Goal: Task Accomplishment & Management: Manage account settings

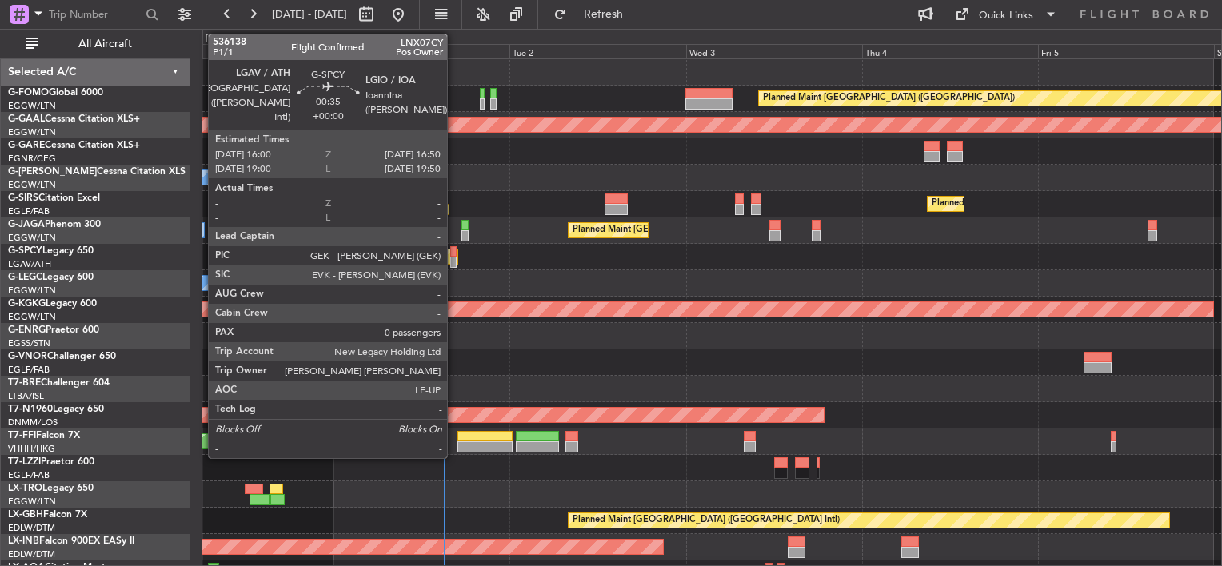
click at [454, 254] on div at bounding box center [453, 251] width 6 height 11
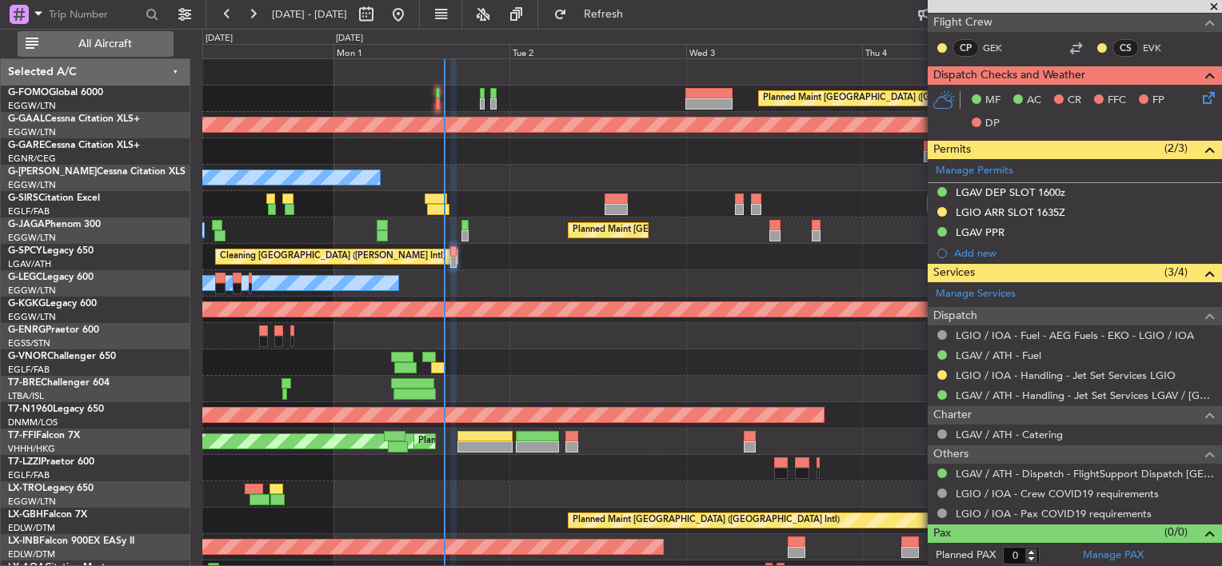
click at [110, 45] on span "All Aircraft" at bounding box center [105, 43] width 127 height 11
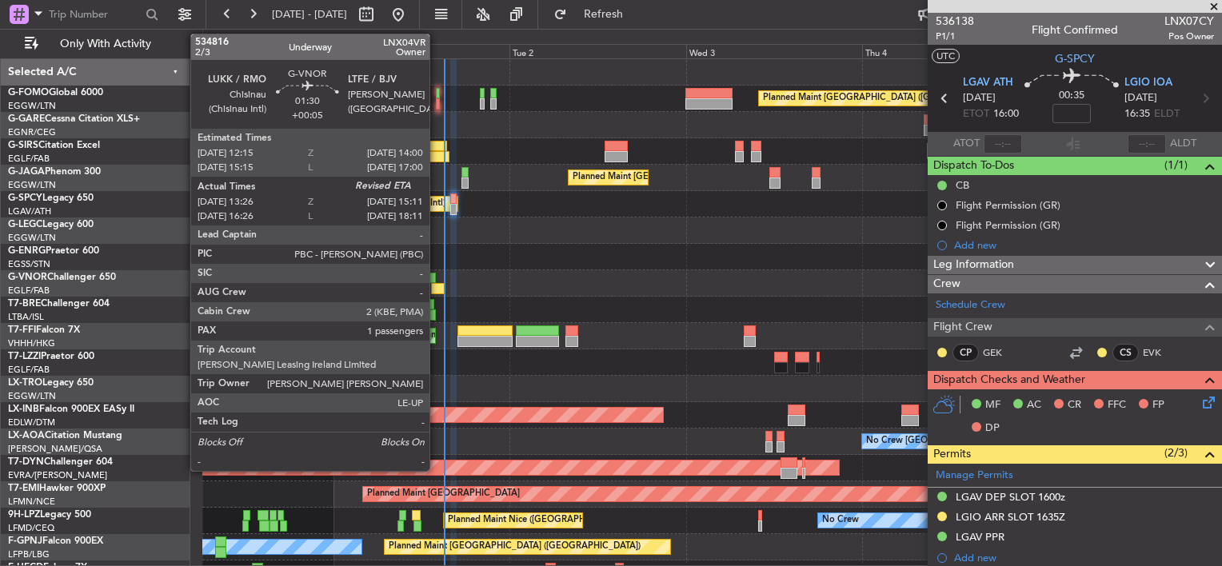
click at [437, 288] on div at bounding box center [438, 288] width 14 height 11
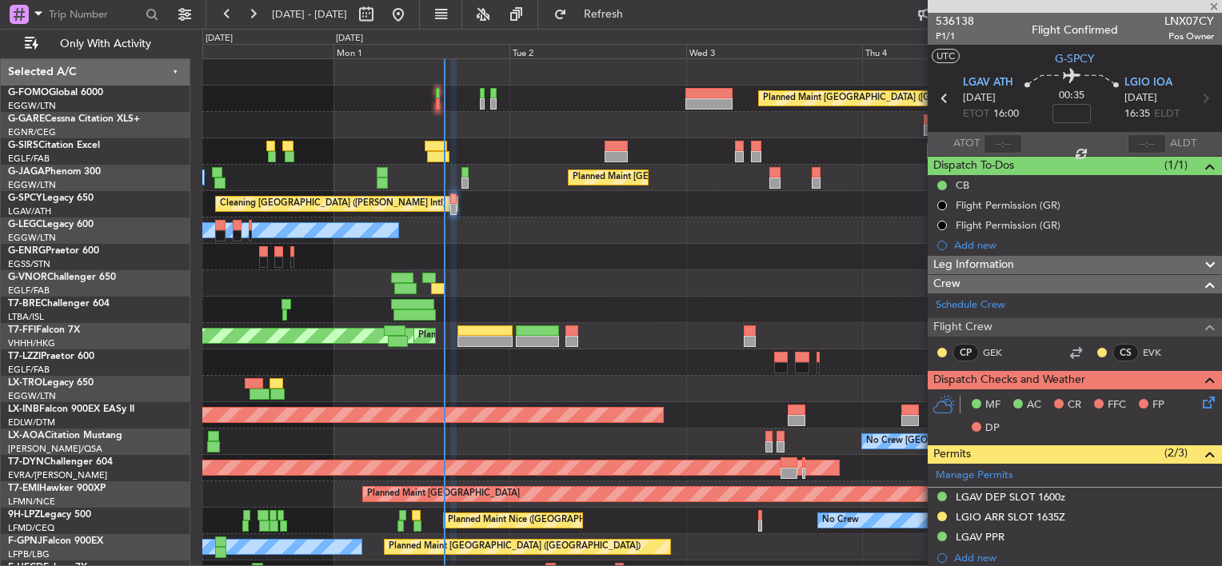
type input "+00:05"
type input "13:36"
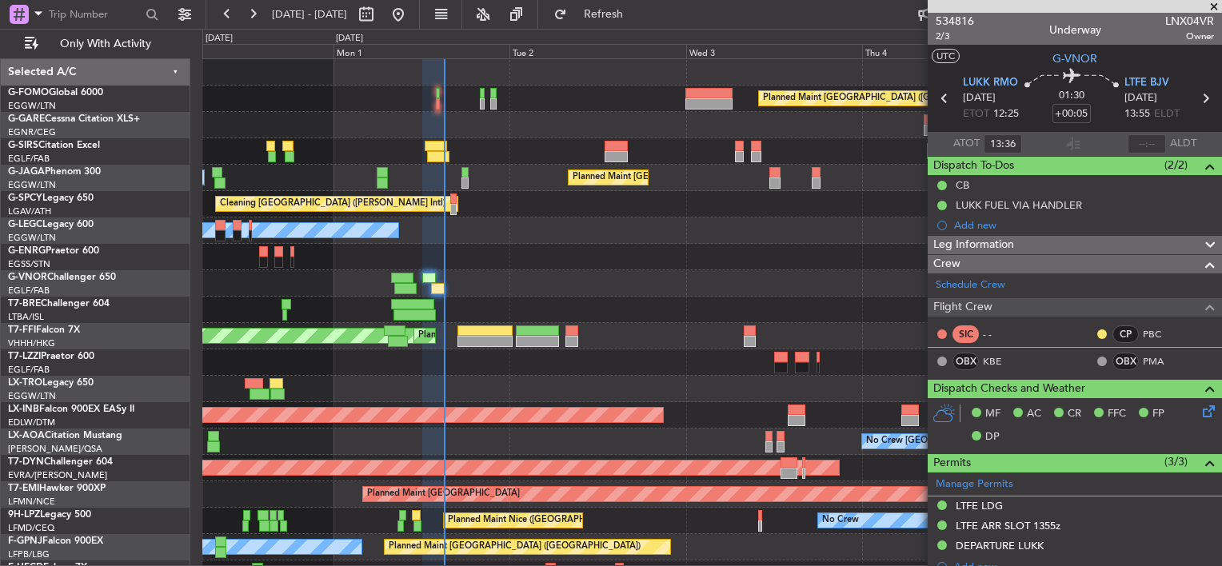
click at [1216, 2] on span at bounding box center [1214, 7] width 16 height 14
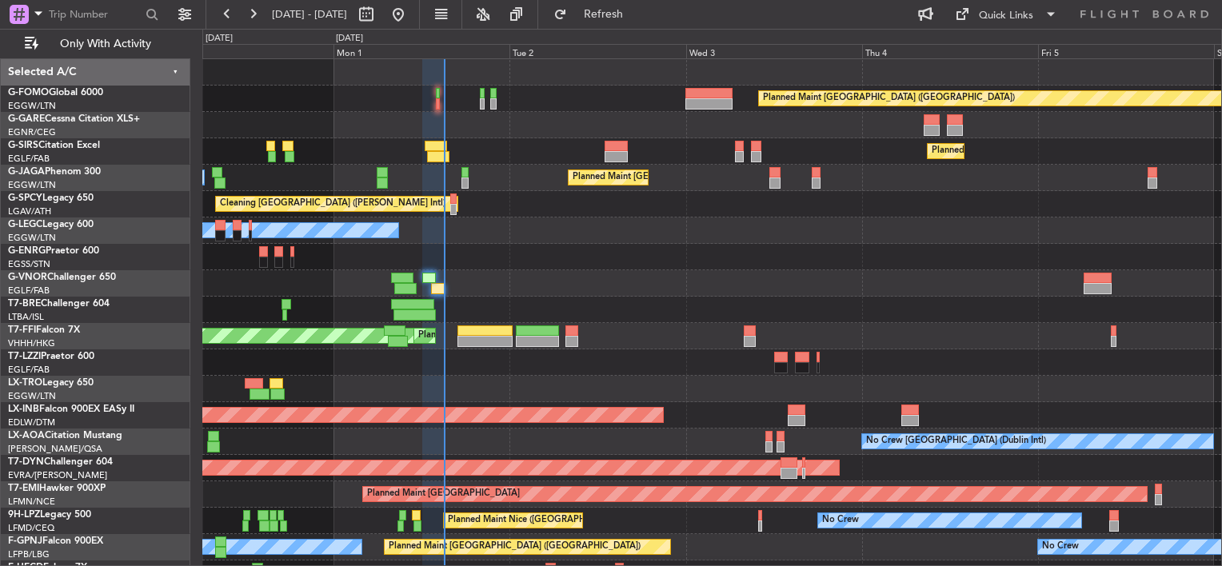
type input "0"
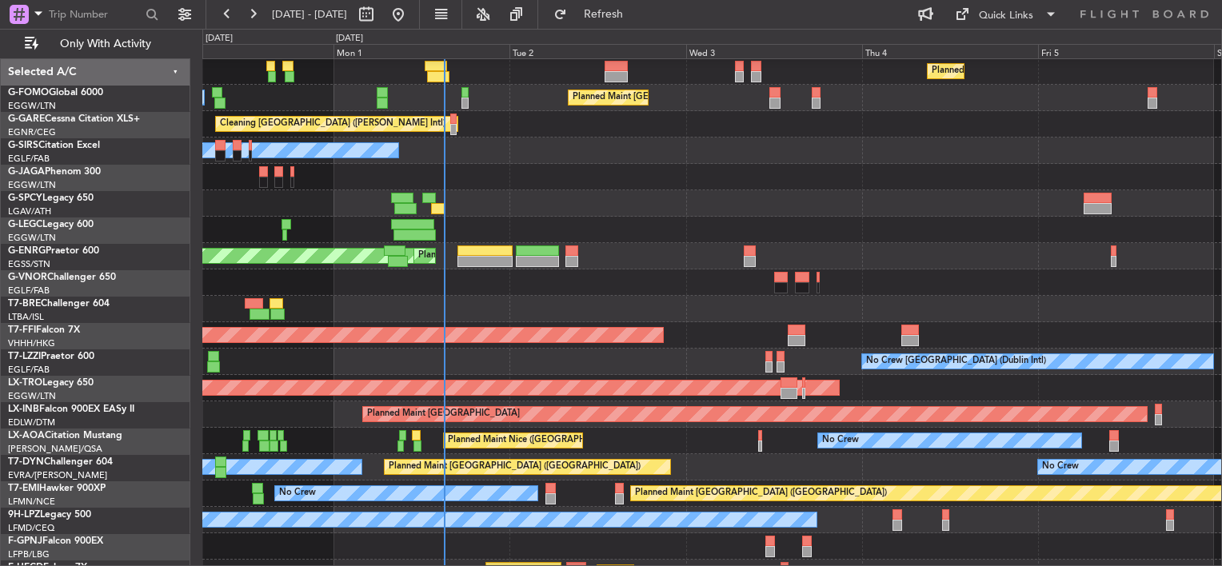
scroll to position [99, 0]
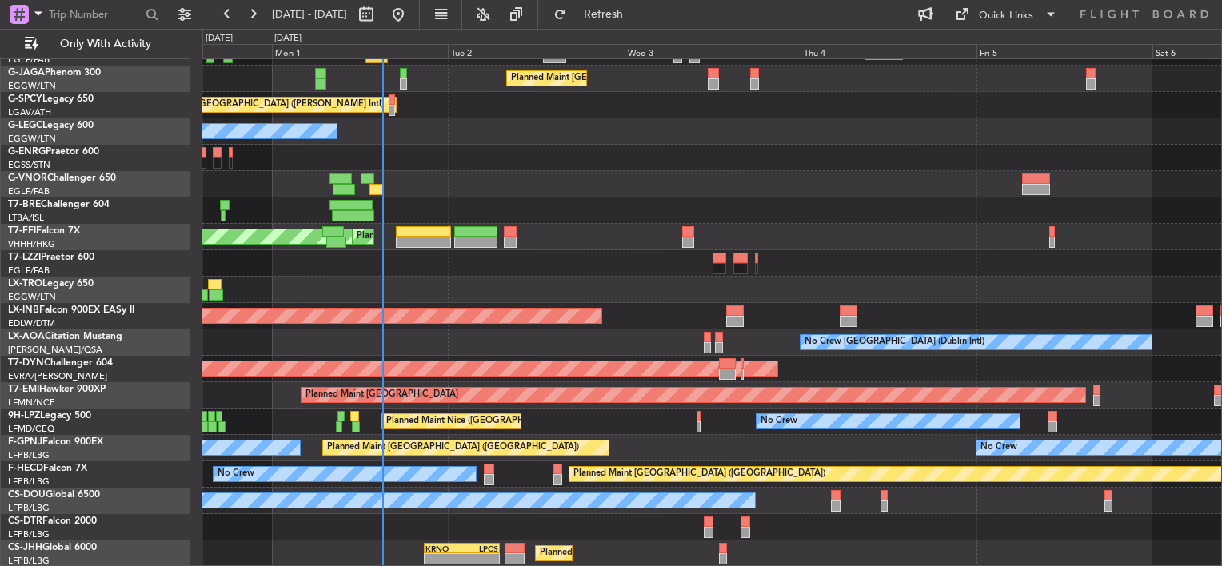
click at [530, 226] on div "Planned Maint London (Farnborough) Planned Maint London (Luton) Owner Ibiza Cle…" at bounding box center [711, 263] width 1019 height 607
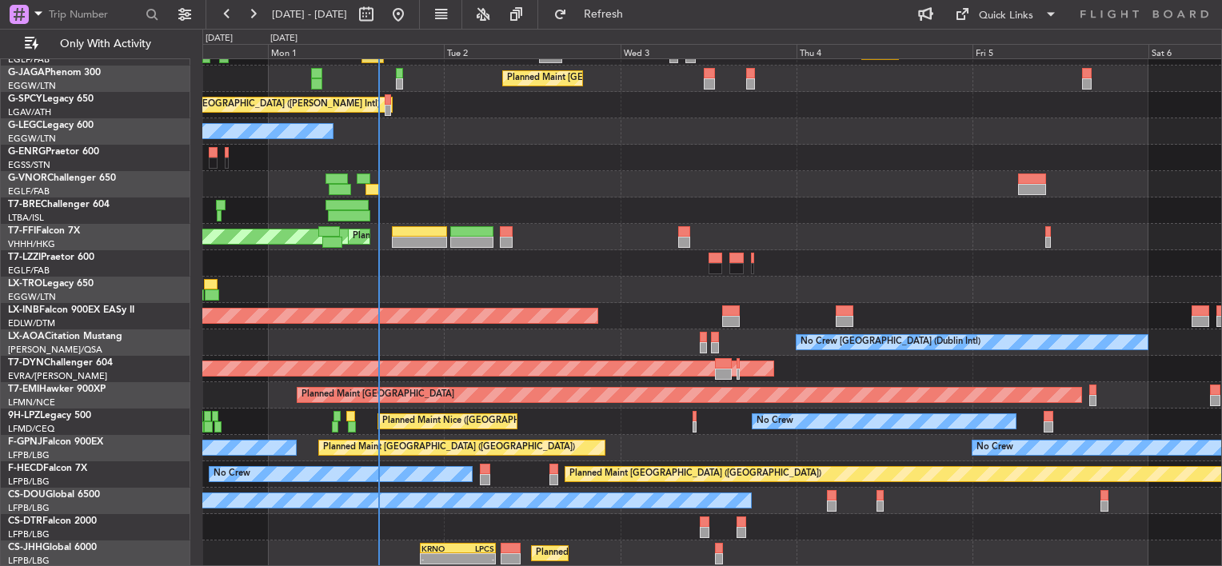
scroll to position [46, 0]
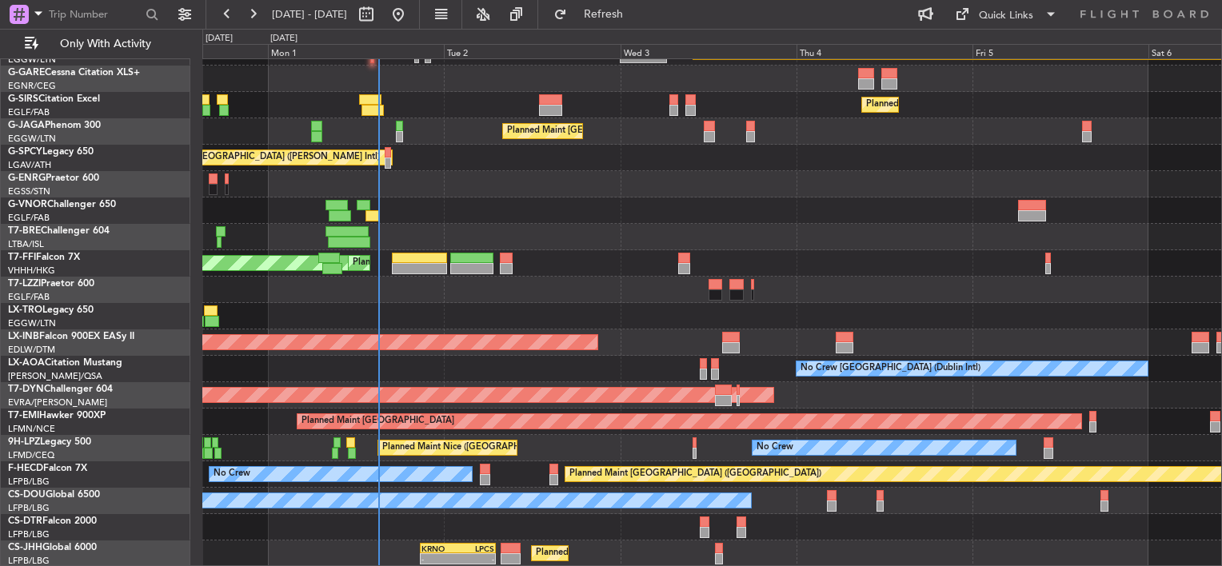
click at [482, 163] on div "Planned Maint London (Luton) Planned Maint London (Farnborough) Planned Maint L…" at bounding box center [711, 290] width 1019 height 554
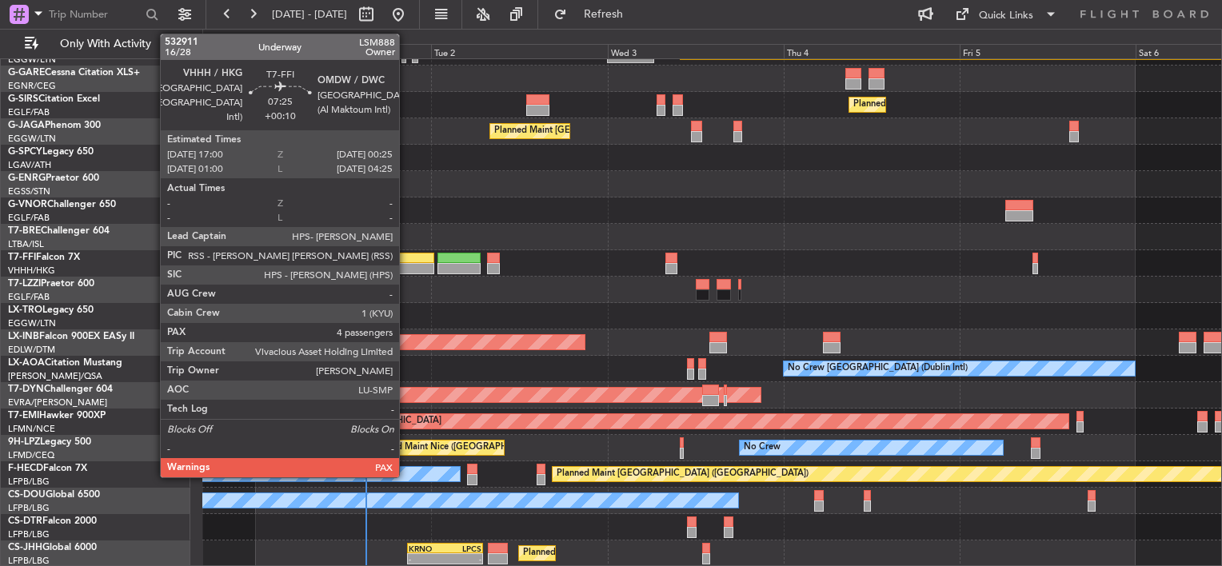
click at [406, 258] on div at bounding box center [406, 258] width 55 height 11
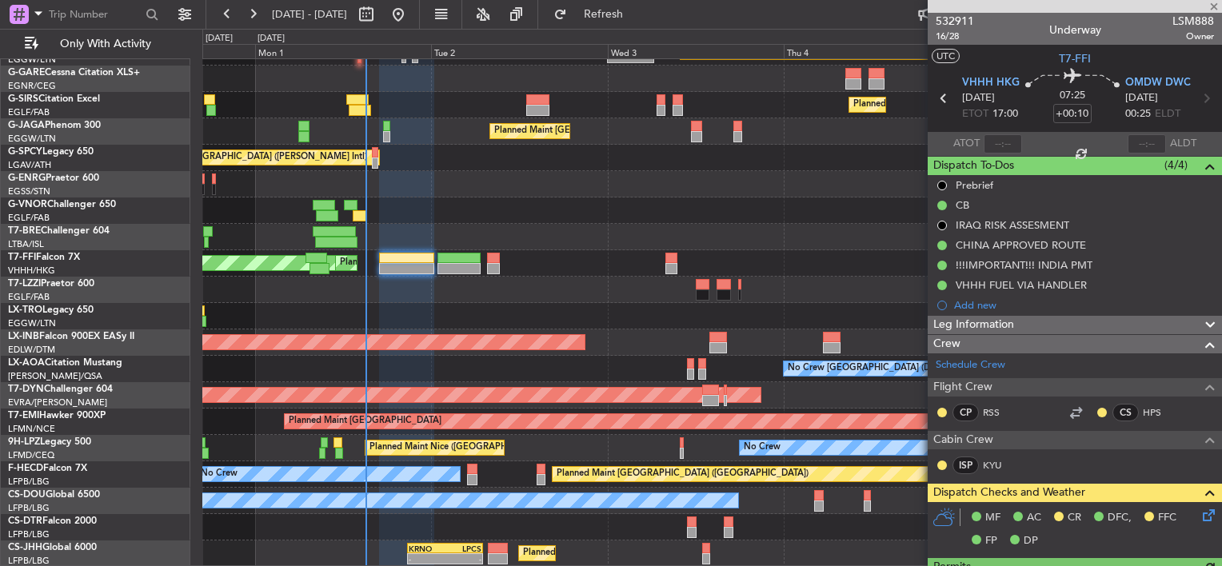
scroll to position [320, 0]
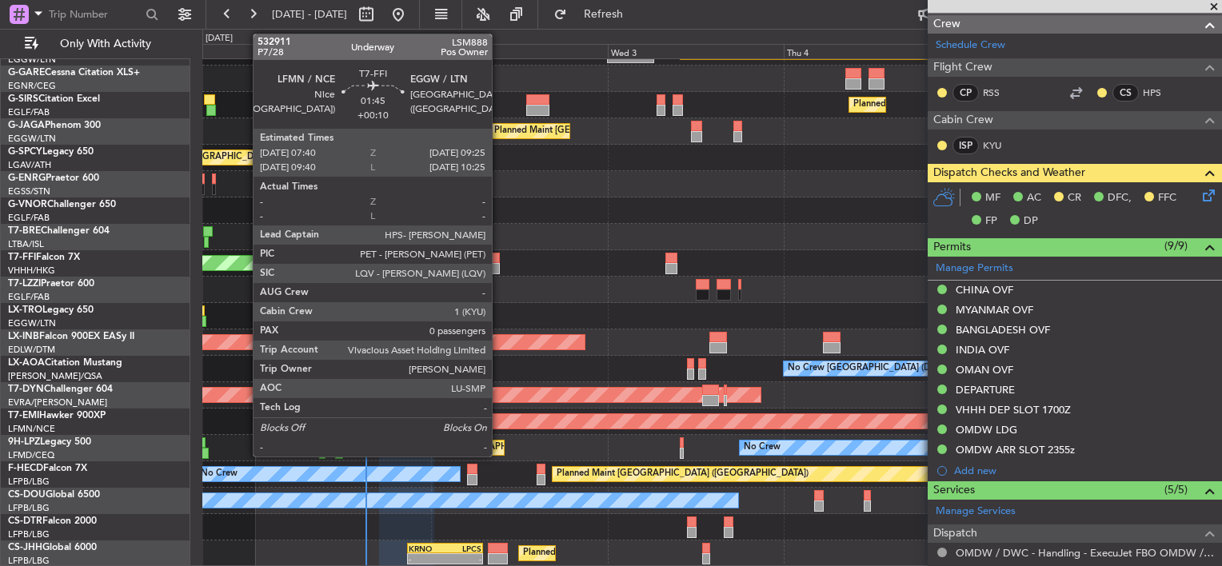
click at [499, 262] on div at bounding box center [494, 258] width 14 height 11
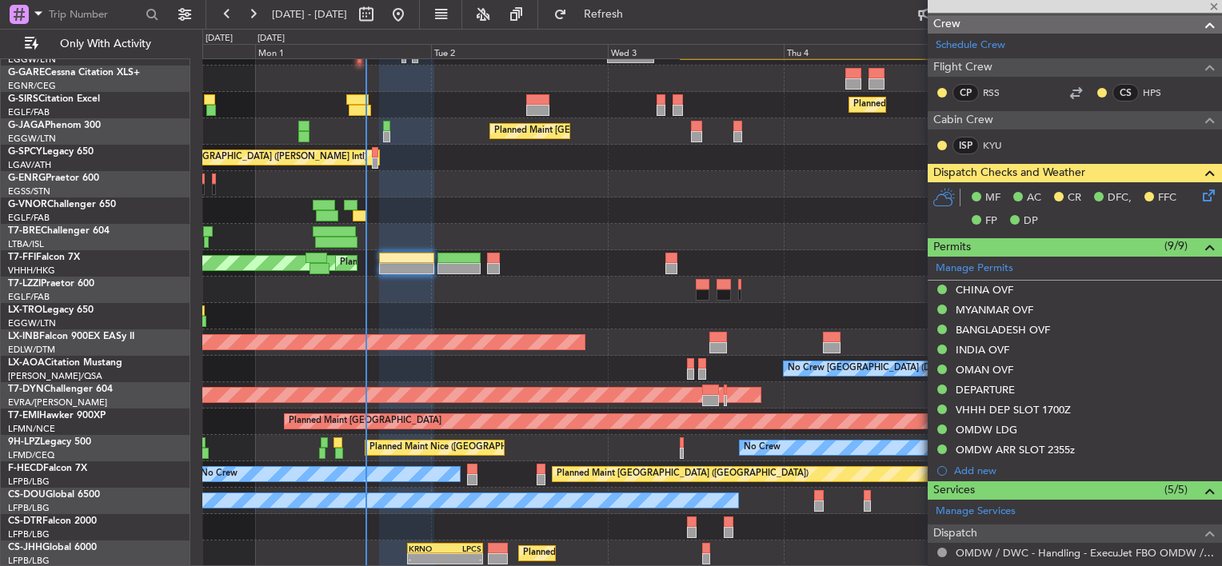
type input "0"
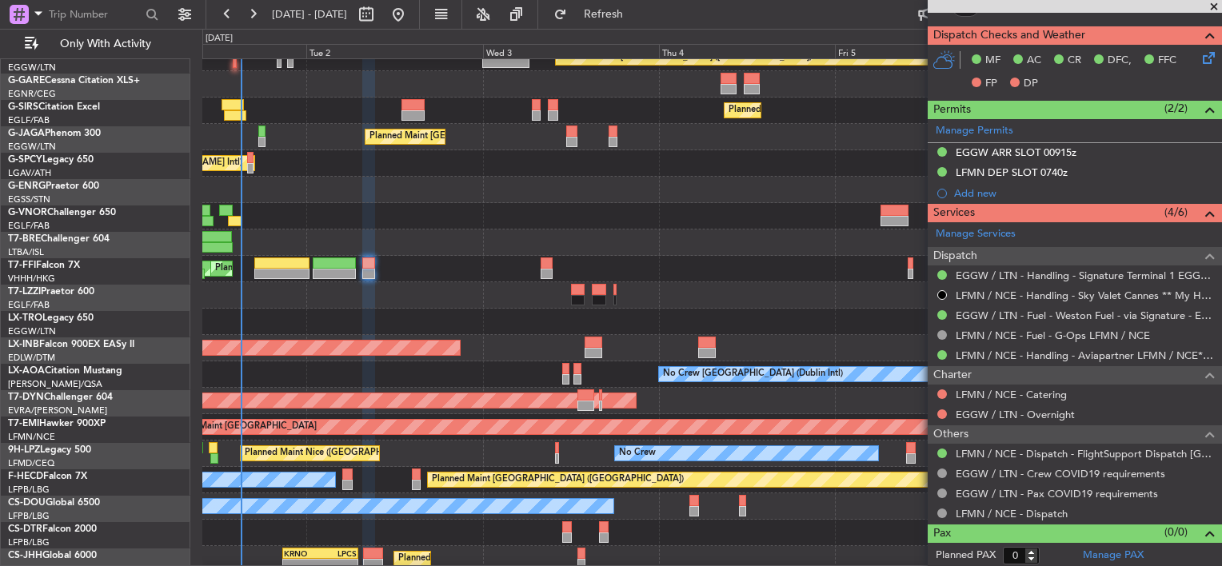
scroll to position [46, 0]
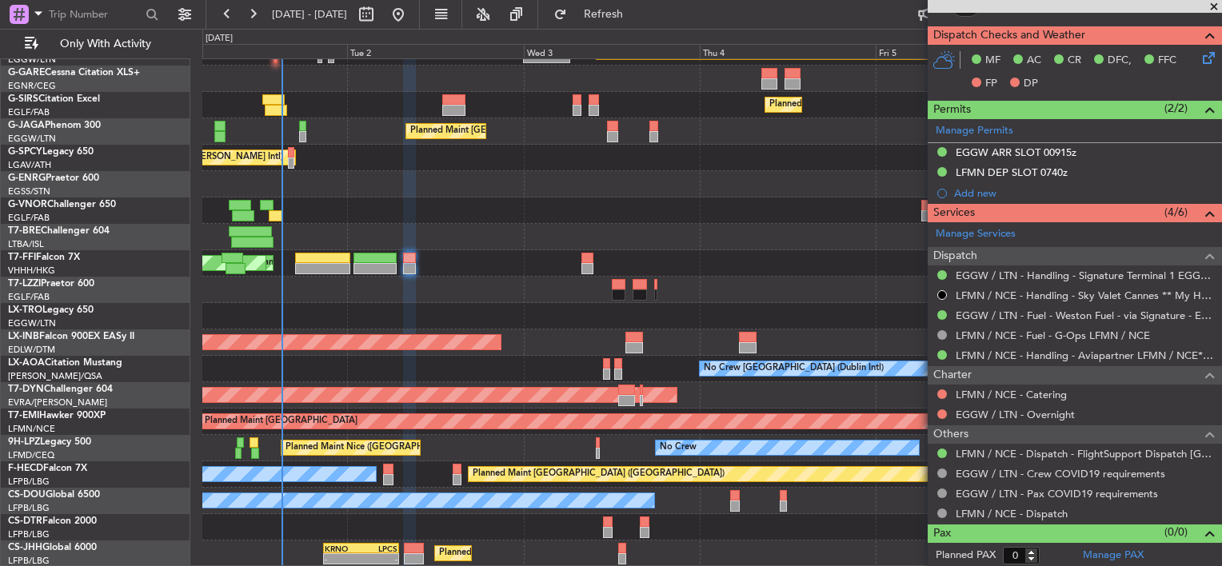
click at [629, 193] on div "Planned Maint London (Luton) Planned Maint London (Farnborough) Planned Maint L…" at bounding box center [711, 290] width 1019 height 554
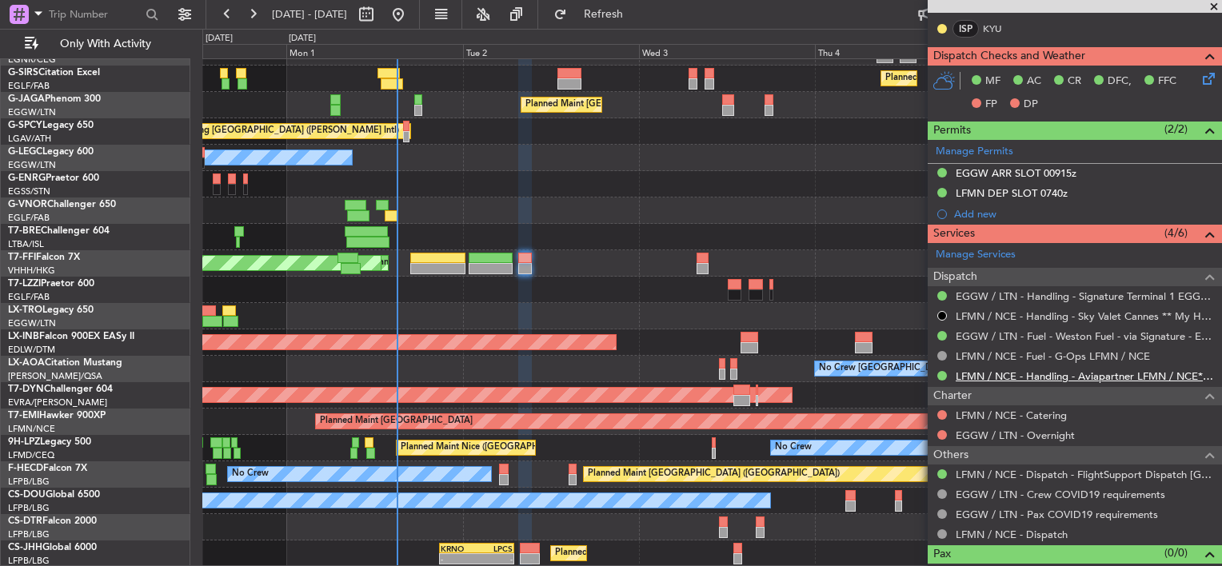
scroll to position [400, 0]
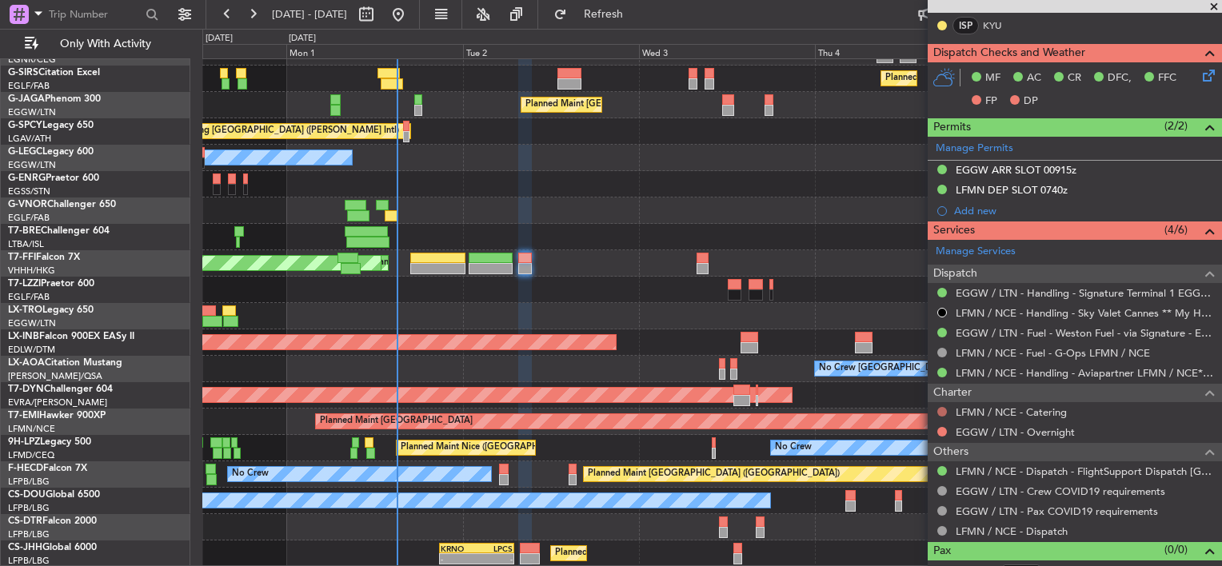
click at [941, 410] on button at bounding box center [942, 412] width 10 height 10
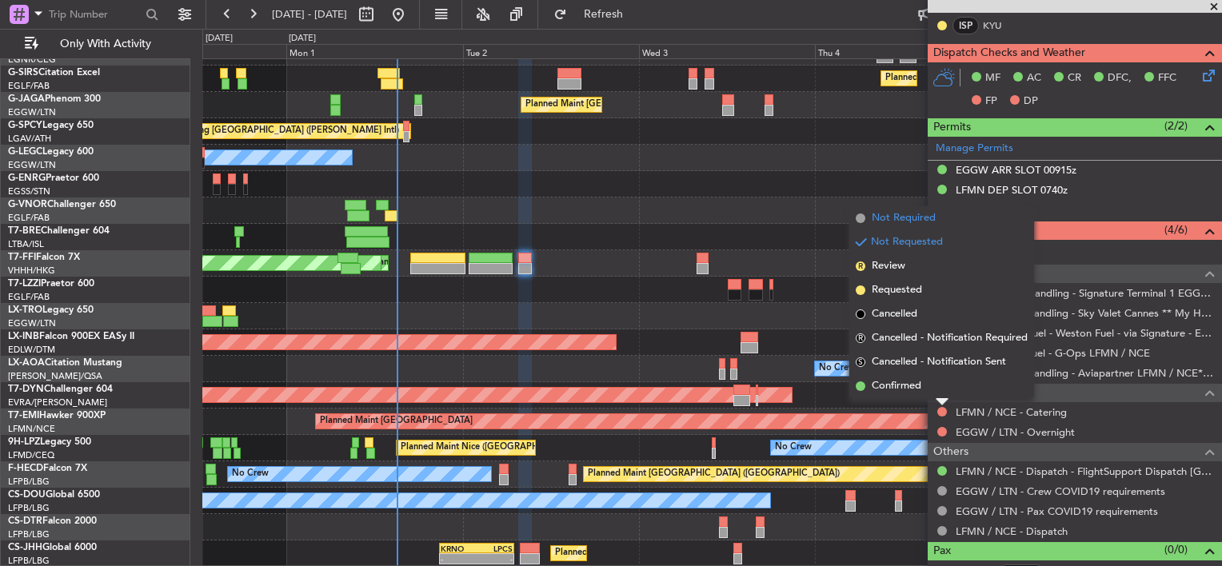
click at [909, 220] on span "Not Required" at bounding box center [904, 218] width 64 height 16
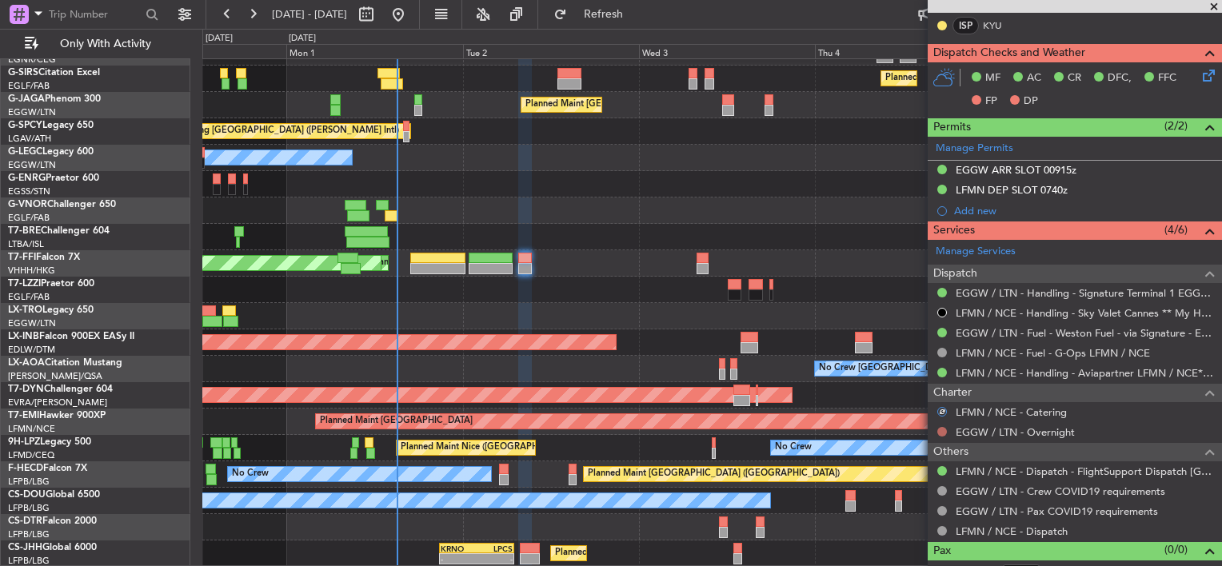
click at [944, 429] on button at bounding box center [942, 432] width 10 height 10
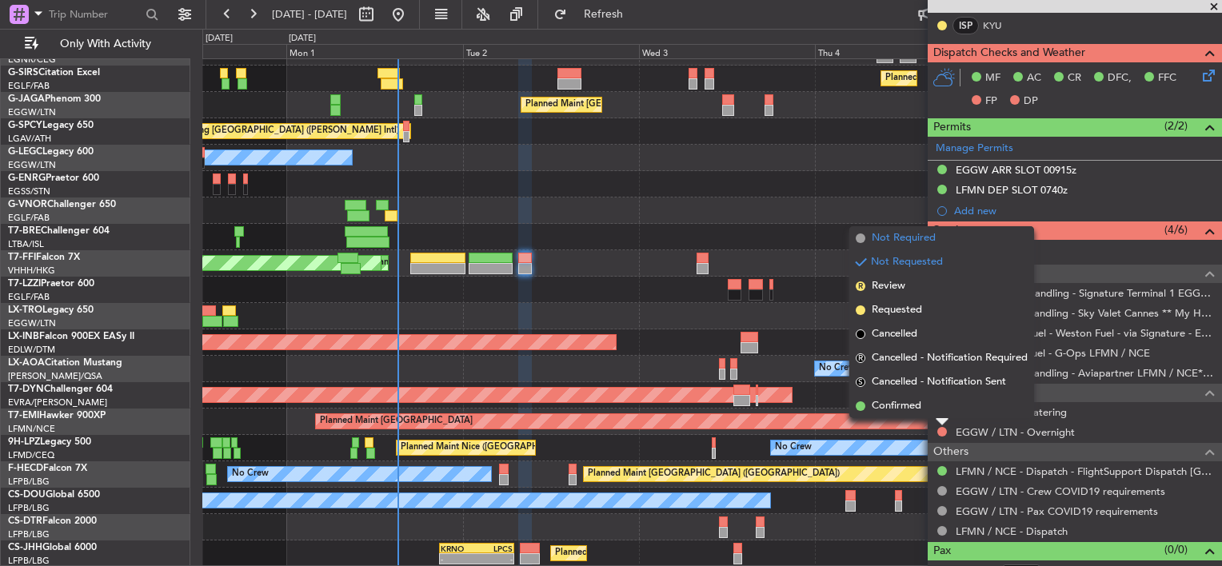
click at [913, 240] on span "Not Required" at bounding box center [904, 238] width 64 height 16
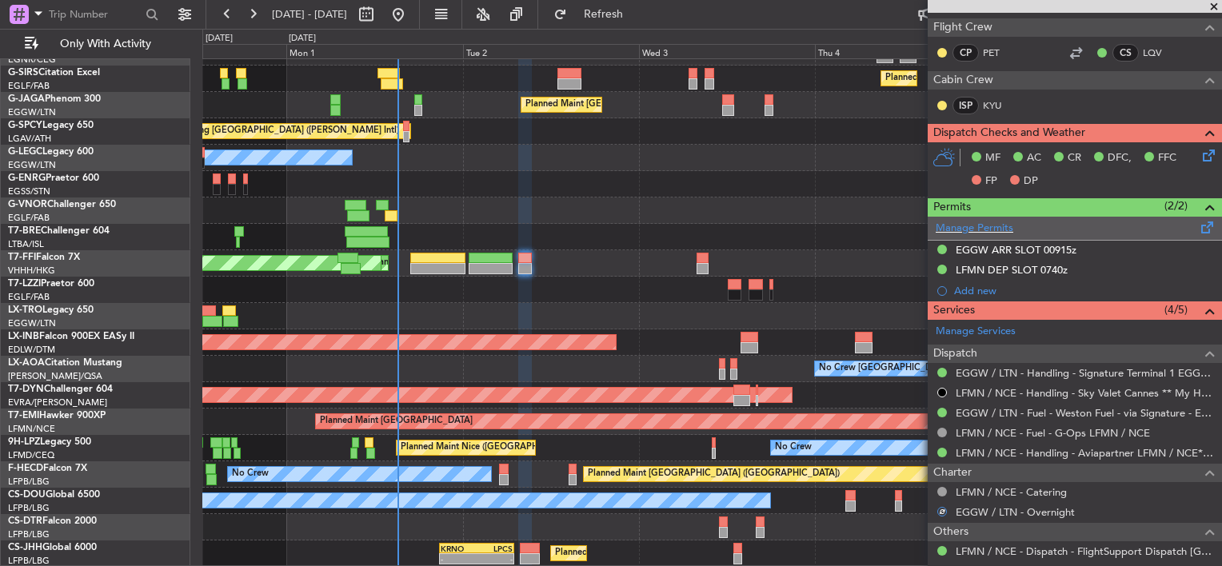
scroll to position [80, 0]
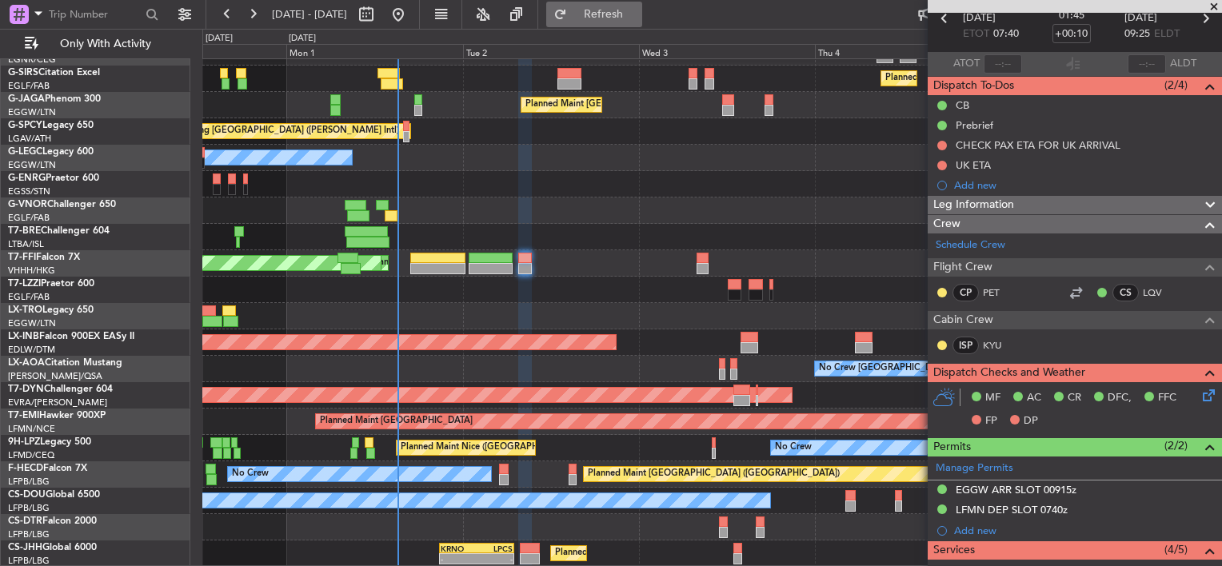
click at [621, 18] on span "Refresh" at bounding box center [603, 14] width 67 height 11
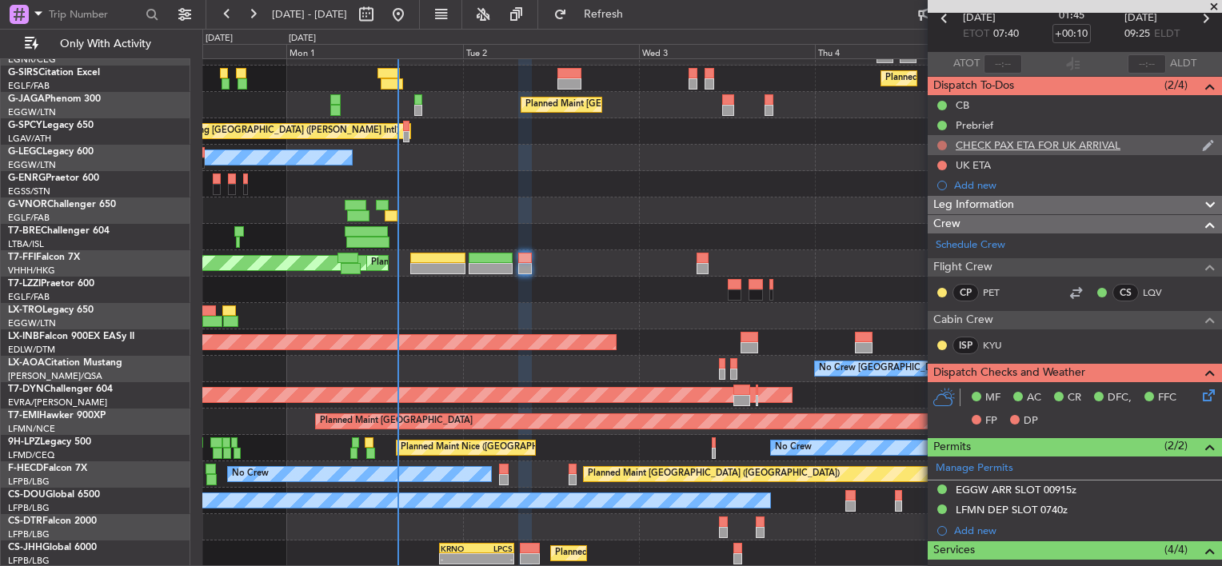
click at [944, 142] on button at bounding box center [942, 146] width 10 height 10
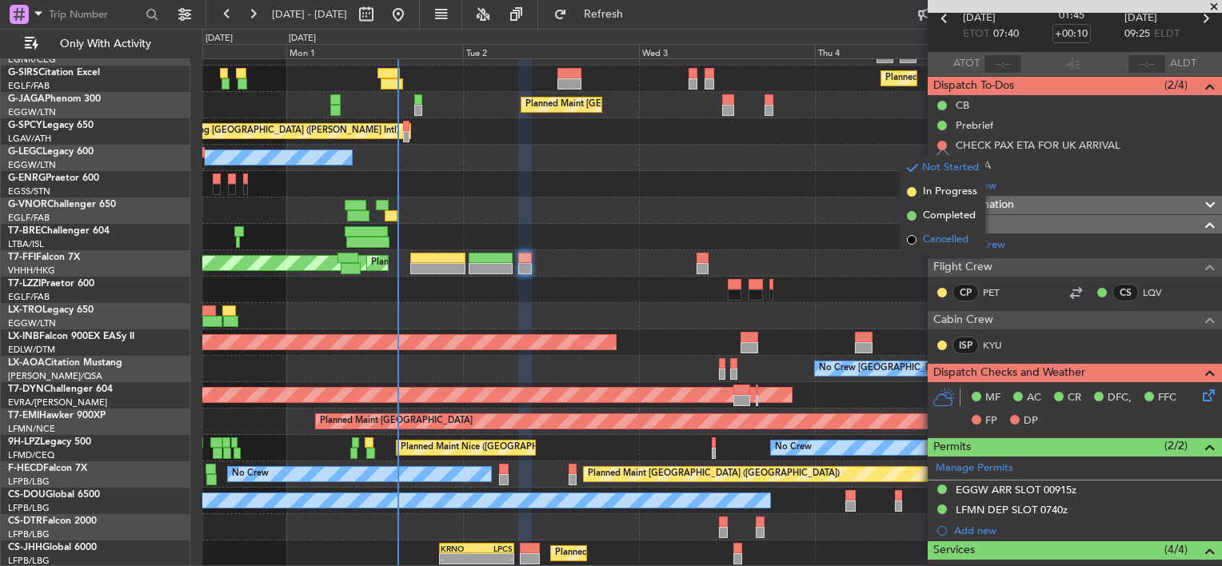
click at [950, 240] on span "Cancelled" at bounding box center [946, 240] width 46 height 16
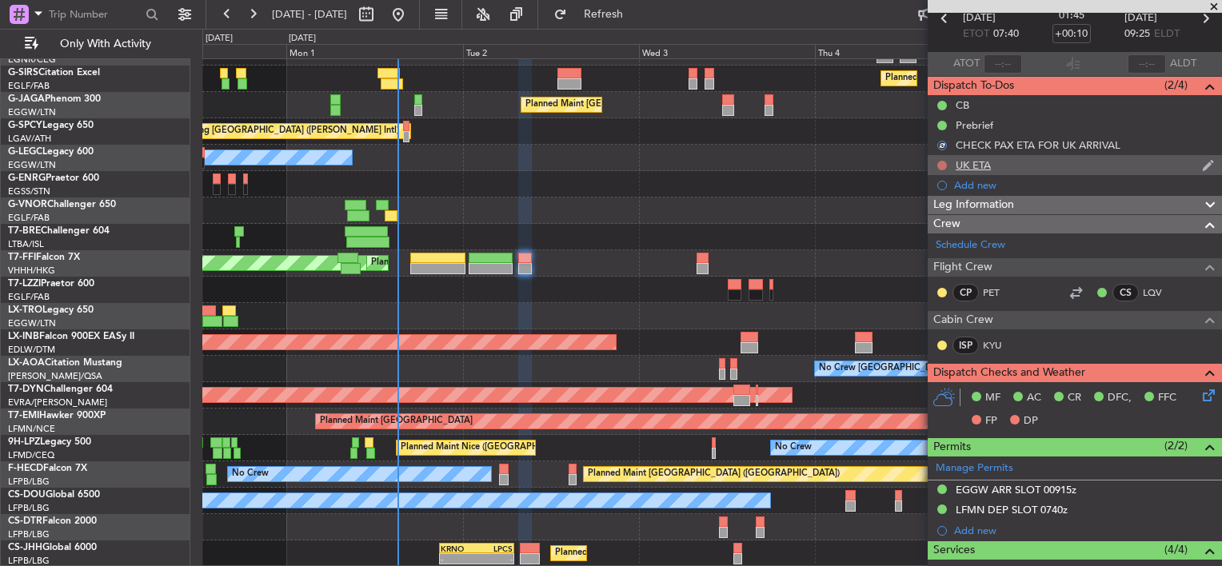
click at [941, 162] on button at bounding box center [942, 166] width 10 height 10
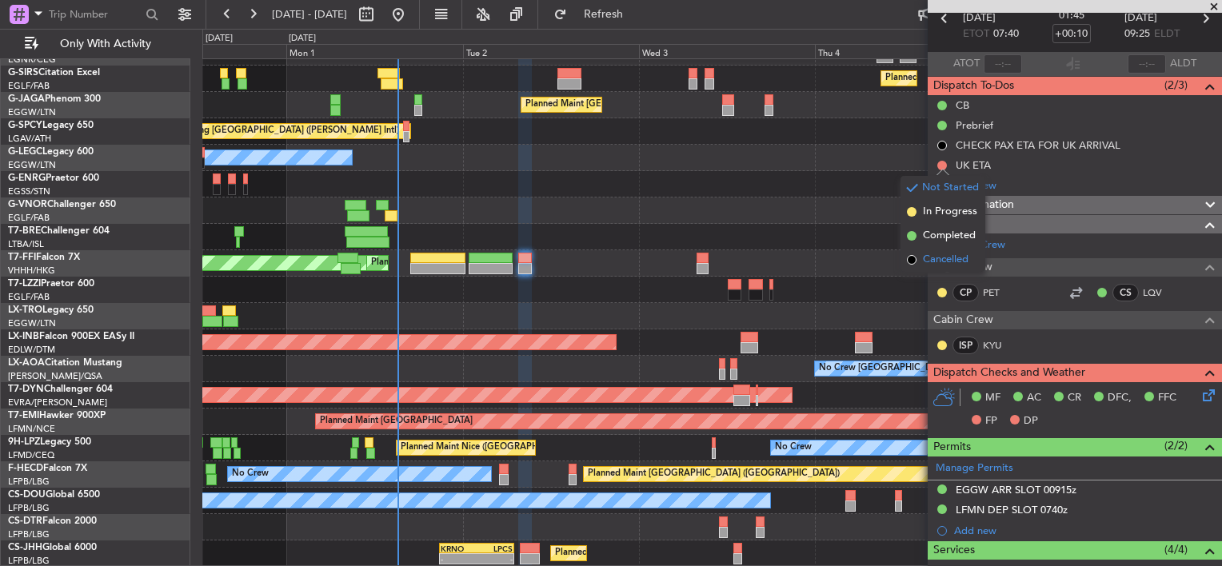
click at [949, 252] on span "Cancelled" at bounding box center [946, 260] width 46 height 16
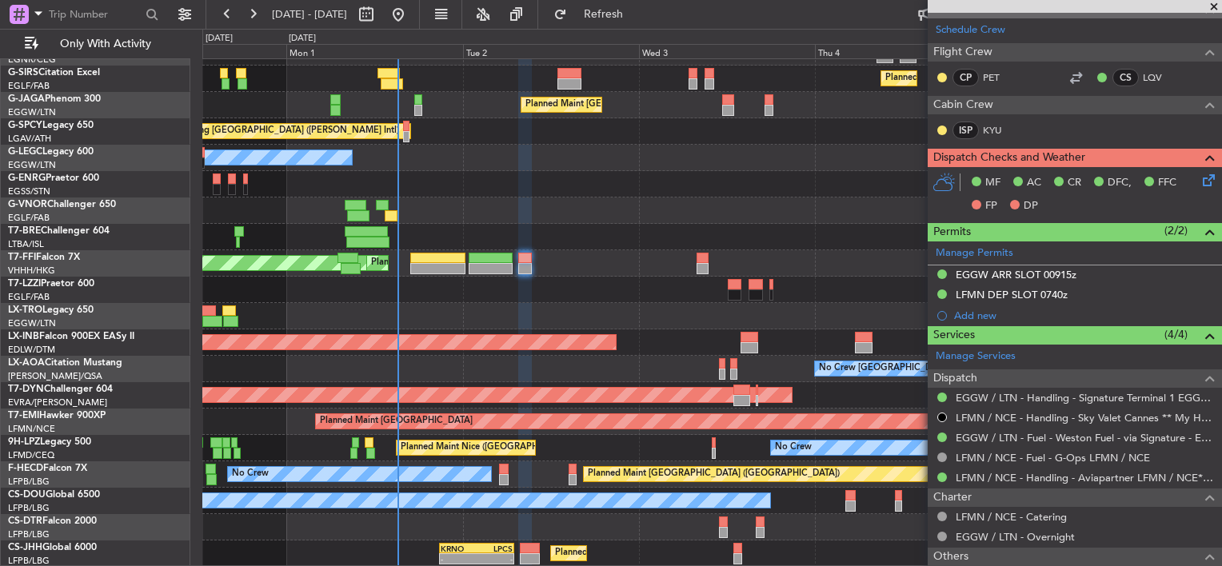
scroll to position [178, 0]
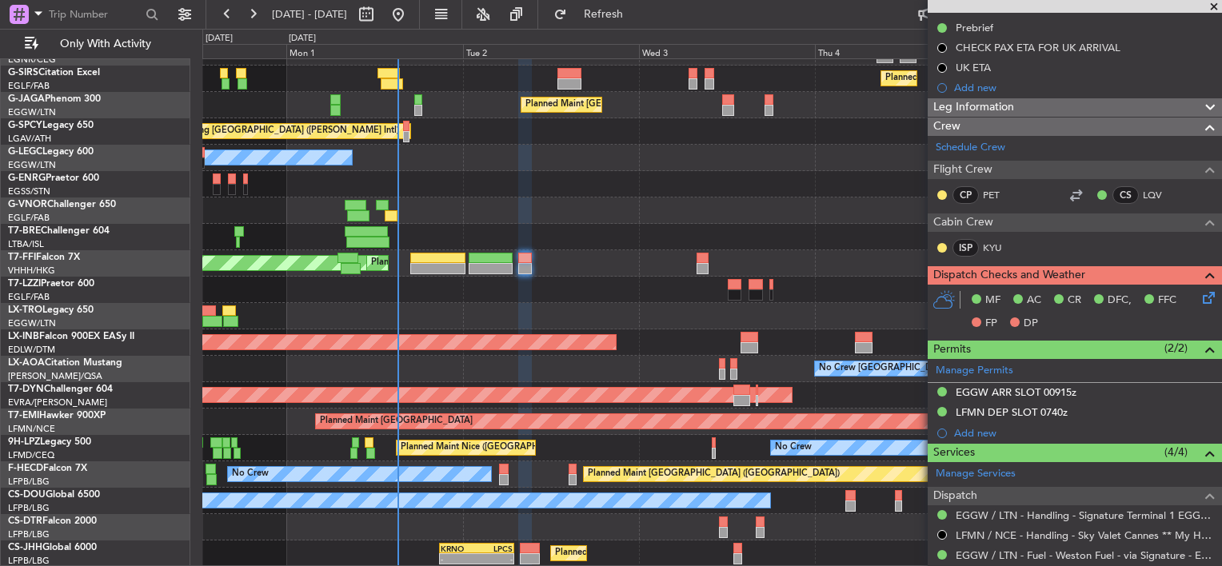
click at [1217, 6] on span at bounding box center [1214, 7] width 16 height 14
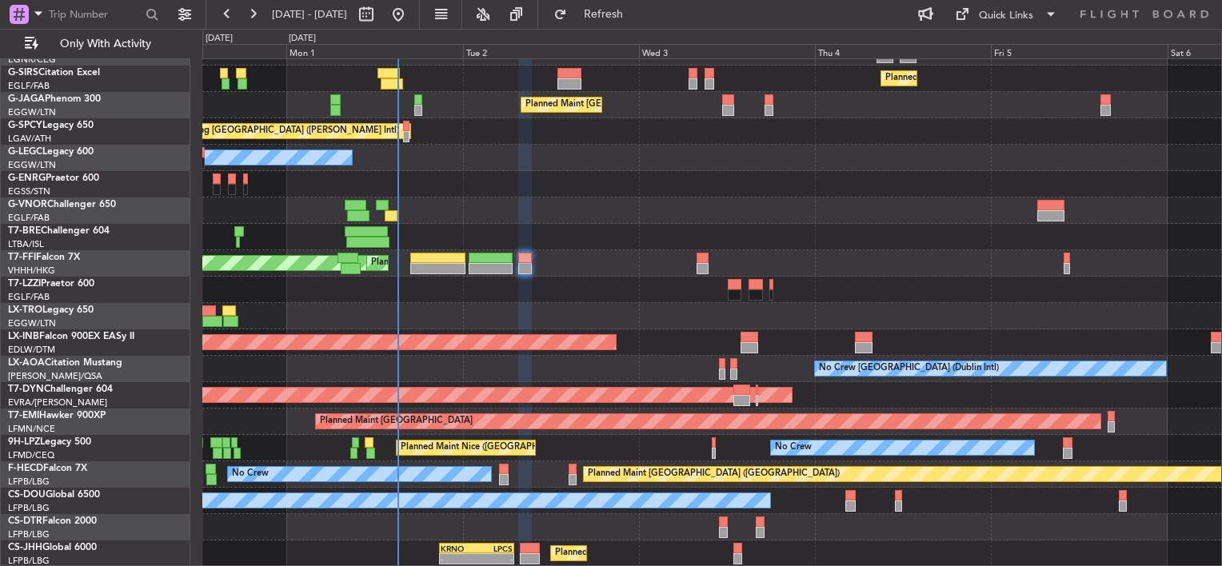
scroll to position [0, 0]
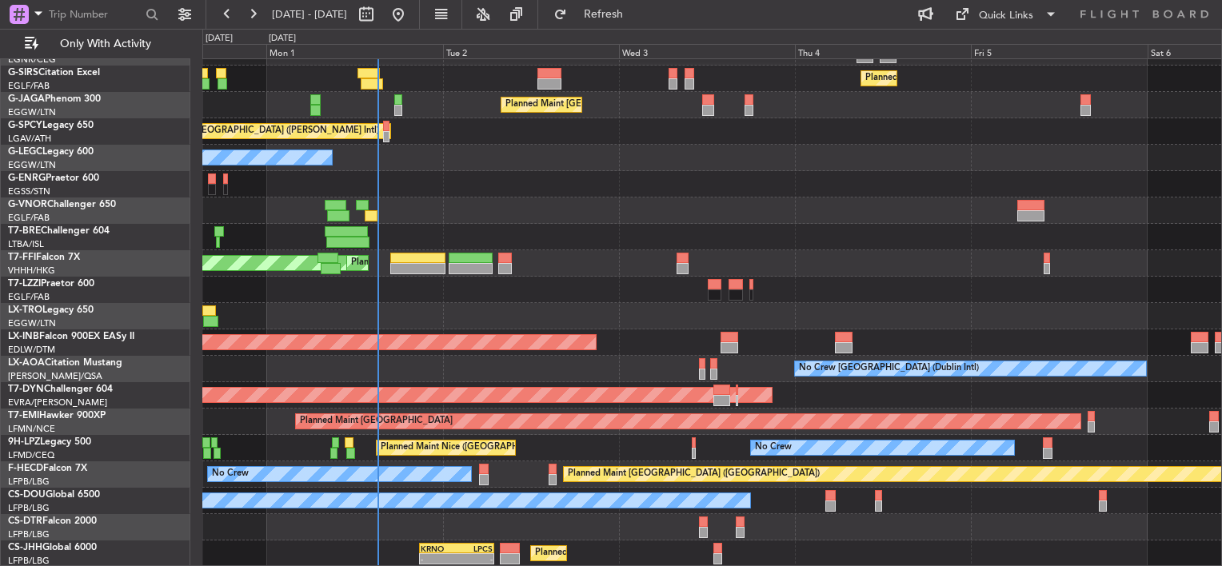
click at [658, 246] on div "Planned Maint London (Luton) Planned Maint London (Farnborough) Planned Maint L…" at bounding box center [711, 276] width 1019 height 581
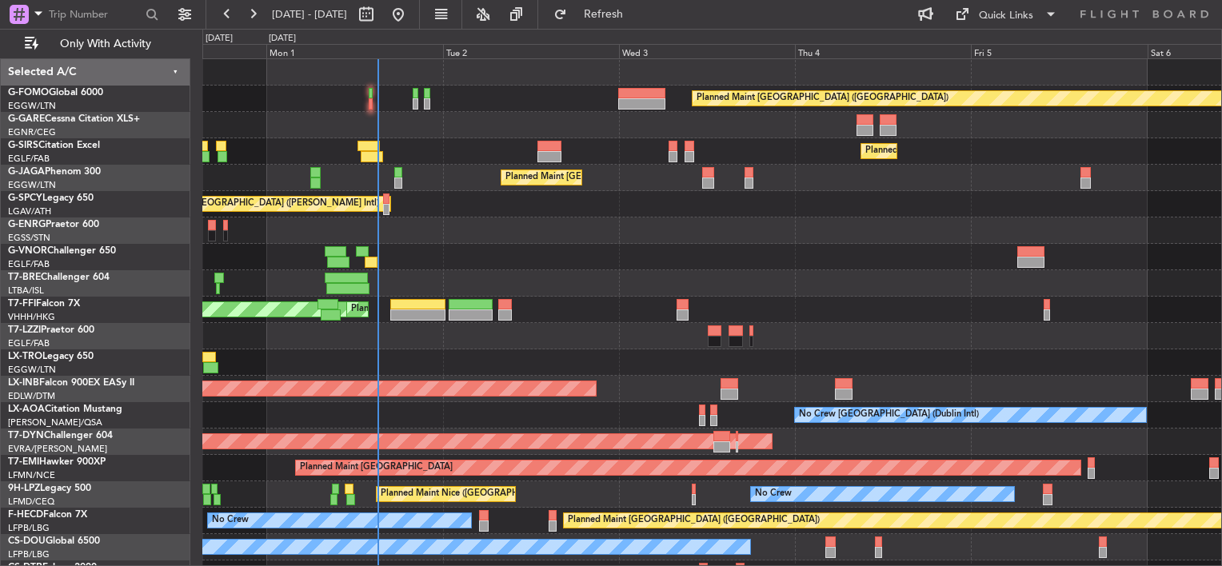
scroll to position [46, 0]
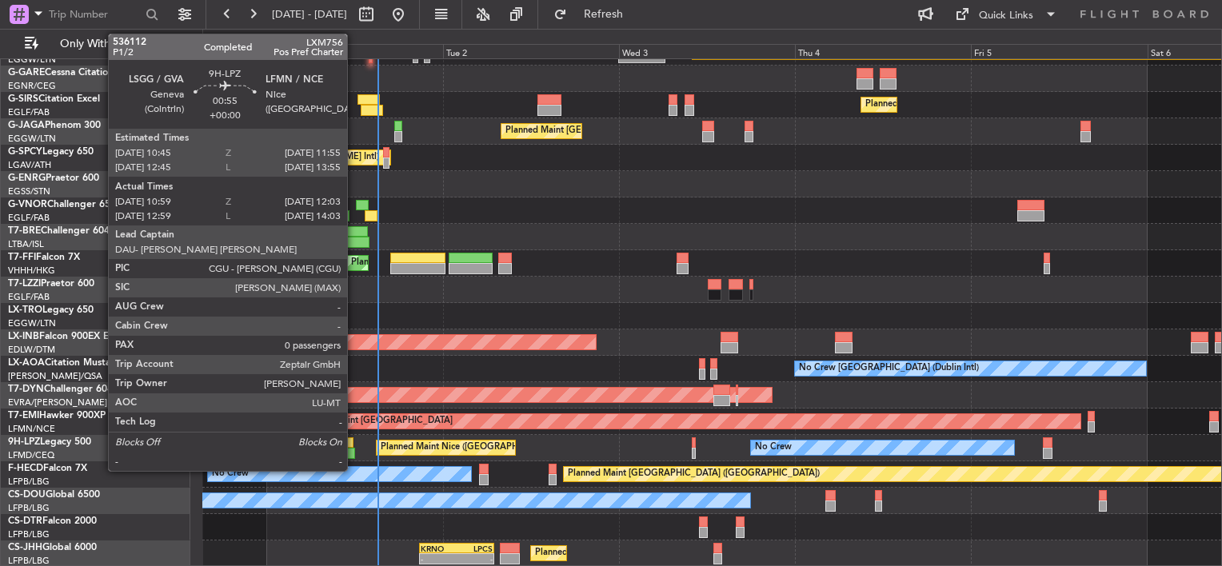
click at [354, 448] on div at bounding box center [350, 453] width 8 height 11
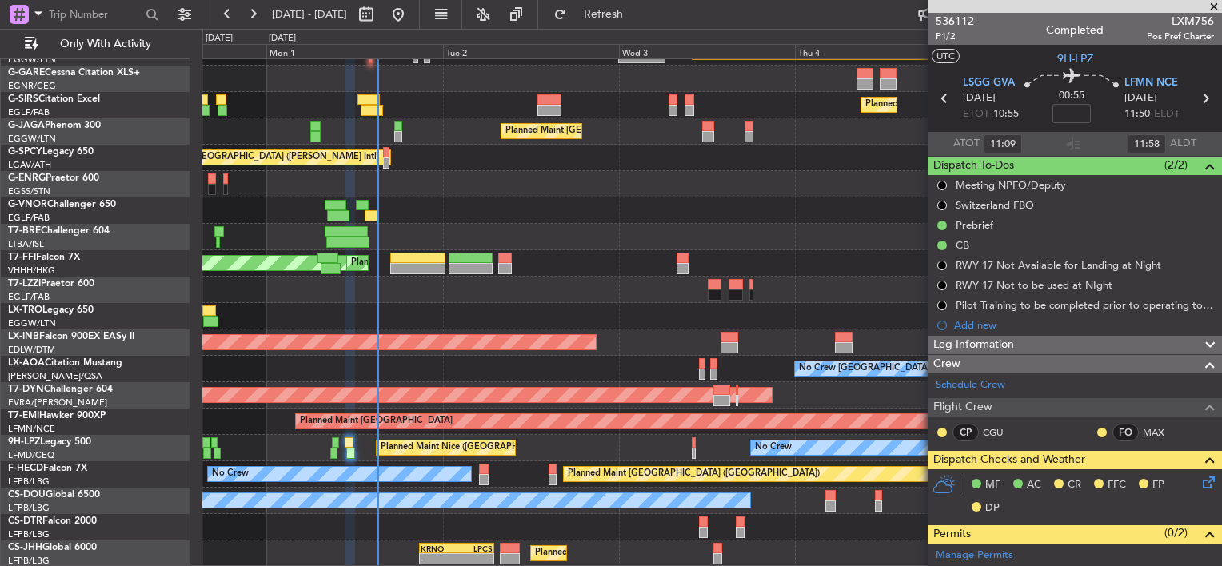
scroll to position [306, 0]
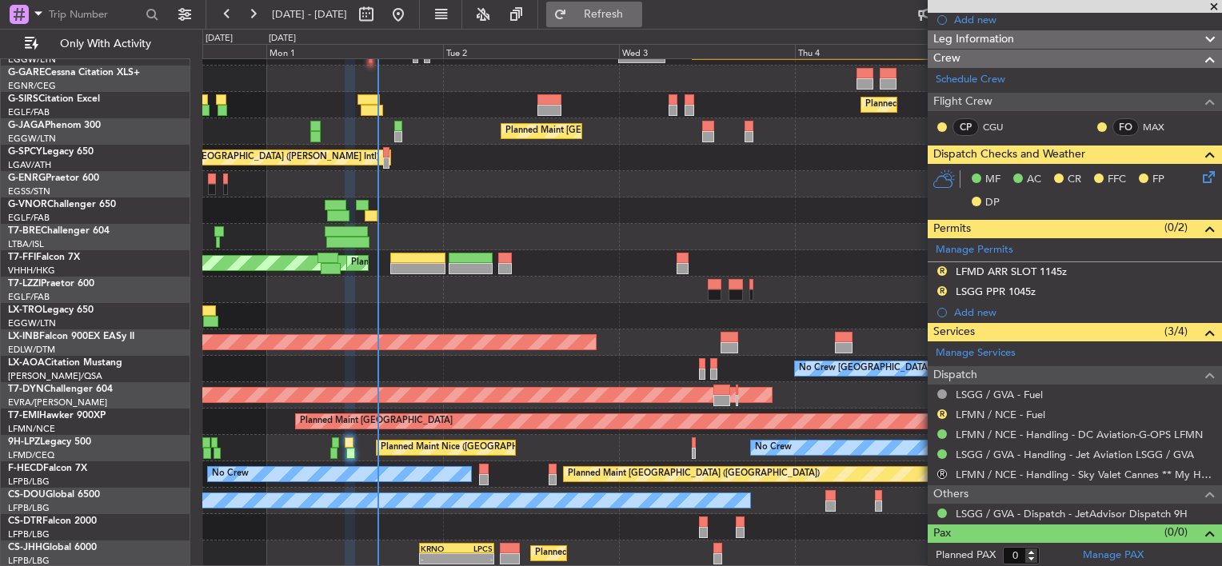
click at [631, 11] on span "Refresh" at bounding box center [603, 14] width 67 height 11
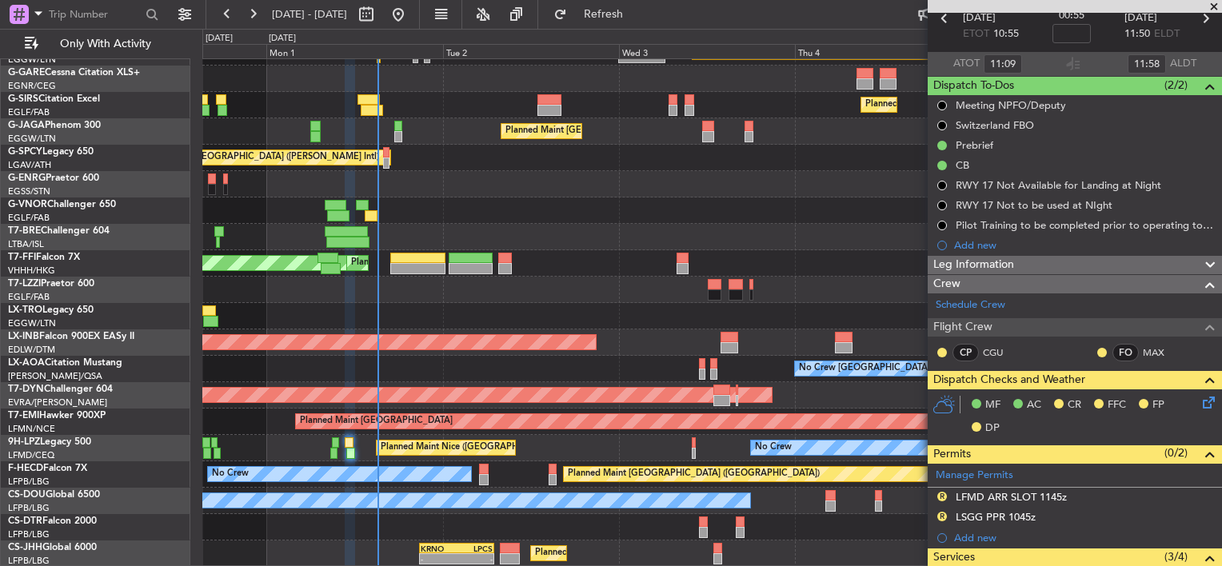
scroll to position [0, 0]
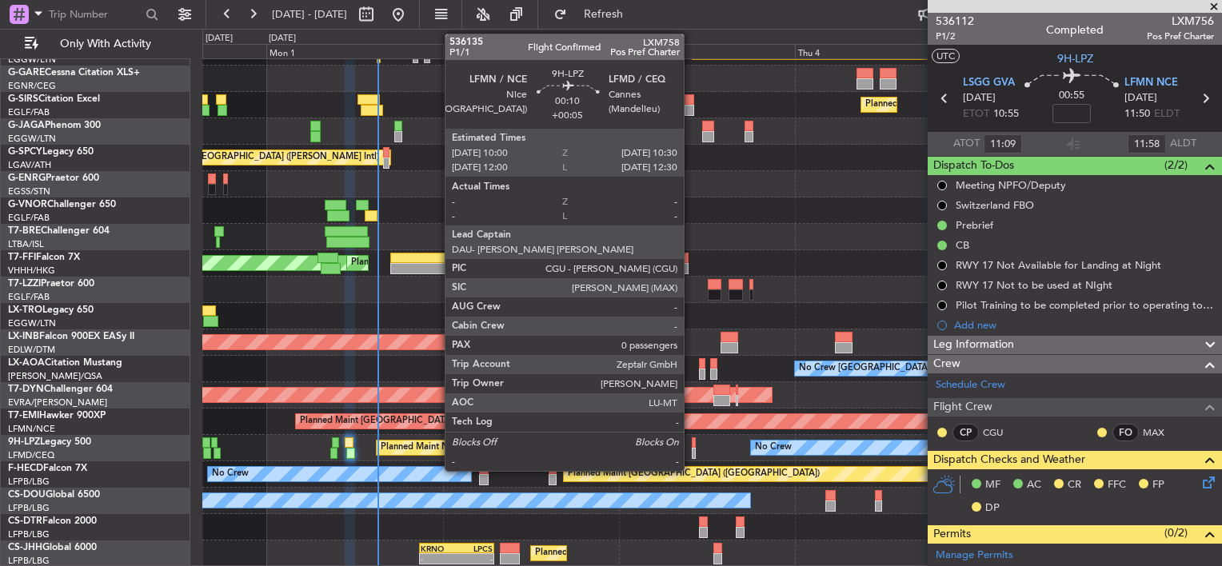
click at [692, 449] on div at bounding box center [694, 453] width 4 height 11
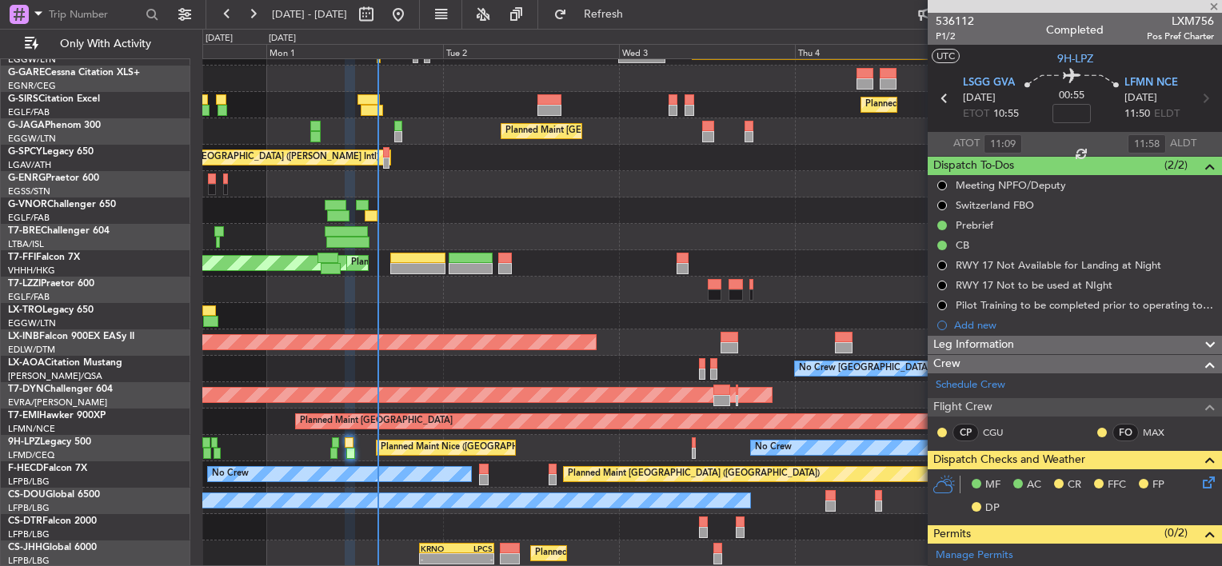
type input "+00:05"
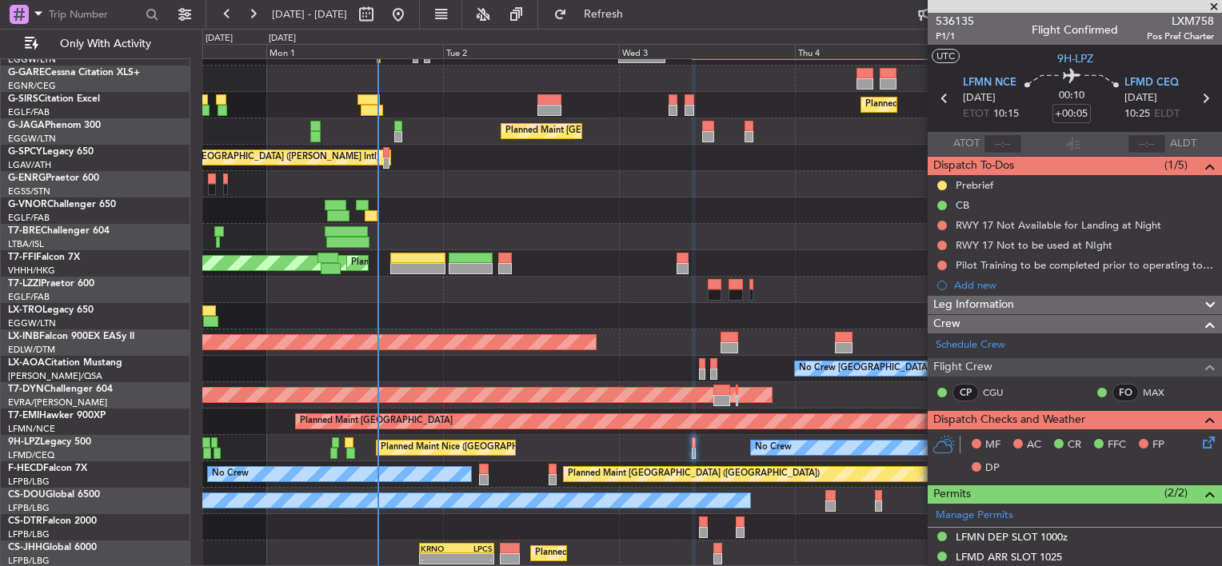
click at [1215, 6] on span at bounding box center [1214, 7] width 16 height 14
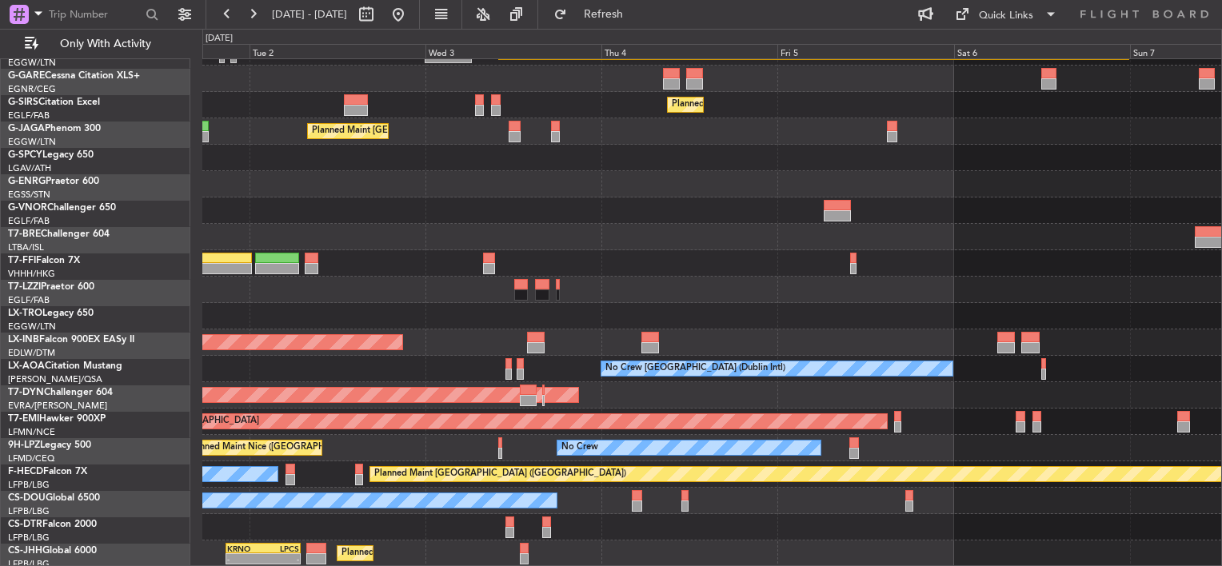
scroll to position [46, 0]
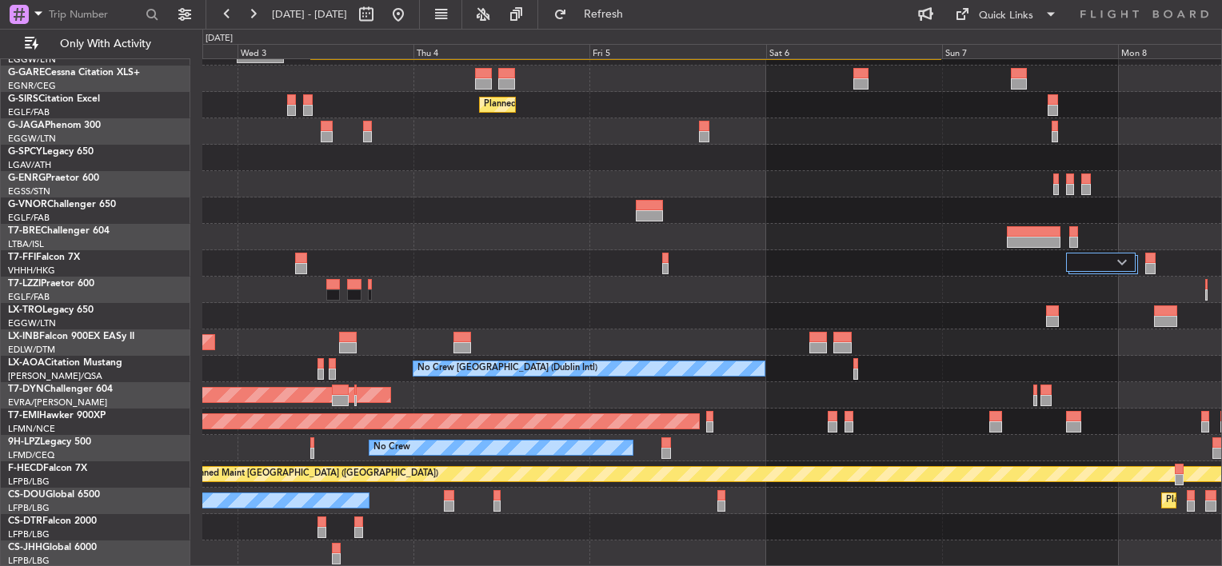
click at [489, 222] on div "Planned Maint London (Luton) Planned Maint London (Farnborough) Planned Maint L…" at bounding box center [711, 290] width 1019 height 554
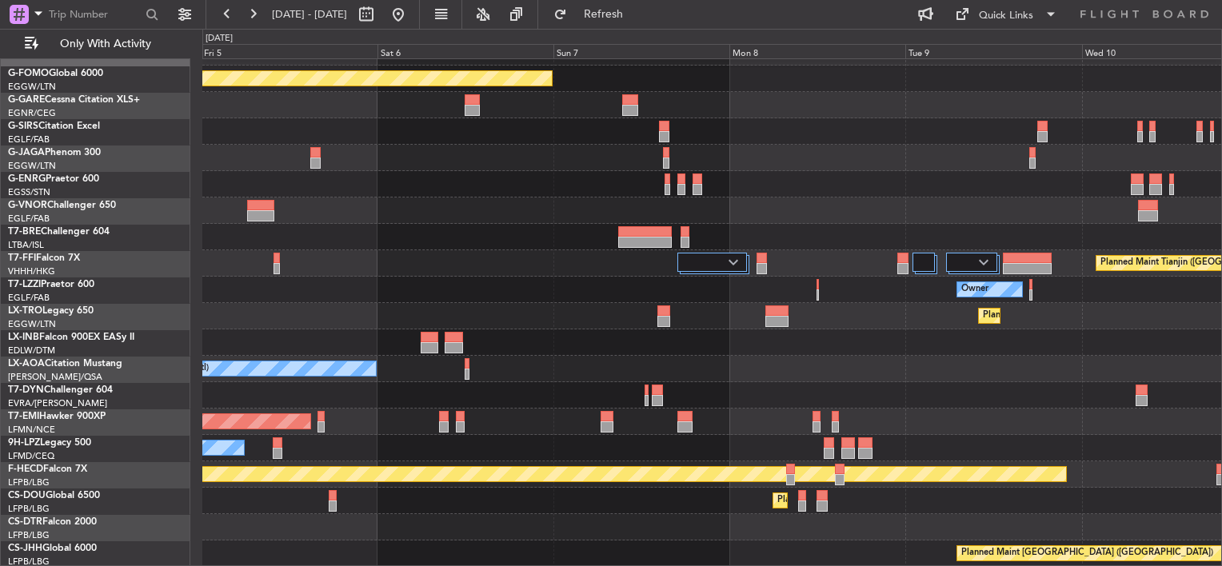
scroll to position [19, 0]
click at [492, 314] on div "Planned Maint London (Luton) Planned Maint London (Farnborough) Planned Maint T…" at bounding box center [711, 303] width 1019 height 528
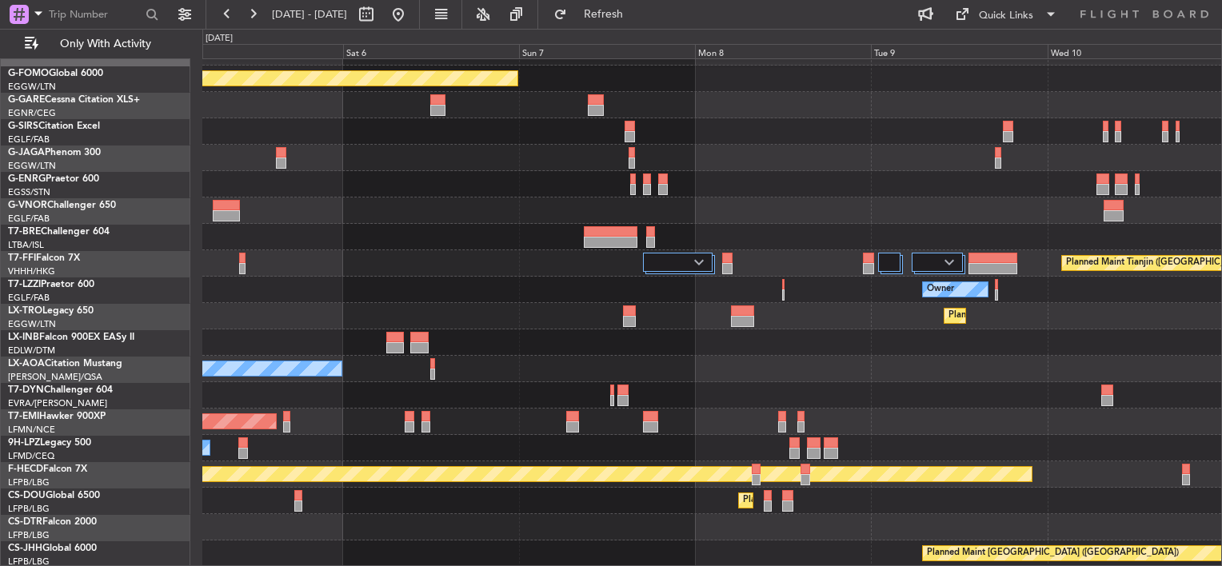
scroll to position [0, 0]
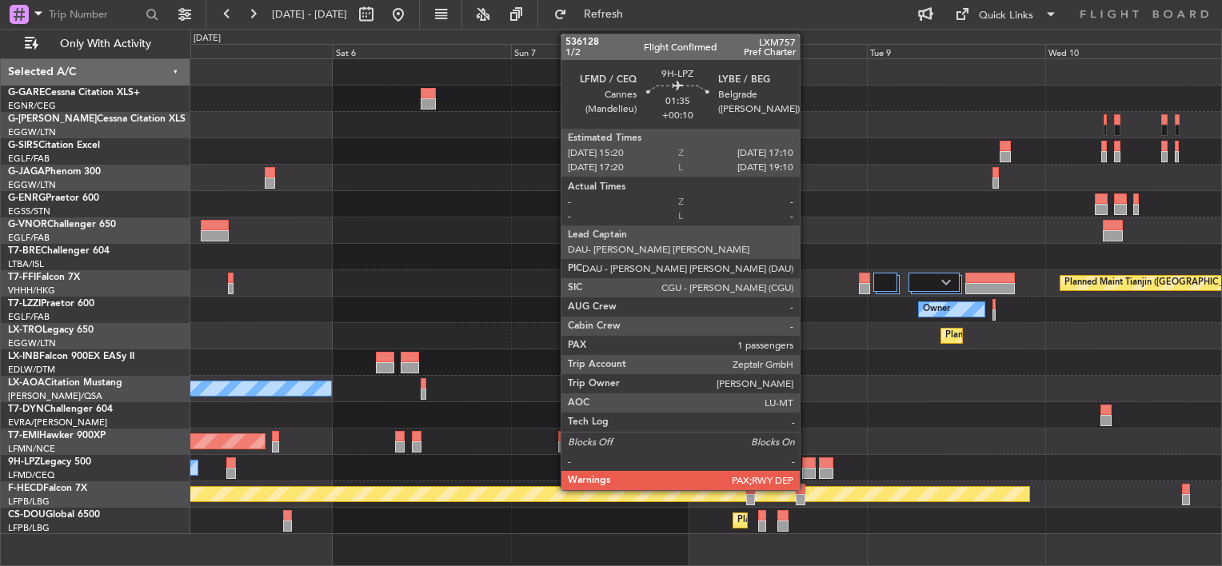
click at [807, 458] on div at bounding box center [809, 463] width 14 height 11
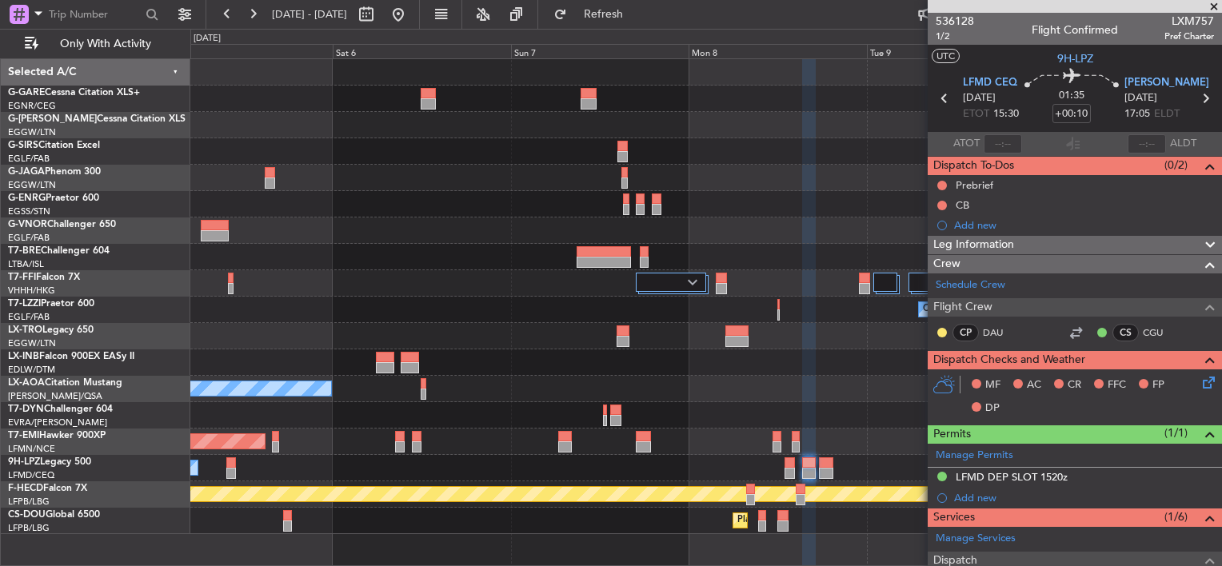
click at [1213, 5] on span at bounding box center [1214, 7] width 16 height 14
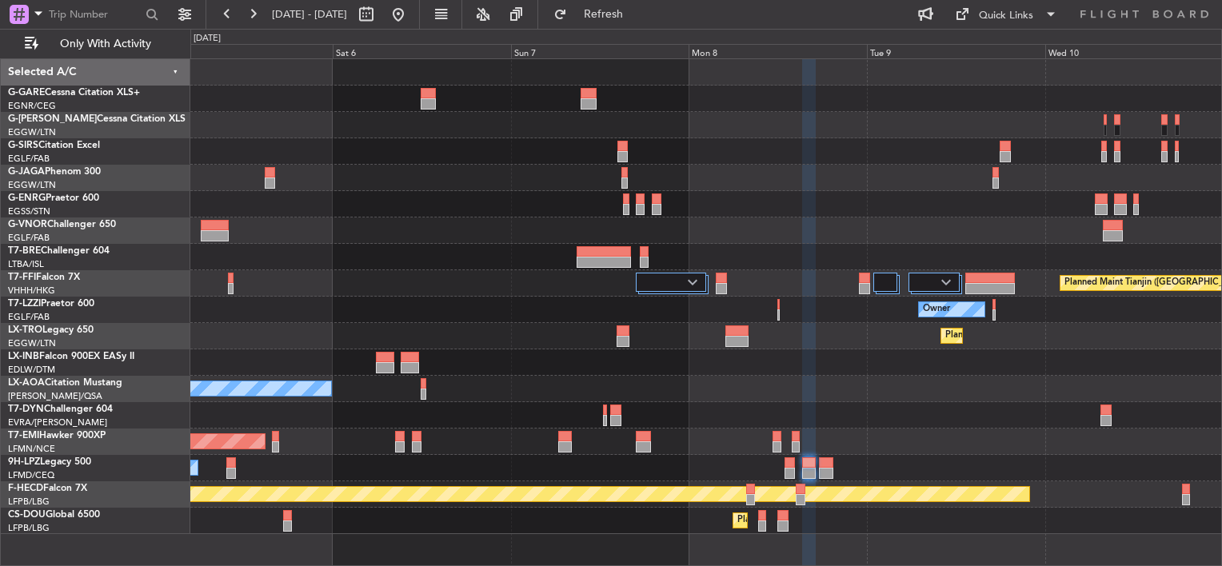
type input "0"
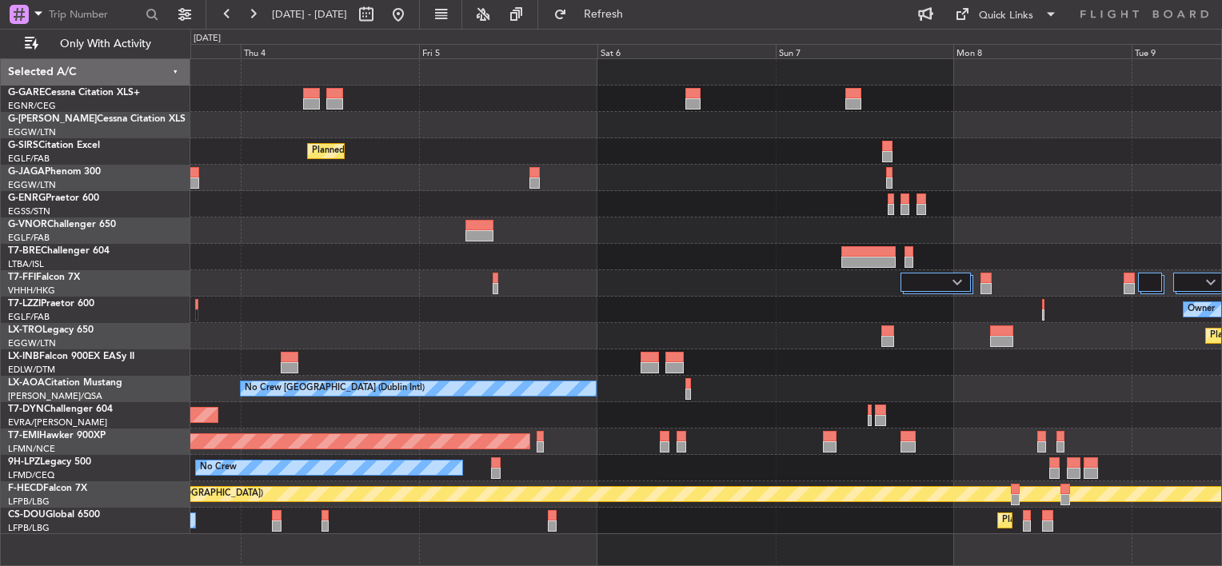
click at [1029, 173] on div "Planned Maint London (Farnborough) Planned Maint London (Luton) Planned Maint T…" at bounding box center [705, 296] width 1031 height 475
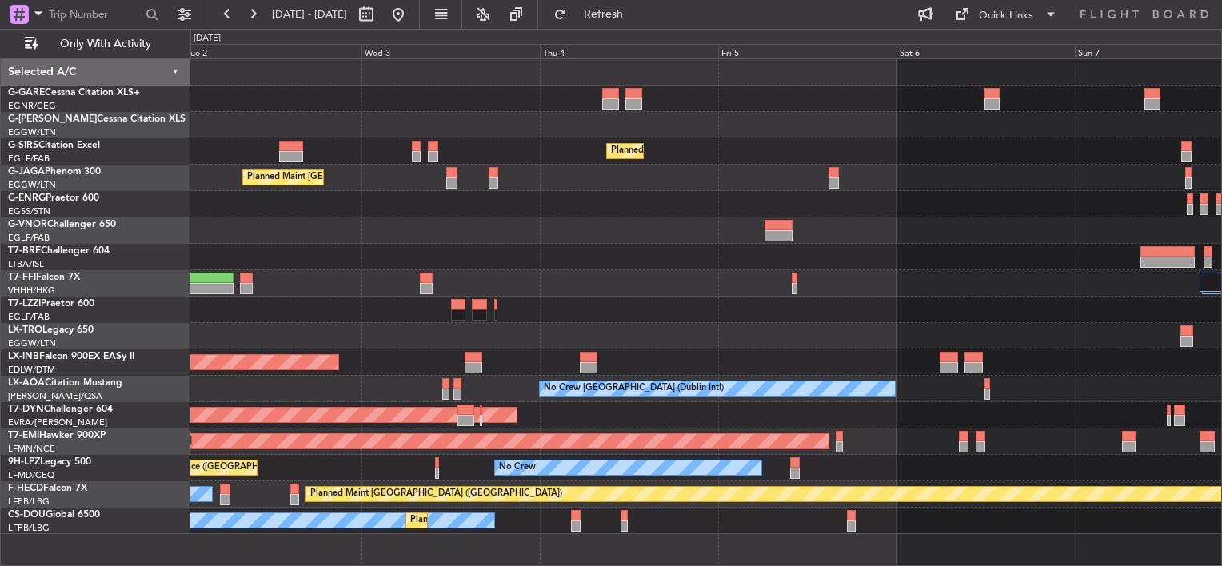
click at [1010, 216] on div "Owner Planned Maint London (Farnborough) Planned Maint London (Luton) Planned M…" at bounding box center [705, 296] width 1031 height 475
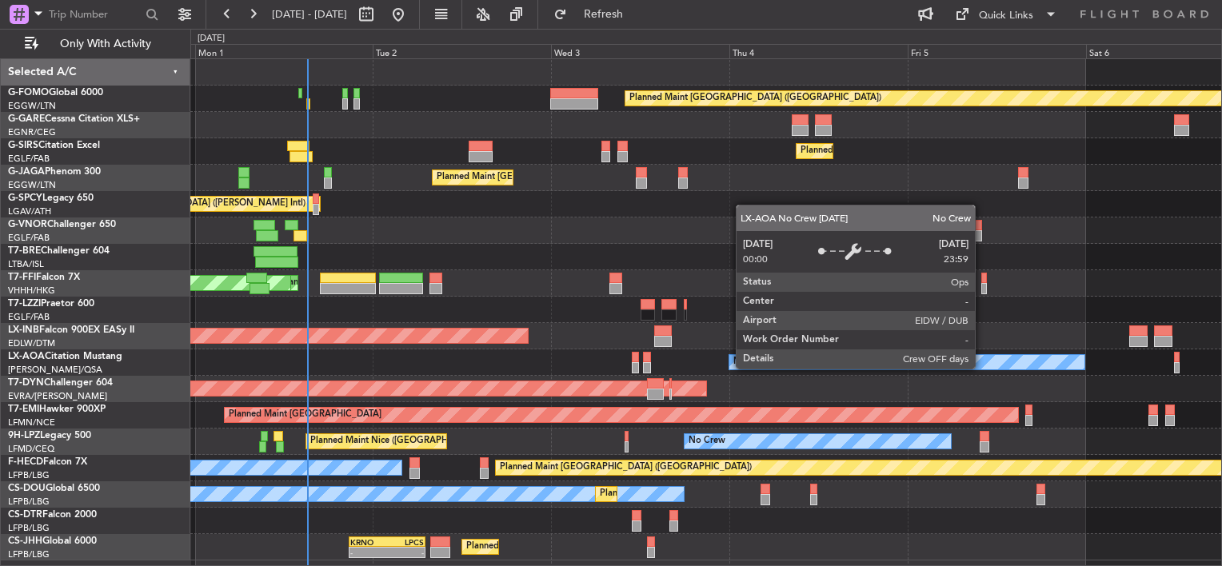
click at [982, 368] on div "No Crew [GEOGRAPHIC_DATA] (Dublin Intl)" at bounding box center [906, 362] width 355 height 14
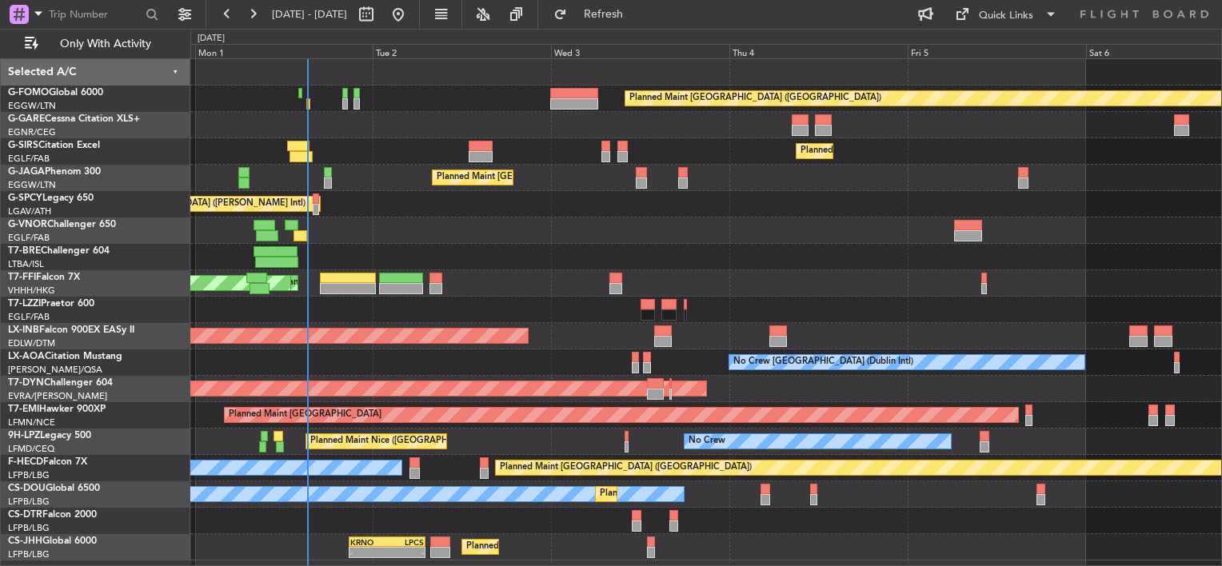
click at [505, 260] on div at bounding box center [705, 257] width 1031 height 26
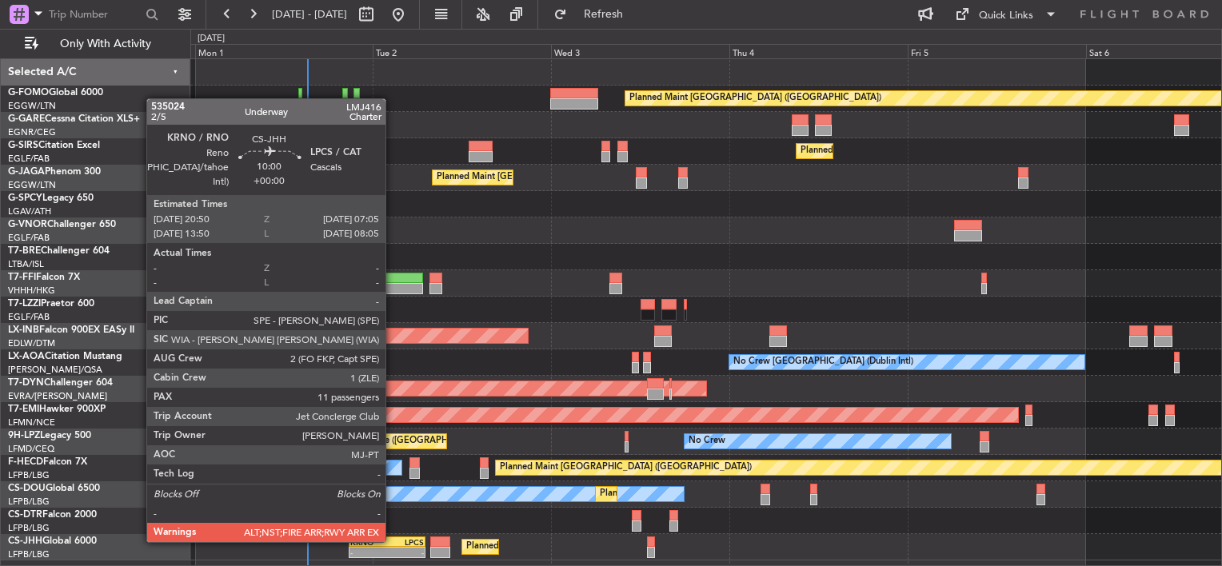
click at [393, 541] on div "LPCS" at bounding box center [405, 542] width 37 height 10
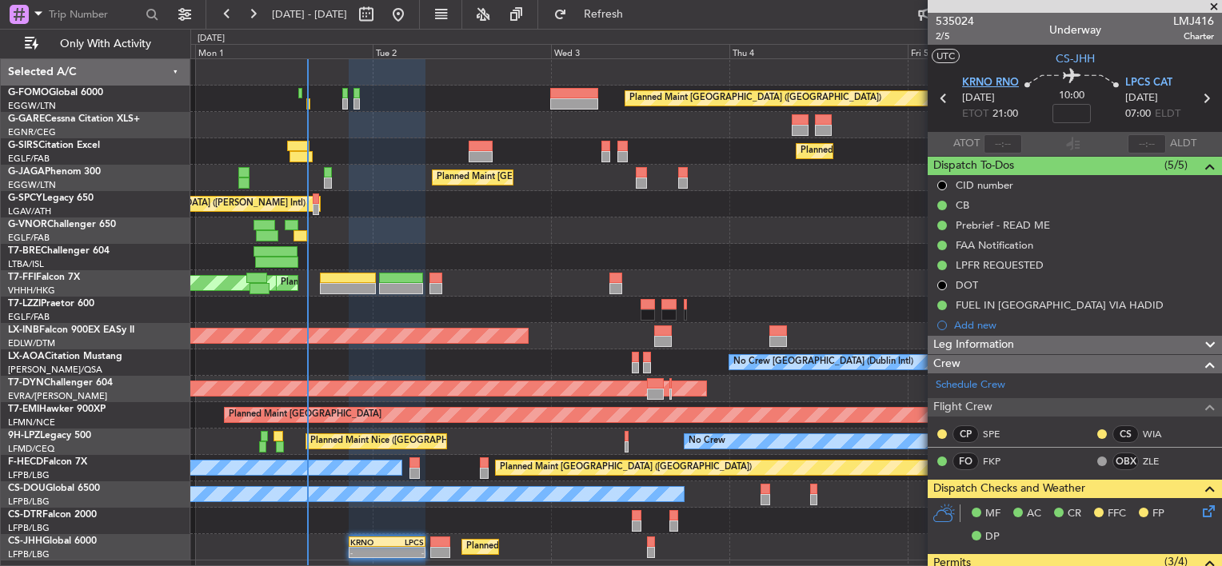
click at [1001, 79] on span "KRNO RNO" at bounding box center [990, 83] width 57 height 16
click at [621, 11] on button "Refresh" at bounding box center [594, 15] width 96 height 26
click at [624, 21] on button "Refresh" at bounding box center [594, 15] width 96 height 26
click at [629, 9] on span "Refresh" at bounding box center [603, 14] width 67 height 11
click at [617, 19] on button "Refresh" at bounding box center [594, 15] width 96 height 26
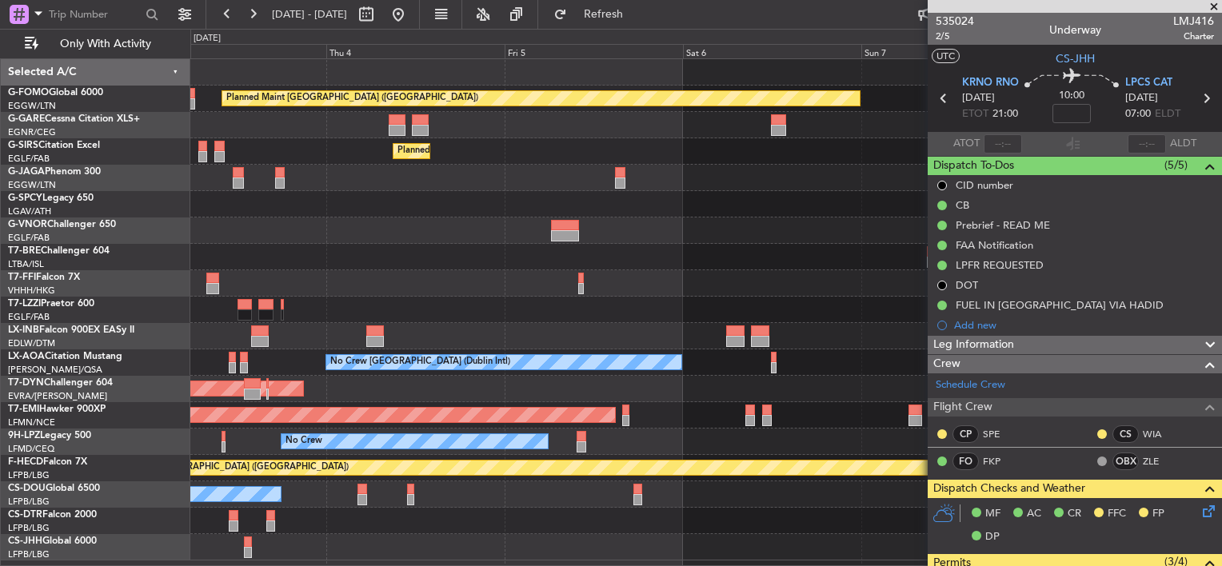
click at [74, 260] on div "Planned Maint London (Luton) Planned Maint London (Farnborough) Planned Maint L…" at bounding box center [611, 297] width 1222 height 537
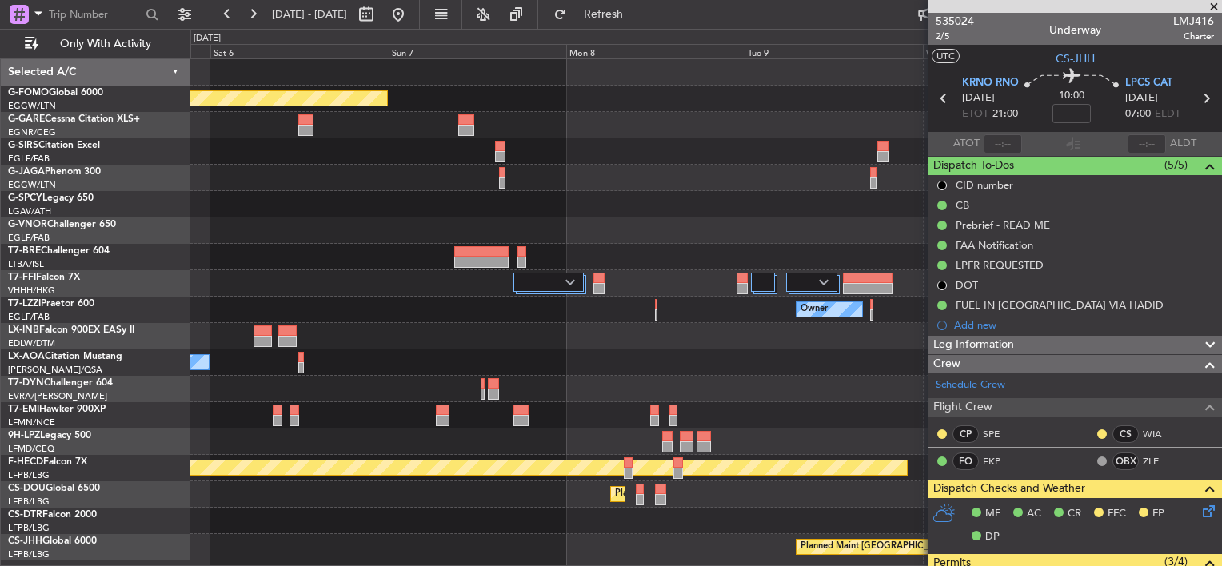
click at [228, 216] on div at bounding box center [705, 204] width 1031 height 26
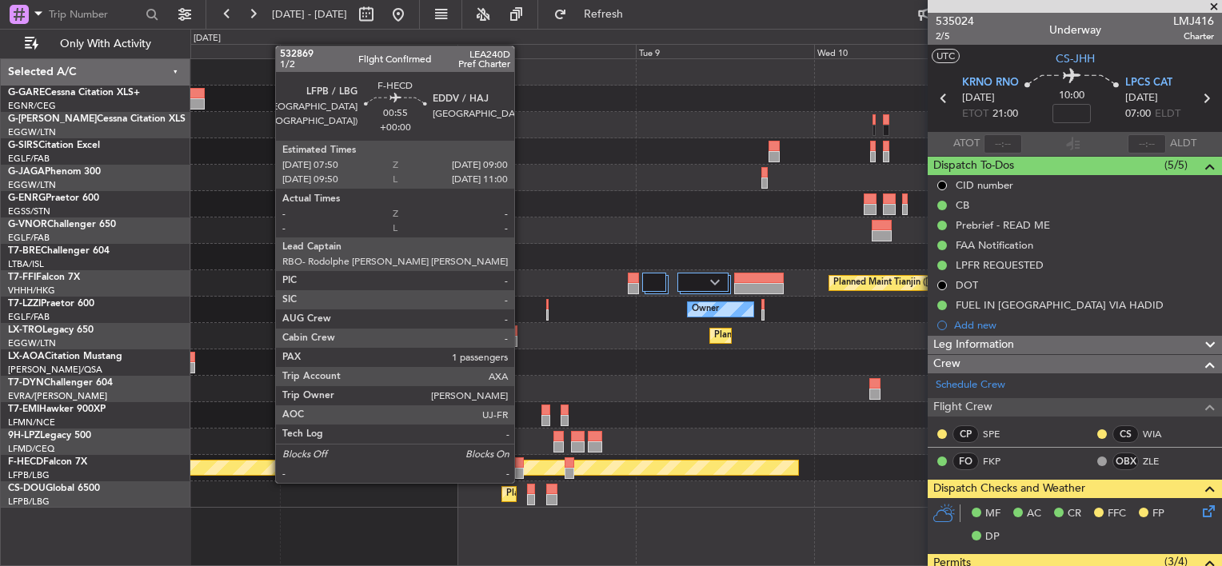
click at [521, 468] on div at bounding box center [519, 473] width 9 height 11
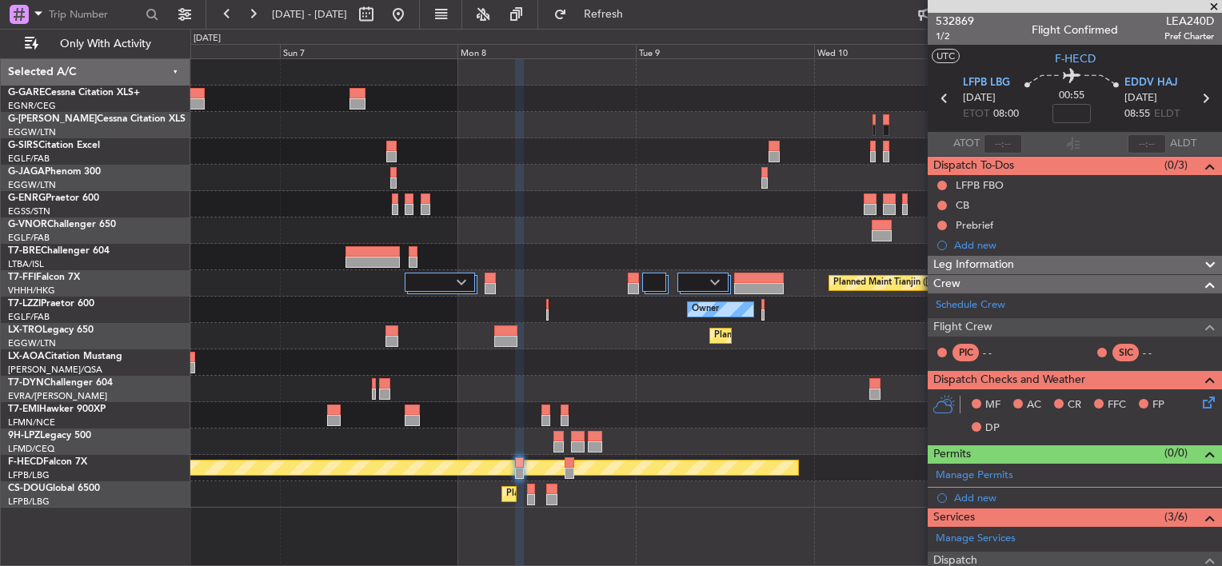
scroll to position [301, 0]
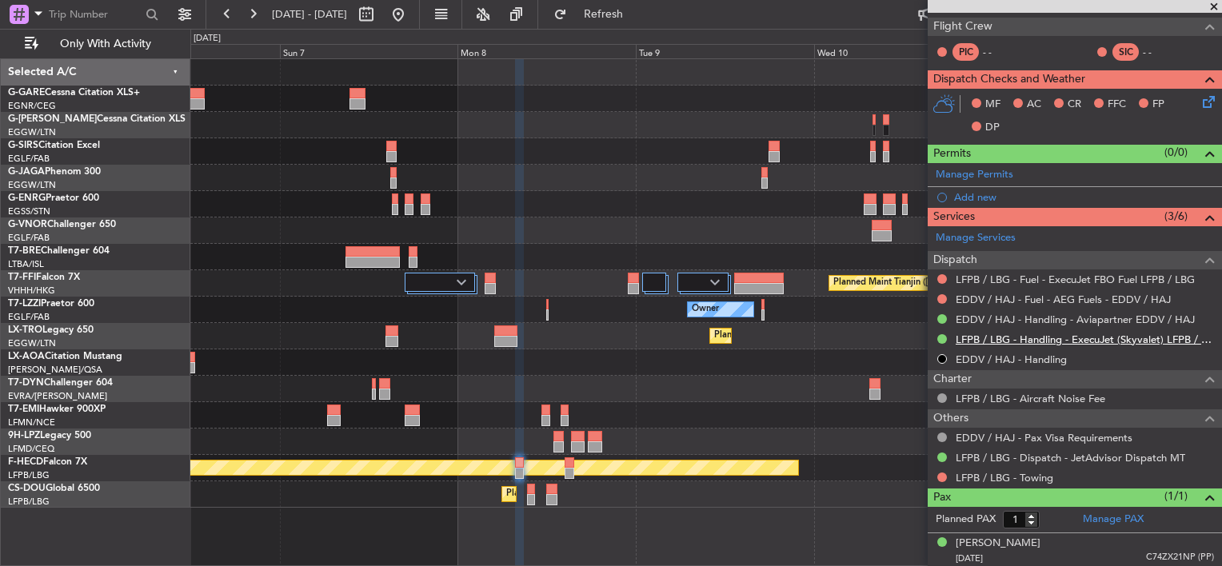
click at [1125, 334] on link "LFPB / LBG - Handling - ExecuJet (Skyvalet) LFPB / LBG" at bounding box center [1085, 340] width 258 height 14
click at [411, 14] on button at bounding box center [399, 15] width 26 height 26
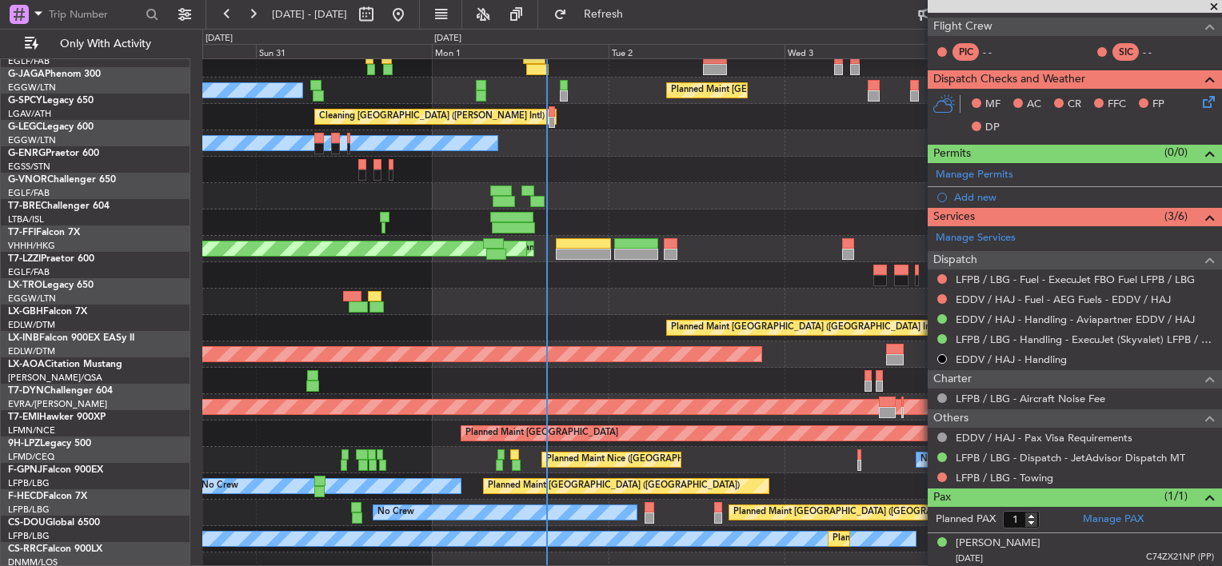
click at [357, 78] on div "Planned Maint London (Luton) Owner Ibiza" at bounding box center [711, 91] width 1019 height 26
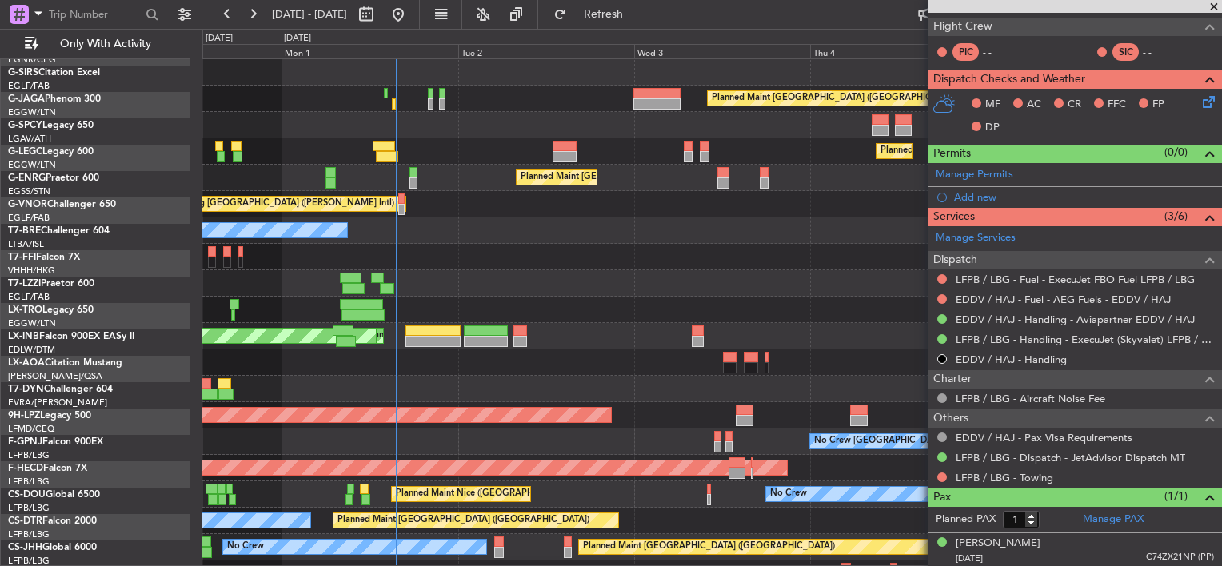
scroll to position [0, 0]
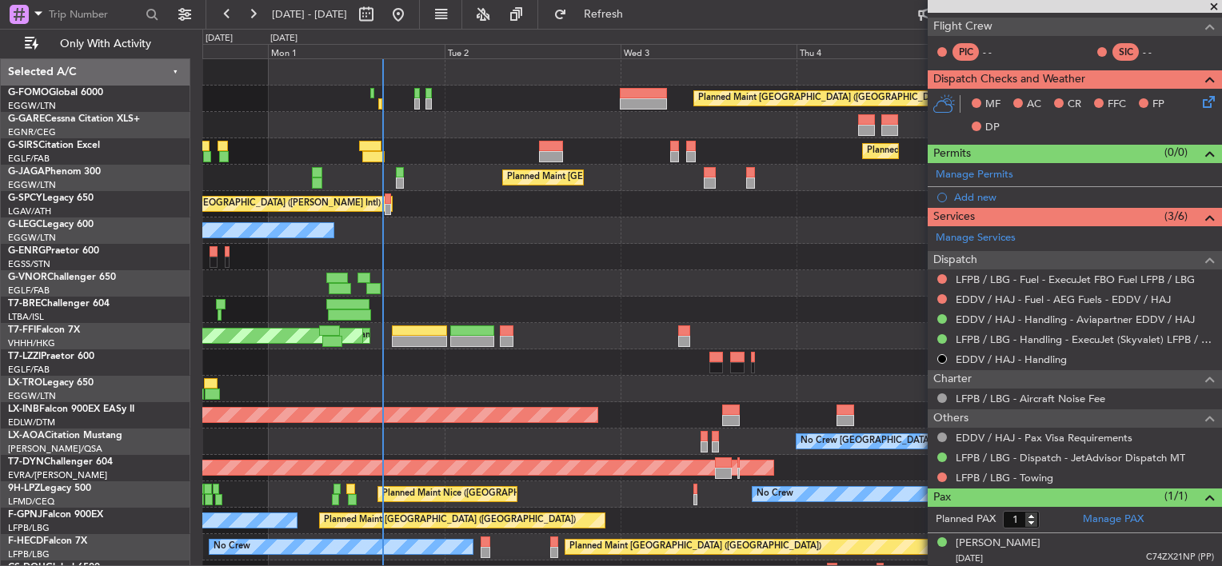
click at [528, 246] on div "Planned Maint London (Luton) Planned Maint London (Farnborough) Planned Maint L…" at bounding box center [711, 349] width 1019 height 581
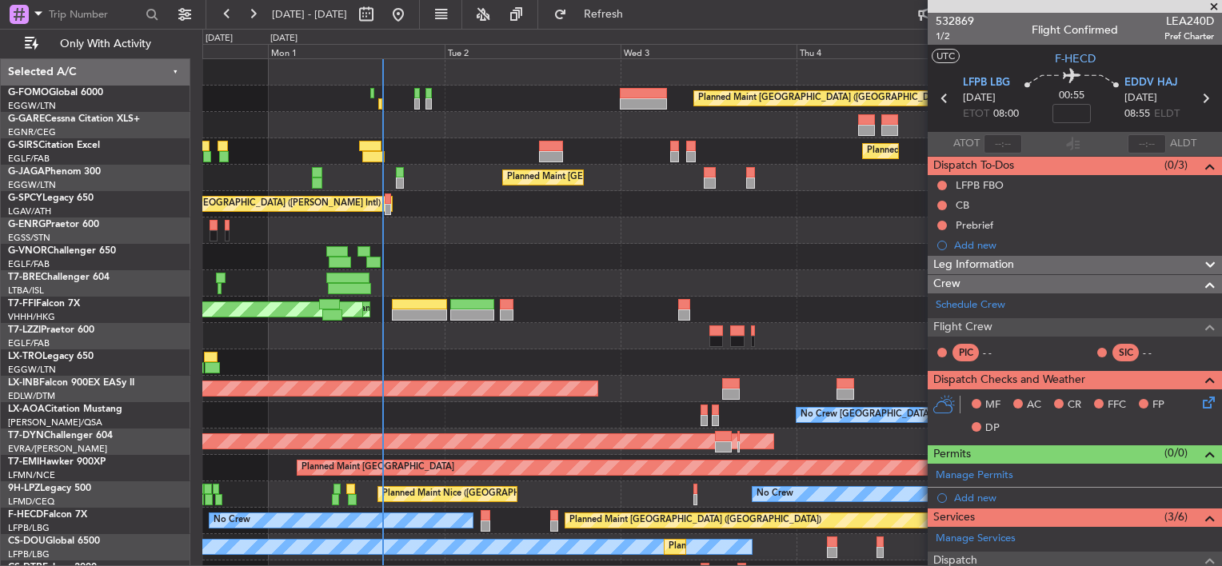
click at [1213, 2] on span at bounding box center [1214, 7] width 16 height 14
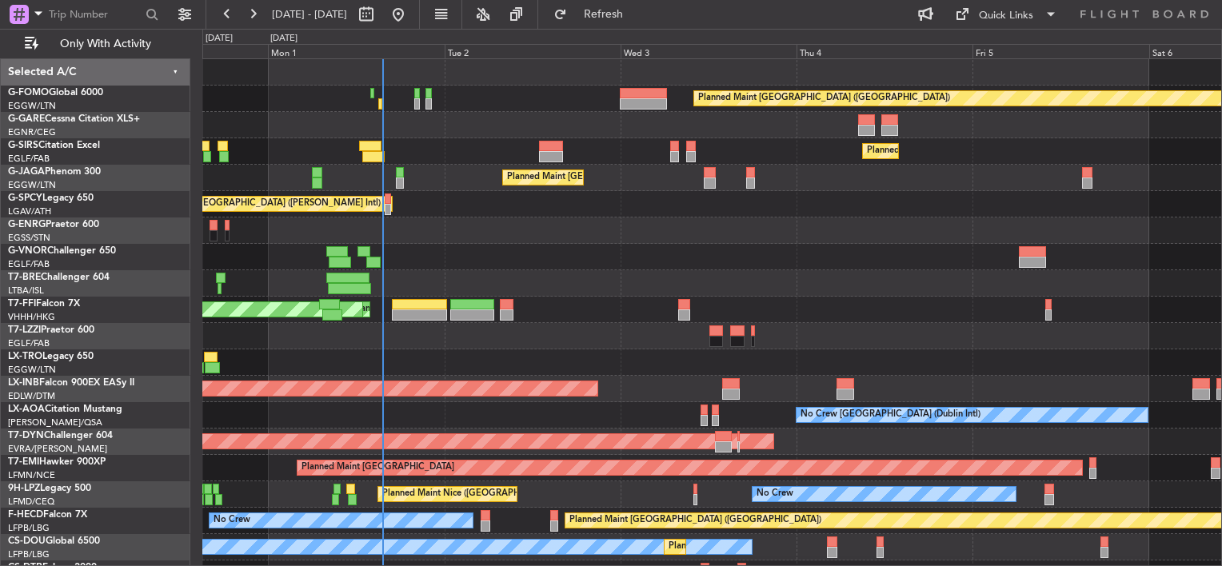
type input "0"
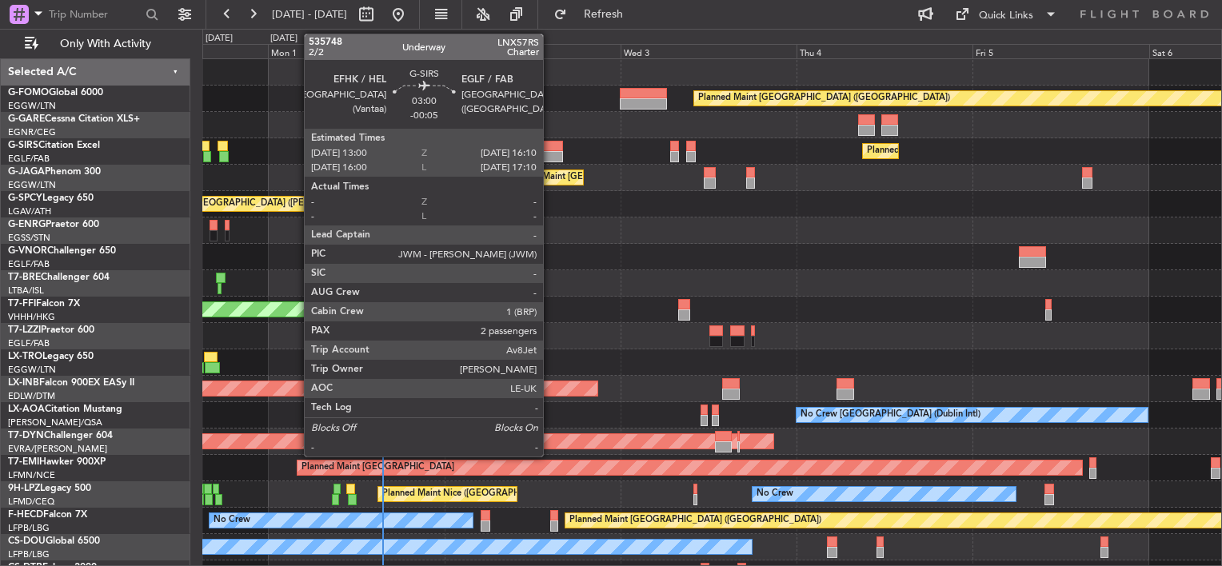
click at [550, 152] on div at bounding box center [551, 156] width 24 height 11
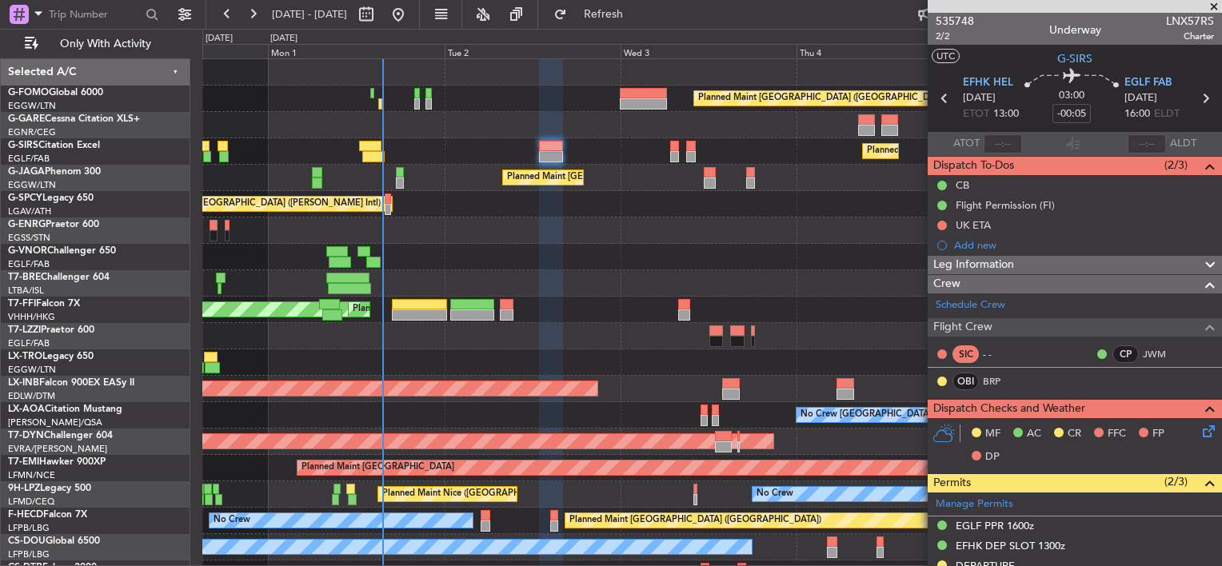
click at [1215, 6] on span at bounding box center [1214, 7] width 16 height 14
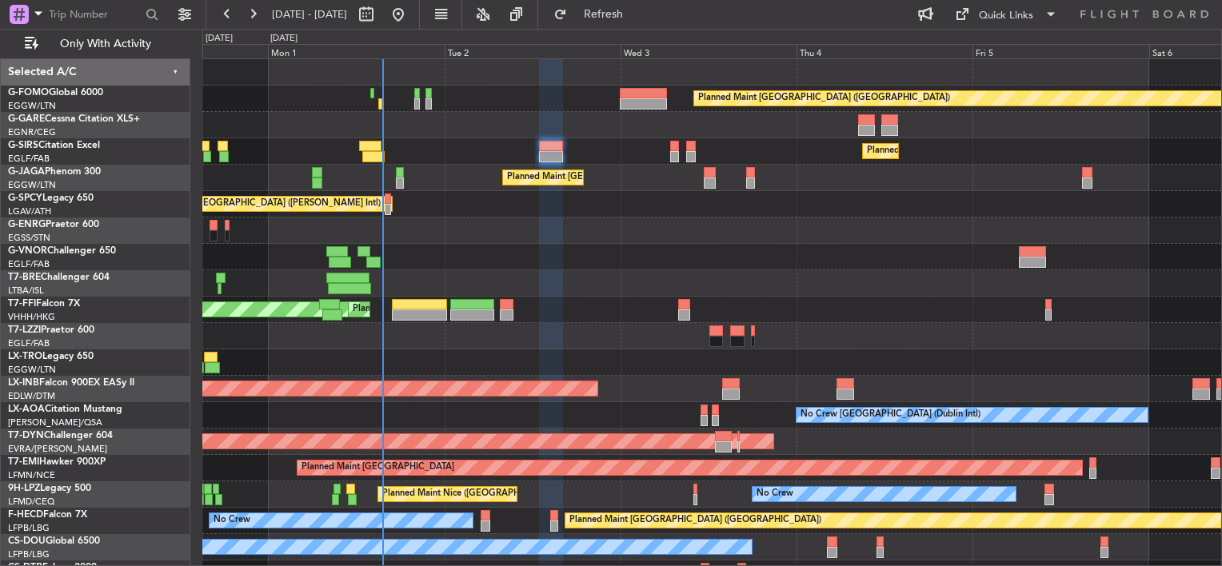
type input "0"
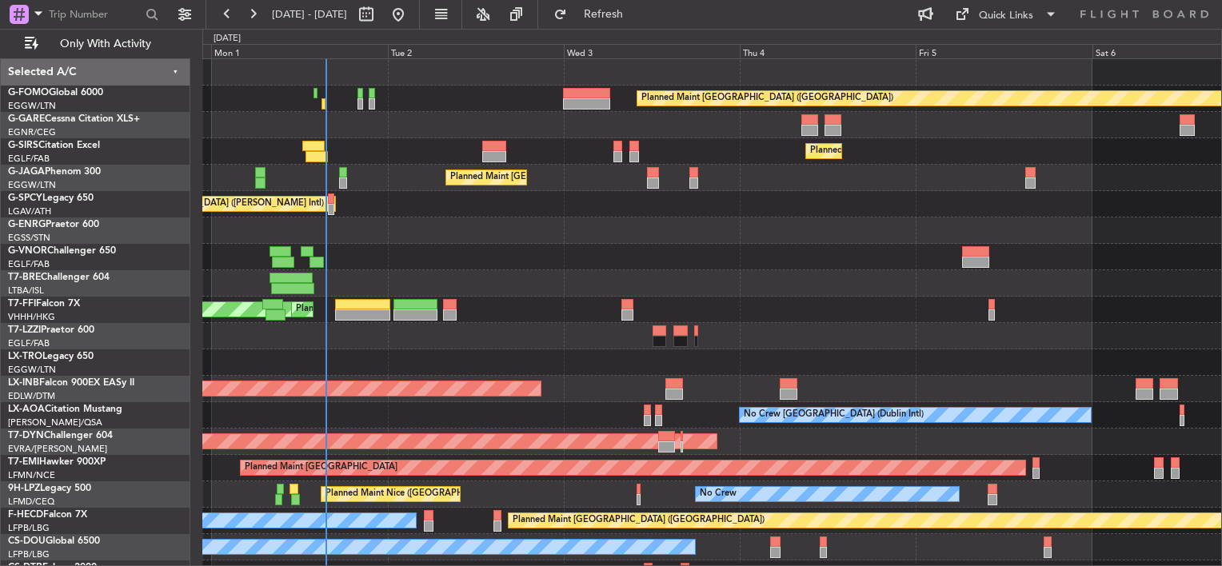
click at [468, 222] on div at bounding box center [711, 231] width 1019 height 26
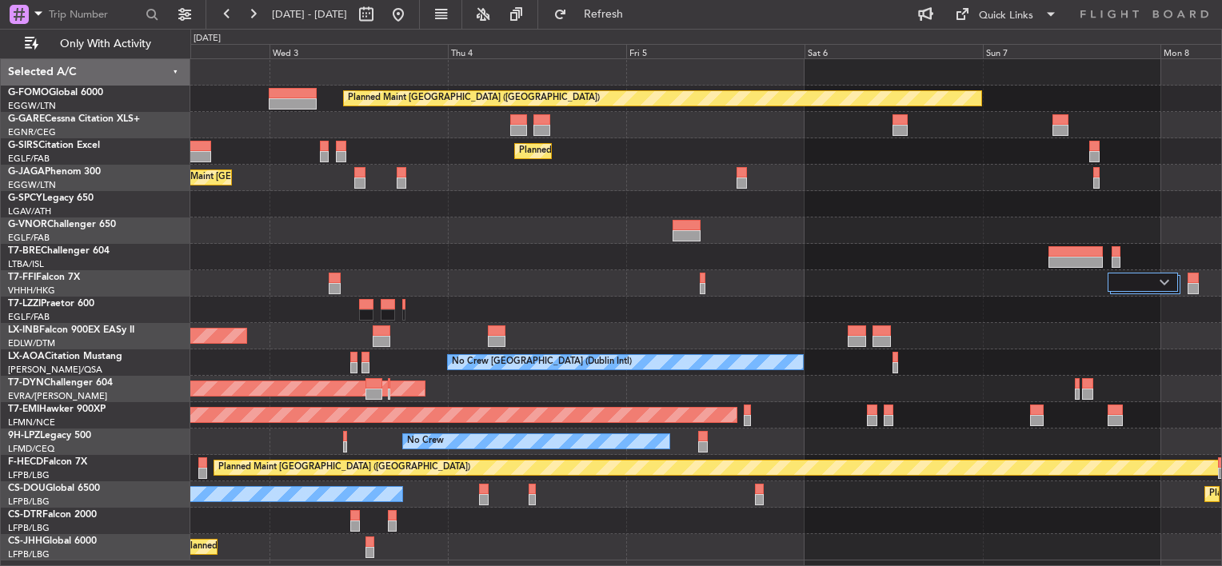
click at [728, 131] on div at bounding box center [705, 125] width 1031 height 26
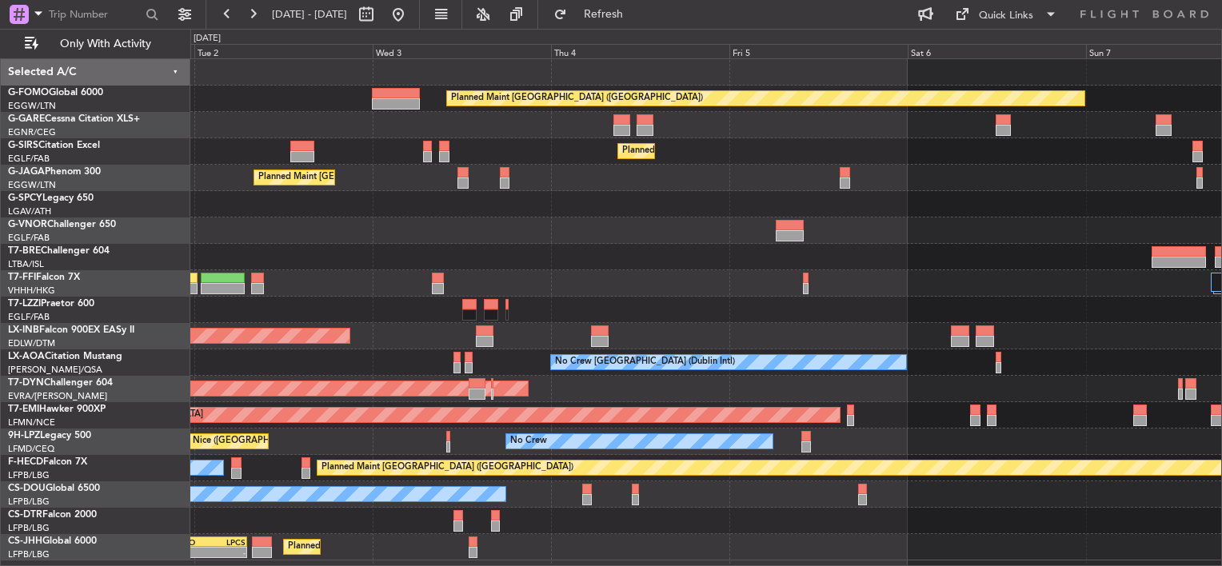
click at [569, 224] on div "Planned Maint London (Luton) Planned Maint London (Farnborough) Planned Maint L…" at bounding box center [705, 309] width 1031 height 501
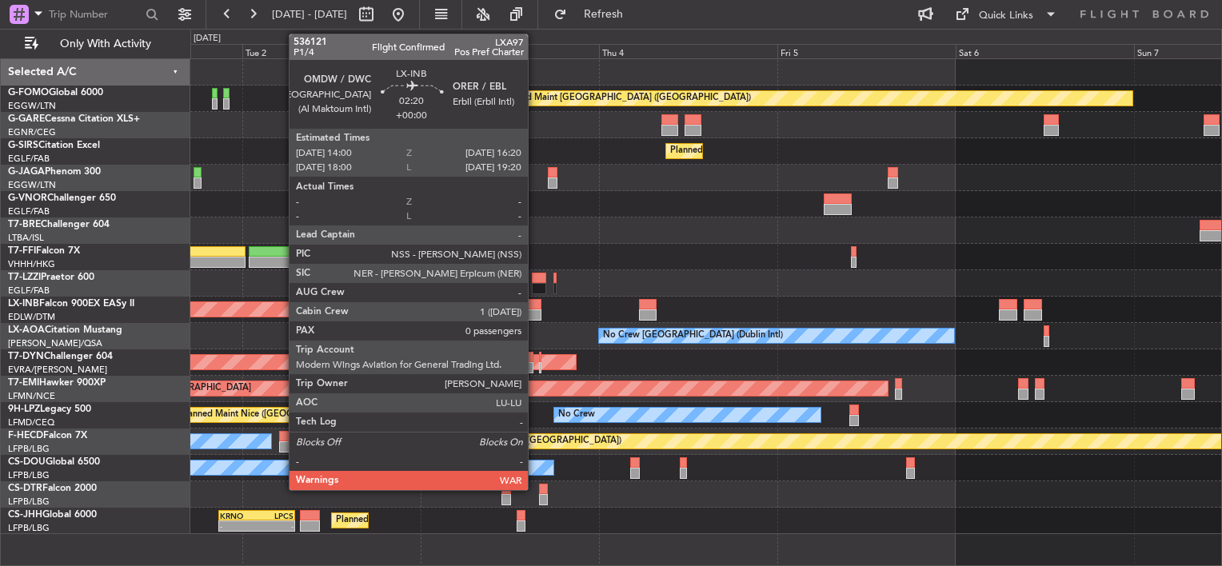
click at [535, 306] on div at bounding box center [533, 304] width 18 height 11
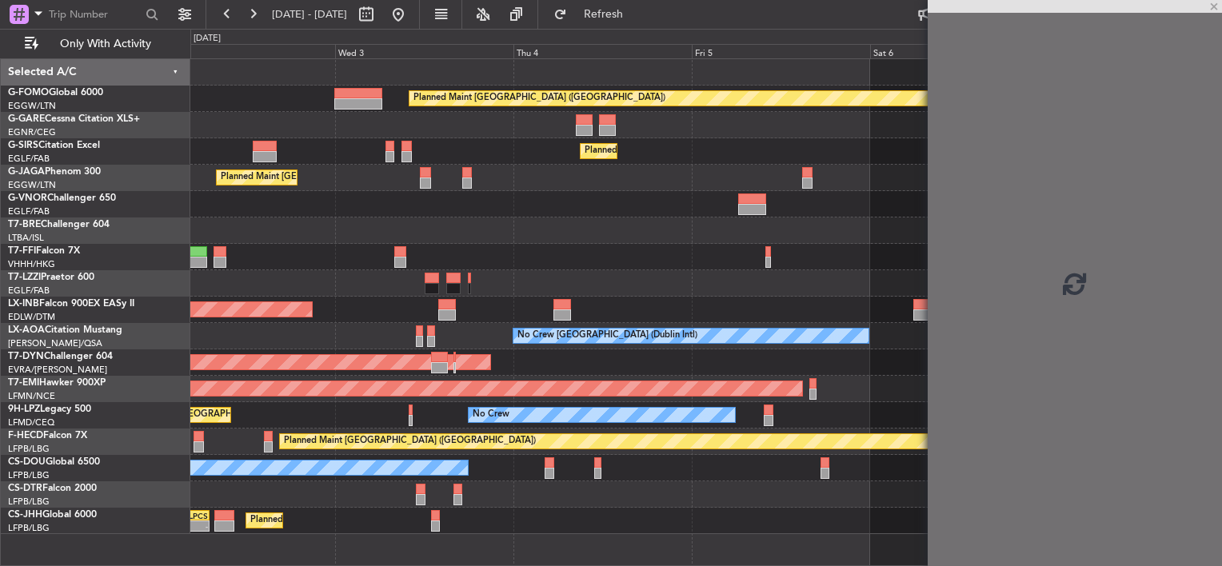
click at [603, 220] on div "Planned Maint London (Luton) Planned Maint London (Farnborough) Planned Maint L…" at bounding box center [705, 296] width 1031 height 475
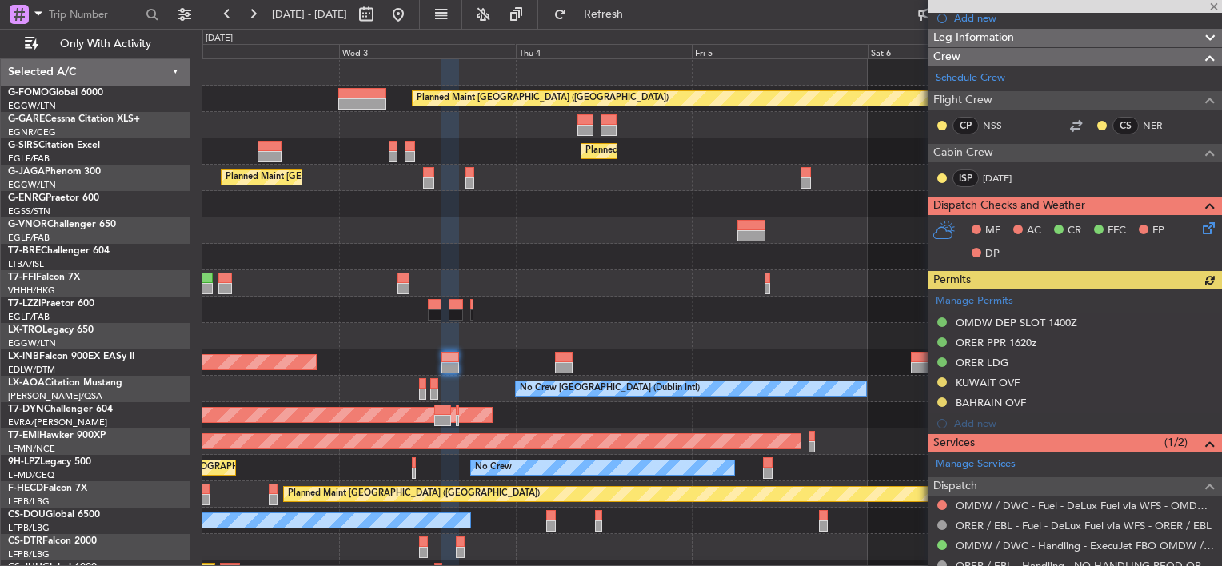
scroll to position [359, 0]
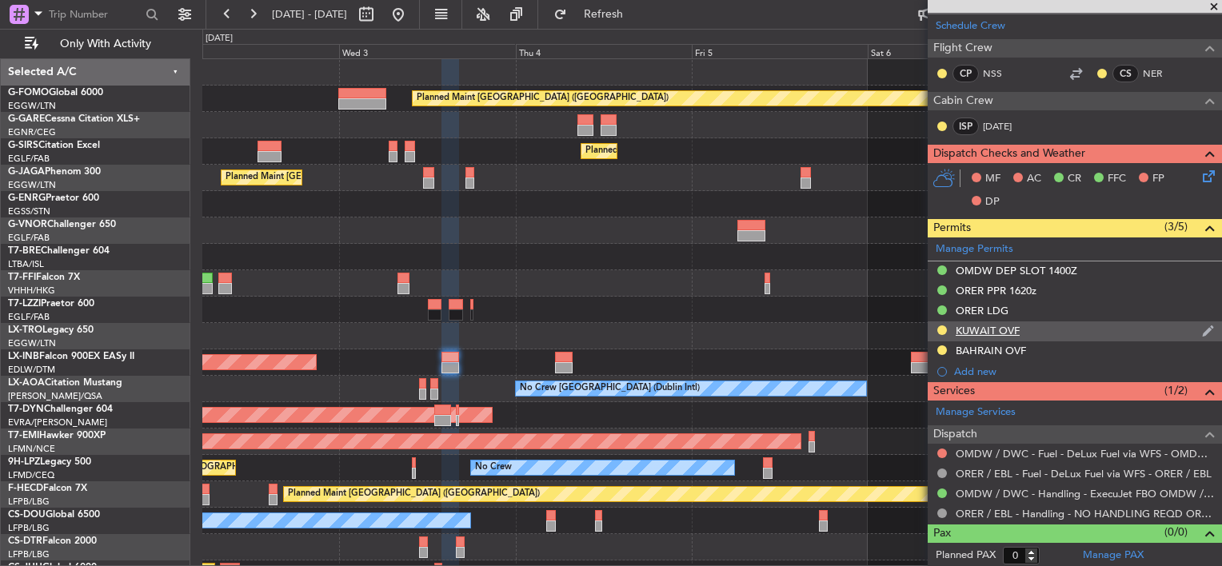
click at [1019, 333] on div "KUWAIT OVF" at bounding box center [988, 331] width 64 height 14
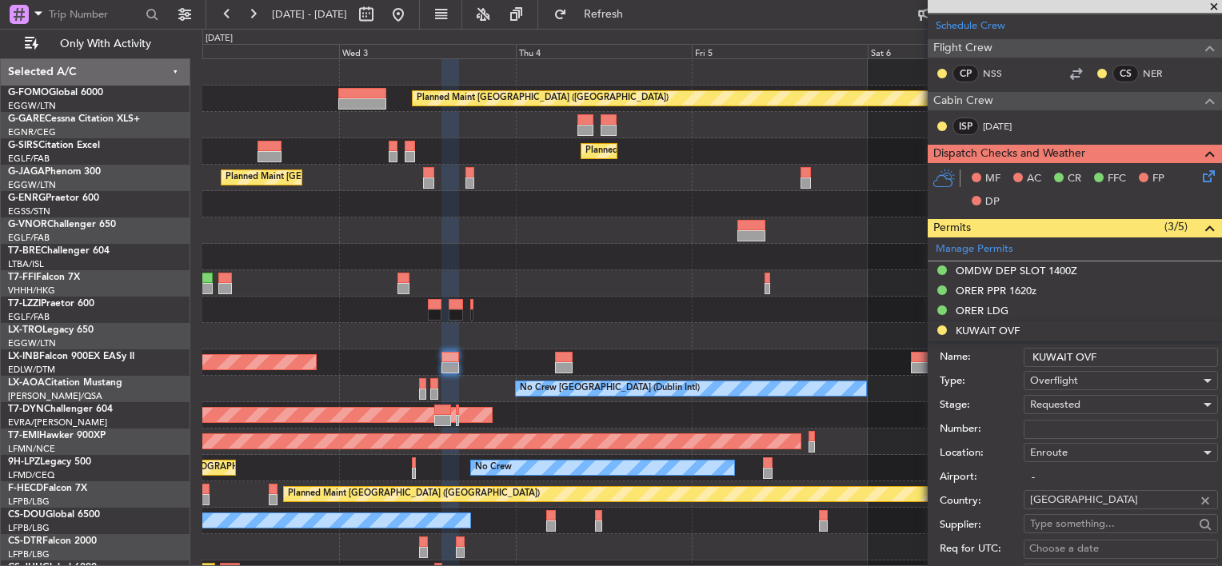
paste input "7548-ATO/25"
type input "7548-ATO/25"
click at [1081, 403] on div "Requested" at bounding box center [1115, 405] width 170 height 24
click at [1088, 532] on span "Received OK" at bounding box center [1115, 532] width 168 height 24
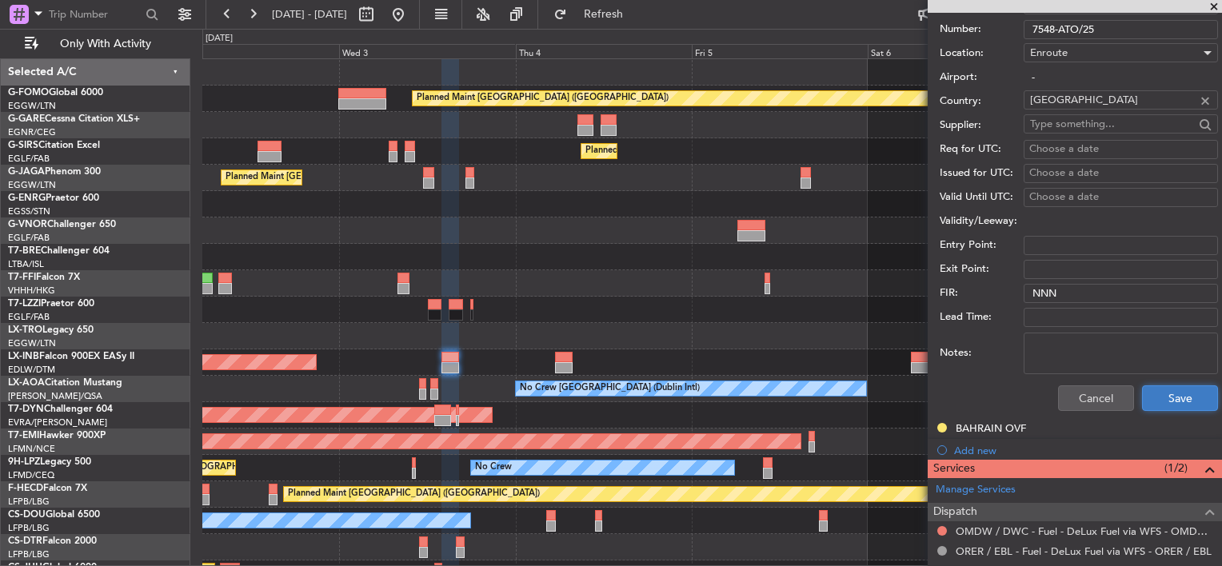
click at [1166, 397] on button "Save" at bounding box center [1180, 399] width 76 height 26
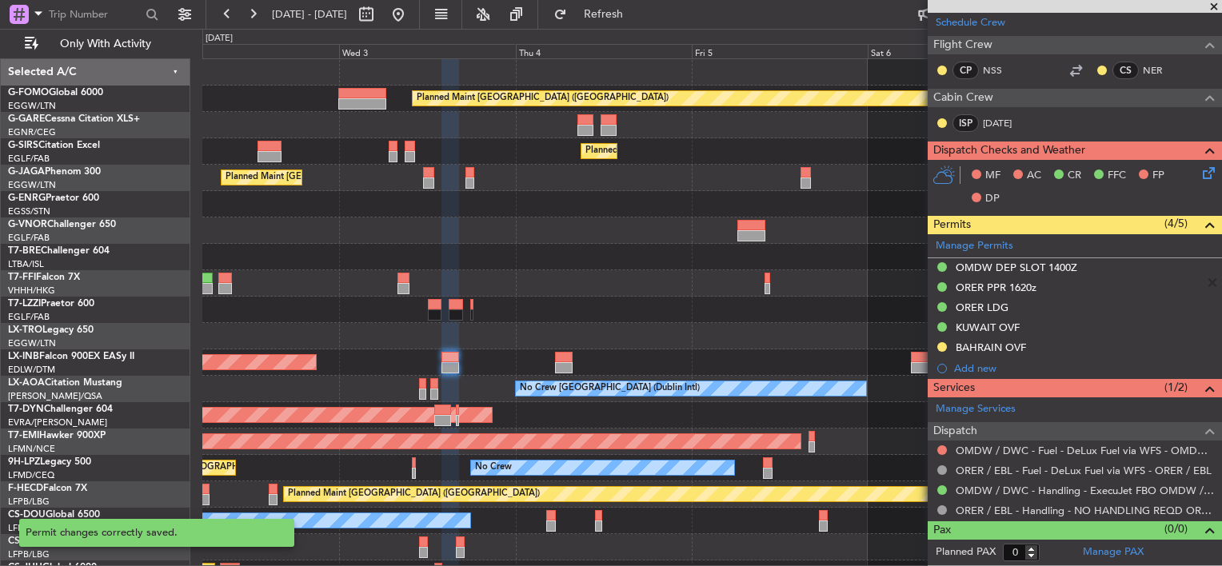
scroll to position [282, 0]
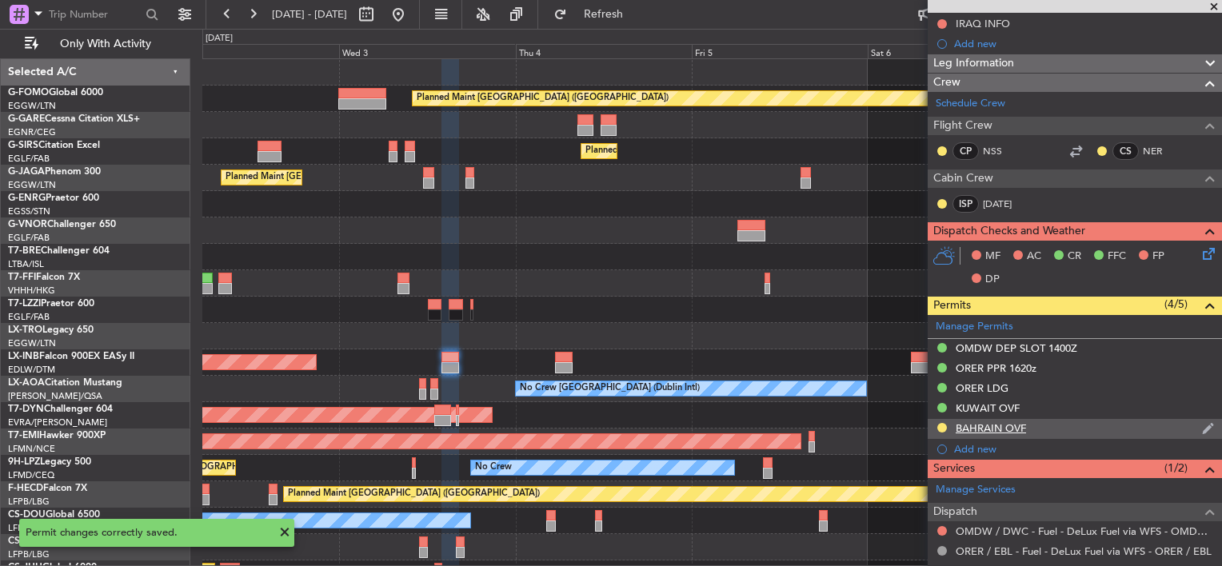
click at [1004, 426] on div "BAHRAIN OVF" at bounding box center [991, 429] width 70 height 14
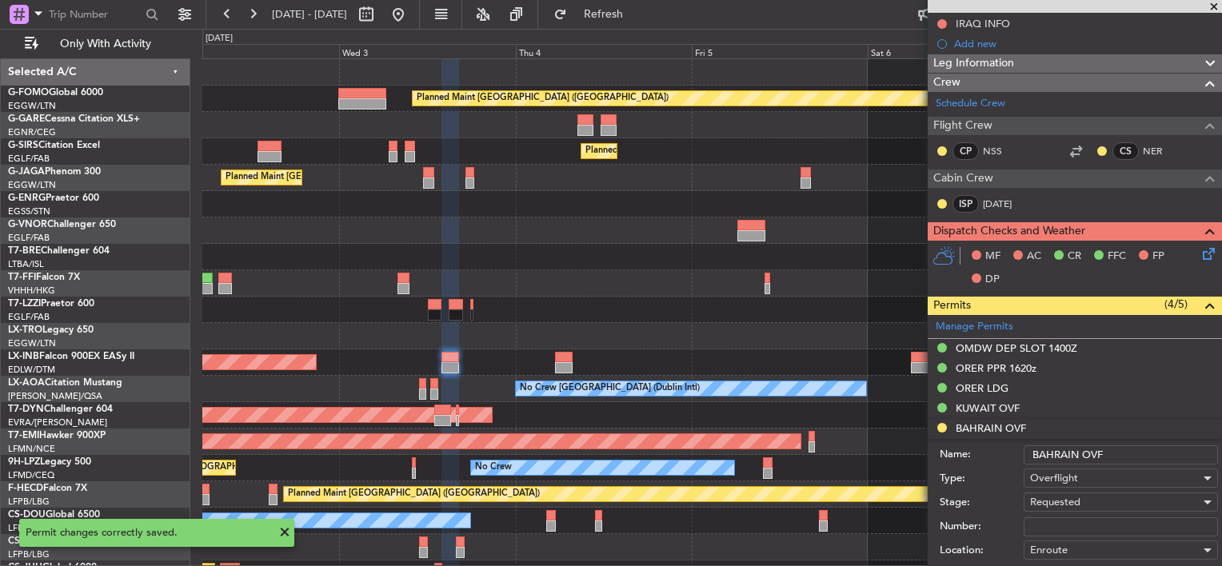
scroll to position [601, 0]
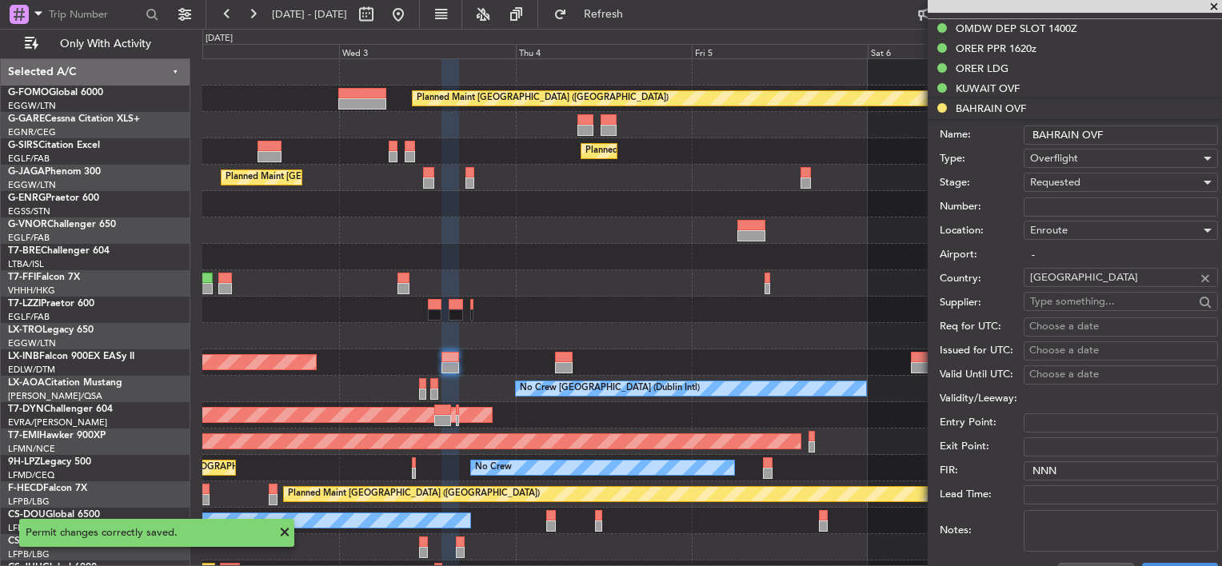
paste input "AT/P/25-09/ON/000043"
type input "AT/P/25-09/ON/000043"
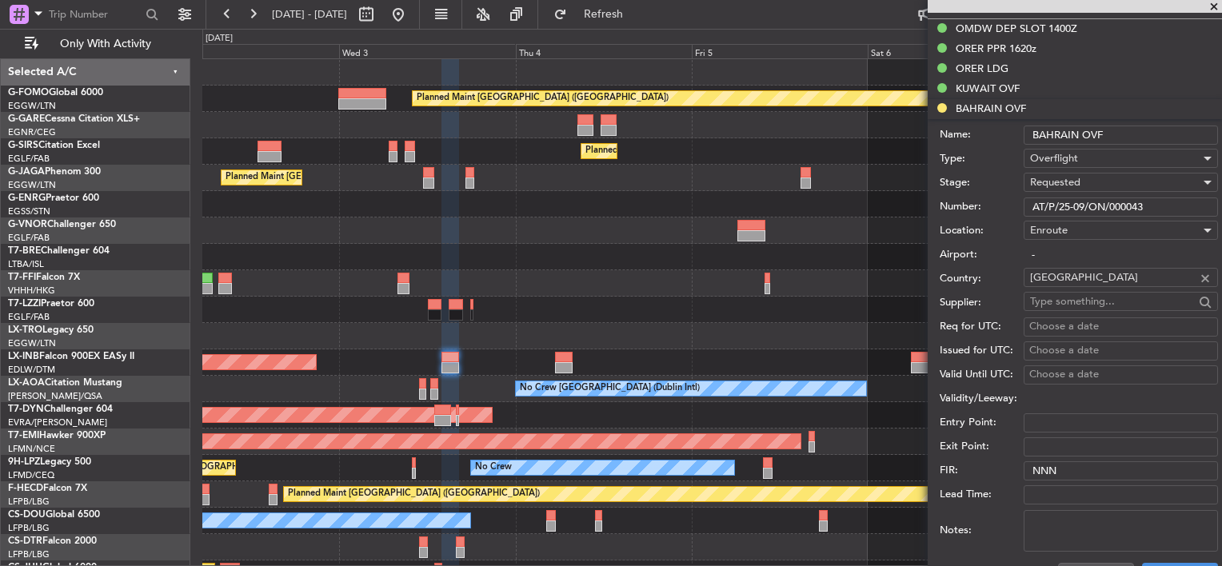
click at [1062, 186] on span "Requested" at bounding box center [1055, 182] width 50 height 14
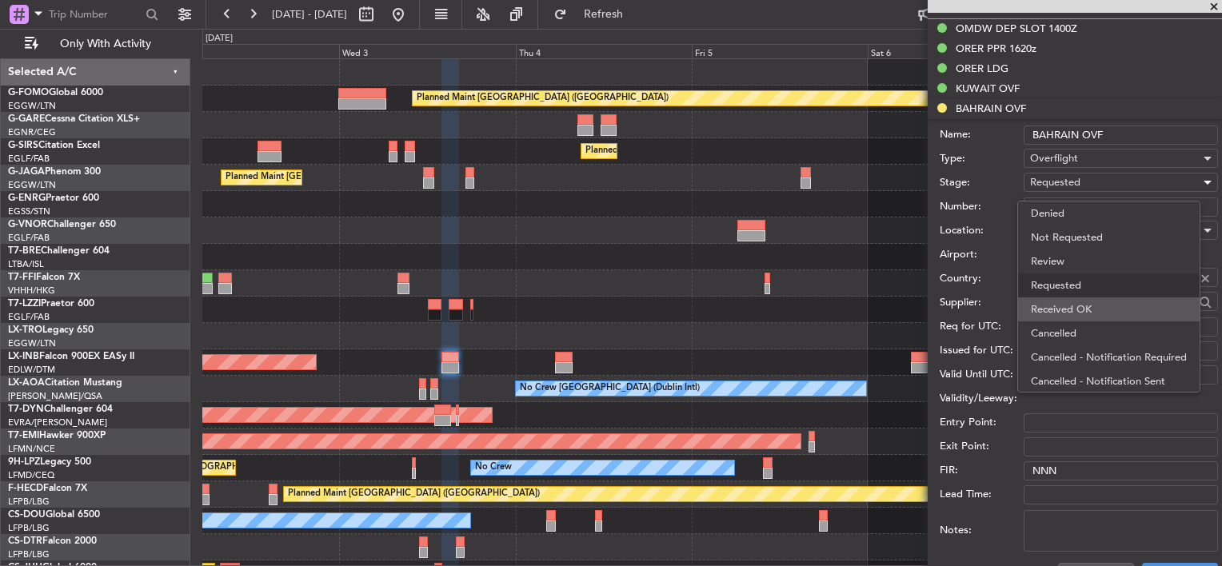
scroll to position [6, 0]
click at [1079, 304] on span "Received OK" at bounding box center [1115, 303] width 168 height 24
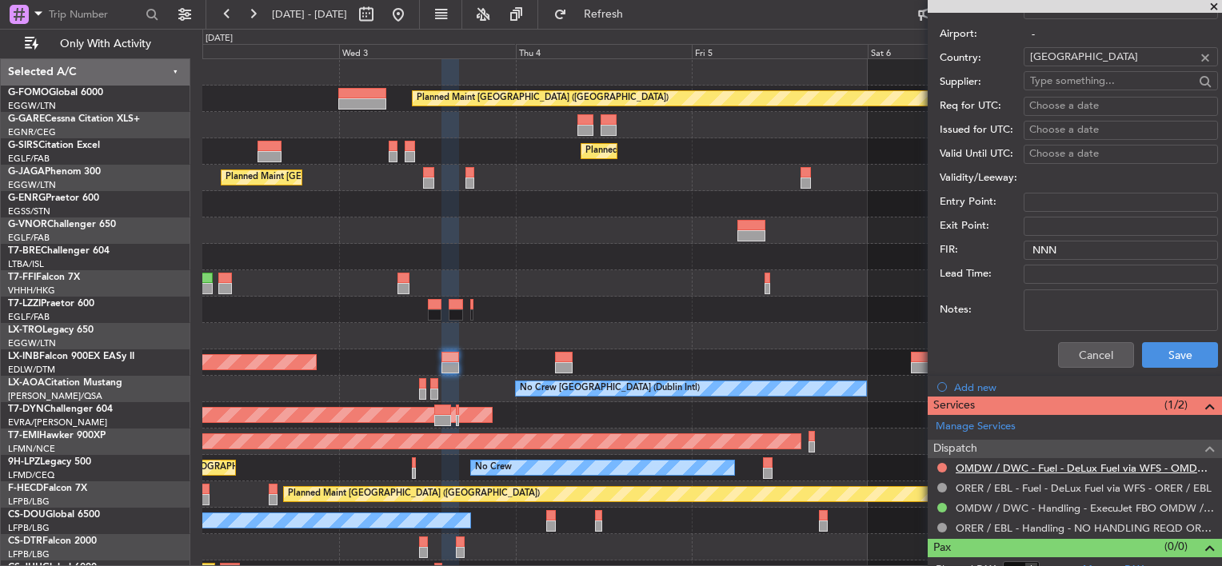
scroll to position [837, 0]
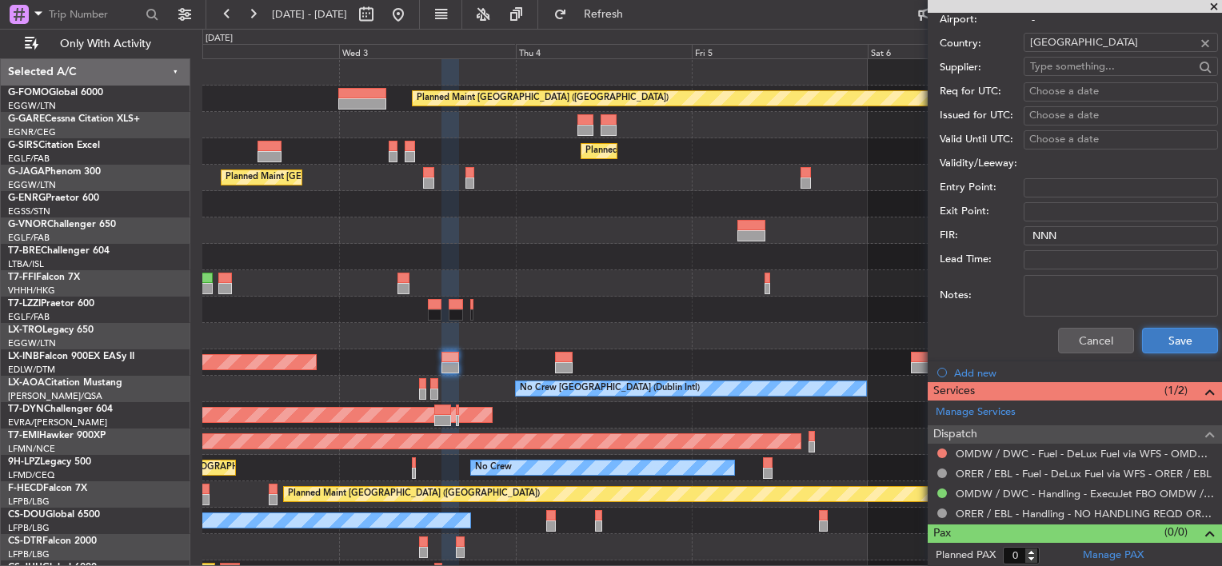
click at [1165, 331] on button "Save" at bounding box center [1180, 341] width 76 height 26
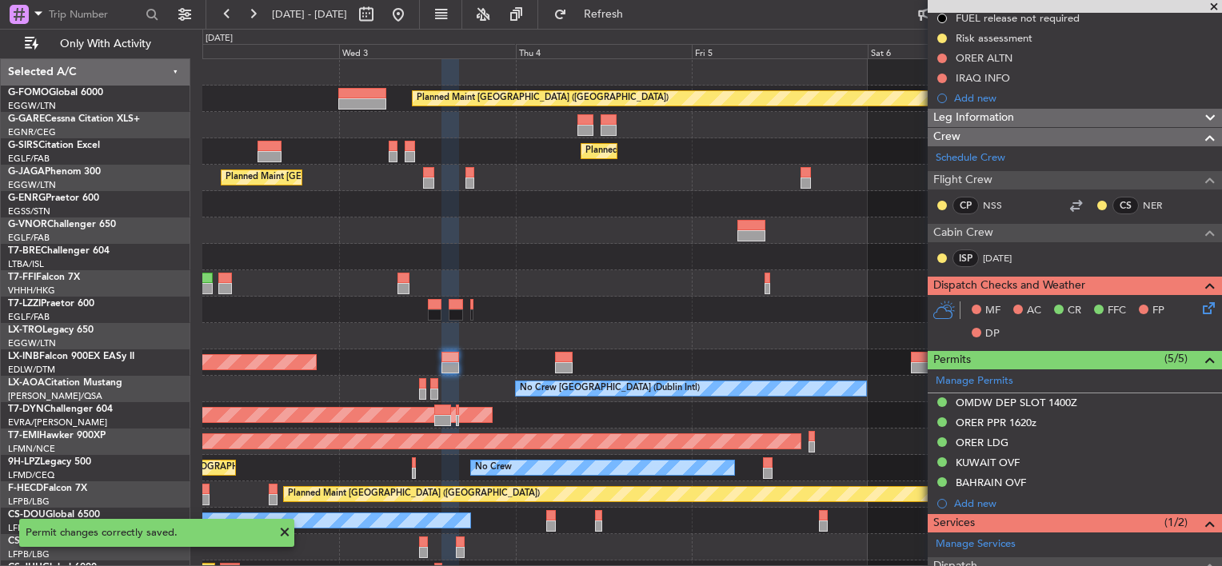
scroll to position [199, 0]
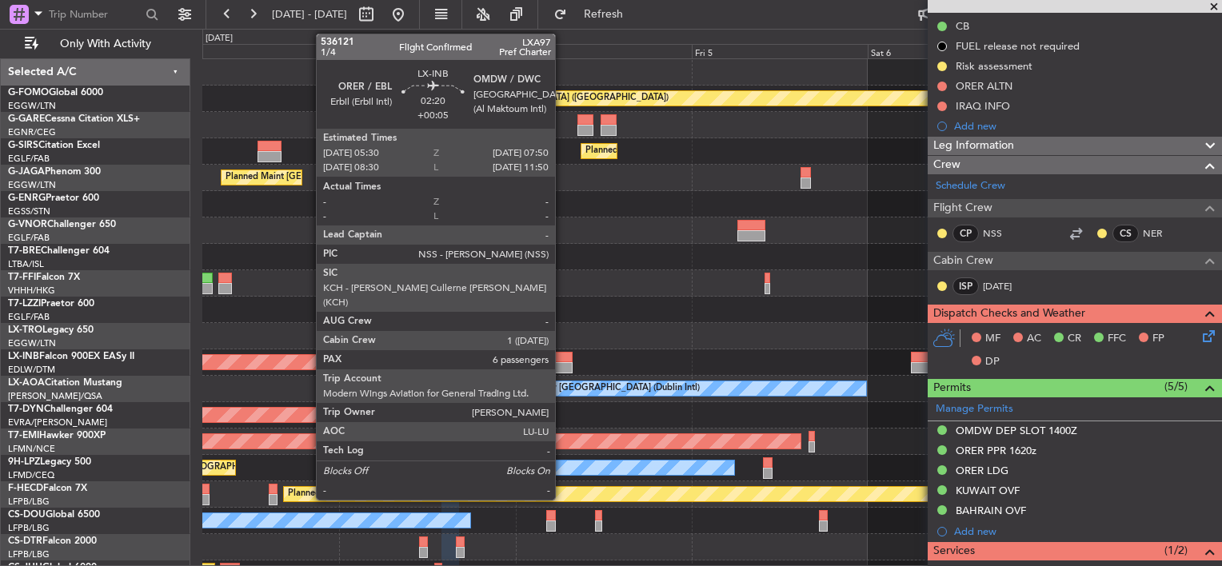
click at [562, 359] on div at bounding box center [564, 357] width 18 height 11
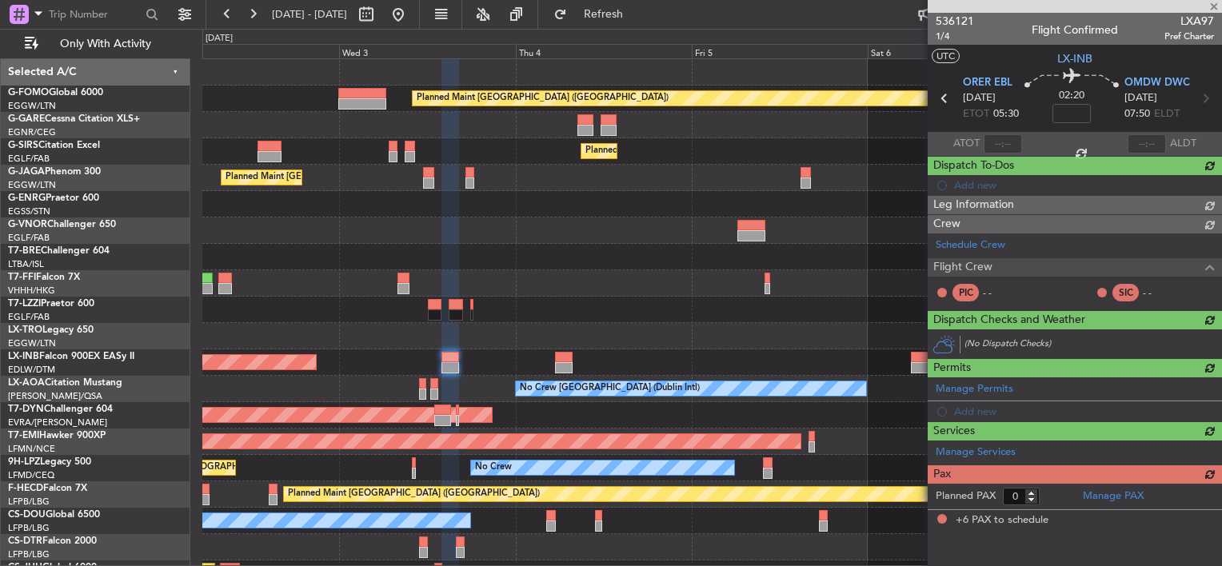
type input "+00:05"
type input "6"
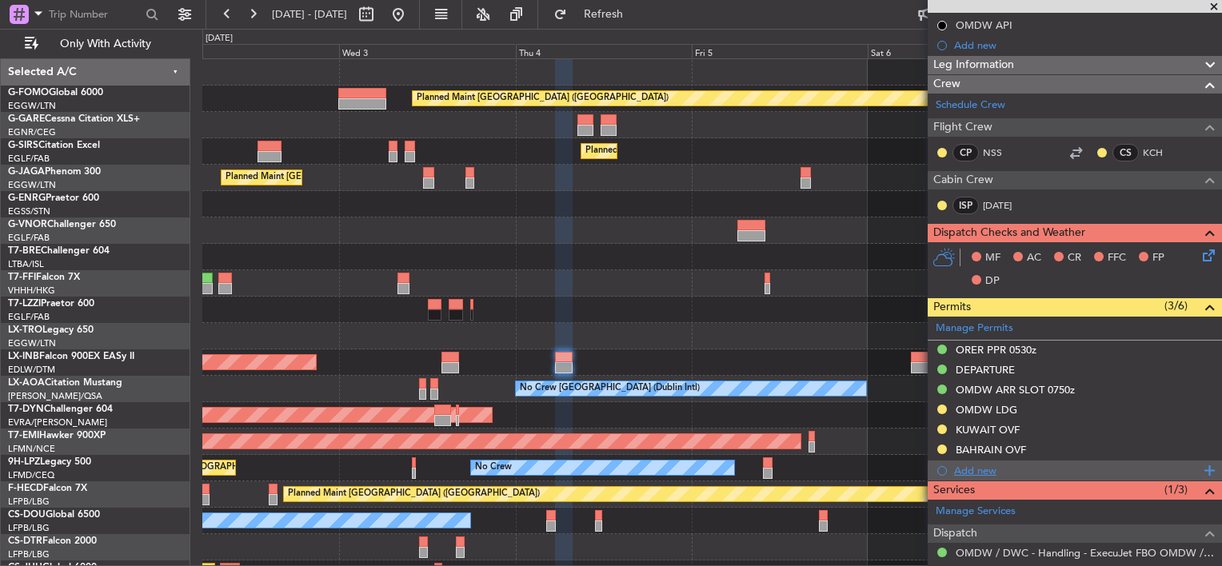
scroll to position [320, 0]
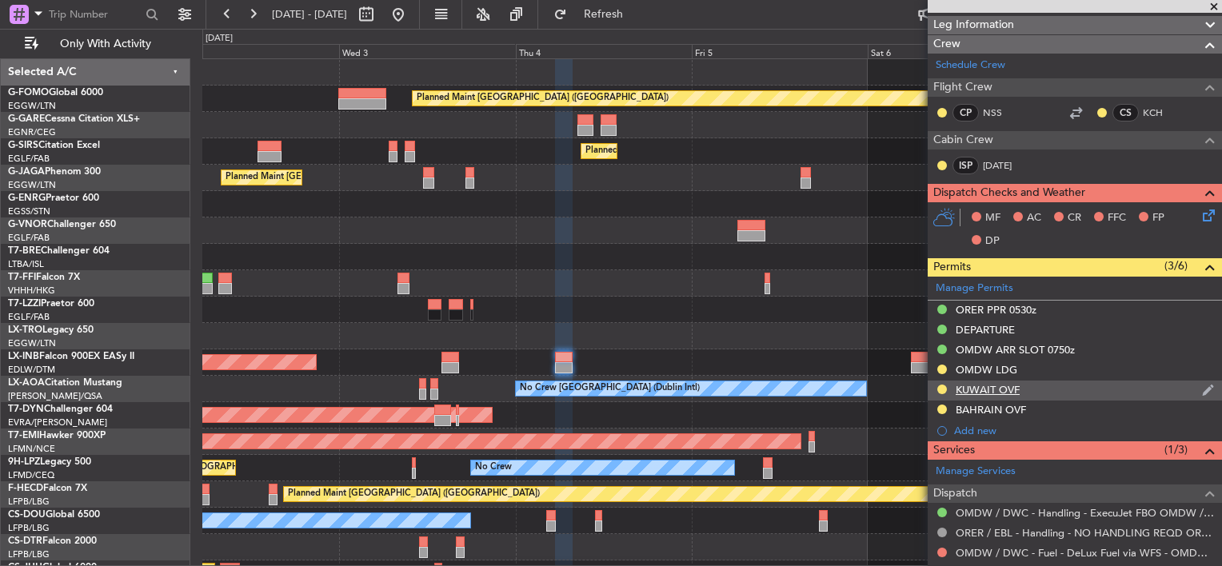
click at [1018, 392] on div "KUWAIT OVF" at bounding box center [988, 390] width 64 height 14
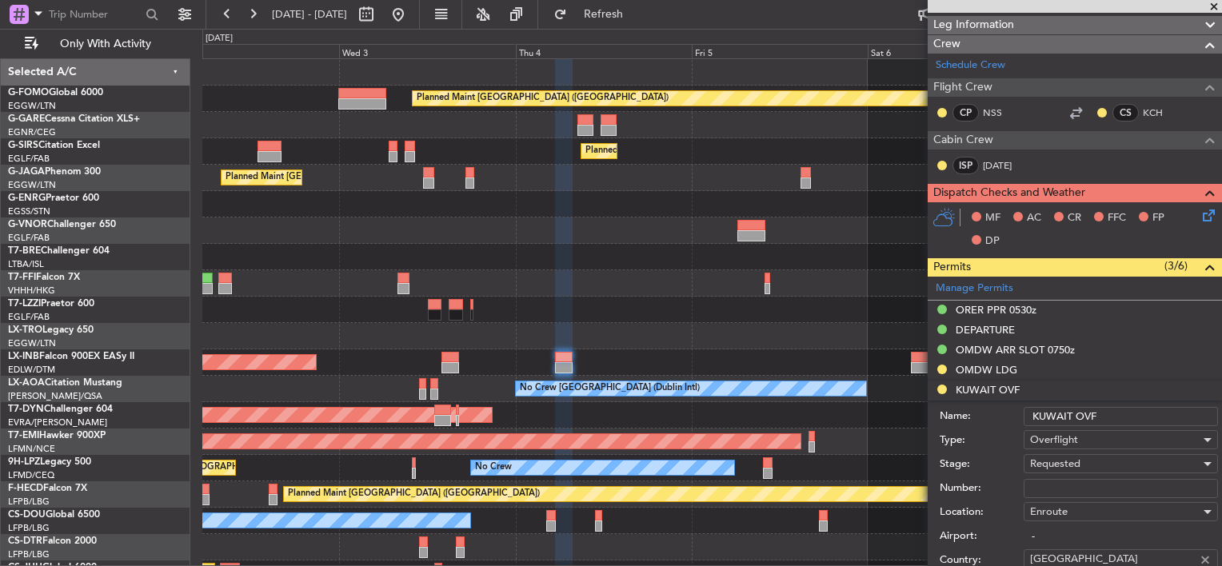
paste input "7548-ATO/25"
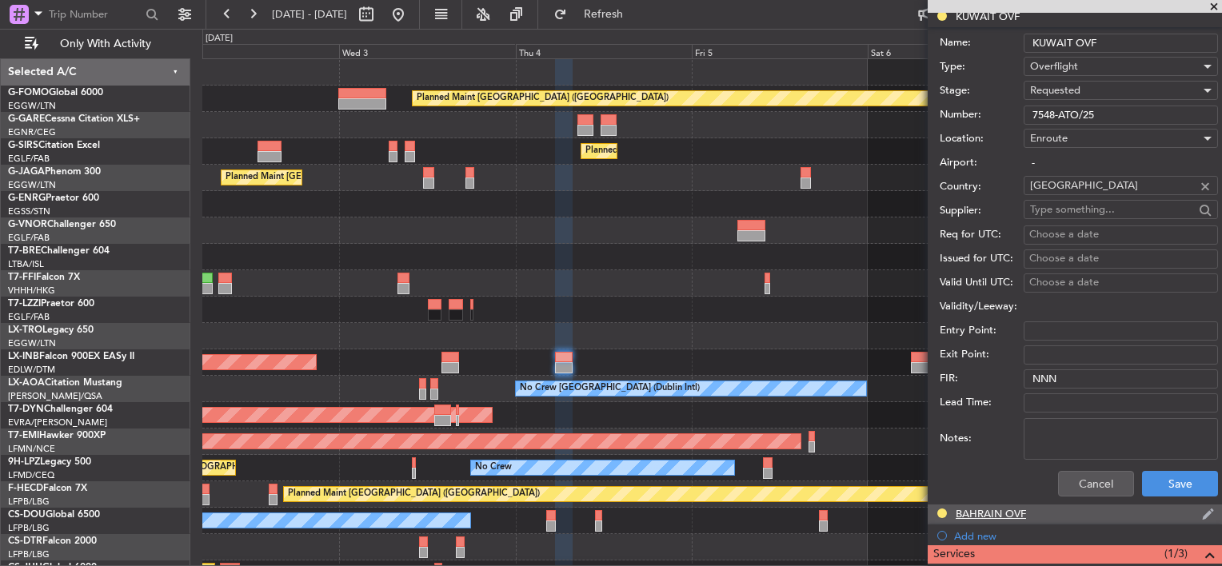
scroll to position [720, 0]
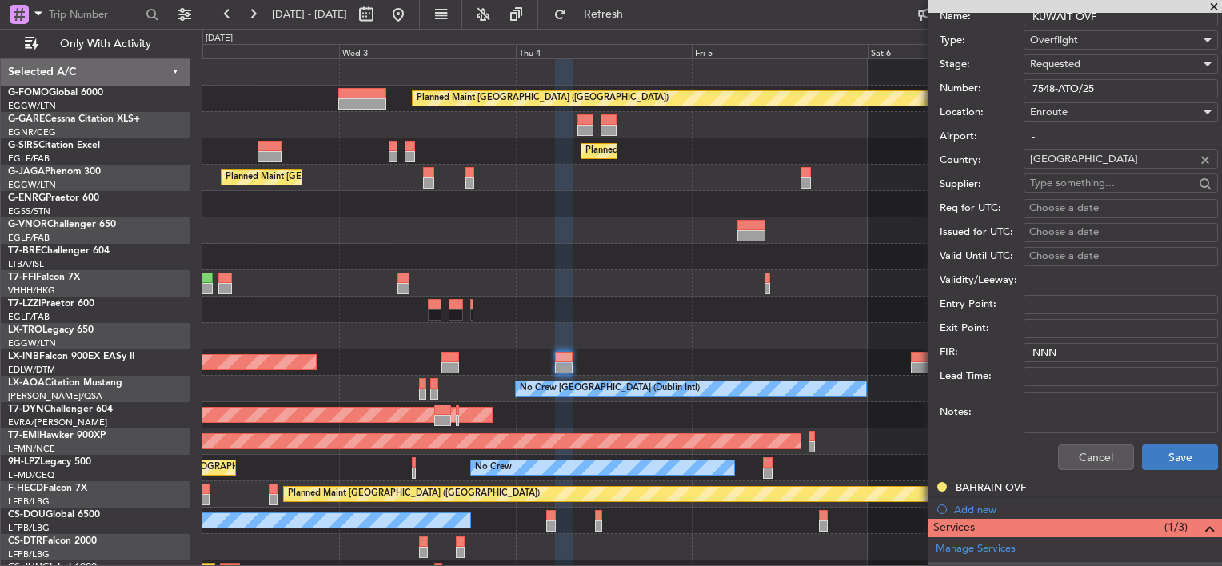
type input "7548-ATO/25"
click at [1168, 458] on button "Save" at bounding box center [1180, 458] width 76 height 26
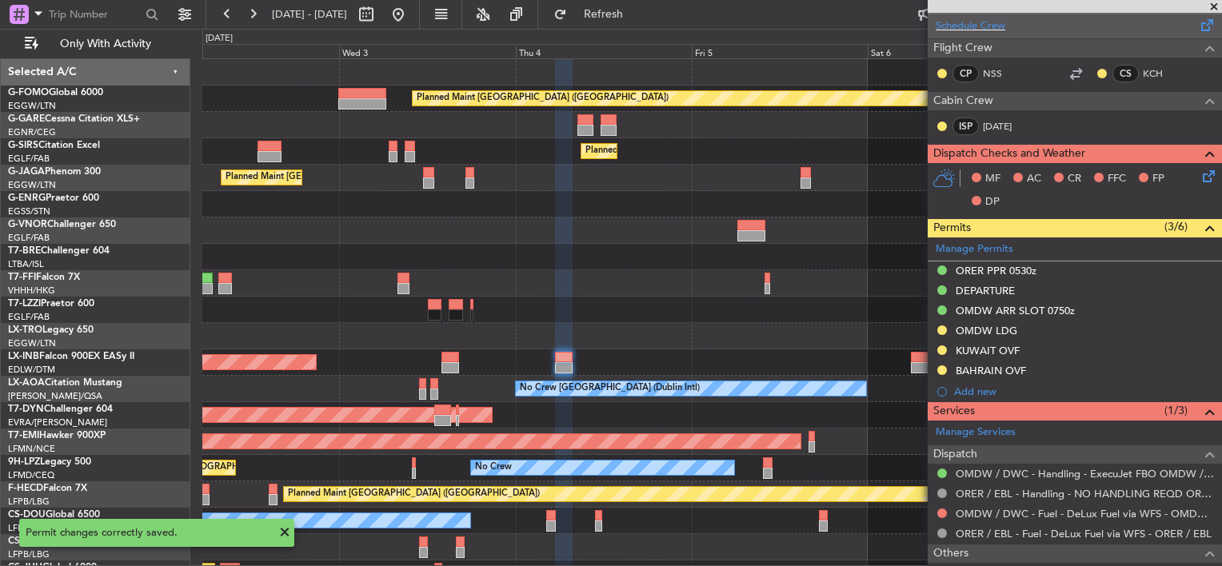
scroll to position [322, 0]
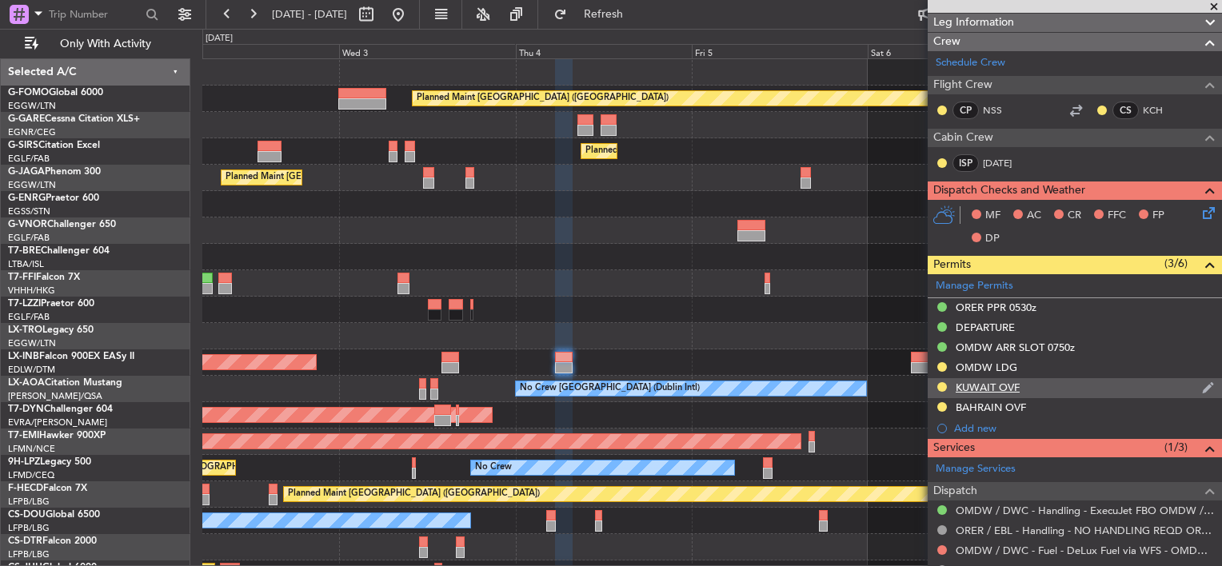
click at [1005, 386] on div "KUWAIT OVF" at bounding box center [988, 388] width 64 height 14
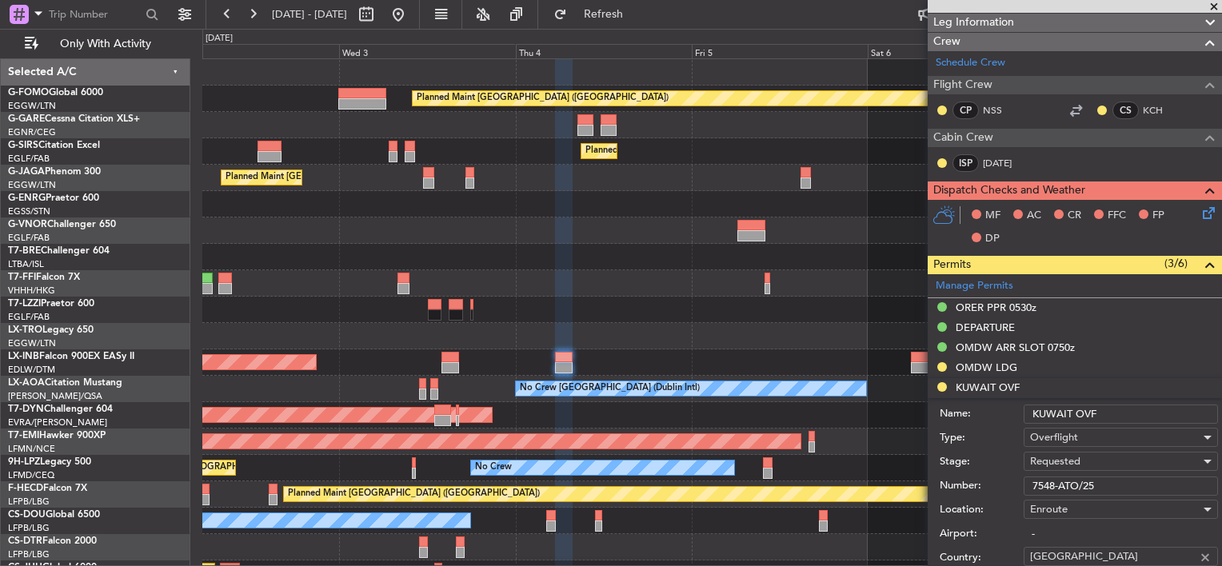
scroll to position [642, 0]
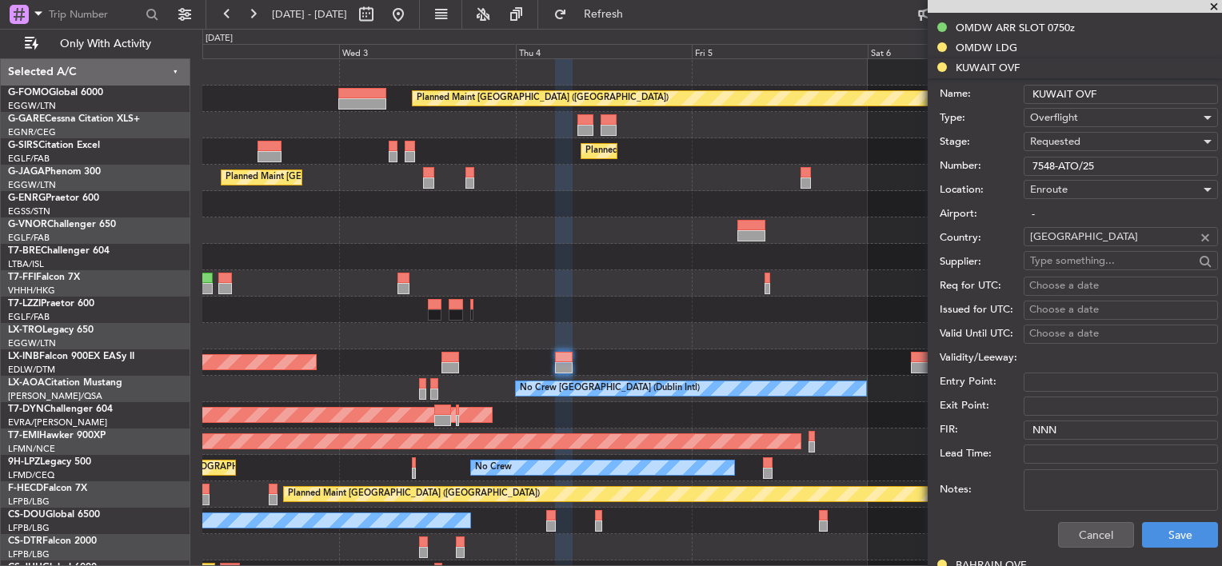
click at [1082, 134] on div "Requested" at bounding box center [1115, 142] width 170 height 24
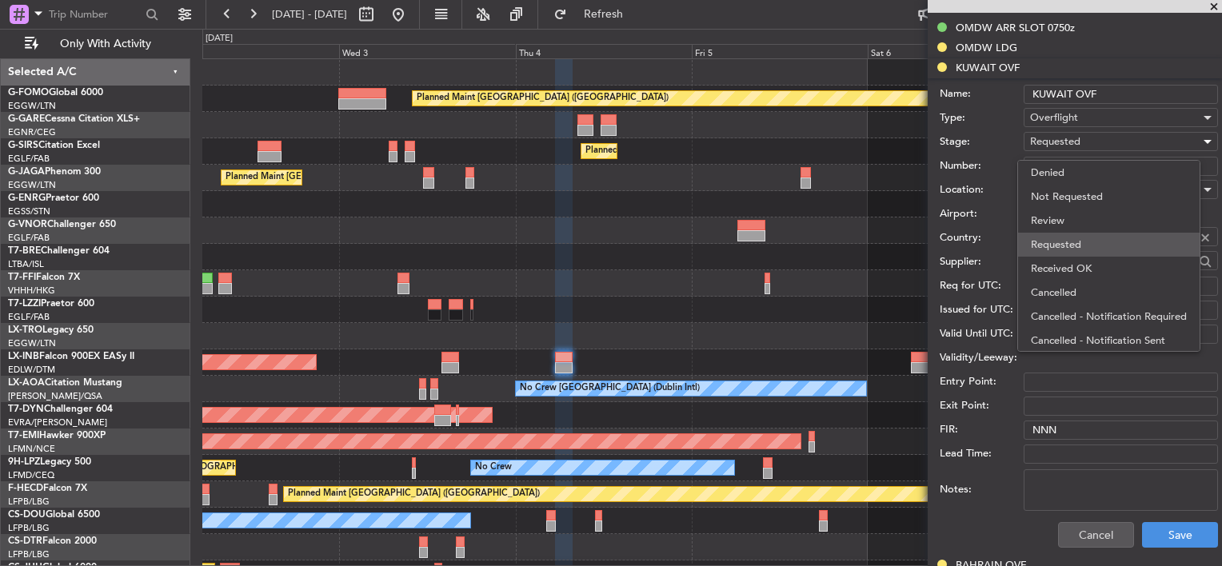
scroll to position [6, 0]
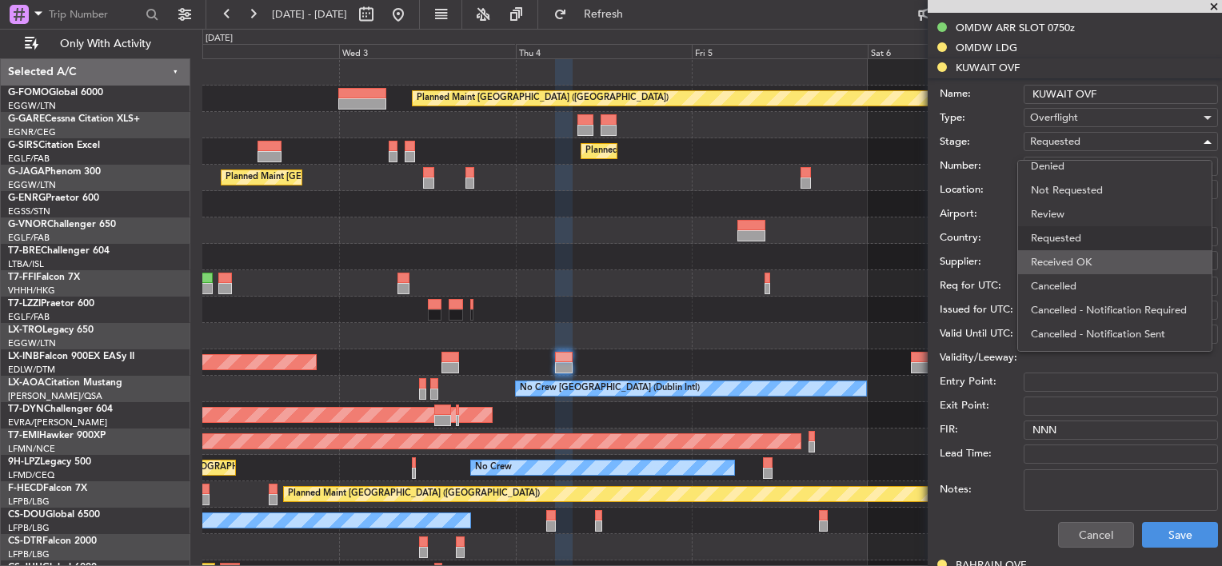
click at [1086, 256] on span "Received OK" at bounding box center [1115, 262] width 168 height 24
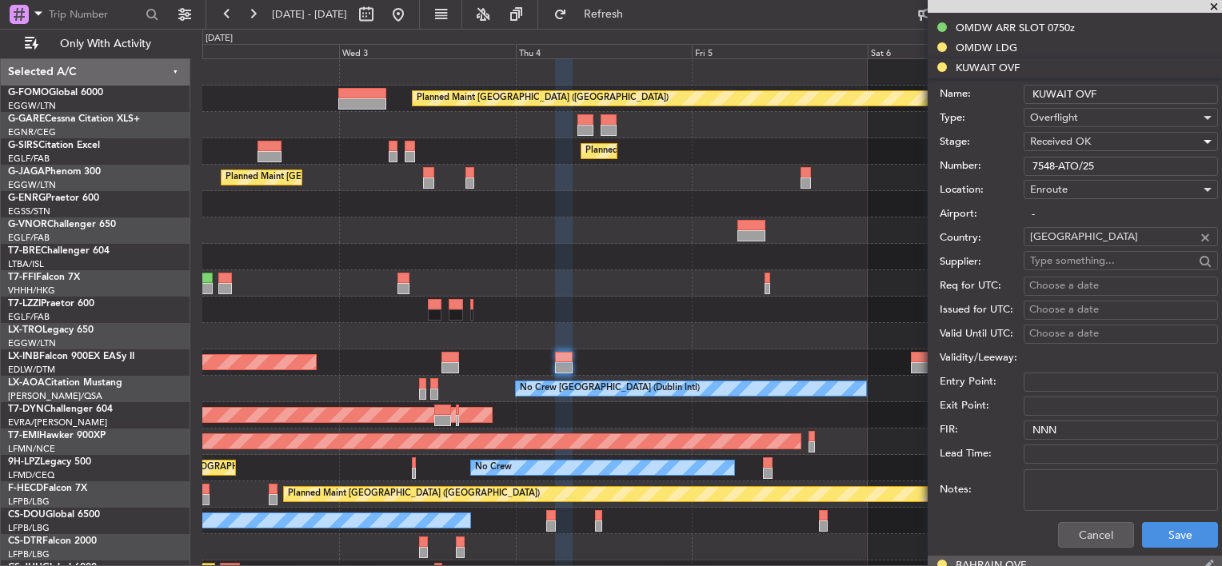
click at [1194, 565] on html "02 Sep 2025 - 08 Sep 2025 Refresh Quick Links Only With Activity Planned Maint …" at bounding box center [611, 283] width 1222 height 566
click at [1176, 533] on button "Save" at bounding box center [1180, 535] width 76 height 26
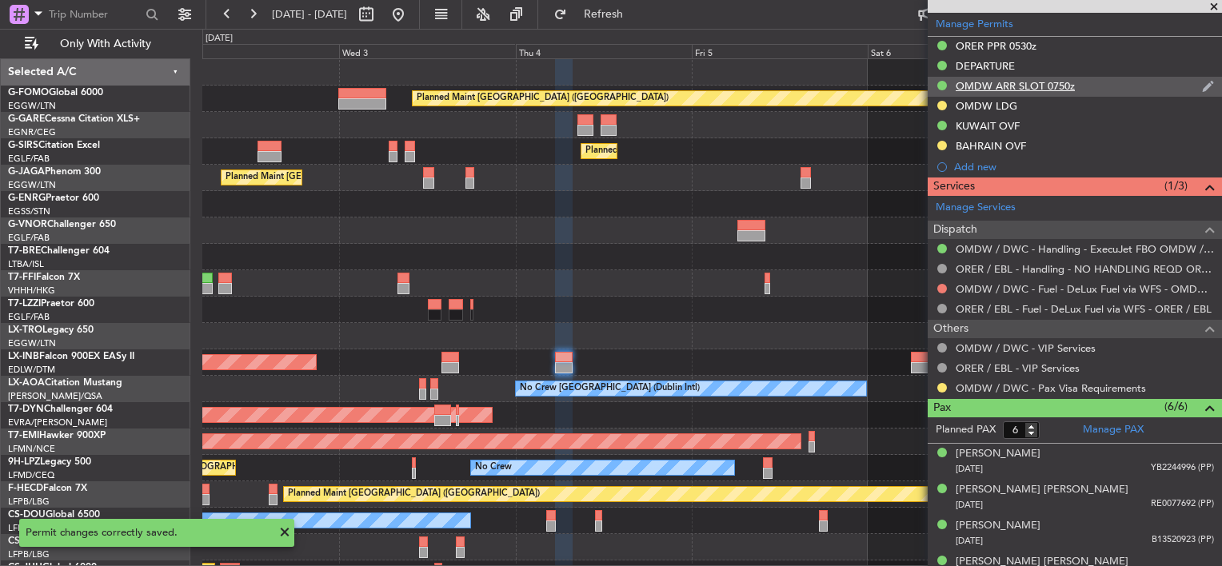
scroll to position [562, 0]
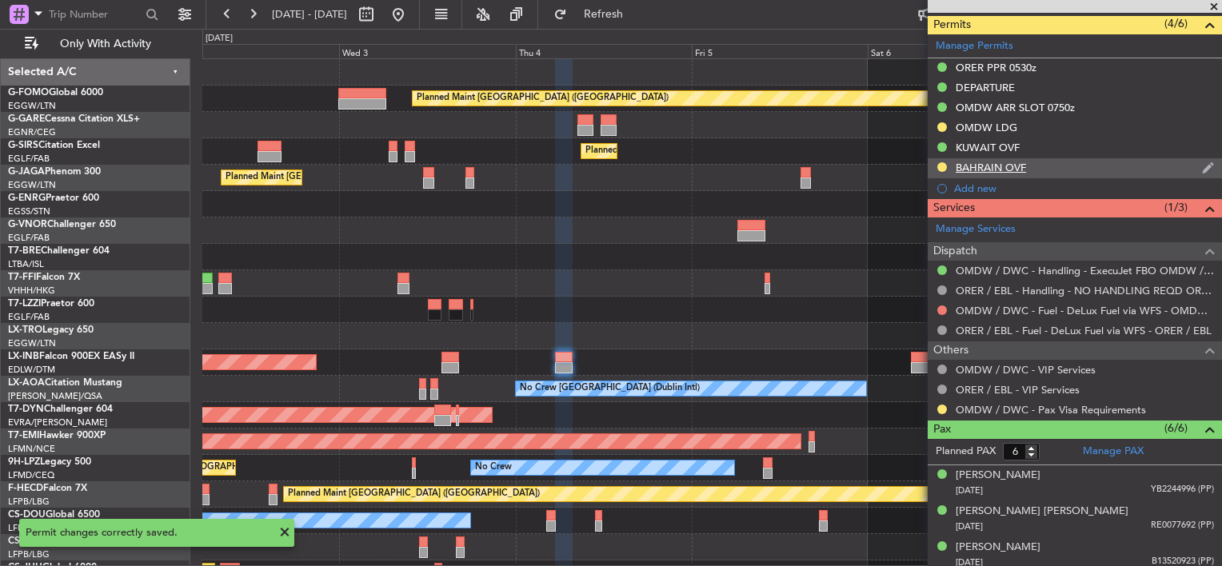
click at [1021, 166] on div "BAHRAIN OVF" at bounding box center [991, 168] width 70 height 14
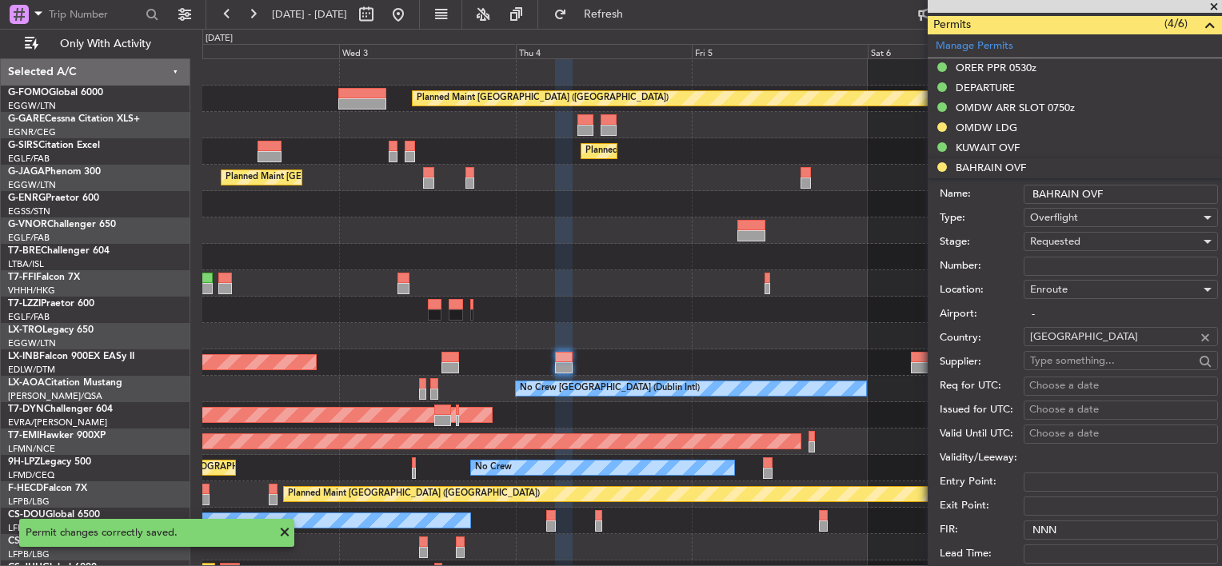
click at [1082, 260] on input "Number:" at bounding box center [1121, 266] width 194 height 19
paste input "AT/P/25-09/ON/000043"
type input "AT/P/25-09/ON/000043"
click at [1082, 239] on div "Requested" at bounding box center [1115, 242] width 170 height 24
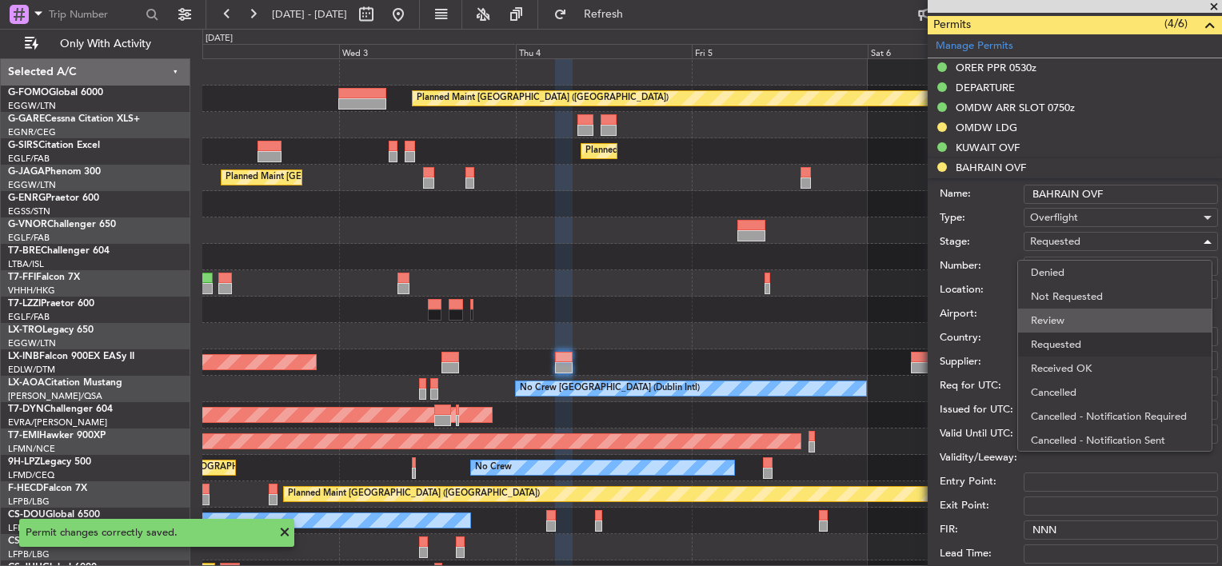
scroll to position [6, 0]
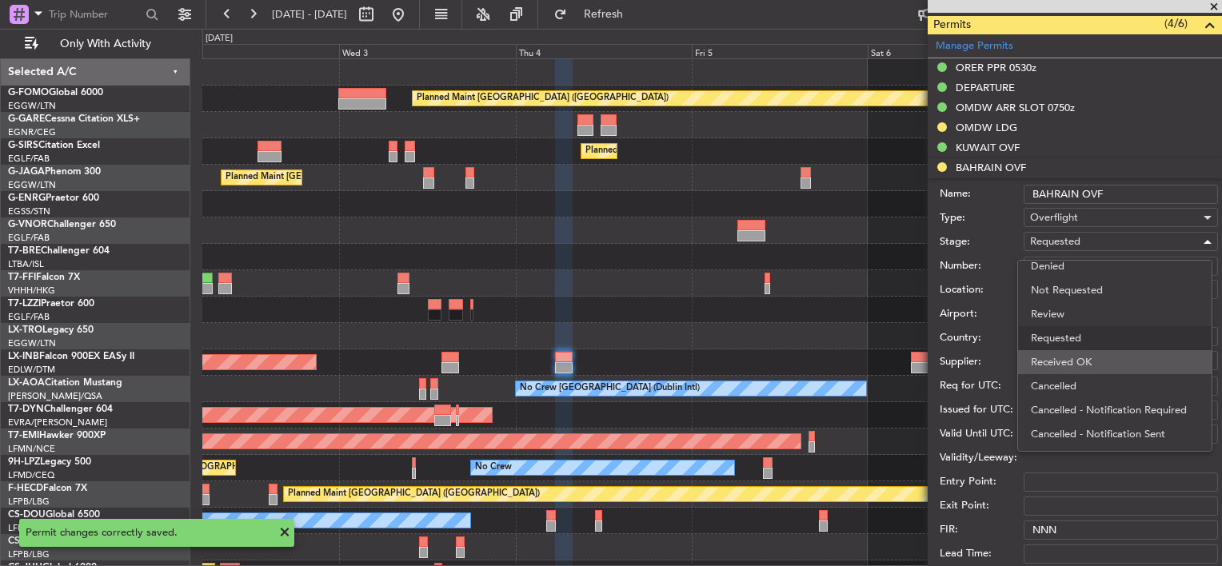
click at [1100, 365] on span "Received OK" at bounding box center [1115, 362] width 168 height 24
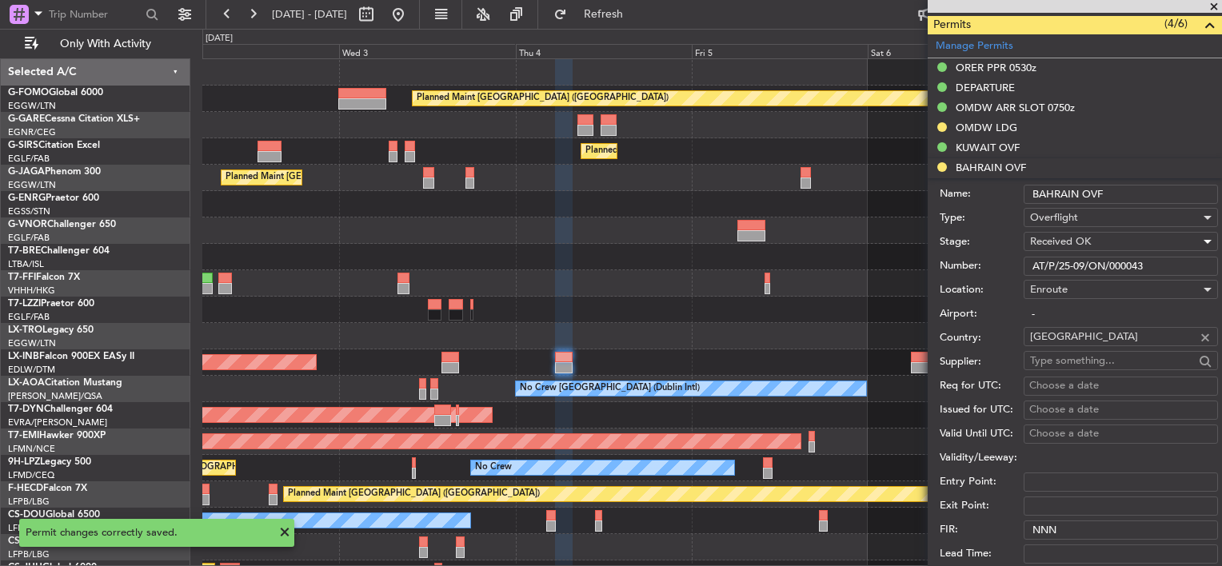
scroll to position [882, 0]
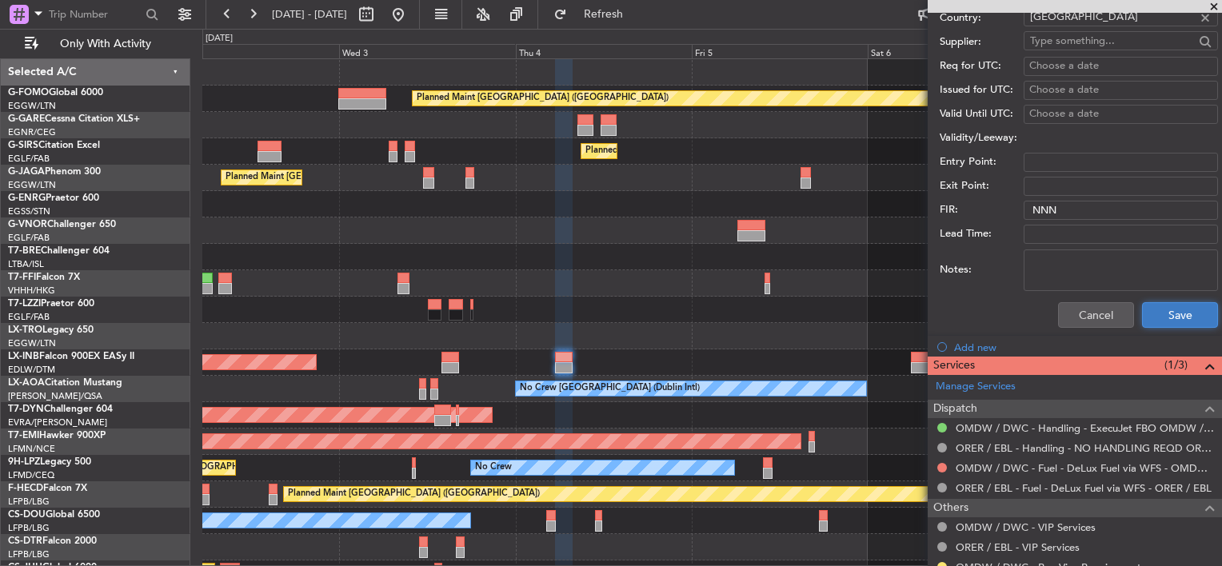
click at [1173, 310] on button "Save" at bounding box center [1180, 315] width 76 height 26
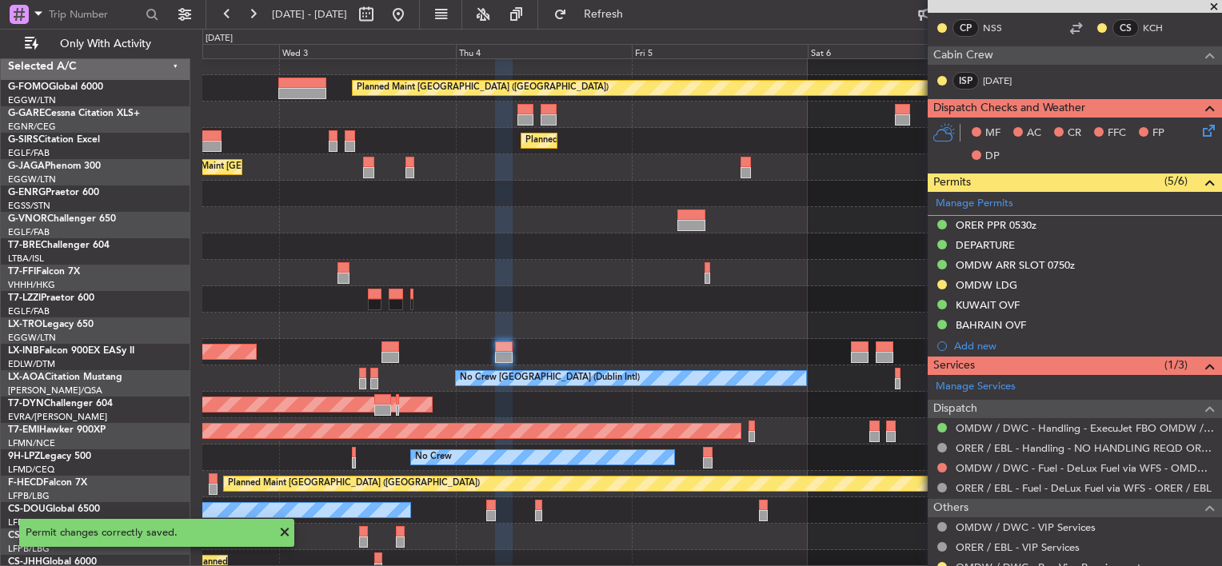
scroll to position [19, 0]
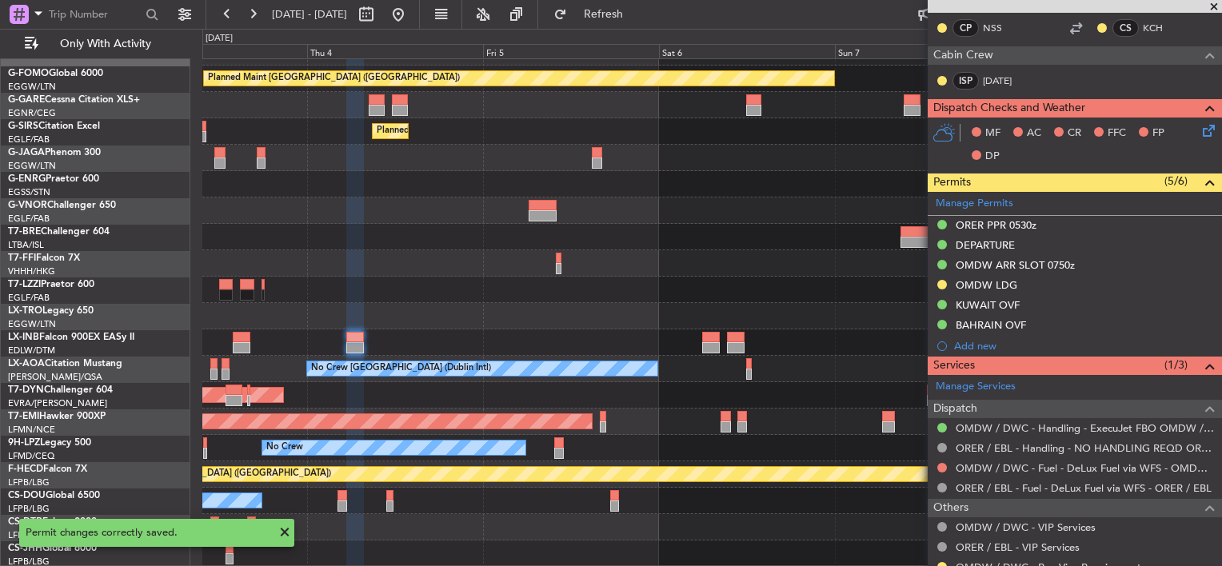
click at [434, 275] on div "Planned Maint London (Luton) Planned Maint London (Farnborough) Planned Maint L…" at bounding box center [711, 303] width 1019 height 528
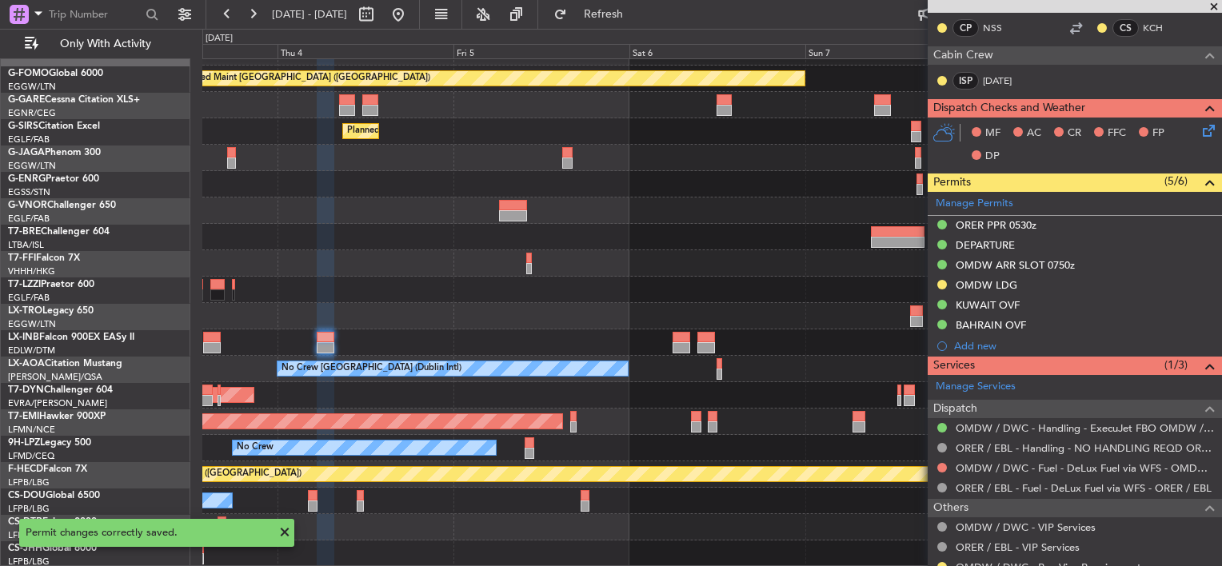
scroll to position [0, 0]
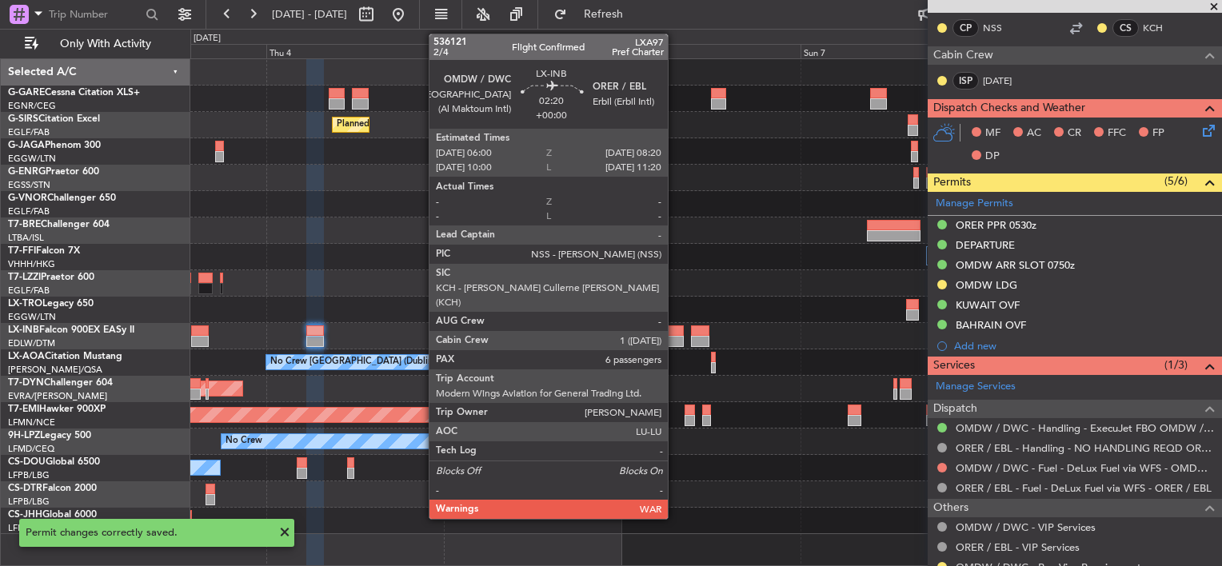
click at [675, 331] on div at bounding box center [675, 331] width 18 height 11
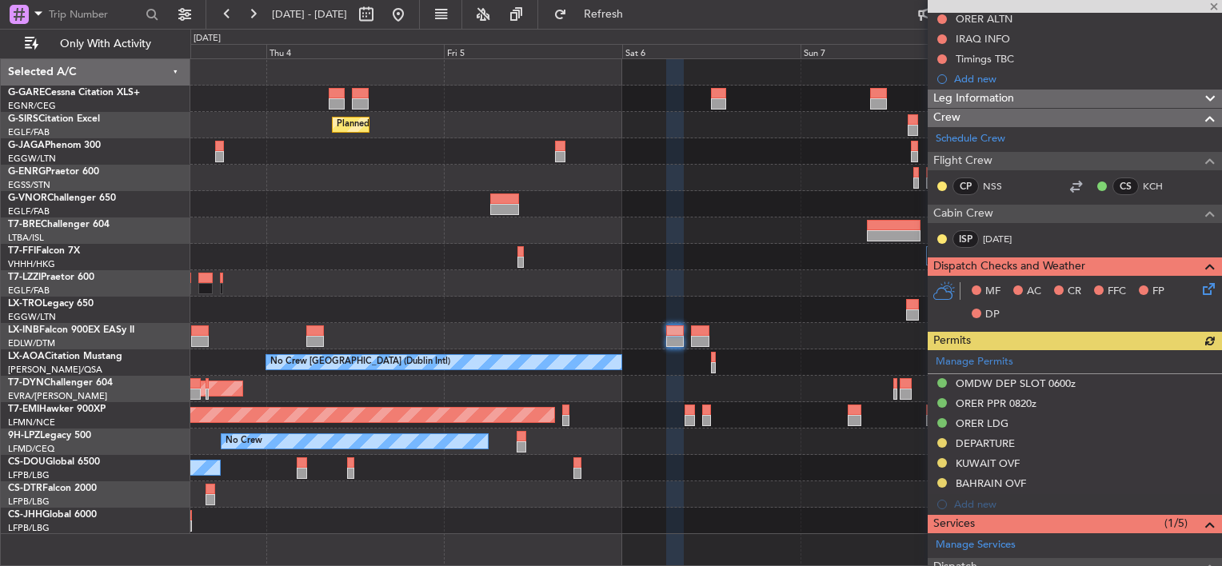
scroll to position [320, 0]
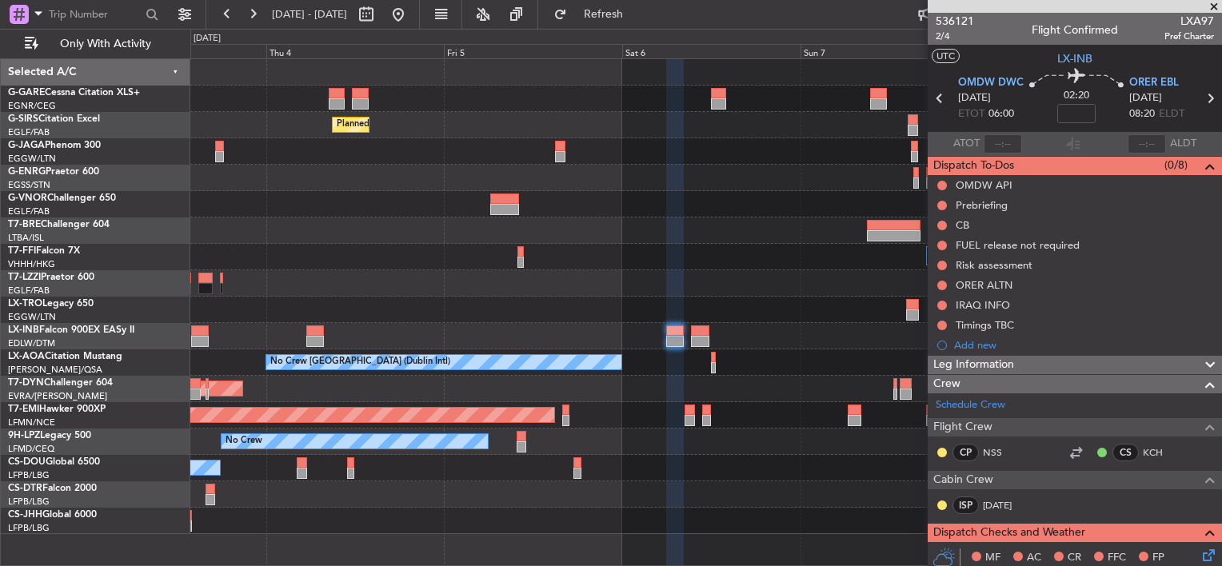
scroll to position [320, 0]
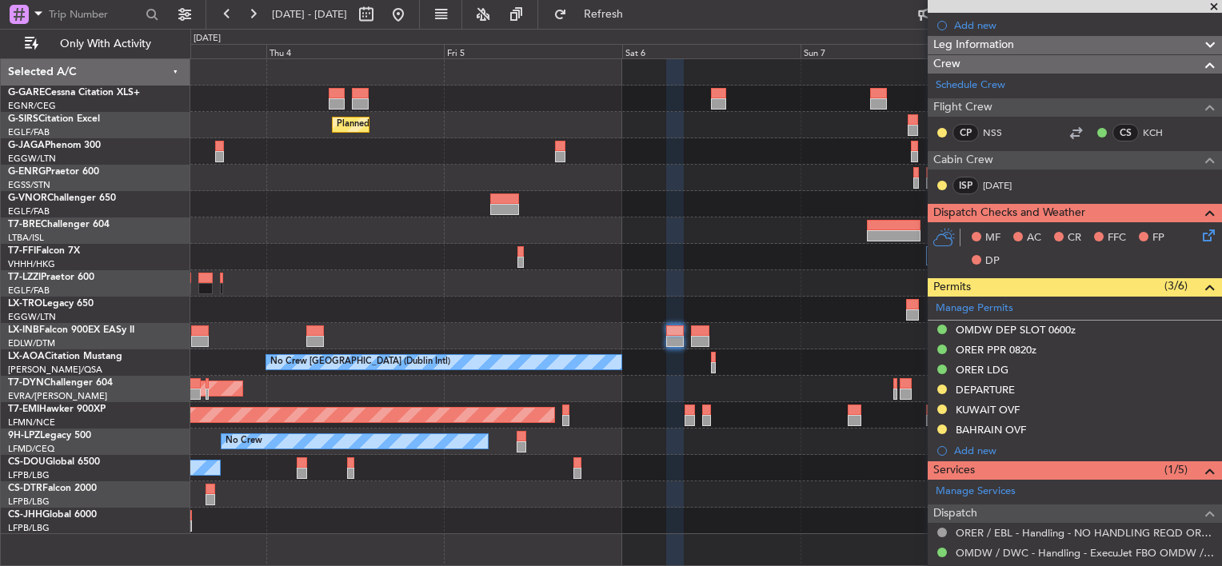
click at [1014, 405] on div "KUWAIT OVF" at bounding box center [988, 410] width 64 height 14
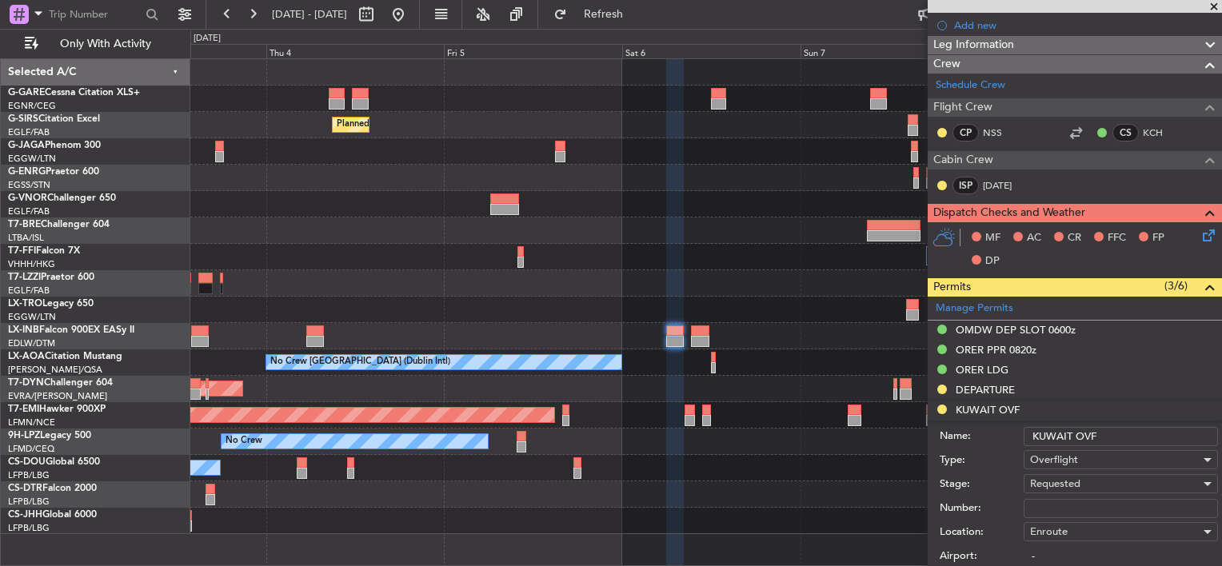
click at [1072, 505] on input "Number:" at bounding box center [1121, 508] width 194 height 19
paste input "7548-ATO/25"
type input "7548-ATO/25"
click at [991, 525] on label "Location:" at bounding box center [982, 533] width 84 height 16
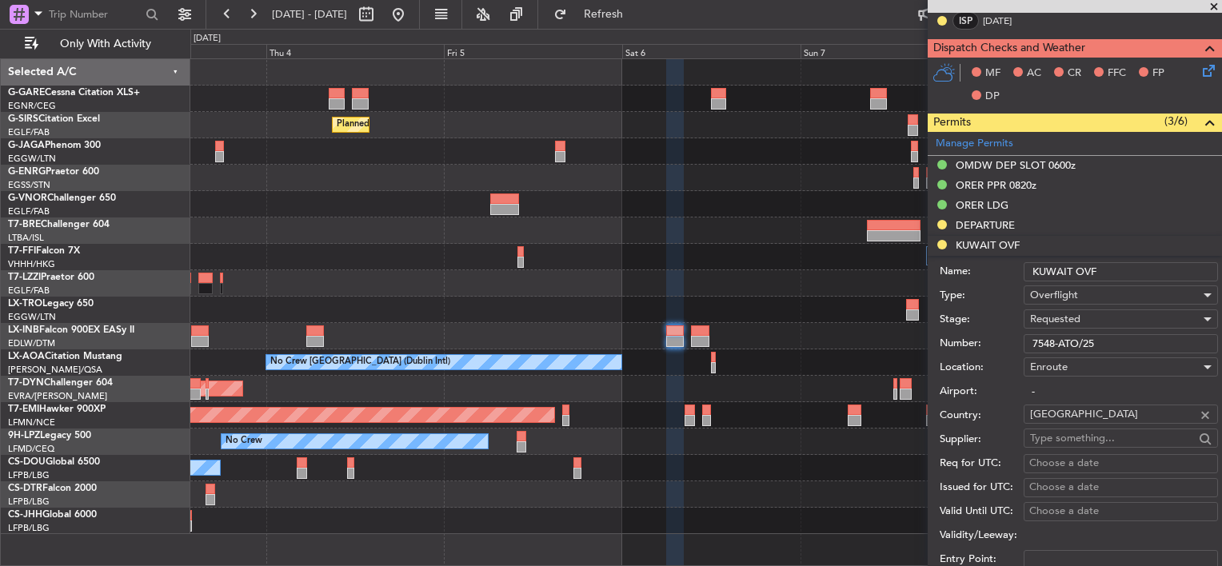
scroll to position [560, 0]
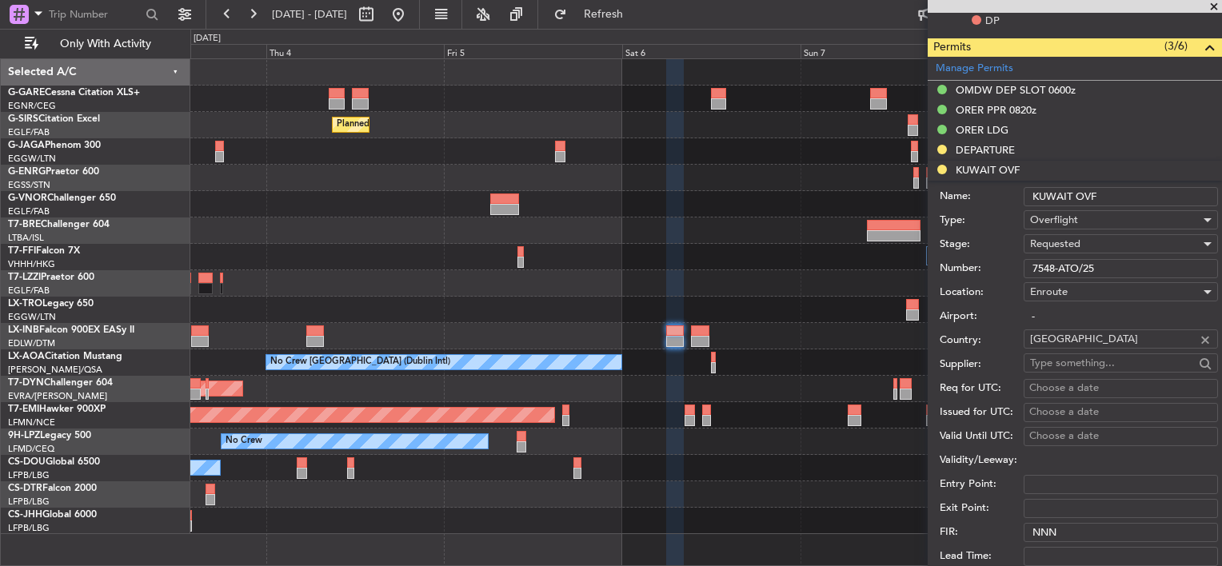
click at [1092, 248] on div "Requested" at bounding box center [1115, 244] width 170 height 24
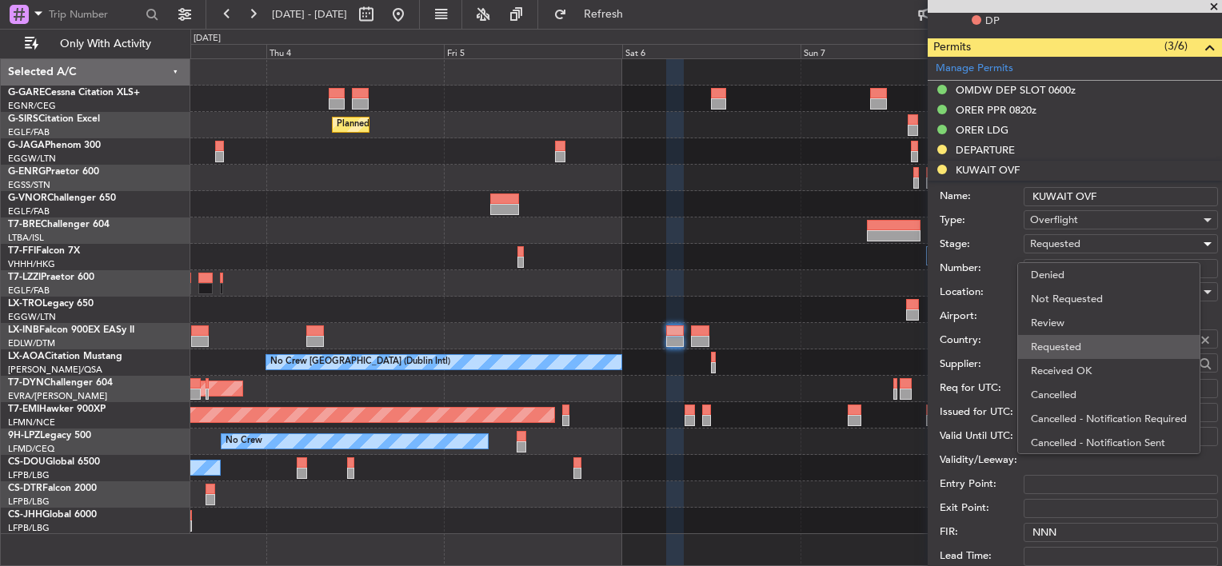
scroll to position [6, 0]
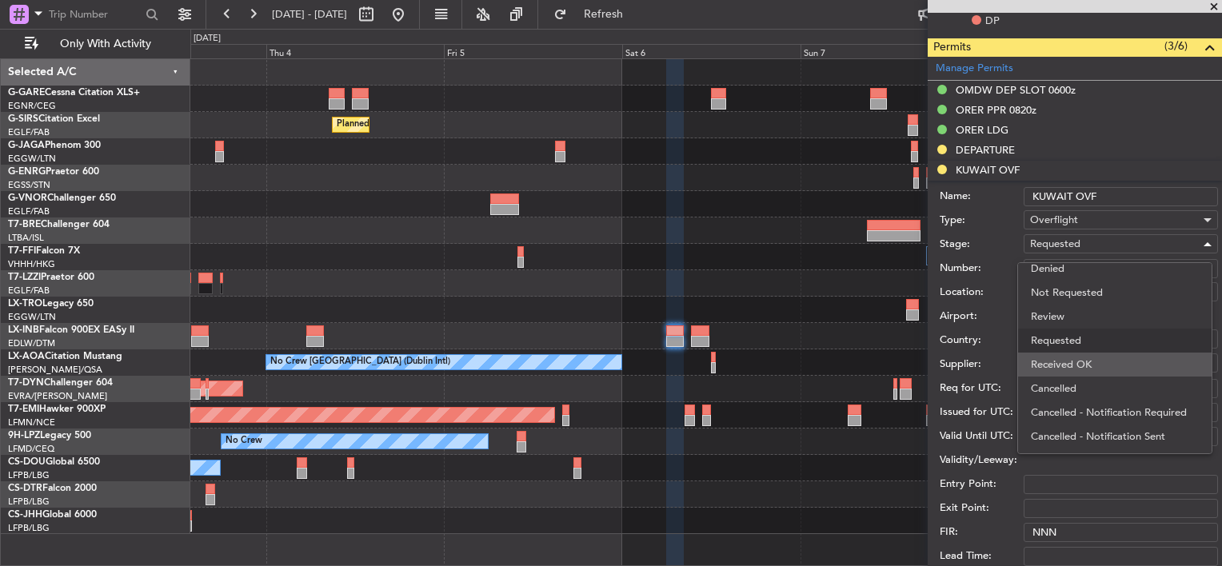
click at [1085, 357] on span "Received OK" at bounding box center [1115, 365] width 168 height 24
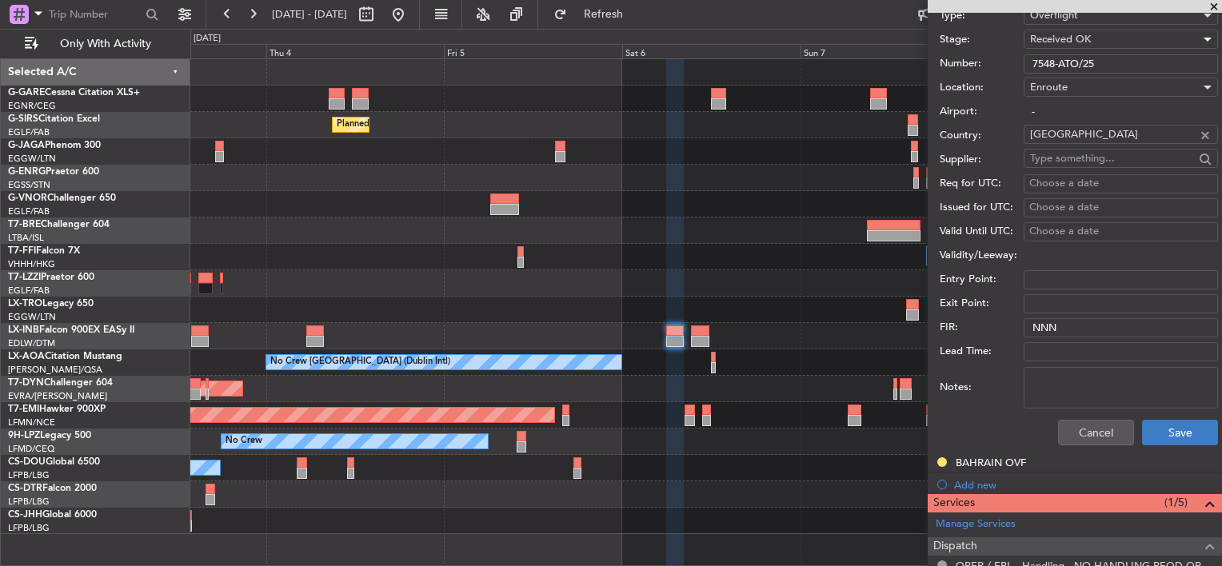
scroll to position [800, 0]
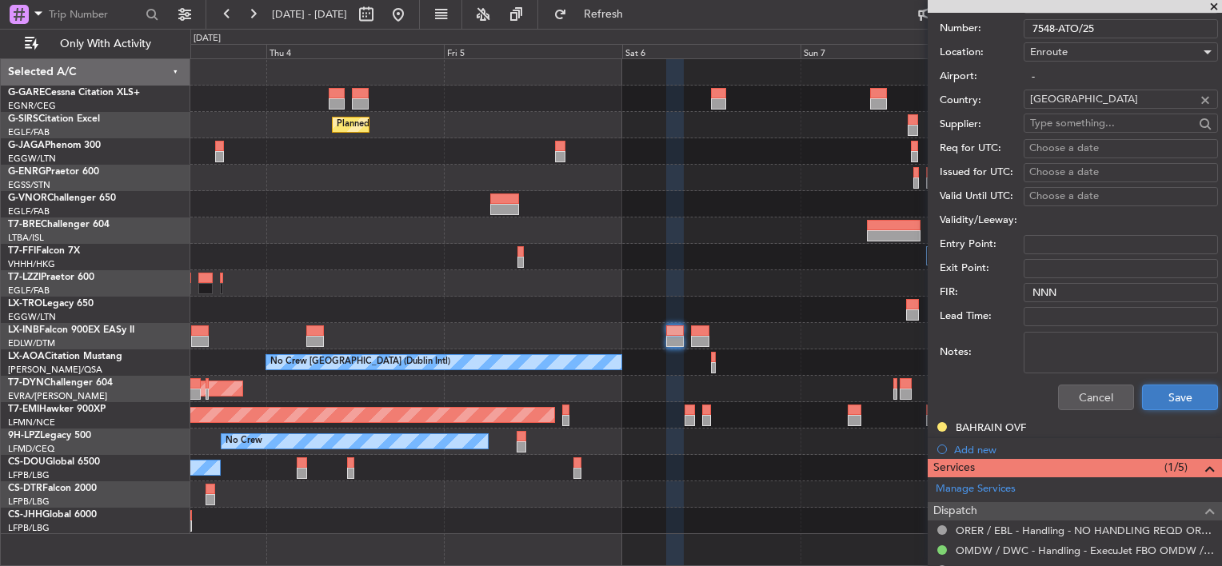
click at [1167, 397] on button "Save" at bounding box center [1180, 398] width 76 height 26
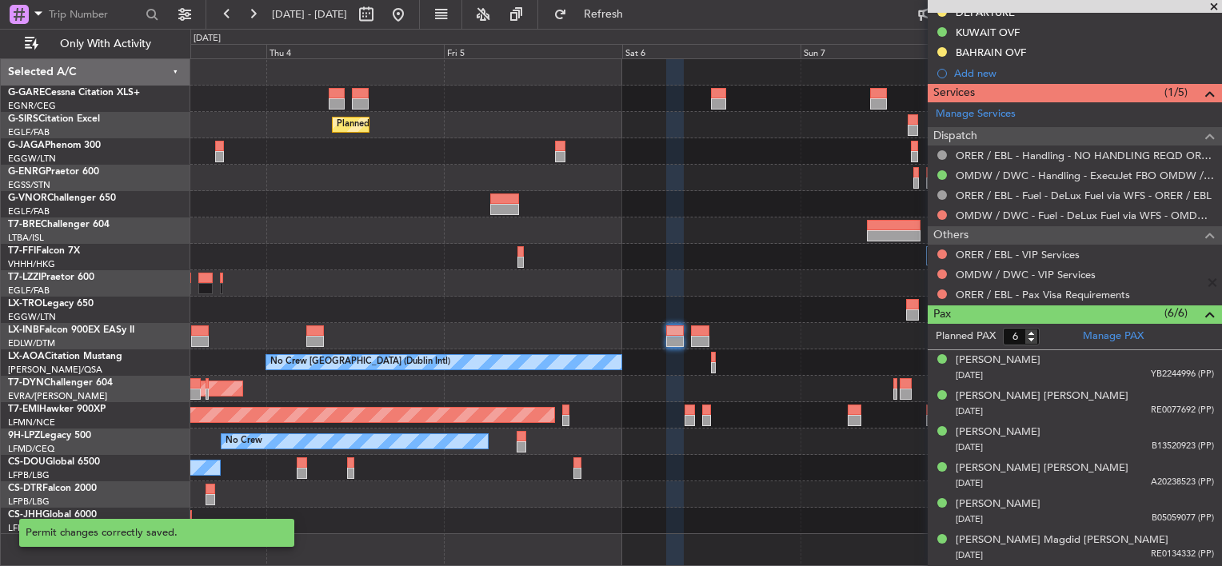
scroll to position [322, 0]
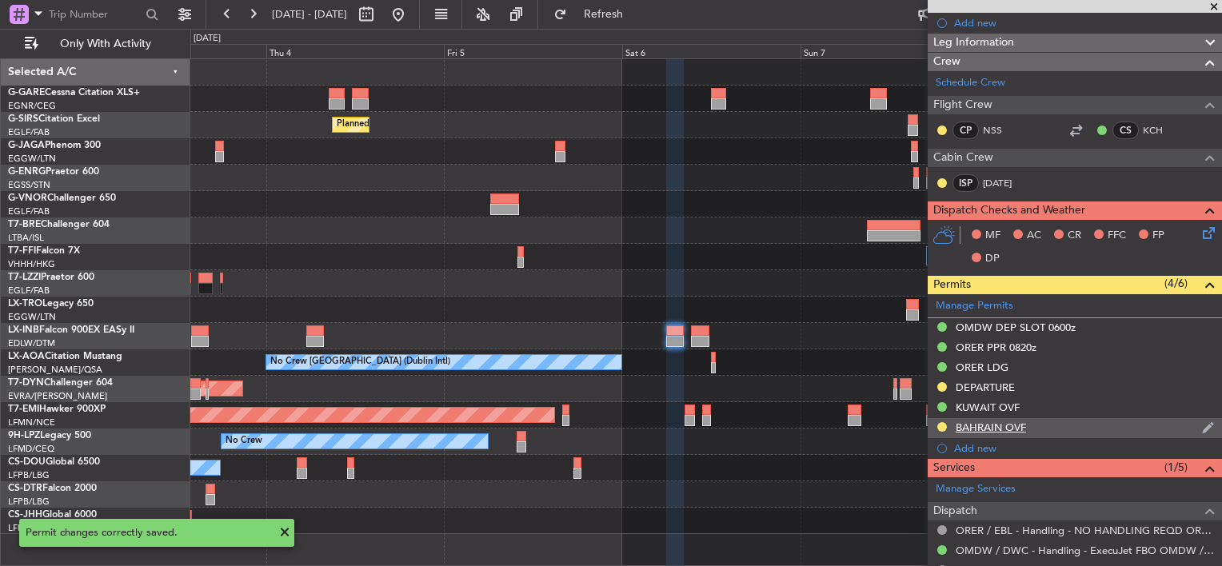
click at [1019, 426] on div "BAHRAIN OVF" at bounding box center [991, 428] width 70 height 14
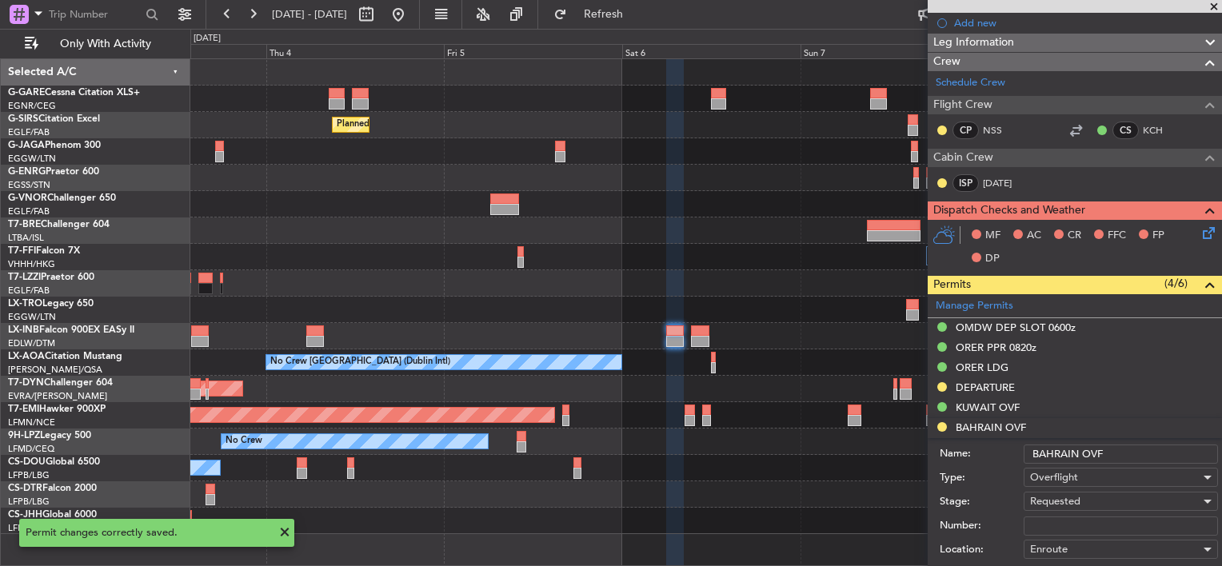
scroll to position [562, 0]
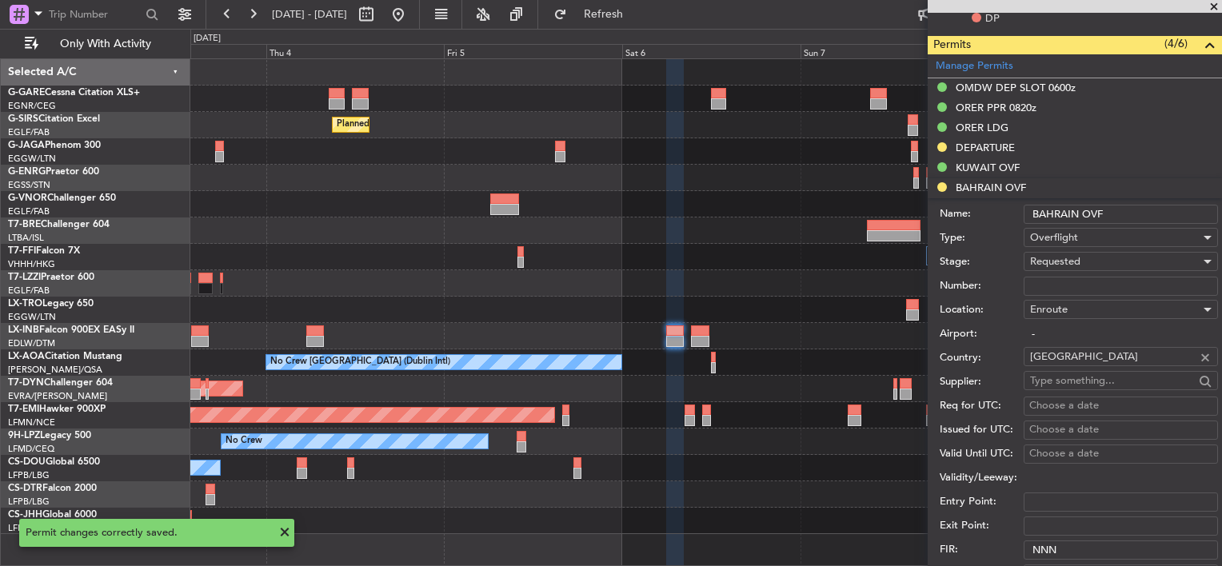
drag, startPoint x: 1066, startPoint y: 294, endPoint x: 1072, endPoint y: 285, distance: 10.4
click at [1066, 294] on input "Number:" at bounding box center [1121, 286] width 194 height 19
paste input "AT/P/25-09/ON/000043"
type input "AT/P/25-09/ON/000043"
click at [1068, 262] on span "Requested" at bounding box center [1055, 261] width 50 height 14
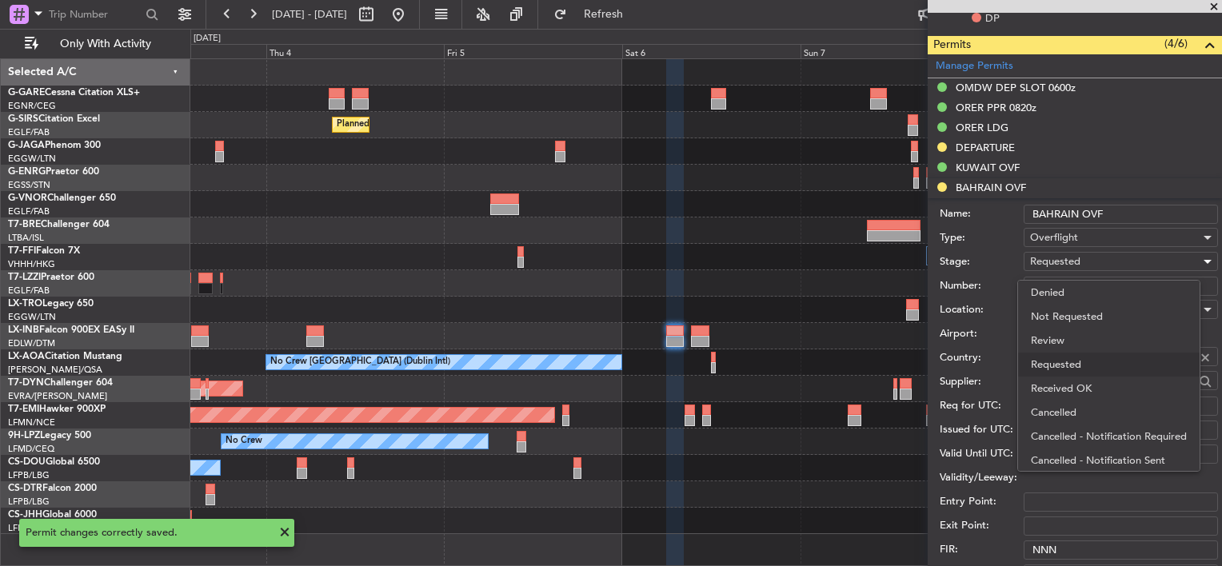
scroll to position [6, 0]
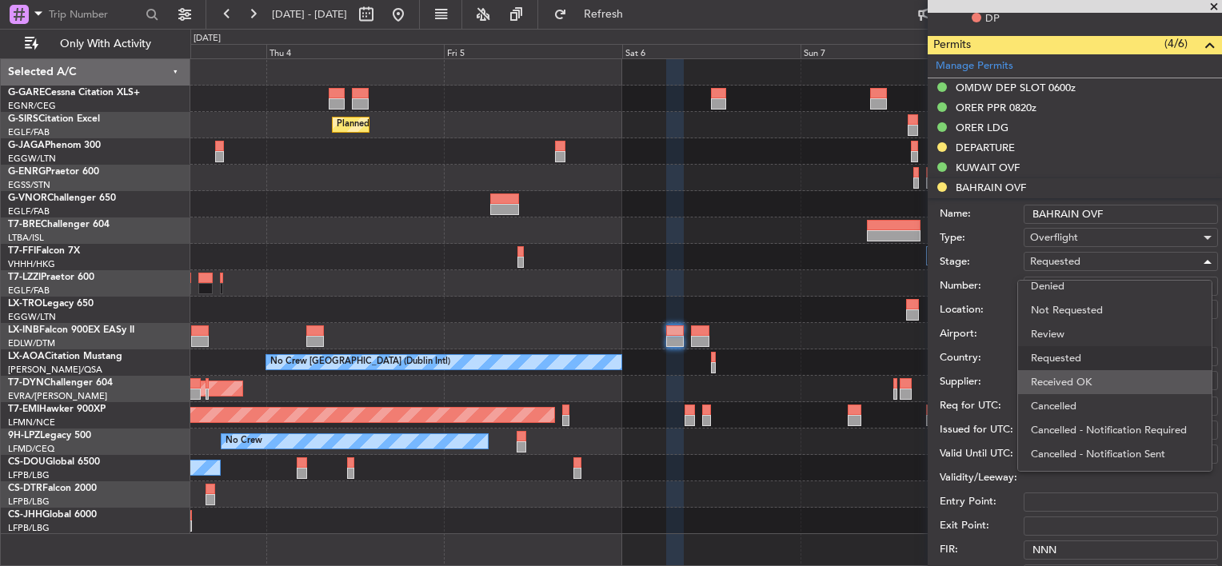
click at [1090, 387] on span "Received OK" at bounding box center [1115, 382] width 168 height 24
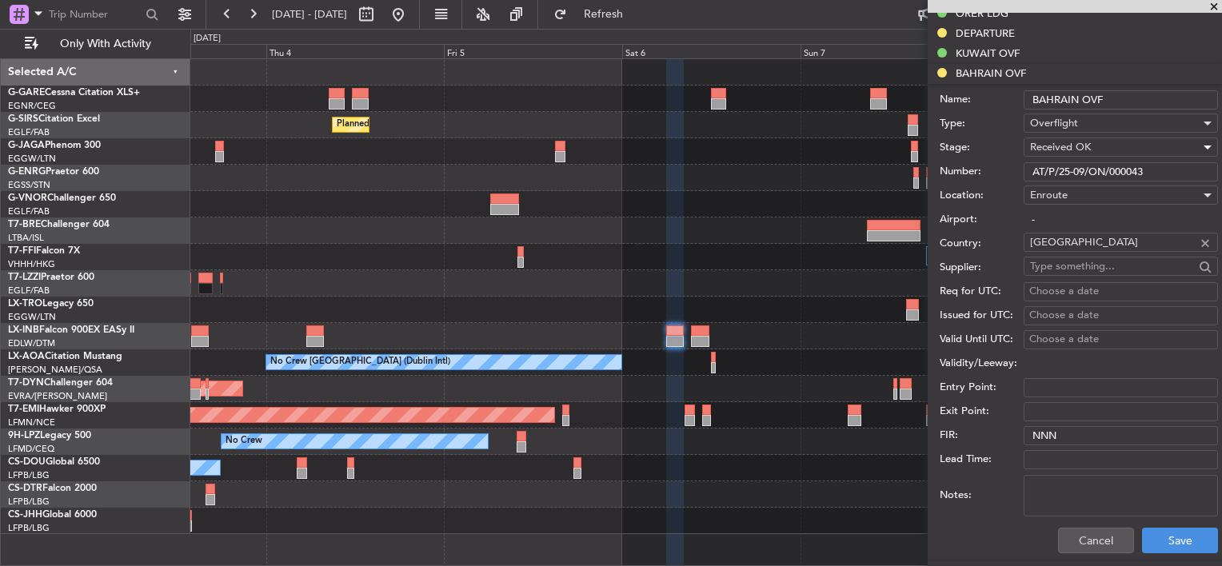
scroll to position [722, 0]
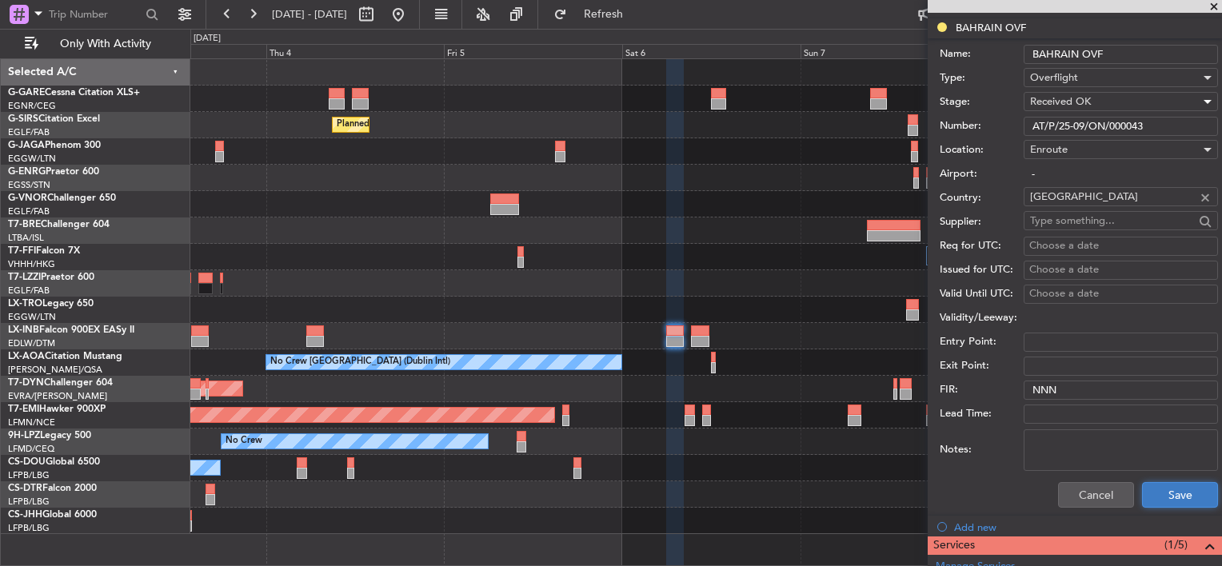
click at [1177, 496] on button "Save" at bounding box center [1180, 495] width 76 height 26
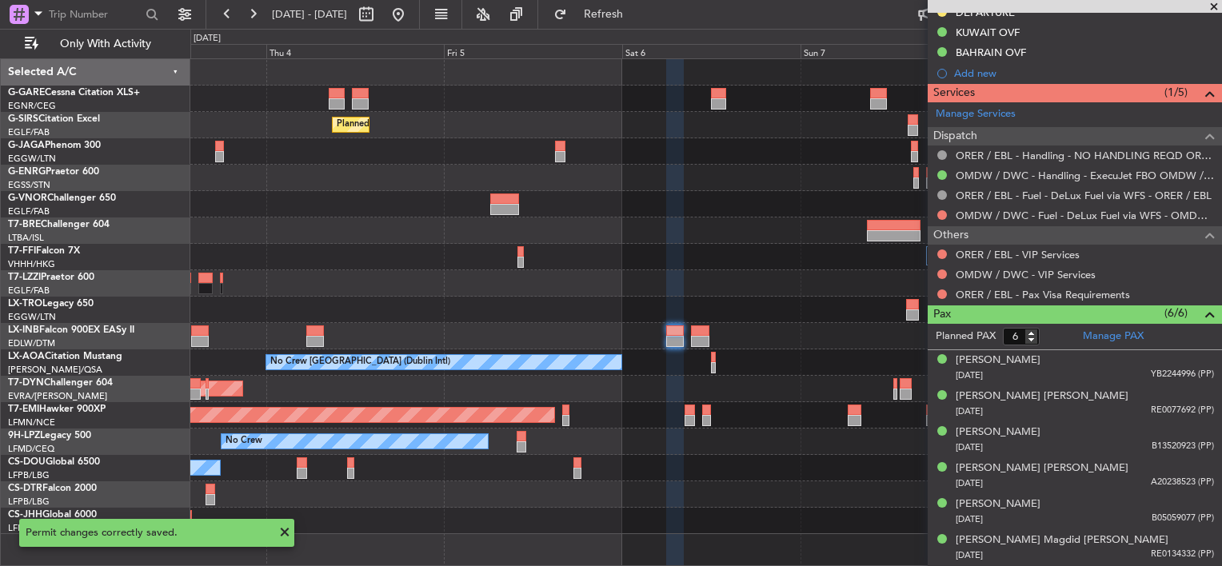
scroll to position [694, 0]
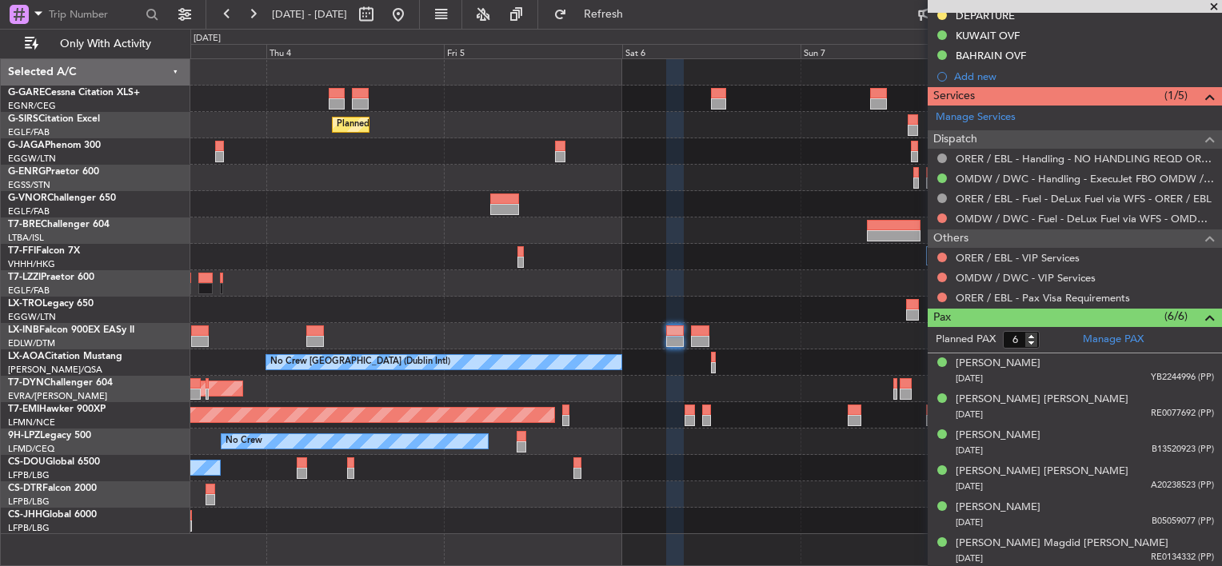
click at [478, 307] on div "Planned Maint Dusseldorf" at bounding box center [705, 310] width 1031 height 26
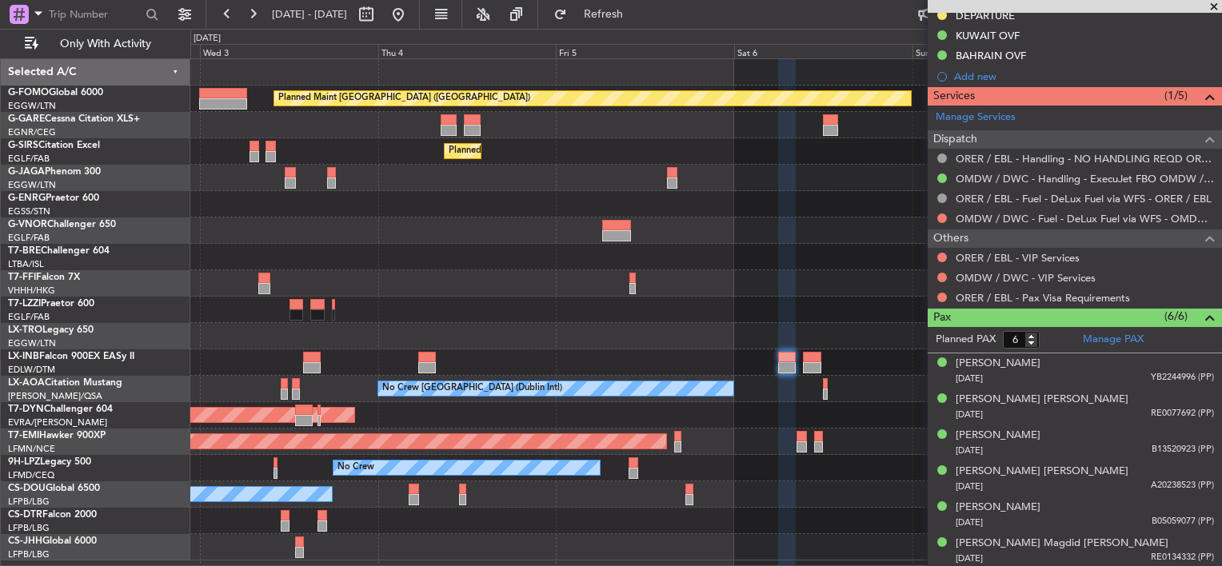
click at [902, 276] on div "Planned Maint [GEOGRAPHIC_DATA] ([GEOGRAPHIC_DATA]) Planned Maint [GEOGRAPHIC_D…" at bounding box center [705, 309] width 1031 height 501
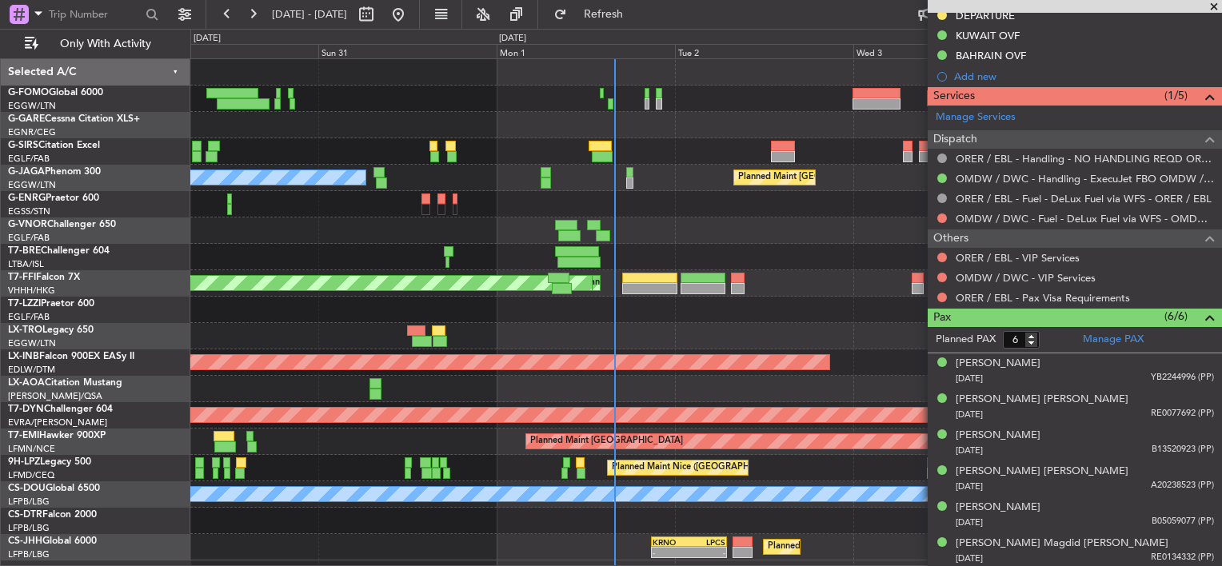
click at [437, 344] on div "Planned Maint [GEOGRAPHIC_DATA] ([GEOGRAPHIC_DATA]) Planned Maint [GEOGRAPHIC_D…" at bounding box center [705, 309] width 1031 height 501
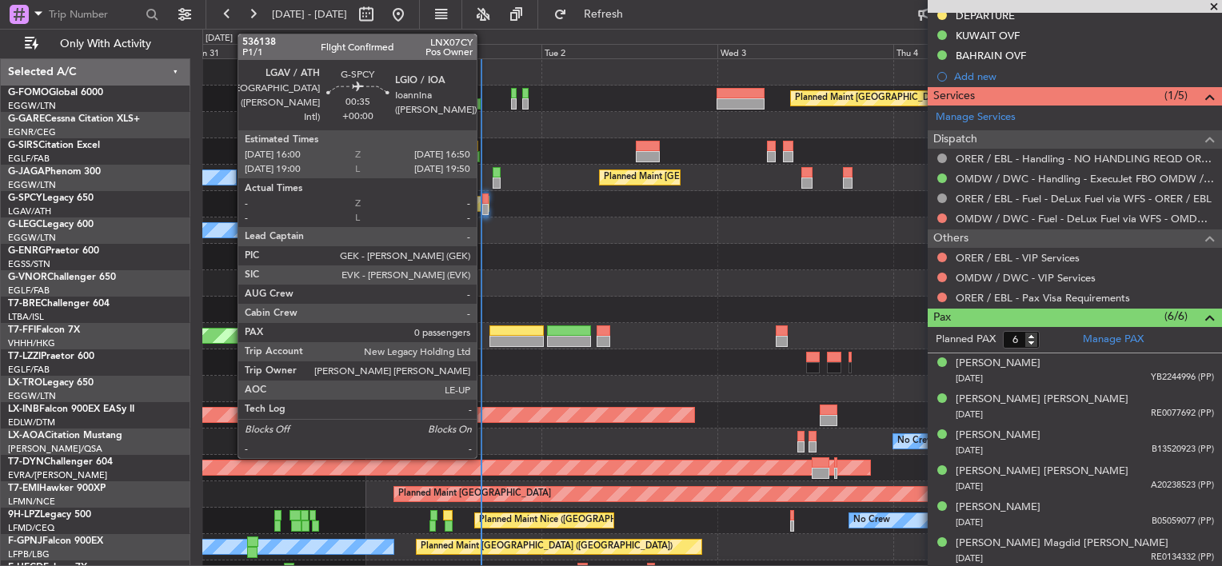
click at [484, 208] on div at bounding box center [485, 209] width 6 height 11
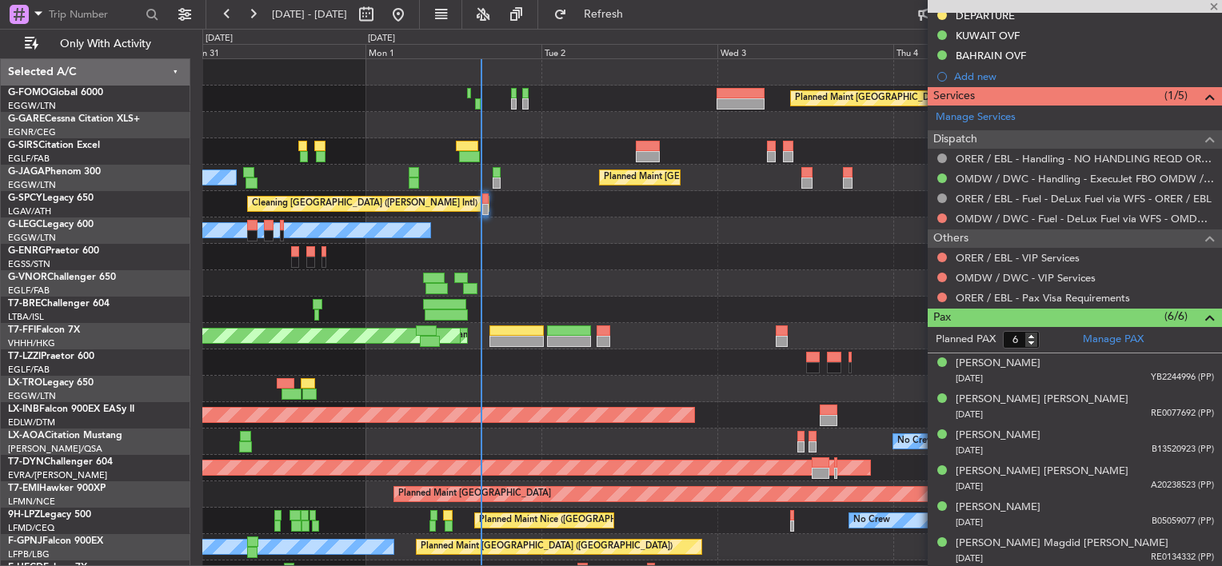
type input "0"
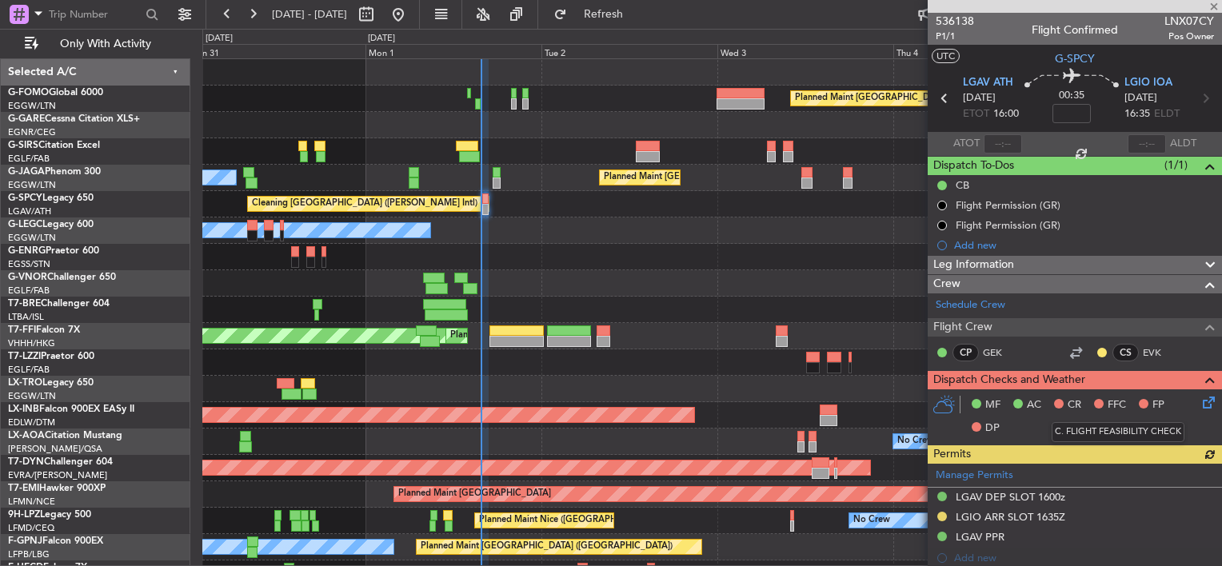
scroll to position [305, 0]
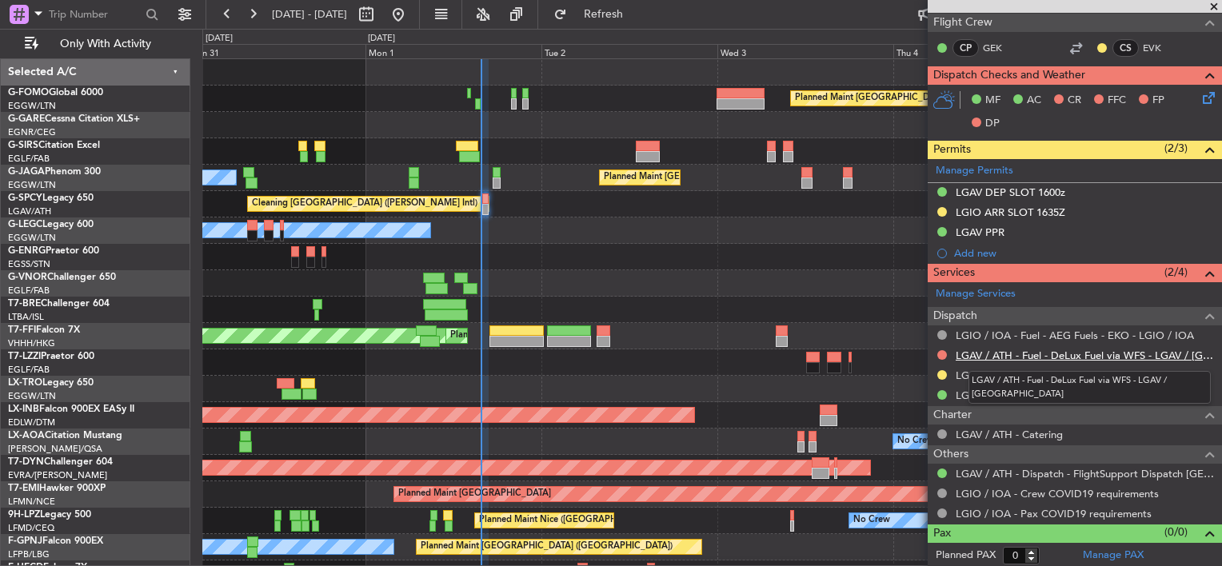
click at [1093, 357] on link "LGAV / ATH - Fuel - DeLux Fuel via WFS - LGAV / [GEOGRAPHIC_DATA]" at bounding box center [1085, 356] width 258 height 14
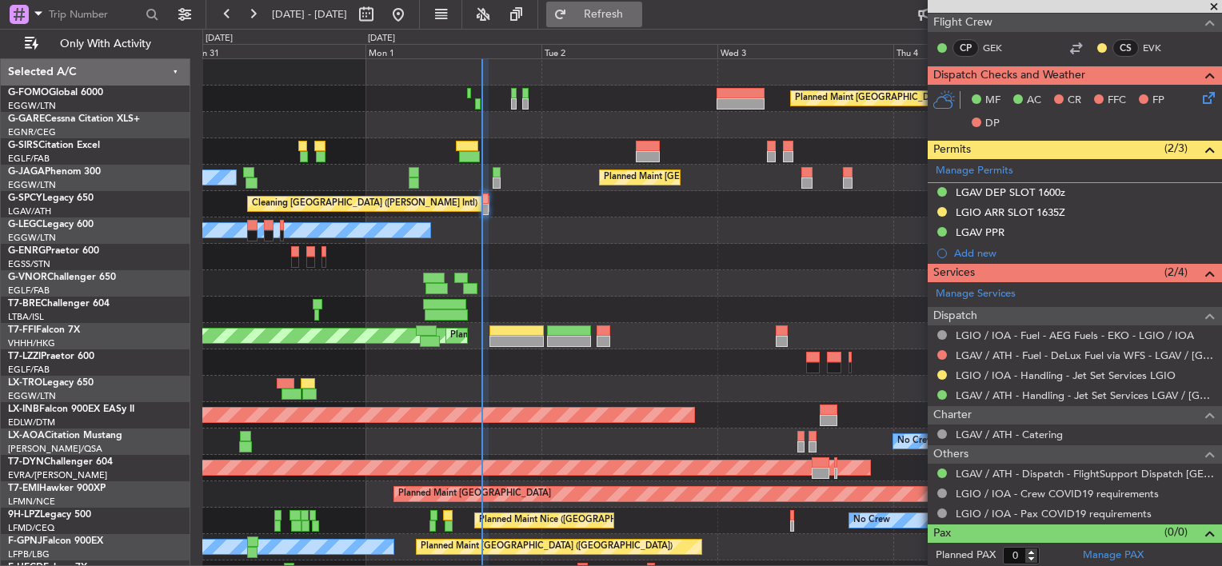
click at [624, 22] on button "Refresh" at bounding box center [594, 15] width 96 height 26
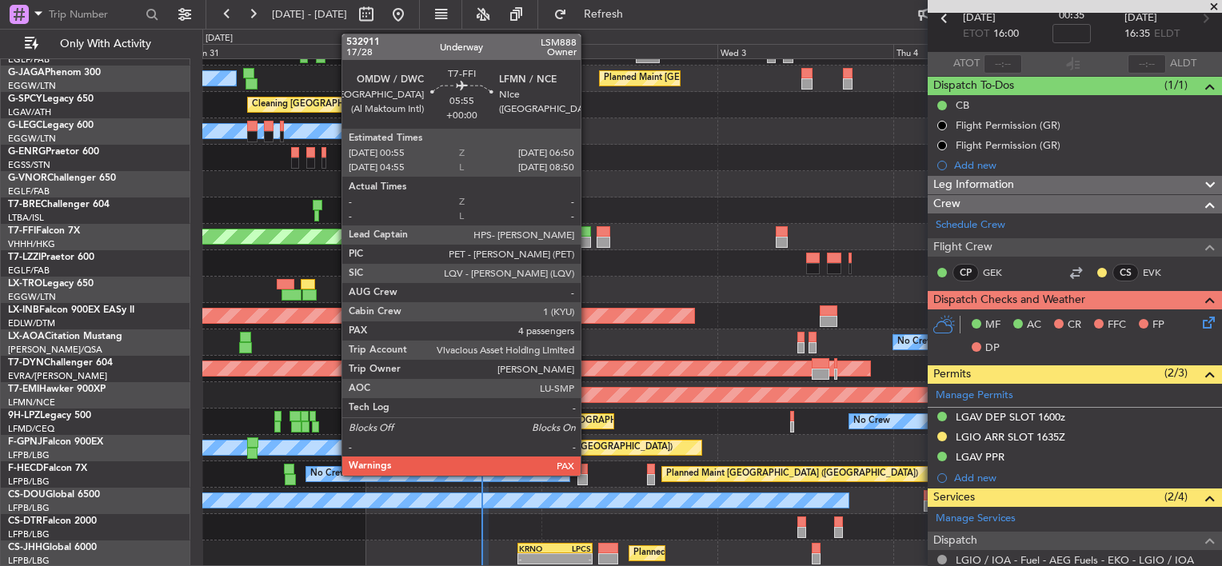
scroll to position [0, 0]
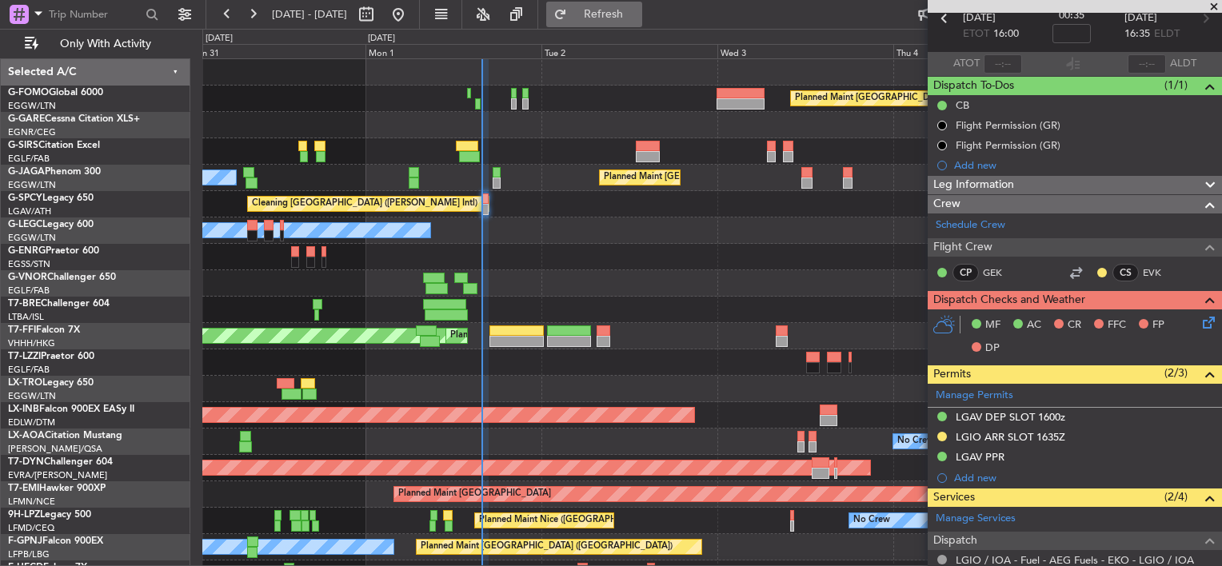
click at [630, 16] on span "Refresh" at bounding box center [603, 14] width 67 height 11
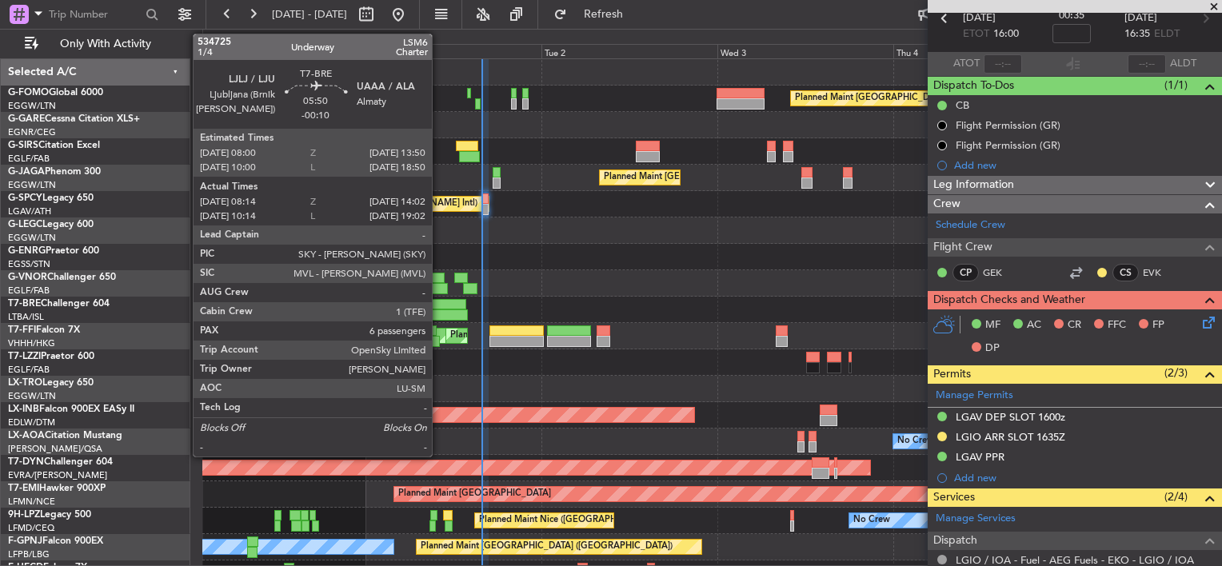
scroll to position [99, 0]
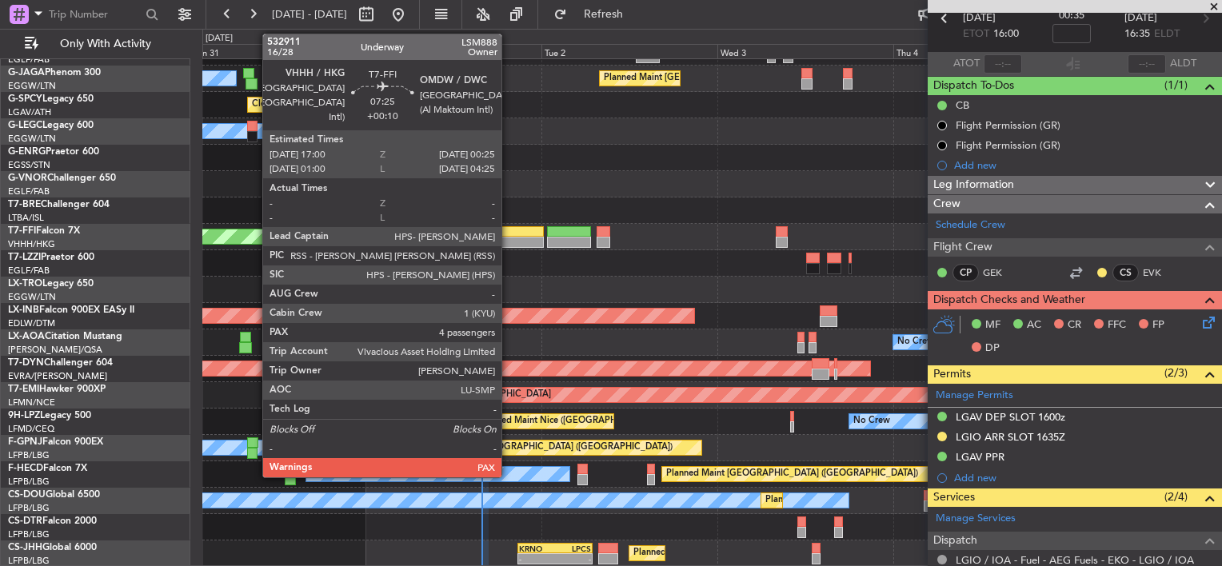
click at [509, 234] on div at bounding box center [516, 231] width 55 height 11
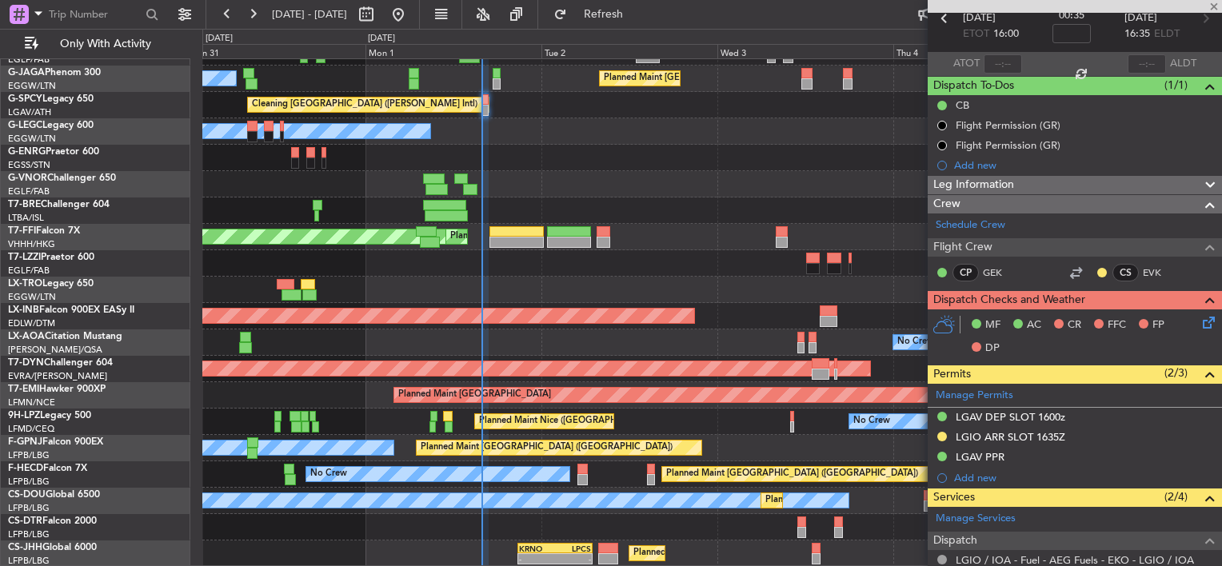
type input "+00:10"
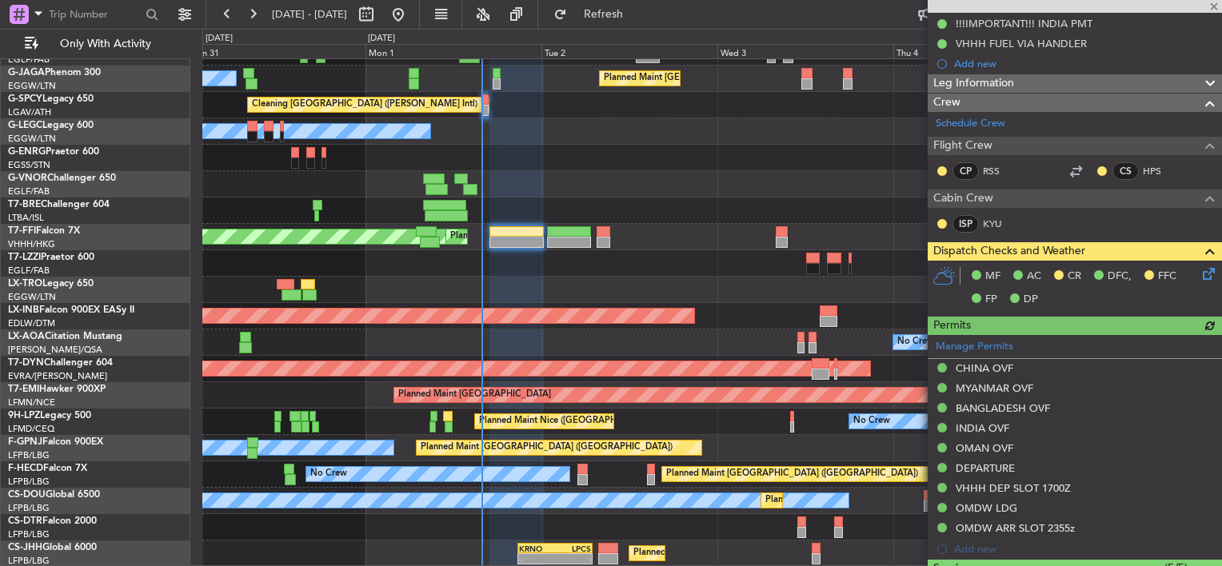
scroll to position [240, 0]
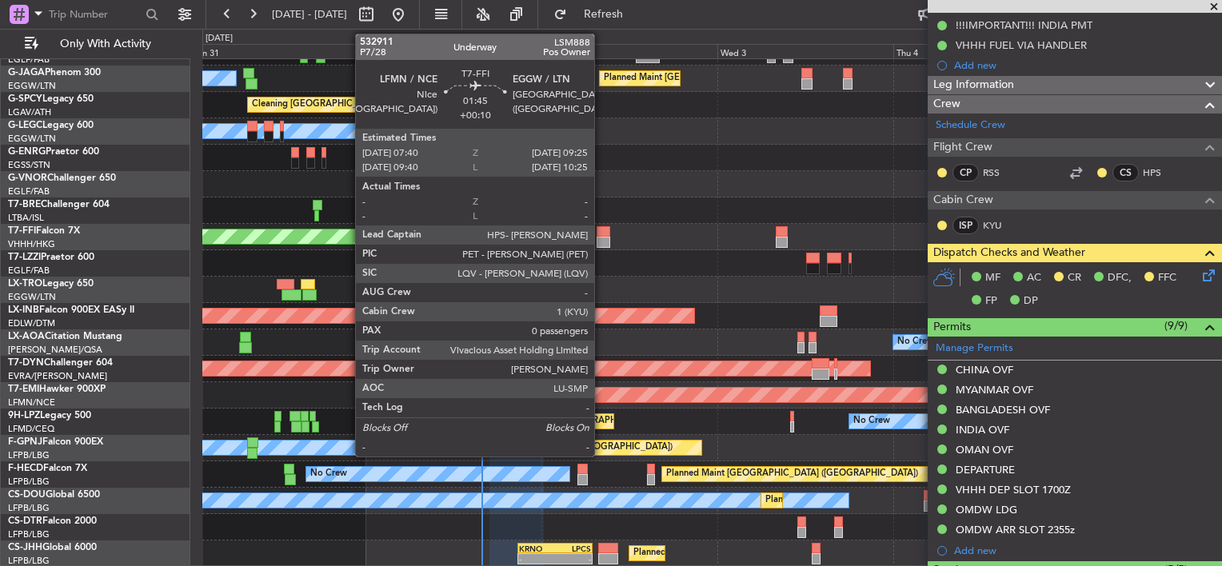
click at [601, 239] on div at bounding box center [604, 242] width 14 height 11
type input "0"
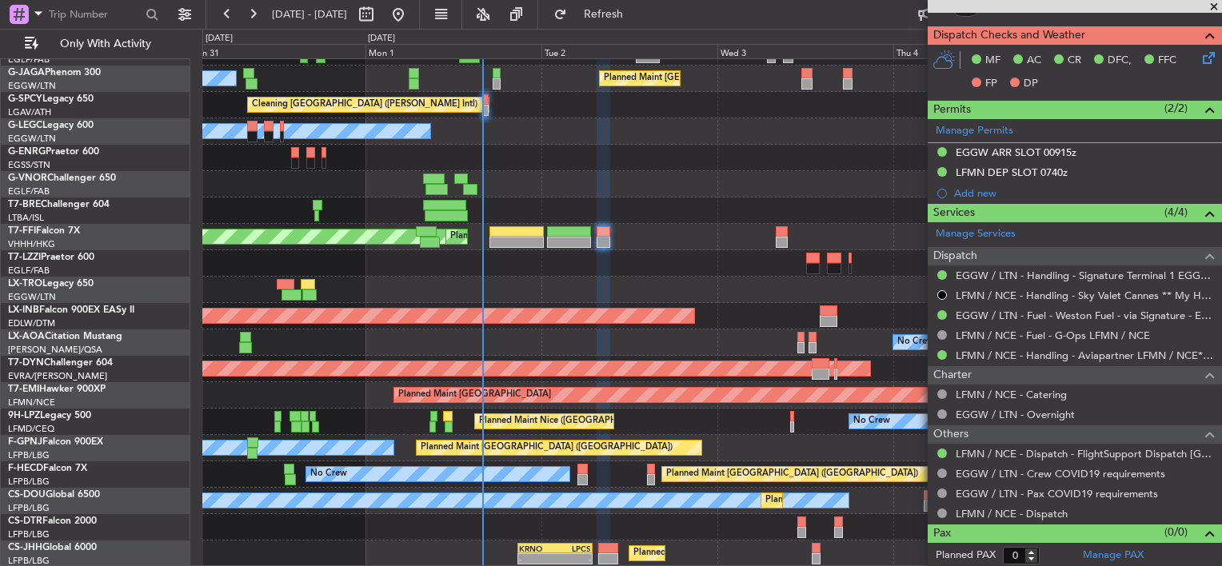
scroll to position [0, 0]
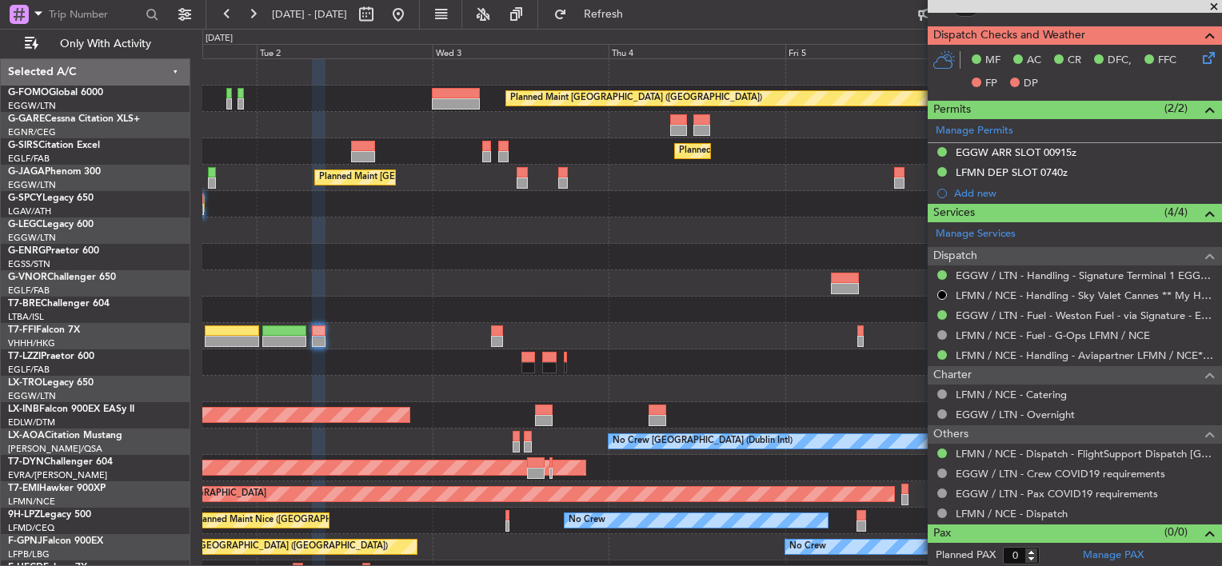
click at [211, 262] on div at bounding box center [711, 257] width 1019 height 26
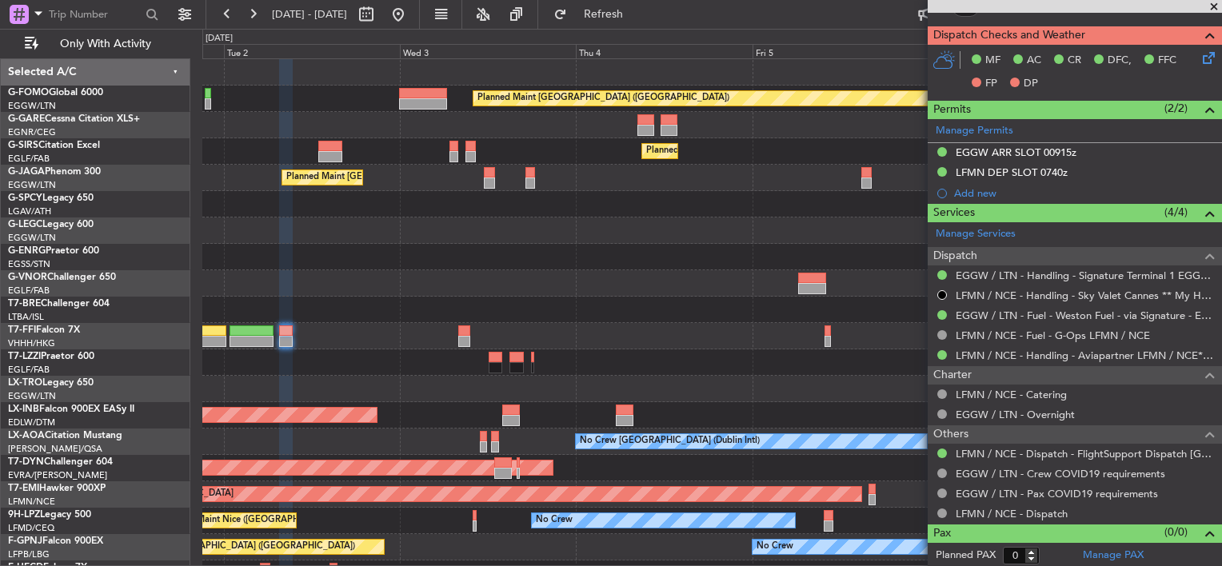
click at [354, 261] on div at bounding box center [711, 257] width 1019 height 26
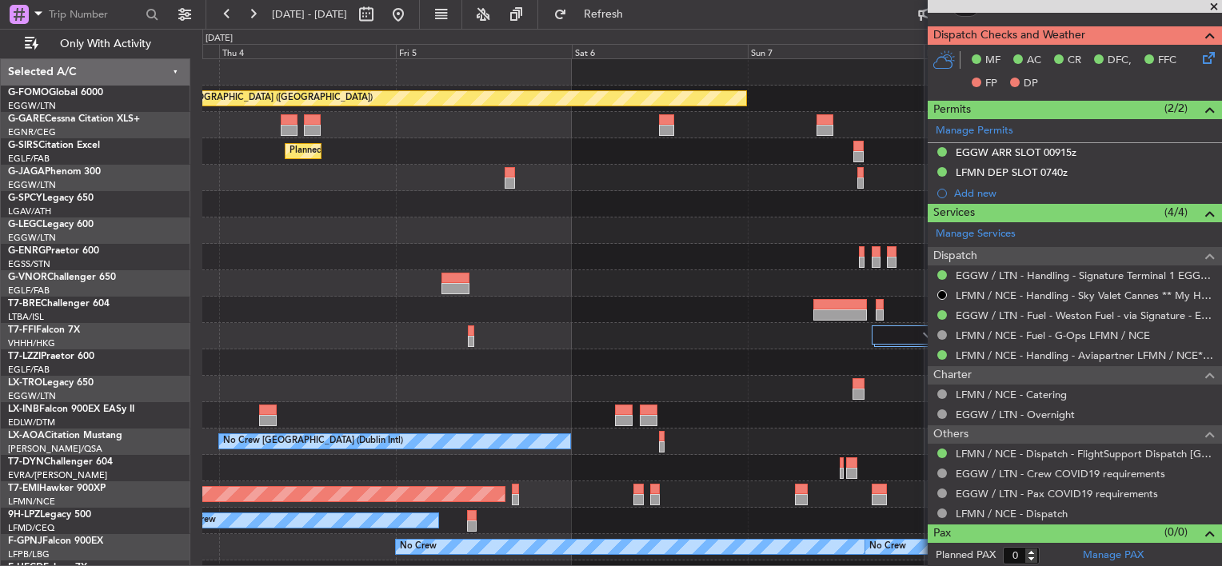
click at [323, 263] on div at bounding box center [711, 257] width 1019 height 26
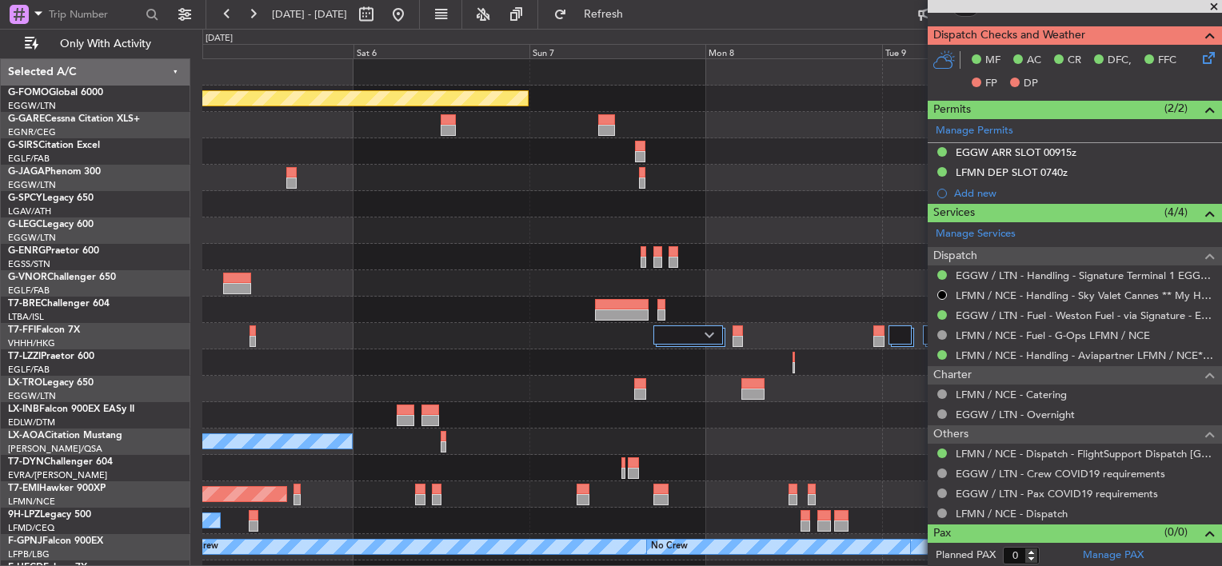
click at [589, 262] on div at bounding box center [711, 257] width 1019 height 26
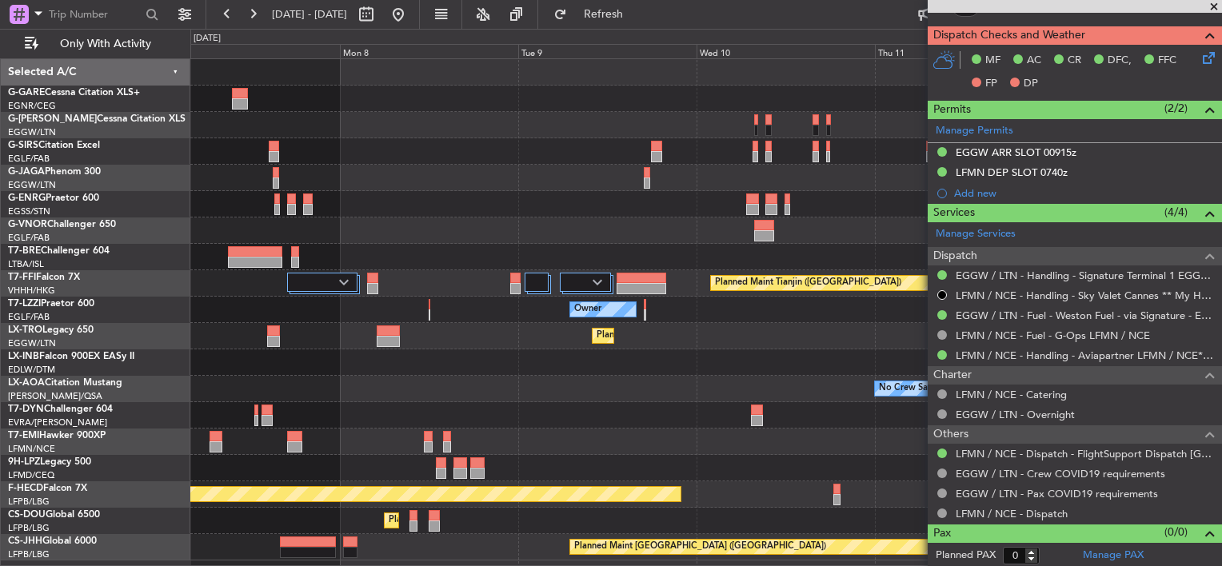
click at [155, 198] on div "Planned Maint Tianjin (Binhai) Owner Planned Maint Dusseldorf No Crew Sabadell …" at bounding box center [611, 297] width 1222 height 537
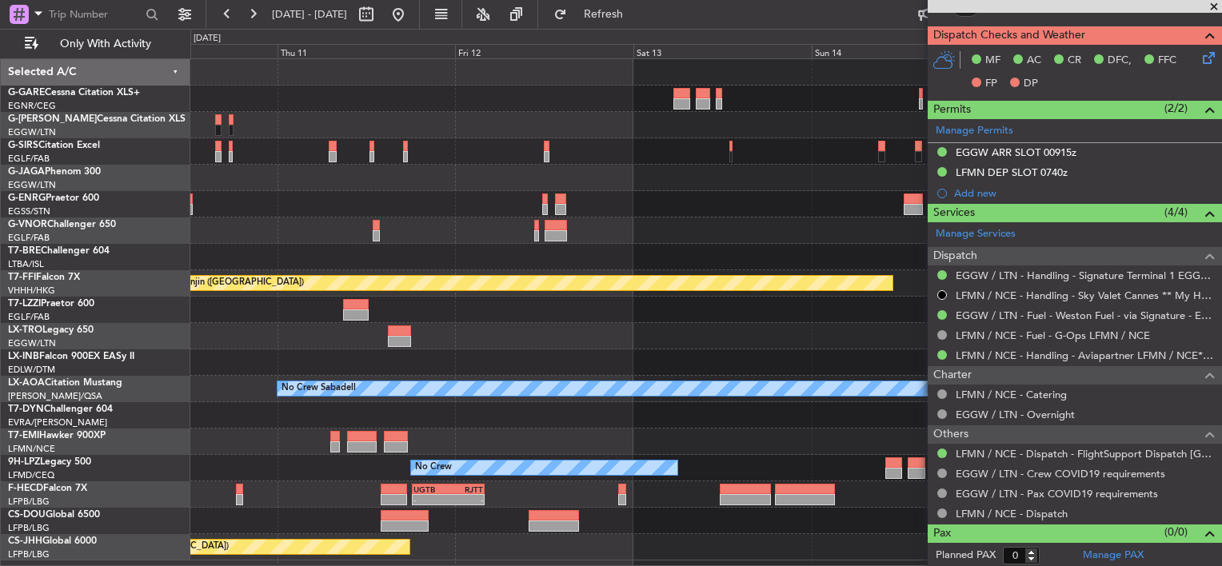
click at [184, 202] on div "Planned Maint Tianjin (Binhai) Owner Planned Maint Dusseldorf No Crew Sabadell …" at bounding box center [611, 297] width 1222 height 537
click at [116, 197] on div "Planned Maint Tianjin (Binhai) Owner Planned Maint Dusseldorf No Crew Sabadell …" at bounding box center [611, 297] width 1222 height 537
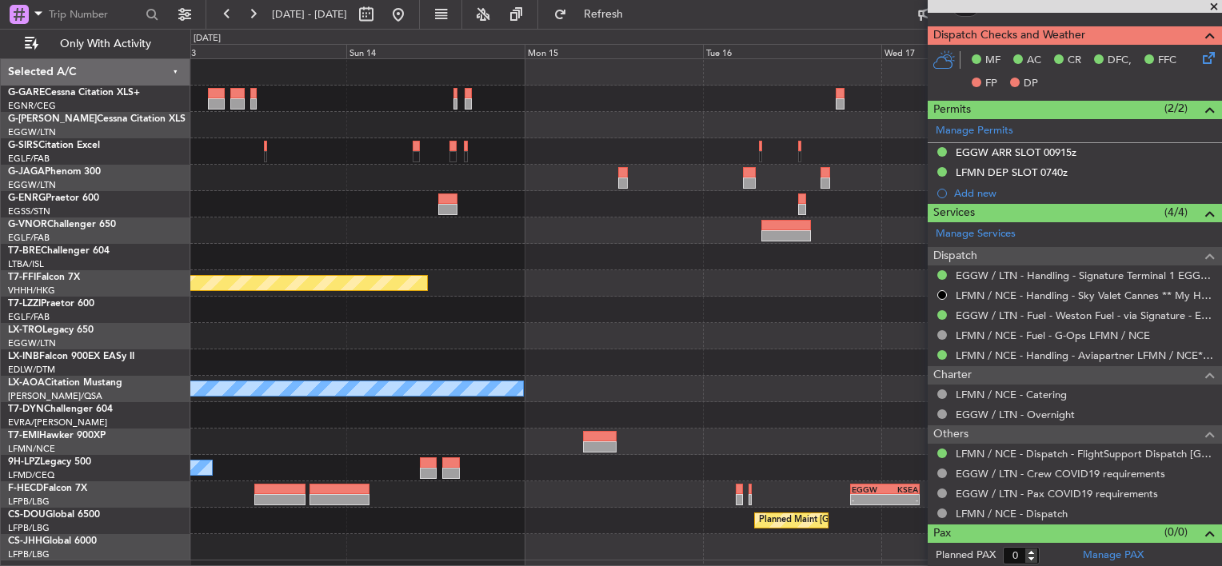
click at [566, 197] on div at bounding box center [705, 204] width 1031 height 26
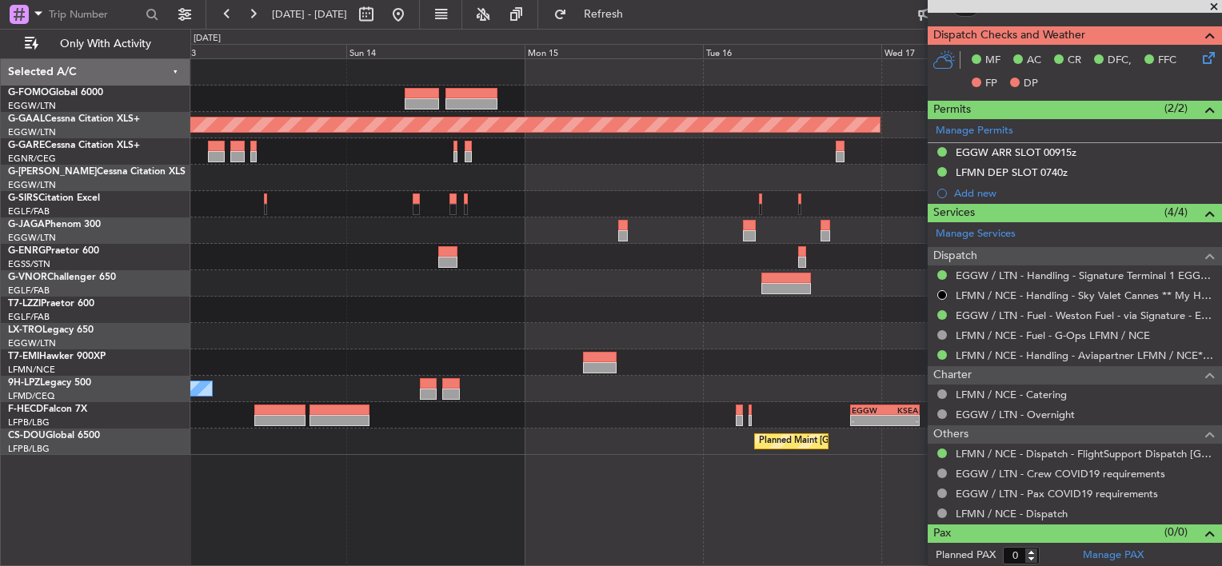
click at [765, 261] on div at bounding box center [705, 257] width 1031 height 26
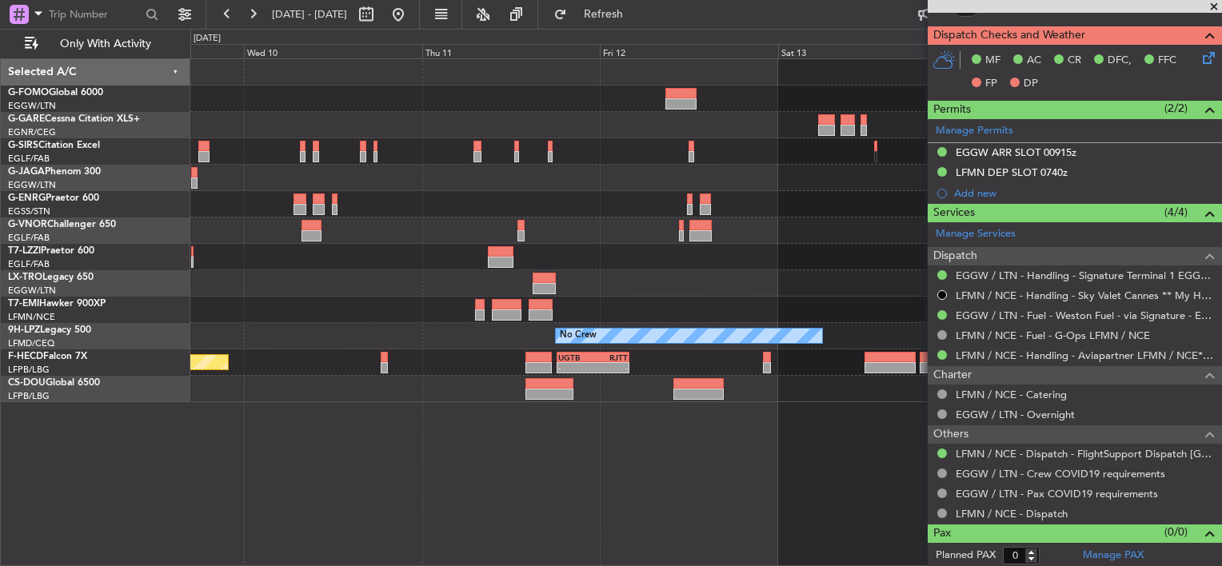
click at [692, 202] on div at bounding box center [705, 204] width 1031 height 26
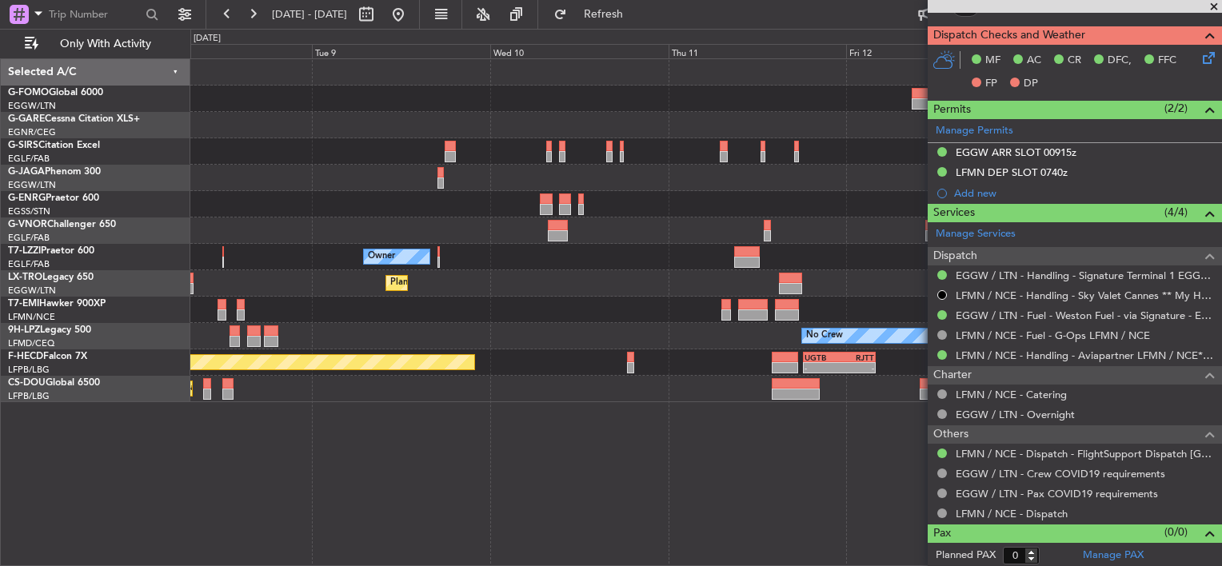
click at [553, 210] on div at bounding box center [705, 204] width 1031 height 26
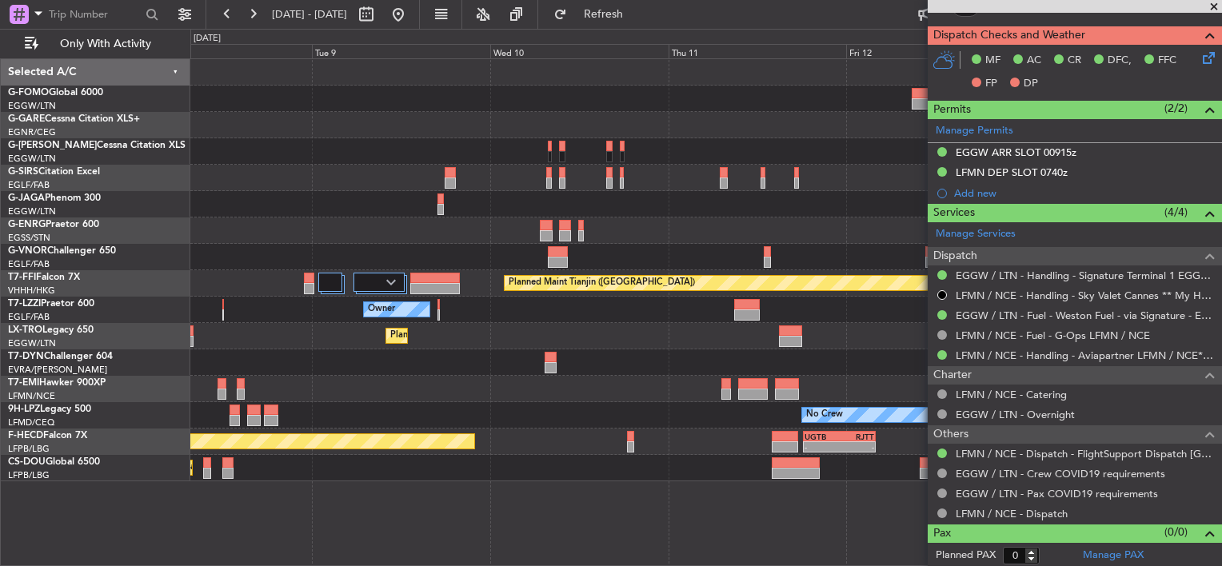
click at [813, 246] on div at bounding box center [705, 257] width 1031 height 26
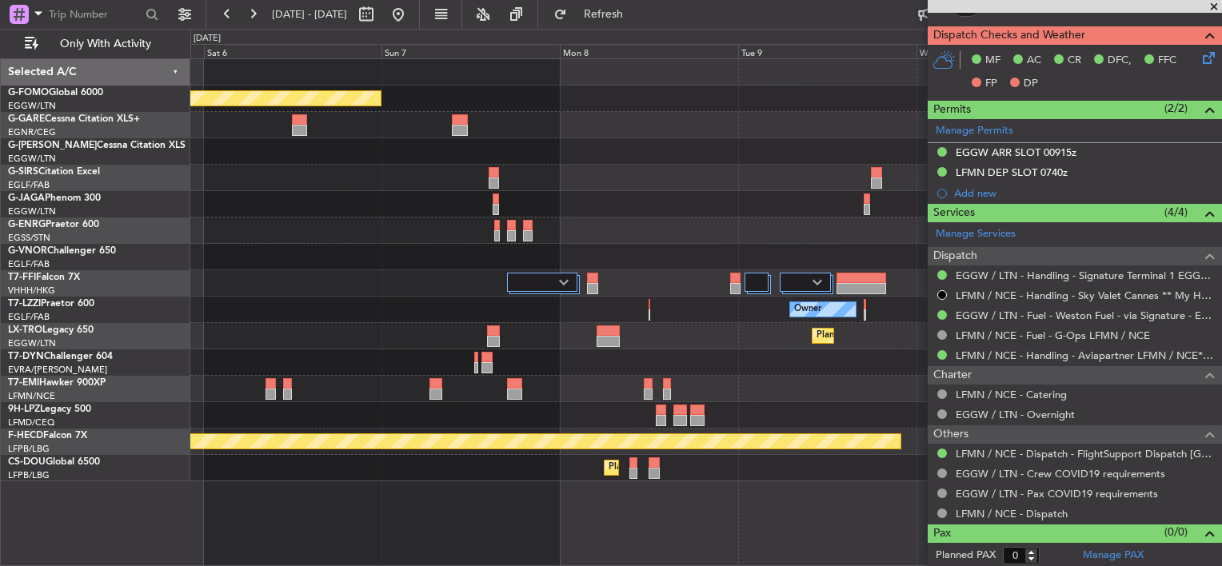
click at [206, 266] on div at bounding box center [705, 257] width 1031 height 26
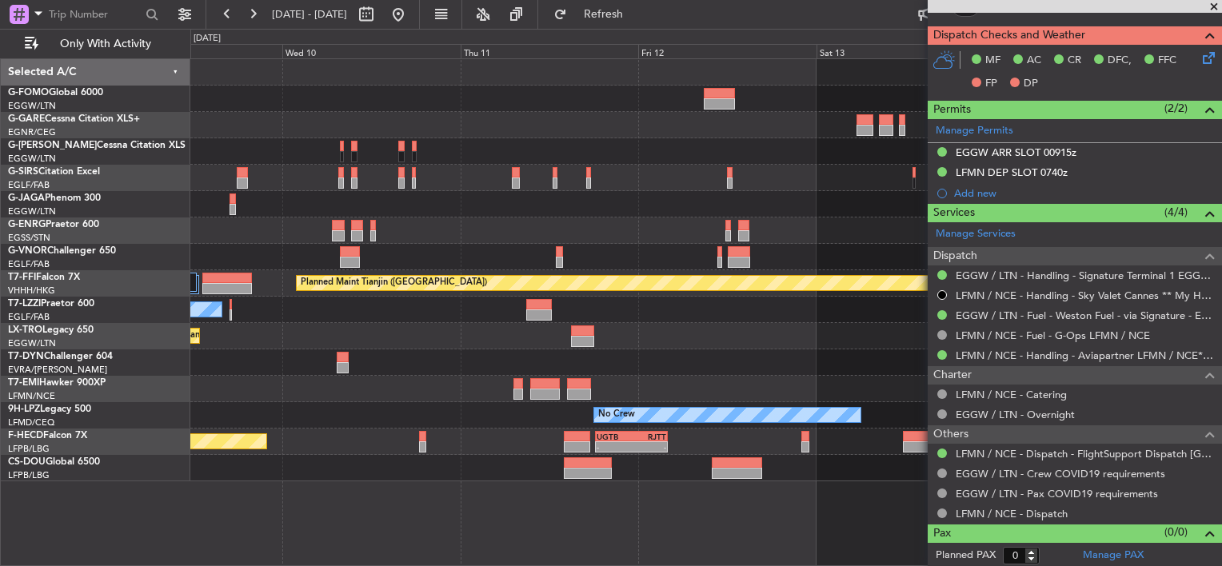
click at [54, 258] on div "Planned Maint Tianjin (Binhai) Owner Planned Maint Dusseldorf No Crew Planned M…" at bounding box center [611, 297] width 1222 height 537
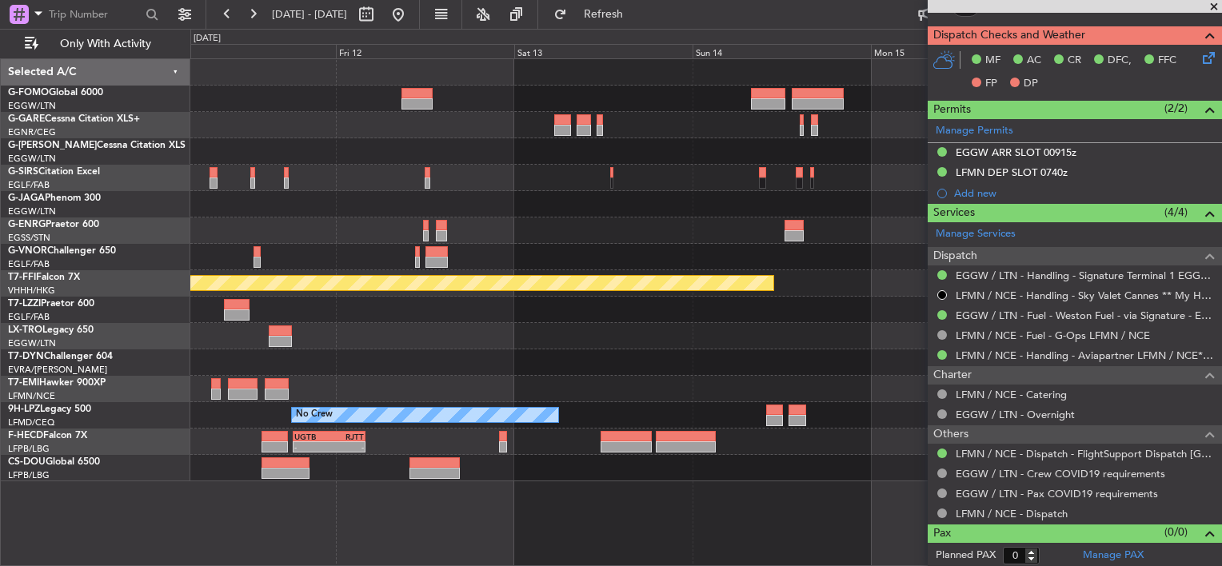
click at [774, 224] on div at bounding box center [705, 231] width 1031 height 26
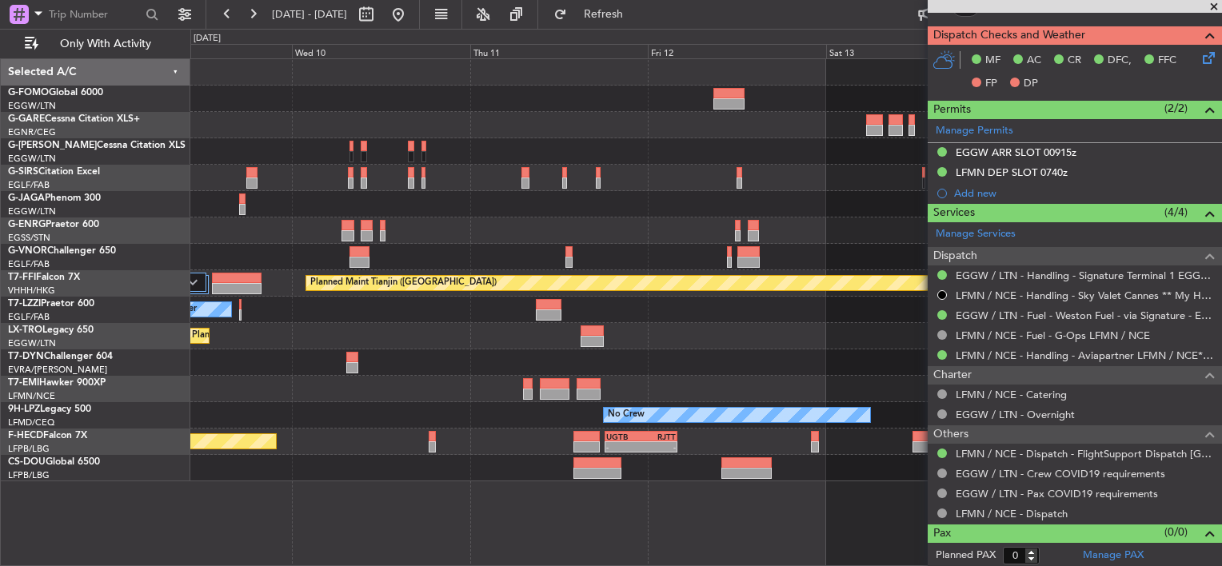
click at [438, 243] on div "Planned Maint Tianjin (Binhai) Owner Planned Maint Dusseldorf No Crew UGTB 18:1…" at bounding box center [705, 270] width 1031 height 422
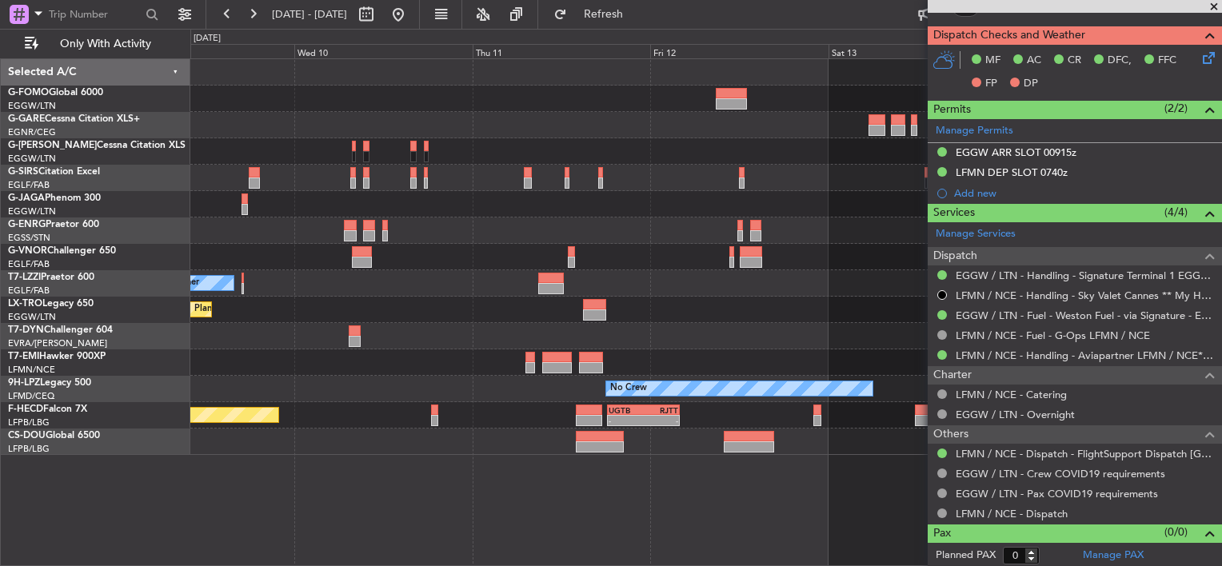
click at [737, 275] on div "Owner Planned Maint Dusseldorf No Crew - - UGTB 18:15 Z RJTT 04:00 Z Planned Ma…" at bounding box center [705, 257] width 1031 height 396
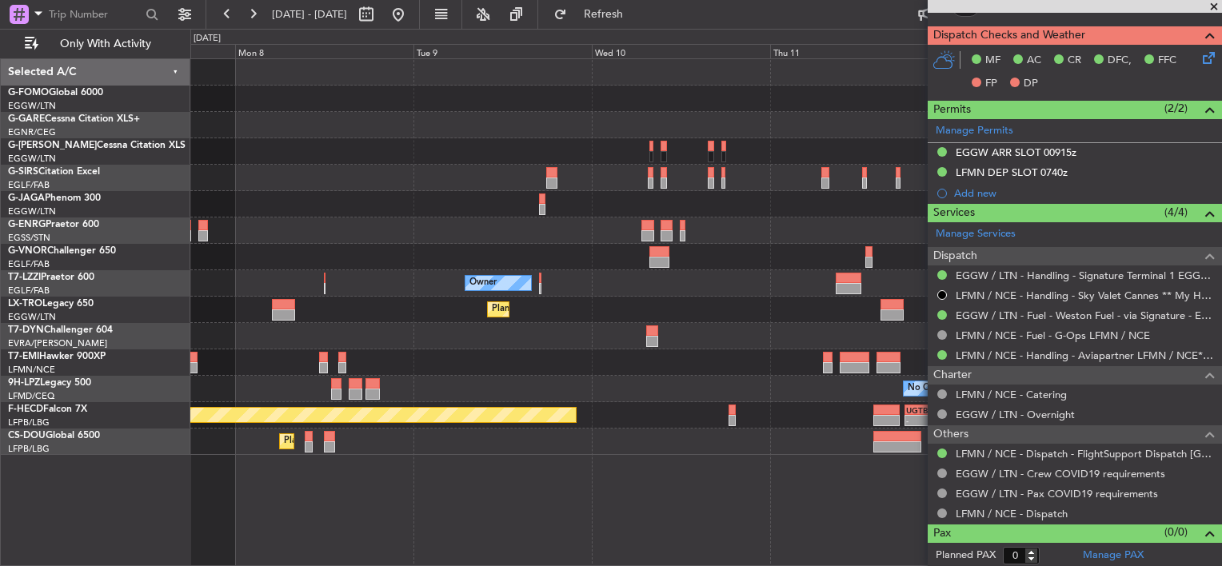
click at [776, 311] on div "Planned Maint Dusseldorf" at bounding box center [705, 310] width 1031 height 26
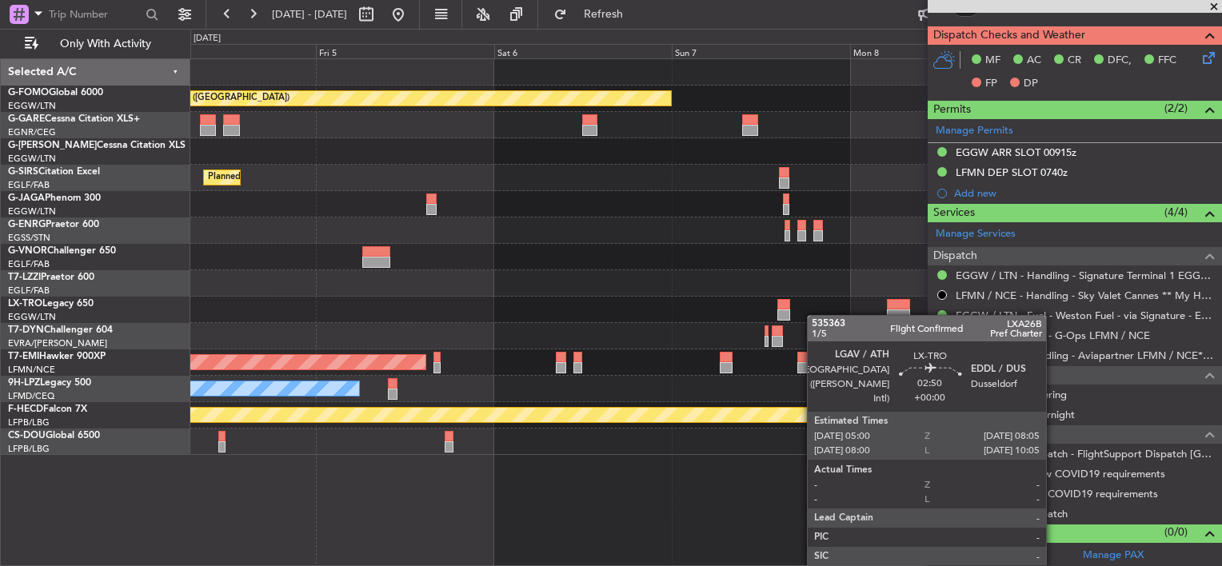
click at [981, 318] on fb-app "10 Sep 2025 - 16 Sep 2025 Refresh Quick Links Only With Activity Planned Maint …" at bounding box center [611, 289] width 1222 height 554
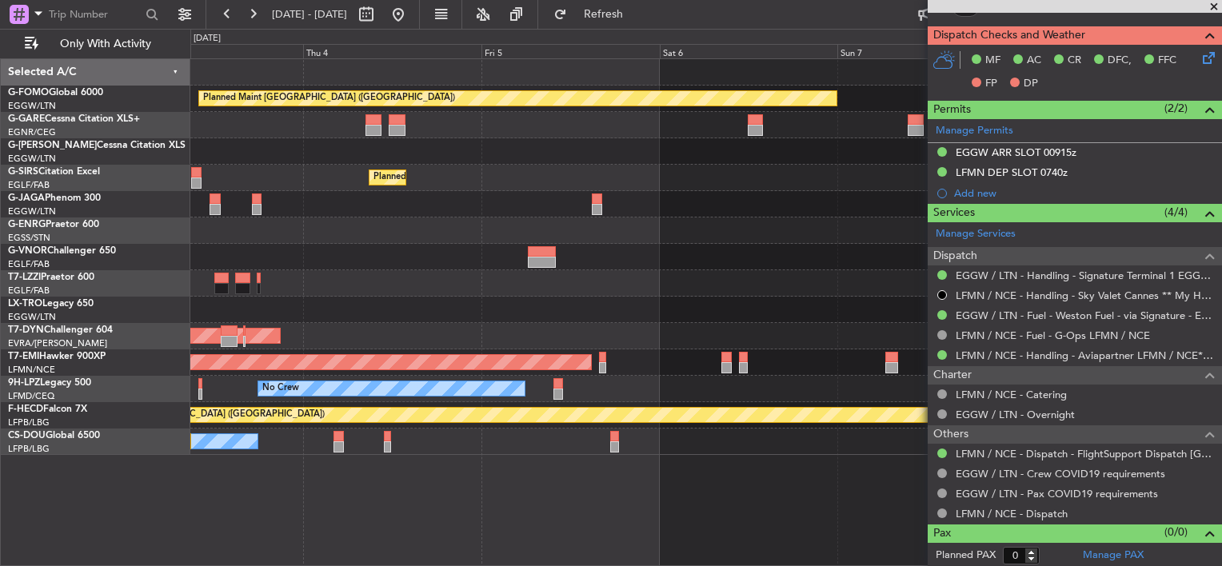
click at [910, 318] on div "Planned Maint Dusseldorf" at bounding box center [705, 310] width 1031 height 26
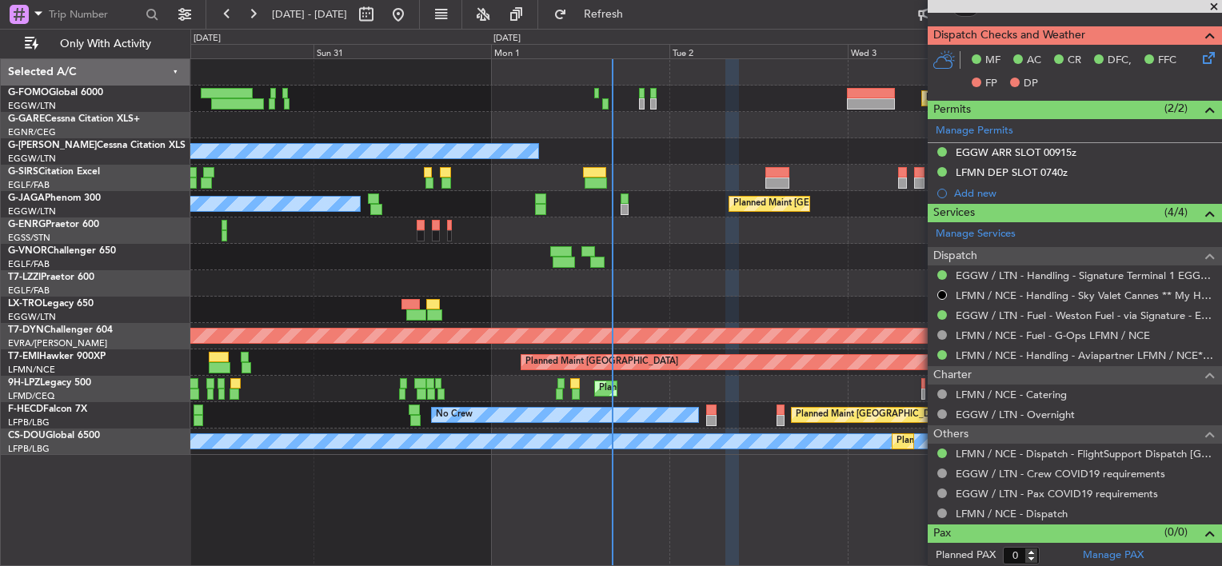
click at [712, 326] on div "Planned Maint London (Luton) Owner Planned Maint London (Farnborough) Planned M…" at bounding box center [705, 257] width 1031 height 396
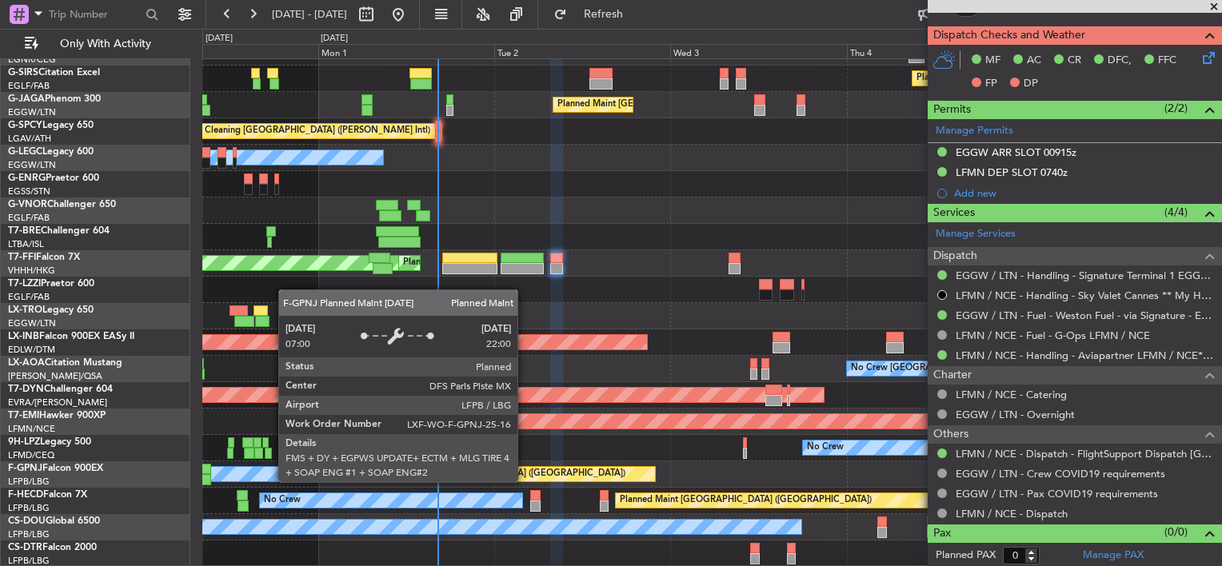
scroll to position [99, 0]
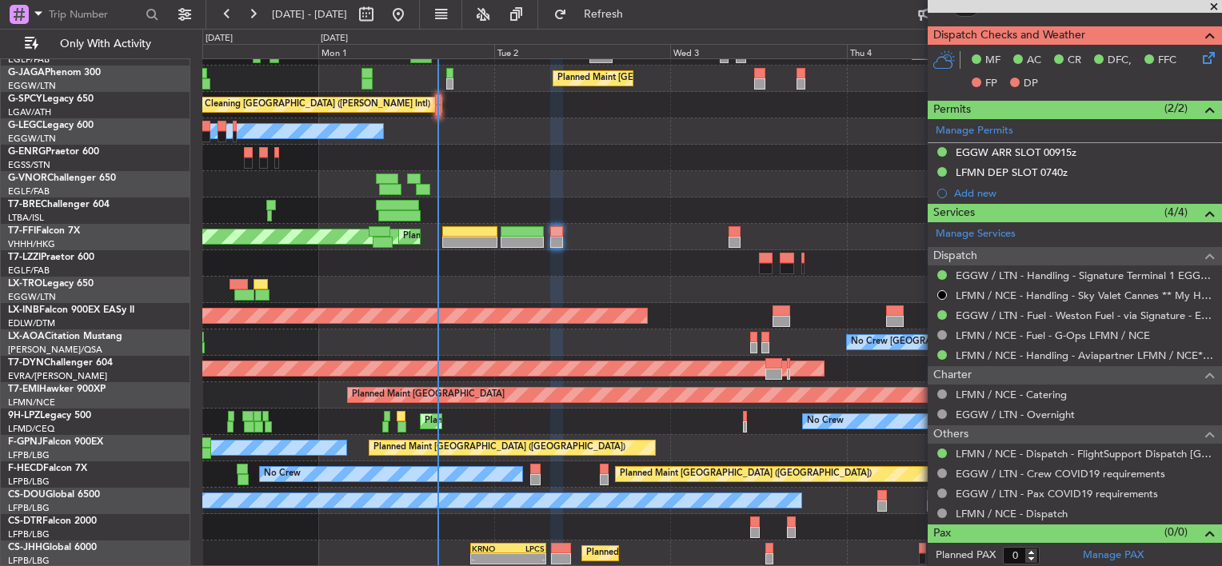
click at [0, 270] on html "31 Aug 2025 - 06 Sep 2025 Refresh Quick Links Only With Activity Planned Maint …" at bounding box center [611, 283] width 1222 height 566
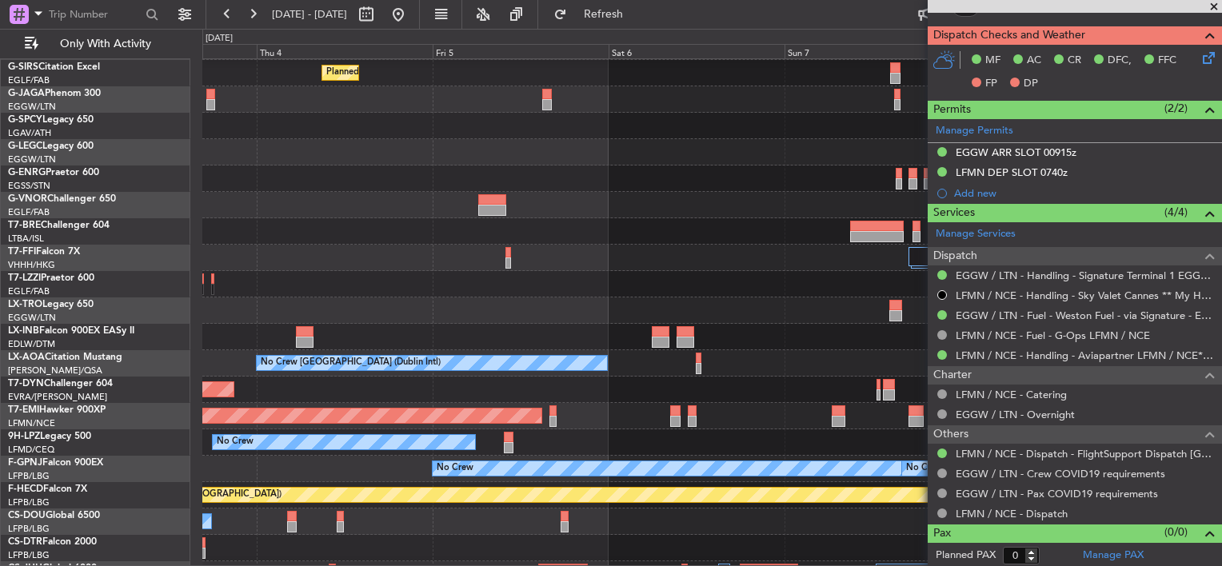
click at [266, 271] on div "Planned Maint Tianjin ([GEOGRAPHIC_DATA])" at bounding box center [711, 258] width 1019 height 26
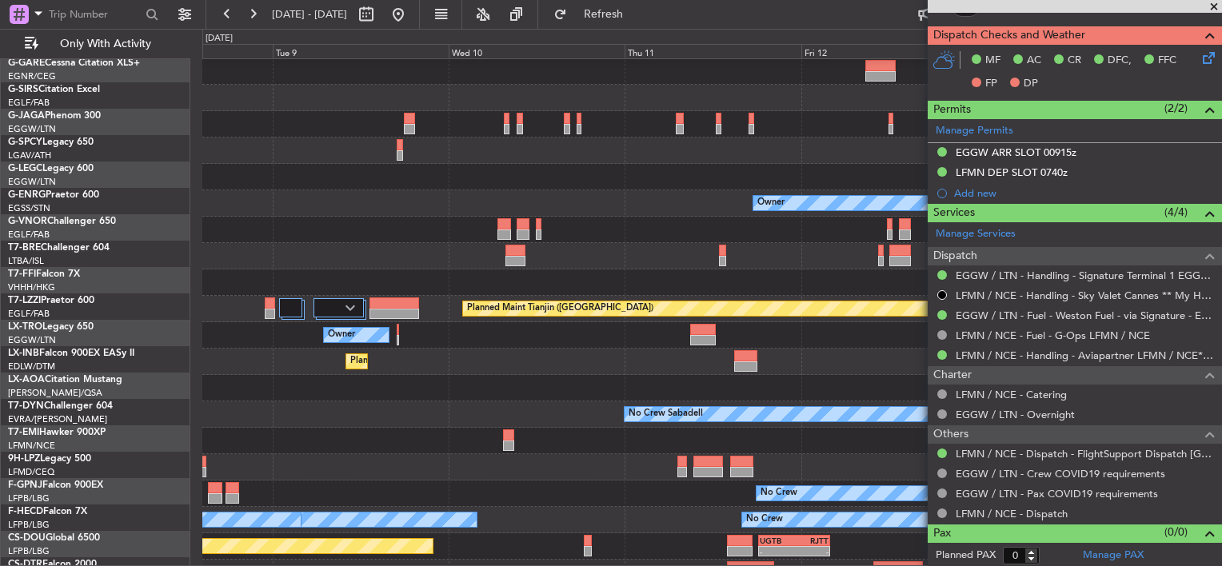
click at [237, 321] on div "Owner Planned Maint Tianjin (Binhai) Owner Planned Maint Dusseldorf No Crew Sab…" at bounding box center [711, 335] width 1019 height 607
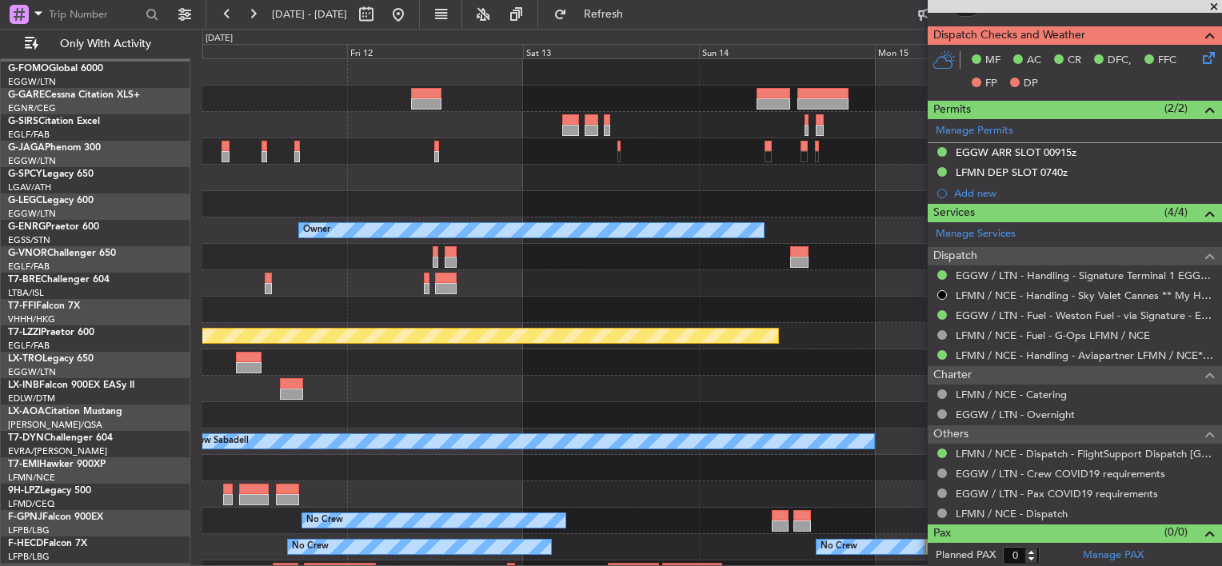
click at [299, 352] on div "Owner Planned Maint Tianjin (Binhai) No Crew Sabadell No Crew No Crew No Crew P…" at bounding box center [711, 362] width 1019 height 607
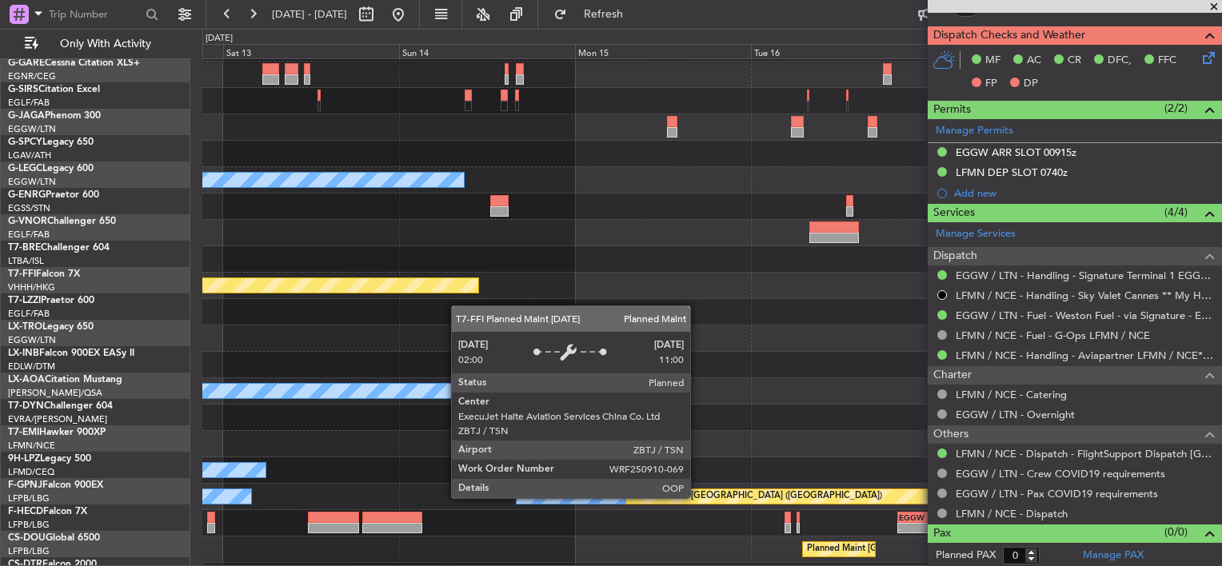
click at [390, 278] on div "Planned Maint Tianjin ([GEOGRAPHIC_DATA])" at bounding box center [93, 285] width 769 height 14
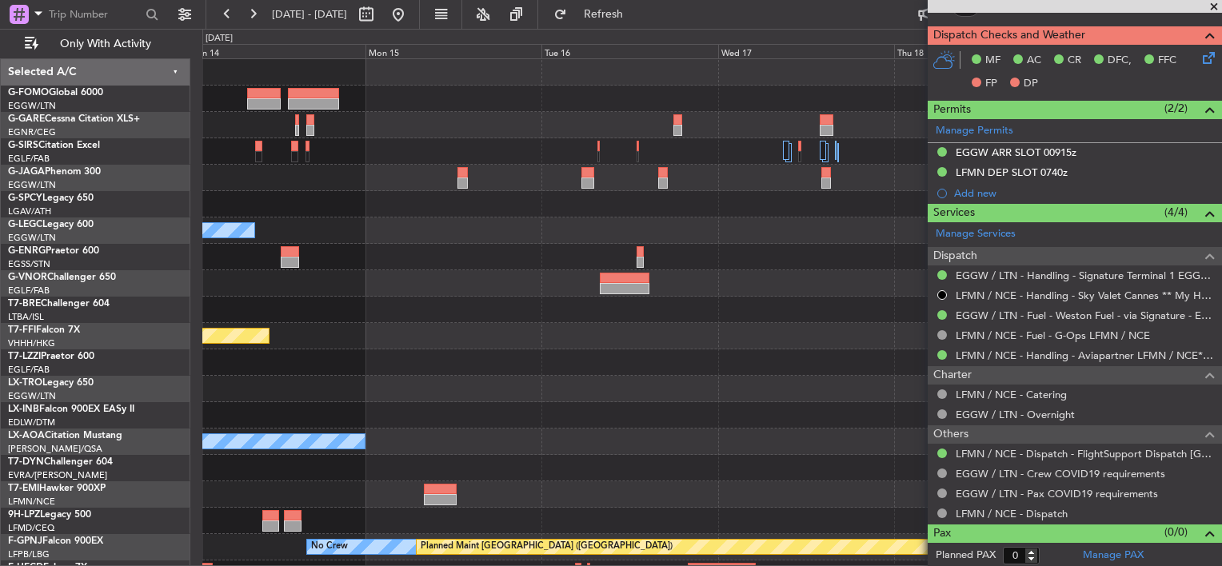
click at [497, 409] on div "Owner Planned Maint Tianjin (Binhai) No Crew Sabadell No Crew No Crew Planned M…" at bounding box center [711, 362] width 1019 height 607
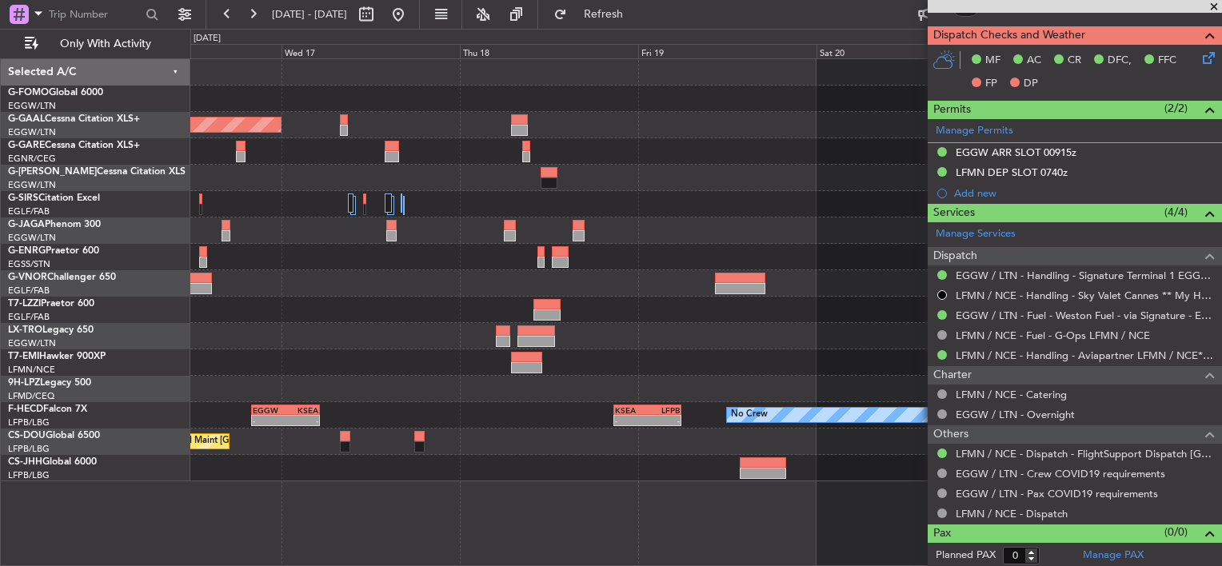
click at [288, 262] on div at bounding box center [705, 257] width 1031 height 26
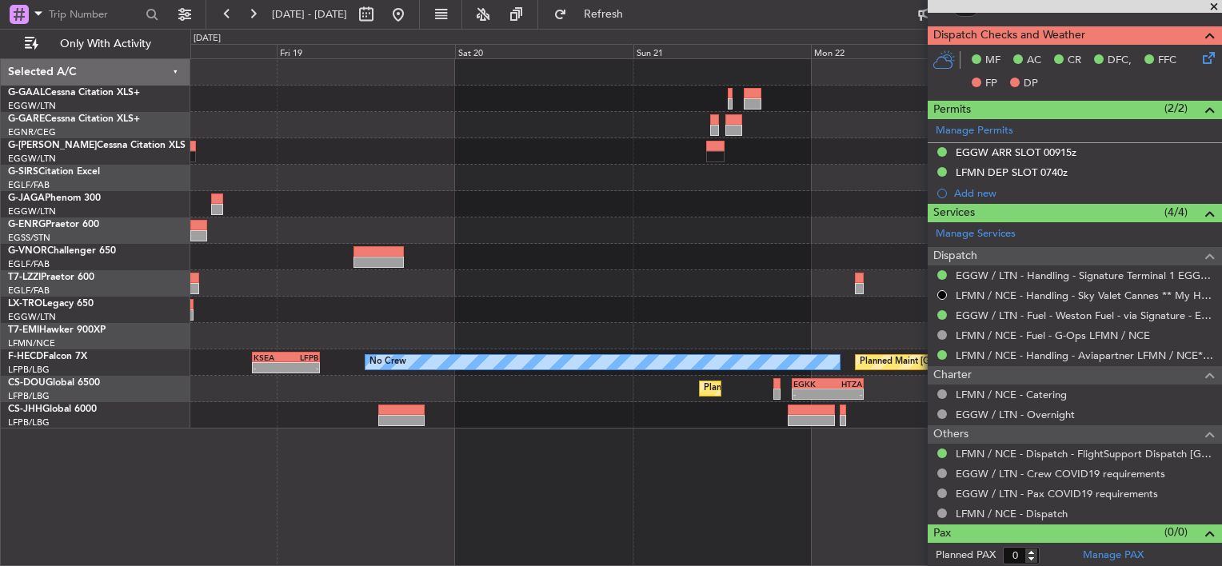
click at [297, 242] on div at bounding box center [705, 231] width 1031 height 26
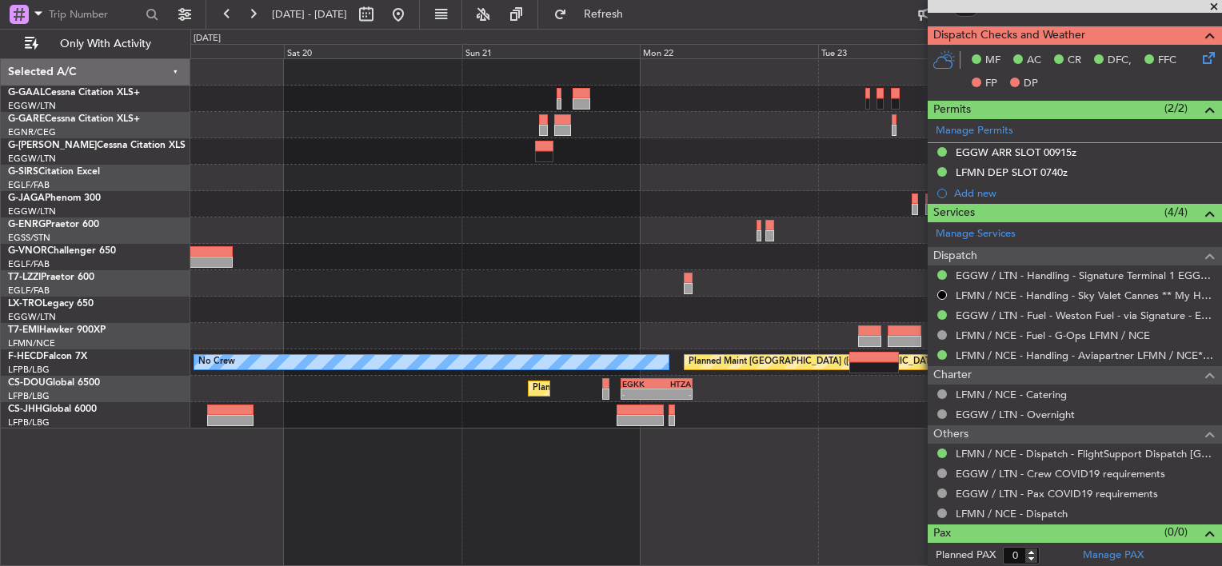
click at [870, 243] on div "No Crew Planned Maint Paris (Le Bourget) KSEA 20:45 Z LFPB 05:55 Z - - Planned …" at bounding box center [705, 244] width 1031 height 370
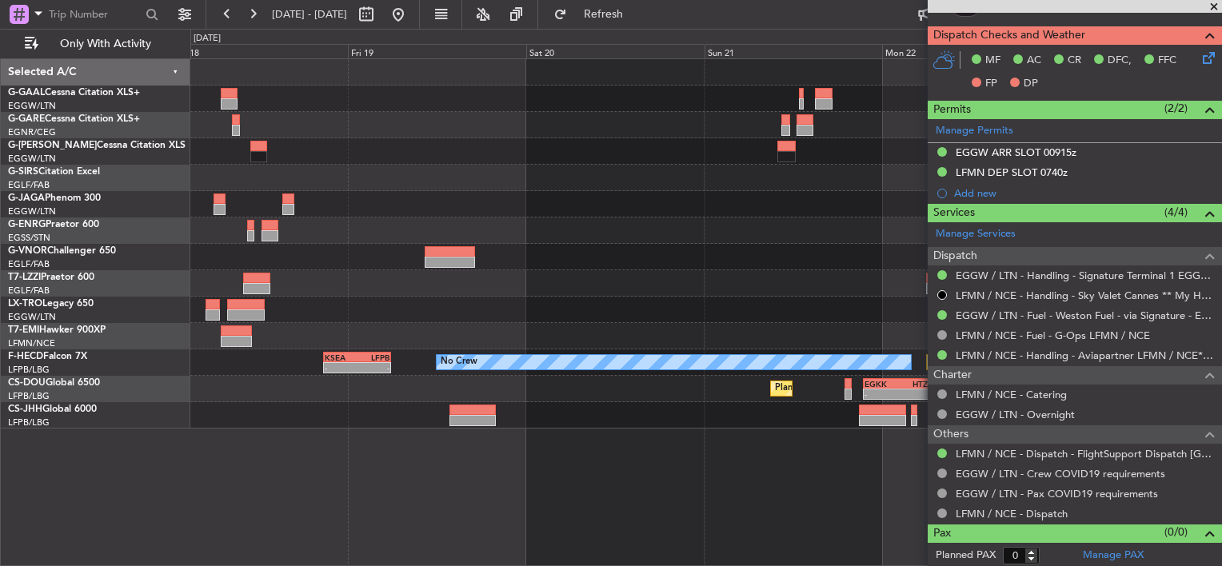
click at [769, 261] on div at bounding box center [705, 257] width 1031 height 26
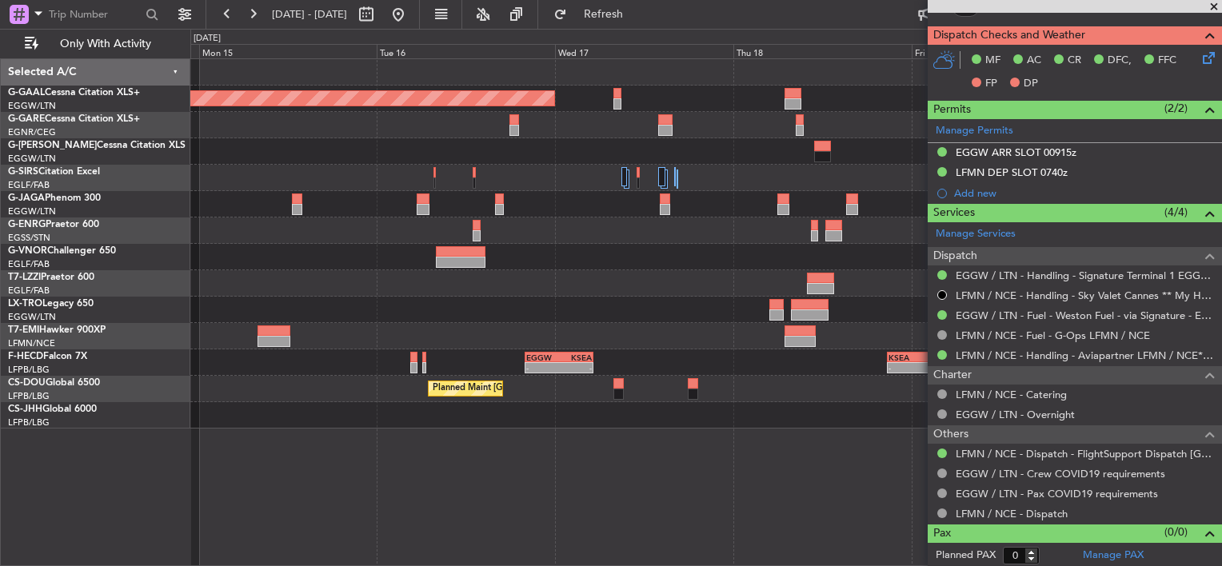
click at [740, 263] on div at bounding box center [705, 257] width 1031 height 26
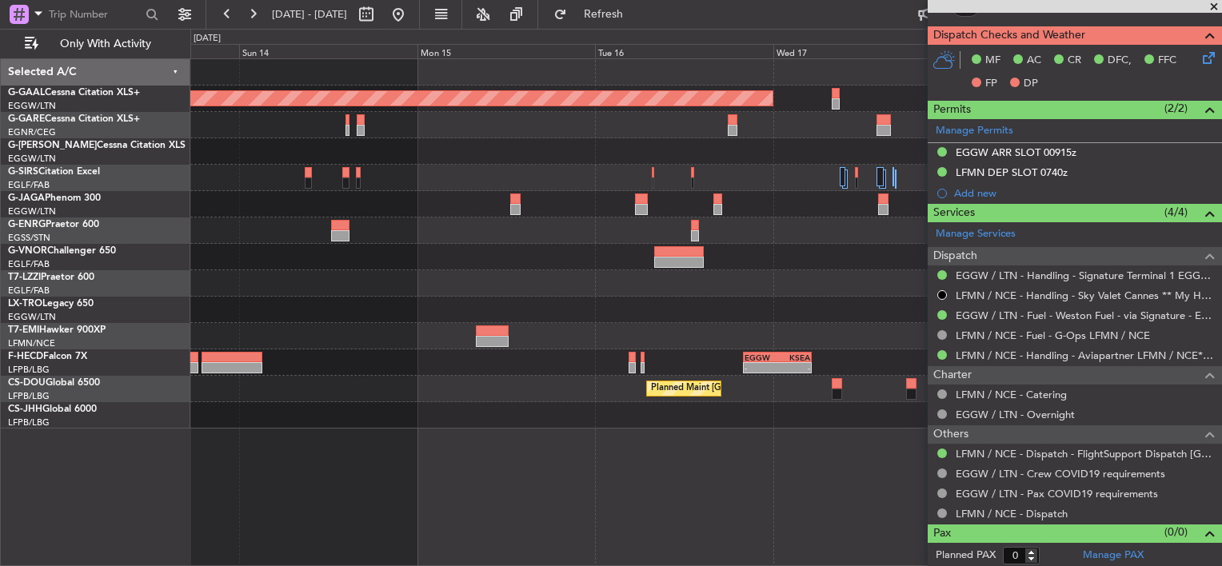
click at [650, 283] on div "Planned Maint Dusseldorf No Crew KSEA 20:45 Z LFPB 05:55 Z - - - - EGGW 20:00 Z…" at bounding box center [705, 244] width 1031 height 370
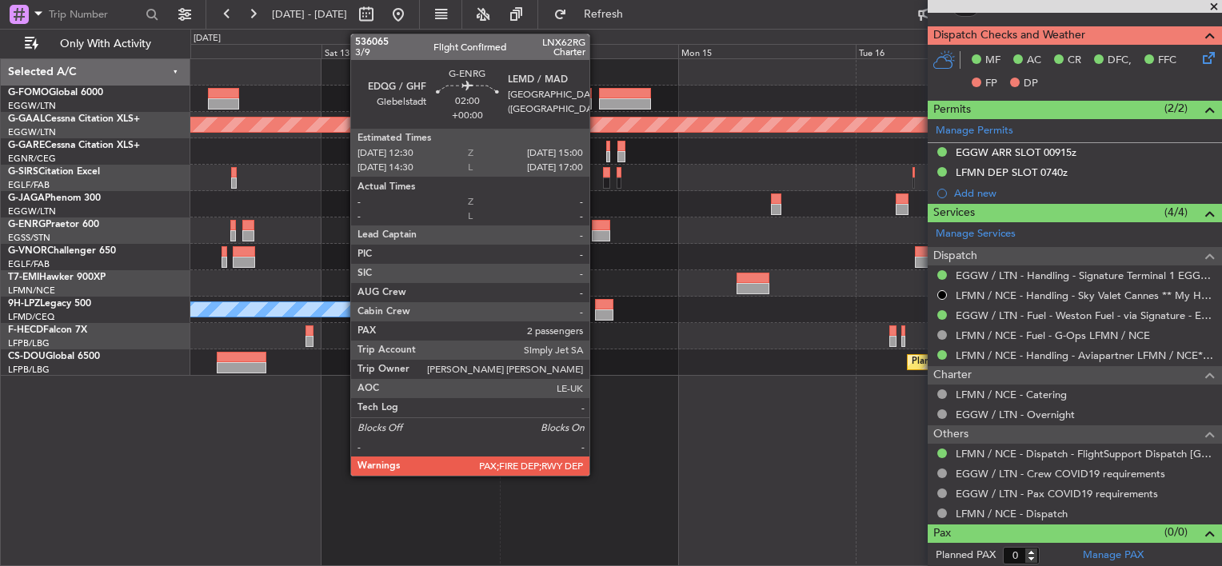
click at [597, 227] on div at bounding box center [601, 225] width 19 height 11
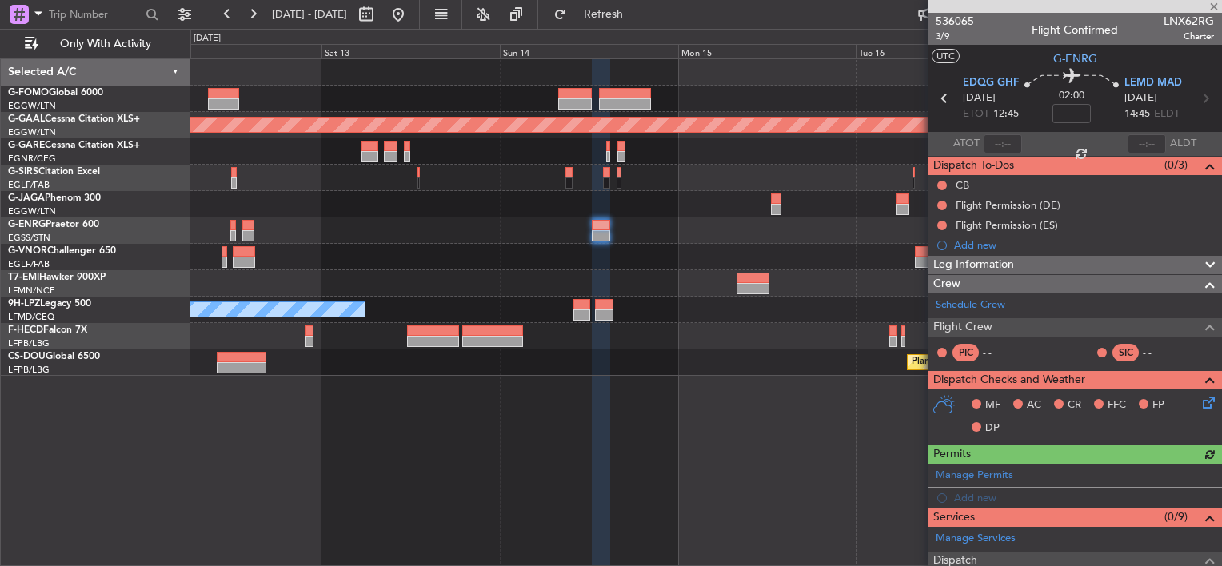
scroll to position [320, 0]
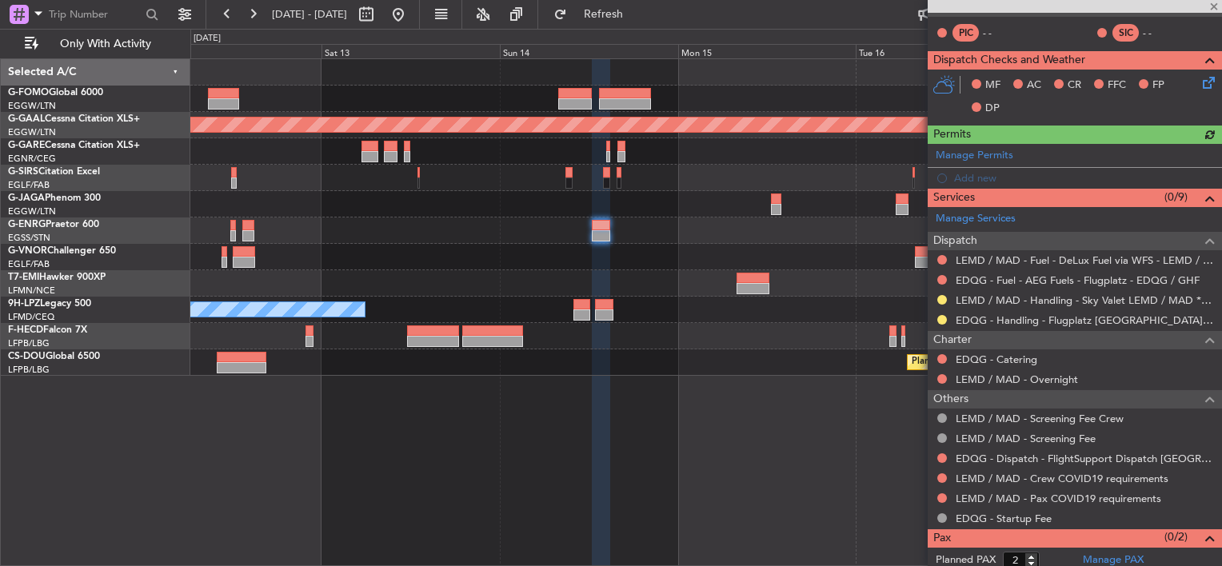
click at [1033, 305] on div "LEMD / MAD - Handling - Sky Valet LEMD / MAD **MY HANDLING**" at bounding box center [1075, 300] width 294 height 20
click at [1043, 301] on link "LEMD / MAD - Handling - Sky Valet LEMD / MAD **MY HANDLING**" at bounding box center [1085, 301] width 258 height 14
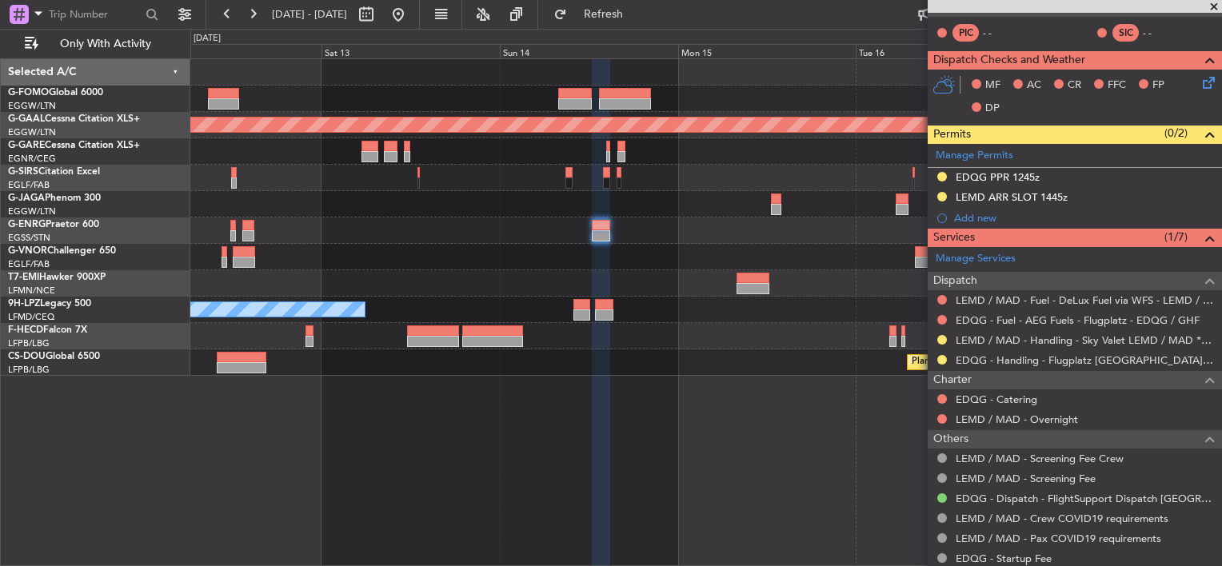
click at [816, 288] on div "Planned Maint Dusseldorf No Crew - - EGGW 20:00 Z KSEA 05:15 Z UGTB 18:15 Z RJT…" at bounding box center [705, 217] width 1031 height 317
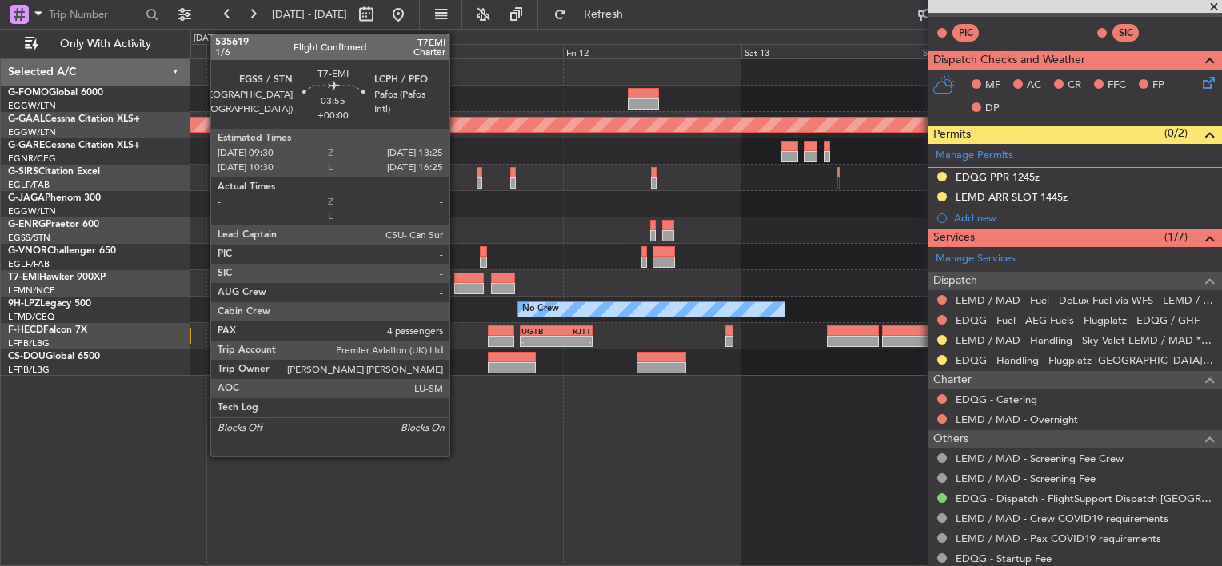
click at [767, 323] on div "Planned Maint Dusseldorf No Crew UGTB 18:15 Z RJTT 04:00 Z - - Planned Maint Pa…" at bounding box center [705, 217] width 1031 height 317
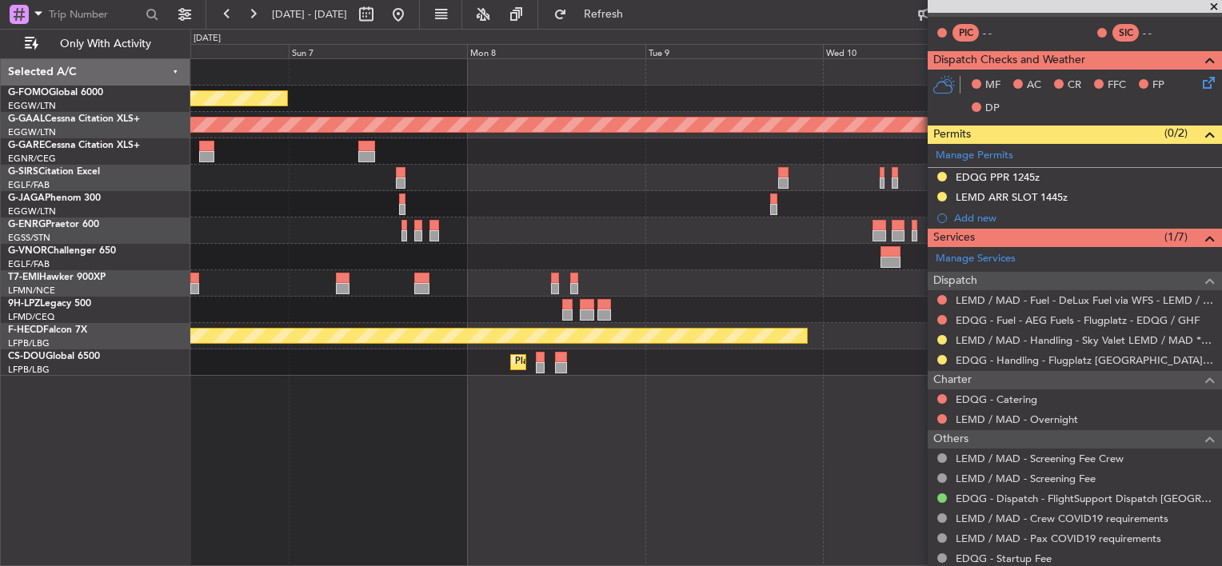
click at [766, 274] on div "Planned Maint London (Luton) Planned Maint Dusseldorf Planned Maint Zurich No C…" at bounding box center [705, 217] width 1031 height 317
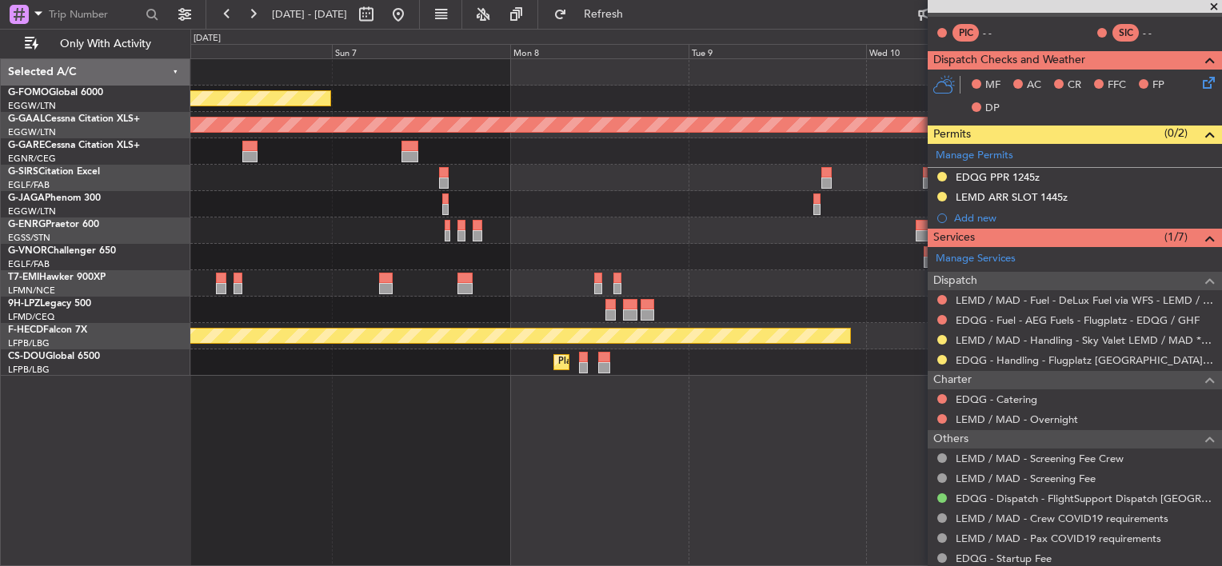
click at [556, 231] on div at bounding box center [705, 231] width 1031 height 26
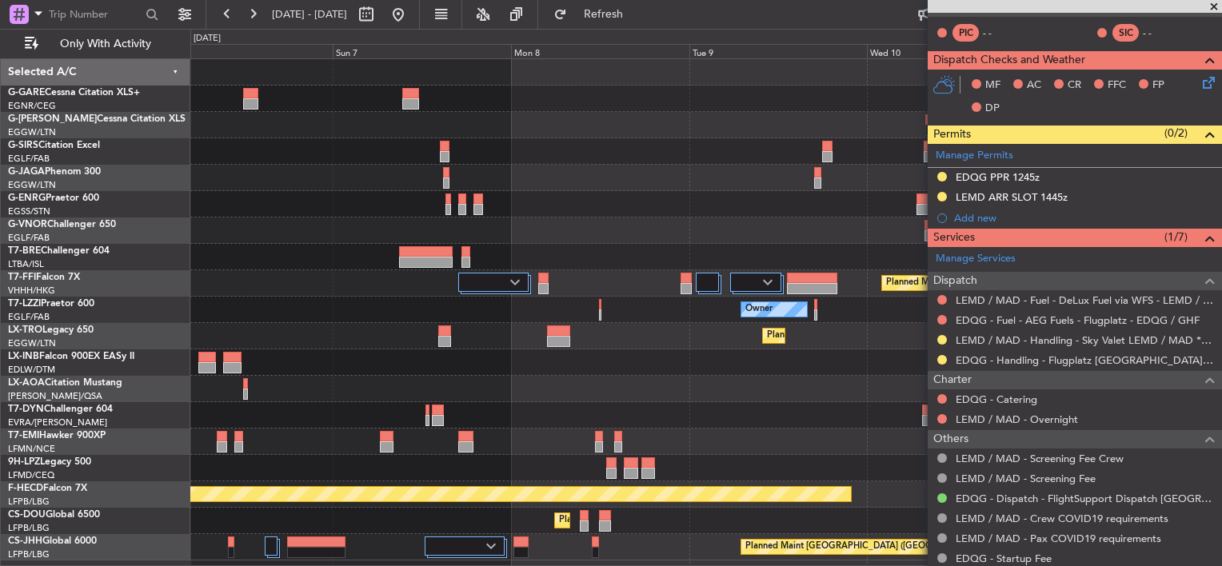
click at [598, 215] on div at bounding box center [705, 204] width 1031 height 26
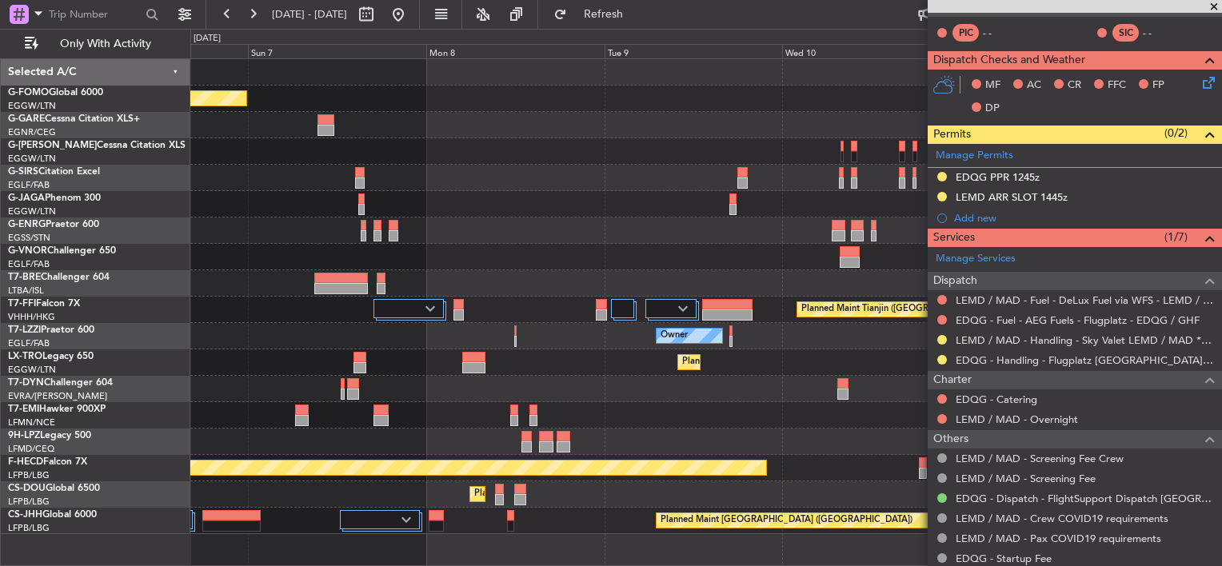
click at [817, 126] on div "Planned Maint London (Luton) Planned Maint Tianjin (Binhai) Owner Planned Maint…" at bounding box center [705, 296] width 1031 height 475
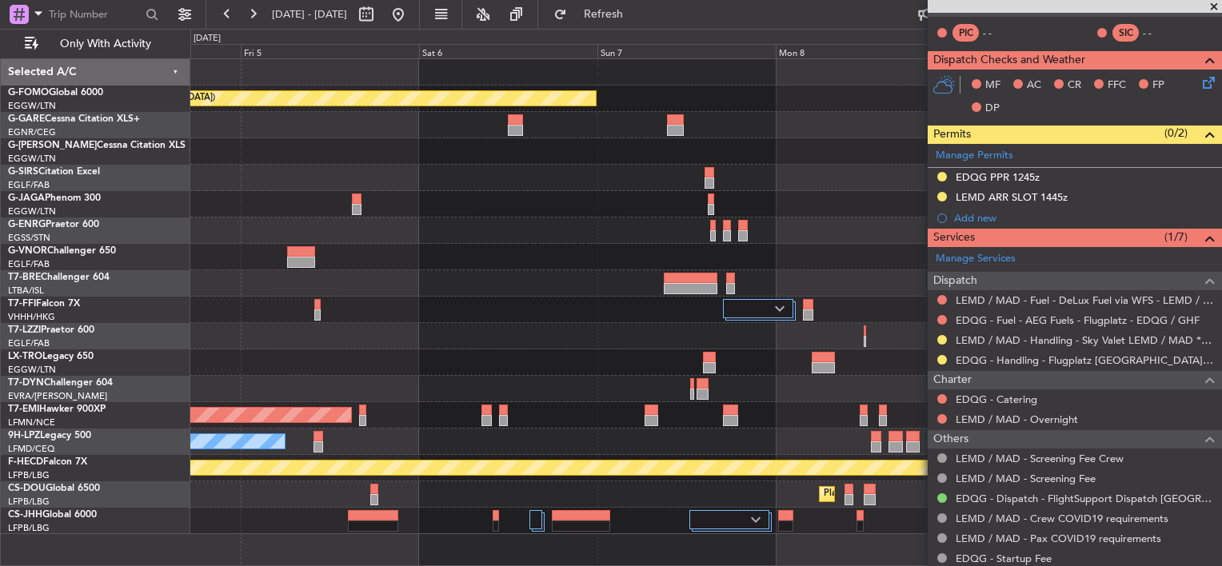
click at [877, 146] on div "Planned Maint London (Luton) Planned Maint London (Farnborough) Planned Maint T…" at bounding box center [705, 296] width 1031 height 475
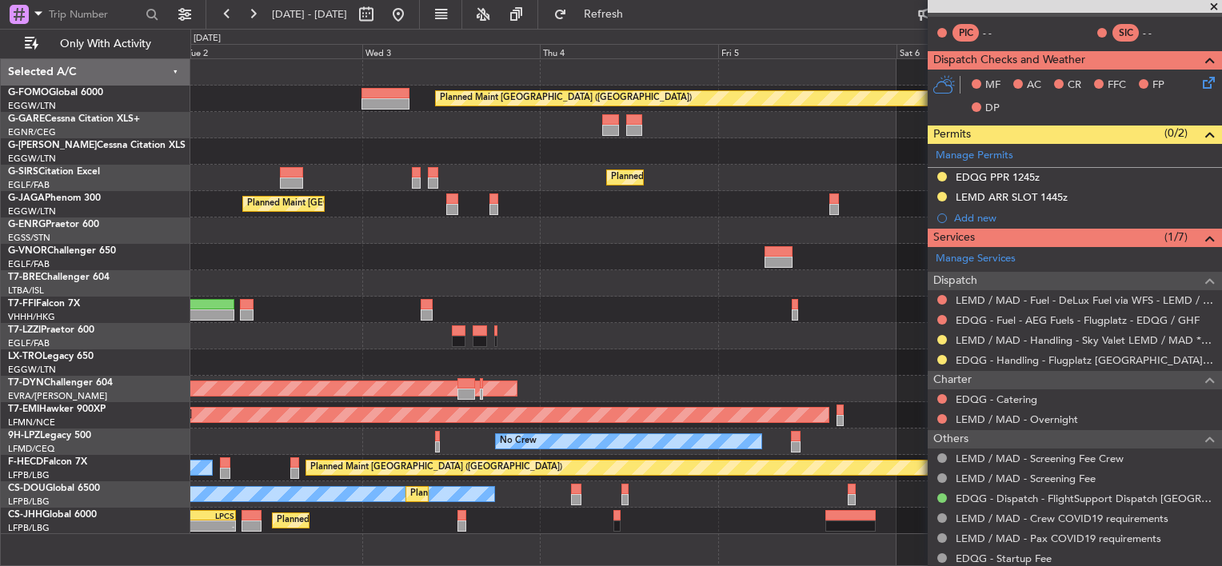
click at [844, 182] on div "Planned Maint London (Luton) Owner Planned Maint London (Farnborough) Planned M…" at bounding box center [705, 296] width 1031 height 475
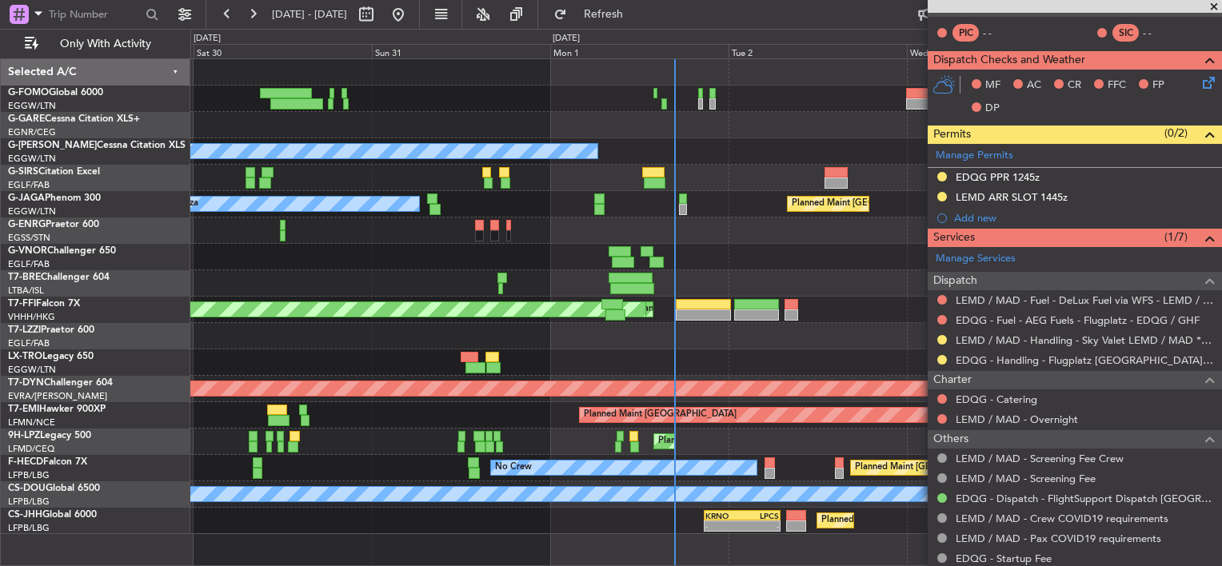
click at [676, 196] on div "Planned Maint London (Luton) Owner Ibiza" at bounding box center [705, 204] width 1031 height 26
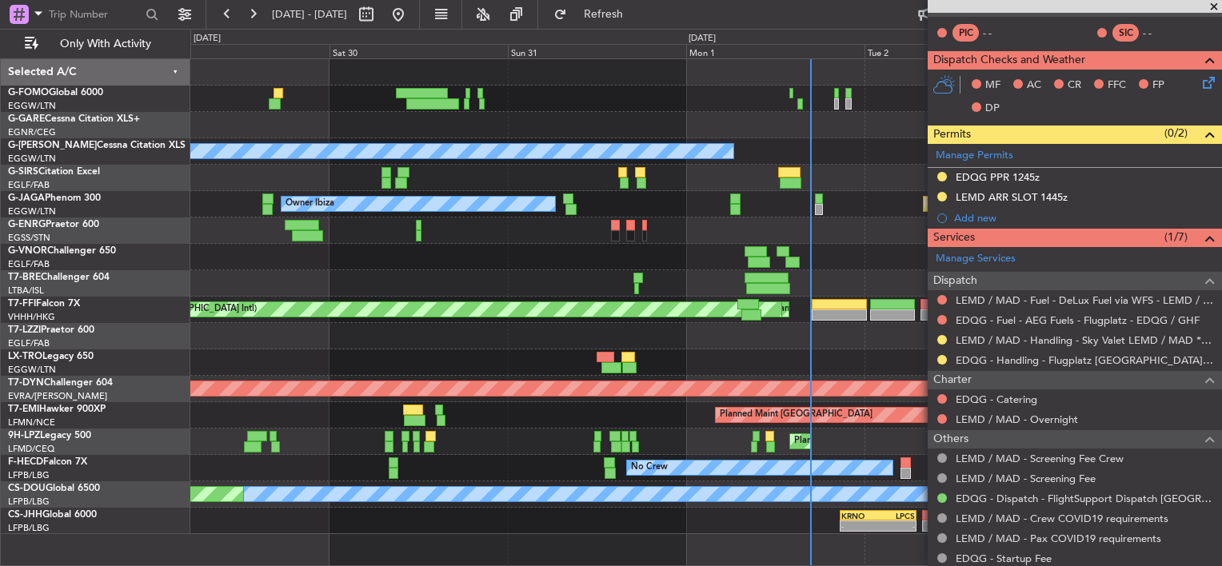
click at [247, 170] on div "Planned Maint [GEOGRAPHIC_DATA] ([GEOGRAPHIC_DATA])" at bounding box center [705, 178] width 1031 height 26
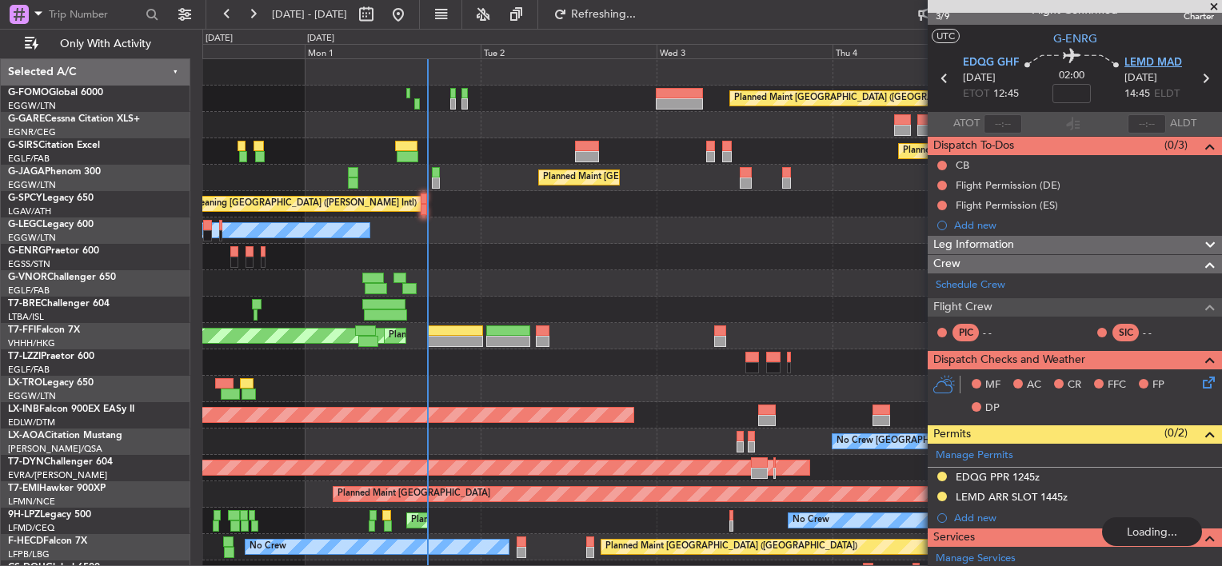
scroll to position [0, 0]
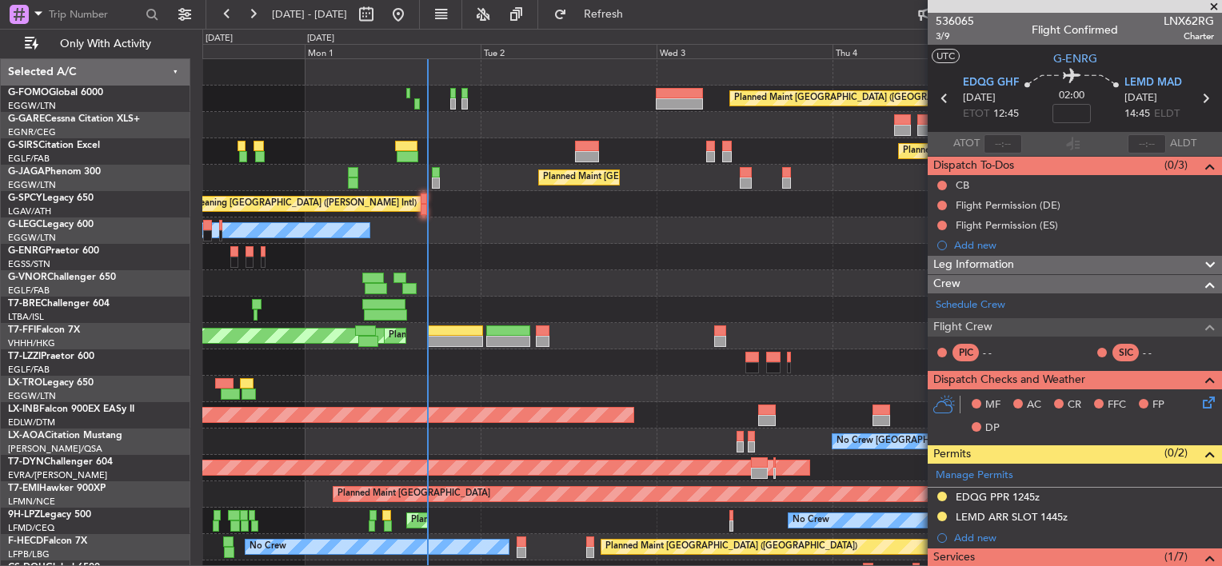
click at [1213, 6] on span at bounding box center [1214, 7] width 16 height 14
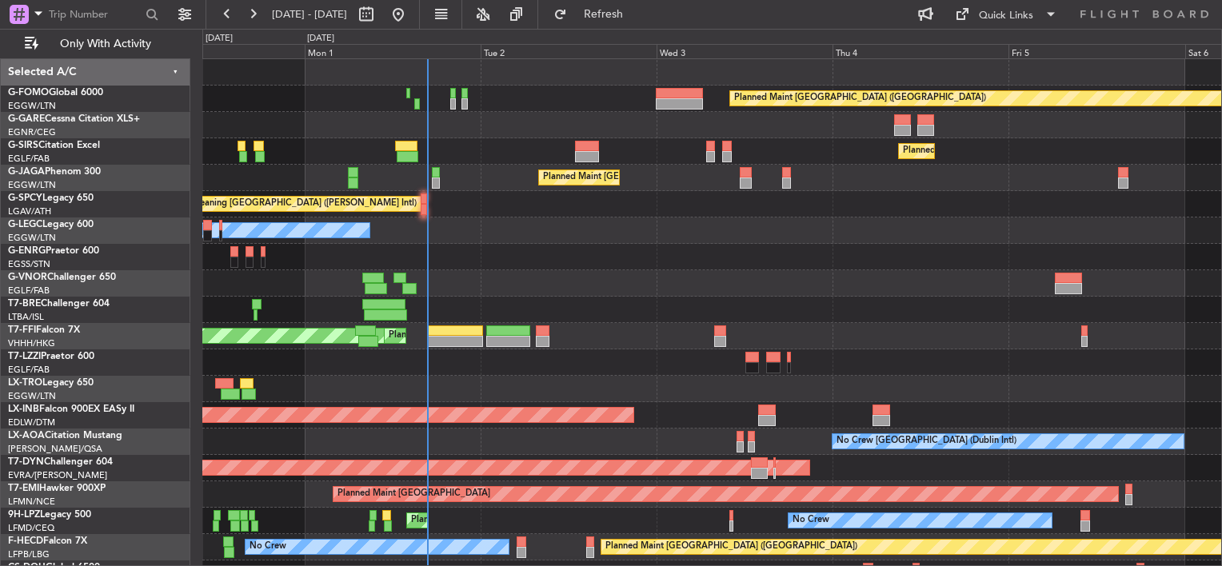
type input "0"
click at [639, 5] on button "Refresh" at bounding box center [594, 15] width 96 height 26
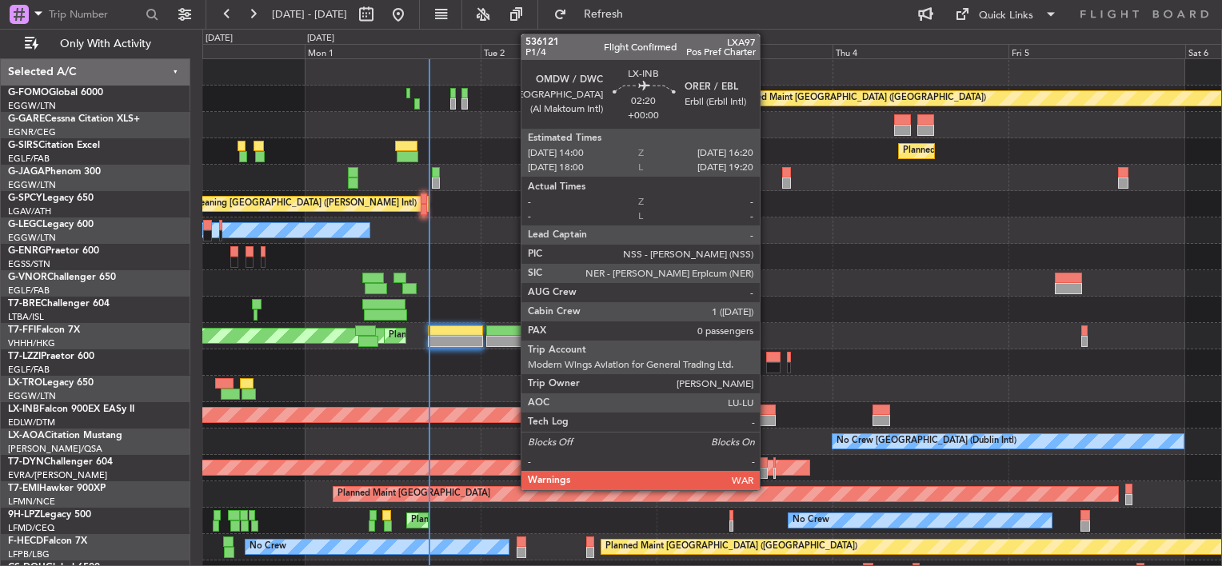
click at [767, 403] on div "Unplanned Maint [GEOGRAPHIC_DATA] (Al Maktoum Intl)" at bounding box center [711, 415] width 1019 height 26
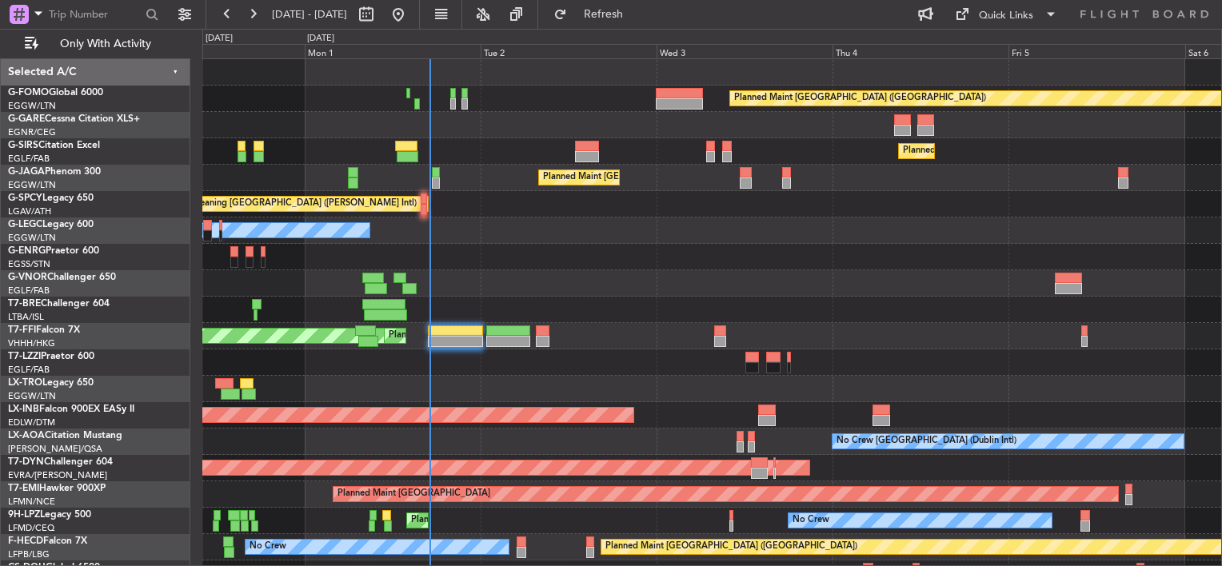
scroll to position [73, 0]
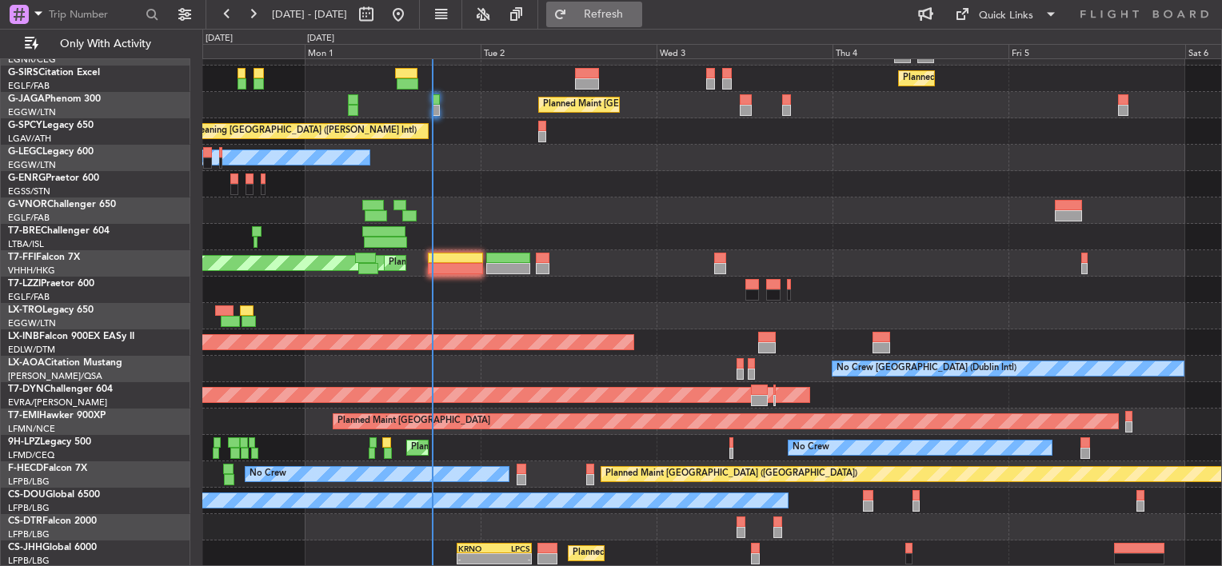
click at [637, 16] on span "Refresh" at bounding box center [603, 14] width 67 height 11
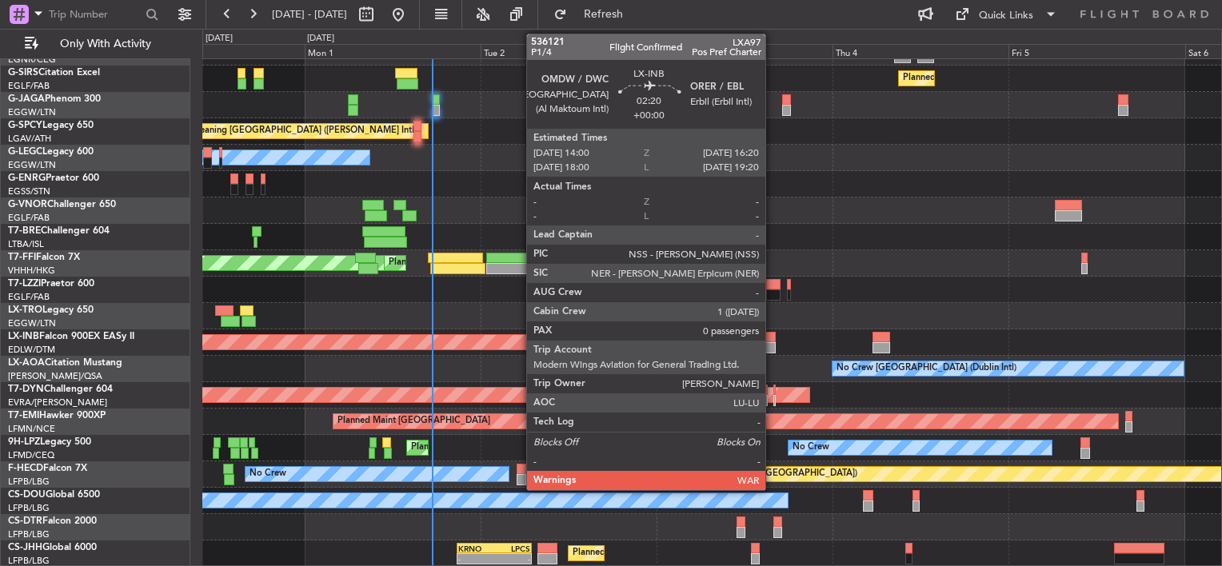
click at [771, 339] on div at bounding box center [767, 337] width 18 height 11
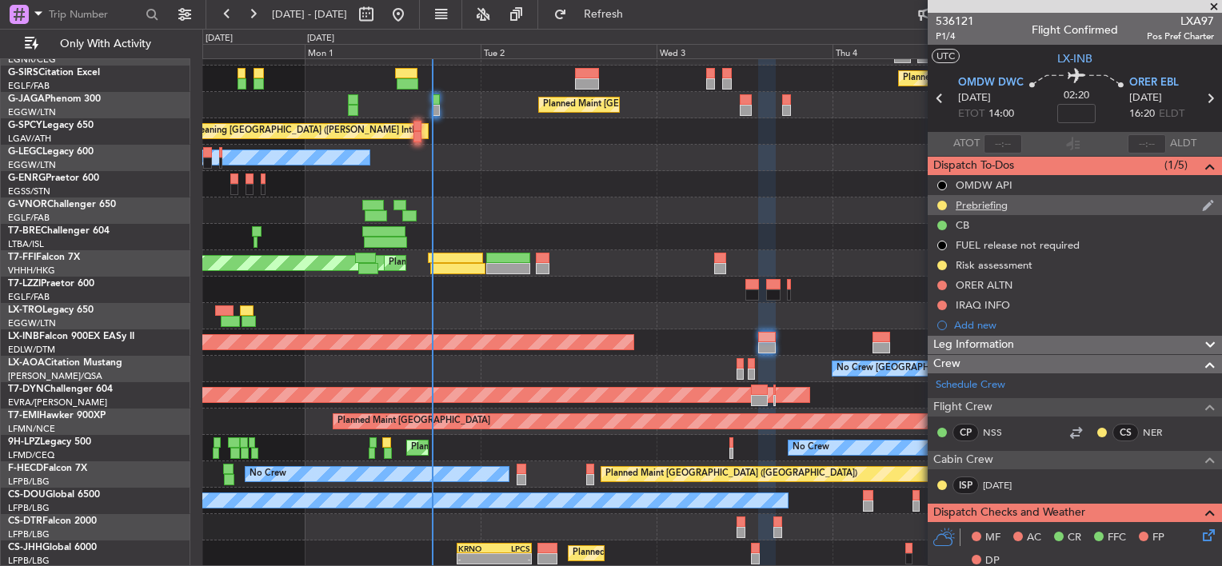
click at [986, 208] on div "Prebriefing" at bounding box center [982, 205] width 52 height 14
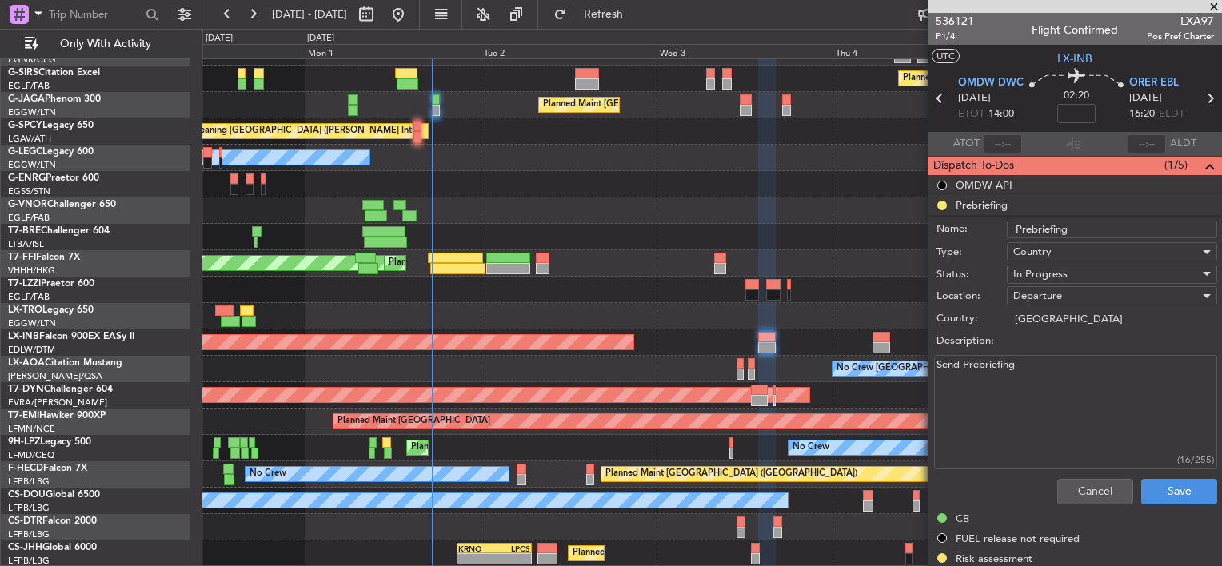
drag, startPoint x: 980, startPoint y: 368, endPoint x: 1103, endPoint y: 378, distance: 123.5
click at [981, 369] on textarea "Send Prebriefing" at bounding box center [1075, 412] width 283 height 114
drag, startPoint x: 1103, startPoint y: 378, endPoint x: 910, endPoint y: 367, distance: 193.0
click at [914, 367] on fb-app "31 Aug 2025 - 06 Sep 2025 Refresh Quick Links Only With Activity Planned Maint …" at bounding box center [611, 289] width 1222 height 554
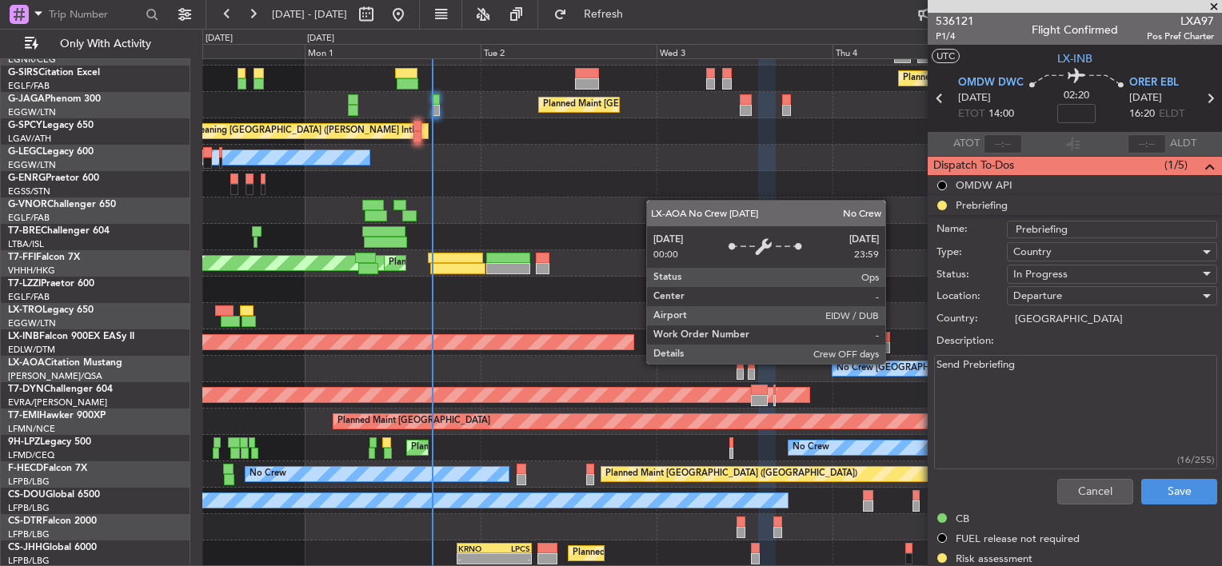
paste textarea "peed 0.82 Fuel 9100lbs FL400 Pax 0 Cargo 50lbs Alt. ORSU"
type textarea "Speed 0.82 Fuel 9100lbs FL400 Pax 0 Cargo 50lbs Alt. ORSU"
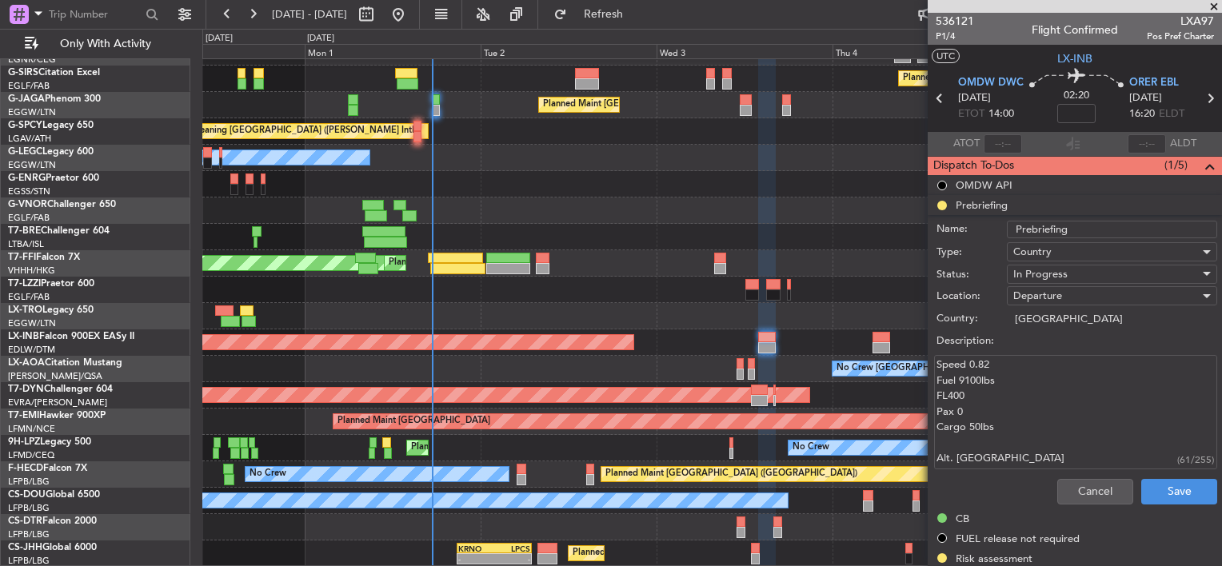
scroll to position [13, 0]
click at [1069, 269] on div "In Progress" at bounding box center [1106, 274] width 186 height 24
drag, startPoint x: 1062, startPoint y: 349, endPoint x: 1095, endPoint y: 408, distance: 67.7
click at [1062, 349] on span "Completed" at bounding box center [1104, 354] width 187 height 24
click at [1163, 489] on button "Save" at bounding box center [1179, 492] width 76 height 26
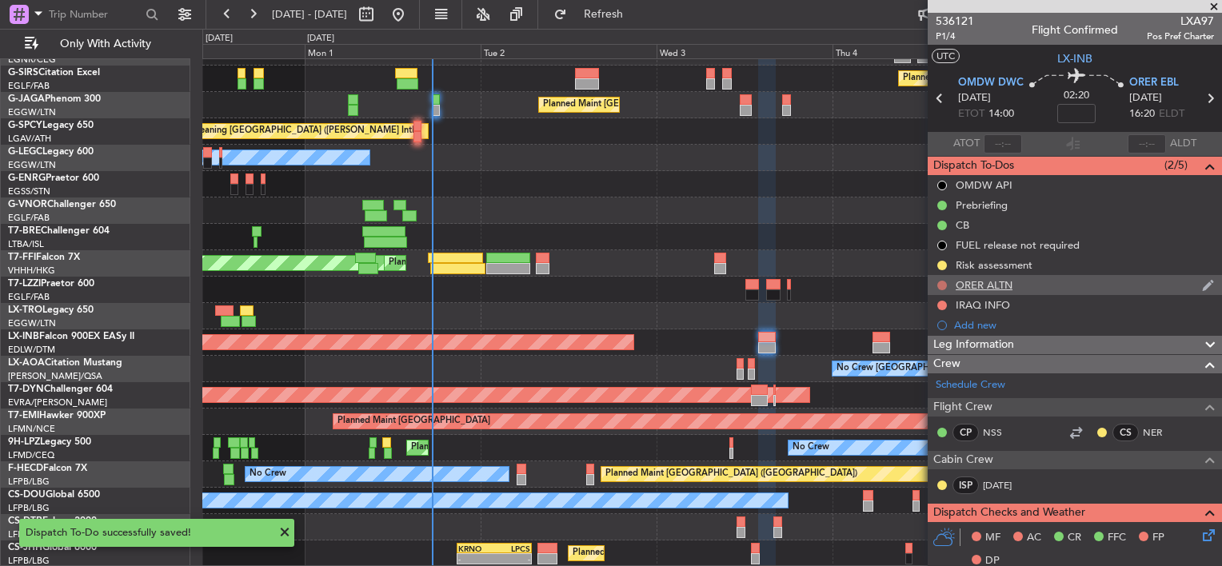
click at [943, 285] on button at bounding box center [942, 286] width 10 height 10
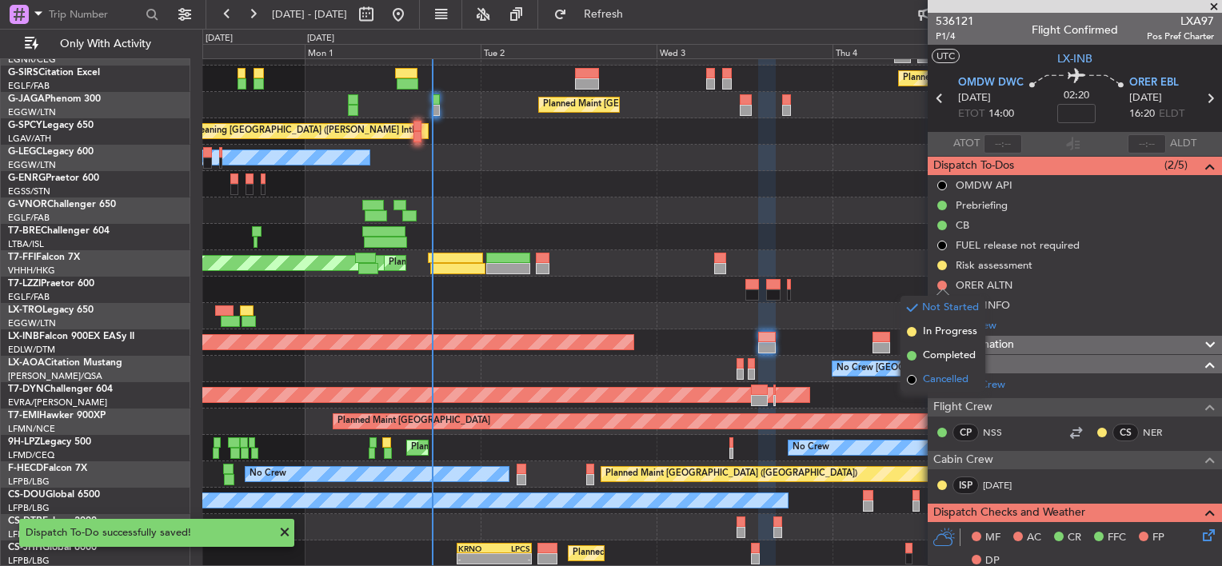
click at [934, 381] on span "Cancelled" at bounding box center [946, 380] width 46 height 16
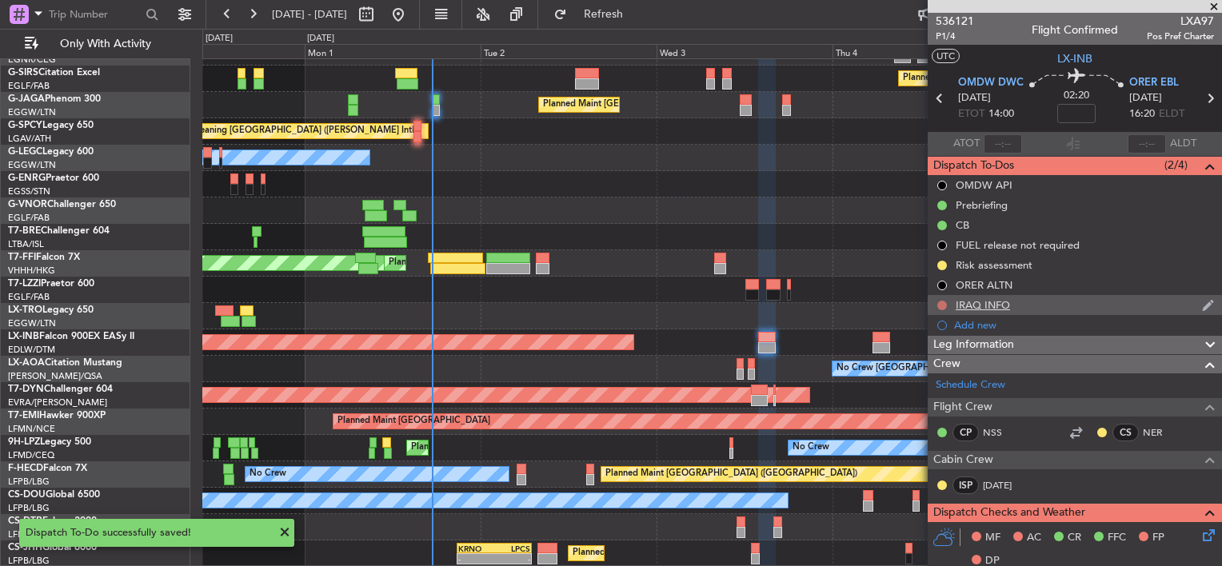
click at [941, 302] on button at bounding box center [942, 306] width 10 height 10
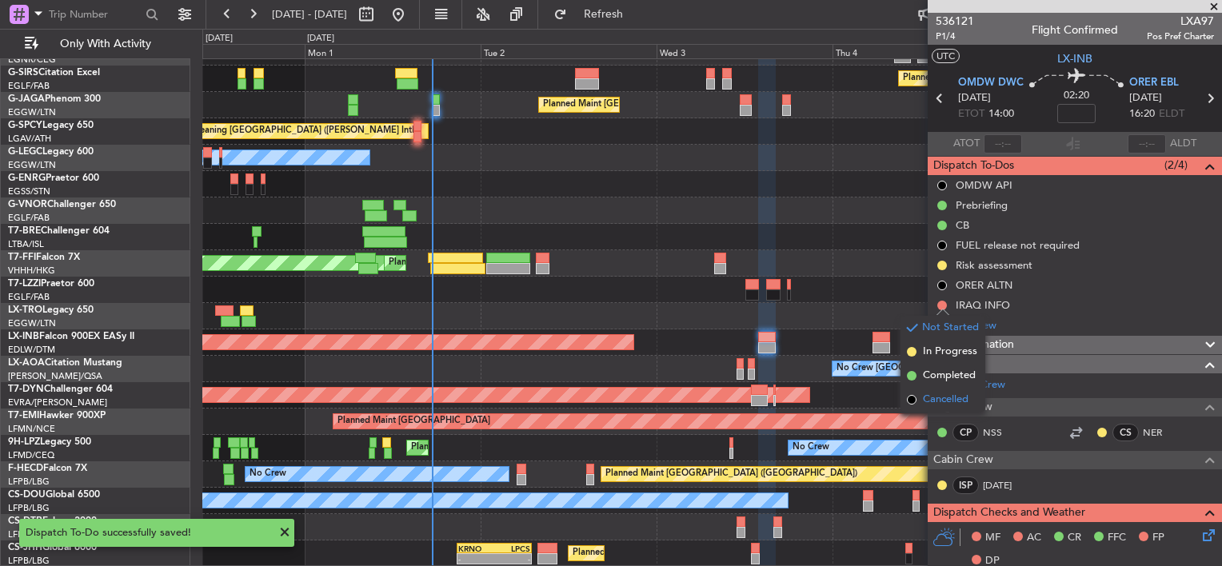
click at [934, 397] on span "Cancelled" at bounding box center [946, 400] width 46 height 16
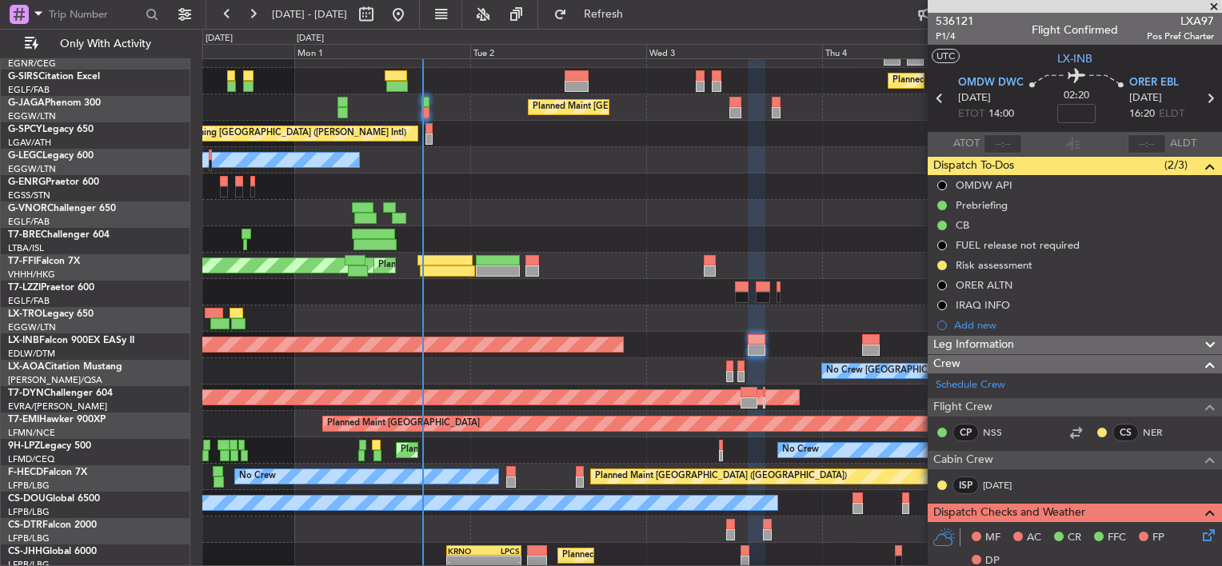
click at [313, 159] on div "Owner" at bounding box center [711, 160] width 1019 height 26
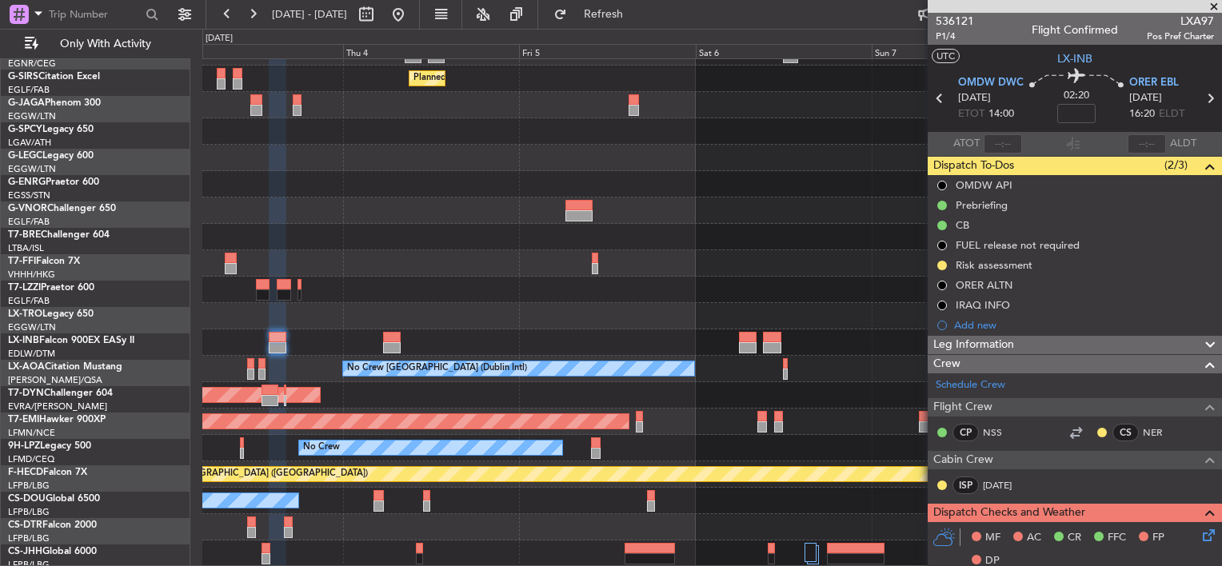
scroll to position [73, 0]
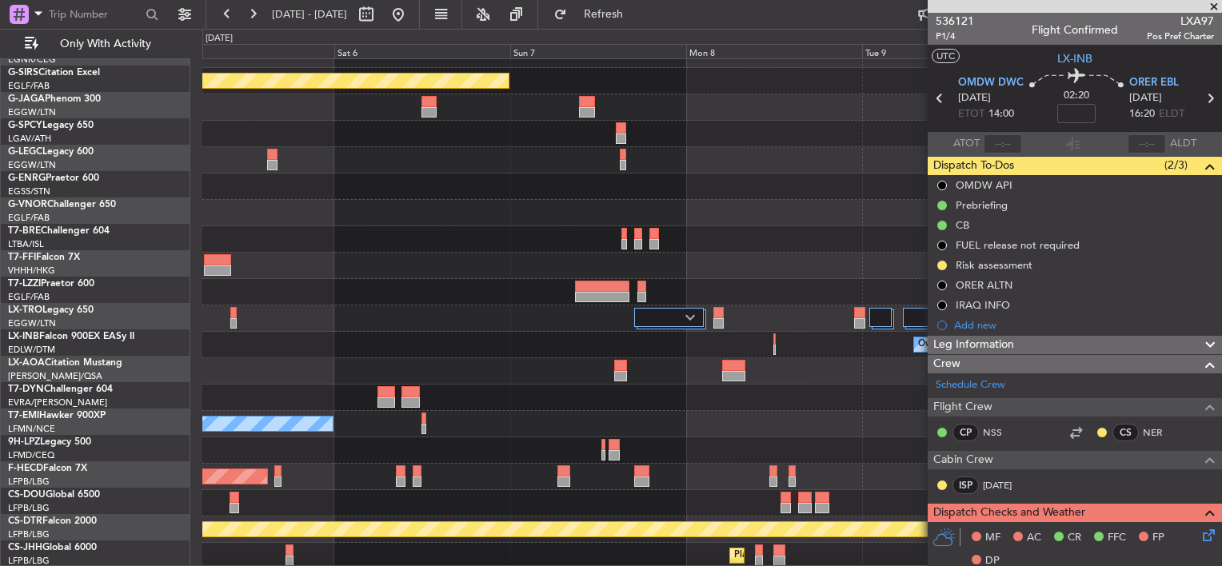
click at [314, 250] on div at bounding box center [711, 239] width 1019 height 26
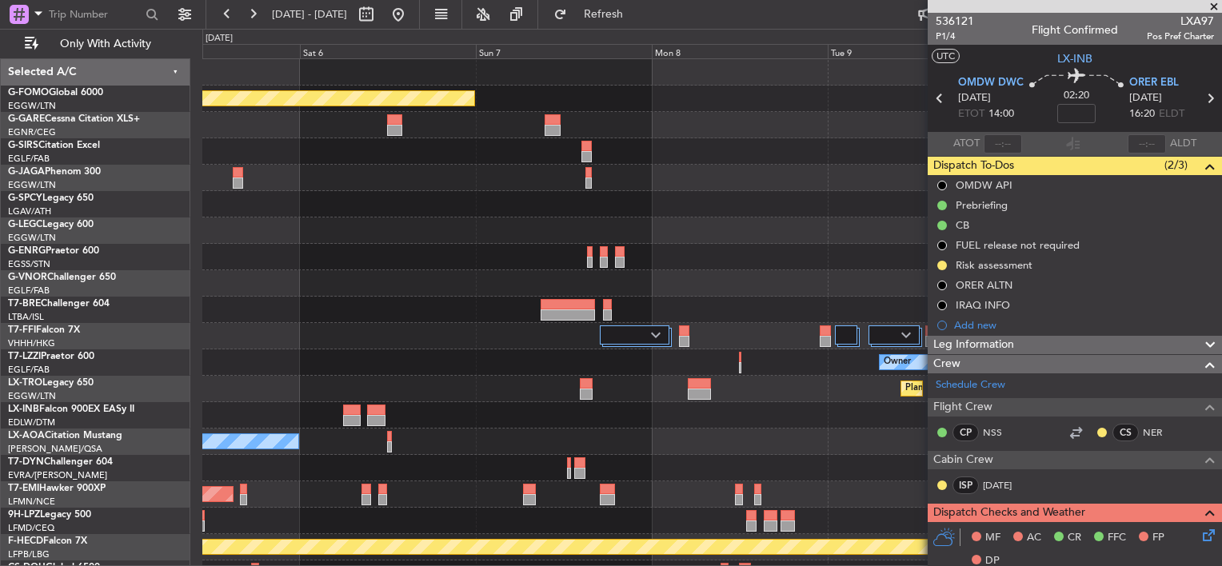
click at [134, 251] on div "Planned Maint London (Luton) Planned Maint London (Farnborough) Owner Planned M…" at bounding box center [611, 297] width 1222 height 537
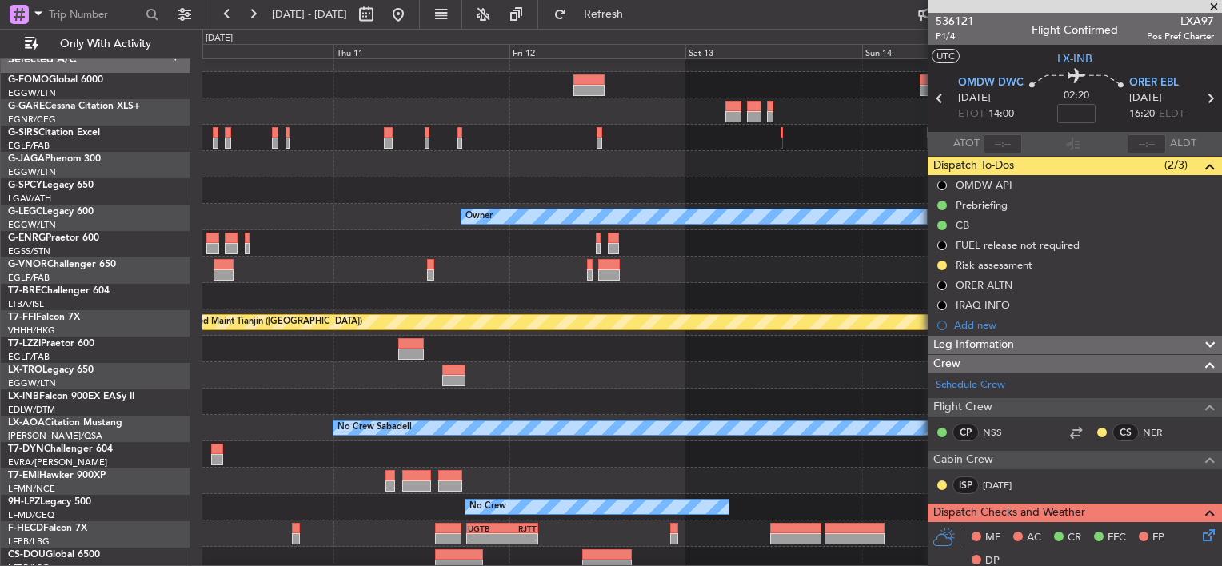
scroll to position [25, 0]
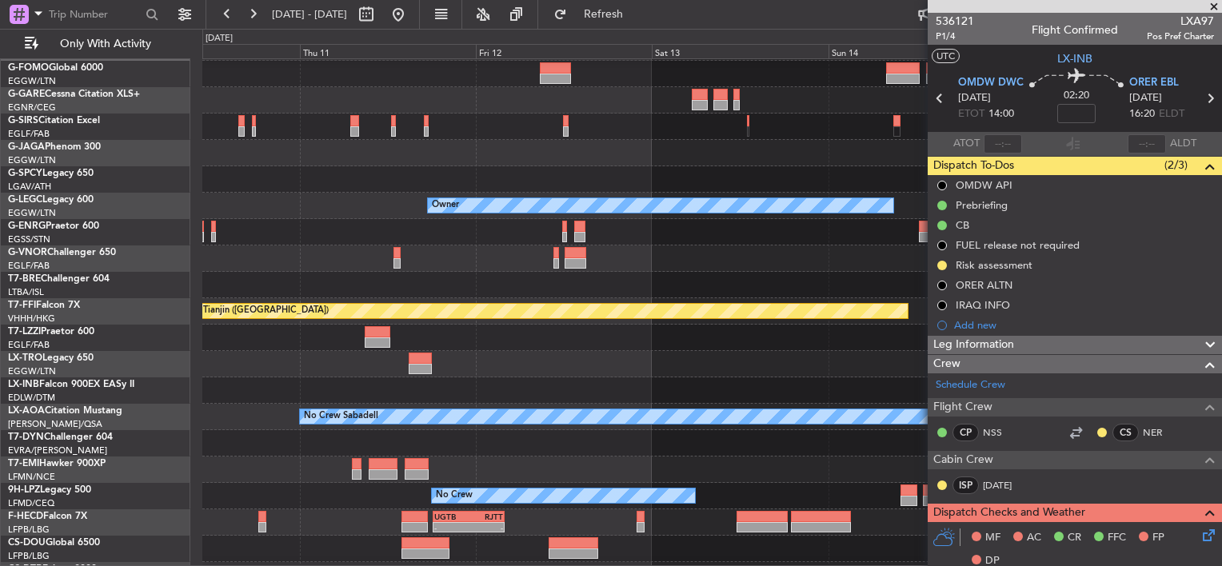
click at [368, 201] on div "Owner" at bounding box center [711, 206] width 1019 height 26
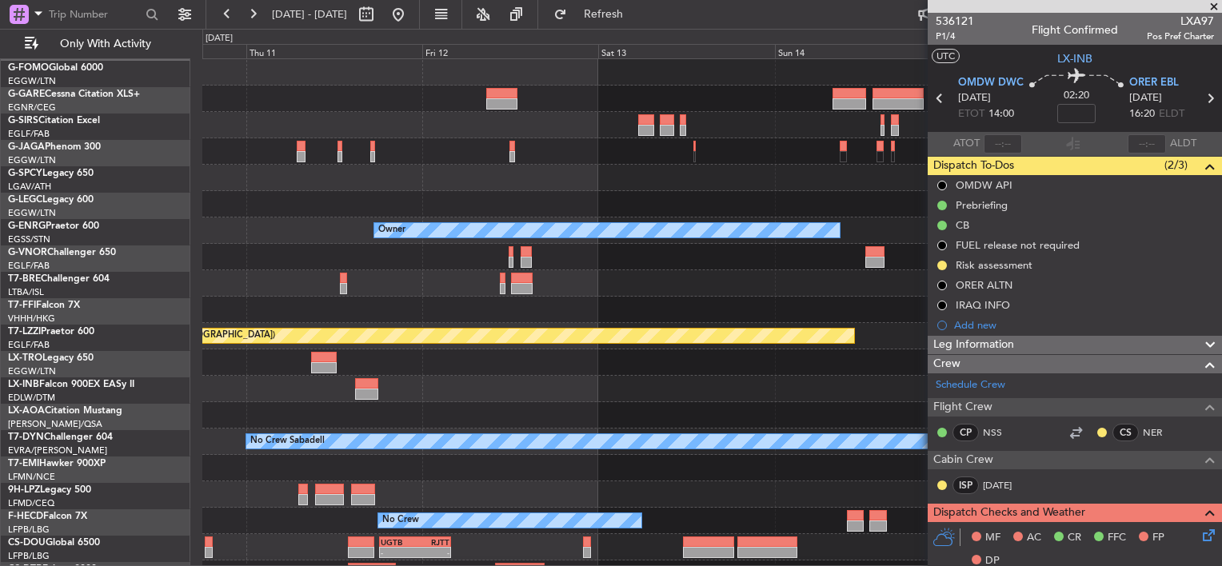
scroll to position [0, 0]
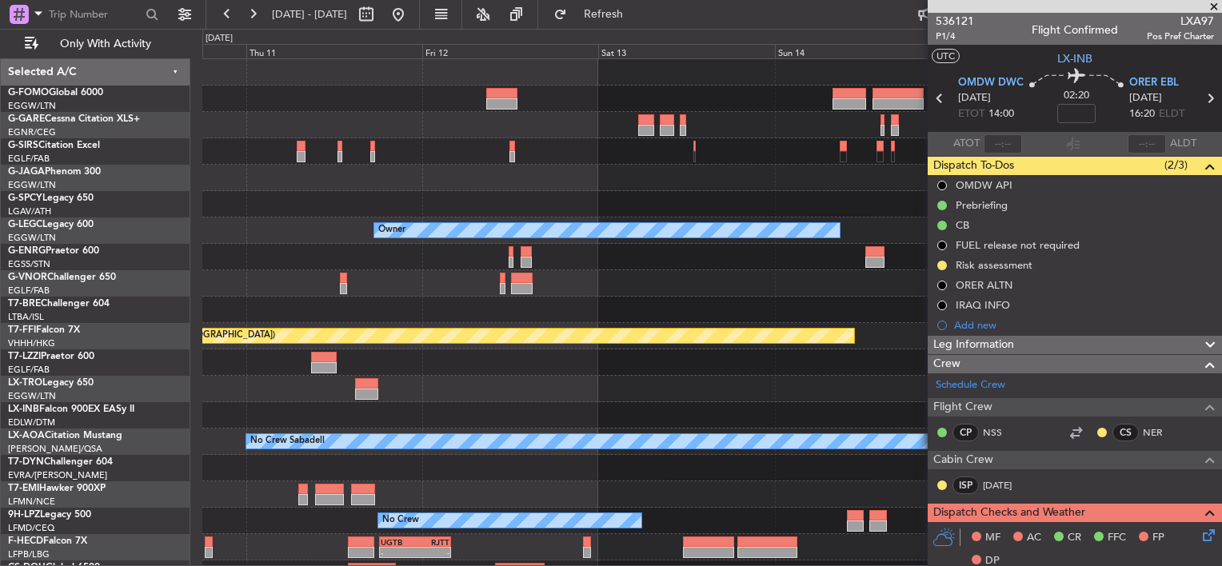
click at [515, 258] on div "Owner Planned Maint Tianjin (Binhai) Owner Planned Maint Dusseldorf No Crew Sab…" at bounding box center [711, 349] width 1019 height 581
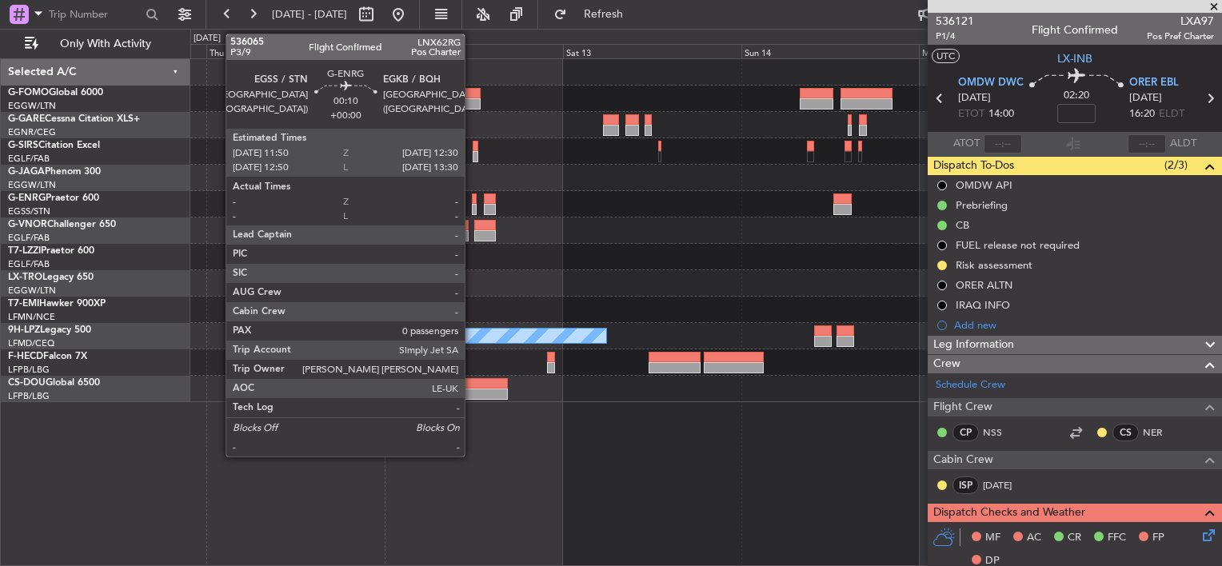
click at [472, 205] on div at bounding box center [475, 209] width 6 height 11
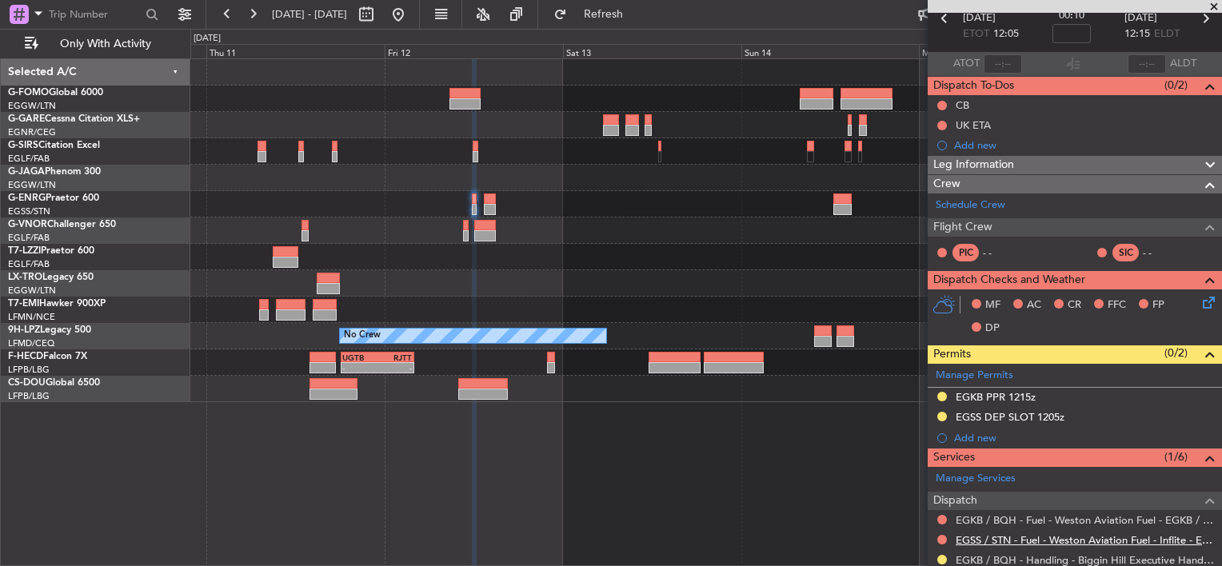
scroll to position [240, 0]
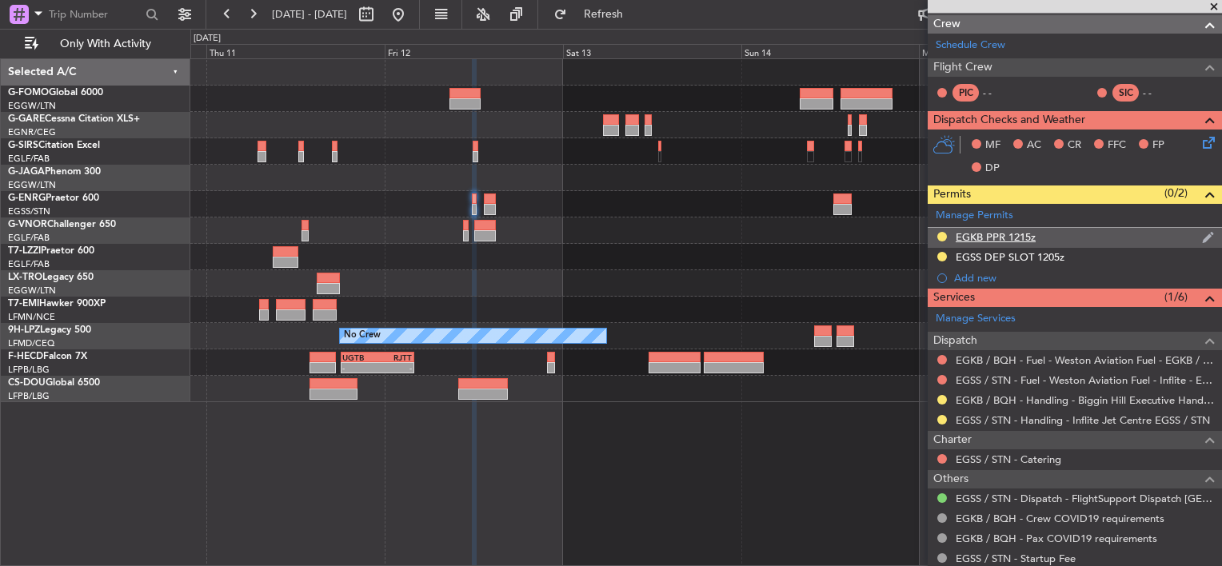
click at [1025, 230] on div "EGKB PPR 1215z" at bounding box center [996, 237] width 80 height 14
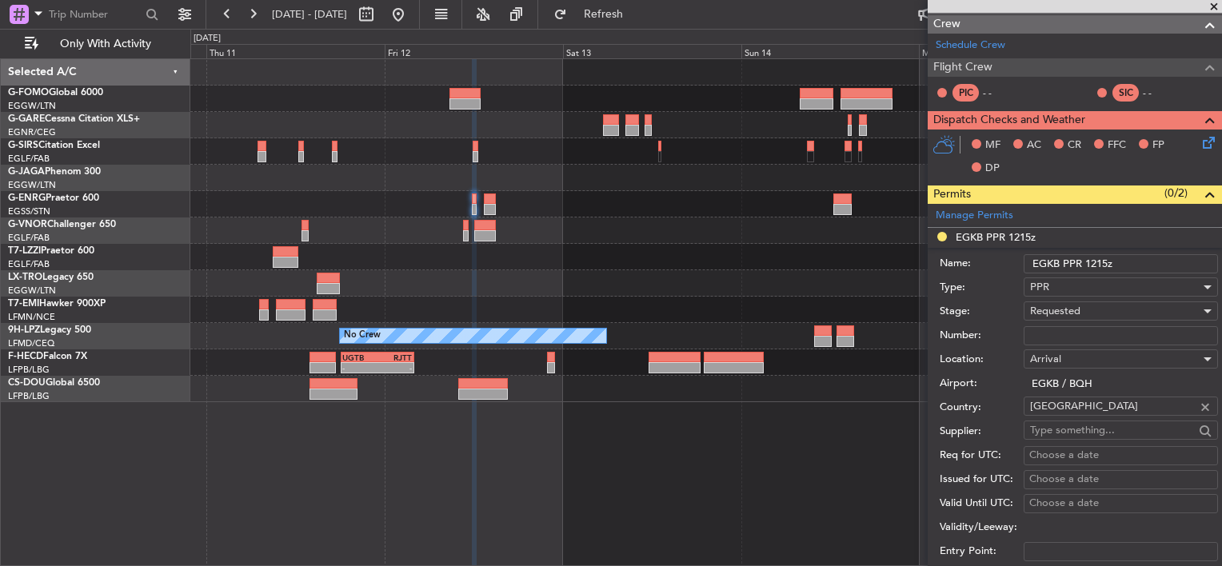
click at [1053, 327] on input "Number:" at bounding box center [1121, 335] width 194 height 19
paste input "BQH-236406"
type input "BQH-236406"
click at [1081, 306] on div "Requested" at bounding box center [1115, 311] width 170 height 24
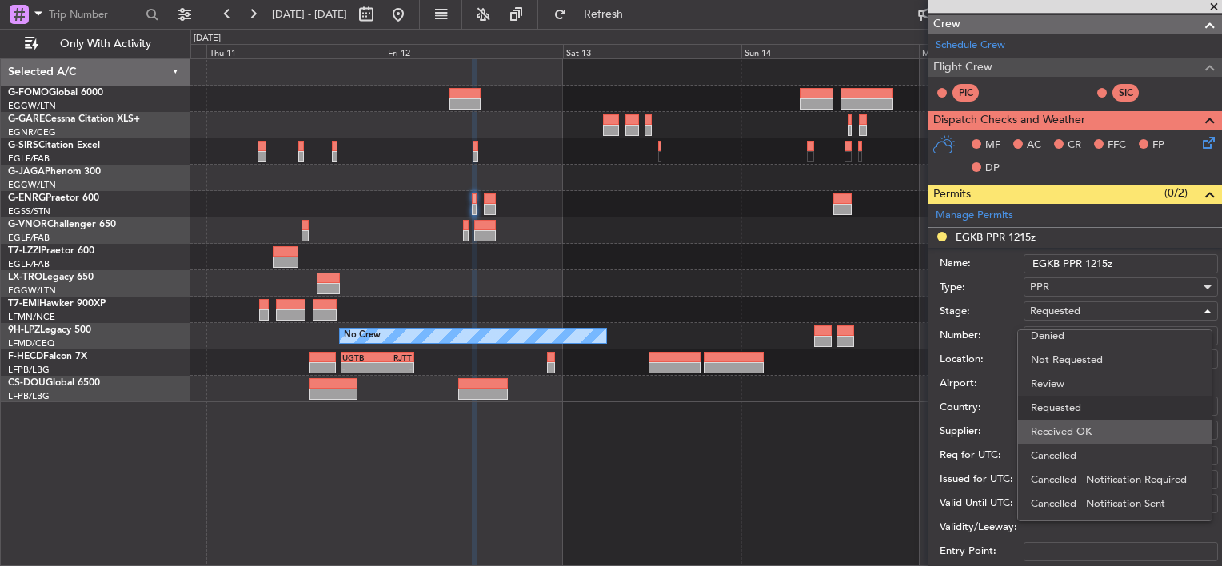
click at [1089, 434] on span "Received OK" at bounding box center [1115, 432] width 168 height 24
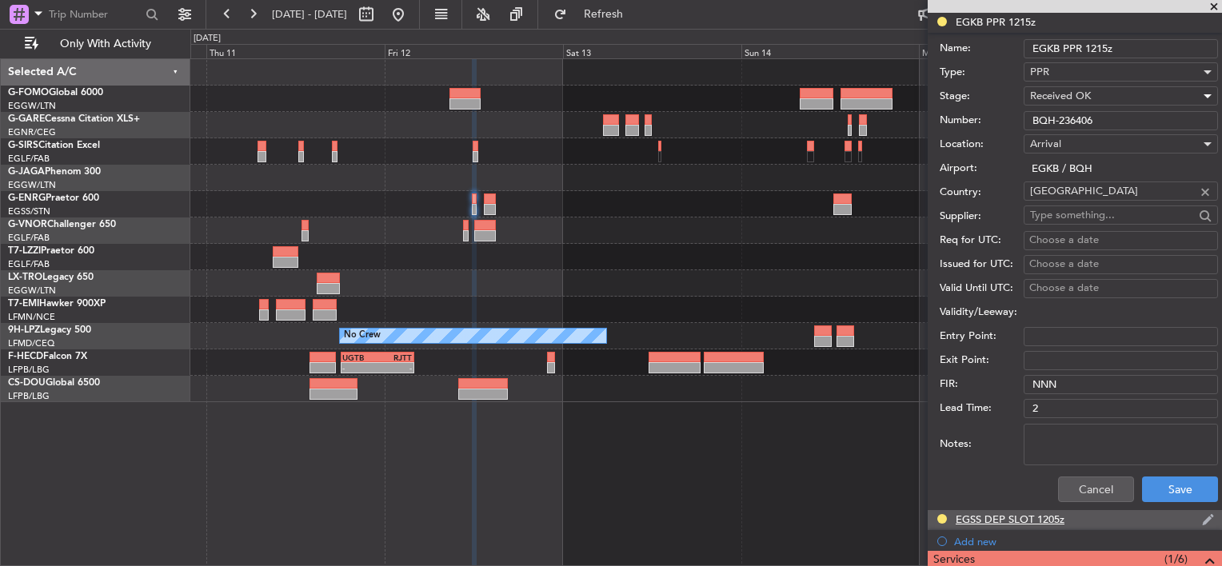
scroll to position [560, 0]
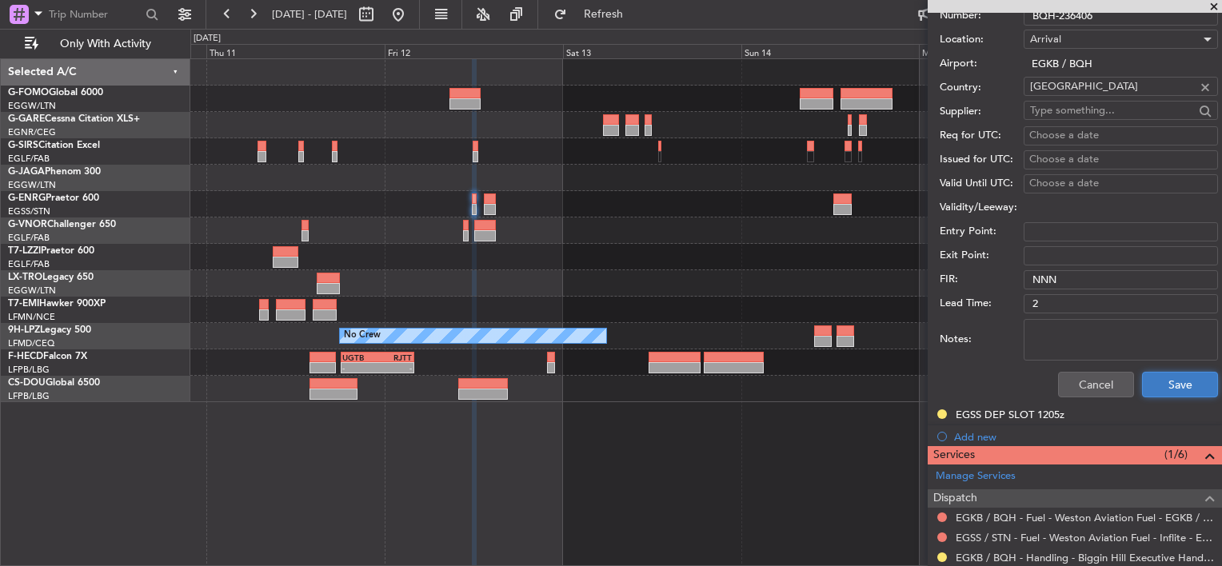
click at [1165, 386] on button "Save" at bounding box center [1180, 385] width 76 height 26
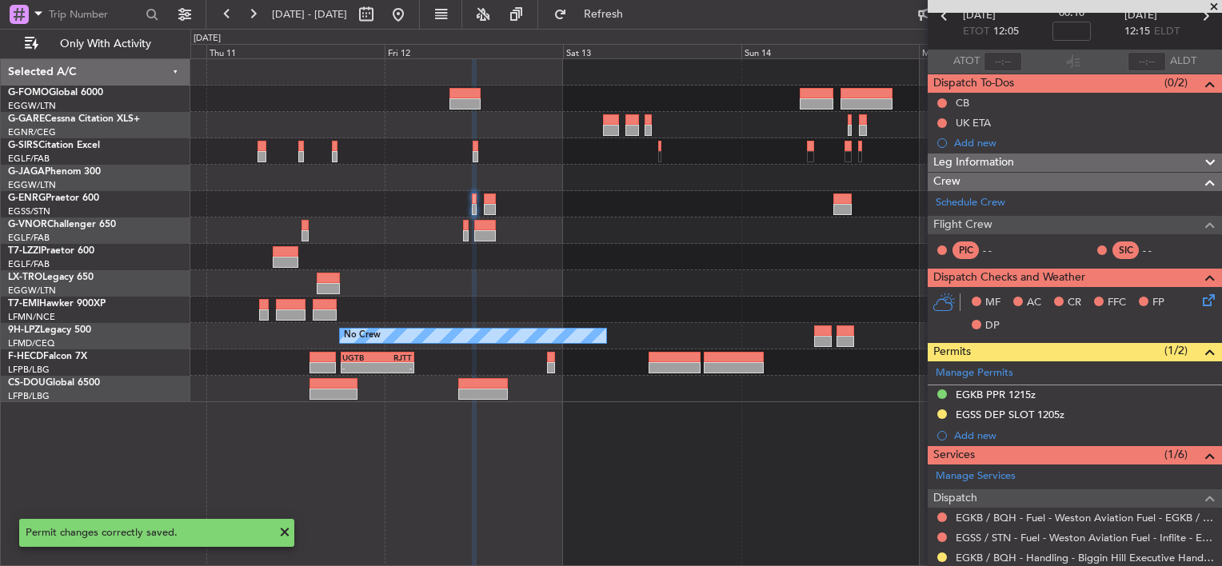
scroll to position [242, 0]
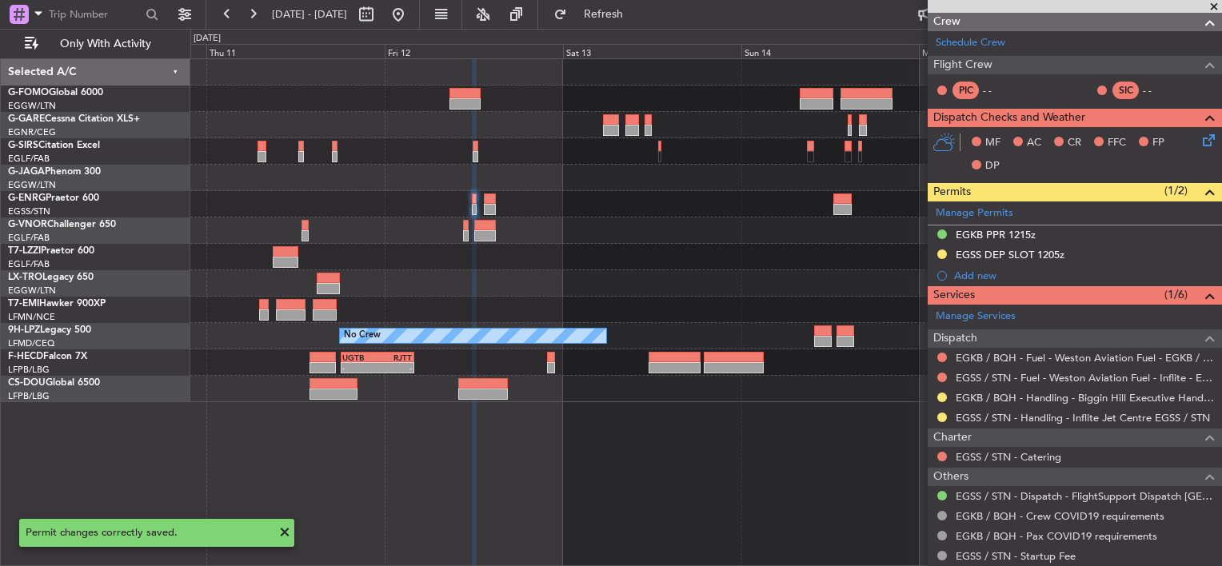
click at [941, 400] on div at bounding box center [942, 397] width 13 height 13
click at [941, 394] on button at bounding box center [942, 398] width 10 height 10
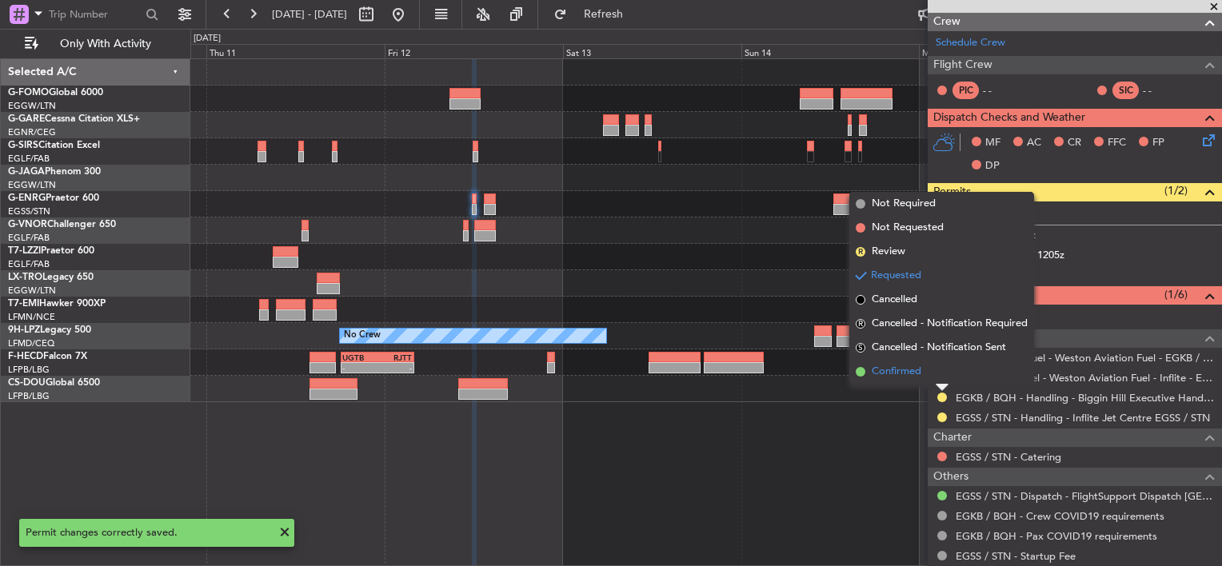
click at [905, 375] on span "Confirmed" at bounding box center [897, 372] width 50 height 16
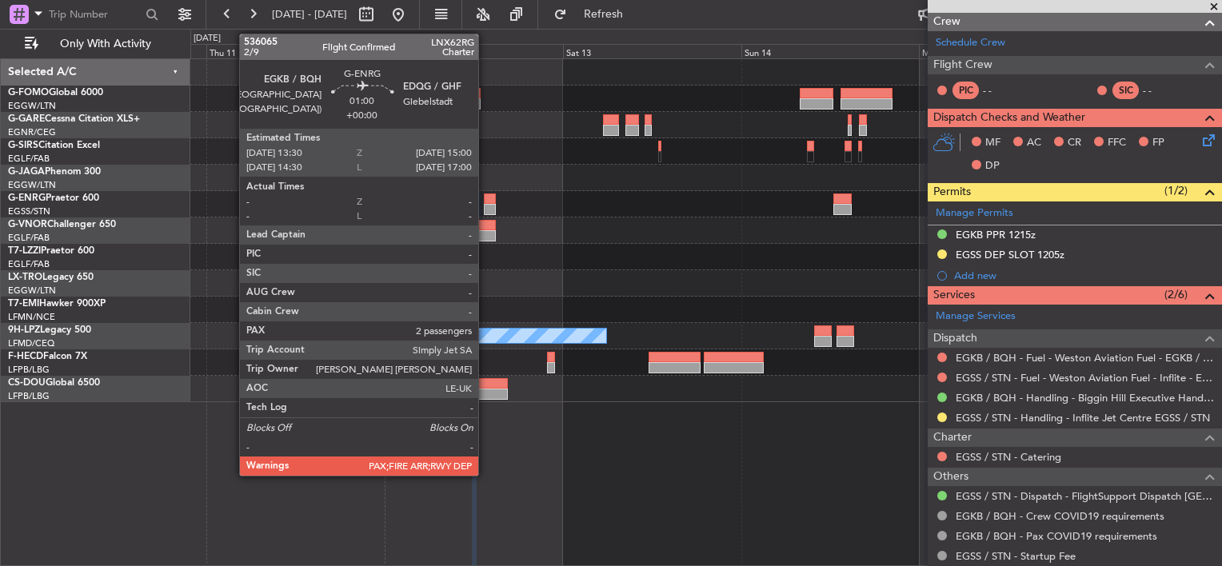
click at [485, 201] on div at bounding box center [489, 199] width 11 height 11
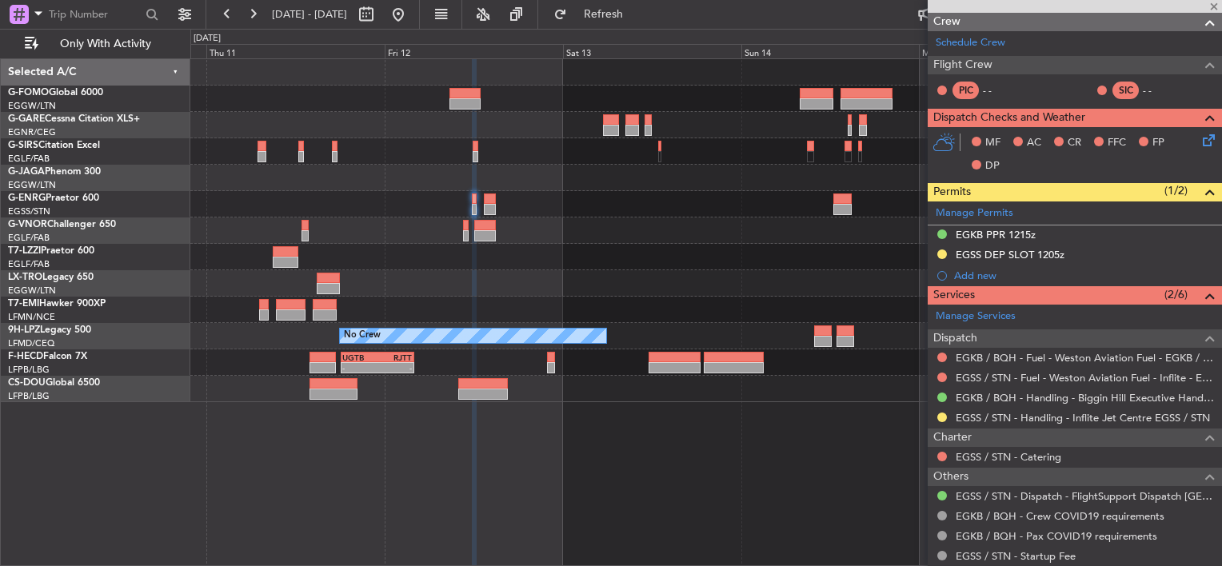
type input "2"
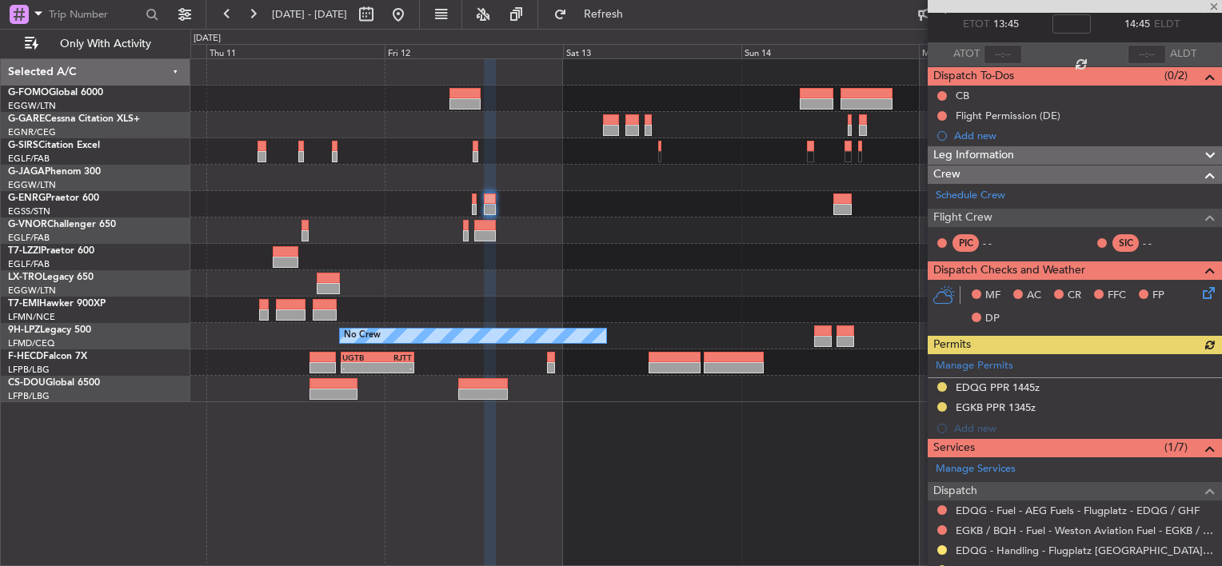
scroll to position [240, 0]
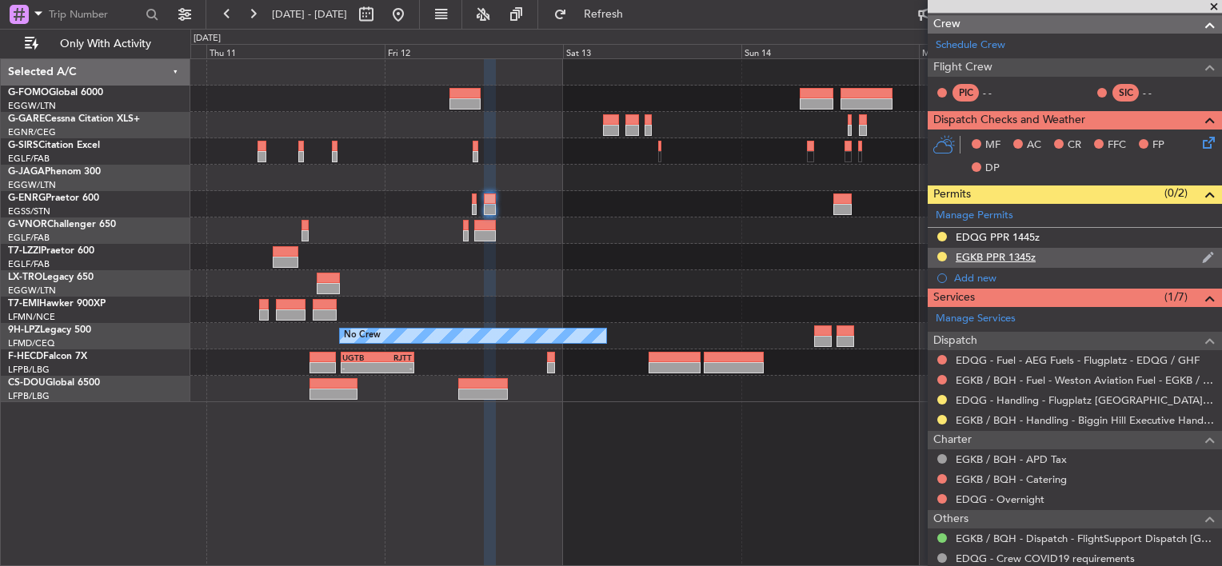
click at [992, 258] on div "EGKB PPR 1345z" at bounding box center [996, 257] width 80 height 14
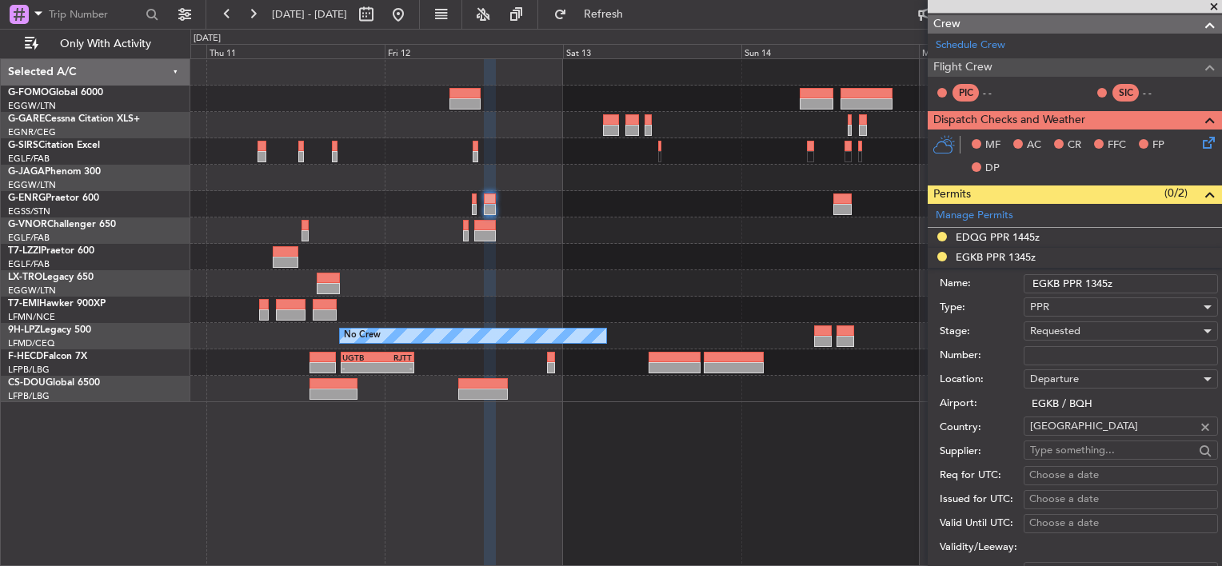
click at [1051, 355] on input "Number:" at bounding box center [1121, 355] width 194 height 19
paste input "BQH-236406"
type input "BQH-236406"
click at [1065, 324] on span "Requested" at bounding box center [1055, 331] width 50 height 14
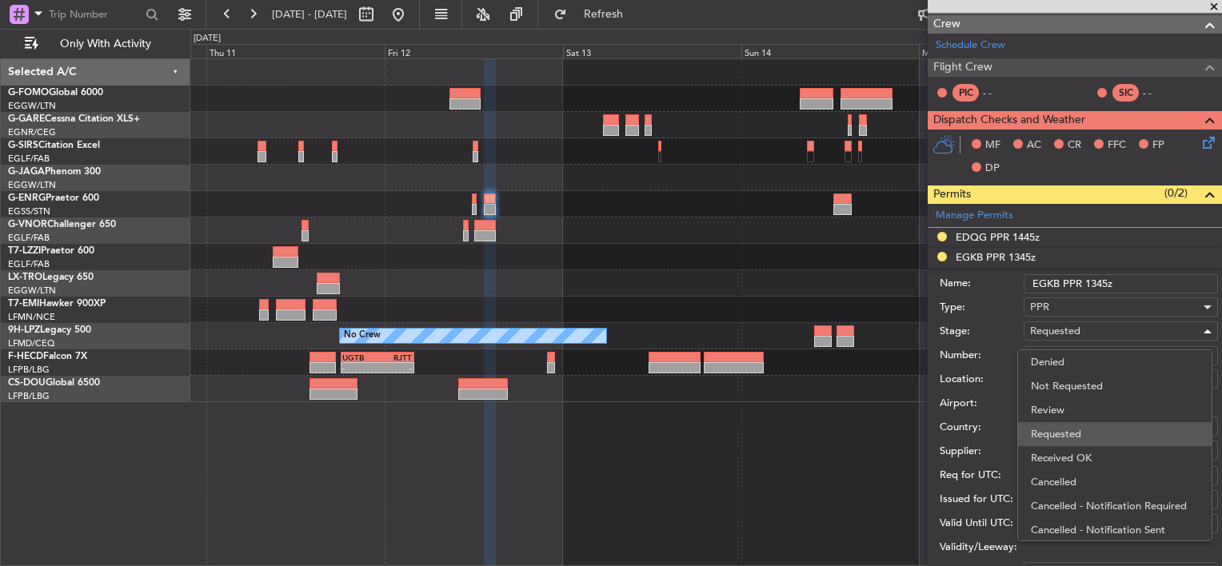
scroll to position [6, 0]
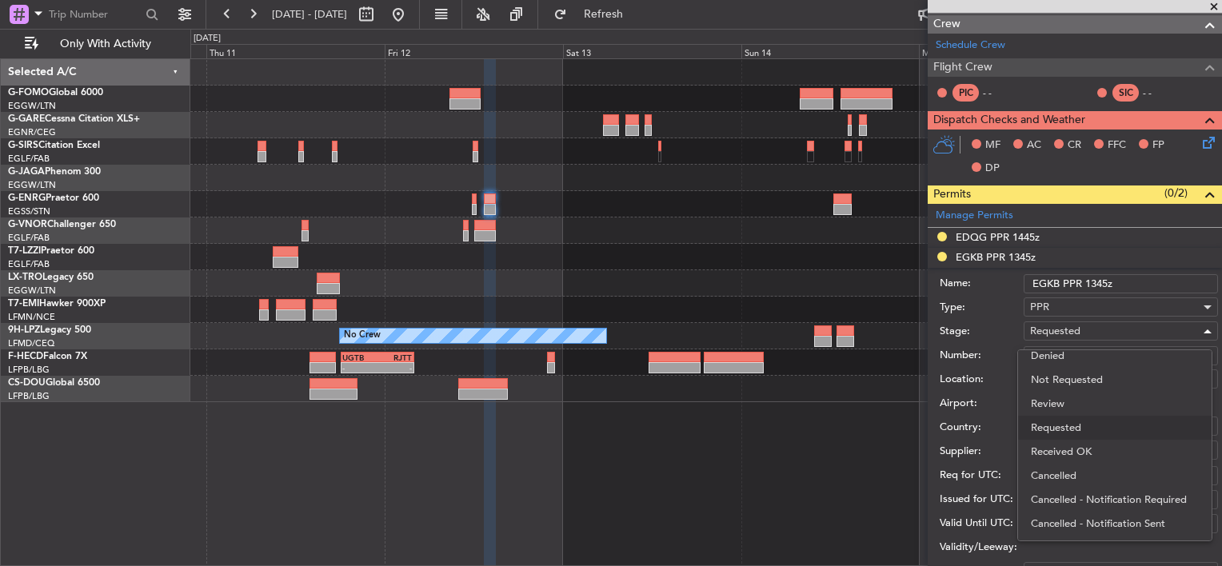
click at [1077, 451] on span "Received OK" at bounding box center [1115, 452] width 168 height 24
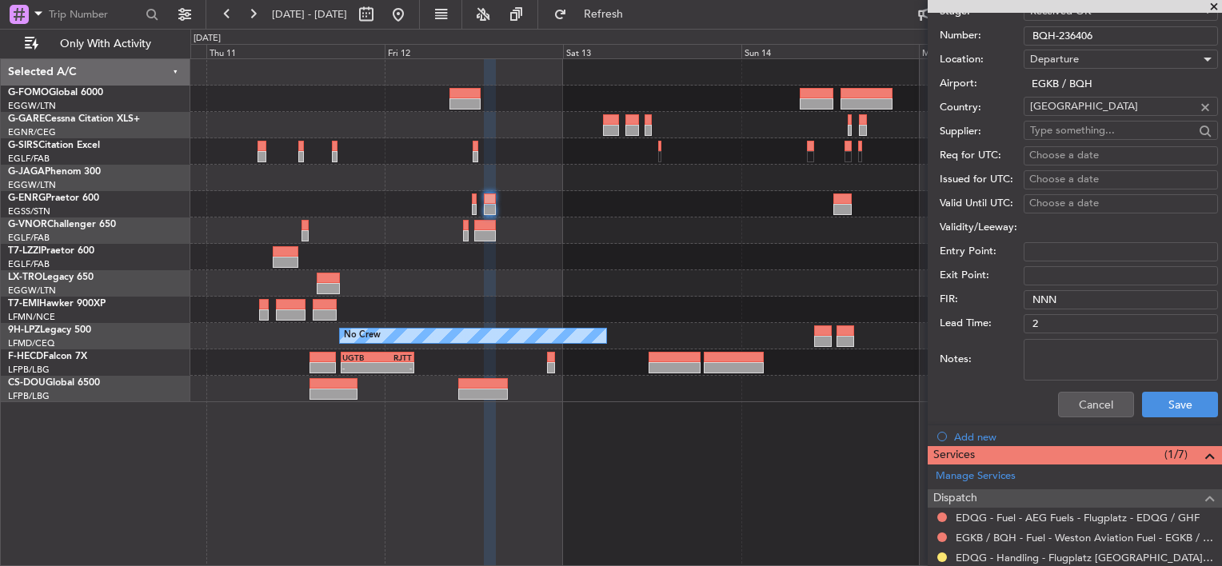
click at [1173, 422] on div "Cancel Save" at bounding box center [1079, 405] width 278 height 42
click at [1177, 411] on button "Save" at bounding box center [1180, 405] width 76 height 26
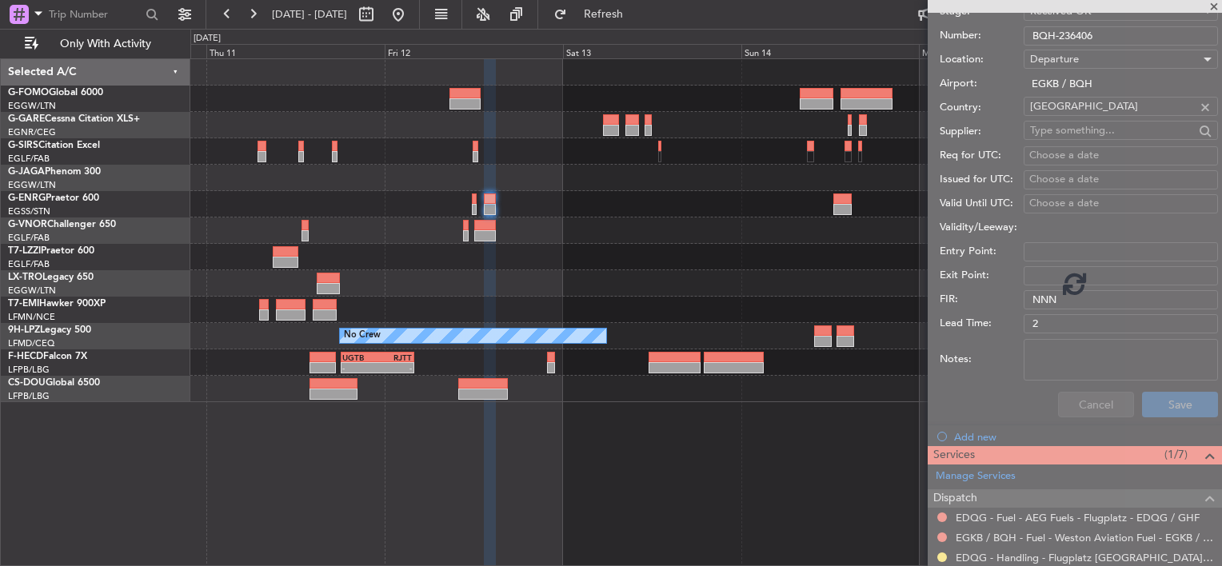
drag, startPoint x: 973, startPoint y: 474, endPoint x: 979, endPoint y: 455, distance: 19.5
click at [972, 473] on div at bounding box center [1075, 283] width 294 height 566
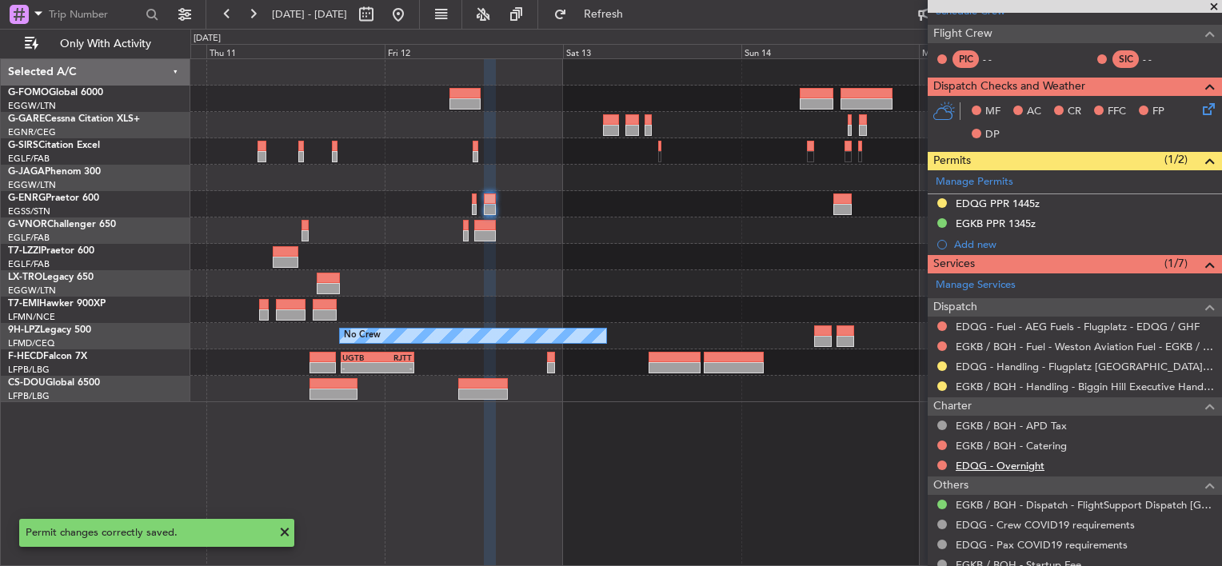
scroll to position [322, 0]
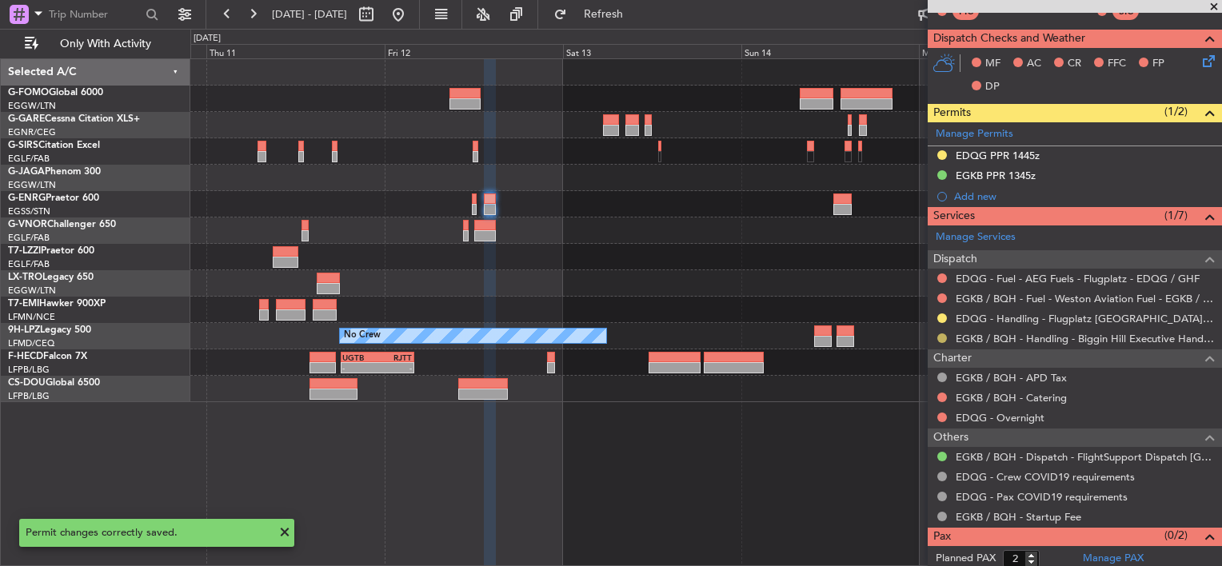
click at [940, 335] on button at bounding box center [942, 339] width 10 height 10
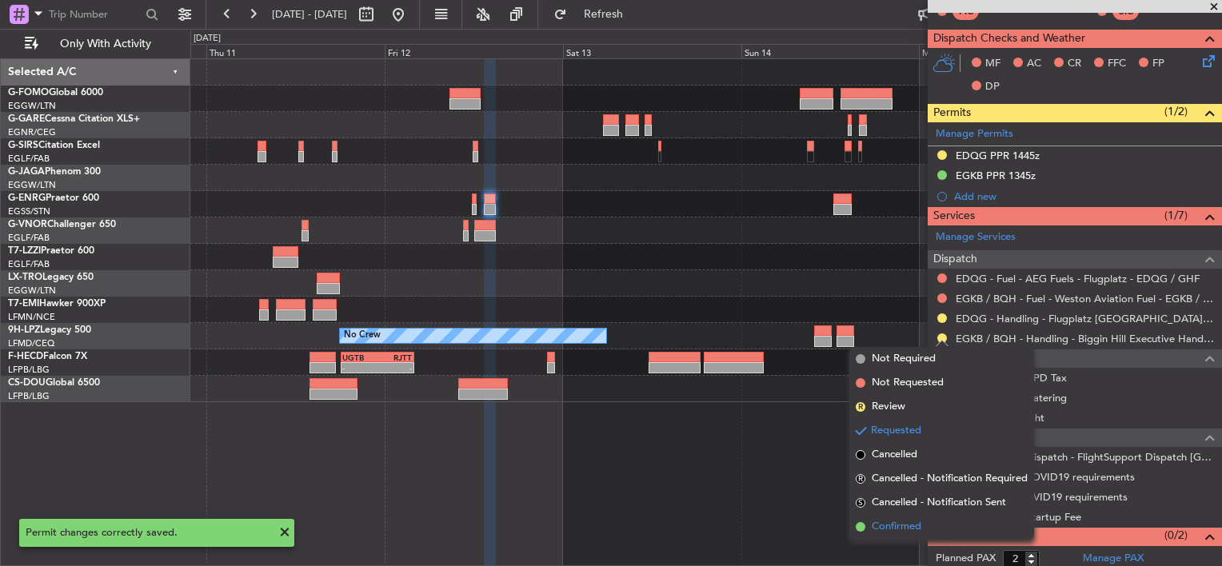
click at [905, 529] on span "Confirmed" at bounding box center [897, 527] width 50 height 16
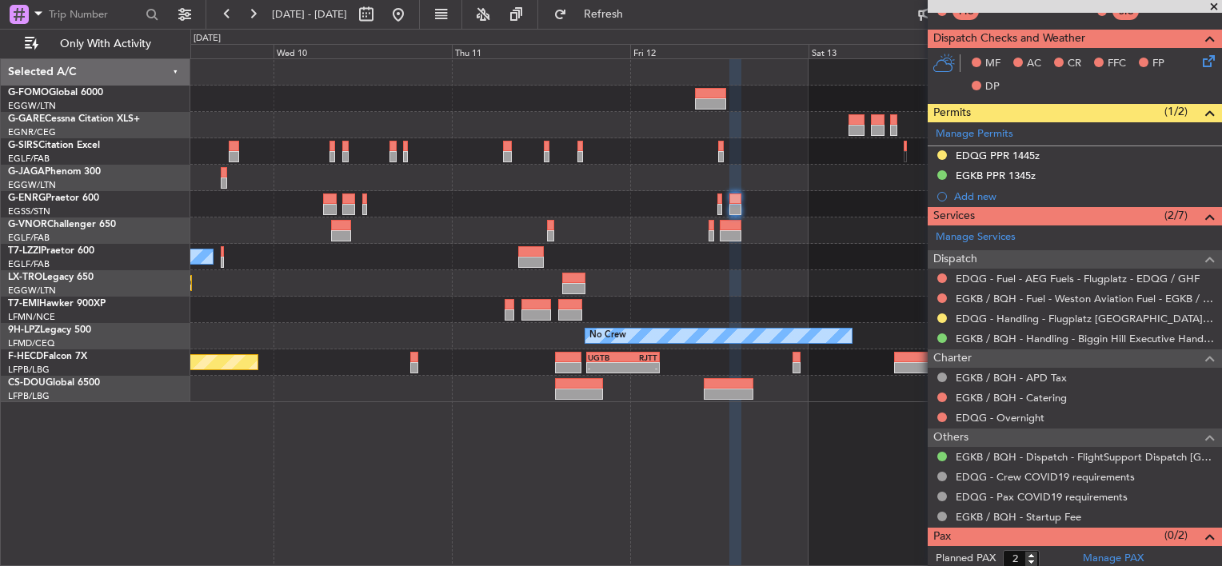
click at [829, 177] on div at bounding box center [705, 178] width 1031 height 26
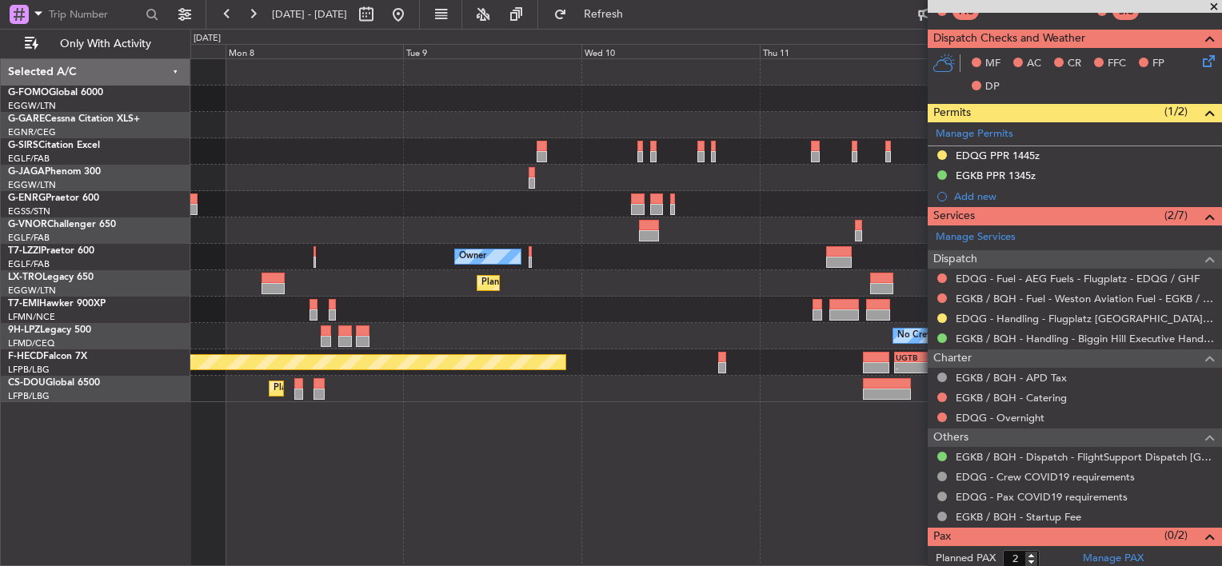
click at [771, 230] on div "Planned Maint London (Luton) Owner Planned Maint Dusseldorf No Crew - - UGTB 18…" at bounding box center [705, 230] width 1031 height 343
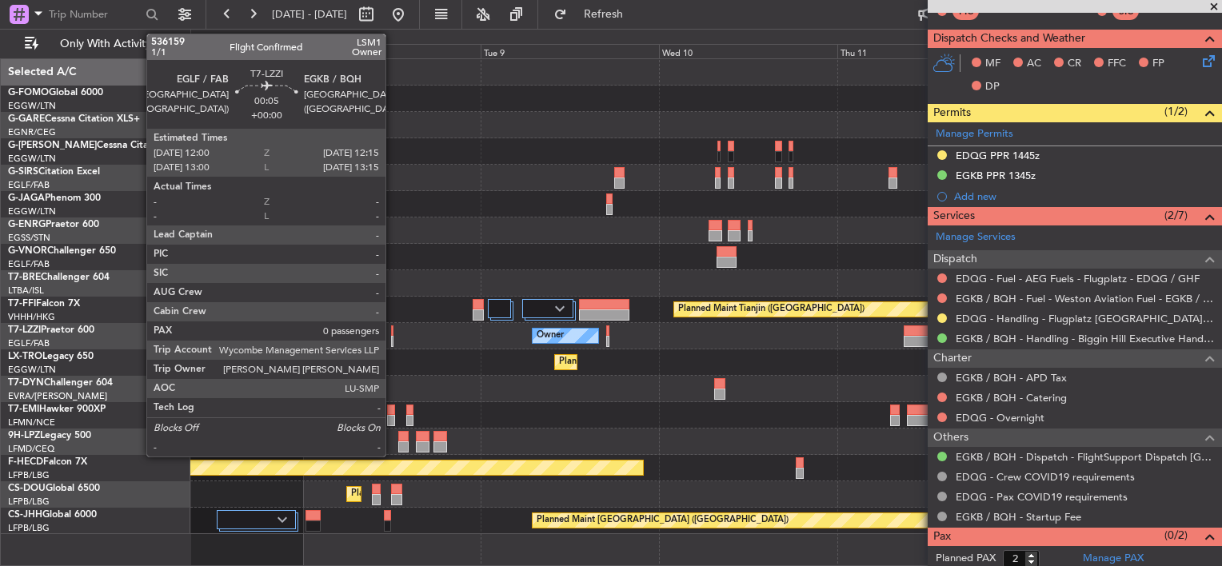
click at [393, 340] on div at bounding box center [392, 341] width 2 height 11
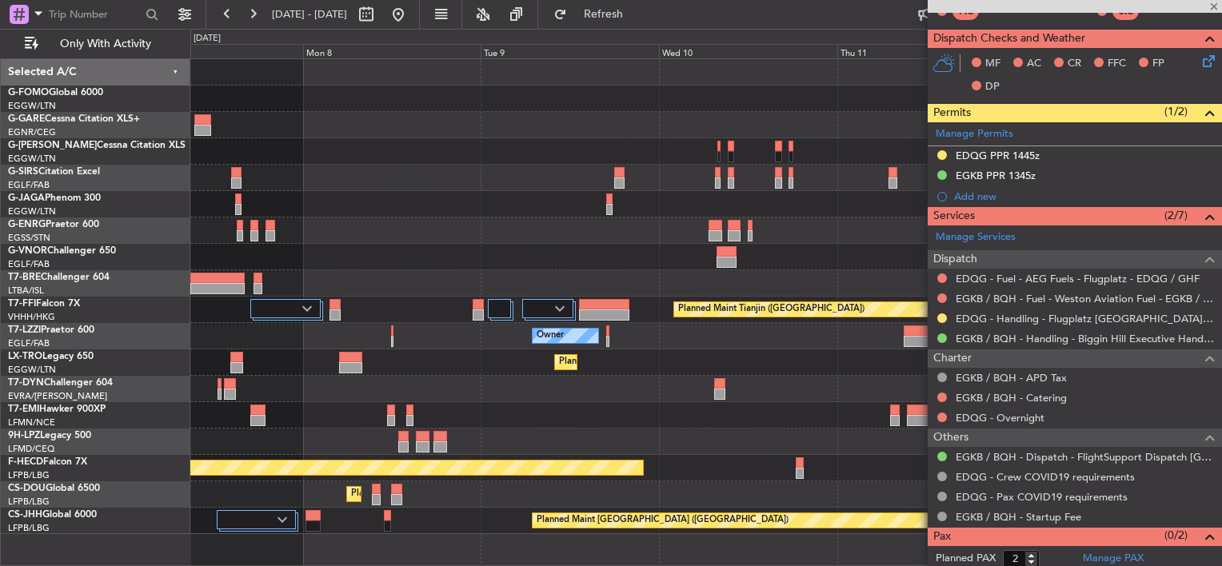
type input "0"
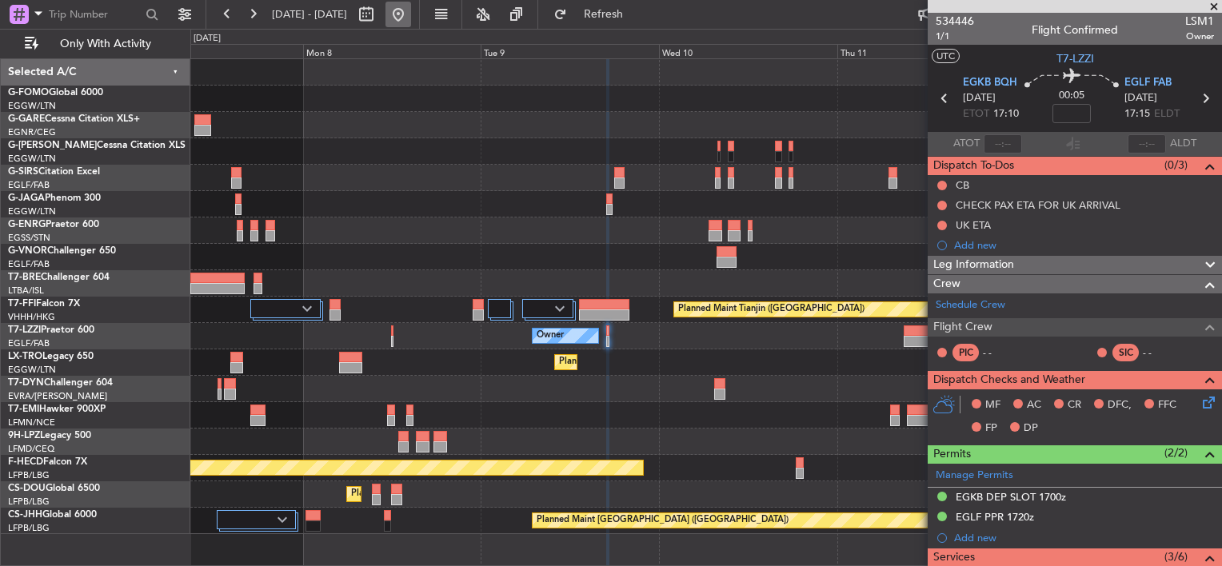
click at [411, 19] on button at bounding box center [399, 15] width 26 height 26
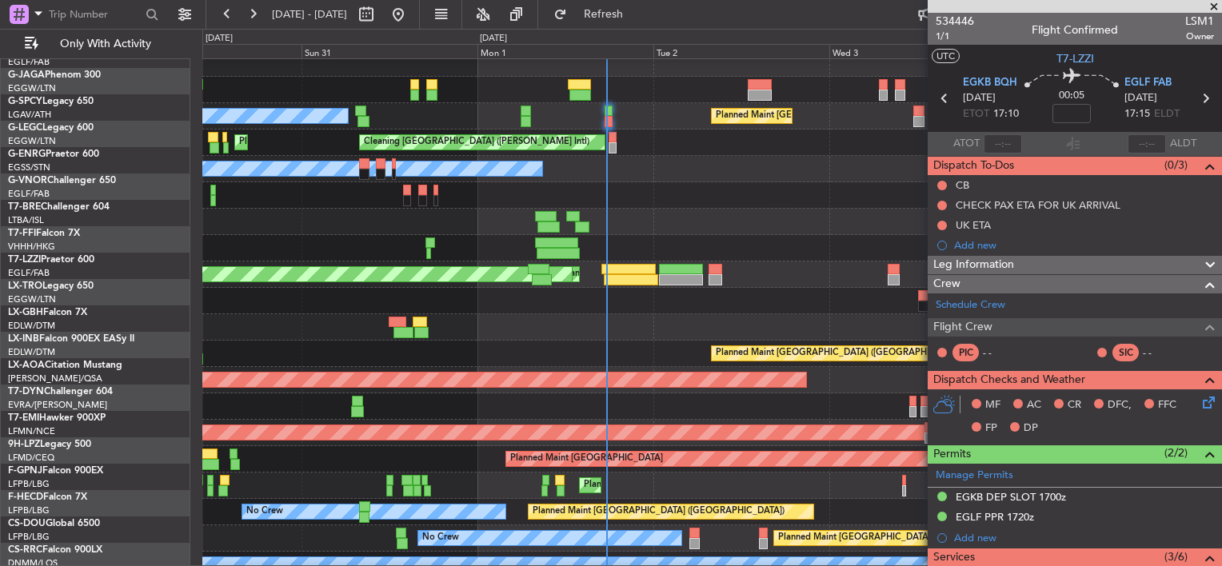
click at [694, 130] on div "Cleaning [GEOGRAPHIC_DATA] ([PERSON_NAME] Intl) Planned Maint [GEOGRAPHIC_DATA]…" at bounding box center [711, 143] width 1019 height 26
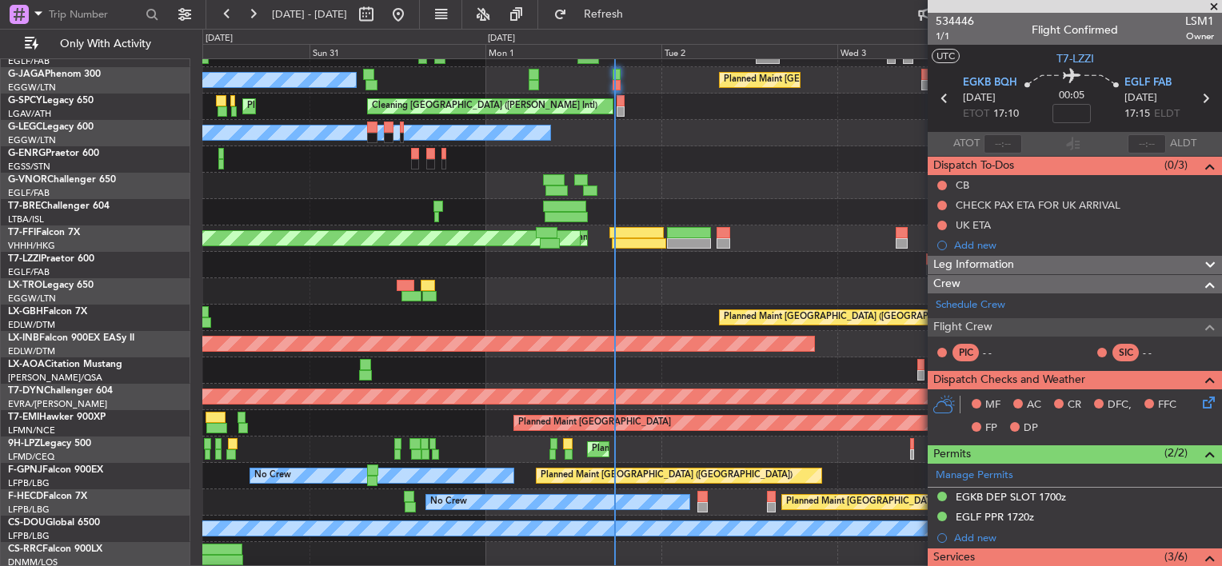
scroll to position [152, 0]
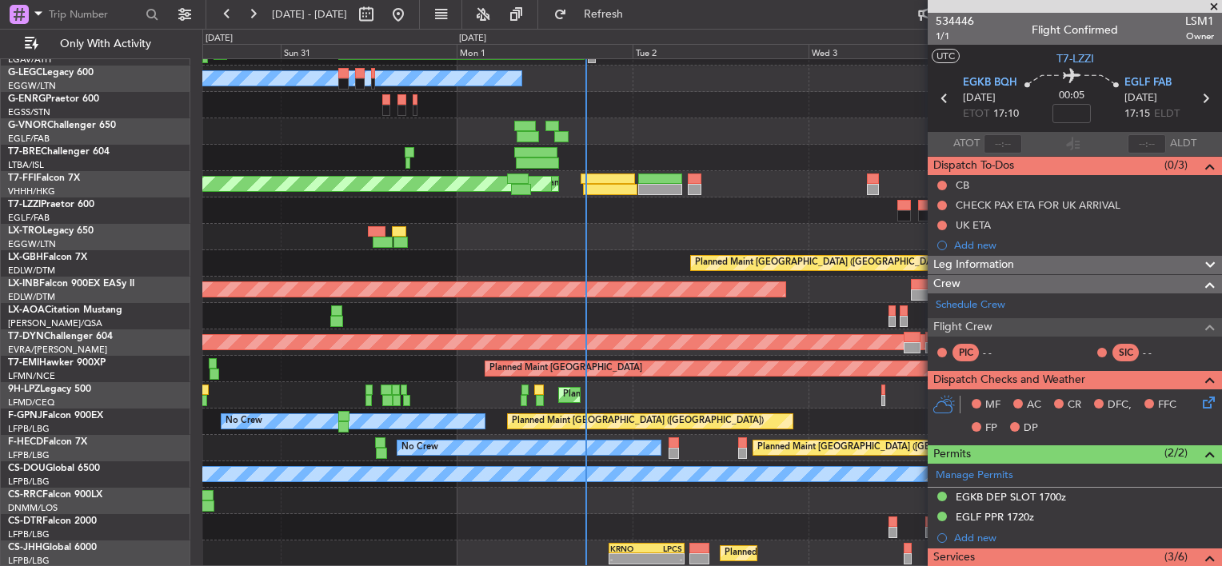
click at [686, 109] on div "Planned Maint London (Luton) Owner Ibiza Cleaning Athens (Eleftherios Venizelos…" at bounding box center [711, 237] width 1019 height 660
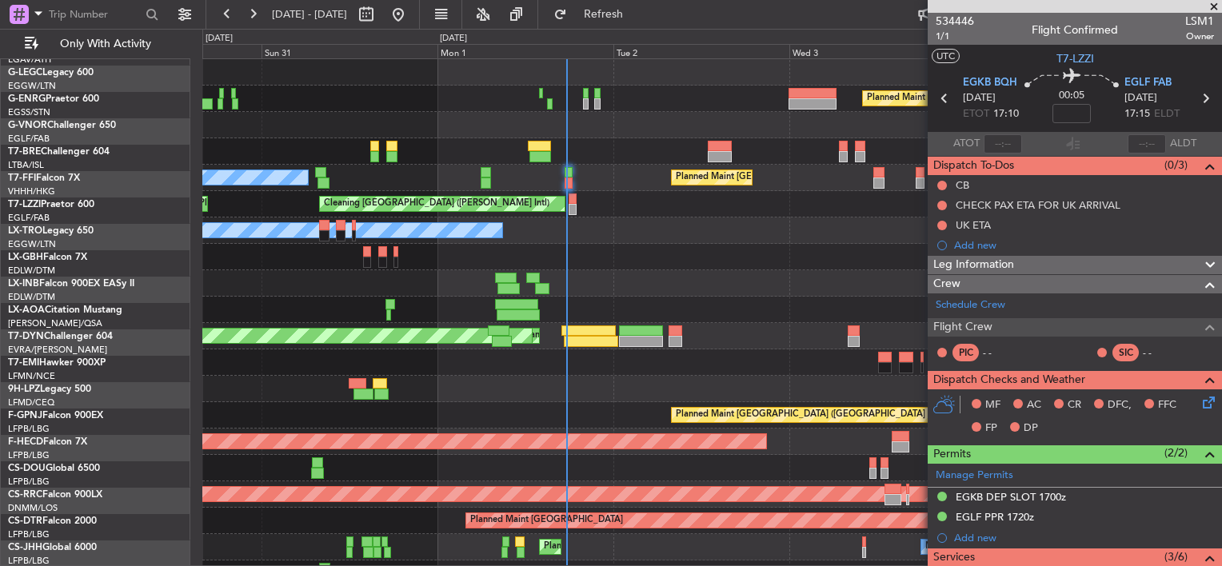
scroll to position [0, 0]
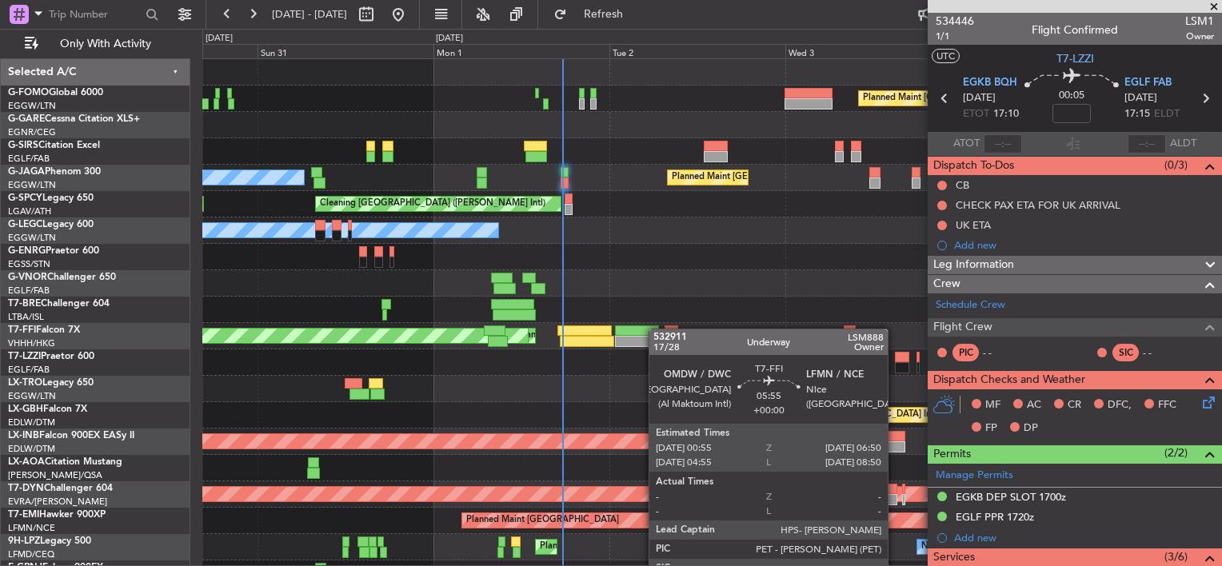
click at [615, 174] on div "Planned Maint London (Luton) Owner Ibiza" at bounding box center [711, 178] width 1019 height 26
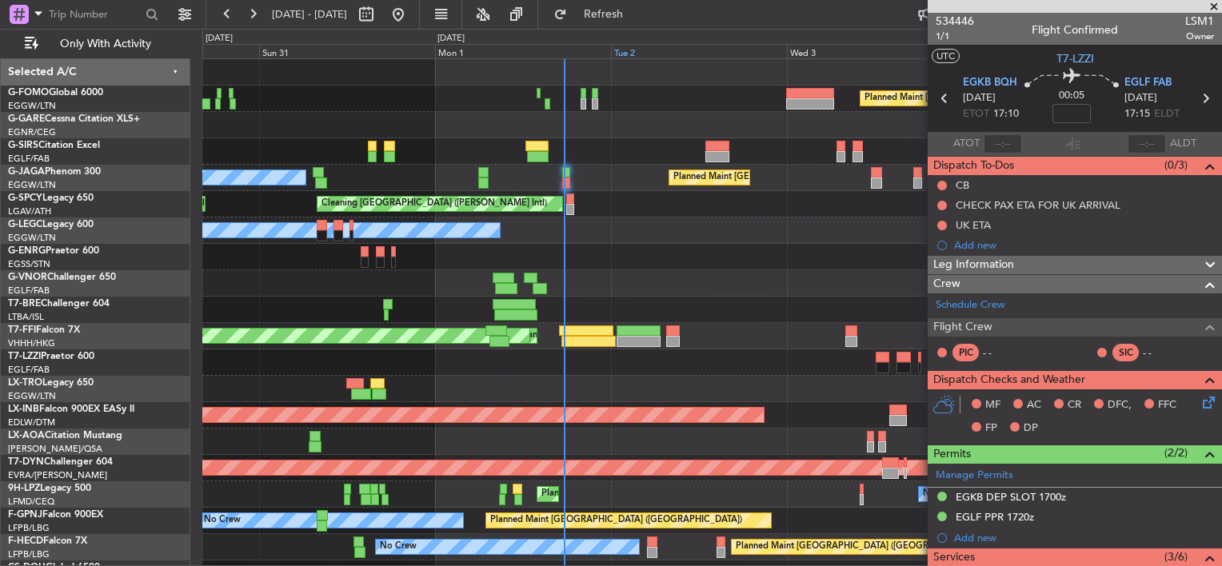
drag, startPoint x: 620, startPoint y: 12, endPoint x: 613, endPoint y: 51, distance: 39.8
click at [621, 12] on button "Refresh" at bounding box center [594, 15] width 96 height 26
click at [571, 198] on div "Planned Maint Athens (Eleftherios Venizelos Intl) Cleaning Athens (Eleftherios …" at bounding box center [711, 204] width 1019 height 26
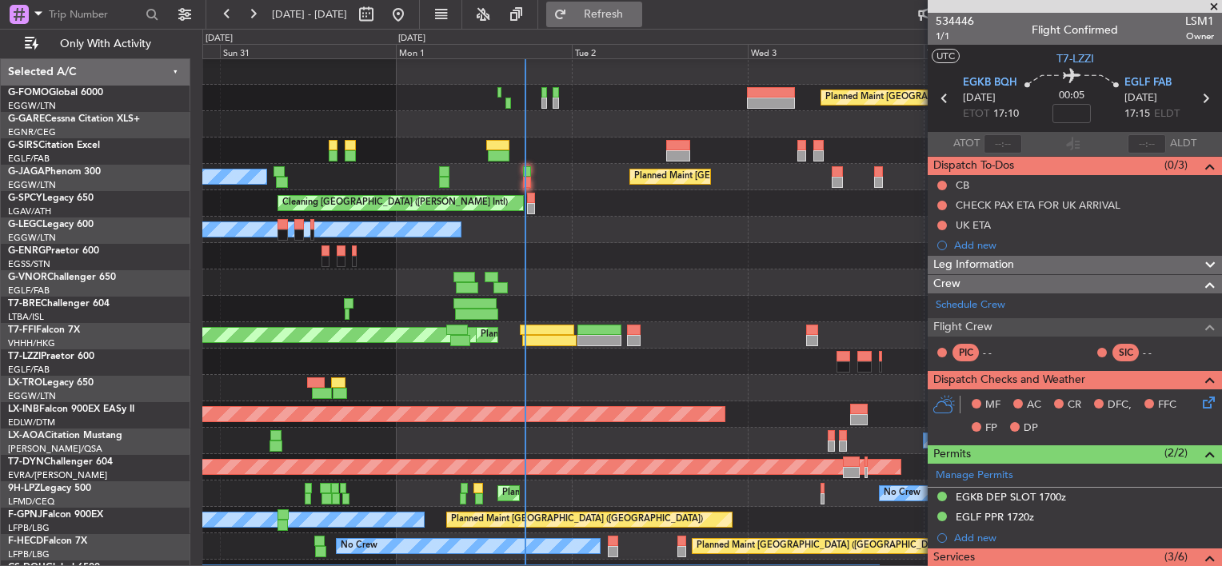
click at [642, 3] on button "Refresh" at bounding box center [594, 15] width 96 height 26
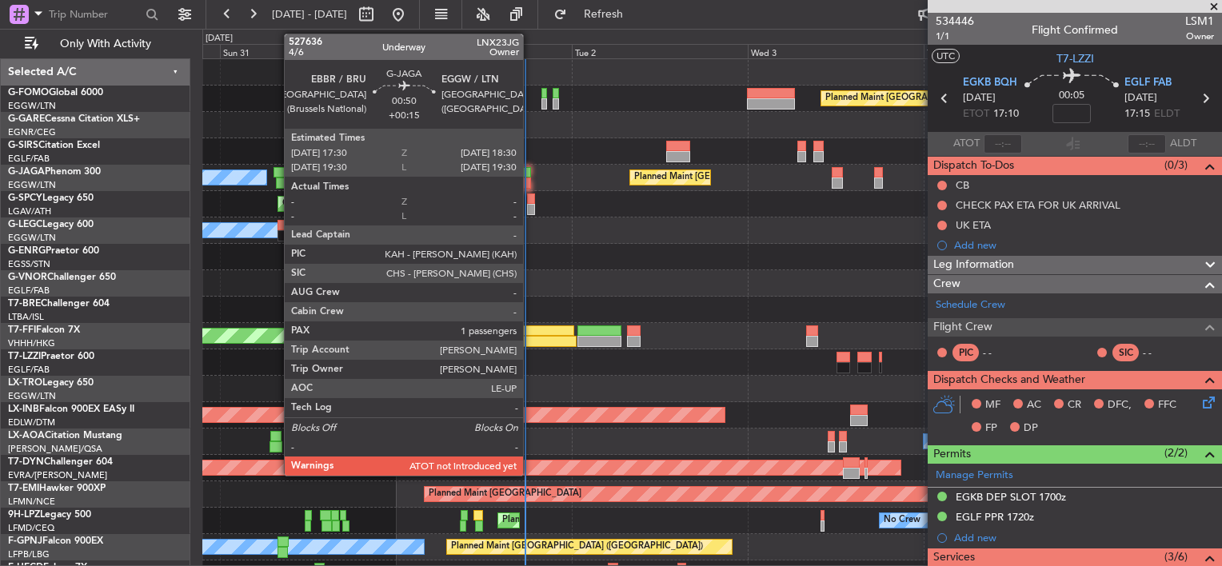
click at [530, 178] on div at bounding box center [527, 183] width 8 height 11
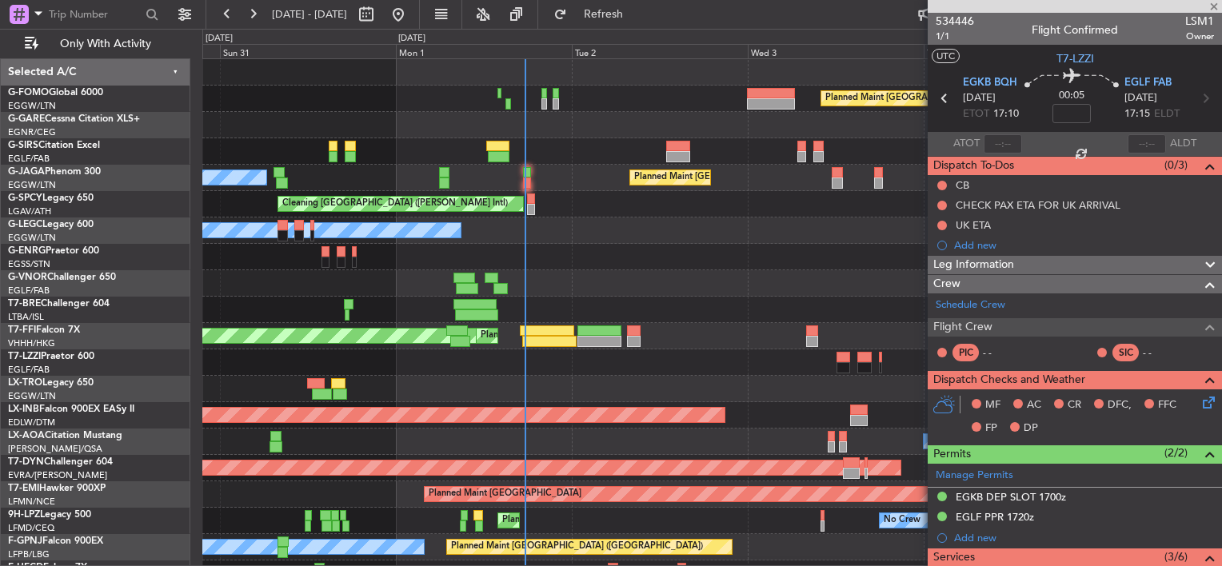
type input "+00:15"
type input "1"
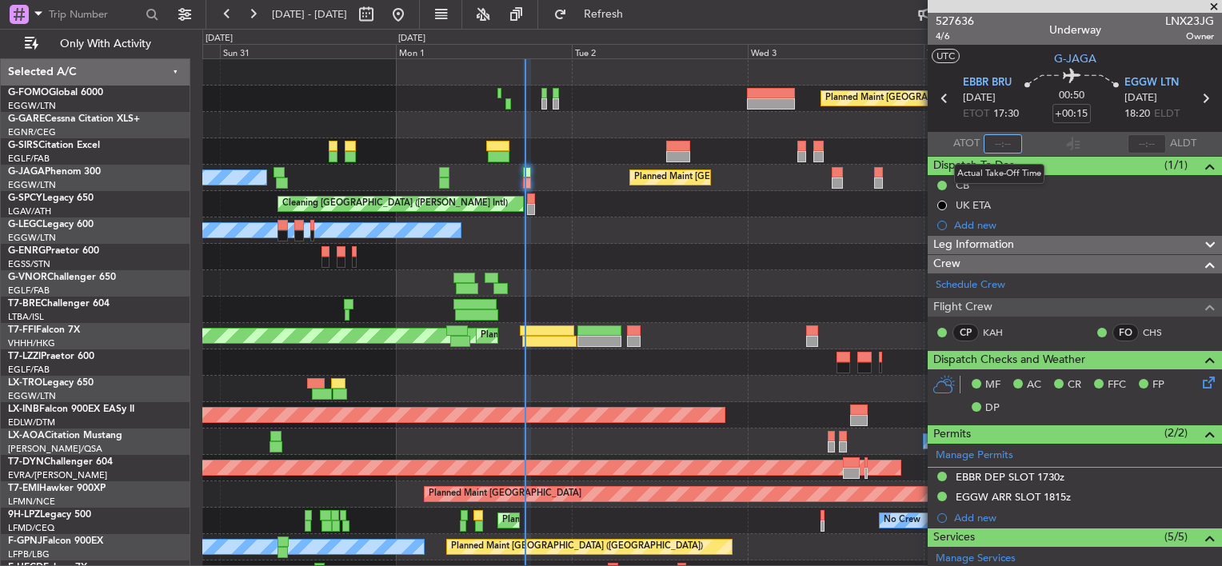
click at [1001, 144] on input "text" at bounding box center [1003, 143] width 38 height 19
type input "17:38"
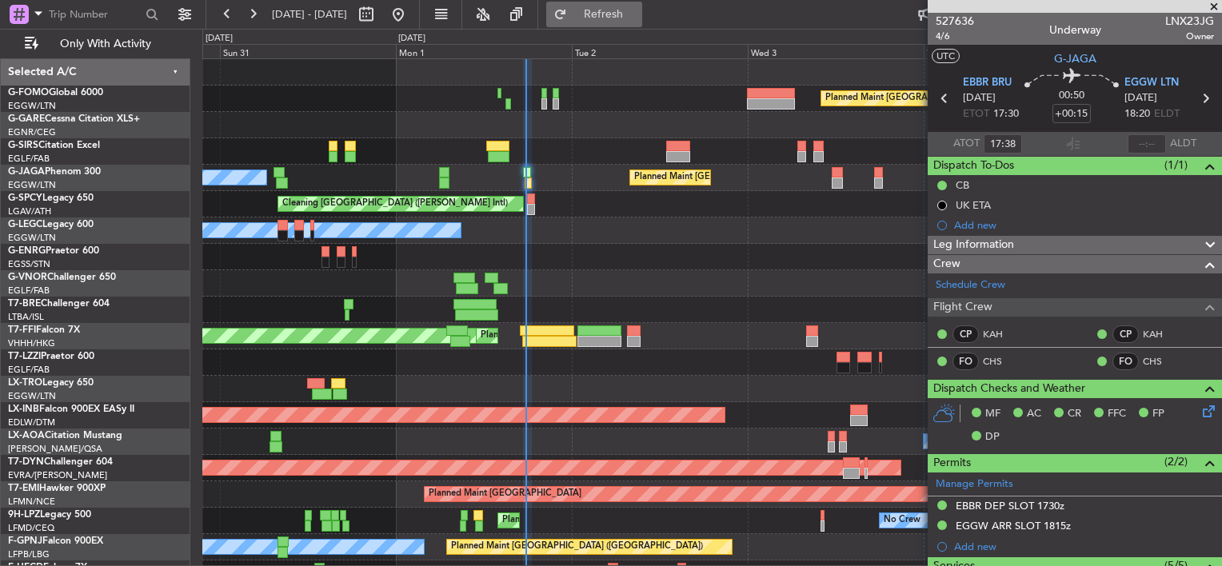
click at [637, 13] on span "Refresh" at bounding box center [603, 14] width 67 height 11
click at [607, 16] on button "Refresh" at bounding box center [594, 15] width 96 height 26
click at [637, 13] on span "Refresh" at bounding box center [603, 14] width 67 height 11
click at [471, 218] on div "Owner" at bounding box center [711, 231] width 1019 height 26
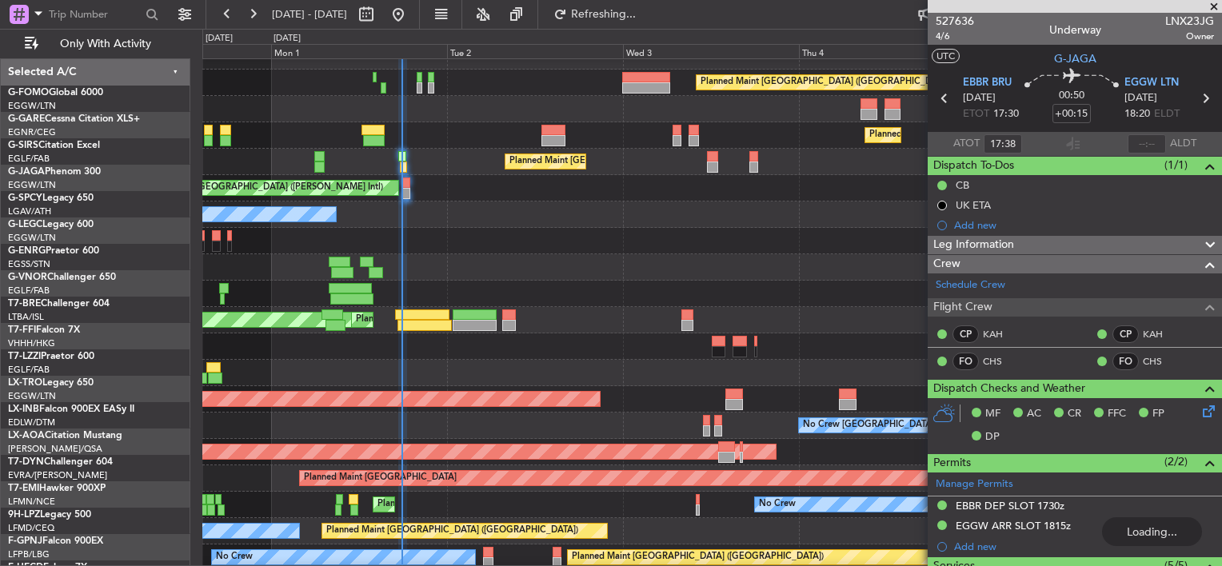
scroll to position [16, 0]
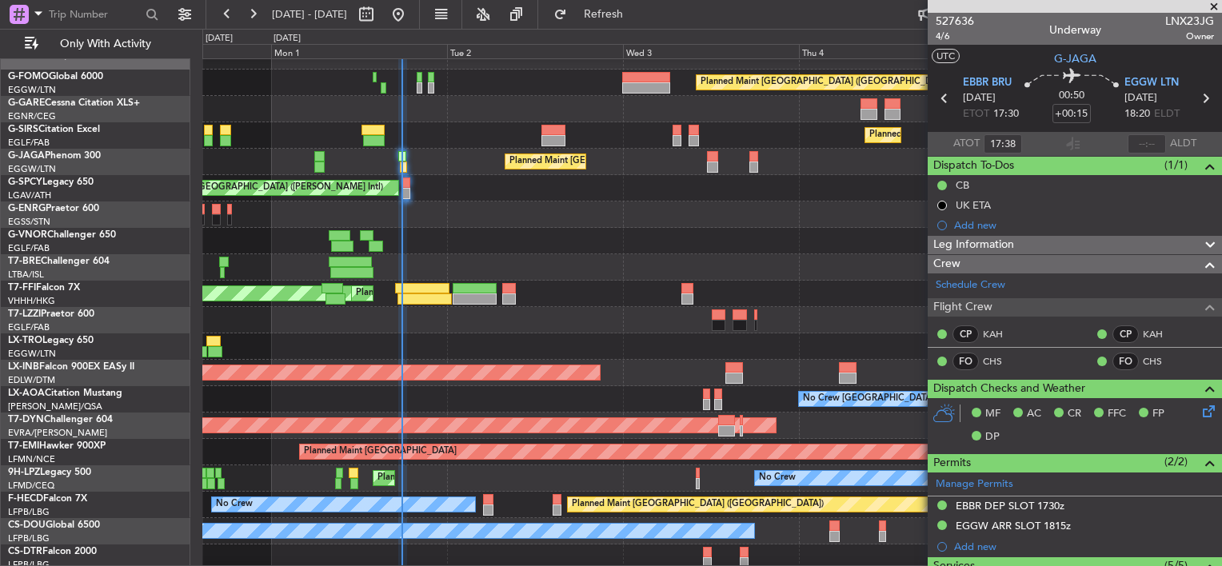
click at [467, 128] on div "Planned Maint London (Luton) Planned Maint London (Farnborough) Planned Maint L…" at bounding box center [711, 320] width 1019 height 554
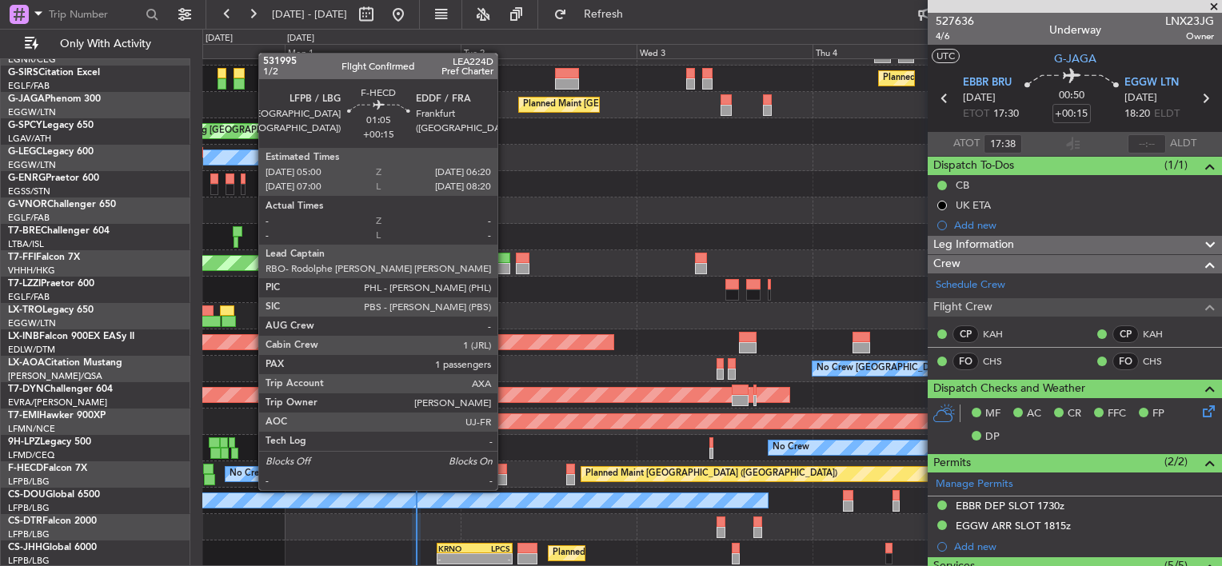
scroll to position [0, 0]
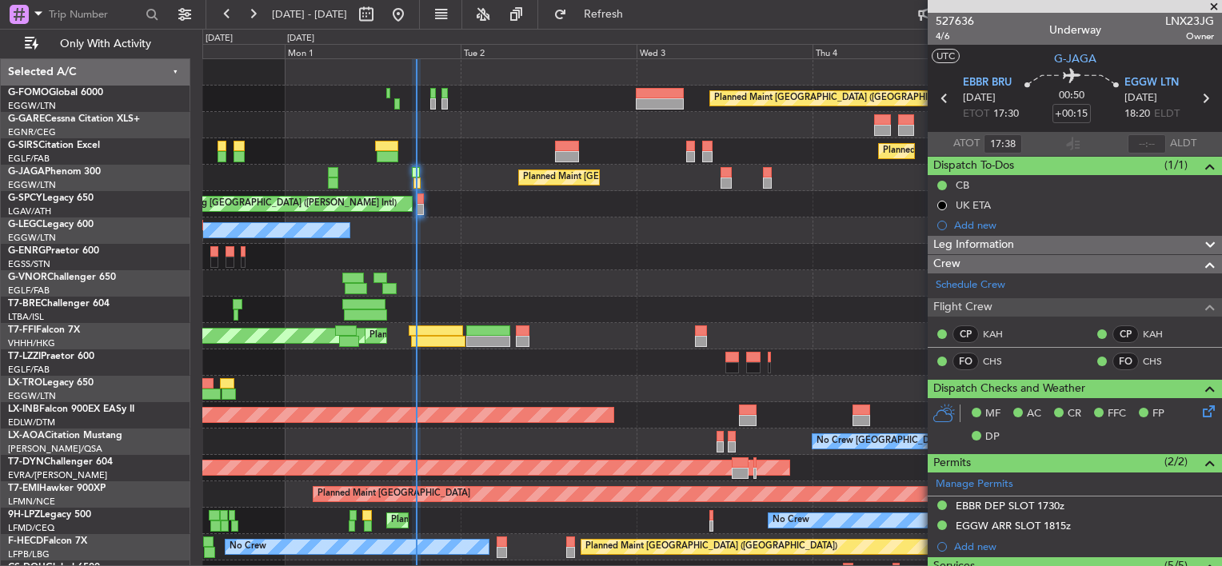
click at [1211, 1] on span at bounding box center [1214, 7] width 16 height 14
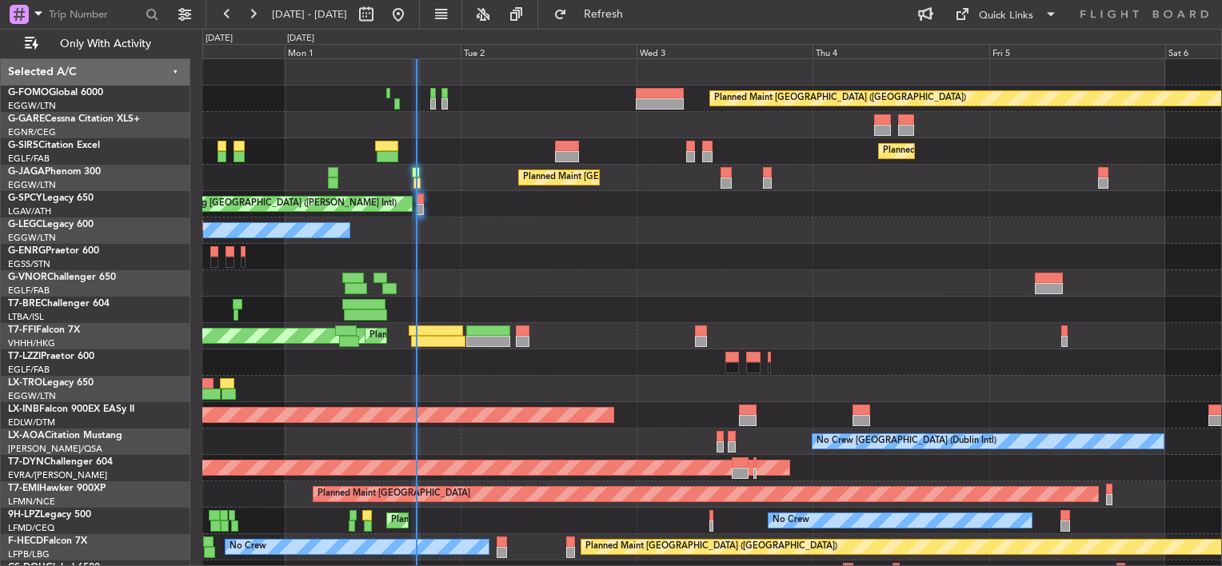
type input "0"
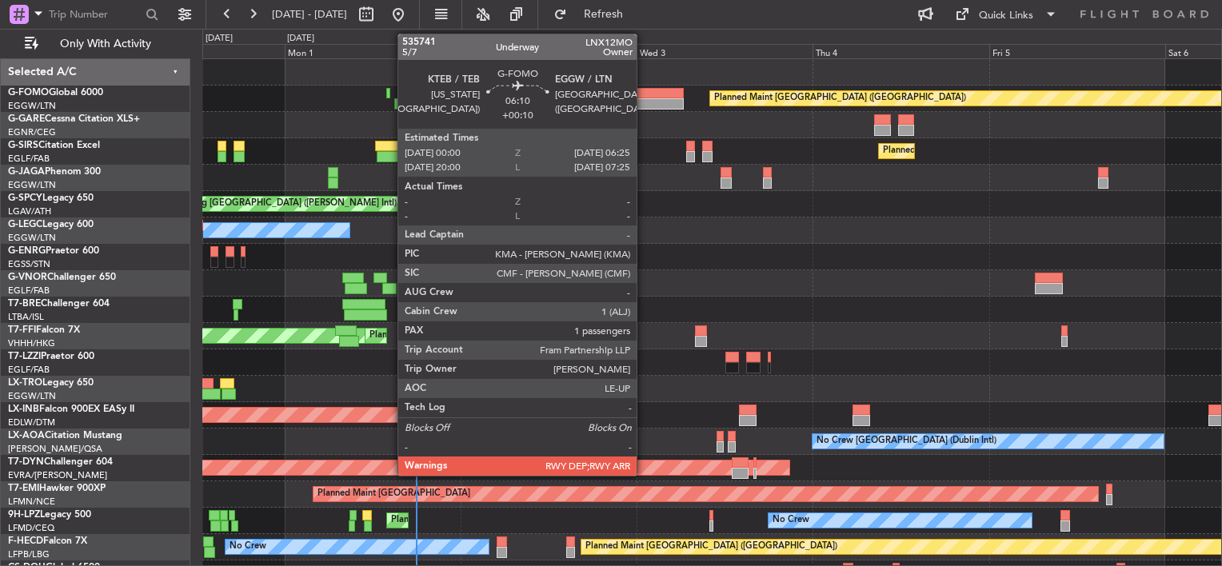
click at [644, 102] on div at bounding box center [659, 103] width 47 height 11
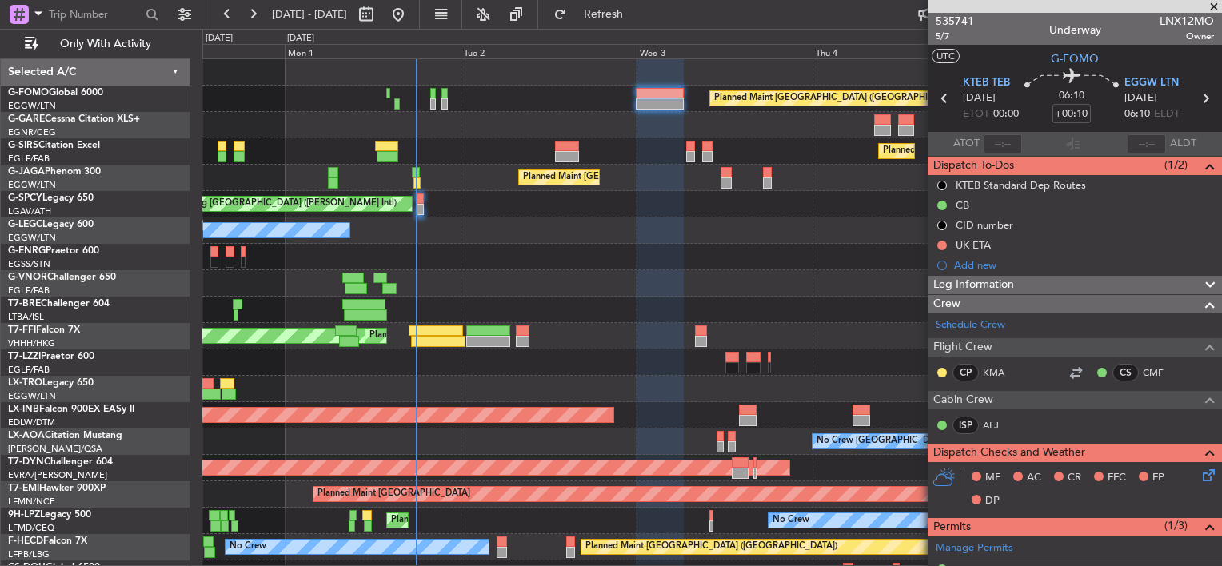
click at [1211, 2] on span at bounding box center [1214, 7] width 16 height 14
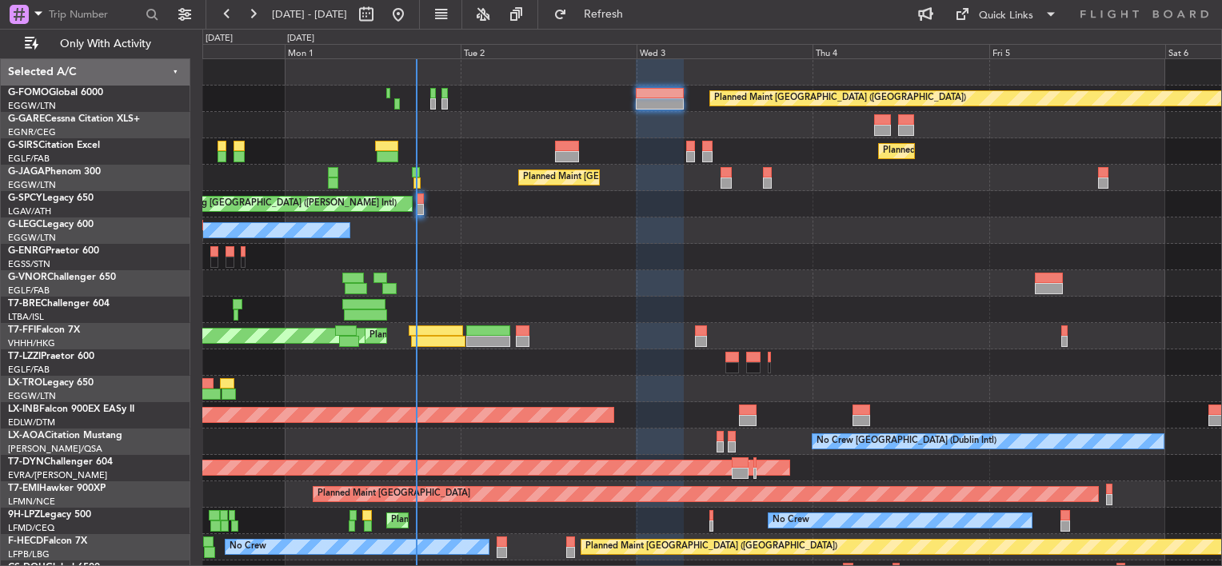
type input "0"
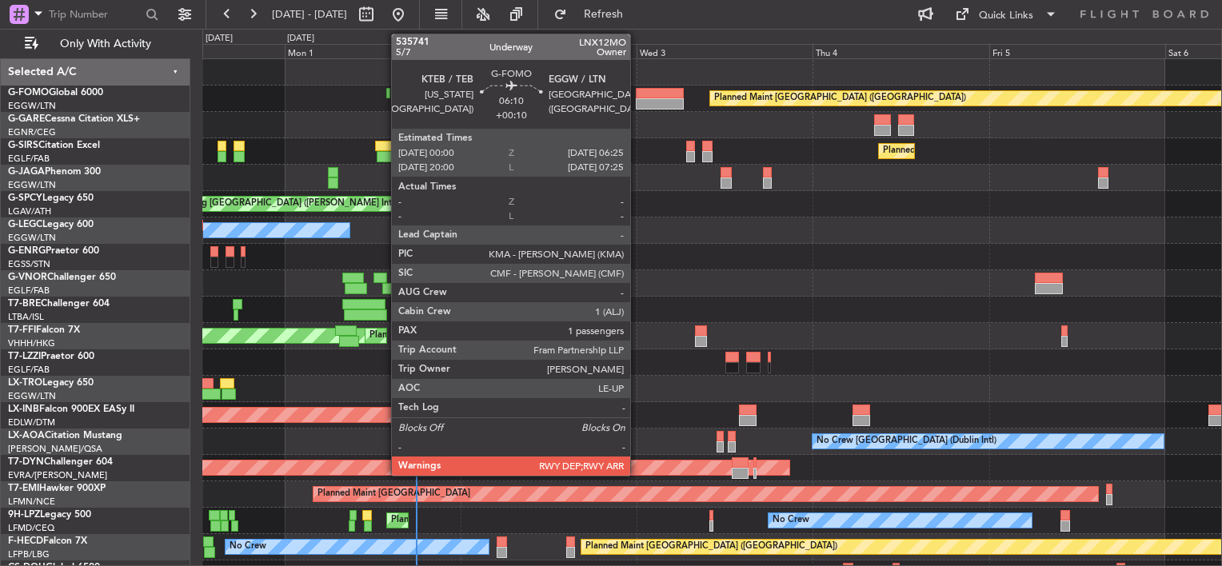
click at [637, 96] on div at bounding box center [659, 93] width 47 height 11
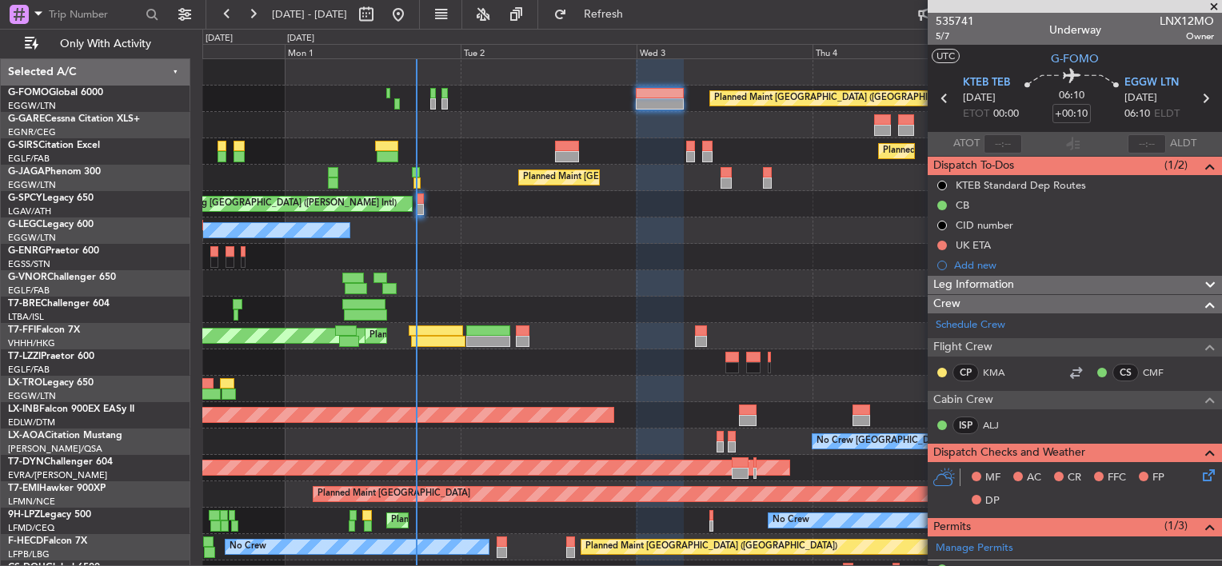
scroll to position [73, 0]
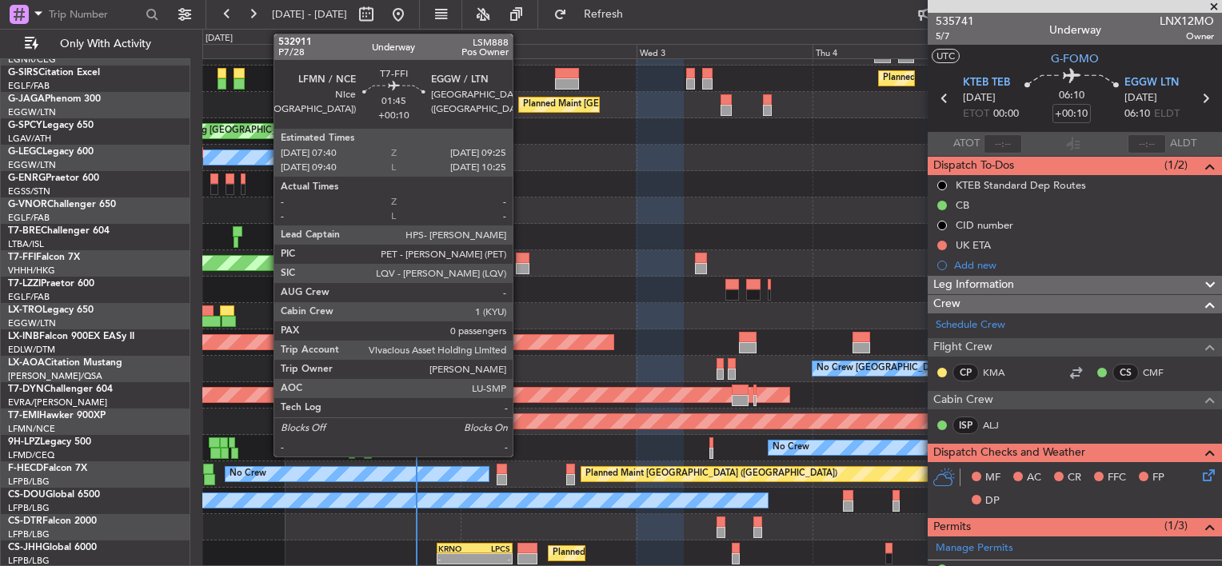
click at [520, 266] on div at bounding box center [523, 268] width 14 height 11
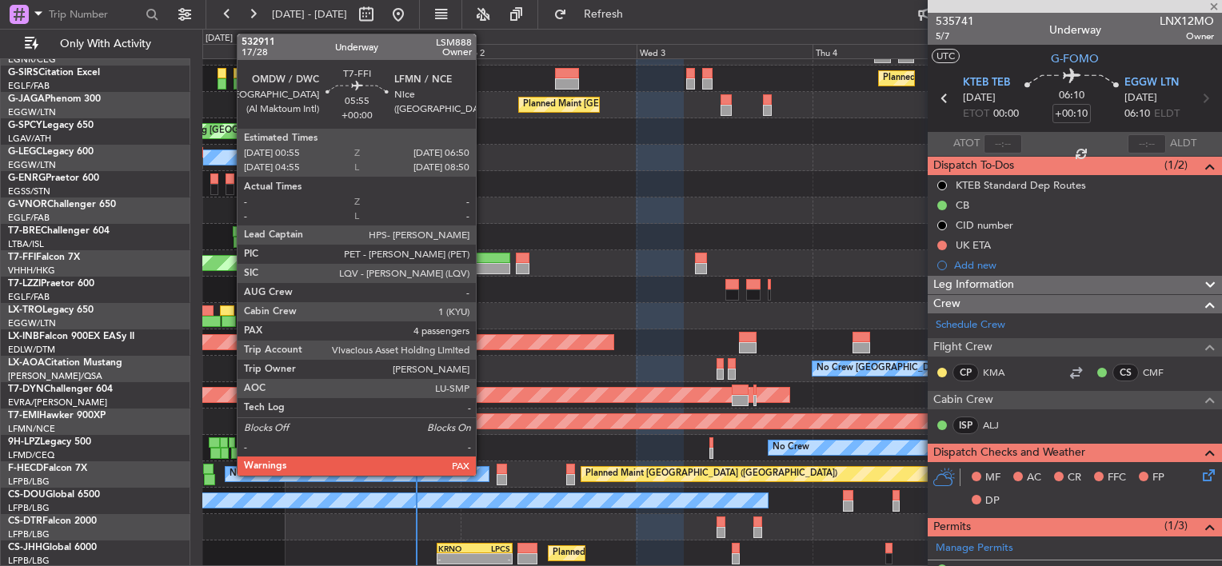
type input "0"
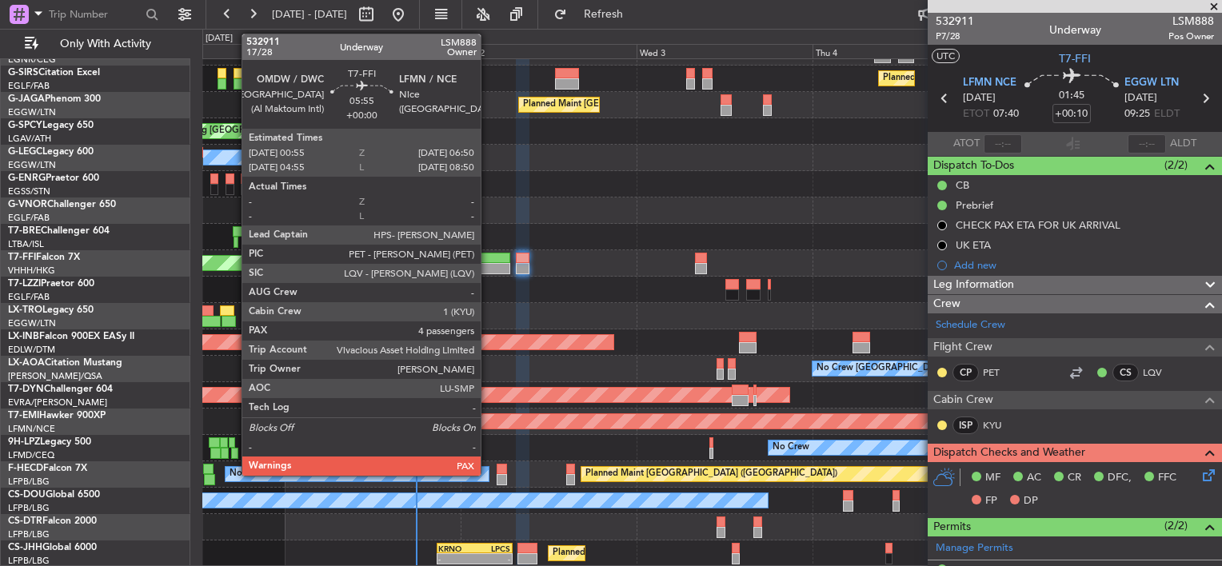
click at [488, 263] on div at bounding box center [488, 268] width 44 height 11
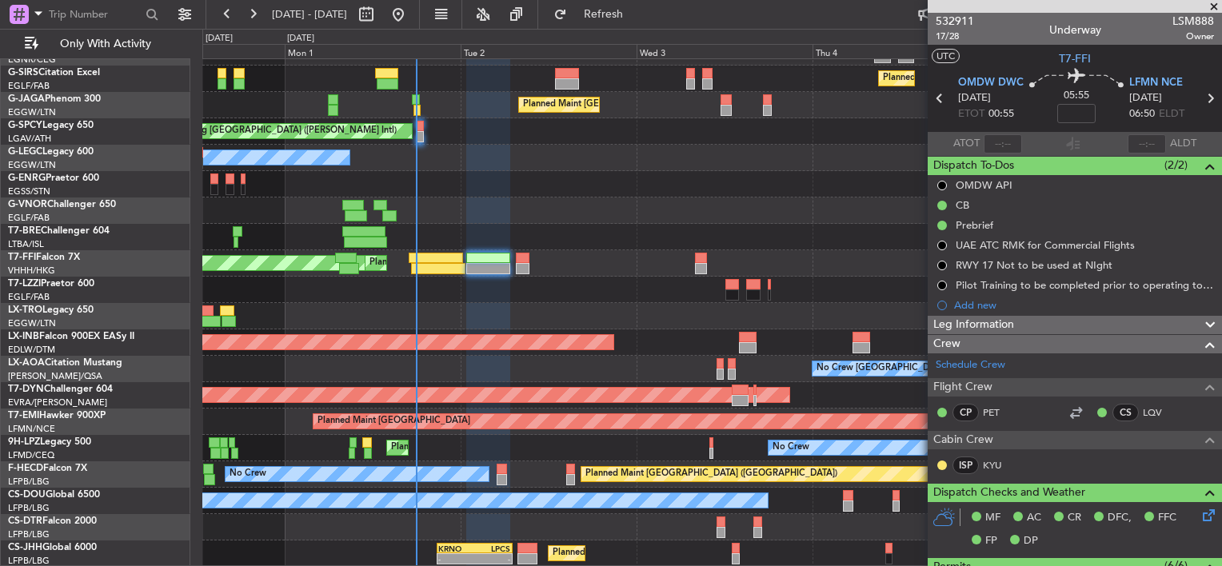
click at [1213, 5] on span at bounding box center [1214, 7] width 16 height 14
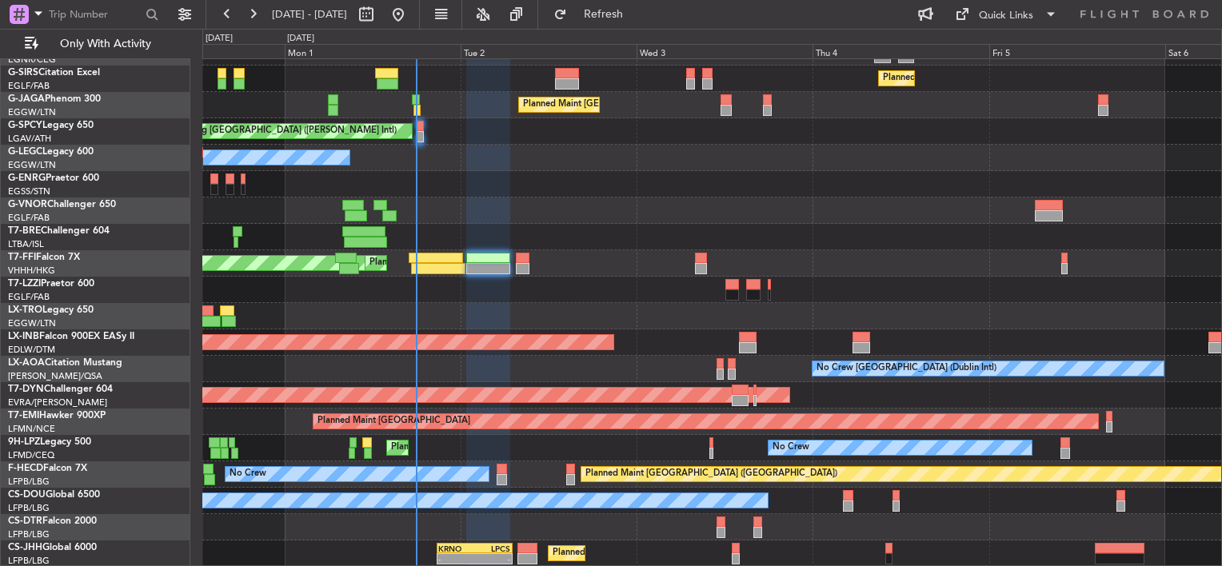
type input "0"
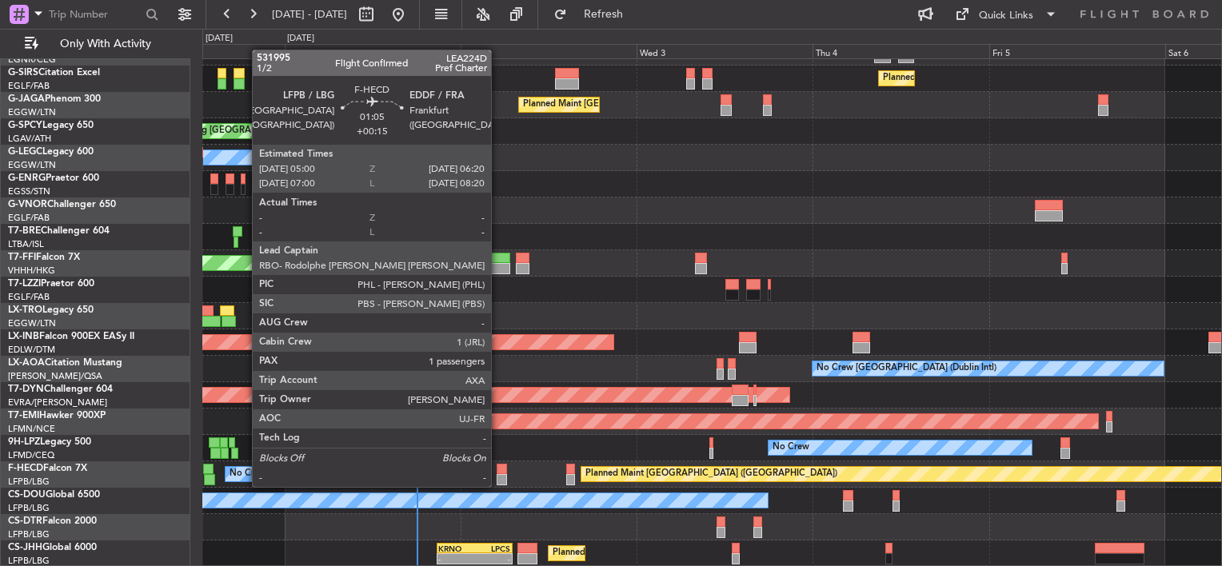
click at [498, 474] on div "Planned Maint Paris (Le Bourget) No Crew" at bounding box center [711, 475] width 1019 height 26
click at [498, 469] on div at bounding box center [502, 469] width 10 height 11
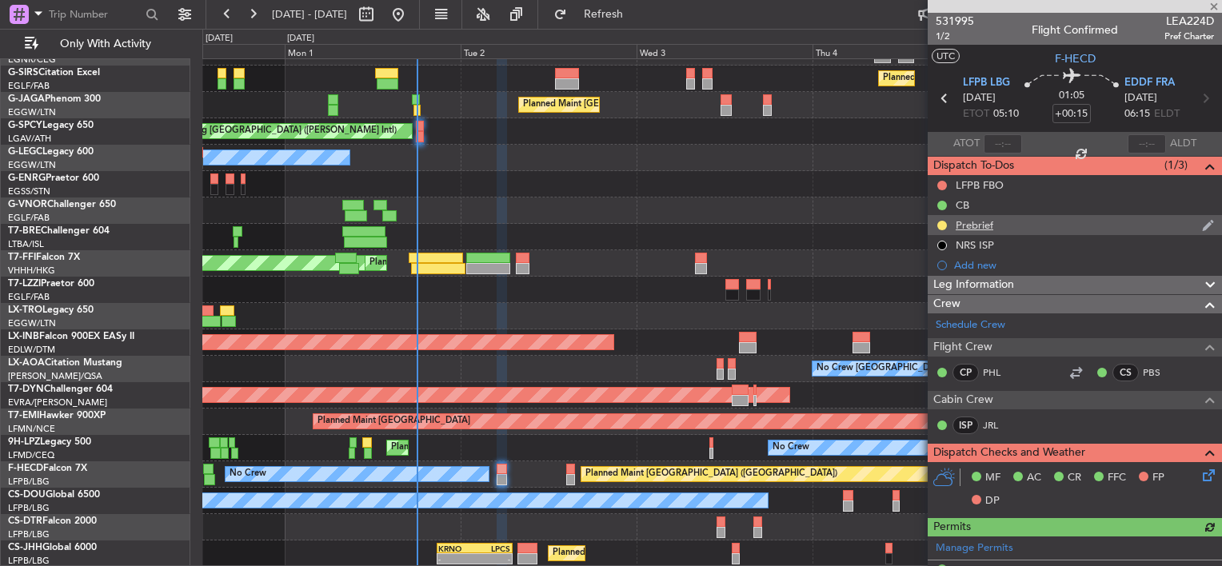
click at [984, 227] on div "Prebrief" at bounding box center [975, 225] width 38 height 14
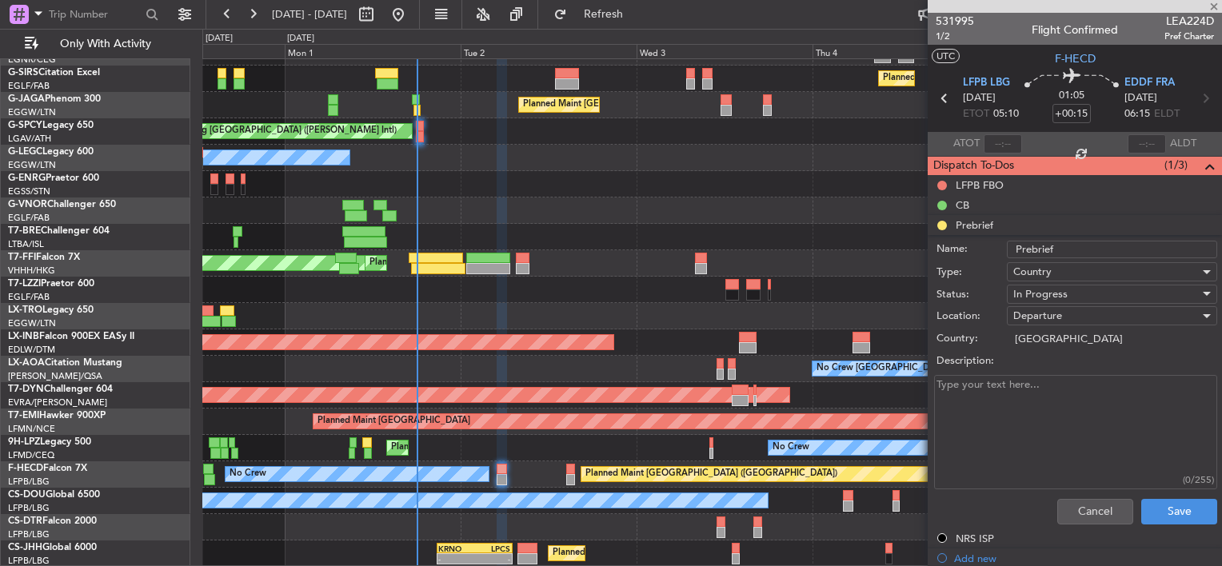
click at [1001, 402] on textarea "Description:" at bounding box center [1075, 432] width 283 height 114
type textarea "300KIAS 10000LBS"
click at [1050, 290] on span "In Progress" at bounding box center [1040, 294] width 54 height 14
drag, startPoint x: 1072, startPoint y: 365, endPoint x: 1081, endPoint y: 374, distance: 13.6
click at [1071, 365] on span "Completed" at bounding box center [1104, 374] width 187 height 24
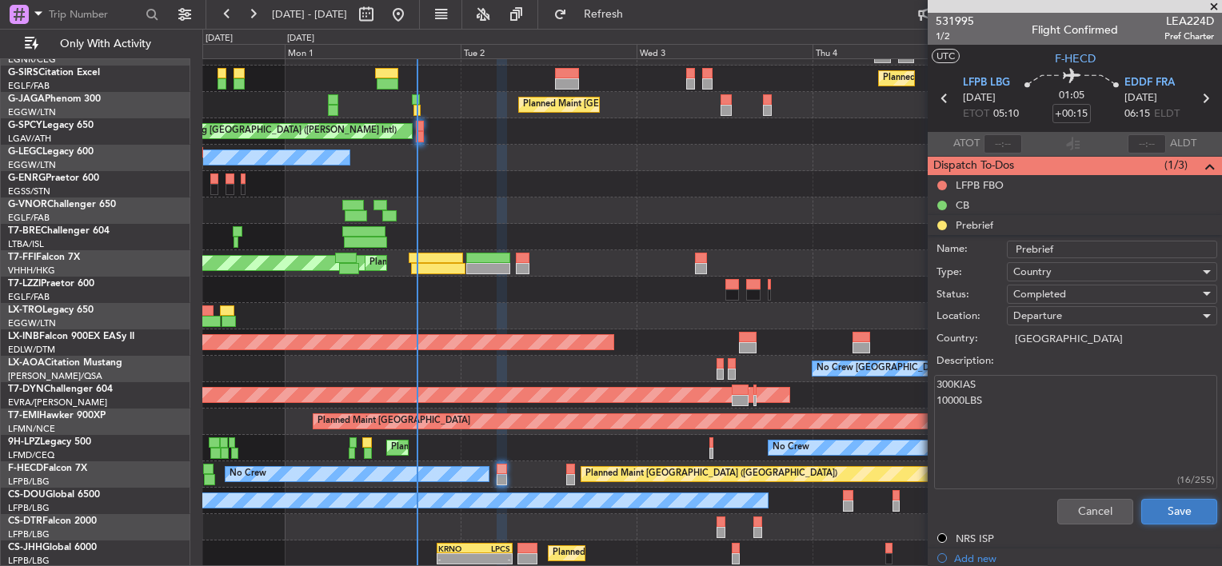
click at [1178, 516] on button "Save" at bounding box center [1179, 512] width 76 height 26
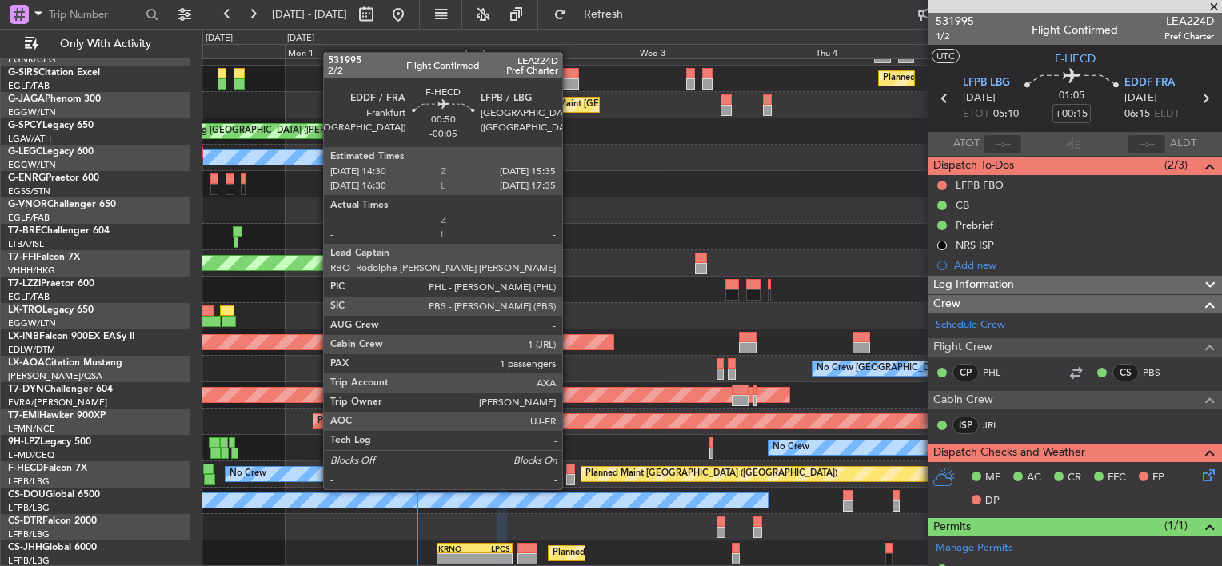
click at [569, 474] on div at bounding box center [570, 479] width 8 height 11
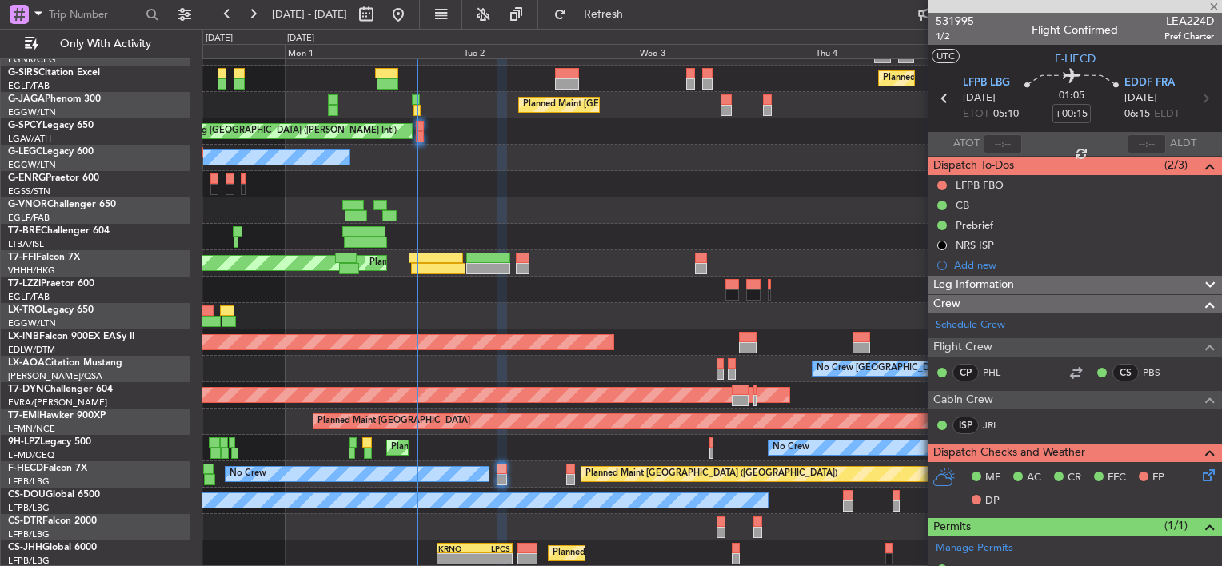
type input "-00:05"
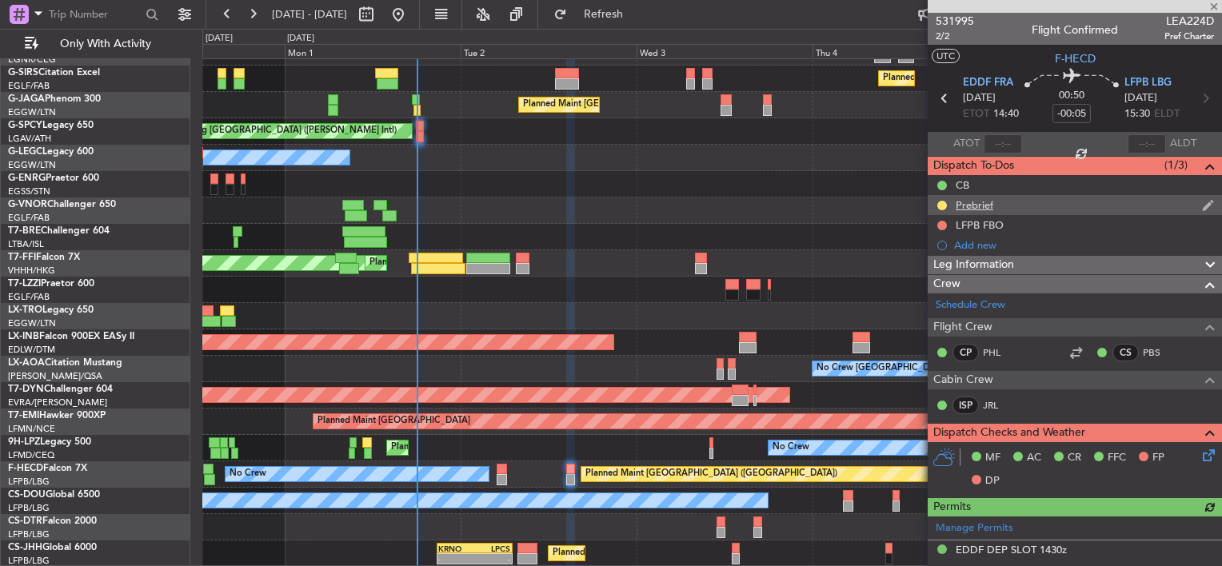
click at [977, 197] on div "Prebrief" at bounding box center [1075, 205] width 294 height 20
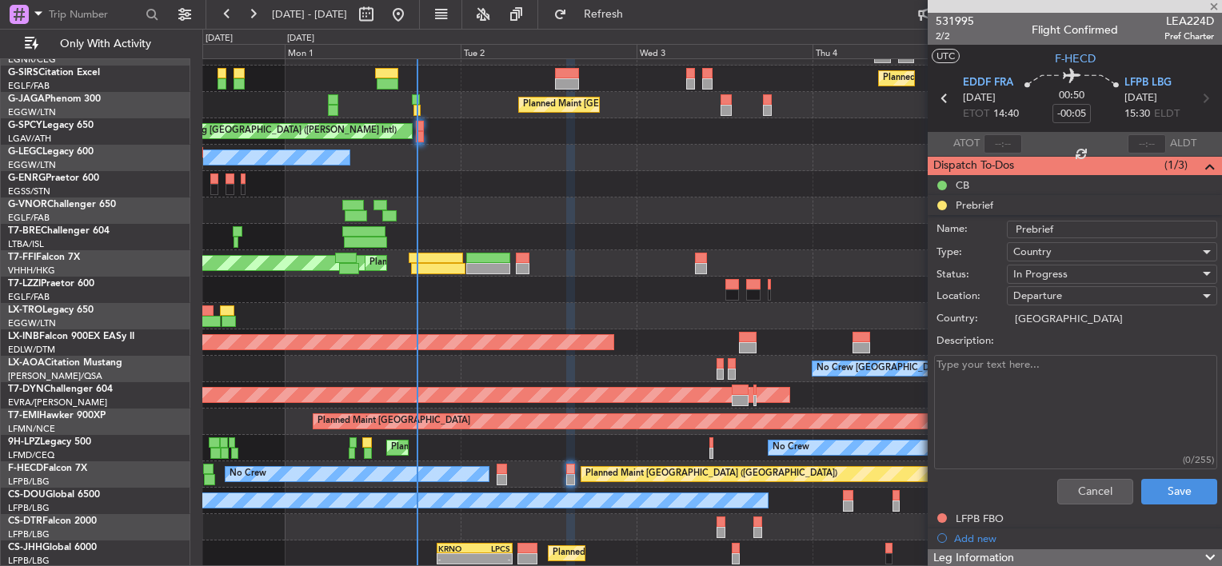
drag, startPoint x: 946, startPoint y: 362, endPoint x: 969, endPoint y: 378, distance: 28.6
click at [950, 368] on textarea "Description:" at bounding box center [1075, 412] width 283 height 114
click at [969, 378] on textarea "Description:" at bounding box center [1075, 412] width 283 height 114
type textarea "300KIAS REMAINING"
click at [1064, 275] on div "In Progress" at bounding box center [1106, 274] width 186 height 24
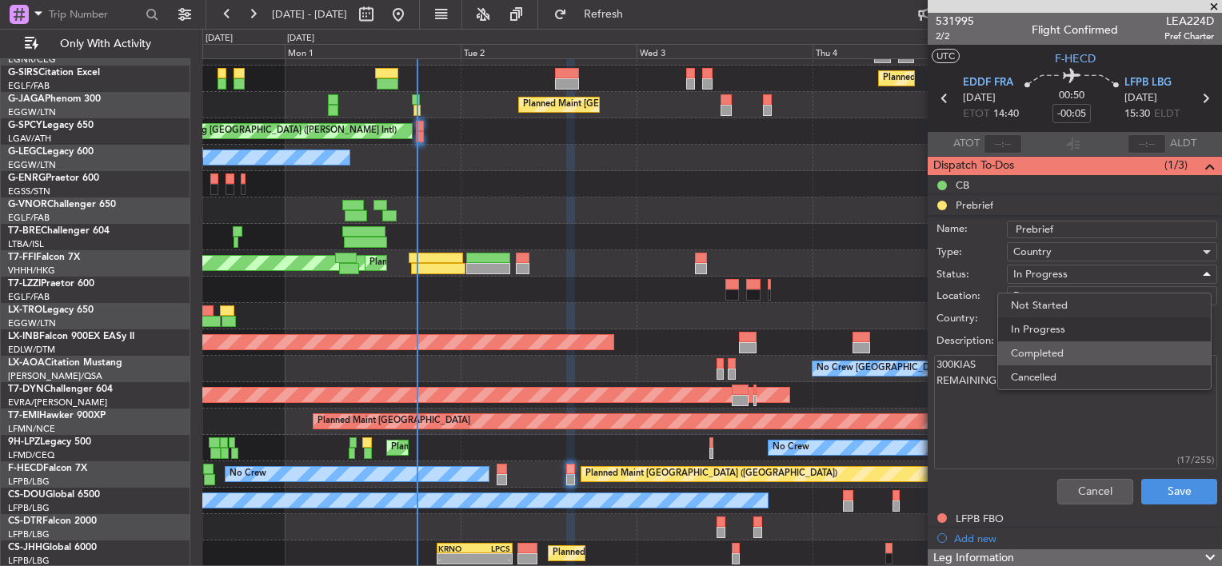
click at [1066, 349] on span "Completed" at bounding box center [1104, 354] width 187 height 24
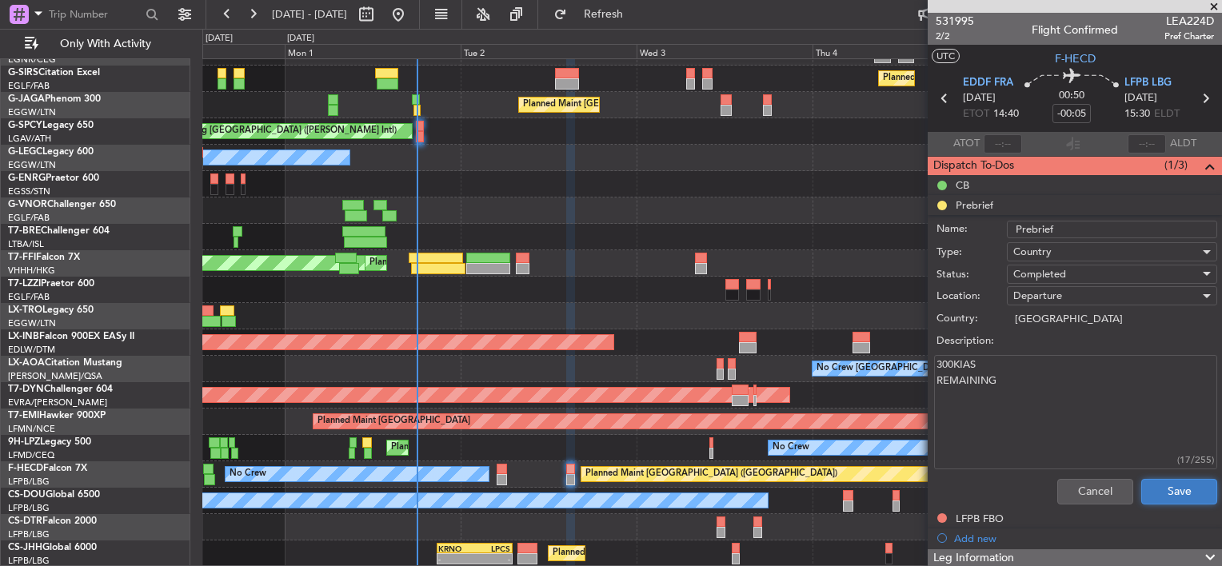
click at [1157, 485] on button "Save" at bounding box center [1179, 492] width 76 height 26
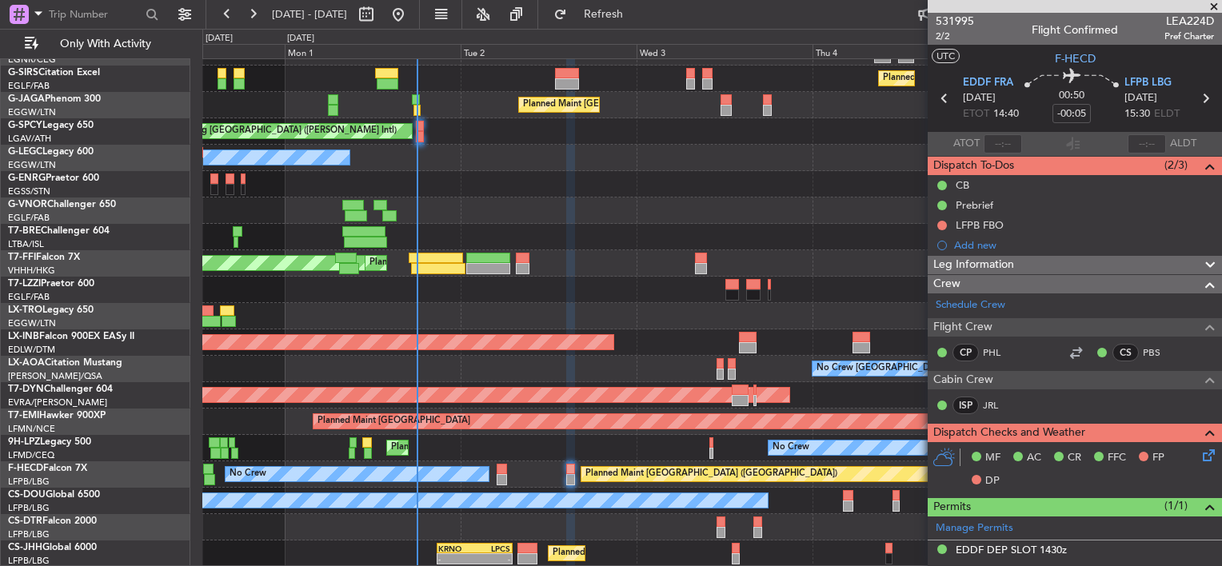
click at [1217, 2] on span at bounding box center [1214, 7] width 16 height 14
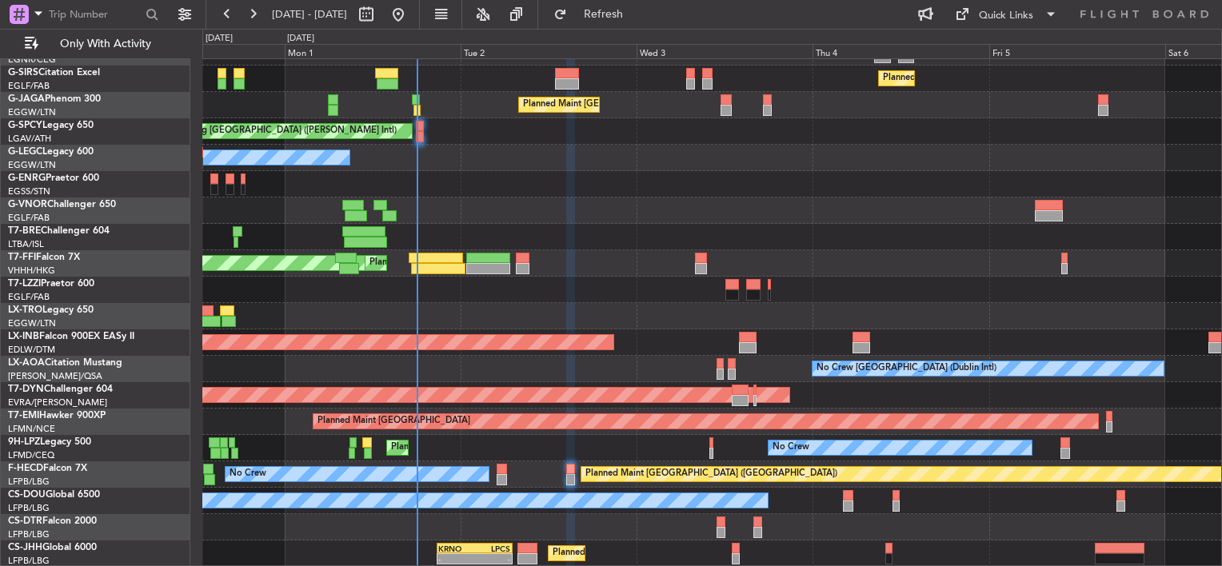
type input "0"
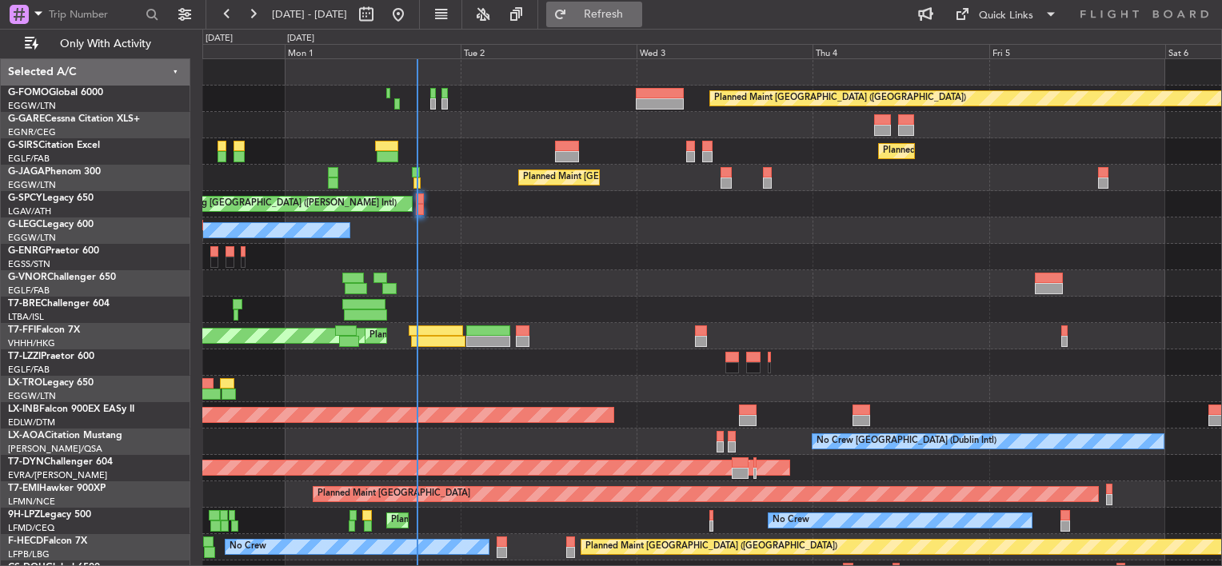
click at [637, 10] on span "Refresh" at bounding box center [603, 14] width 67 height 11
click at [613, 10] on button "Refresh" at bounding box center [594, 15] width 96 height 26
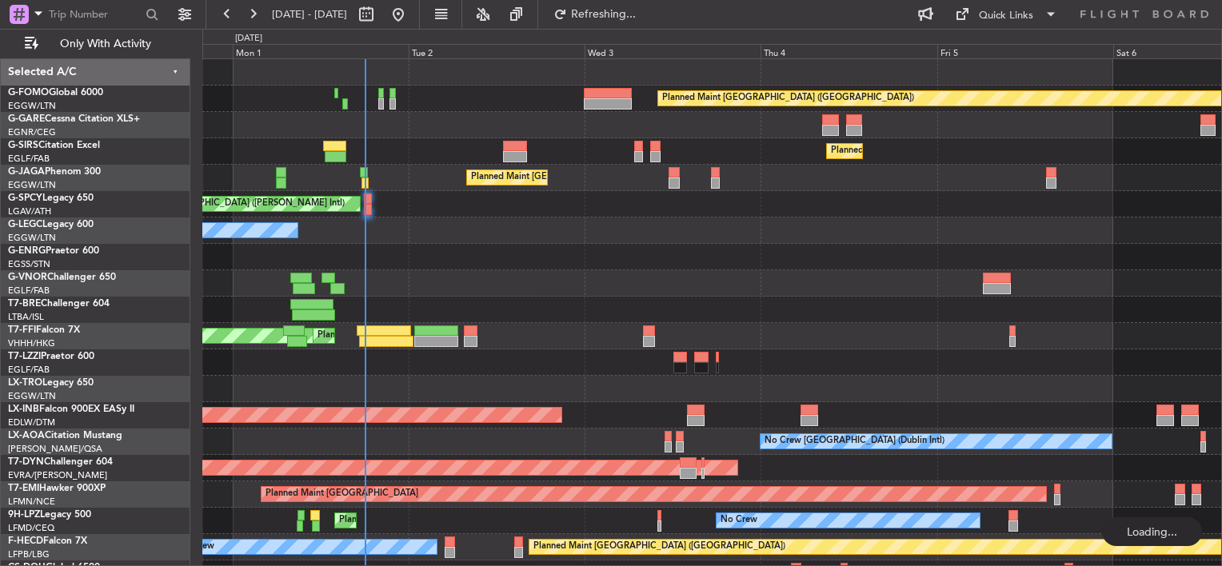
click at [510, 122] on div "Planned Maint London (Luton) Planned Maint London (Farnborough) Planned Maint L…" at bounding box center [711, 349] width 1019 height 581
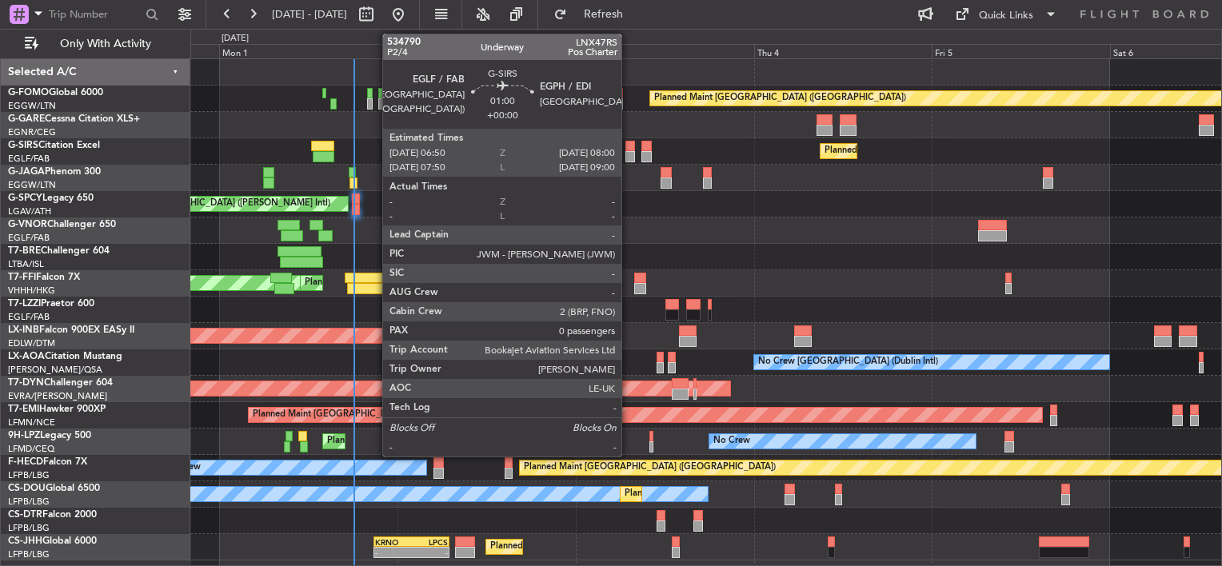
click at [629, 144] on div at bounding box center [629, 146] width 9 height 11
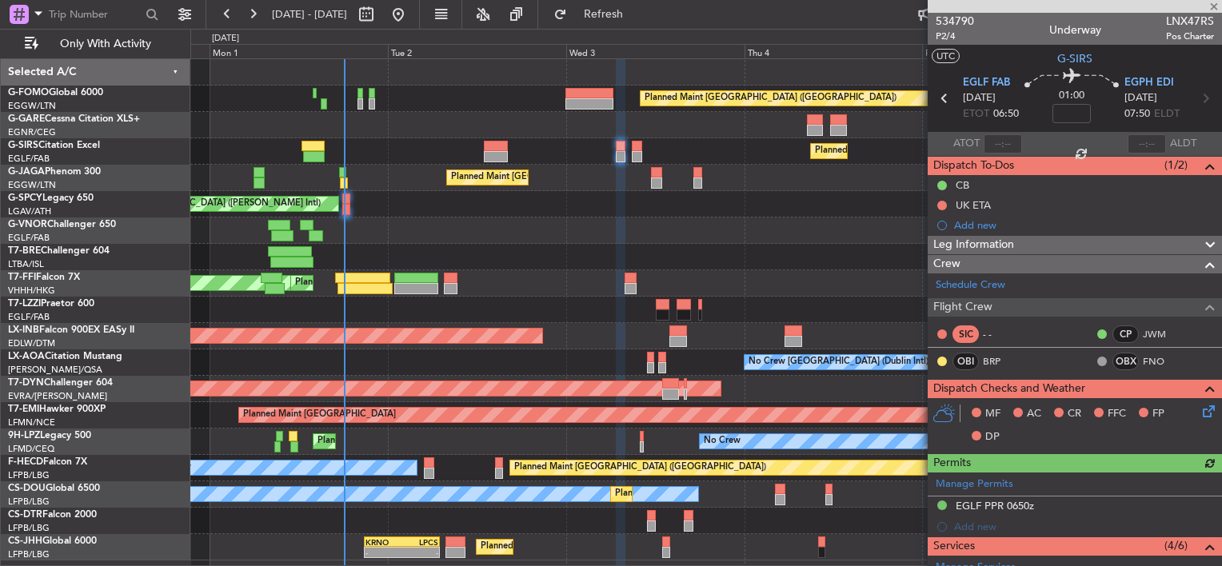
click at [573, 142] on div "Planned Maint [GEOGRAPHIC_DATA] ([GEOGRAPHIC_DATA])" at bounding box center [705, 151] width 1031 height 26
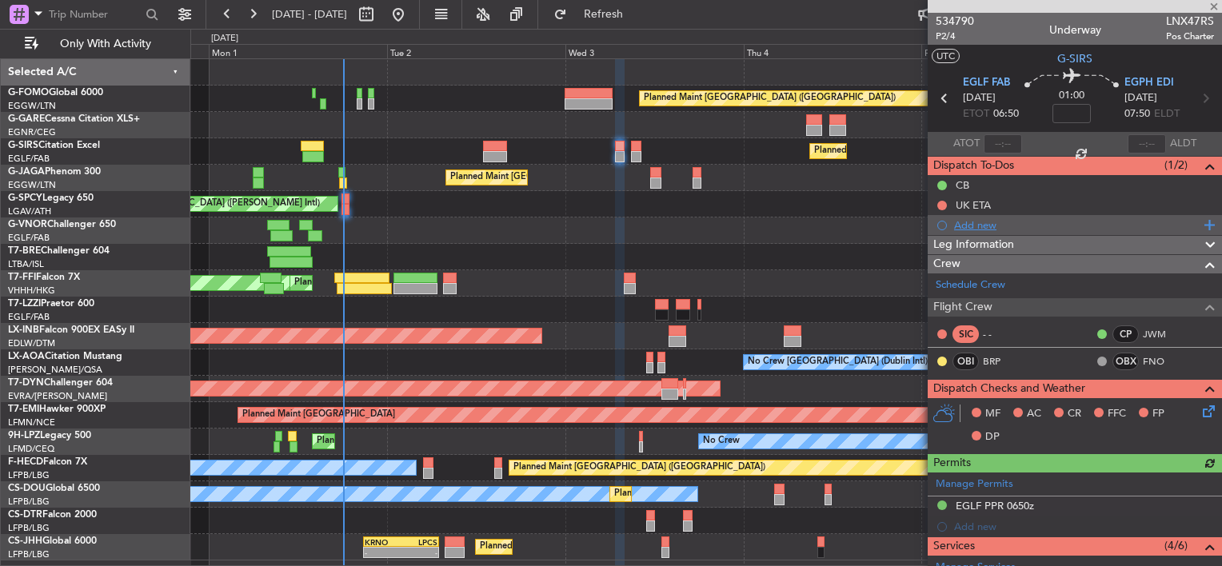
scroll to position [240, 0]
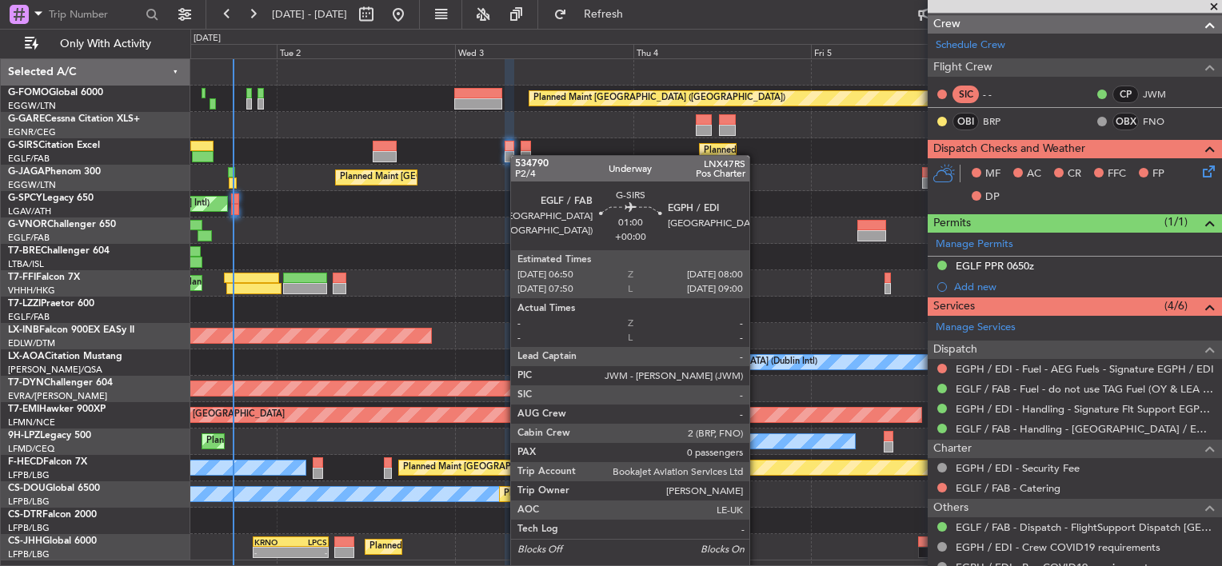
click at [512, 156] on div "Planned Maint [GEOGRAPHIC_DATA] ([GEOGRAPHIC_DATA])" at bounding box center [705, 151] width 1031 height 26
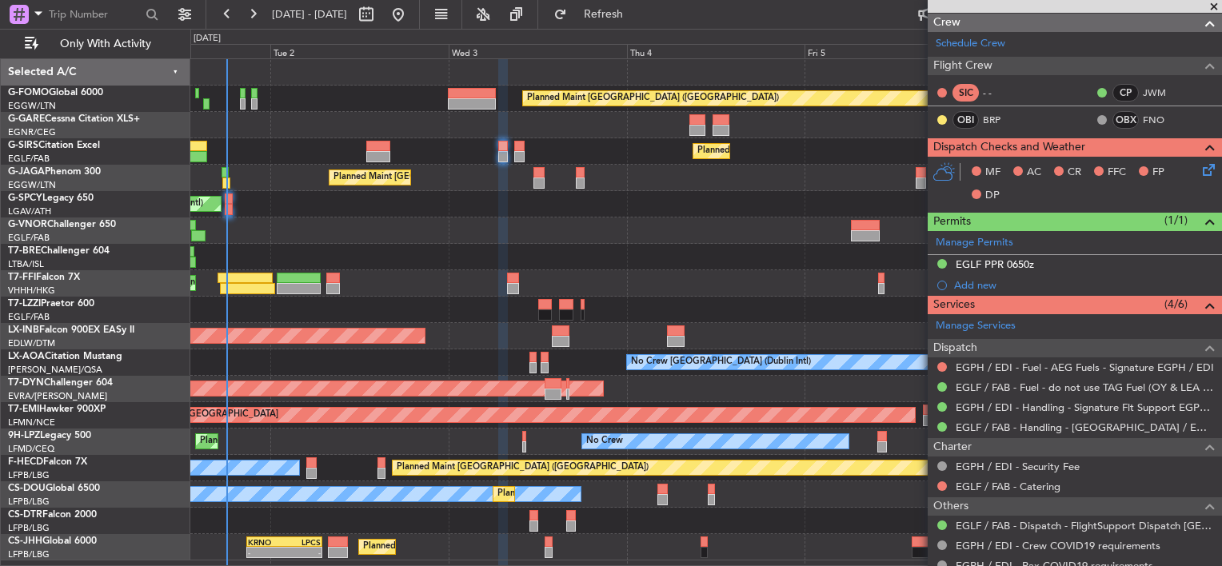
scroll to position [294, 0]
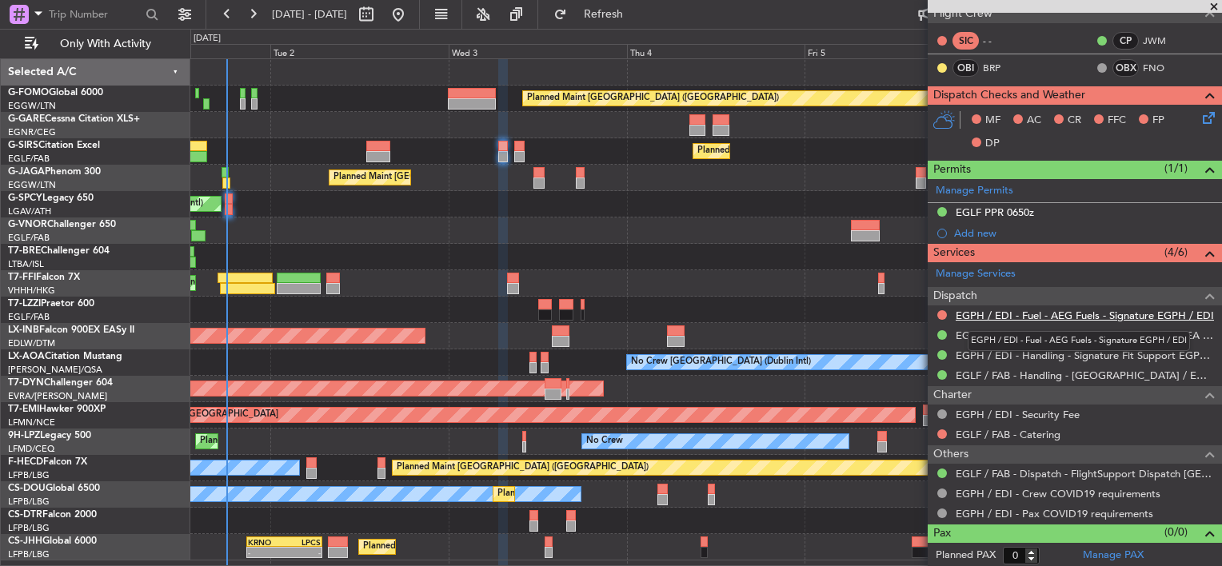
click at [1083, 310] on link "EGPH / EDI - Fuel - AEG Fuels - Signature EGPH / EDI" at bounding box center [1085, 316] width 258 height 14
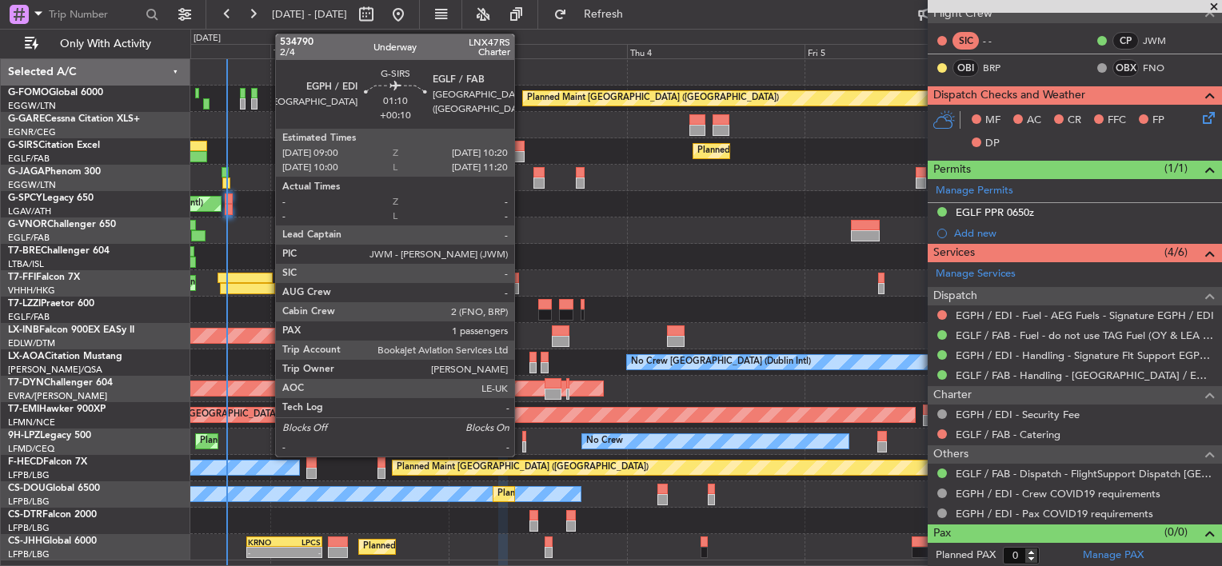
click at [521, 145] on div at bounding box center [519, 146] width 10 height 11
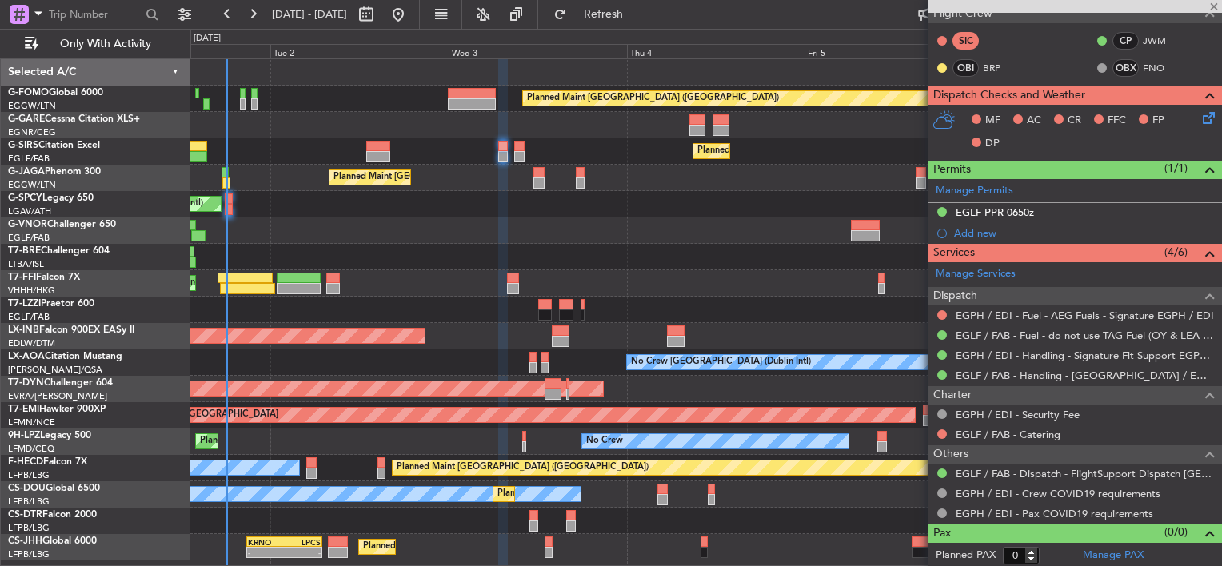
type input "+00:10"
type input "1"
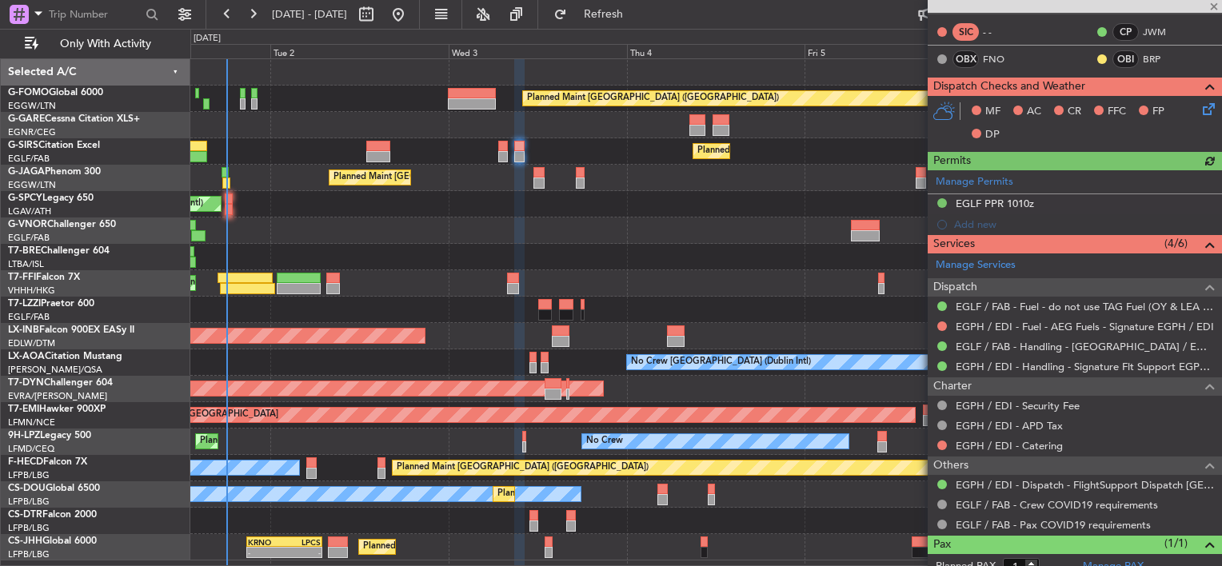
scroll to position [320, 0]
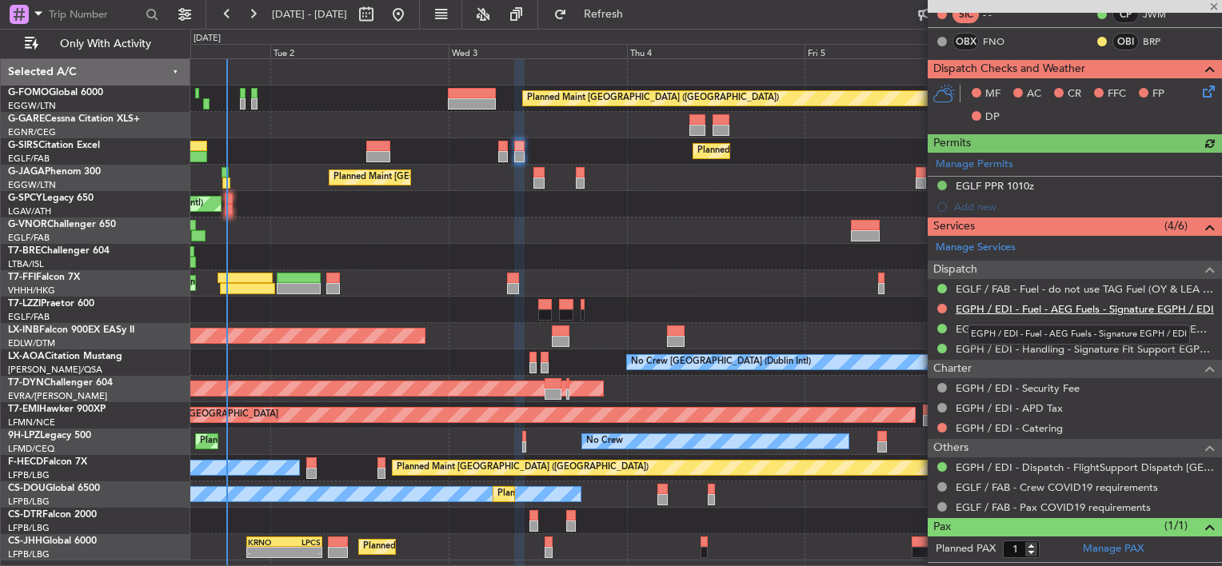
click at [1046, 312] on link "EGPH / EDI - Fuel - AEG Fuels - Signature EGPH / EDI" at bounding box center [1085, 309] width 258 height 14
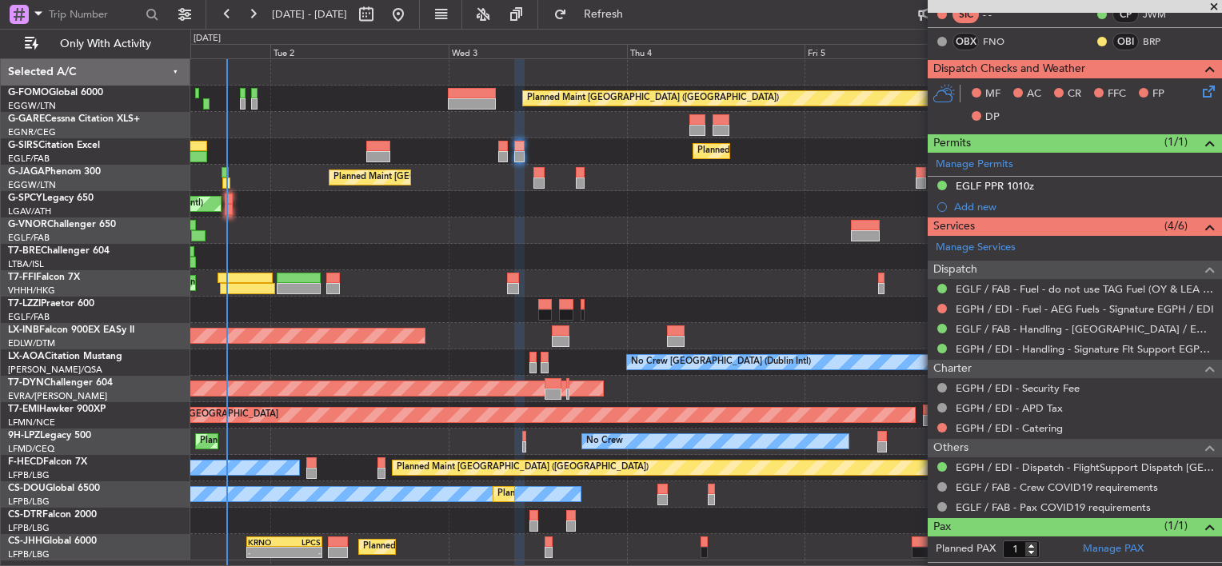
click at [602, 28] on fb-refresh-button "Refresh" at bounding box center [594, 14] width 112 height 29
click at [637, 13] on span "Refresh" at bounding box center [603, 14] width 67 height 11
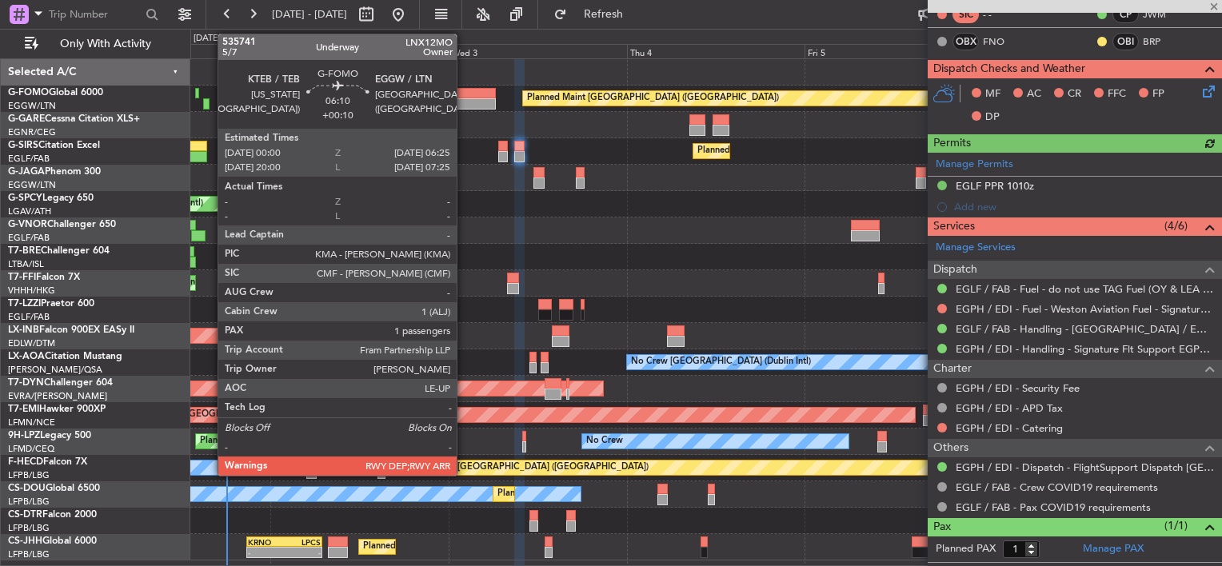
click at [464, 102] on div at bounding box center [472, 103] width 48 height 11
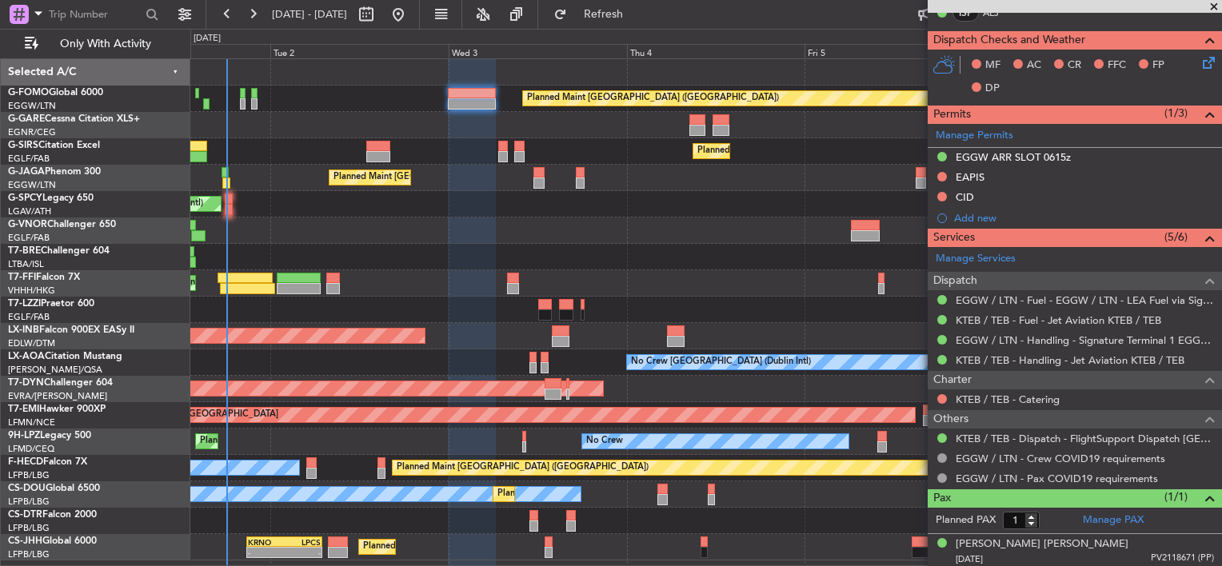
scroll to position [93, 0]
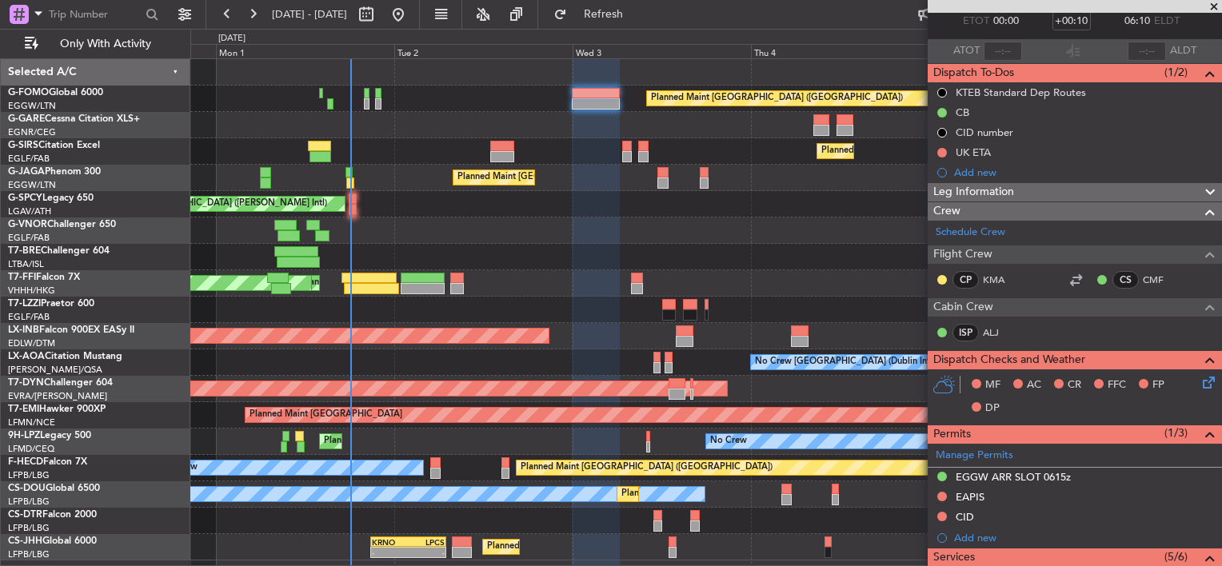
click at [528, 289] on div "Planned Maint Hong Kong (Hong Kong Intl) MEL Hong Kong (Hong Kong Intl)" at bounding box center [705, 283] width 1031 height 26
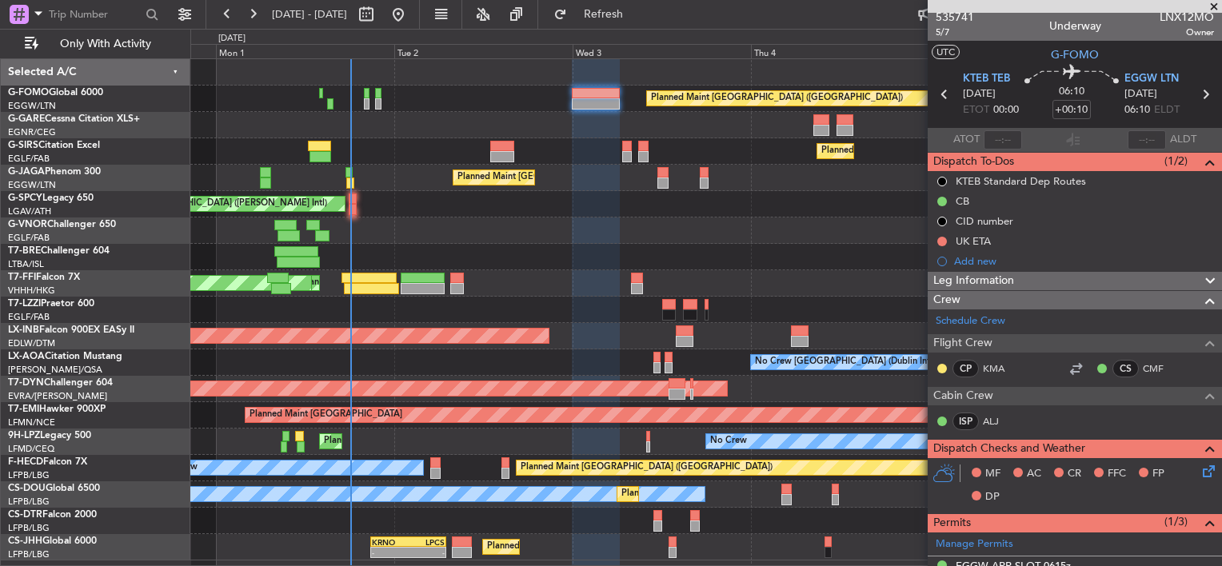
scroll to position [0, 0]
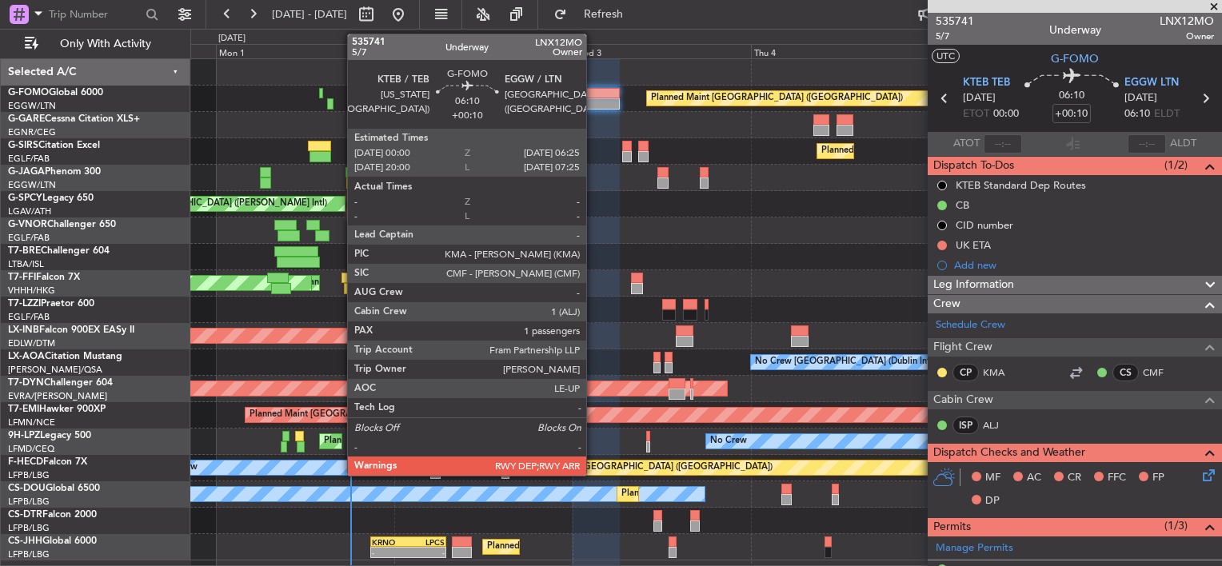
click at [591, 88] on div at bounding box center [596, 93] width 48 height 11
click at [589, 88] on div at bounding box center [596, 93] width 48 height 11
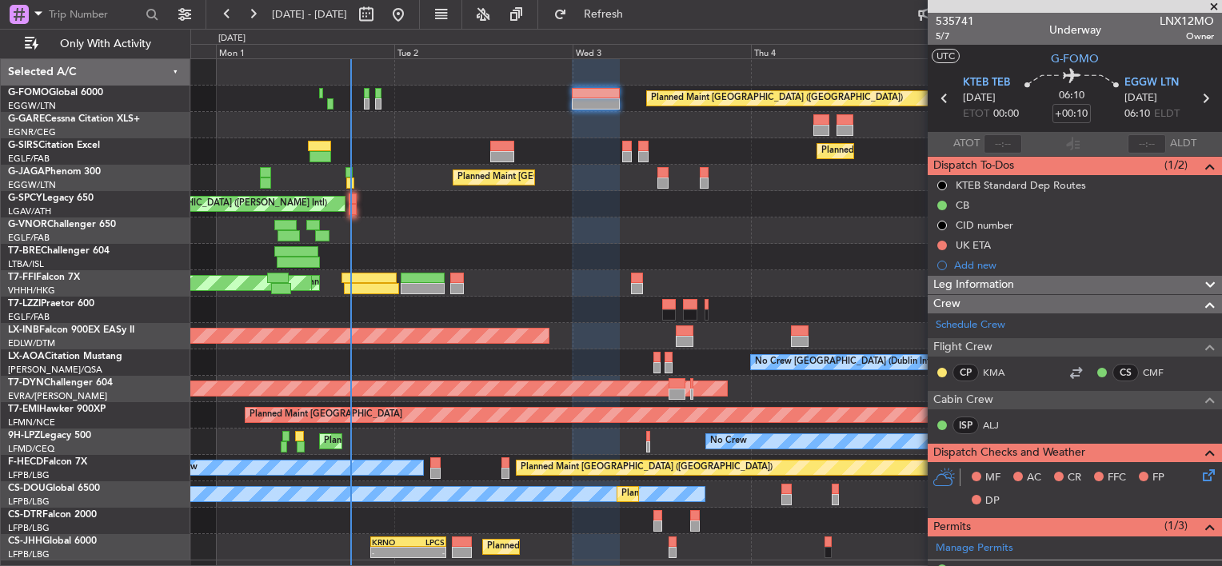
scroll to position [160, 0]
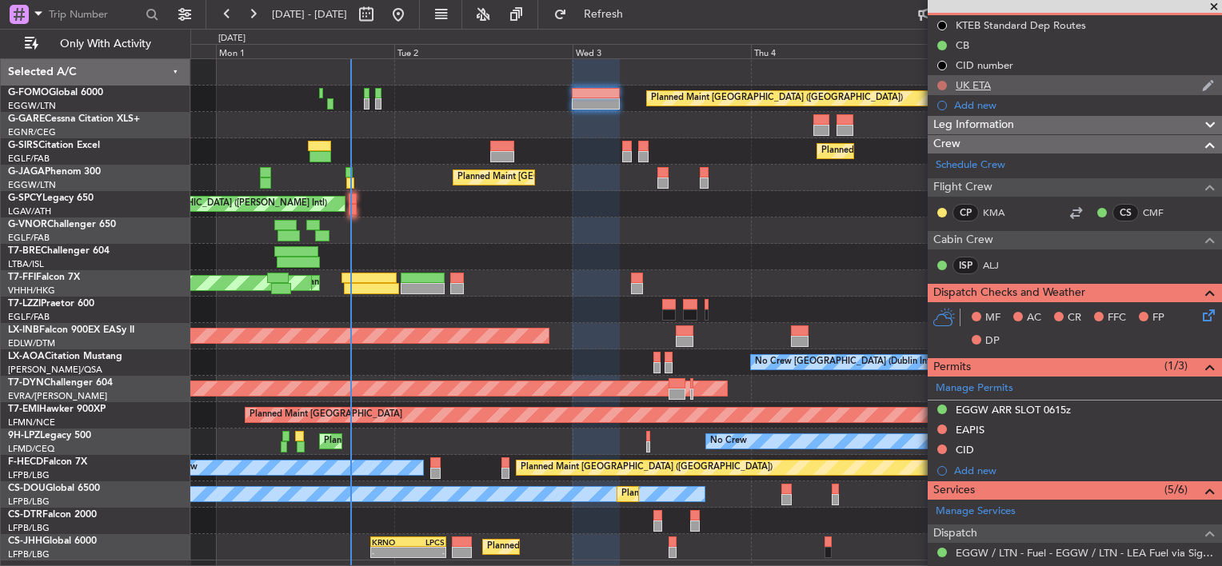
click at [941, 85] on button at bounding box center [942, 86] width 10 height 10
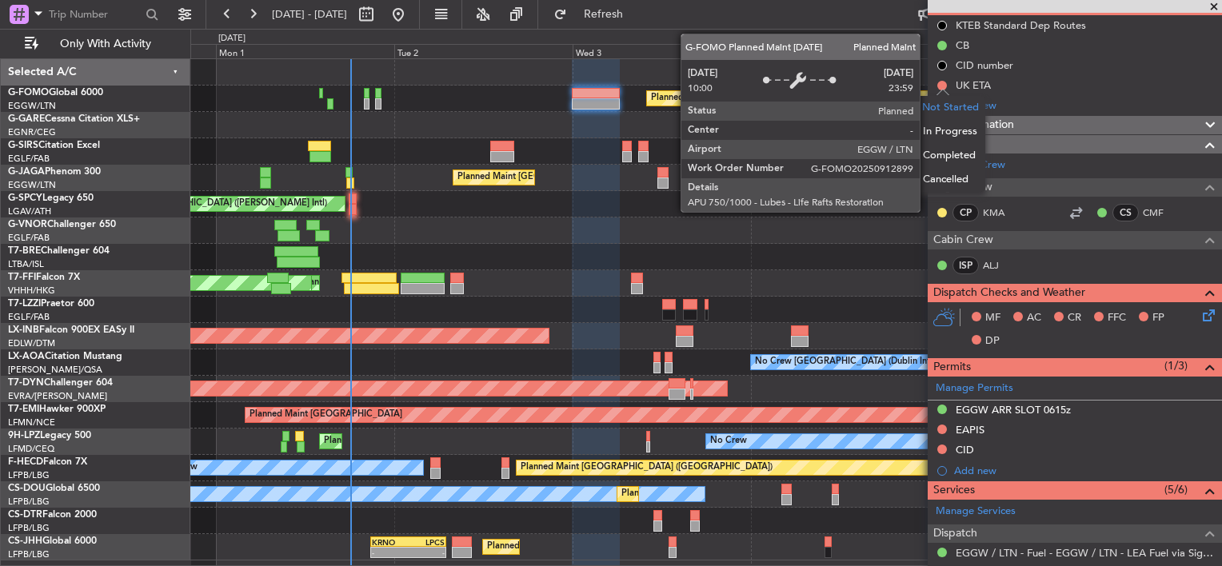
click at [927, 91] on div "Planned Maint [GEOGRAPHIC_DATA] ([GEOGRAPHIC_DATA])" at bounding box center [965, 98] width 637 height 14
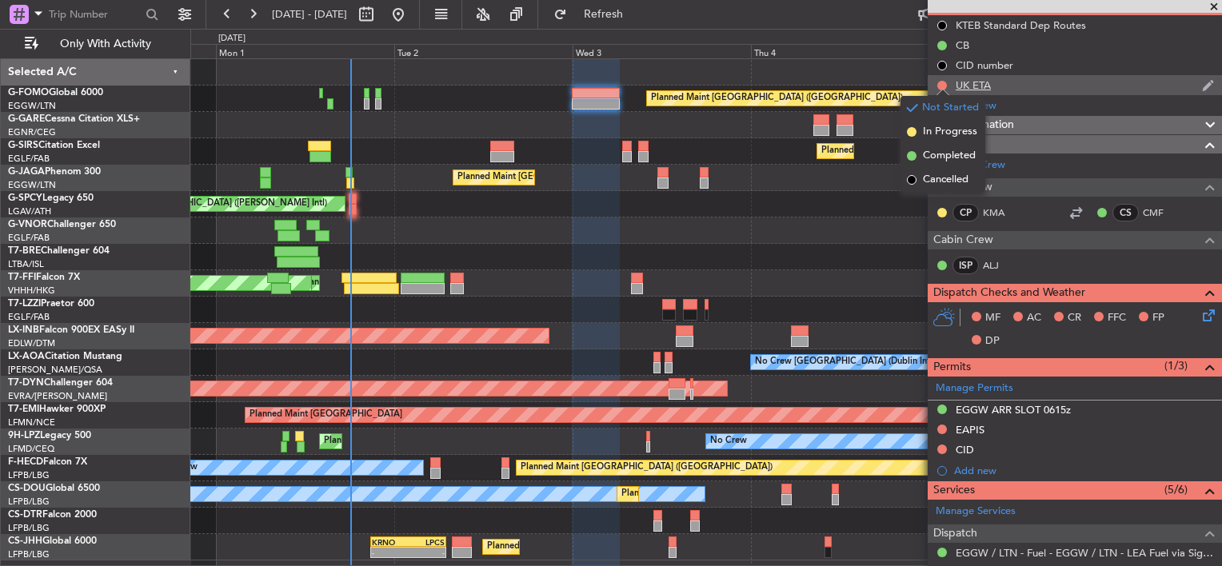
click at [959, 80] on div "UK ETA" at bounding box center [973, 85] width 35 height 14
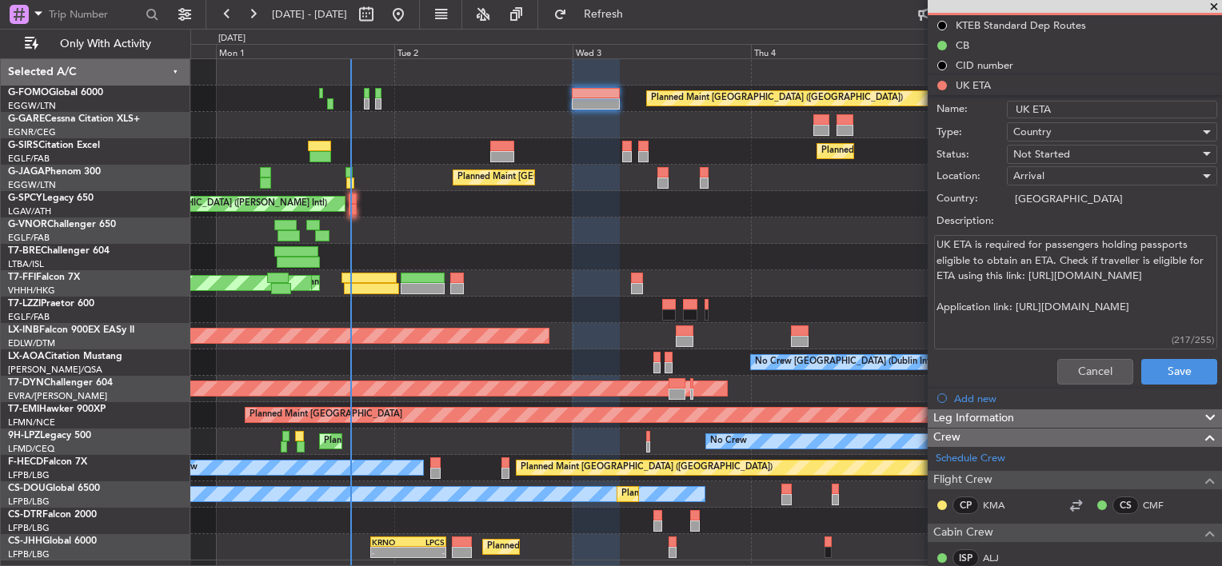
click at [971, 80] on li "UK ETA Name: UK ETA Type: Country Status: Not Started Location: Arrival Country…" at bounding box center [1075, 233] width 294 height 316
click at [941, 87] on li "UK ETA Name: UK ETA Type: Country Status: Not Started Location: Arrival Country…" at bounding box center [1075, 233] width 294 height 316
click at [1078, 366] on button "Cancel" at bounding box center [1095, 372] width 76 height 26
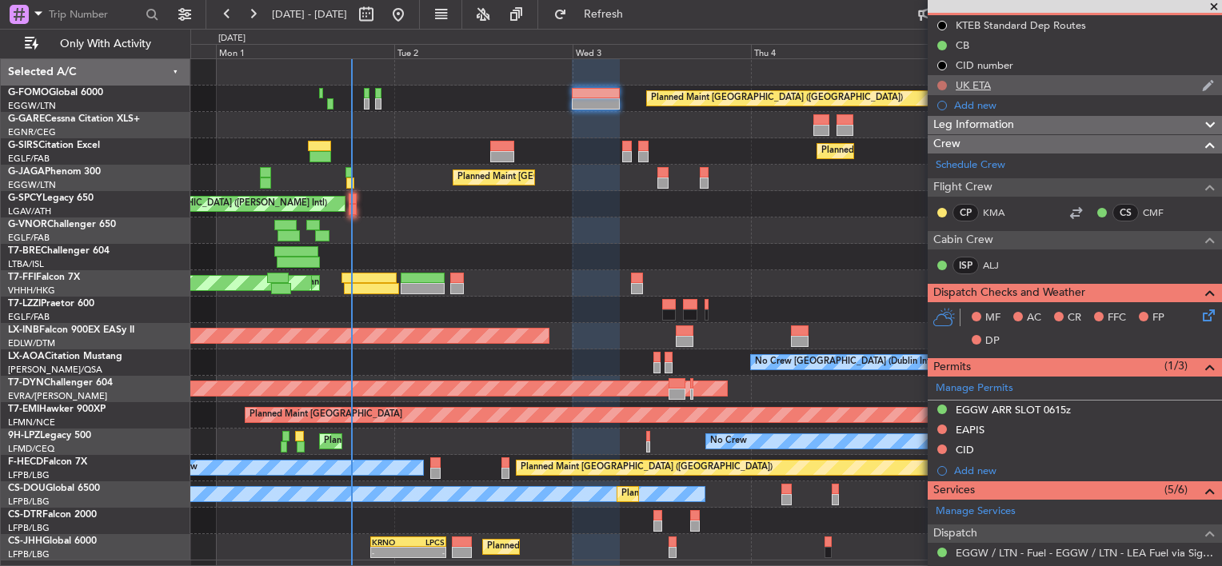
click at [943, 82] on button at bounding box center [942, 86] width 10 height 10
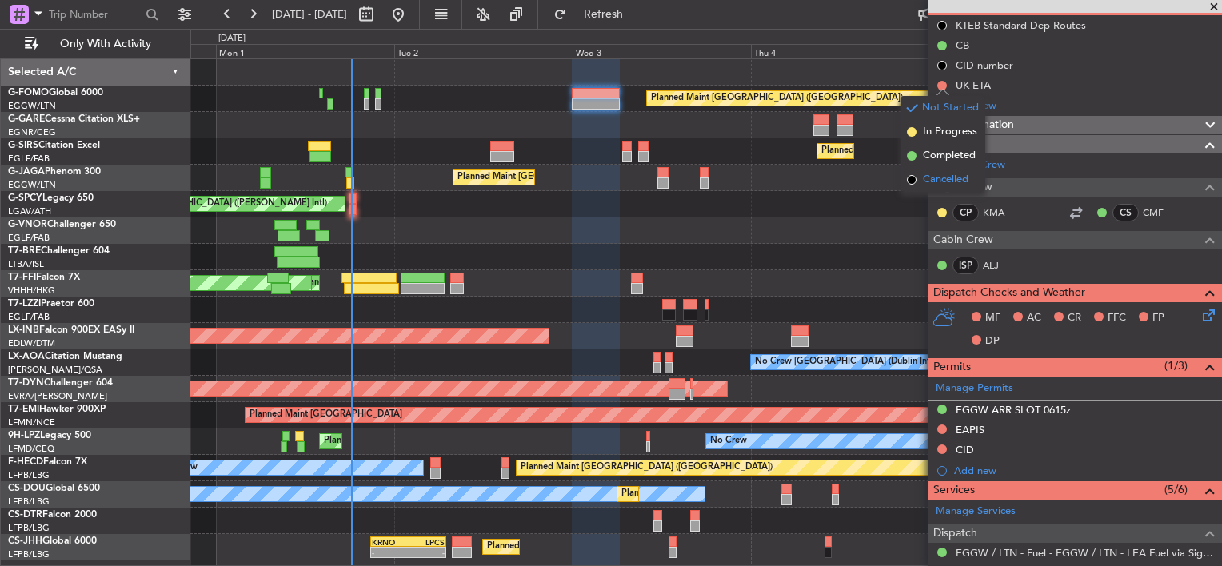
click at [939, 171] on li "Cancelled" at bounding box center [943, 180] width 85 height 24
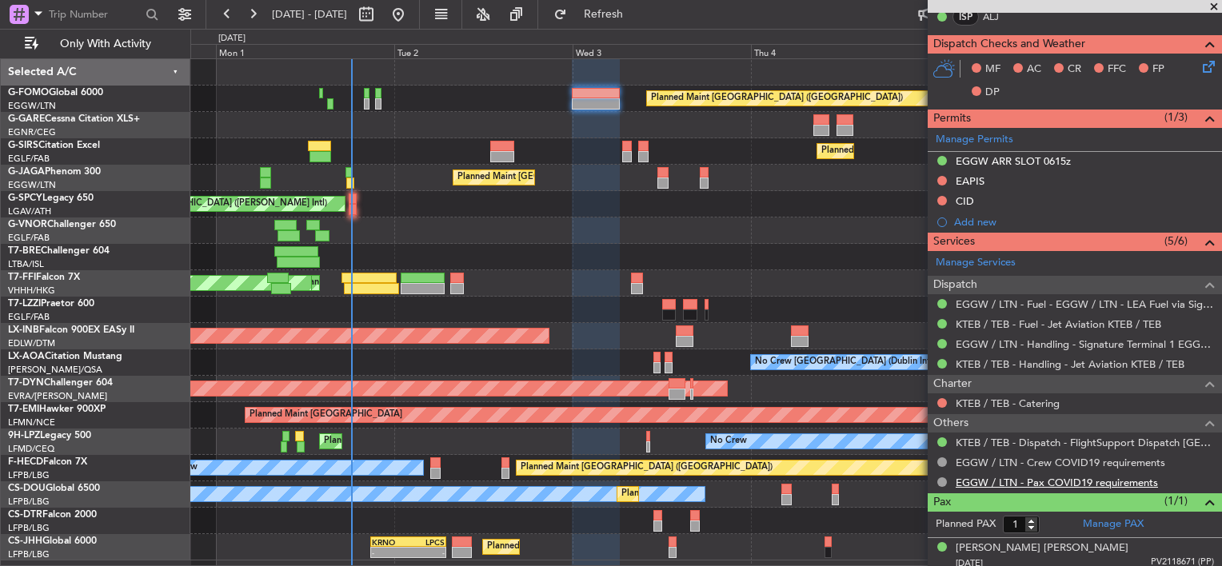
scroll to position [413, 0]
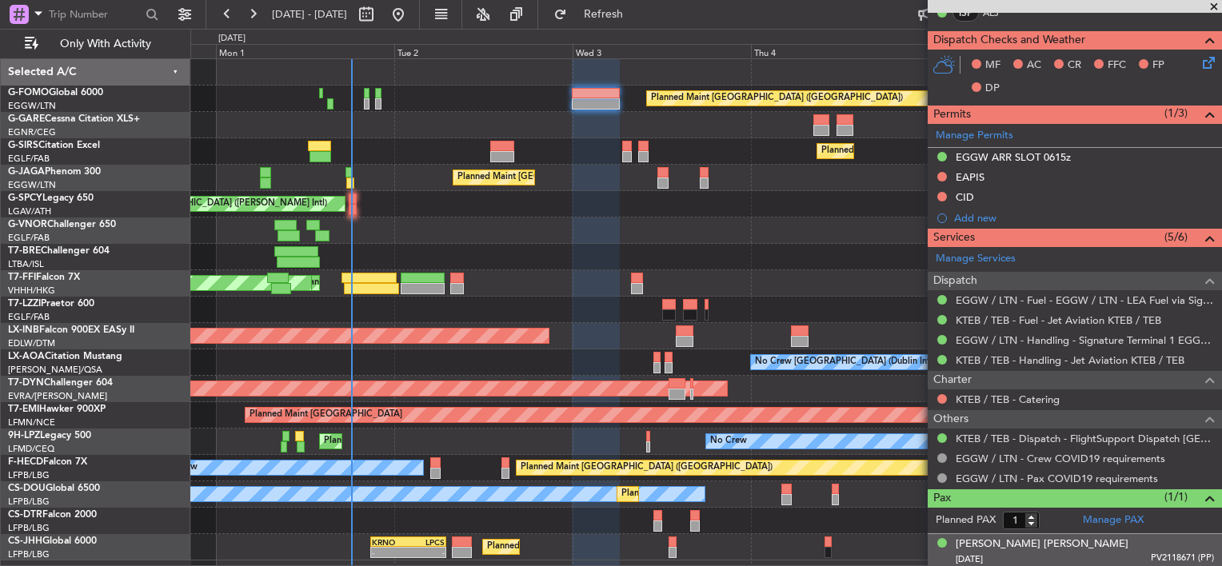
click at [1059, 541] on div "Patrick John Healy 08/12/1966 PV2118671 (PP)" at bounding box center [1085, 552] width 258 height 31
click at [1021, 541] on div "Patrick John Healy" at bounding box center [1042, 545] width 173 height 16
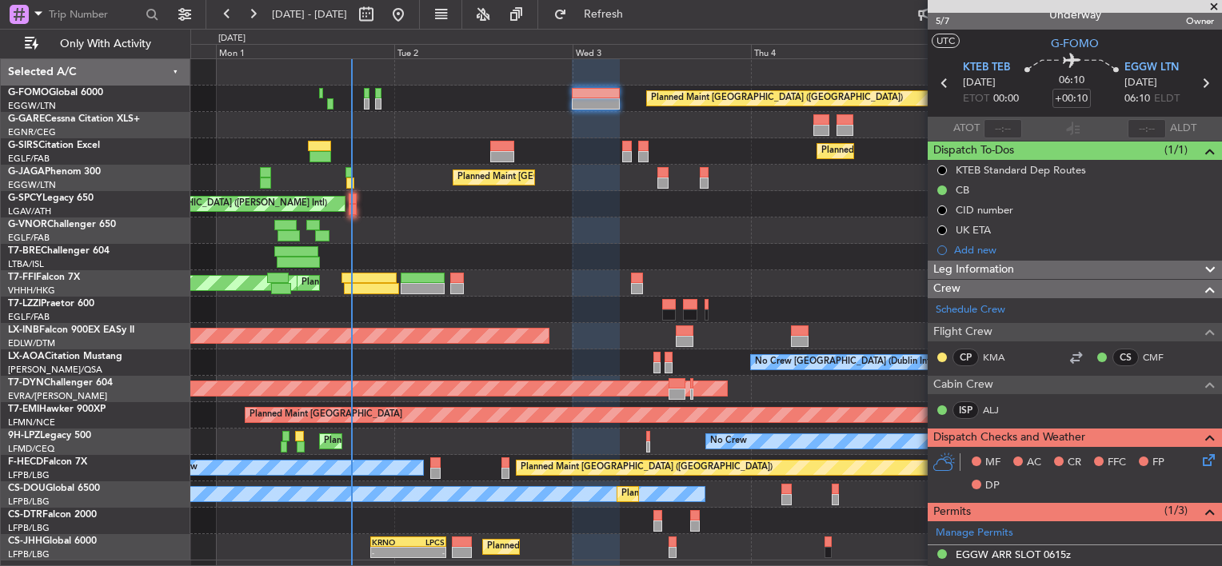
scroll to position [0, 0]
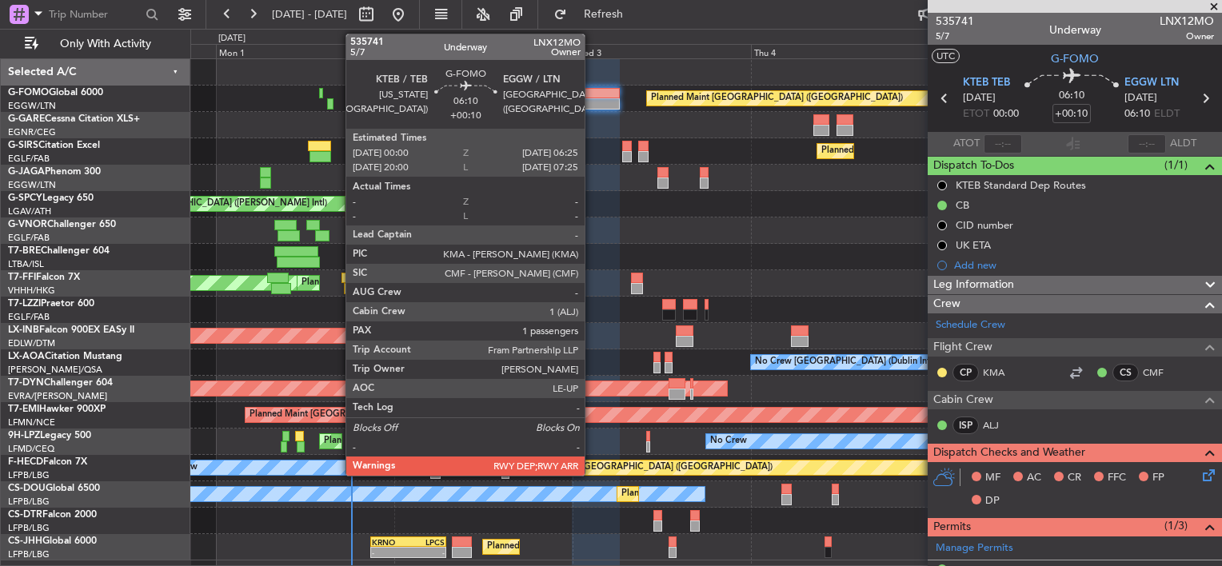
click at [592, 90] on div at bounding box center [596, 93] width 48 height 11
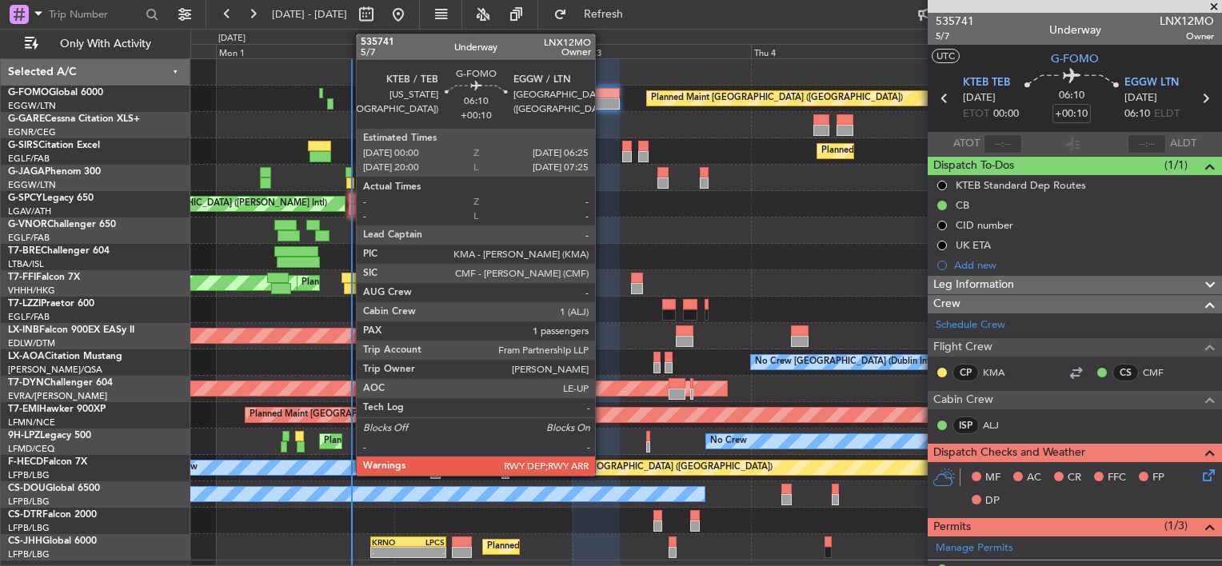
click at [602, 98] on div at bounding box center [596, 103] width 48 height 11
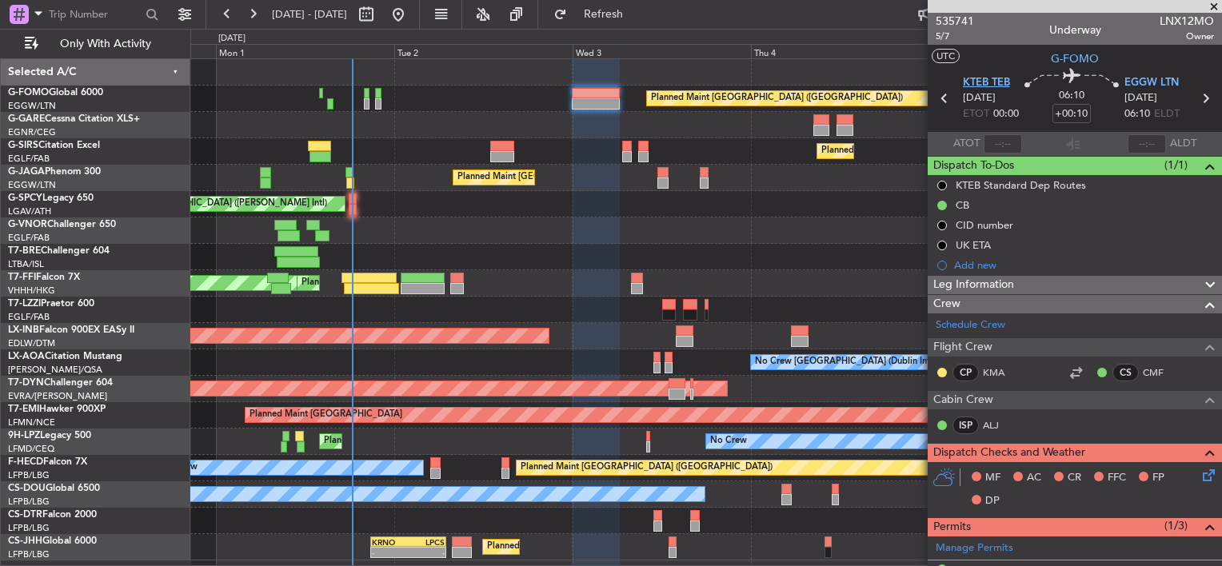
click at [985, 87] on span "KTEB TEB" at bounding box center [986, 83] width 47 height 16
click at [982, 79] on span "KTEB TEB" at bounding box center [986, 83] width 47 height 16
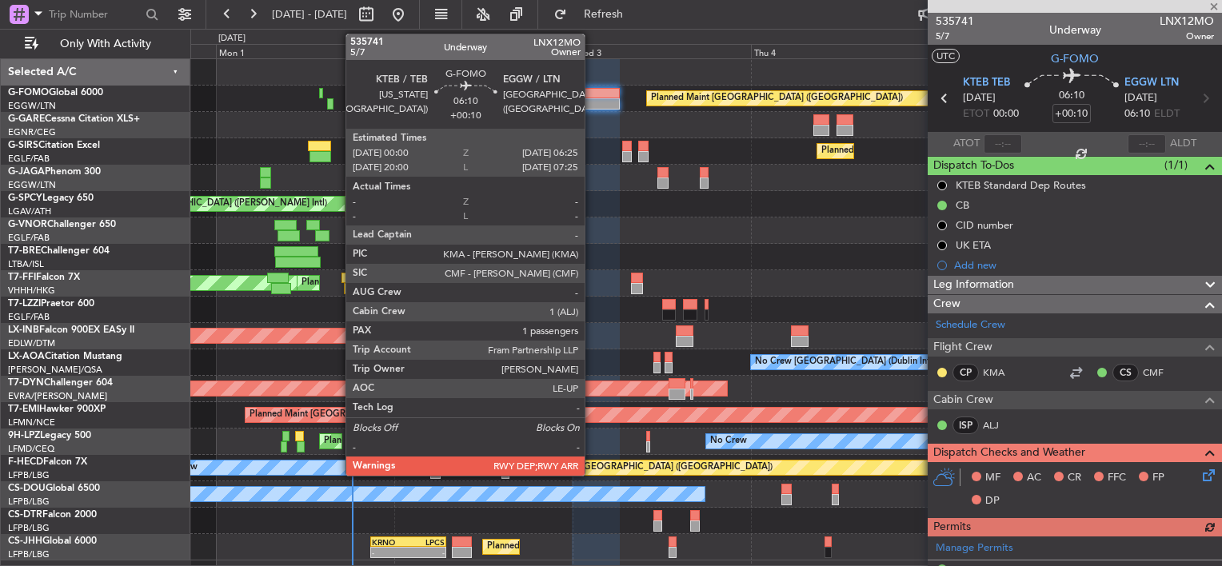
click at [592, 98] on div at bounding box center [596, 103] width 48 height 11
click at [591, 98] on div at bounding box center [596, 103] width 48 height 11
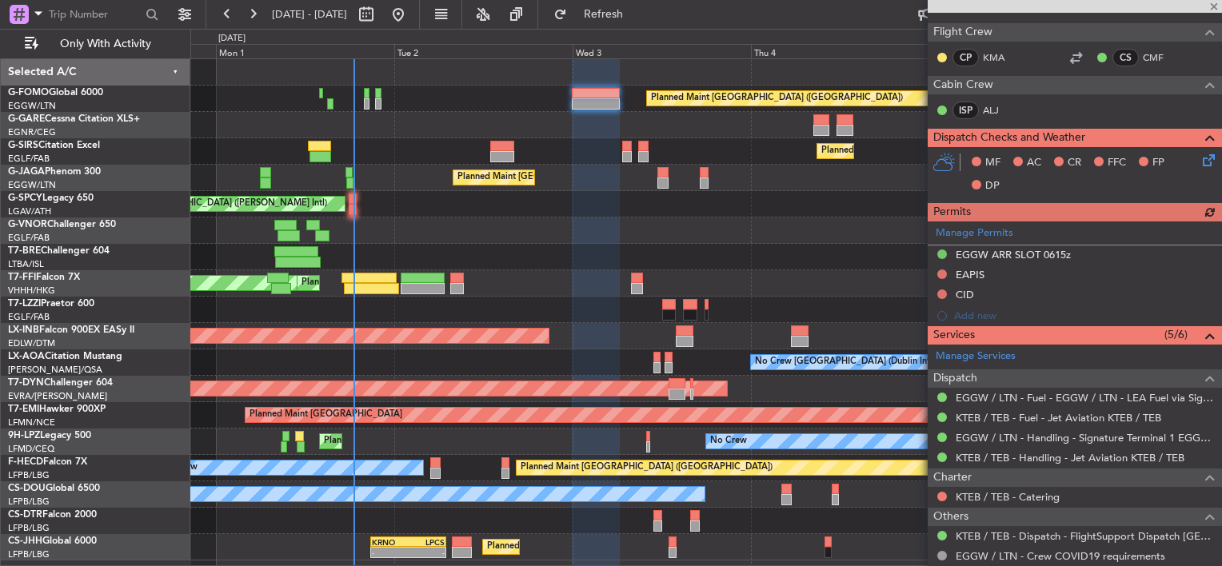
scroll to position [320, 0]
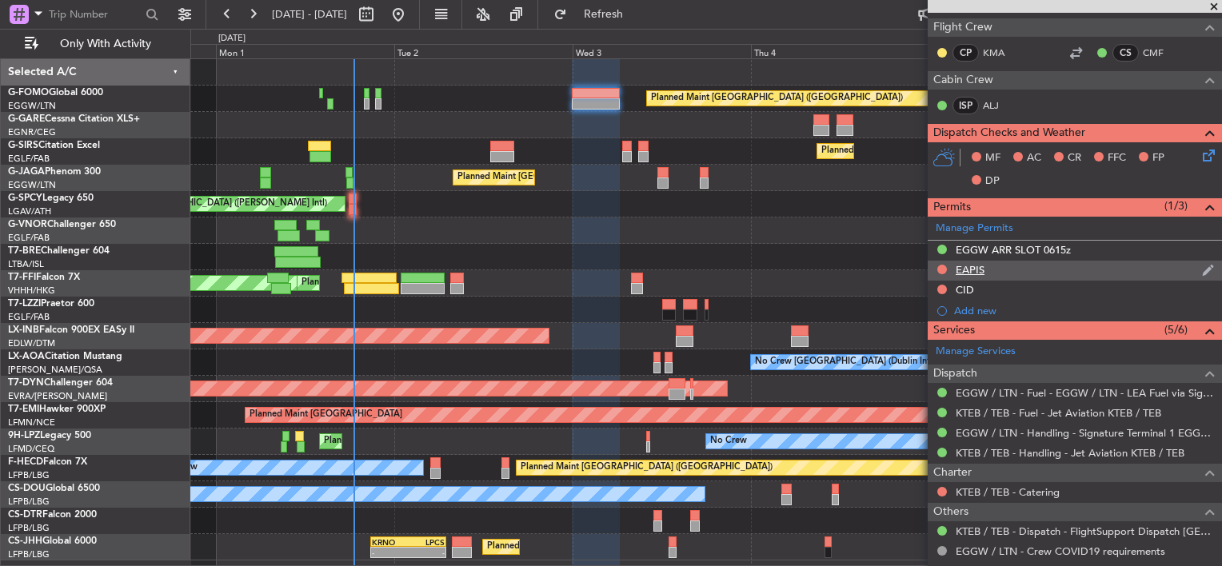
click at [973, 265] on div "EAPIS" at bounding box center [970, 270] width 29 height 14
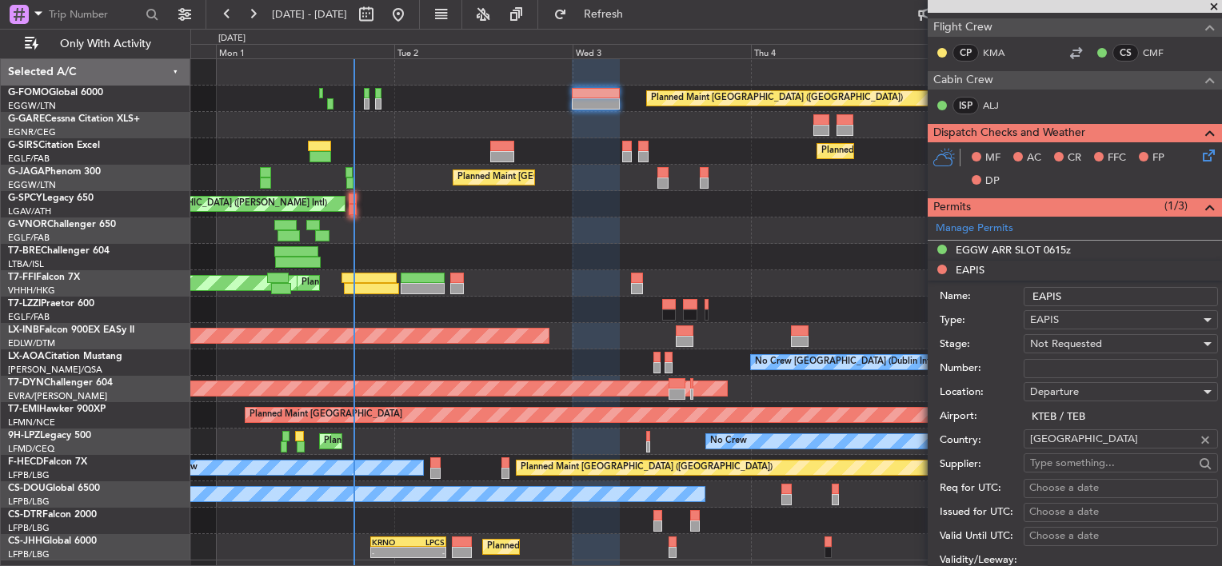
paste input "EAPIS-17678324"
drag, startPoint x: 1049, startPoint y: 374, endPoint x: 1037, endPoint y: 365, distance: 16.0
click at [1037, 365] on input "EAPIS-17678324" at bounding box center [1121, 368] width 194 height 19
type input "EAPIS-17678324"
click at [1037, 345] on span "Not Requested" at bounding box center [1066, 344] width 72 height 14
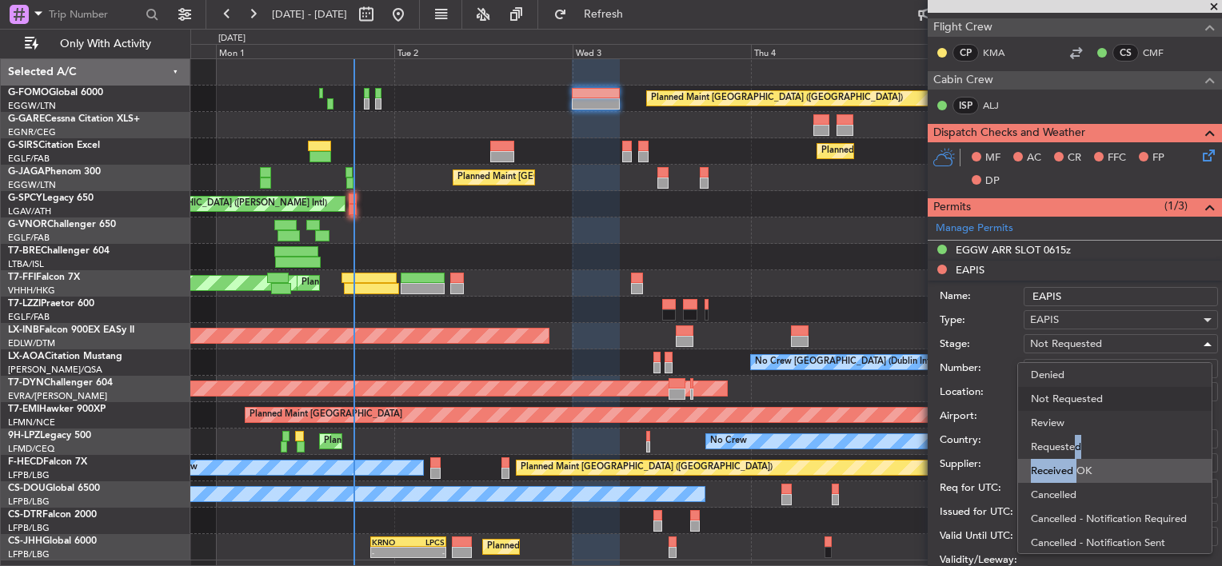
drag, startPoint x: 1070, startPoint y: 448, endPoint x: 1072, endPoint y: 470, distance: 21.7
click at [1072, 470] on div "Denied Not Requested Review Requested Received OK Cancelled Cancelled - Notific…" at bounding box center [1114, 458] width 195 height 192
click at [1072, 469] on span "Received OK" at bounding box center [1115, 471] width 168 height 24
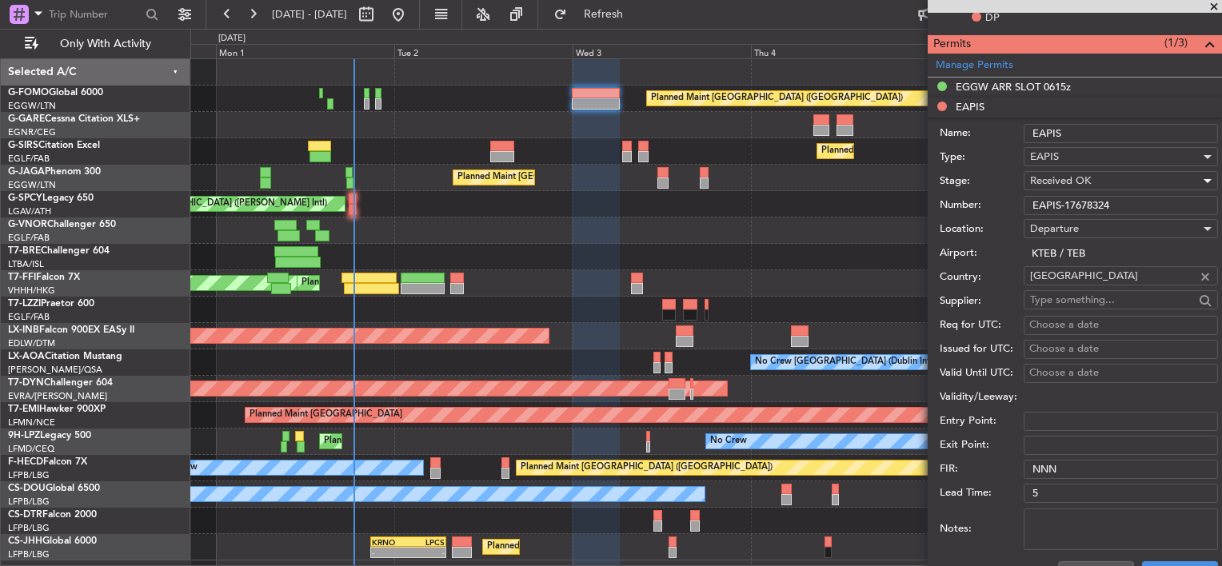
scroll to position [560, 0]
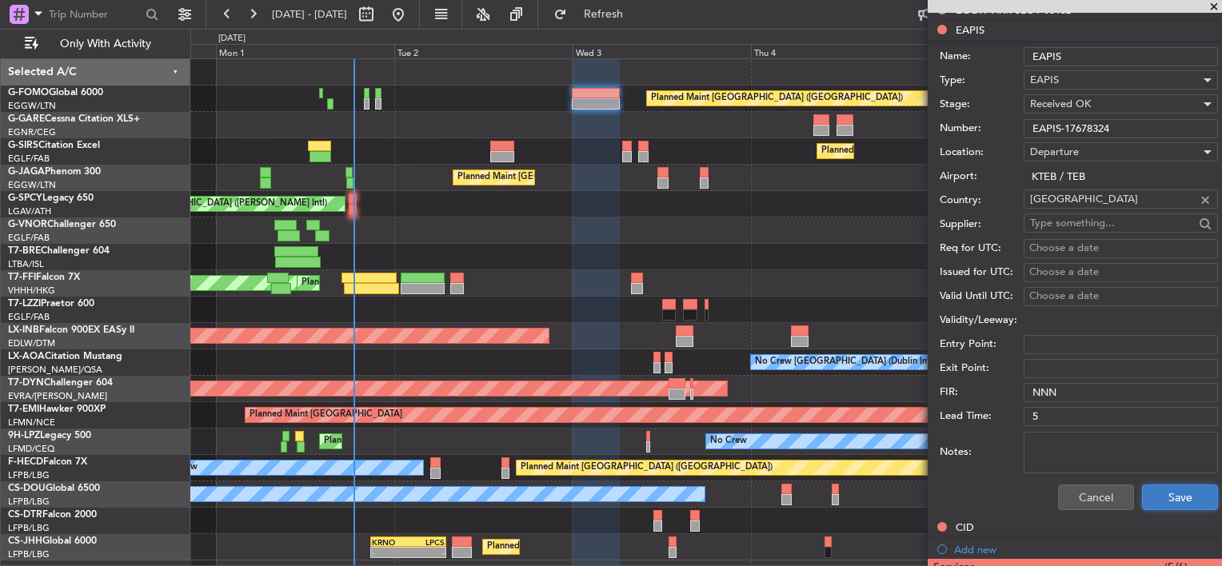
click at [1172, 485] on button "Save" at bounding box center [1180, 498] width 76 height 26
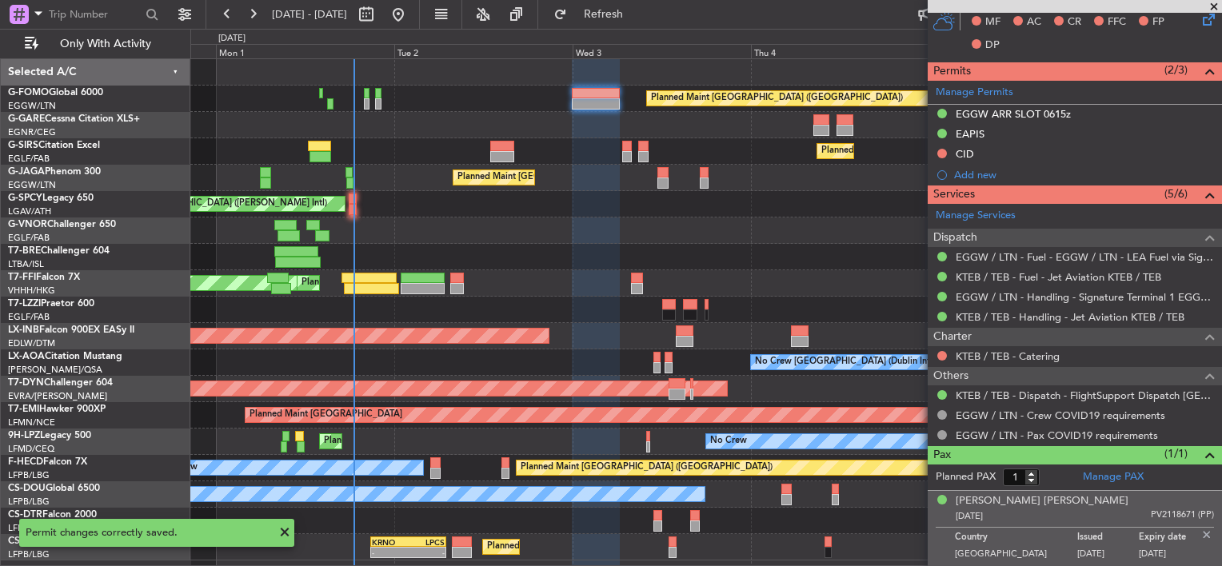
scroll to position [452, 0]
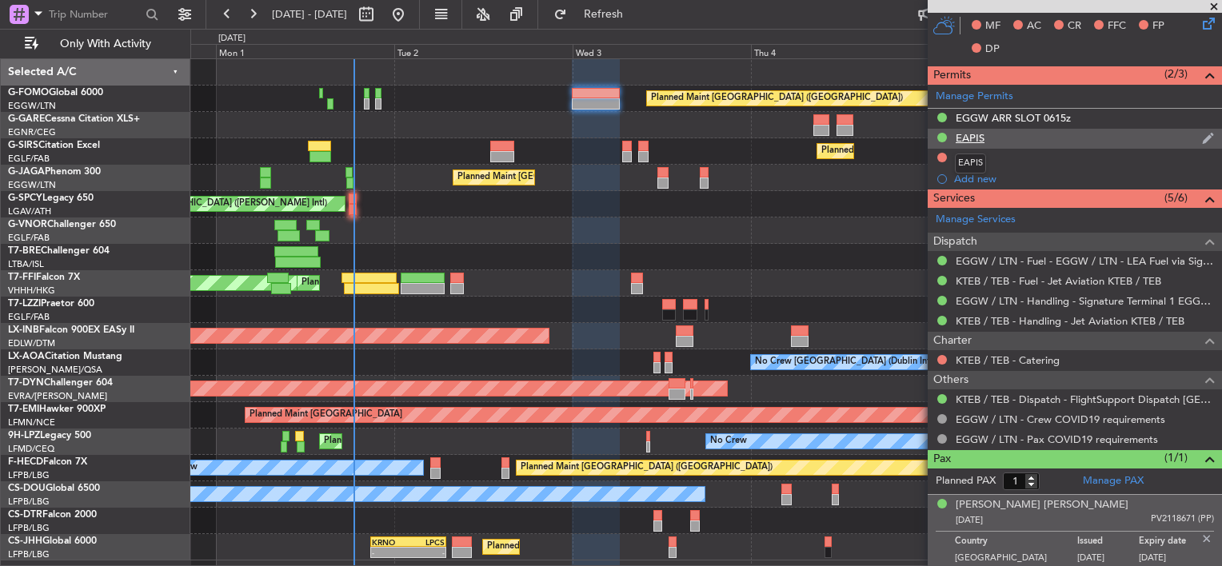
click at [974, 137] on div "EAPIS" at bounding box center [970, 138] width 29 height 14
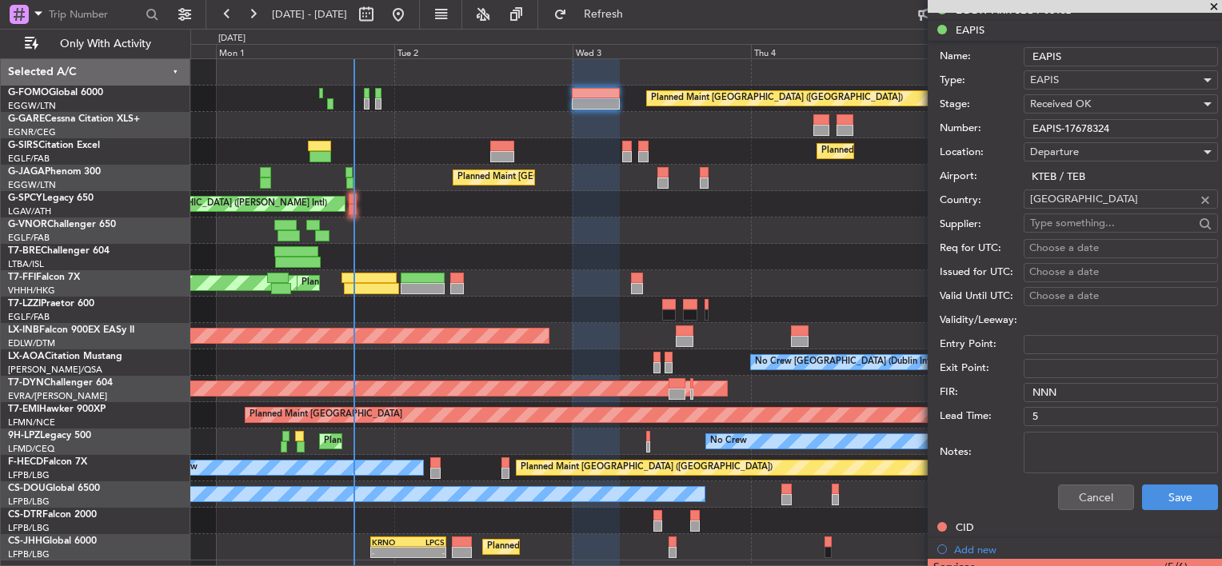
drag, startPoint x: 1046, startPoint y: 121, endPoint x: 1011, endPoint y: 128, distance: 35.9
click at [1014, 127] on div "Number: EAPIS-17678324" at bounding box center [1079, 129] width 278 height 24
click at [1078, 489] on button "Cancel" at bounding box center [1096, 498] width 76 height 26
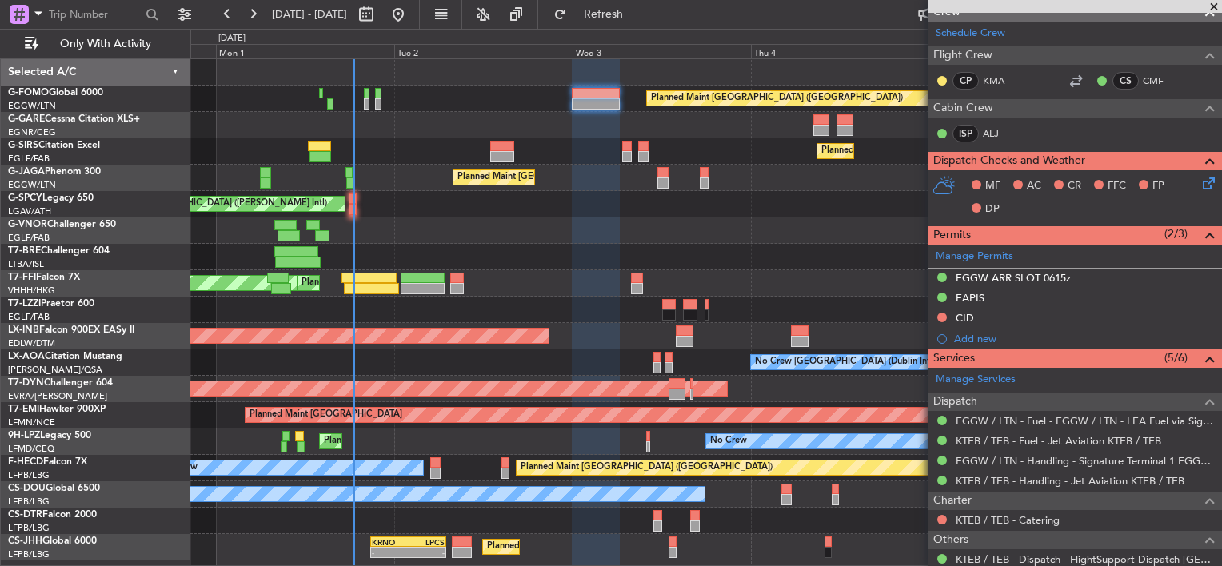
scroll to position [0, 0]
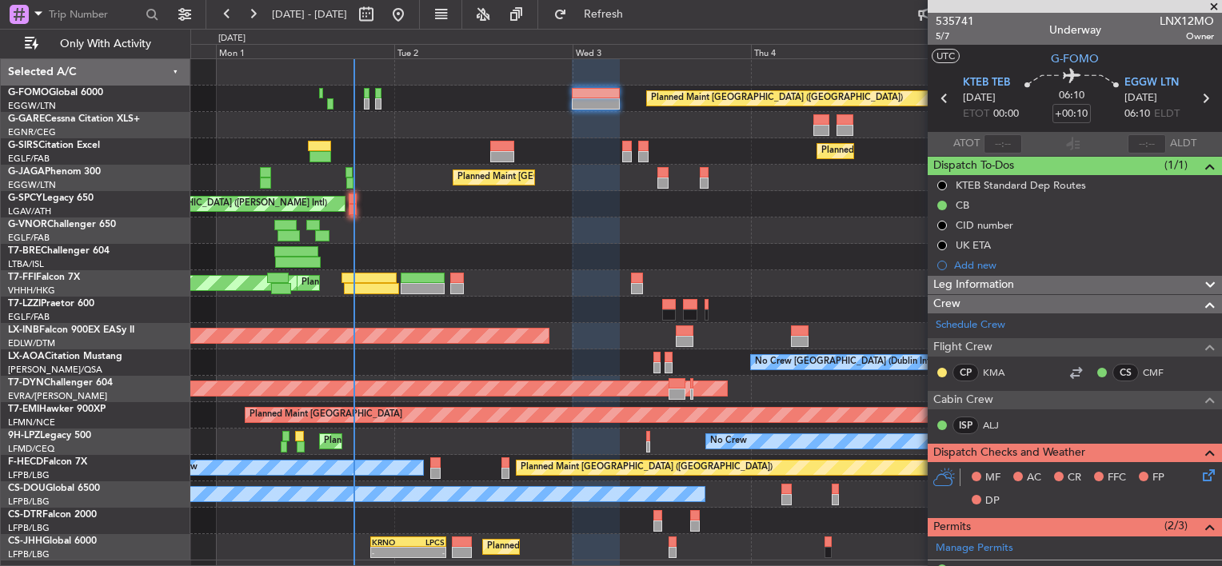
click at [1200, 474] on icon at bounding box center [1206, 472] width 13 height 13
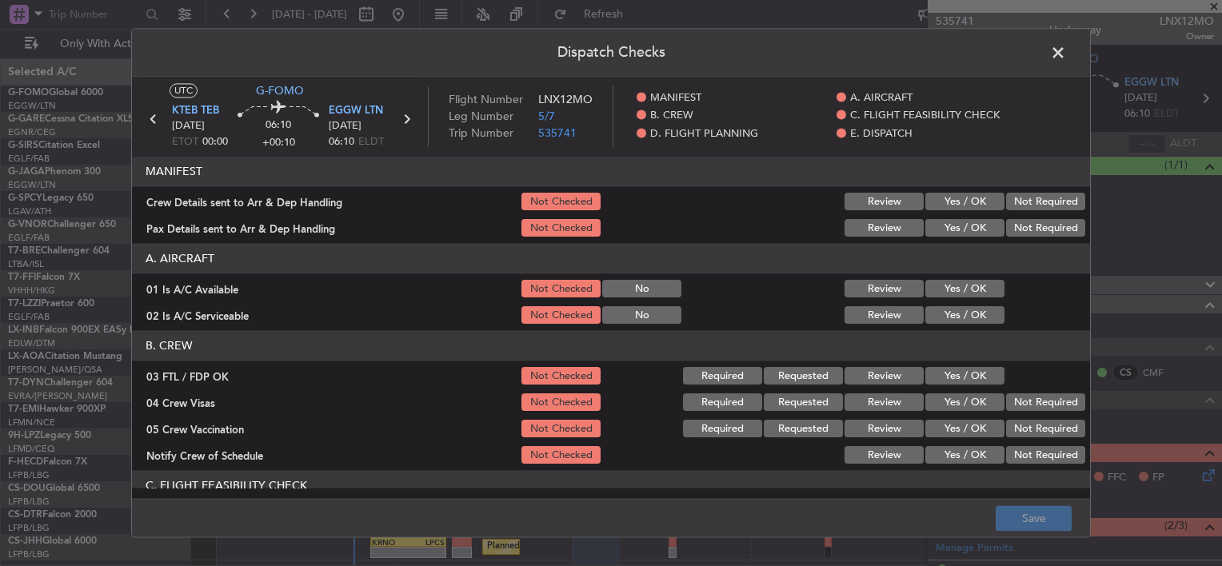
click at [952, 202] on button "Yes / OK" at bounding box center [964, 203] width 79 height 18
click at [963, 233] on button "Yes / OK" at bounding box center [964, 229] width 79 height 18
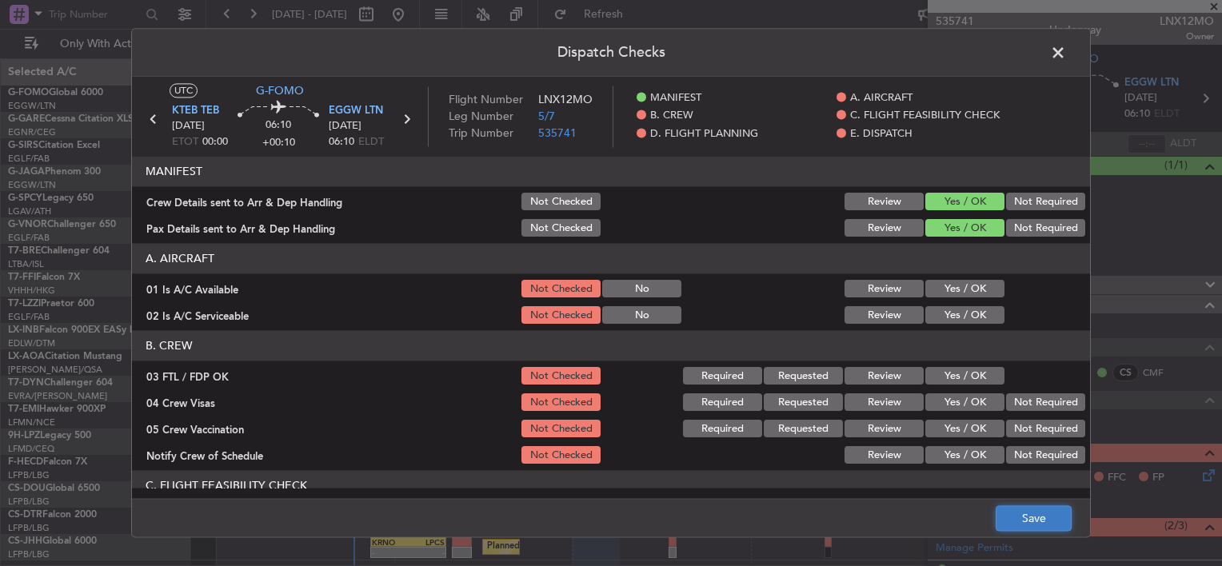
click at [1047, 525] on button "Save" at bounding box center [1034, 519] width 76 height 26
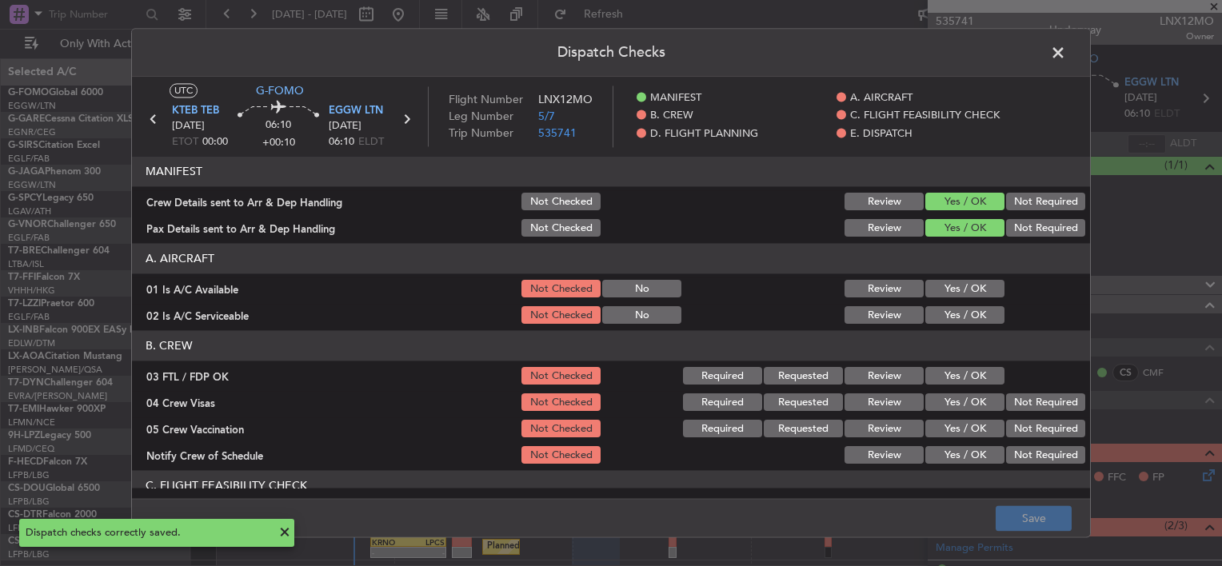
click at [1066, 53] on span at bounding box center [1066, 57] width 0 height 32
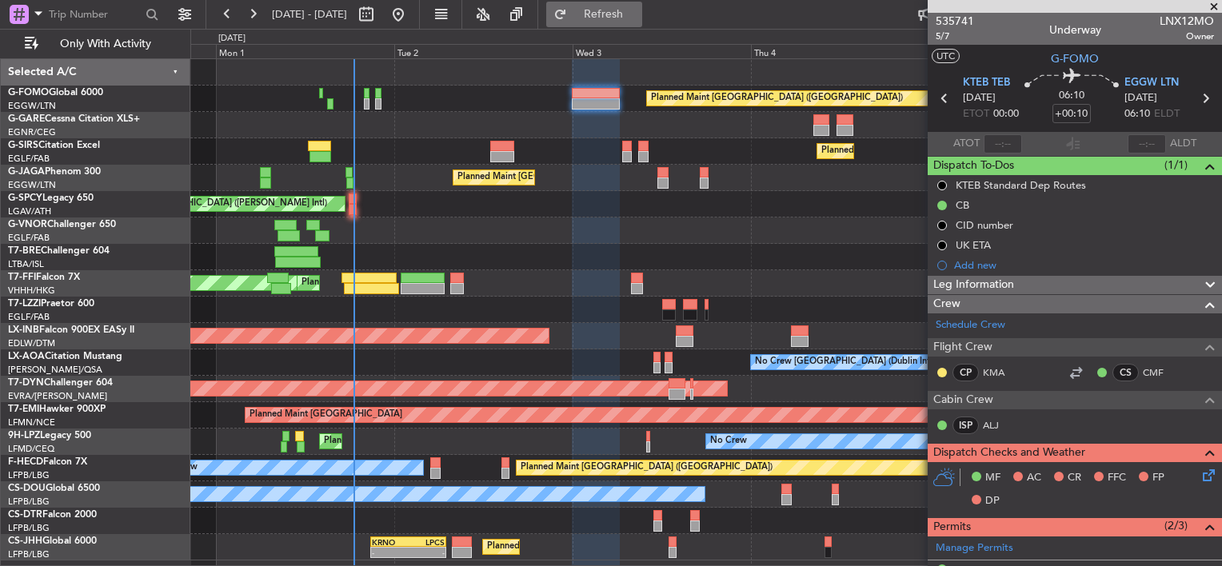
click at [633, 18] on span "Refresh" at bounding box center [603, 14] width 67 height 11
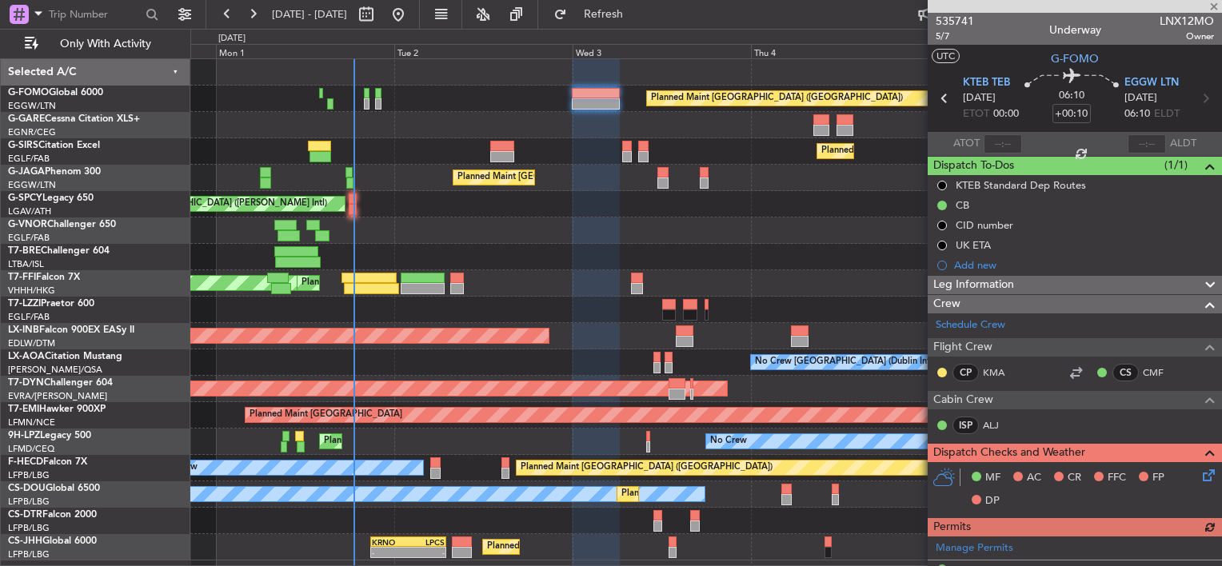
click at [639, 32] on div "0 0 Sun 31 Mon 1 Tue 2 Wed 3 Sep 2025 Thu 4 Fri 5 Sat 6" at bounding box center [706, 44] width 1030 height 29
drag, startPoint x: 653, startPoint y: 28, endPoint x: 650, endPoint y: 38, distance: 10.1
click at [653, 38] on fb-flight-board "31 Aug 2025 - 06 Sep 2025 Refresh Quick Links Only With Activity Planned Maint …" at bounding box center [611, 289] width 1222 height 554
click at [637, 15] on span "Refresh" at bounding box center [603, 14] width 67 height 11
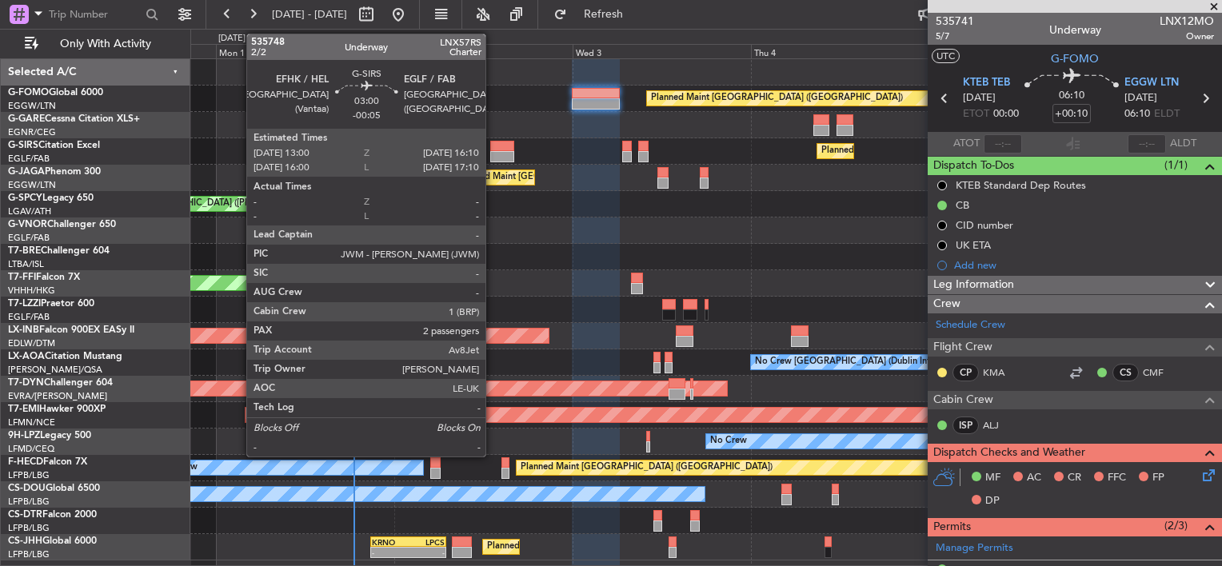
click at [493, 154] on div at bounding box center [502, 156] width 24 height 11
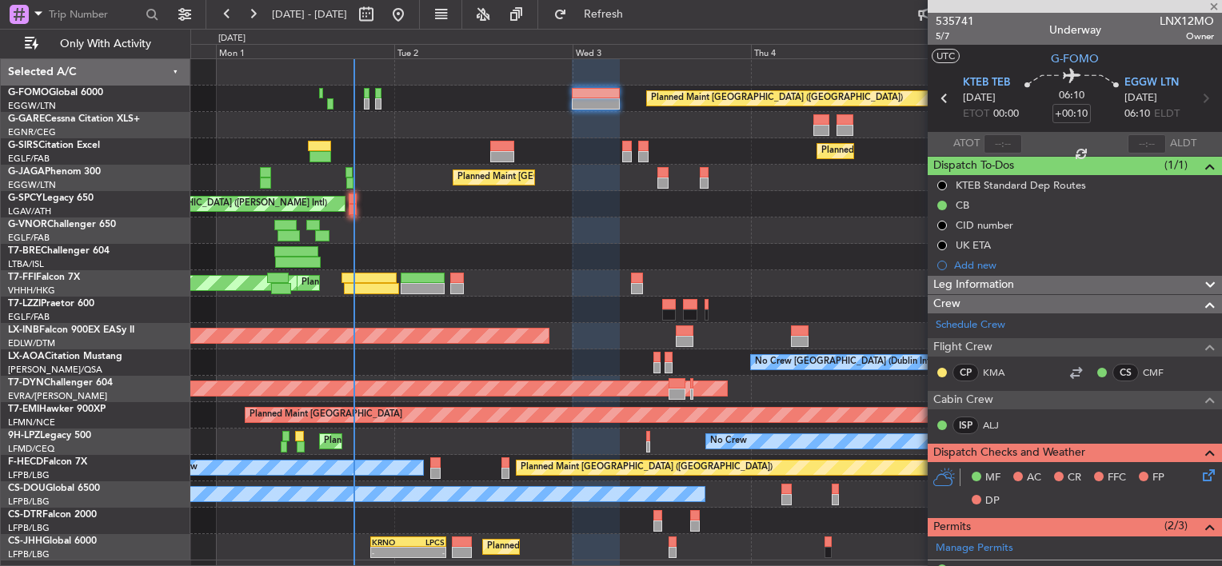
type input "-00:05"
type input "2"
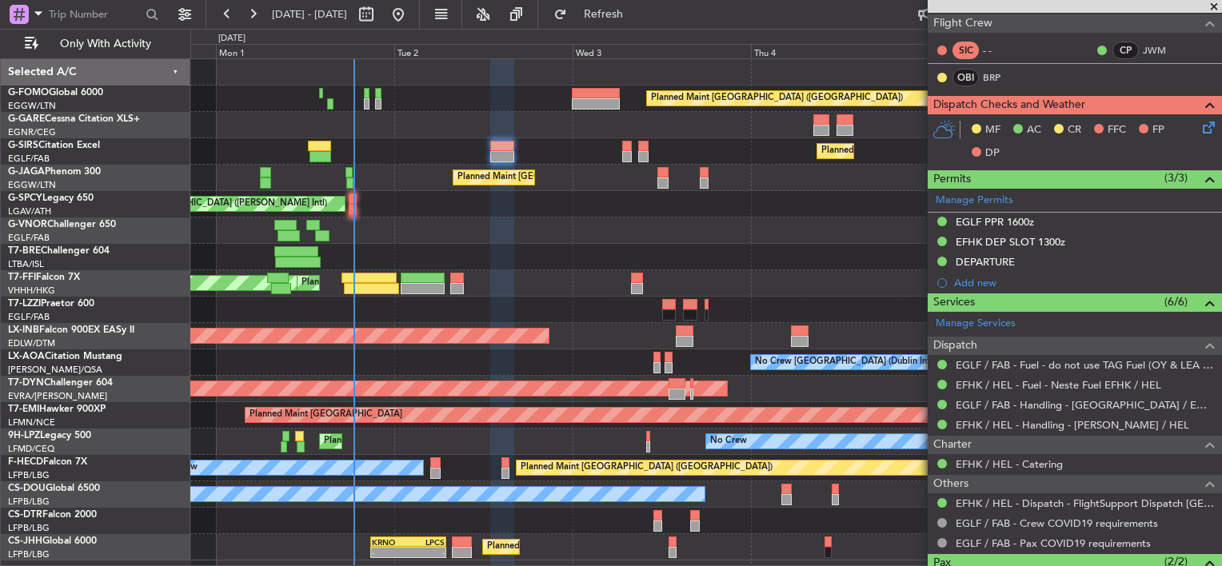
scroll to position [246, 0]
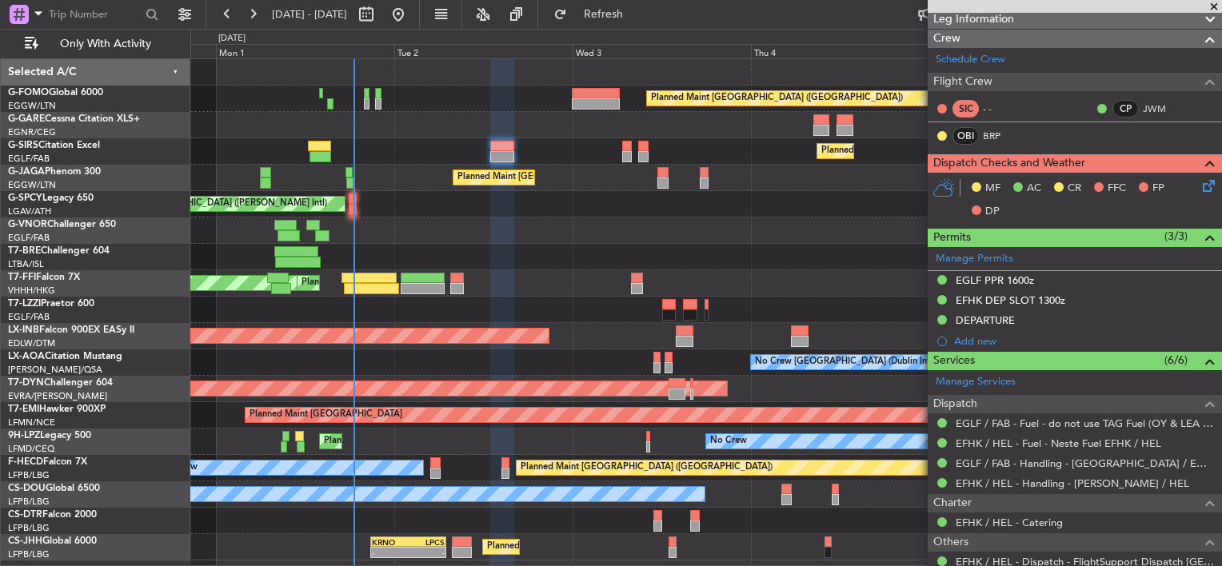
click at [1200, 189] on icon at bounding box center [1206, 183] width 13 height 13
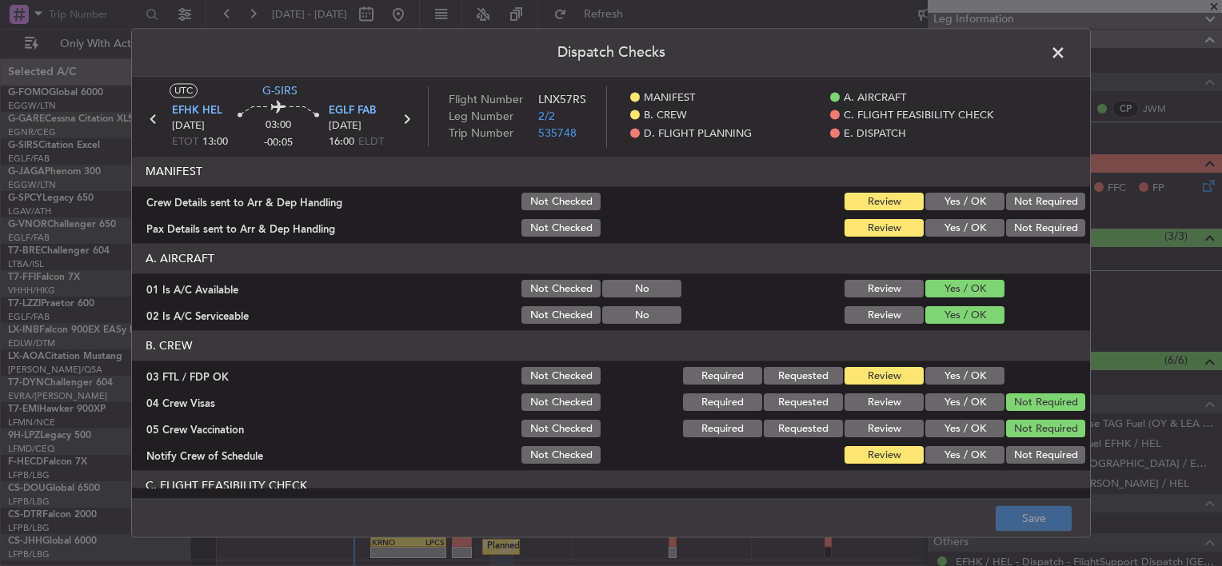
click at [1066, 48] on span at bounding box center [1066, 57] width 0 height 32
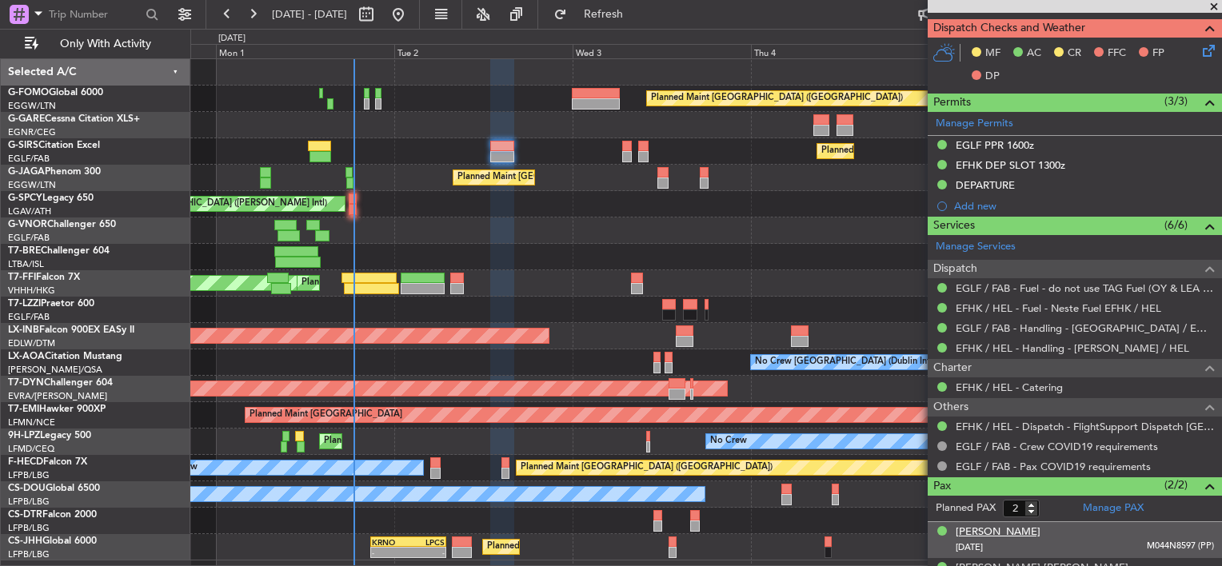
scroll to position [406, 0]
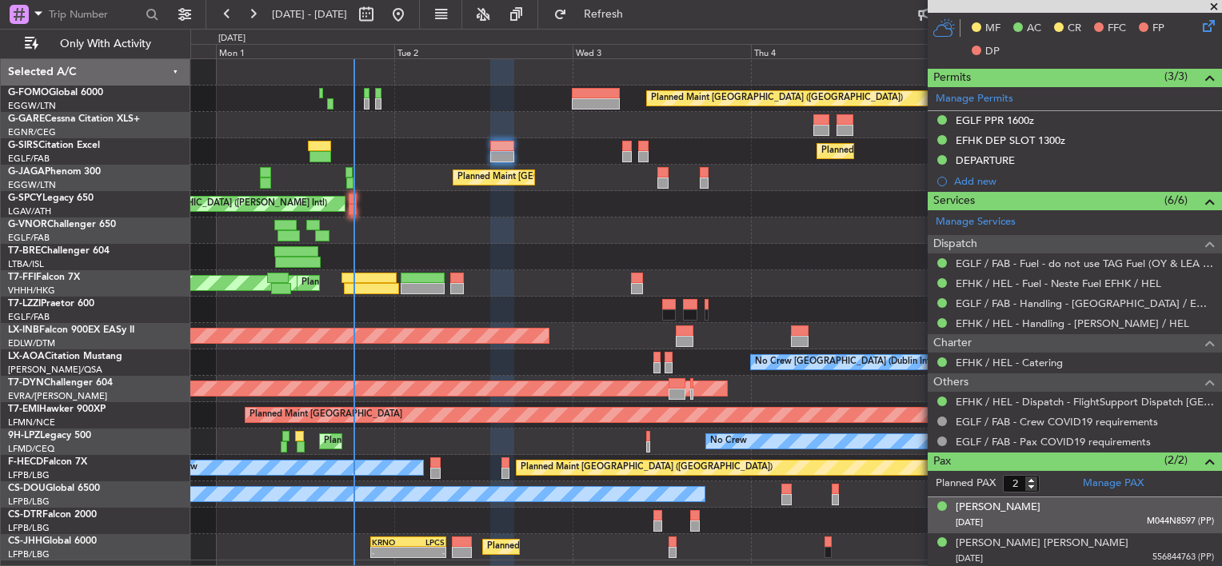
click at [977, 515] on div "21/08/1985 M044N8597 (PP)" at bounding box center [1085, 523] width 258 height 16
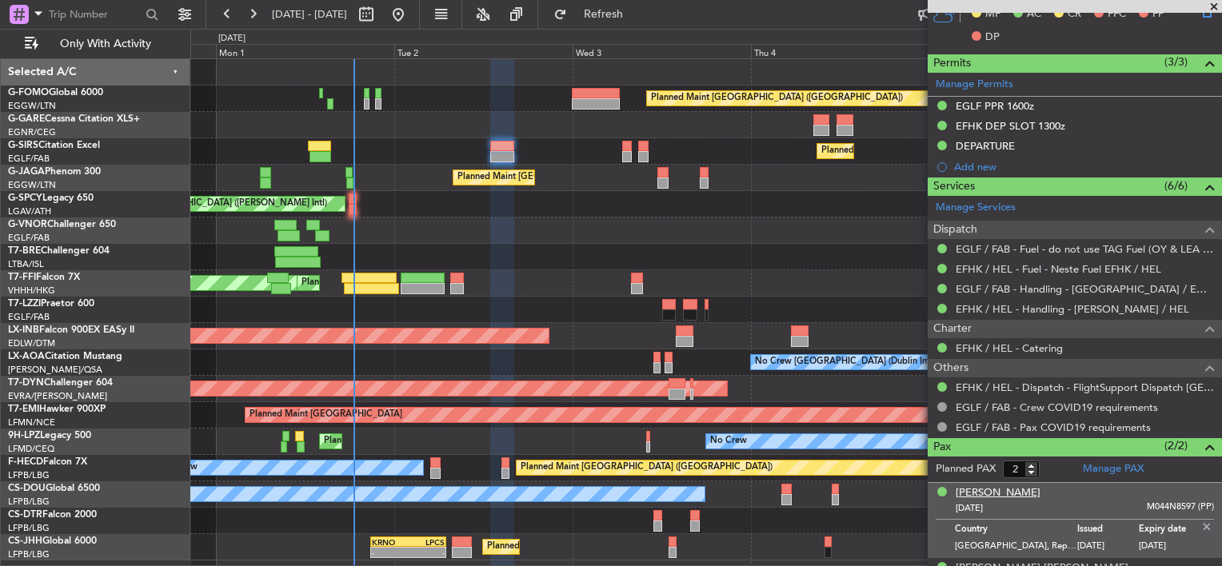
scroll to position [445, 0]
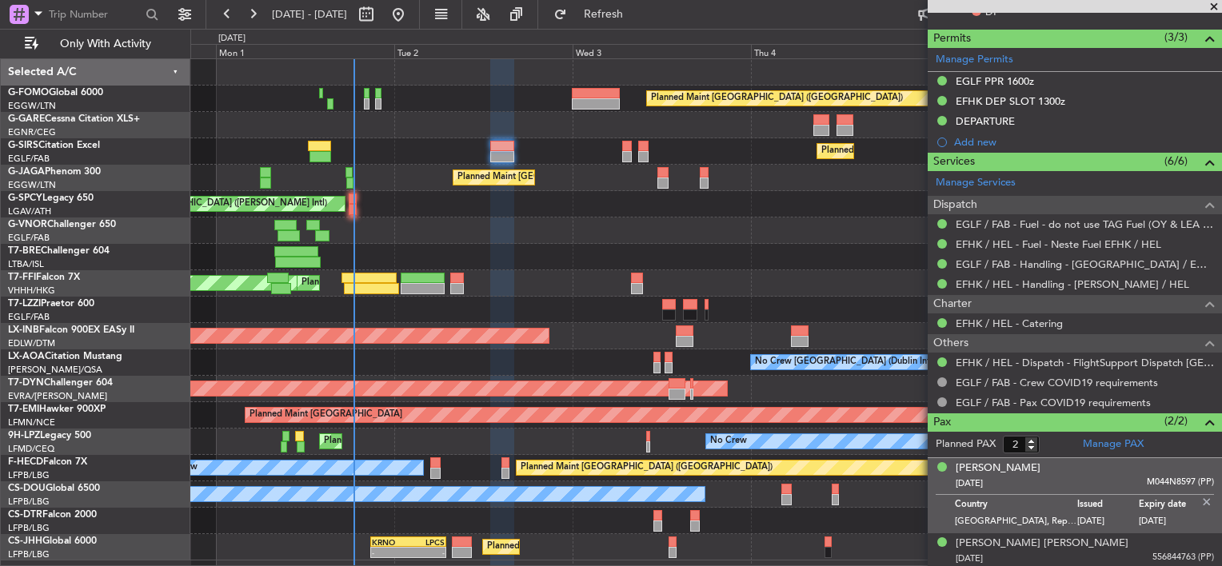
click at [981, 476] on div "21/08/1985 M044N8597 (PP)" at bounding box center [1085, 484] width 258 height 16
click at [975, 461] on div "Jieyon Kim" at bounding box center [998, 469] width 85 height 16
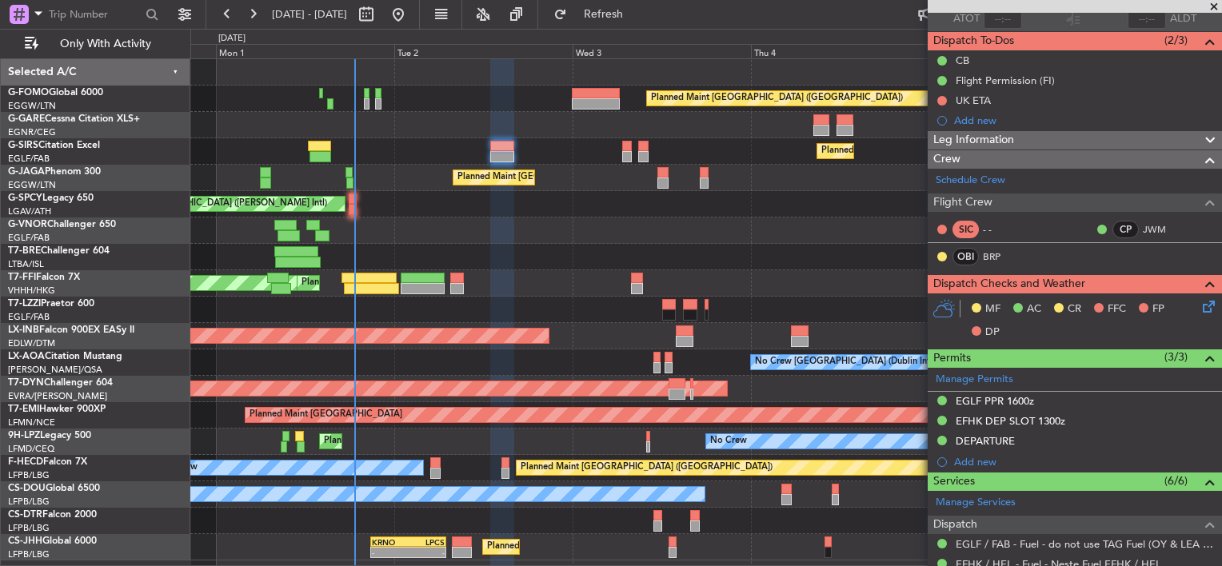
click at [1200, 310] on icon at bounding box center [1206, 304] width 13 height 13
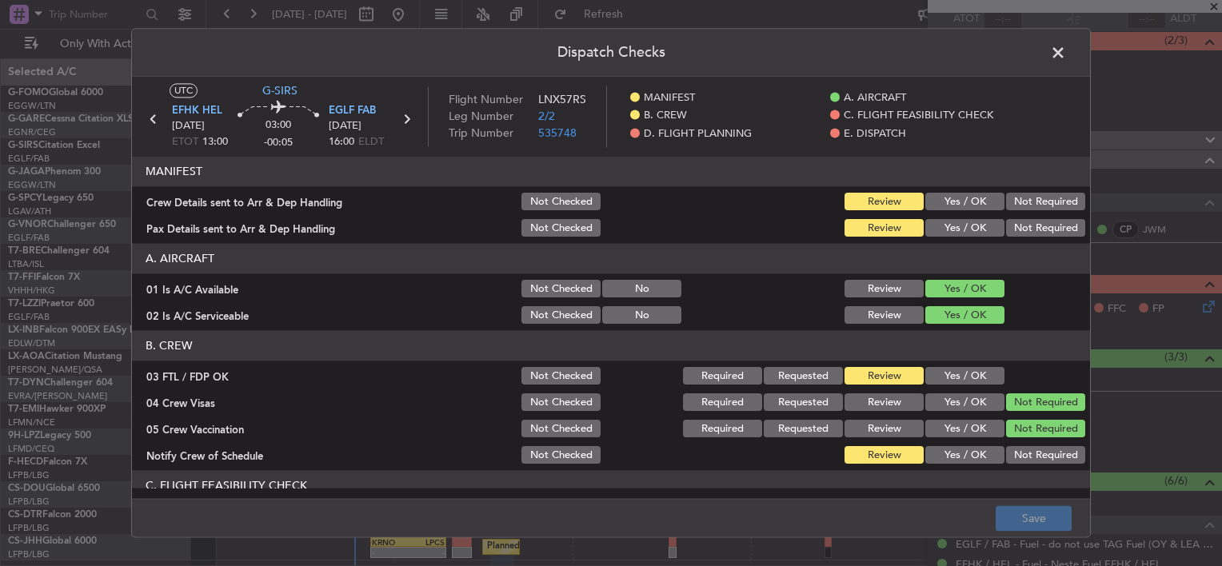
click at [1066, 55] on span at bounding box center [1066, 57] width 0 height 32
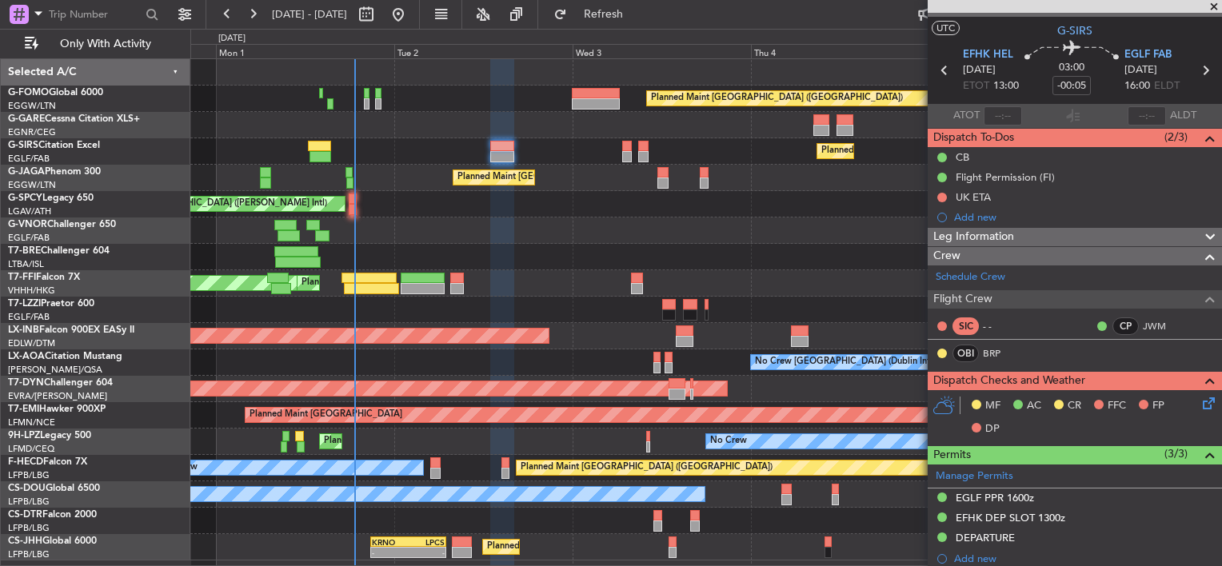
scroll to position [0, 0]
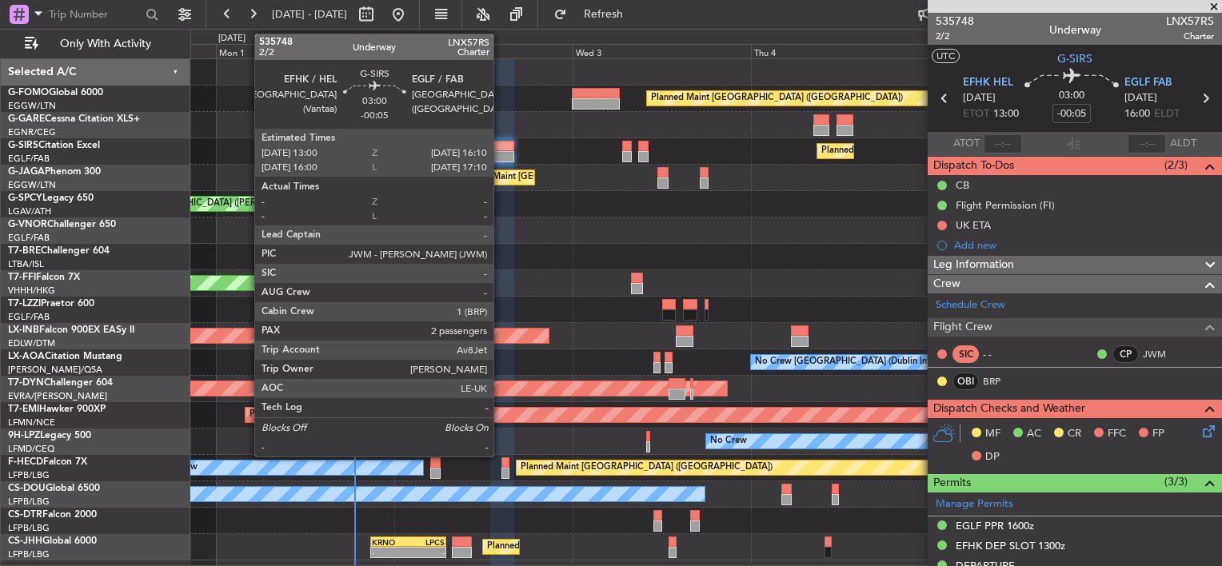
click at [501, 153] on div at bounding box center [502, 156] width 24 height 11
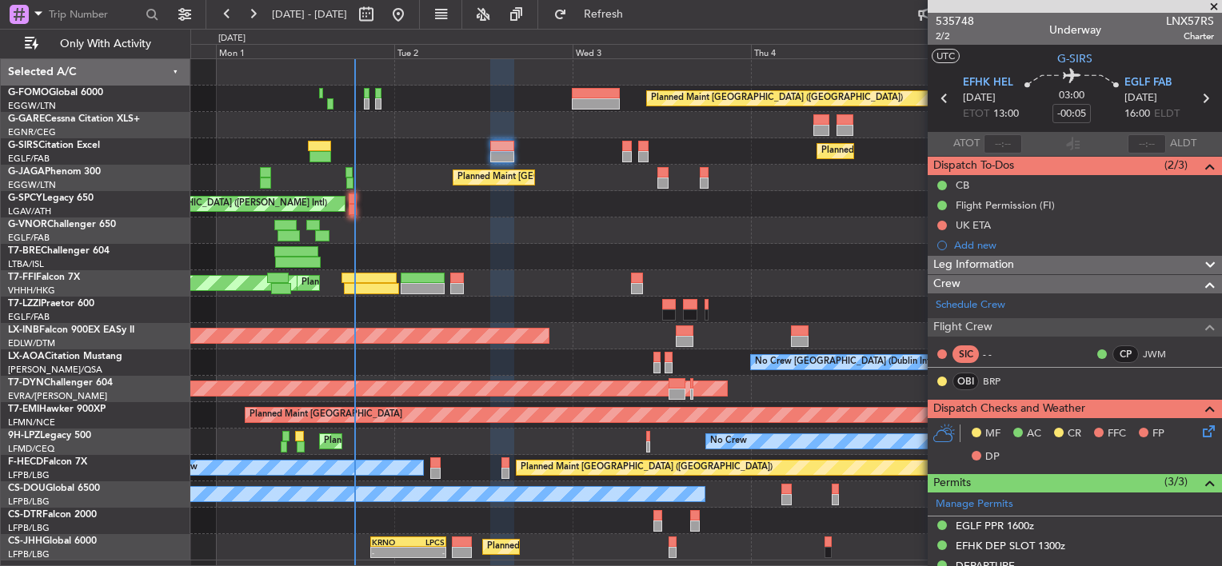
scroll to position [320, 0]
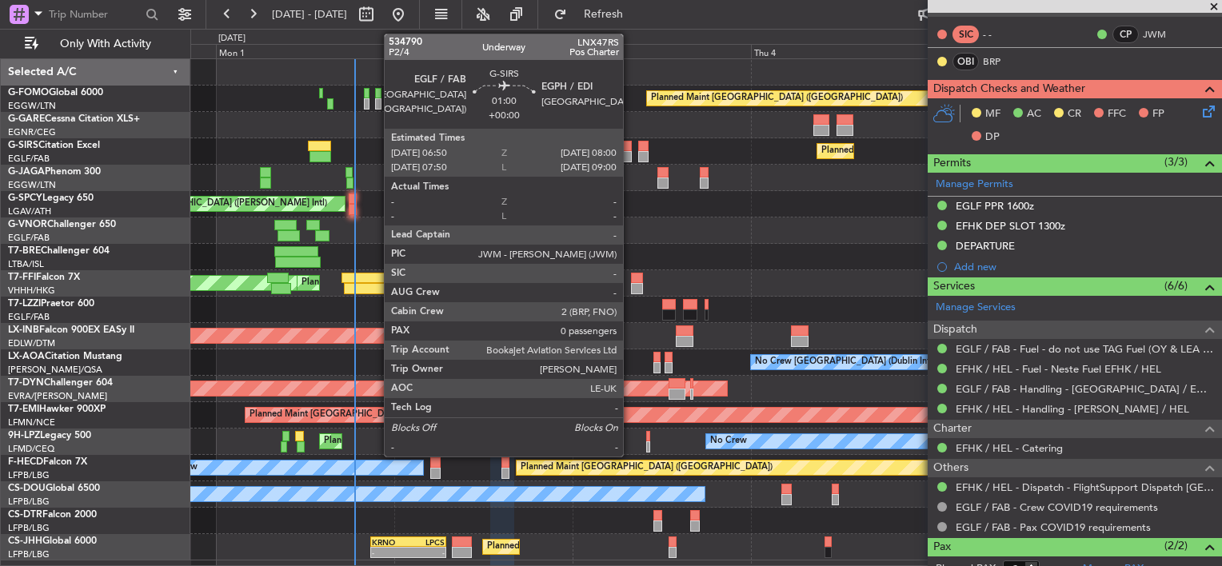
click at [630, 154] on div at bounding box center [626, 156] width 9 height 11
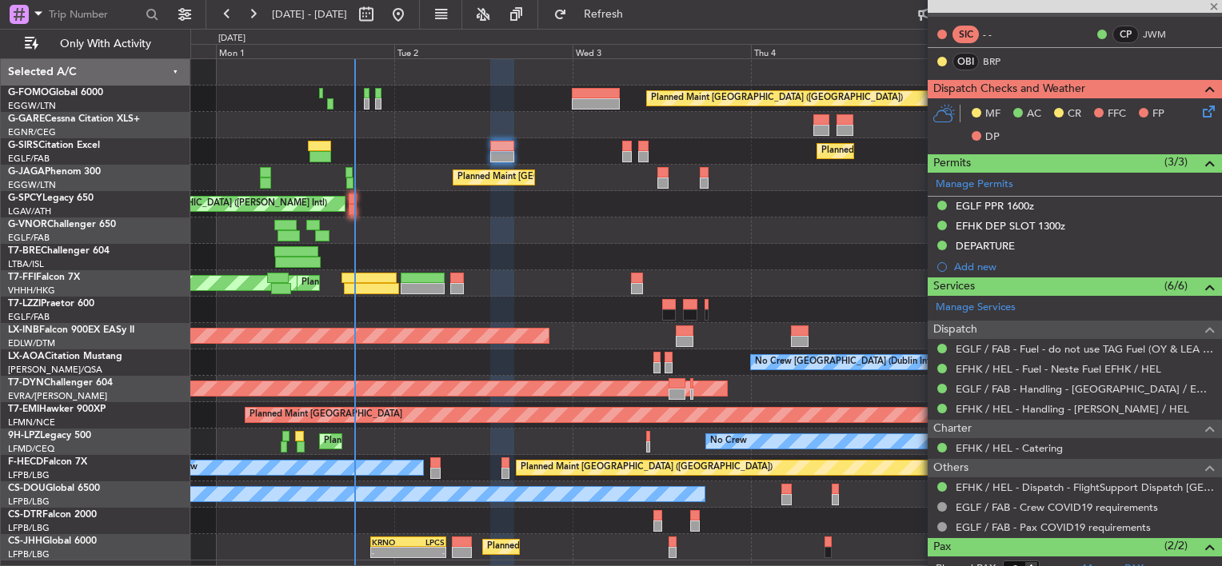
type input "0"
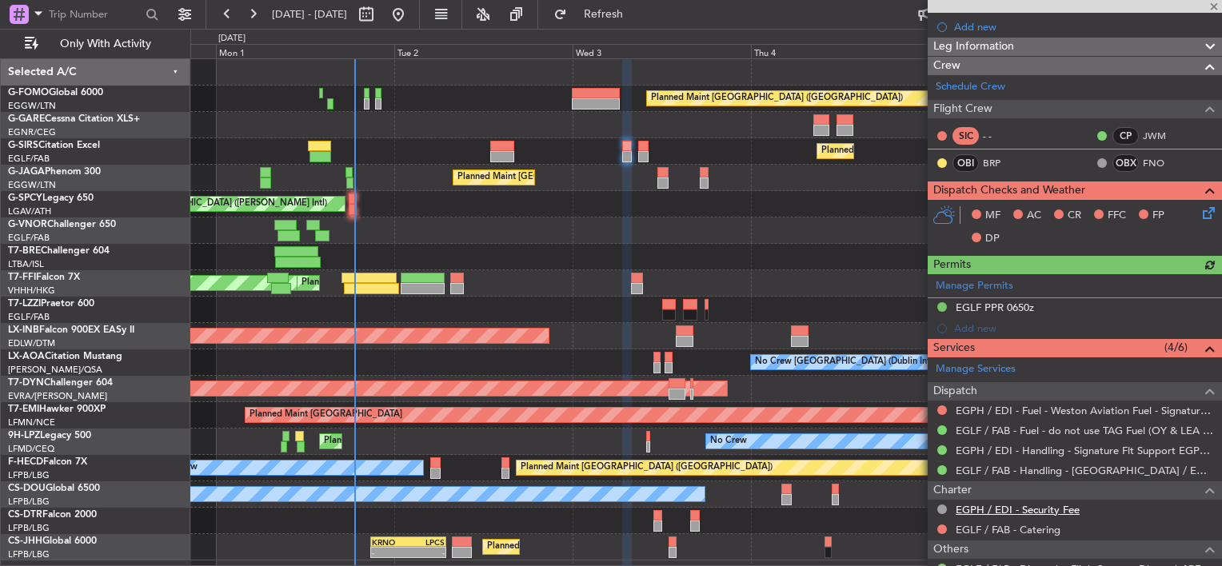
scroll to position [240, 0]
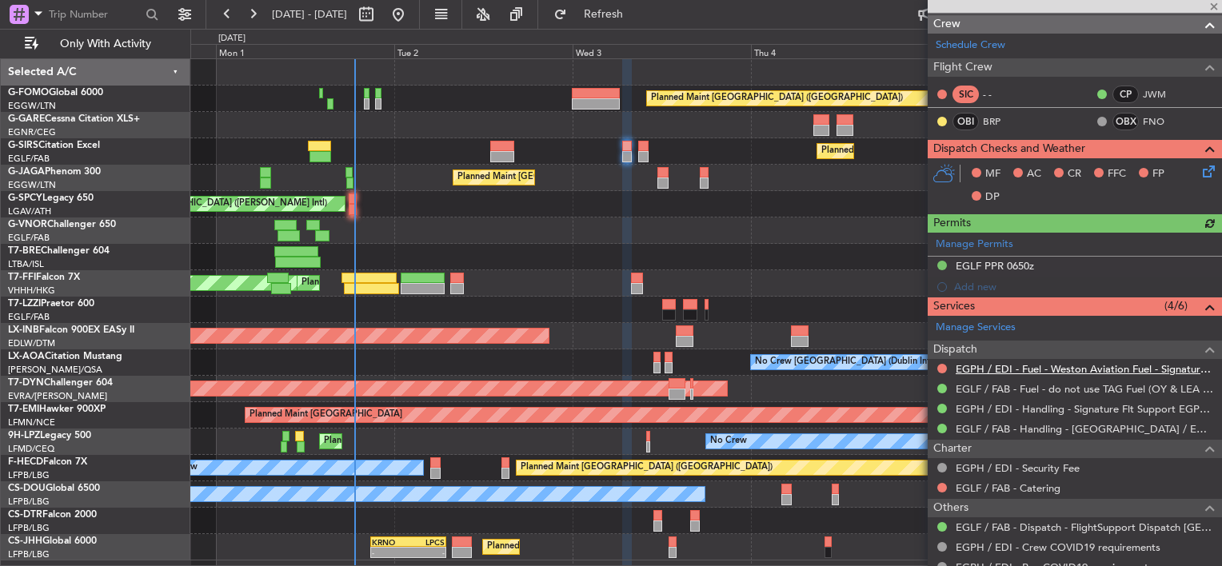
click at [1073, 366] on link "EGPH / EDI - Fuel - Weston Aviation Fuel - Signature - EGPH / EDI" at bounding box center [1085, 369] width 258 height 14
click at [633, 147] on div "Planned Maint [GEOGRAPHIC_DATA] ([GEOGRAPHIC_DATA])" at bounding box center [705, 151] width 1031 height 26
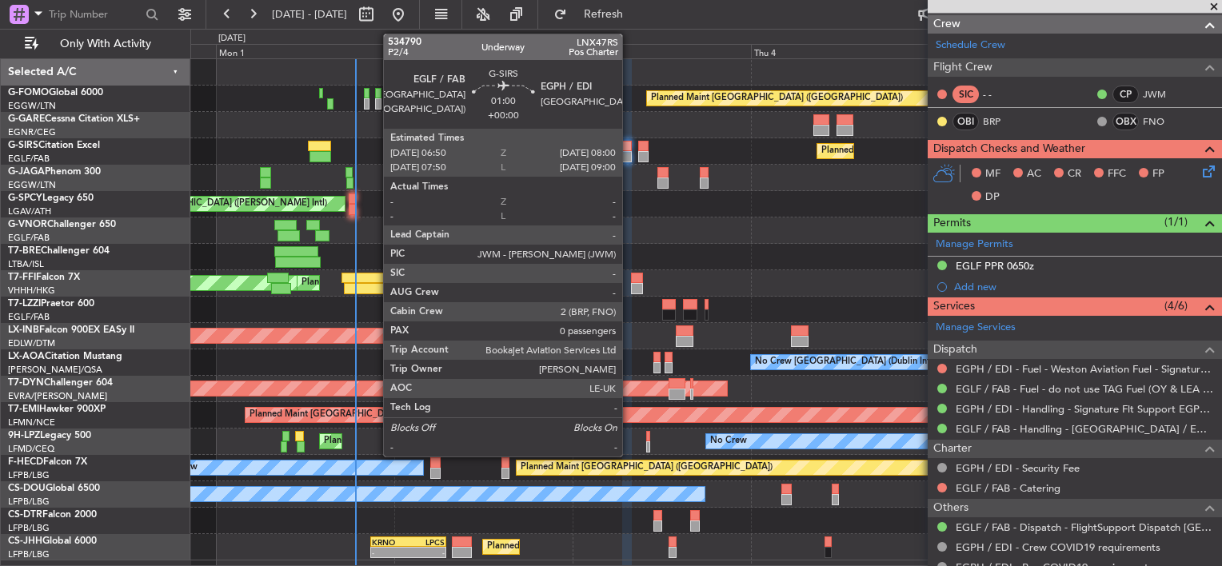
click at [629, 150] on div at bounding box center [626, 146] width 9 height 11
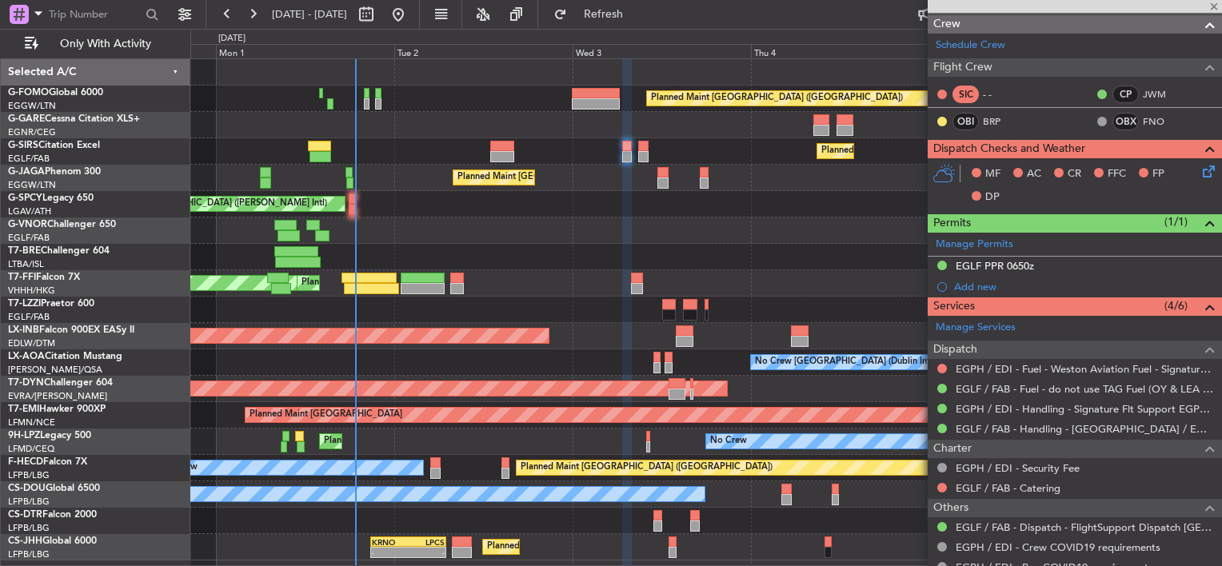
scroll to position [0, 0]
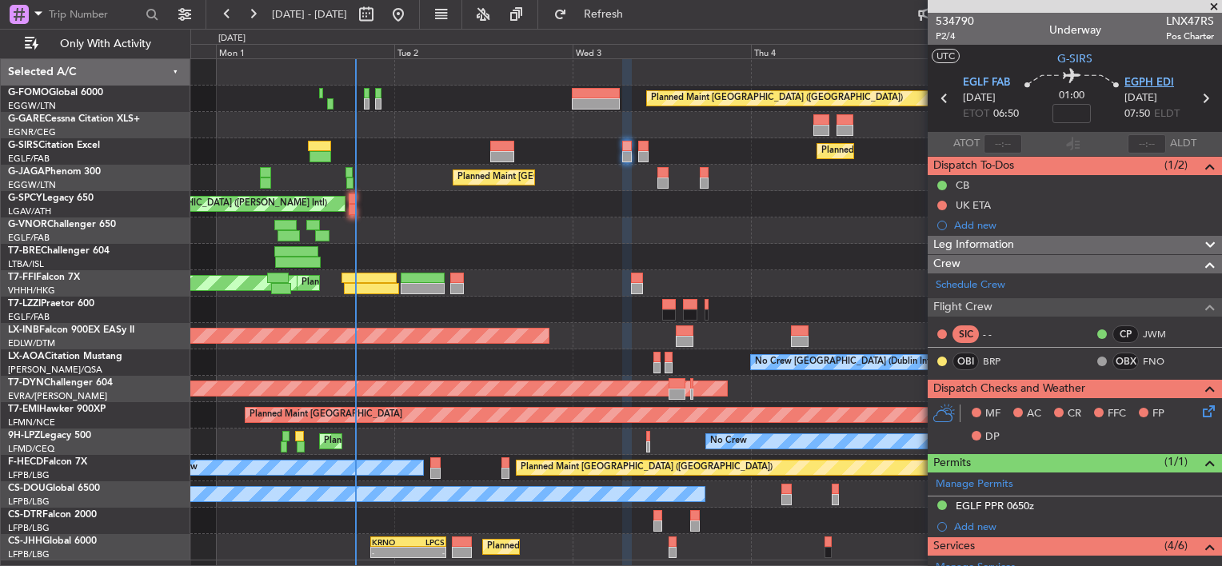
click at [1147, 80] on span "EGPH EDI" at bounding box center [1150, 83] width 50 height 16
click at [718, 200] on div "Cleaning Athens (Eleftherios Venizelos Intl) Planned Maint Athens (Eleftherios …" at bounding box center [705, 204] width 1031 height 26
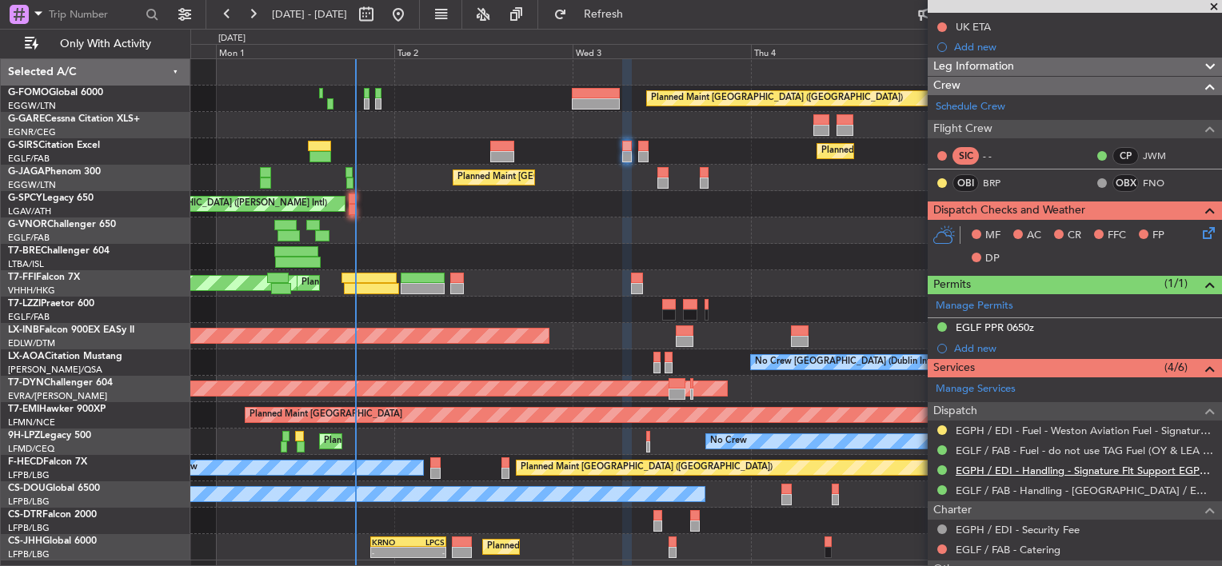
scroll to position [294, 0]
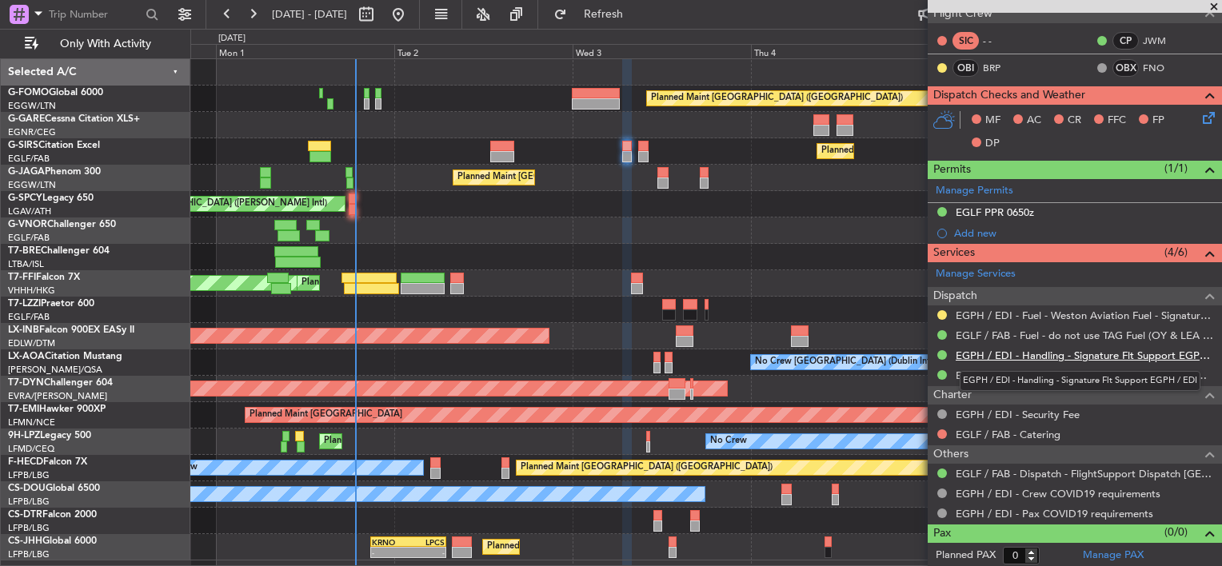
click at [1042, 352] on link "EGPH / EDI - Handling - Signature Flt Support EGPH / EDI" at bounding box center [1085, 356] width 258 height 14
click at [1200, 111] on icon at bounding box center [1206, 115] width 13 height 13
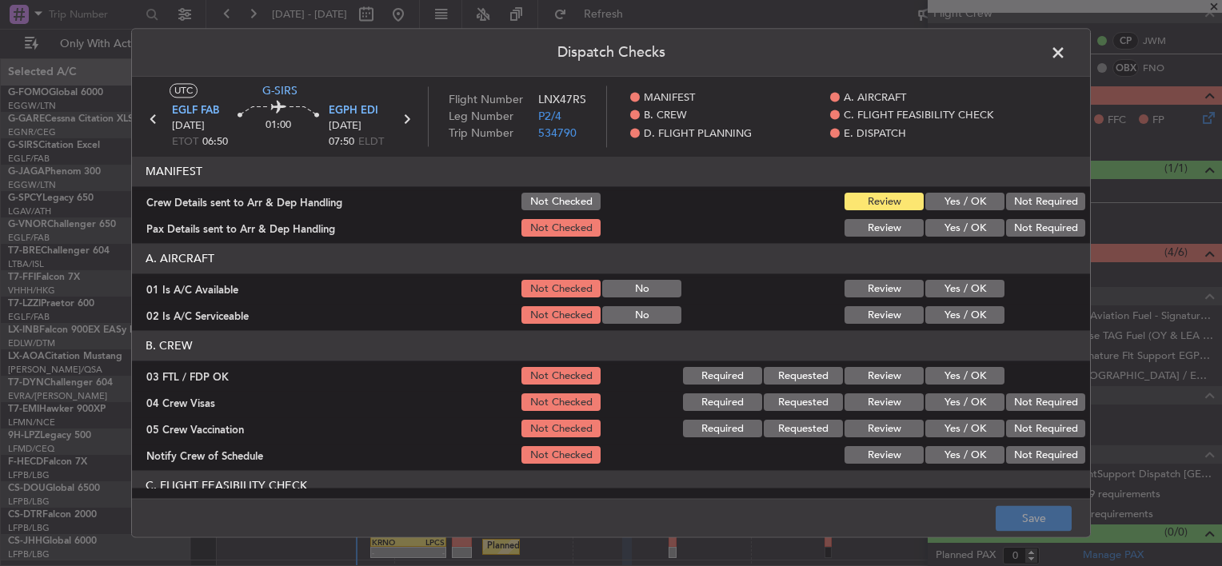
click at [957, 201] on button "Yes / OK" at bounding box center [964, 203] width 79 height 18
click at [962, 228] on button "Yes / OK" at bounding box center [964, 229] width 79 height 18
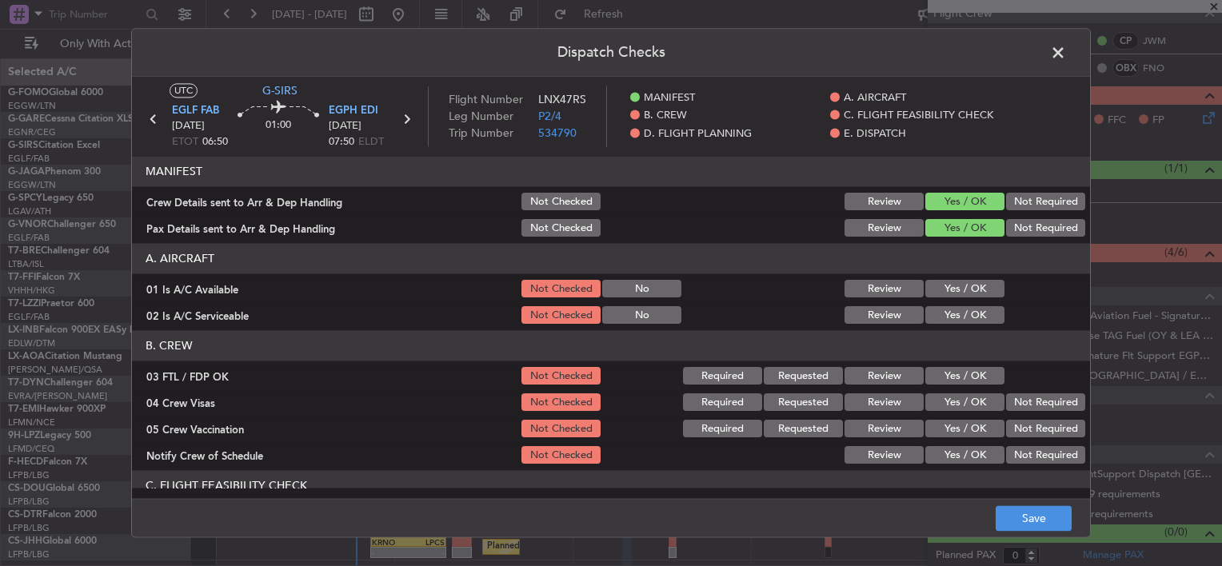
click at [1044, 531] on footer "Save" at bounding box center [611, 518] width 958 height 38
click at [1047, 521] on button "Save" at bounding box center [1034, 519] width 76 height 26
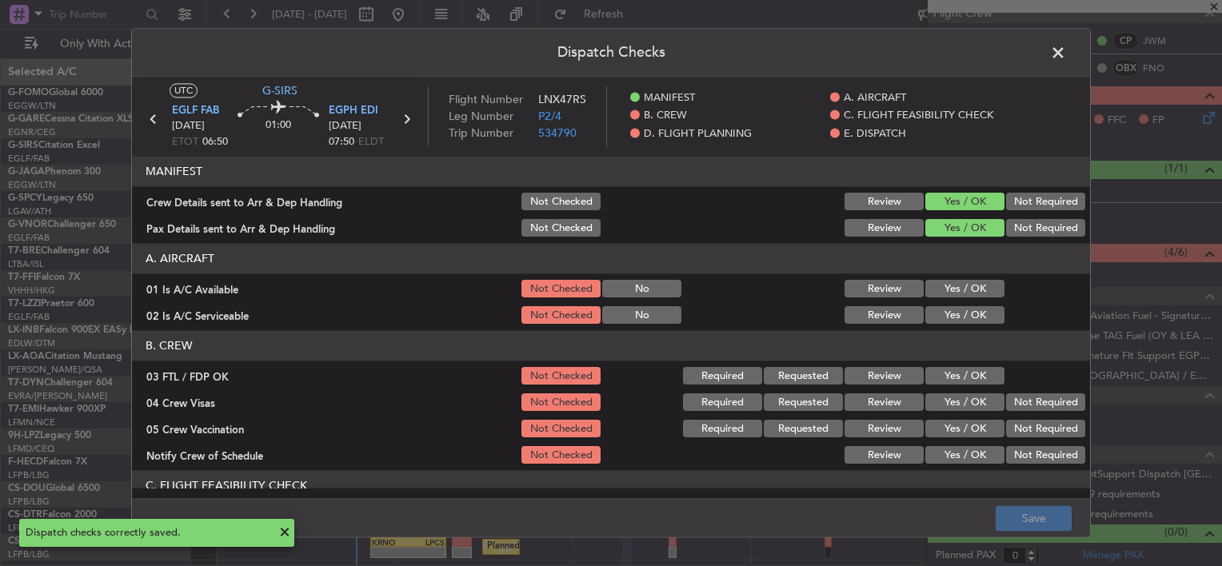
click at [1066, 49] on span at bounding box center [1066, 57] width 0 height 32
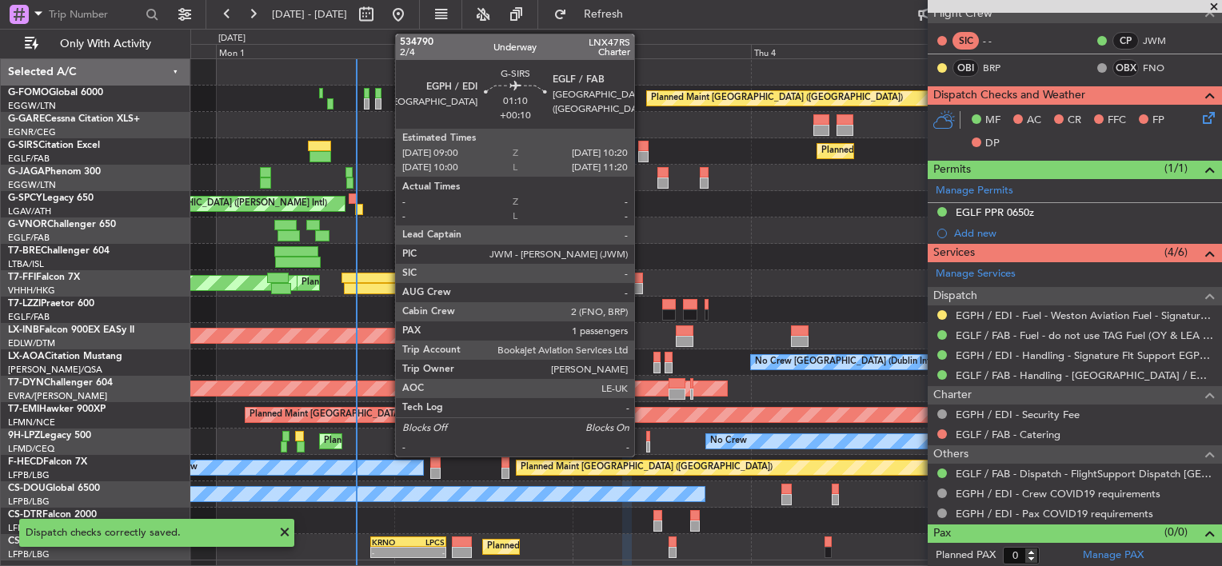
click at [640, 147] on div at bounding box center [643, 146] width 10 height 11
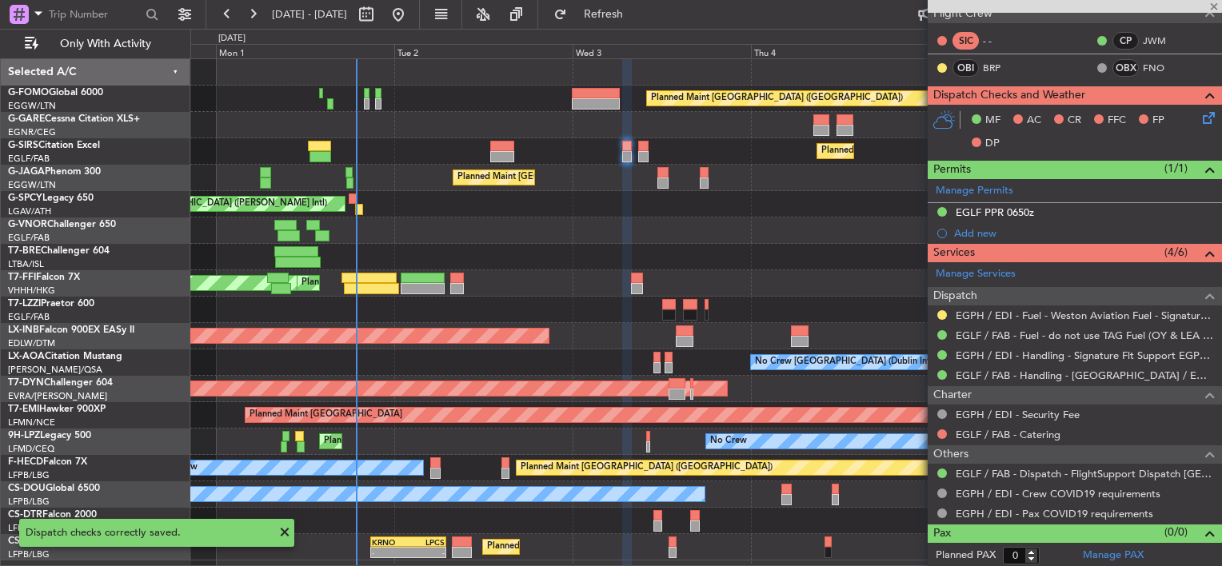
type input "+00:10"
type input "1"
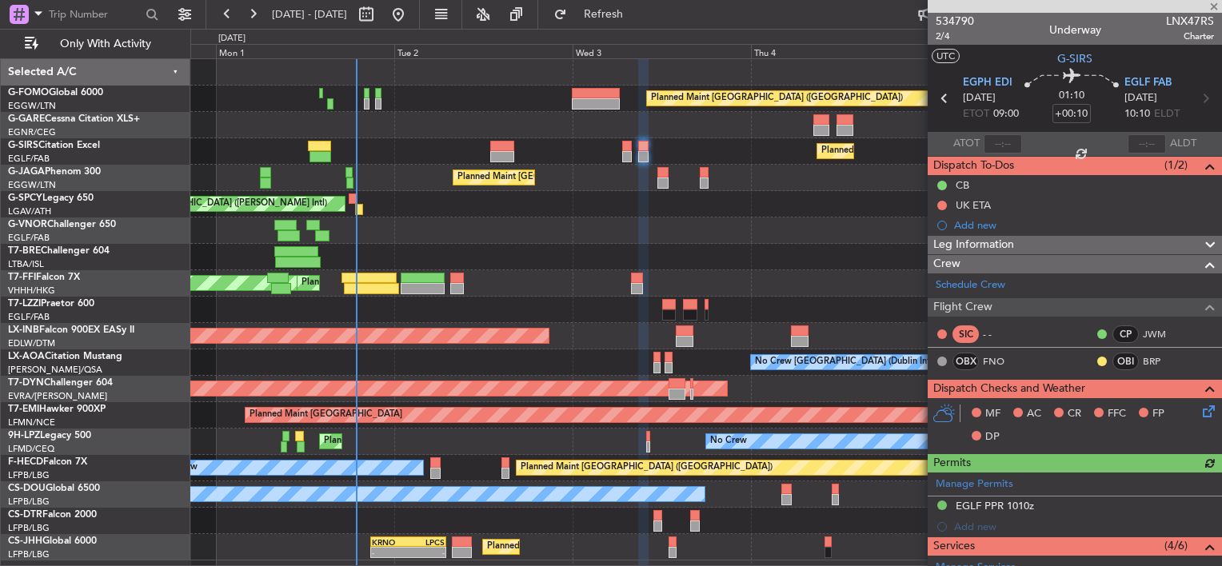
click at [1200, 414] on icon at bounding box center [1206, 408] width 13 height 13
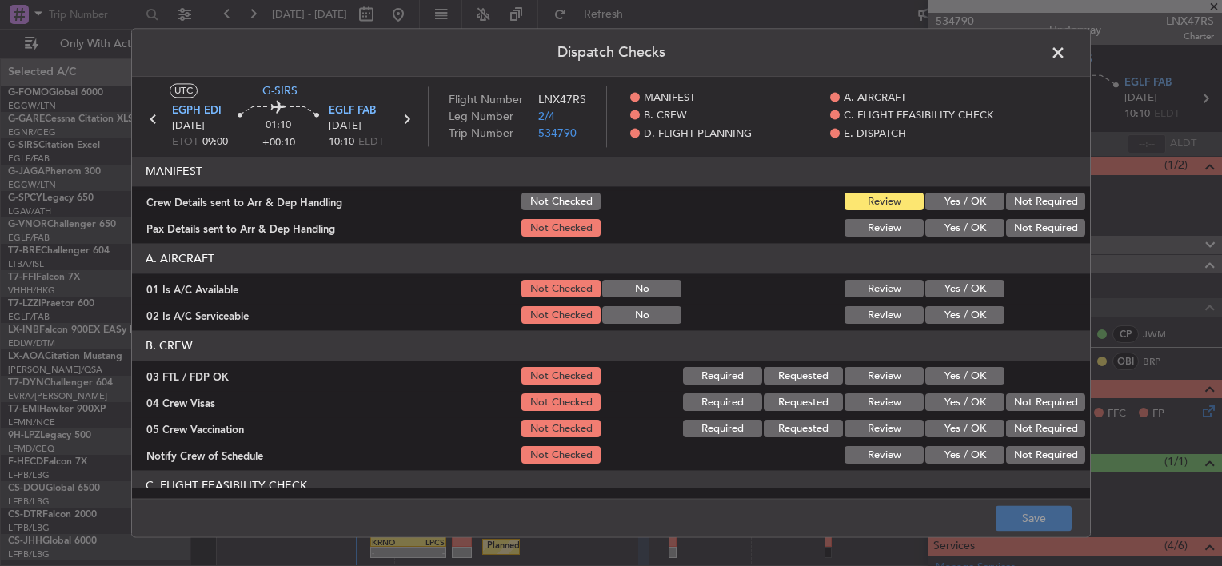
click at [952, 195] on button "Yes / OK" at bounding box center [964, 203] width 79 height 18
click at [965, 227] on button "Yes / OK" at bounding box center [964, 229] width 79 height 18
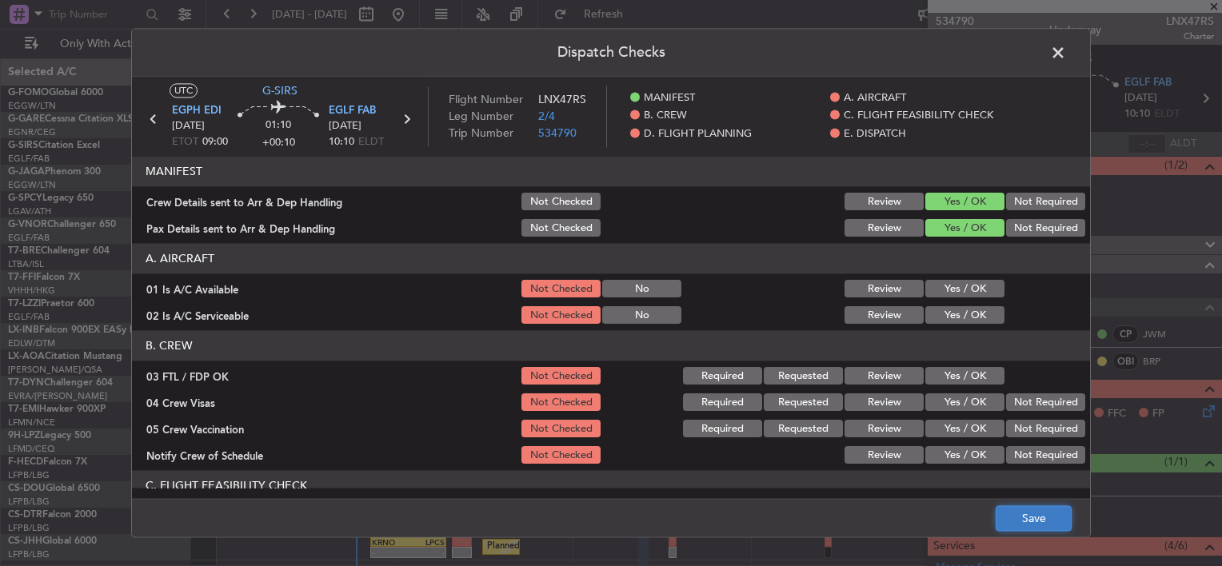
click at [1034, 519] on button "Save" at bounding box center [1034, 519] width 76 height 26
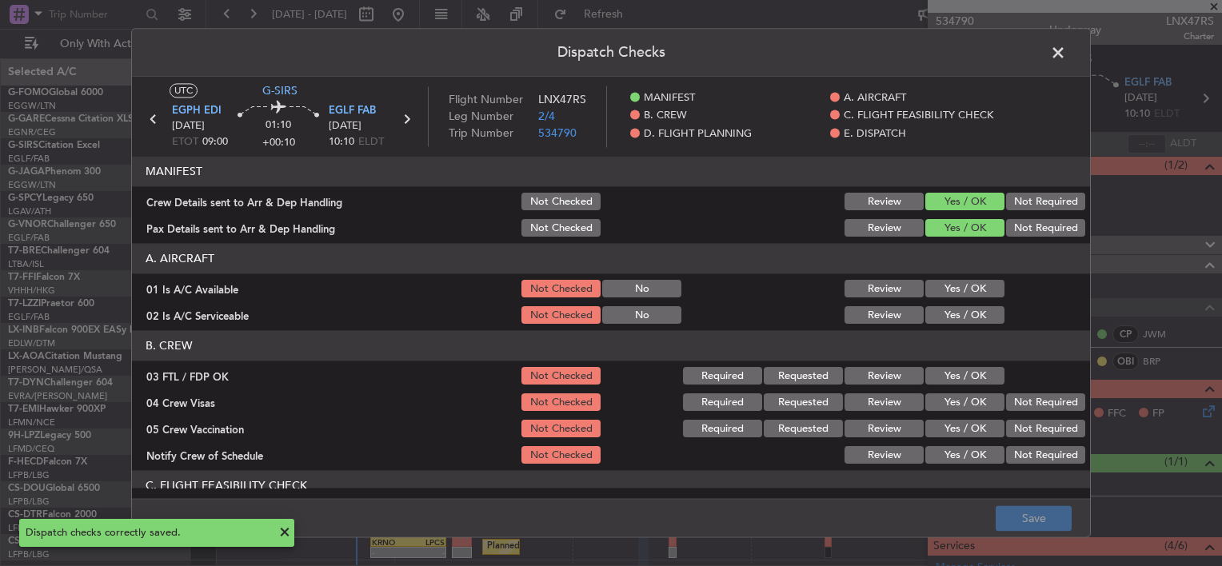
click at [1066, 51] on span at bounding box center [1066, 57] width 0 height 32
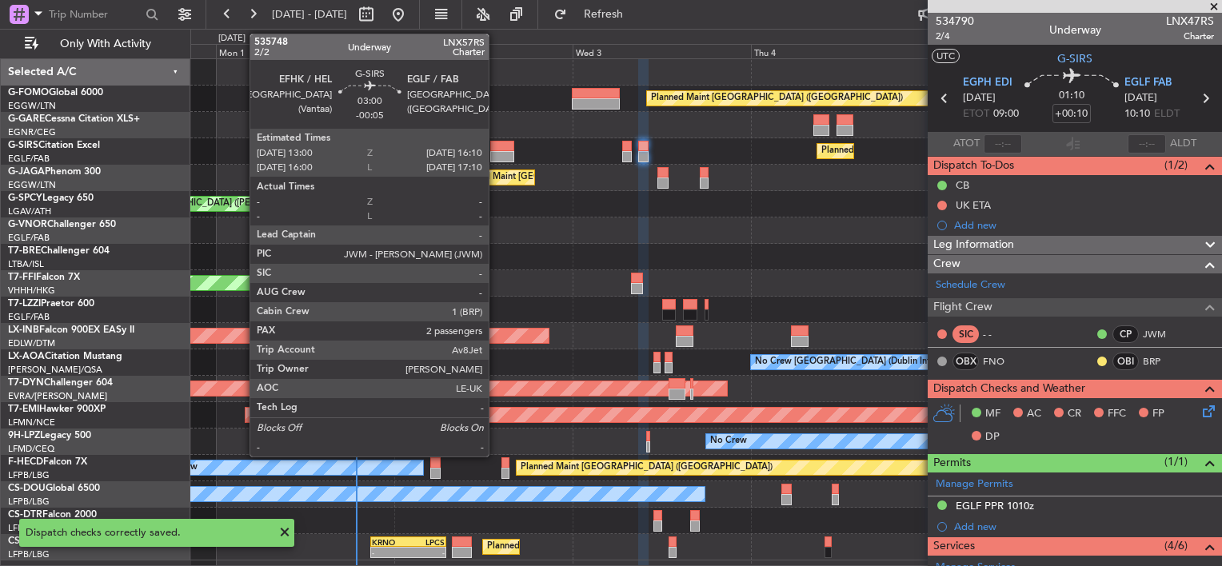
click at [496, 146] on div at bounding box center [502, 146] width 24 height 11
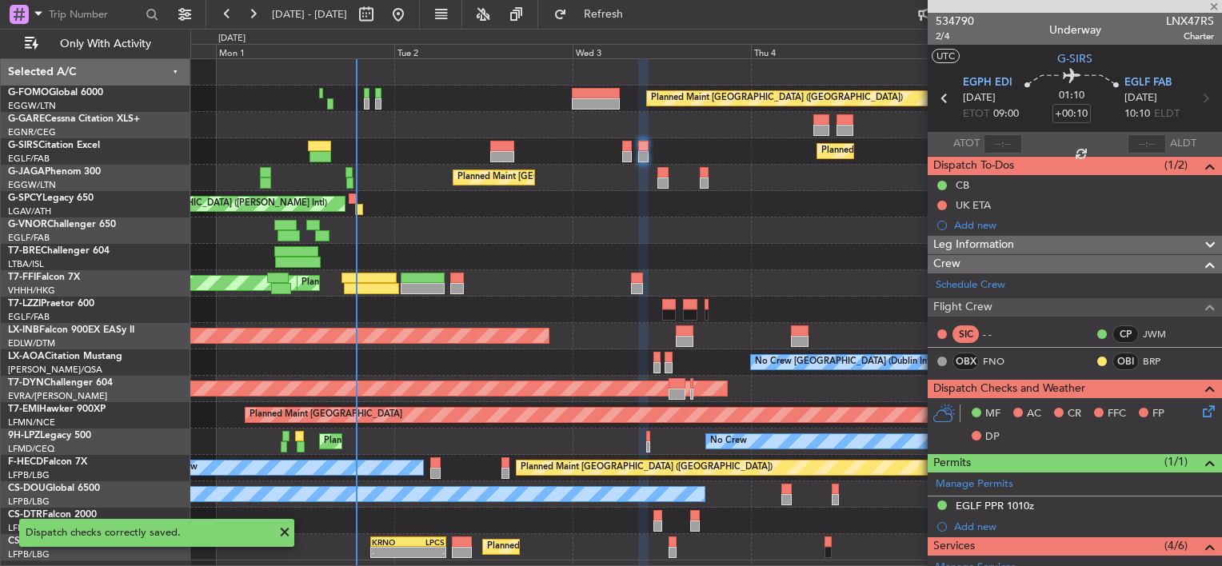
type input "-00:05"
type input "2"
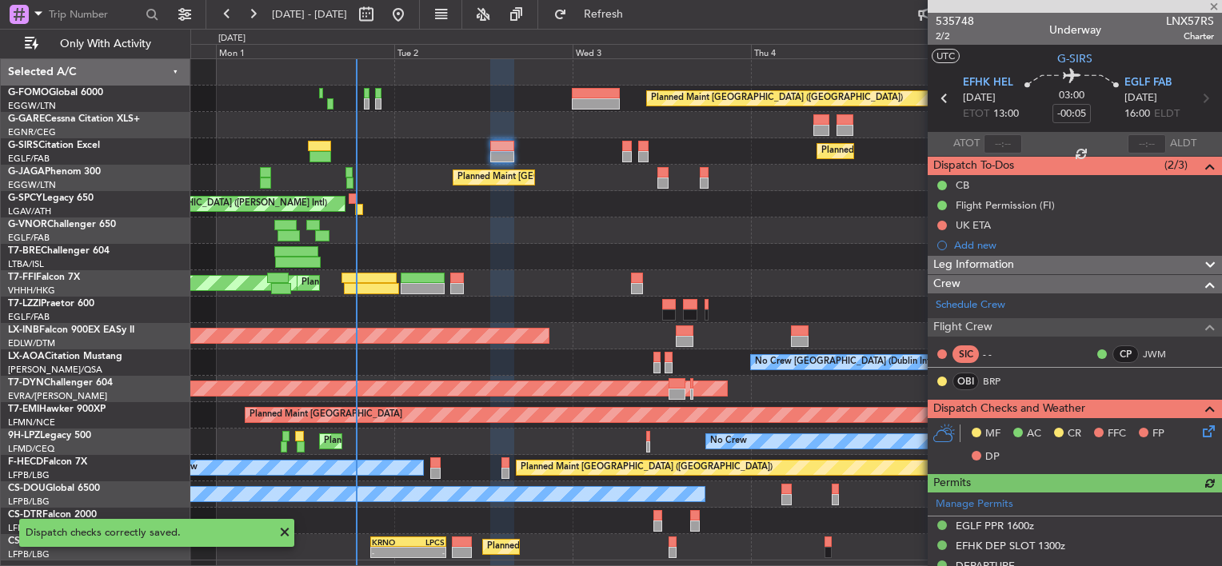
click at [1200, 430] on icon at bounding box center [1206, 428] width 13 height 13
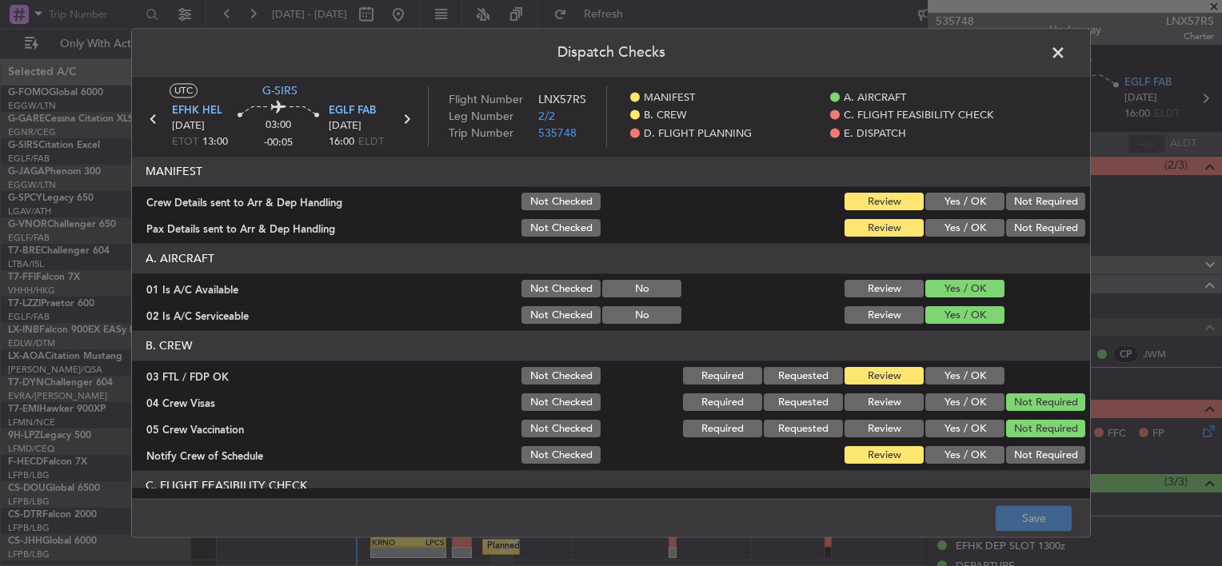
click at [963, 194] on button "Yes / OK" at bounding box center [964, 203] width 79 height 18
click at [959, 234] on button "Yes / OK" at bounding box center [964, 229] width 79 height 18
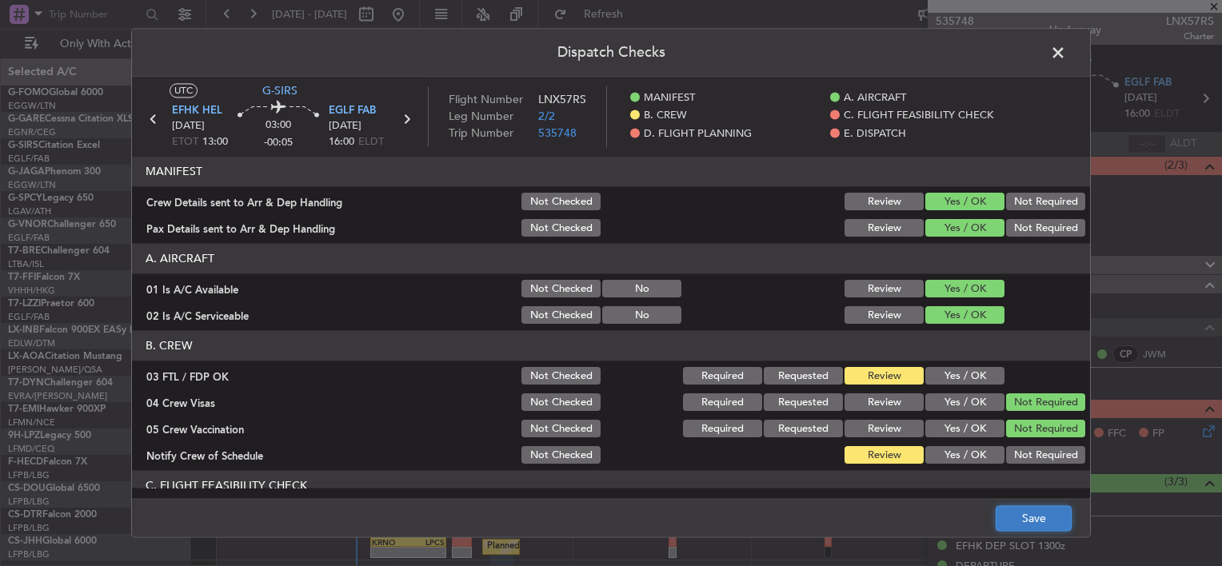
click at [1033, 515] on button "Save" at bounding box center [1034, 519] width 76 height 26
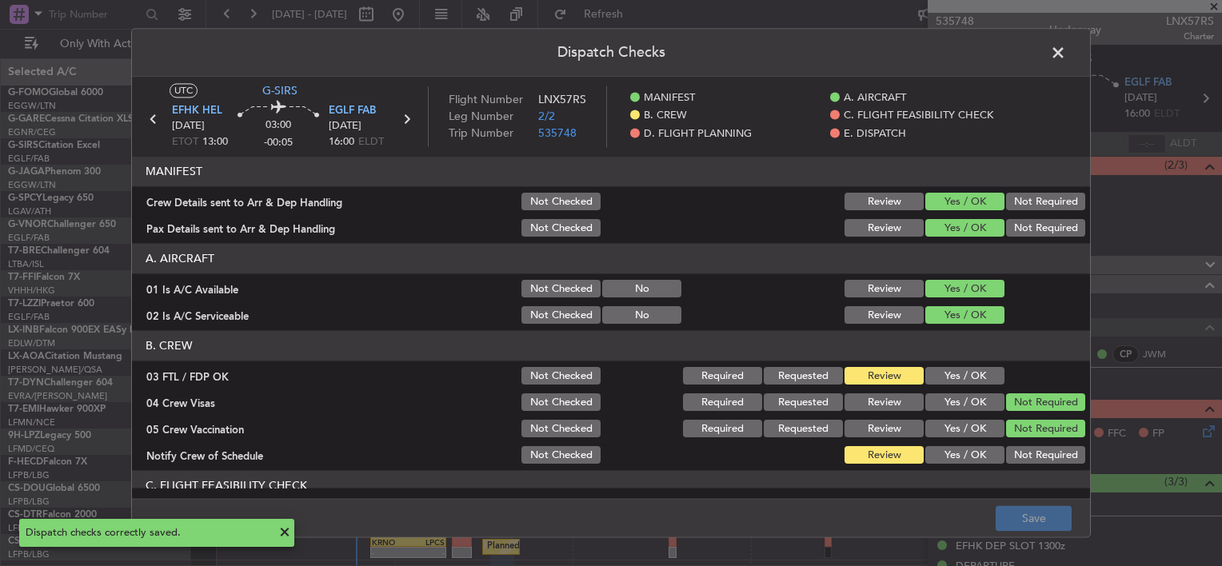
click at [1066, 54] on span at bounding box center [1066, 57] width 0 height 32
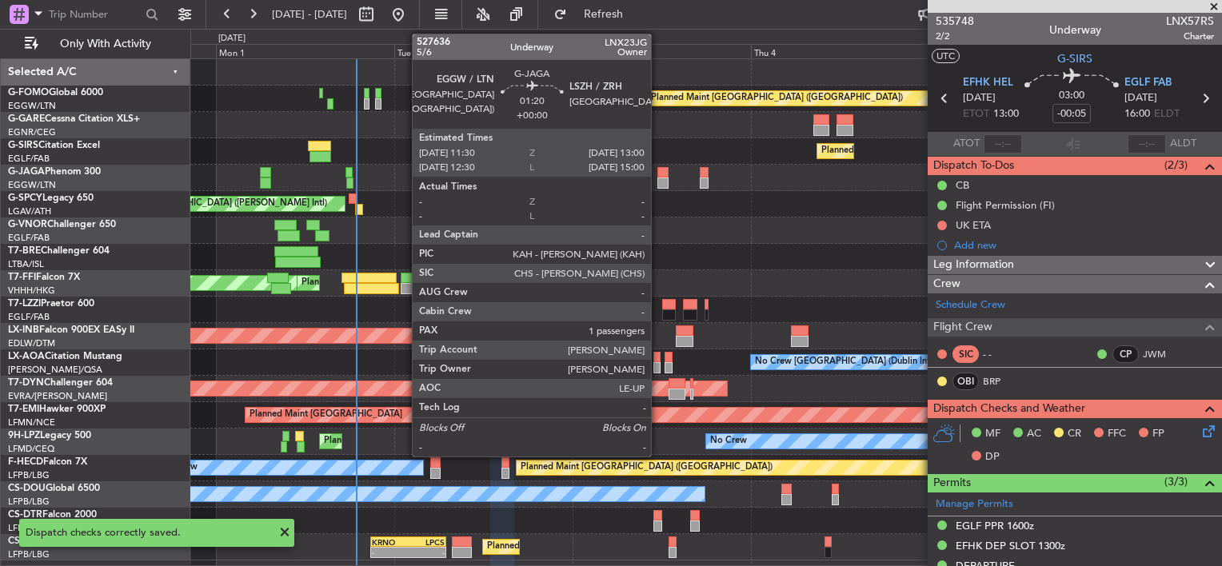
click at [662, 176] on div at bounding box center [662, 172] width 11 height 11
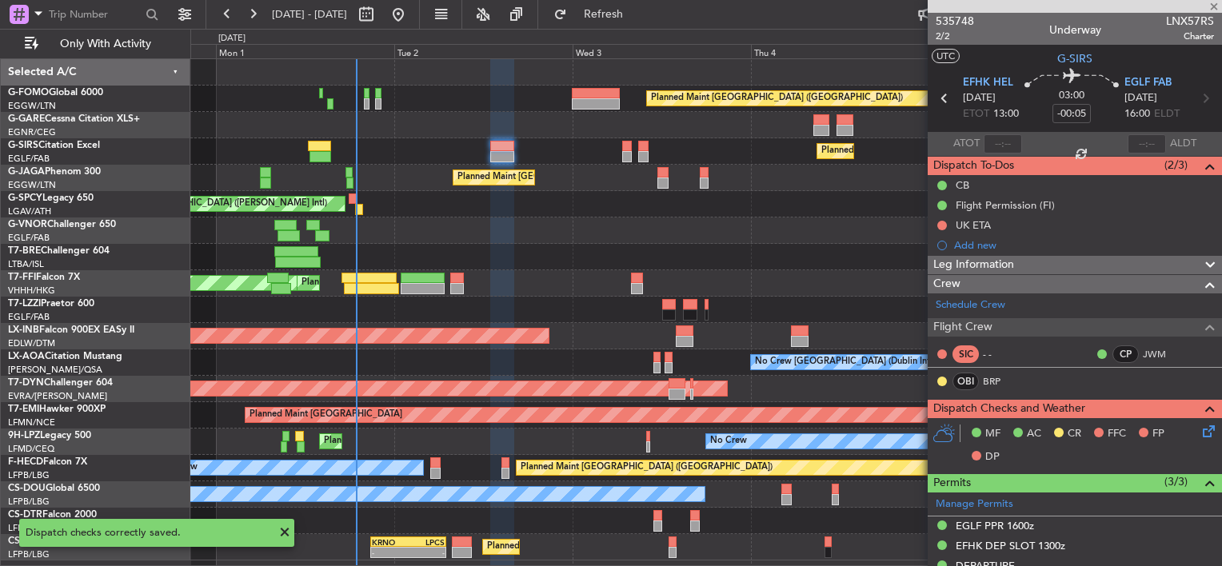
type input "1"
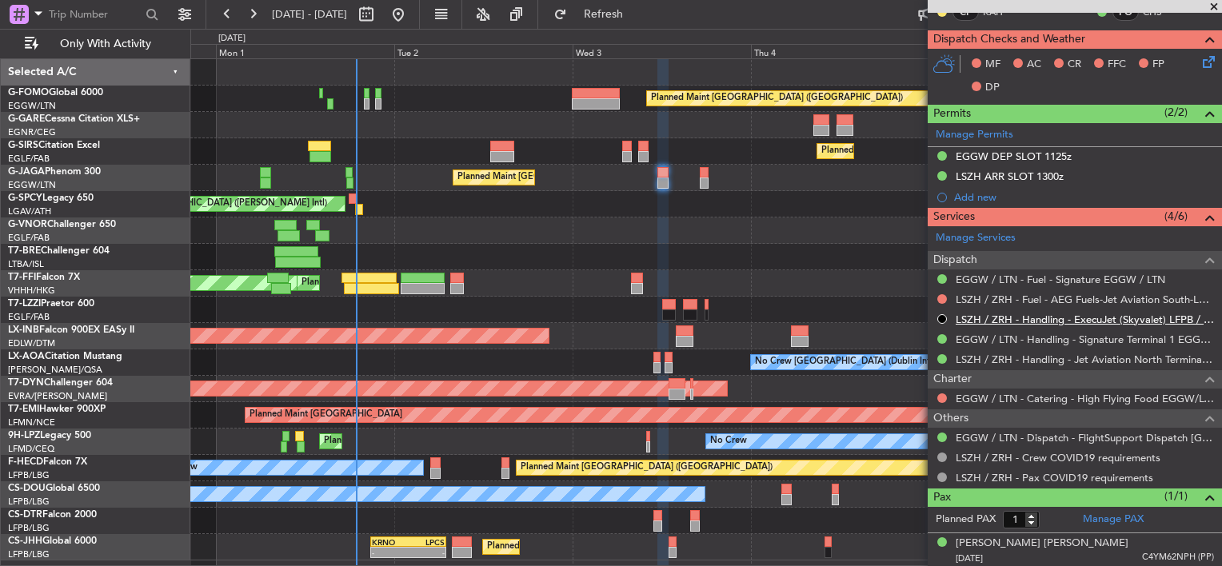
scroll to position [201, 0]
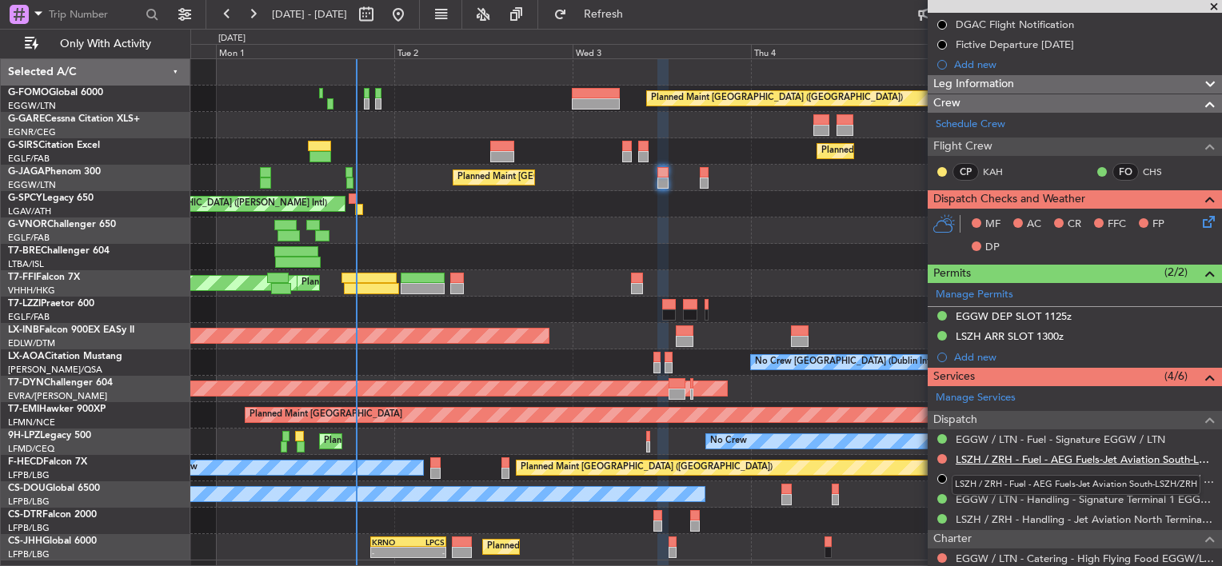
click at [1149, 456] on link "LSZH / ZRH - Fuel - AEG Fuels-Jet Aviation South-LSZH/ZRH" at bounding box center [1085, 460] width 258 height 14
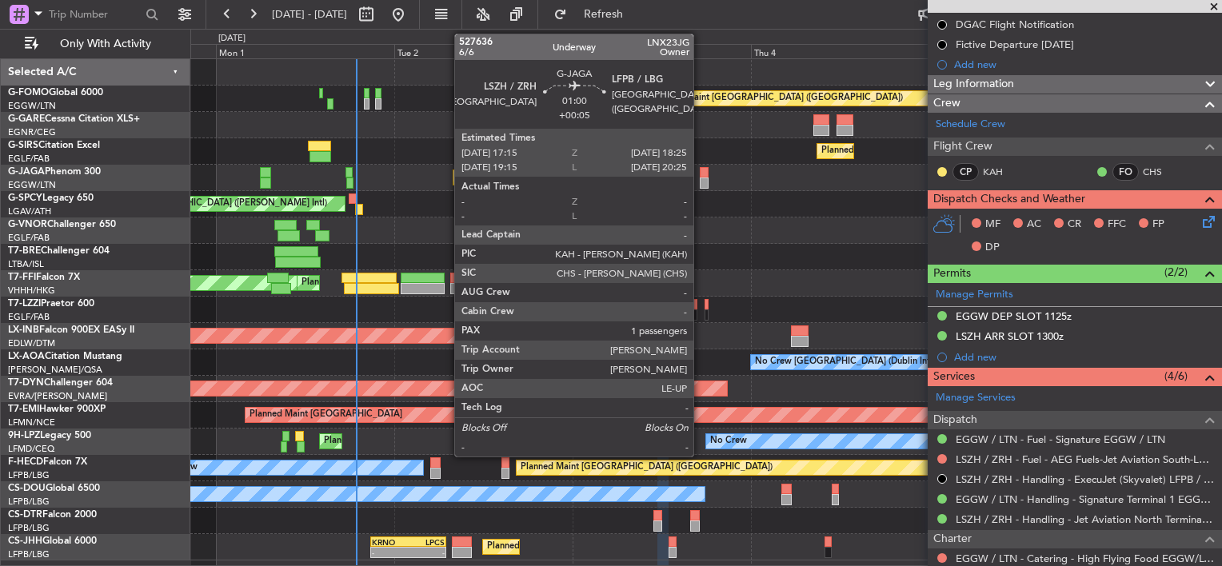
click at [701, 171] on div at bounding box center [704, 172] width 9 height 11
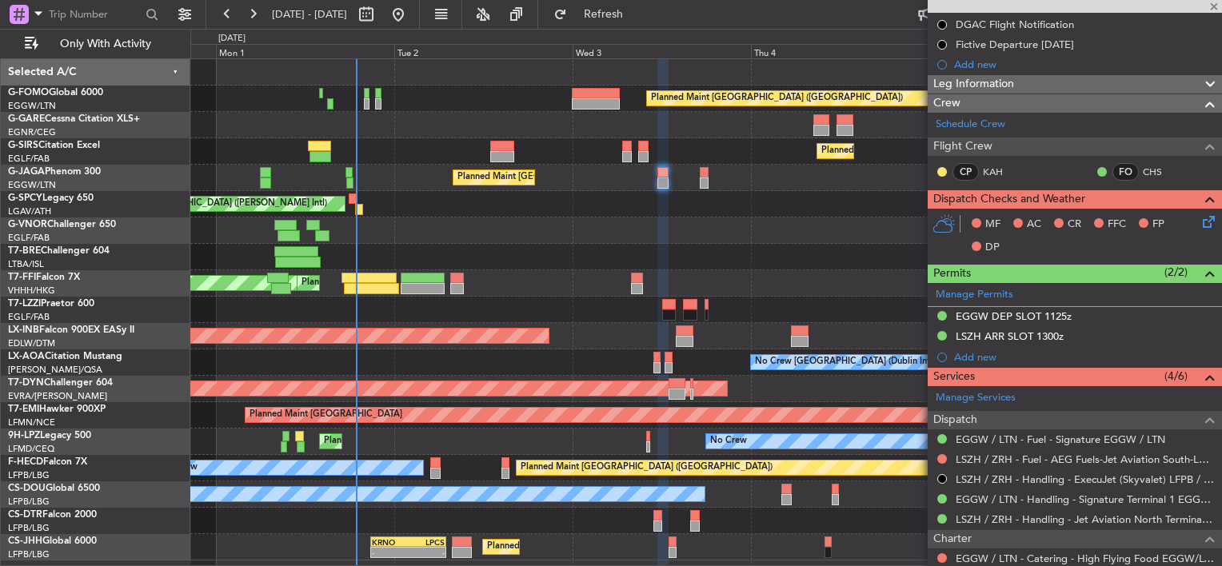
type input "+00:05"
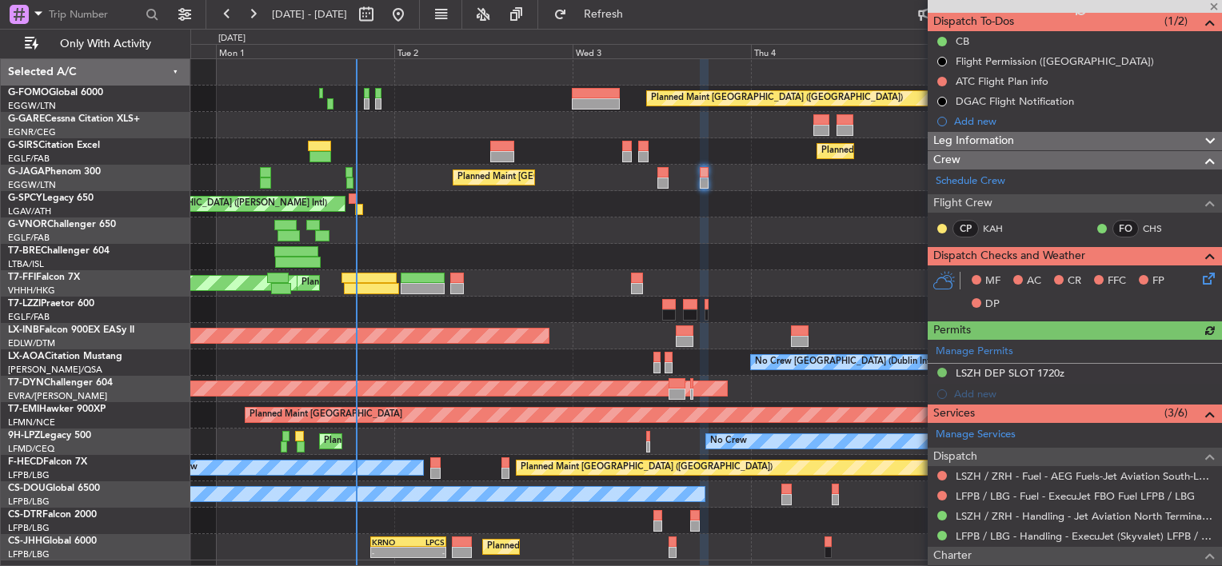
scroll to position [320, 0]
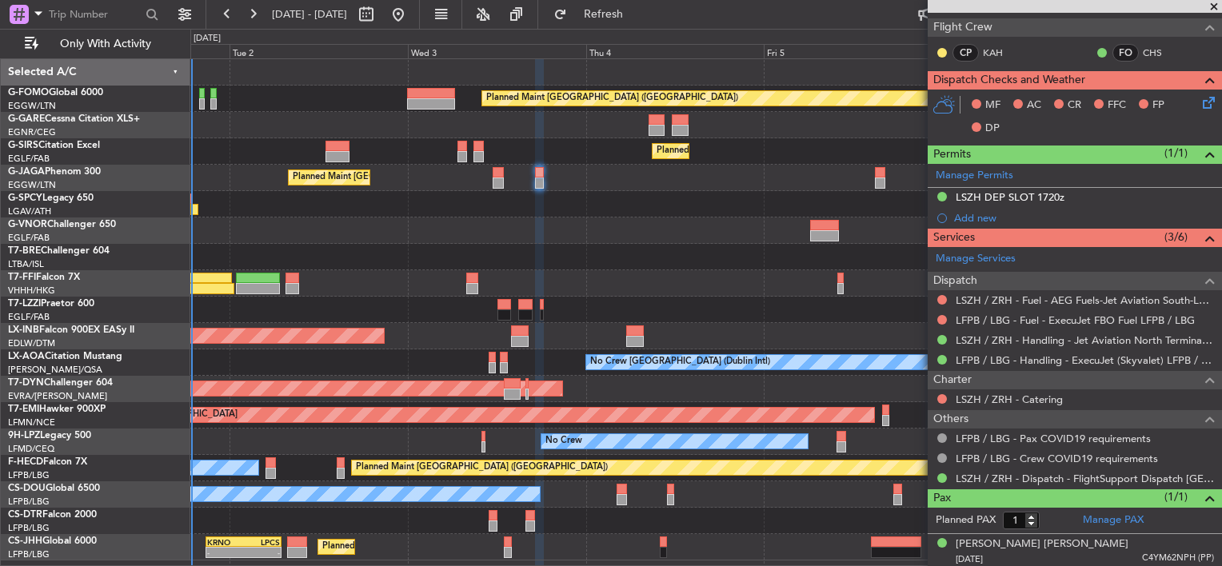
click at [752, 253] on div "Planned Maint London (Luton) Planned Maint London (Farnborough) Planned Maint L…" at bounding box center [705, 309] width 1031 height 501
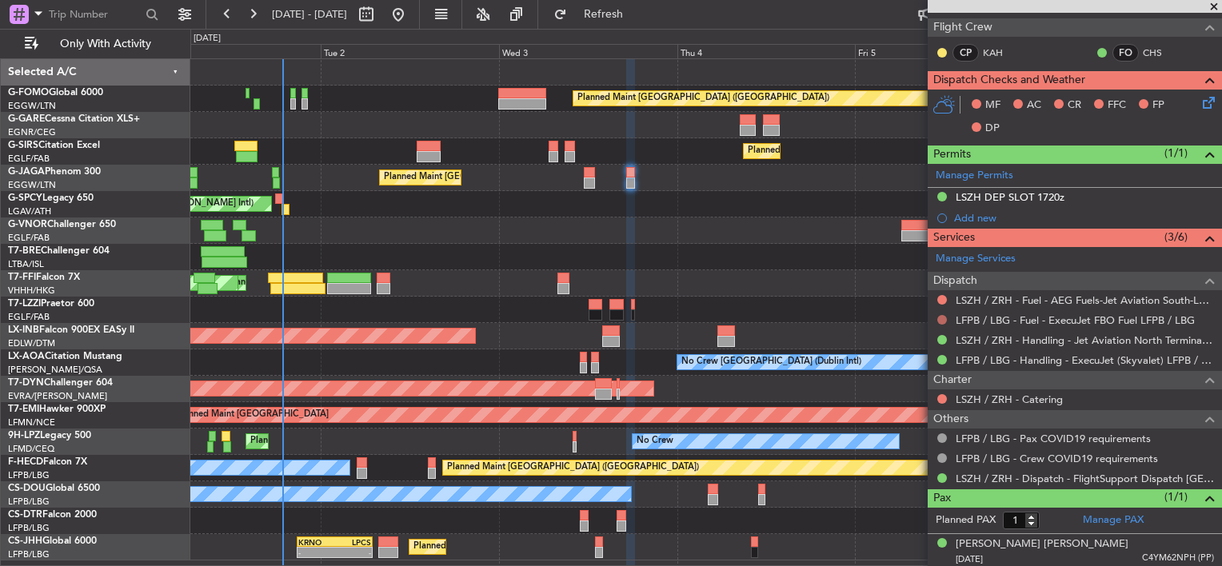
click at [939, 317] on button at bounding box center [942, 320] width 10 height 10
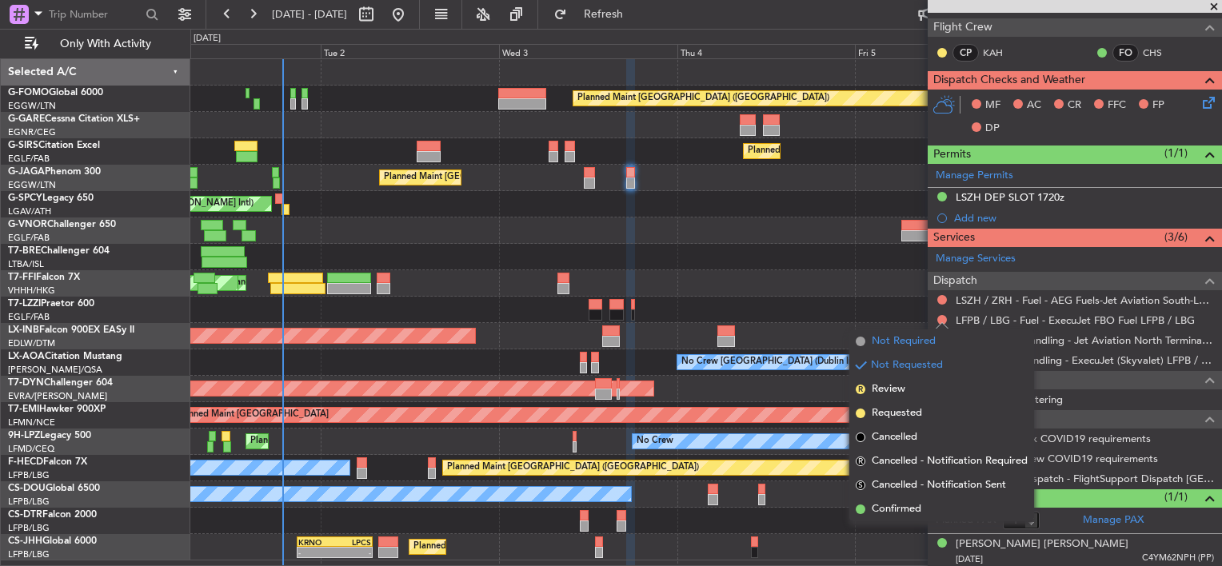
click at [914, 342] on span "Not Required" at bounding box center [904, 342] width 64 height 16
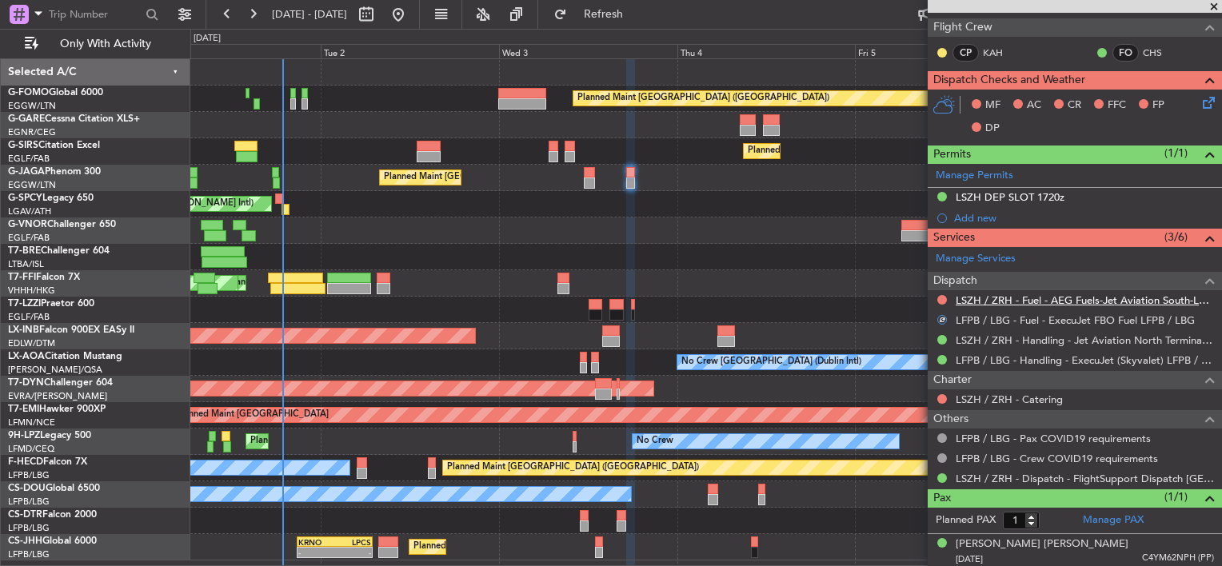
click at [1014, 301] on link "LSZH / ZRH - Fuel - AEG Fuels-Jet Aviation South-LSZH/ZRH" at bounding box center [1085, 301] width 258 height 14
click at [632, 6] on button "Refresh" at bounding box center [594, 15] width 96 height 26
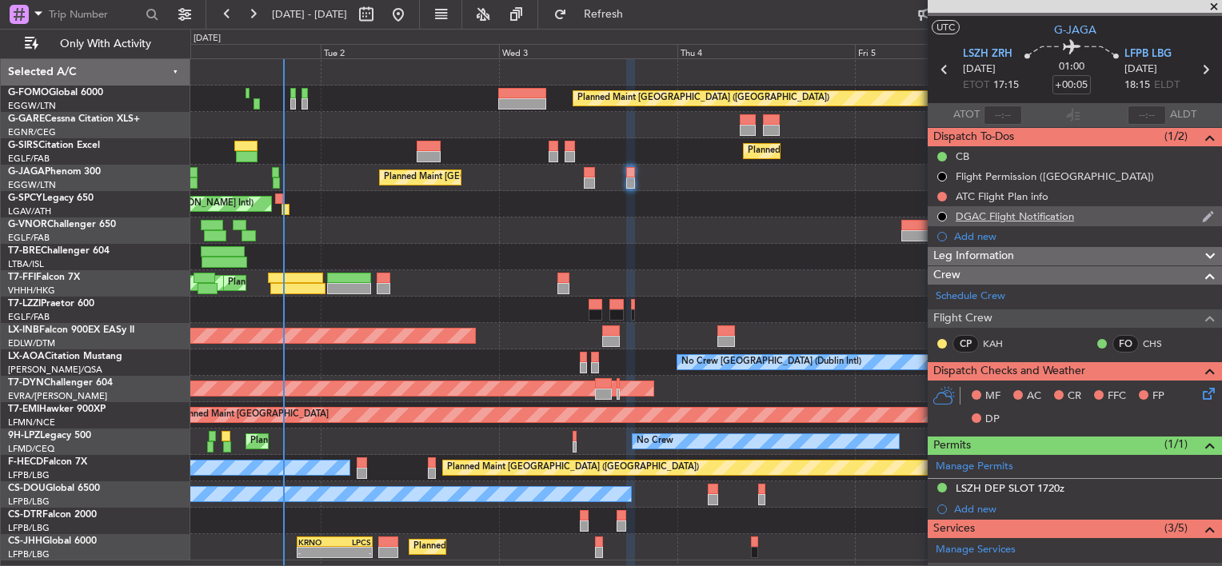
scroll to position [0, 0]
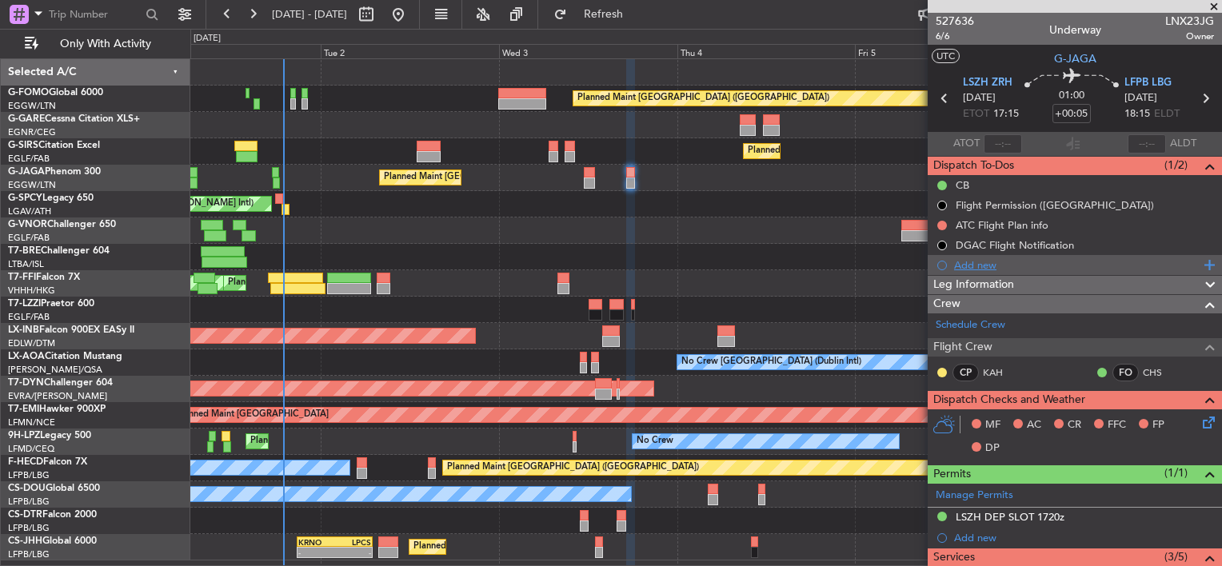
click at [973, 260] on div "Add new" at bounding box center [1077, 265] width 246 height 14
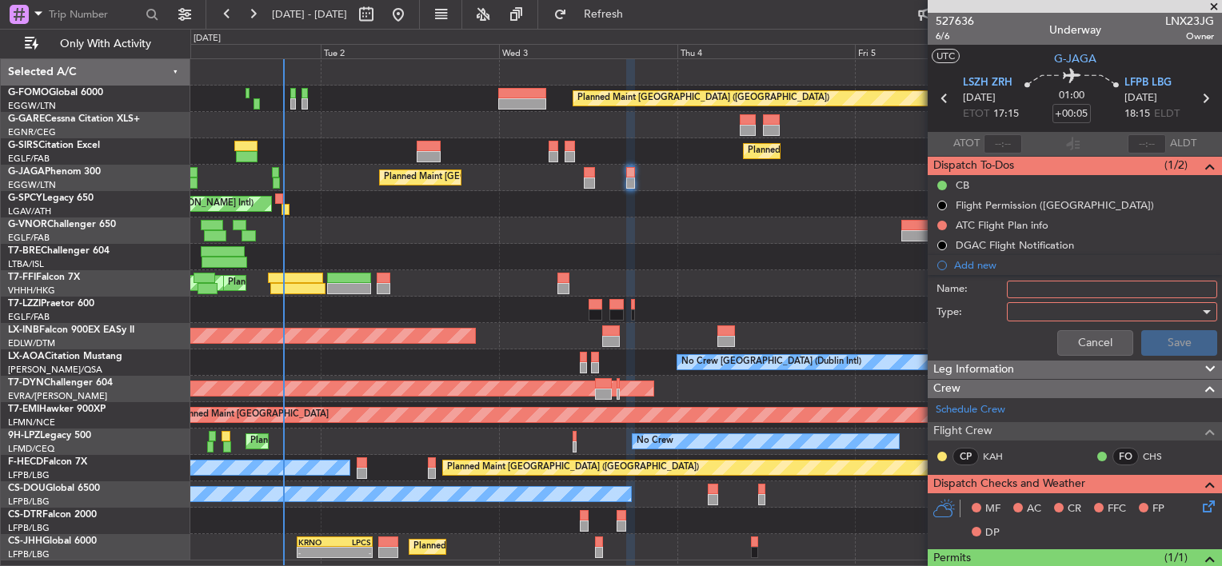
click at [1049, 286] on input "Name:" at bounding box center [1112, 290] width 210 height 18
drag, startPoint x: 1186, startPoint y: 287, endPoint x: 848, endPoint y: 284, distance: 338.3
click at [840, 288] on fb-app "01 Sep 2025 - 07 Sep 2025 Refresh Quick Links Only With Activity Planned Maint …" at bounding box center [611, 289] width 1222 height 554
type input "LSZH FUEL VIA HANDLER"
click at [1020, 310] on div at bounding box center [1106, 312] width 186 height 24
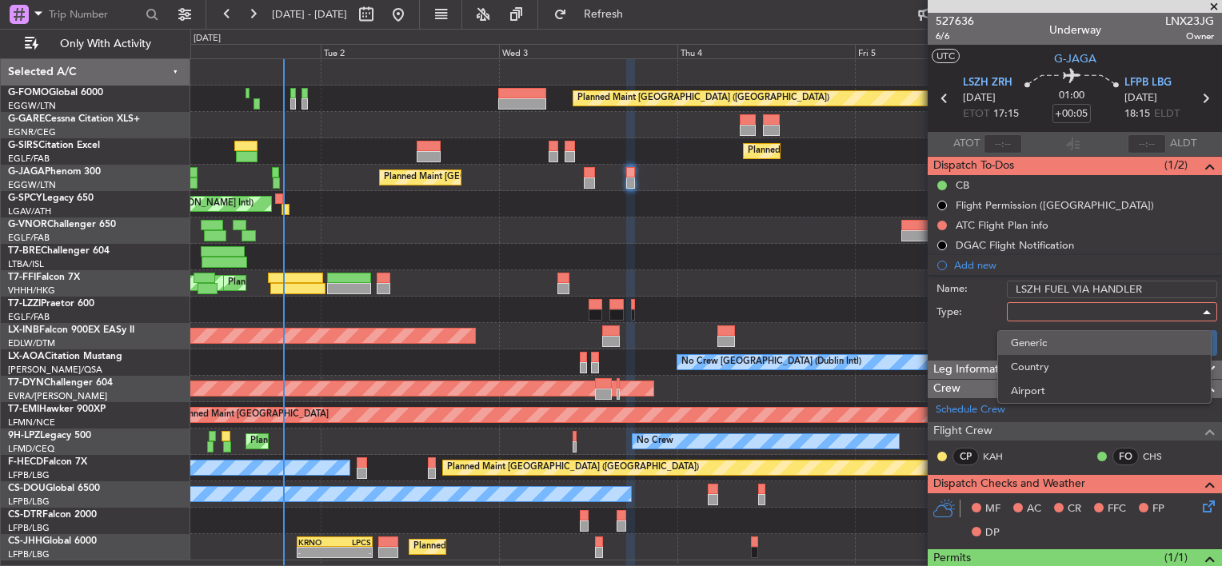
click at [1037, 347] on span "Generic" at bounding box center [1104, 343] width 187 height 24
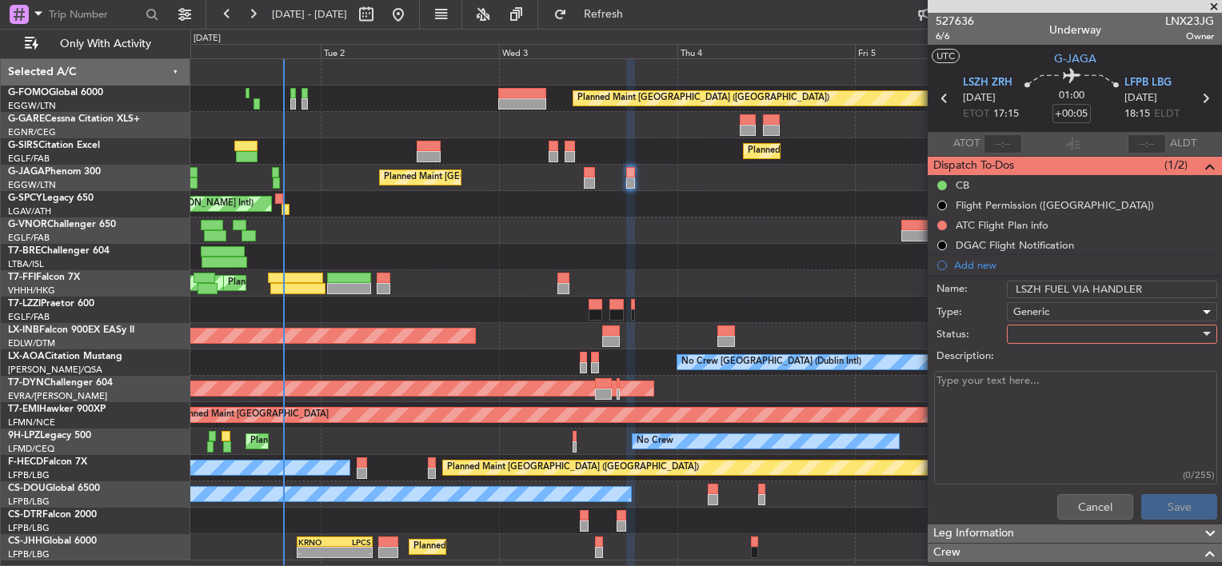
click at [1037, 332] on div at bounding box center [1106, 334] width 186 height 24
click at [1044, 390] on span "In Progress" at bounding box center [1104, 390] width 187 height 24
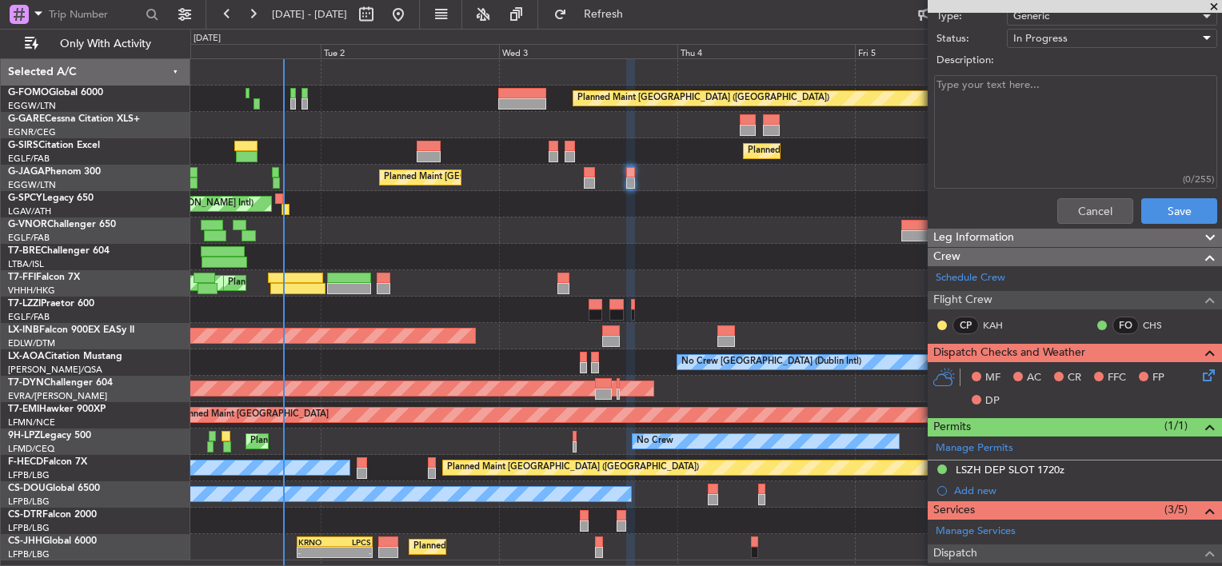
scroll to position [320, 0]
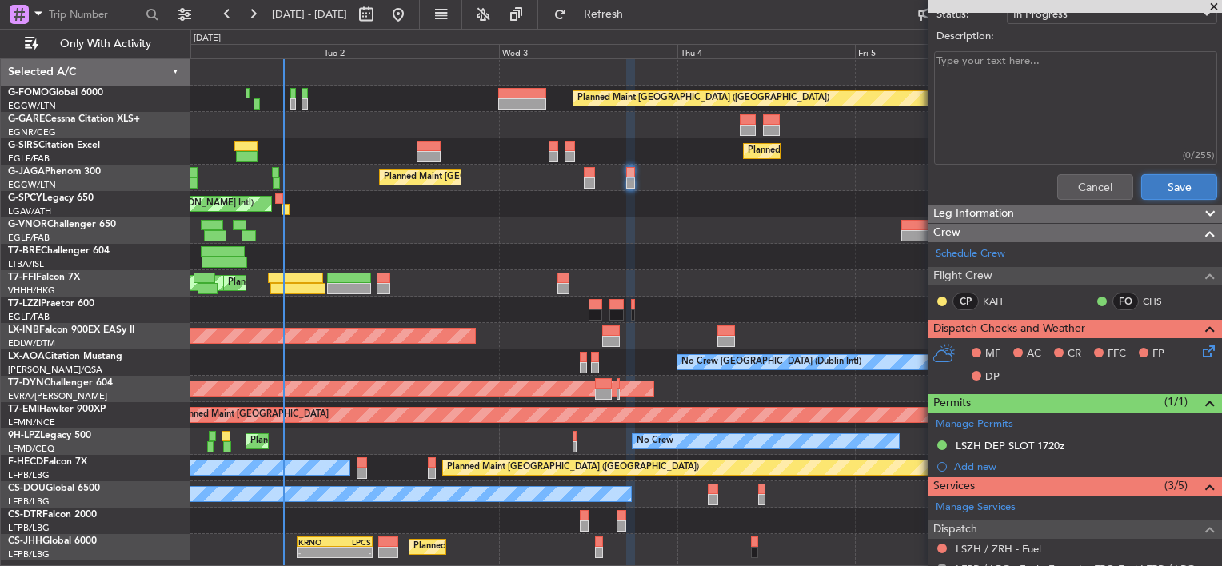
click at [1169, 184] on button "Save" at bounding box center [1179, 187] width 76 height 26
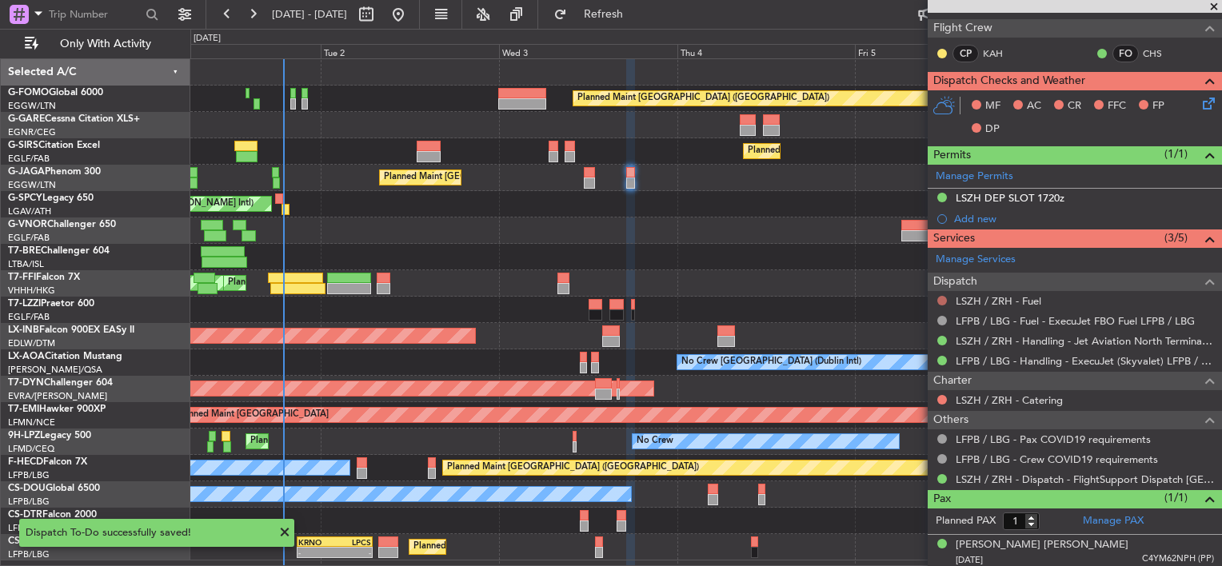
click at [941, 297] on button at bounding box center [942, 301] width 10 height 10
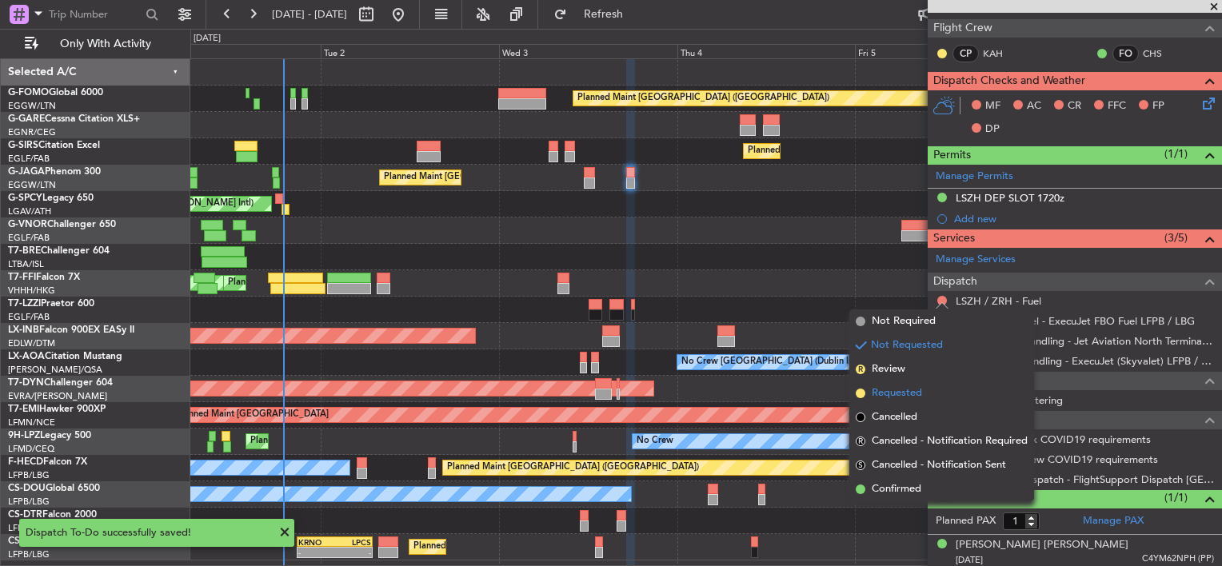
click at [897, 397] on span "Requested" at bounding box center [897, 394] width 50 height 16
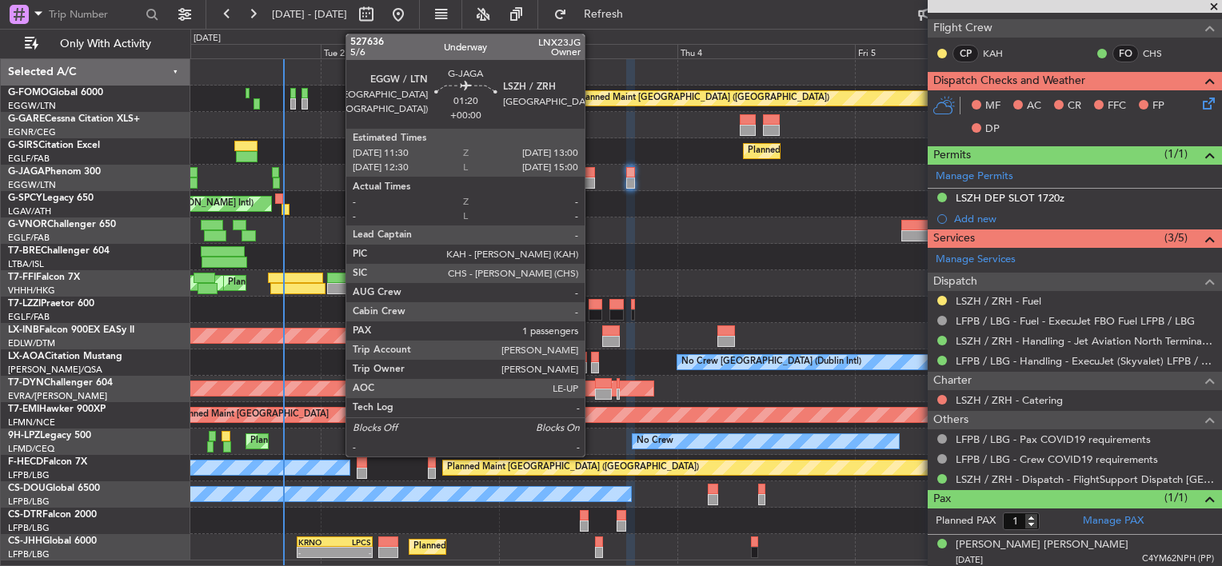
click at [592, 179] on div at bounding box center [589, 183] width 11 height 11
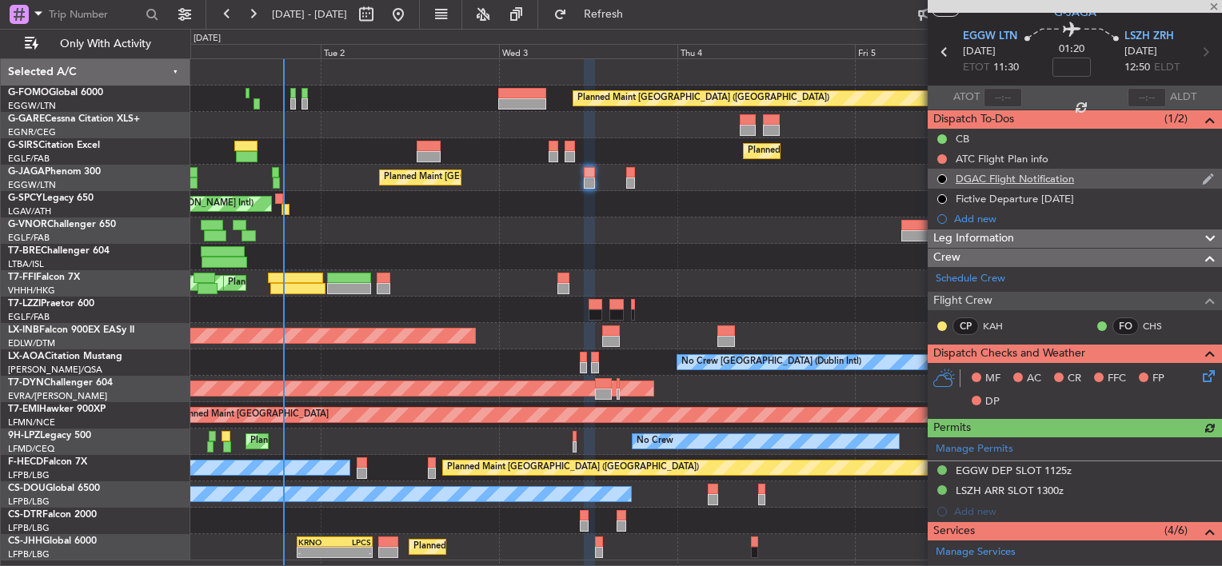
scroll to position [0, 0]
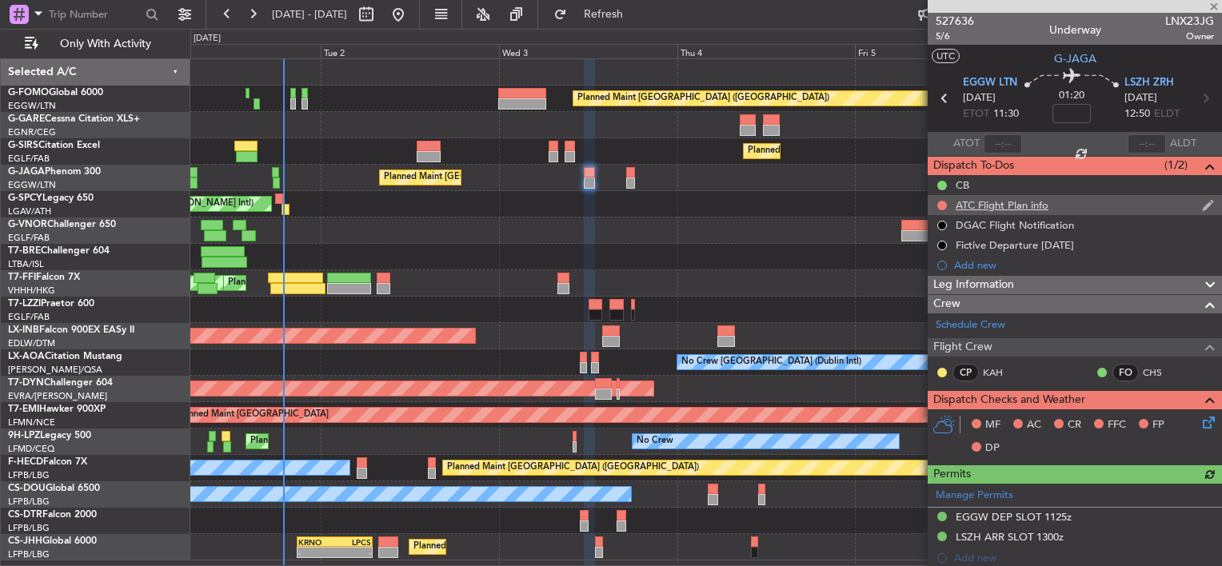
click at [1032, 200] on div "ATC Flight Plan info" at bounding box center [1002, 205] width 93 height 14
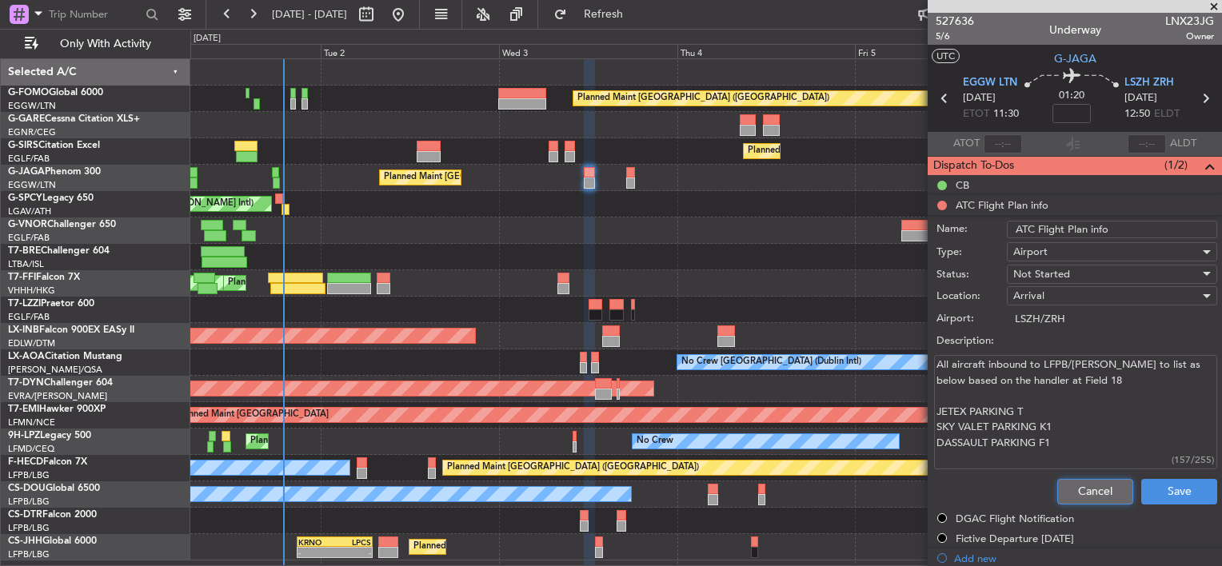
click at [1078, 488] on button "Cancel" at bounding box center [1095, 492] width 76 height 26
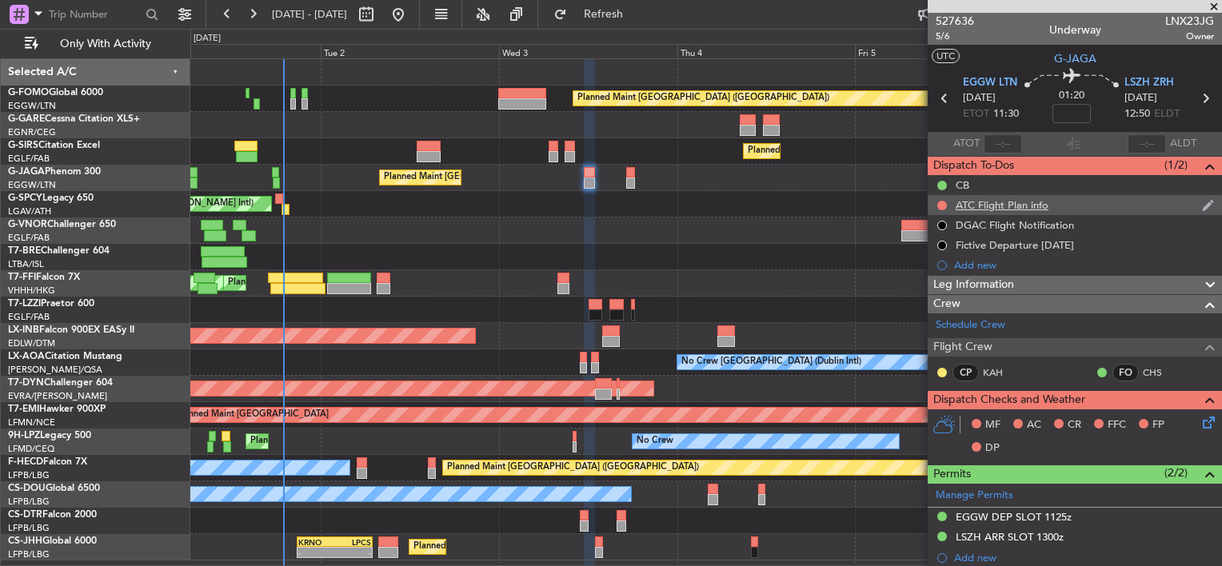
click at [979, 202] on div "ATC Flight Plan info" at bounding box center [1002, 205] width 93 height 14
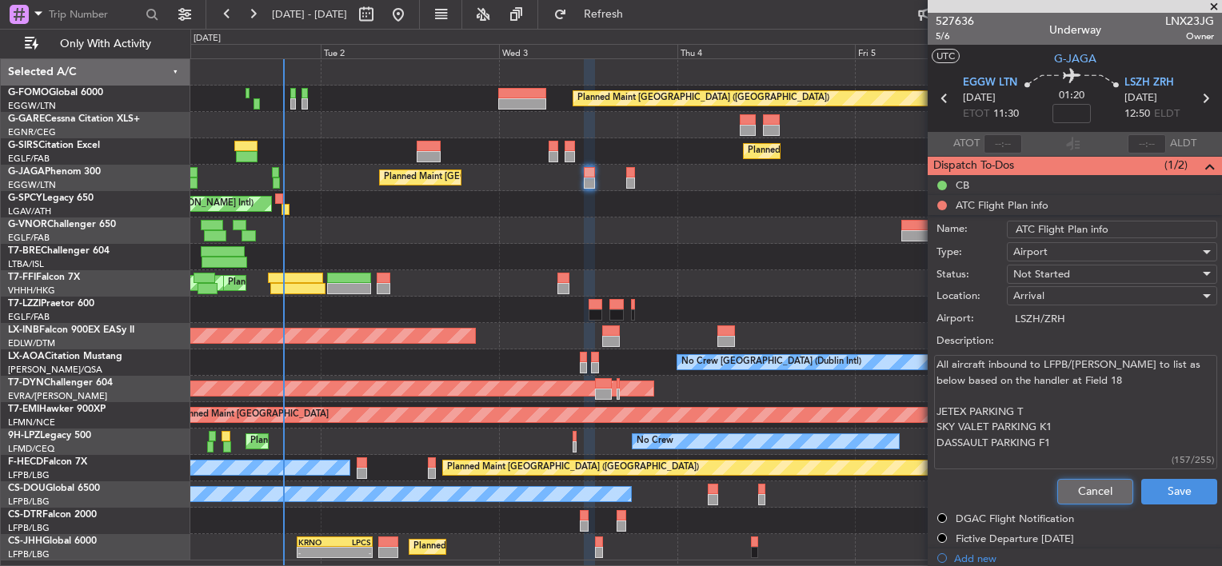
click at [1091, 487] on button "Cancel" at bounding box center [1095, 492] width 76 height 26
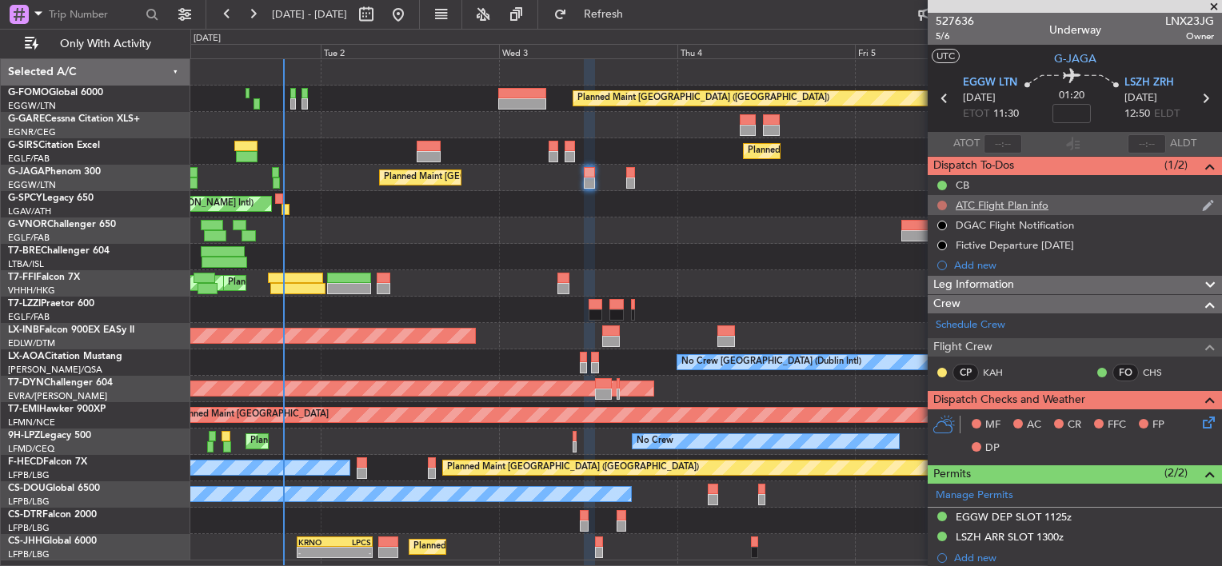
click at [940, 204] on button at bounding box center [942, 206] width 10 height 10
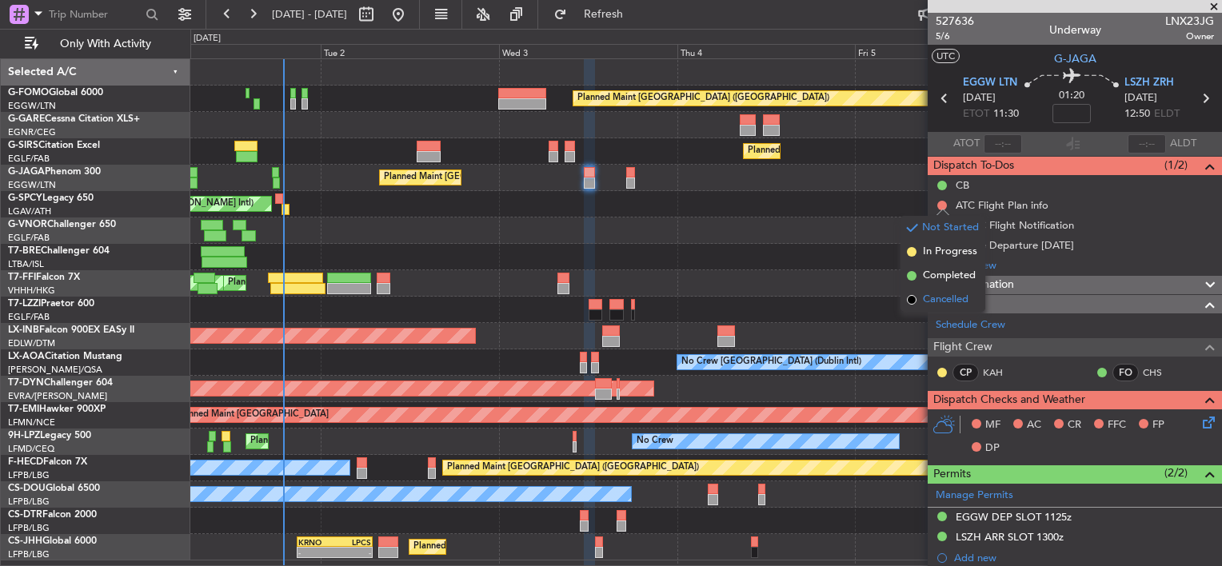
click at [947, 304] on span "Cancelled" at bounding box center [946, 300] width 46 height 16
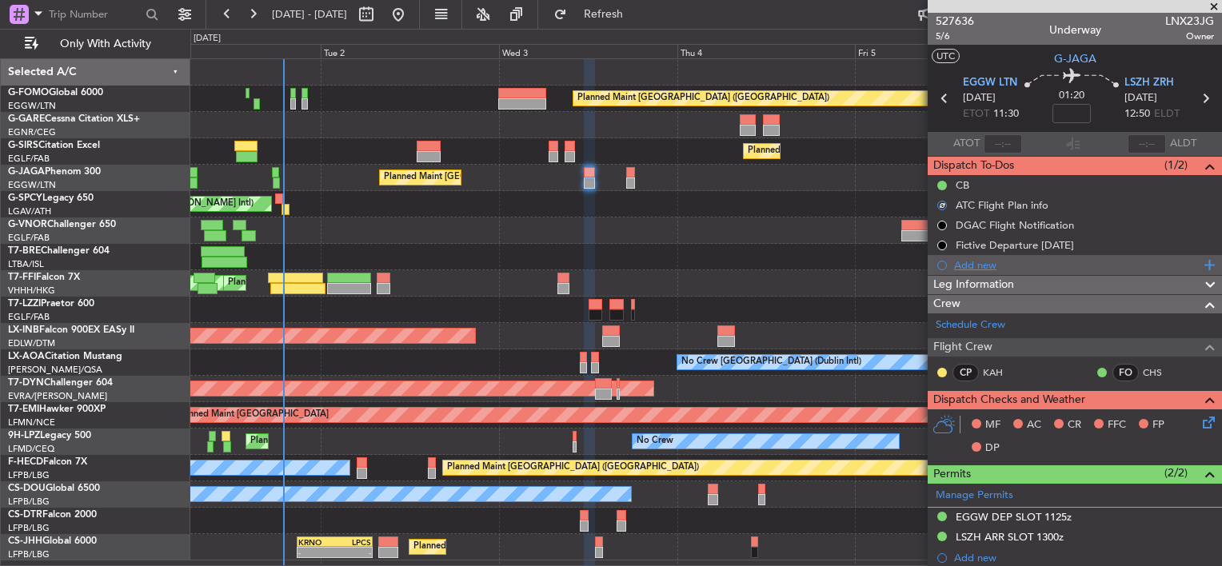
click at [976, 268] on div "Add new" at bounding box center [1077, 265] width 246 height 14
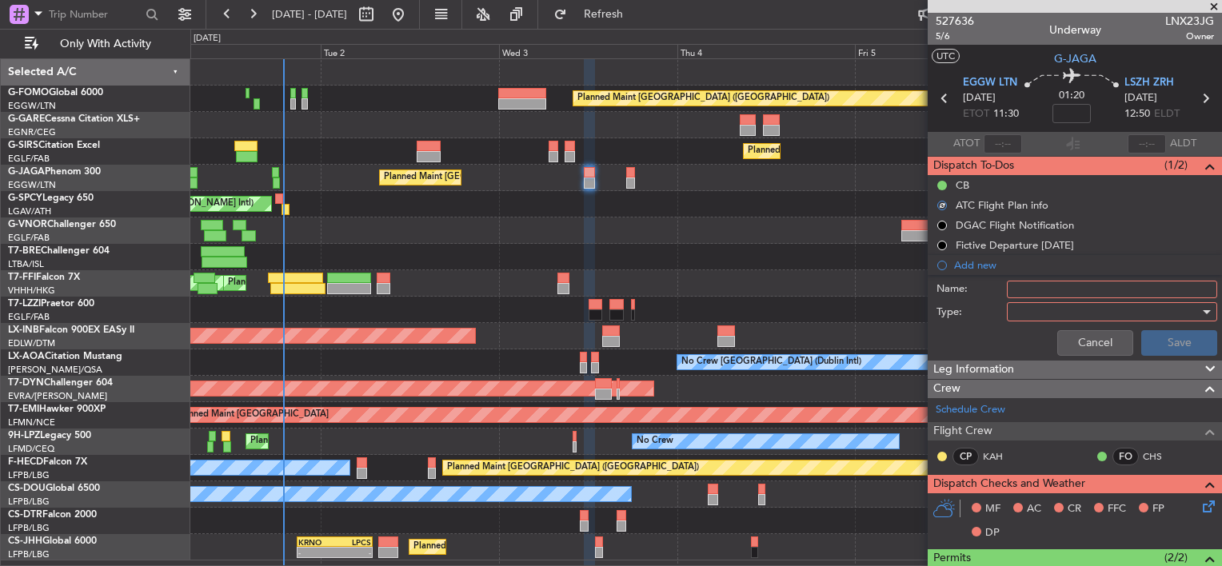
click at [1022, 297] on input "Name:" at bounding box center [1112, 290] width 210 height 18
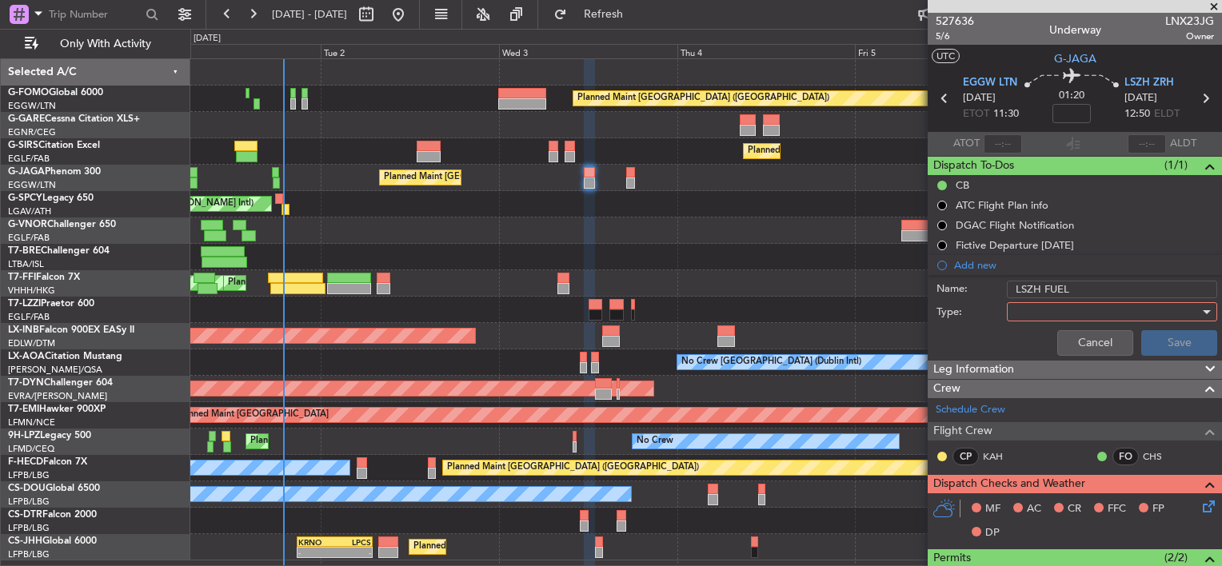
type input "LSZH FUEL VIA HANDLER"
click at [1055, 302] on div at bounding box center [1106, 312] width 186 height 24
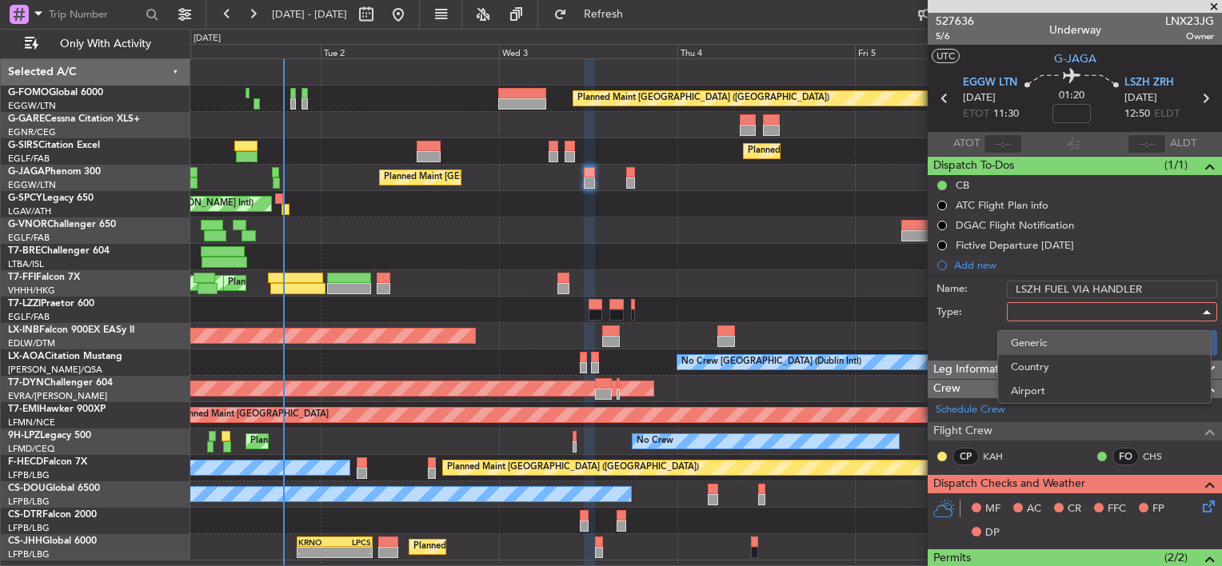
click at [1030, 342] on span "Generic" at bounding box center [1104, 343] width 187 height 24
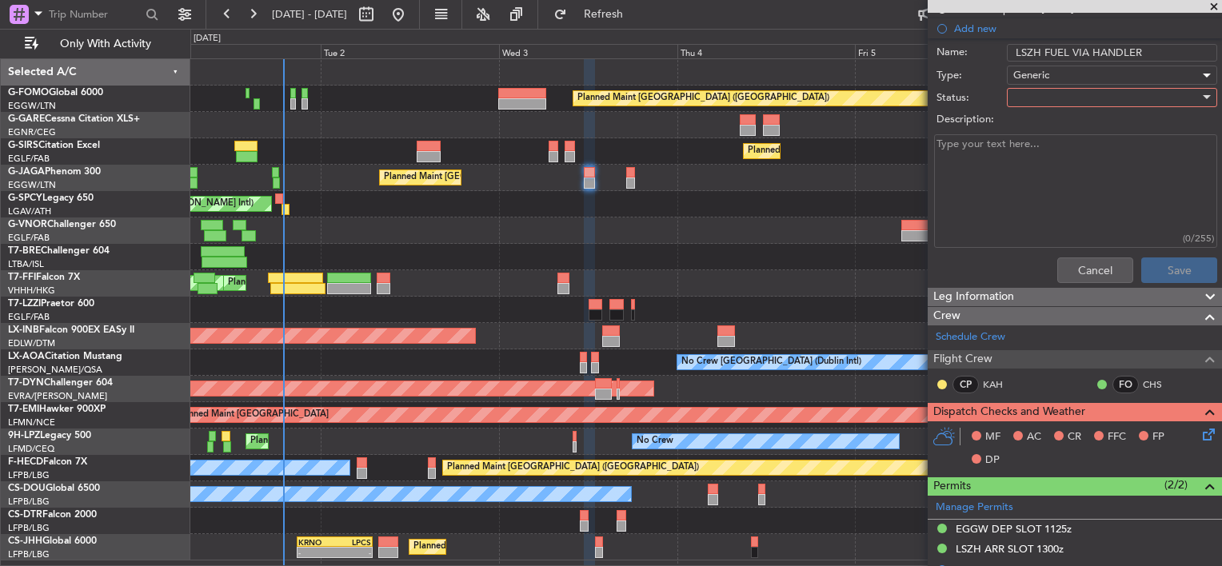
scroll to position [240, 0]
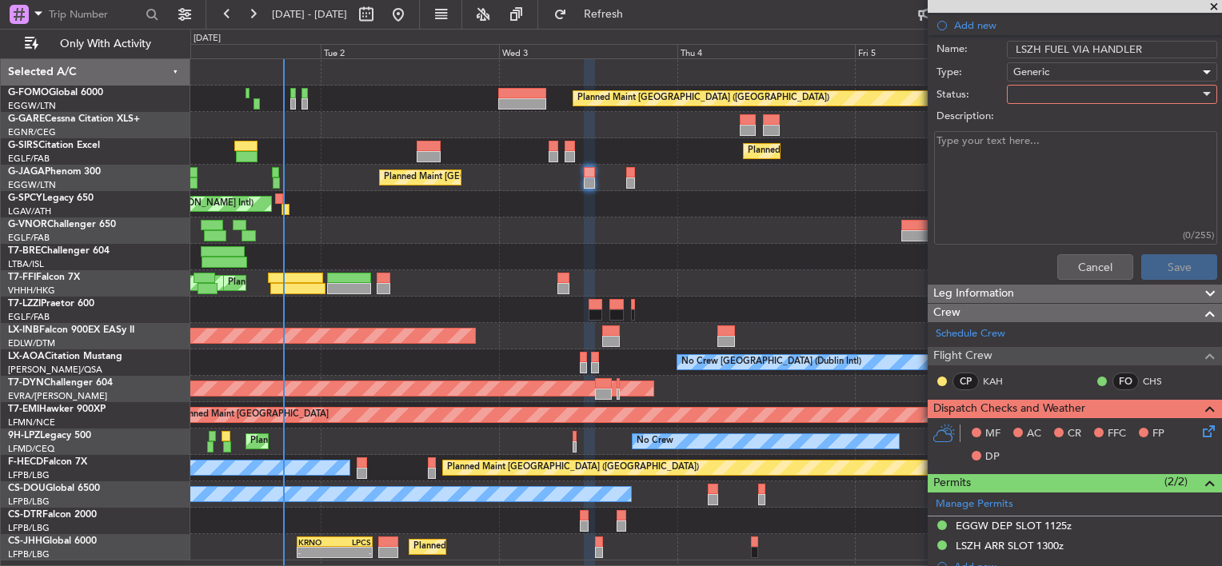
click at [1041, 100] on div at bounding box center [1106, 94] width 186 height 24
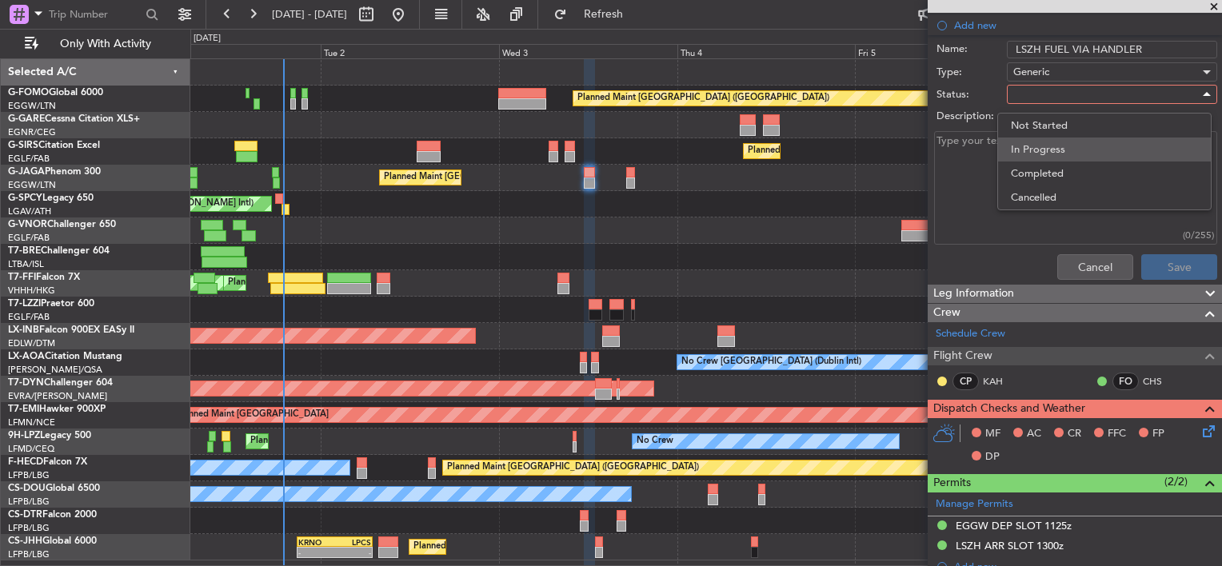
click at [1053, 145] on span "In Progress" at bounding box center [1104, 150] width 187 height 24
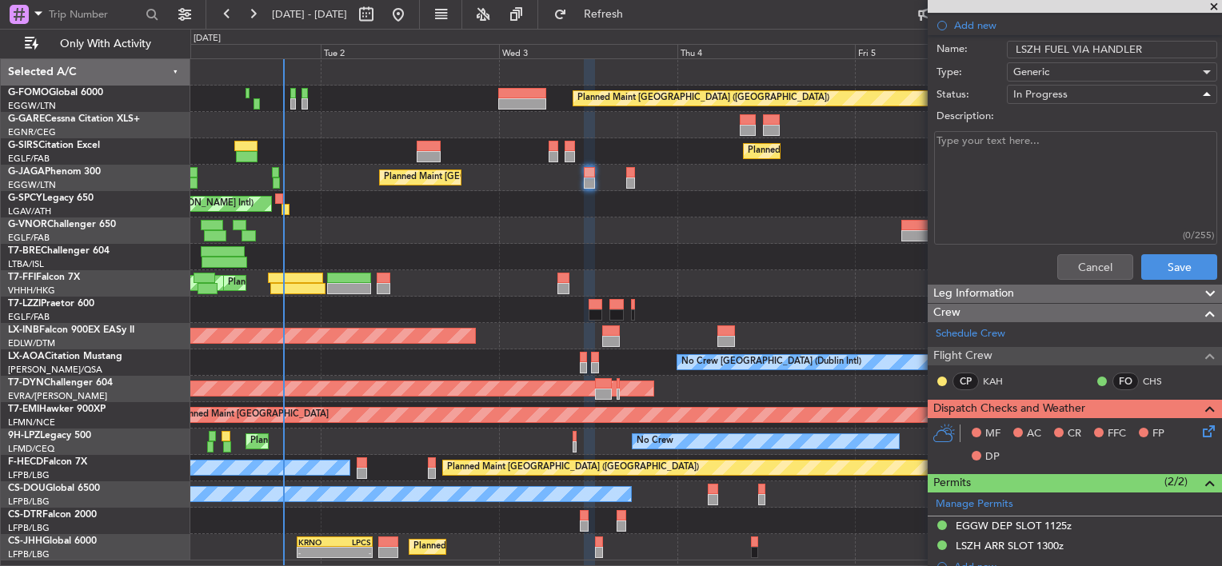
click at [1002, 154] on textarea "Description:" at bounding box center [1075, 188] width 283 height 114
click at [1189, 263] on button "Save" at bounding box center [1179, 267] width 76 height 26
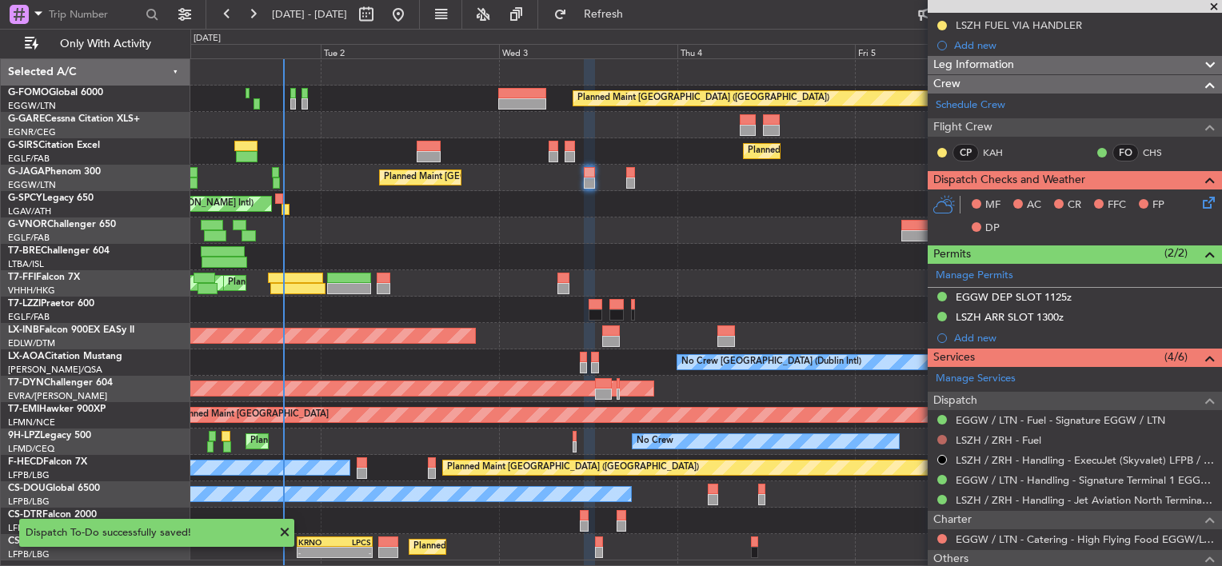
click at [941, 442] on button at bounding box center [942, 440] width 10 height 10
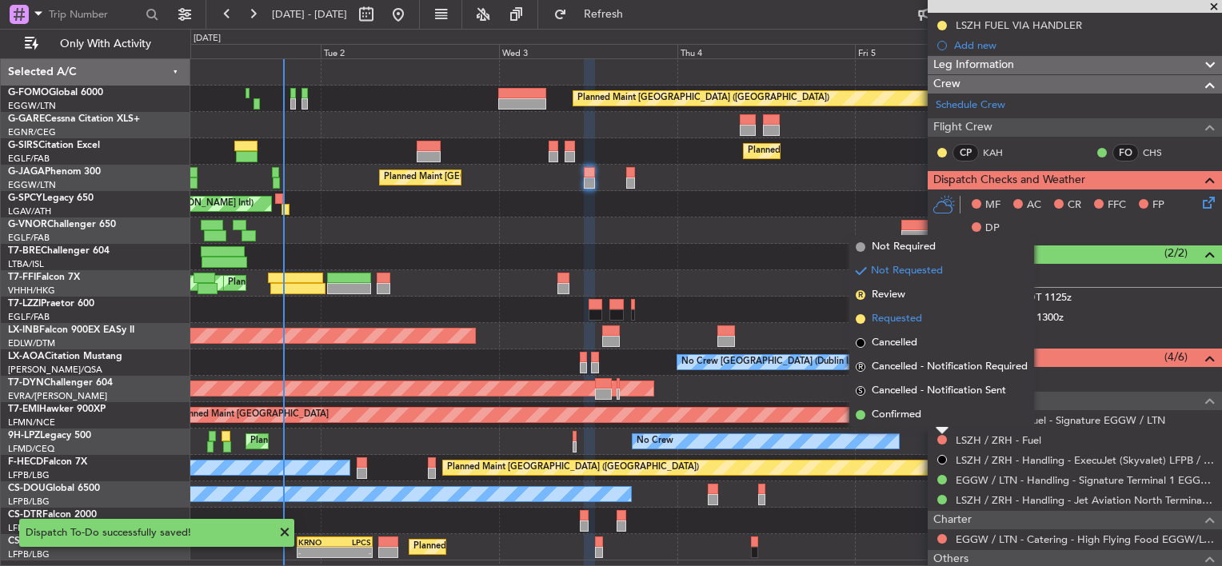
click at [901, 319] on span "Requested" at bounding box center [897, 319] width 50 height 16
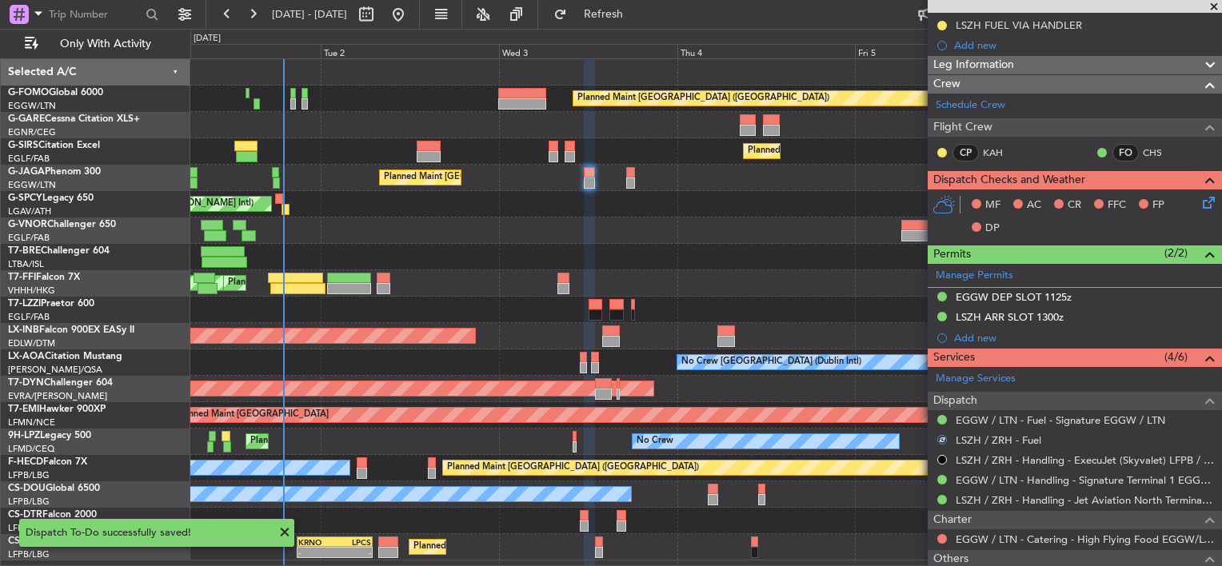
scroll to position [0, 0]
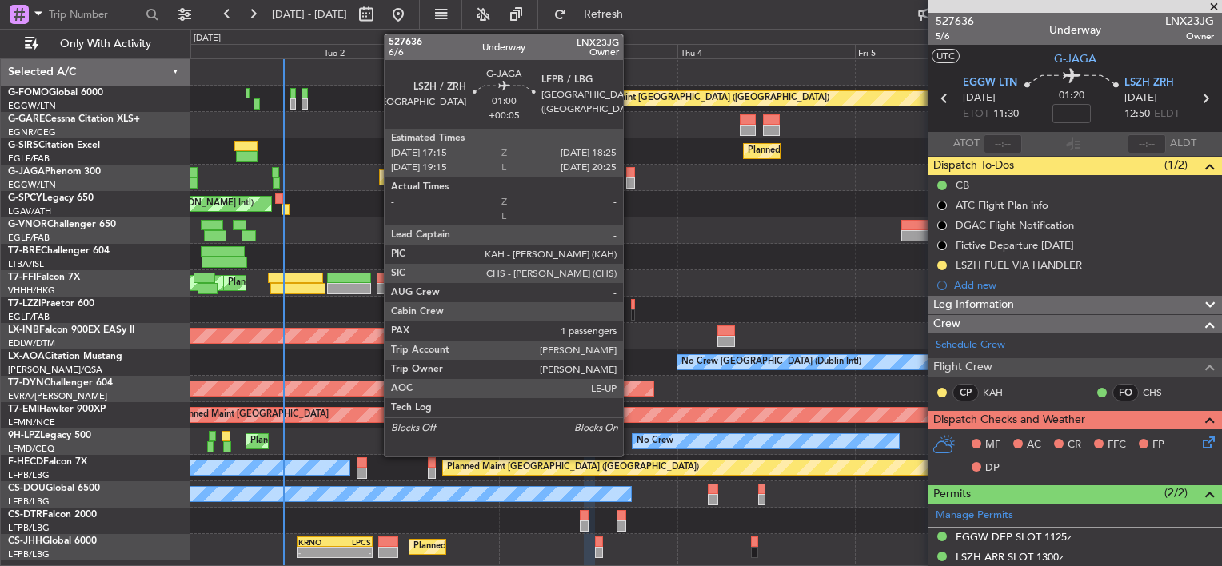
click at [630, 174] on div at bounding box center [630, 172] width 9 height 11
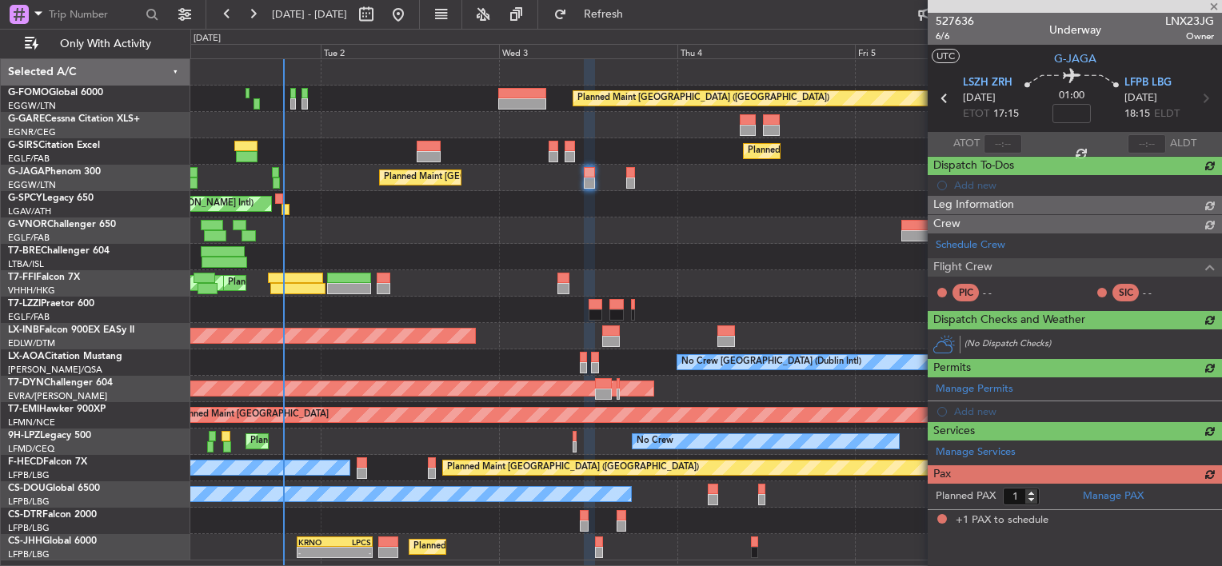
type input "+00:05"
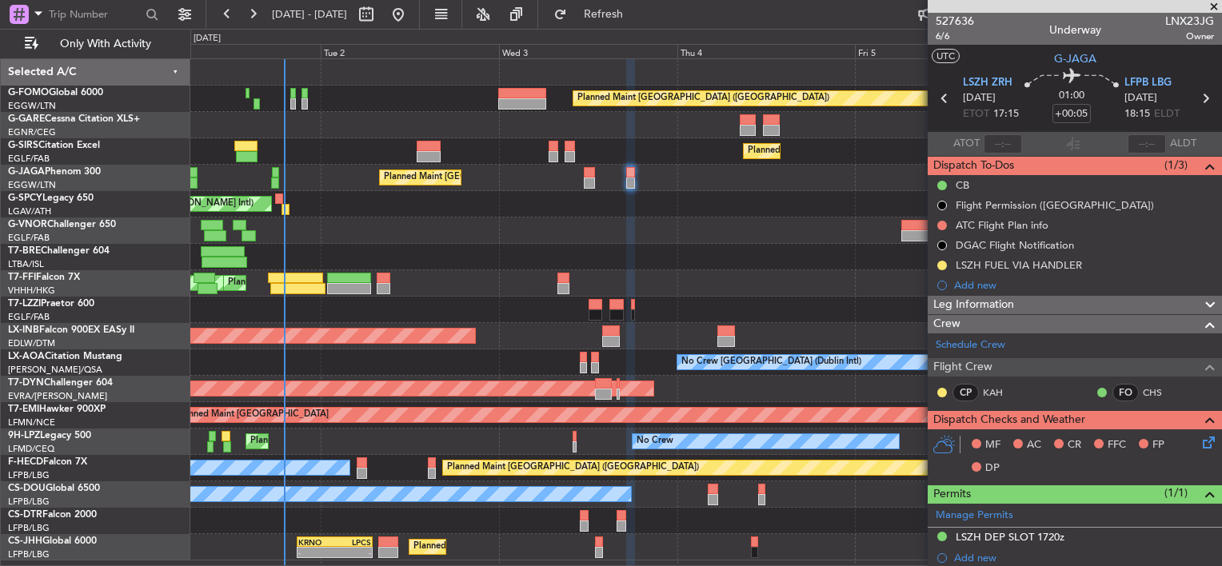
click at [1200, 445] on icon at bounding box center [1206, 440] width 13 height 13
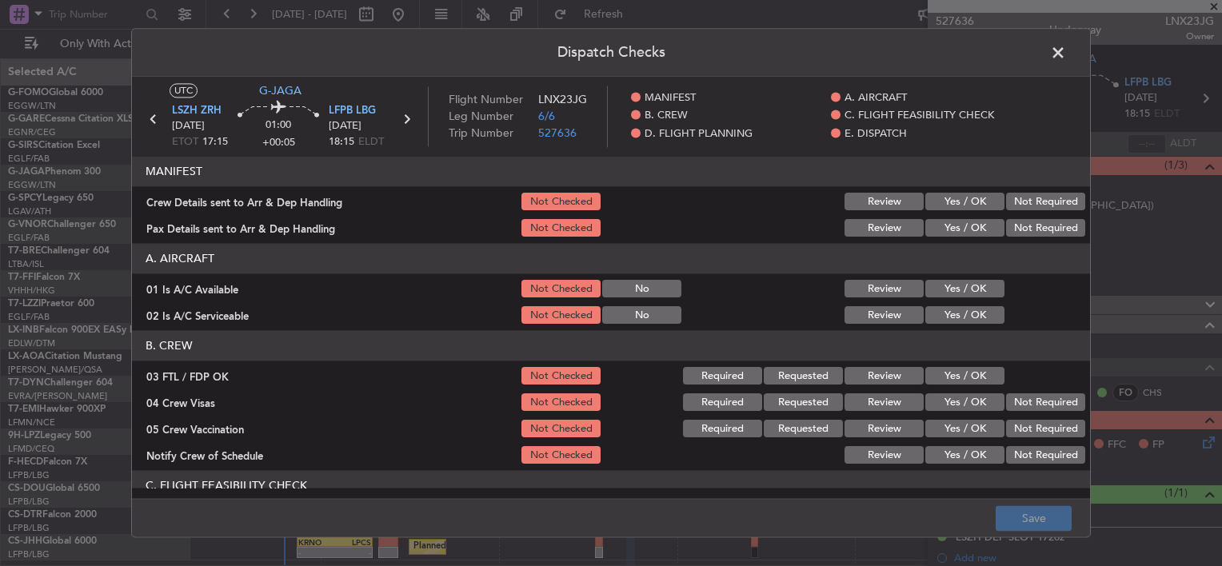
drag, startPoint x: 1039, startPoint y: 37, endPoint x: 1056, endPoint y: 43, distance: 18.0
click at [1040, 38] on header "Dispatch Checks" at bounding box center [611, 53] width 958 height 48
click at [1066, 44] on span at bounding box center [1066, 57] width 0 height 32
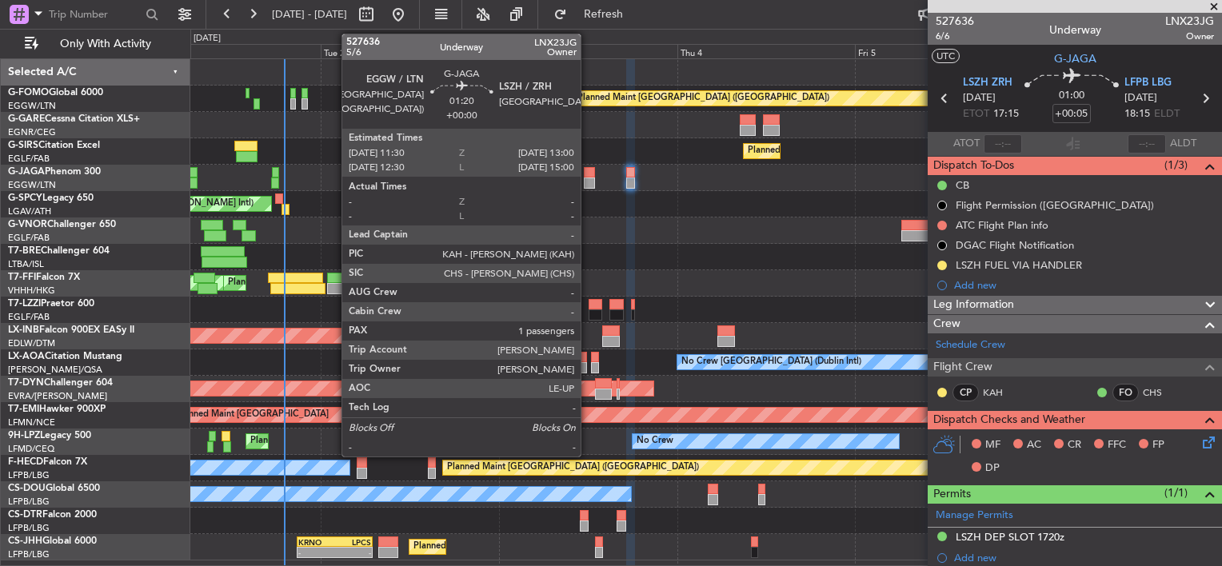
click at [588, 178] on div at bounding box center [589, 183] width 11 height 11
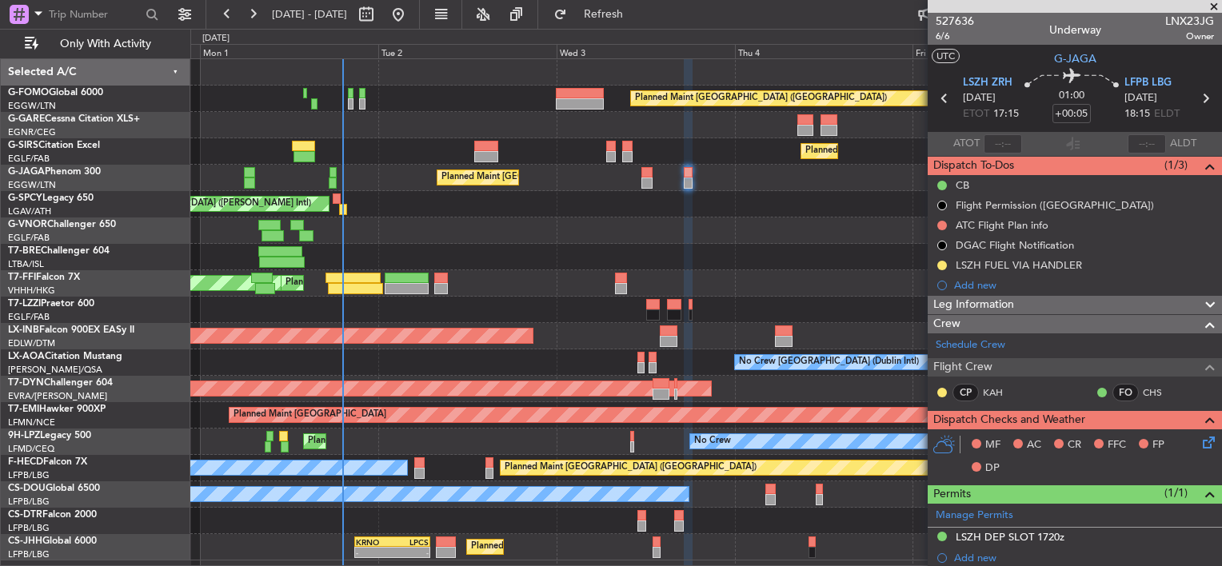
click at [381, 132] on div at bounding box center [705, 125] width 1031 height 26
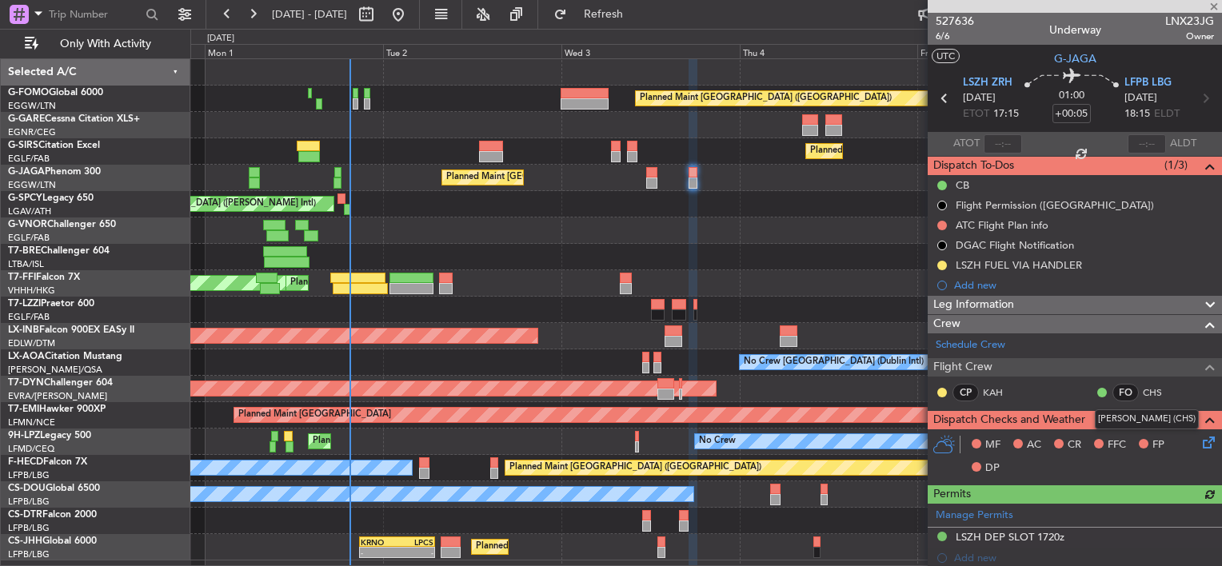
click at [1200, 438] on mat-tooltip-component "Christopher Savva (CHS)" at bounding box center [1147, 419] width 126 height 42
click at [1200, 445] on icon at bounding box center [1206, 440] width 13 height 13
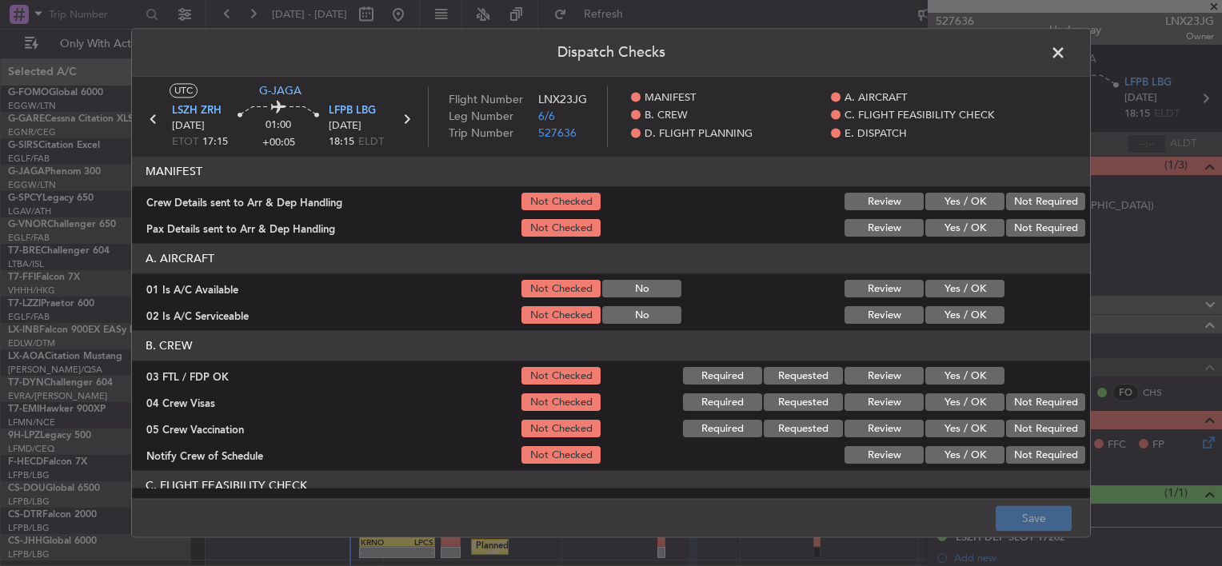
click at [957, 203] on button "Yes / OK" at bounding box center [964, 203] width 79 height 18
click at [962, 235] on button "Yes / OK" at bounding box center [964, 229] width 79 height 18
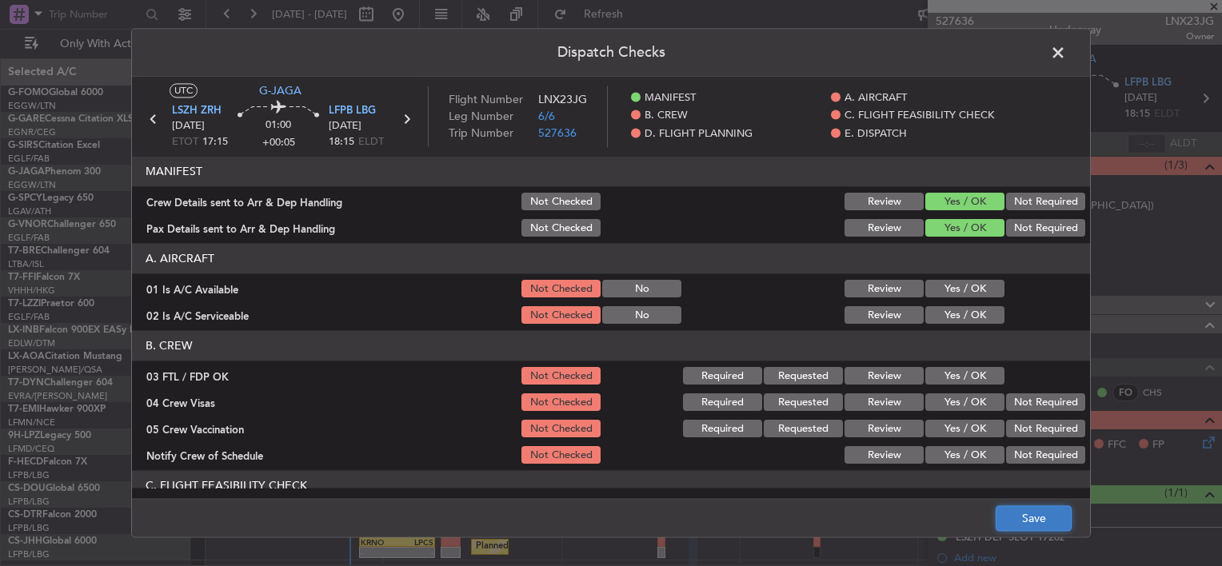
click at [1037, 523] on button "Save" at bounding box center [1034, 519] width 76 height 26
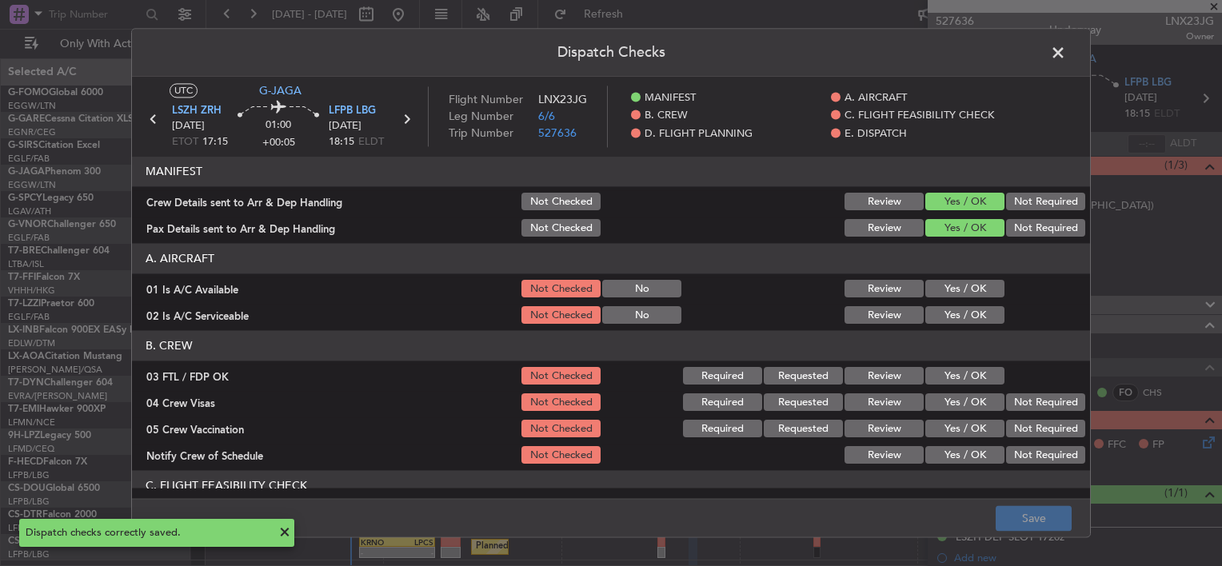
click at [1066, 48] on span at bounding box center [1066, 57] width 0 height 32
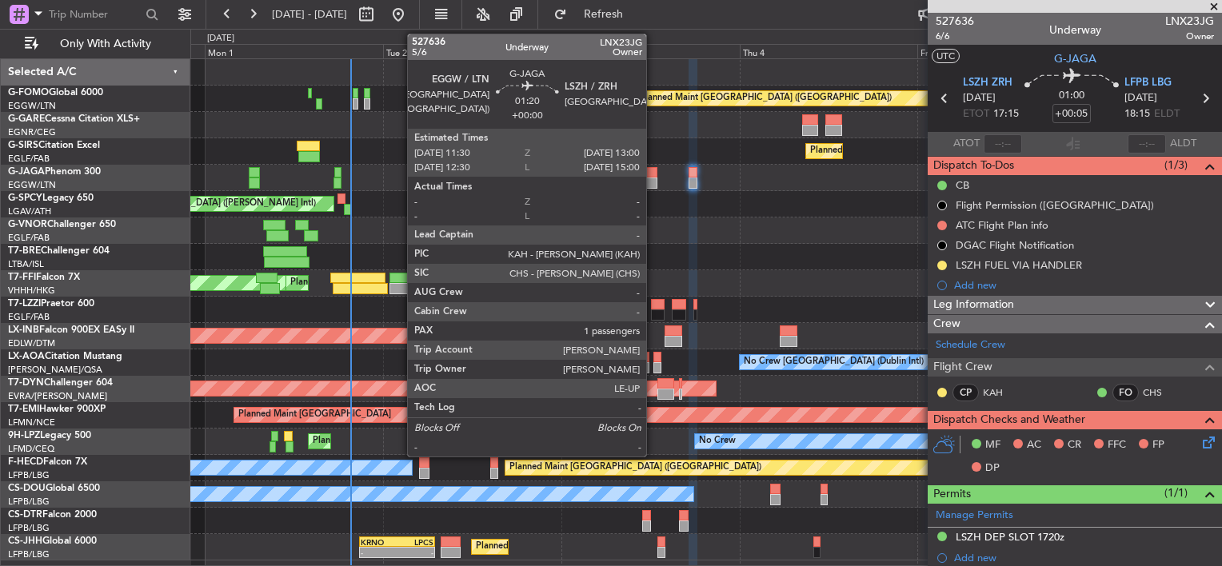
click at [653, 182] on div at bounding box center [651, 183] width 11 height 11
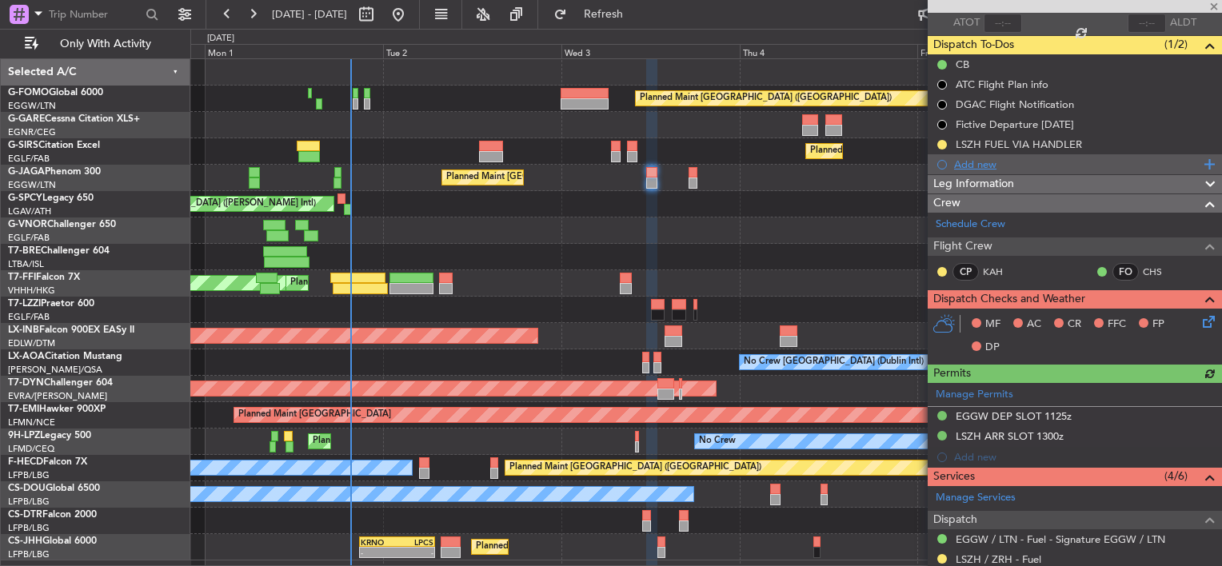
scroll to position [240, 0]
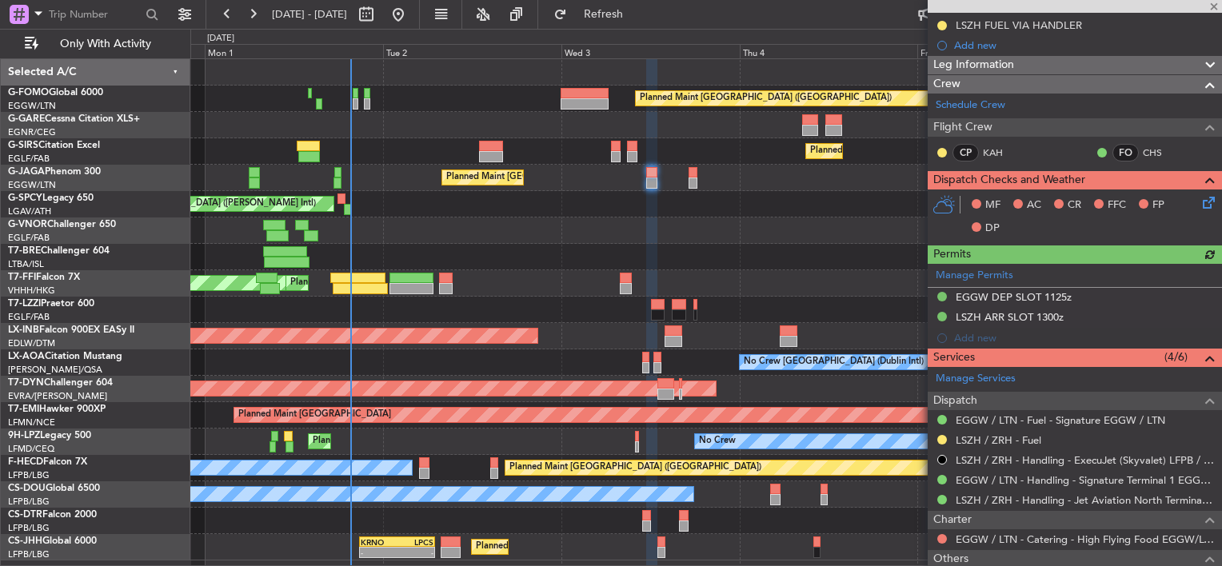
click at [1200, 206] on icon at bounding box center [1206, 200] width 13 height 13
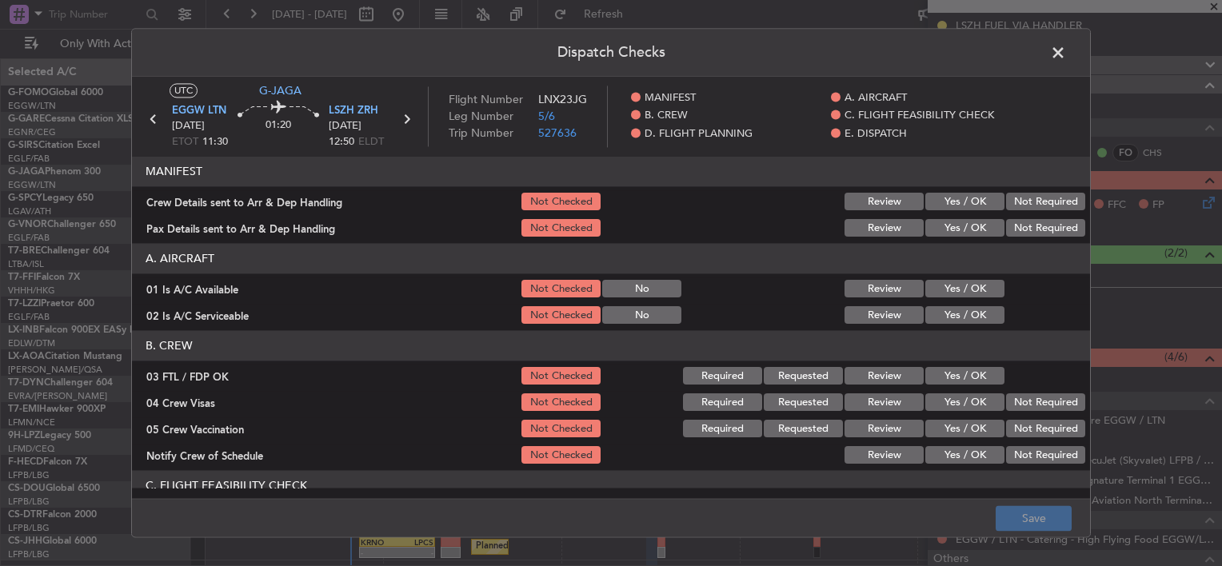
click at [953, 195] on button "Yes / OK" at bounding box center [964, 203] width 79 height 18
click at [963, 230] on button "Yes / OK" at bounding box center [964, 229] width 79 height 18
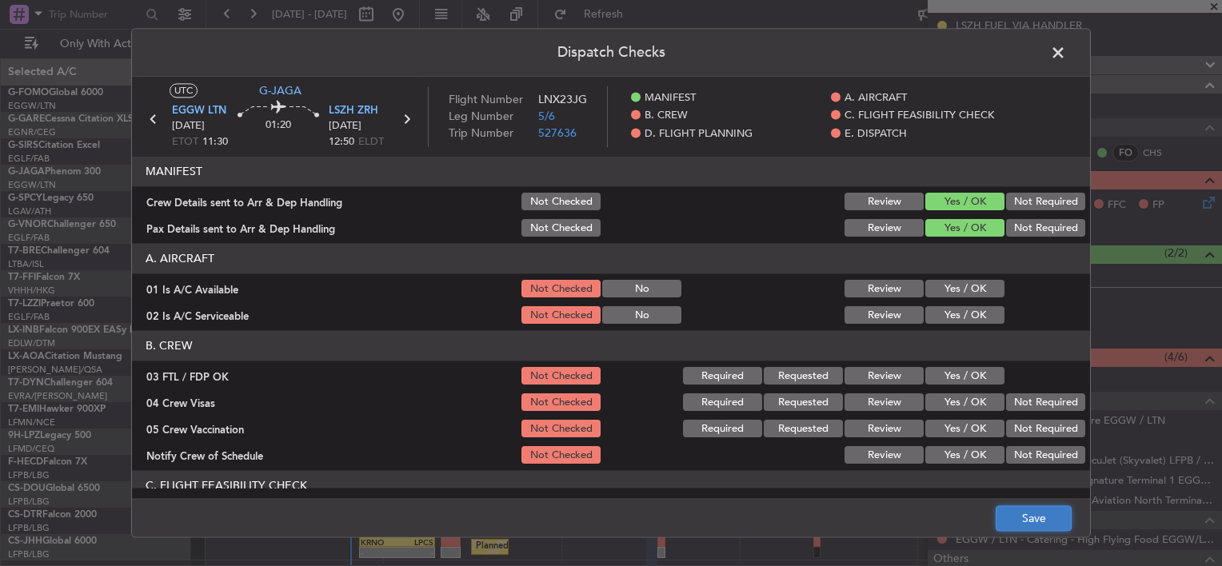
click at [1043, 529] on button "Save" at bounding box center [1034, 519] width 76 height 26
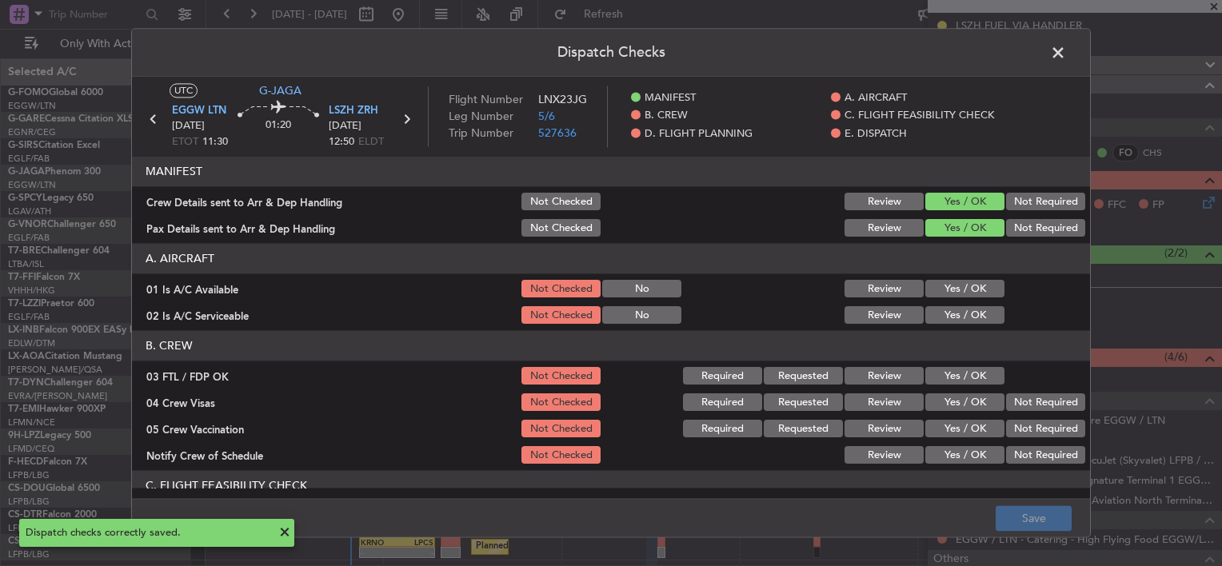
click at [1066, 54] on span at bounding box center [1066, 57] width 0 height 32
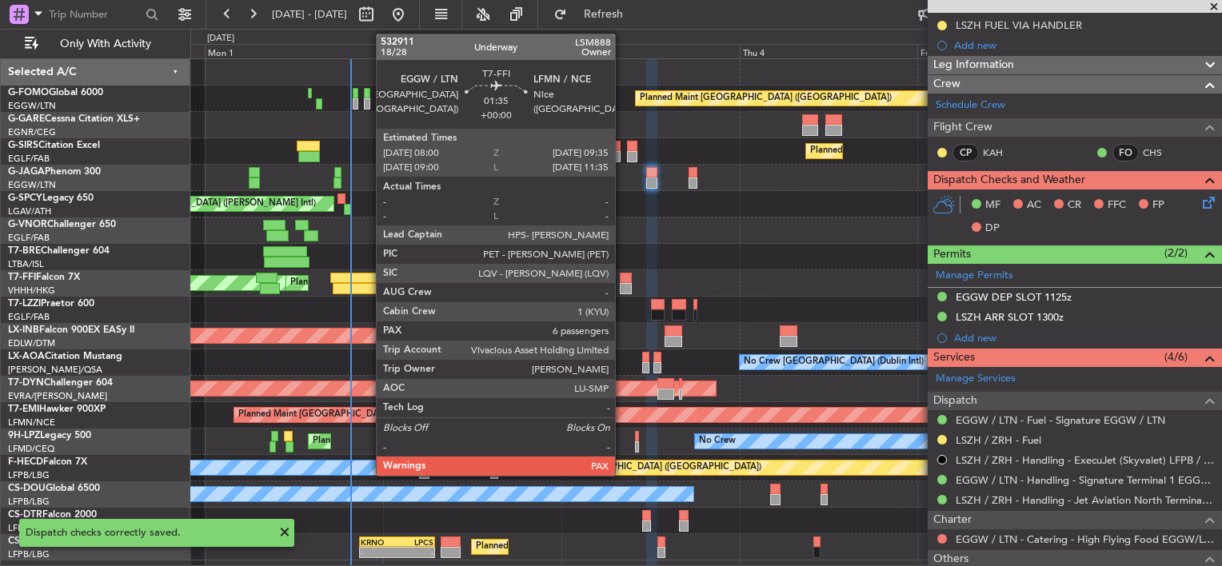
click at [622, 282] on div at bounding box center [626, 278] width 12 height 11
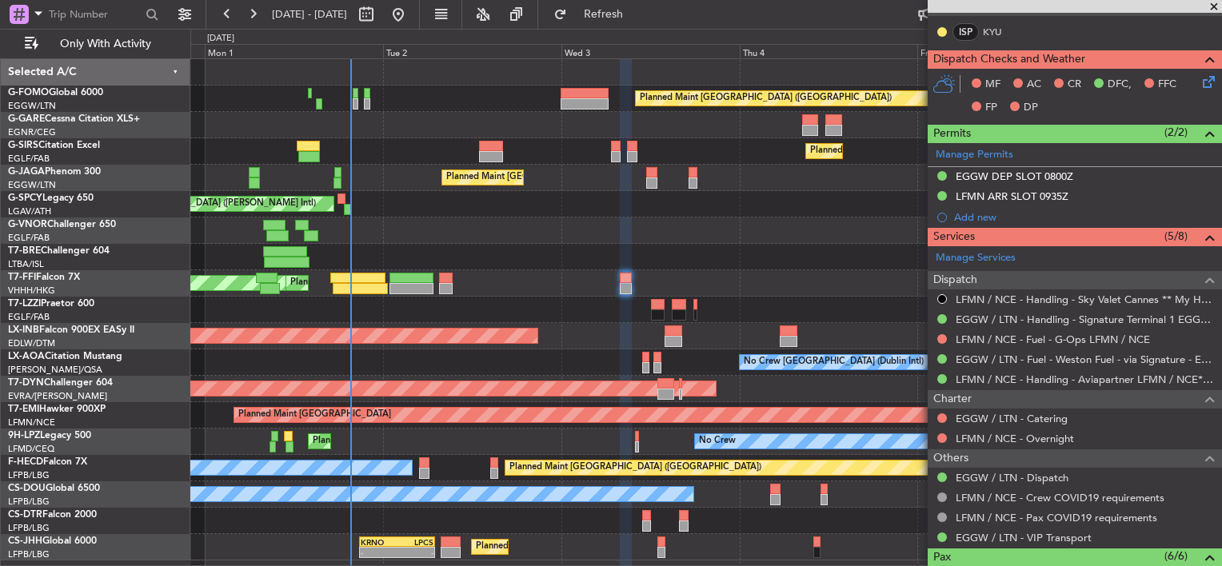
scroll to position [400, 0]
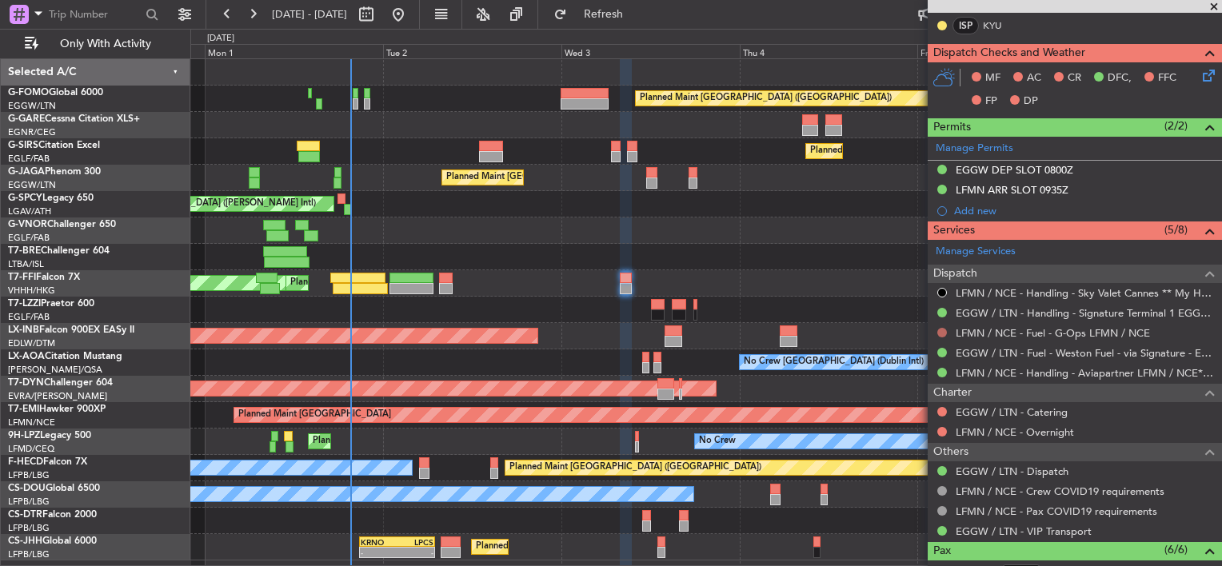
click at [944, 331] on button at bounding box center [942, 333] width 10 height 10
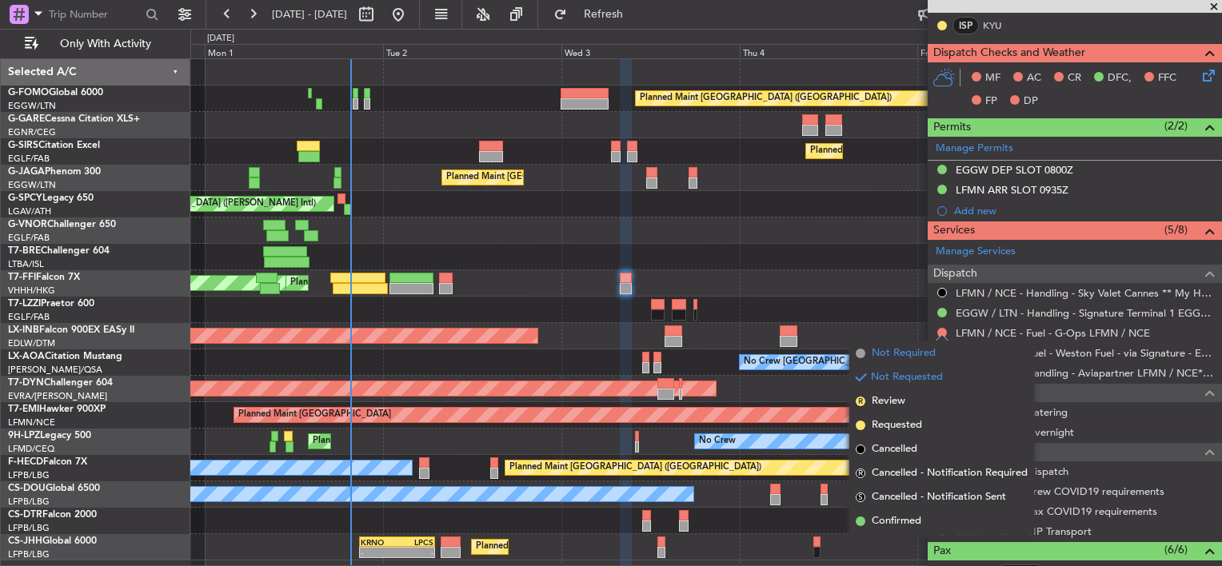
click at [905, 349] on span "Not Required" at bounding box center [904, 354] width 64 height 16
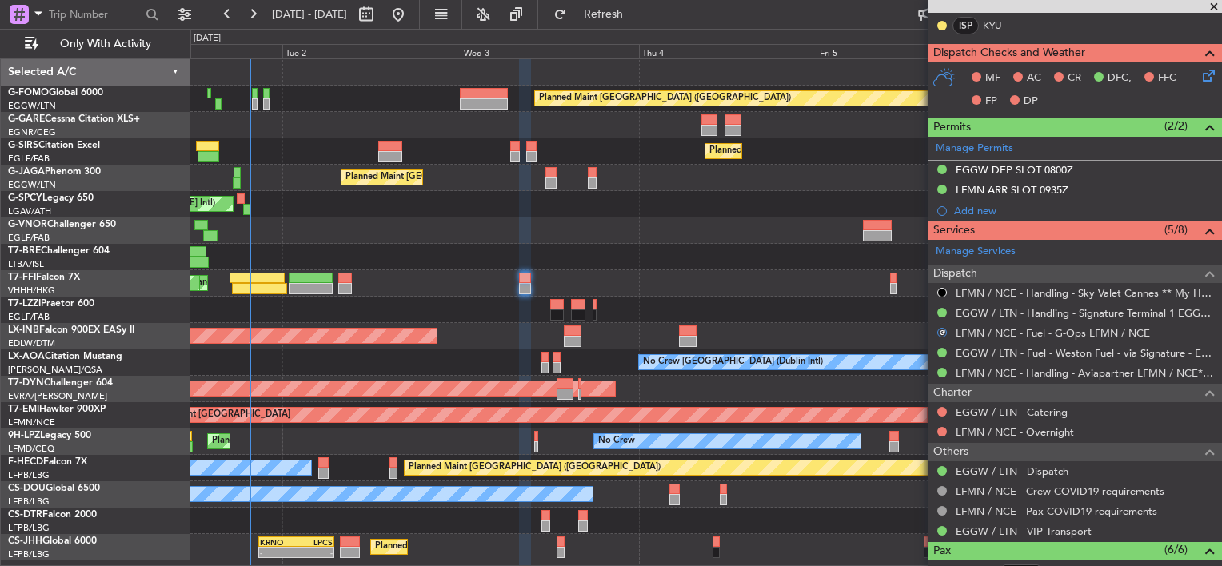
click at [742, 271] on div "Planned Maint Hong Kong (Hong Kong Intl) MEL Hong Kong (Hong Kong Intl) - - LIE…" at bounding box center [705, 283] width 1031 height 26
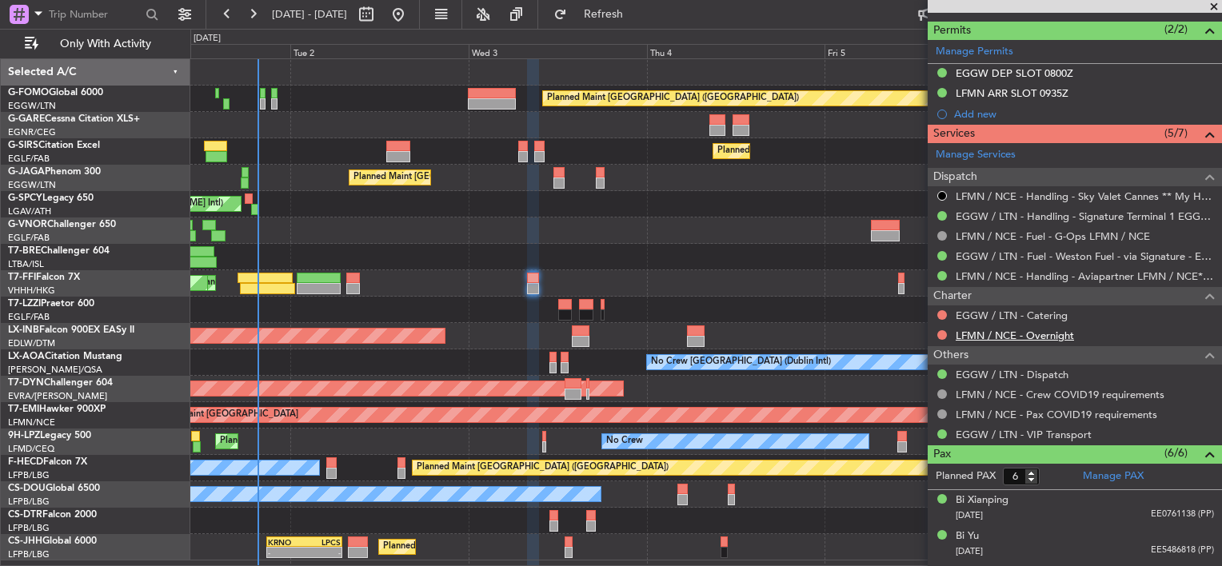
scroll to position [474, 0]
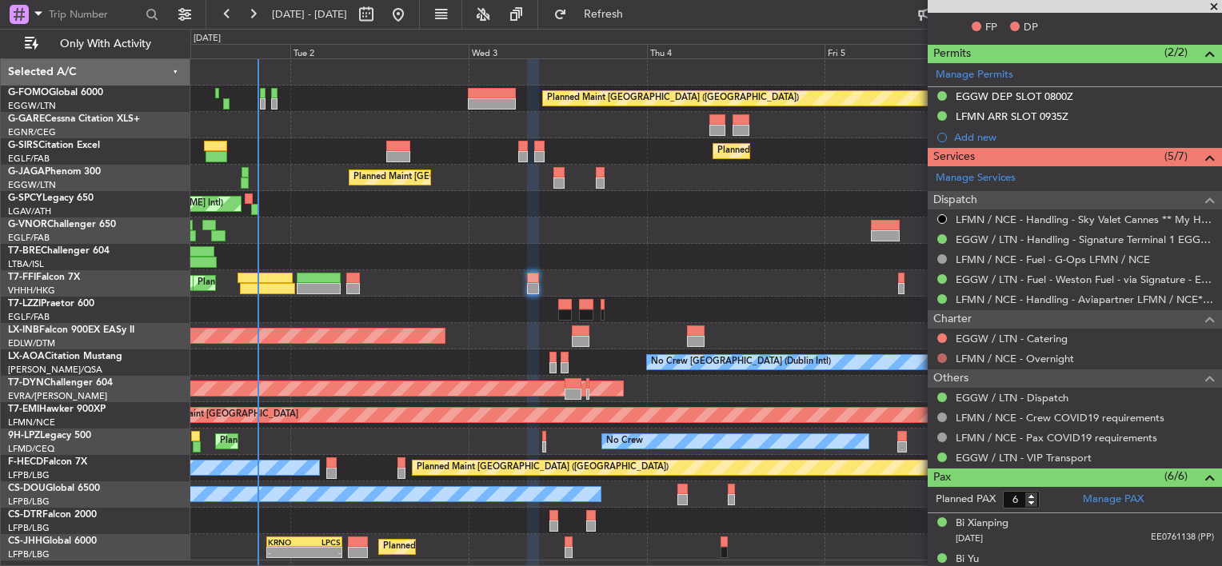
click at [941, 359] on button at bounding box center [942, 359] width 10 height 10
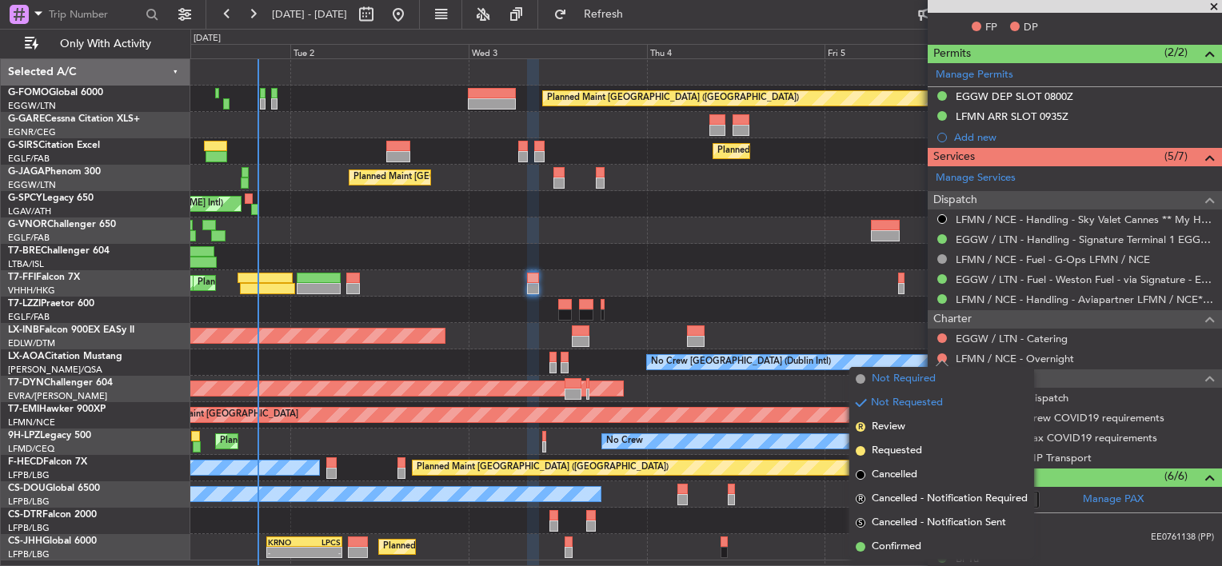
click at [912, 381] on span "Not Required" at bounding box center [904, 379] width 64 height 16
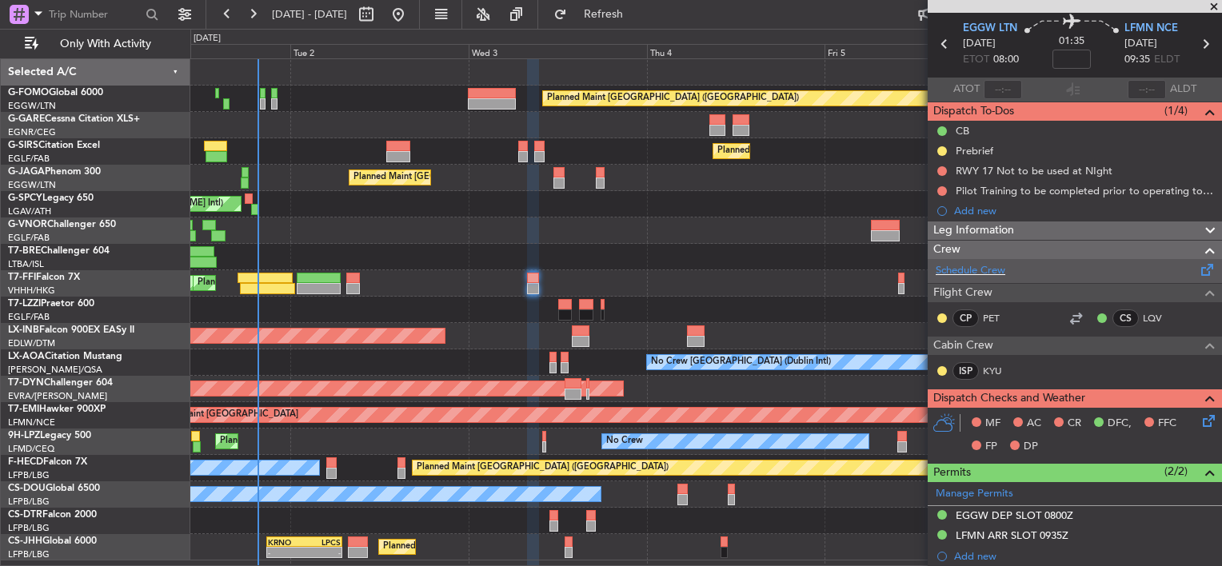
scroll to position [0, 0]
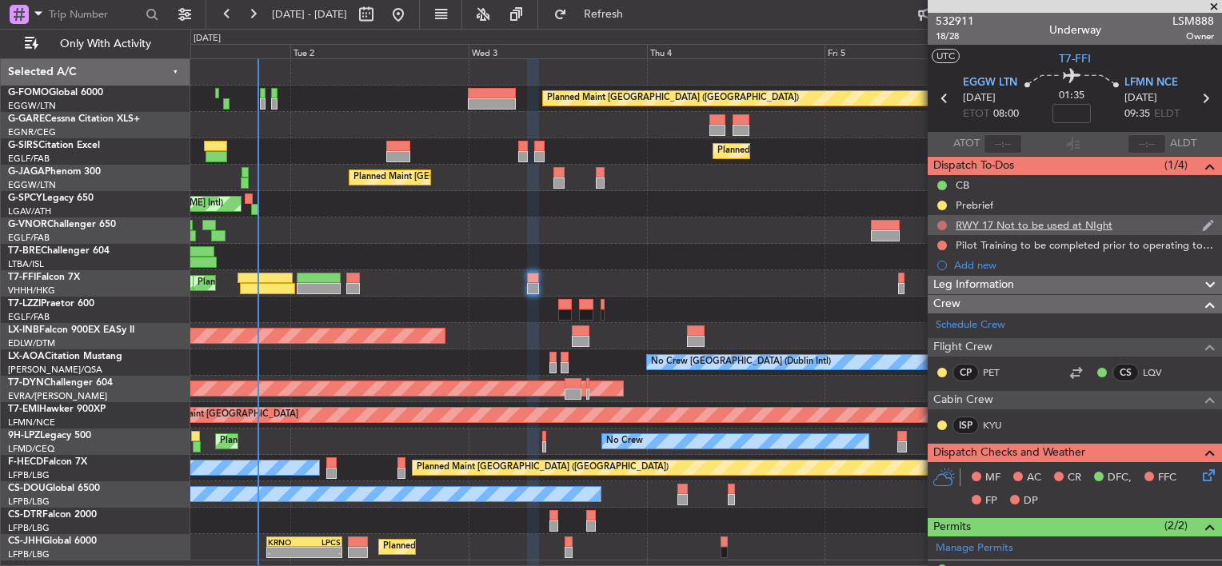
click at [944, 224] on button at bounding box center [942, 226] width 10 height 10
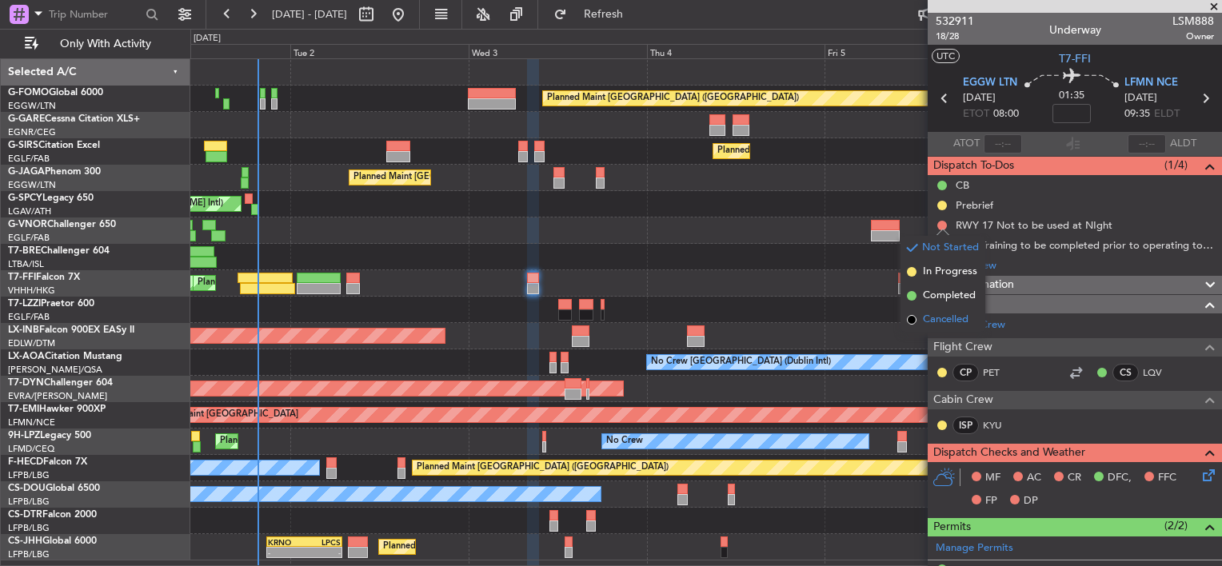
click at [937, 317] on span "Cancelled" at bounding box center [946, 320] width 46 height 16
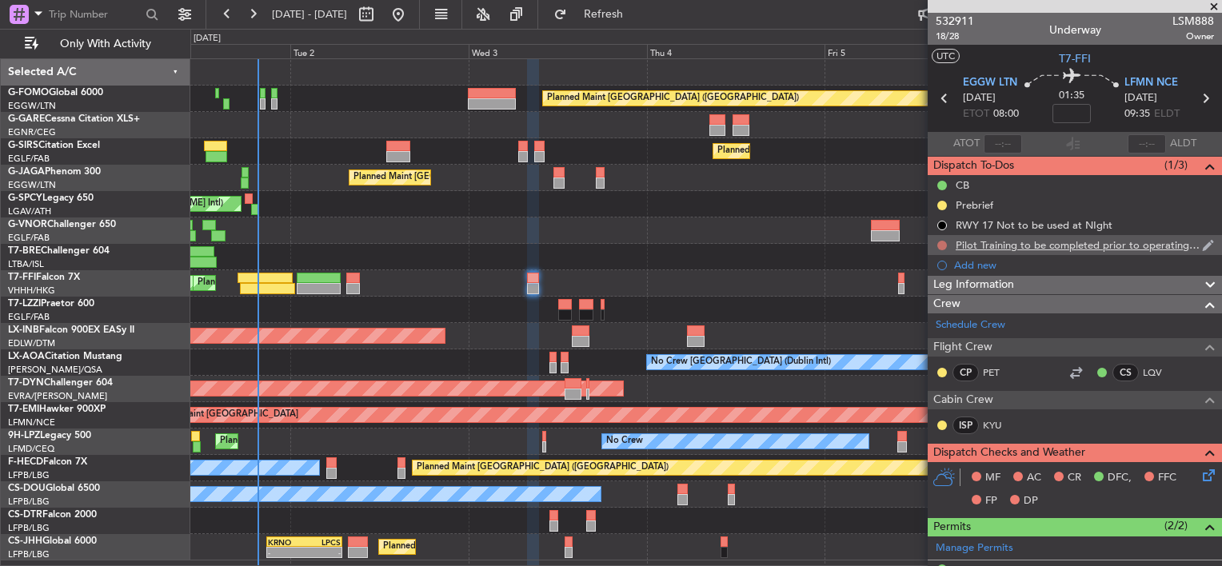
click at [945, 243] on button at bounding box center [942, 246] width 10 height 10
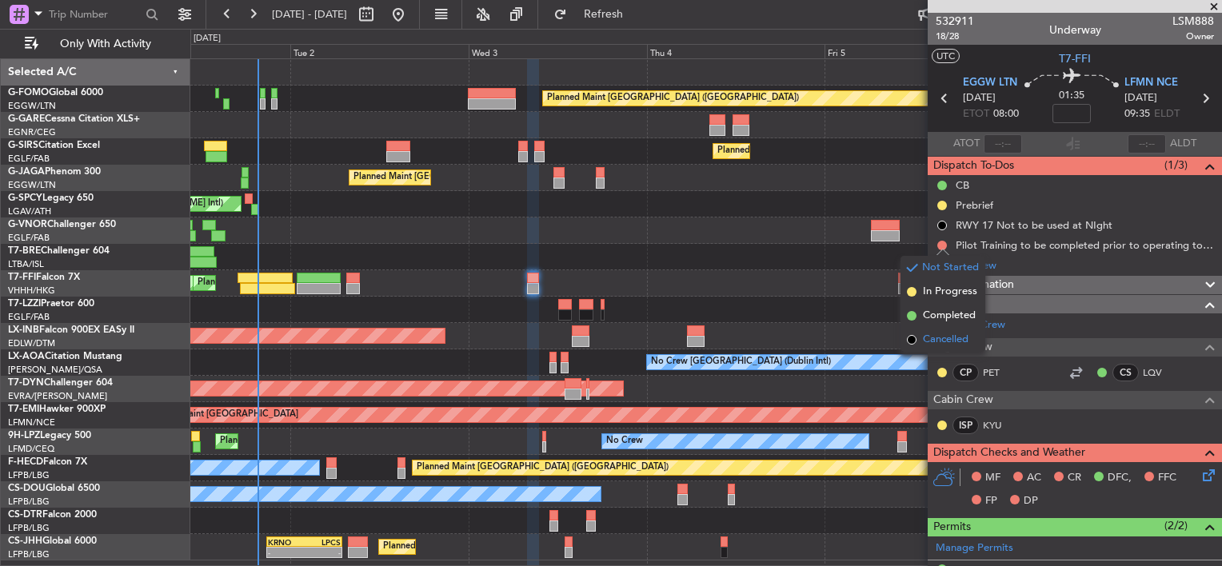
click at [934, 337] on span "Cancelled" at bounding box center [946, 340] width 46 height 16
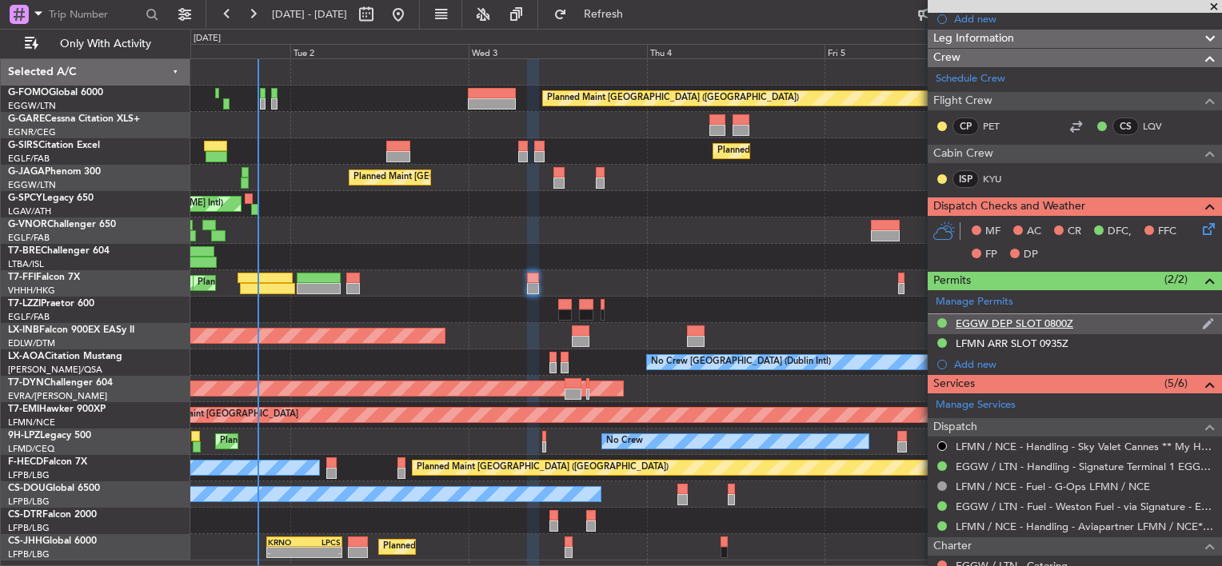
scroll to position [160, 0]
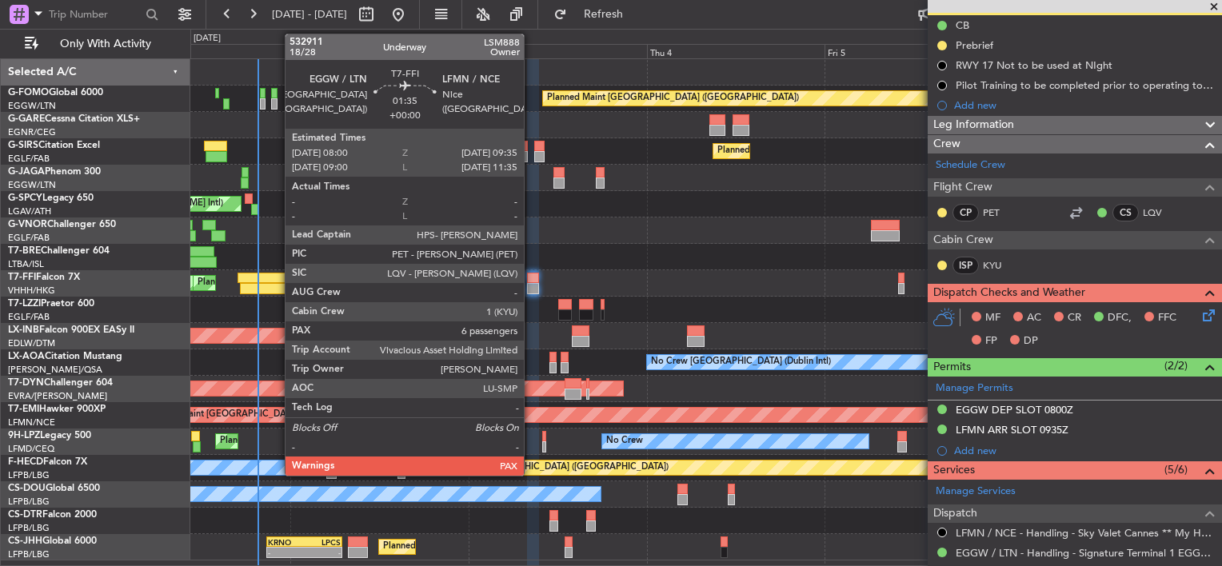
click at [534, 283] on div at bounding box center [533, 288] width 12 height 11
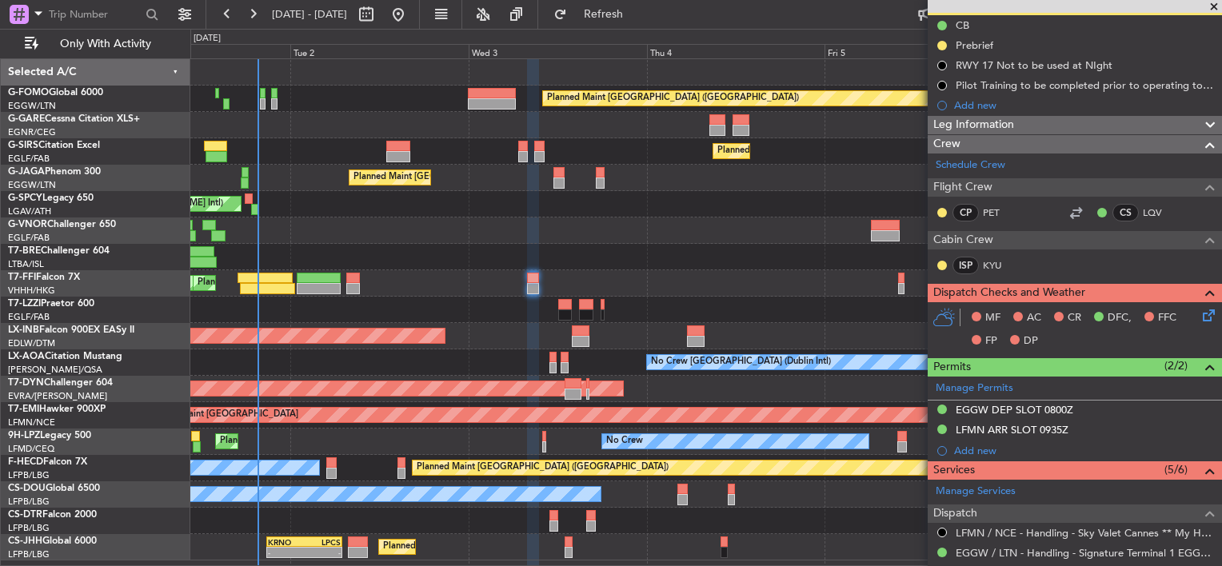
click at [1200, 311] on icon at bounding box center [1206, 312] width 13 height 13
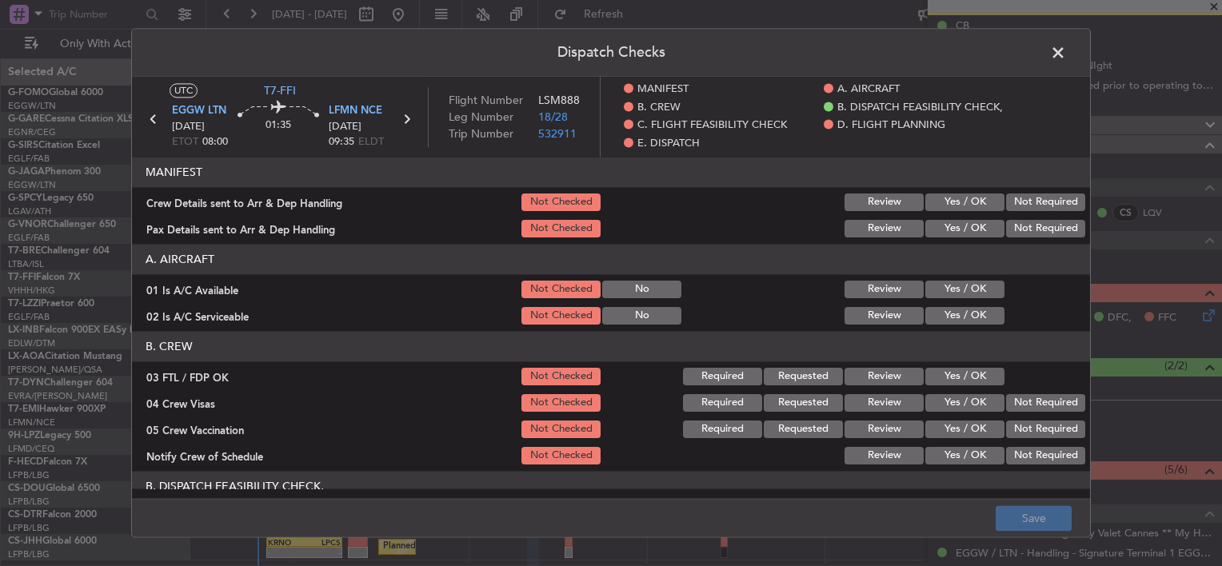
click at [981, 200] on button "Yes / OK" at bounding box center [964, 203] width 79 height 18
click at [961, 236] on button "Yes / OK" at bounding box center [964, 229] width 79 height 18
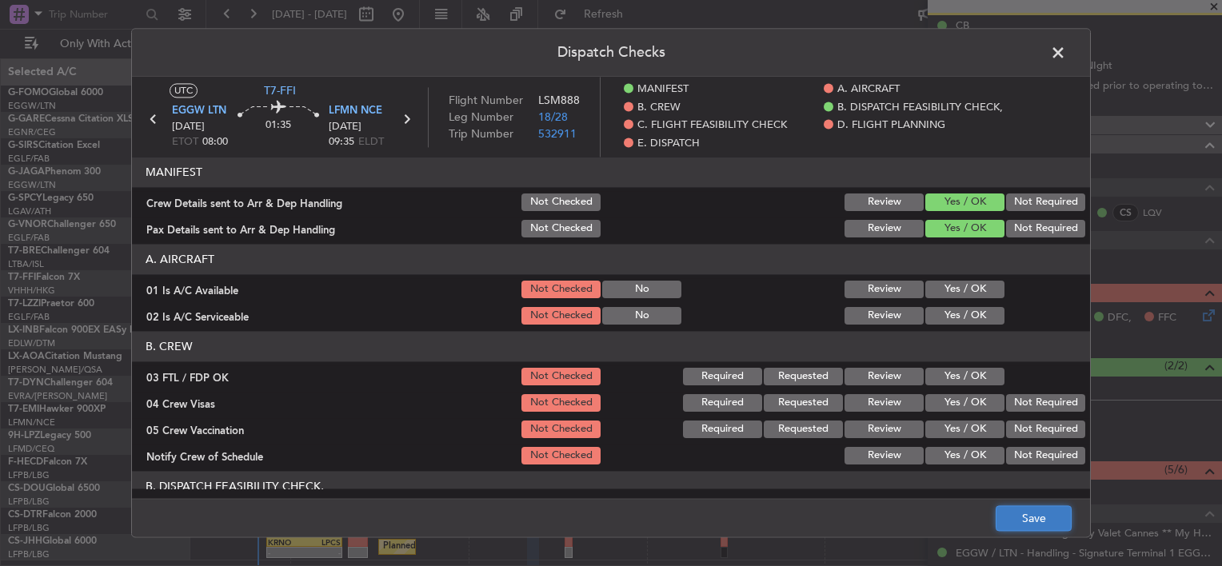
click at [1053, 521] on button "Save" at bounding box center [1034, 519] width 76 height 26
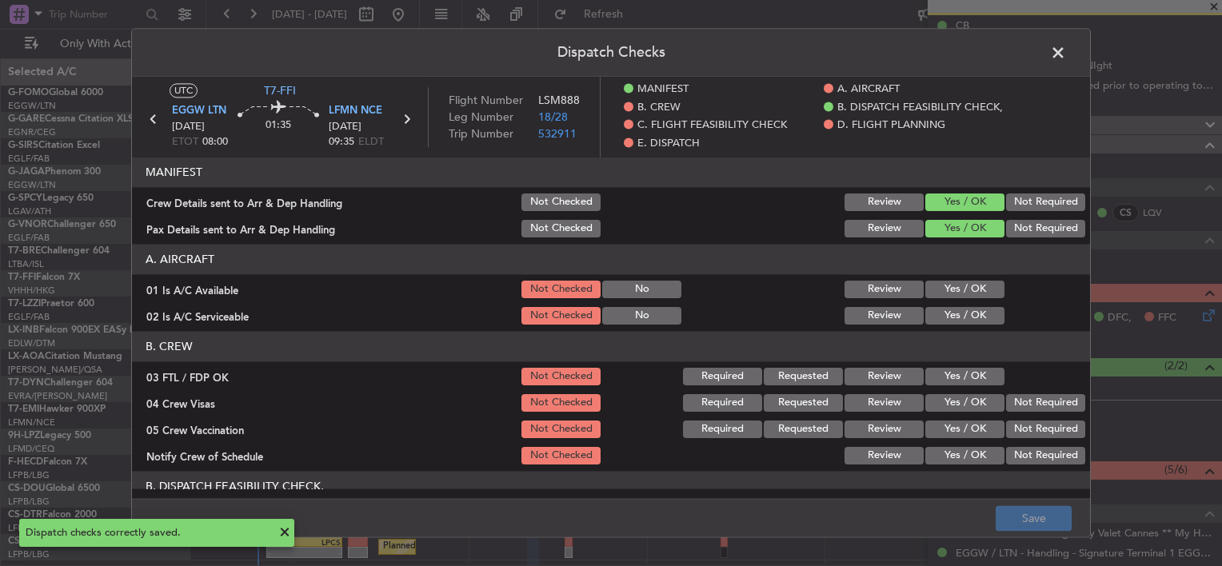
click at [1066, 50] on span at bounding box center [1066, 57] width 0 height 32
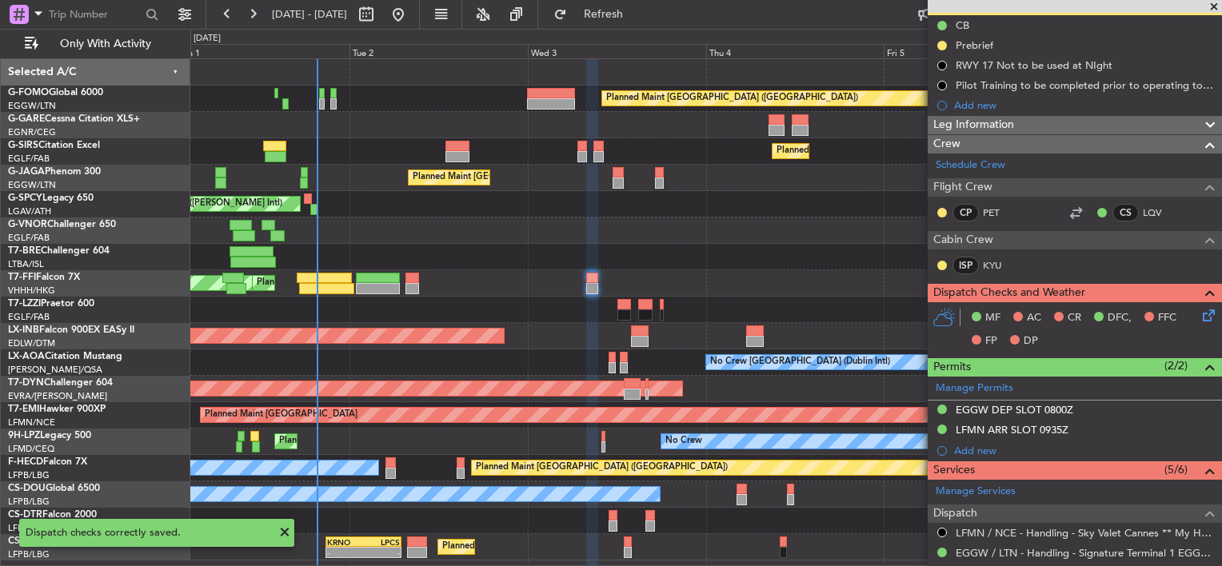
click at [542, 203] on div "Planned Maint London (Luton) Planned Maint London (Farnborough) Planned Maint L…" at bounding box center [705, 309] width 1031 height 501
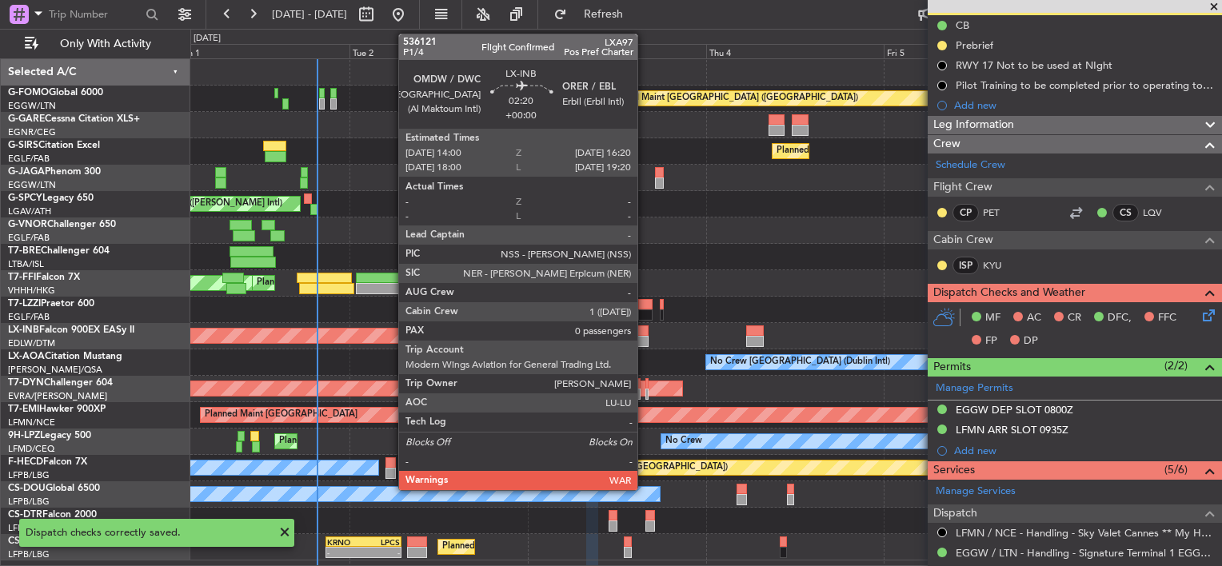
click at [645, 337] on div at bounding box center [640, 341] width 18 height 11
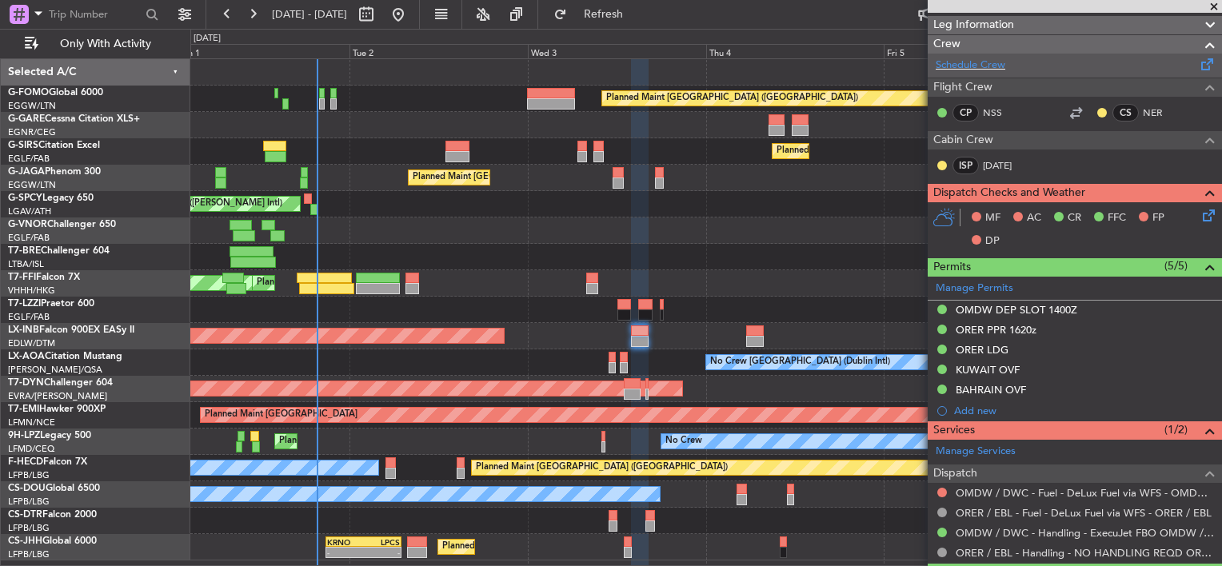
scroll to position [359, 0]
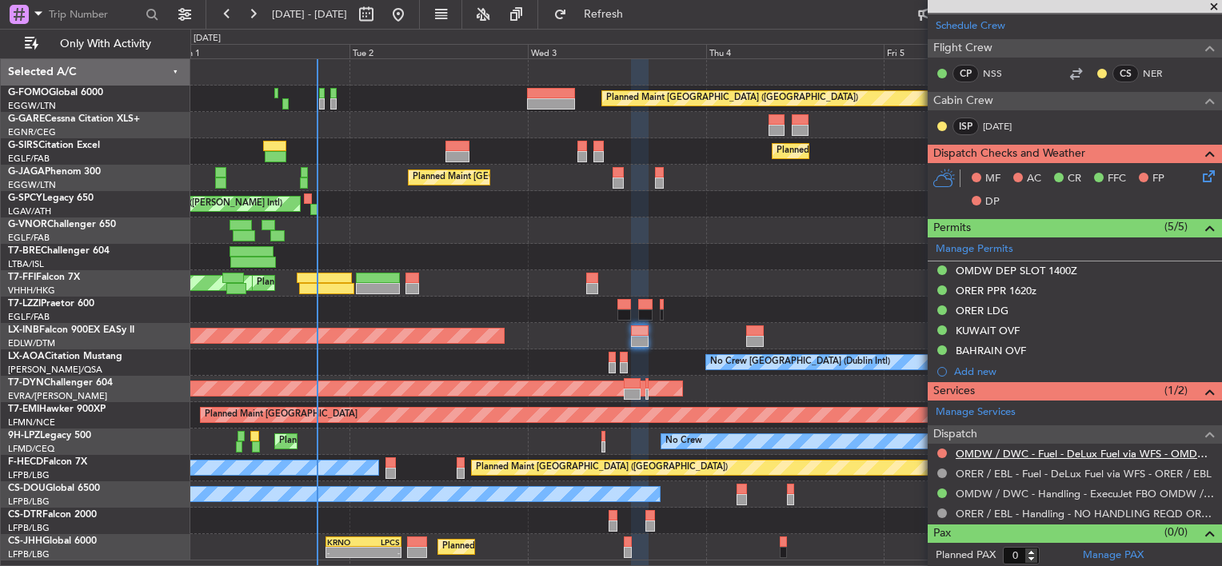
click at [1027, 454] on link "OMDW / DWC - Fuel - DeLux Fuel via WFS - OMDW / DWC" at bounding box center [1085, 454] width 258 height 14
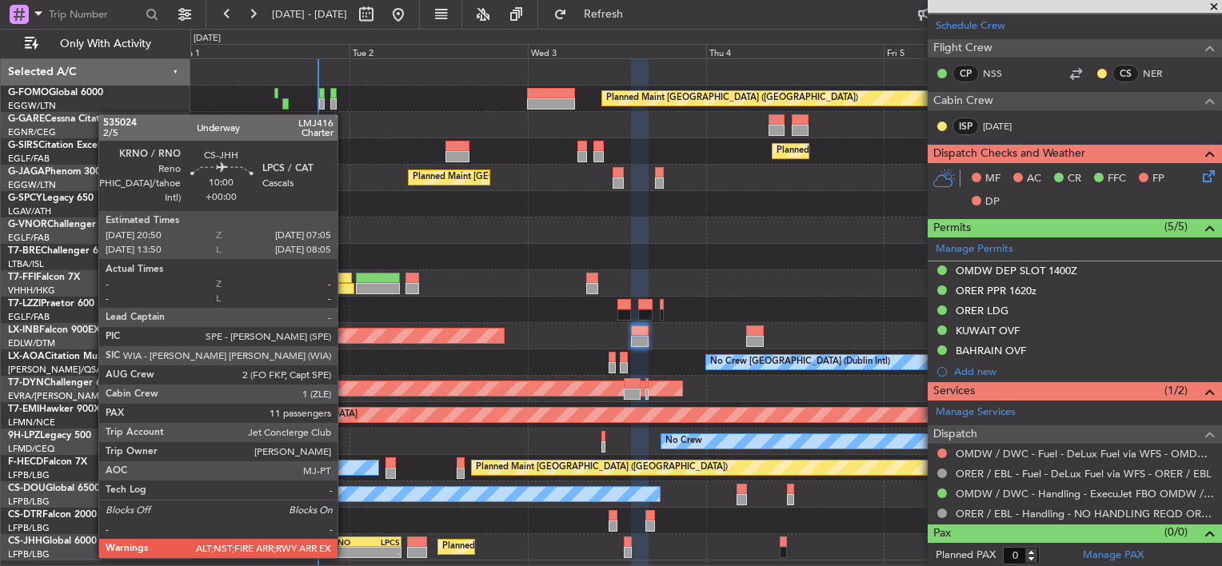
click at [346, 554] on div "-" at bounding box center [345, 553] width 37 height 10
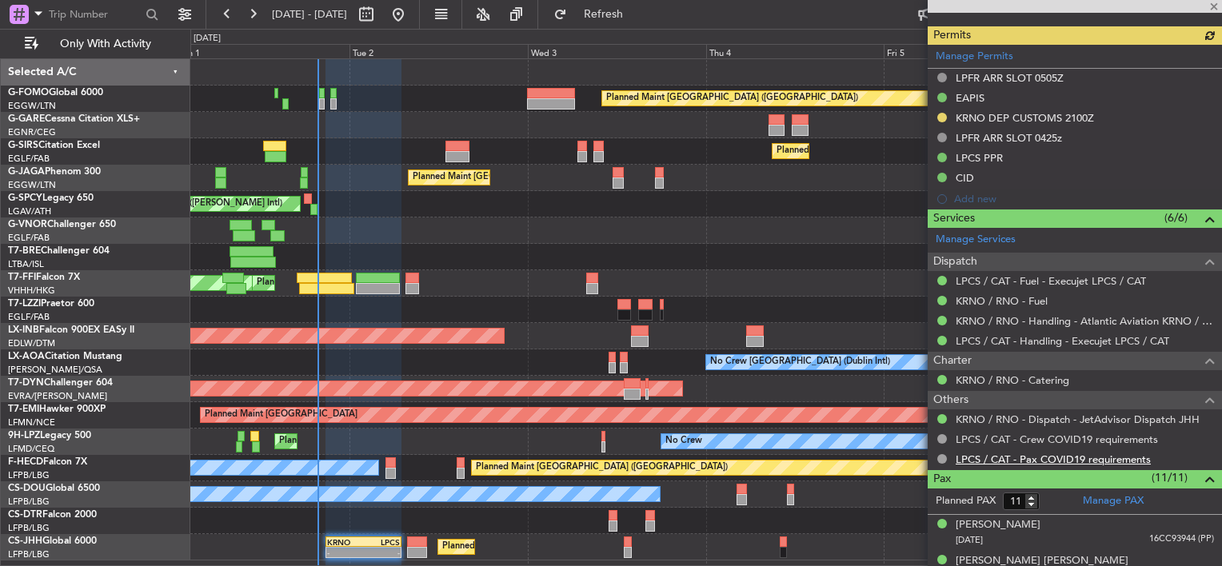
scroll to position [560, 0]
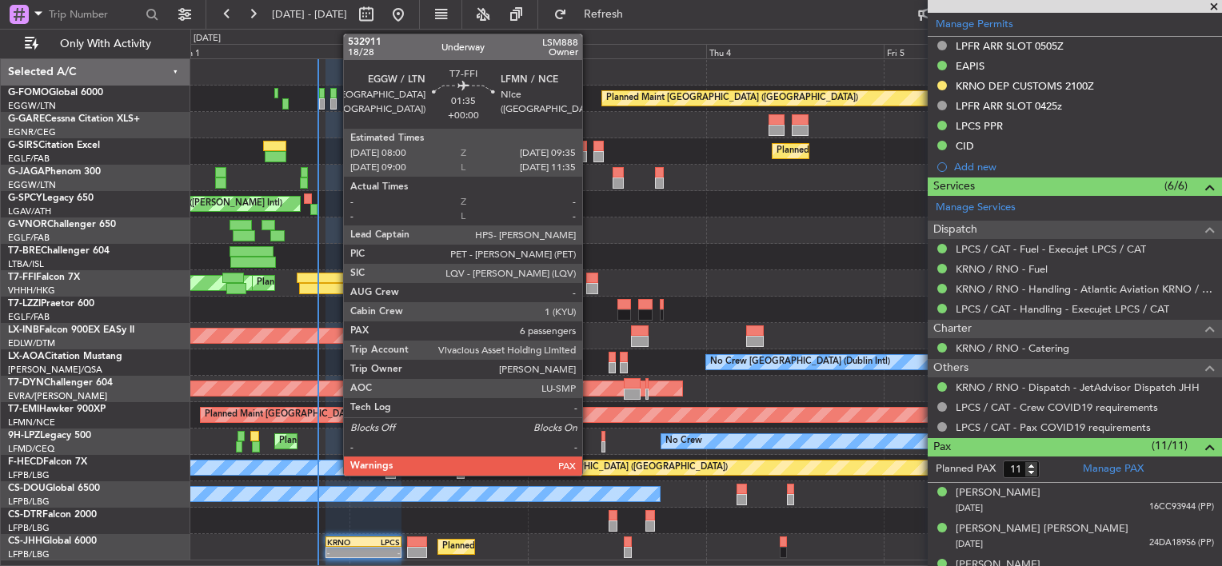
click at [589, 278] on div at bounding box center [592, 278] width 12 height 11
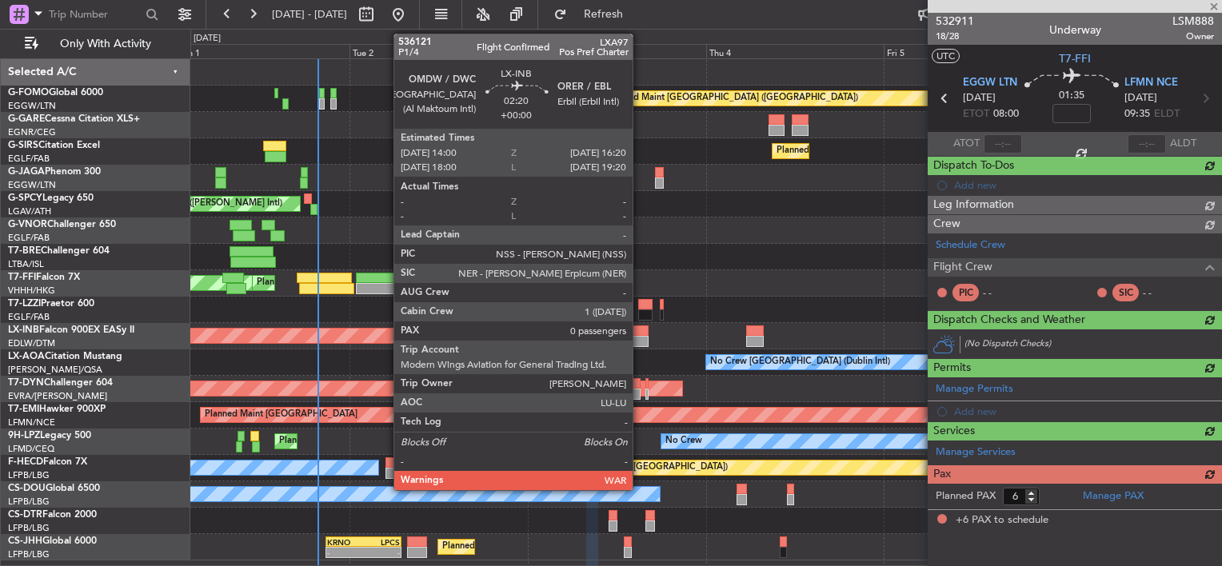
scroll to position [0, 0]
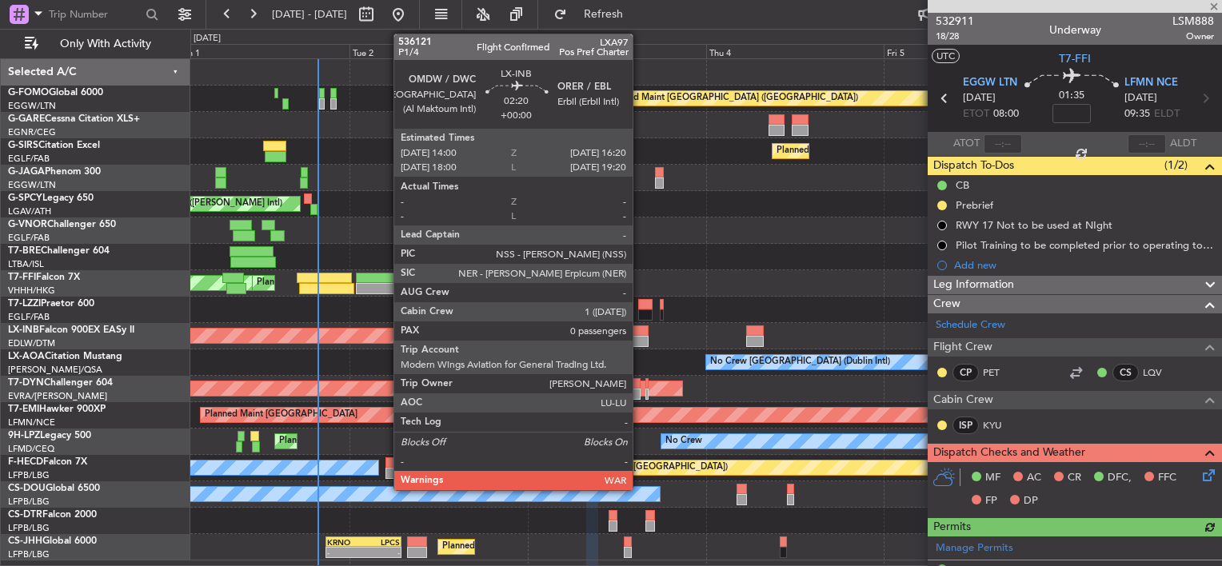
click at [640, 336] on div at bounding box center [640, 341] width 18 height 11
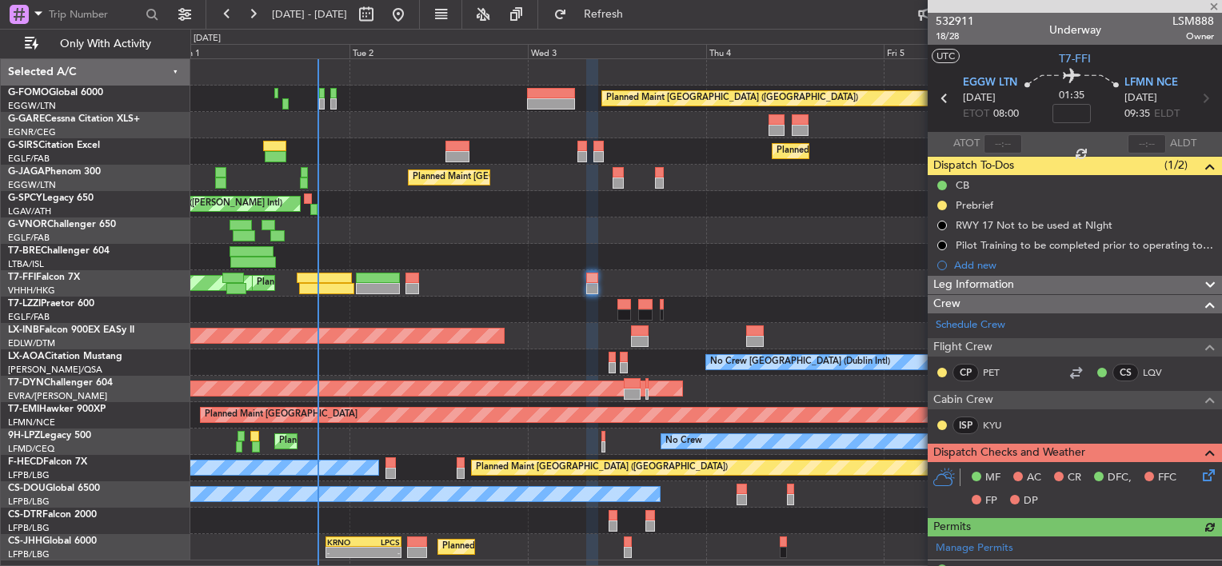
type input "0"
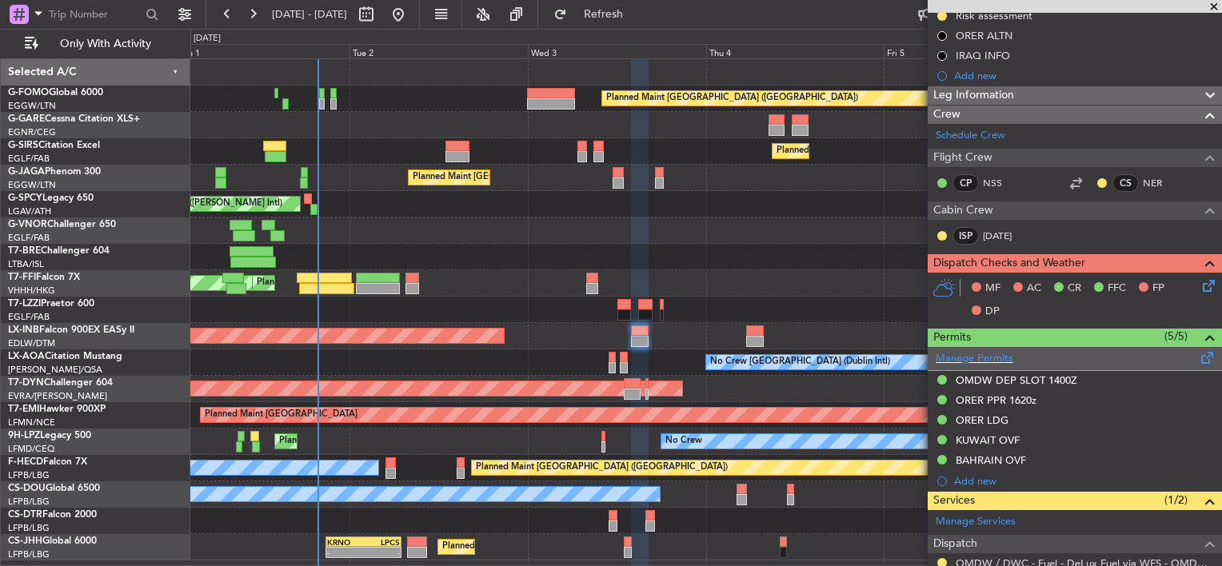
scroll to position [320, 0]
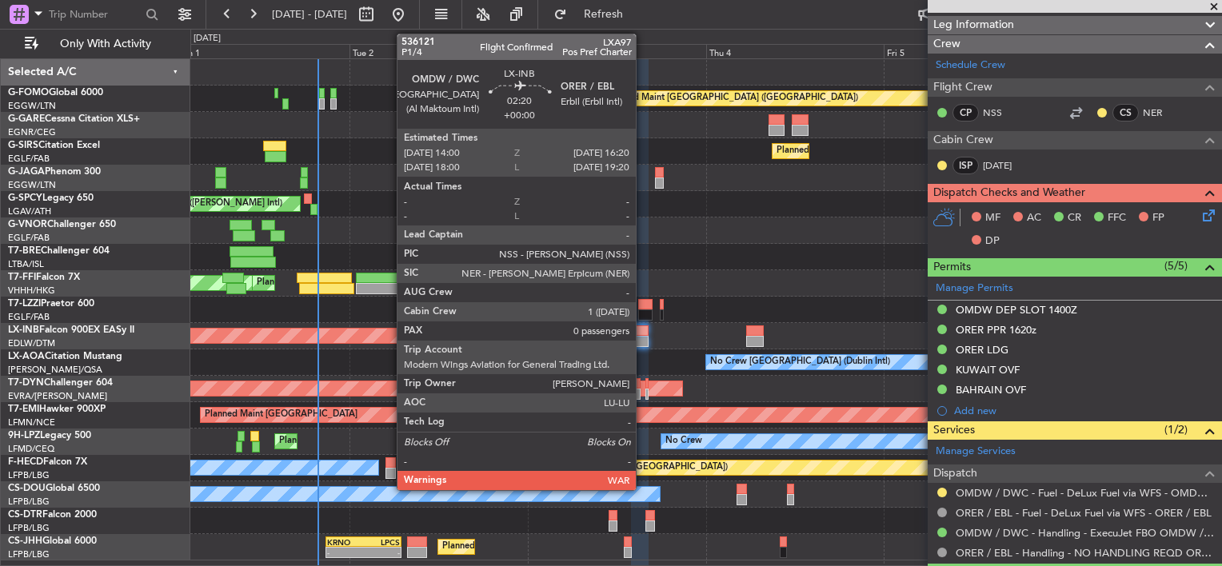
click at [642, 335] on div at bounding box center [640, 331] width 18 height 11
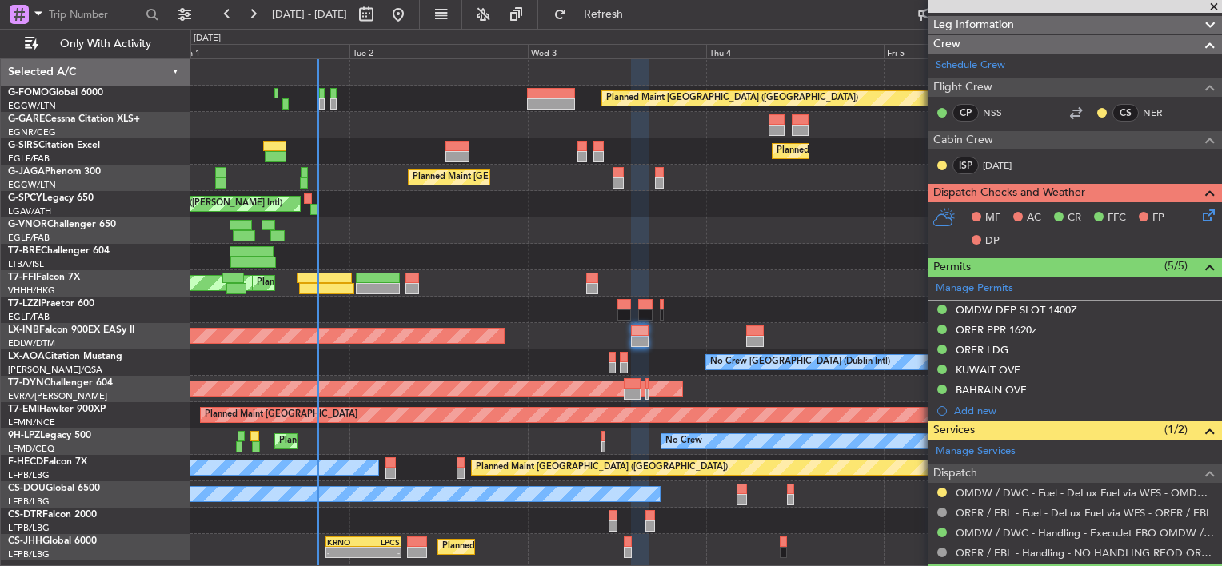
click at [1202, 219] on icon at bounding box center [1206, 212] width 13 height 13
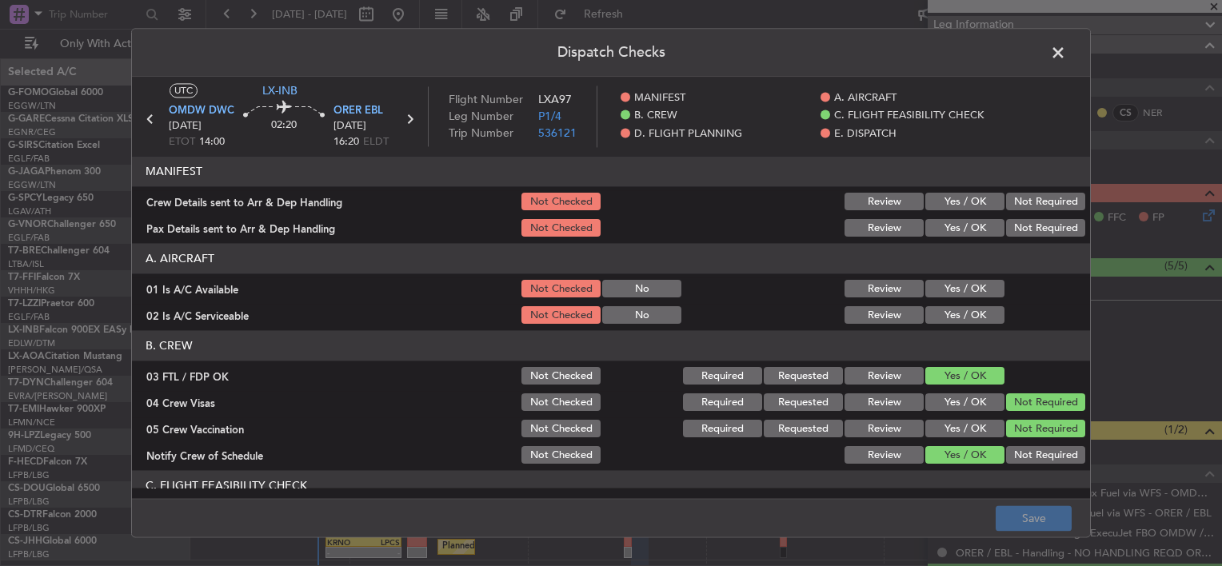
click at [1066, 58] on span at bounding box center [1066, 57] width 0 height 32
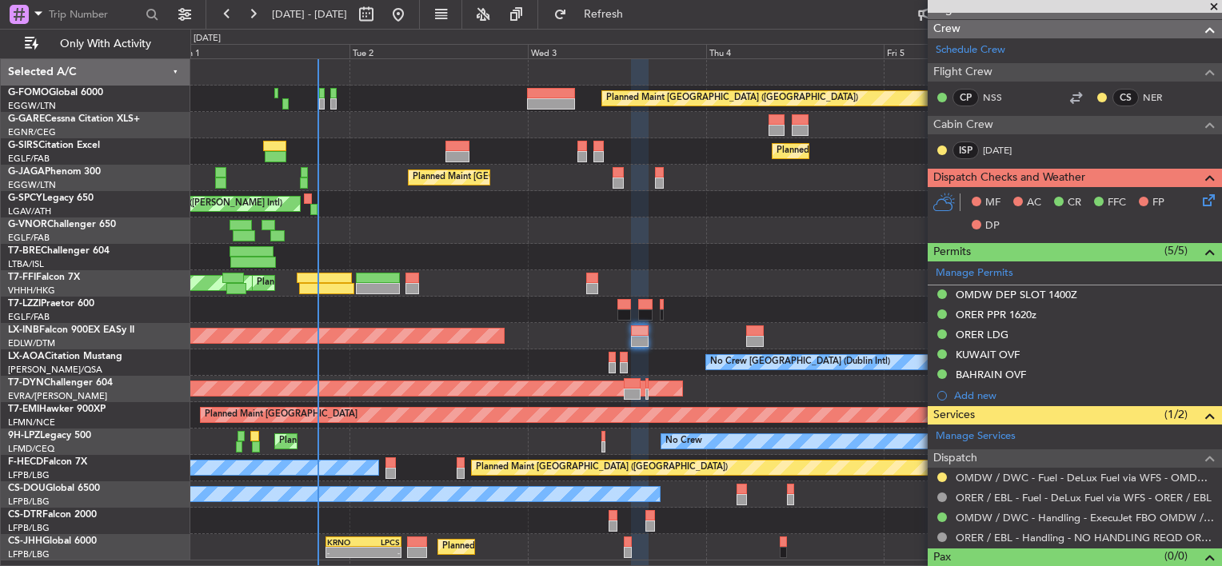
scroll to position [359, 0]
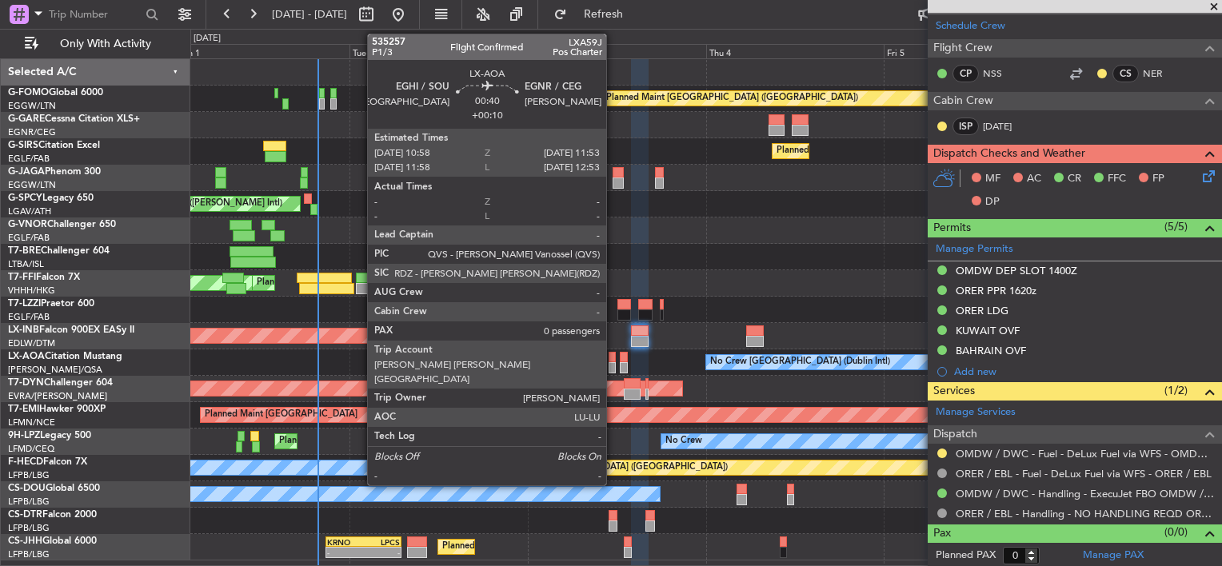
click at [613, 364] on div at bounding box center [612, 367] width 7 height 11
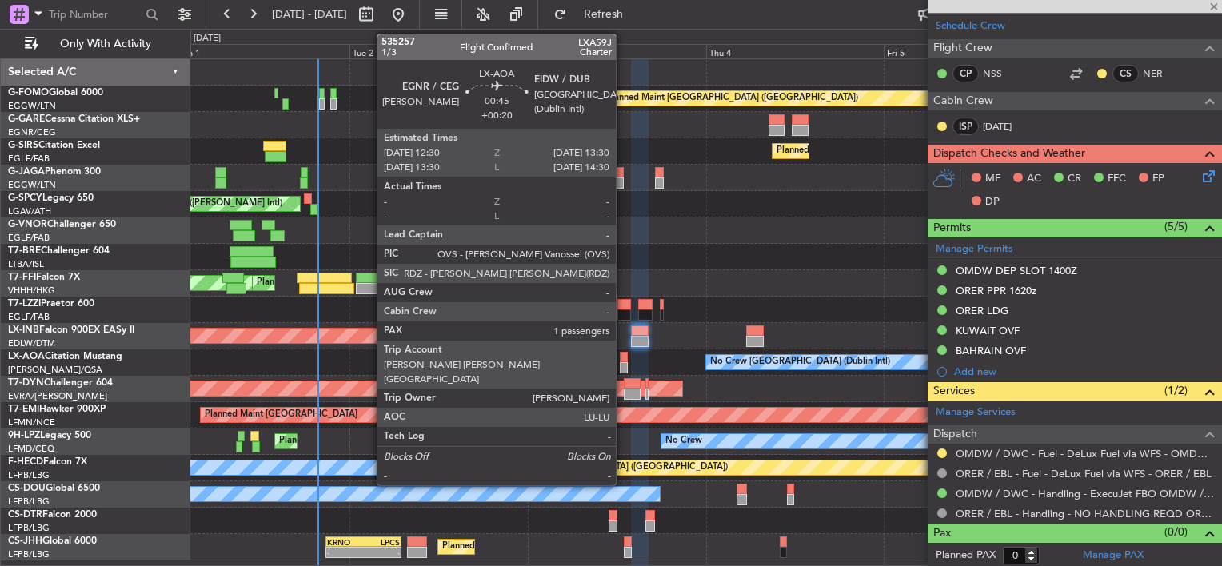
type input "+00:10"
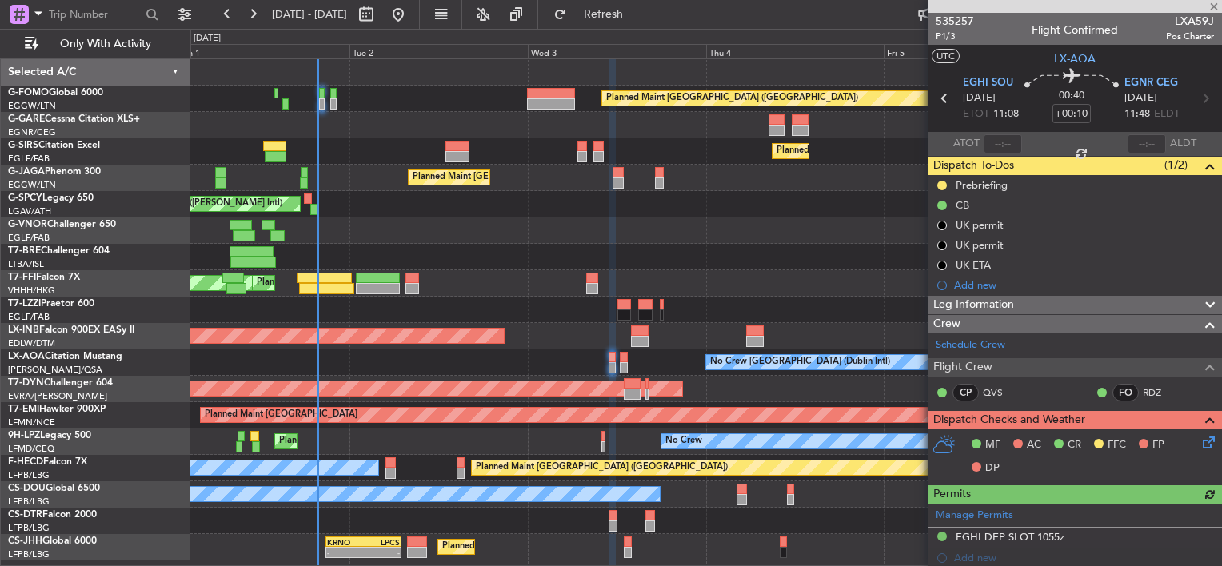
scroll to position [186, 0]
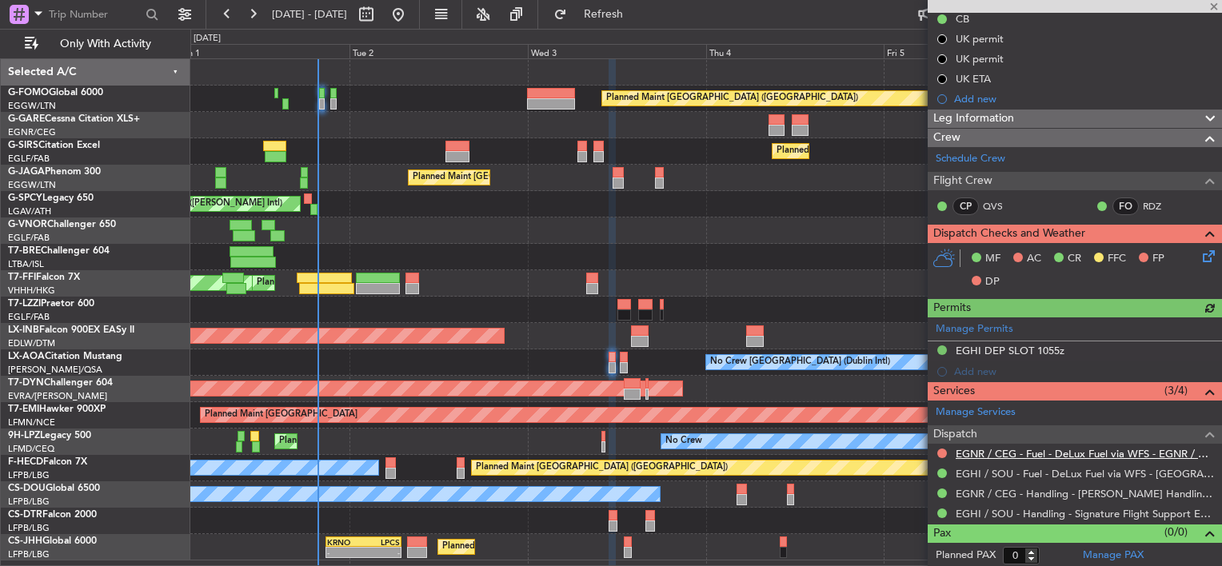
click at [1059, 457] on link "EGNR / CEG - Fuel - DeLux Fuel via WFS - EGNR / CEG" at bounding box center [1085, 454] width 258 height 14
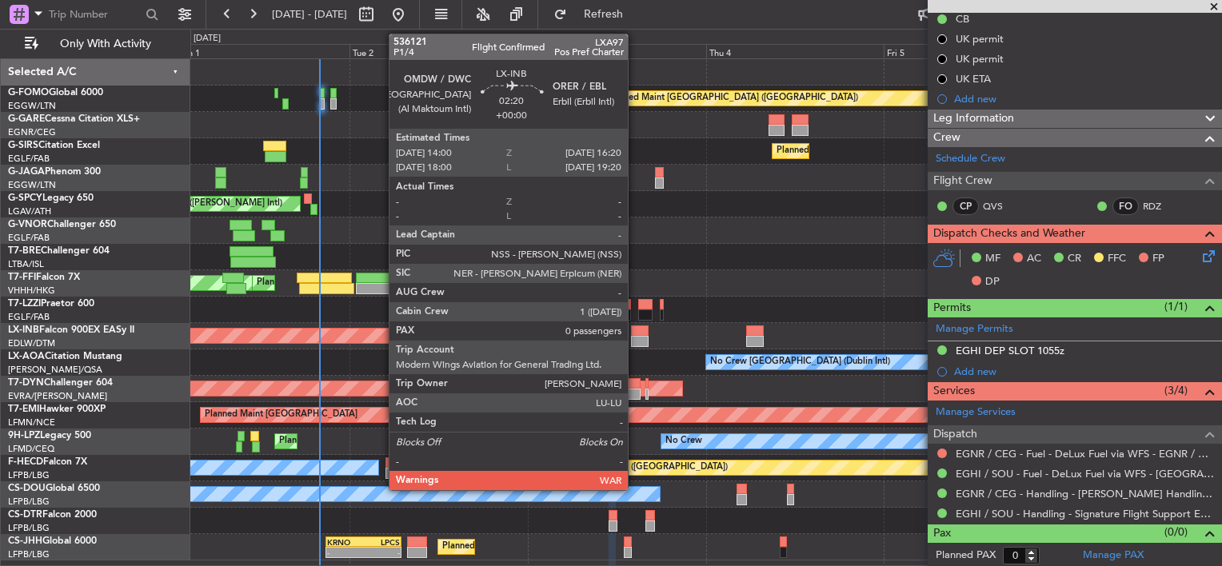
click at [635, 339] on div at bounding box center [640, 341] width 18 height 11
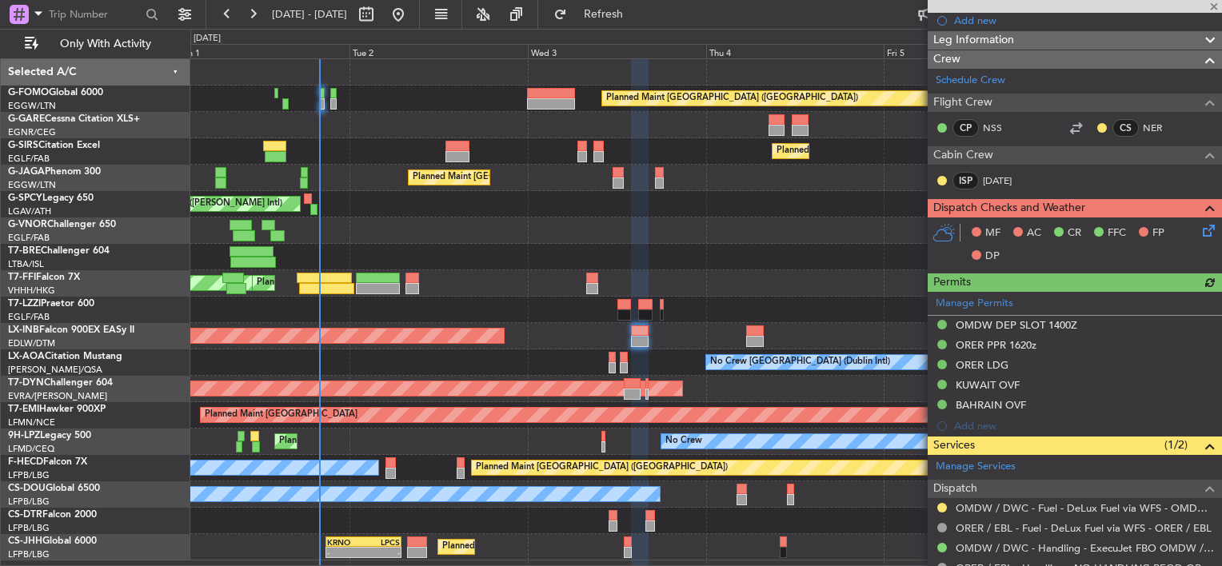
scroll to position [320, 0]
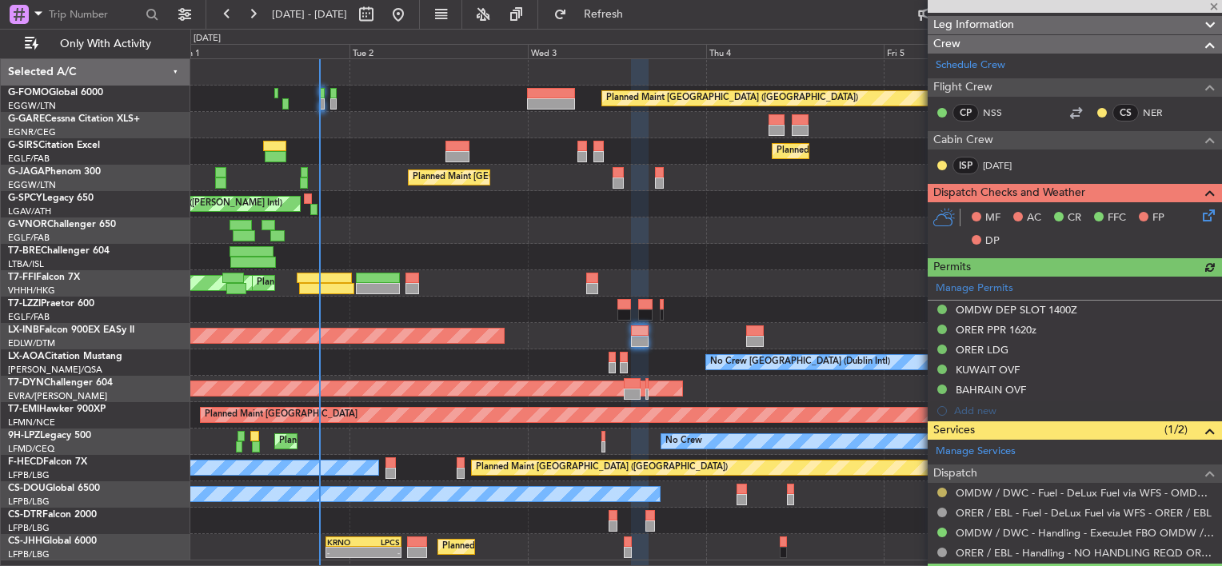
click at [943, 488] on button at bounding box center [942, 493] width 10 height 10
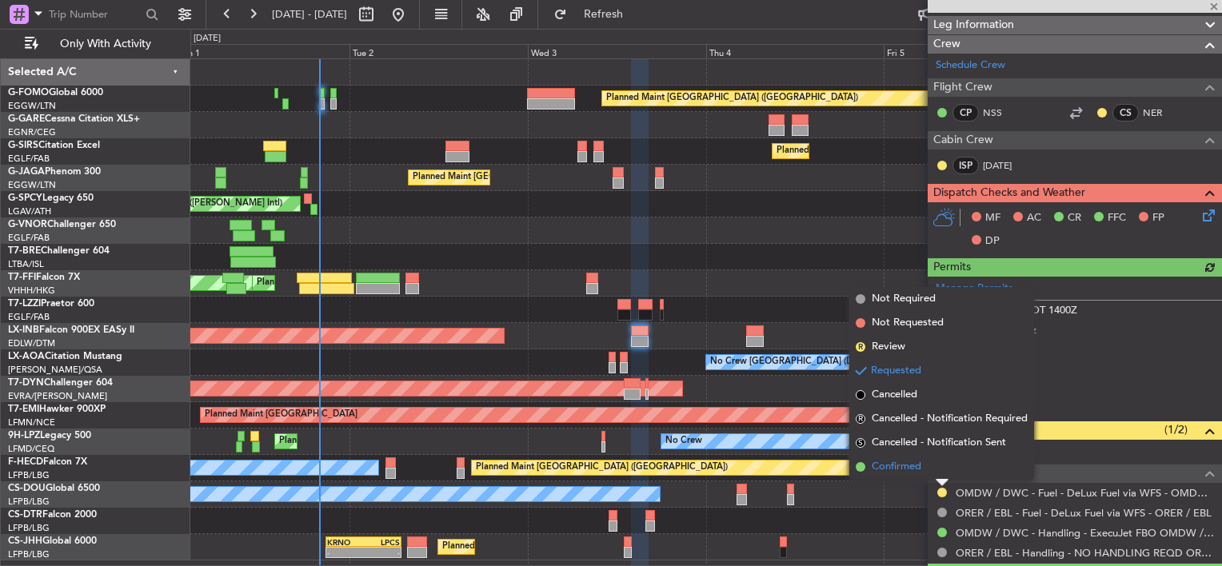
click at [921, 474] on span "Confirmed" at bounding box center [897, 467] width 50 height 16
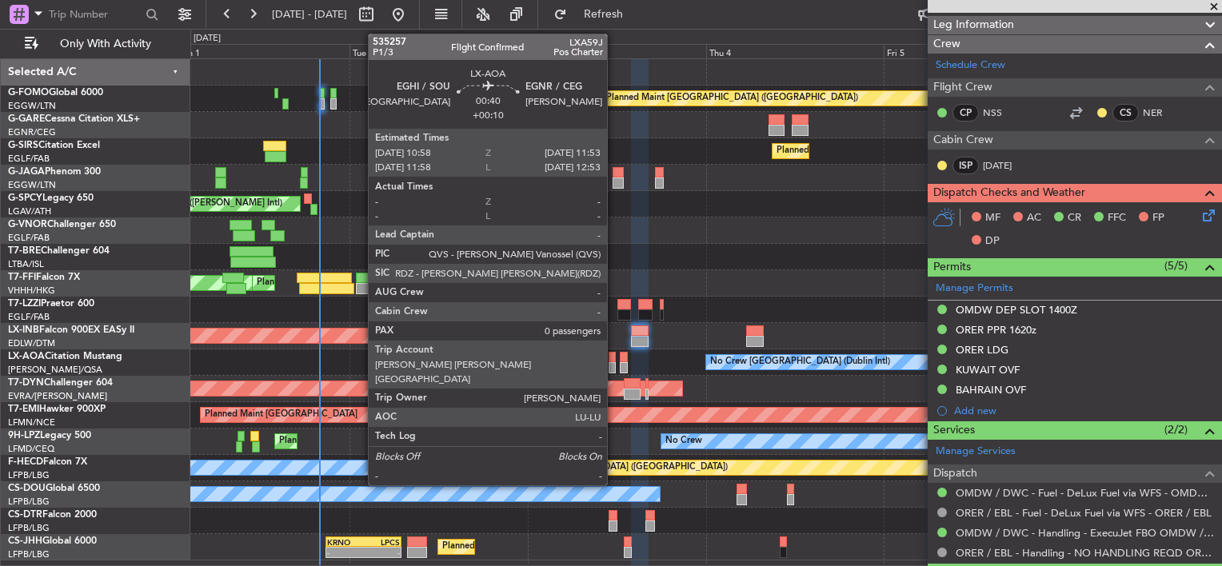
click at [614, 370] on div at bounding box center [612, 367] width 7 height 11
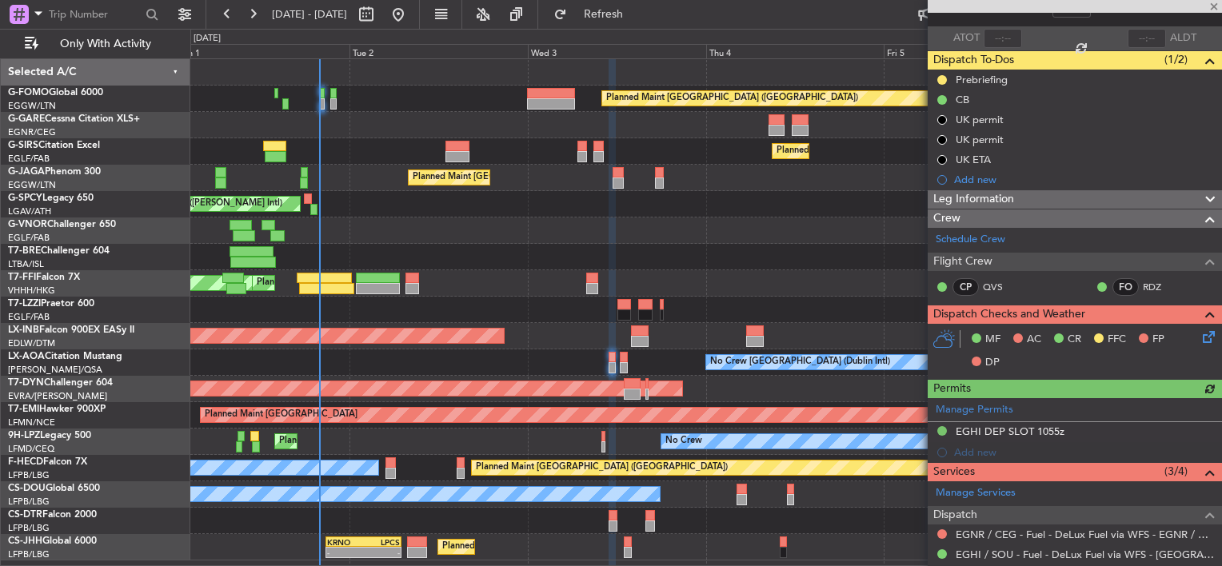
scroll to position [186, 0]
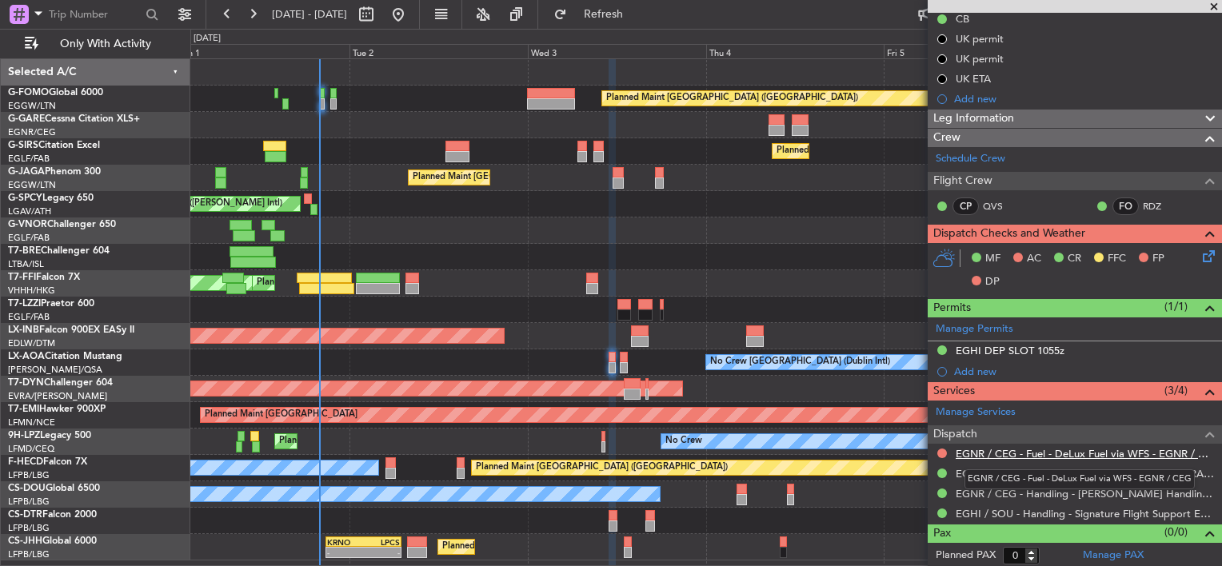
click at [1014, 448] on link "EGNR / CEG - Fuel - DeLux Fuel via WFS - EGNR / CEG" at bounding box center [1085, 454] width 258 height 14
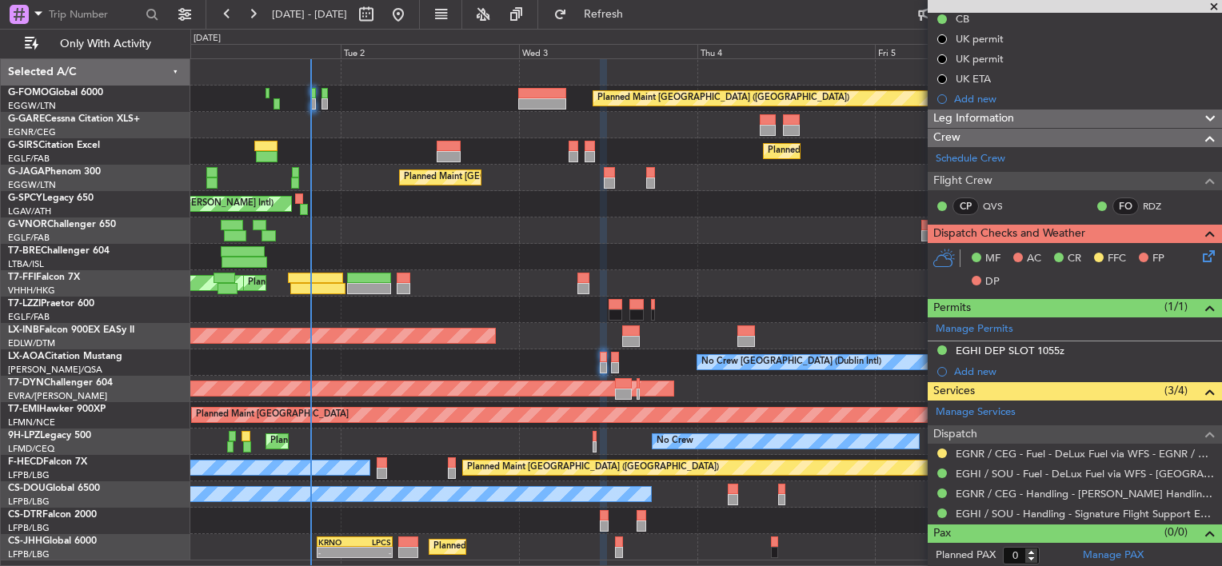
click at [474, 211] on div "Planned Maint [GEOGRAPHIC_DATA] ([GEOGRAPHIC_DATA]) Planned Maint [GEOGRAPHIC_D…" at bounding box center [705, 309] width 1031 height 501
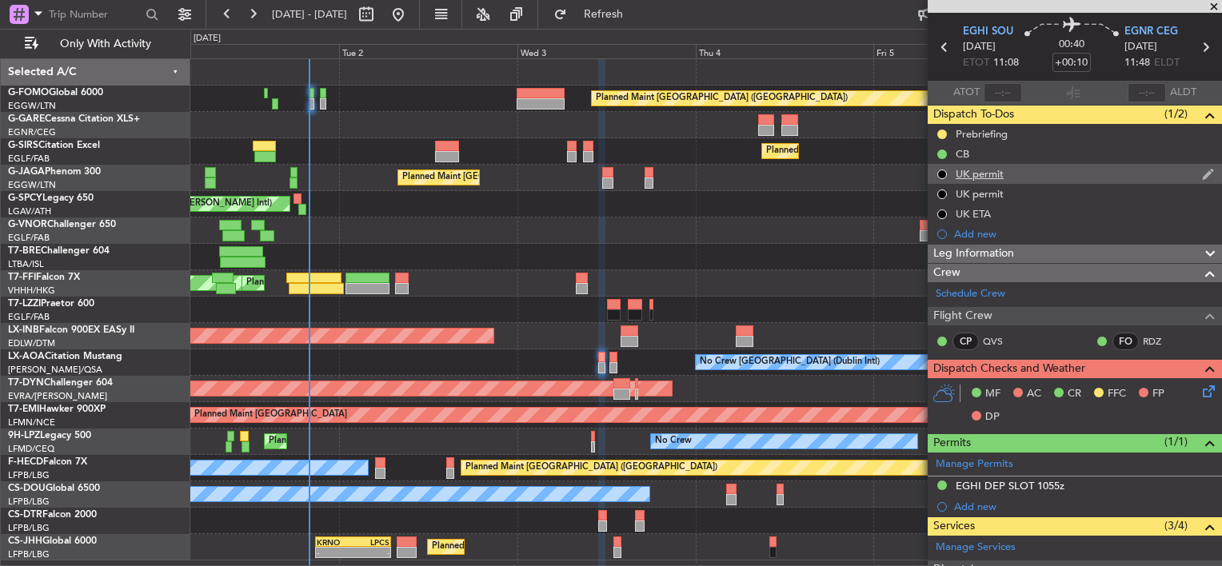
scroll to position [0, 0]
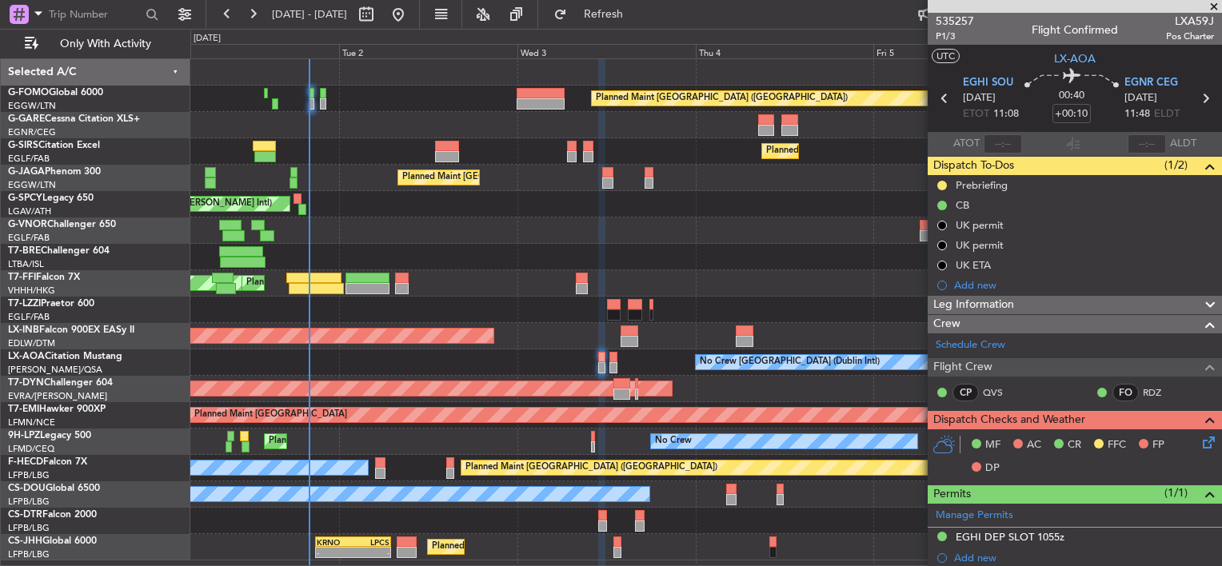
click at [446, 157] on div at bounding box center [447, 156] width 24 height 11
type input "-00:05"
type input "2"
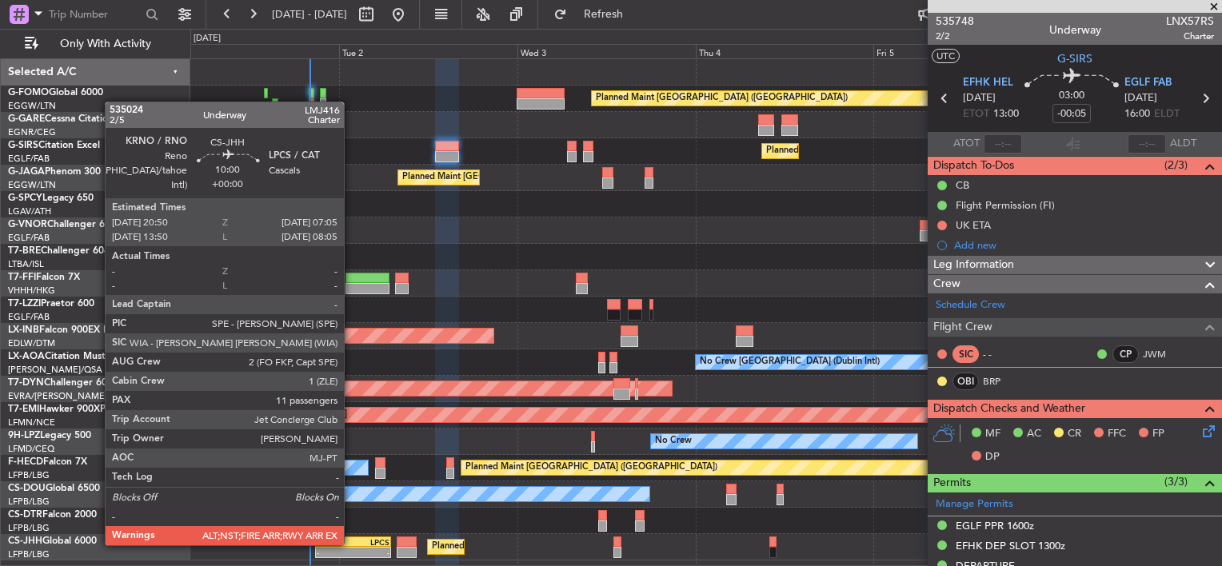
click at [351, 544] on div "KRNO" at bounding box center [335, 542] width 37 height 10
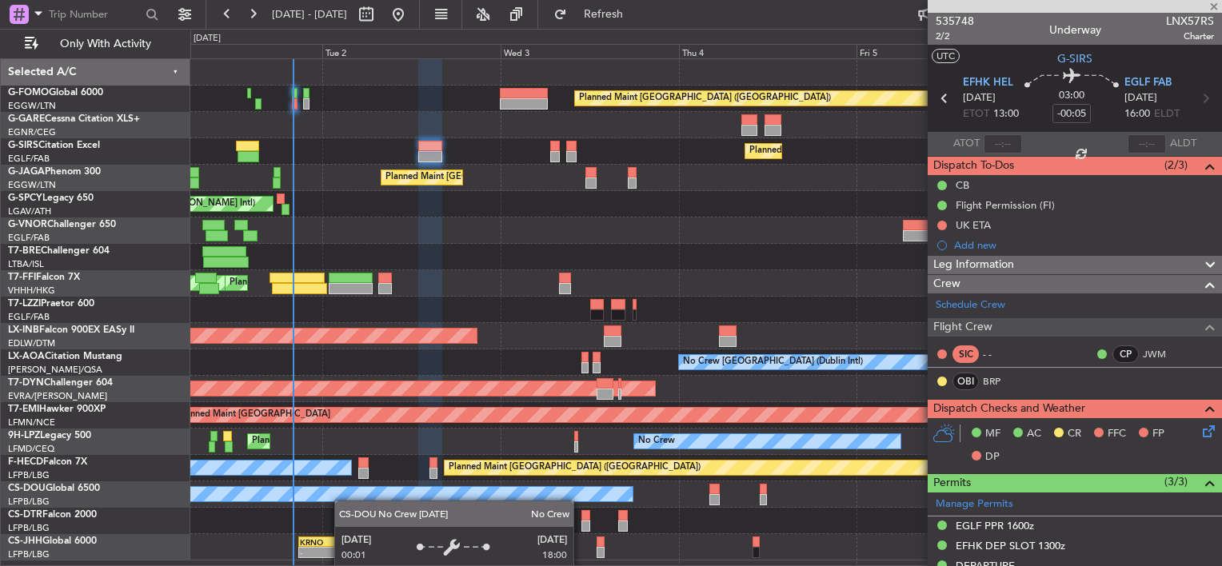
click at [334, 487] on div "Planned Maint [GEOGRAPHIC_DATA] ([GEOGRAPHIC_DATA]) Planned Maint [GEOGRAPHIC_D…" at bounding box center [705, 309] width 1031 height 501
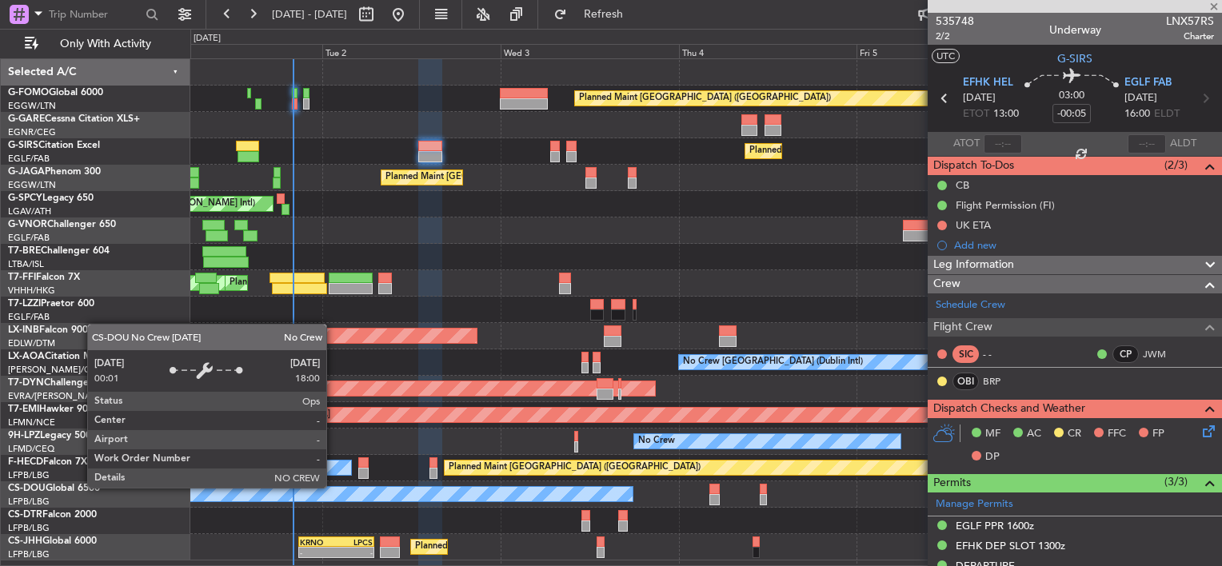
type input "11"
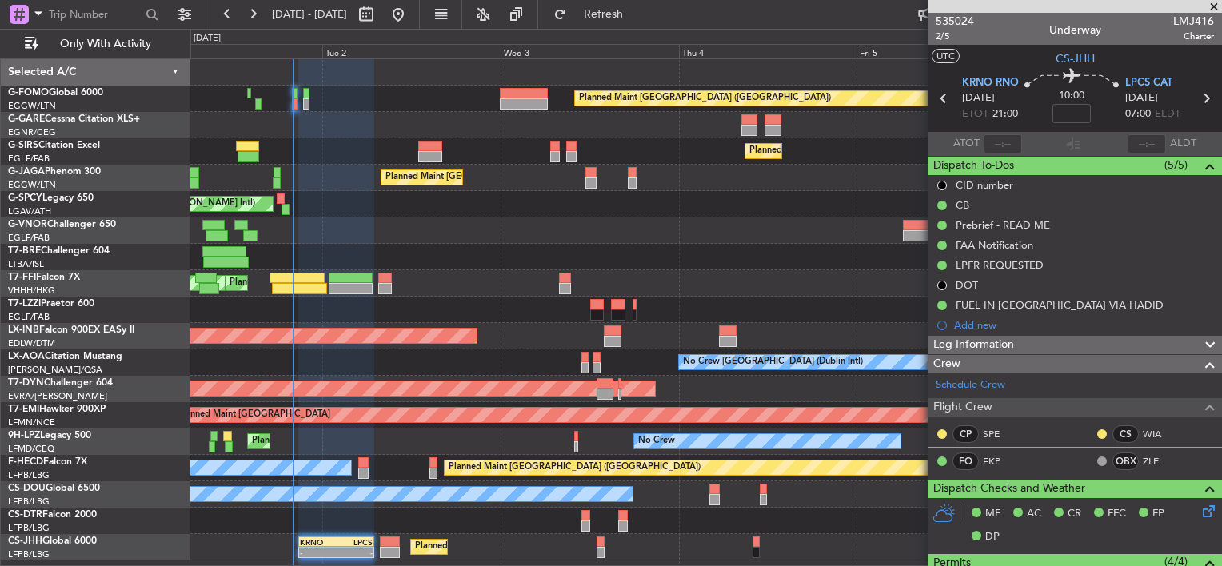
click at [1053, 219] on div "Prebrief - READ ME" at bounding box center [1075, 225] width 294 height 20
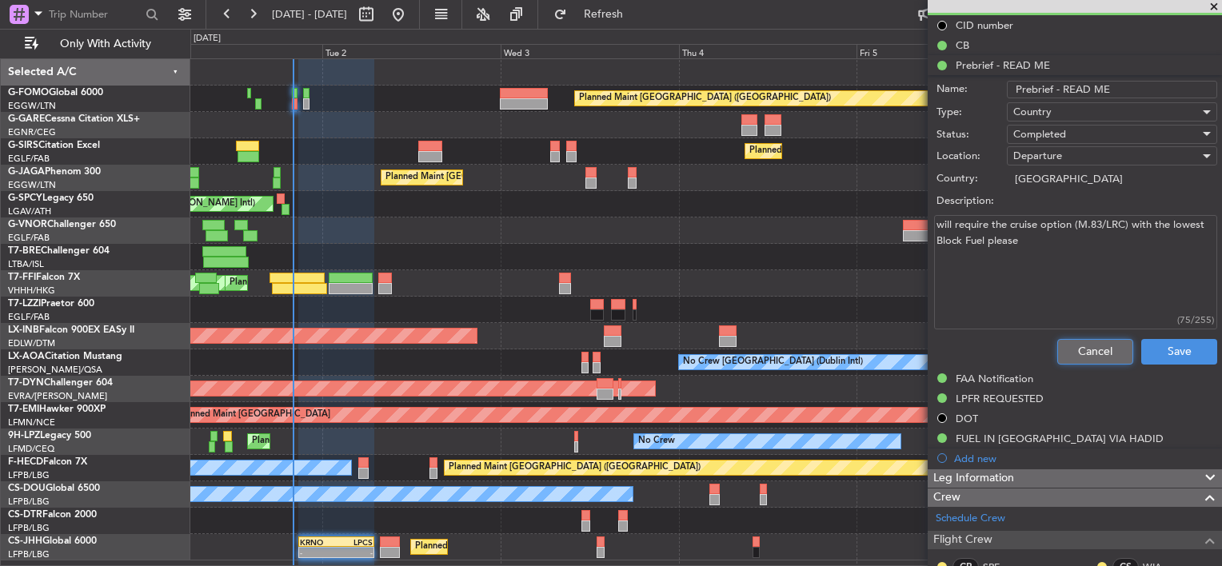
click at [1094, 345] on button "Cancel" at bounding box center [1095, 352] width 76 height 26
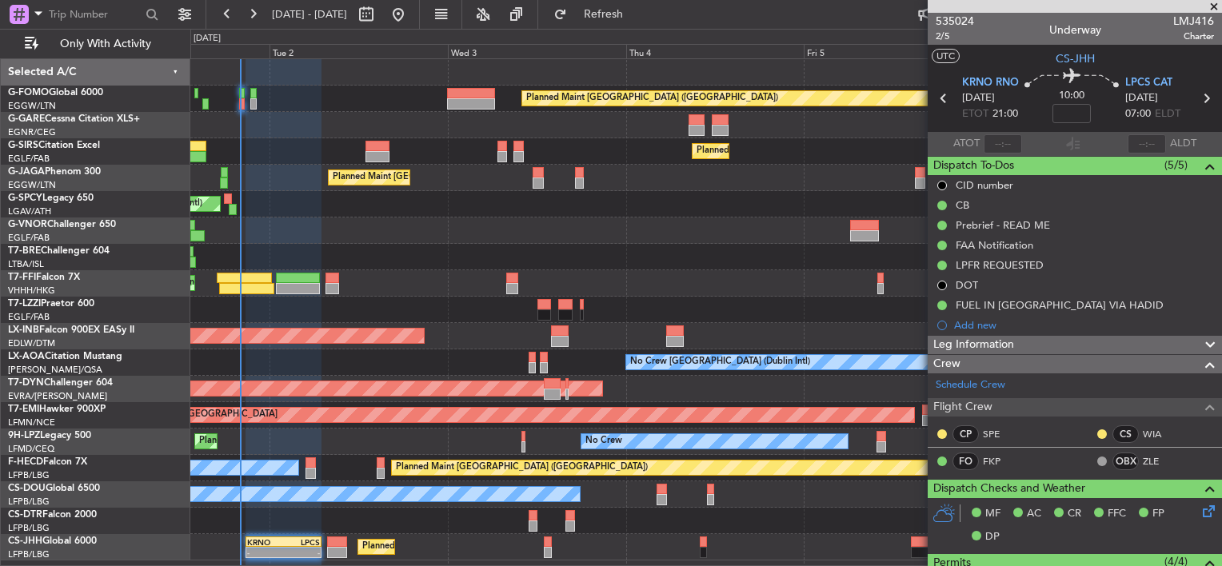
click at [436, 237] on div "Planned Maint [GEOGRAPHIC_DATA] ([GEOGRAPHIC_DATA]) Planned Maint [GEOGRAPHIC_D…" at bounding box center [705, 309] width 1031 height 501
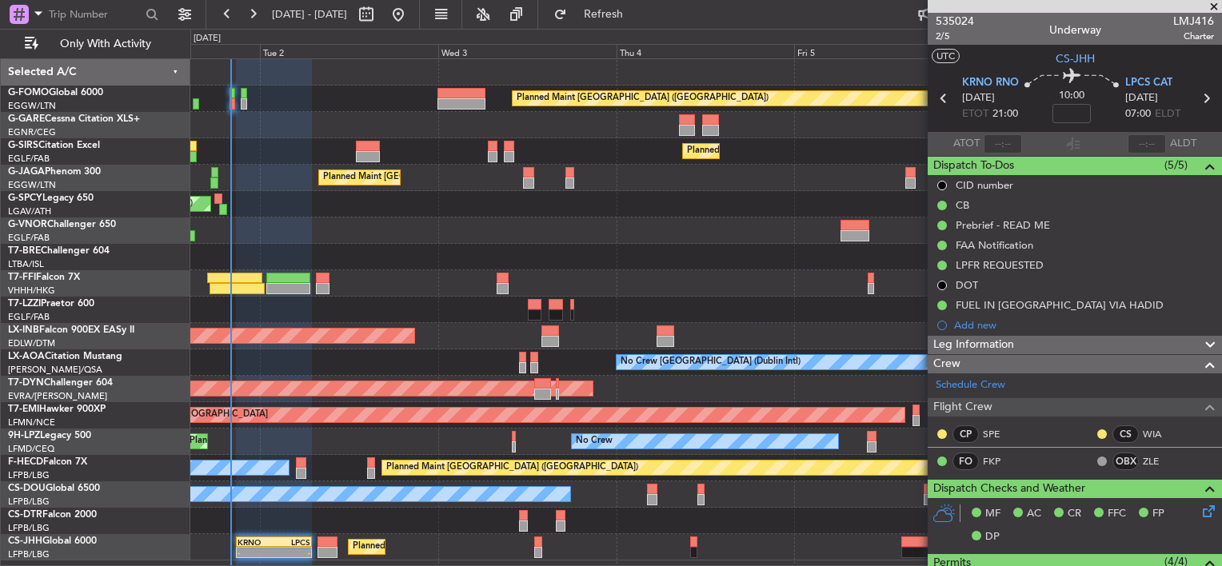
click at [434, 224] on div at bounding box center [705, 231] width 1031 height 26
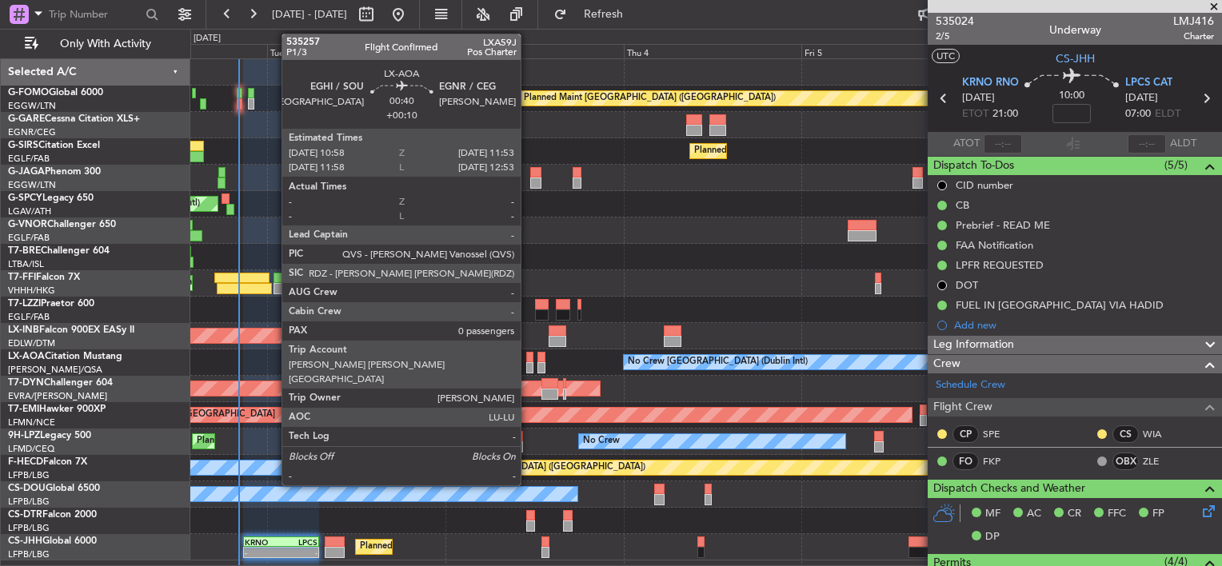
click at [528, 367] on div at bounding box center [529, 367] width 7 height 11
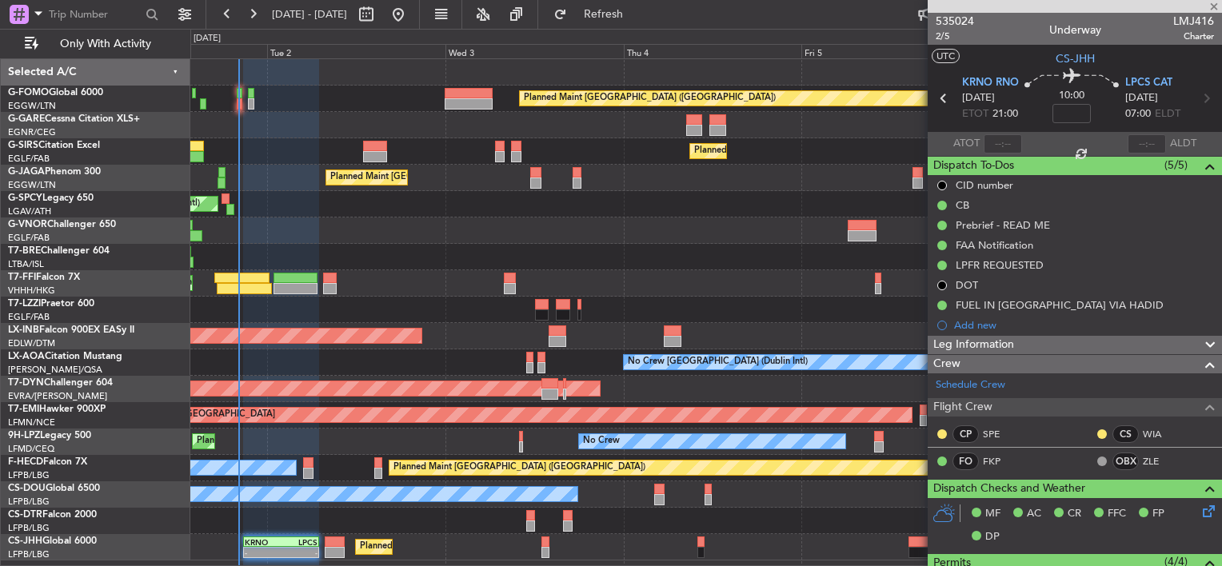
type input "+00:10"
type input "0"
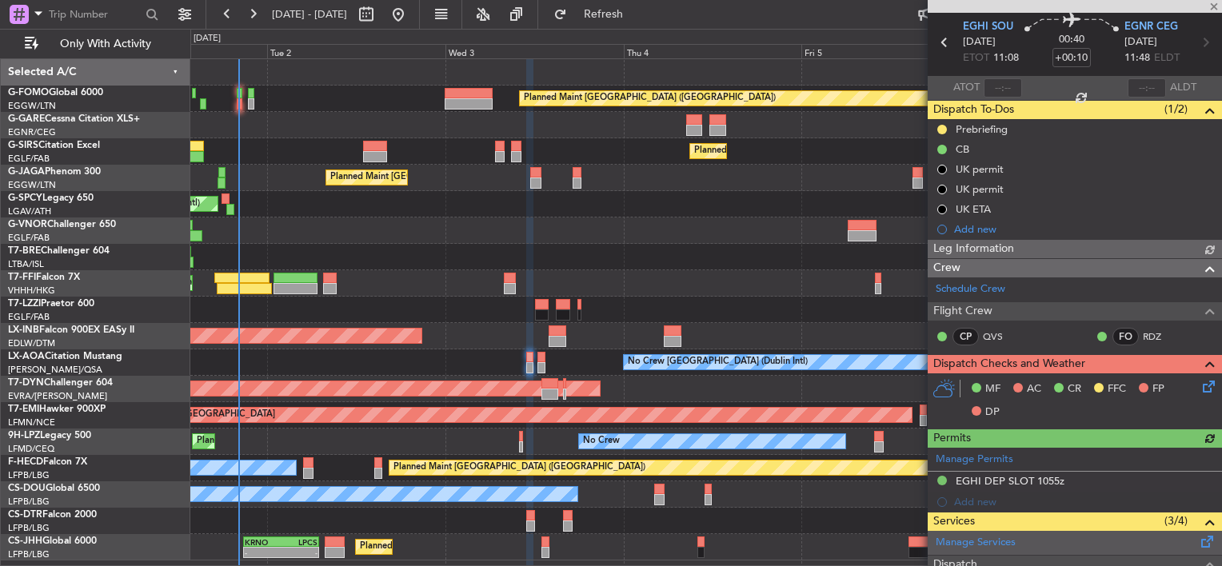
scroll to position [186, 0]
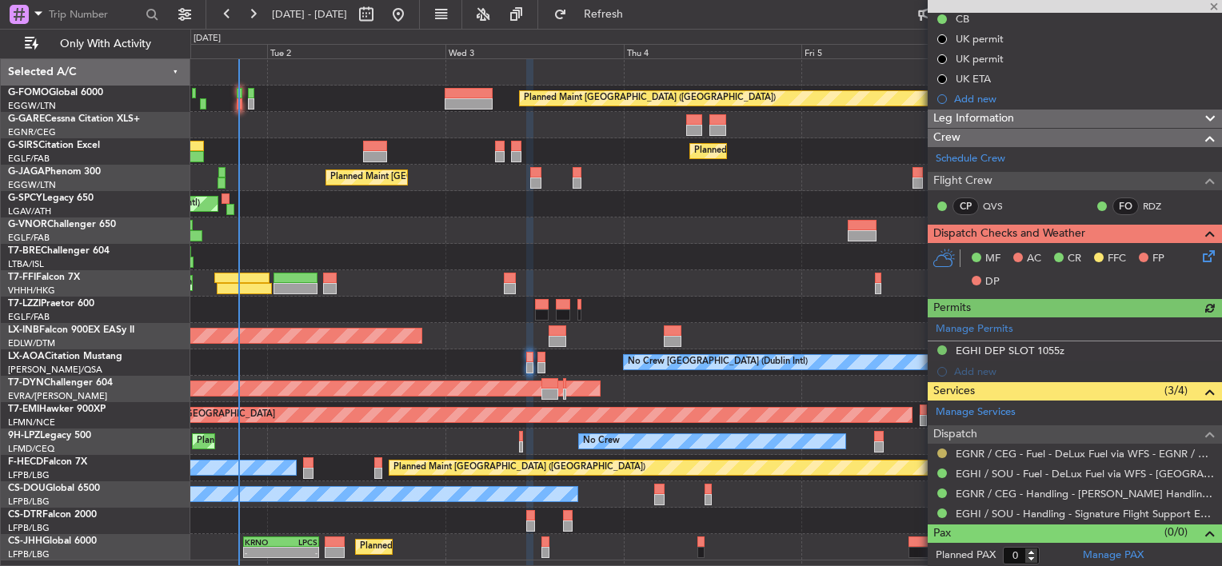
click at [942, 450] on button at bounding box center [942, 454] width 10 height 10
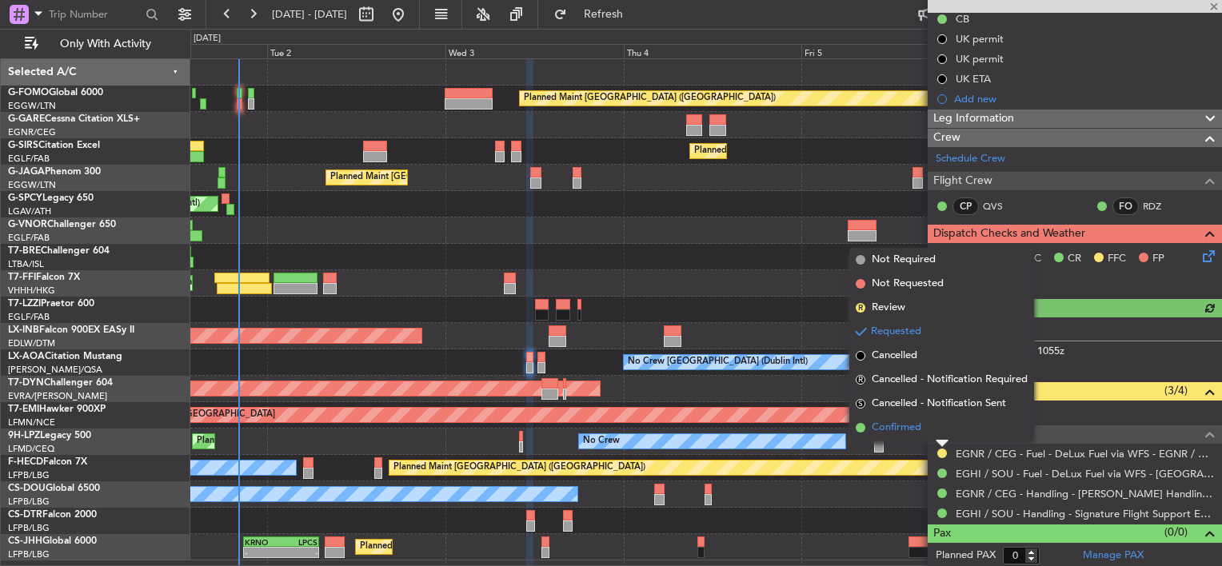
click at [929, 430] on li "Confirmed" at bounding box center [941, 428] width 185 height 24
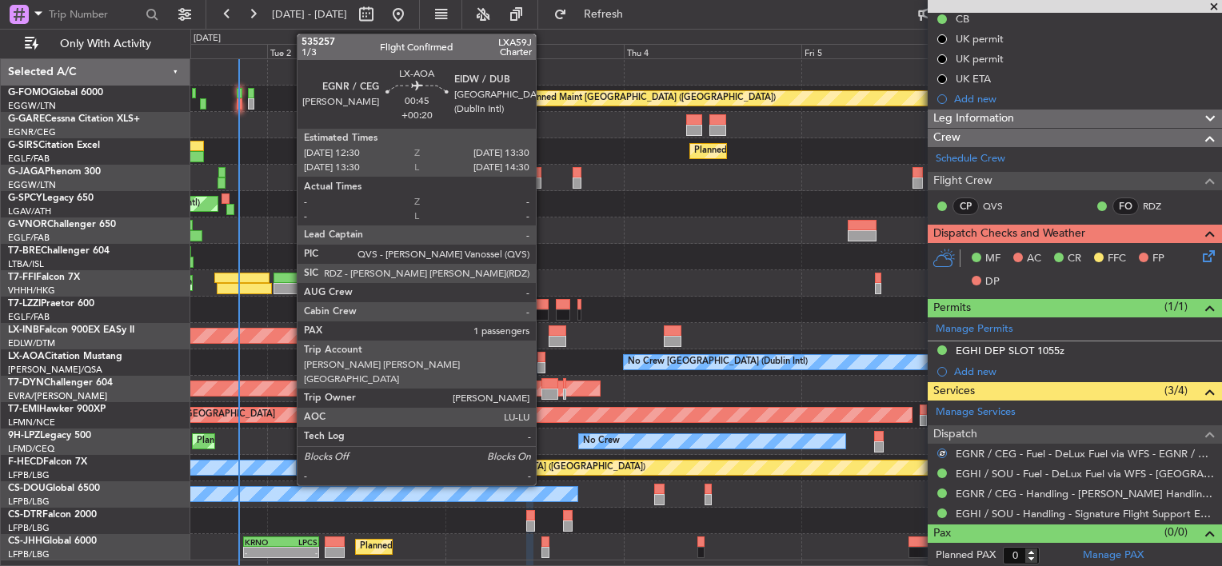
click at [543, 362] on div at bounding box center [541, 367] width 8 height 11
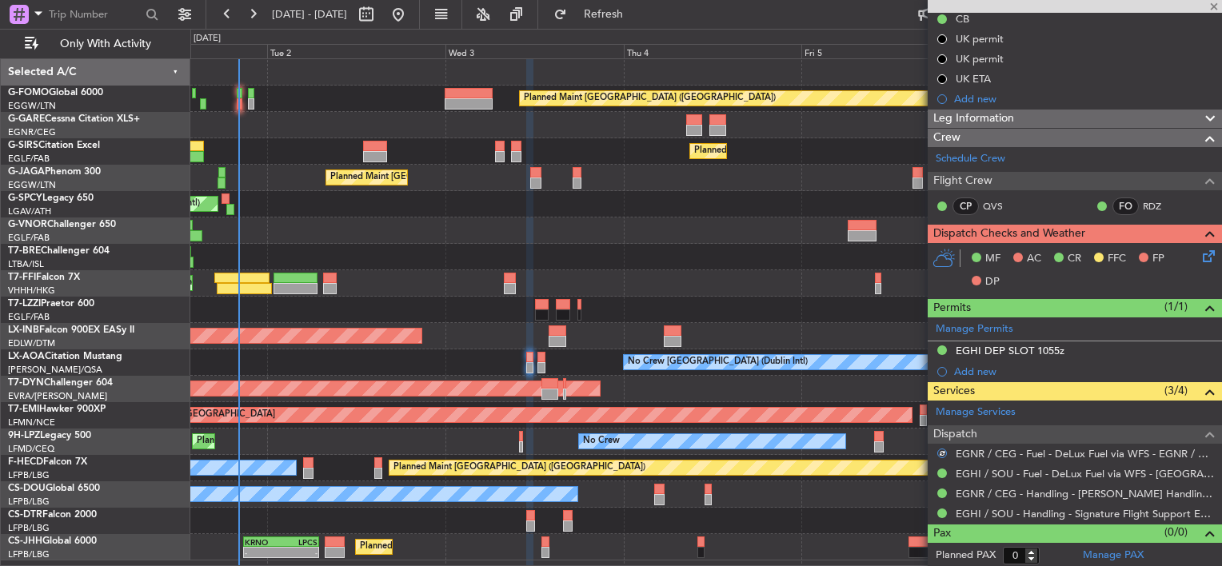
type input "+00:20"
type input "1"
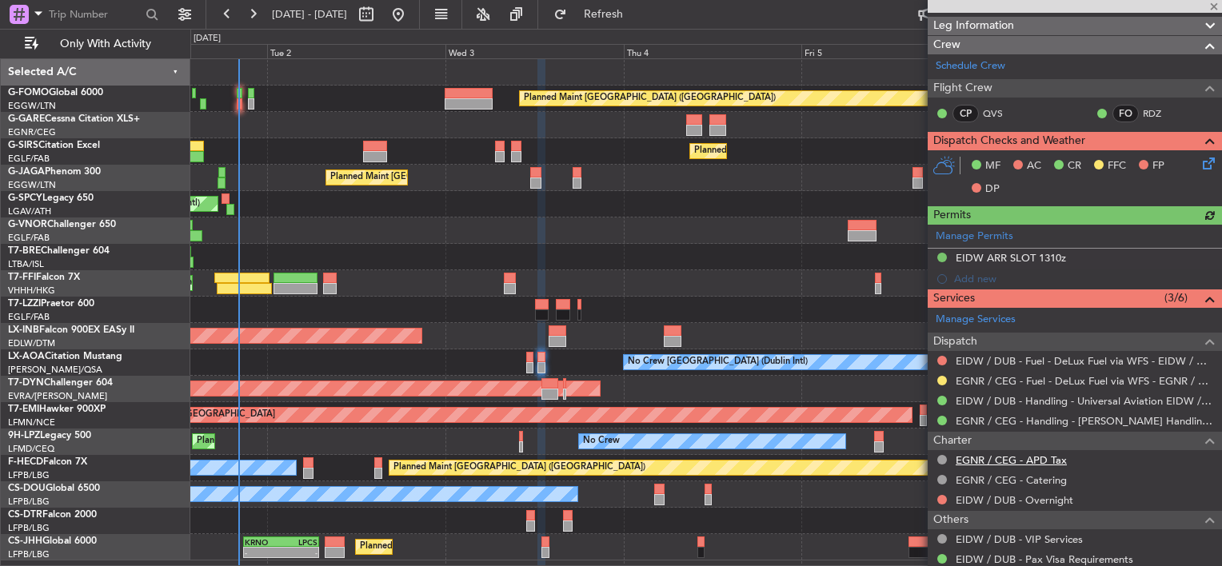
scroll to position [240, 0]
click at [941, 380] on button at bounding box center [942, 380] width 10 height 10
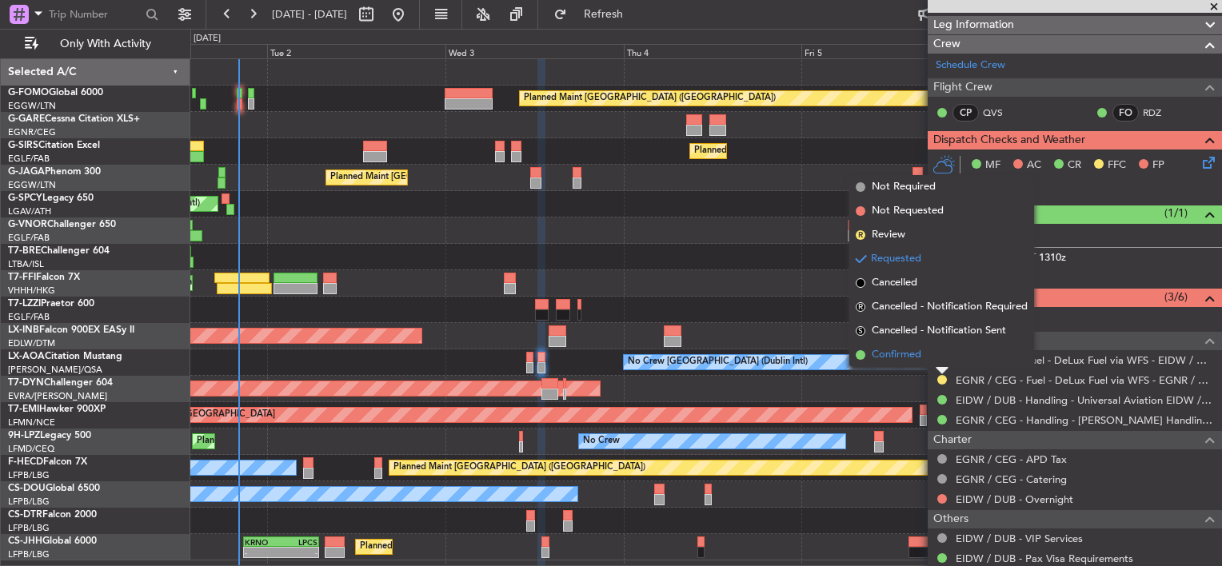
click at [908, 362] on span "Confirmed" at bounding box center [897, 355] width 50 height 16
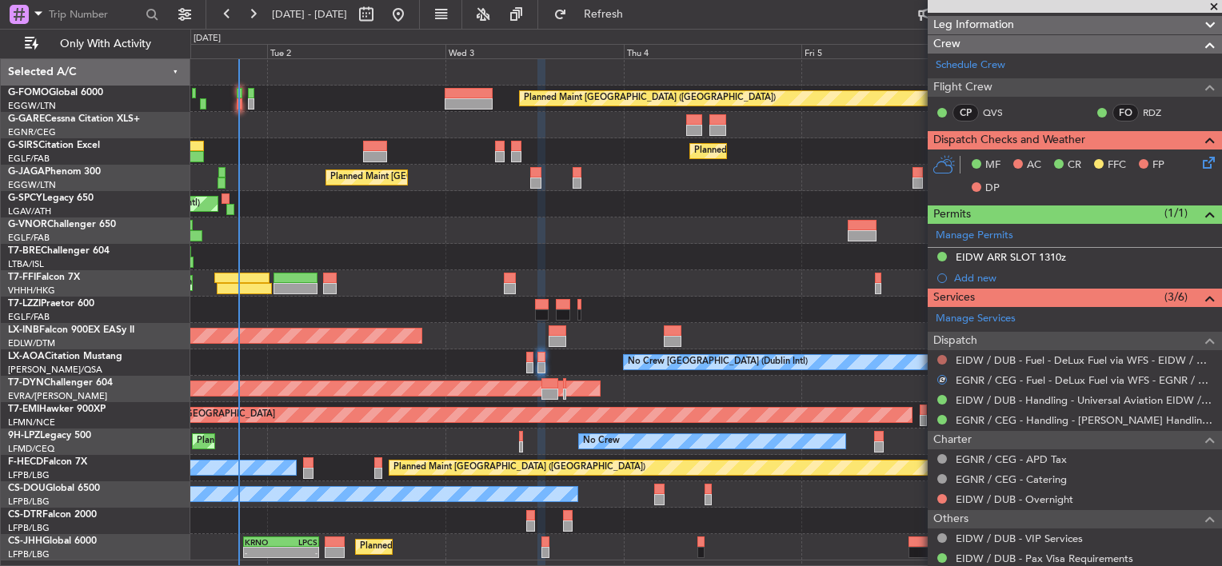
click at [945, 359] on button at bounding box center [942, 360] width 10 height 10
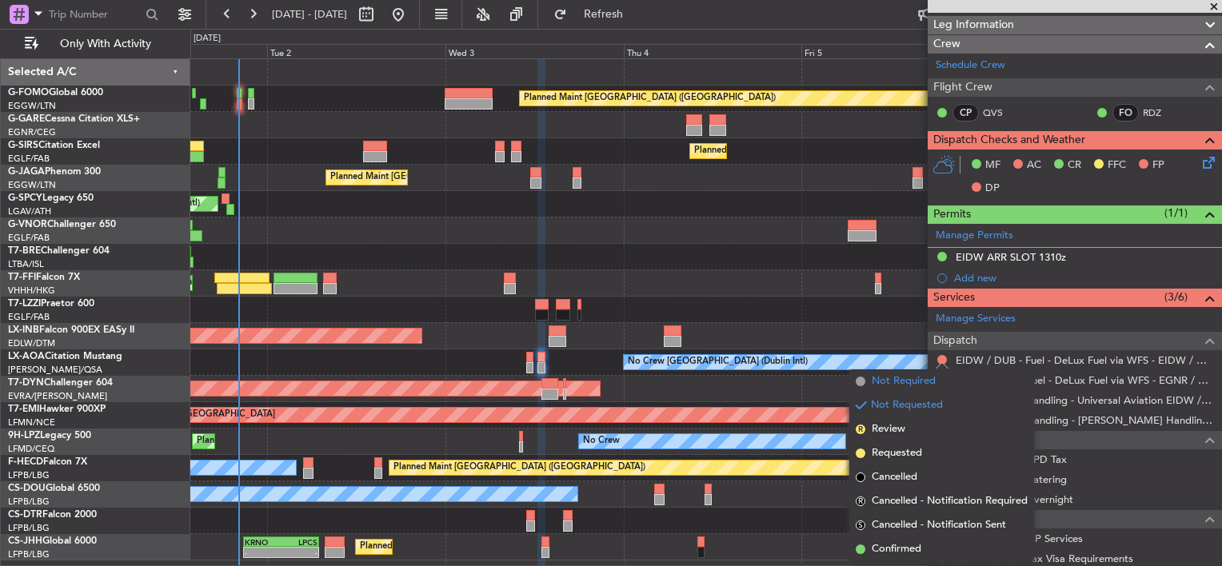
click at [905, 389] on span "Not Required" at bounding box center [904, 382] width 64 height 16
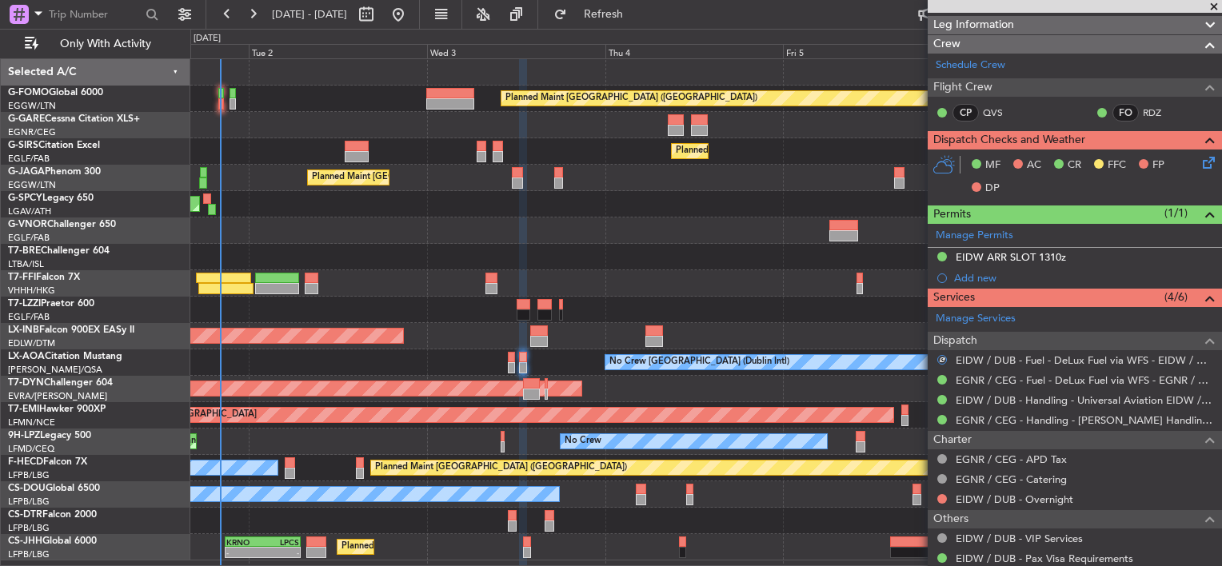
click at [718, 278] on div "Planned Maint London (Luton) Planned Maint London (Farnborough) Planned Maint L…" at bounding box center [705, 309] width 1031 height 501
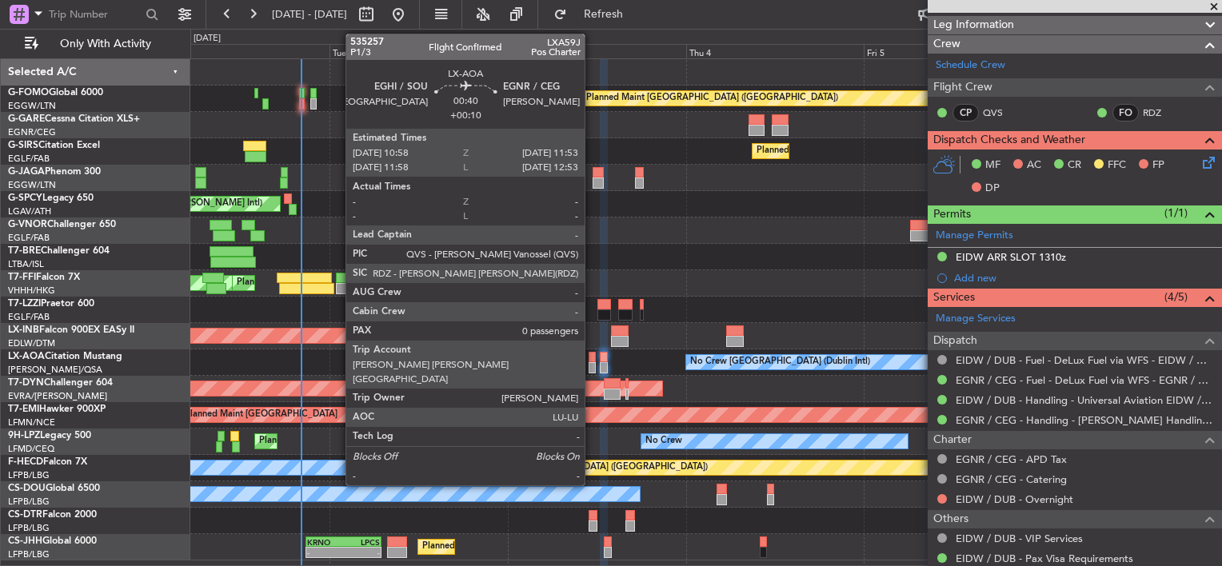
click at [592, 360] on div at bounding box center [592, 357] width 7 height 11
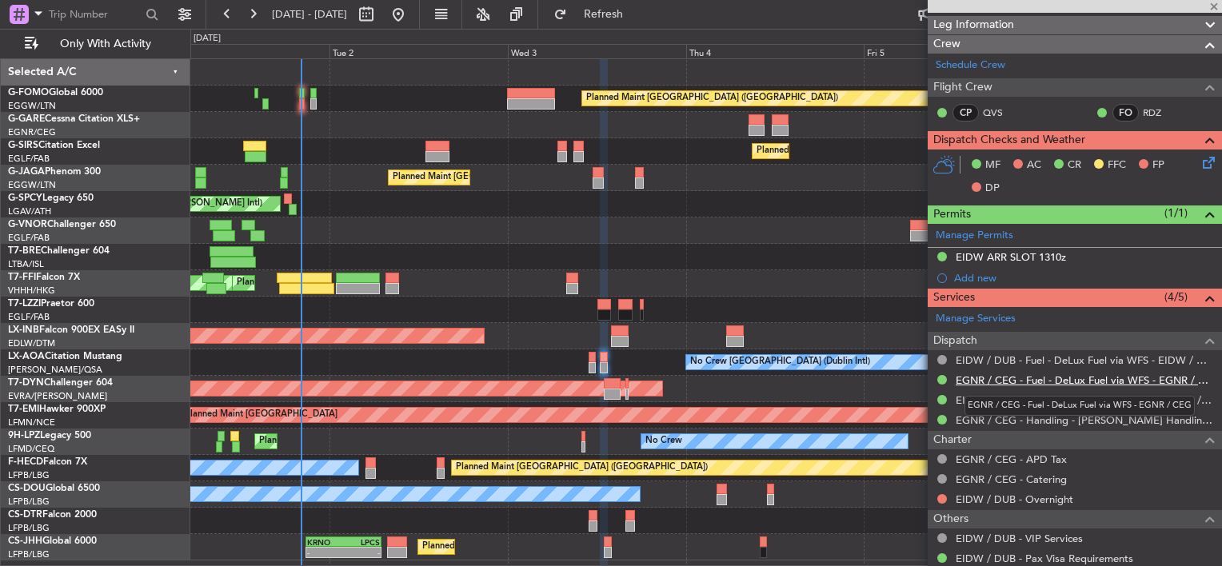
type input "+00:10"
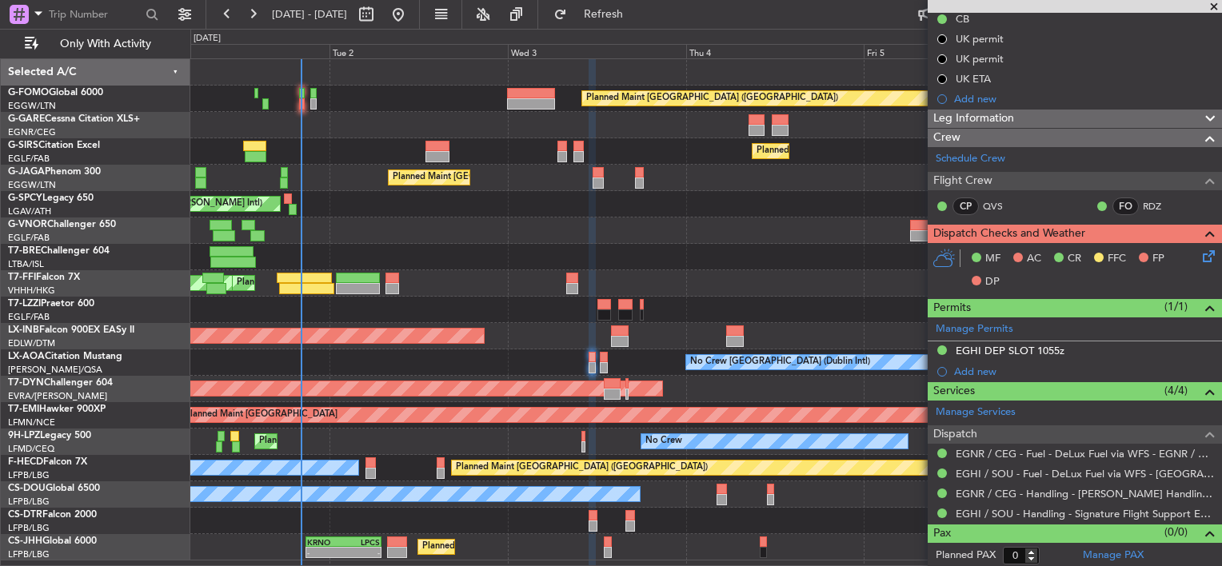
scroll to position [0, 0]
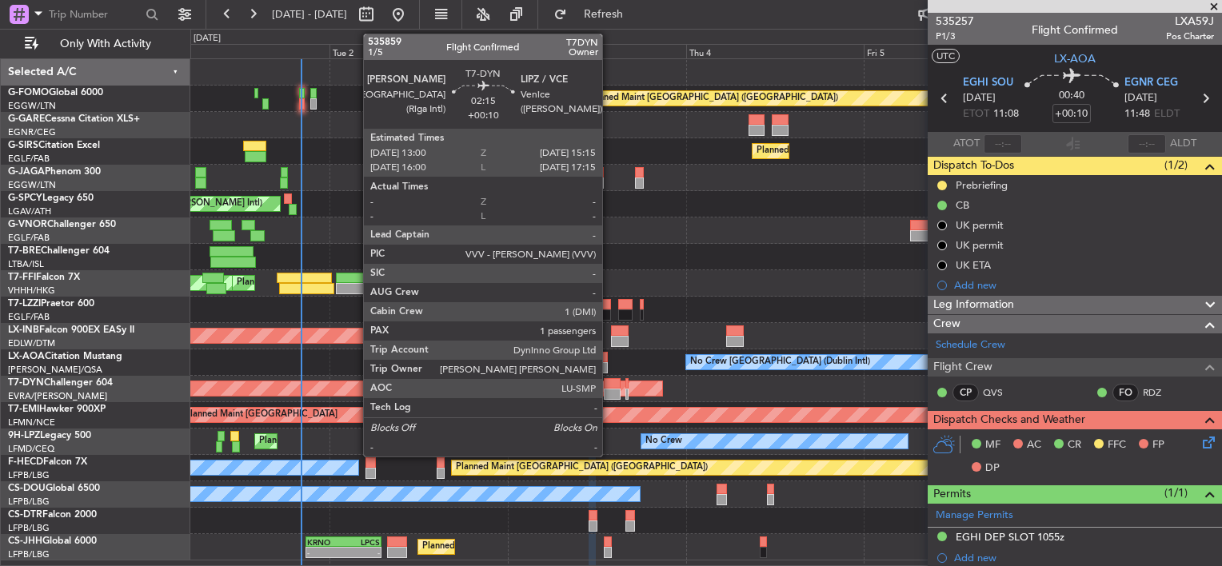
click at [609, 383] on div at bounding box center [612, 383] width 17 height 11
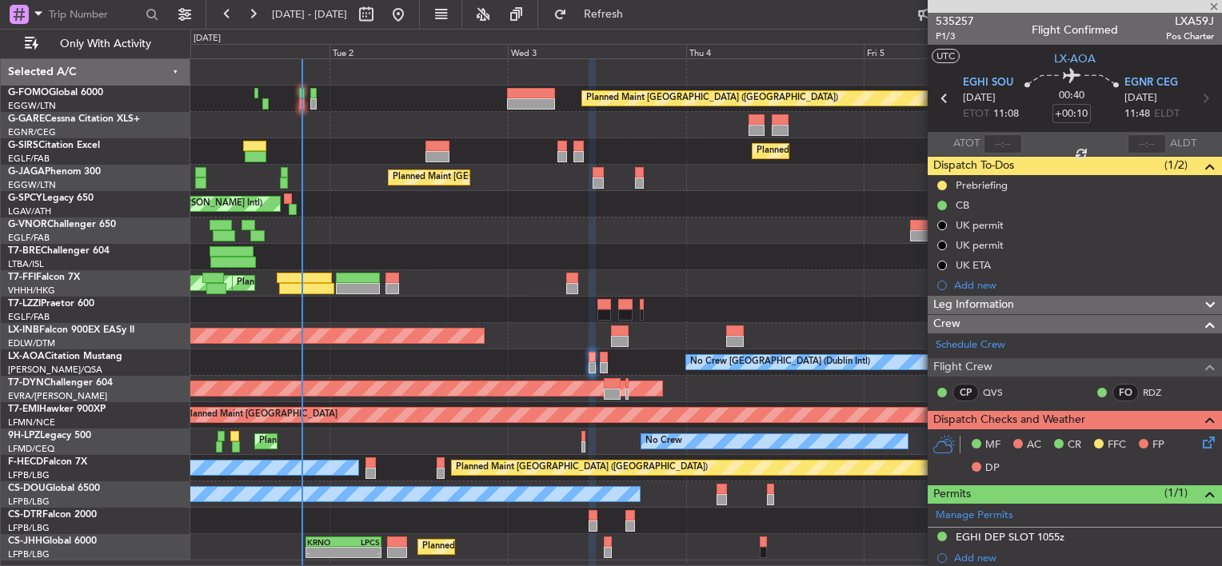
type input "1"
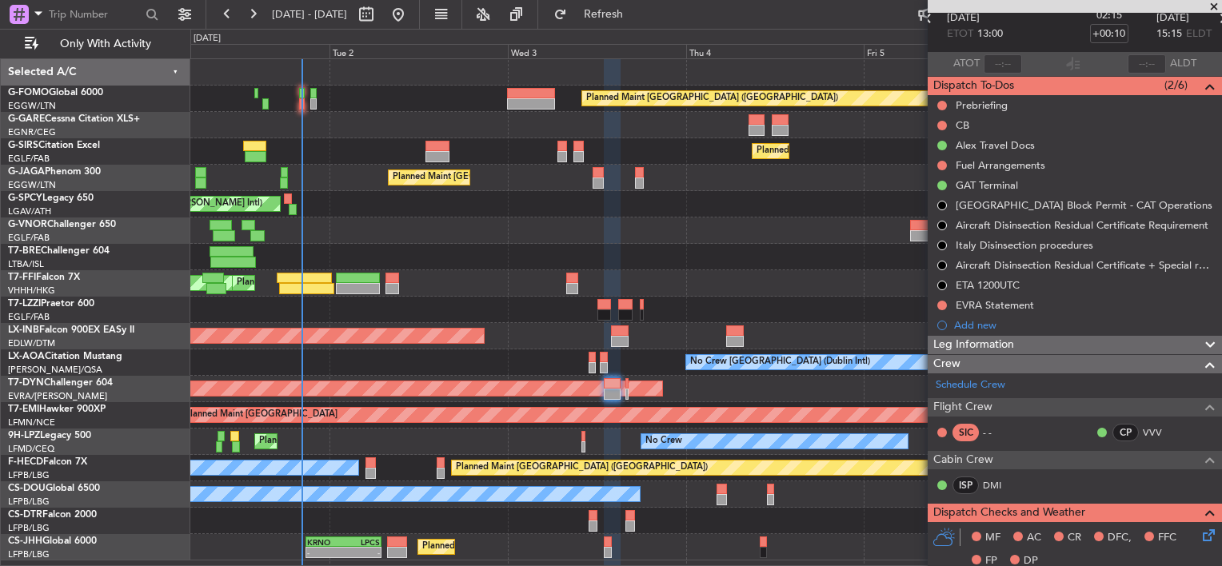
scroll to position [320, 0]
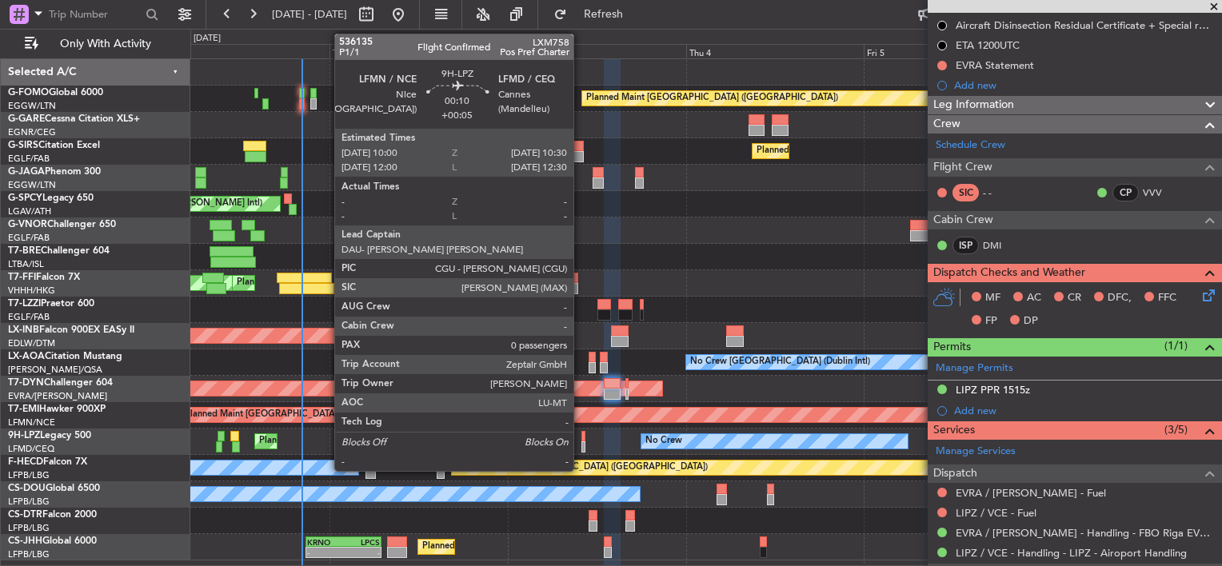
click at [581, 442] on div at bounding box center [583, 447] width 4 height 11
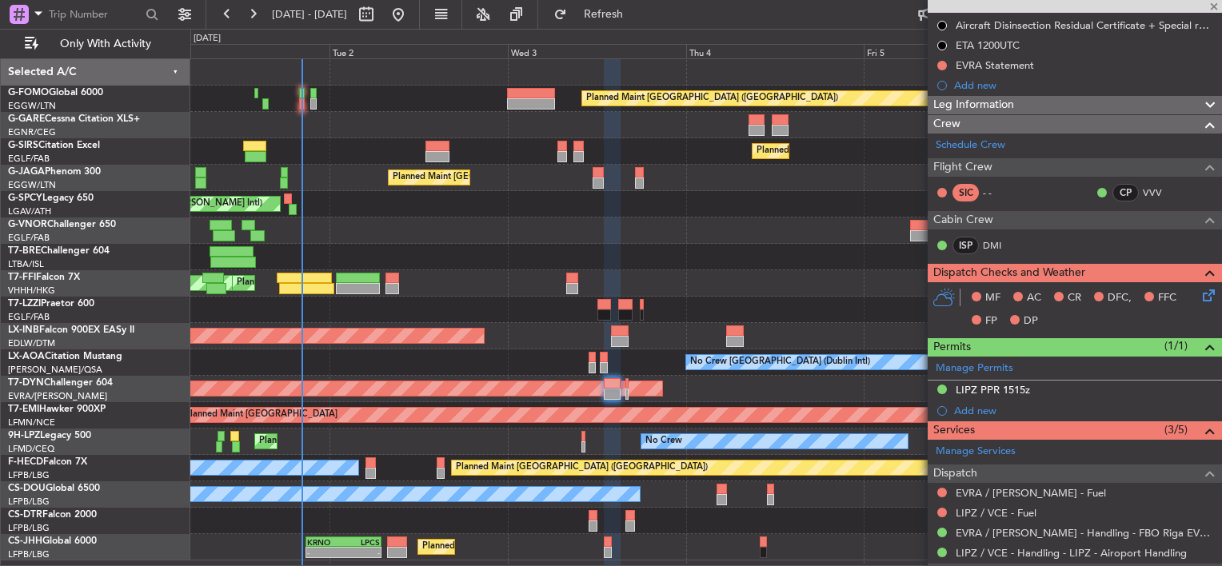
type input "+00:05"
type input "0"
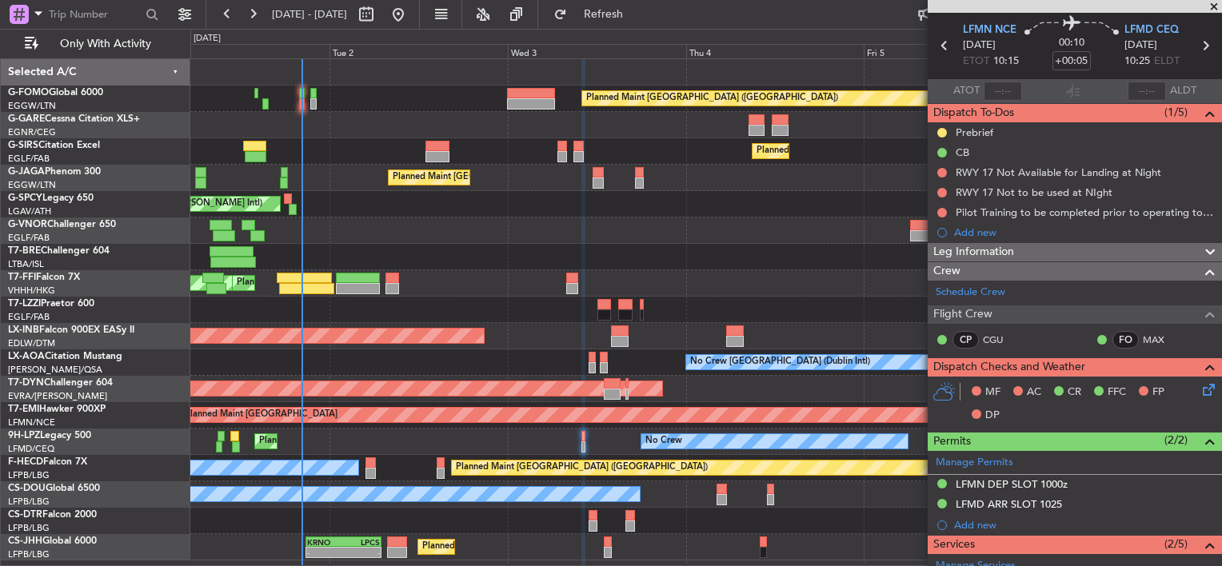
scroll to position [0, 0]
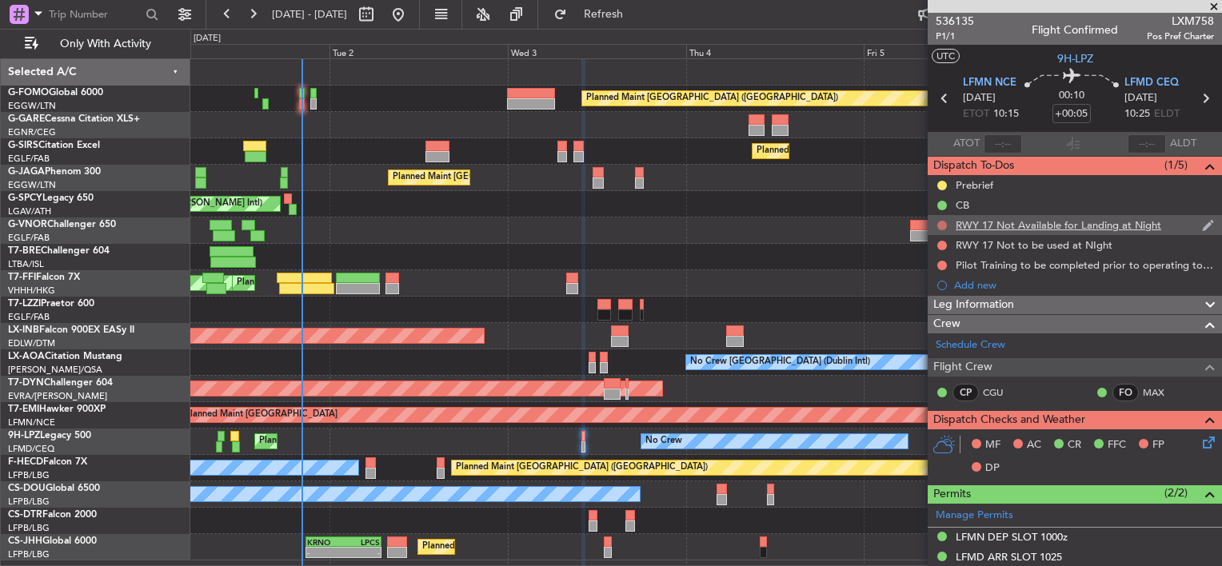
click at [941, 227] on button at bounding box center [942, 226] width 10 height 10
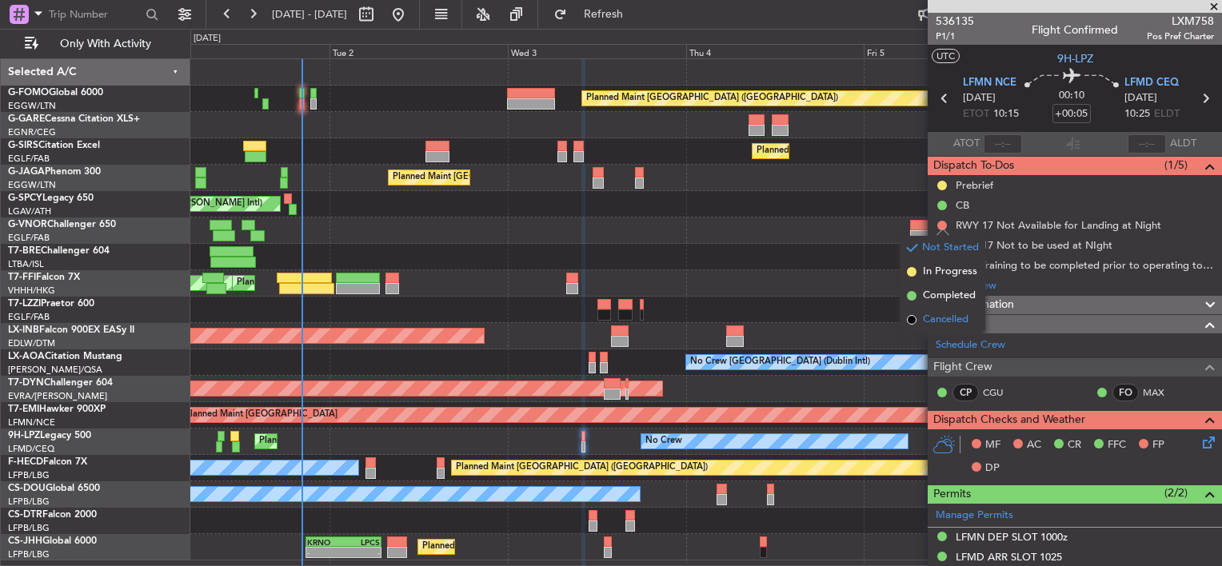
click at [943, 319] on span "Cancelled" at bounding box center [946, 320] width 46 height 16
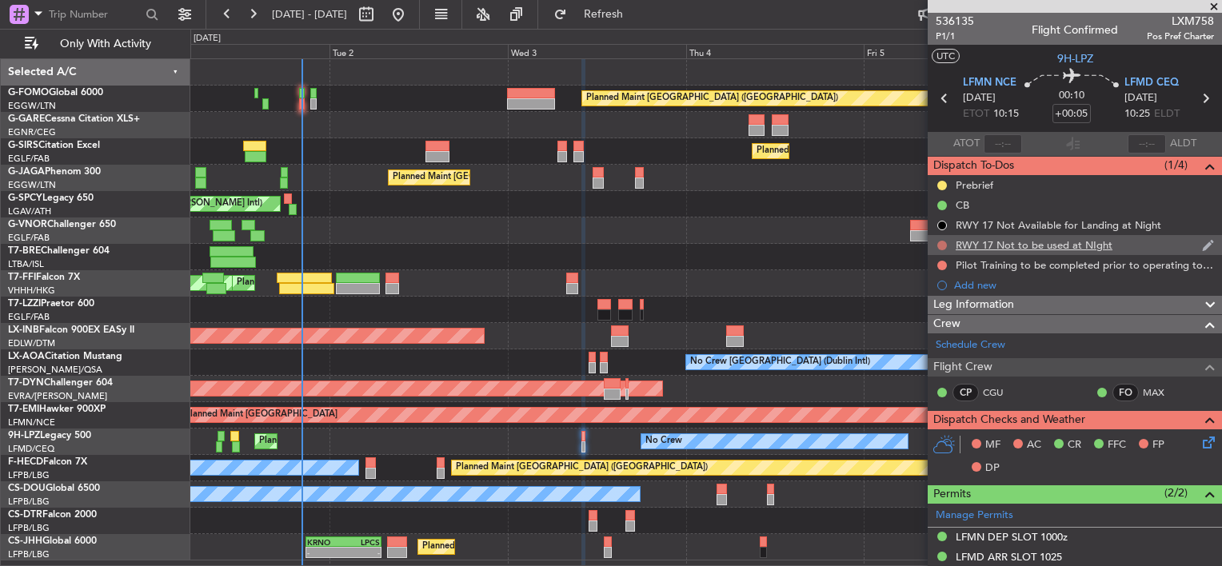
click at [943, 246] on button at bounding box center [942, 246] width 10 height 10
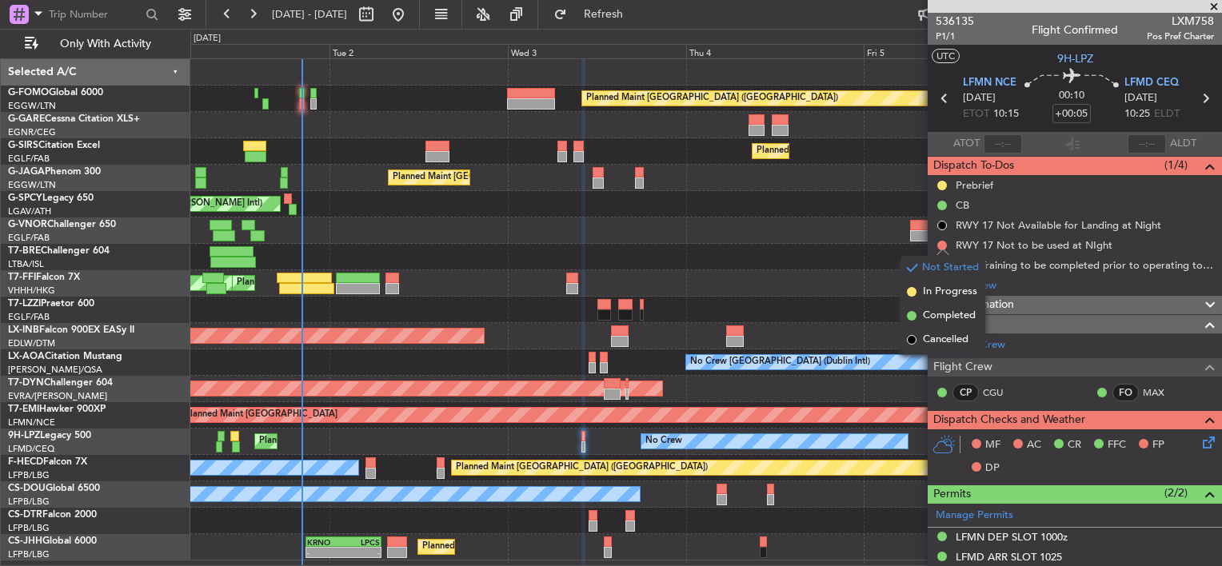
click at [941, 333] on span "Cancelled" at bounding box center [946, 340] width 46 height 16
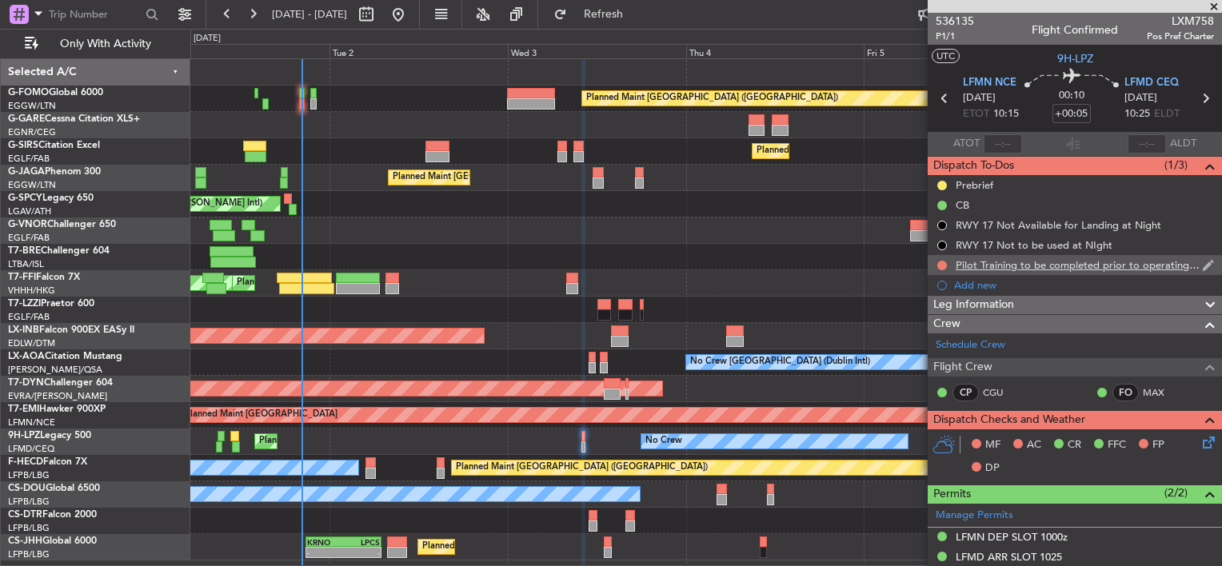
click at [941, 270] on div at bounding box center [942, 265] width 13 height 13
click at [941, 266] on button at bounding box center [942, 266] width 10 height 10
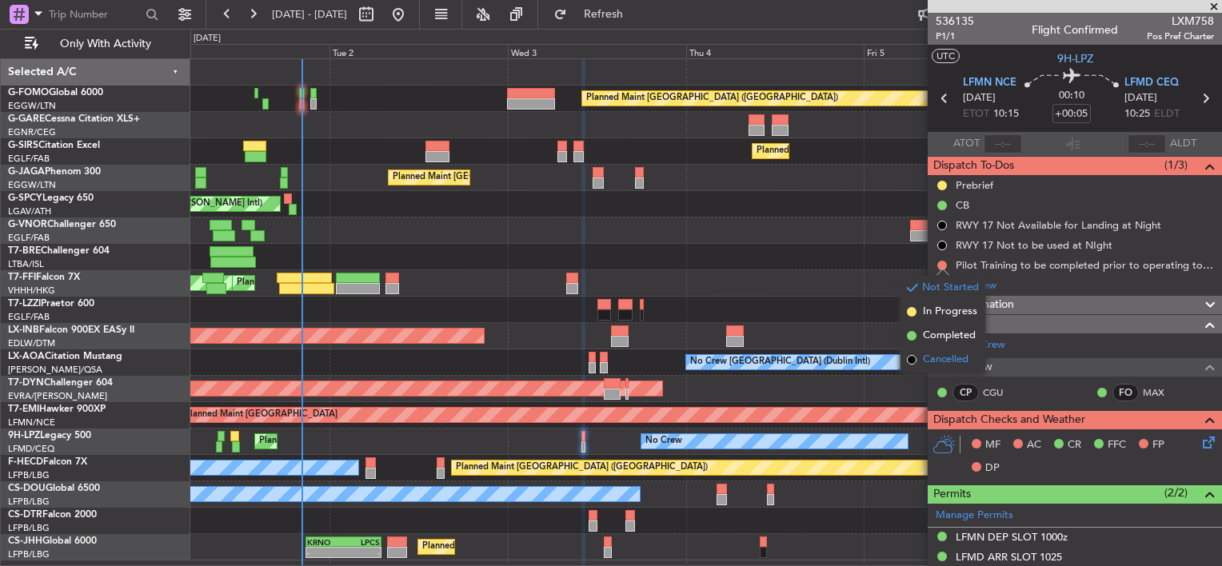
click at [942, 360] on span "Cancelled" at bounding box center [946, 360] width 46 height 16
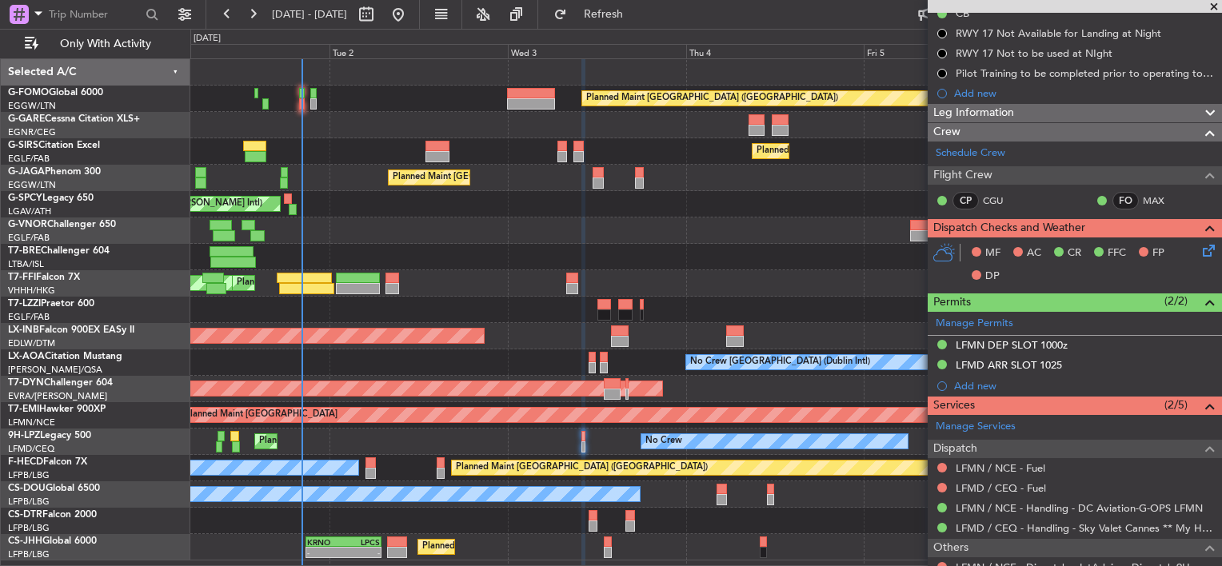
scroll to position [246, 0]
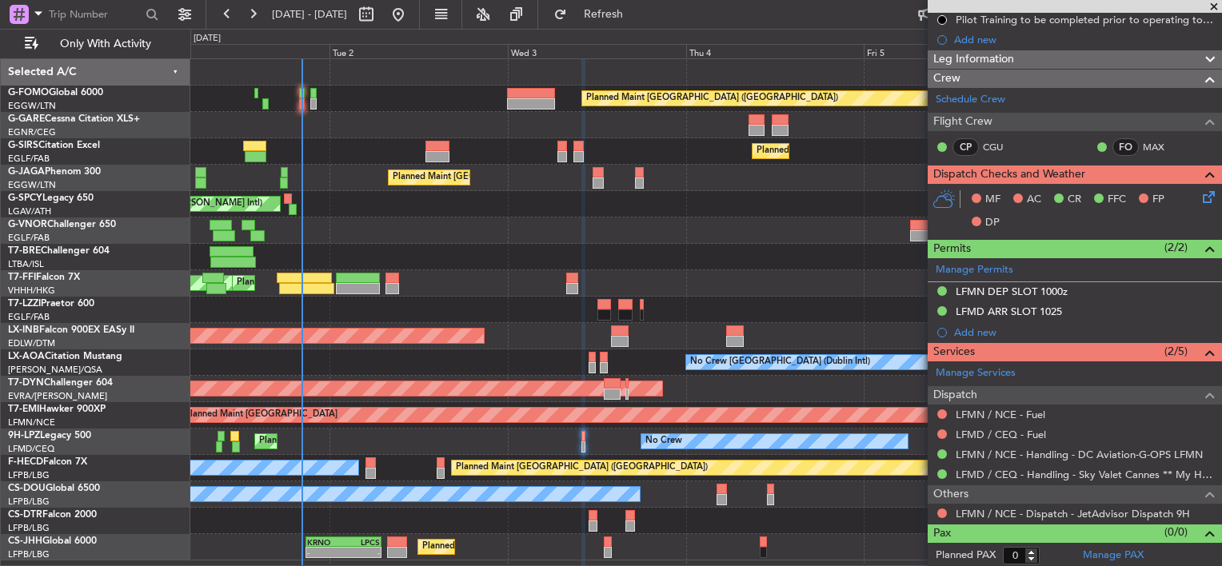
click at [937, 416] on div at bounding box center [942, 414] width 13 height 13
click at [941, 413] on button at bounding box center [942, 415] width 10 height 10
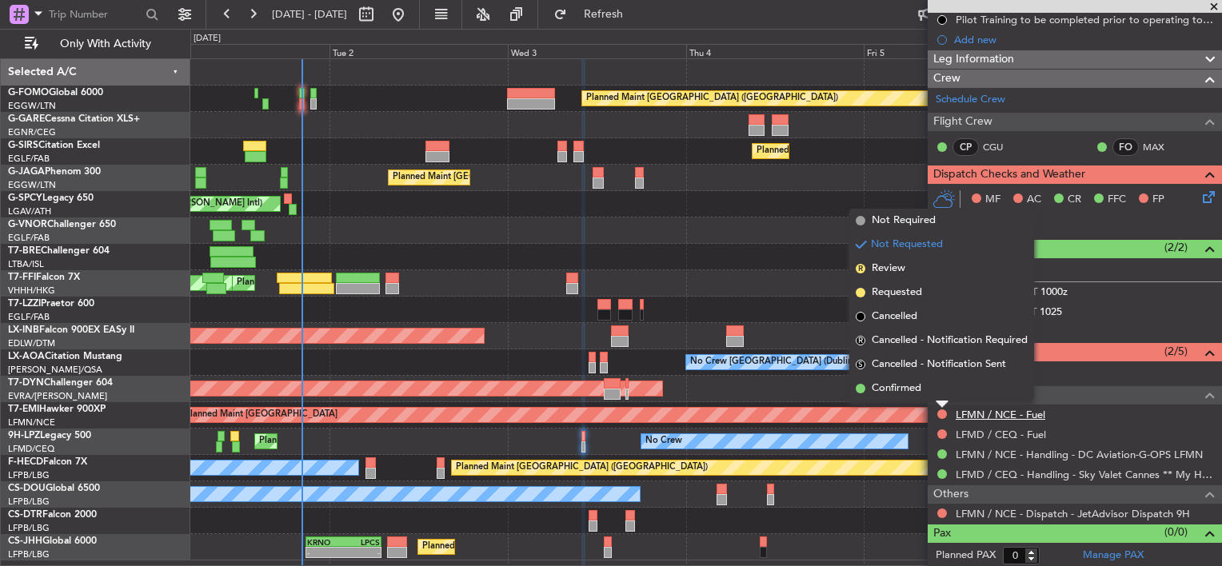
click at [982, 417] on link "LFMN / NCE - Fuel" at bounding box center [1001, 415] width 90 height 14
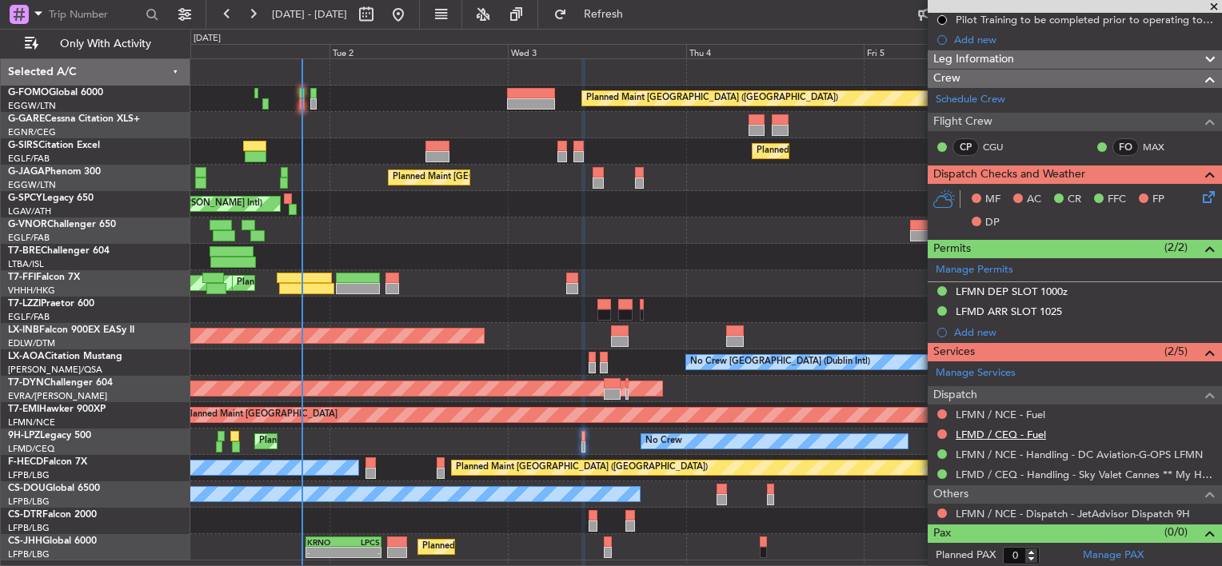
click at [1037, 434] on link "LFMD / CEQ - Fuel" at bounding box center [1001, 435] width 90 height 14
click at [608, 12] on button "Refresh" at bounding box center [594, 15] width 96 height 26
click at [942, 412] on button at bounding box center [942, 415] width 10 height 10
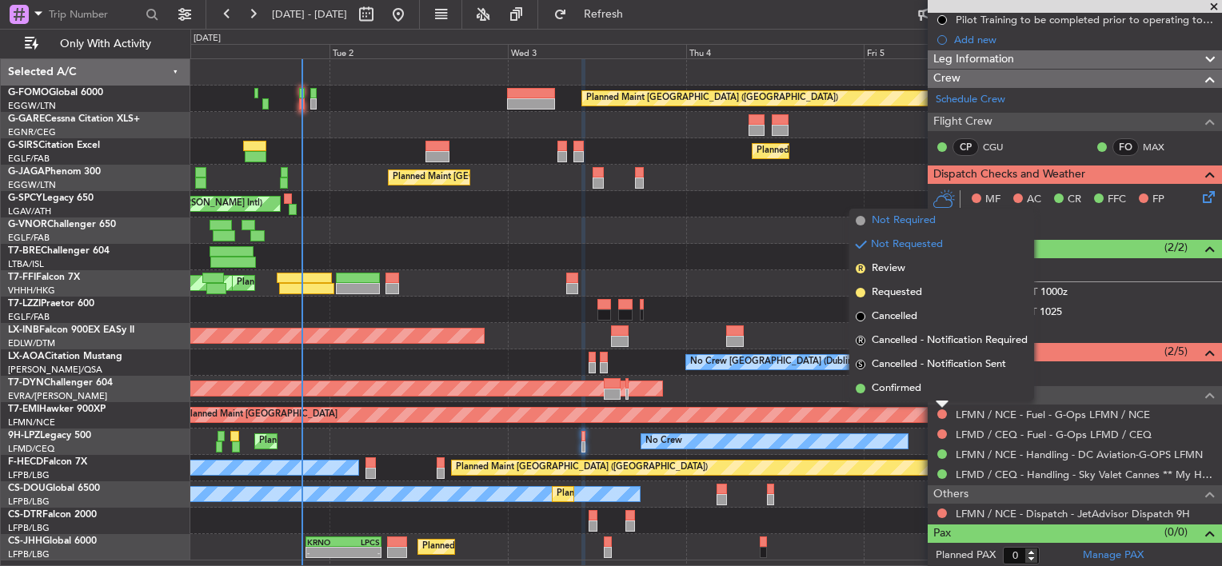
click at [864, 214] on li "Not Required" at bounding box center [941, 221] width 185 height 24
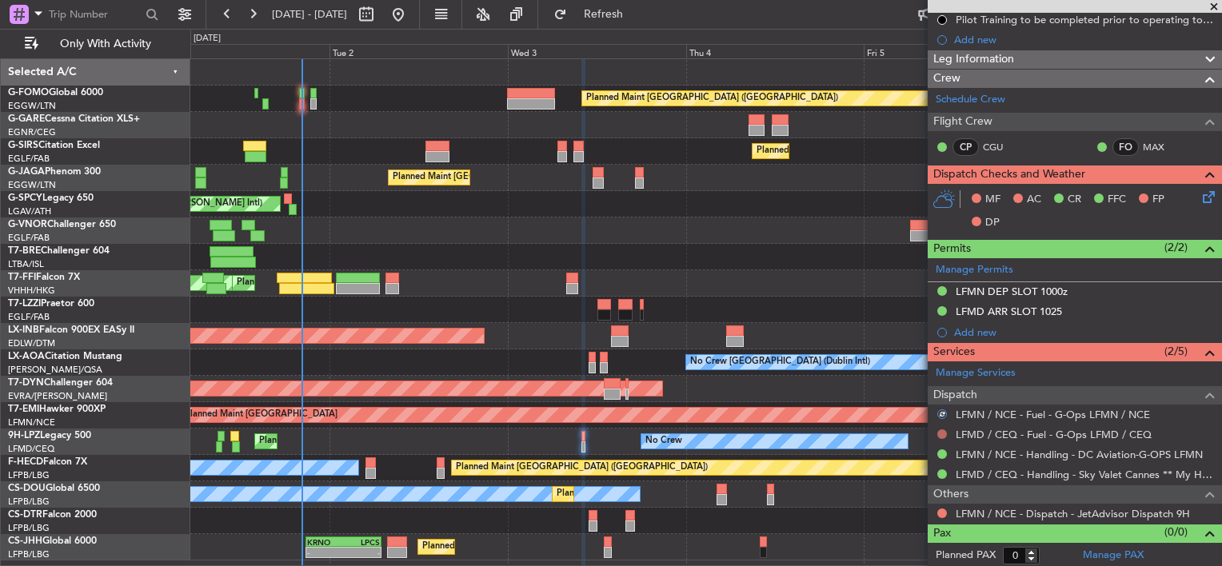
click at [941, 431] on button at bounding box center [942, 435] width 10 height 10
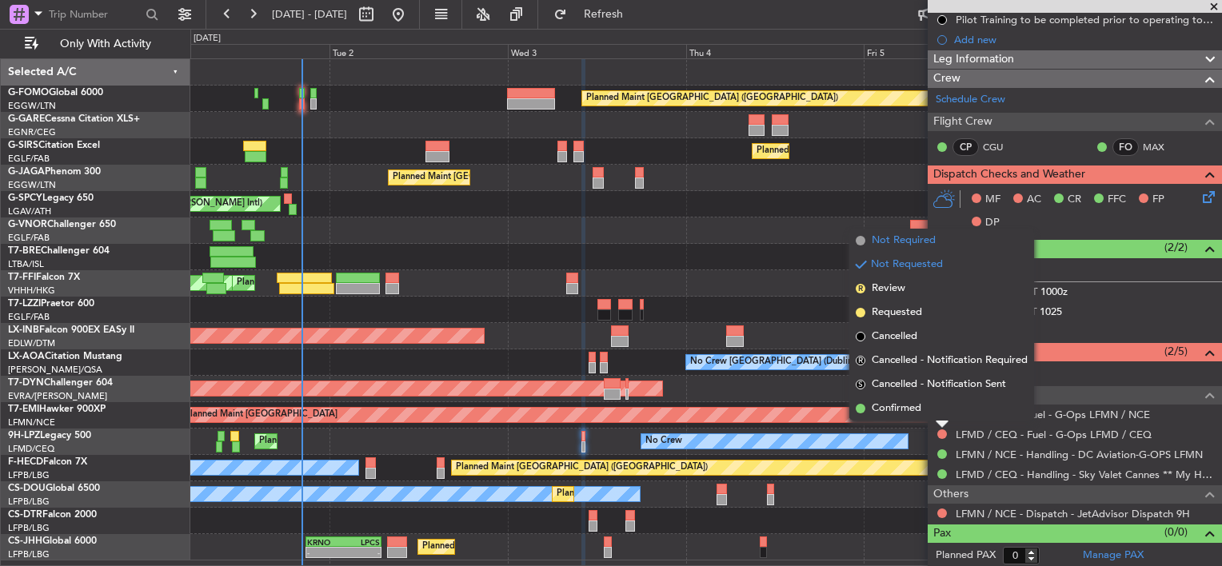
click at [928, 243] on span "Not Required" at bounding box center [904, 241] width 64 height 16
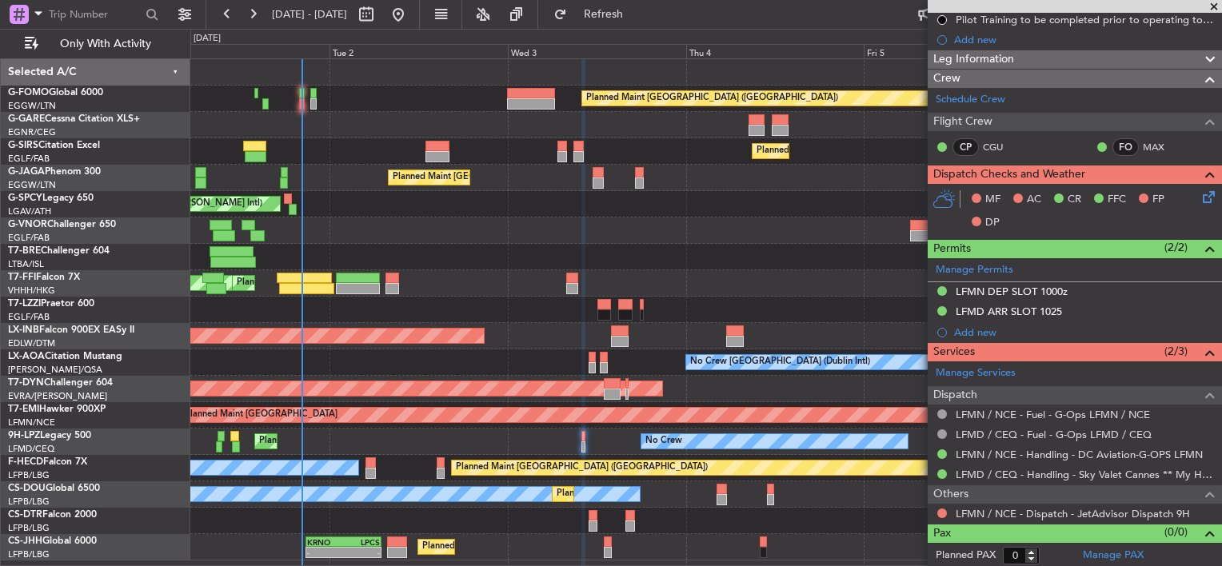
click at [586, 525] on div at bounding box center [705, 521] width 1031 height 26
click at [589, 525] on div at bounding box center [593, 526] width 9 height 11
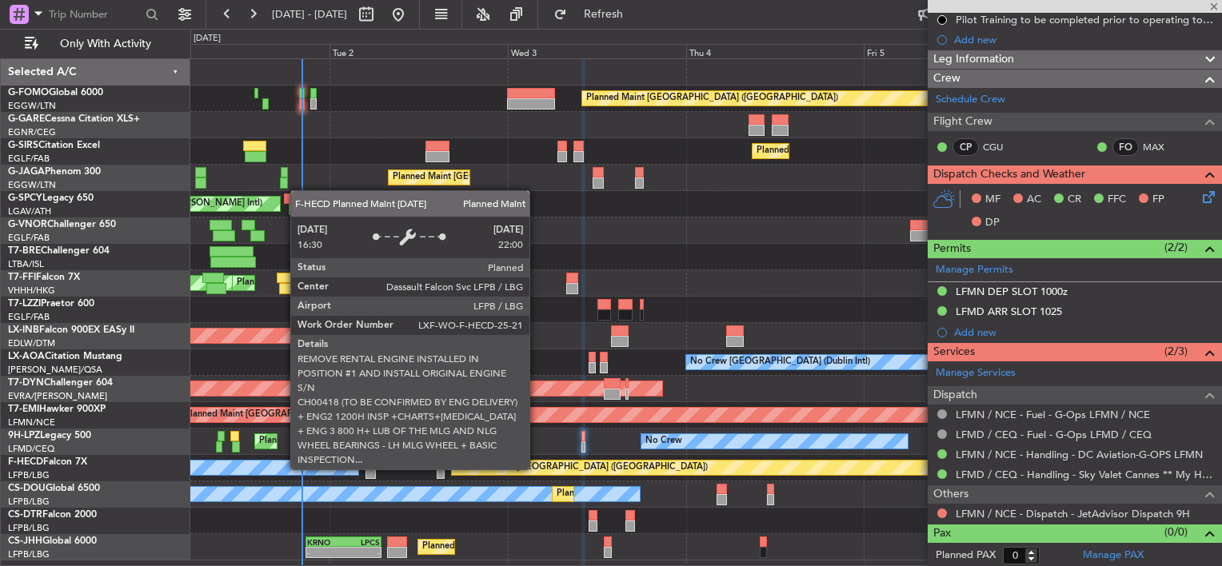
type input "+00:15"
type input "2"
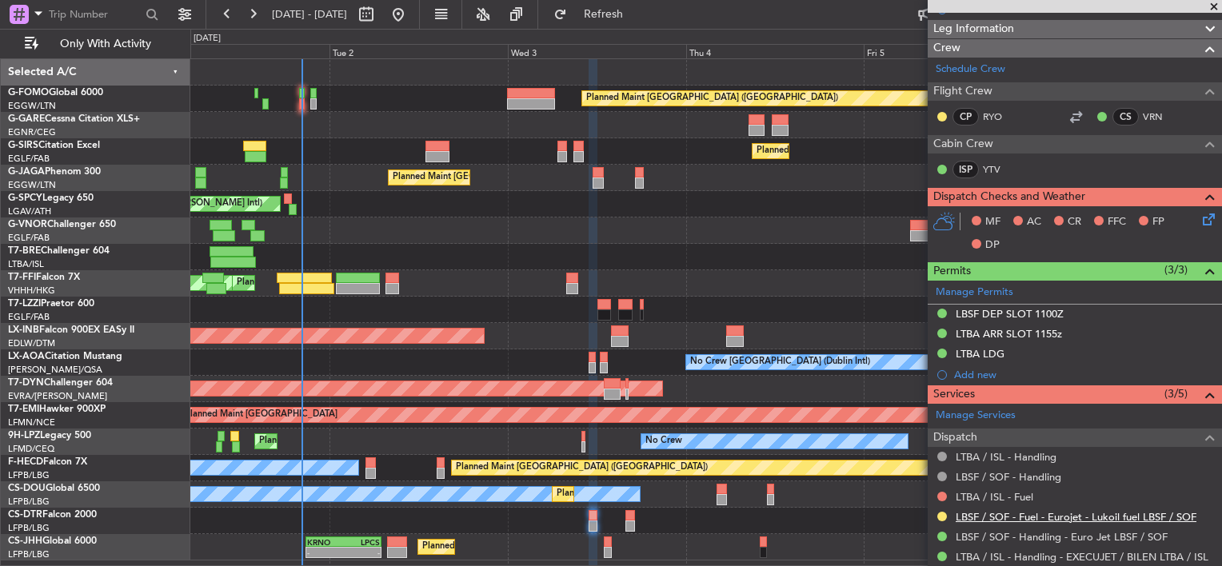
scroll to position [240, 0]
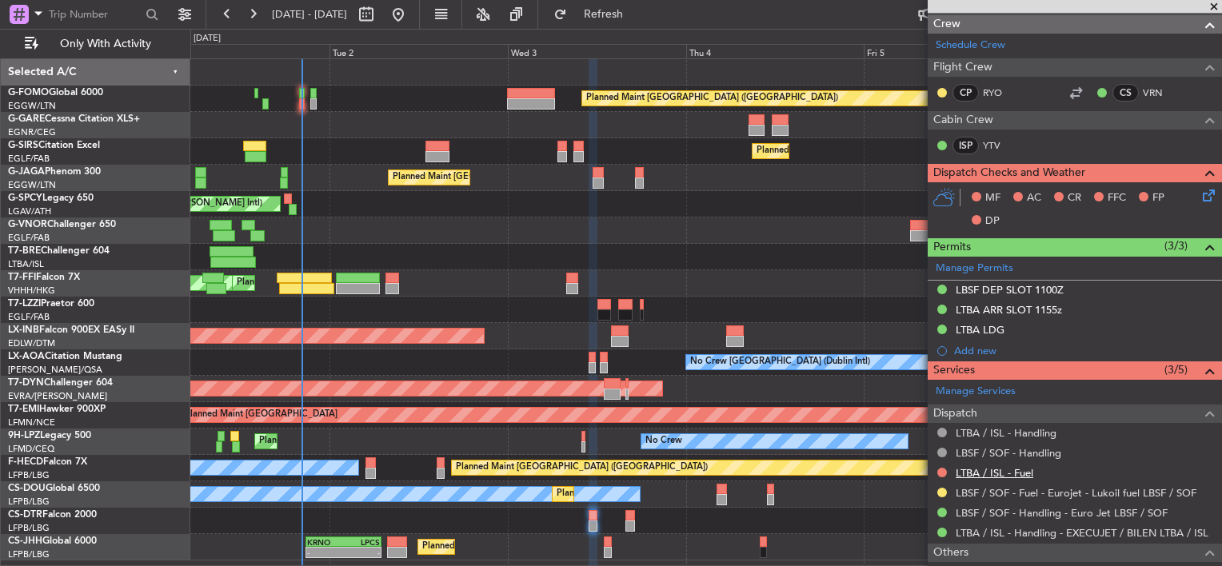
click at [996, 470] on link "LTBA / ISL - Fuel" at bounding box center [995, 473] width 78 height 14
click at [1145, 441] on fb-app "01 Sep 2025 - 07 Sep 2025 Refresh Quick Links Only With Activity Planned Maint …" at bounding box center [611, 289] width 1222 height 554
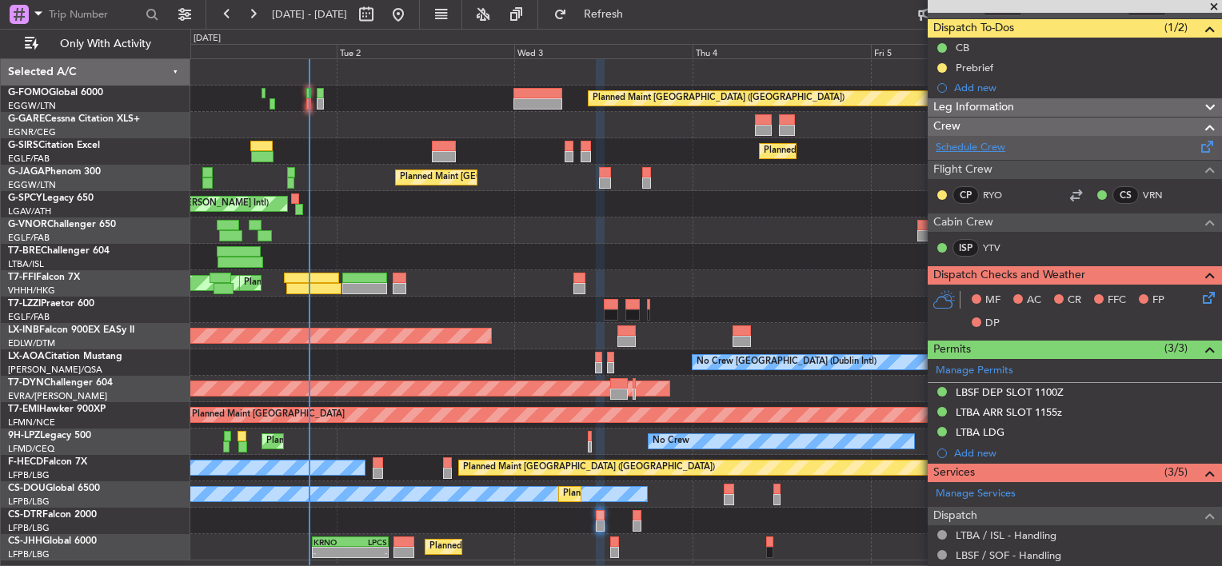
scroll to position [160, 0]
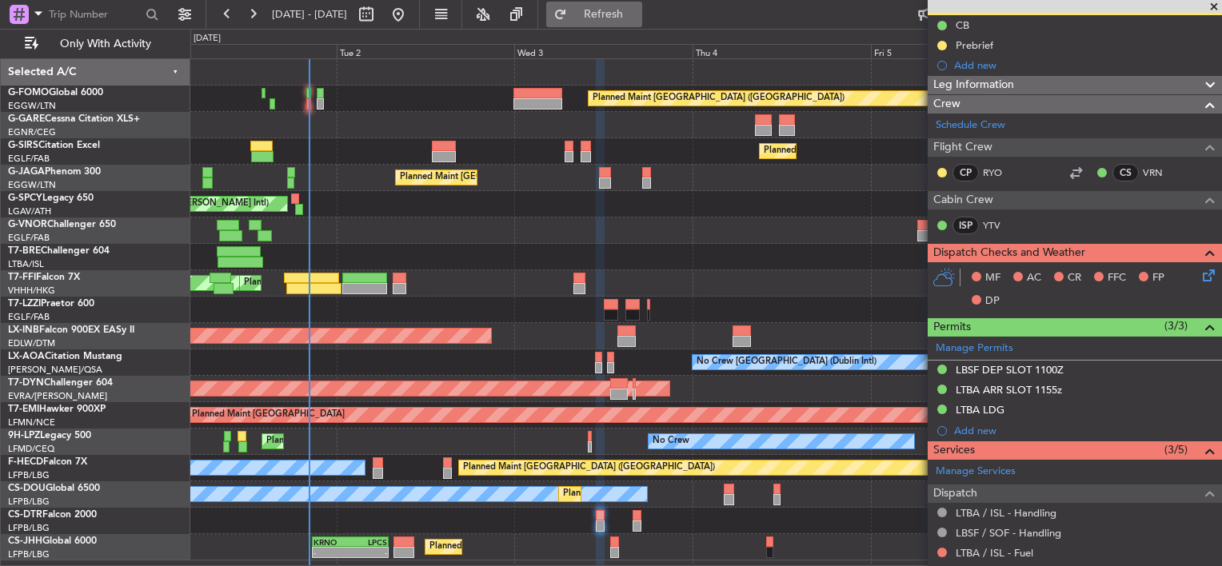
click at [613, 6] on button "Refresh" at bounding box center [594, 15] width 96 height 26
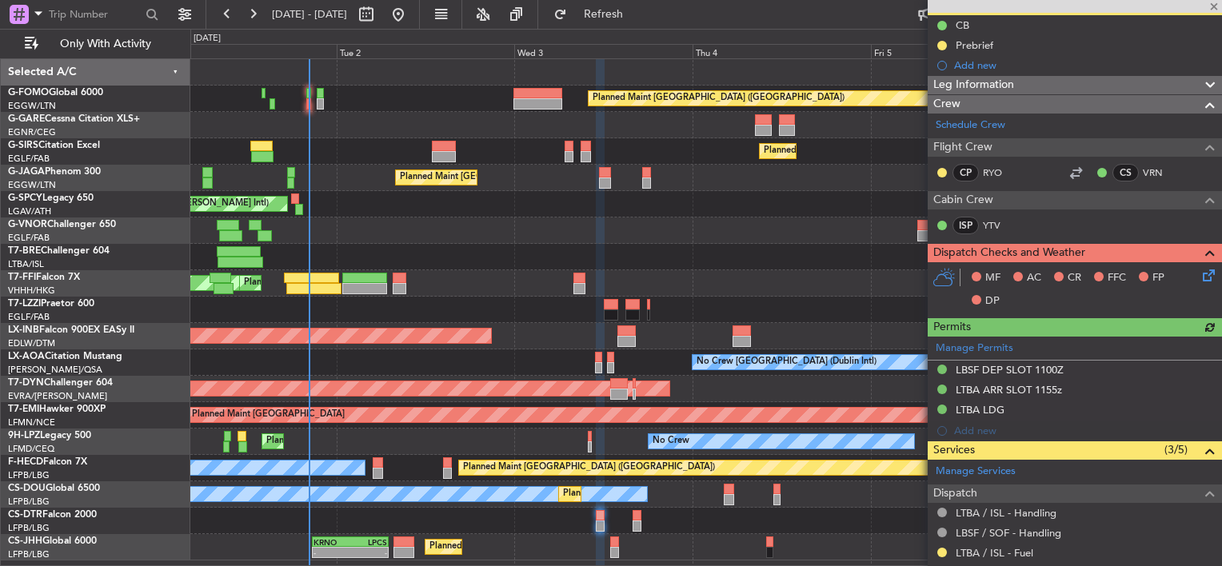
click at [633, 518] on div at bounding box center [637, 515] width 9 height 11
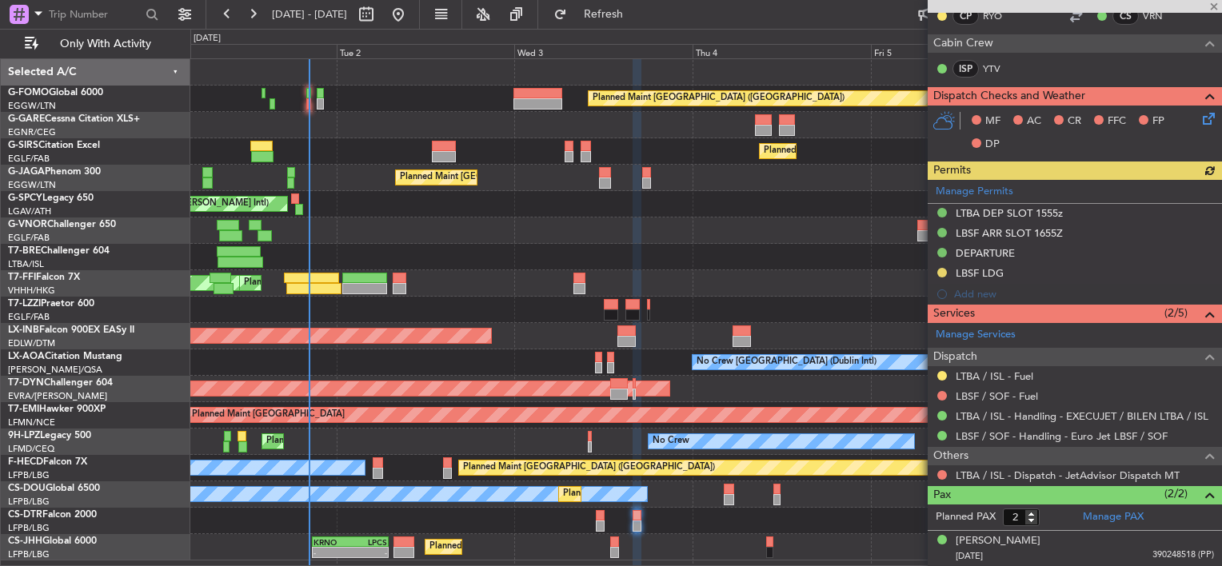
scroll to position [320, 0]
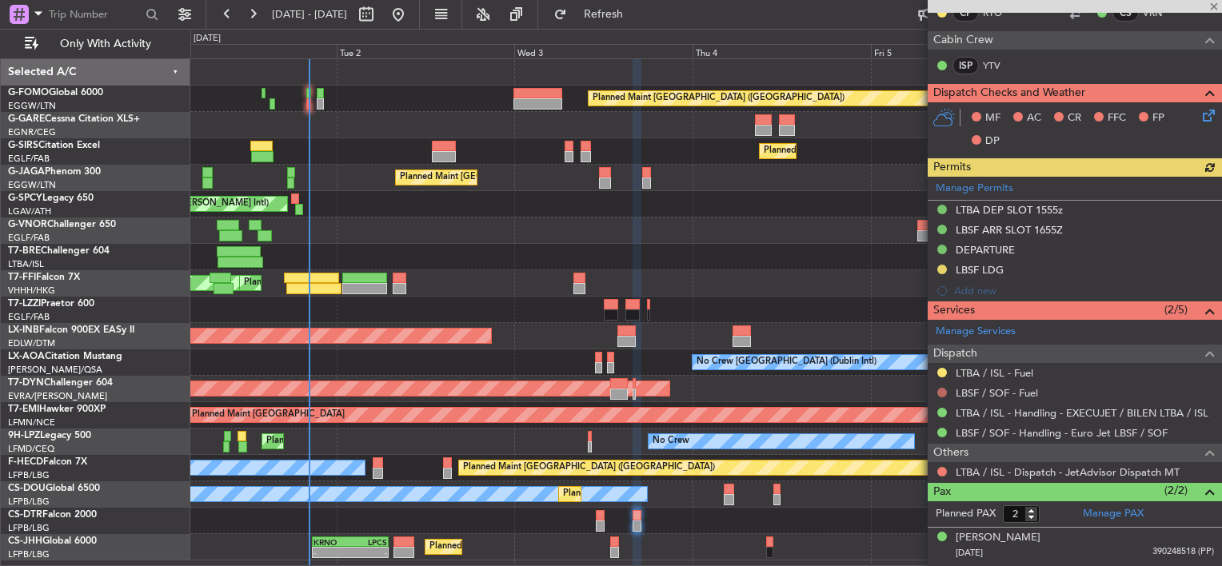
click at [941, 388] on button at bounding box center [942, 393] width 10 height 10
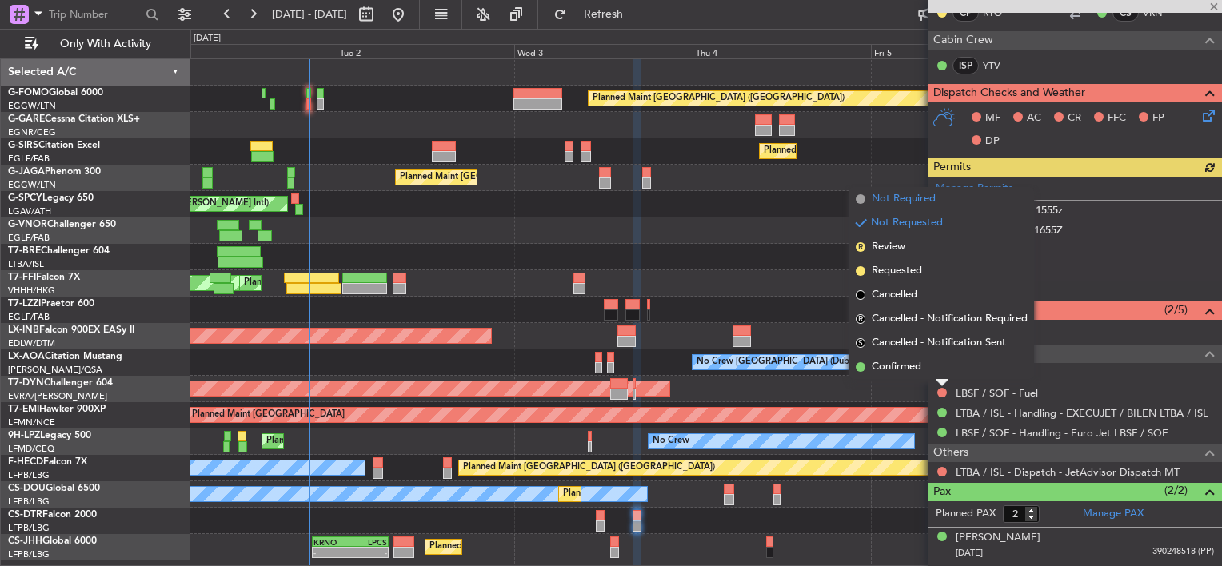
click at [873, 192] on span "Not Required" at bounding box center [904, 199] width 64 height 16
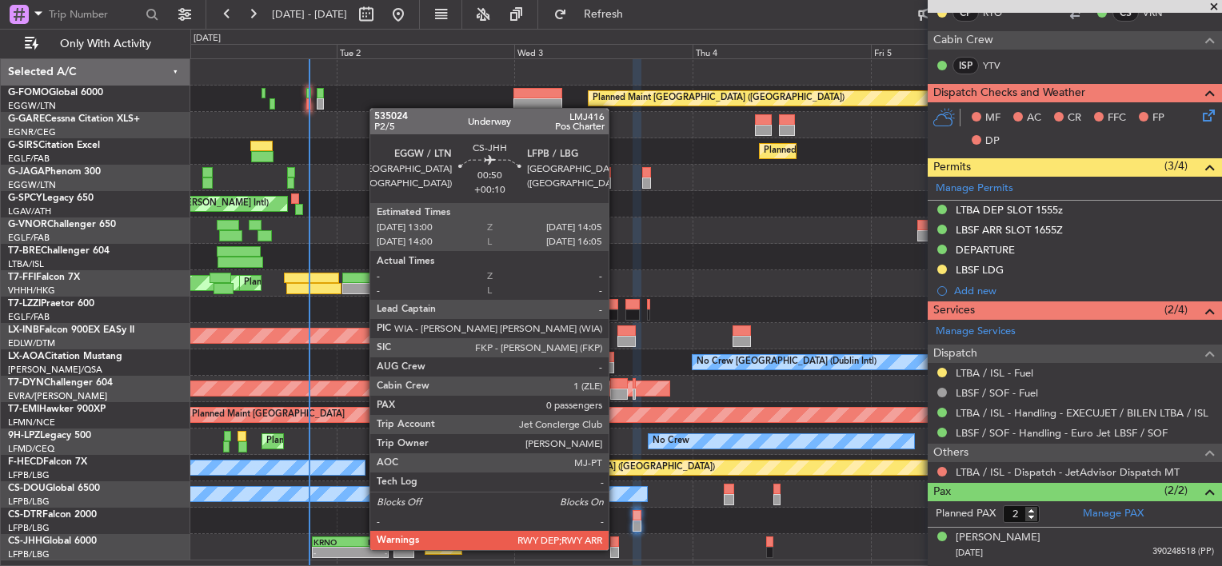
click at [616, 549] on div at bounding box center [614, 552] width 9 height 11
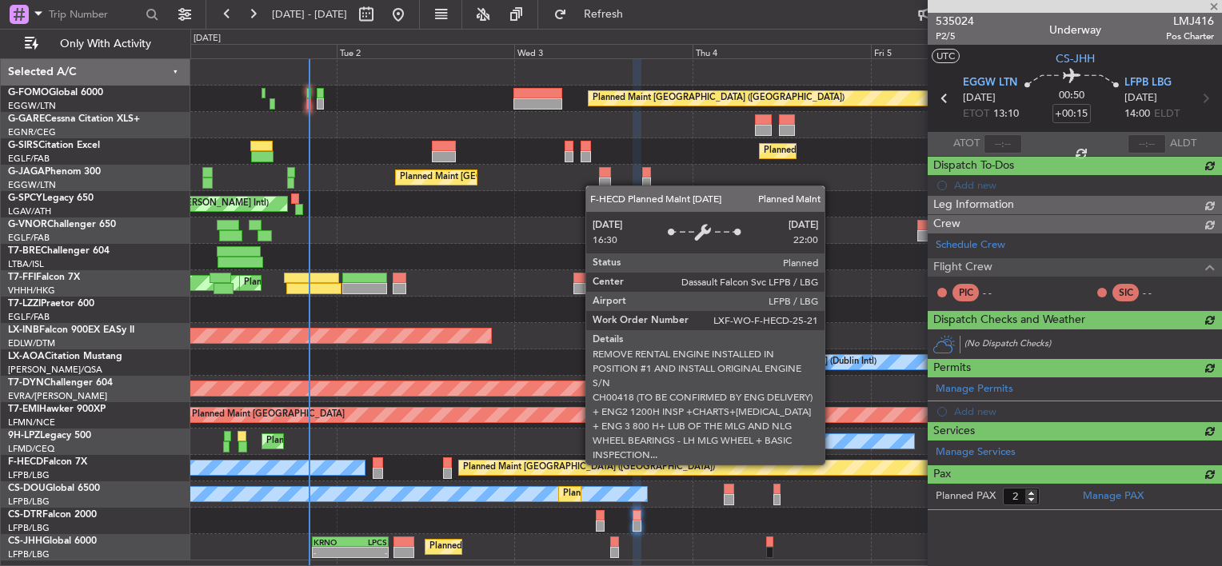
type input "+00:10"
type input "0"
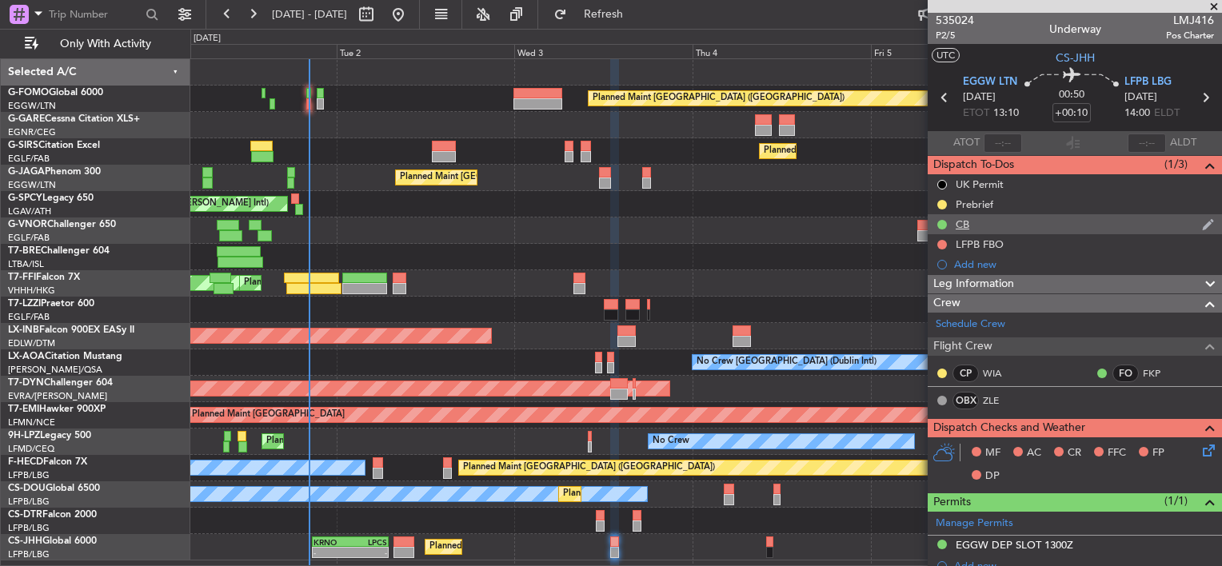
scroll to position [0, 0]
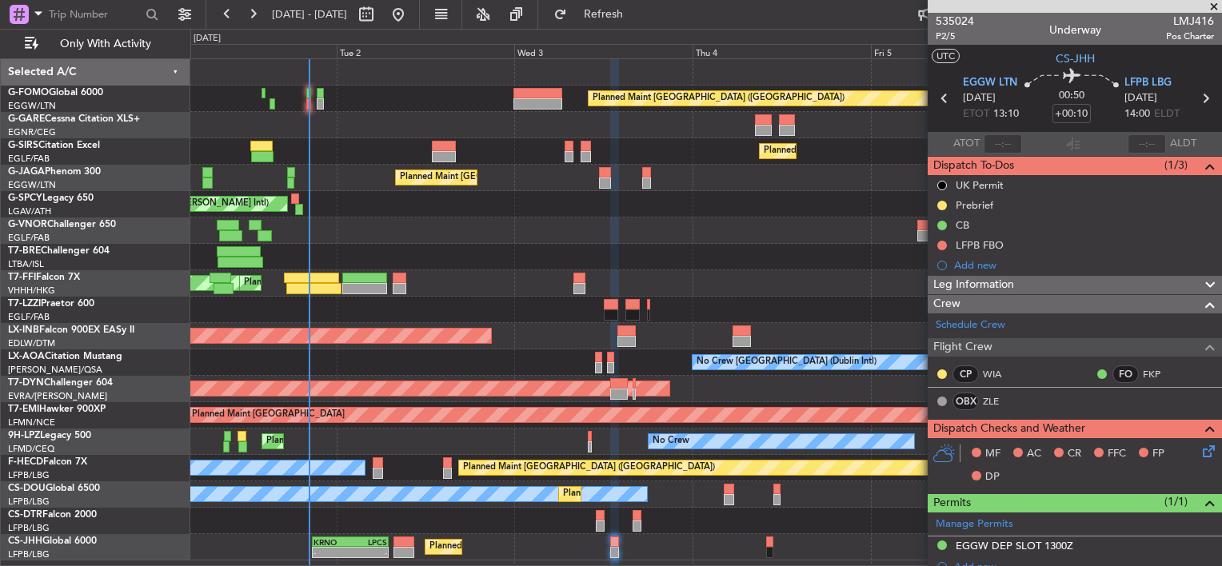
click at [398, 560] on div "Planned Maint London (Luton) - - KRNO 20:50 Z LPCS 07:05 Z" at bounding box center [705, 547] width 1031 height 26
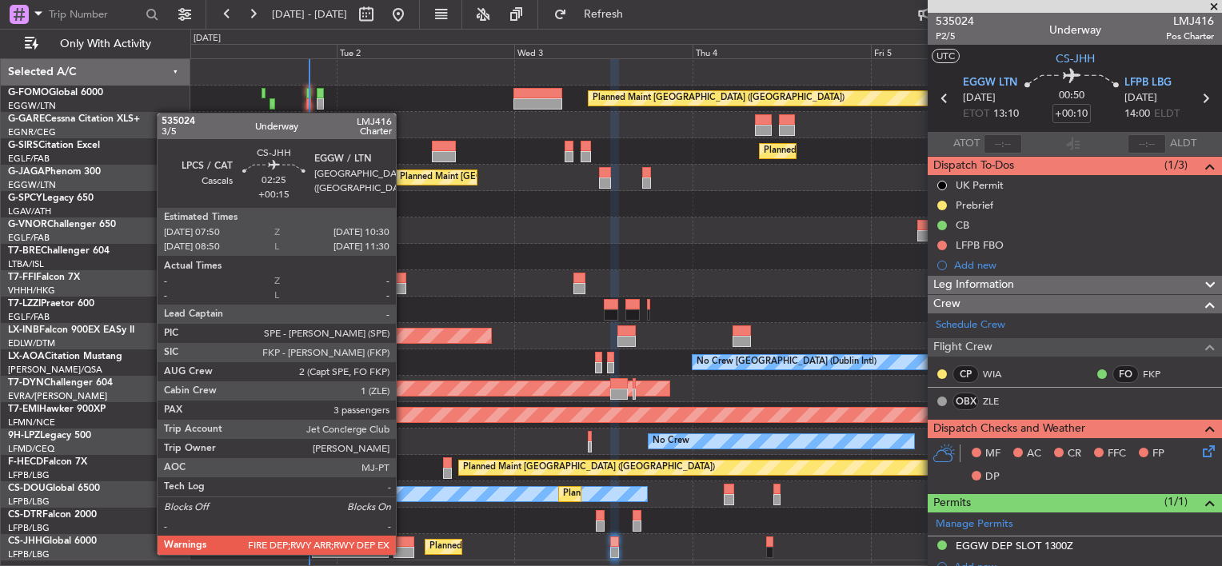
click at [403, 553] on div at bounding box center [404, 552] width 20 height 11
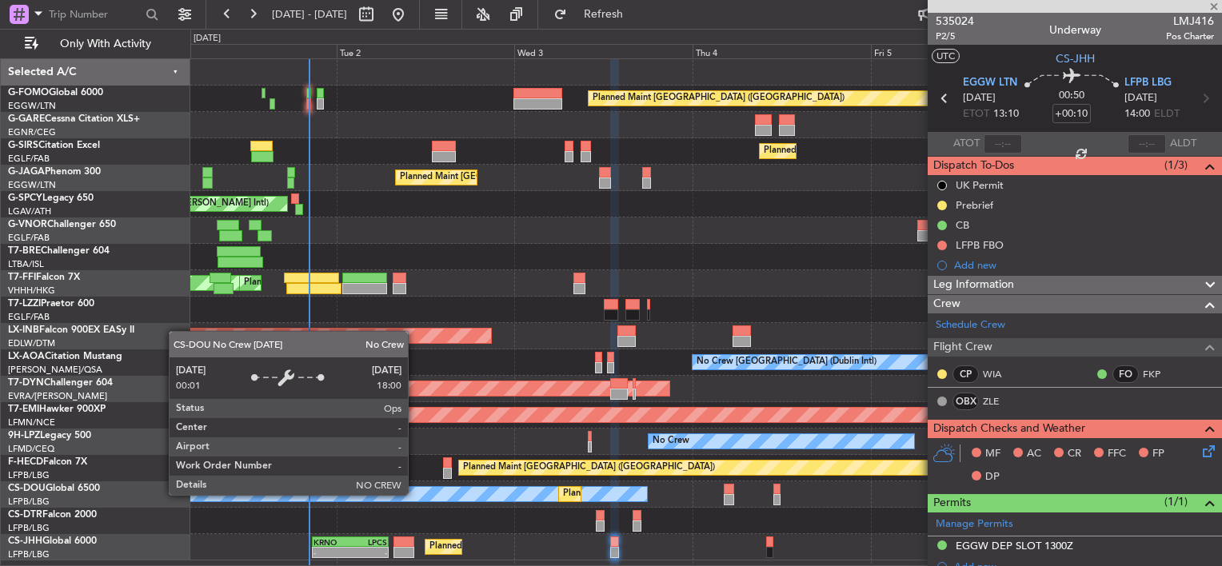
type input "+00:15"
type input "3"
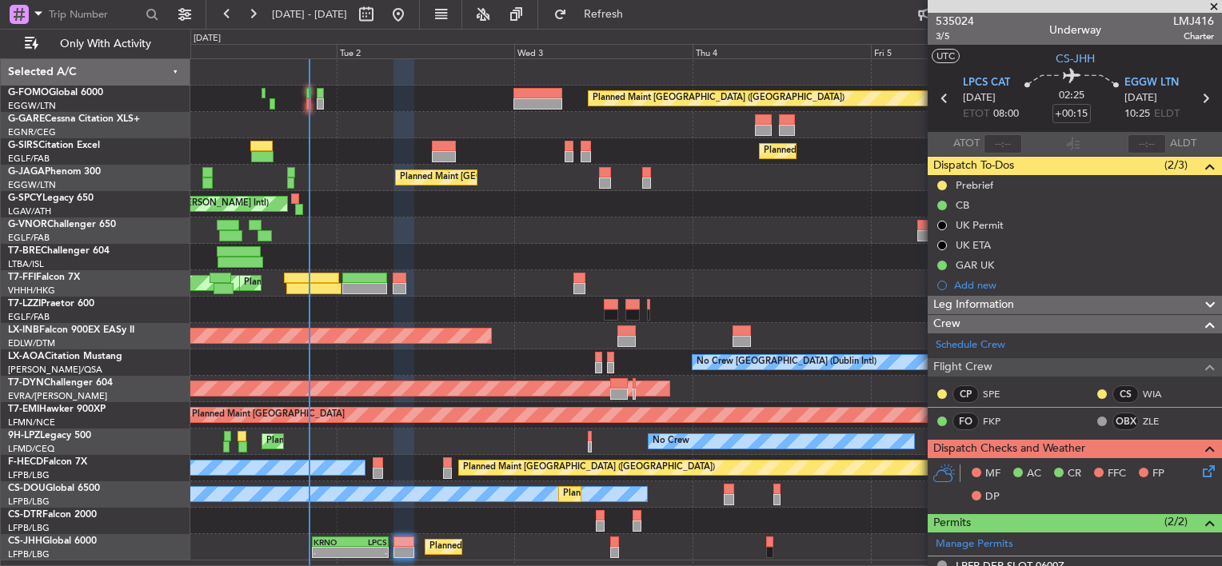
click at [414, 550] on div "Planned Maint London (Luton) - - KRNO 20:50 Z LPCS 07:05 Z" at bounding box center [705, 547] width 1031 height 26
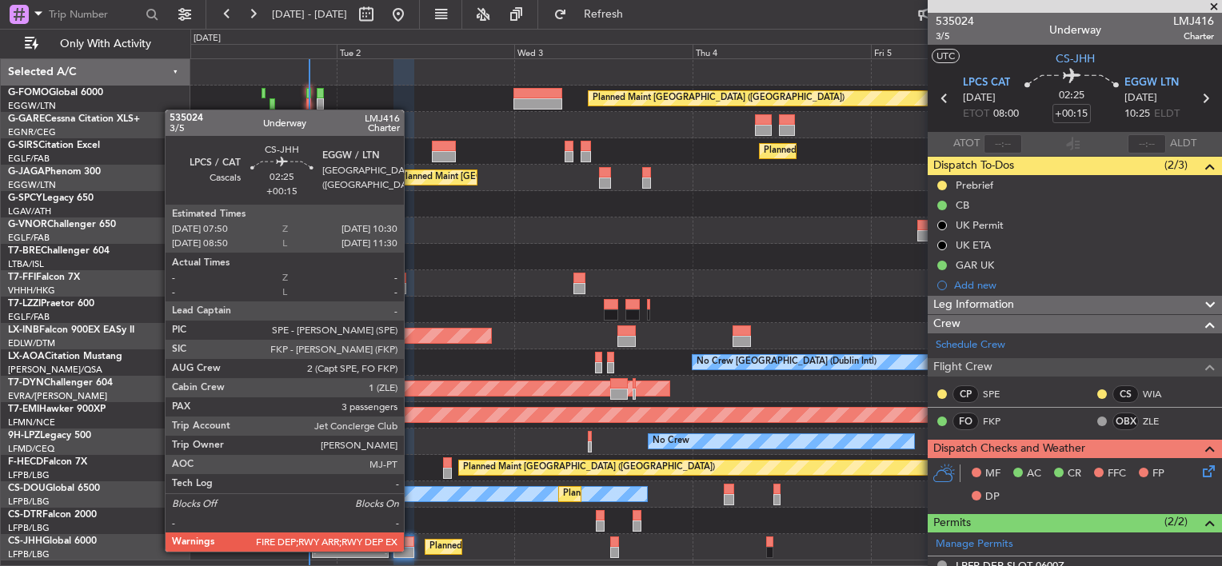
click at [411, 550] on div at bounding box center [404, 552] width 20 height 11
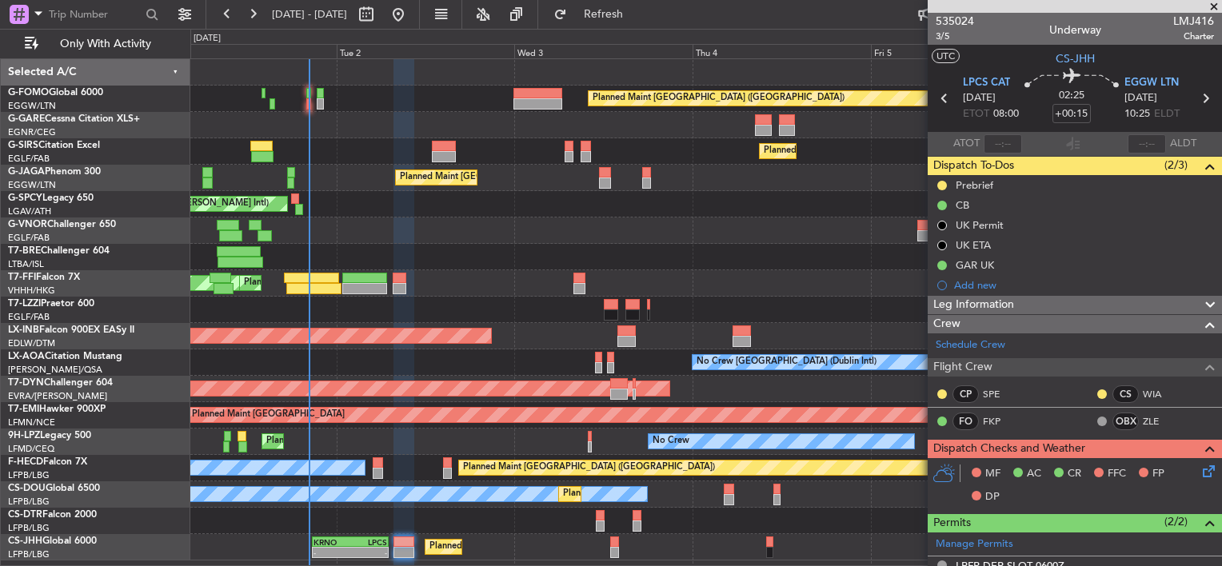
scroll to position [160, 0]
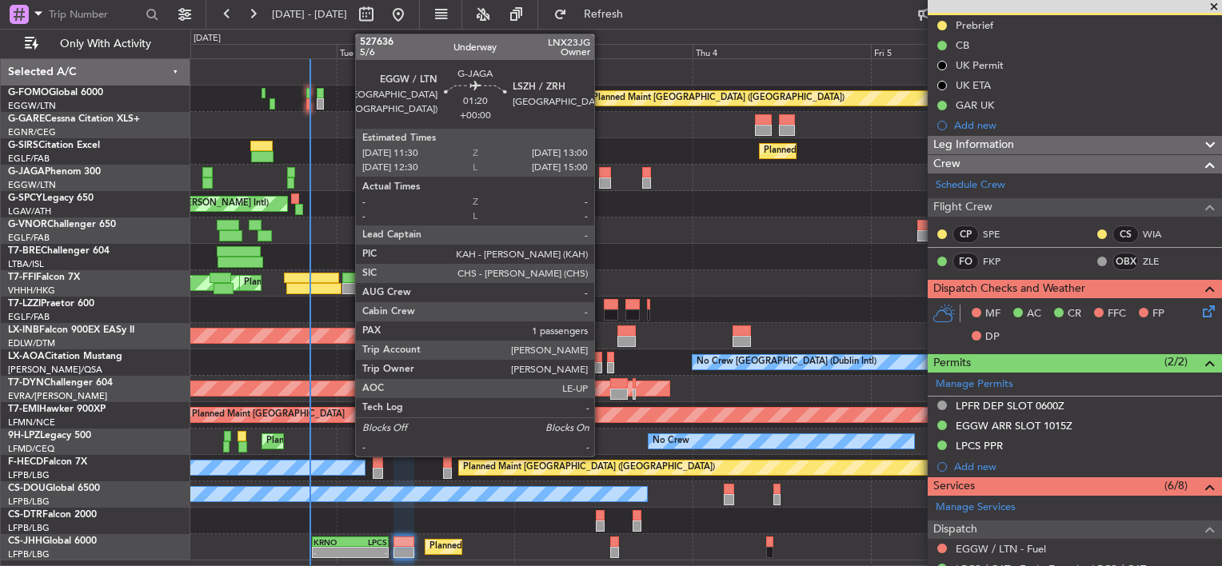
click at [601, 175] on div at bounding box center [604, 172] width 11 height 11
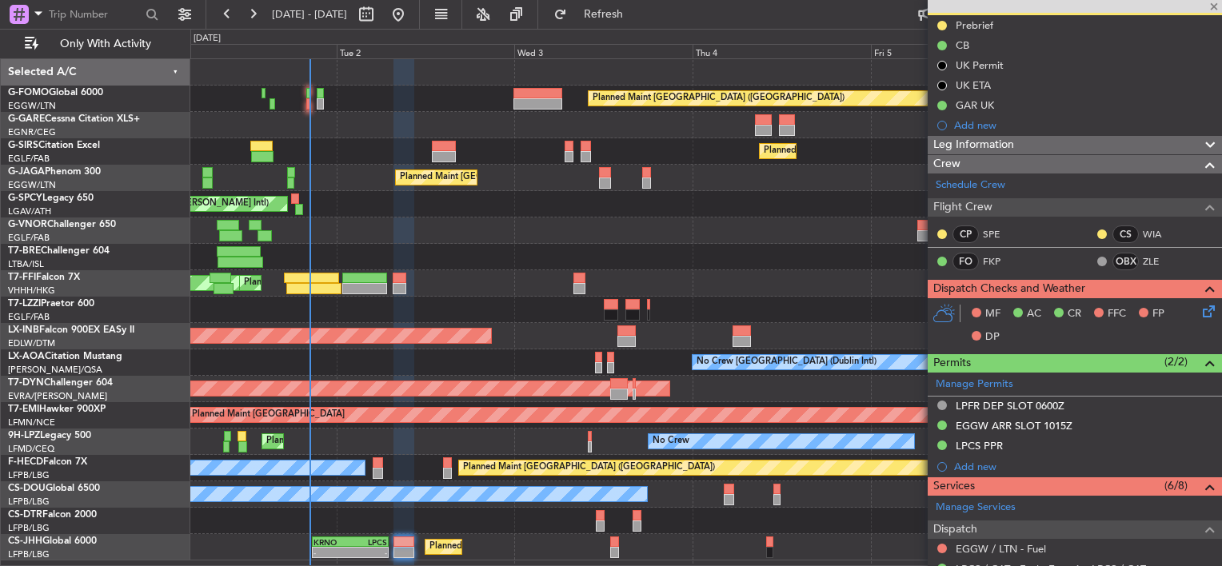
type input "1"
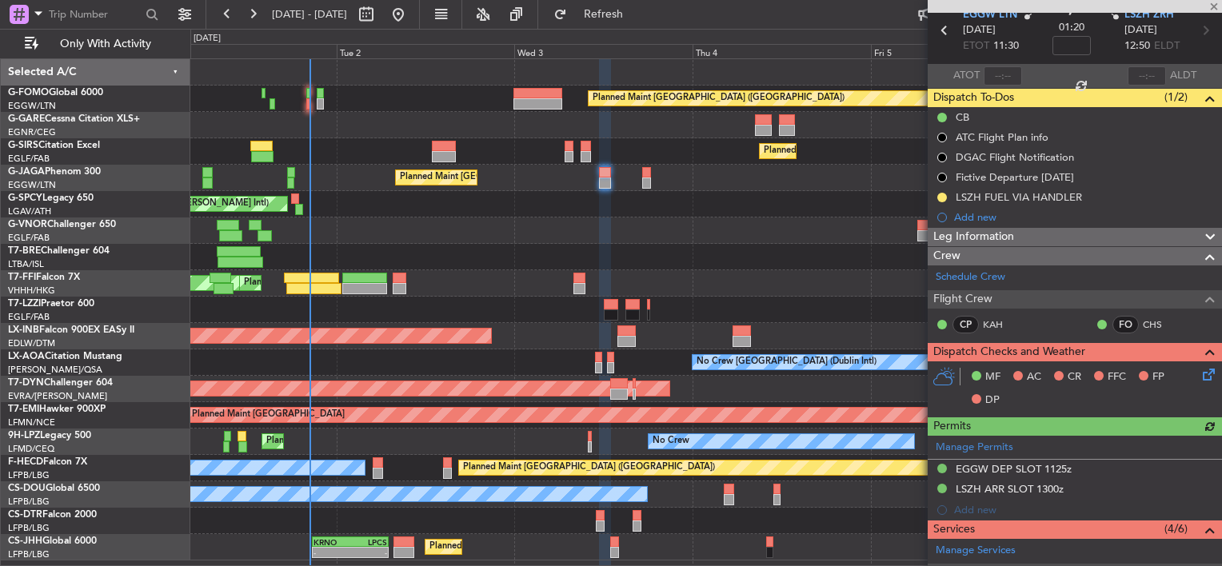
scroll to position [0, 0]
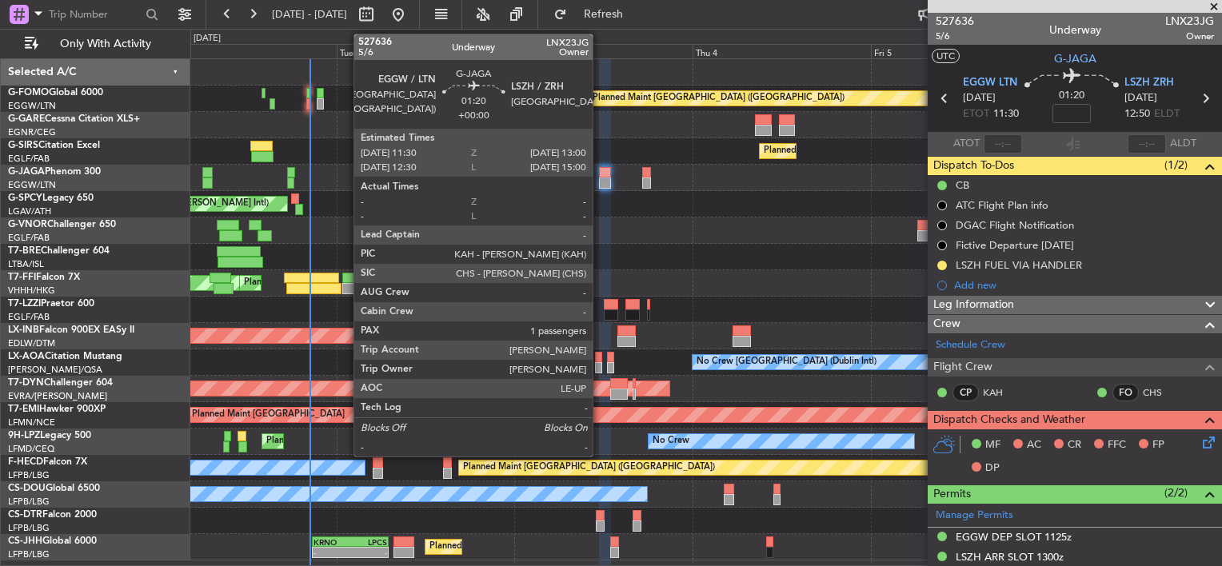
click at [601, 173] on div at bounding box center [604, 172] width 11 height 11
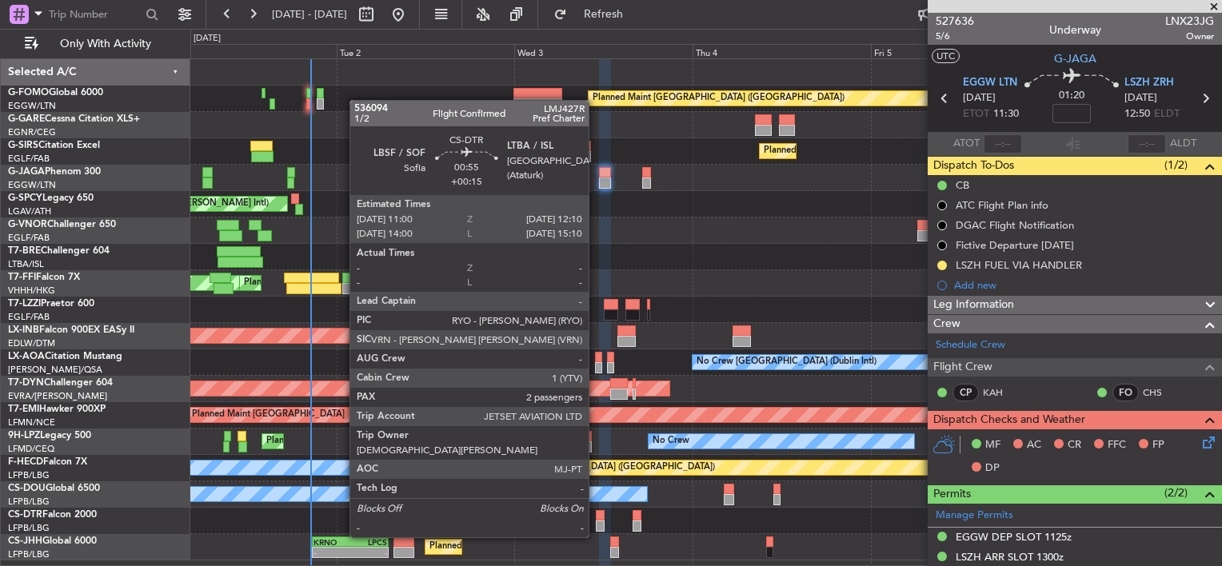
click at [596, 521] on div at bounding box center [600, 526] width 9 height 11
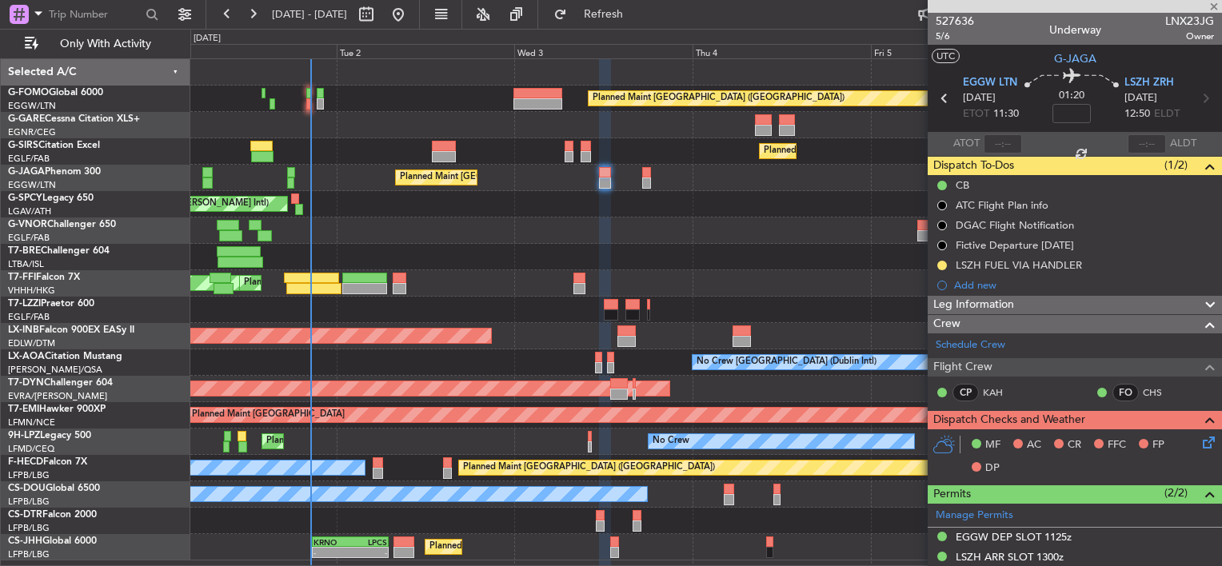
type input "+00:15"
type input "2"
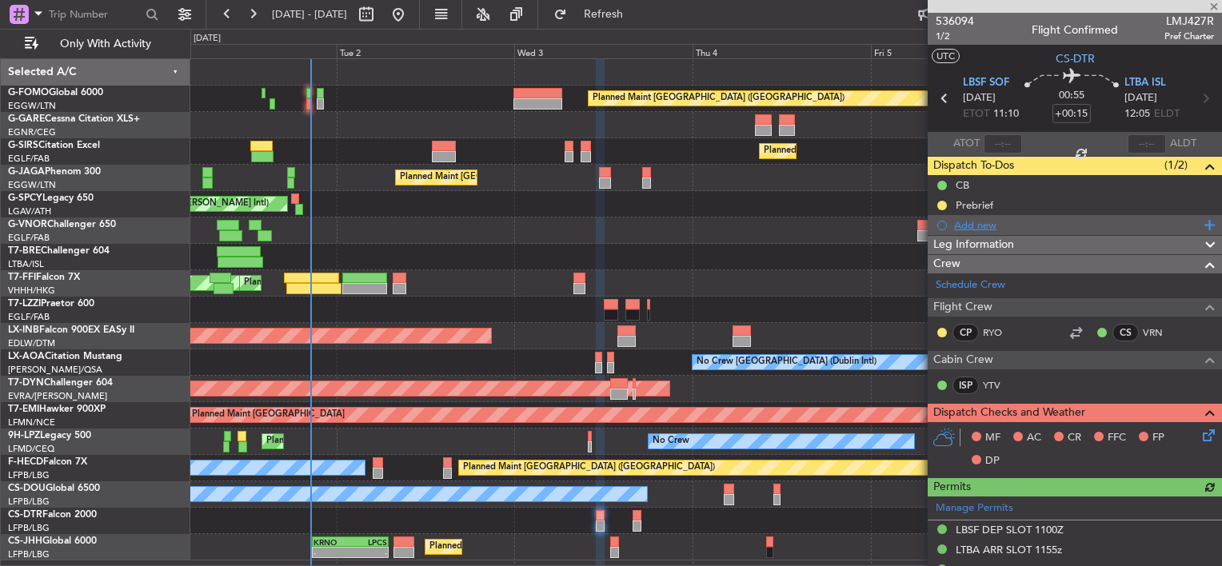
click at [967, 218] on div "Add new" at bounding box center [1077, 225] width 246 height 14
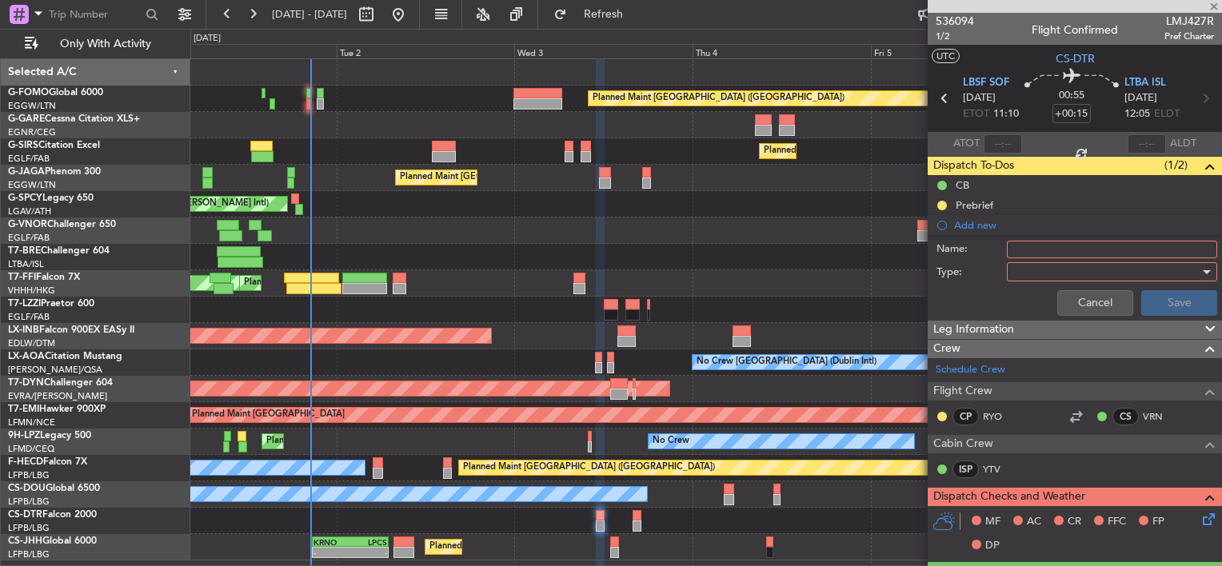
click at [1076, 253] on input "Name:" at bounding box center [1112, 250] width 210 height 18
type input "LTBA FUEL VIA HANDLER"
click at [1075, 254] on input "LTBA FUEL VIA HANDLER" at bounding box center [1112, 250] width 210 height 18
click at [1069, 263] on div at bounding box center [1106, 272] width 186 height 24
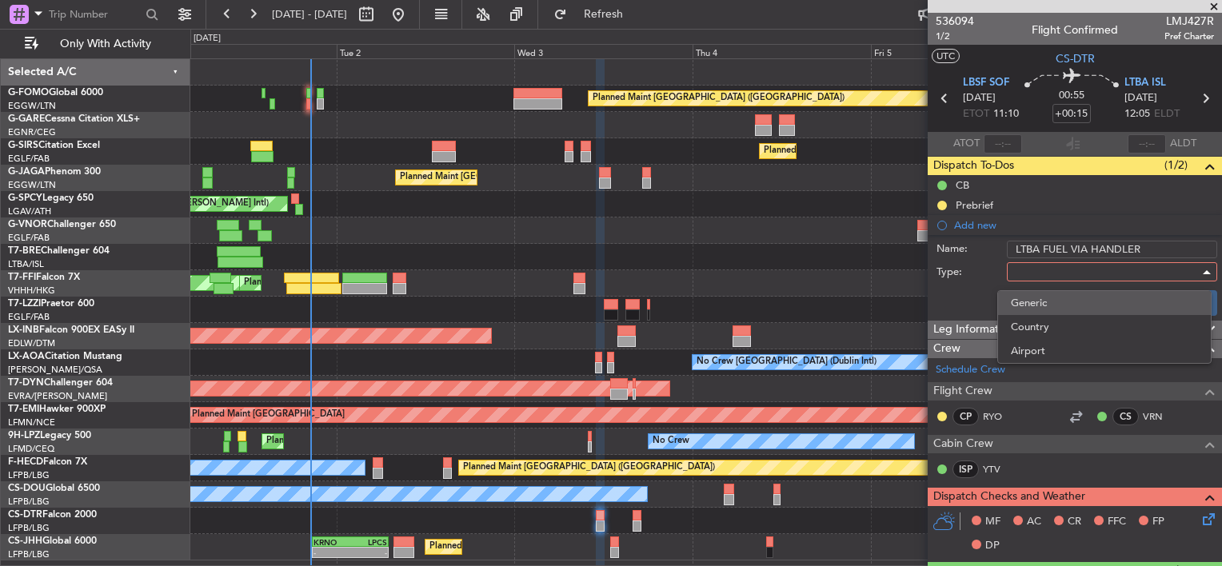
click at [1037, 297] on span "Generic" at bounding box center [1104, 303] width 187 height 24
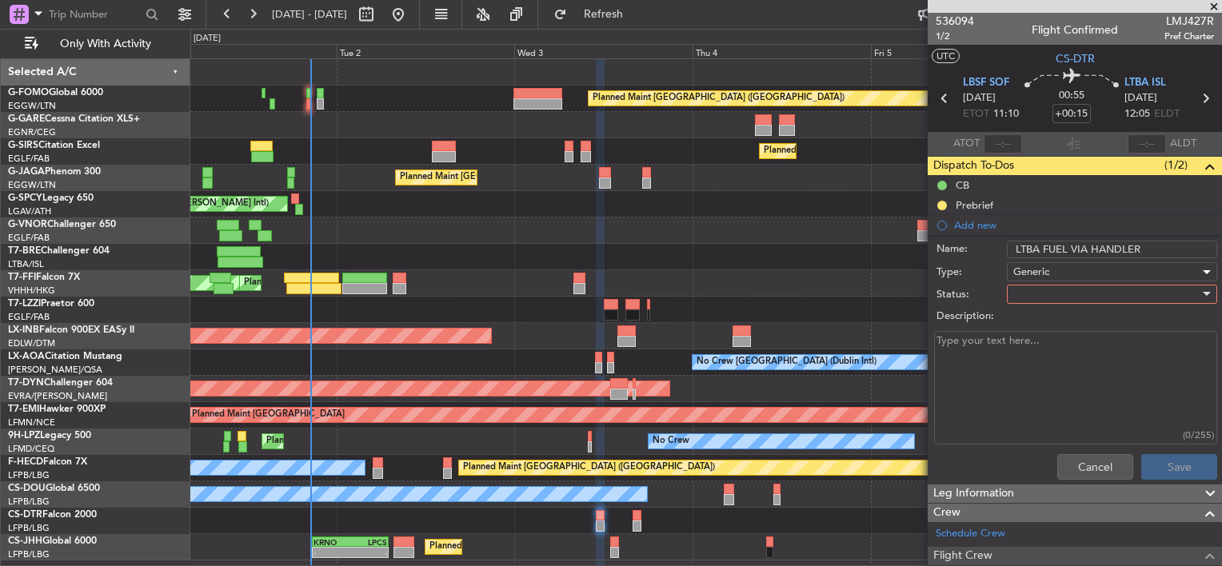
click at [1045, 290] on div at bounding box center [1106, 294] width 186 height 24
click at [1049, 345] on span "In Progress" at bounding box center [1104, 350] width 187 height 24
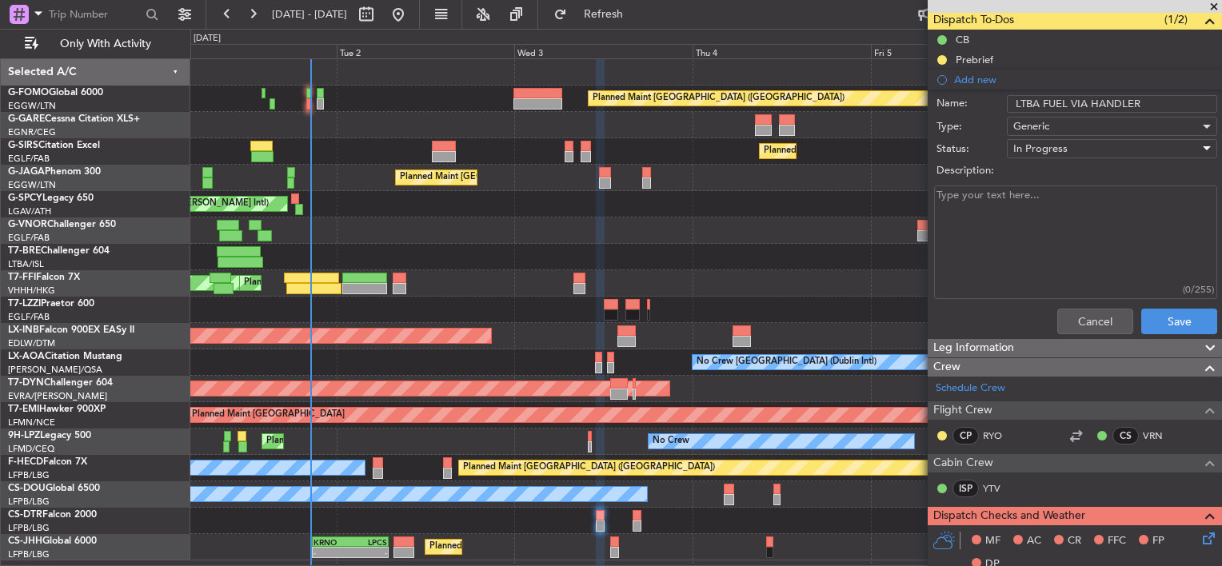
scroll to position [160, 0]
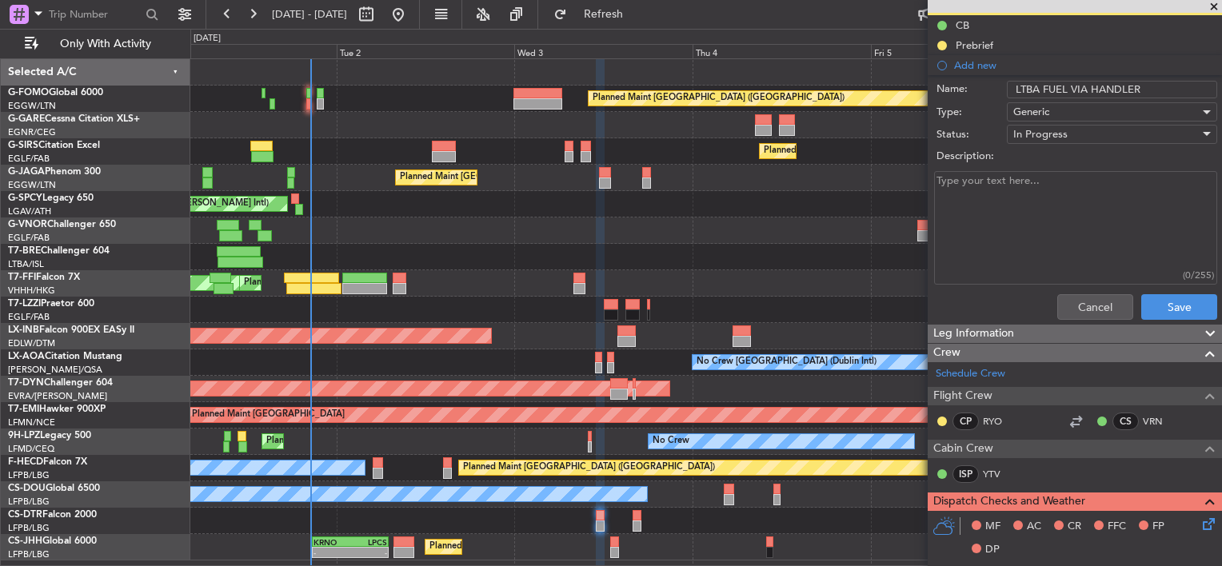
click at [1121, 82] on input "LTBA FUEL VIA HANDLER" at bounding box center [1112, 90] width 210 height 18
click at [1167, 304] on button "Save" at bounding box center [1179, 307] width 76 height 26
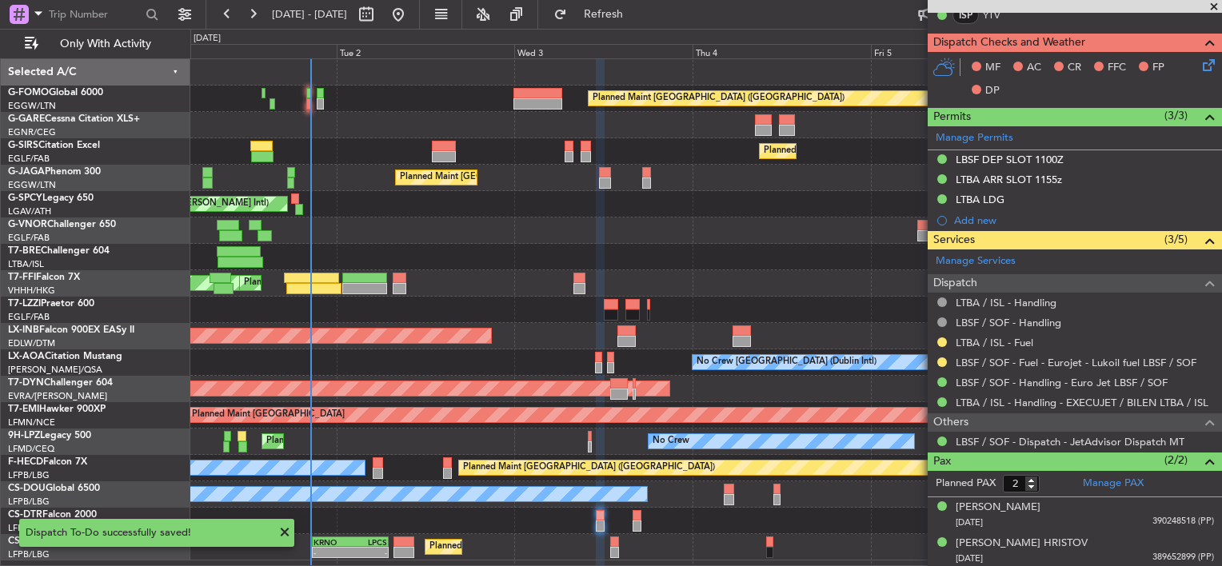
scroll to position [0, 0]
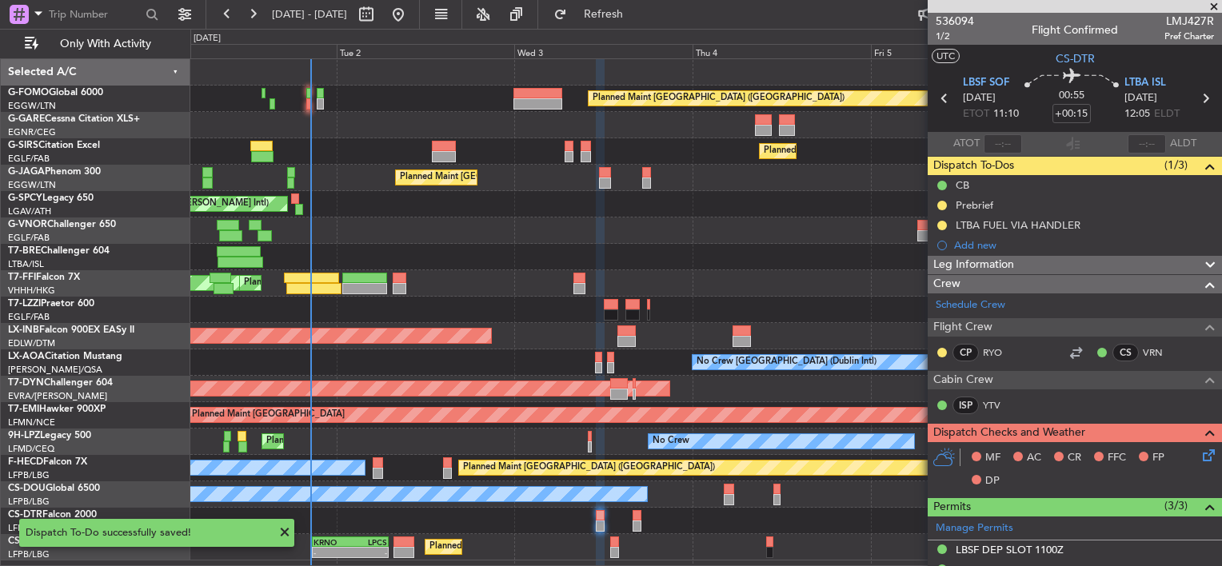
click at [1193, 86] on section "LBSF SOF 03/09/2025 ETOT 11:10 00:55 +00:15 LTBA ISL 03/09/2025 12:05 ELDT" at bounding box center [1075, 100] width 294 height 63
click at [1195, 98] on icon at bounding box center [1205, 98] width 21 height 21
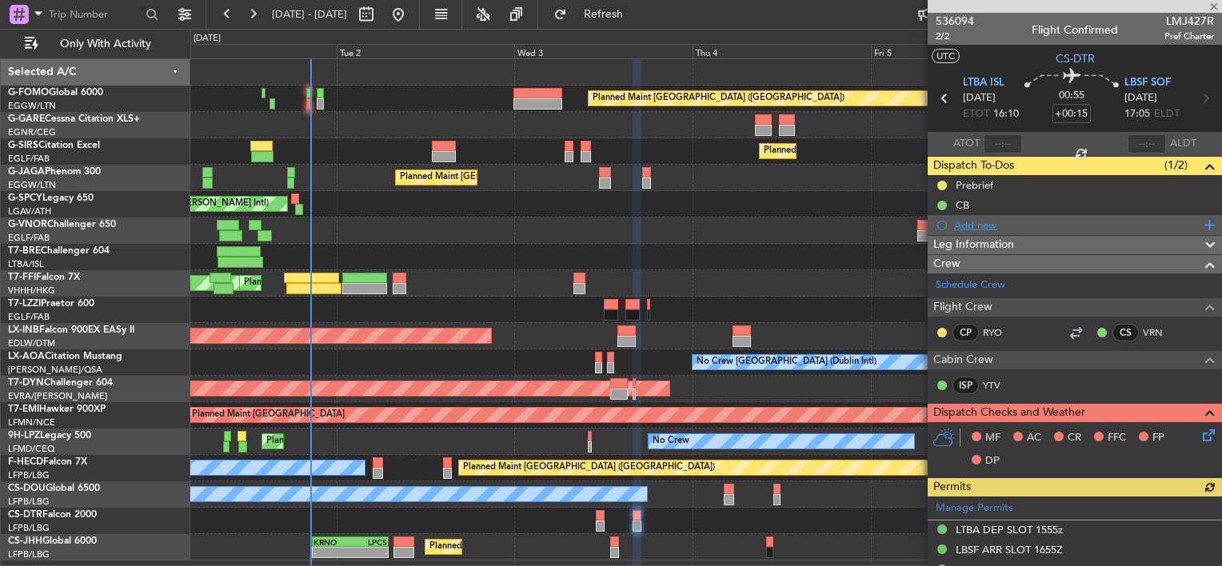
click at [957, 223] on div "Add new" at bounding box center [1077, 225] width 246 height 14
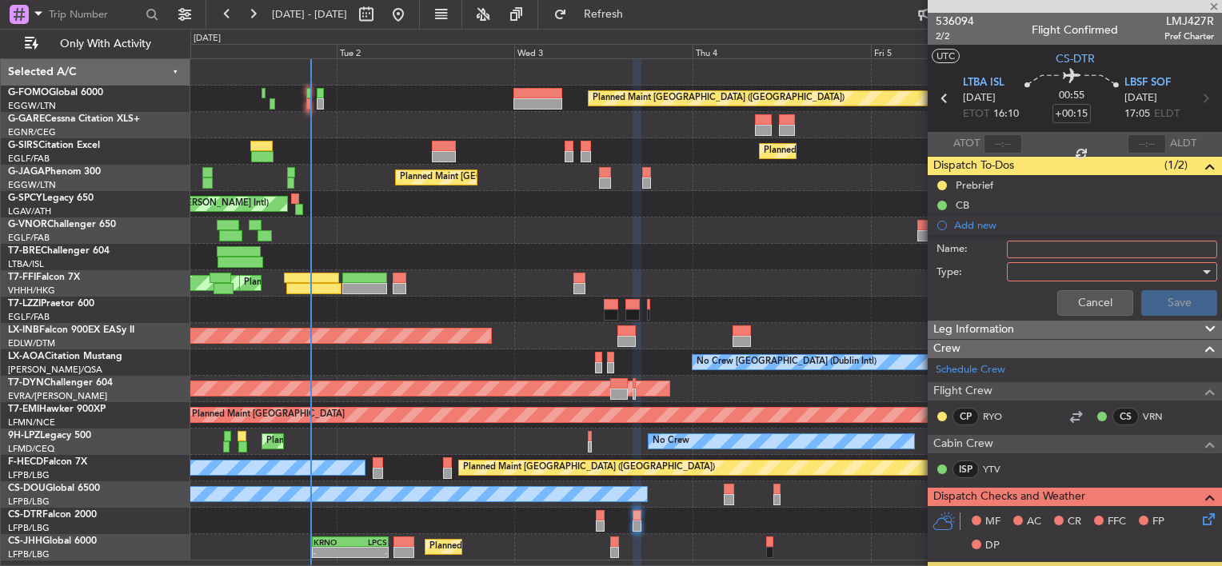
click at [1029, 255] on input "Name:" at bounding box center [1112, 250] width 210 height 18
paste input "LTBA FUEL VIA HANDLER"
type input "LTBA FUEL VIA HANDLER"
click at [1035, 265] on div at bounding box center [1106, 272] width 186 height 24
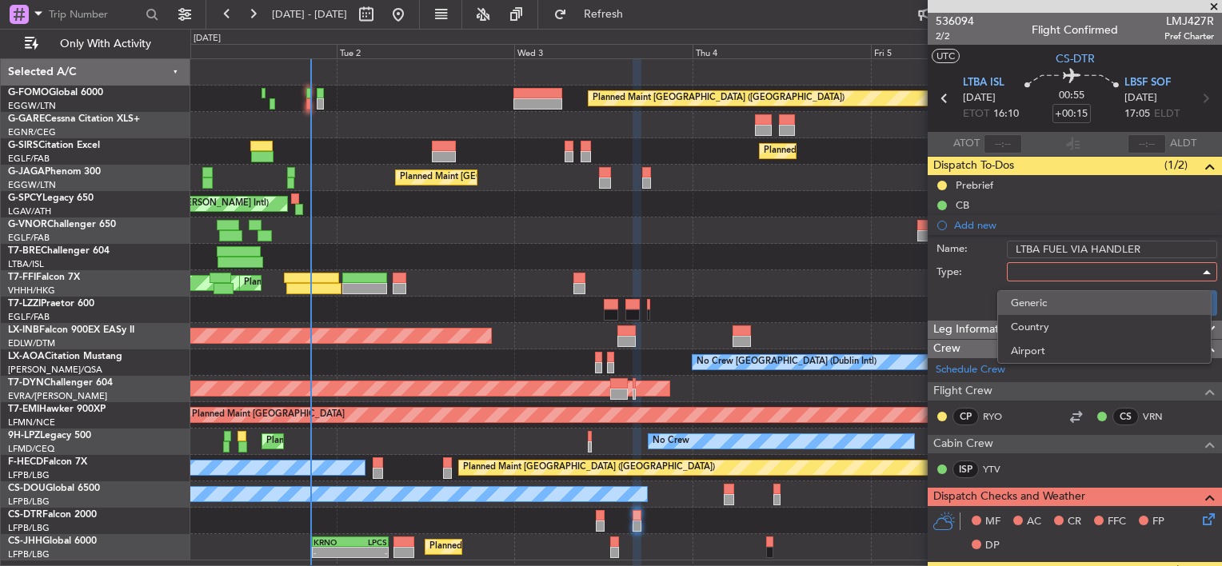
click at [1049, 306] on span "Generic" at bounding box center [1104, 303] width 187 height 24
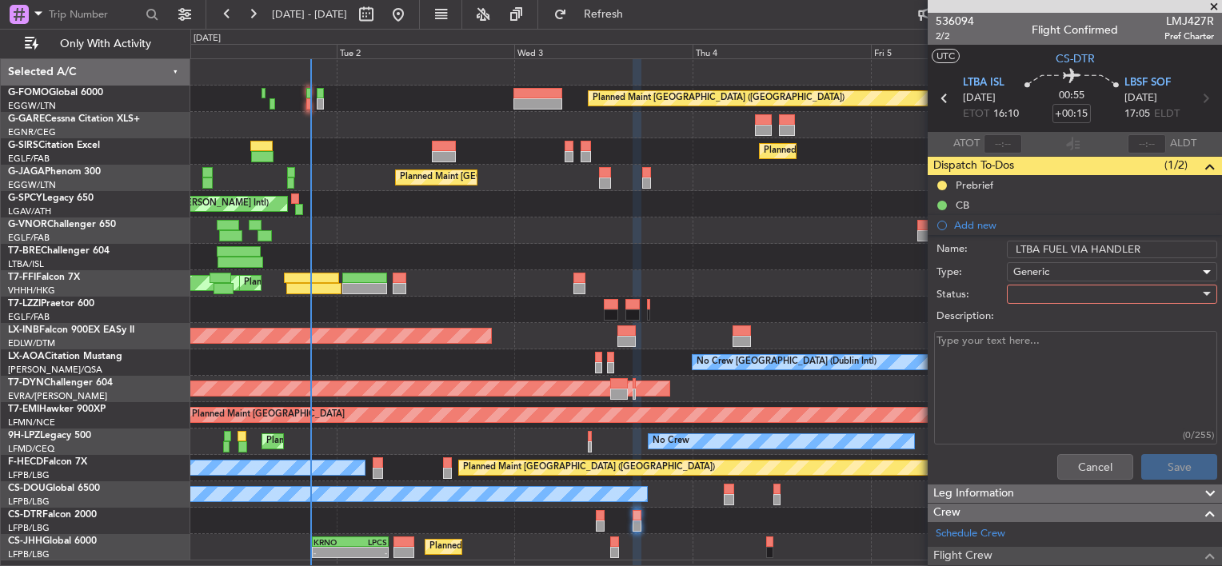
click at [1048, 301] on div at bounding box center [1106, 294] width 186 height 24
click at [1054, 352] on span "In Progress" at bounding box center [1104, 350] width 187 height 24
click at [1147, 461] on button "Save" at bounding box center [1179, 467] width 76 height 26
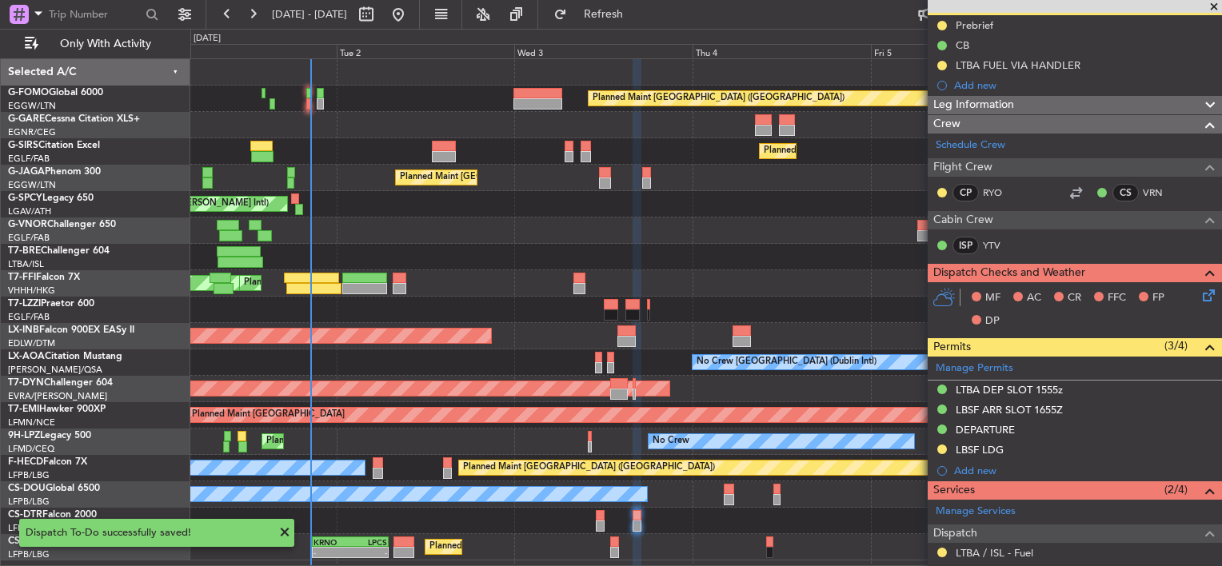
scroll to position [370, 0]
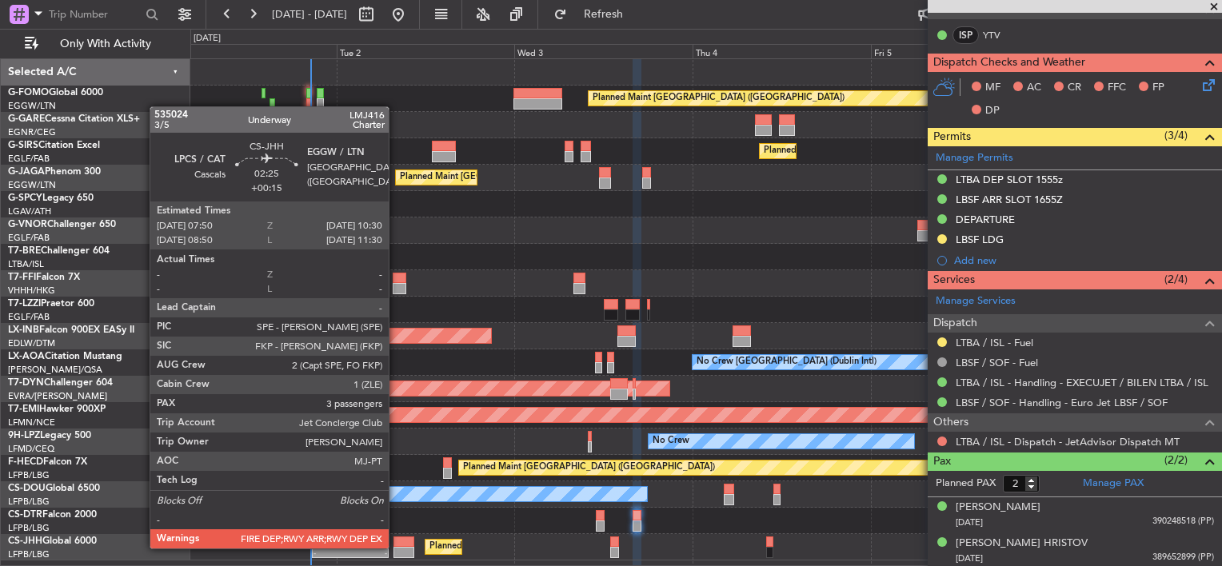
click at [396, 547] on div at bounding box center [404, 552] width 20 height 11
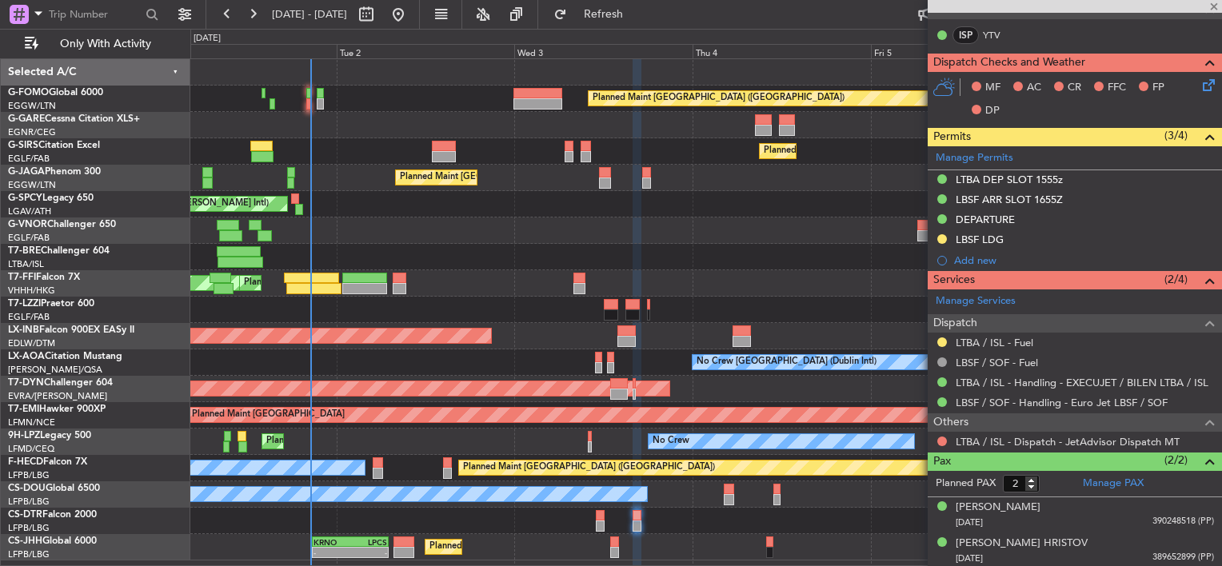
type input "3"
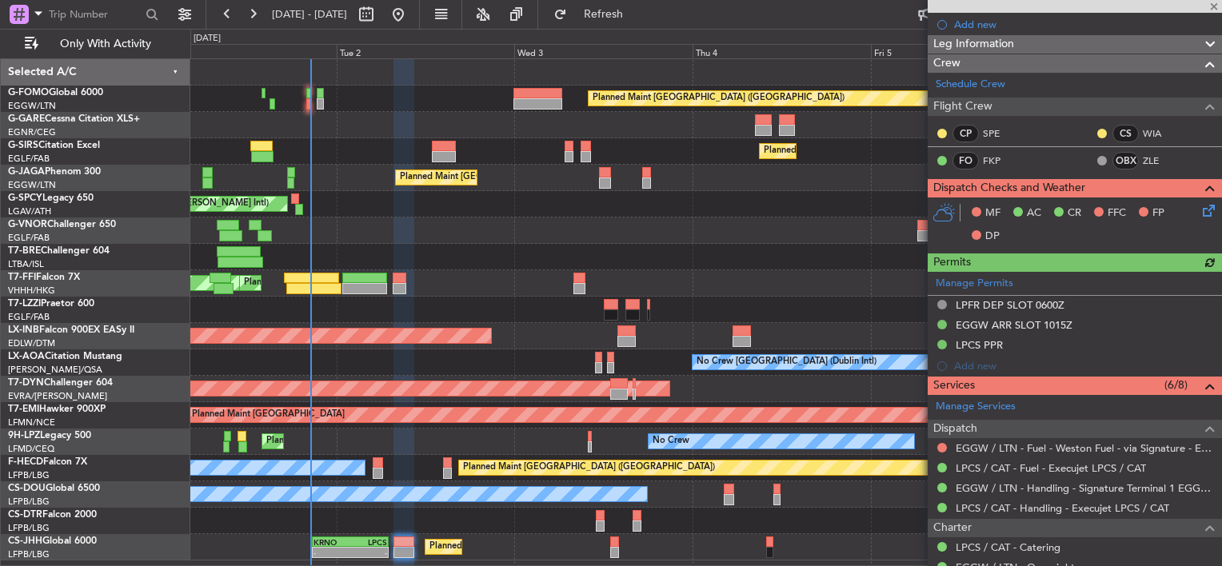
scroll to position [400, 0]
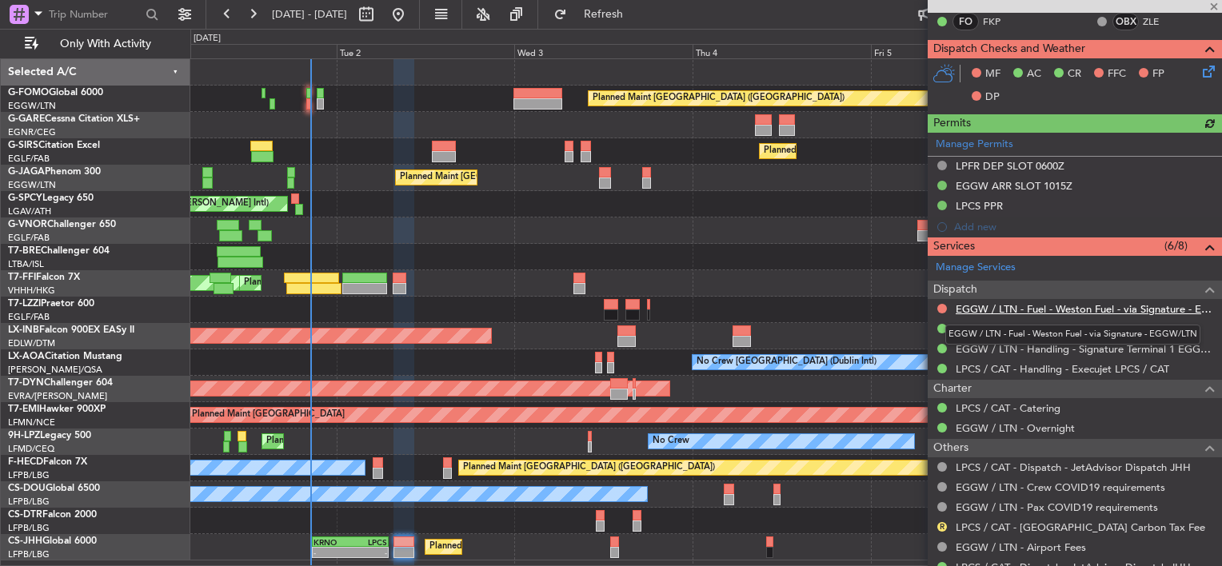
click at [1078, 310] on link "EGGW / LTN - Fuel - Weston Fuel - via Signature - EGGW/LTN" at bounding box center [1085, 309] width 258 height 14
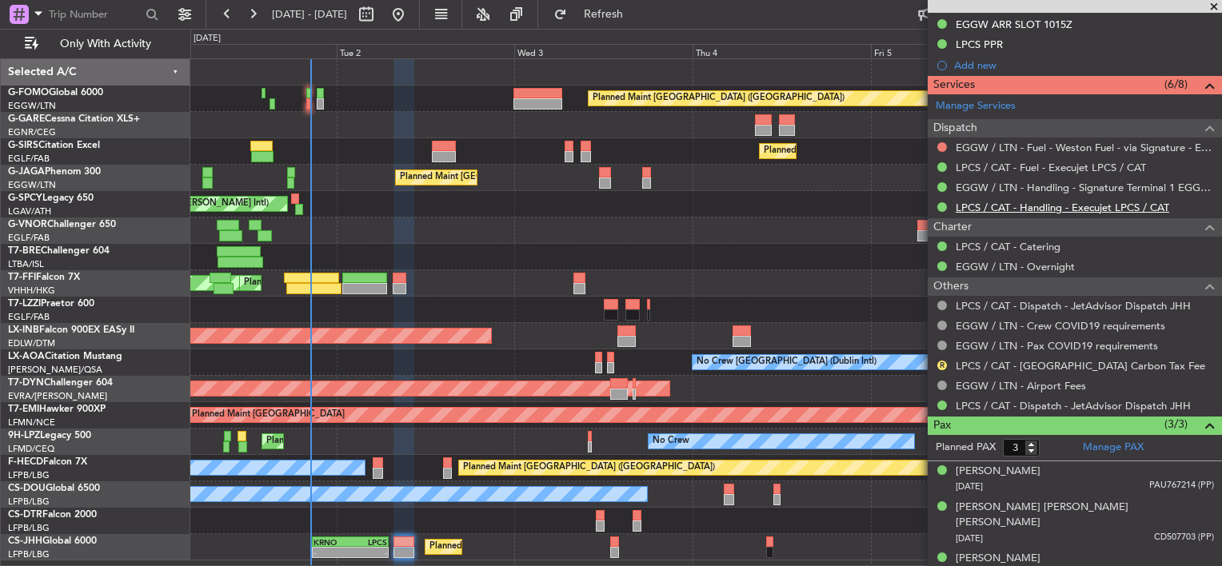
scroll to position [402, 0]
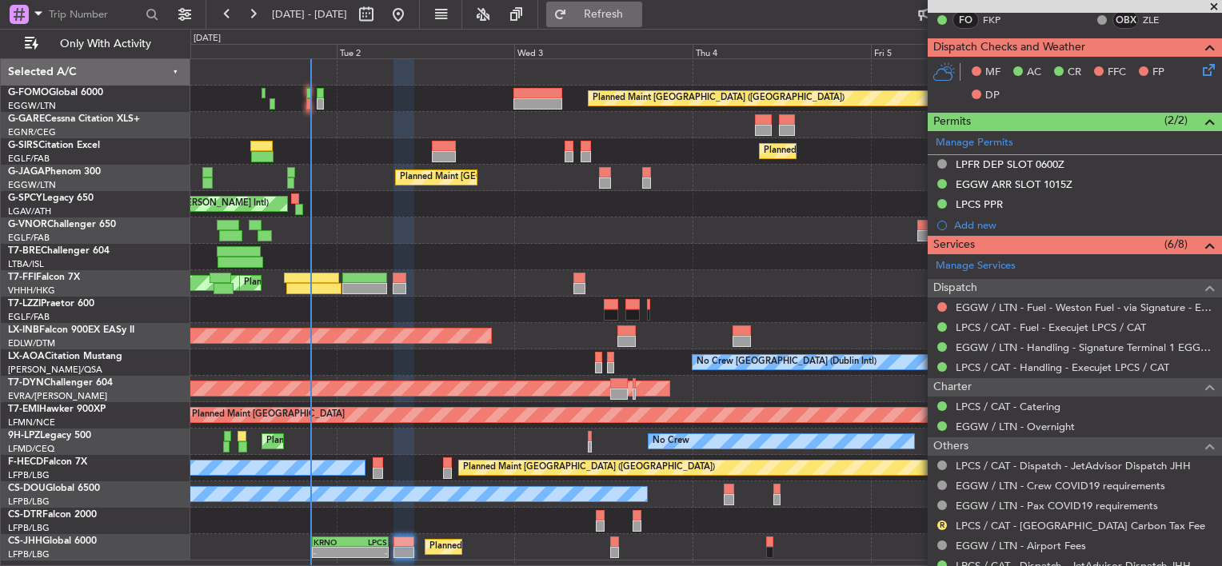
click at [621, 6] on button "Refresh" at bounding box center [594, 15] width 96 height 26
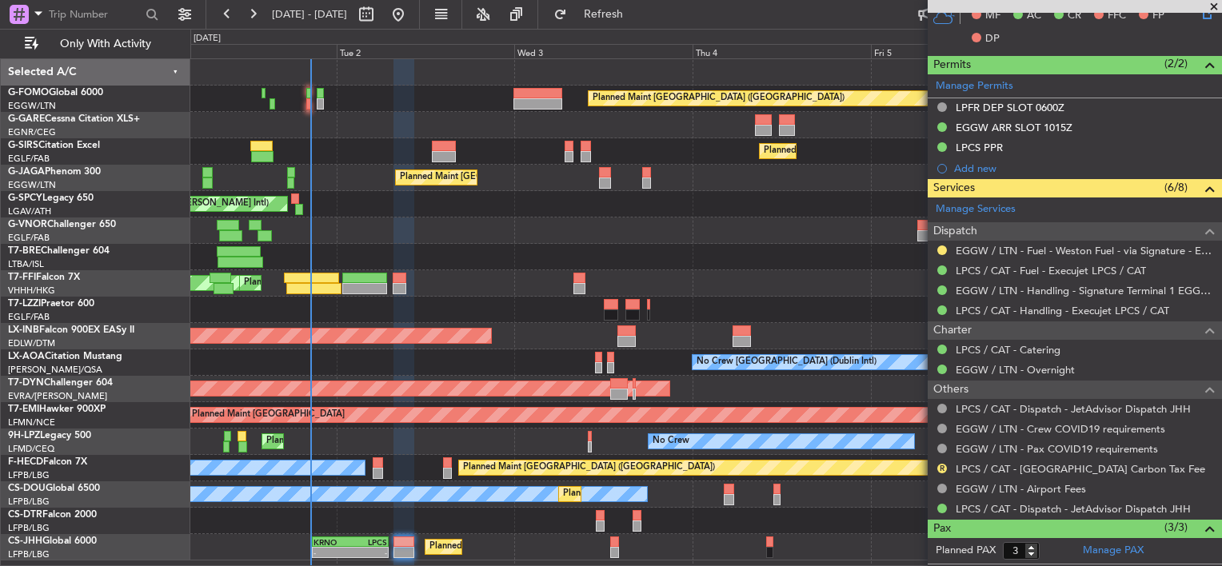
scroll to position [482, 0]
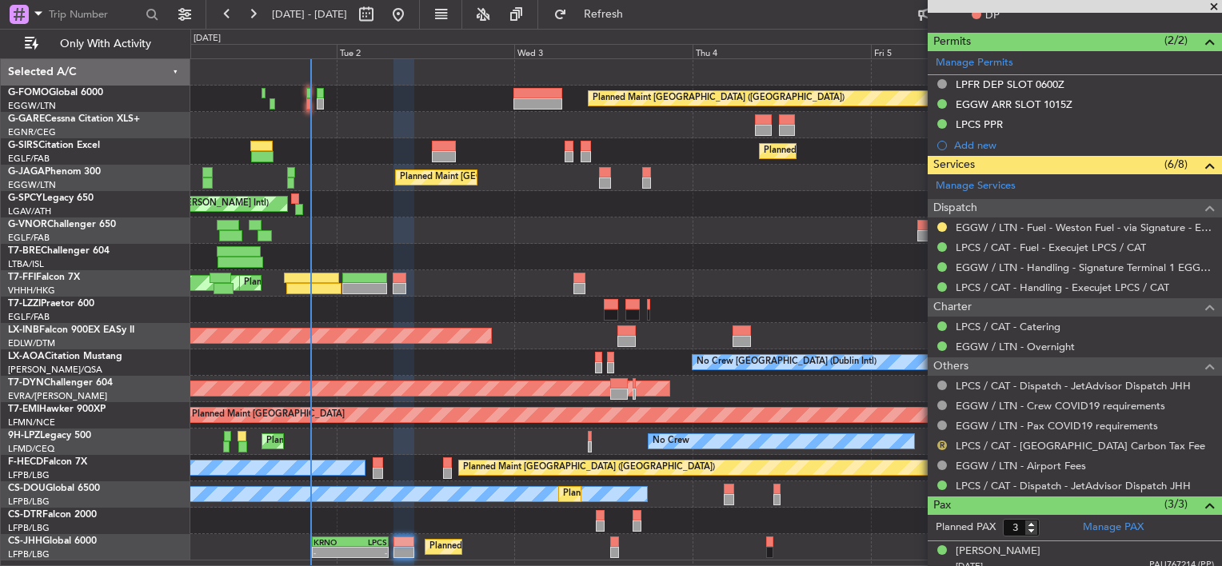
click at [944, 444] on button "R" at bounding box center [942, 446] width 10 height 10
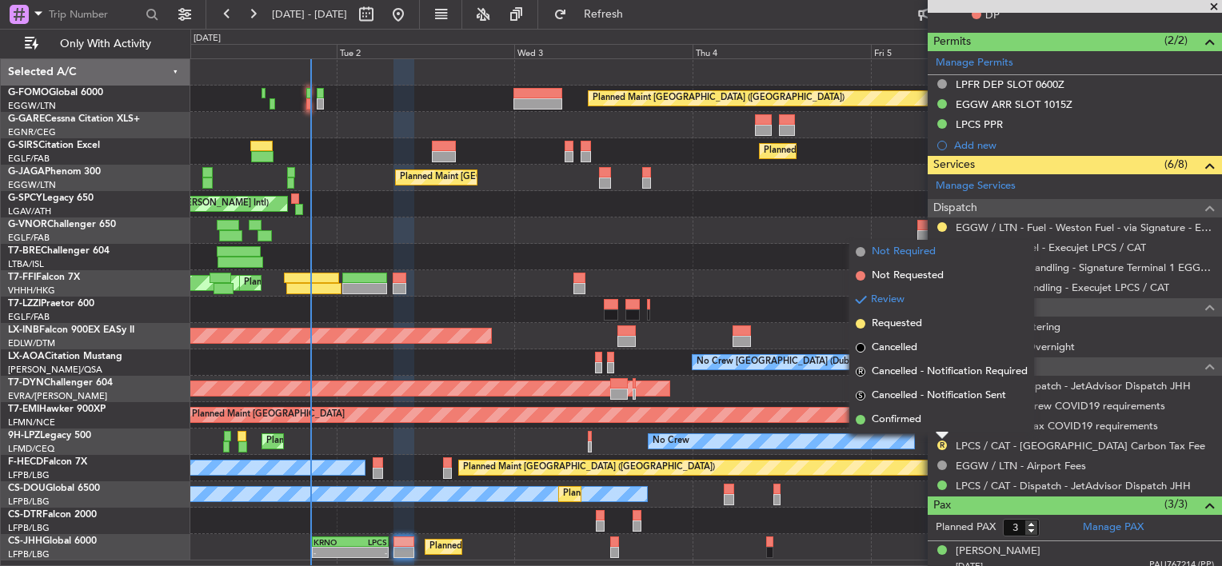
click at [921, 262] on li "Not Required" at bounding box center [941, 252] width 185 height 24
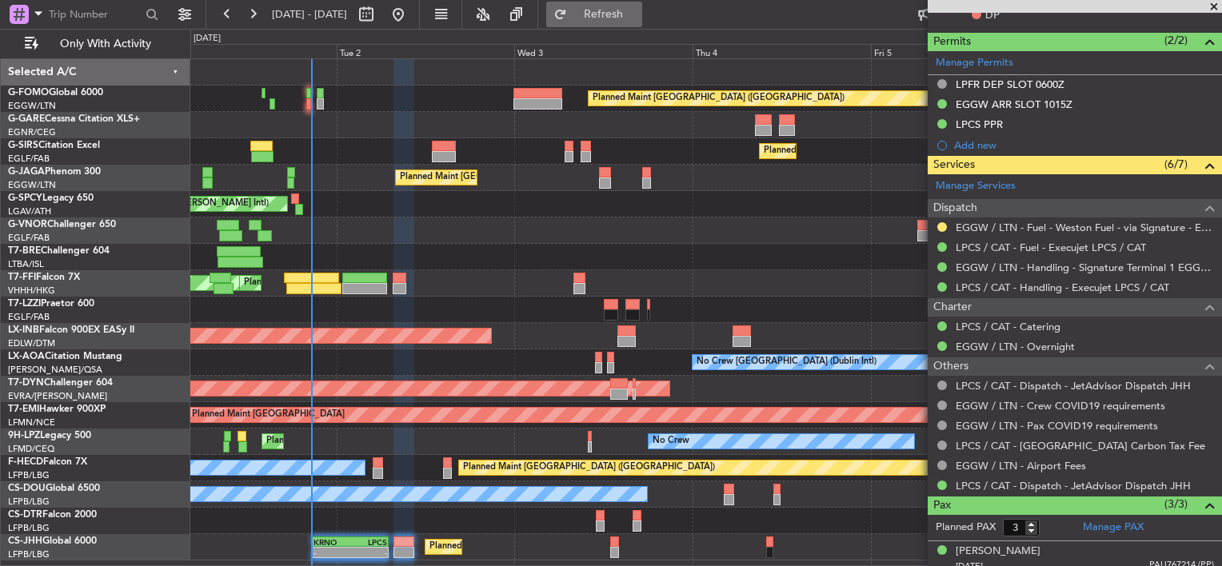
click at [642, 22] on button "Refresh" at bounding box center [594, 15] width 96 height 26
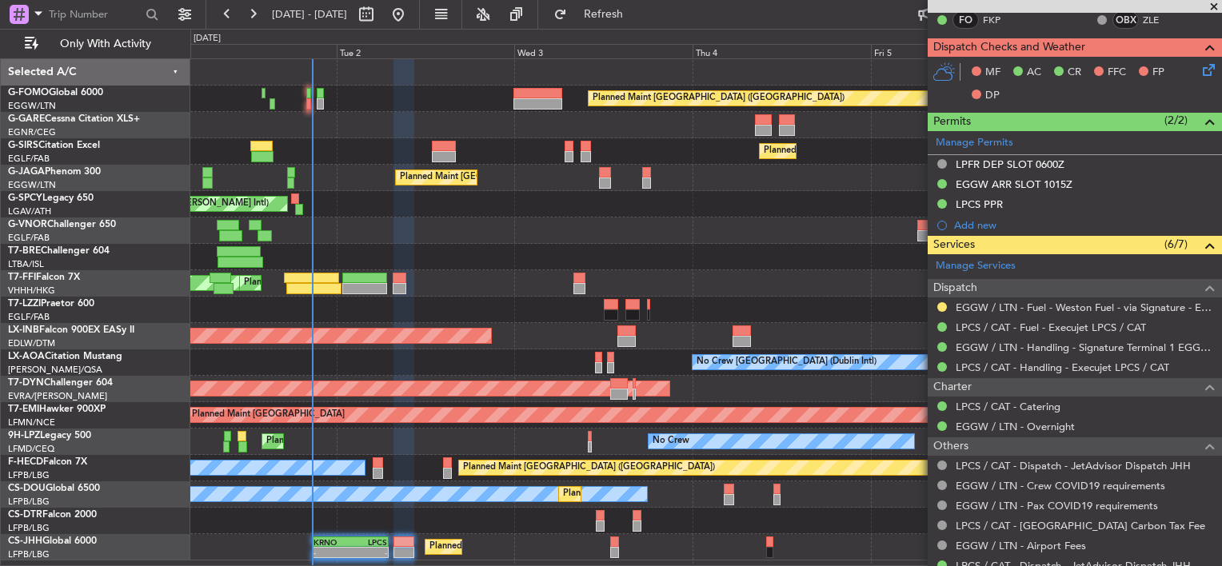
scroll to position [322, 0]
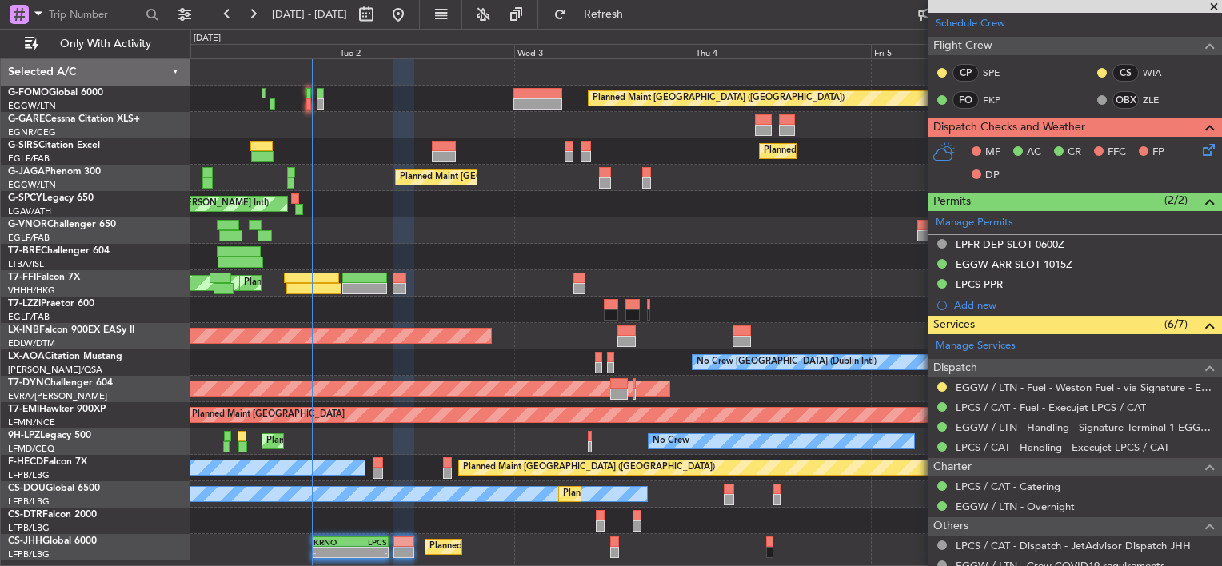
click at [1200, 150] on icon at bounding box center [1206, 147] width 13 height 13
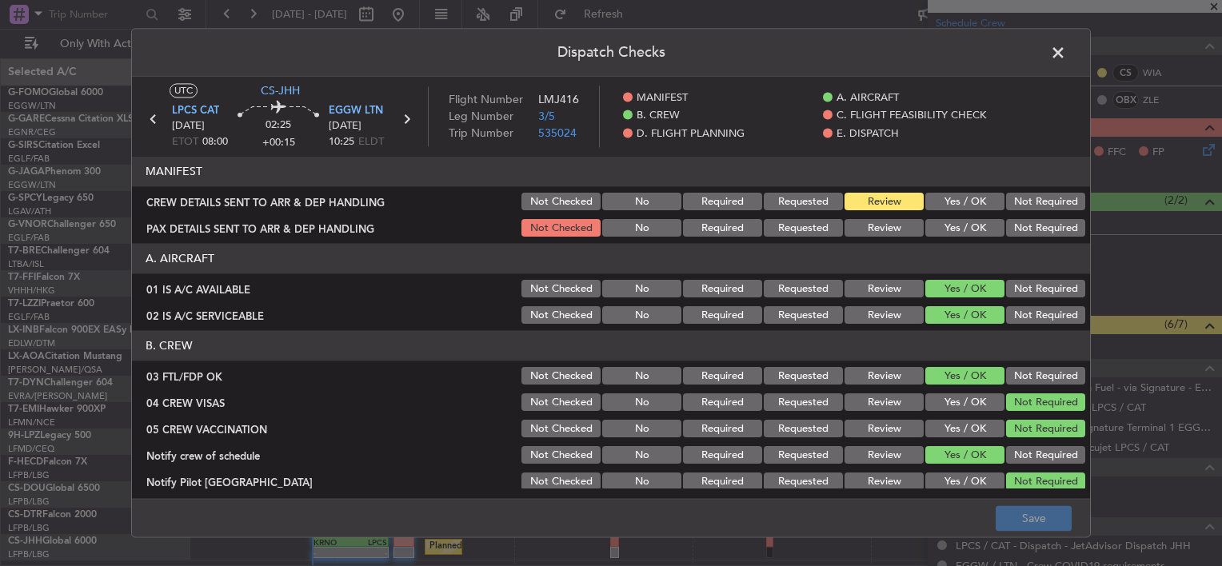
click at [976, 206] on button "Yes / OK" at bounding box center [964, 203] width 79 height 18
click at [969, 228] on button "Yes / OK" at bounding box center [964, 229] width 79 height 18
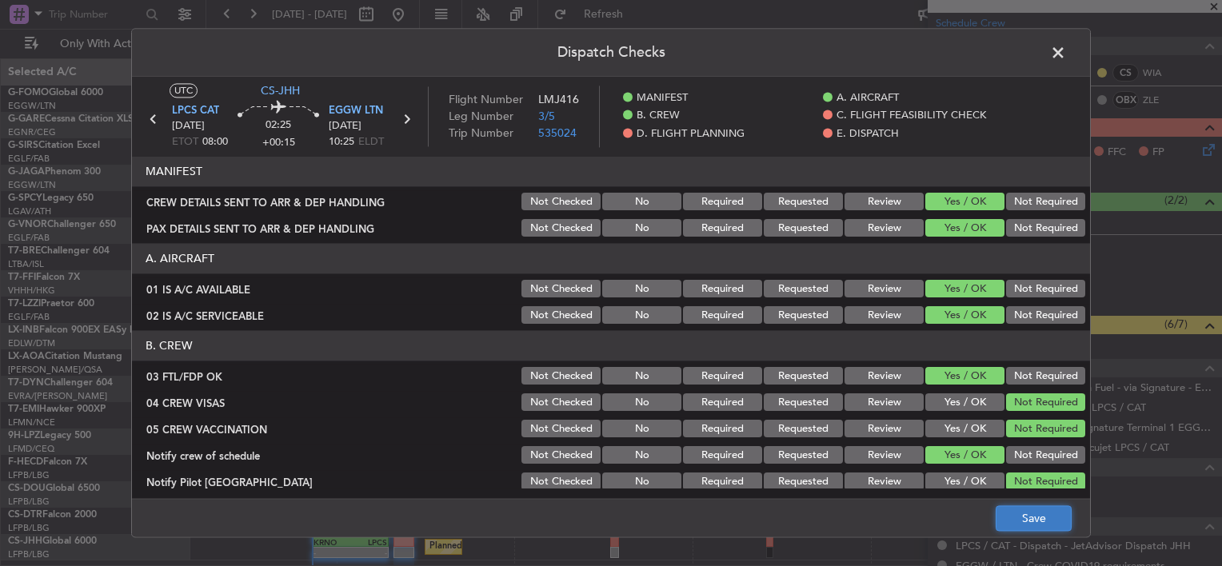
click at [1053, 523] on button "Save" at bounding box center [1034, 519] width 76 height 26
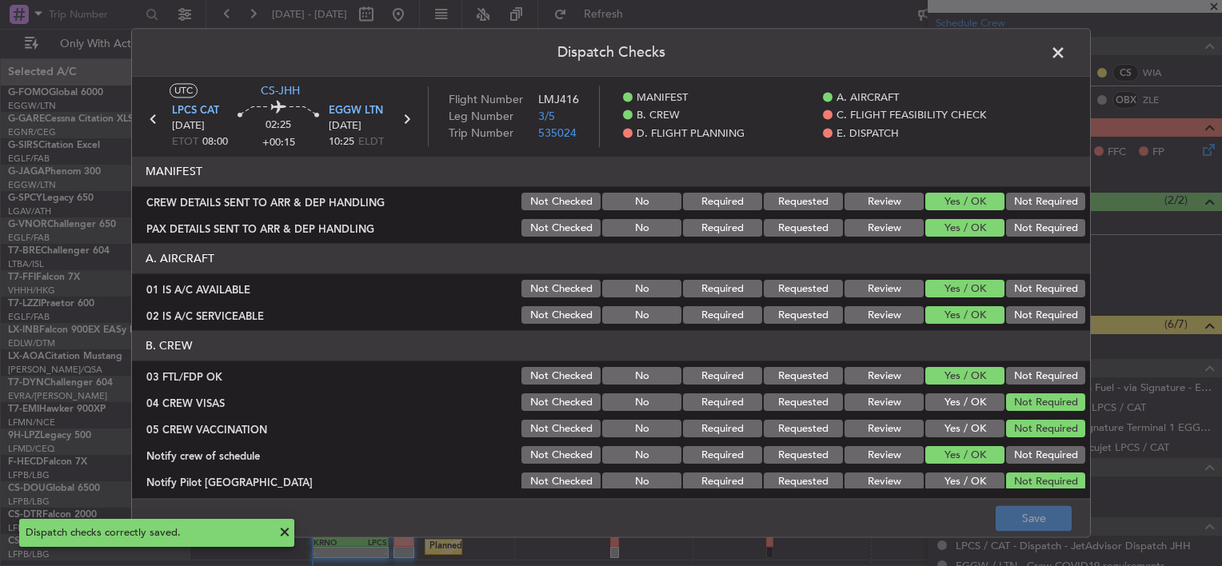
click at [1066, 52] on span at bounding box center [1066, 57] width 0 height 32
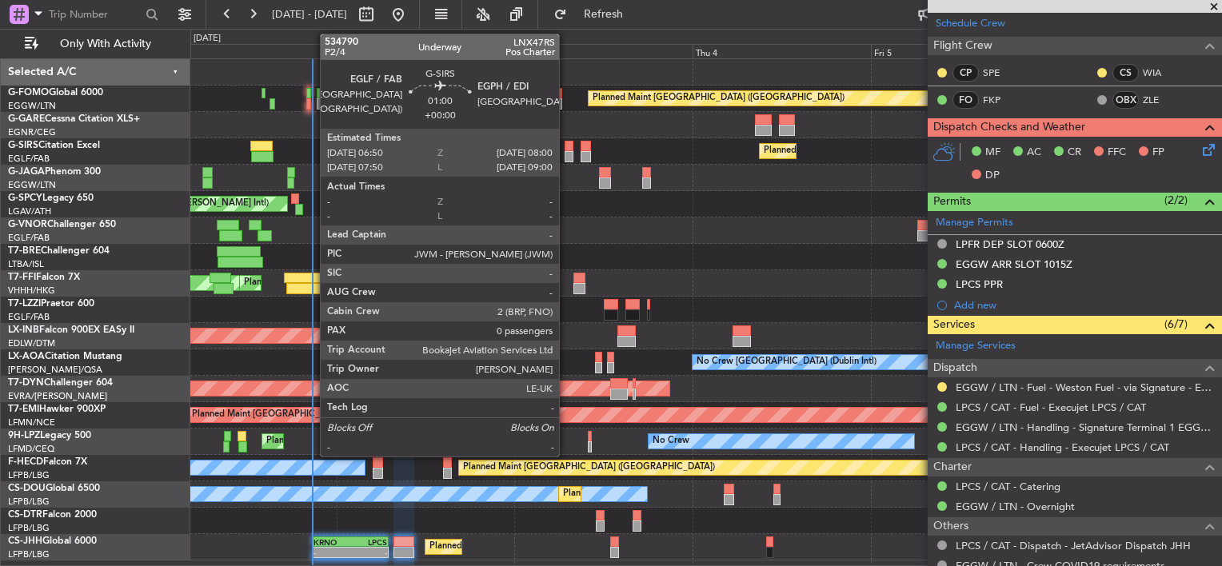
click at [566, 150] on div at bounding box center [569, 146] width 9 height 11
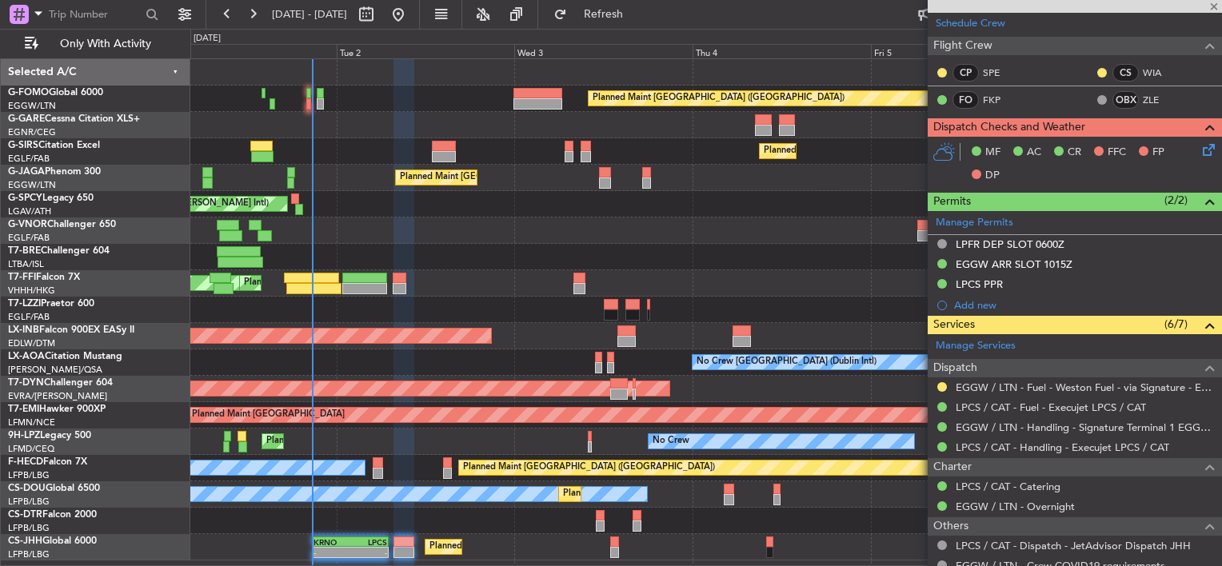
type input "0"
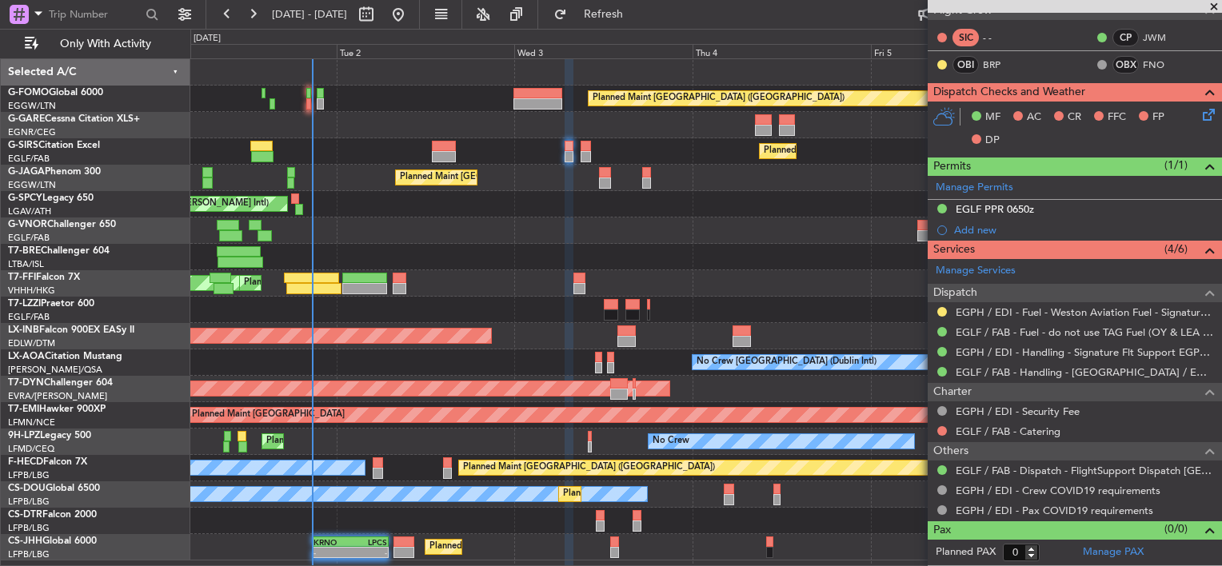
scroll to position [0, 0]
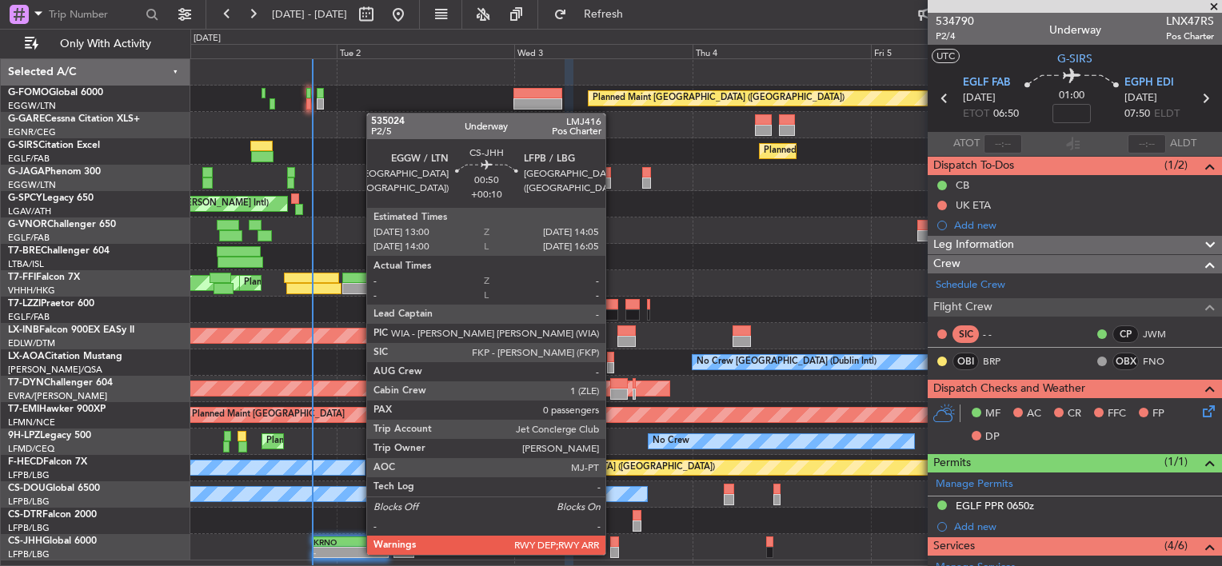
click at [613, 553] on div at bounding box center [614, 552] width 9 height 11
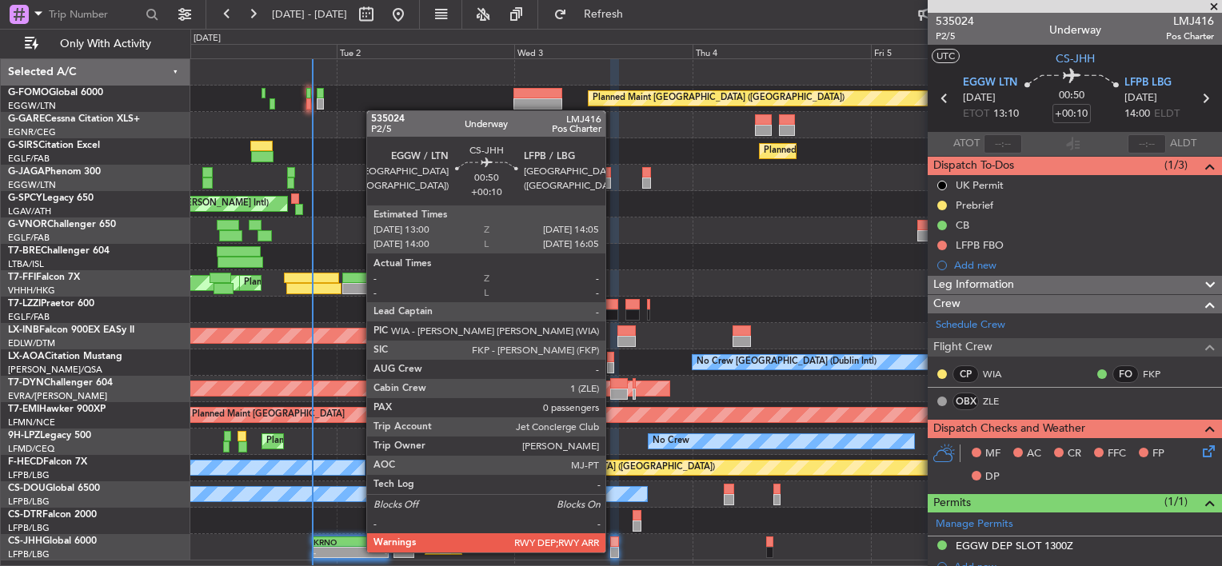
click at [613, 551] on div at bounding box center [614, 552] width 9 height 11
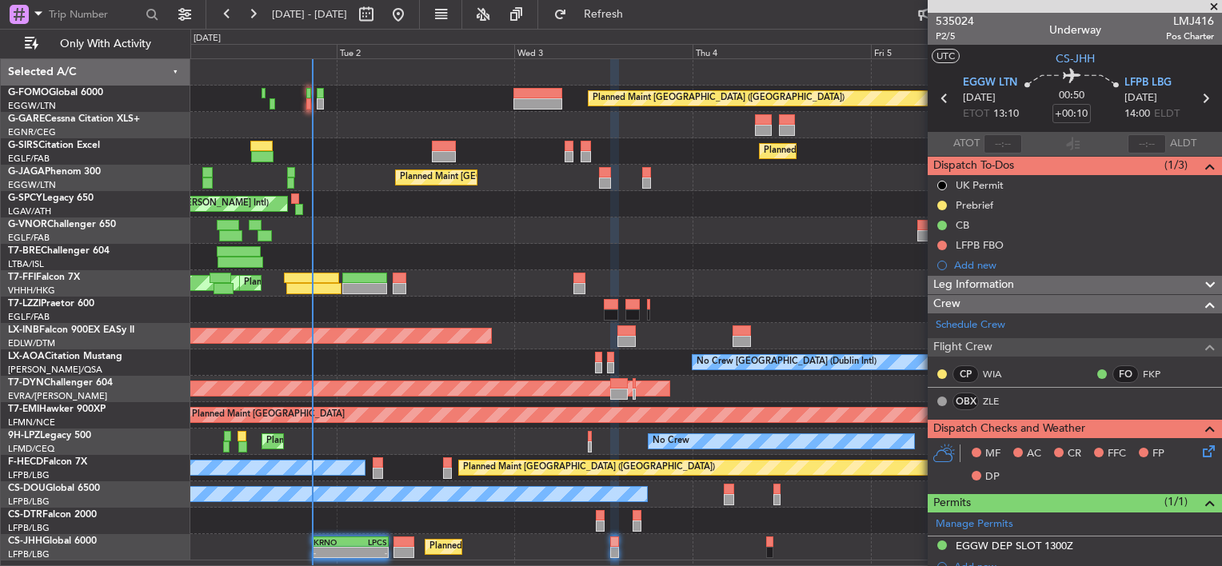
click at [1200, 455] on icon at bounding box center [1206, 448] width 13 height 13
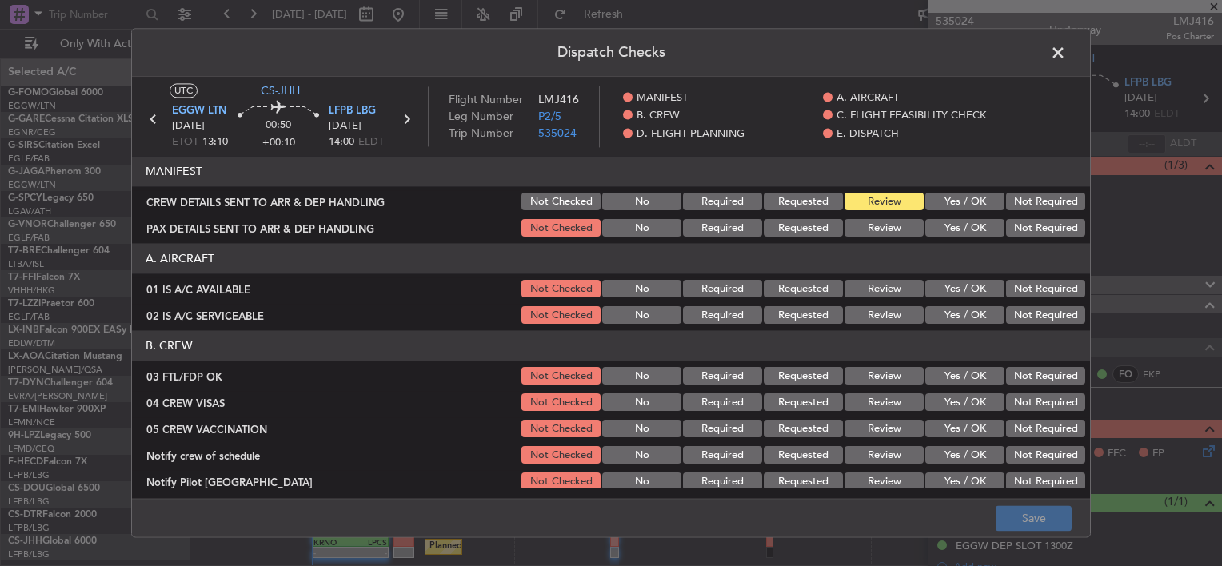
click at [942, 184] on header "MANIFEST" at bounding box center [611, 172] width 958 height 30
click at [948, 202] on button "Yes / OK" at bounding box center [964, 203] width 79 height 18
click at [961, 235] on button "Yes / OK" at bounding box center [964, 229] width 79 height 18
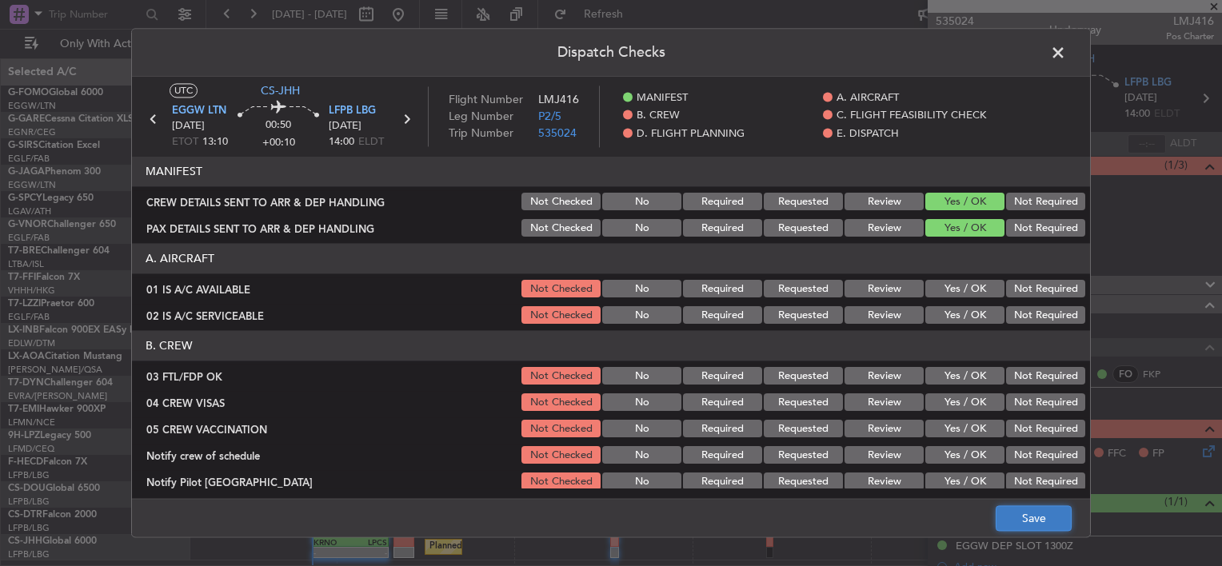
click at [1044, 517] on button "Save" at bounding box center [1034, 519] width 76 height 26
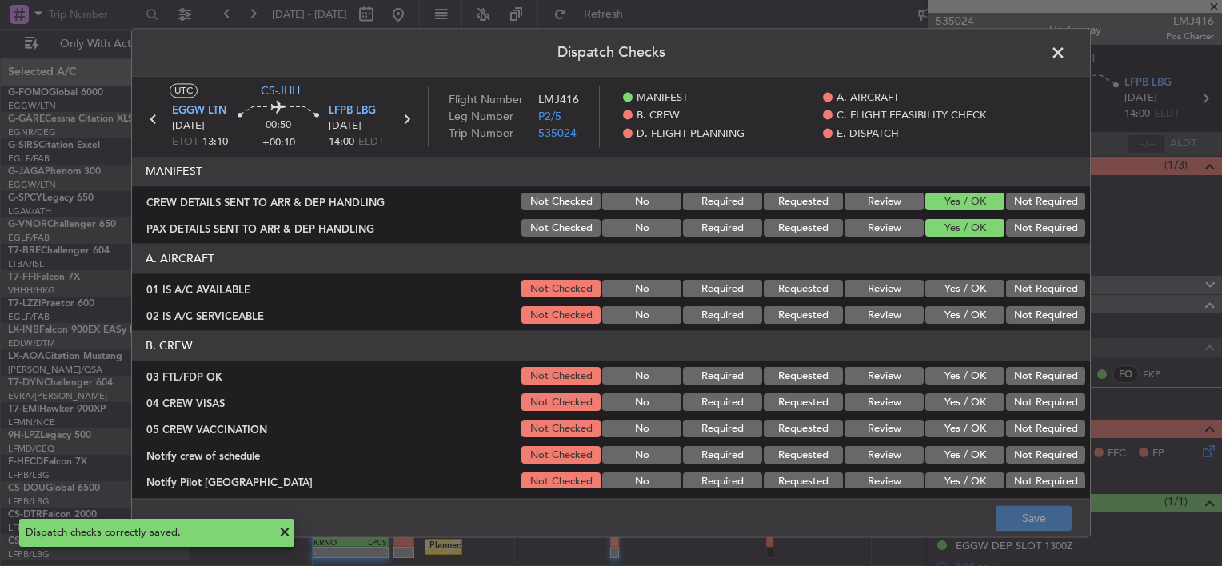
click at [1066, 49] on span at bounding box center [1066, 57] width 0 height 32
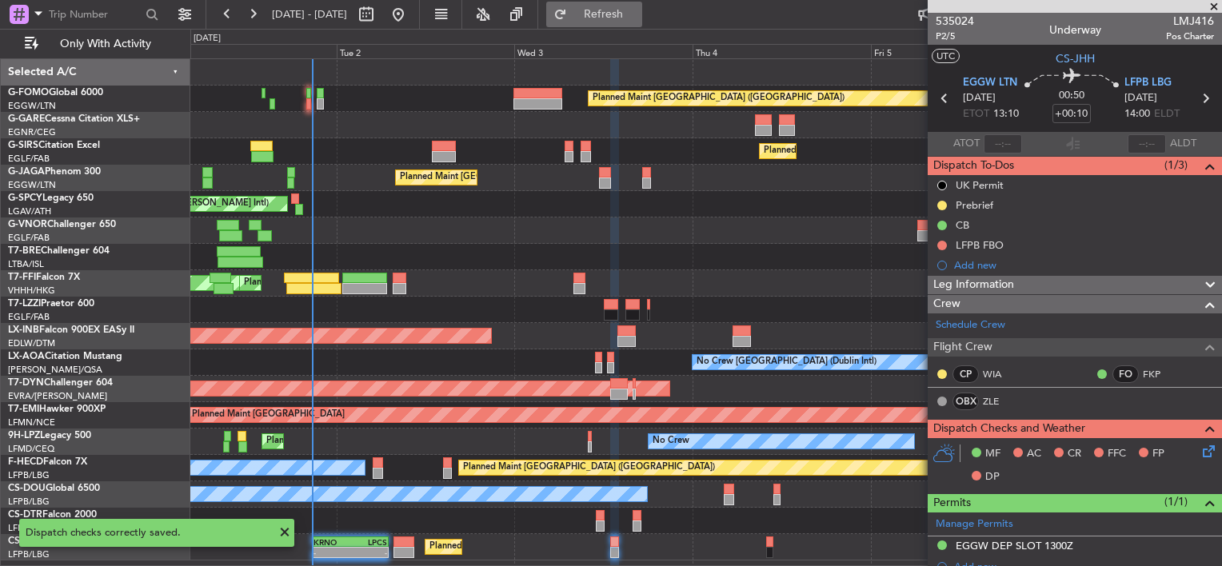
click at [637, 17] on span "Refresh" at bounding box center [603, 14] width 67 height 11
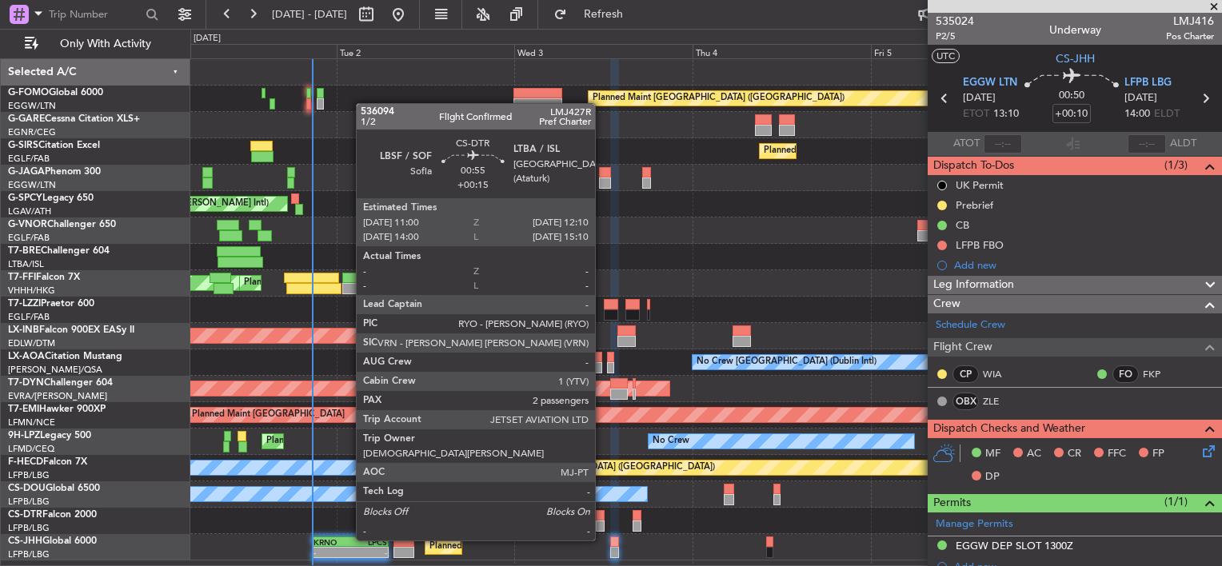
click at [602, 525] on div at bounding box center [600, 526] width 9 height 11
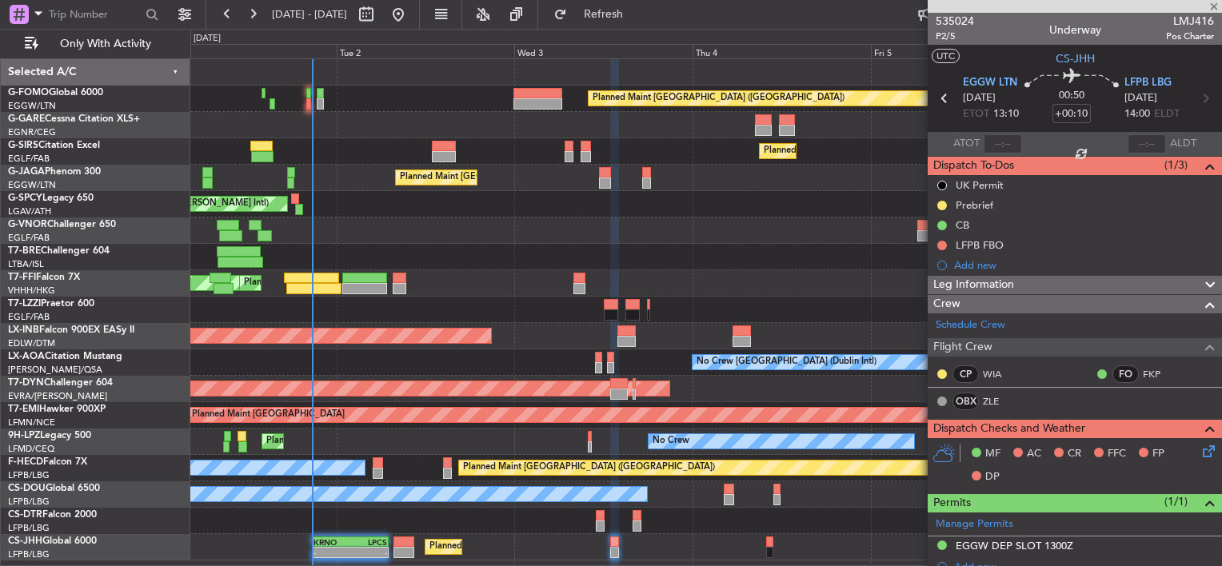
type input "+00:15"
type input "2"
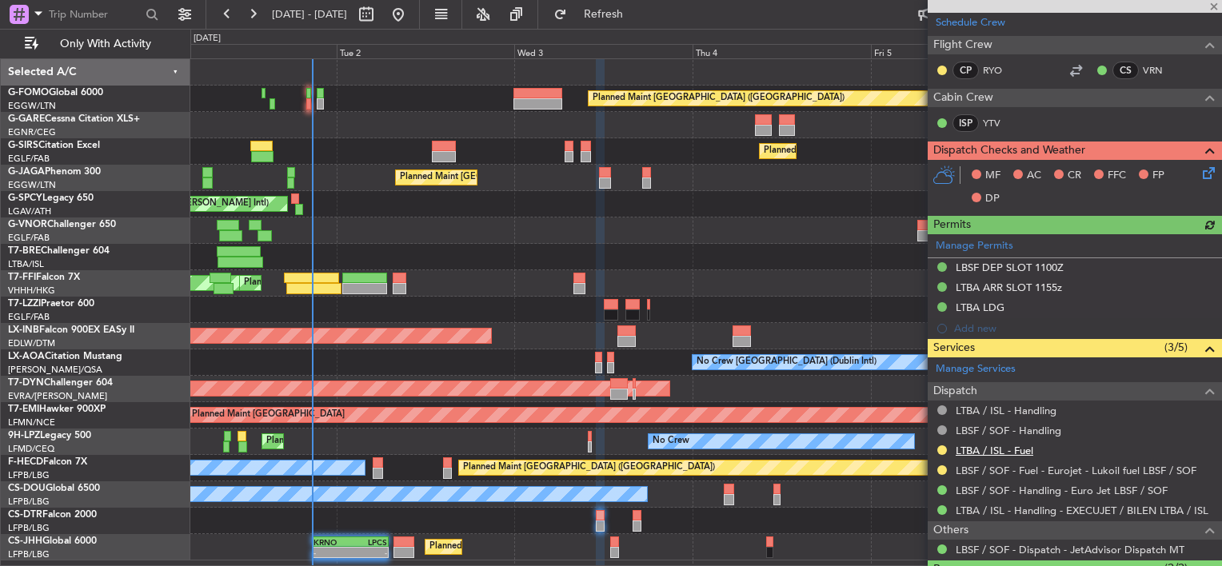
scroll to position [320, 0]
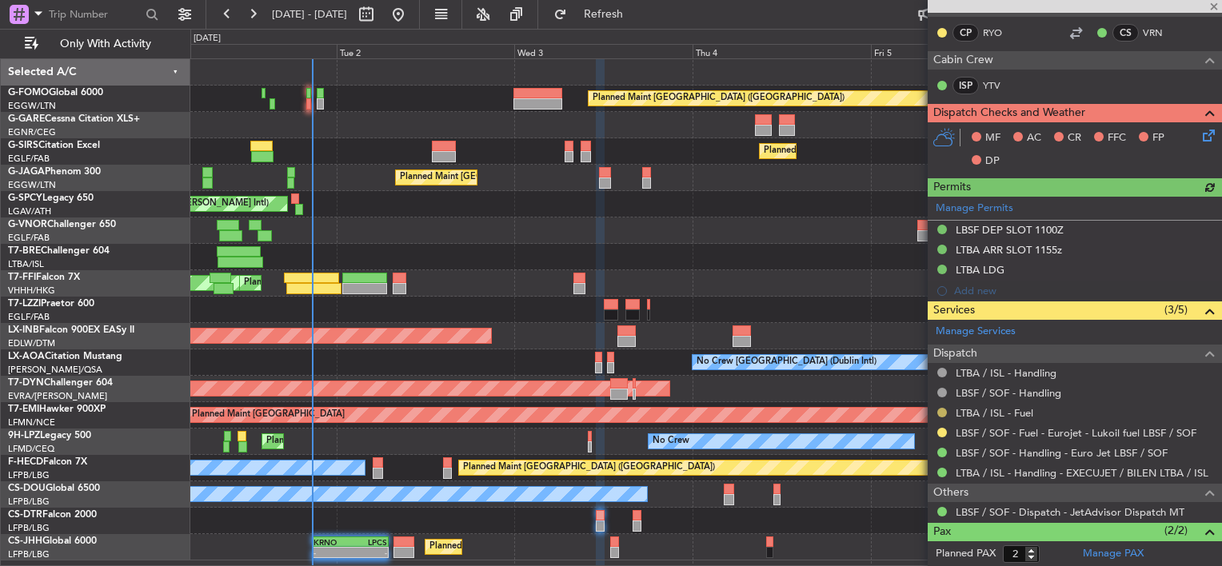
click at [943, 414] on button at bounding box center [942, 413] width 10 height 10
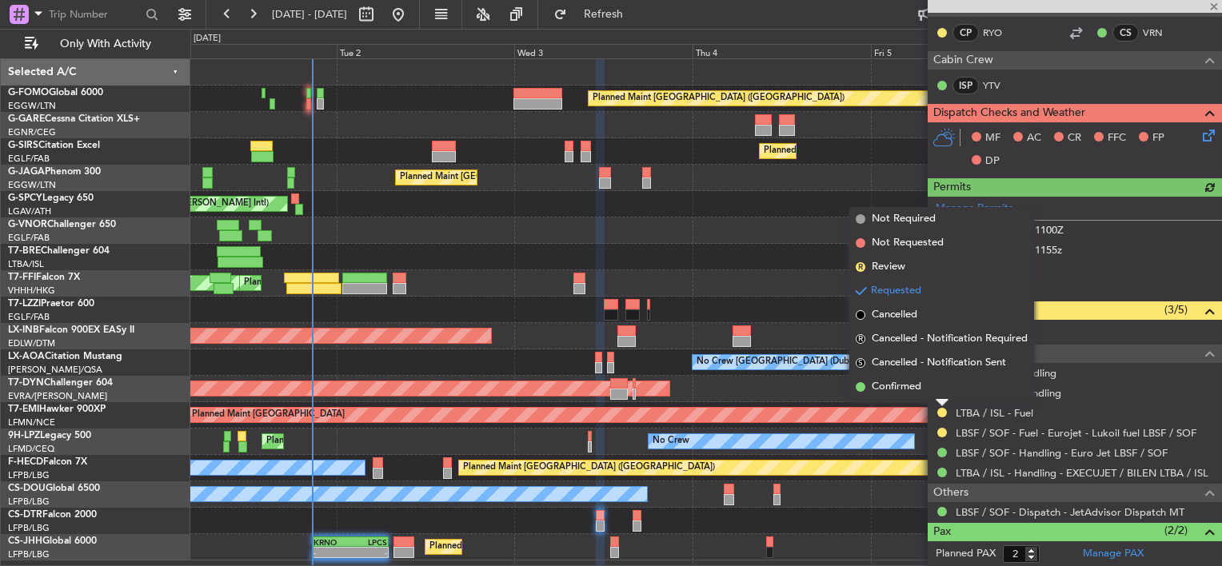
click at [925, 381] on li "Confirmed" at bounding box center [941, 387] width 185 height 24
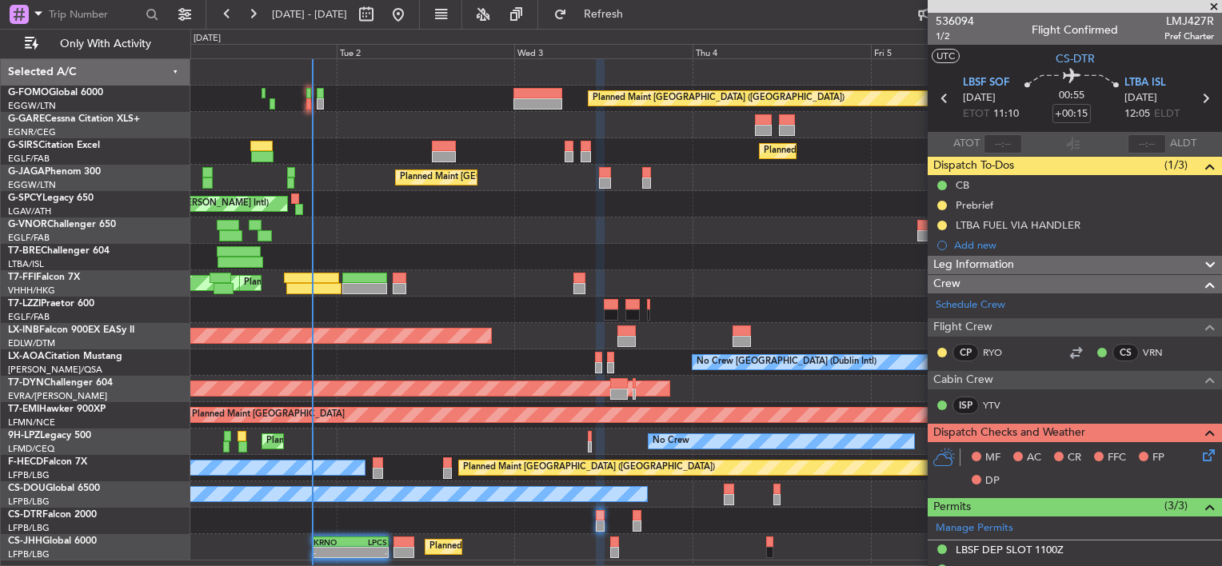
scroll to position [0, 0]
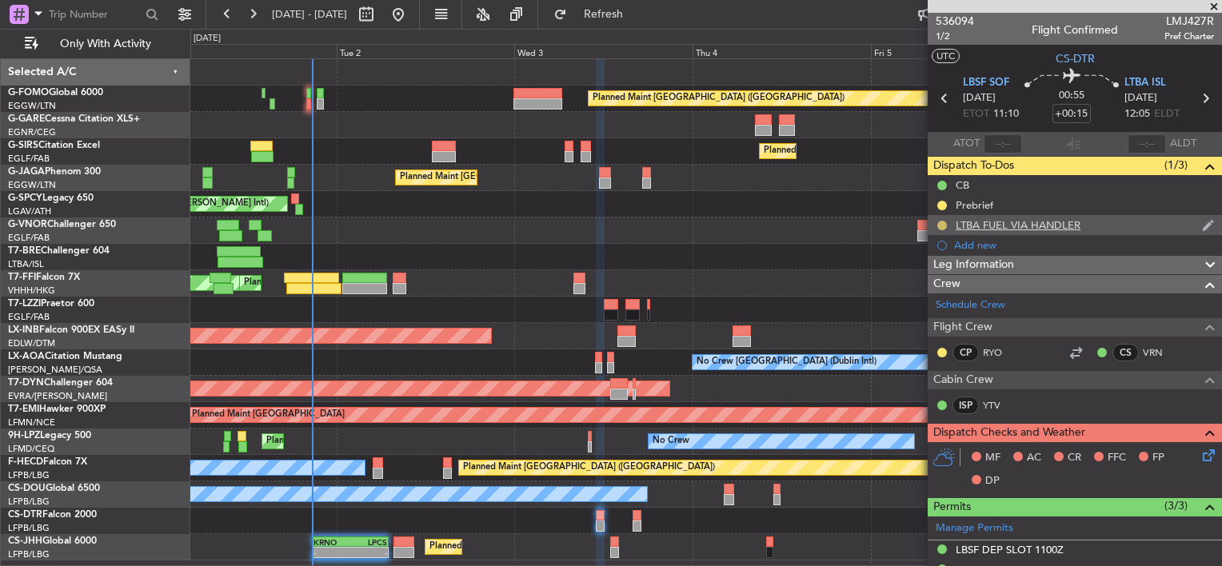
click at [937, 221] on button at bounding box center [942, 226] width 10 height 10
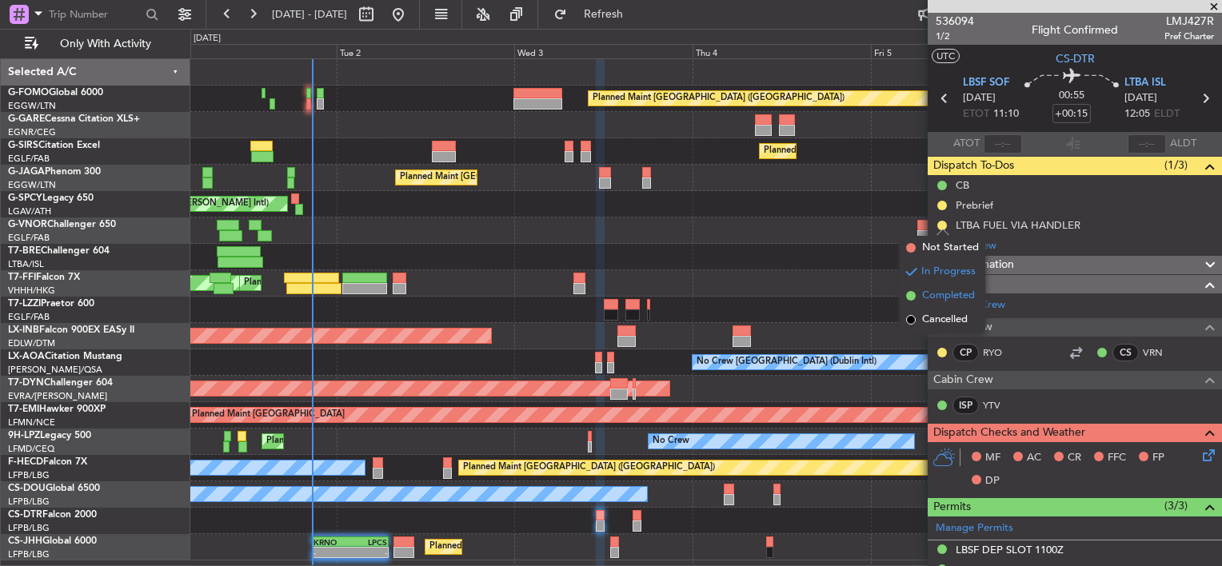
click at [935, 296] on span "Completed" at bounding box center [948, 296] width 53 height 16
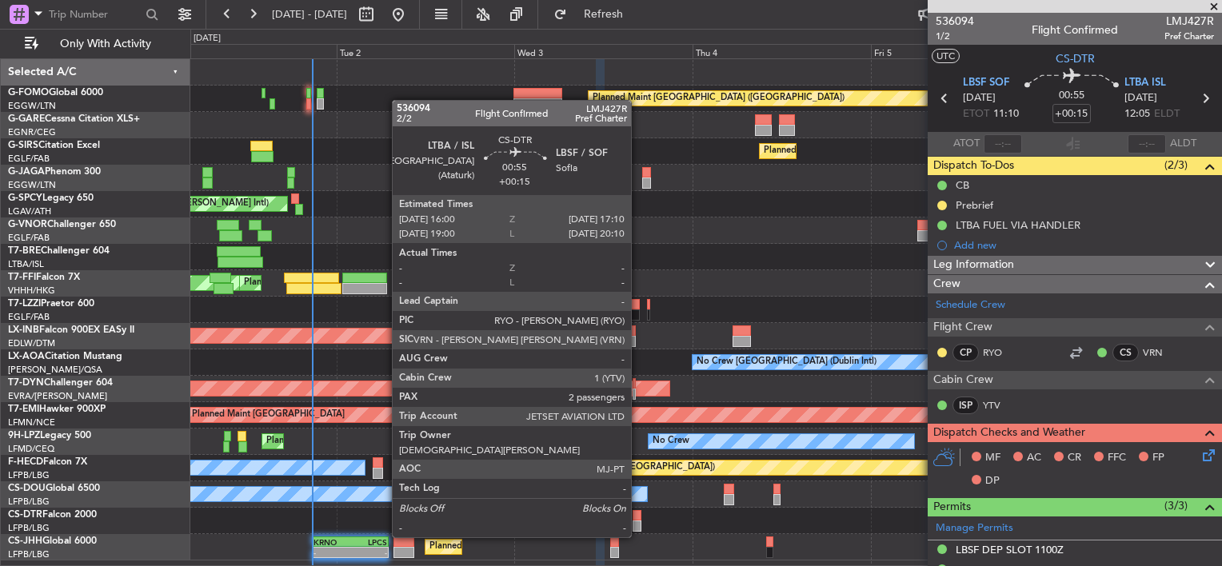
click at [638, 521] on div at bounding box center [637, 526] width 9 height 11
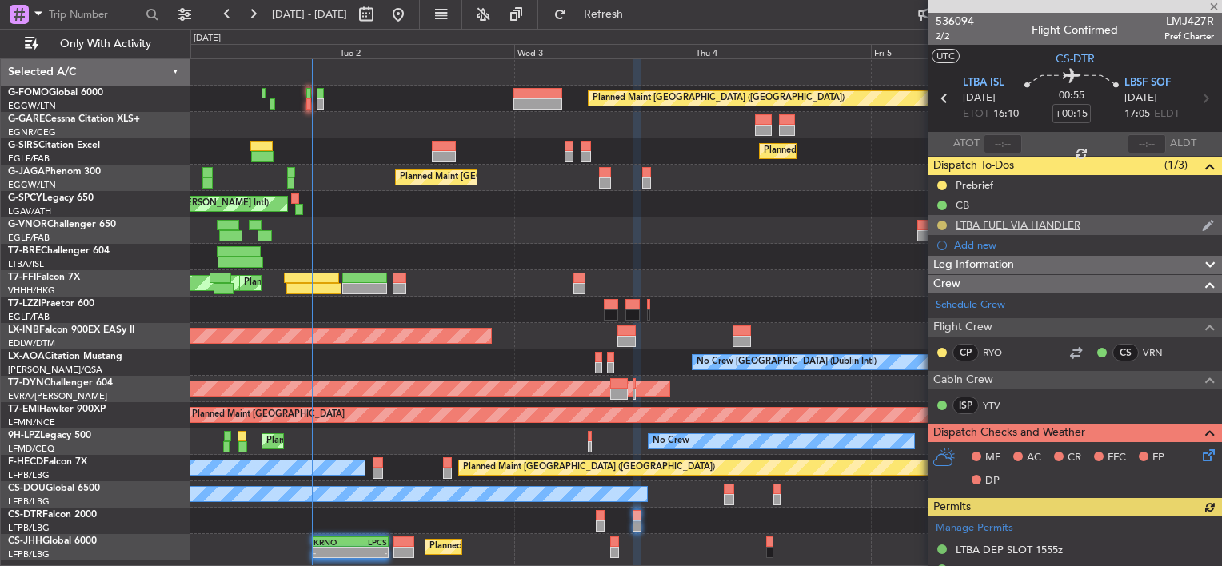
click at [939, 221] on button at bounding box center [942, 226] width 10 height 10
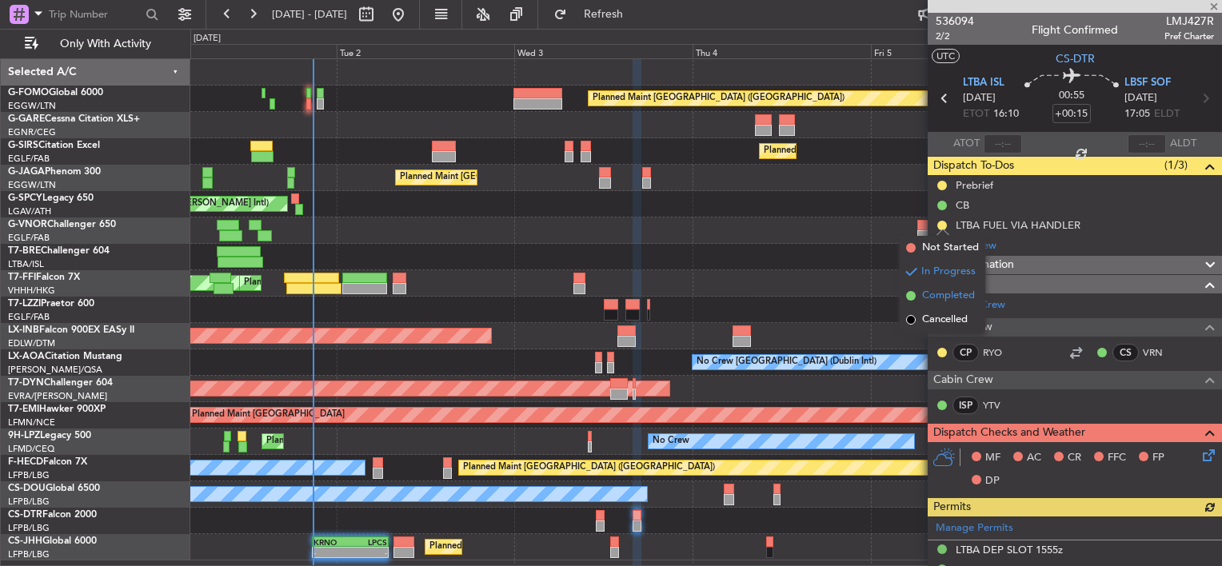
click at [943, 301] on span "Completed" at bounding box center [948, 296] width 53 height 16
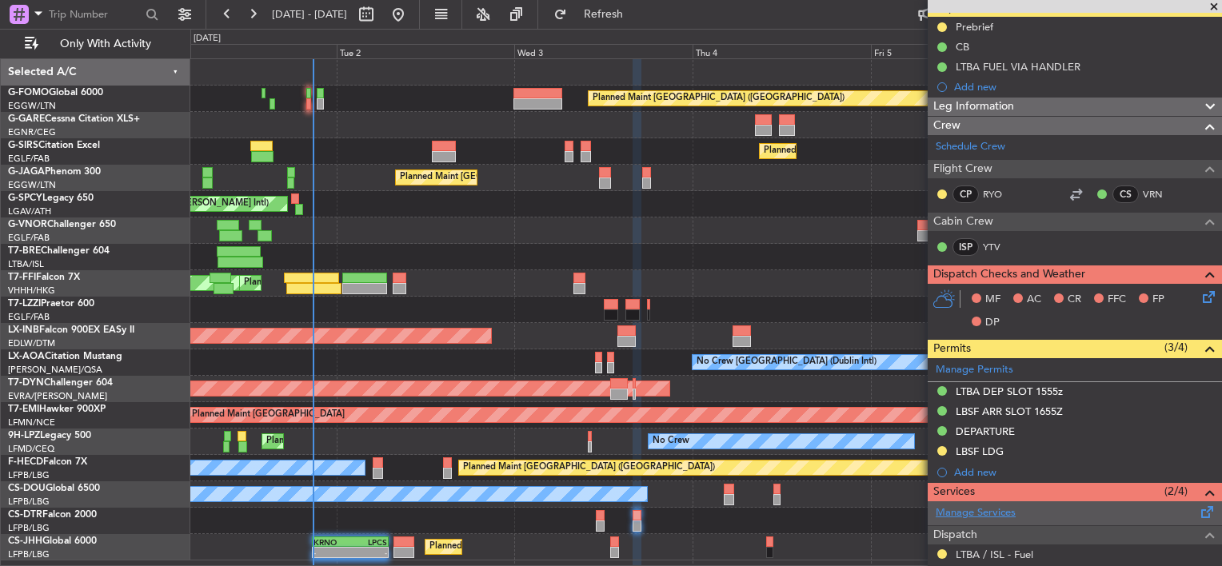
scroll to position [240, 0]
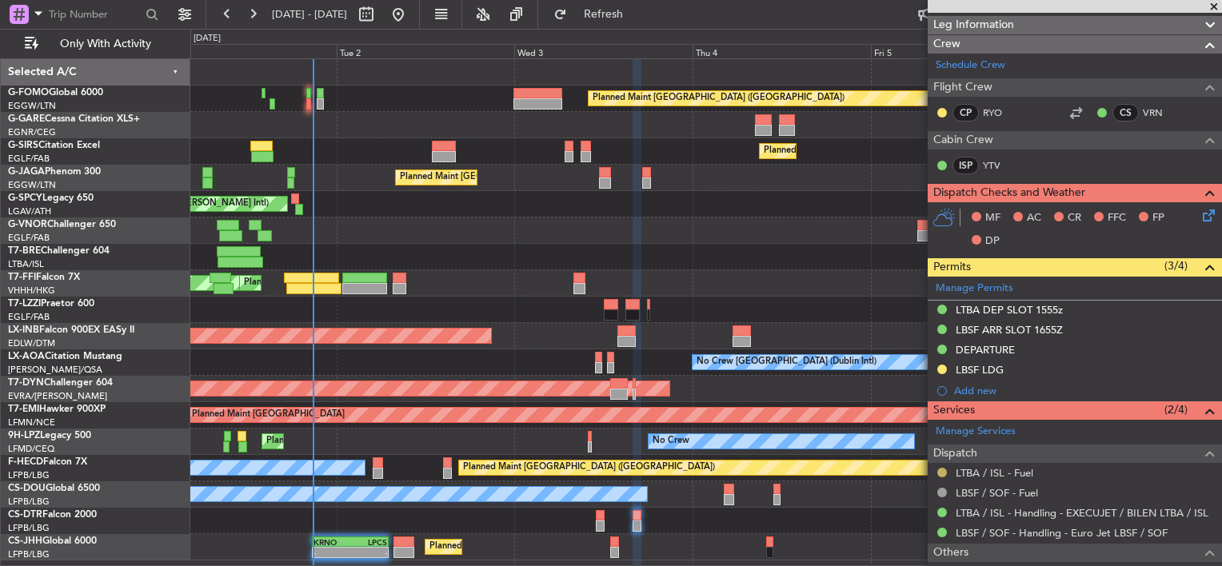
click at [941, 470] on button at bounding box center [942, 473] width 10 height 10
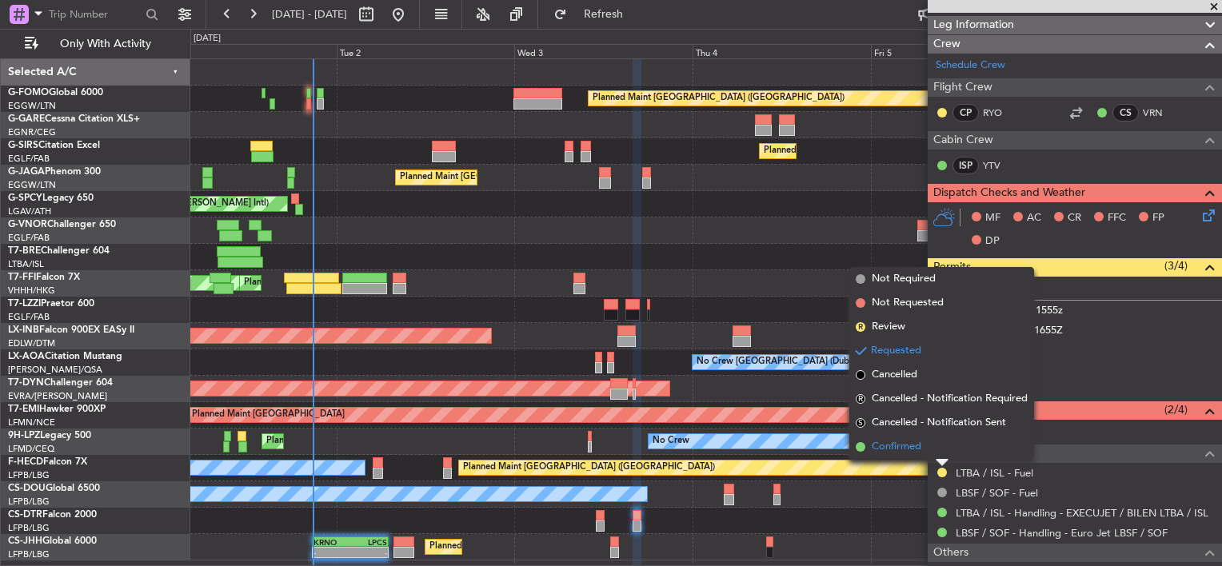
click at [924, 451] on li "Confirmed" at bounding box center [941, 447] width 185 height 24
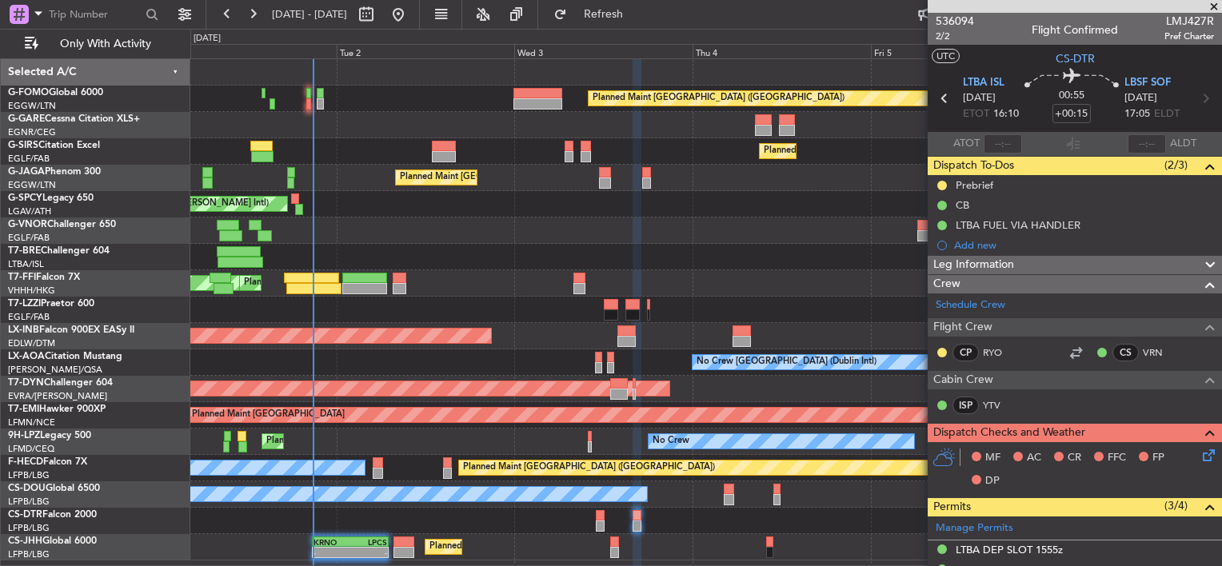
scroll to position [240, 0]
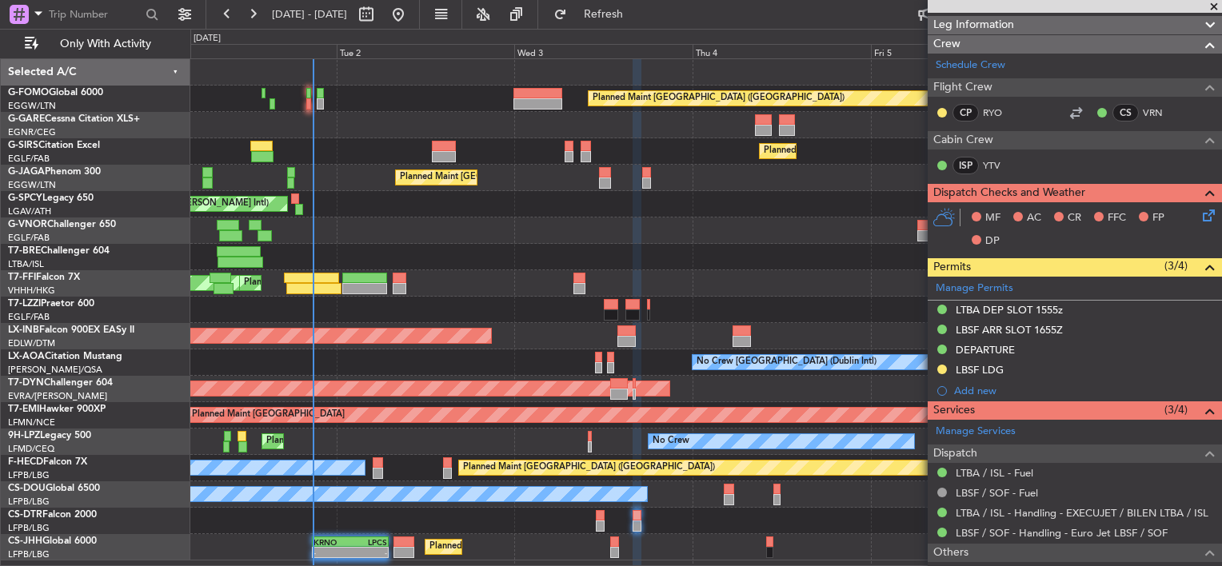
click at [631, 0] on fb-refresh-button "Refresh" at bounding box center [594, 14] width 112 height 29
click at [634, 3] on button "Refresh" at bounding box center [594, 15] width 96 height 26
click at [1210, 3] on span at bounding box center [1214, 7] width 16 height 14
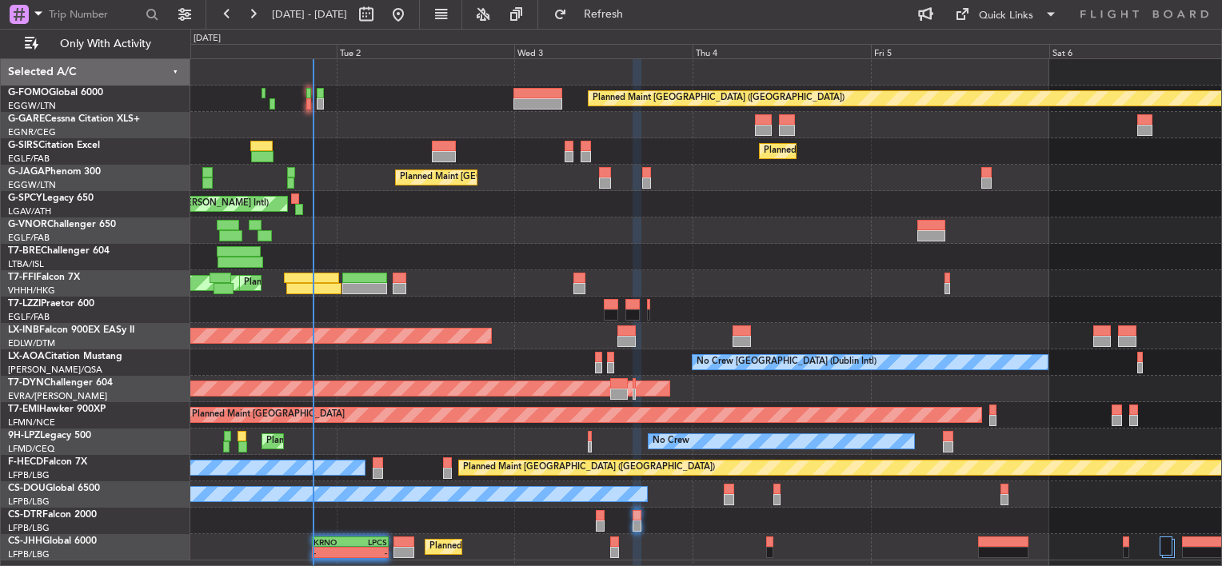
type input "0"
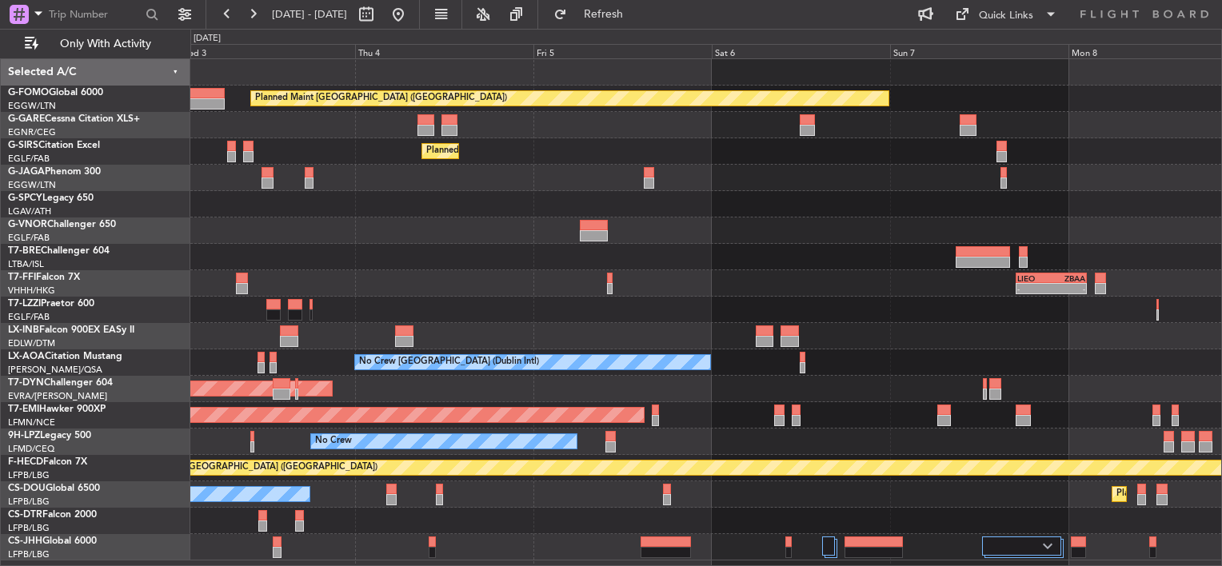
click at [370, 272] on div "Planned Maint [GEOGRAPHIC_DATA] ([GEOGRAPHIC_DATA]) Planned Maint [GEOGRAPHIC_D…" at bounding box center [705, 309] width 1031 height 501
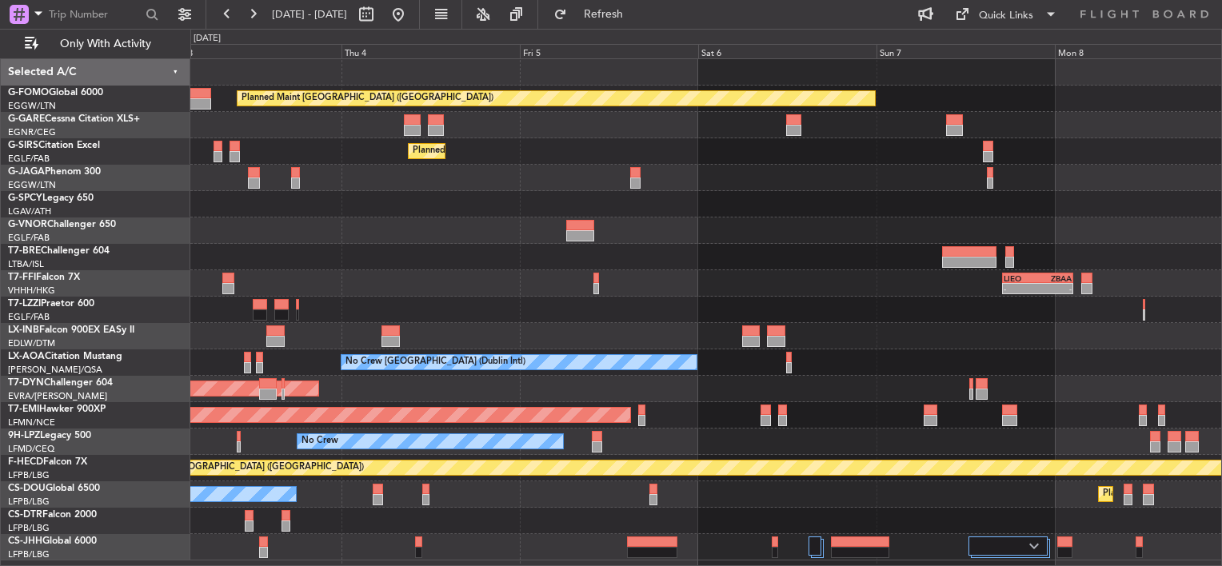
click at [574, 248] on div at bounding box center [705, 257] width 1031 height 26
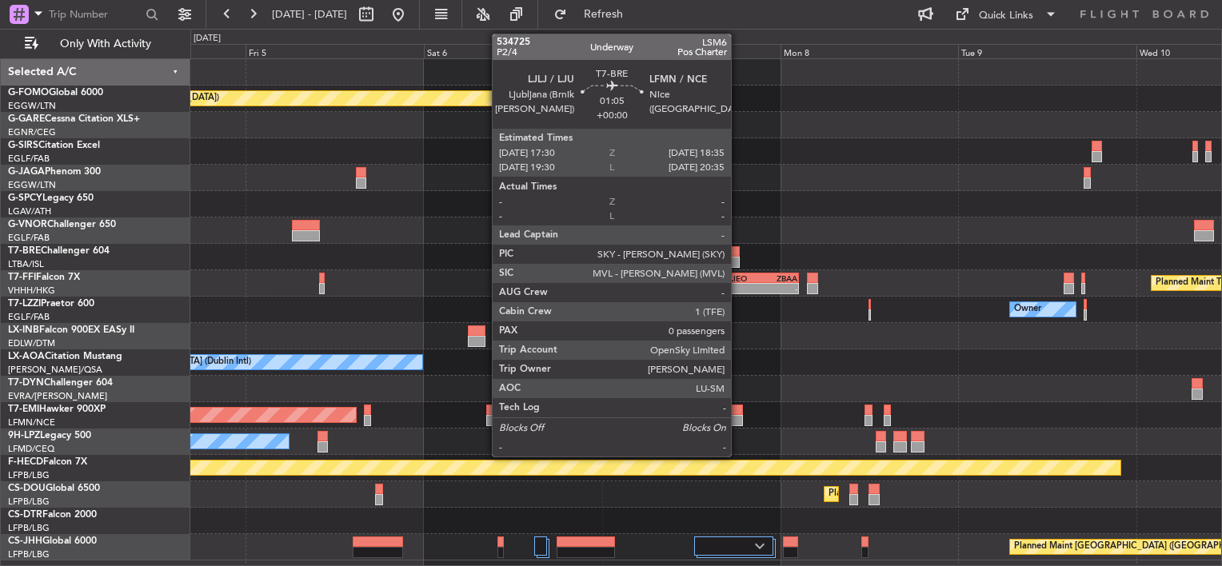
click at [339, 250] on div at bounding box center [705, 257] width 1031 height 26
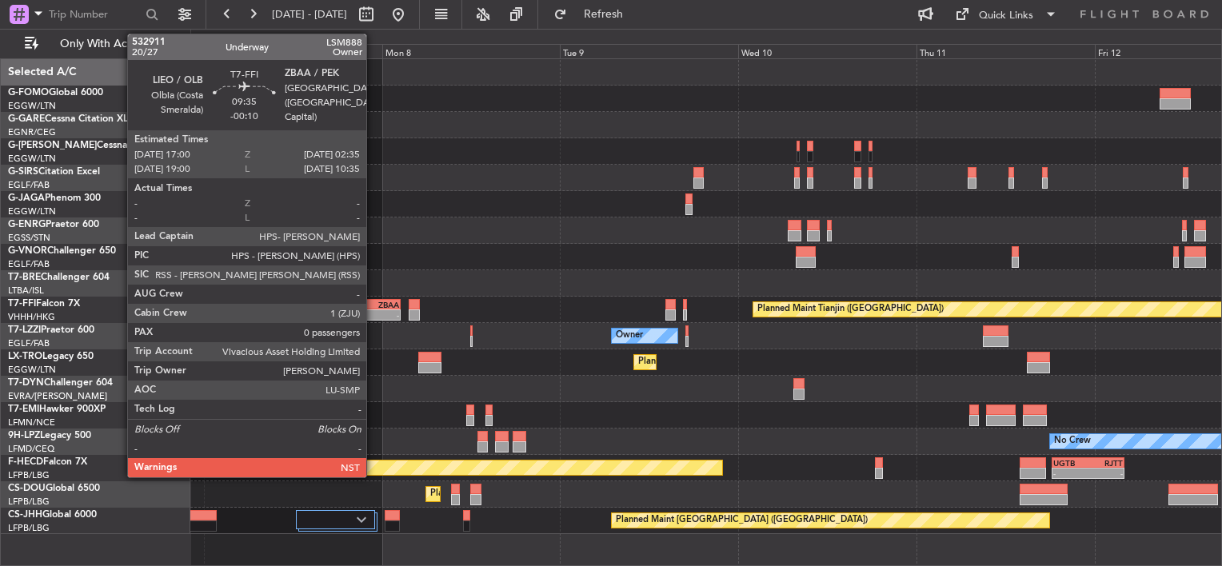
click at [374, 303] on div "ZBAA" at bounding box center [382, 305] width 34 height 10
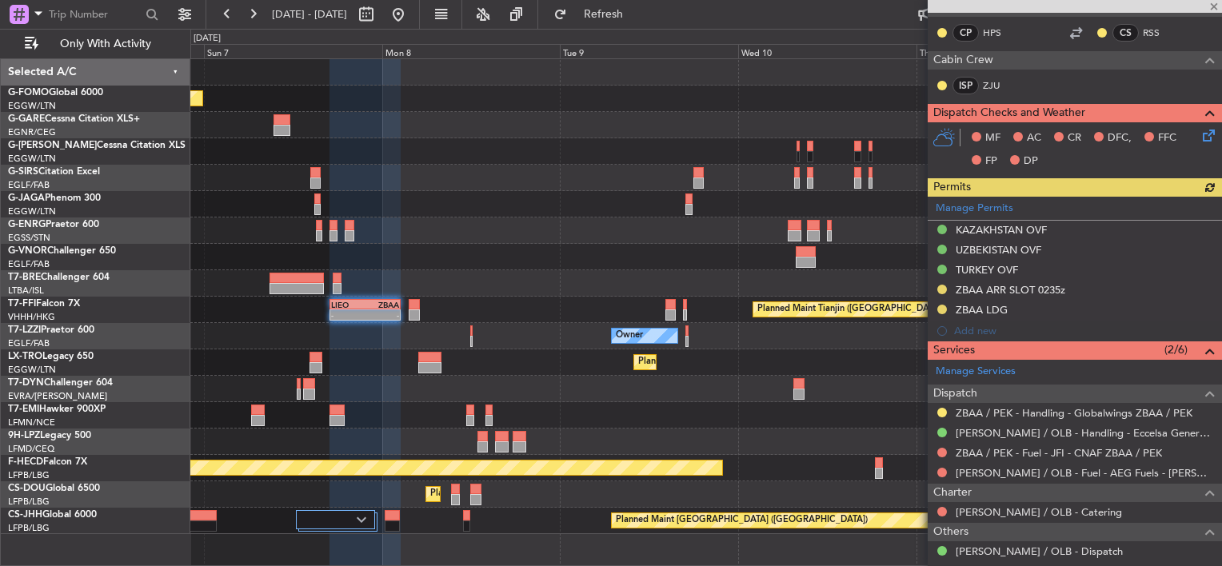
scroll to position [397, 0]
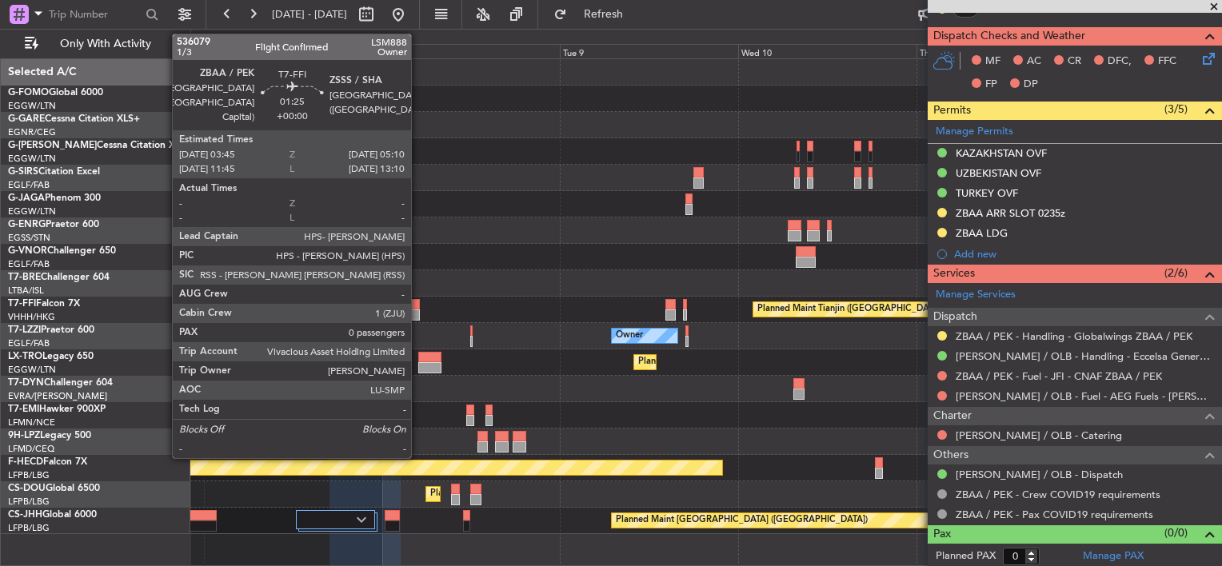
click at [418, 307] on div at bounding box center [414, 304] width 11 height 11
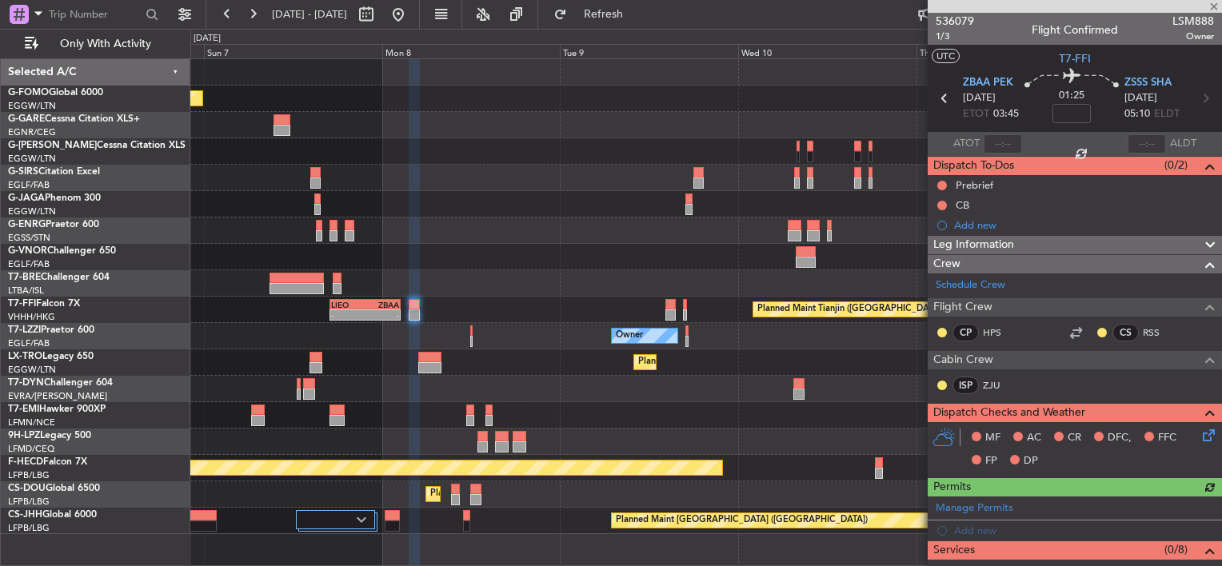
scroll to position [278, 0]
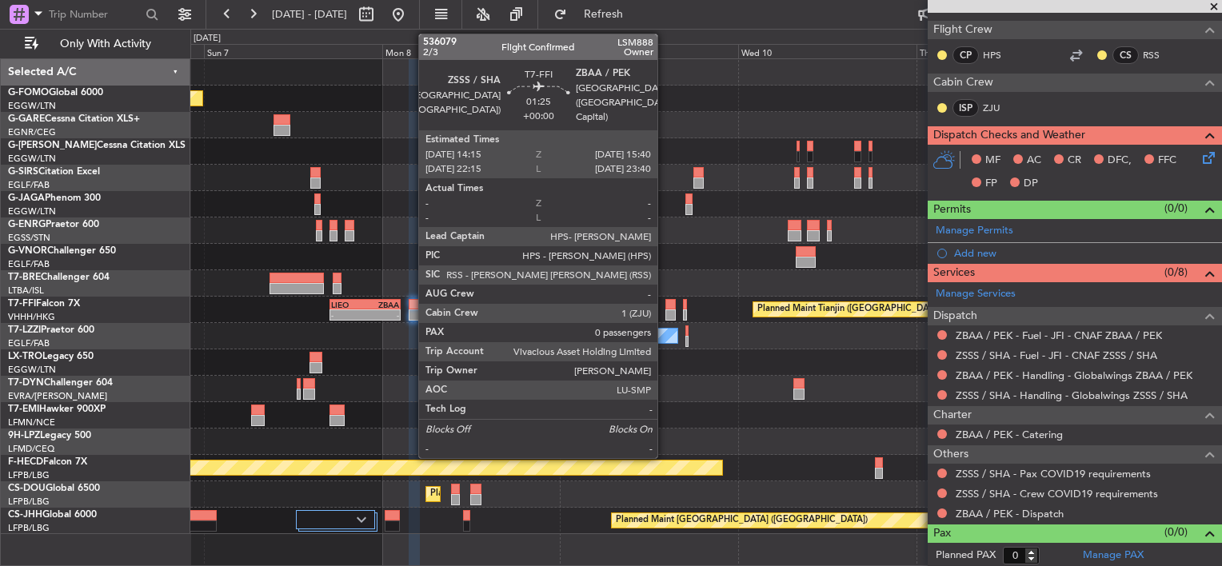
click at [665, 310] on div at bounding box center [670, 315] width 11 height 11
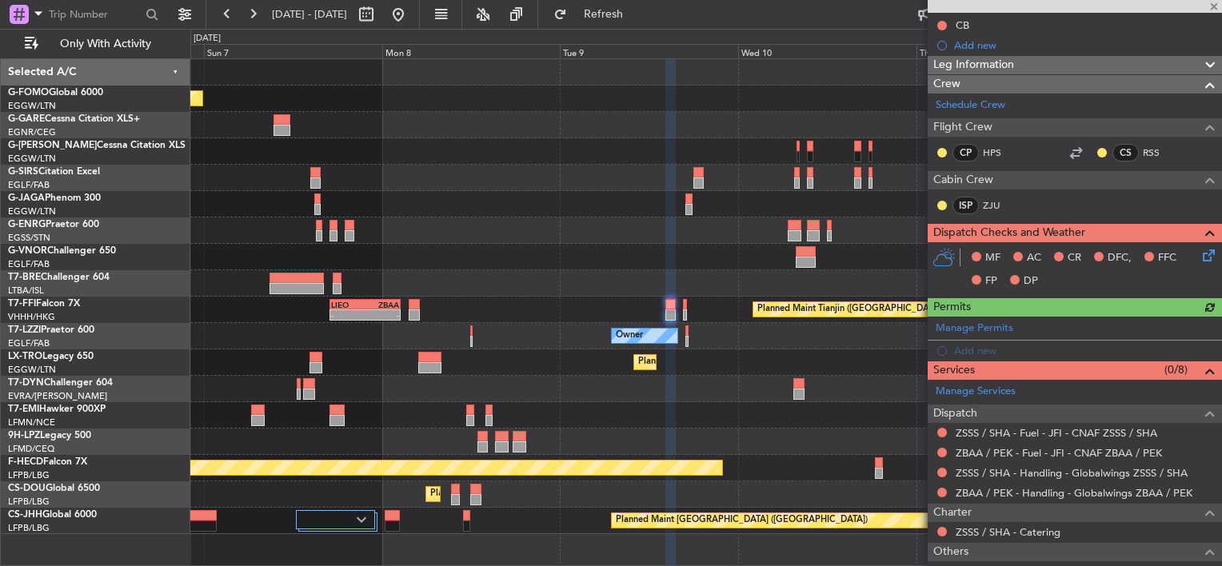
scroll to position [240, 0]
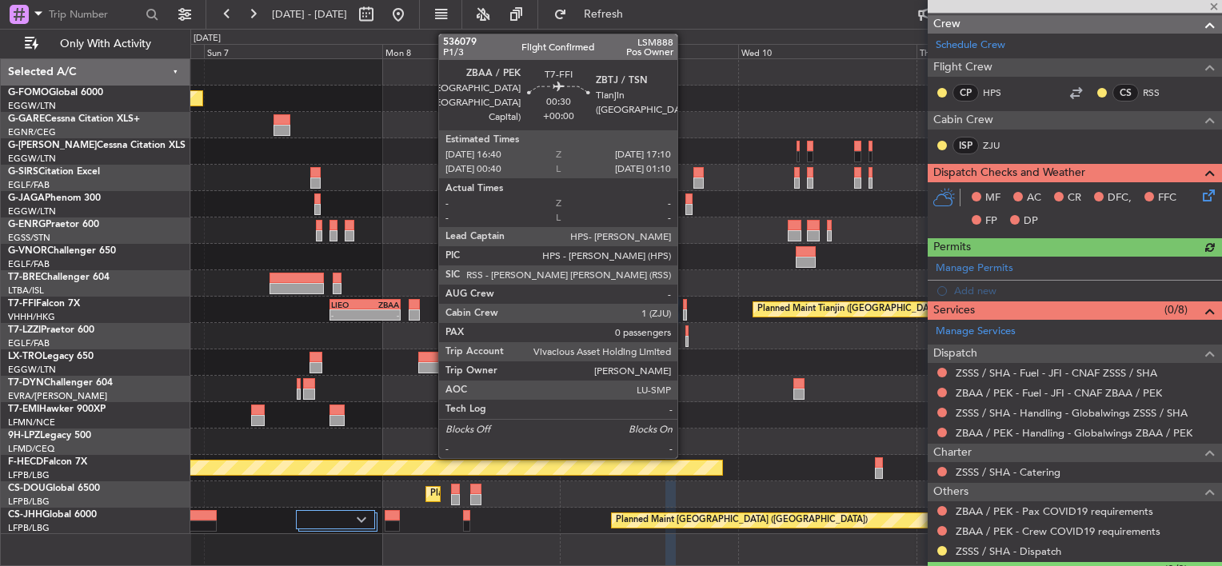
click at [685, 307] on div at bounding box center [685, 304] width 4 height 11
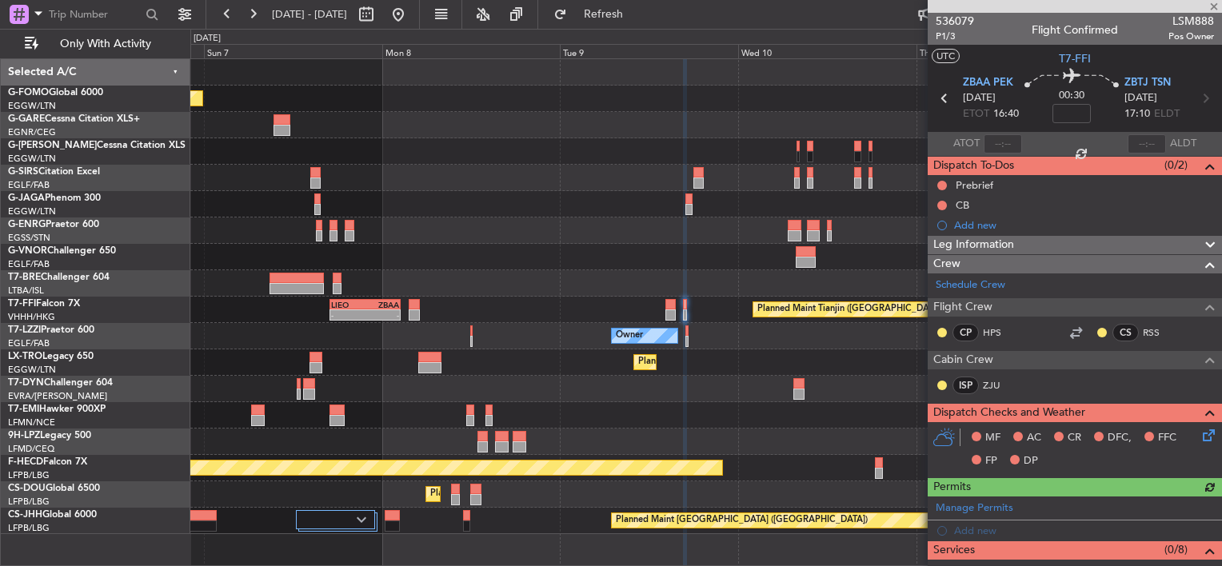
scroll to position [278, 0]
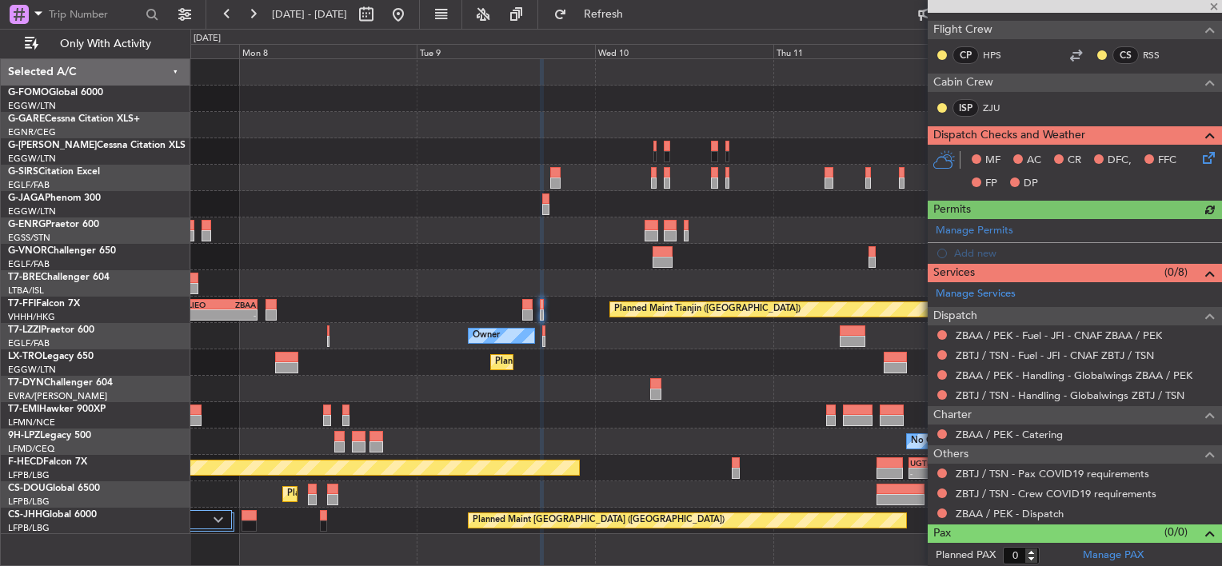
click at [605, 342] on div "Owner" at bounding box center [705, 336] width 1031 height 26
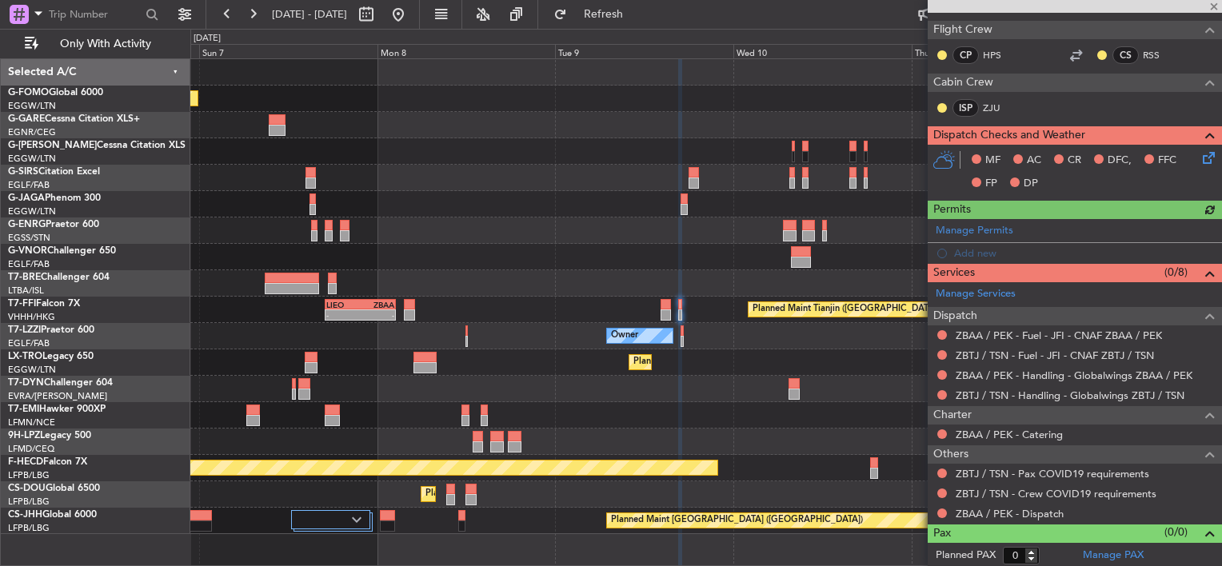
click at [742, 342] on div "Owner" at bounding box center [705, 336] width 1031 height 26
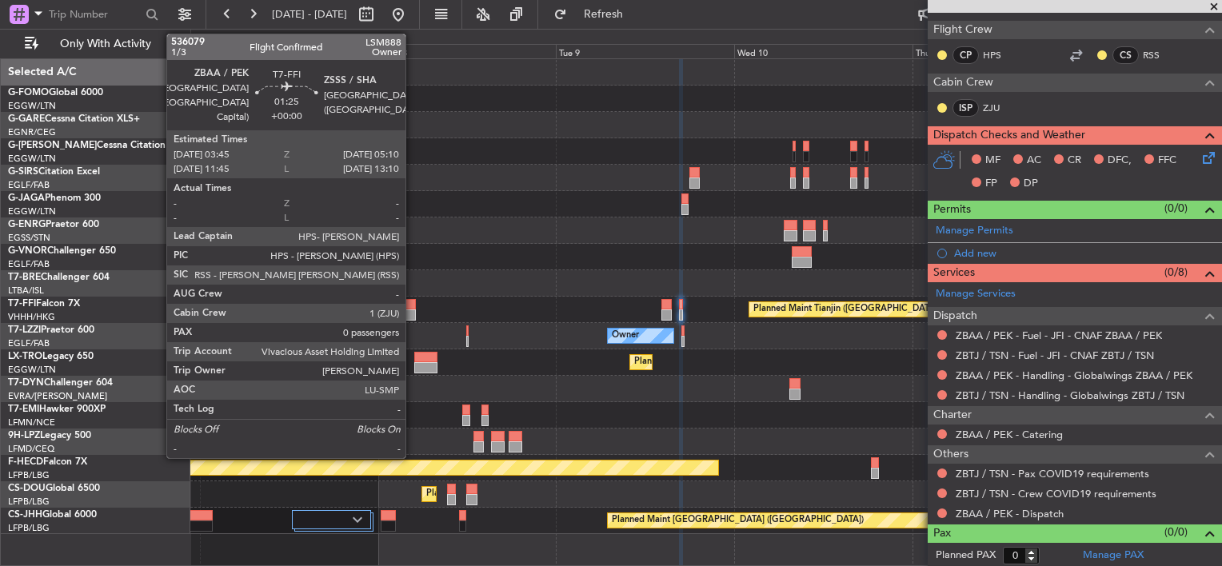
click at [413, 303] on div at bounding box center [410, 304] width 11 height 11
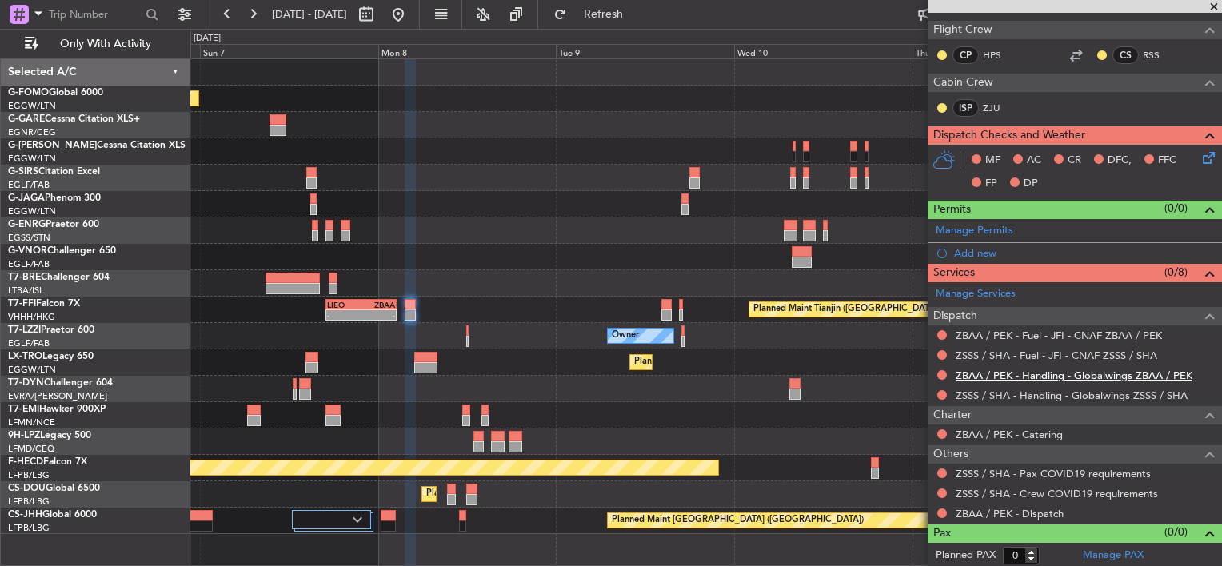
click at [1046, 374] on link "ZBAA / PEK - Handling - Globalwings ZBAA / PEK" at bounding box center [1074, 376] width 237 height 14
click at [637, 16] on span "Refresh" at bounding box center [603, 14] width 67 height 11
click at [941, 390] on button at bounding box center [942, 395] width 10 height 10
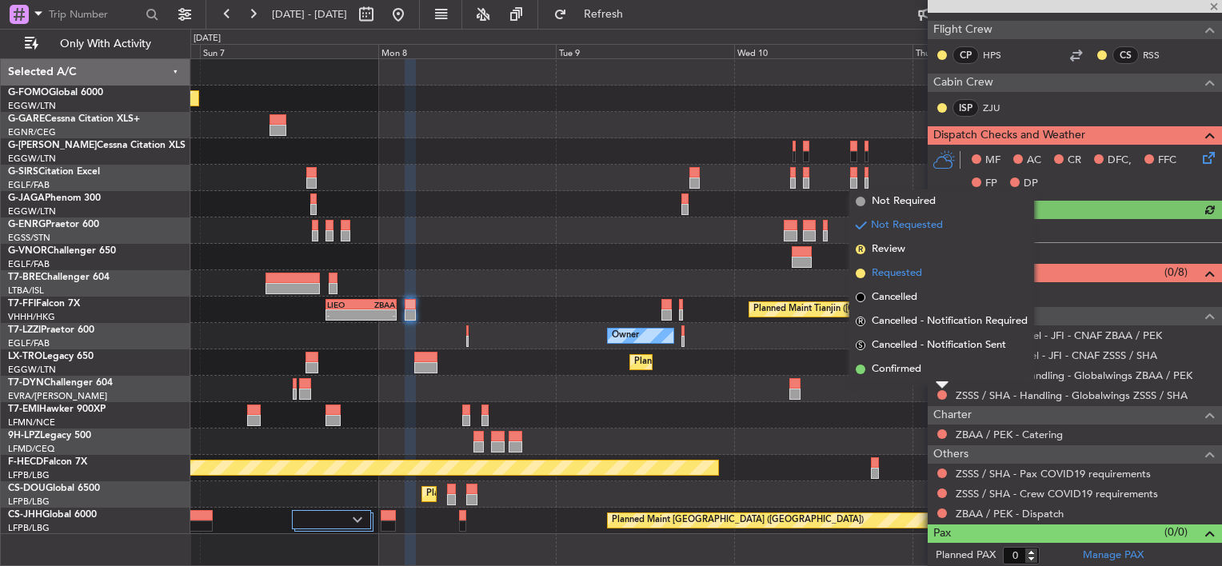
click at [911, 266] on span "Requested" at bounding box center [897, 274] width 50 height 16
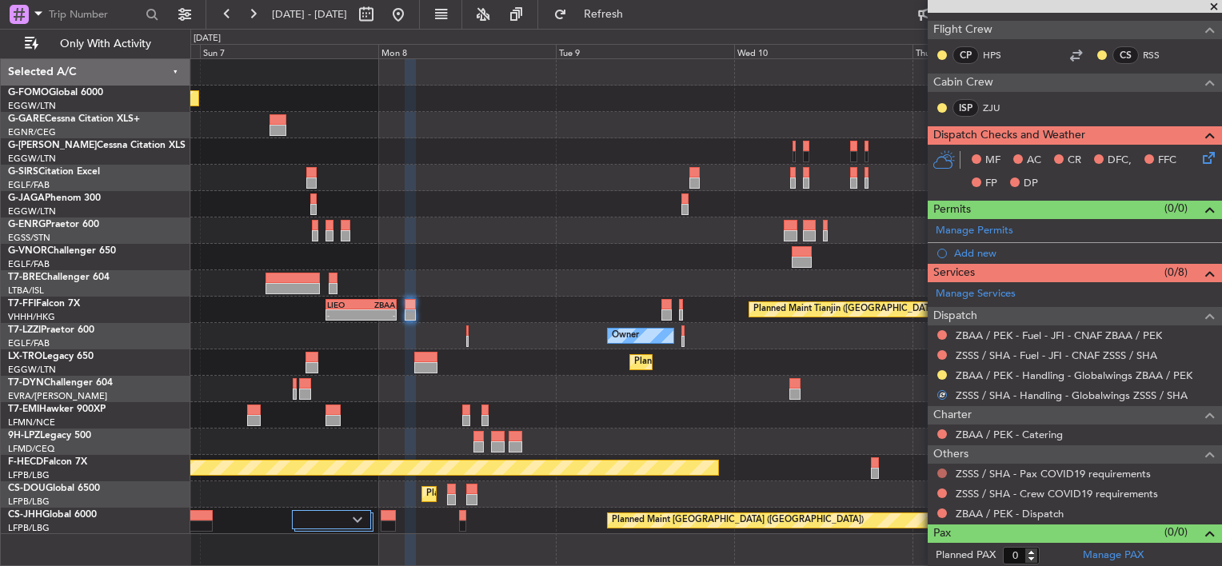
click at [945, 470] on button at bounding box center [942, 474] width 10 height 10
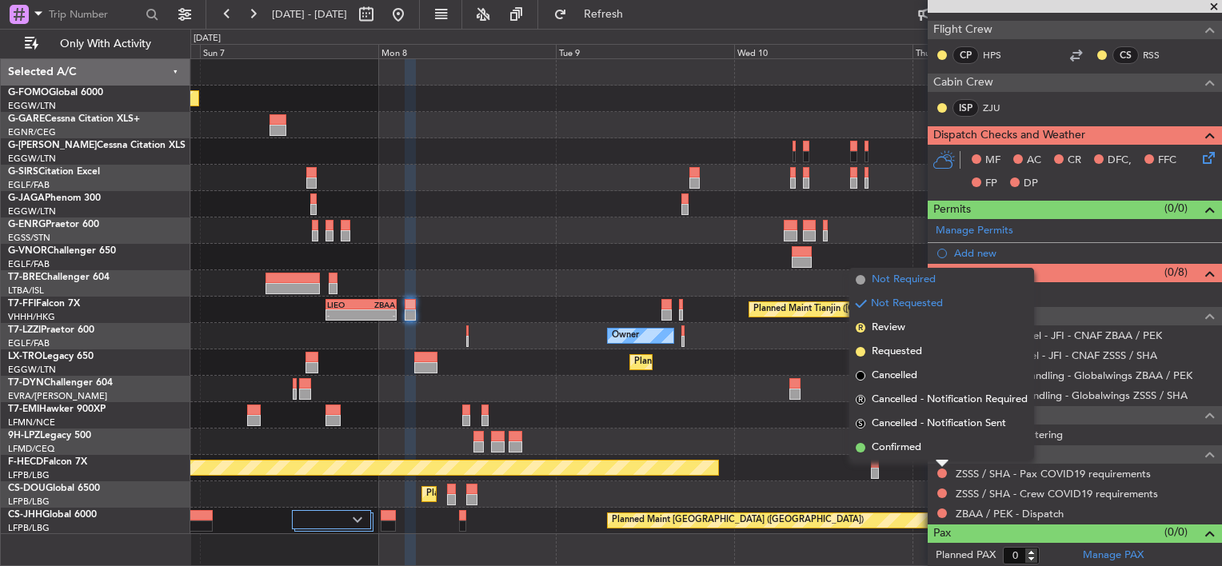
click at [904, 277] on span "Not Required" at bounding box center [904, 280] width 64 height 16
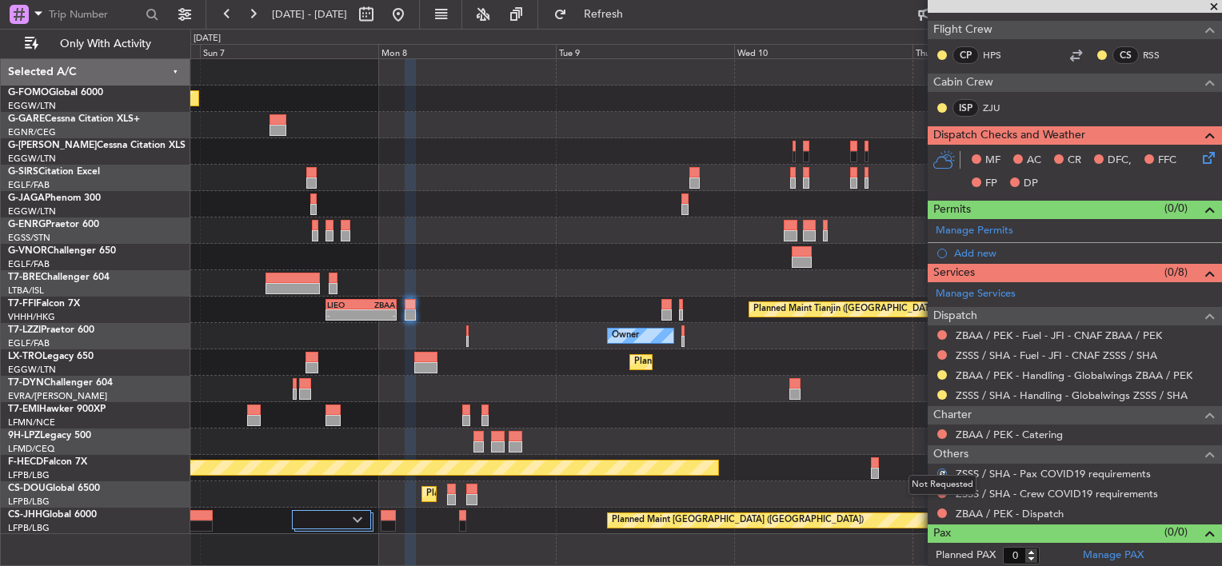
click at [941, 493] on div "Not Requested" at bounding box center [943, 485] width 68 height 20
click at [942, 493] on button at bounding box center [942, 494] width 10 height 10
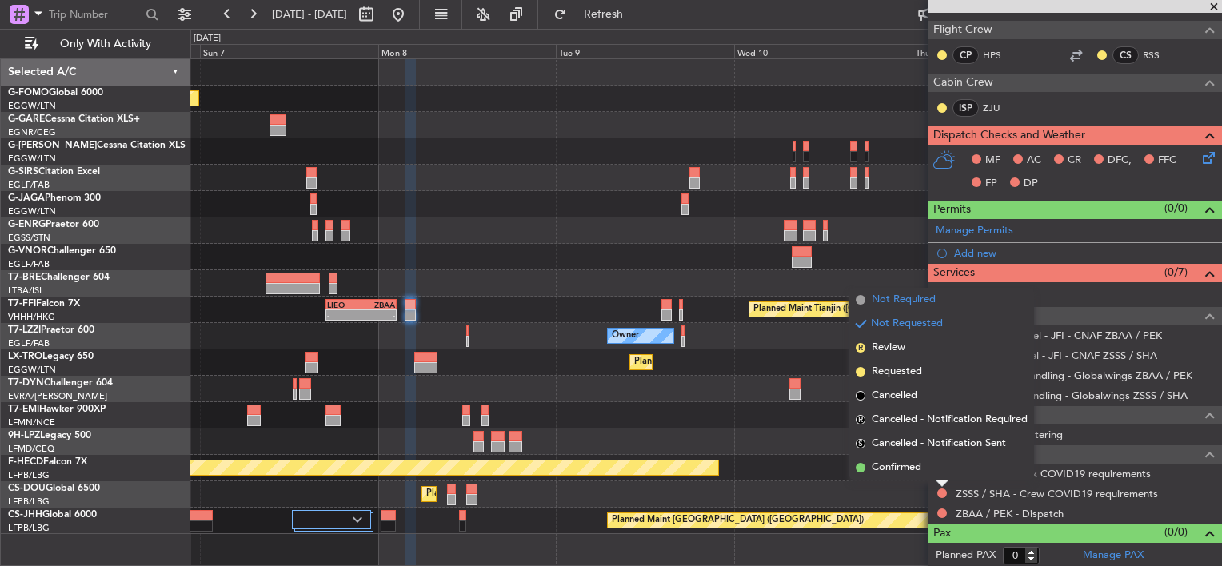
click at [918, 304] on span "Not Required" at bounding box center [904, 300] width 64 height 16
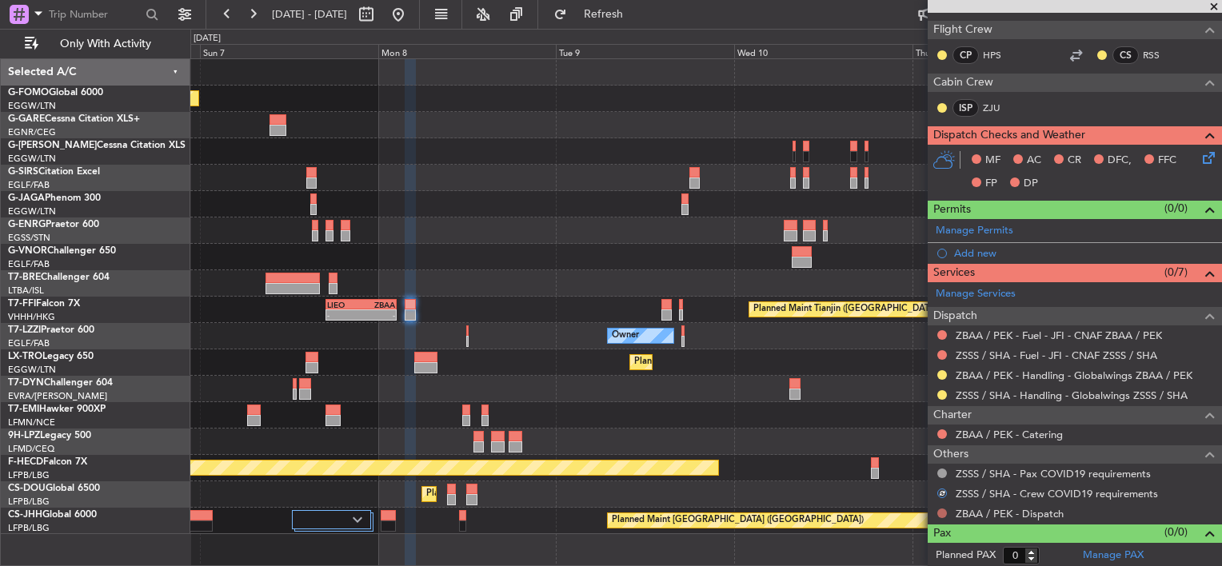
click at [940, 515] on div at bounding box center [942, 513] width 13 height 13
click at [942, 509] on button at bounding box center [942, 514] width 10 height 10
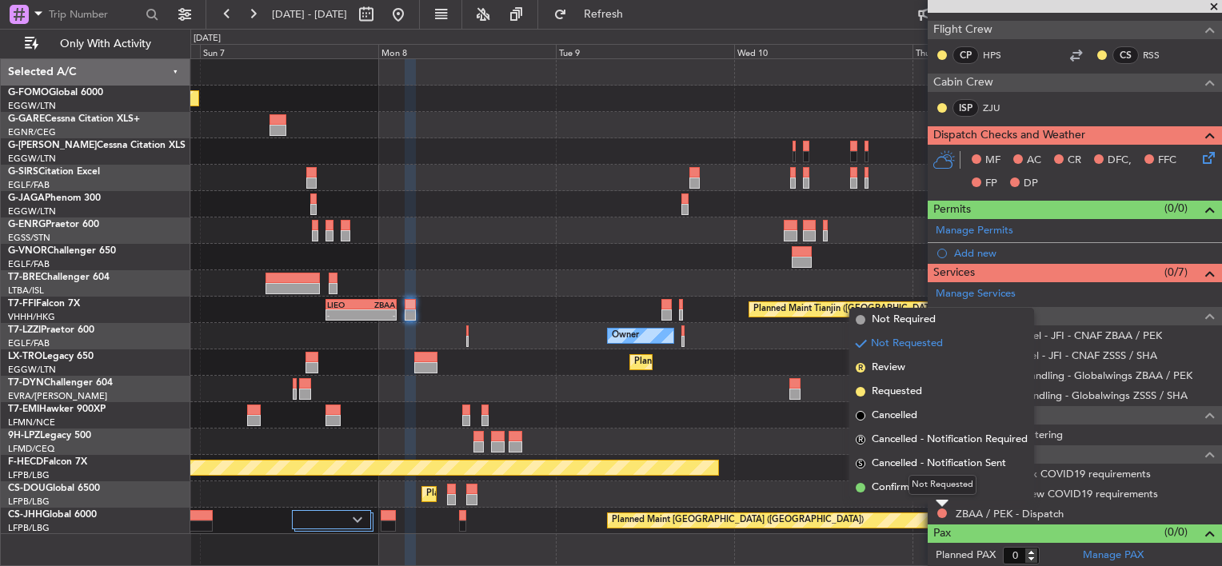
click at [910, 493] on div "Not Requested" at bounding box center [943, 485] width 68 height 20
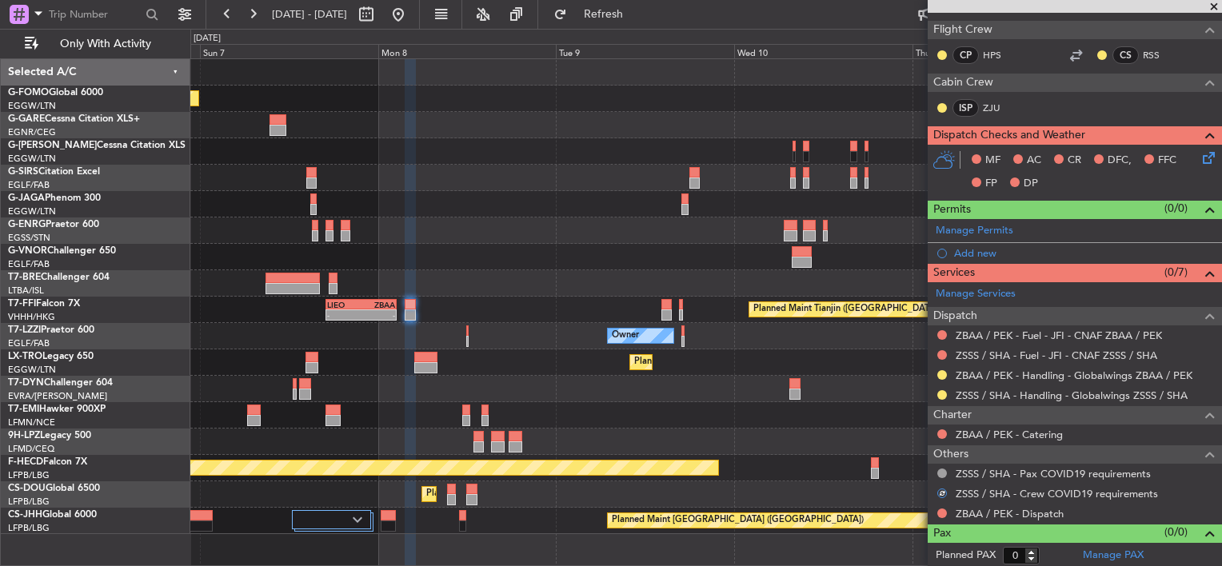
click at [942, 507] on div at bounding box center [942, 513] width 13 height 13
click at [942, 509] on button at bounding box center [942, 514] width 10 height 10
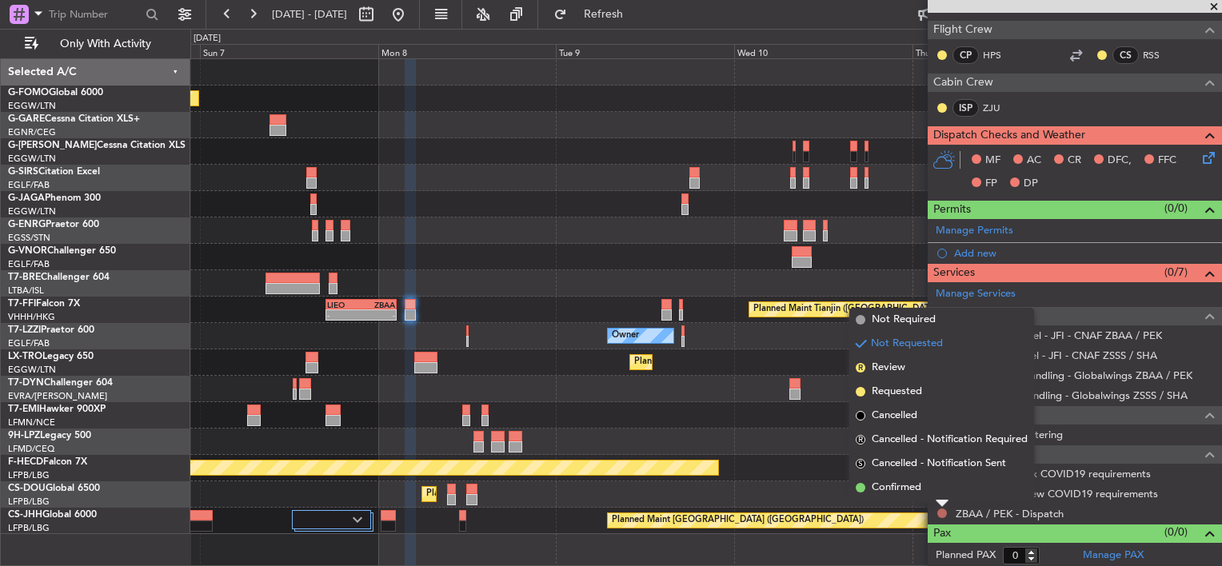
click at [942, 510] on button at bounding box center [942, 514] width 10 height 10
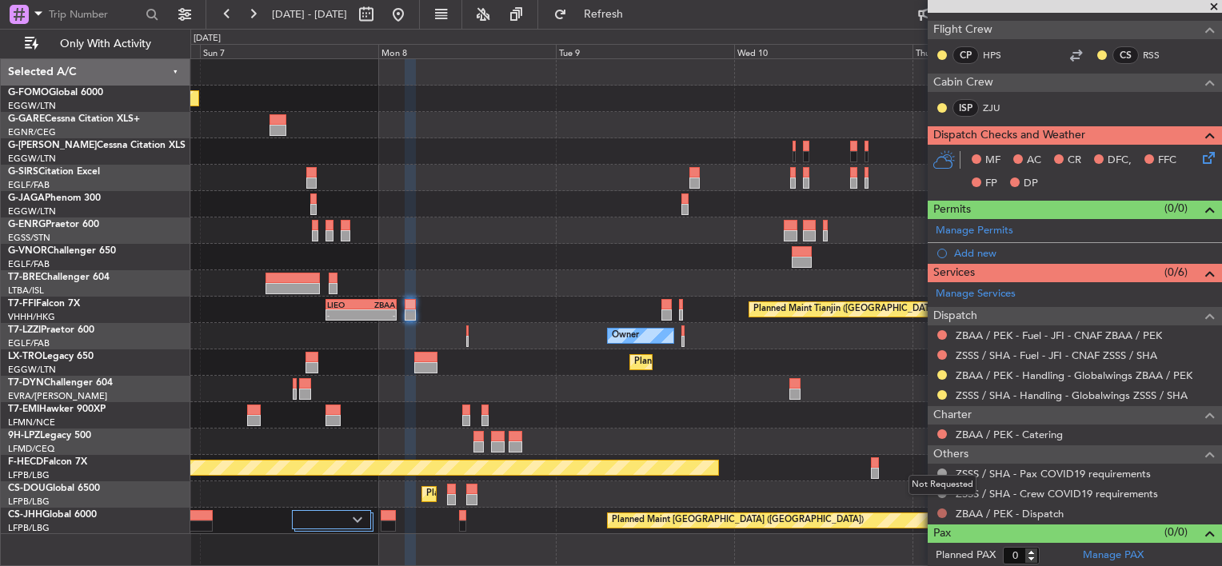
click at [941, 509] on button at bounding box center [942, 514] width 10 height 10
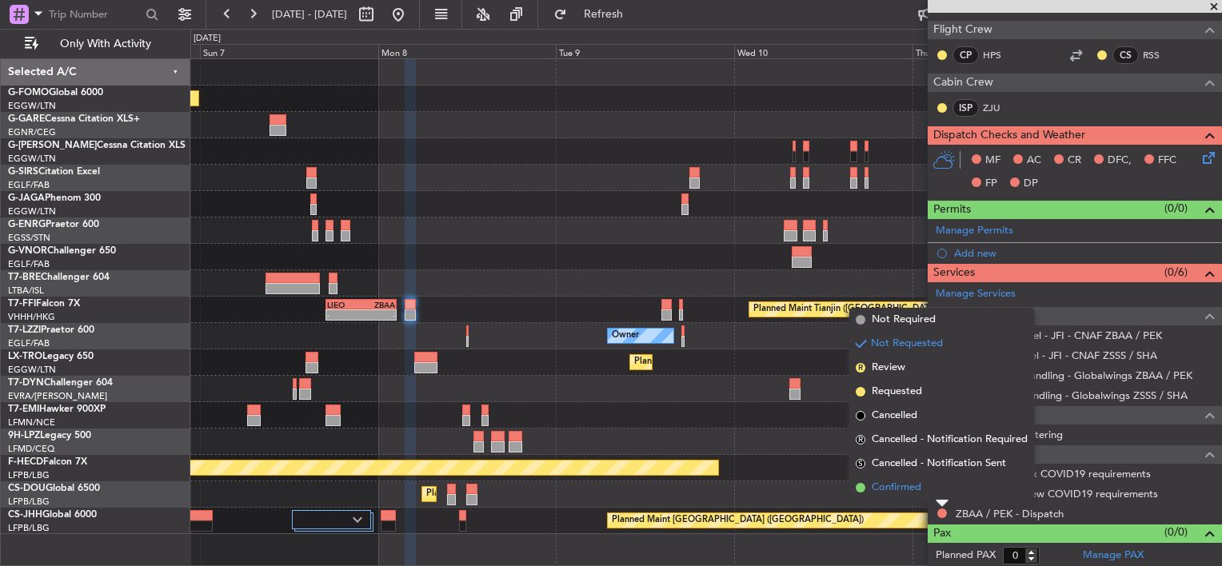
click at [911, 492] on span "Confirmed" at bounding box center [897, 488] width 50 height 16
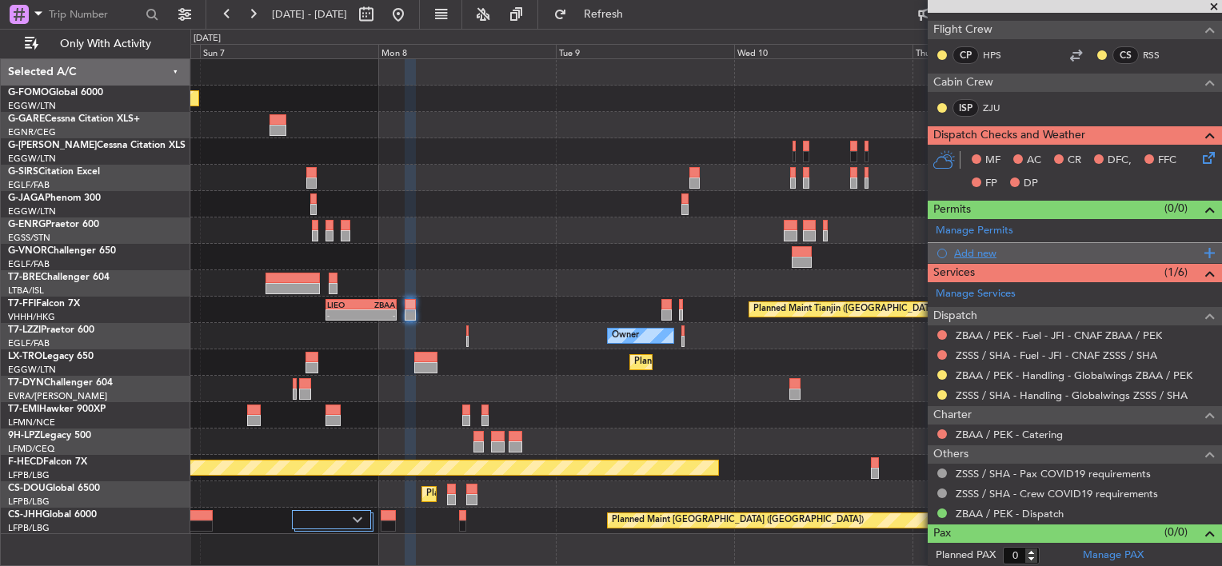
click at [981, 251] on div "Add new" at bounding box center [1077, 253] width 246 height 14
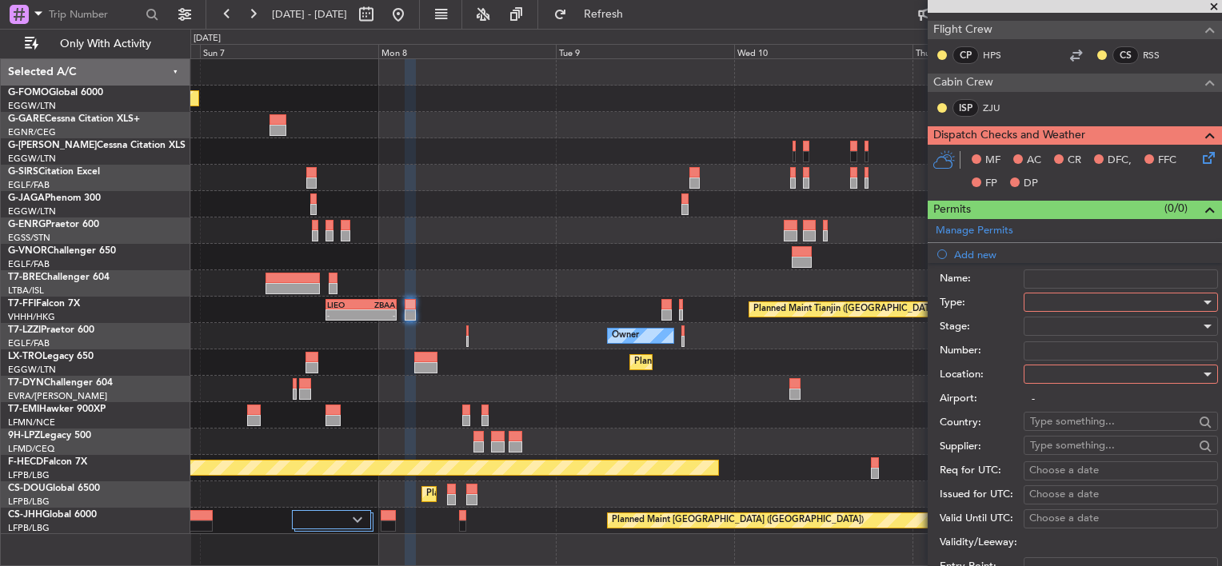
click at [1041, 297] on div at bounding box center [1115, 302] width 170 height 24
click at [1003, 284] on div at bounding box center [611, 283] width 1222 height 566
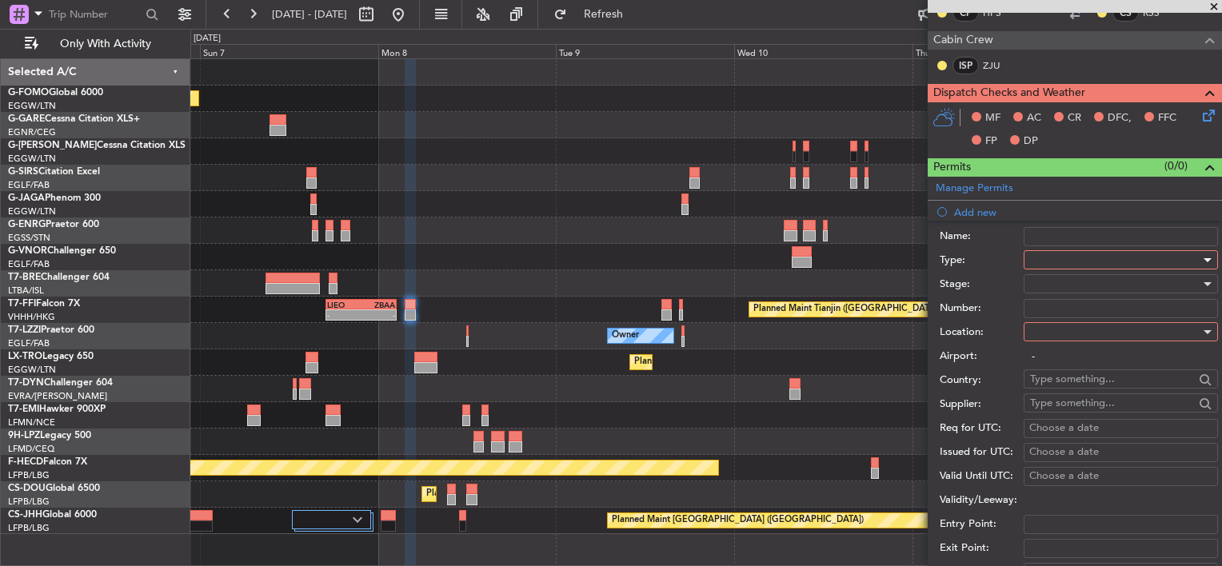
click at [1069, 262] on div at bounding box center [1115, 260] width 170 height 24
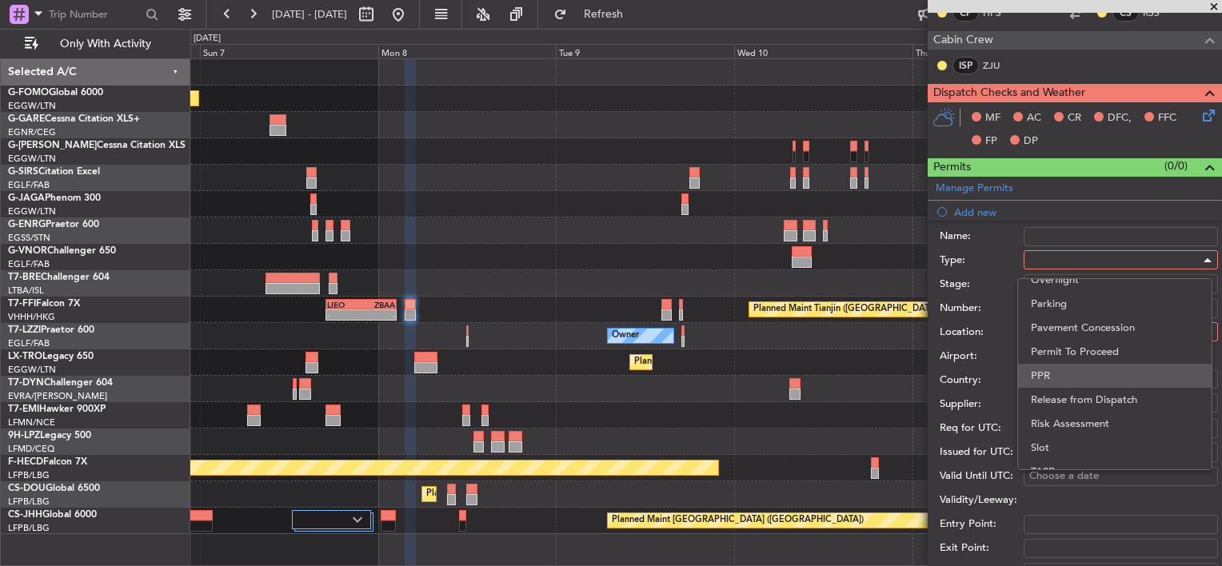
scroll to position [481, 0]
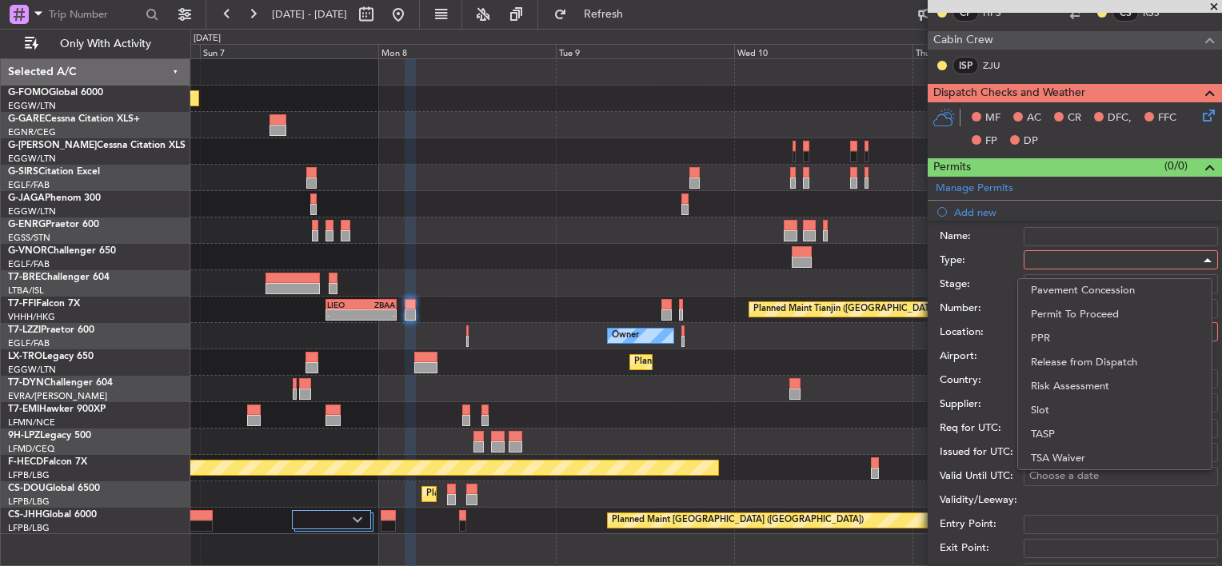
click at [1051, 414] on span "Slot" at bounding box center [1115, 410] width 168 height 24
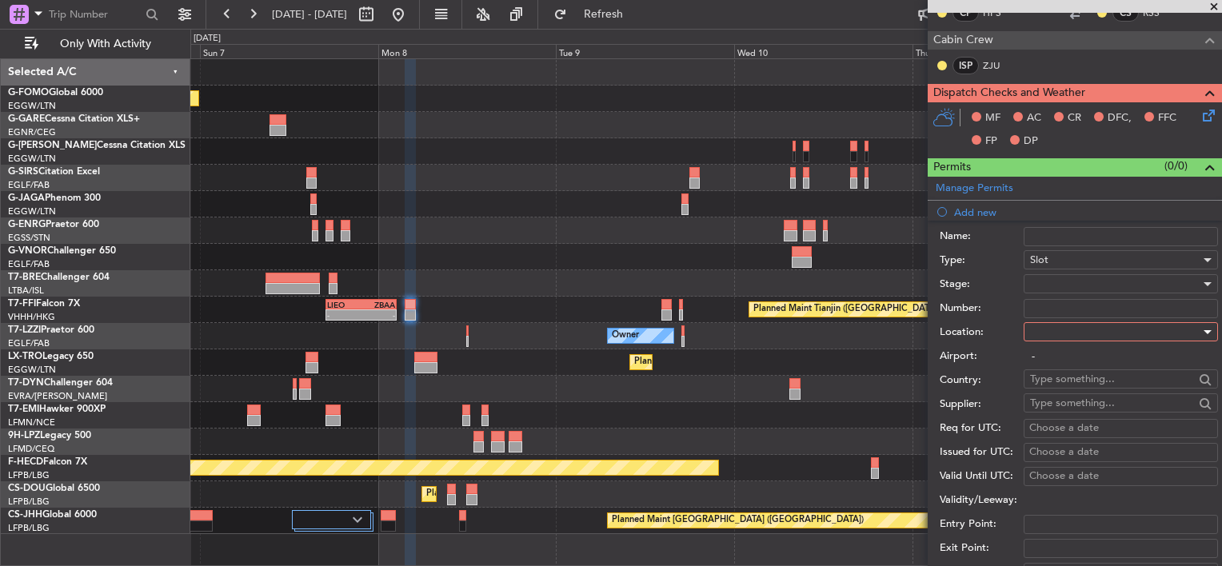
click at [1074, 328] on div at bounding box center [1115, 332] width 170 height 24
click at [1055, 365] on span "Departure" at bounding box center [1115, 363] width 168 height 24
type input "ZBAA / PEK"
click at [1077, 276] on div at bounding box center [1115, 284] width 170 height 24
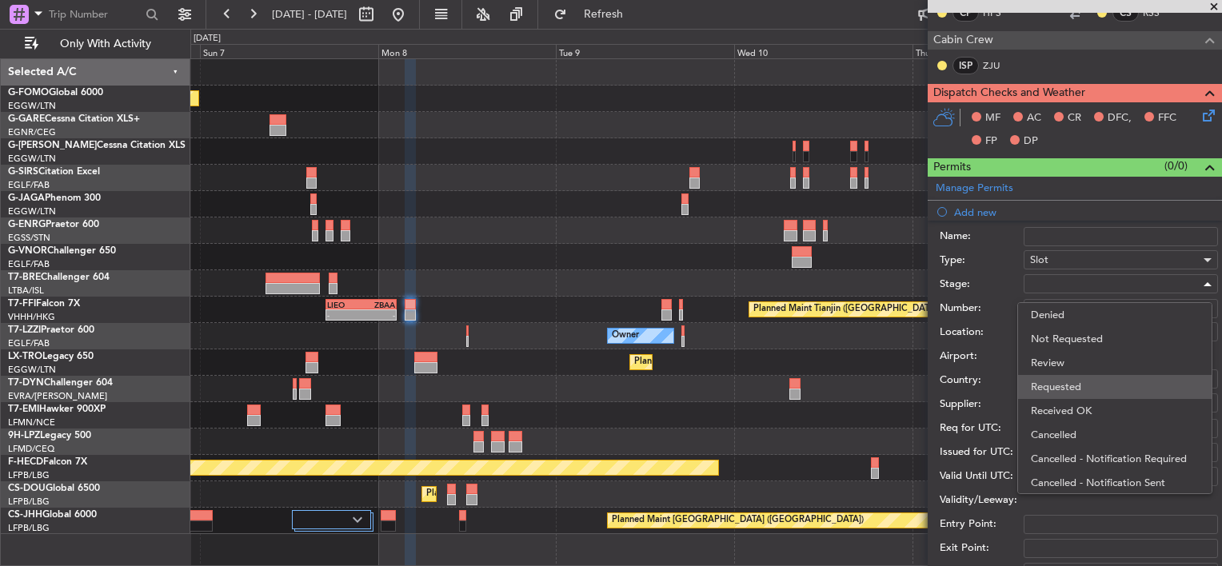
click at [1076, 385] on span "Requested" at bounding box center [1115, 387] width 168 height 24
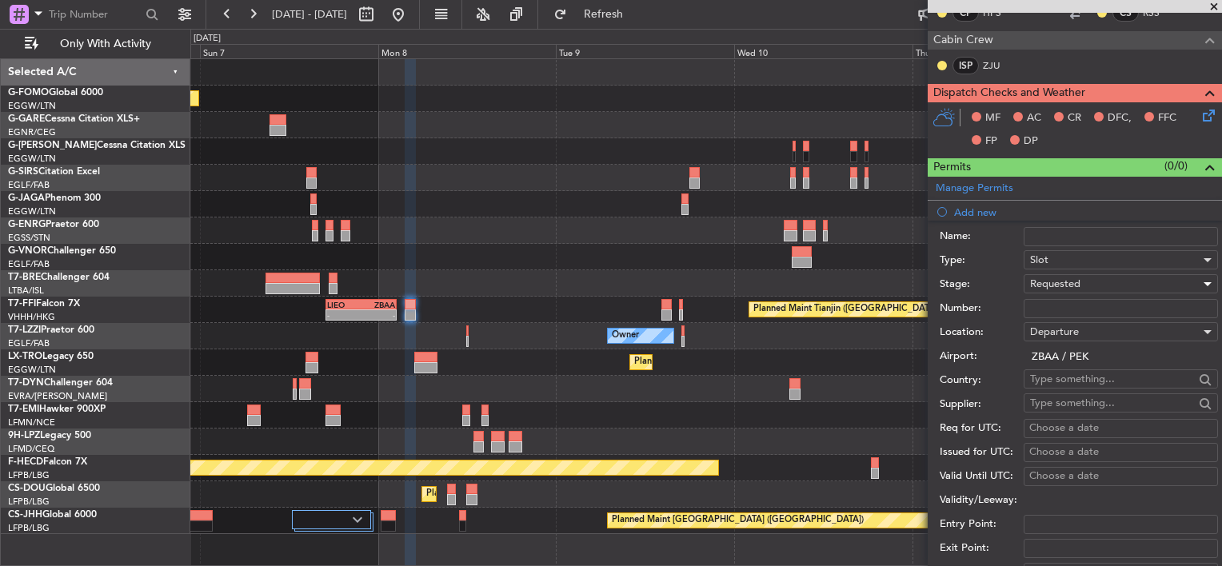
scroll to position [480, 0]
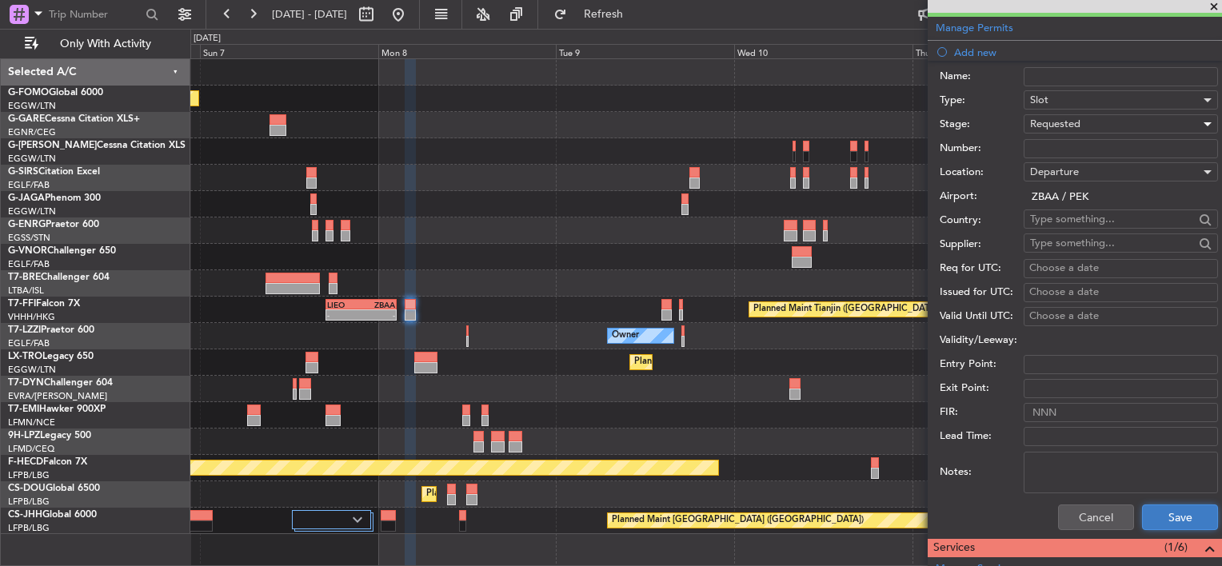
click at [1174, 515] on button "Save" at bounding box center [1180, 518] width 76 height 26
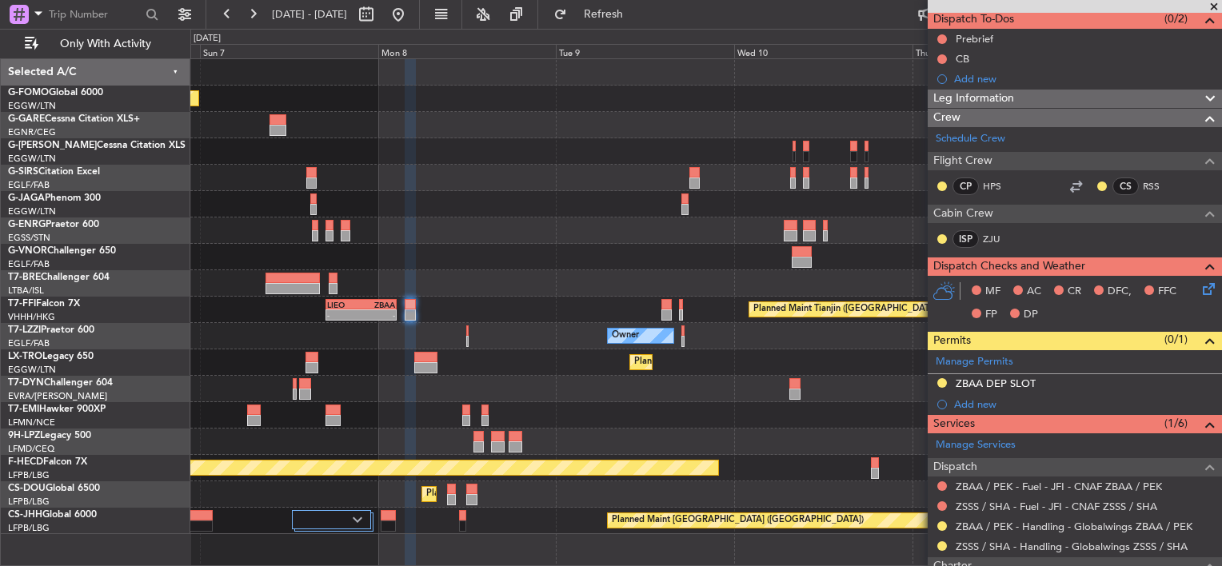
scroll to position [58, 0]
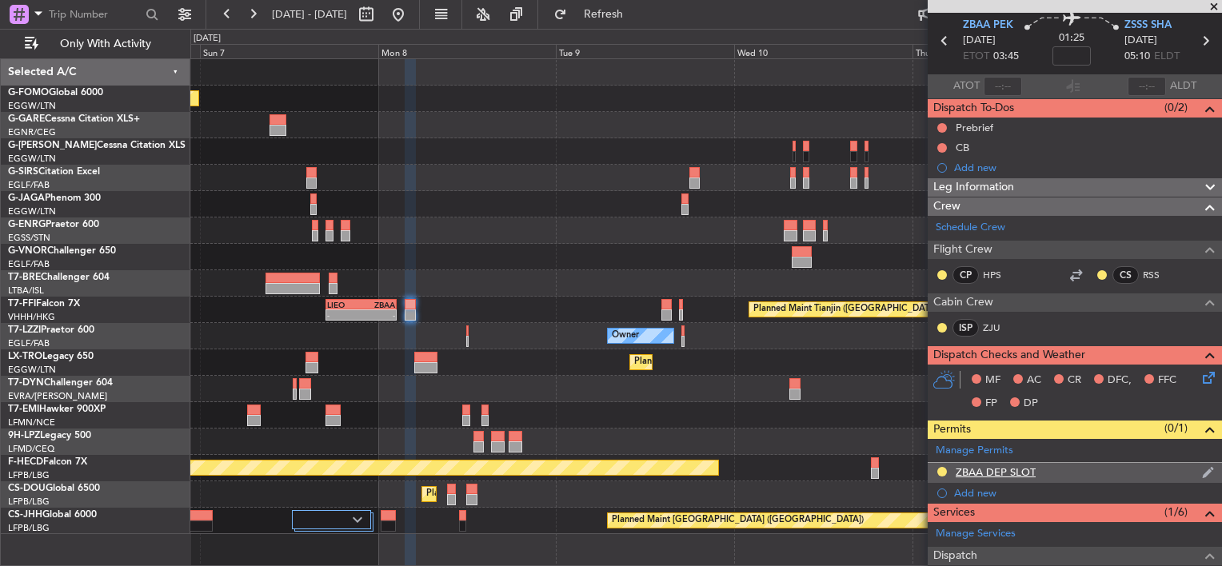
click at [1072, 473] on div "ZBAA DEP SLOT" at bounding box center [1075, 473] width 294 height 20
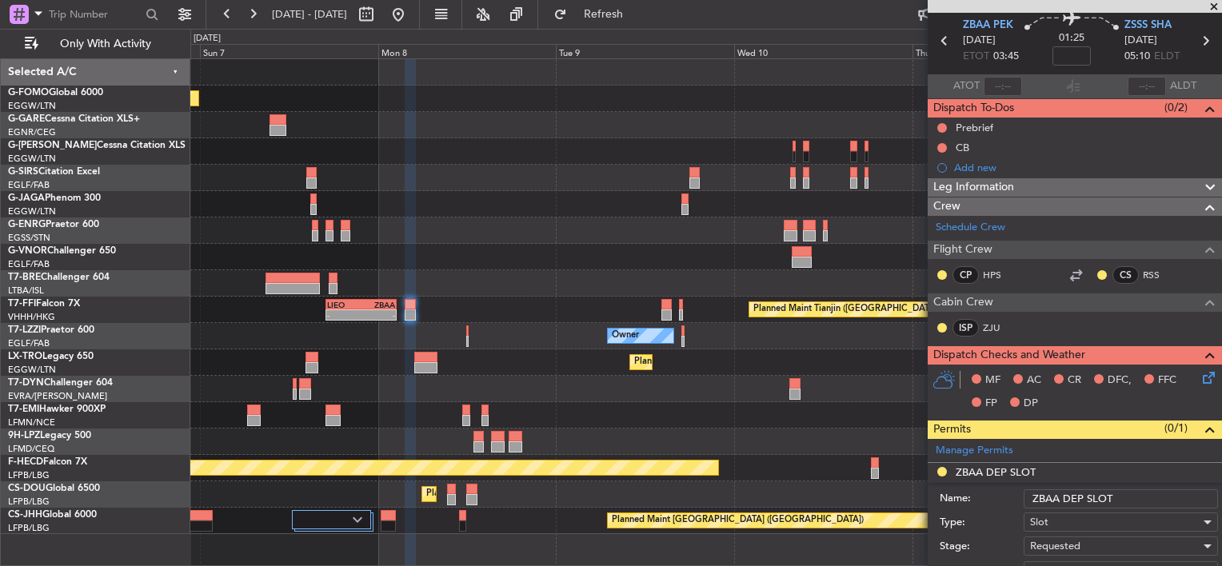
click at [1117, 493] on input "ZBAA DEP SLOT" at bounding box center [1121, 498] width 194 height 19
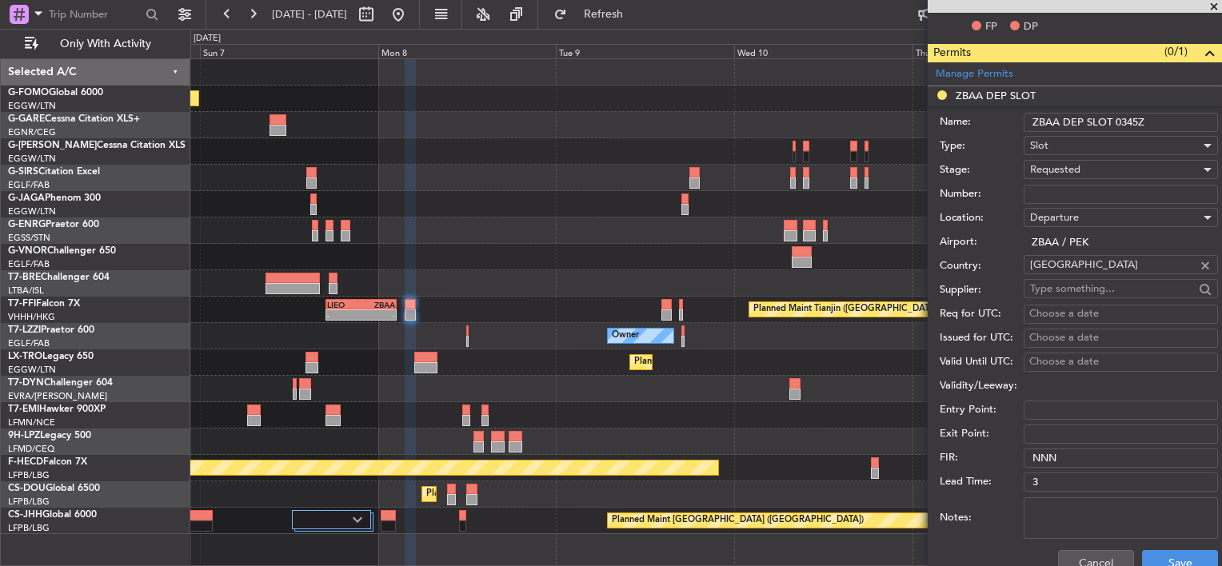
scroll to position [458, 0]
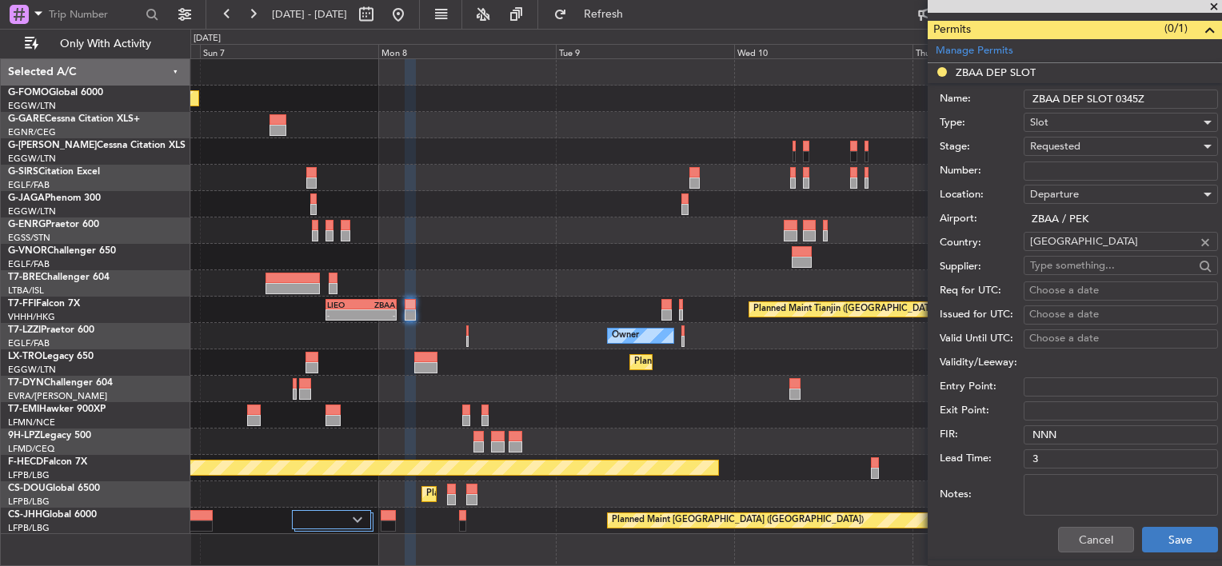
type input "ZBAA DEP SLOT 0345Z"
click at [1182, 533] on button "Save" at bounding box center [1180, 540] width 76 height 26
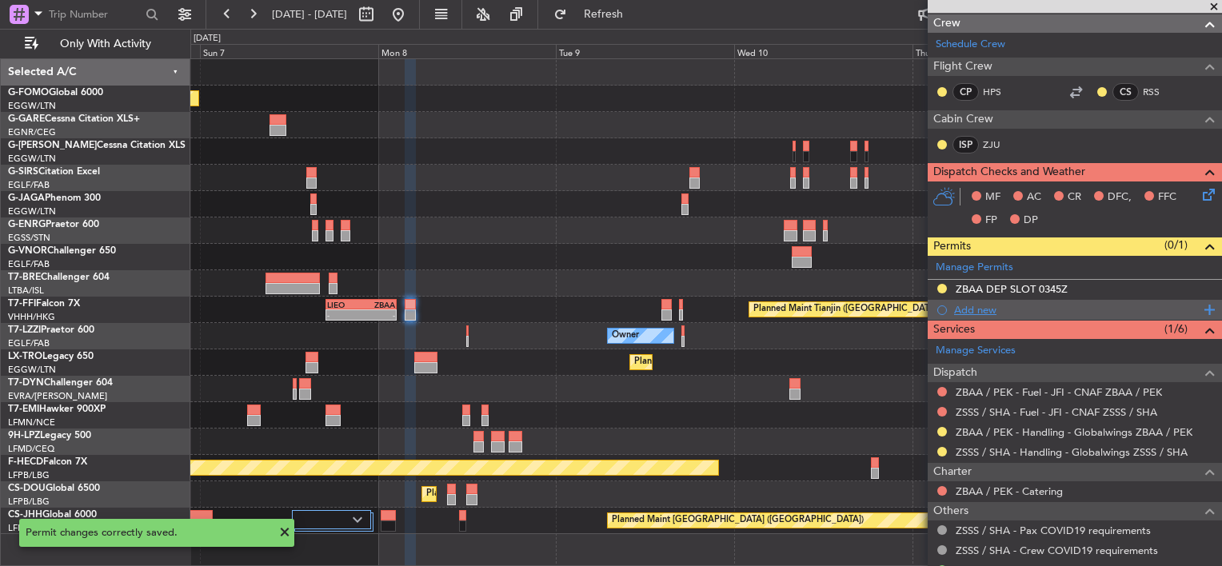
scroll to position [218, 0]
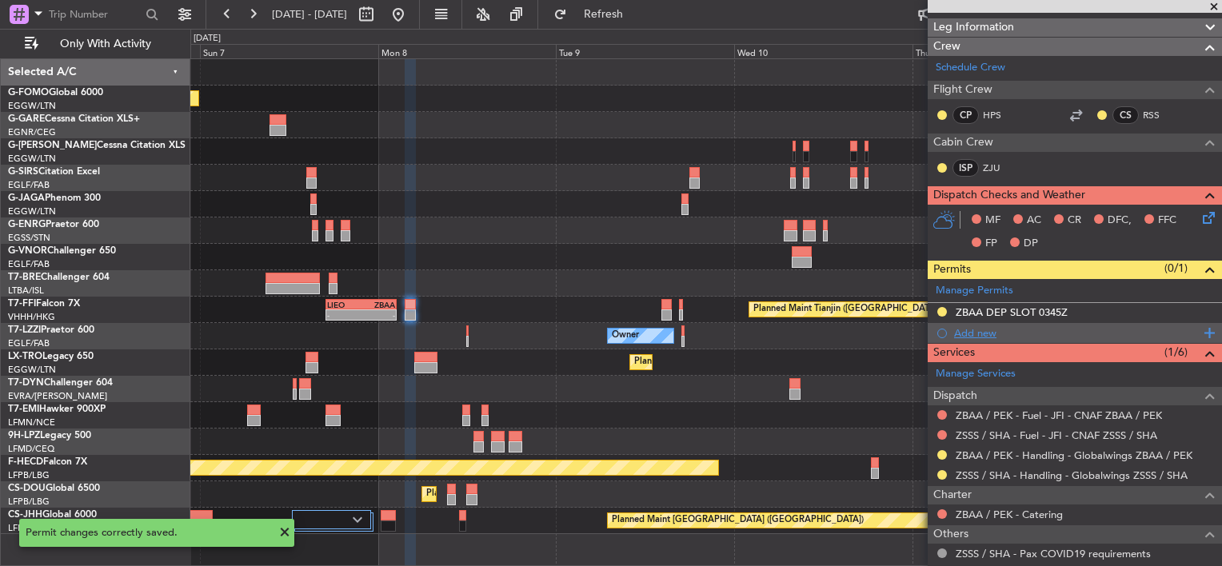
click at [956, 334] on div "Add new" at bounding box center [1077, 333] width 246 height 14
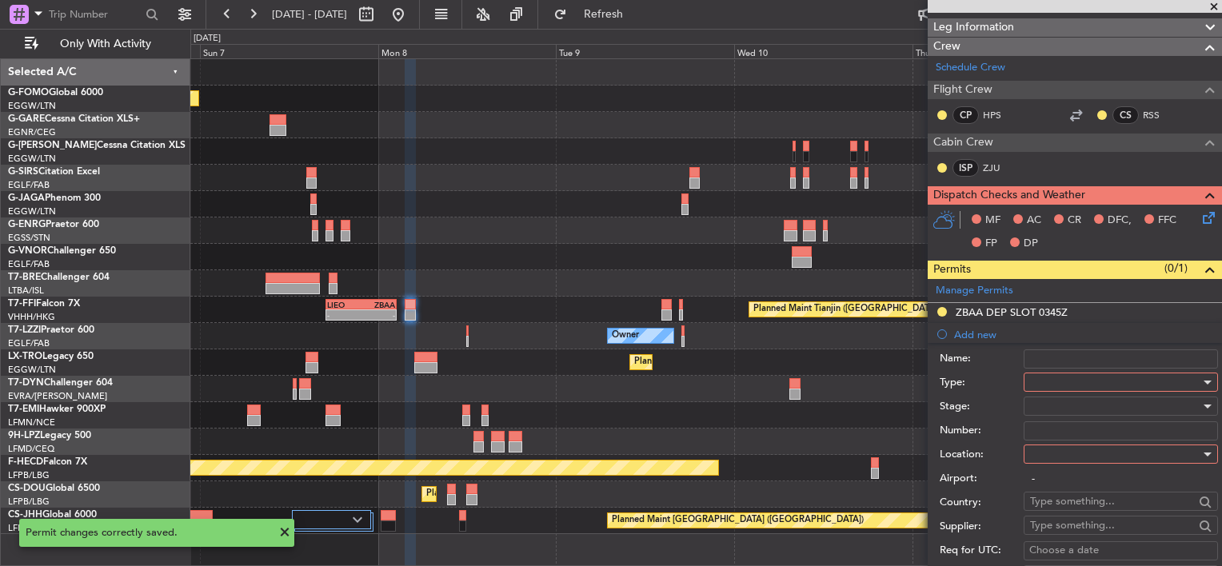
click at [1071, 374] on div at bounding box center [1115, 382] width 170 height 24
click at [1065, 472] on span "Landing" at bounding box center [1115, 477] width 168 height 24
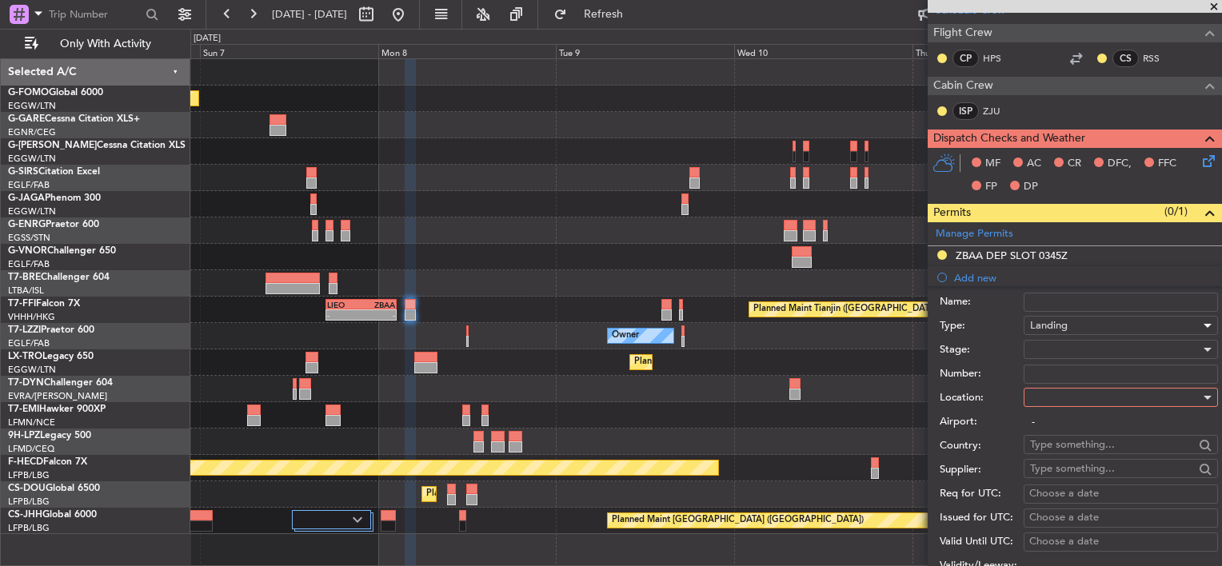
scroll to position [458, 0]
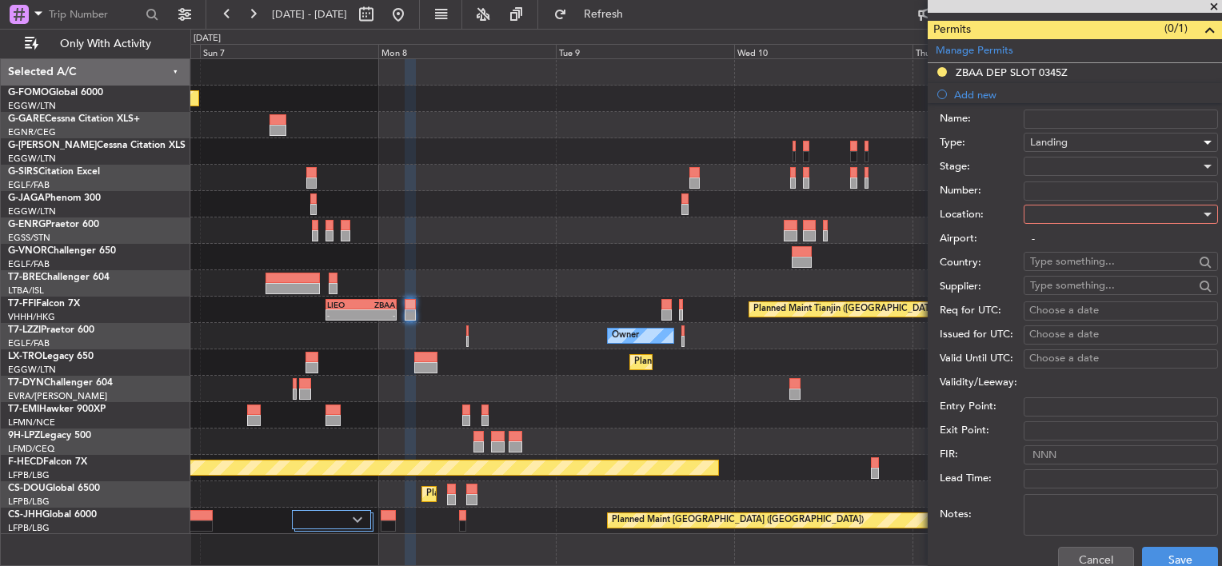
click at [1053, 213] on div at bounding box center [1115, 214] width 170 height 24
click at [1050, 290] on span "Arrival" at bounding box center [1115, 294] width 168 height 24
type input "ZSSS / SHA"
click at [1062, 157] on div at bounding box center [1115, 166] width 170 height 24
drag, startPoint x: 1075, startPoint y: 253, endPoint x: 1086, endPoint y: 269, distance: 19.5
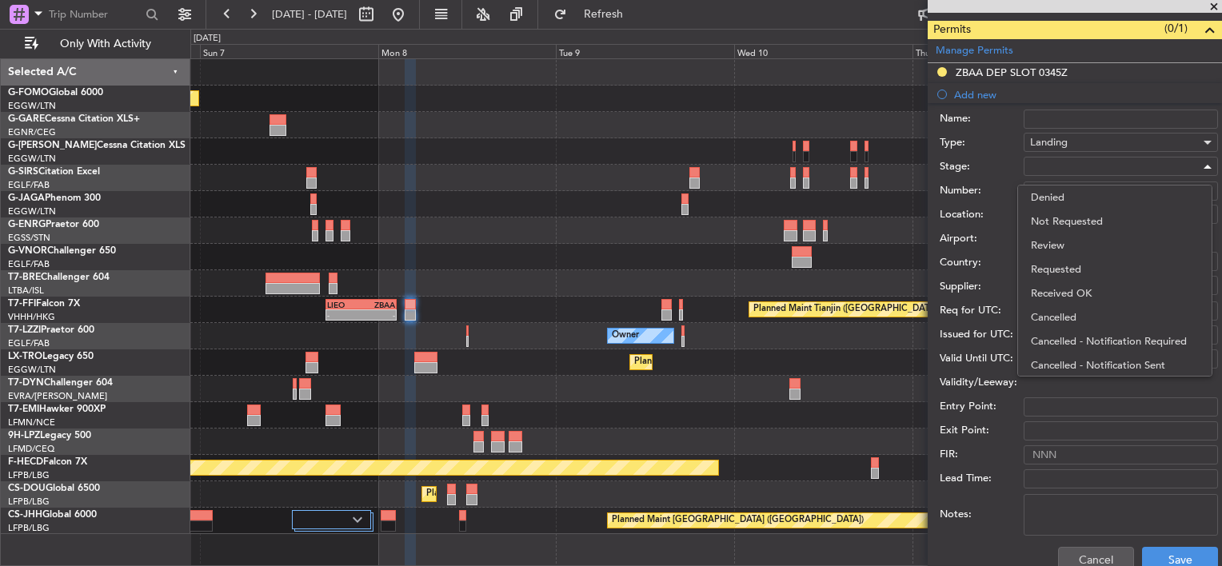
click at [1075, 254] on span "Review" at bounding box center [1115, 246] width 168 height 24
click at [1054, 157] on div "Review" at bounding box center [1115, 166] width 170 height 24
click at [1076, 269] on span "Requested" at bounding box center [1115, 270] width 168 height 24
click at [1182, 557] on button "Save" at bounding box center [1180, 560] width 76 height 26
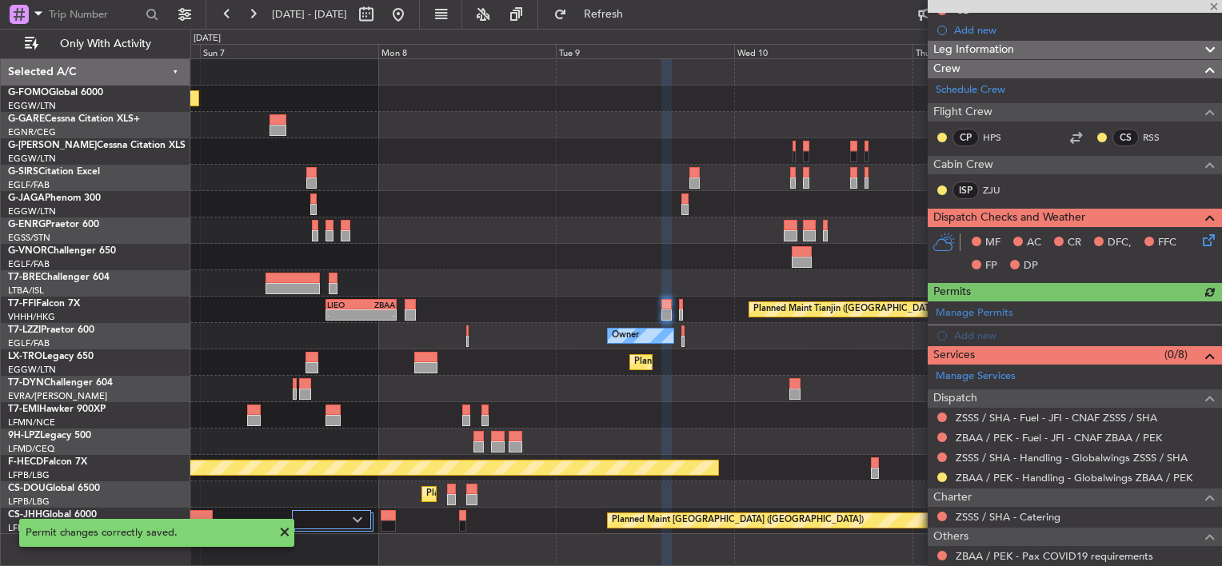
scroll to position [278, 0]
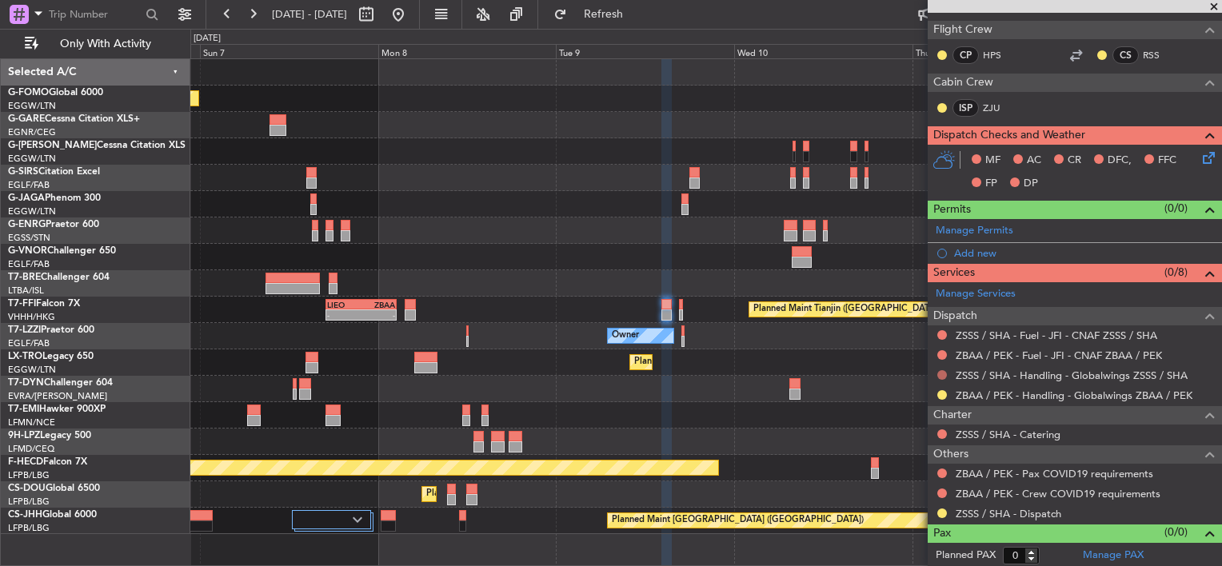
click at [941, 374] on button at bounding box center [942, 375] width 10 height 10
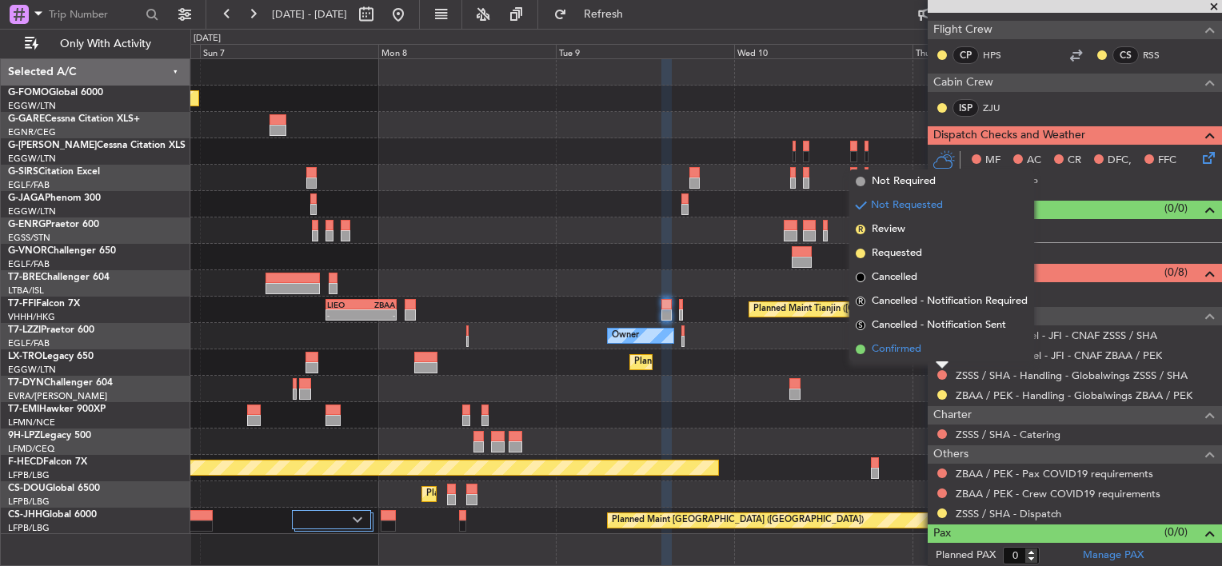
click at [925, 352] on li "Confirmed" at bounding box center [941, 350] width 185 height 24
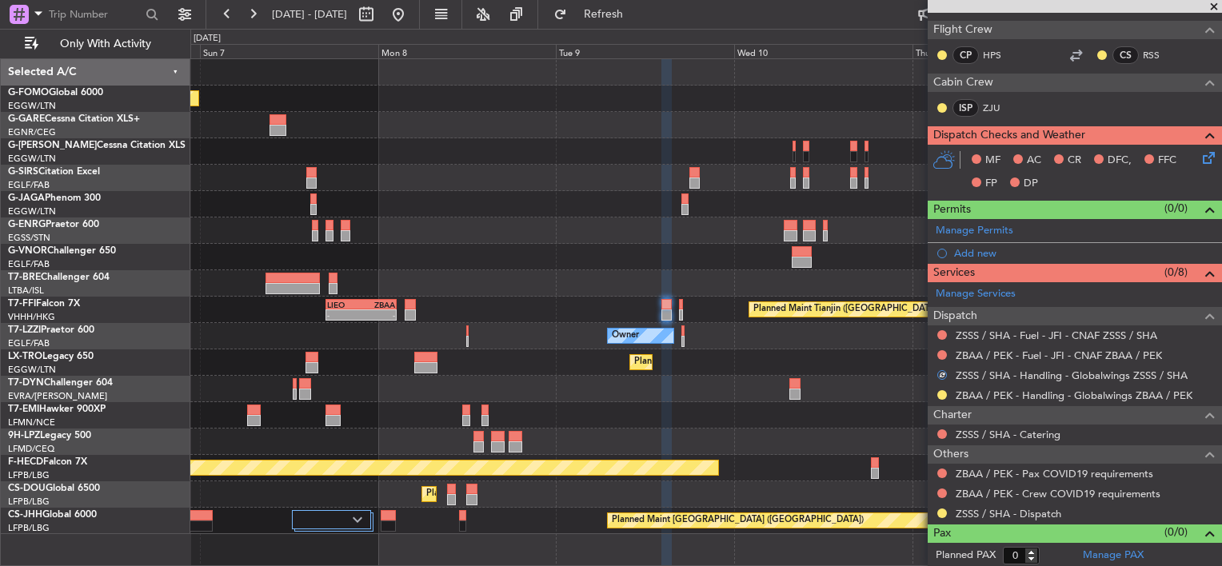
click at [945, 508] on mat-tooltip-component "Not Requested" at bounding box center [942, 517] width 90 height 42
click at [941, 513] on button at bounding box center [942, 514] width 10 height 10
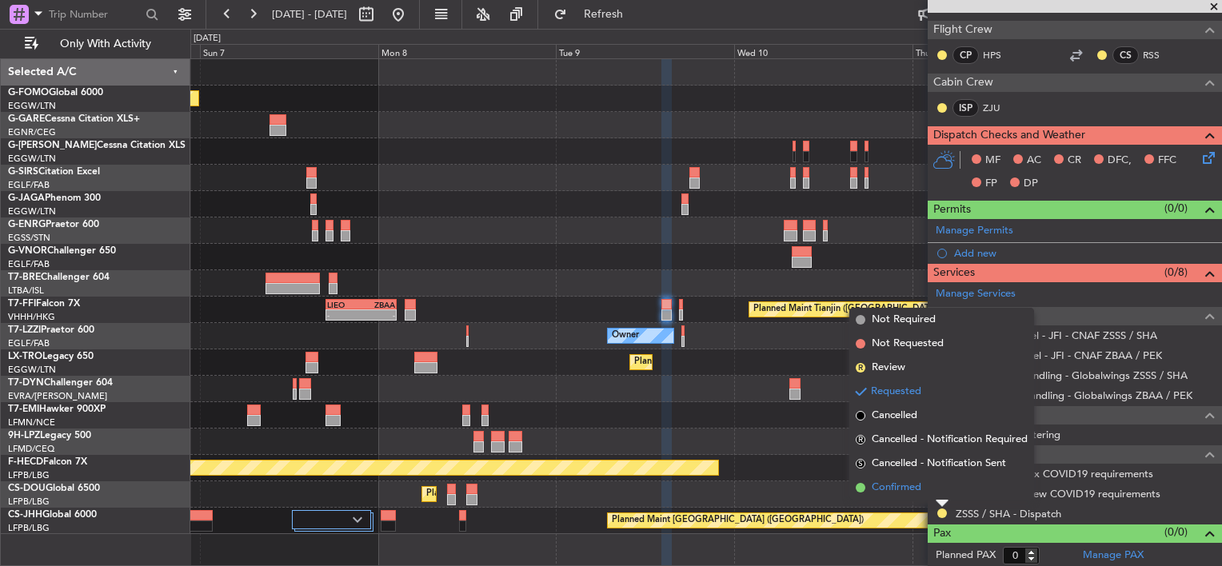
click at [918, 489] on span "Confirmed" at bounding box center [897, 488] width 50 height 16
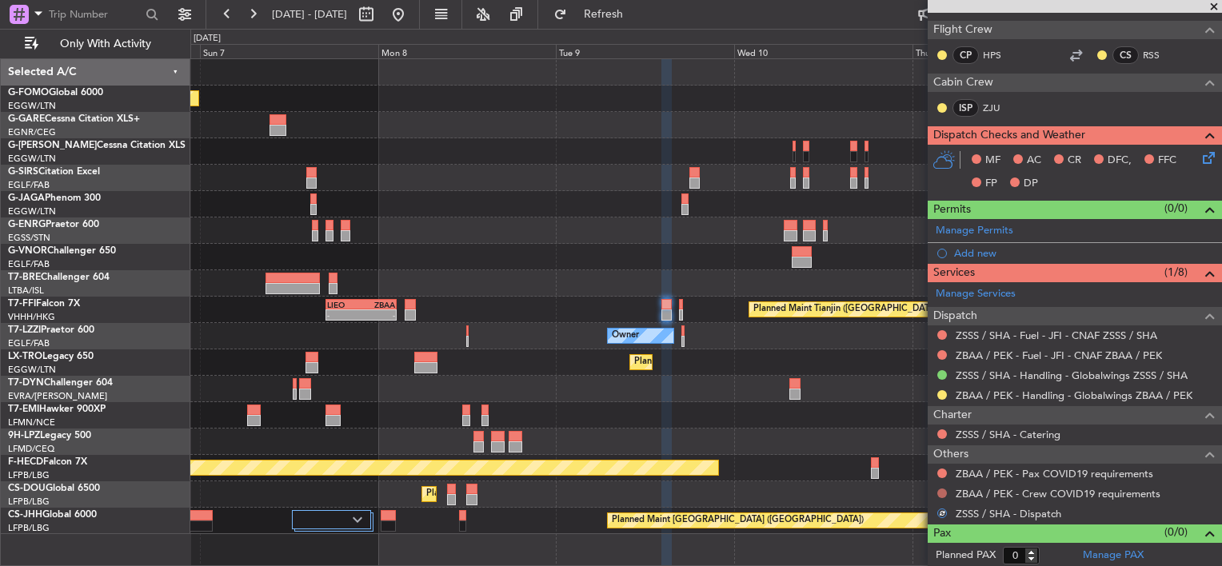
click at [944, 489] on button at bounding box center [942, 494] width 10 height 10
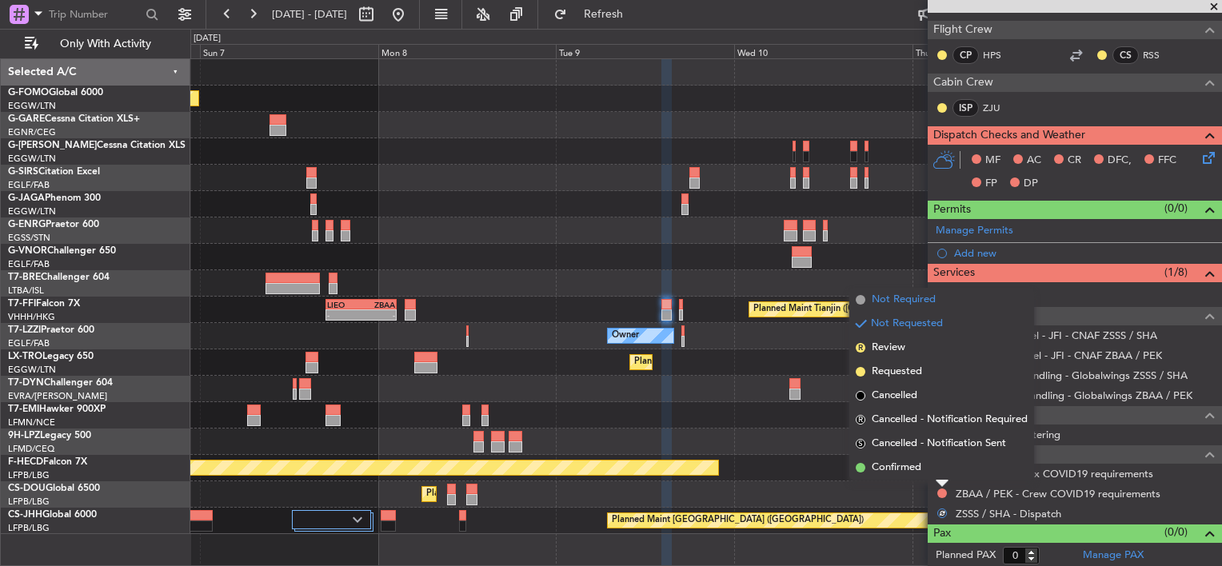
click at [911, 306] on span "Not Required" at bounding box center [904, 300] width 64 height 16
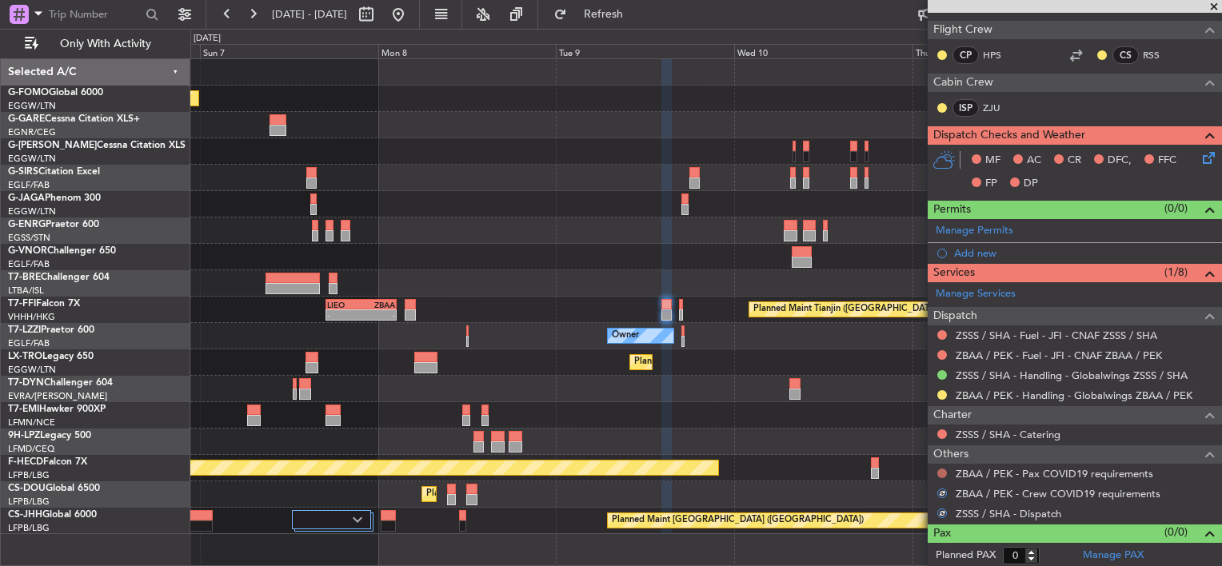
click at [942, 470] on button at bounding box center [942, 474] width 10 height 10
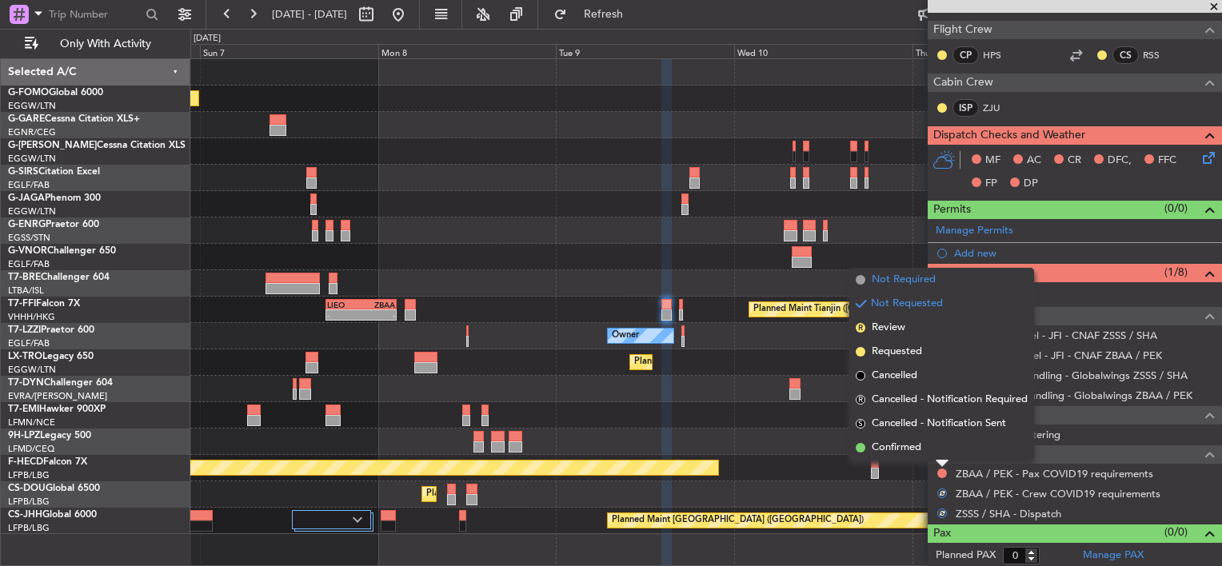
click at [933, 274] on span "Not Required" at bounding box center [904, 280] width 64 height 16
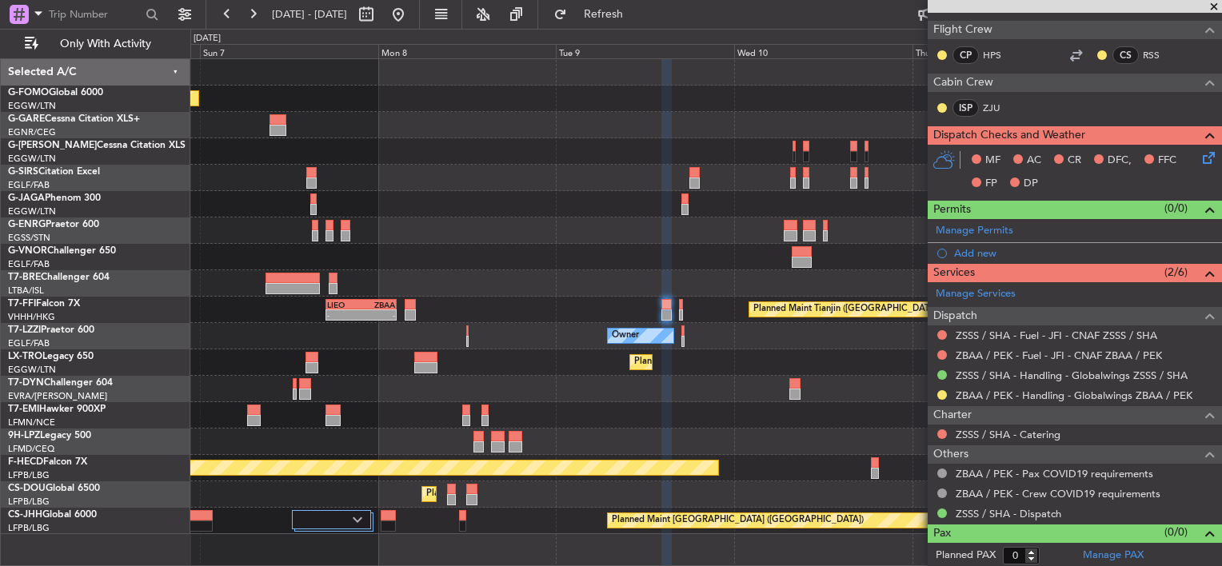
click at [924, 140] on div "Planned Maint [GEOGRAPHIC_DATA] ([GEOGRAPHIC_DATA]) Planned Maint Tianjin ([GEO…" at bounding box center [705, 296] width 1031 height 475
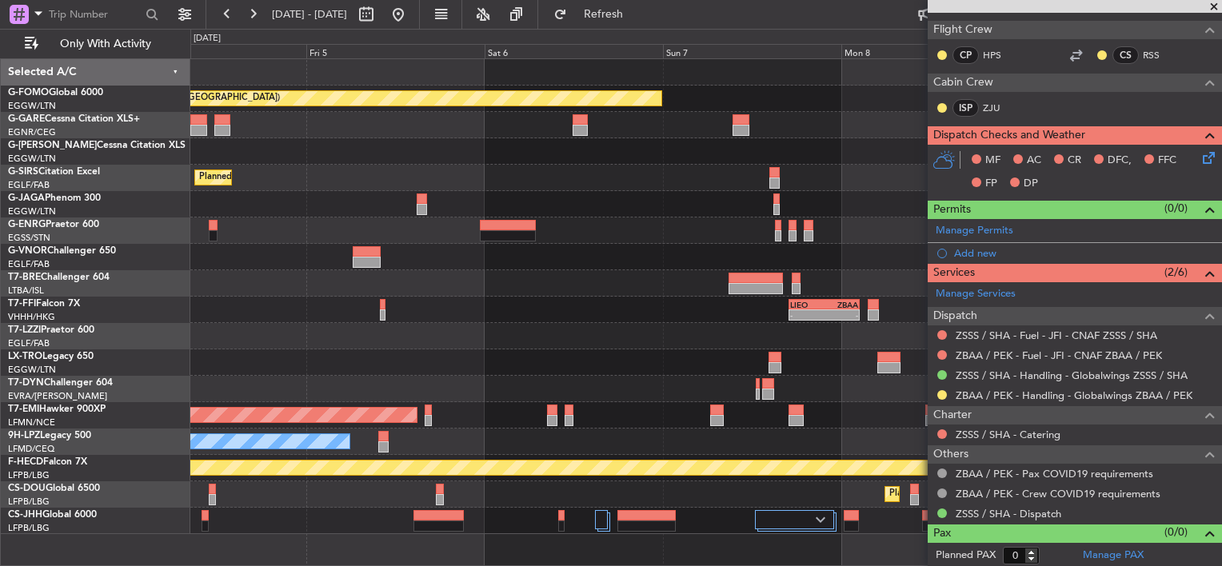
click at [723, 226] on div "Planned Maint [GEOGRAPHIC_DATA] ([GEOGRAPHIC_DATA]) Planned Maint [GEOGRAPHIC_D…" at bounding box center [705, 296] width 1031 height 475
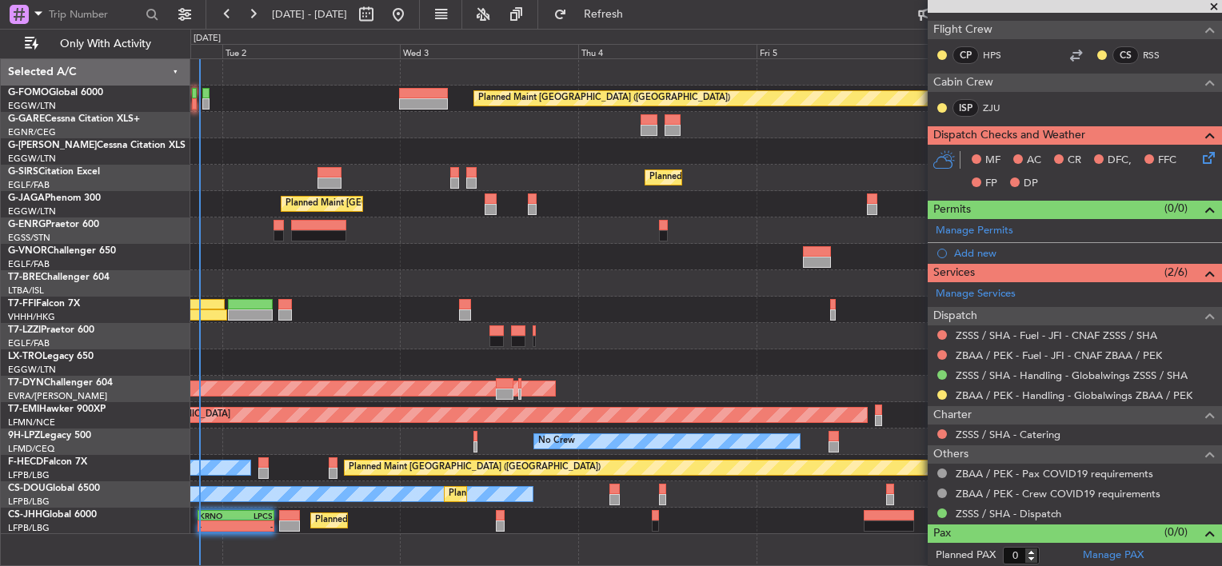
click at [813, 242] on div "Planned Maint [GEOGRAPHIC_DATA] ([GEOGRAPHIC_DATA]) Owner Planned Maint [GEOGRA…" at bounding box center [705, 296] width 1031 height 475
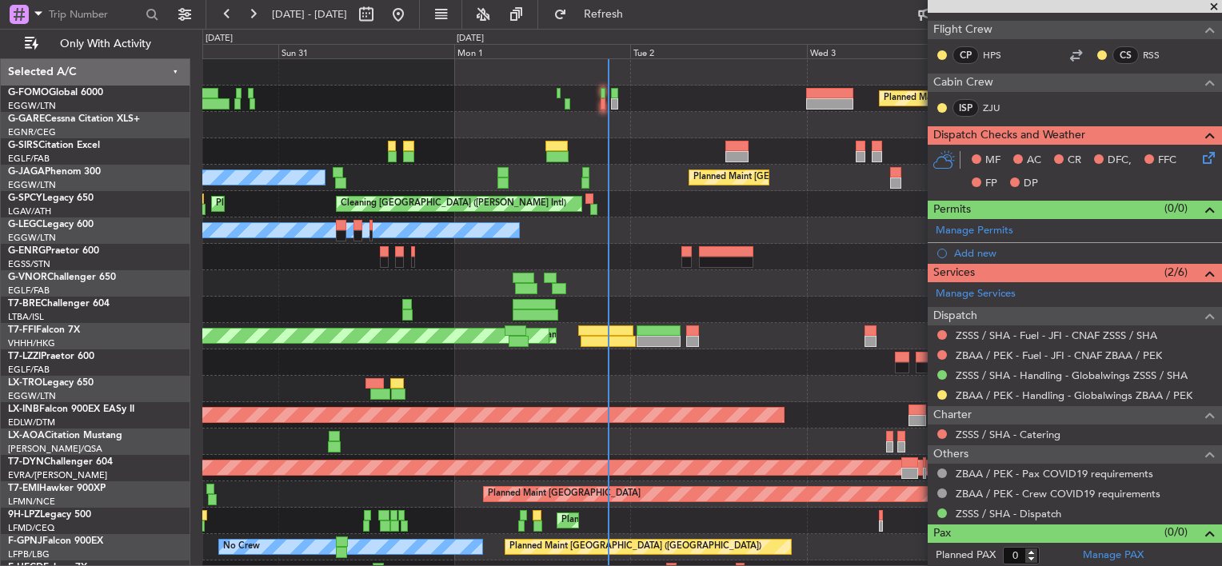
click at [480, 297] on div at bounding box center [711, 310] width 1019 height 26
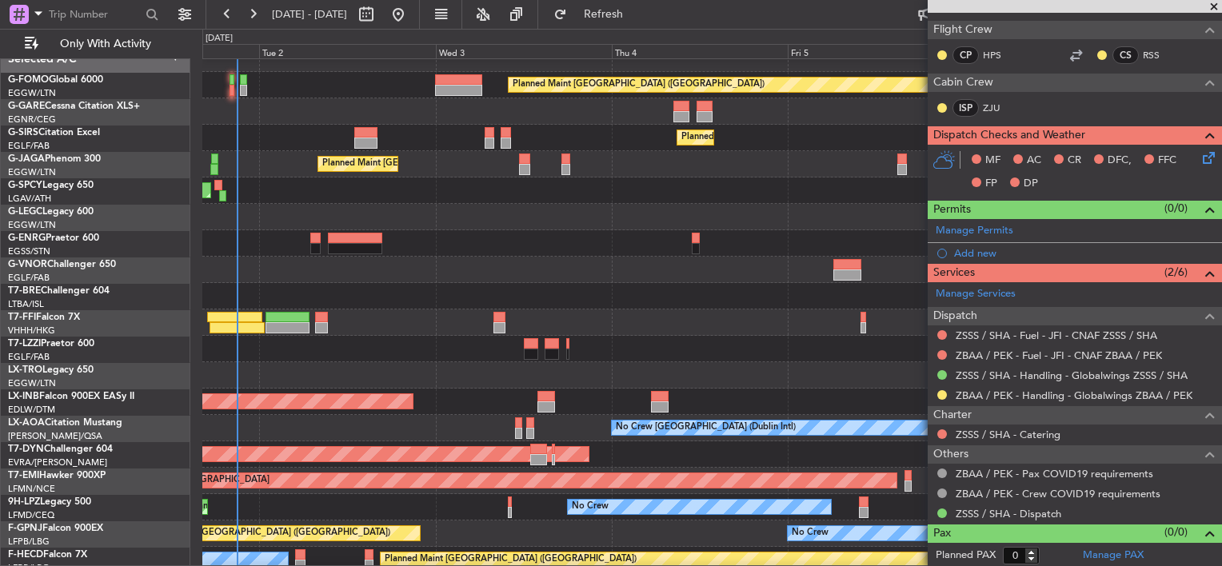
click at [430, 294] on div at bounding box center [711, 296] width 1019 height 26
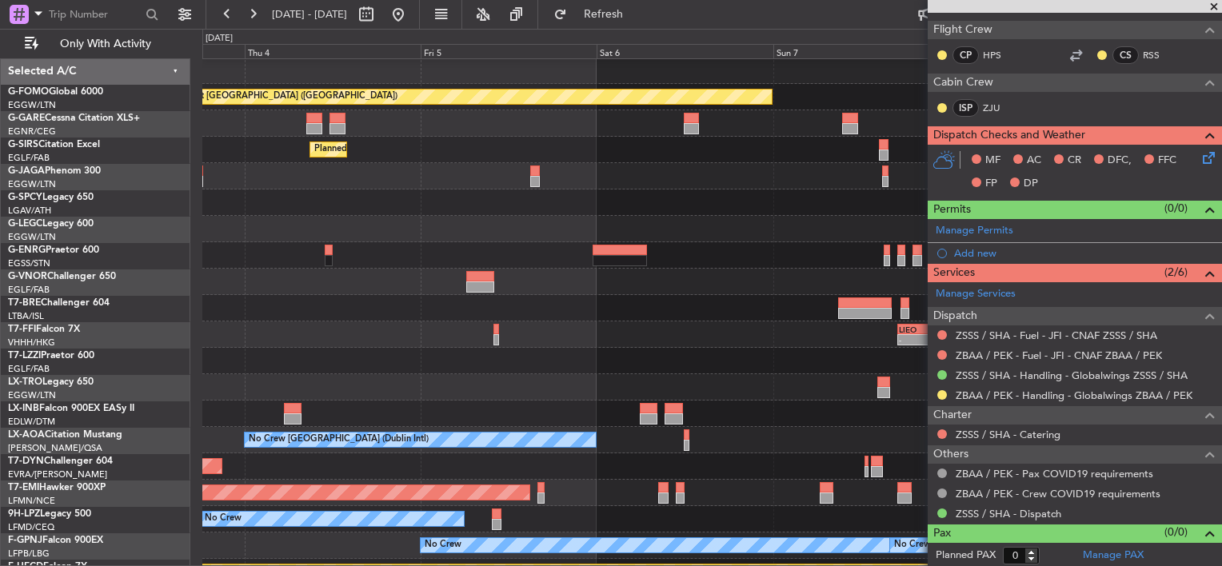
scroll to position [0, 0]
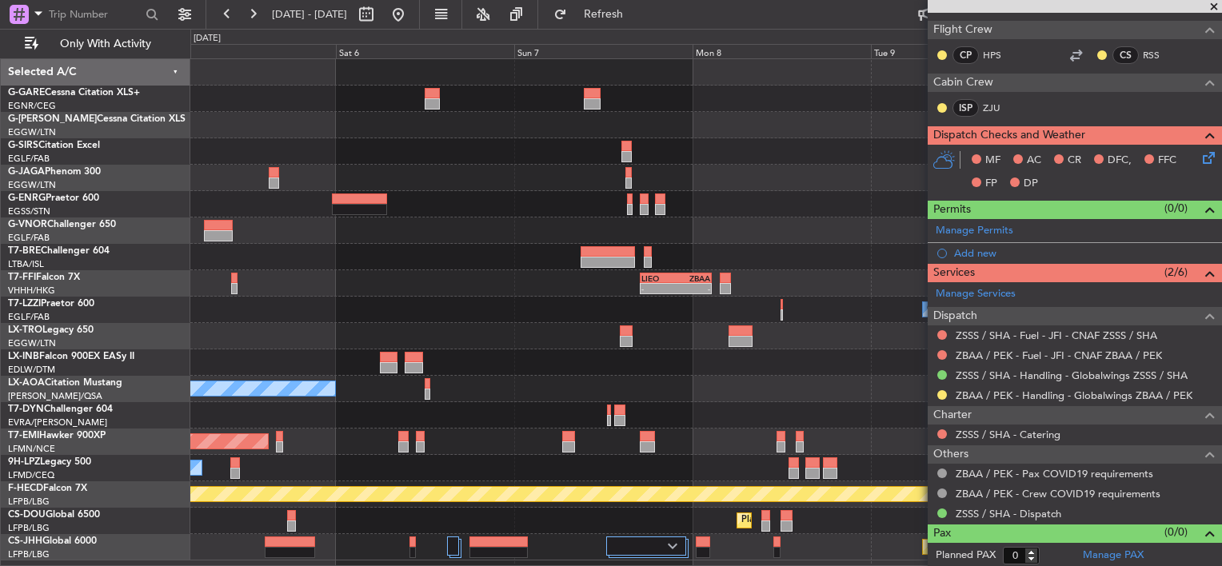
click at [349, 250] on div "Planned Maint [GEOGRAPHIC_DATA] ([GEOGRAPHIC_DATA]) - - [PERSON_NAME] 17:00 Z Z…" at bounding box center [705, 309] width 1031 height 501
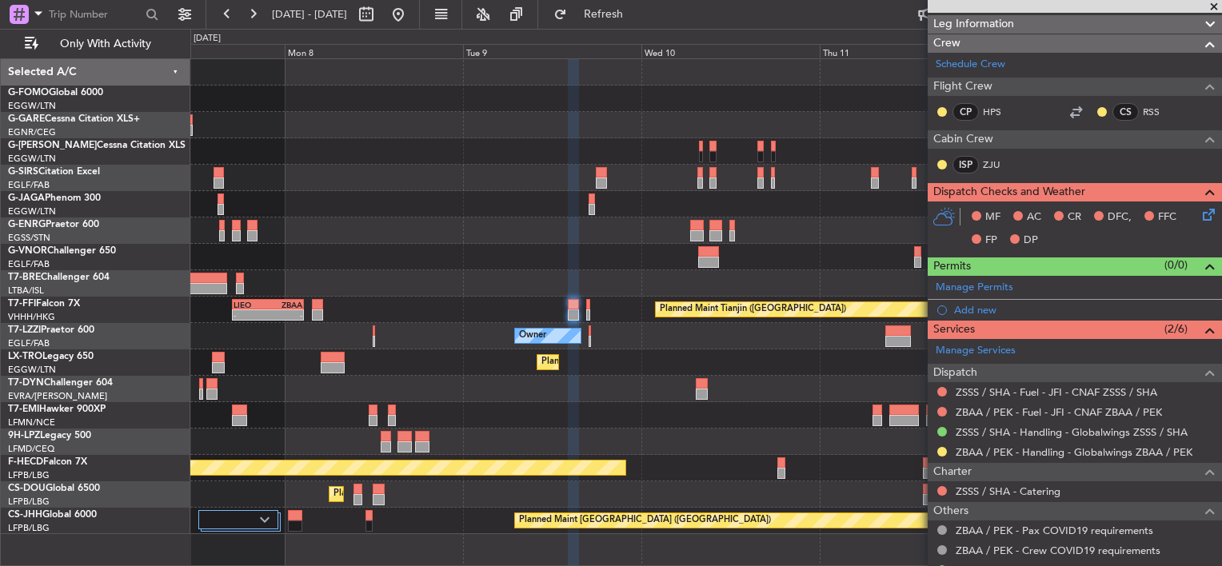
scroll to position [198, 0]
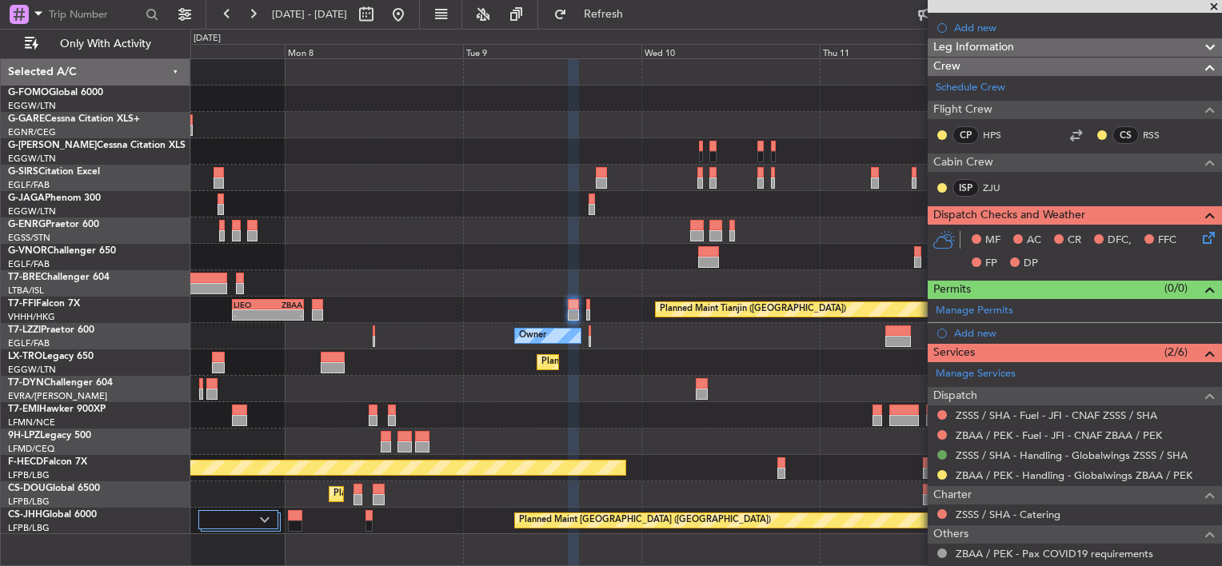
click at [942, 451] on button at bounding box center [942, 455] width 10 height 10
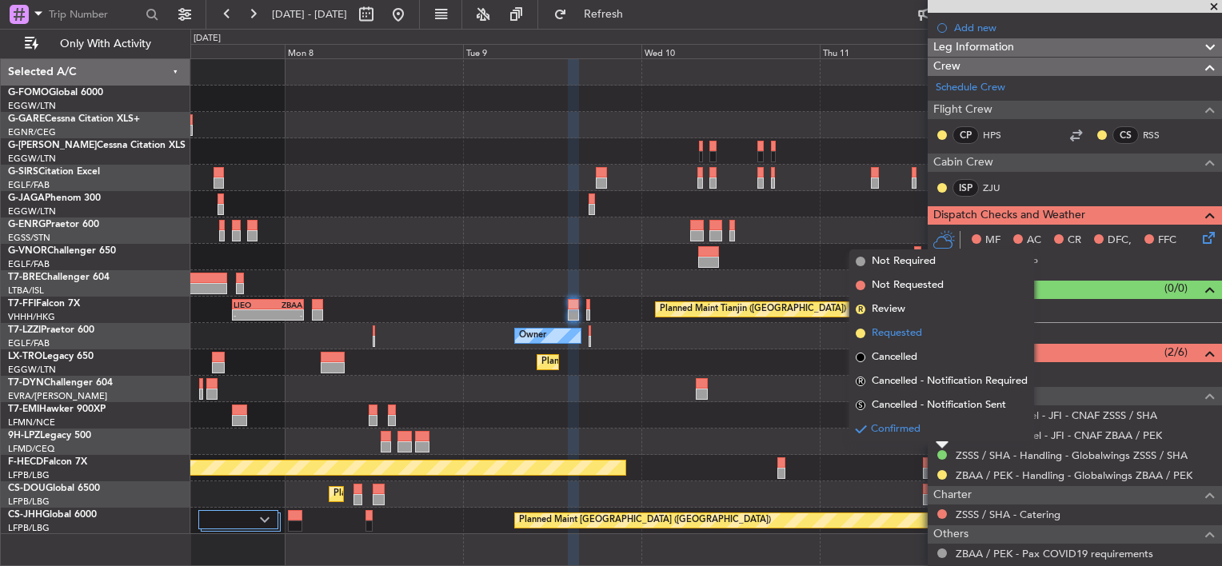
click at [906, 332] on span "Requested" at bounding box center [897, 334] width 50 height 16
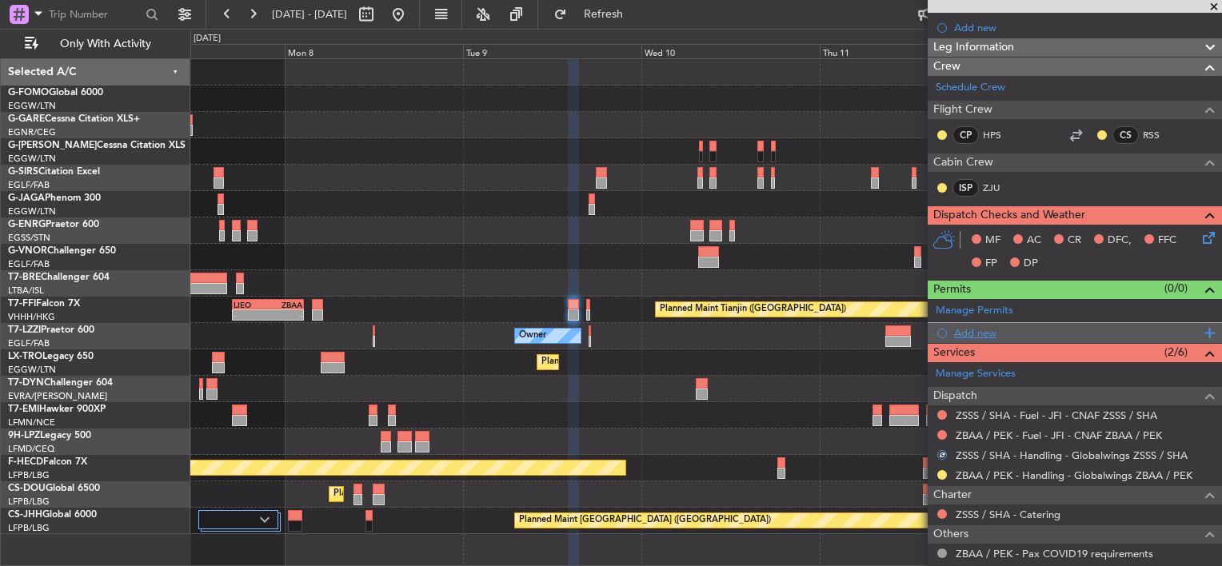
click at [974, 333] on div "Add new" at bounding box center [1077, 333] width 246 height 14
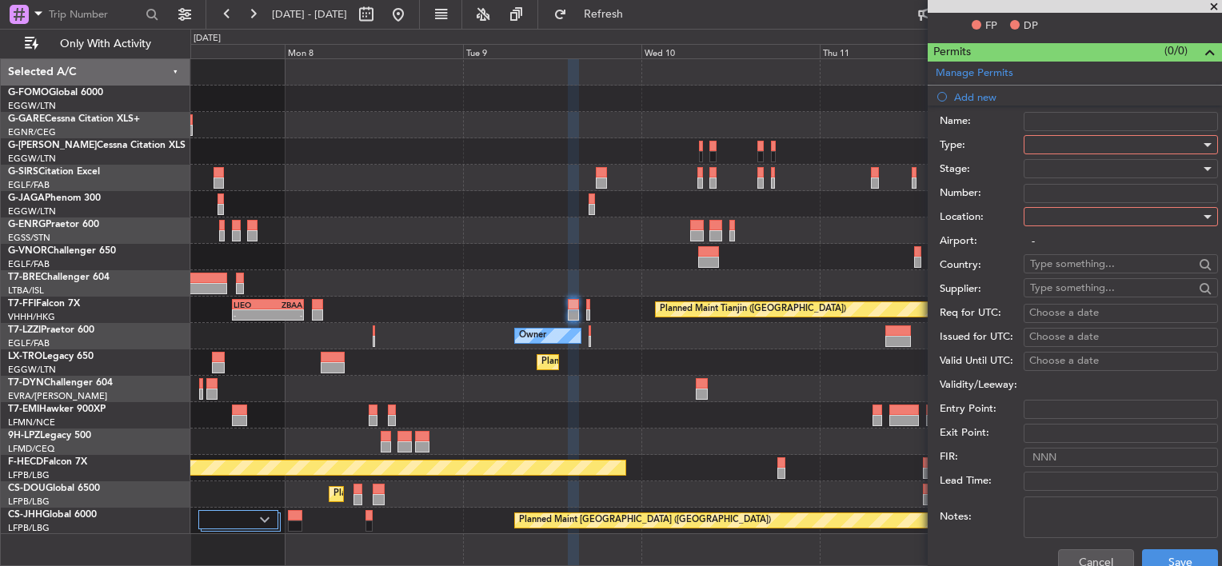
scroll to position [438, 0]
click at [1065, 138] on div at bounding box center [1115, 142] width 170 height 24
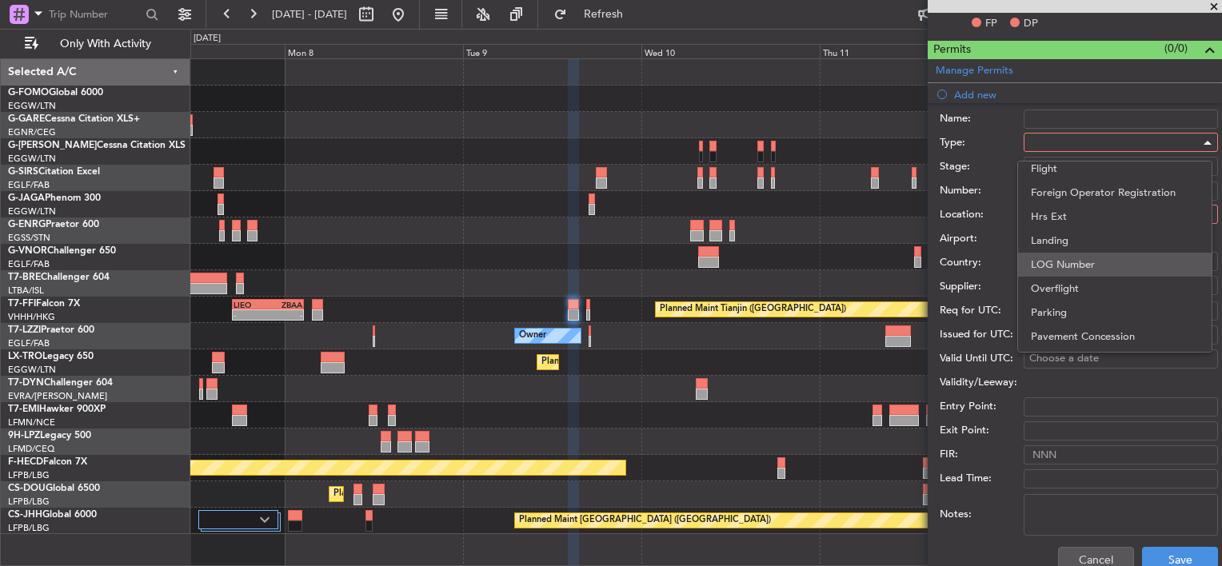
scroll to position [320, 0]
click at [1061, 237] on span "Landing" at bounding box center [1115, 238] width 168 height 24
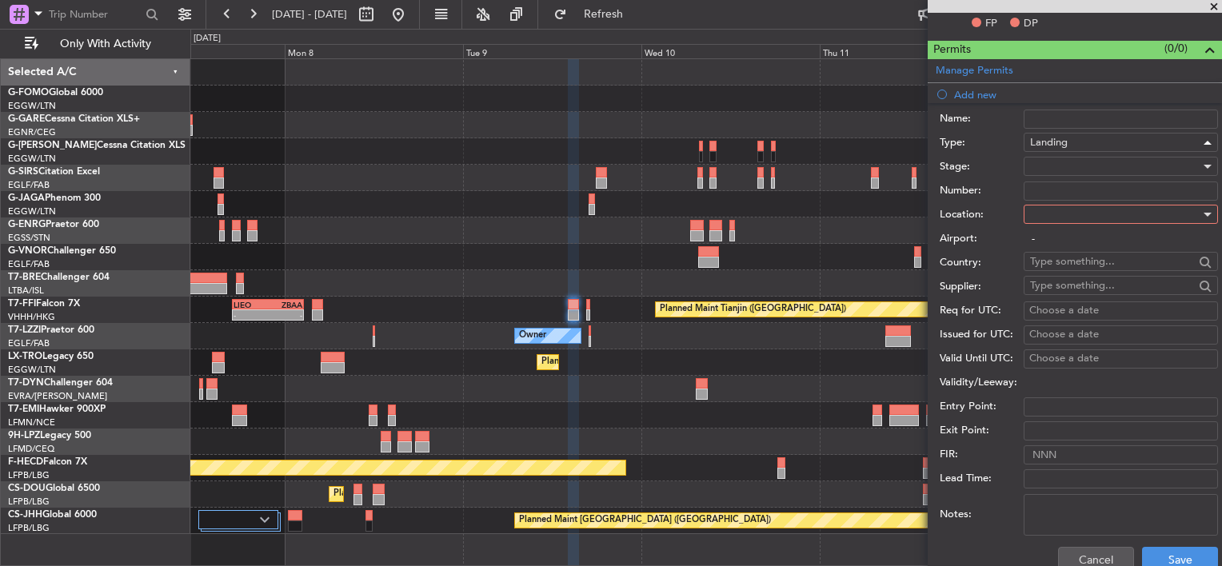
scroll to position [326, 0]
click at [1097, 217] on div at bounding box center [1115, 214] width 170 height 24
click at [1070, 294] on span "Arrival" at bounding box center [1115, 294] width 168 height 24
type input "ZBAA / PEK"
click at [1064, 172] on div at bounding box center [1115, 166] width 170 height 24
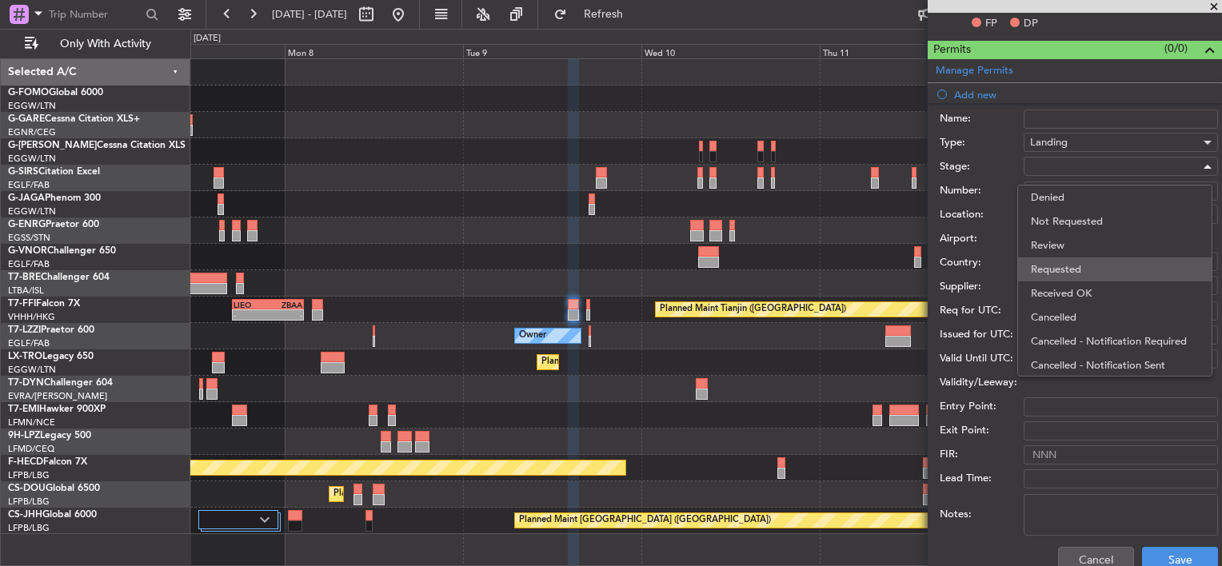
click at [1072, 266] on span "Requested" at bounding box center [1115, 270] width 168 height 24
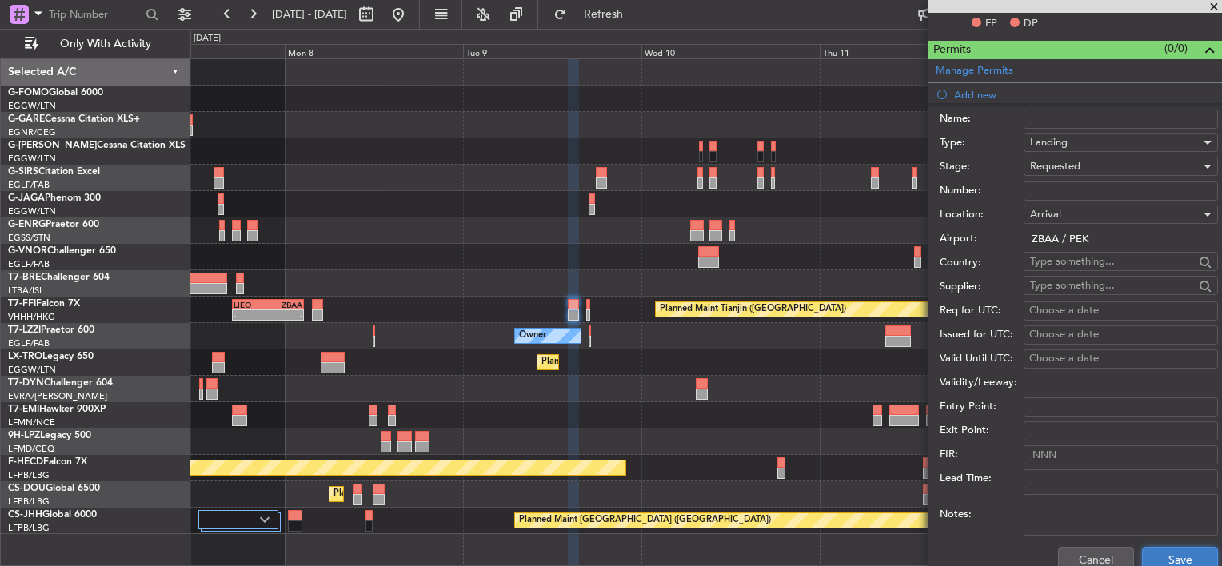
click at [1174, 550] on button "Save" at bounding box center [1180, 560] width 76 height 26
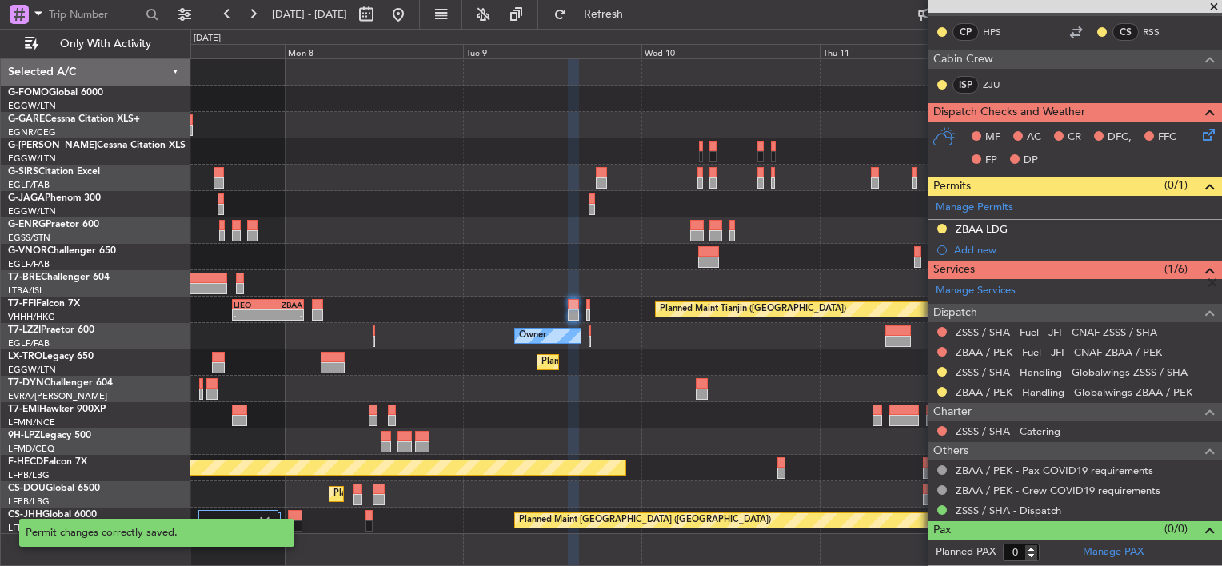
scroll to position [298, 0]
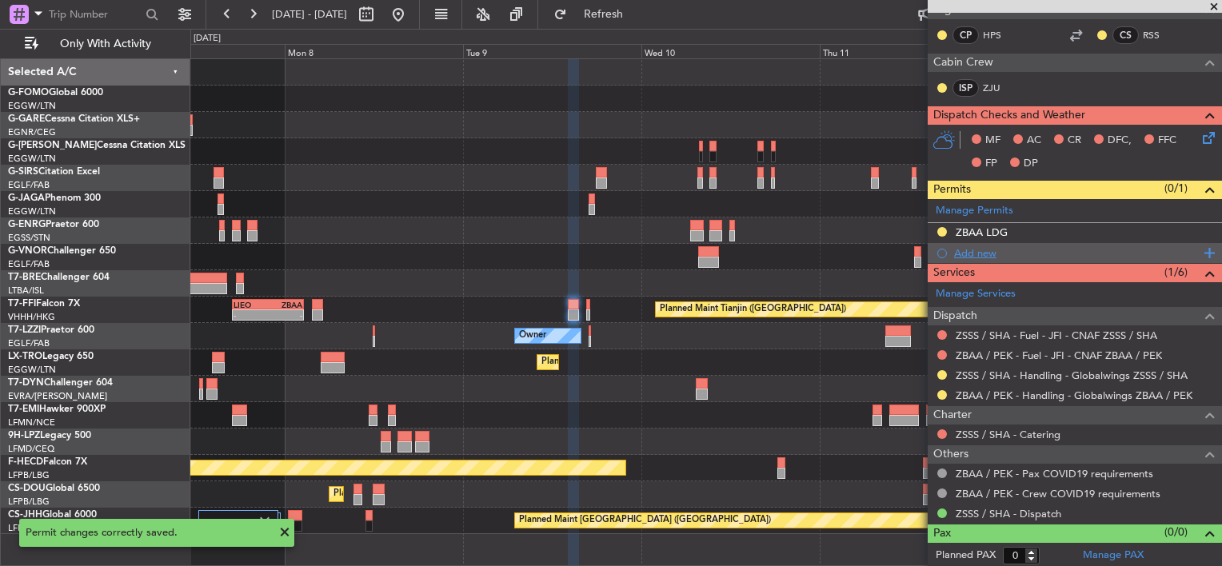
click at [978, 246] on div "Add new" at bounding box center [1077, 253] width 246 height 14
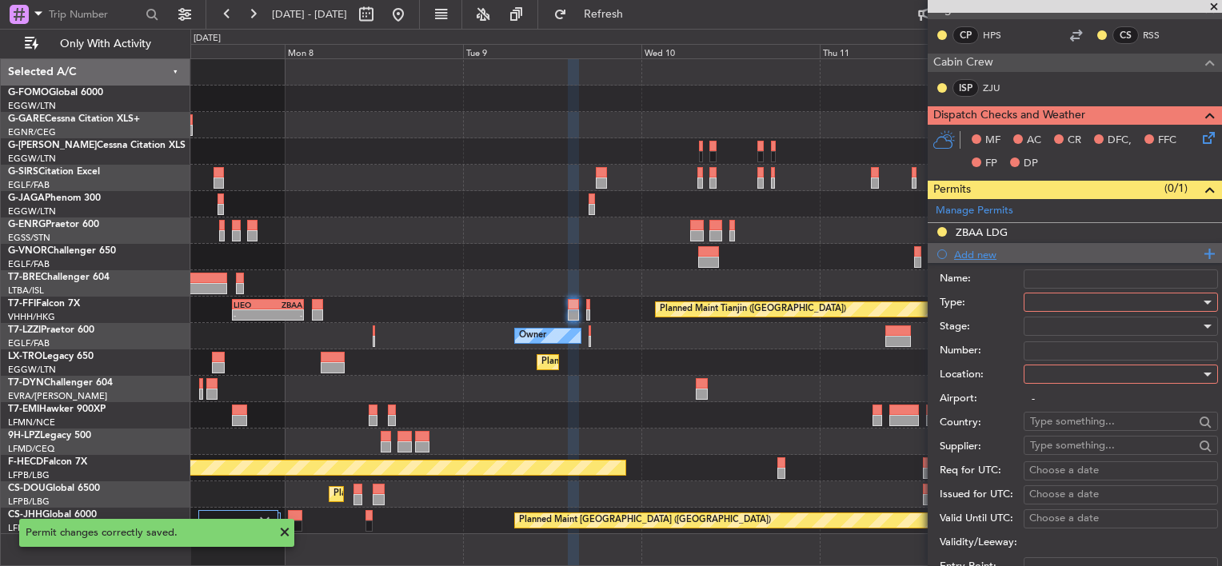
scroll to position [438, 0]
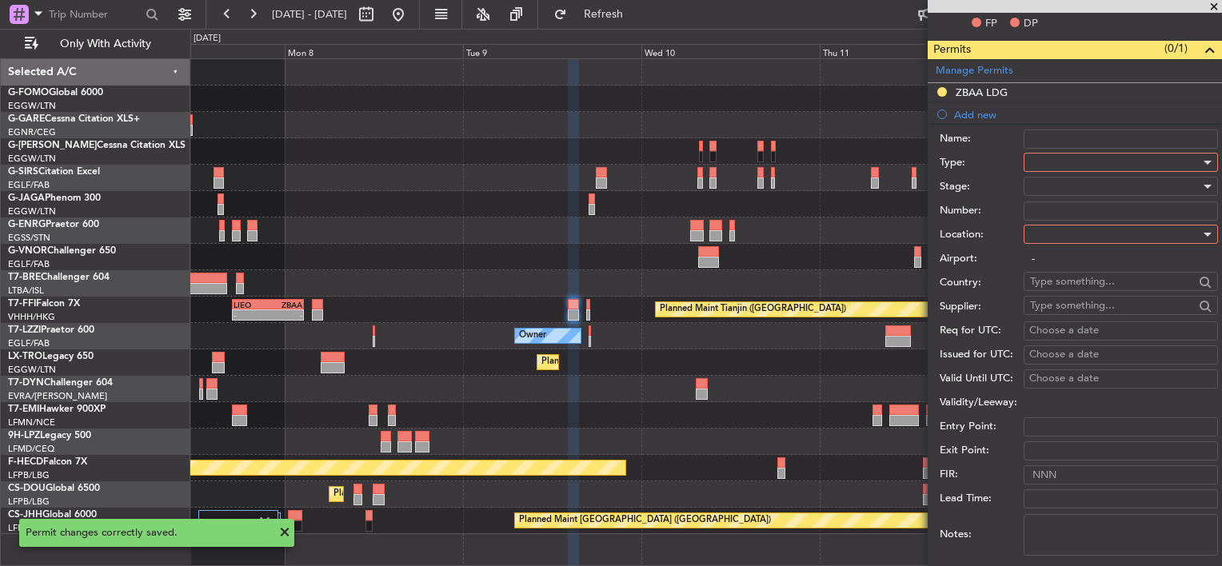
click at [1078, 159] on div at bounding box center [1115, 162] width 170 height 24
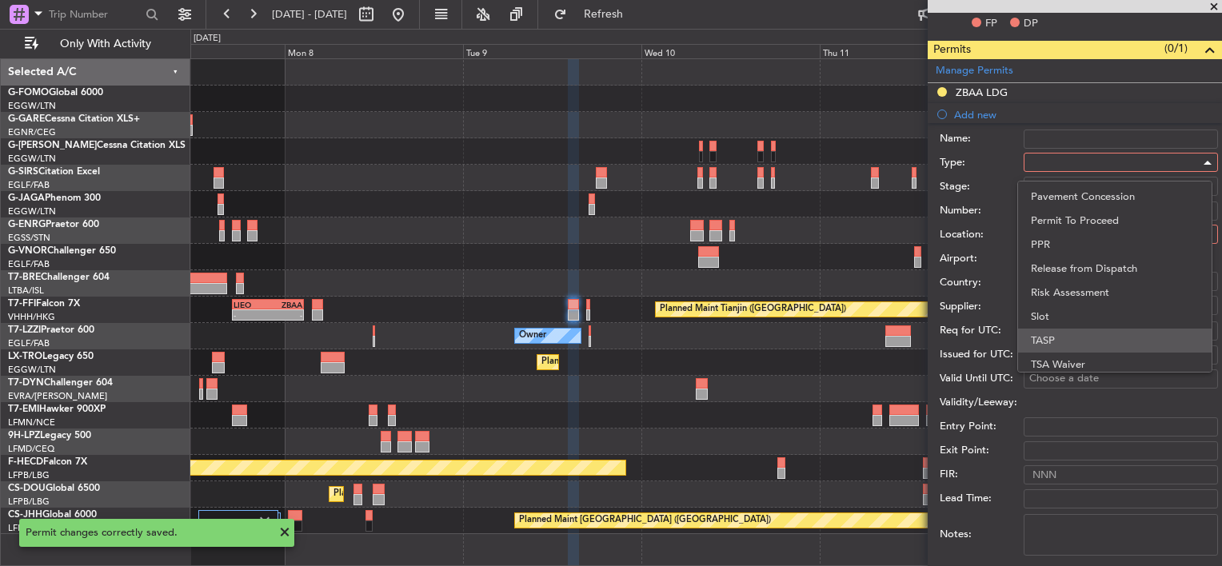
scroll to position [481, 0]
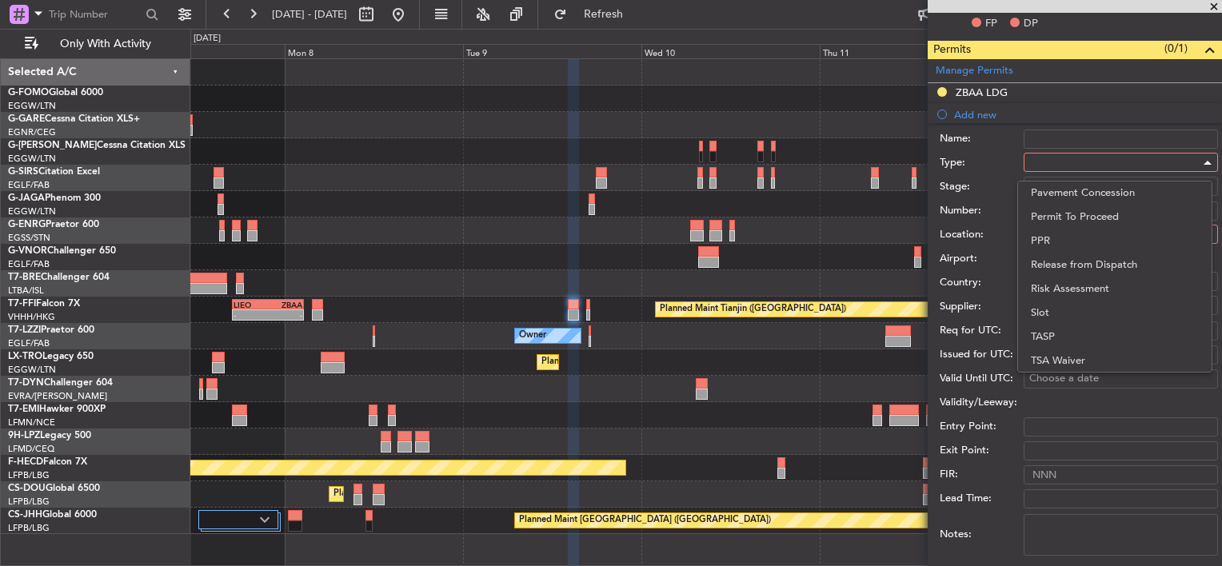
drag, startPoint x: 1052, startPoint y: 310, endPoint x: 1063, endPoint y: 286, distance: 26.5
click at [1053, 310] on span "Slot" at bounding box center [1115, 313] width 168 height 24
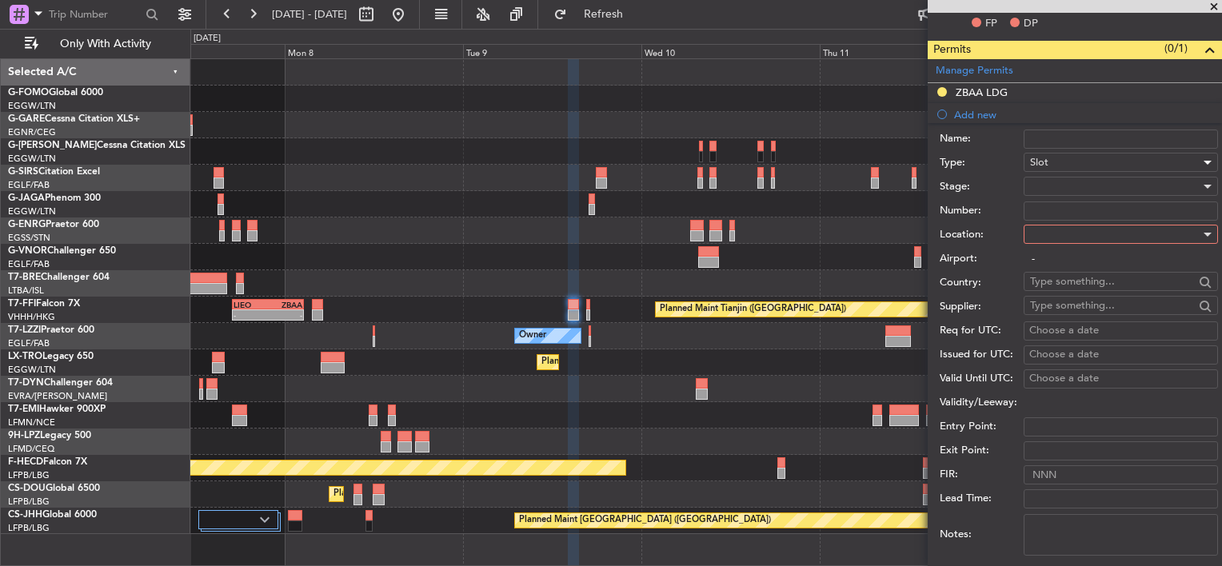
click at [1087, 231] on div at bounding box center [1115, 234] width 170 height 24
click at [1059, 316] on span "Arrival" at bounding box center [1115, 314] width 168 height 24
type input "ZBAA / PEK"
click at [1061, 188] on div at bounding box center [1115, 186] width 170 height 24
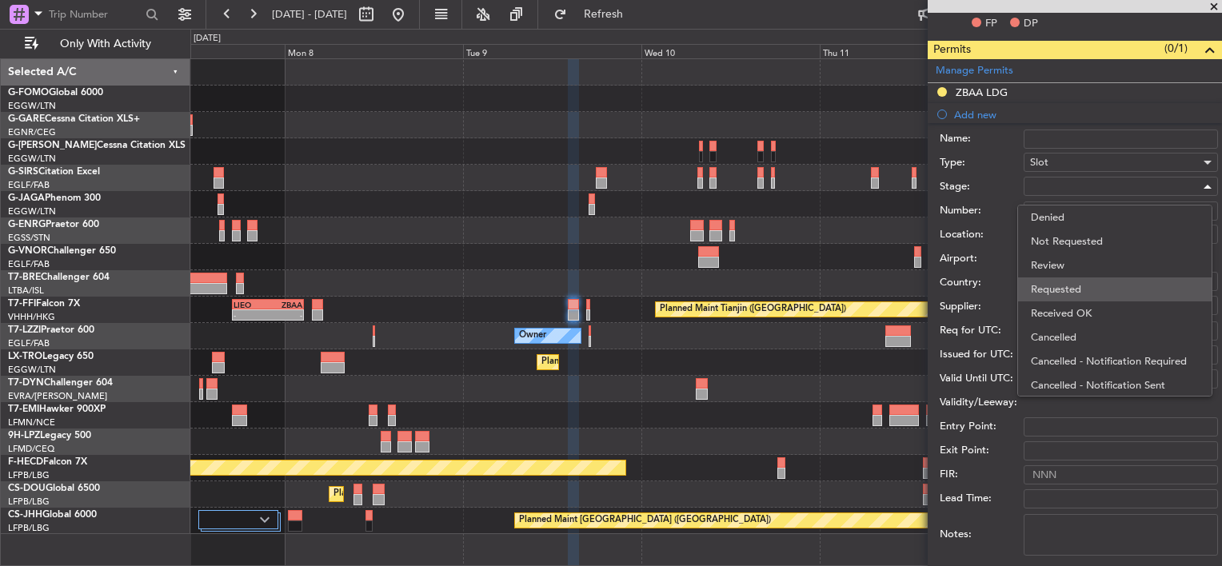
click at [1072, 280] on span "Requested" at bounding box center [1115, 290] width 168 height 24
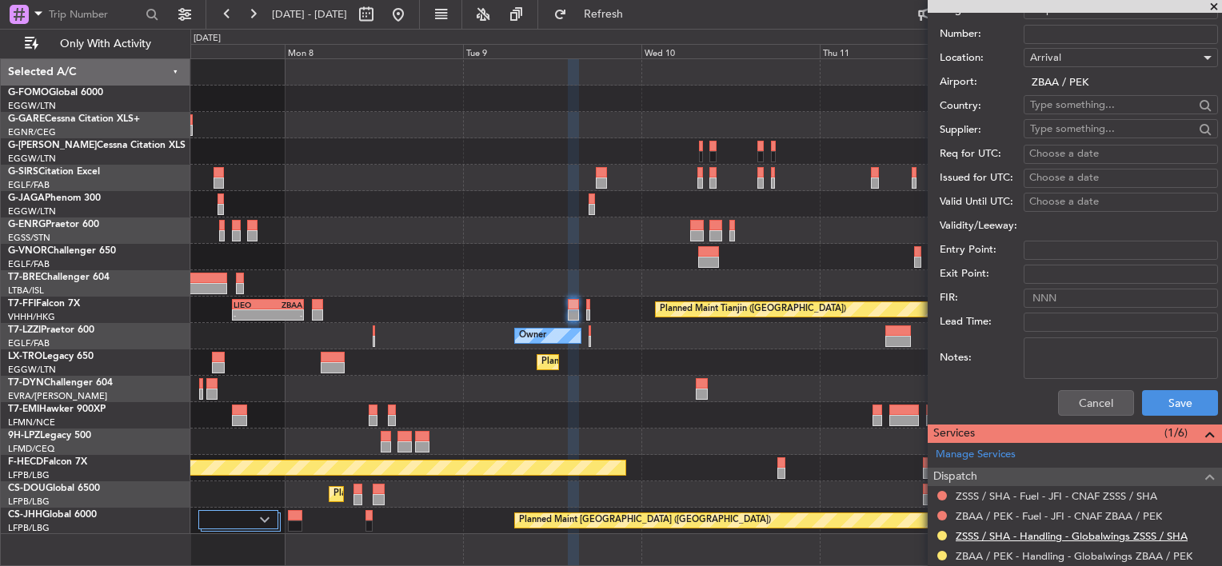
scroll to position [677, 0]
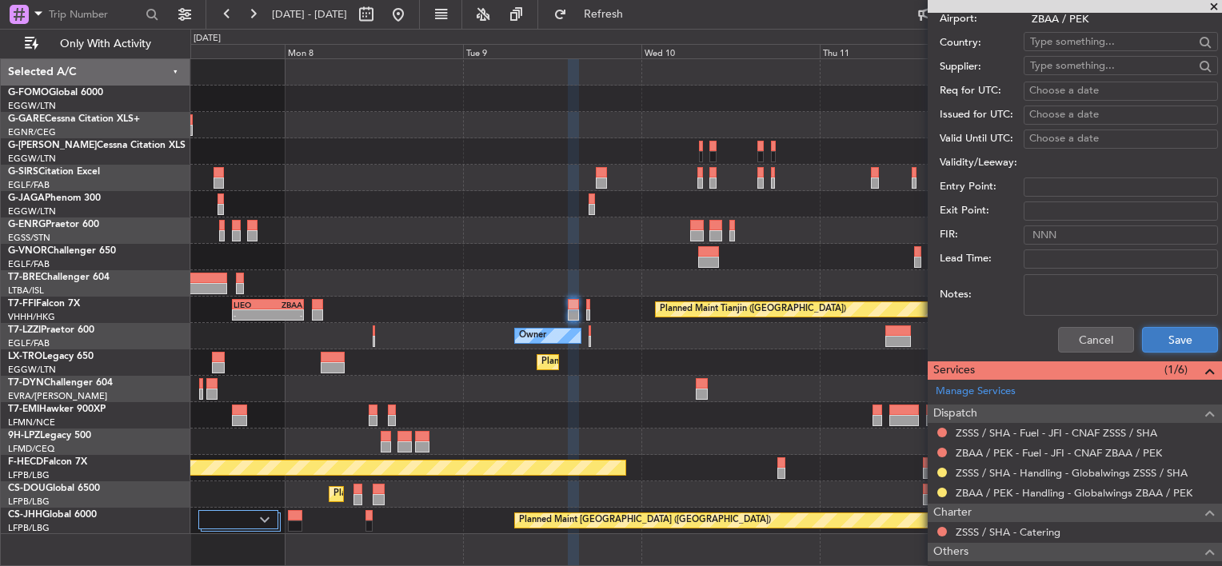
click at [1167, 338] on button "Save" at bounding box center [1180, 340] width 76 height 26
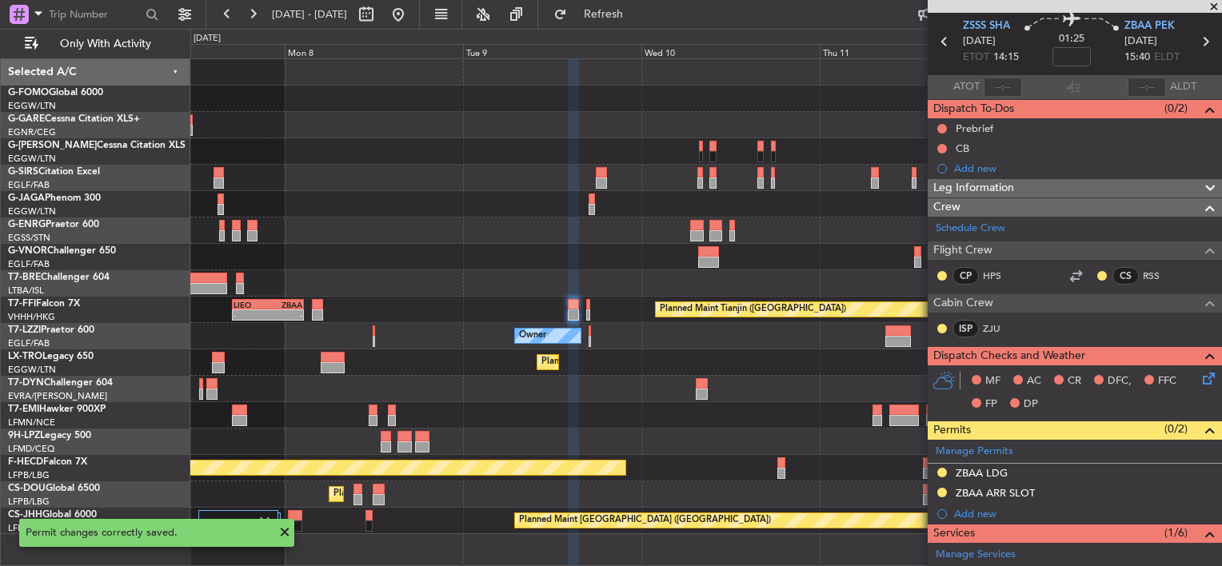
scroll to position [80, 0]
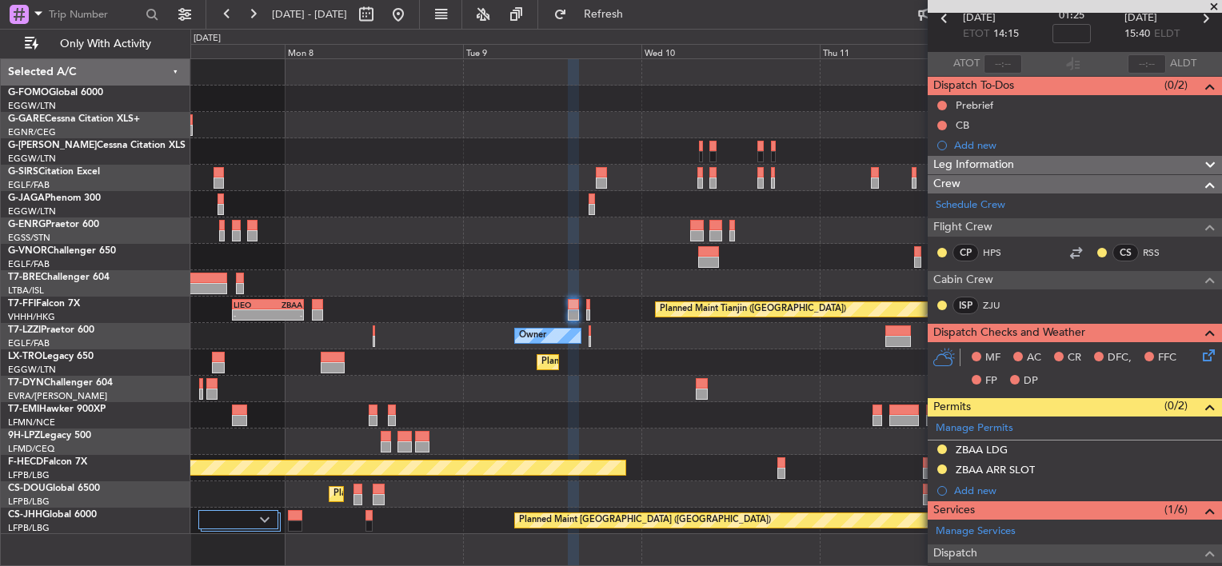
click at [1043, 461] on mat-tooltip-component "Incomplete" at bounding box center [1070, 479] width 74 height 42
click at [1031, 468] on div "ZBAA ARR SLOT" at bounding box center [995, 470] width 79 height 14
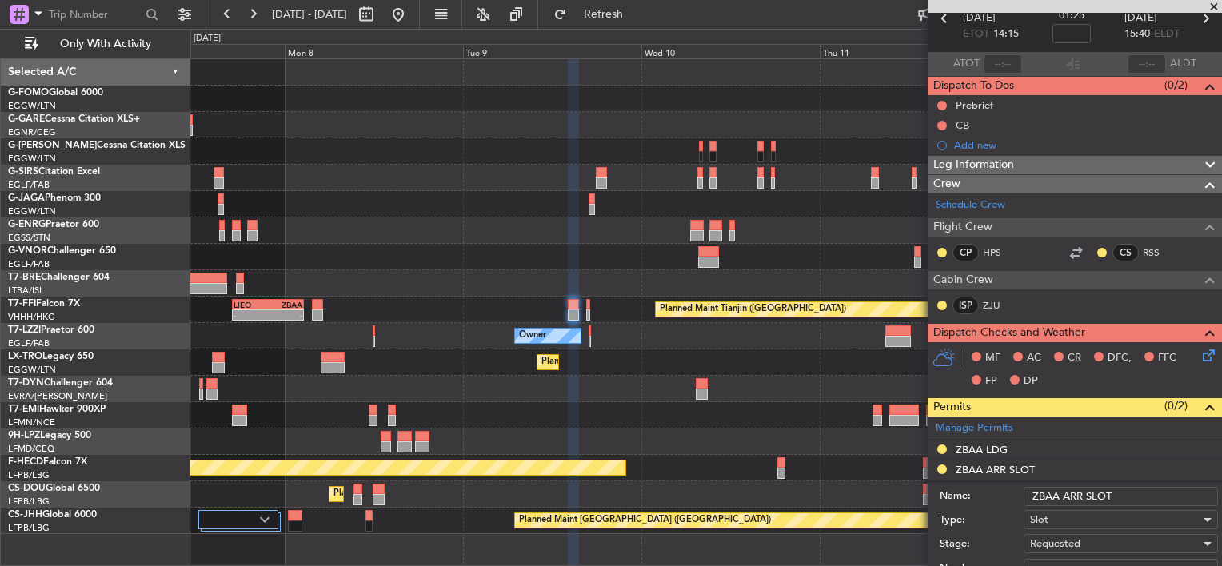
click at [1121, 489] on input "ZBAA ARR SLOT" at bounding box center [1121, 496] width 194 height 19
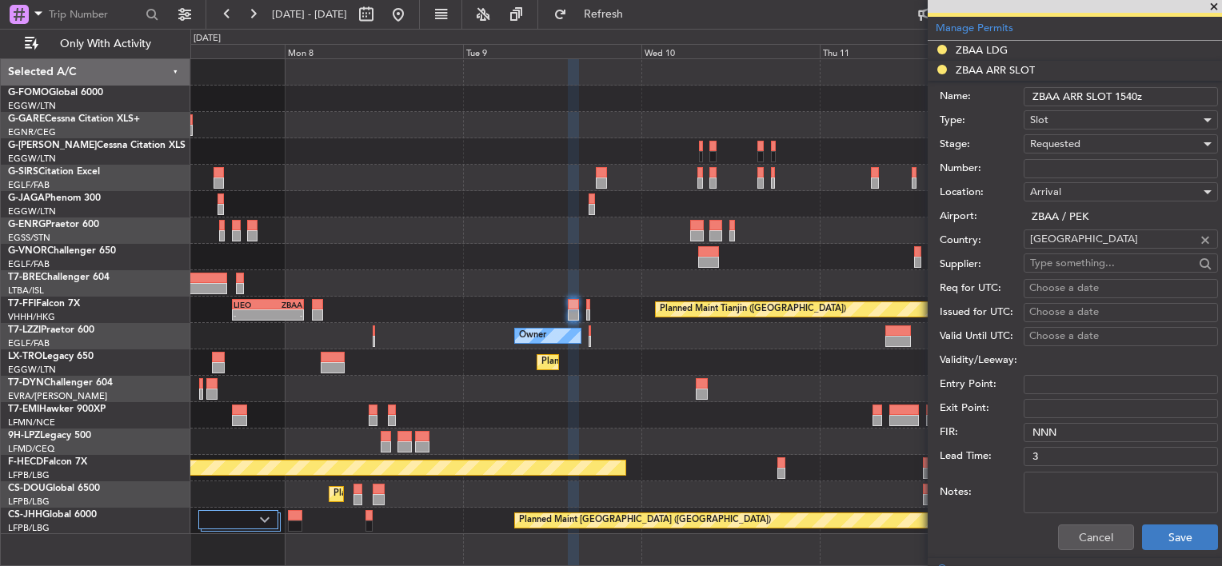
type input "ZBAA ARR SLOT 1540z"
click at [1176, 539] on button "Save" at bounding box center [1180, 538] width 76 height 26
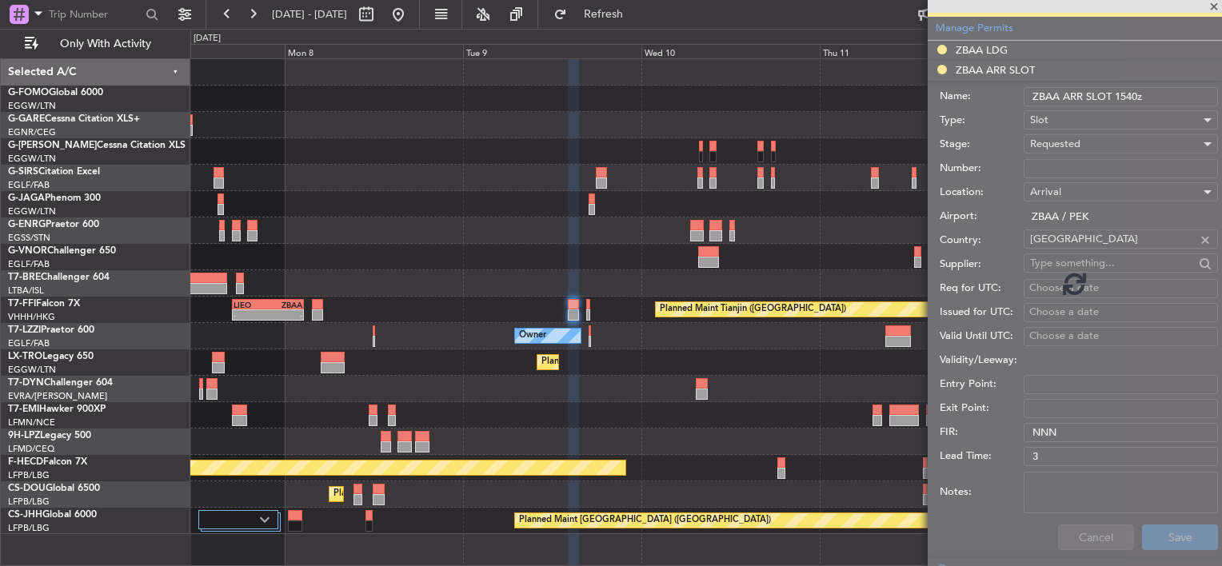
scroll to position [317, 0]
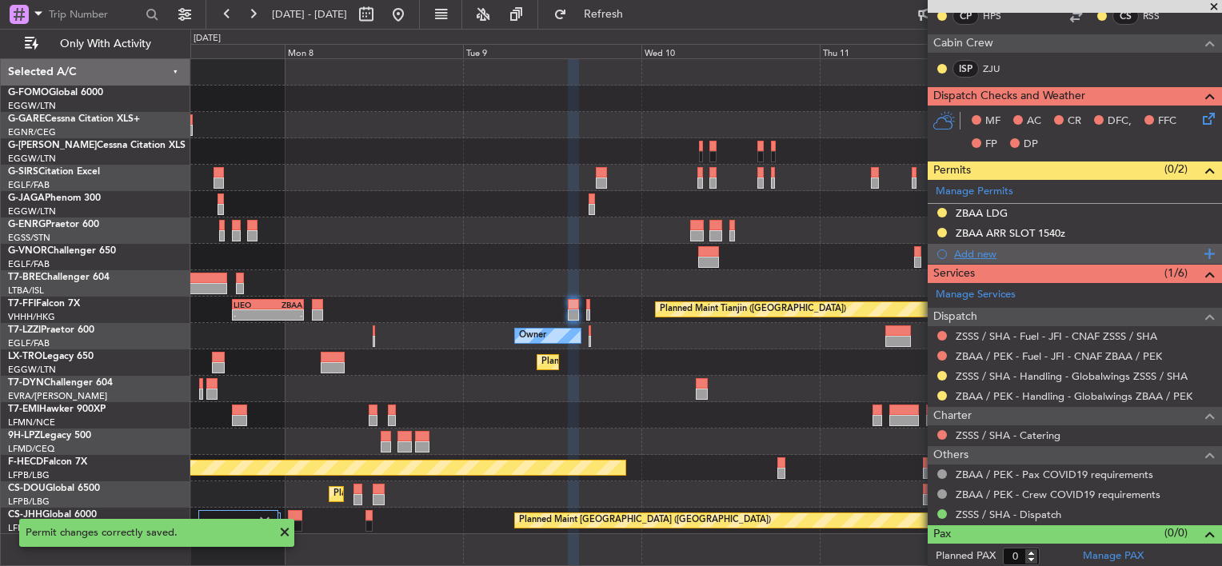
click at [979, 253] on div "Add new" at bounding box center [1077, 254] width 246 height 14
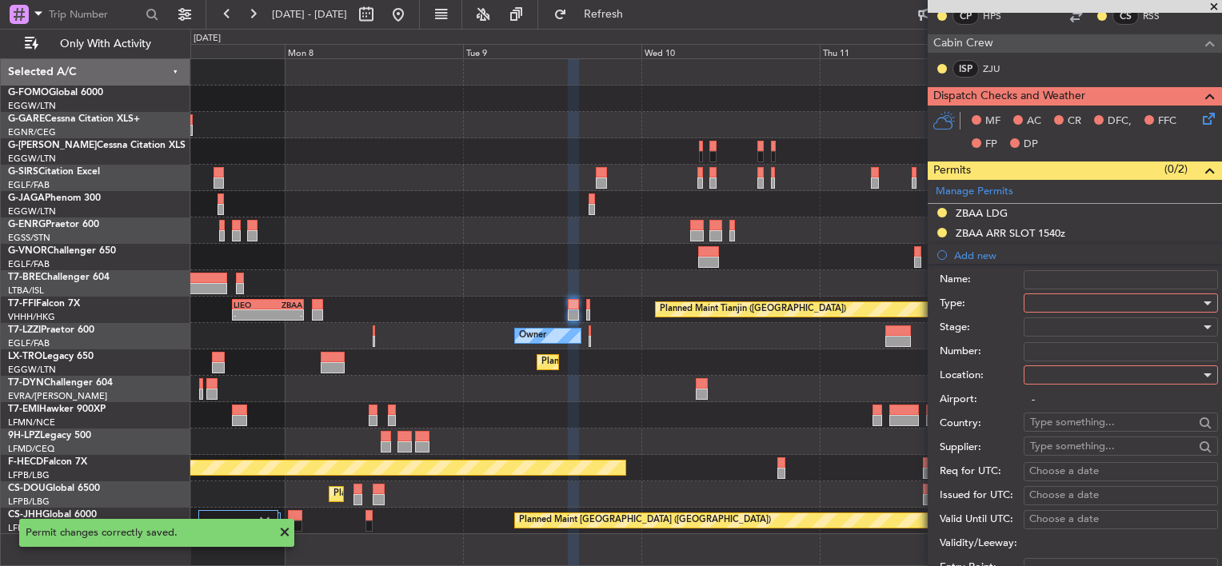
scroll to position [480, 0]
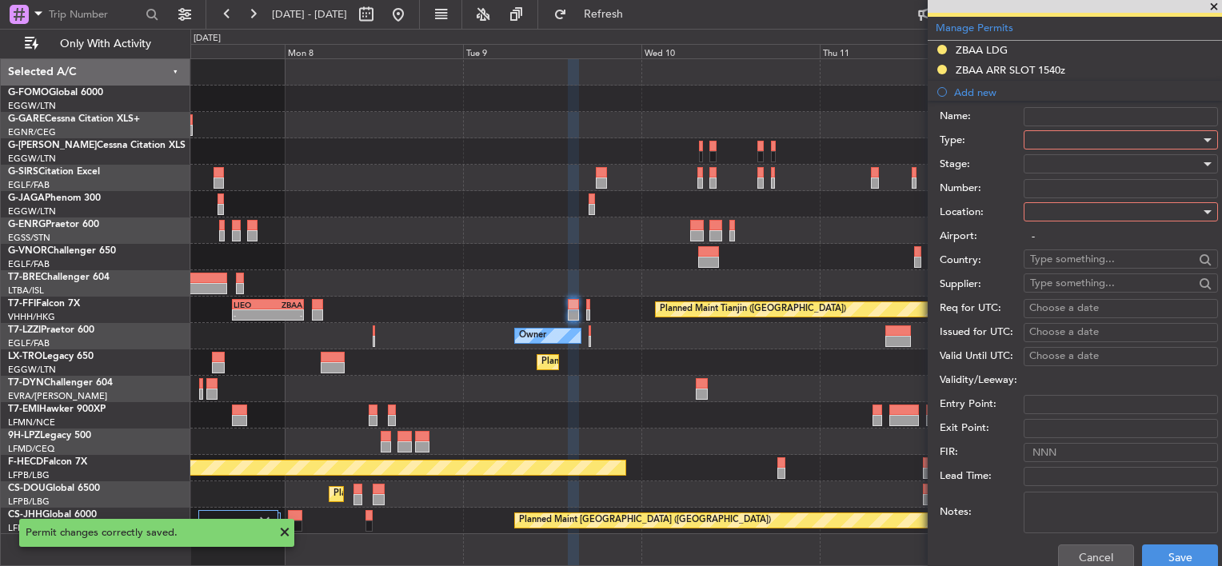
click at [1078, 144] on div at bounding box center [1115, 140] width 170 height 24
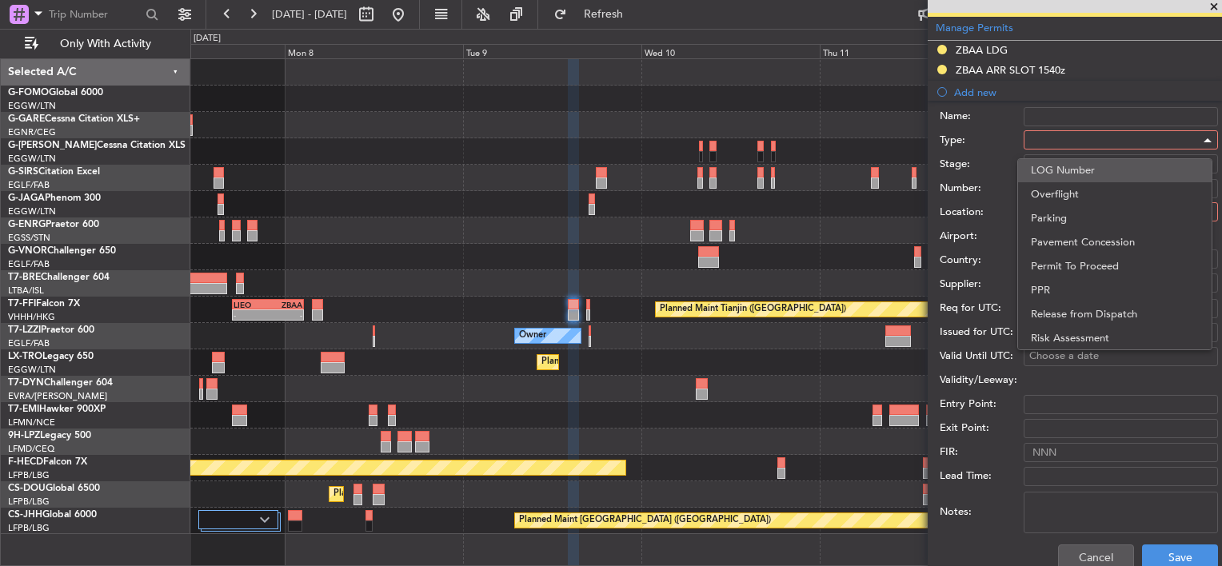
scroll to position [481, 0]
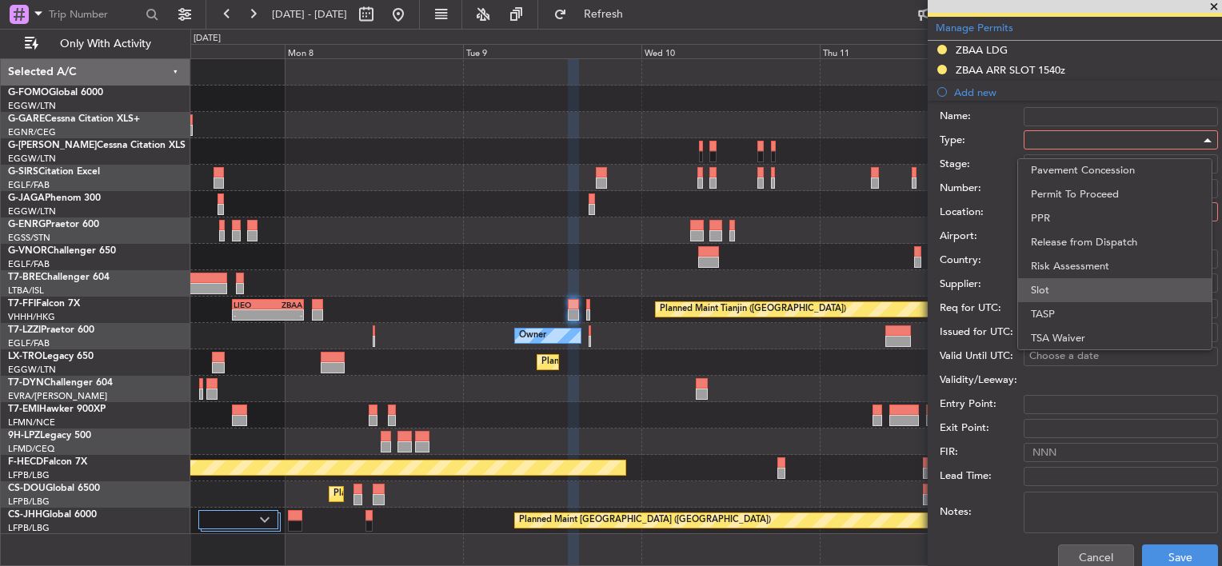
click at [1050, 288] on span "Slot" at bounding box center [1115, 290] width 168 height 24
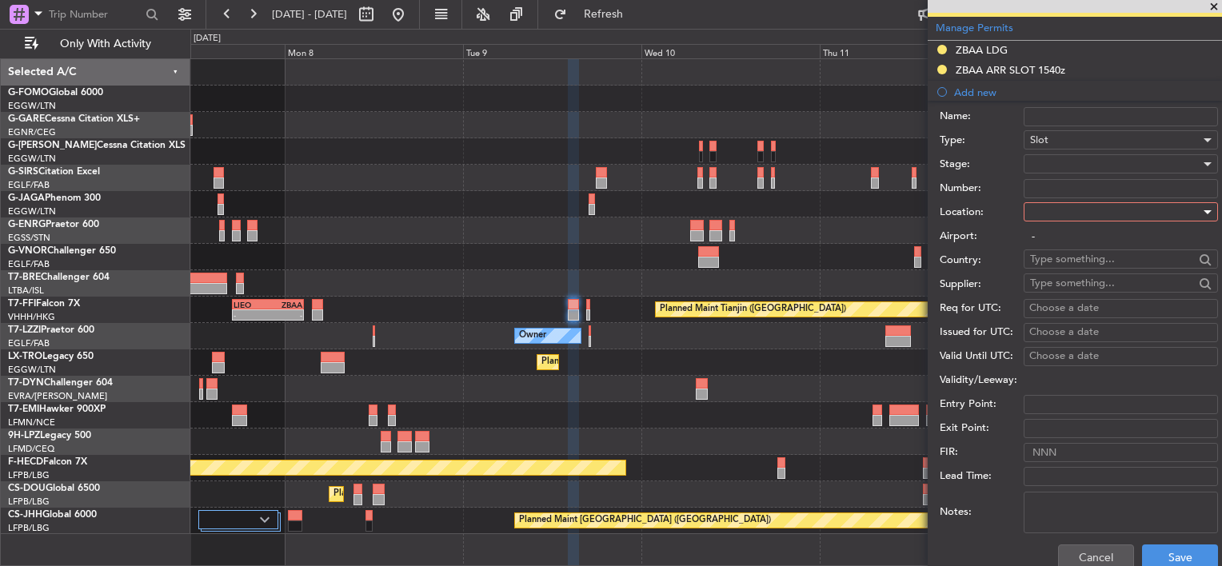
click at [1057, 208] on div at bounding box center [1115, 212] width 170 height 24
drag, startPoint x: 1061, startPoint y: 237, endPoint x: 1060, endPoint y: 184, distance: 52.8
click at [1061, 237] on span "Departure" at bounding box center [1115, 243] width 168 height 24
type input "ZSSS / SHA"
click at [1067, 158] on div at bounding box center [1115, 164] width 170 height 24
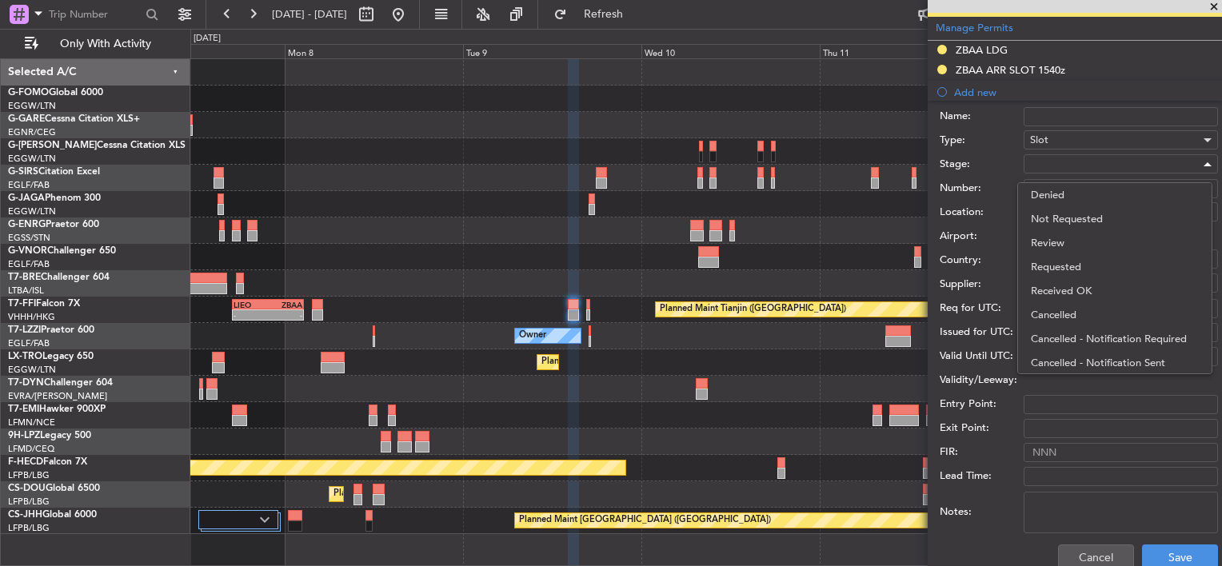
click at [1072, 263] on span "Requested" at bounding box center [1115, 267] width 168 height 24
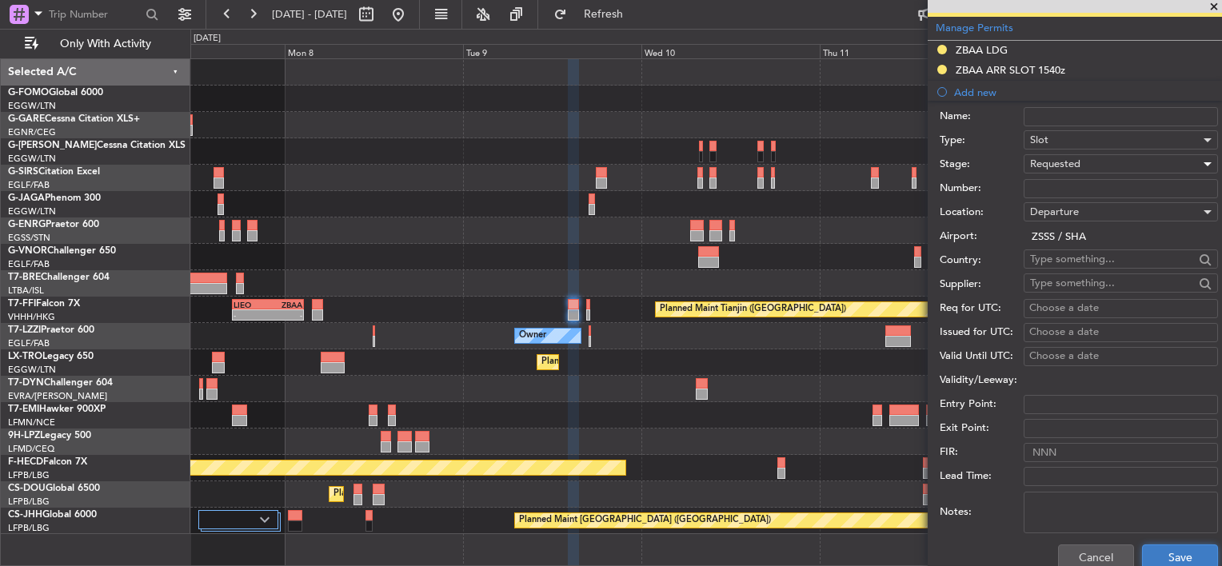
click at [1179, 560] on button "Save" at bounding box center [1180, 558] width 76 height 26
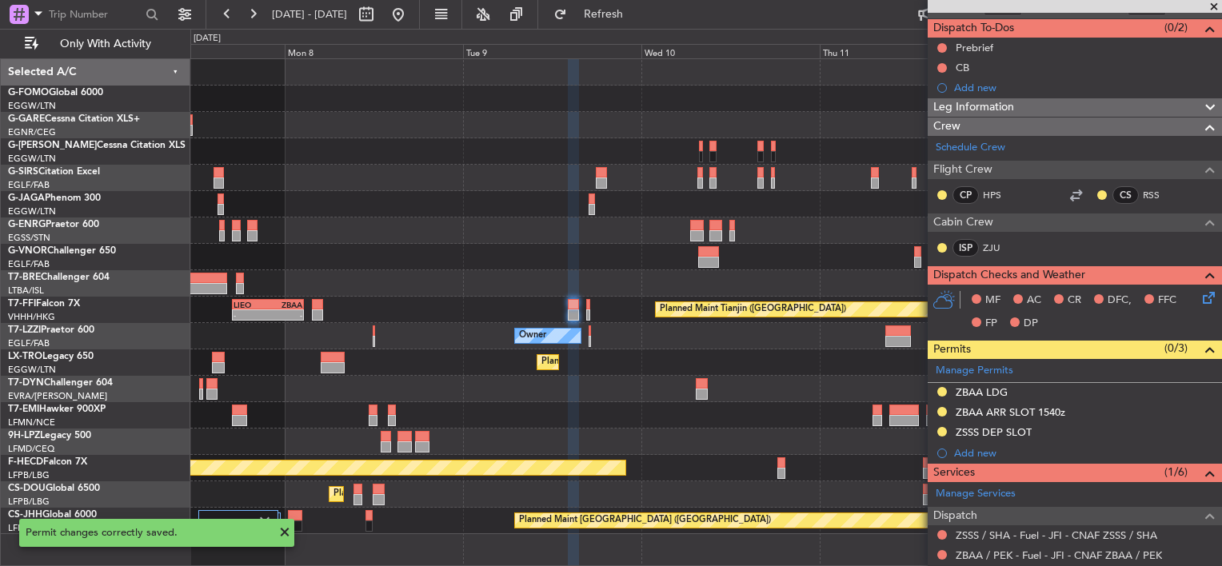
scroll to position [98, 0]
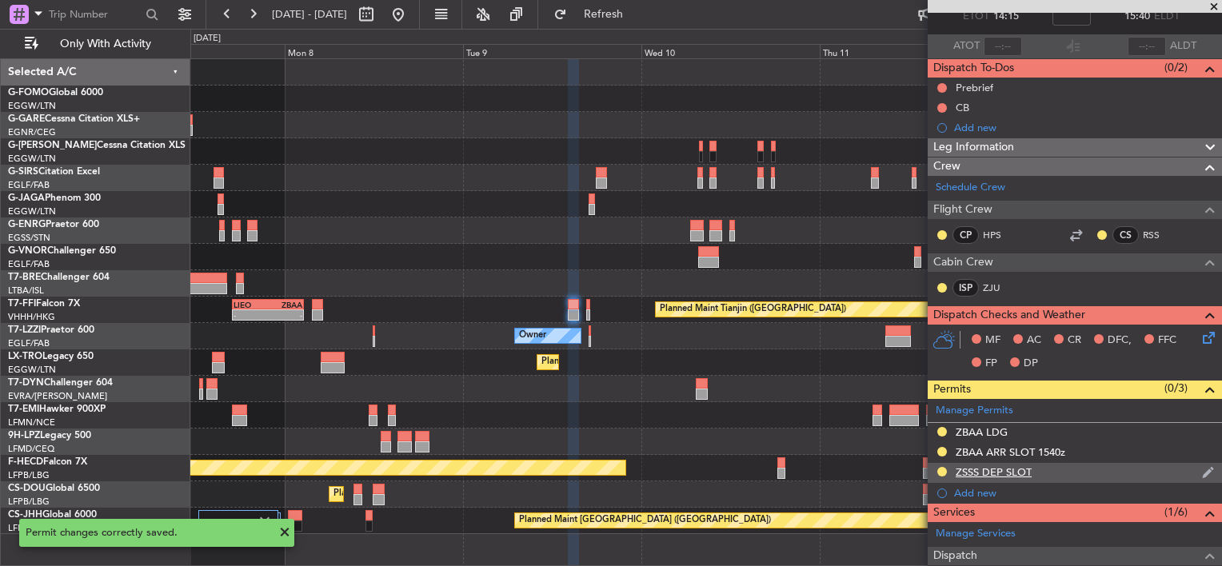
click at [1067, 472] on div "ZSSS DEP SLOT" at bounding box center [1075, 473] width 294 height 20
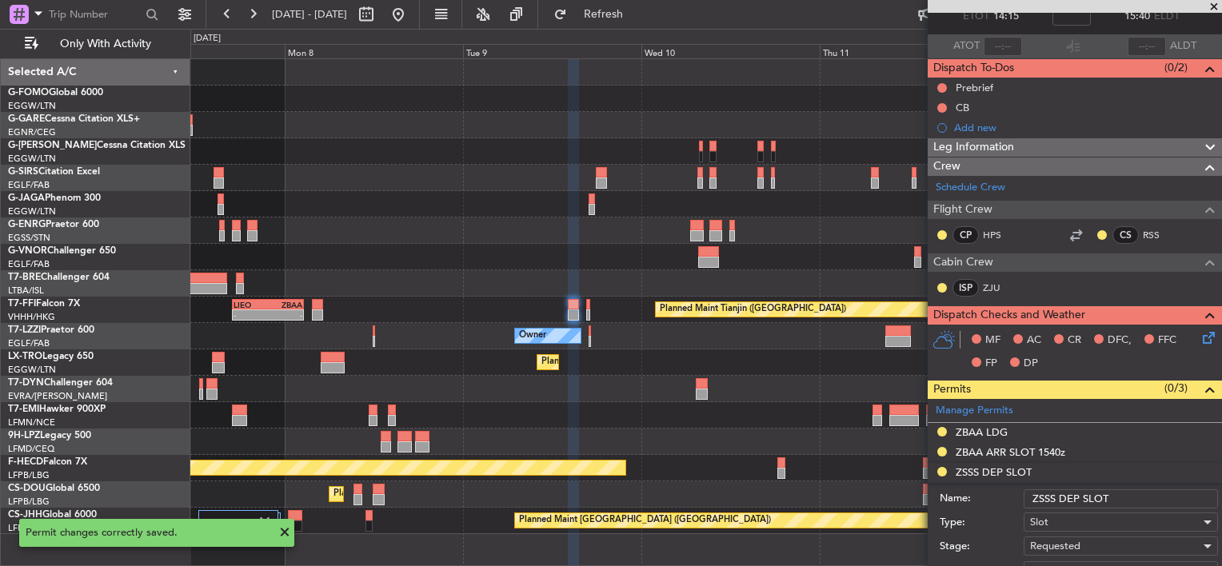
click at [1138, 489] on input "ZSSS DEP SLOT" at bounding box center [1121, 498] width 194 height 19
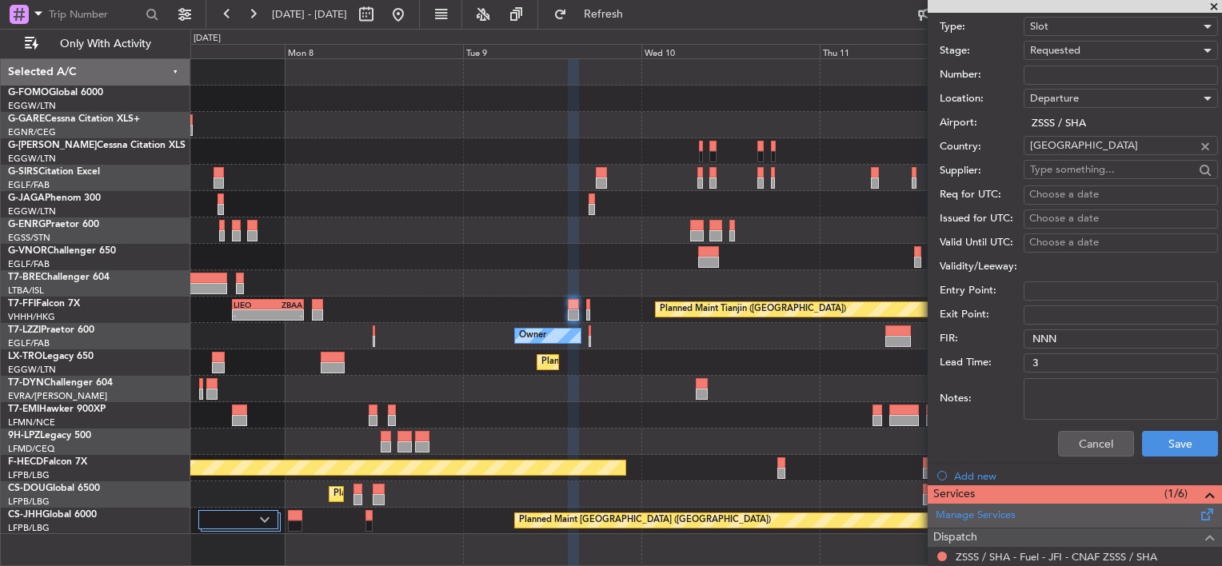
scroll to position [657, 0]
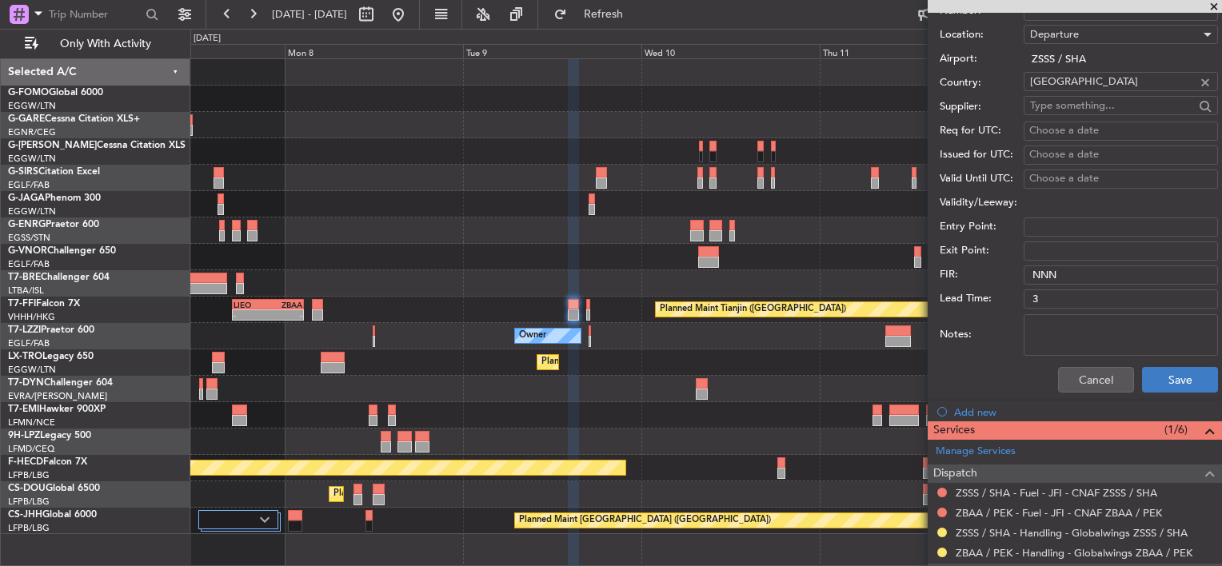
type input "ZSSS DEP SLOT 1415z"
click at [1173, 379] on button "Save" at bounding box center [1180, 380] width 76 height 26
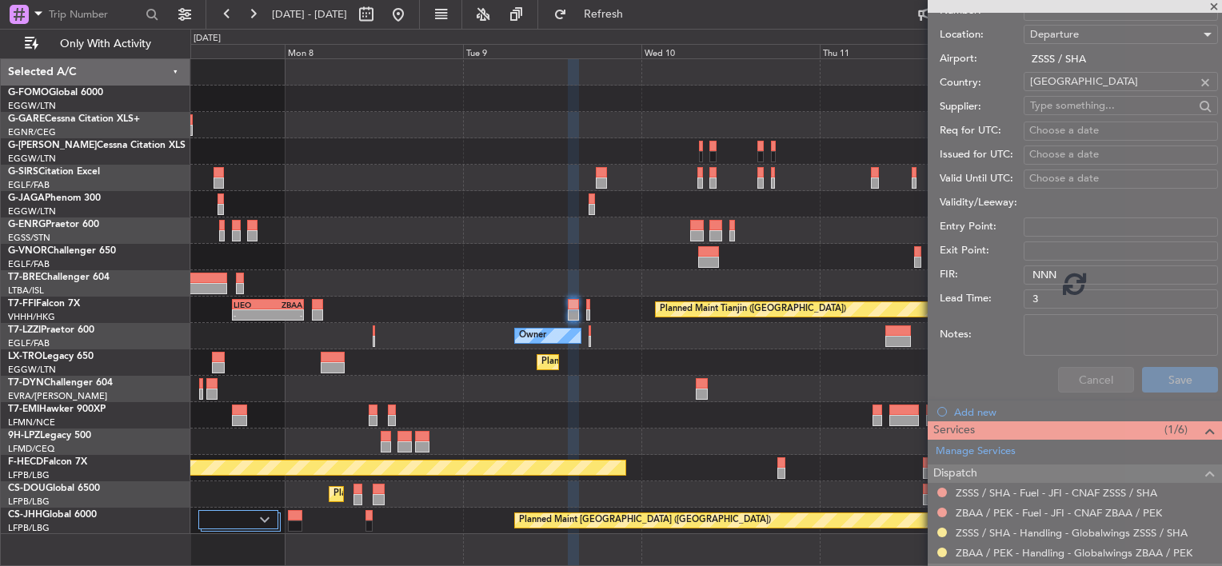
scroll to position [180, 0]
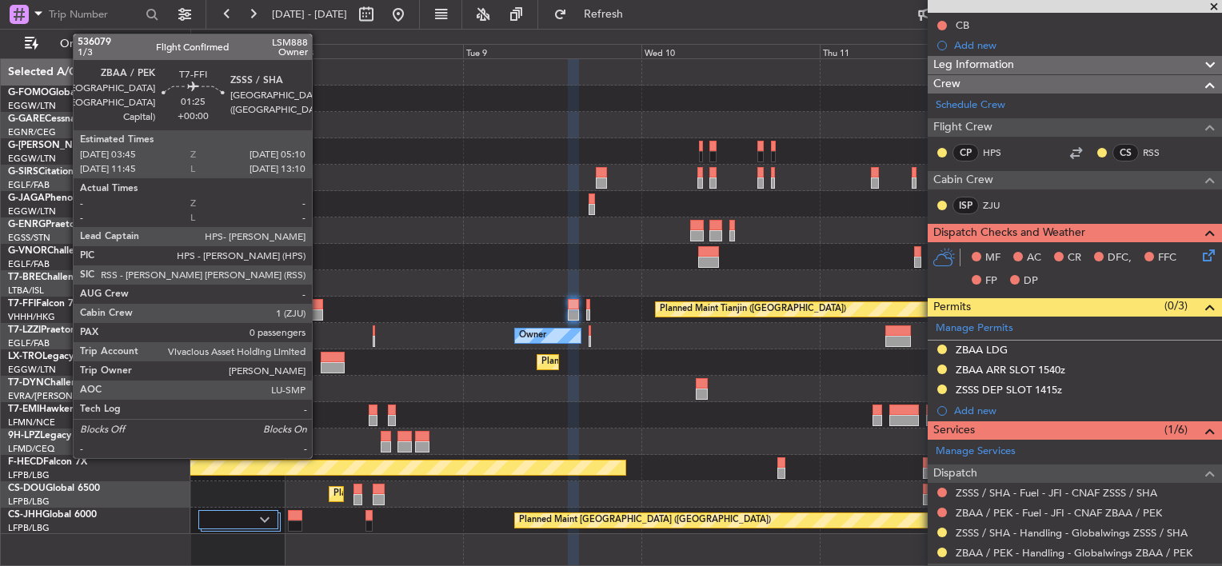
click at [319, 308] on div at bounding box center [317, 304] width 11 height 11
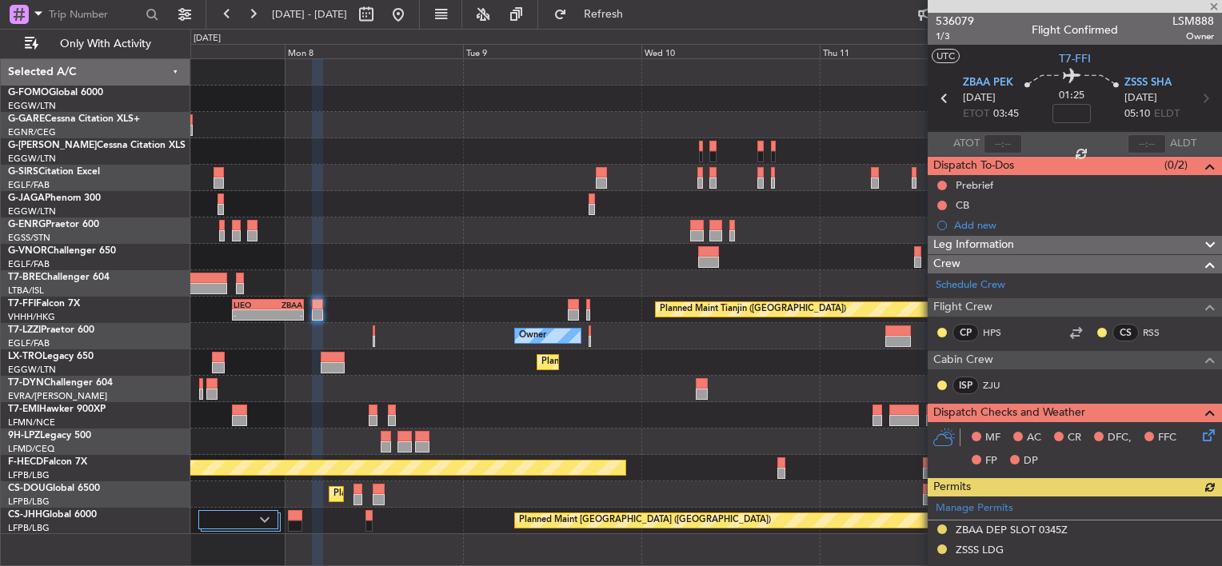
scroll to position [160, 0]
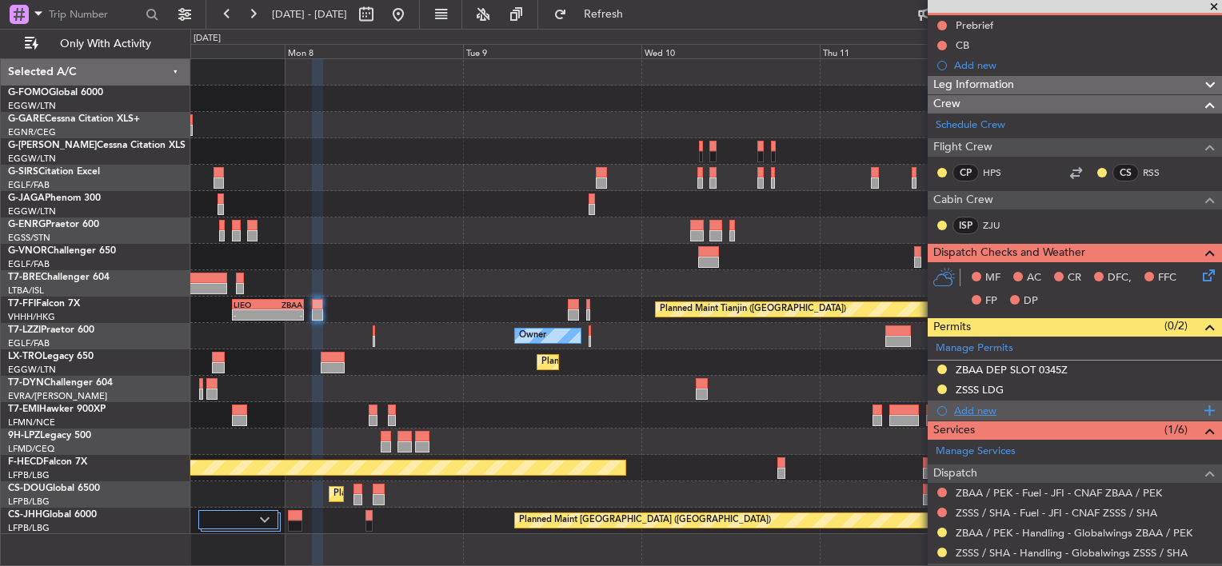
click at [979, 411] on div "Add new" at bounding box center [1077, 411] width 246 height 14
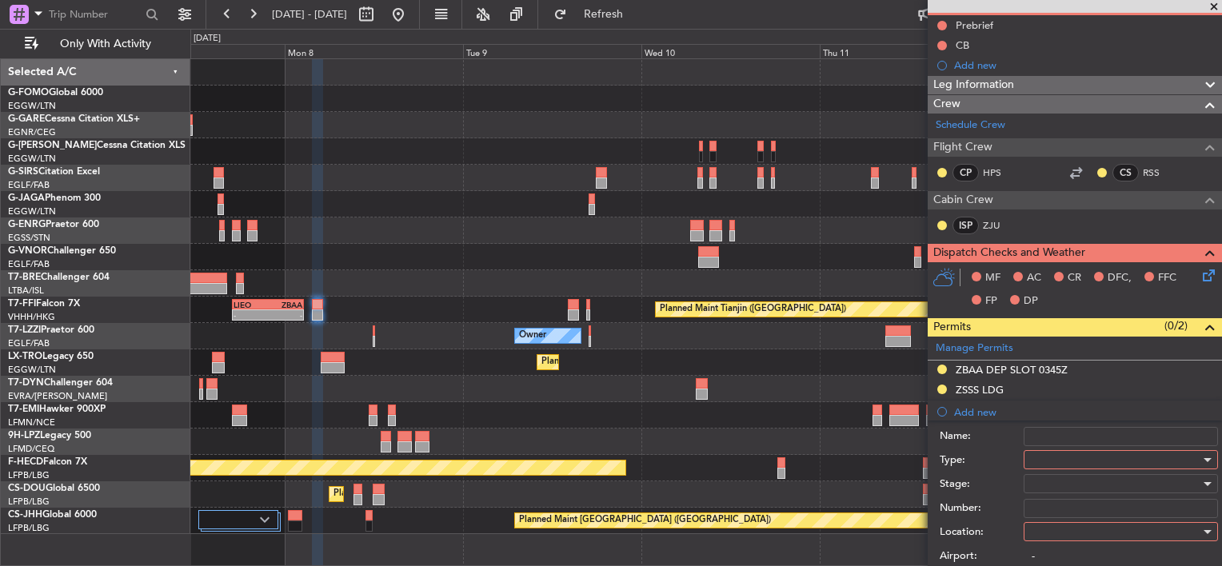
click at [1091, 467] on div at bounding box center [1115, 460] width 170 height 24
click at [984, 482] on div at bounding box center [611, 283] width 1222 height 566
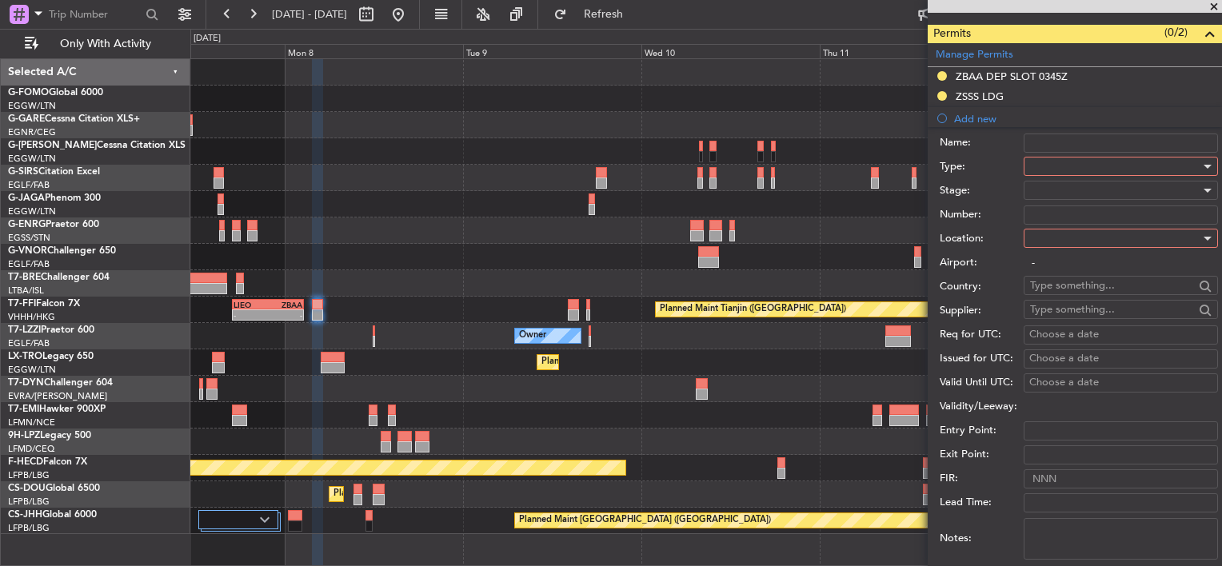
scroll to position [480, 0]
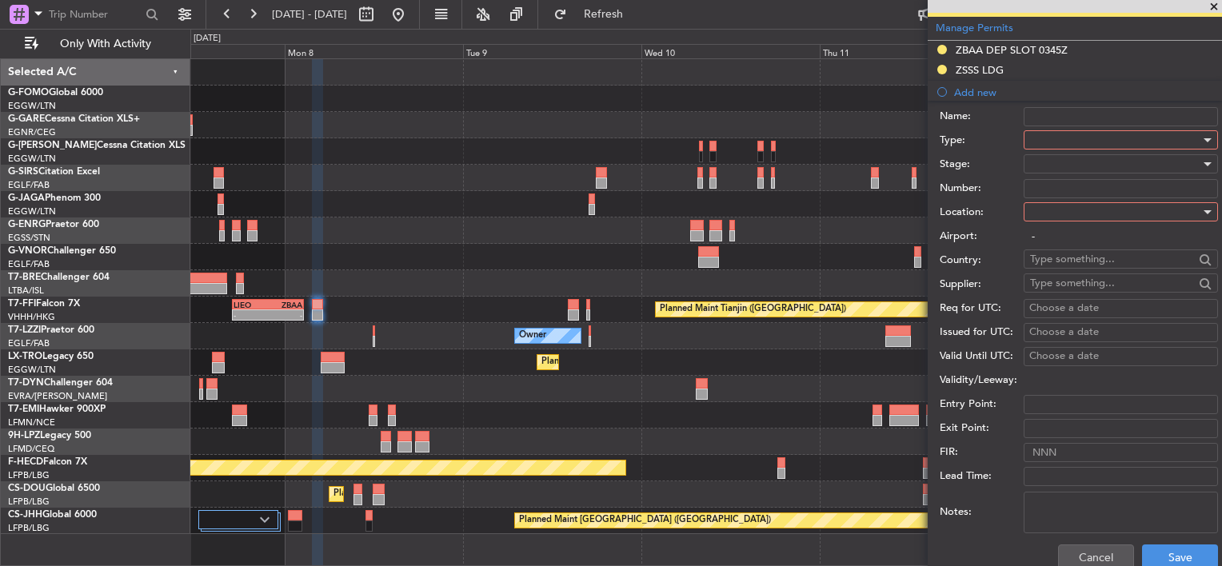
click at [1073, 145] on div at bounding box center [1115, 140] width 170 height 24
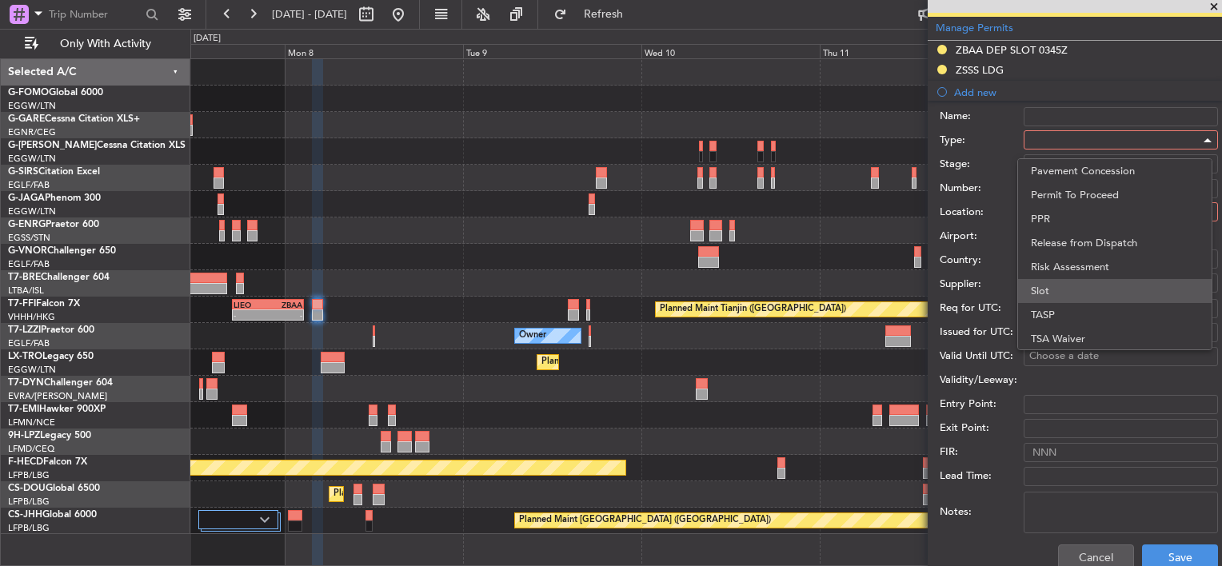
click at [1063, 288] on span "Slot" at bounding box center [1115, 291] width 168 height 24
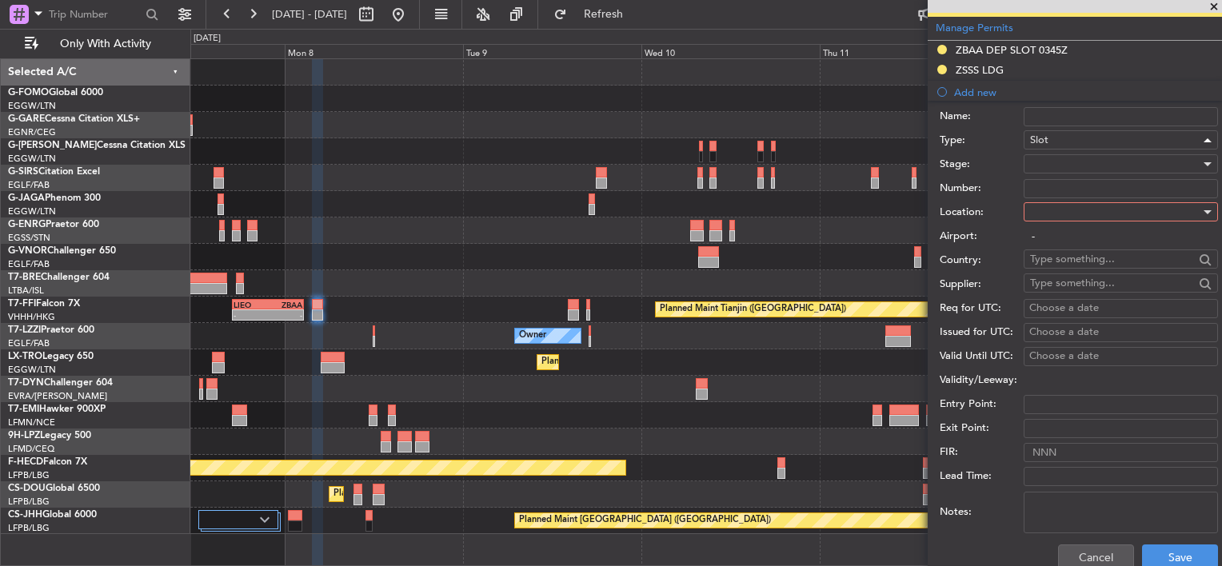
scroll to position [481, 0]
click at [1095, 204] on div at bounding box center [1115, 212] width 170 height 24
click at [1064, 292] on span "Arrival" at bounding box center [1115, 291] width 168 height 24
type input "ZSSS / SHA"
click at [1067, 164] on div at bounding box center [1115, 164] width 170 height 24
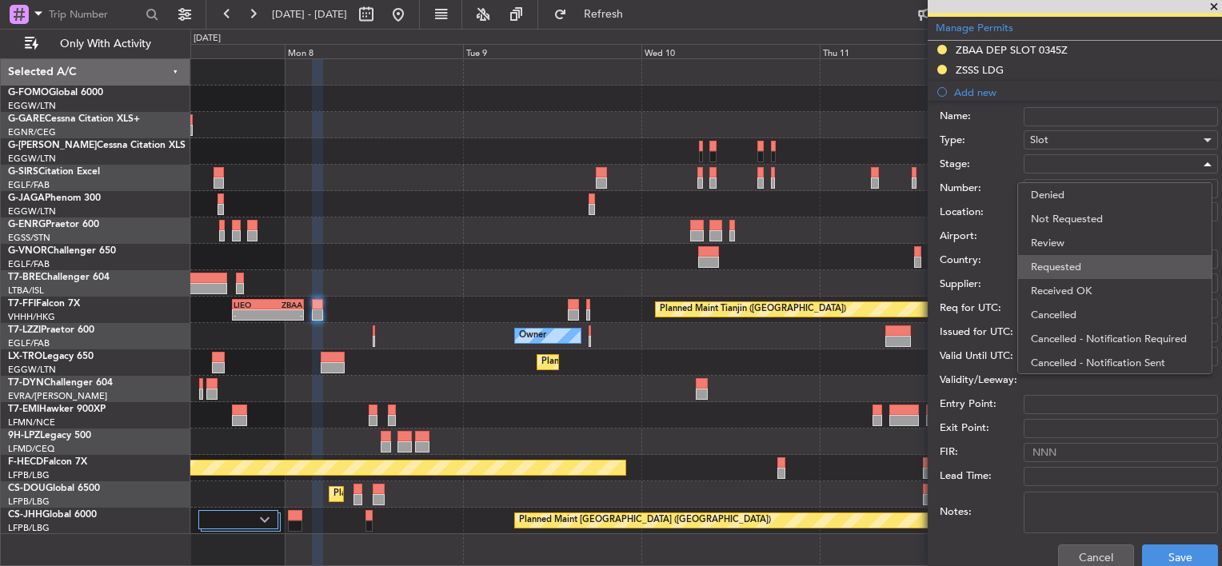
click at [1076, 263] on span "Requested" at bounding box center [1115, 267] width 168 height 24
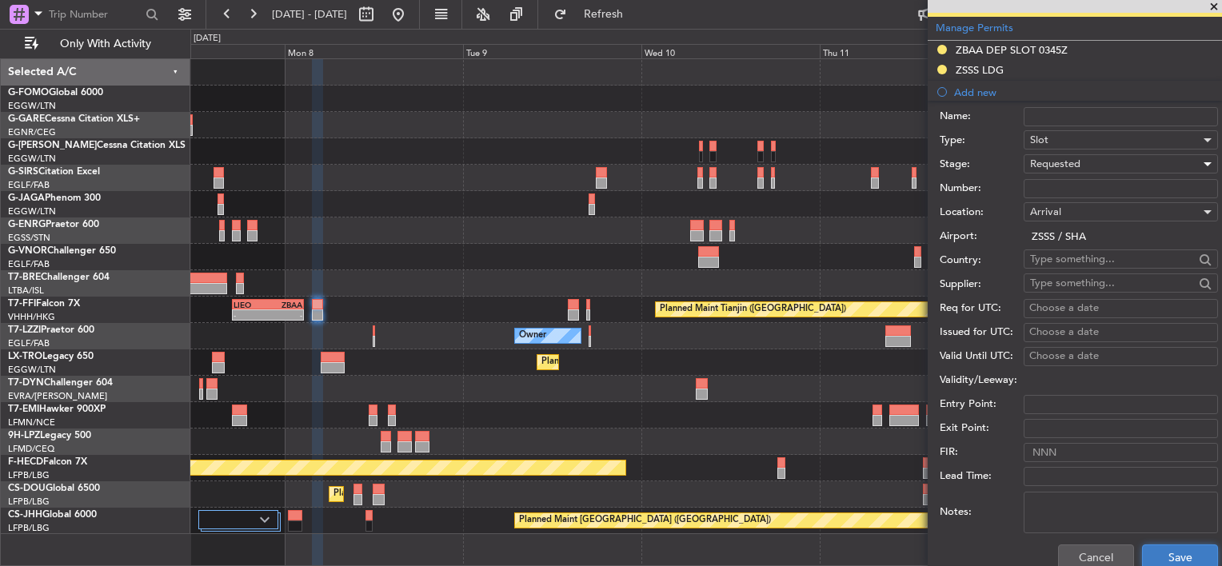
click at [1169, 553] on button "Save" at bounding box center [1180, 558] width 76 height 26
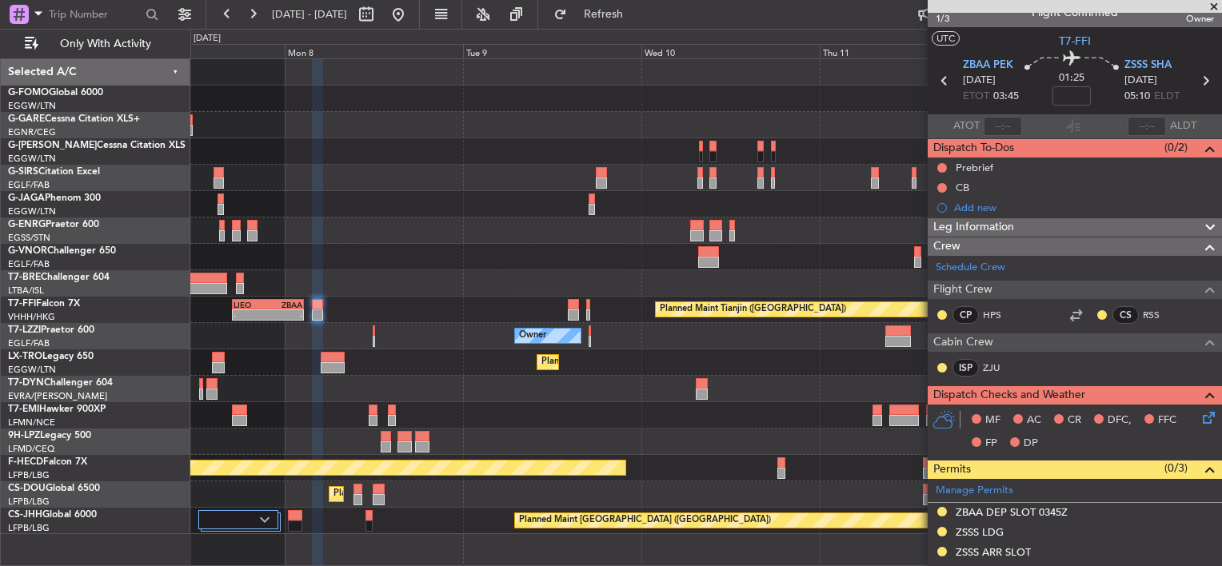
scroll to position [338, 0]
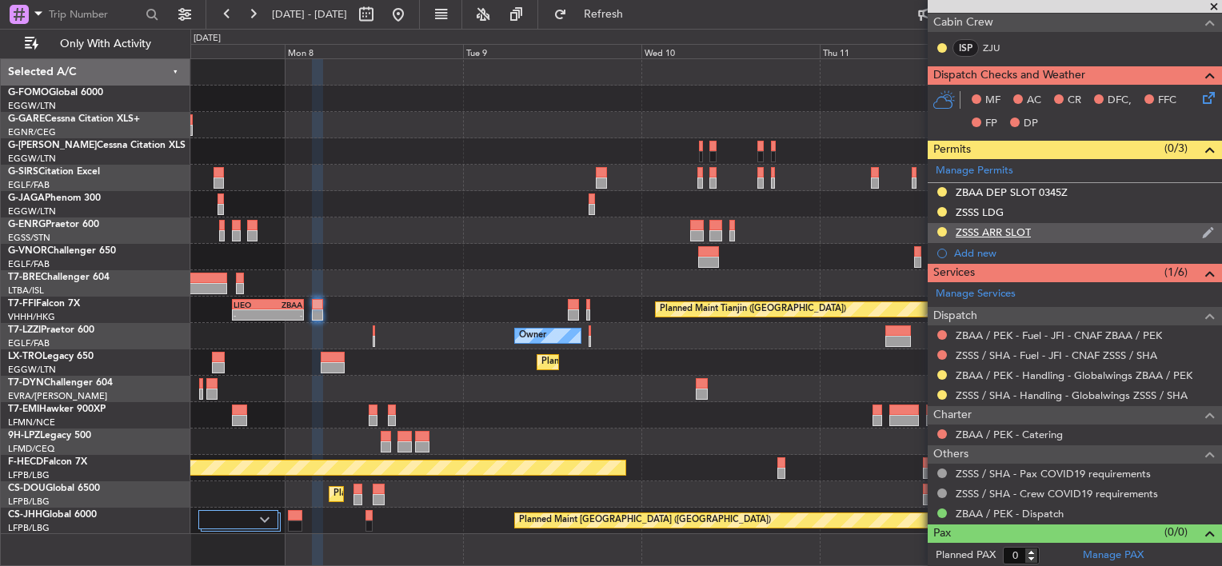
click at [1079, 235] on div "ZSSS ARR SLOT" at bounding box center [1075, 233] width 294 height 20
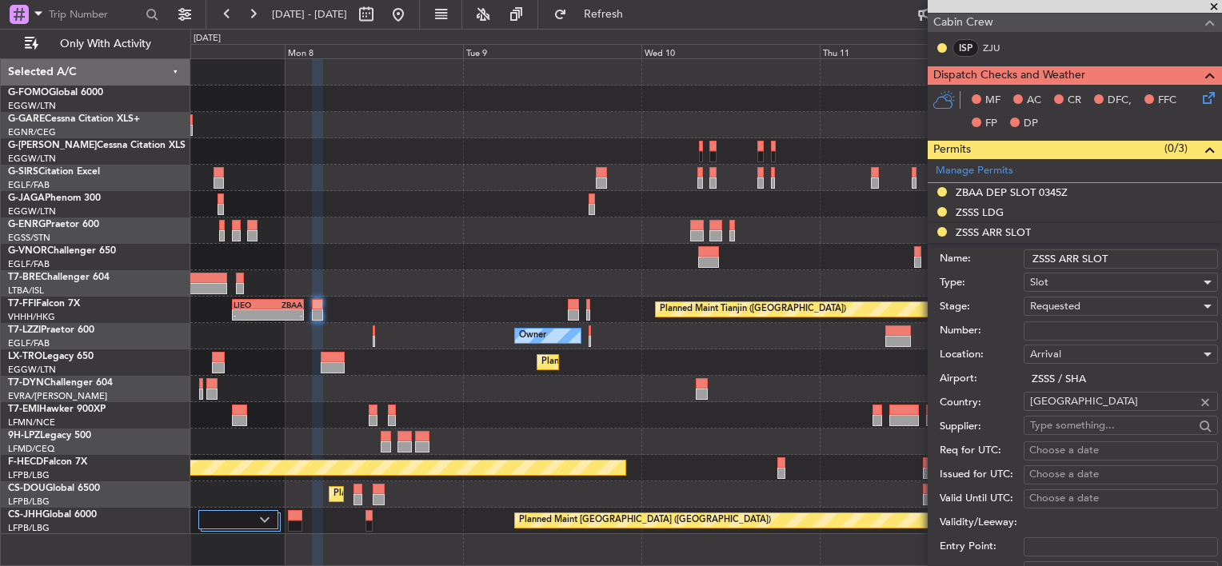
click at [1130, 262] on input "ZSSS ARR SLOT" at bounding box center [1121, 259] width 194 height 19
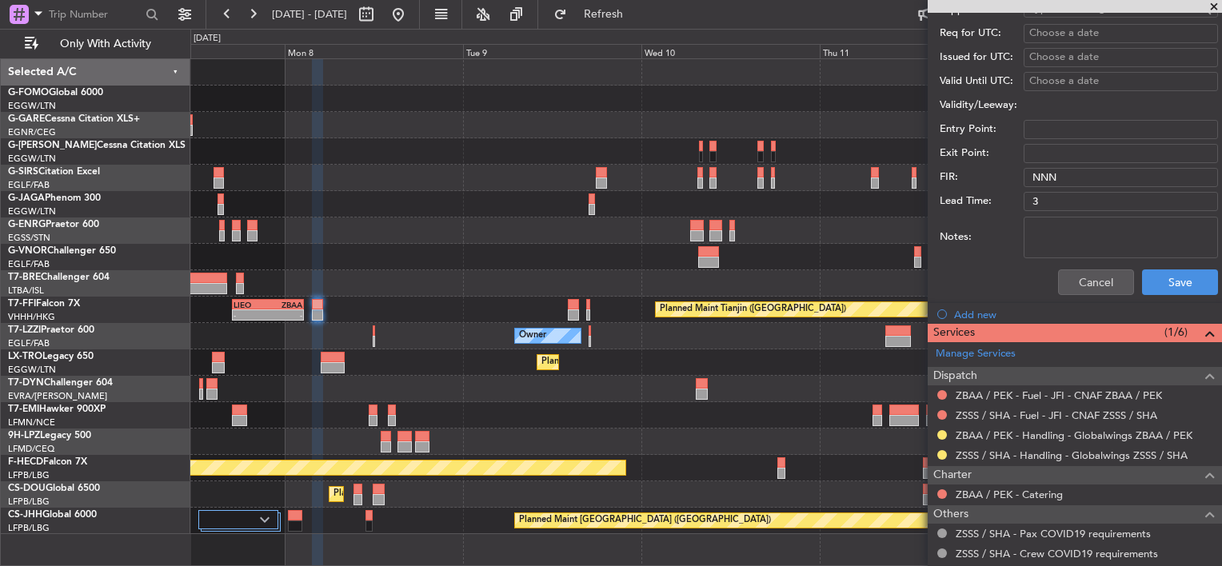
scroll to position [815, 0]
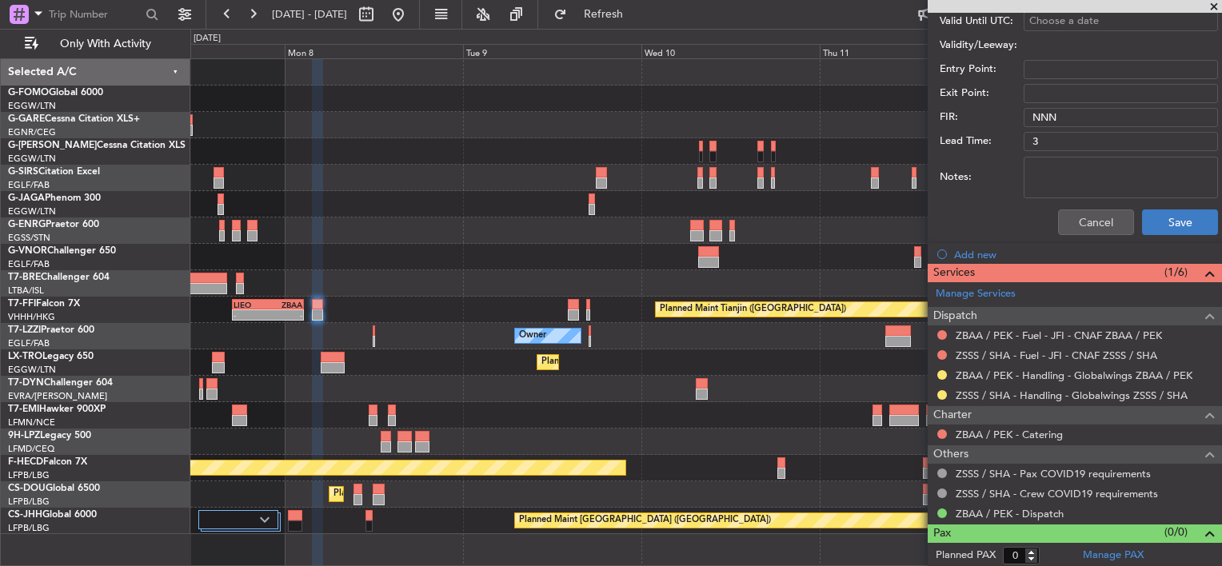
type input "ZSSS ARR SLOT 0510z"
click at [1171, 228] on button "Save" at bounding box center [1180, 223] width 76 height 26
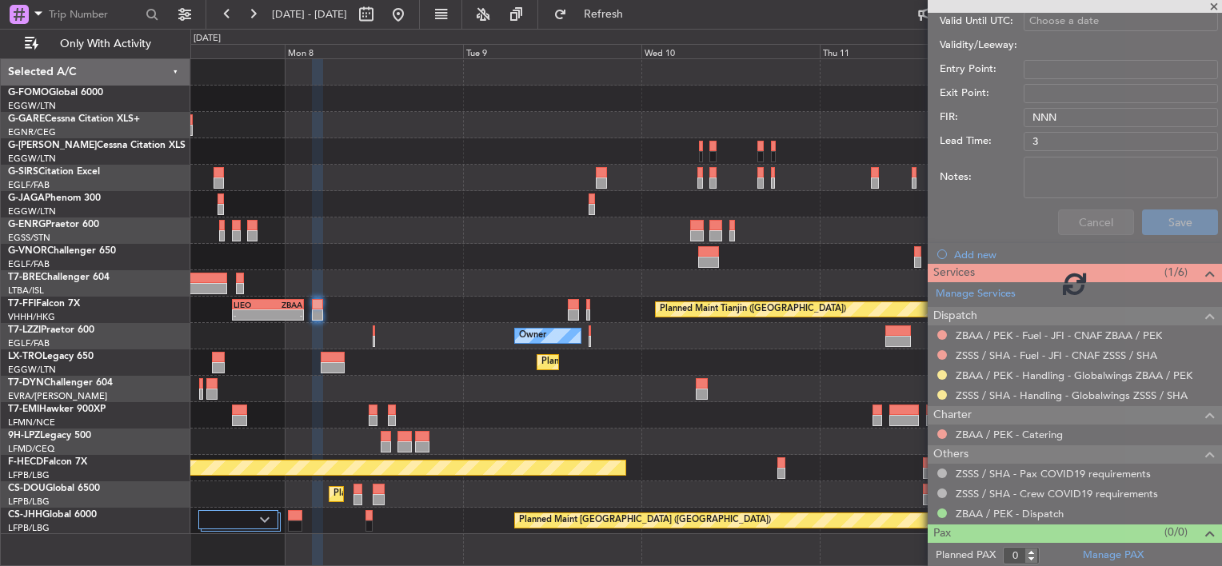
scroll to position [338, 0]
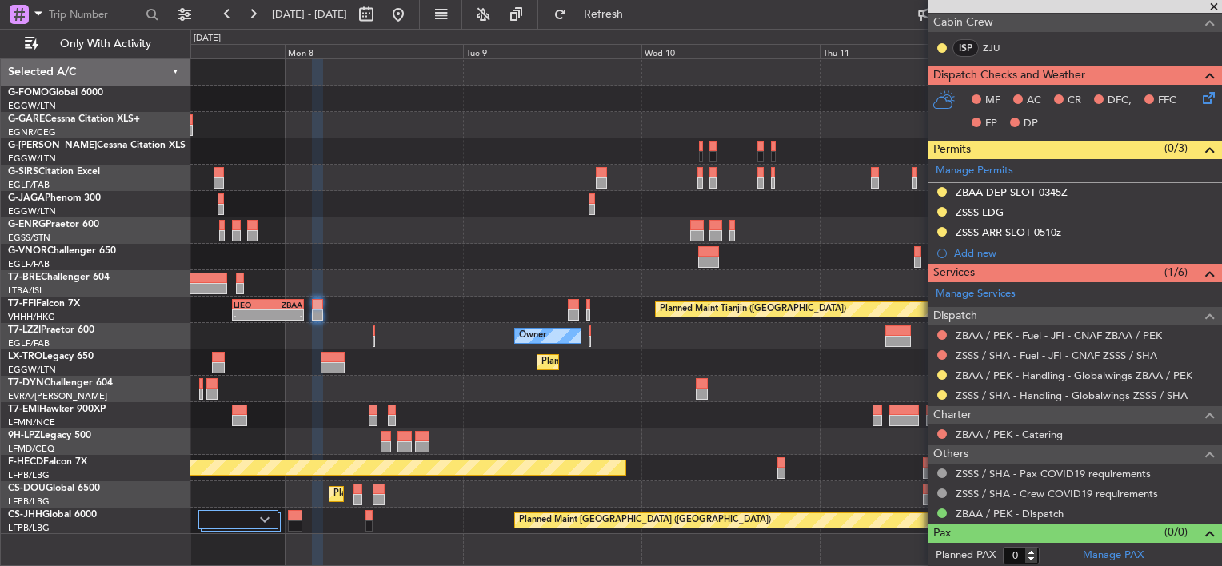
click at [587, 314] on div at bounding box center [588, 315] width 4 height 11
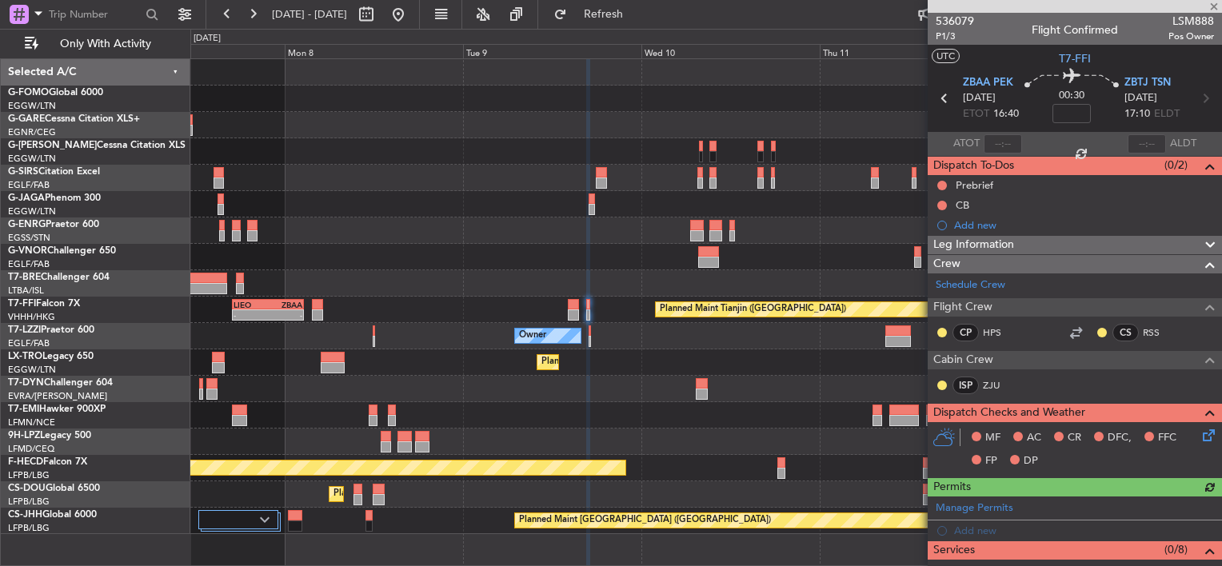
scroll to position [240, 0]
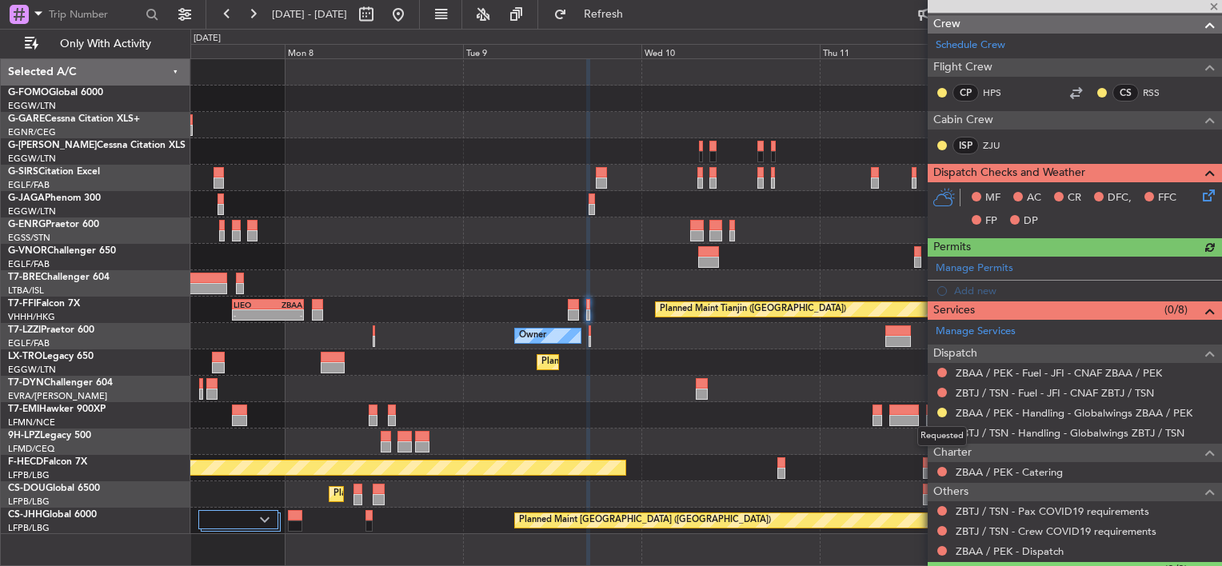
click at [943, 432] on mat-tooltip-component "Requested" at bounding box center [942, 436] width 72 height 42
click at [934, 426] on div "ZBTJ / TSN - Handling - Globalwings ZBTJ / TSN" at bounding box center [1075, 433] width 294 height 20
click at [944, 432] on button at bounding box center [942, 433] width 10 height 10
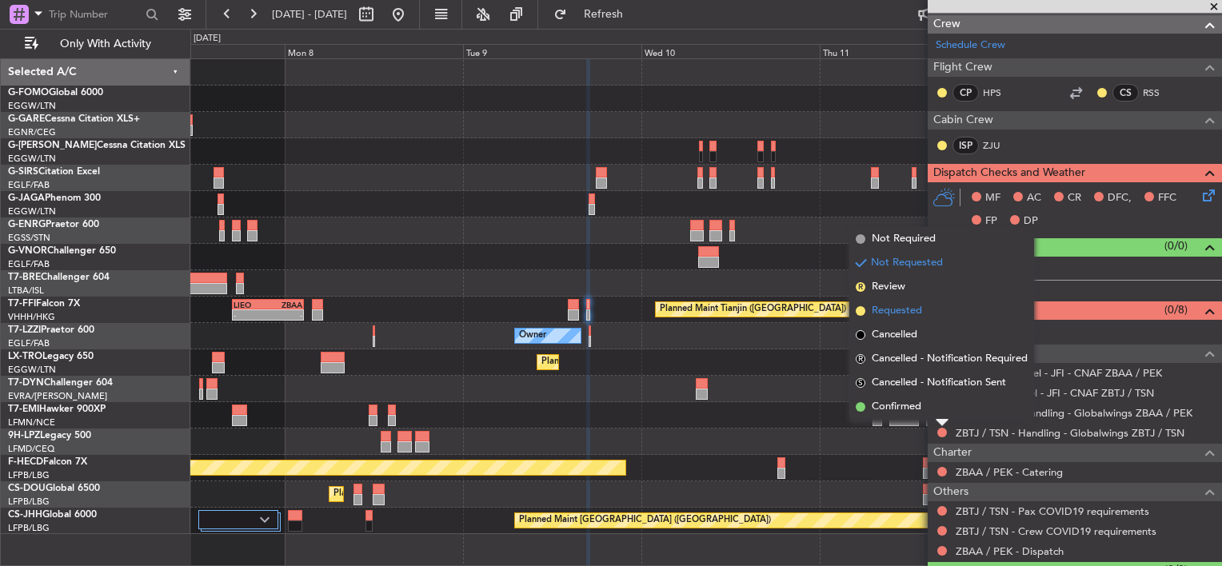
click at [908, 311] on span "Requested" at bounding box center [897, 311] width 50 height 16
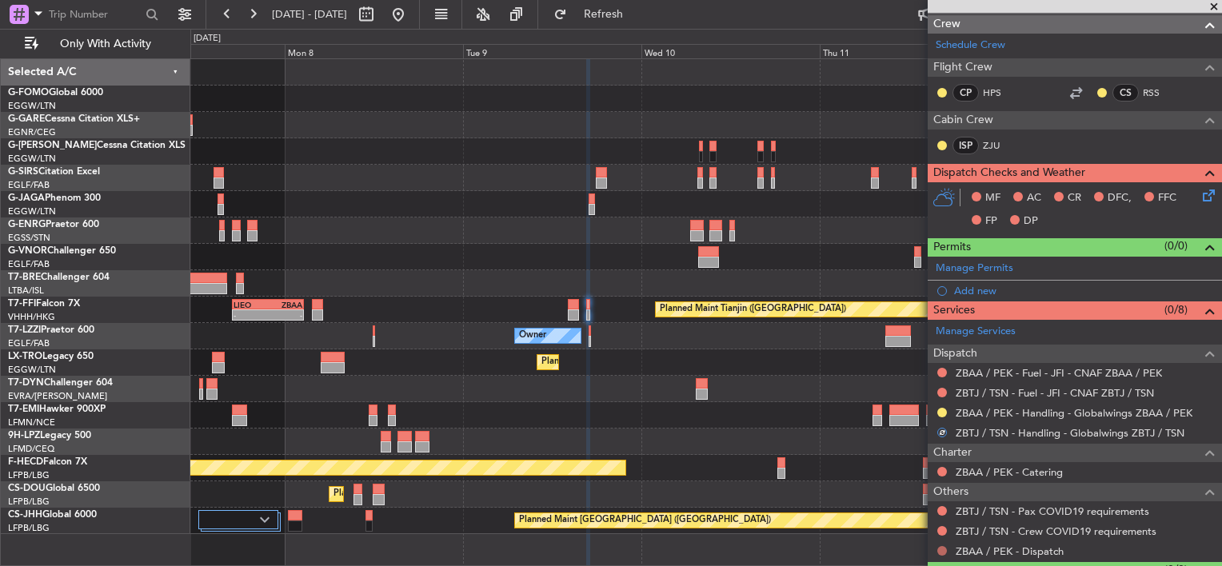
click at [944, 549] on button at bounding box center [942, 551] width 10 height 10
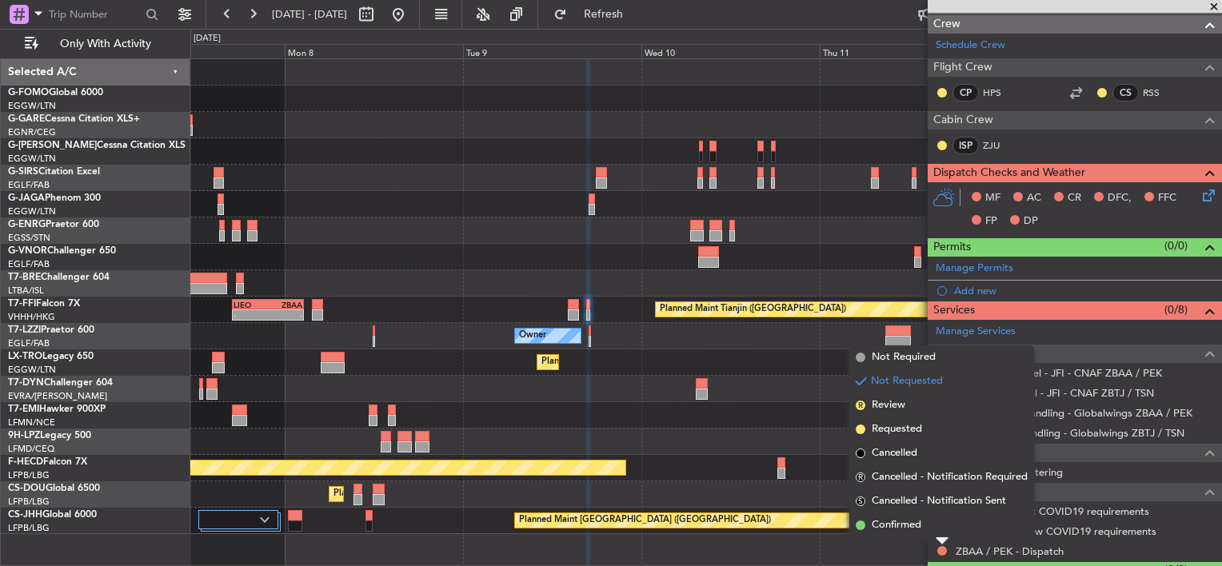
click at [926, 519] on div "Not Requested" at bounding box center [943, 523] width 68 height 20
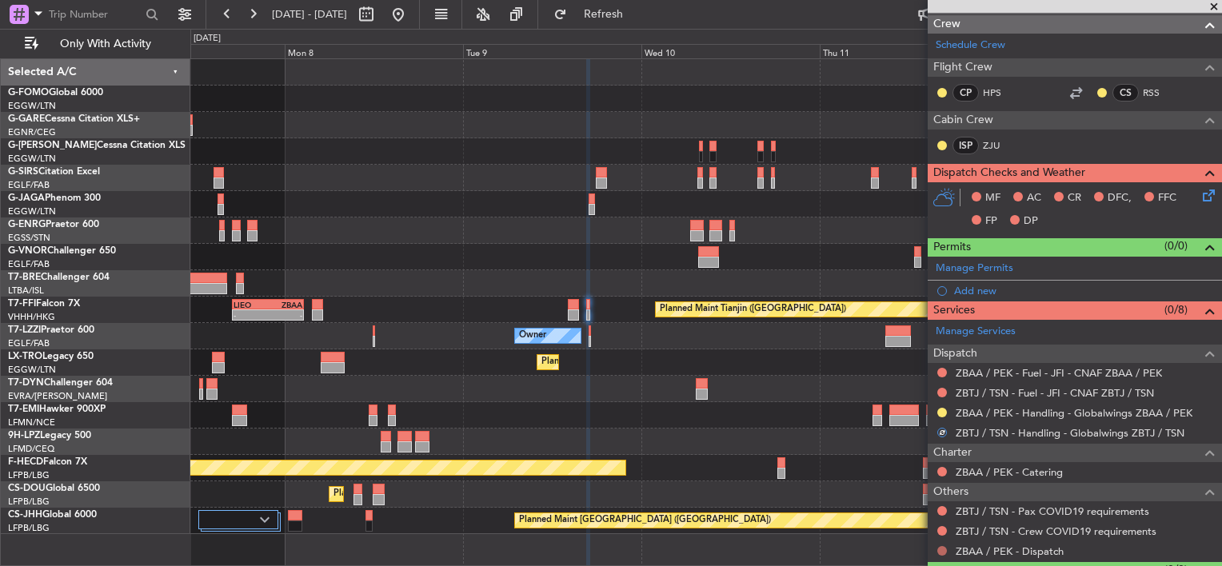
click at [946, 548] on button at bounding box center [942, 551] width 10 height 10
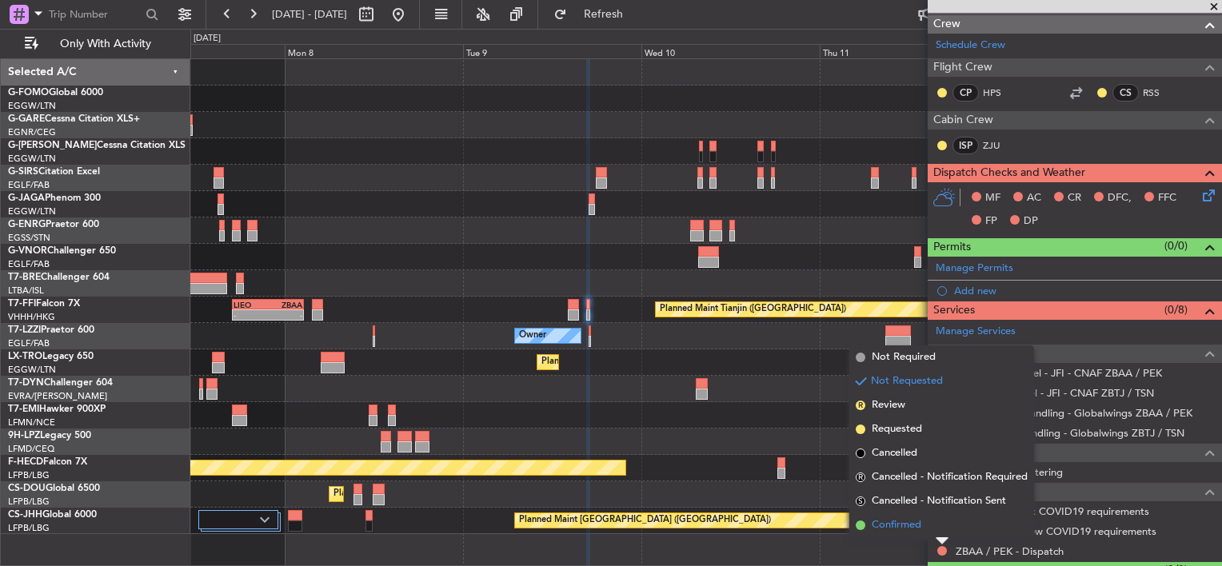
click at [900, 529] on span "Confirmed" at bounding box center [897, 525] width 50 height 16
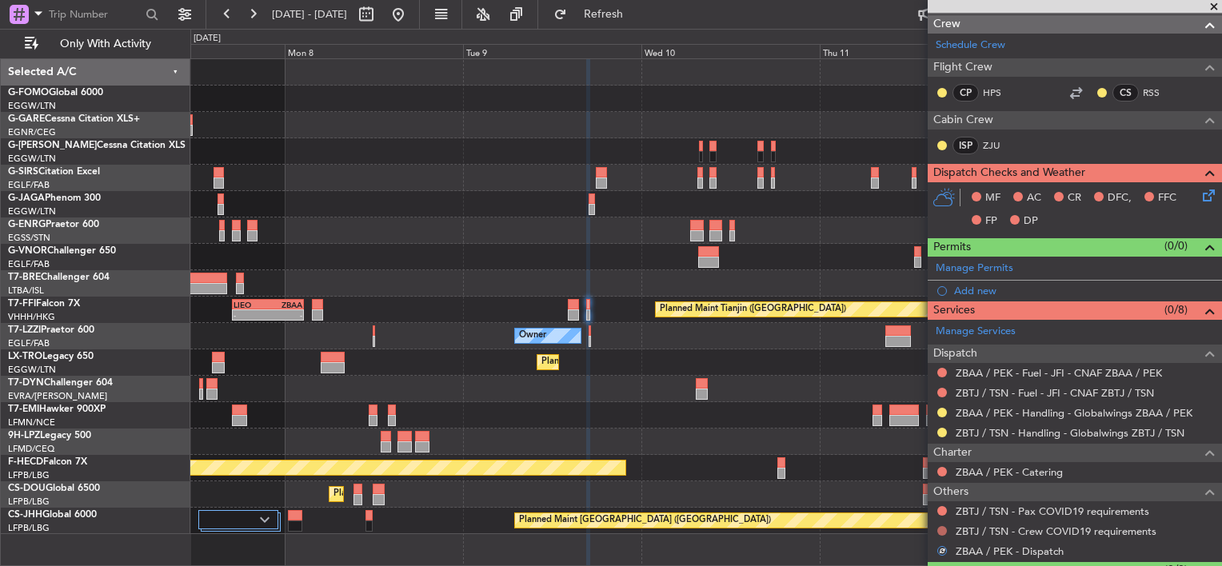
click at [941, 526] on button at bounding box center [942, 531] width 10 height 10
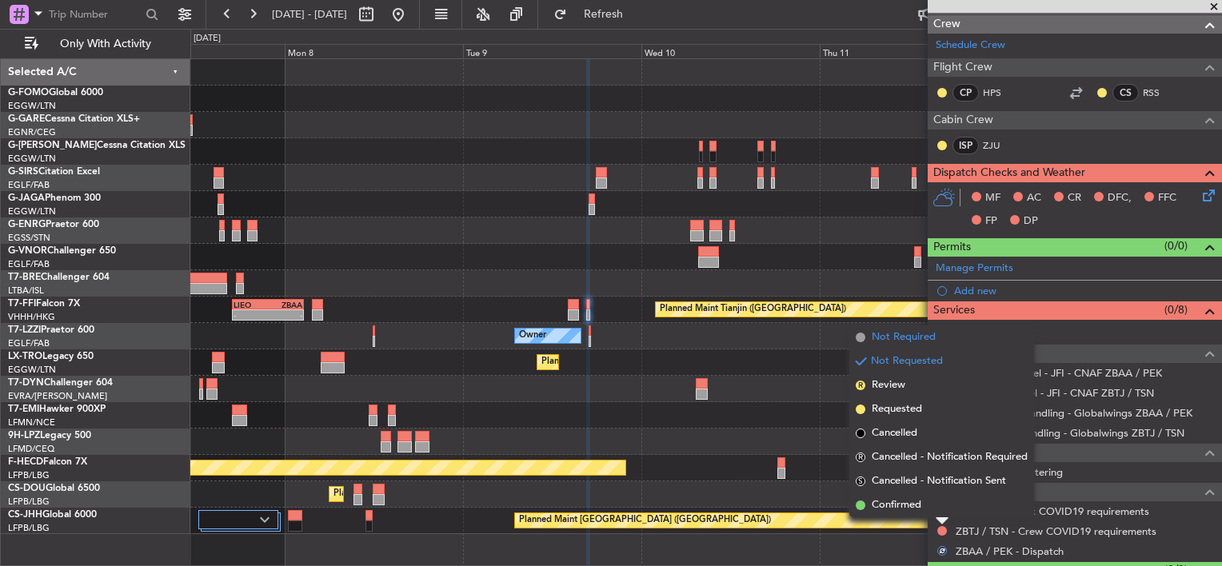
click at [909, 338] on span "Not Required" at bounding box center [904, 338] width 64 height 16
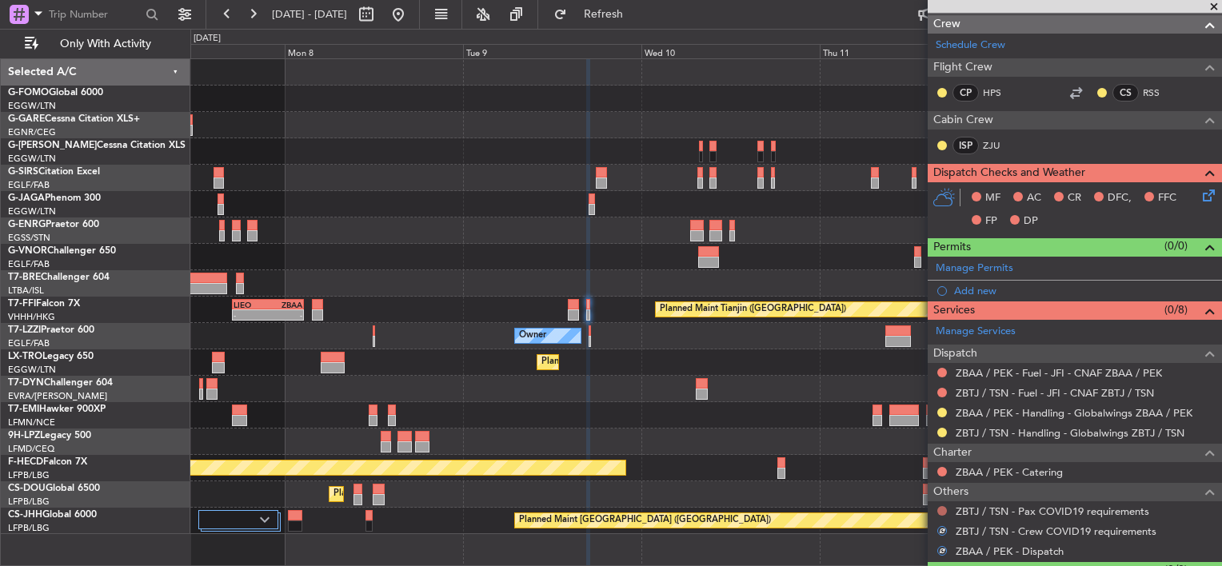
click at [940, 509] on button at bounding box center [942, 511] width 10 height 10
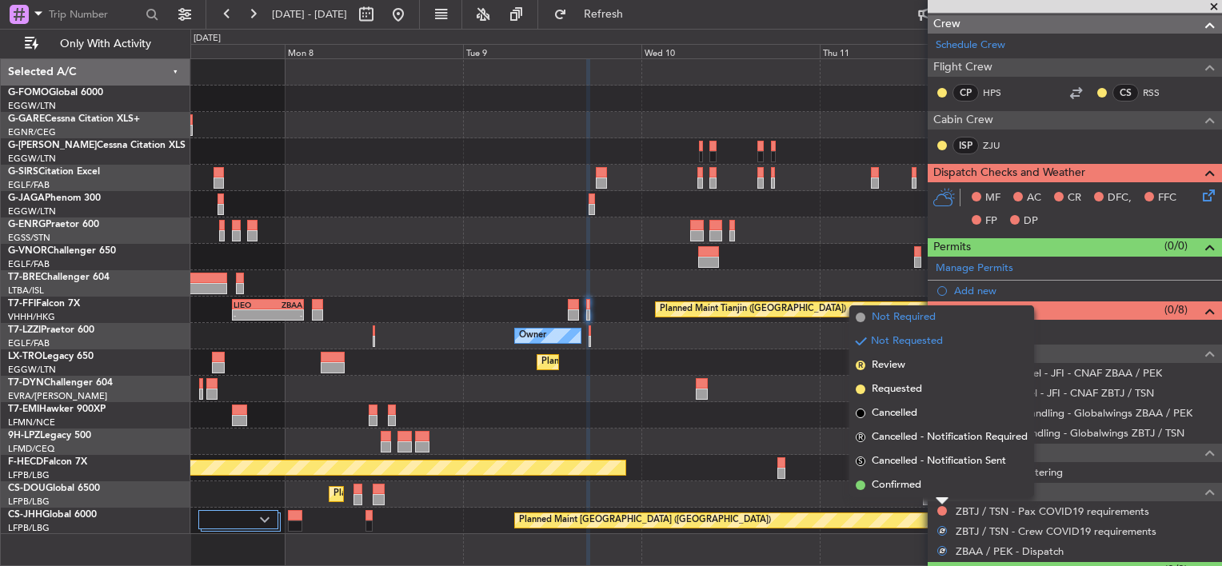
click at [914, 320] on span "Not Required" at bounding box center [904, 318] width 64 height 16
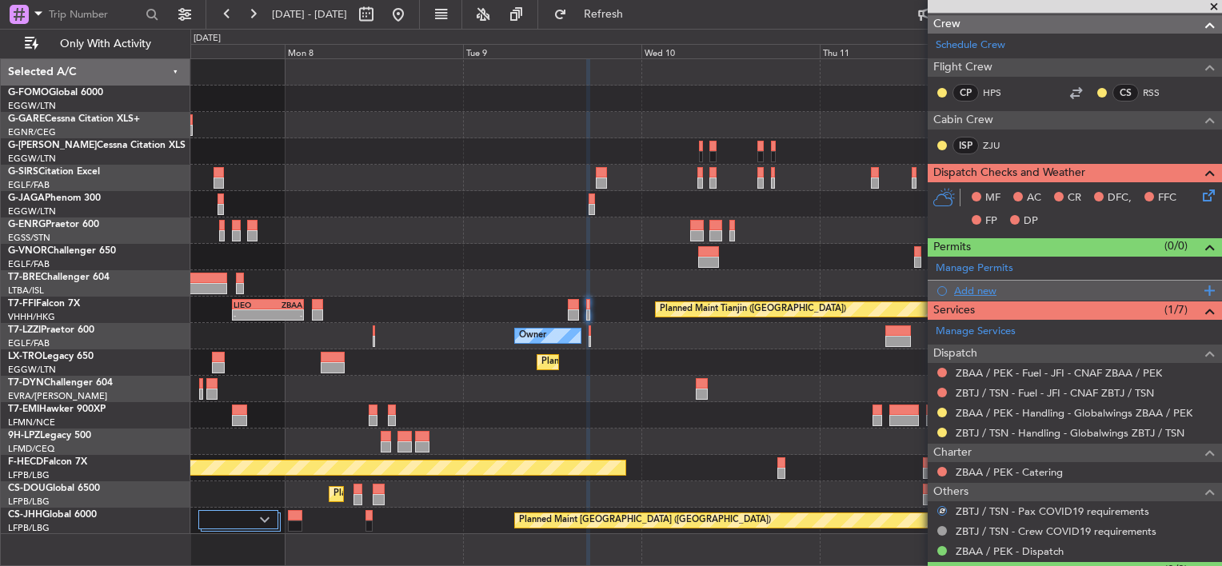
click at [976, 286] on div "Add new" at bounding box center [1077, 291] width 246 height 14
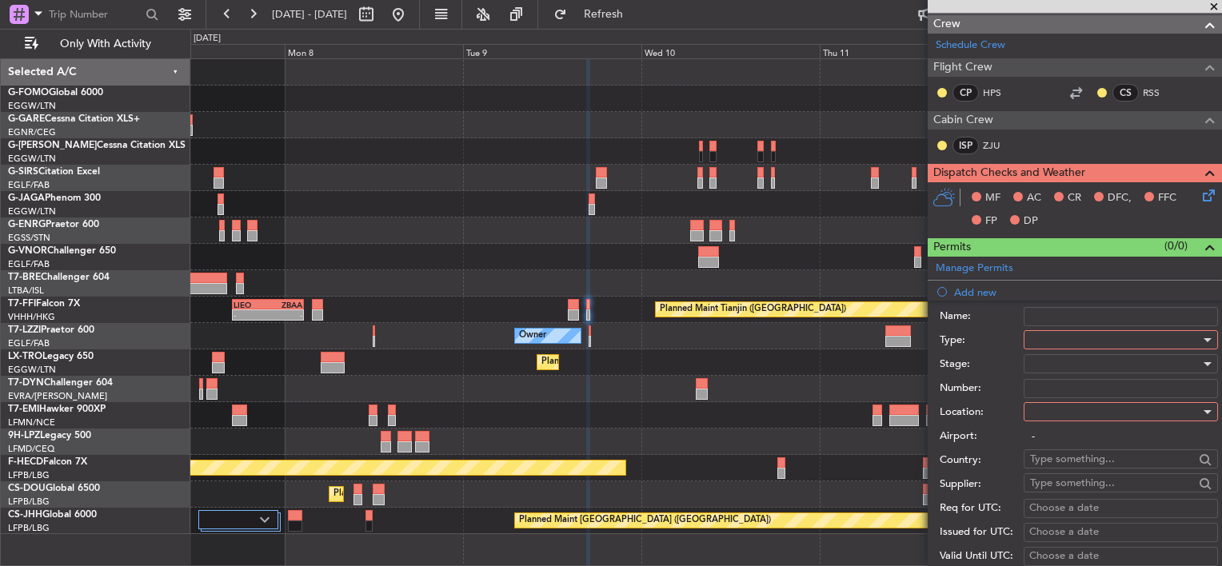
click at [1063, 324] on input "Name:" at bounding box center [1121, 316] width 194 height 19
click at [976, 317] on label "Name:" at bounding box center [982, 317] width 84 height 16
click at [1024, 317] on input "Name:" at bounding box center [1121, 316] width 194 height 19
click at [1066, 337] on div at bounding box center [1115, 340] width 170 height 24
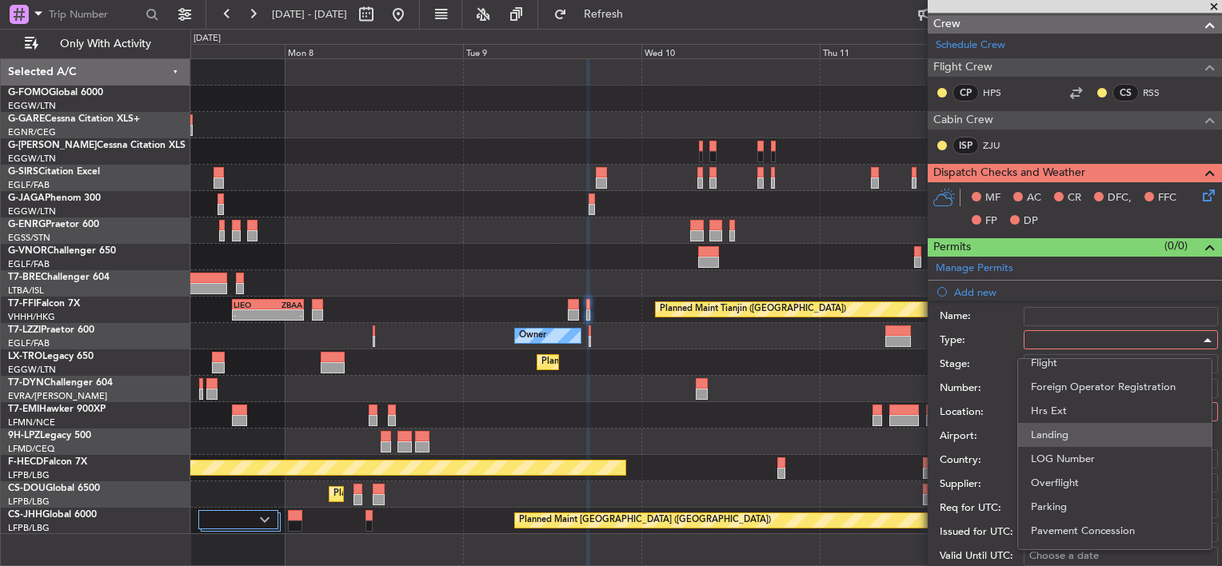
click at [1049, 442] on span "Landing" at bounding box center [1115, 435] width 168 height 24
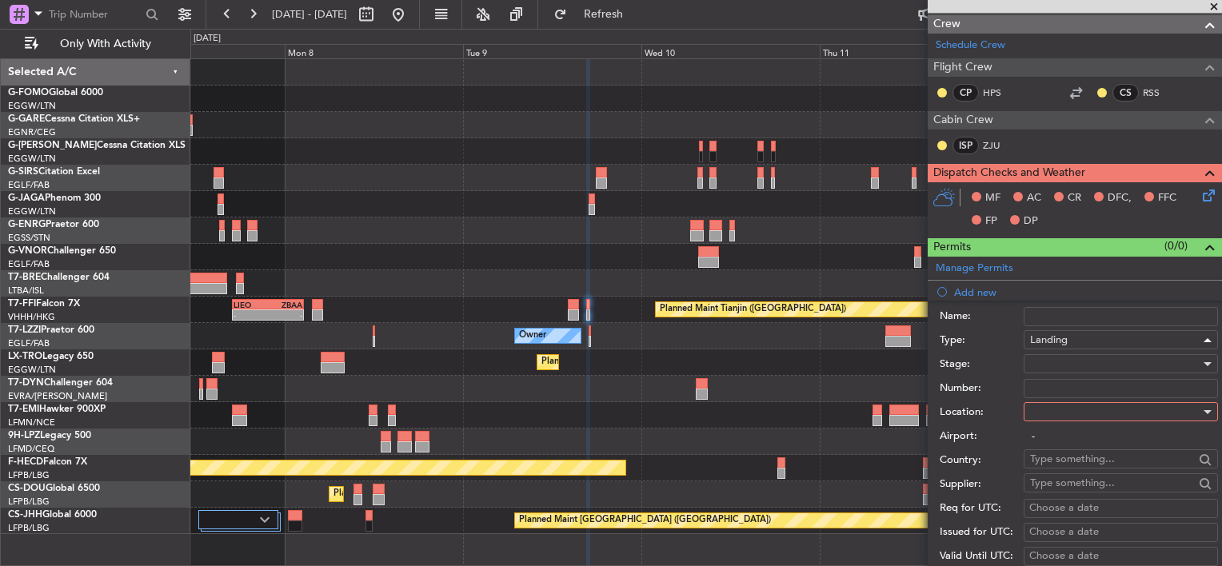
scroll to position [326, 0]
click at [1072, 406] on div at bounding box center [1115, 412] width 170 height 24
click at [1061, 489] on span "Arrival" at bounding box center [1115, 491] width 168 height 24
type input "ZBTJ / TSN"
click at [1077, 362] on div at bounding box center [1115, 364] width 170 height 24
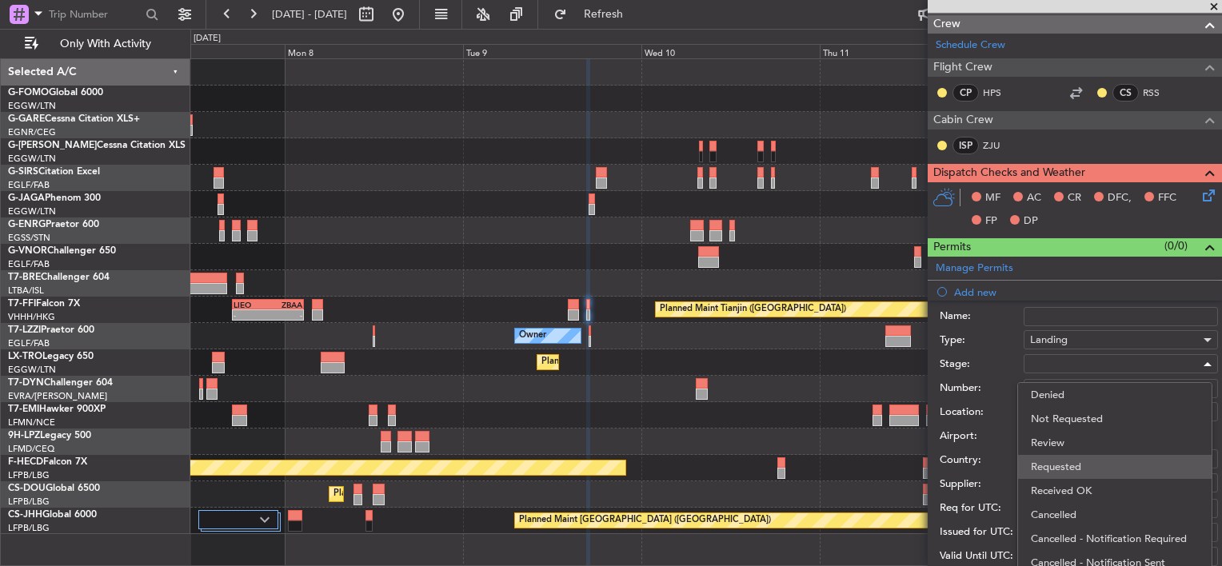
click at [1073, 476] on span "Requested" at bounding box center [1115, 467] width 168 height 24
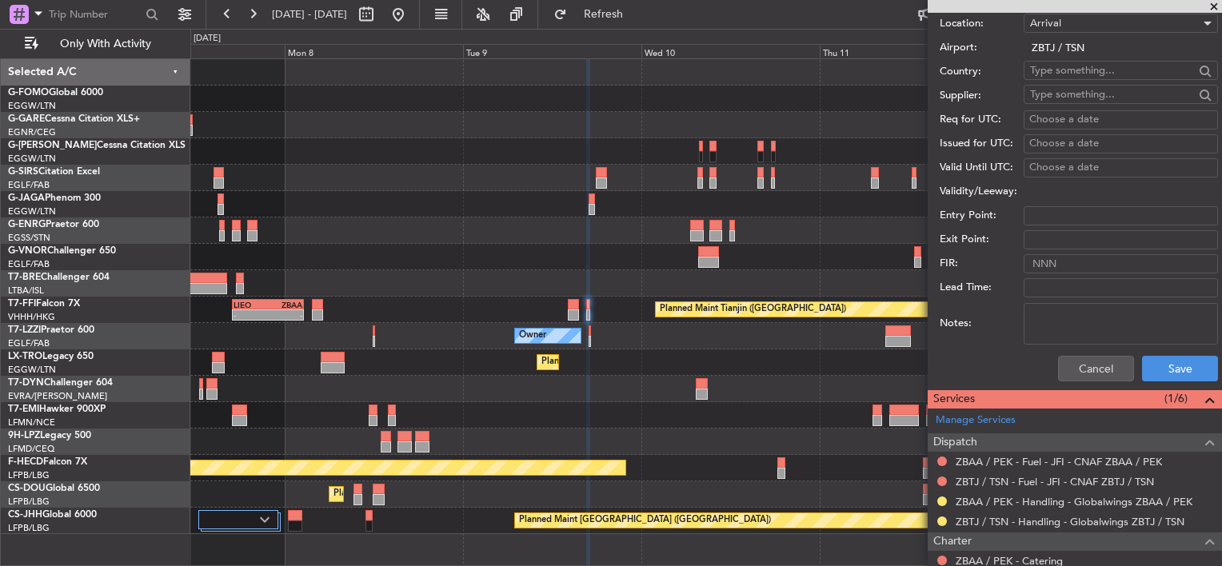
scroll to position [640, 0]
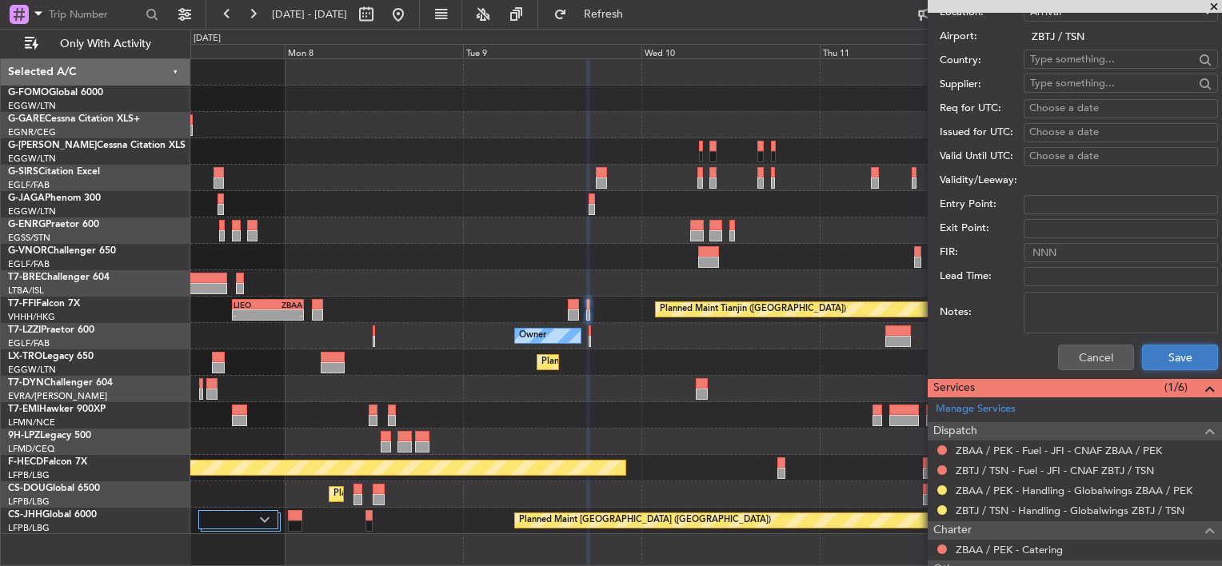
click at [1162, 353] on button "Save" at bounding box center [1180, 358] width 76 height 26
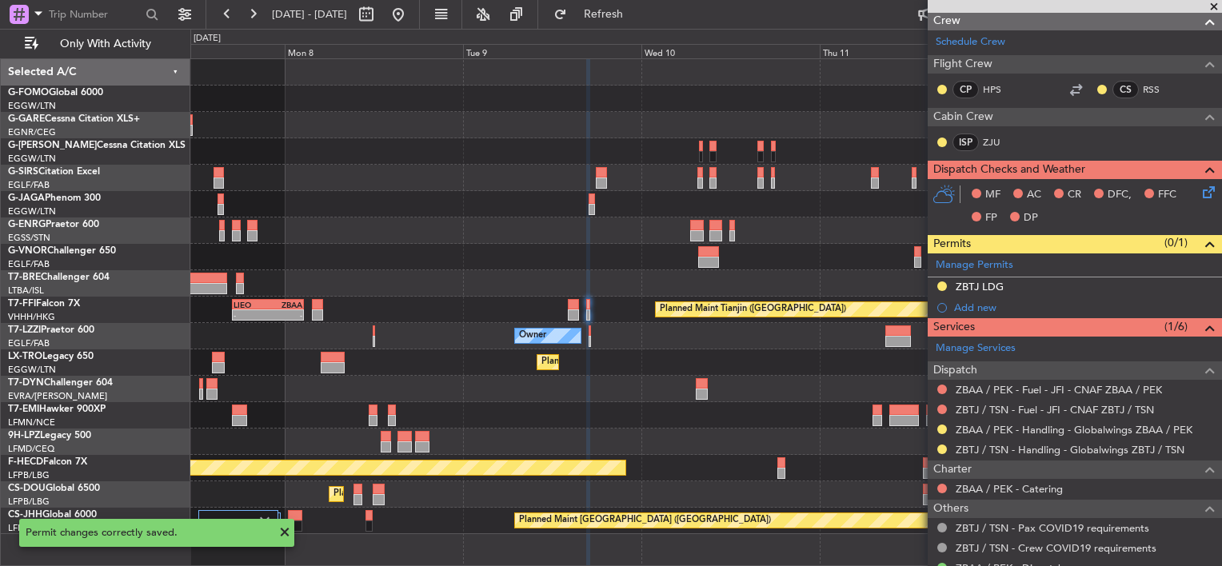
scroll to position [218, 0]
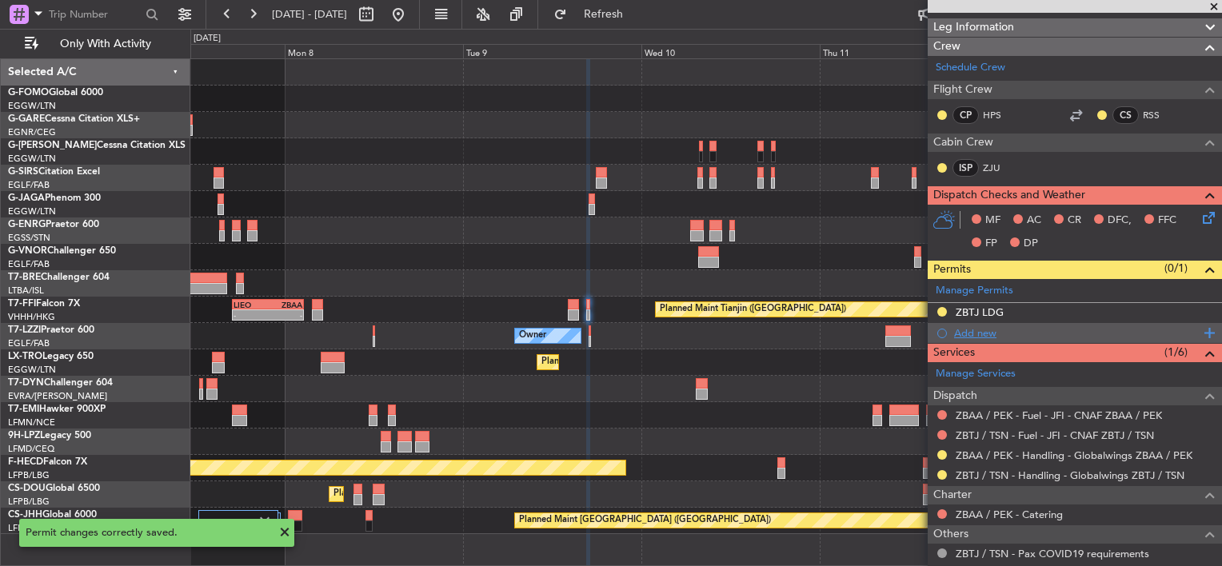
click at [989, 333] on div "Add new" at bounding box center [1077, 333] width 246 height 14
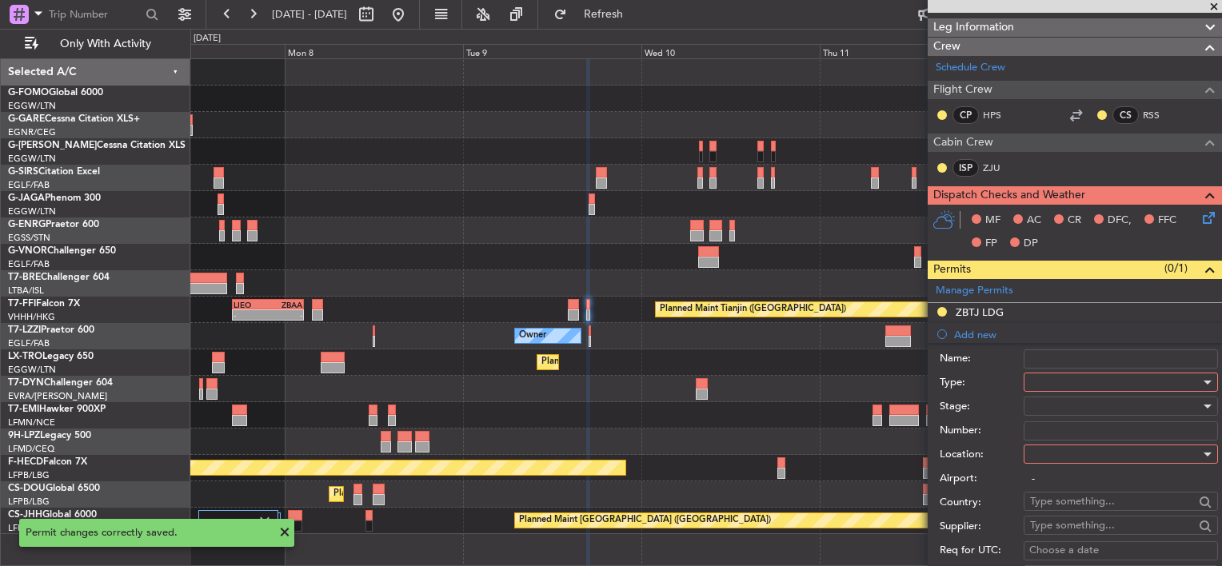
click at [1057, 374] on div at bounding box center [1115, 382] width 170 height 24
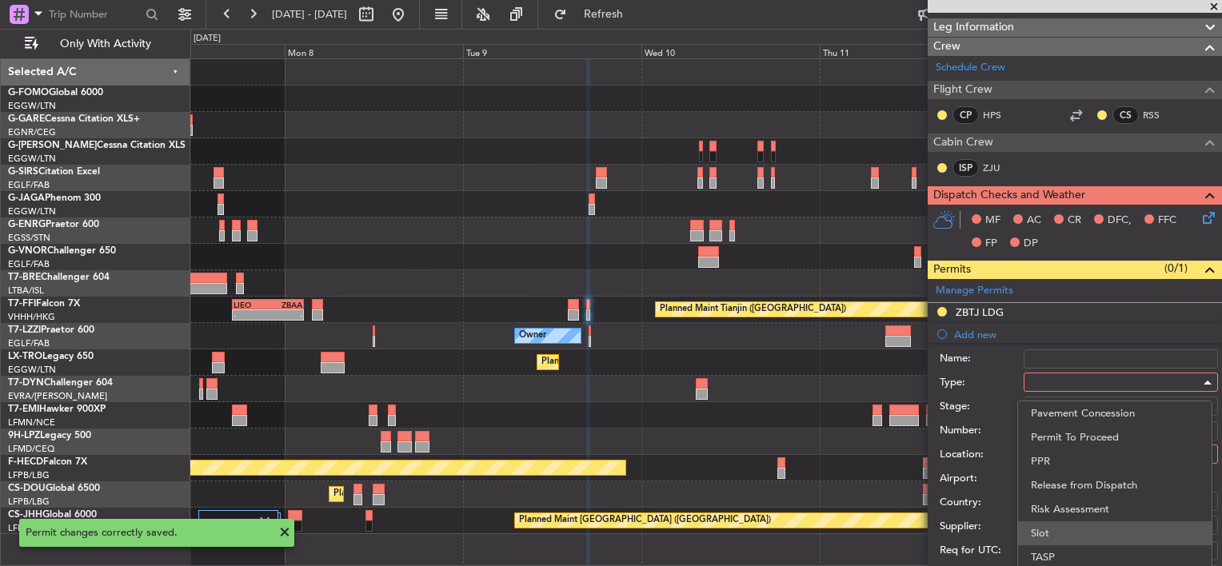
click at [1051, 528] on span "Slot" at bounding box center [1115, 533] width 168 height 24
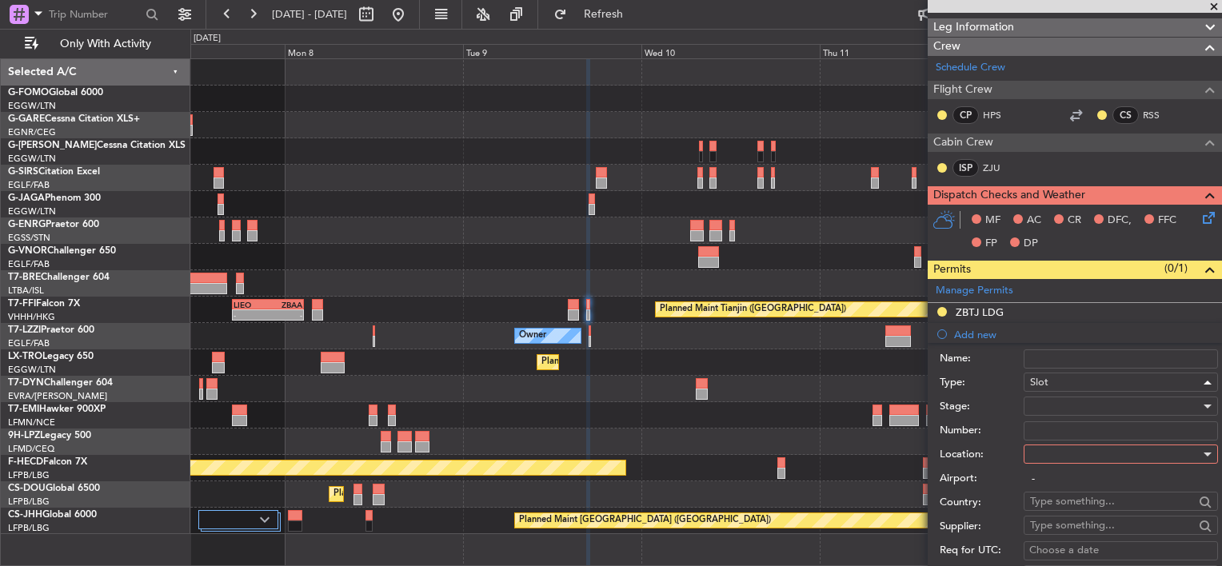
scroll to position [481, 0]
click at [1068, 458] on div at bounding box center [1115, 454] width 170 height 24
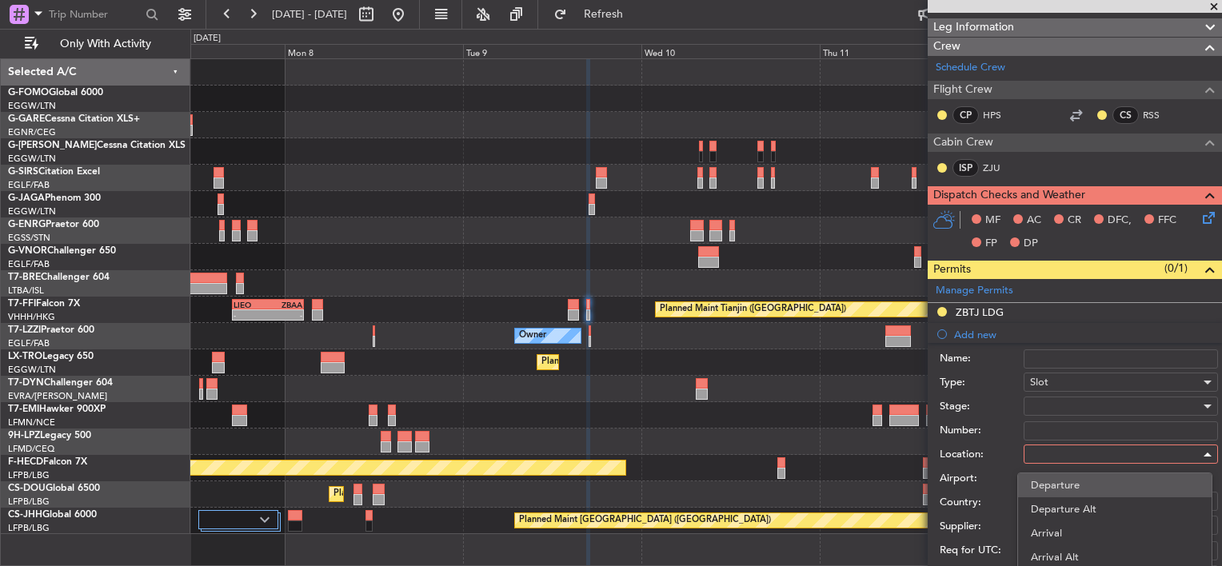
click at [1069, 483] on span "Departure" at bounding box center [1115, 486] width 168 height 24
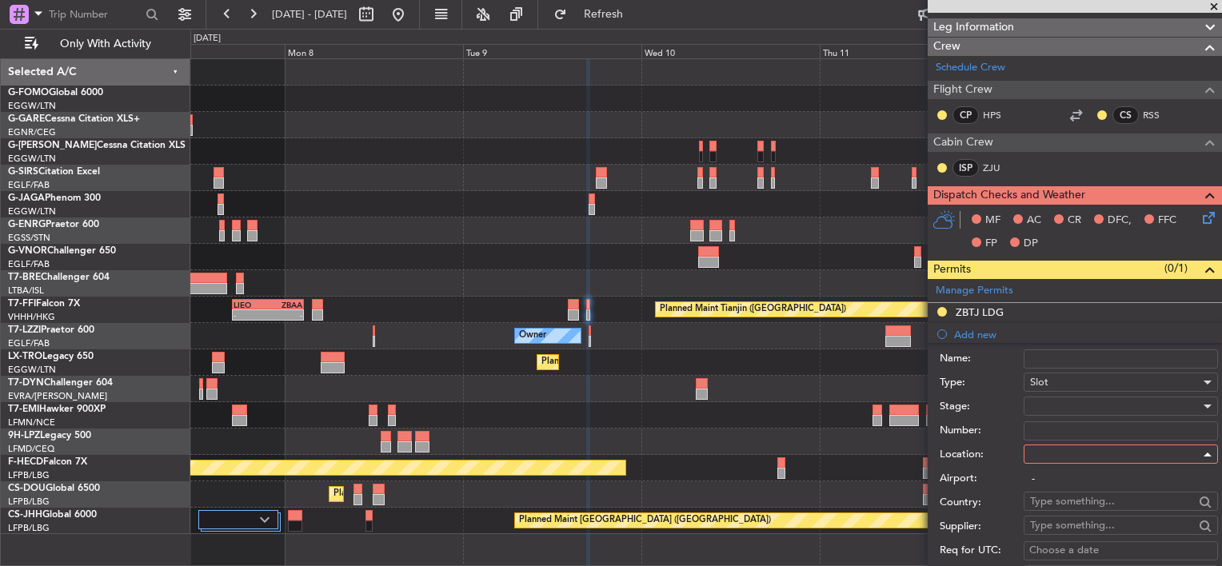
type input "ZBAA / PEK"
click at [1080, 403] on div at bounding box center [1115, 406] width 170 height 24
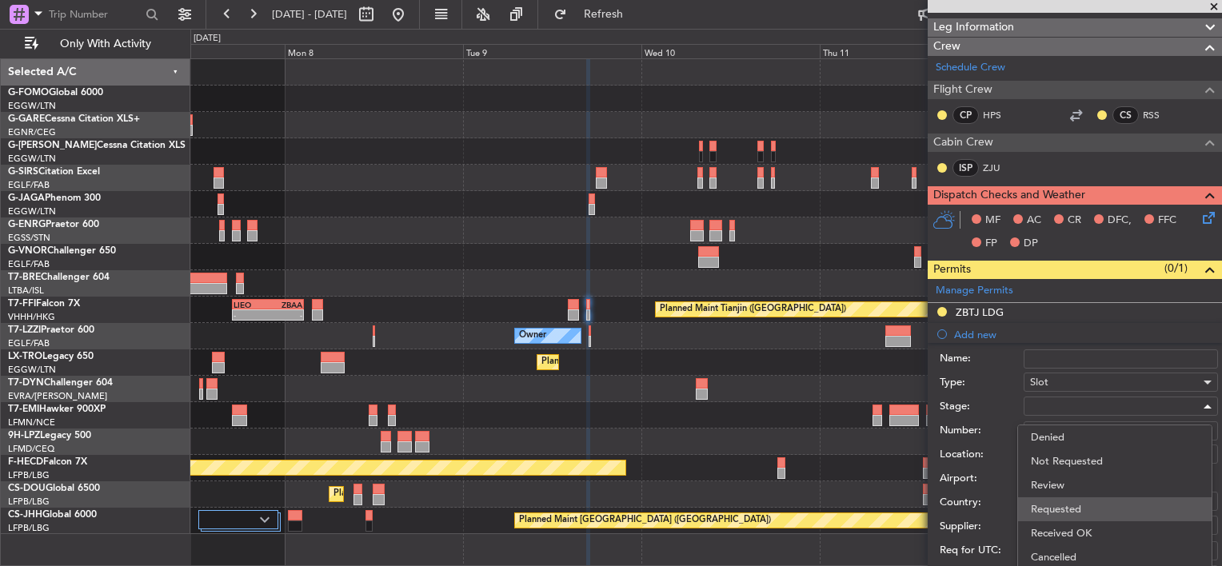
click at [1093, 509] on span "Requested" at bounding box center [1115, 509] width 168 height 24
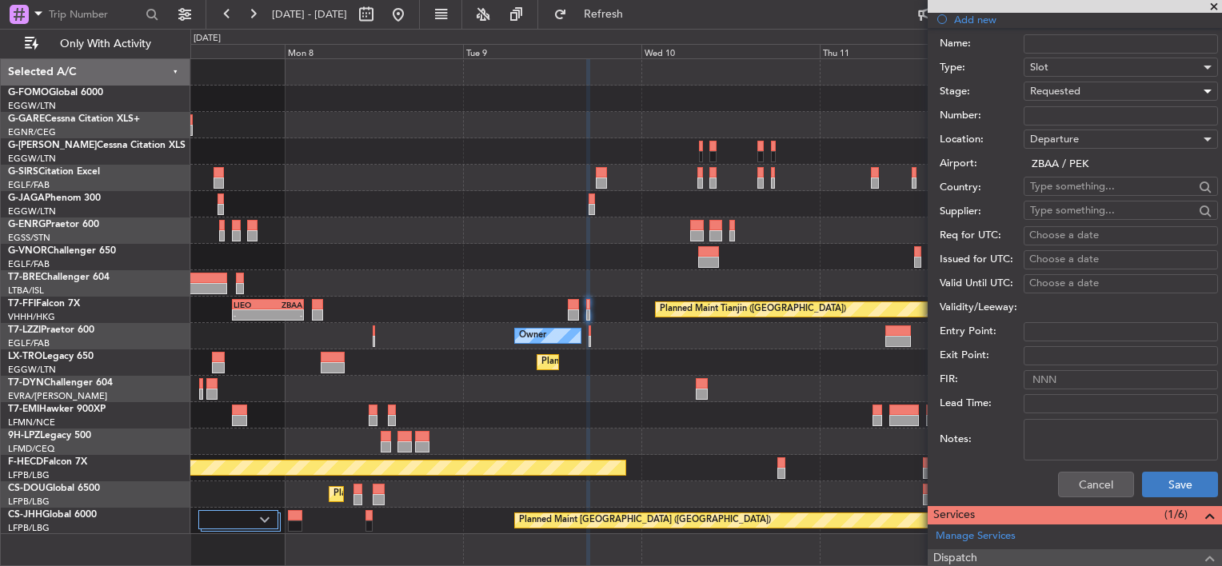
scroll to position [537, 0]
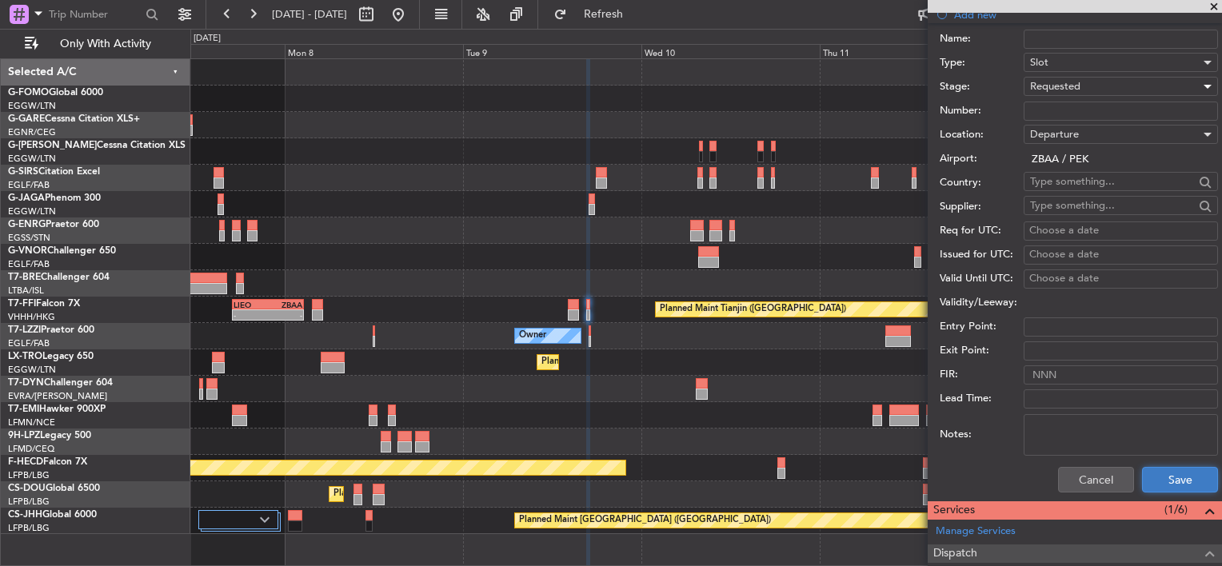
click at [1157, 472] on button "Save" at bounding box center [1180, 480] width 76 height 26
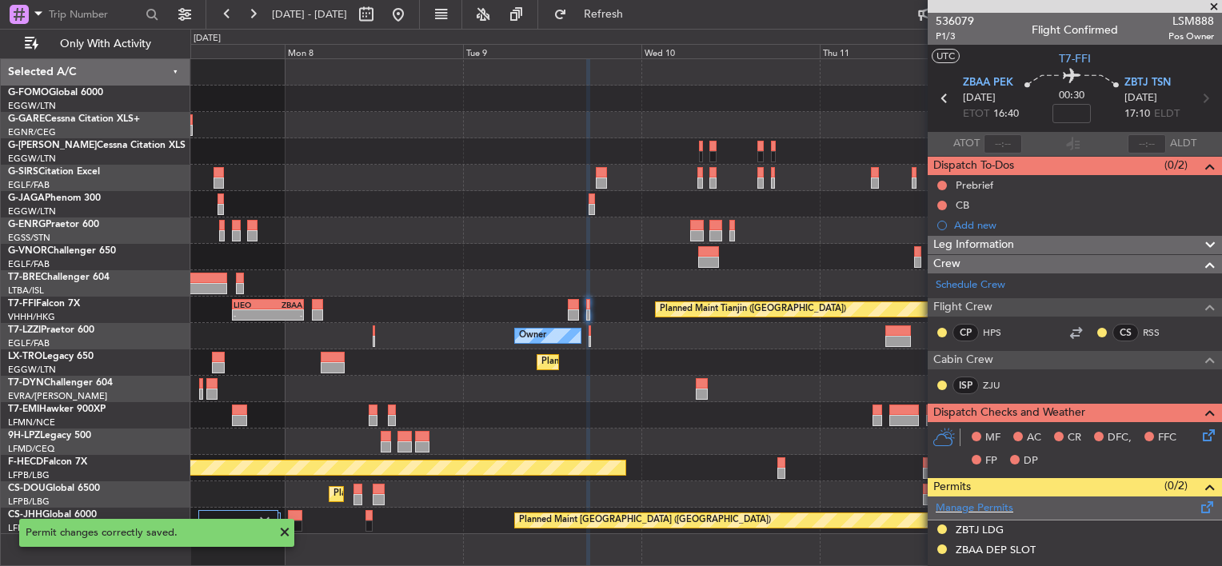
scroll to position [240, 0]
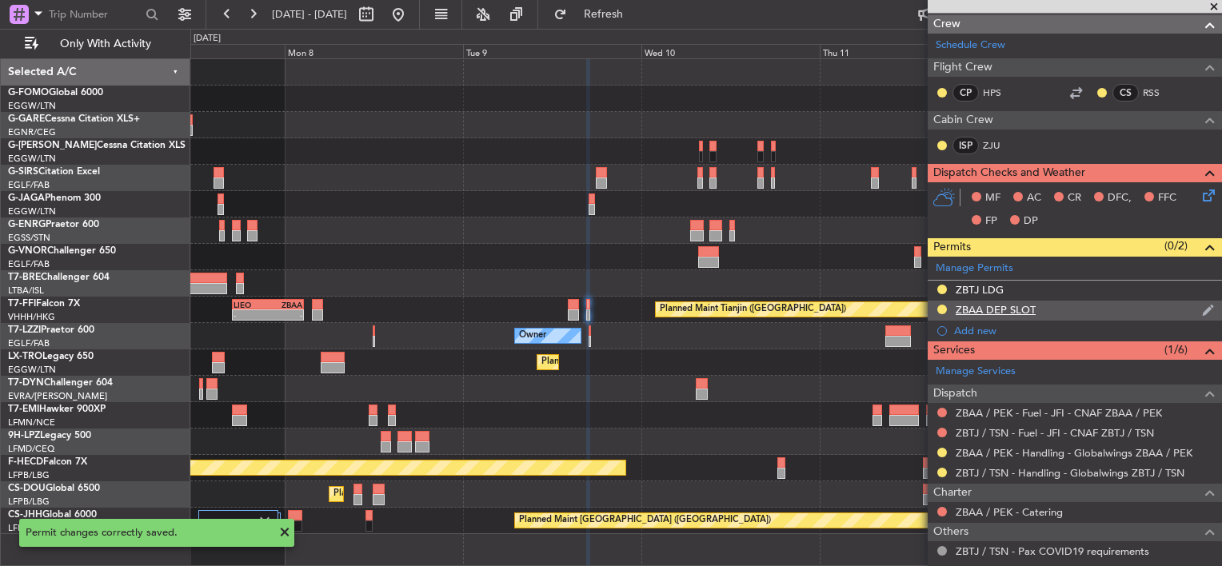
click at [1081, 304] on div "ZBAA DEP SLOT" at bounding box center [1075, 311] width 294 height 20
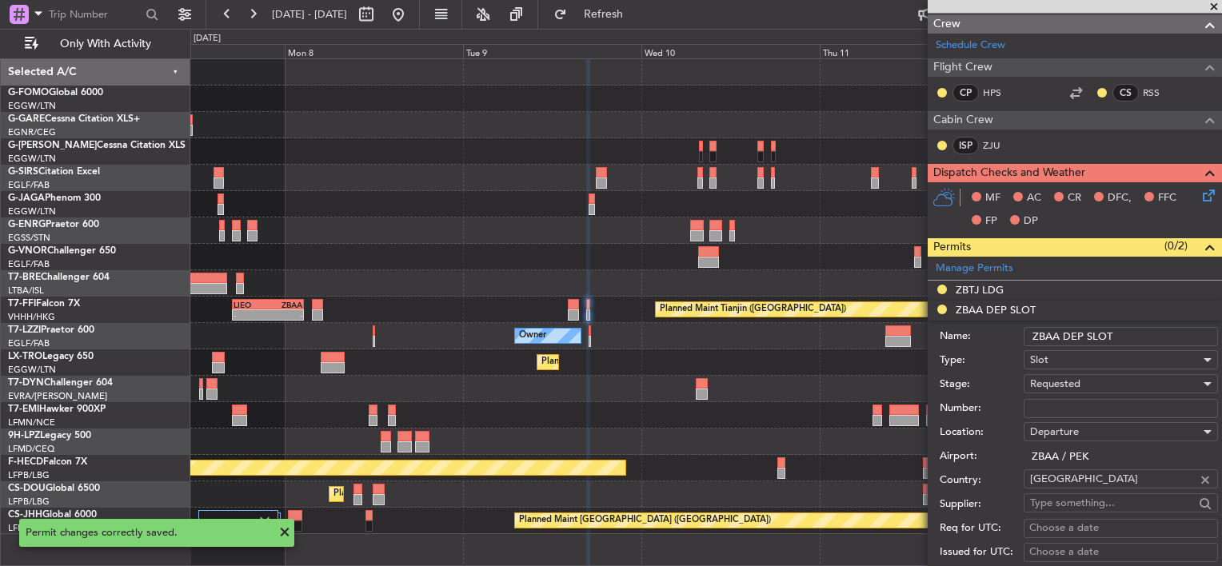
click at [1130, 334] on input "ZBAA DEP SLOT" at bounding box center [1121, 336] width 194 height 19
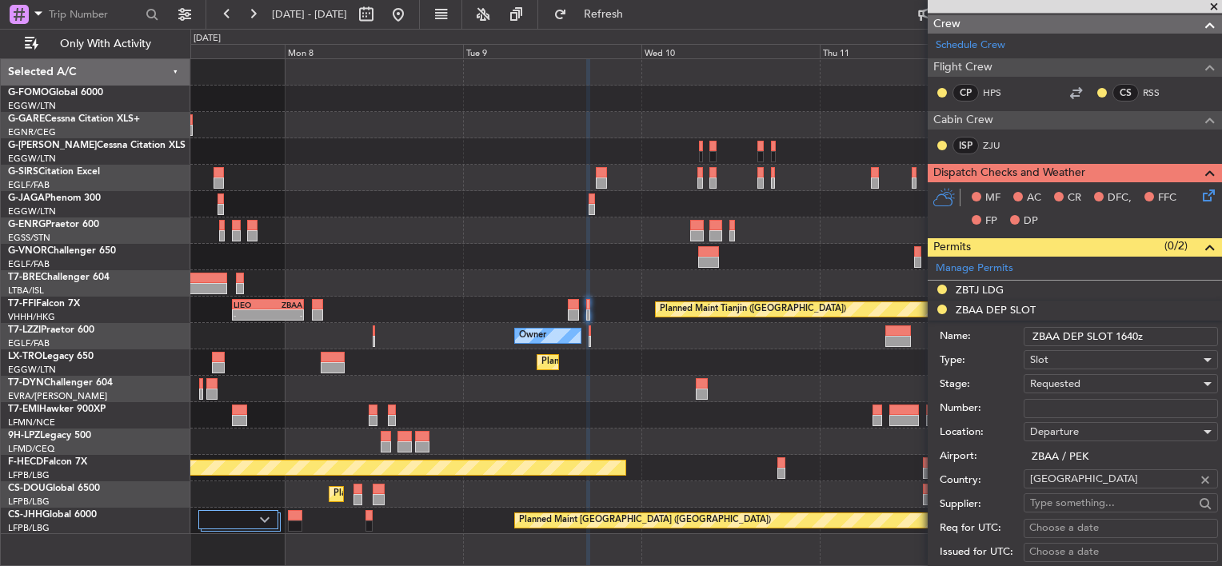
scroll to position [720, 0]
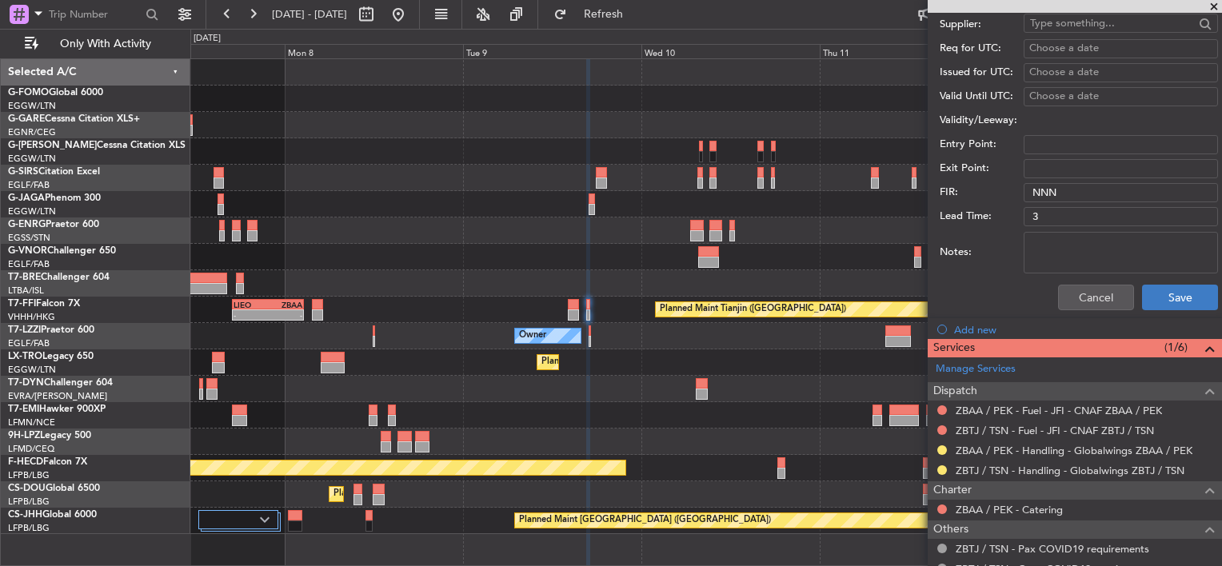
type input "ZBAA DEP SLOT 1640z"
click at [1145, 305] on button "Save" at bounding box center [1180, 298] width 76 height 26
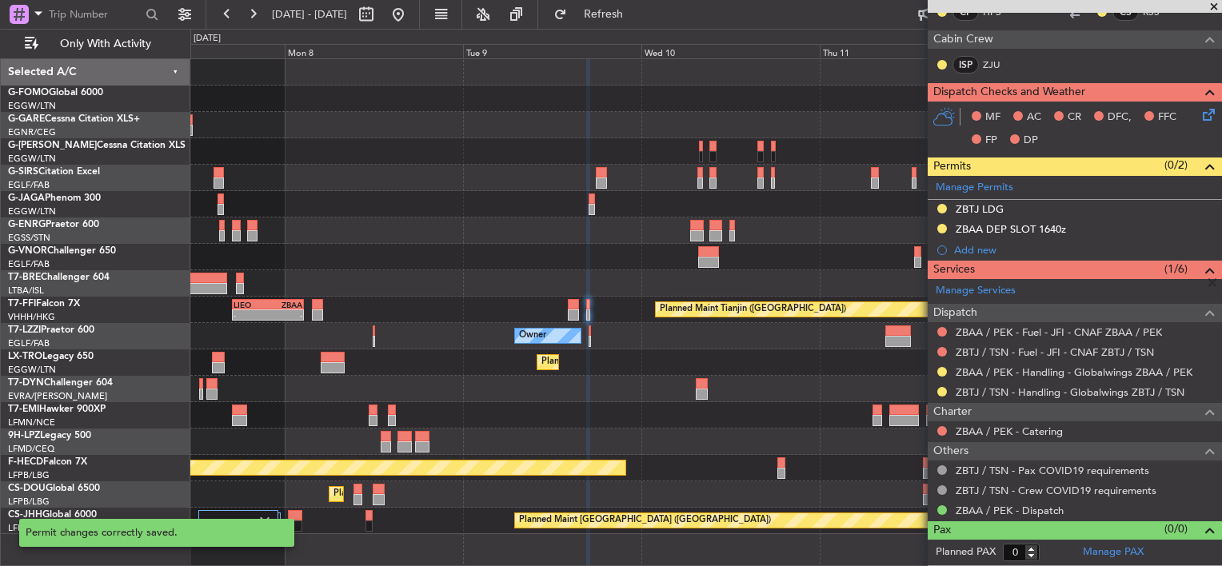
scroll to position [242, 0]
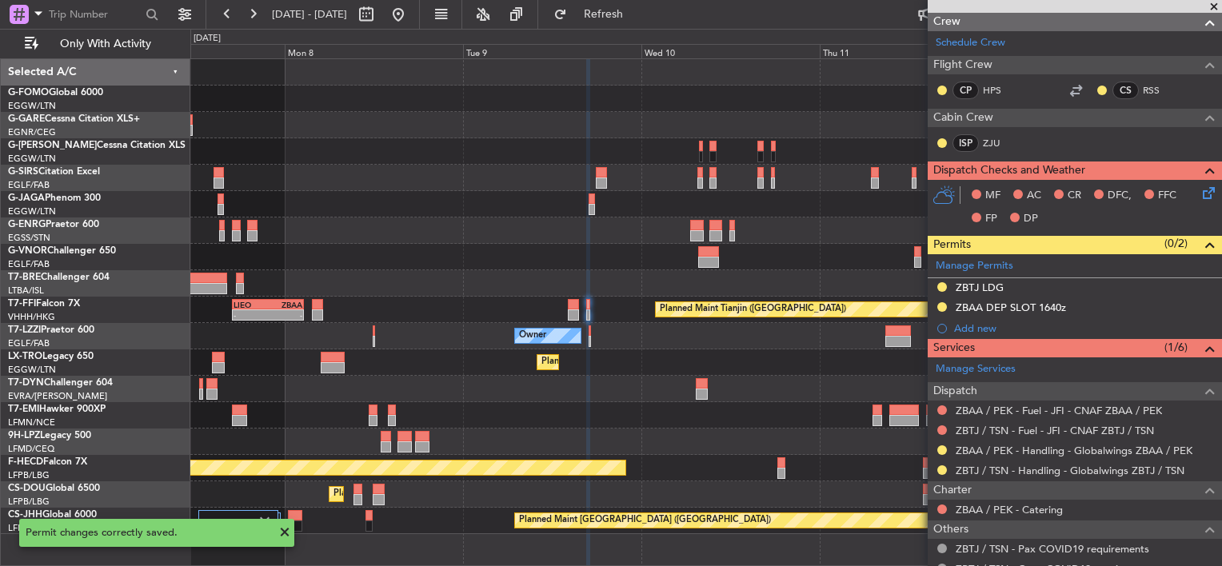
click at [652, 258] on div "Planned Maint London (Luton) Planned Maint Tianjin (Binhai) - - LIEO 17:00 Z ZB…" at bounding box center [705, 296] width 1031 height 475
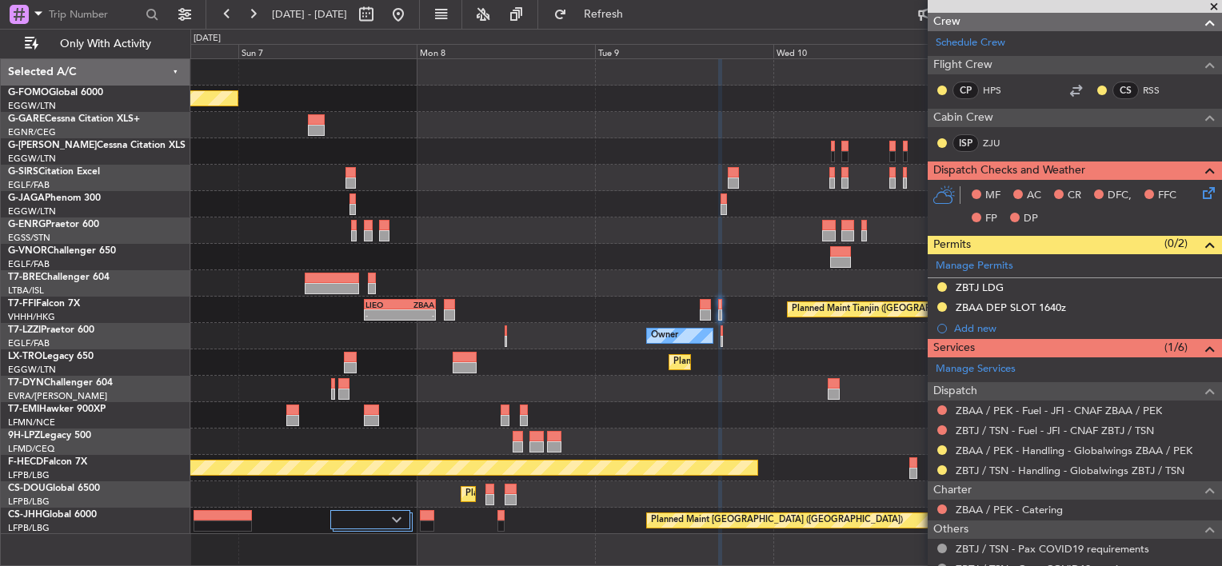
click at [762, 343] on div "Planned Maint London (Luton) Planned Maint Tianjin (Binhai) - - LIEO 17:00 Z ZB…" at bounding box center [705, 296] width 1031 height 475
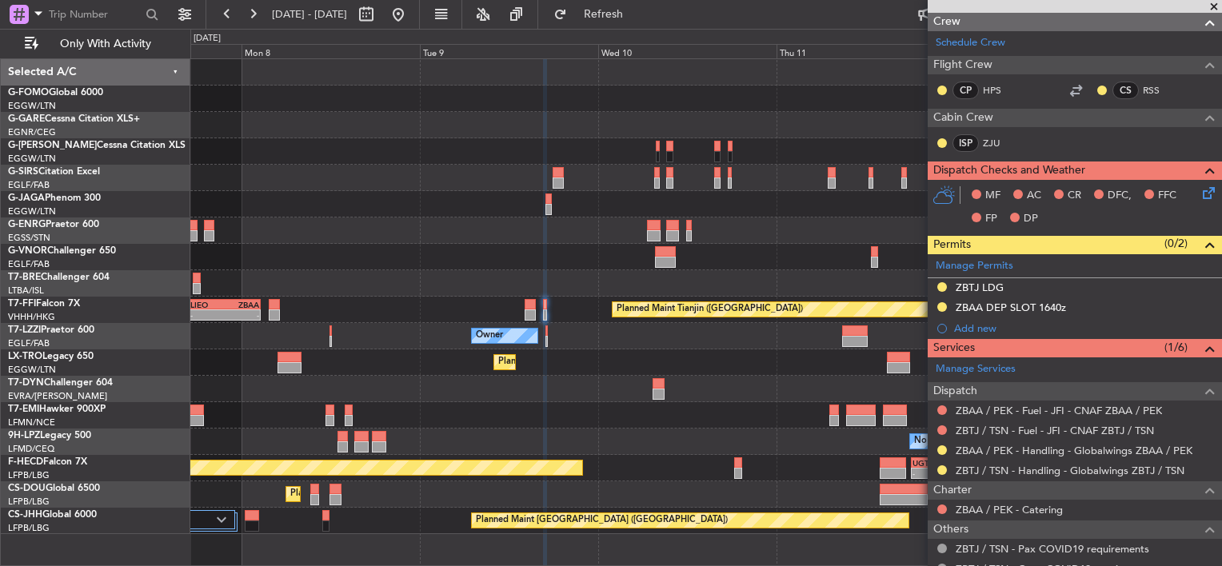
click at [635, 346] on div "Planned Maint London (Luton) Planned Maint Tianjin (Binhai) - - LIEO 17:00 Z ZB…" at bounding box center [705, 296] width 1031 height 475
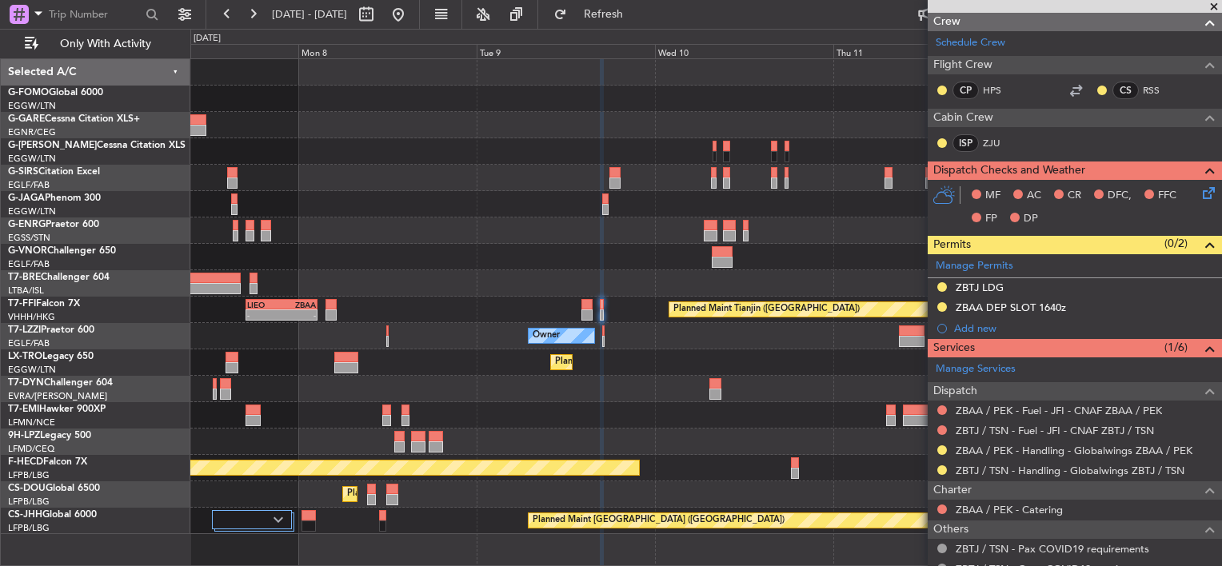
click at [792, 241] on div "Planned Maint London (Luton) Planned Maint Tianjin (Binhai) - - LIEO 17:00 Z ZB…" at bounding box center [705, 296] width 1031 height 475
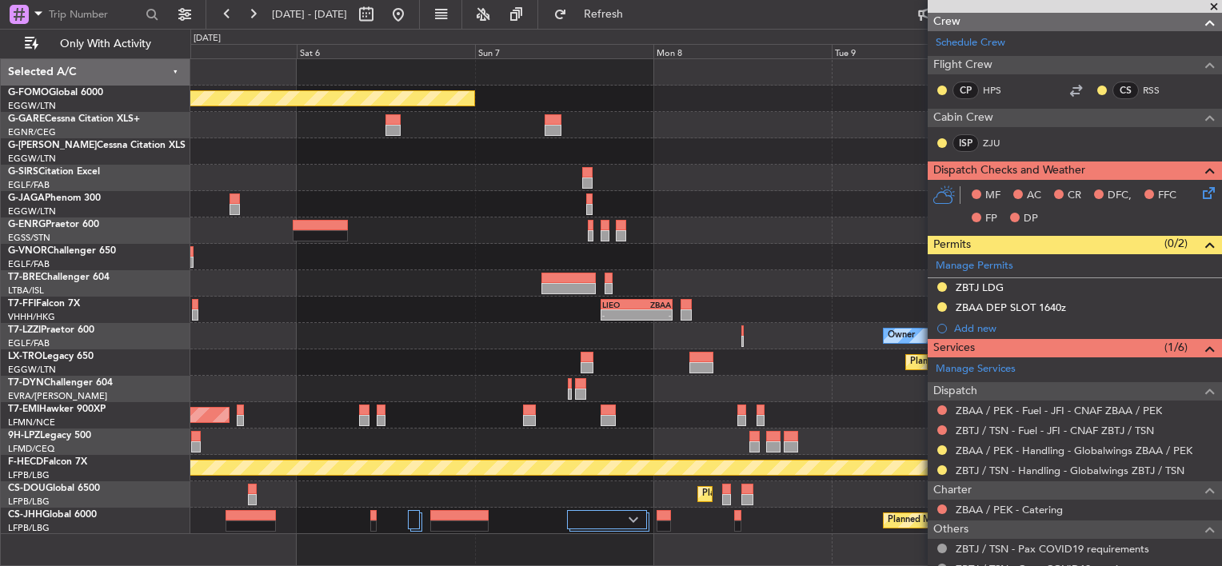
click at [593, 243] on div "Planned Maint London (Luton) Planned Maint London (Farnborough) Planned Maint T…" at bounding box center [705, 296] width 1031 height 475
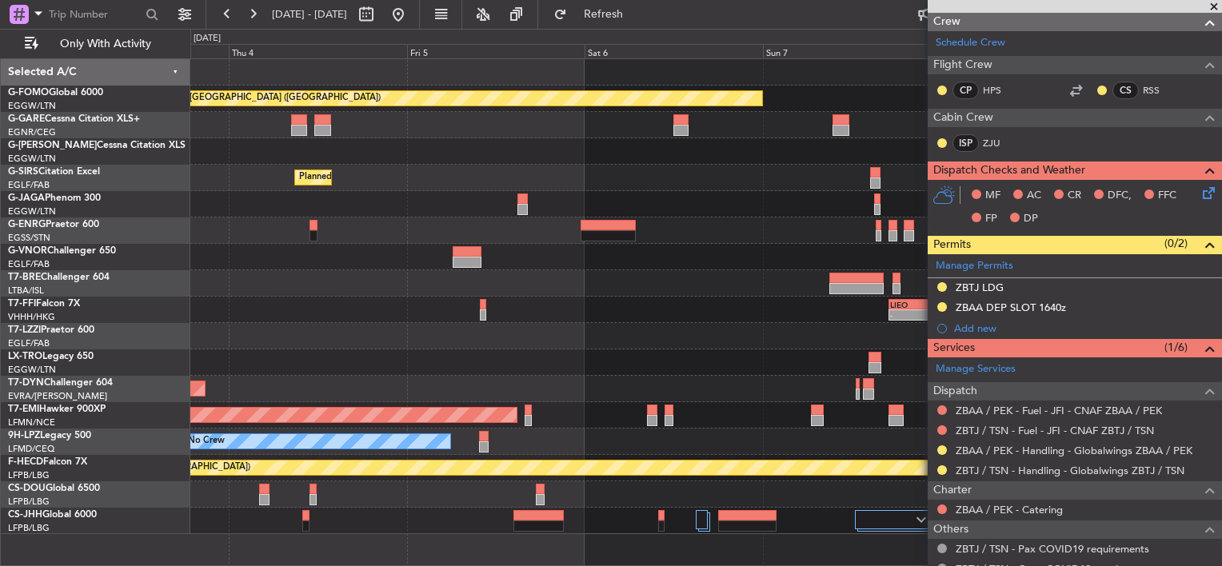
click at [653, 250] on div at bounding box center [705, 257] width 1031 height 26
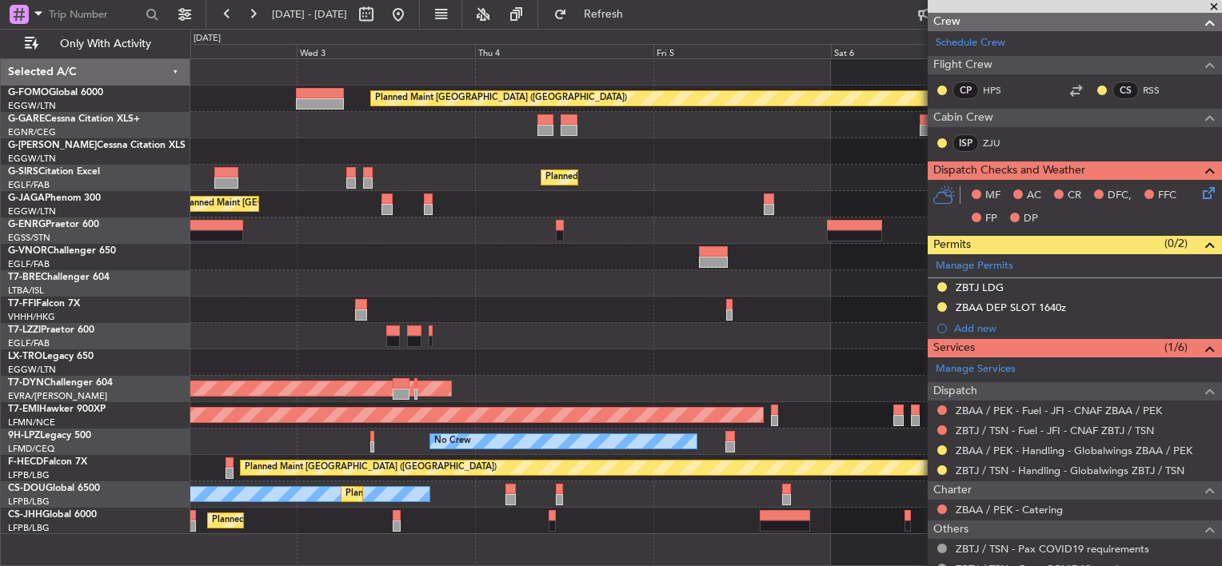
click at [816, 266] on div at bounding box center [705, 257] width 1031 height 26
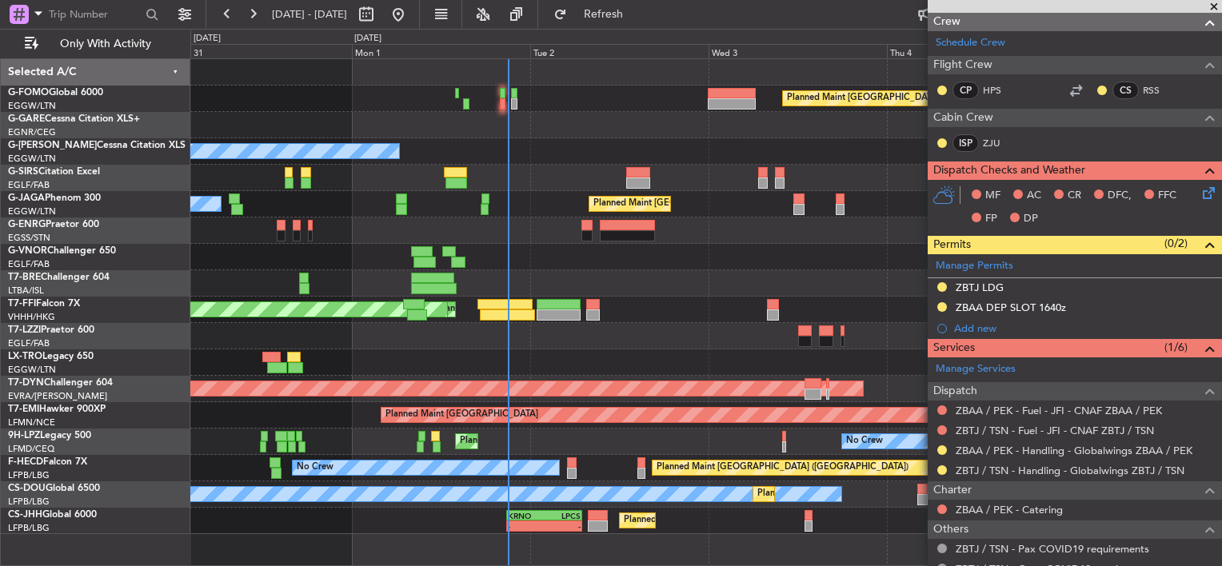
click at [256, 267] on div at bounding box center [705, 257] width 1031 height 26
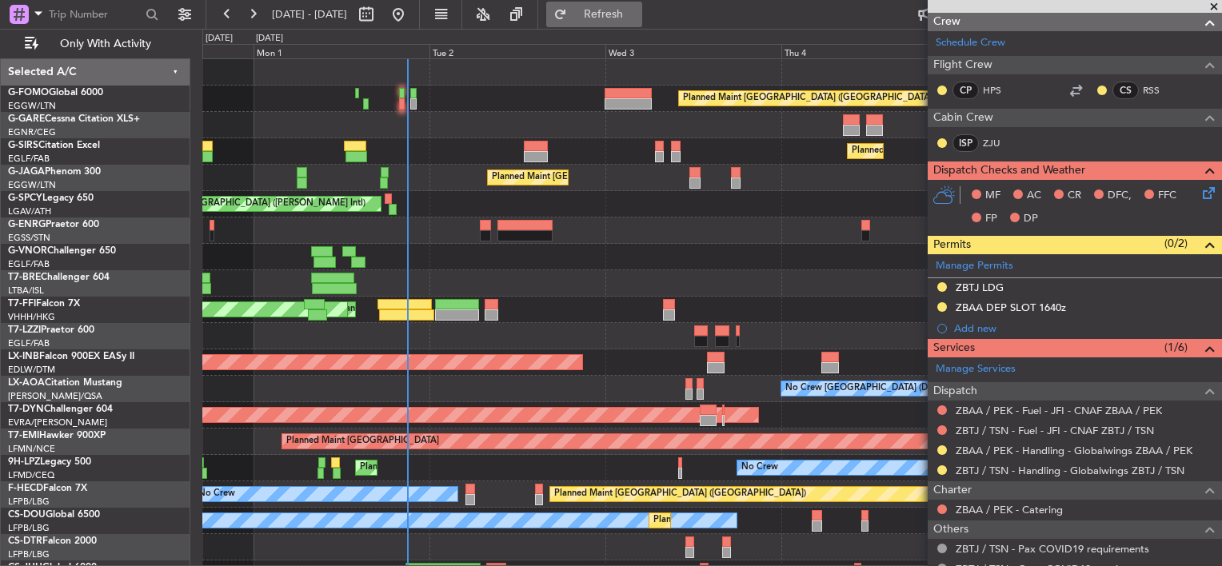
click at [637, 12] on span "Refresh" at bounding box center [603, 14] width 67 height 11
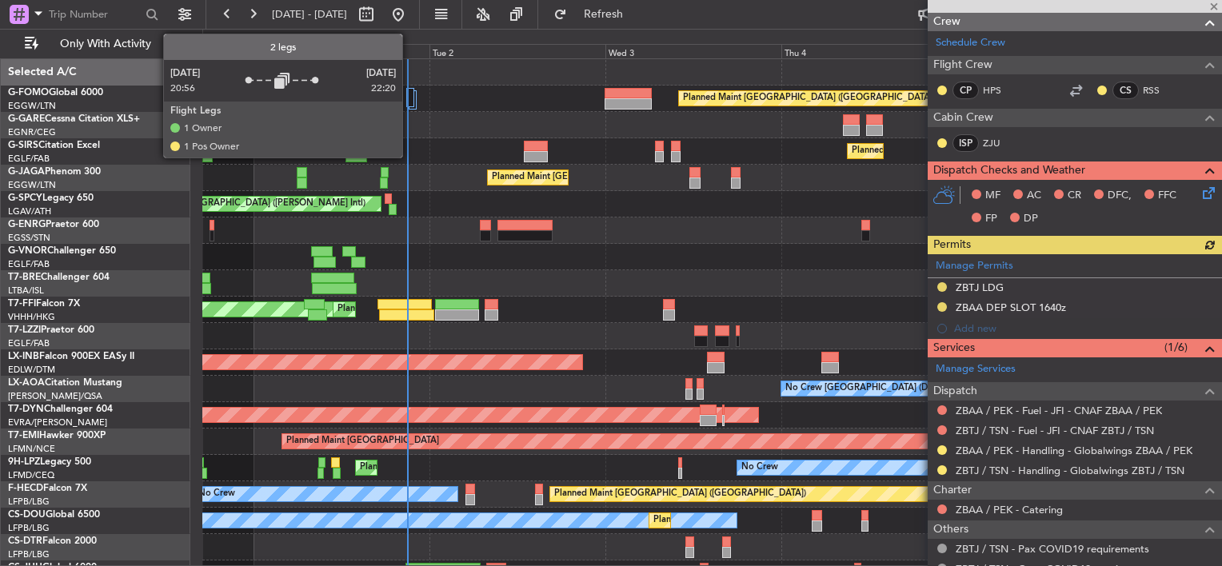
click at [410, 100] on div at bounding box center [410, 97] width 8 height 19
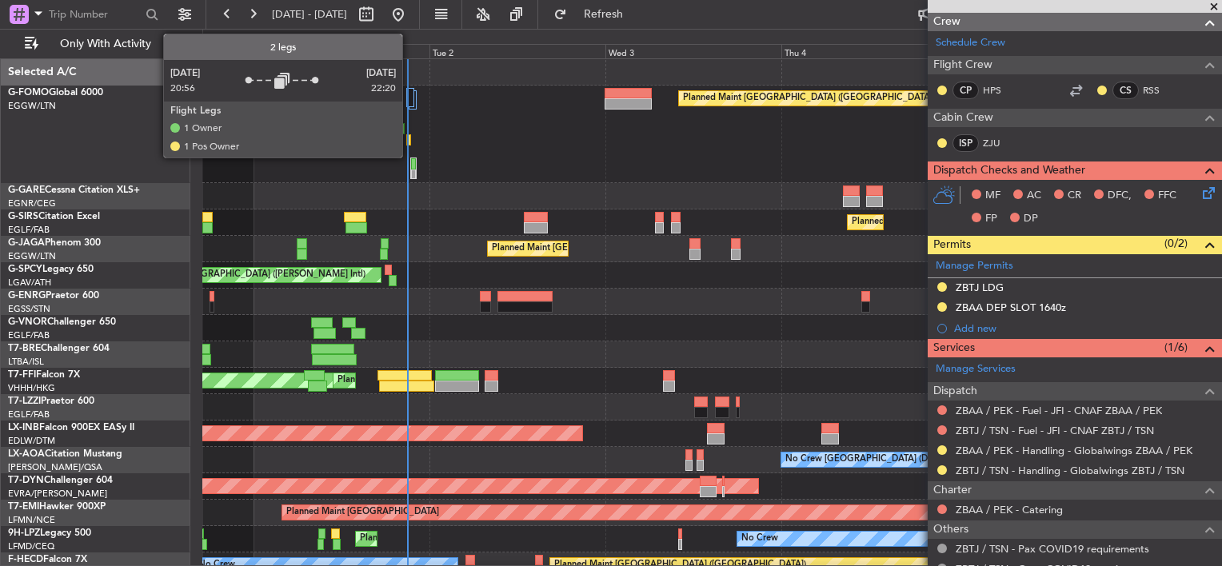
click at [410, 99] on div at bounding box center [410, 97] width 8 height 19
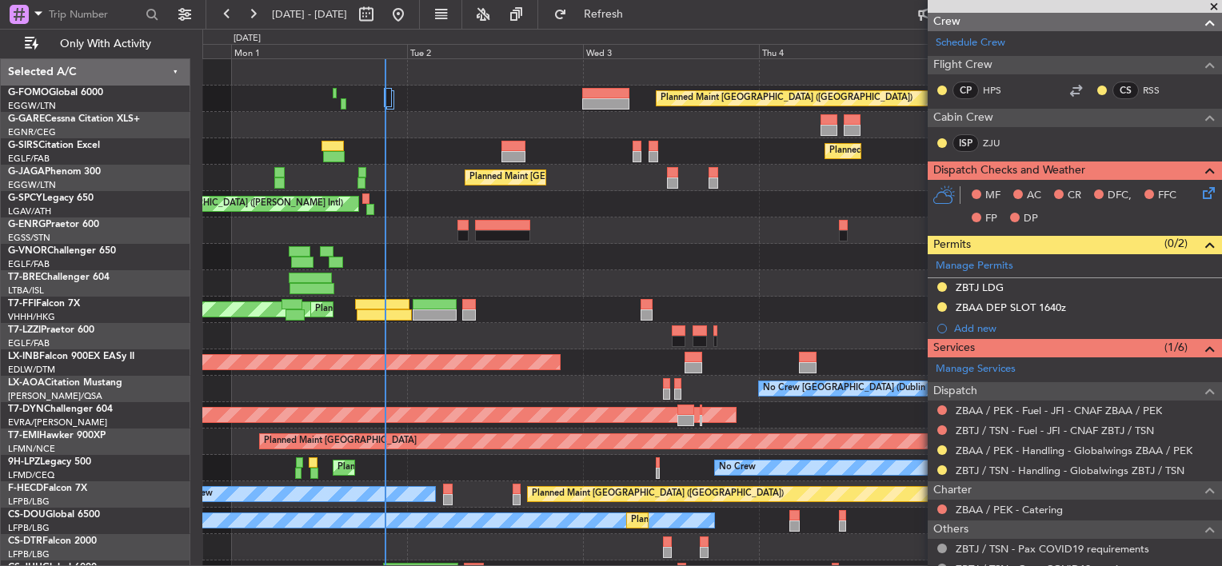
click at [556, 112] on div "Planned Maint London (Luton) Planned Maint London (Farnborough) Planned Maint L…" at bounding box center [711, 323] width 1019 height 528
click at [626, 9] on span "Refresh" at bounding box center [603, 14] width 67 height 11
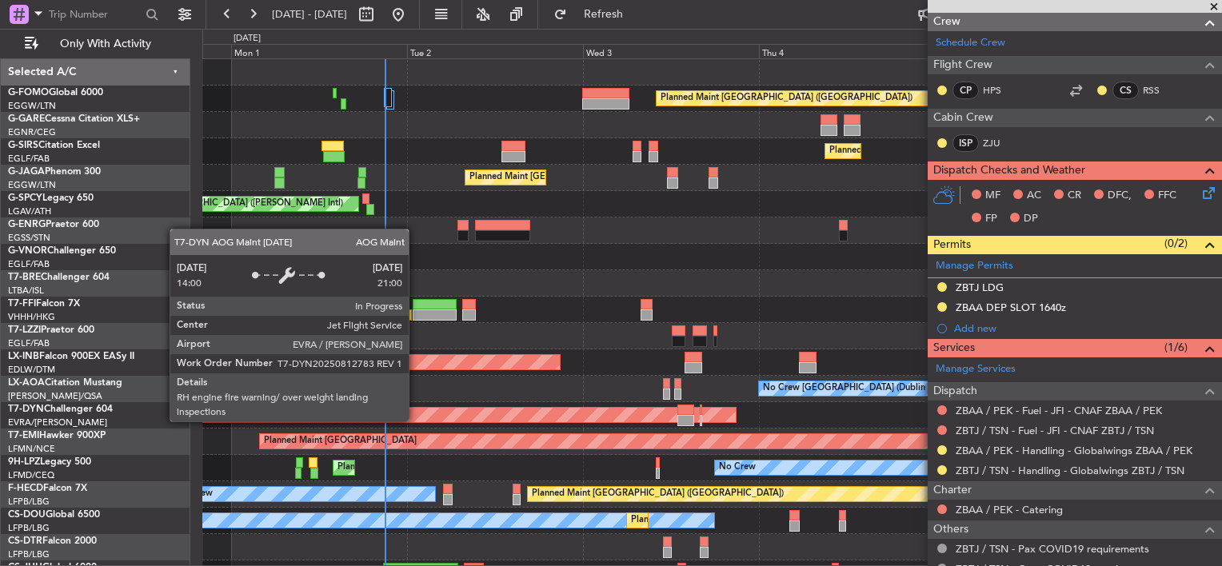
scroll to position [19, 0]
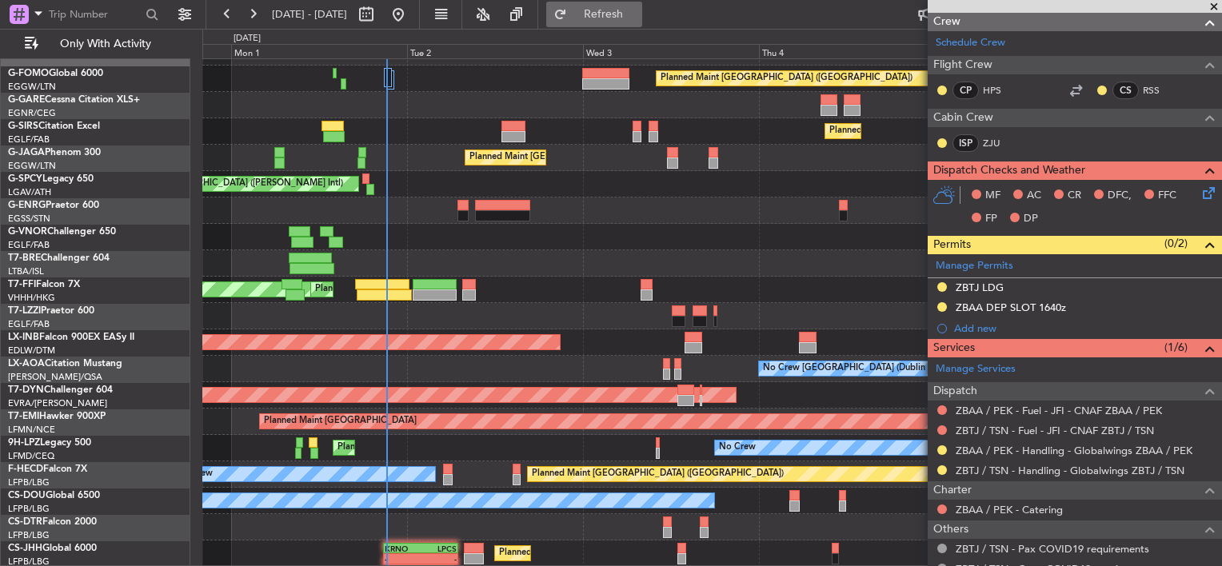
click at [642, 3] on button "Refresh" at bounding box center [594, 15] width 96 height 26
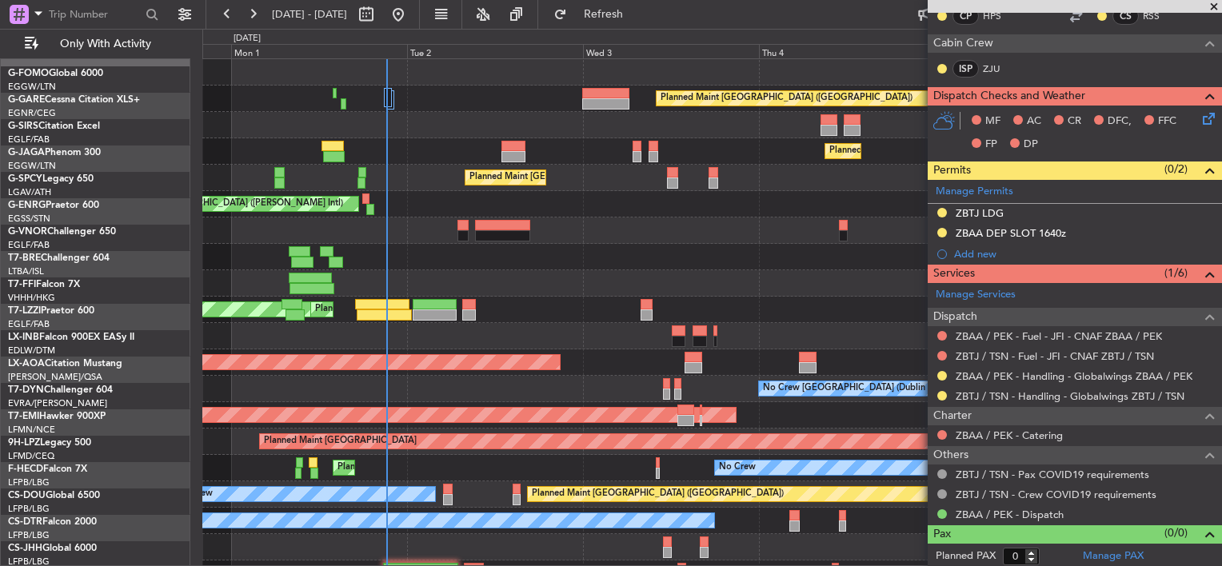
scroll to position [0, 0]
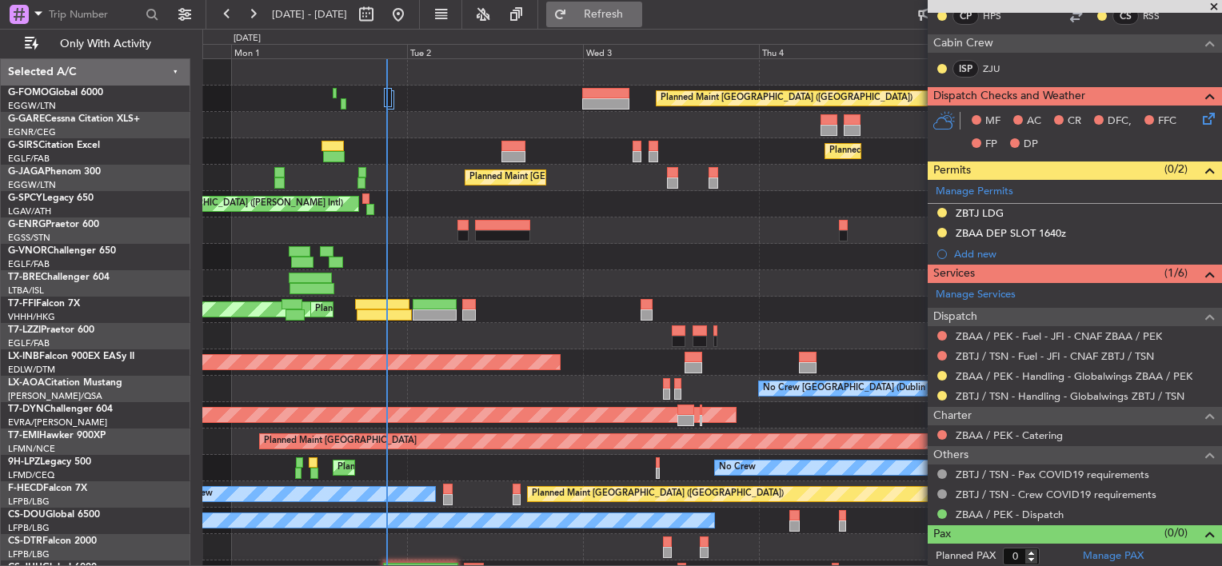
click at [641, 26] on button "Refresh" at bounding box center [594, 15] width 96 height 26
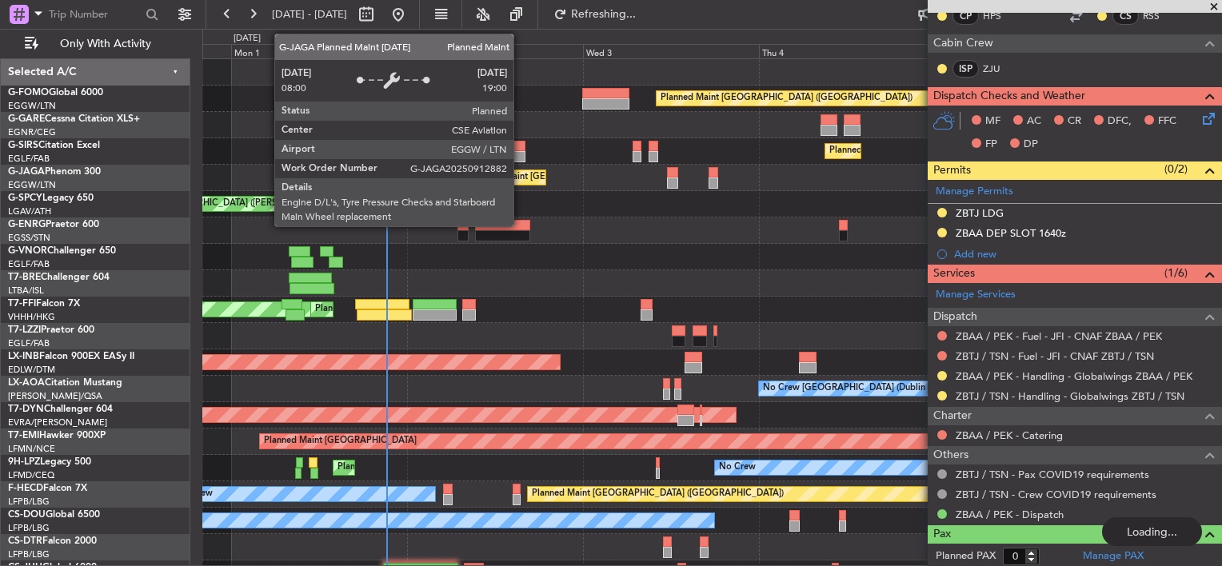
scroll to position [19, 0]
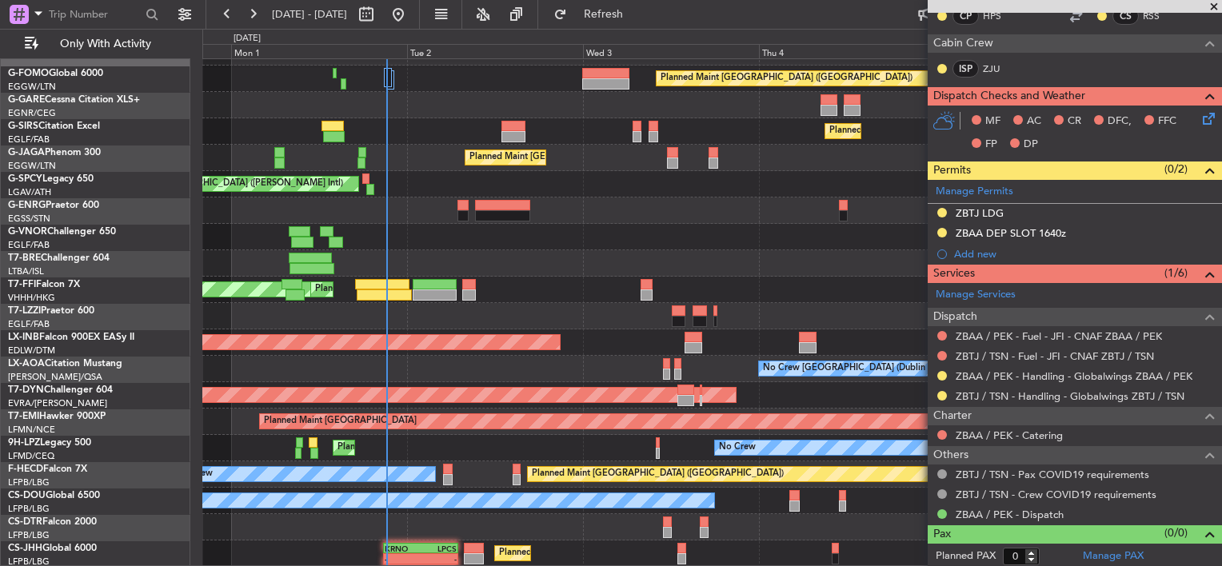
click at [499, 125] on div "Planned Maint [GEOGRAPHIC_DATA] ([GEOGRAPHIC_DATA])" at bounding box center [711, 131] width 1019 height 26
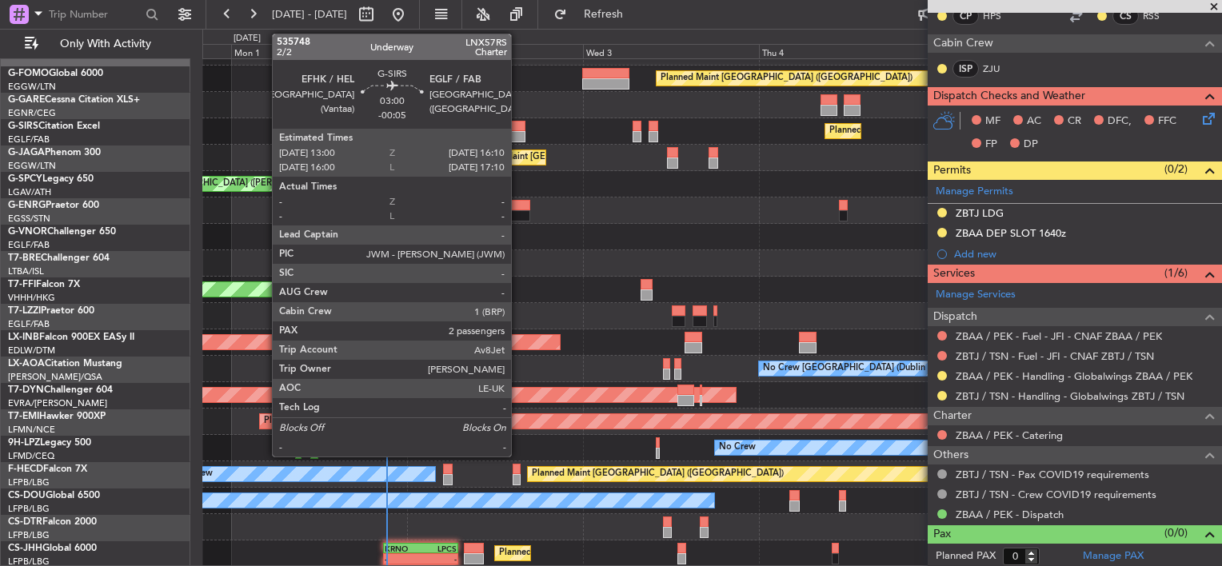
click at [520, 130] on div at bounding box center [513, 126] width 24 height 11
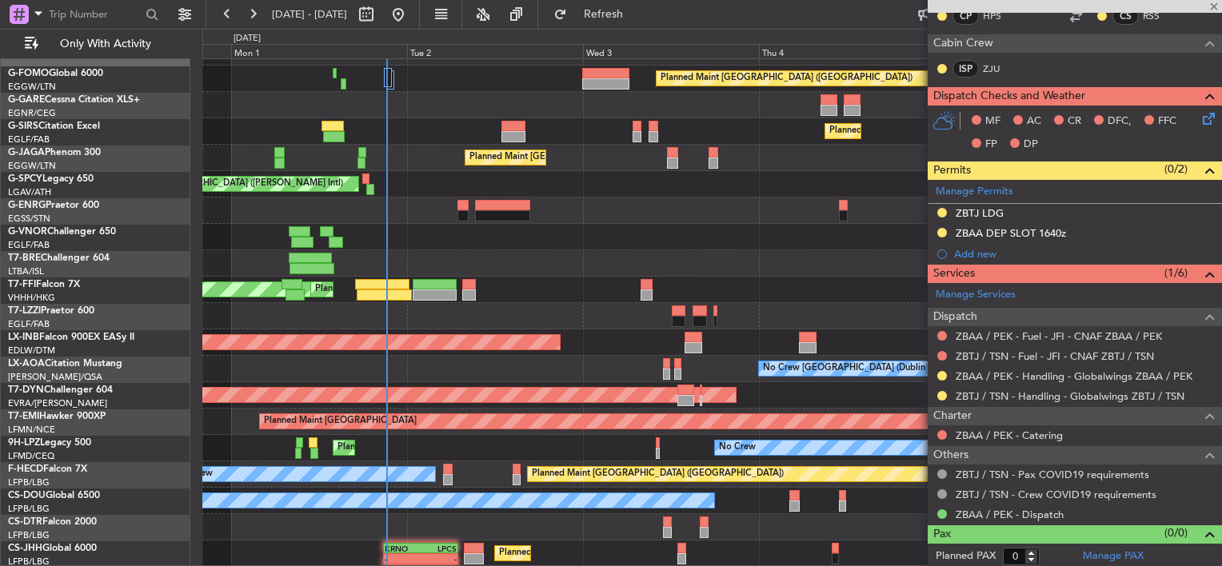
type input "-00:05"
type input "2"
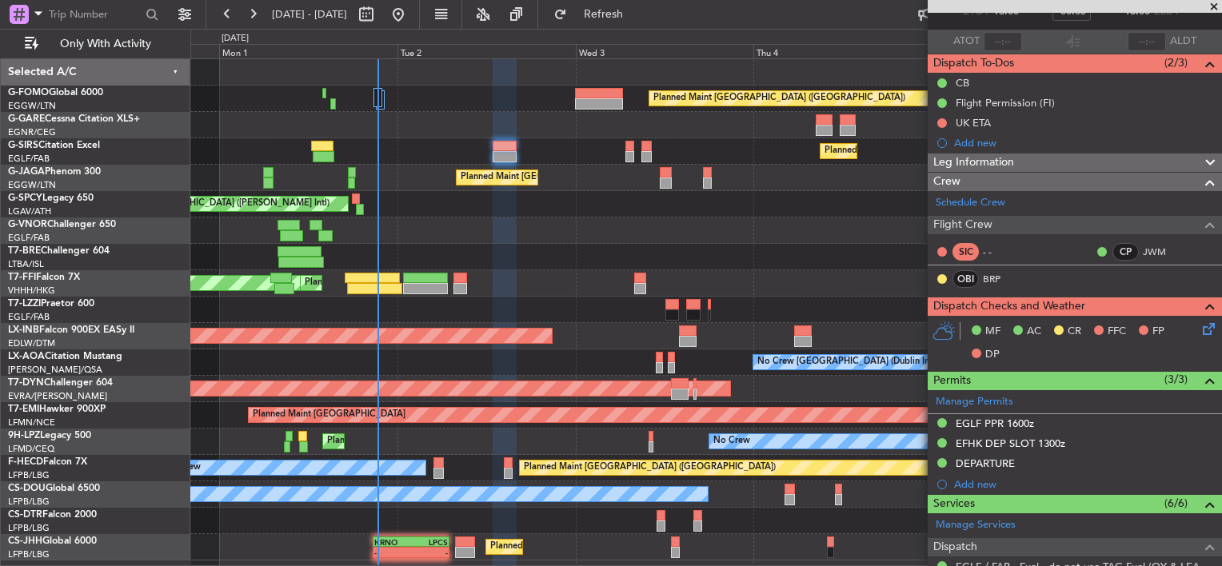
scroll to position [160, 0]
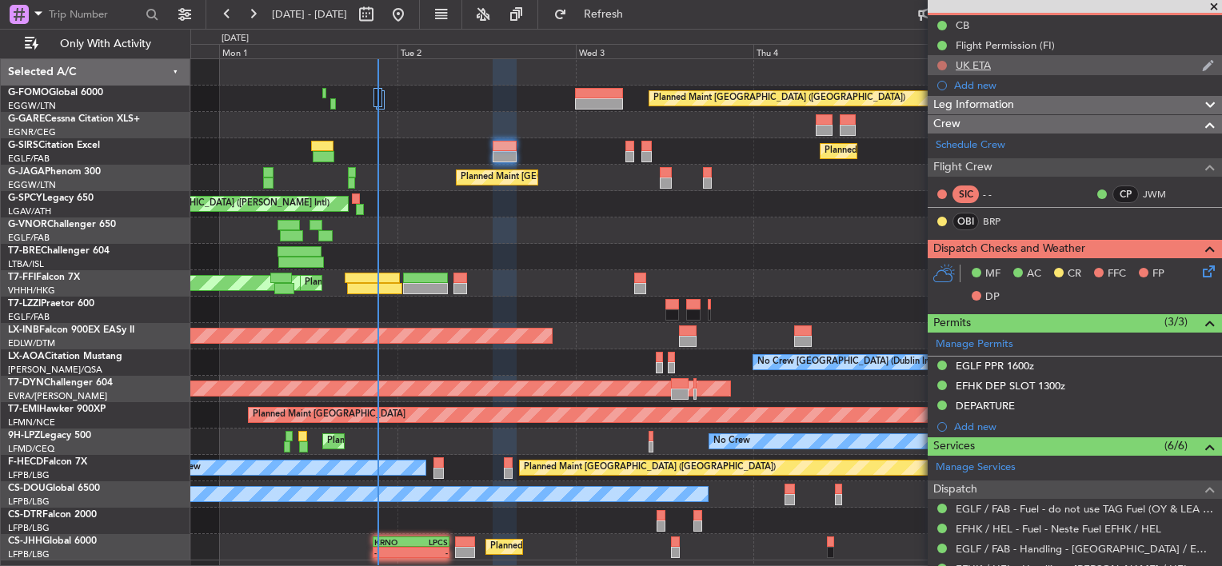
click at [941, 64] on button at bounding box center [942, 66] width 10 height 10
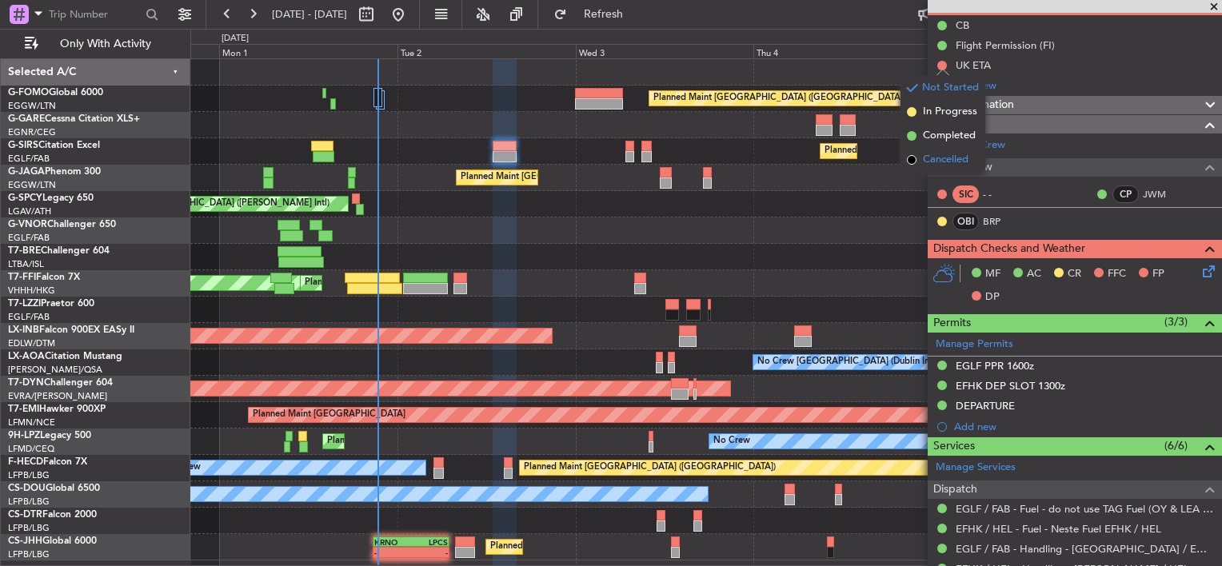
click at [949, 160] on span "Cancelled" at bounding box center [946, 160] width 46 height 16
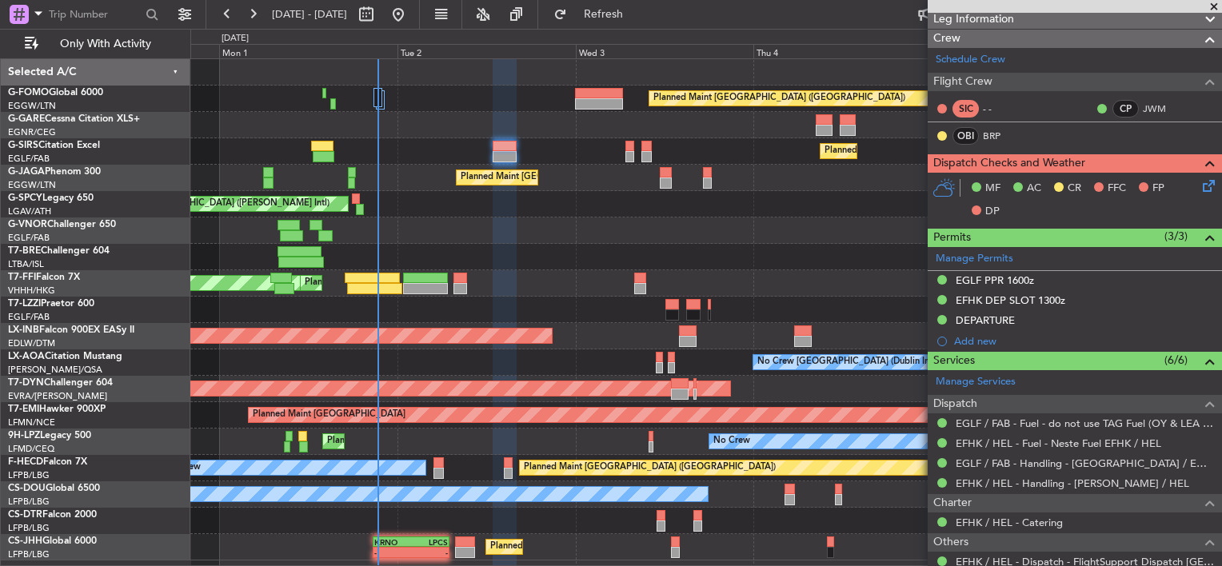
scroll to position [320, 0]
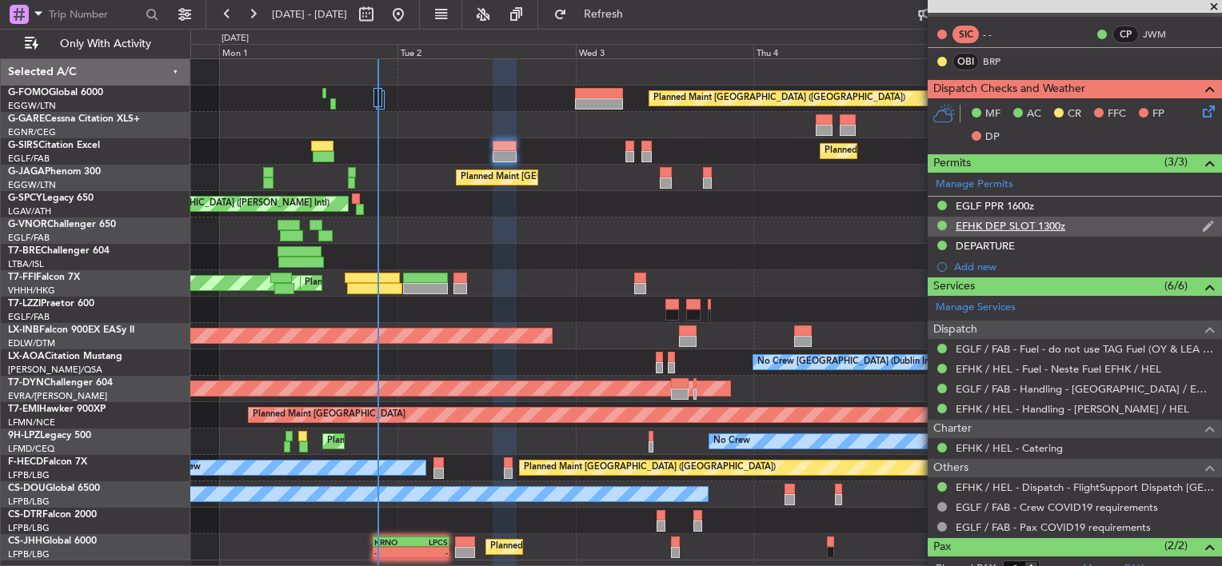
click at [1027, 225] on div "EFHK DEP SLOT 1300z" at bounding box center [1011, 226] width 110 height 14
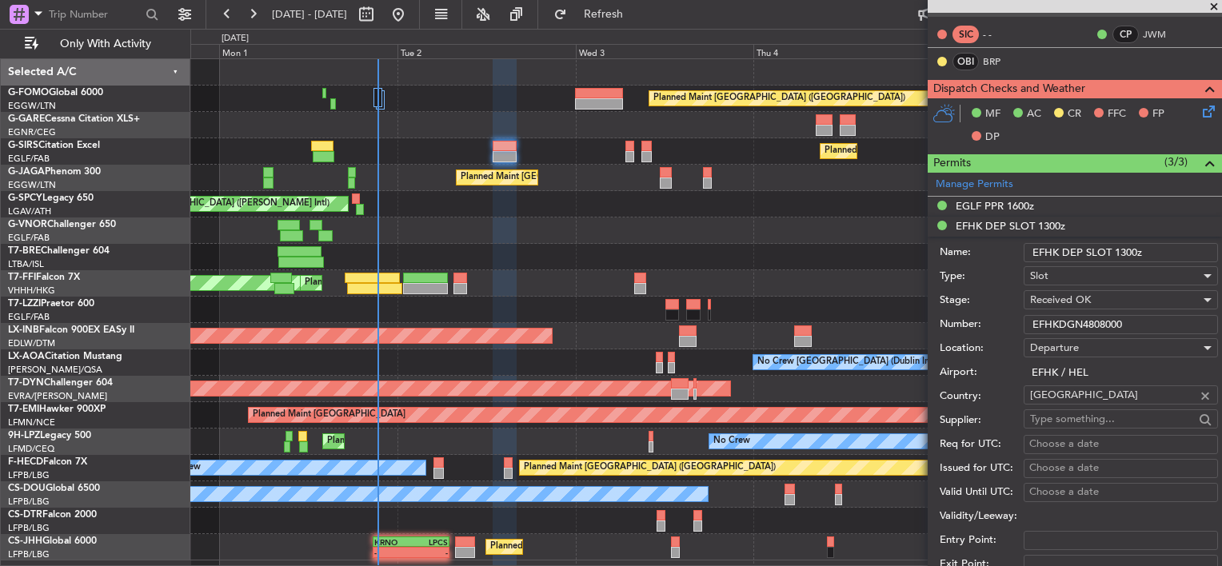
drag, startPoint x: 1127, startPoint y: 321, endPoint x: 921, endPoint y: 322, distance: 205.6
click at [921, 322] on fb-app "31 Aug 2025 - 06 Sep 2025 Refresh Quick Links Only With Activity Planned Maint …" at bounding box center [611, 289] width 1222 height 554
click at [995, 202] on div "EGLF PPR 1600z" at bounding box center [995, 206] width 78 height 14
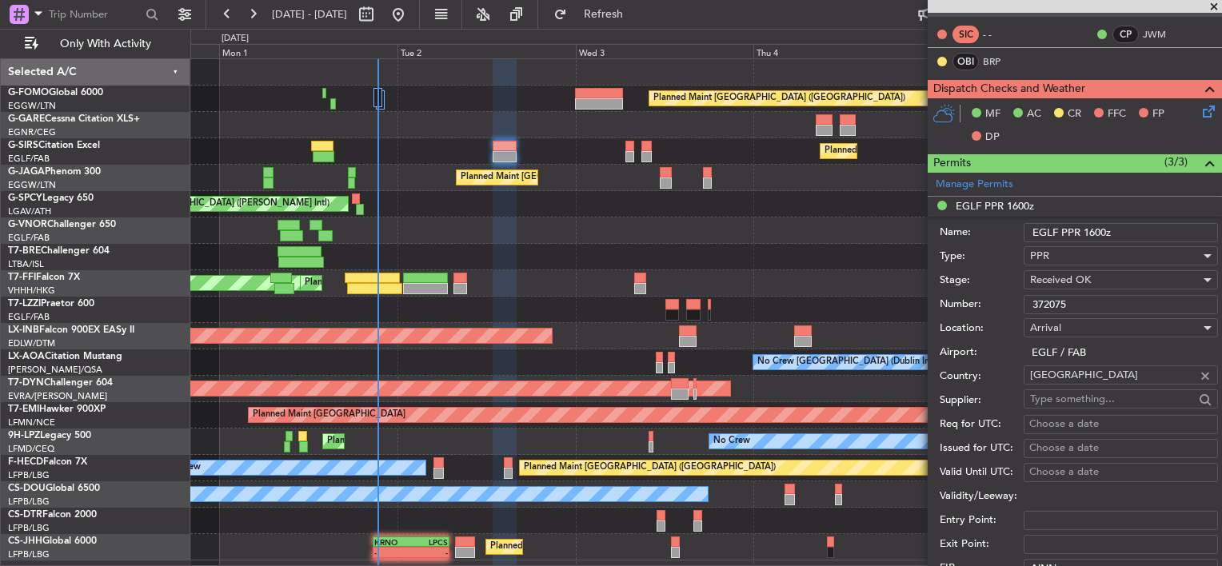
drag, startPoint x: 1093, startPoint y: 298, endPoint x: 966, endPoint y: 300, distance: 127.2
click at [966, 300] on div "Number: 372075" at bounding box center [1079, 305] width 278 height 24
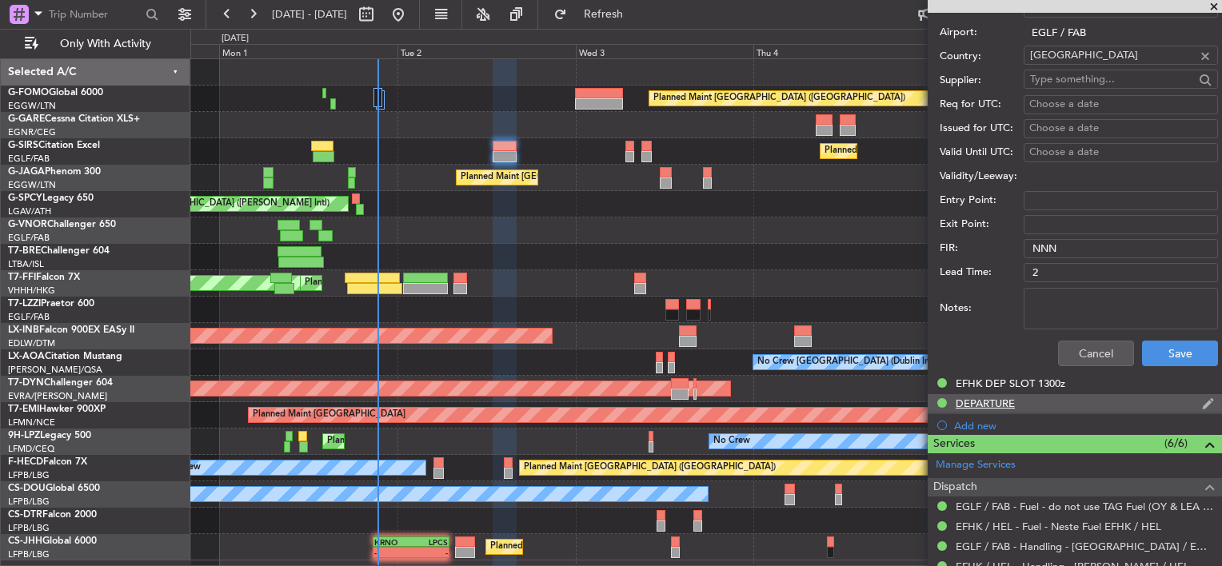
click at [1011, 406] on div "DEPARTURE" at bounding box center [985, 404] width 59 height 14
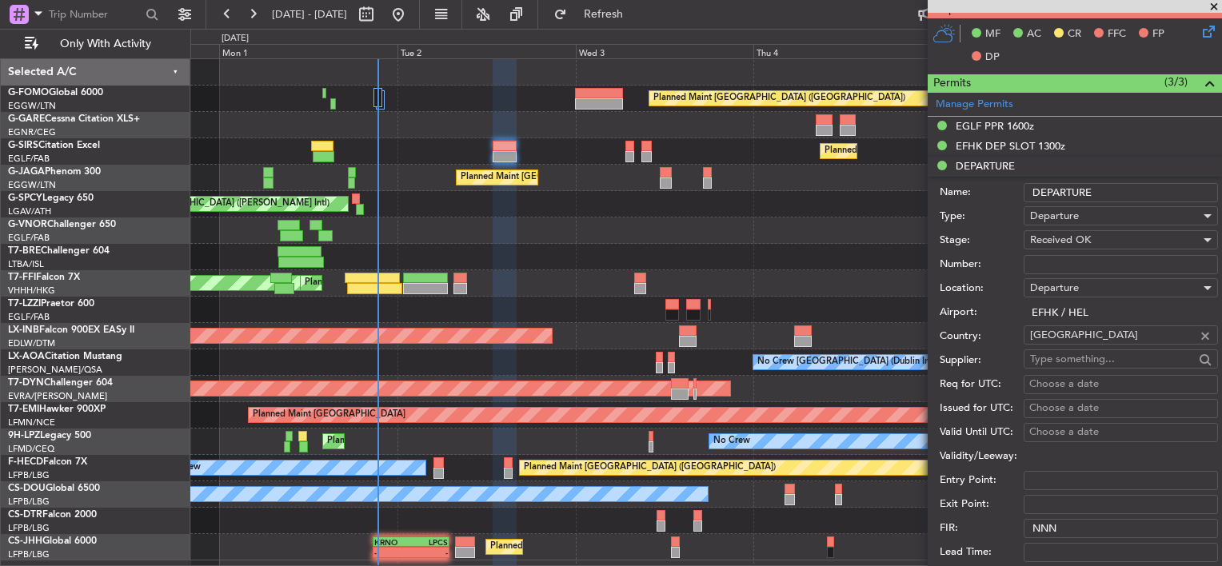
scroll to position [720, 0]
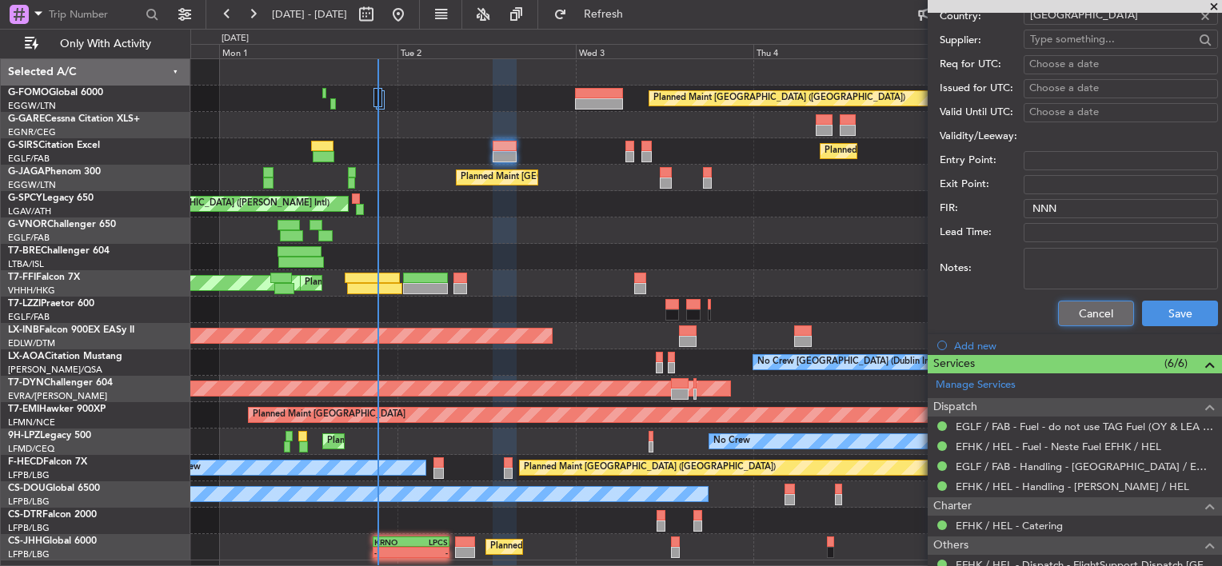
click at [1086, 307] on button "Cancel" at bounding box center [1096, 314] width 76 height 26
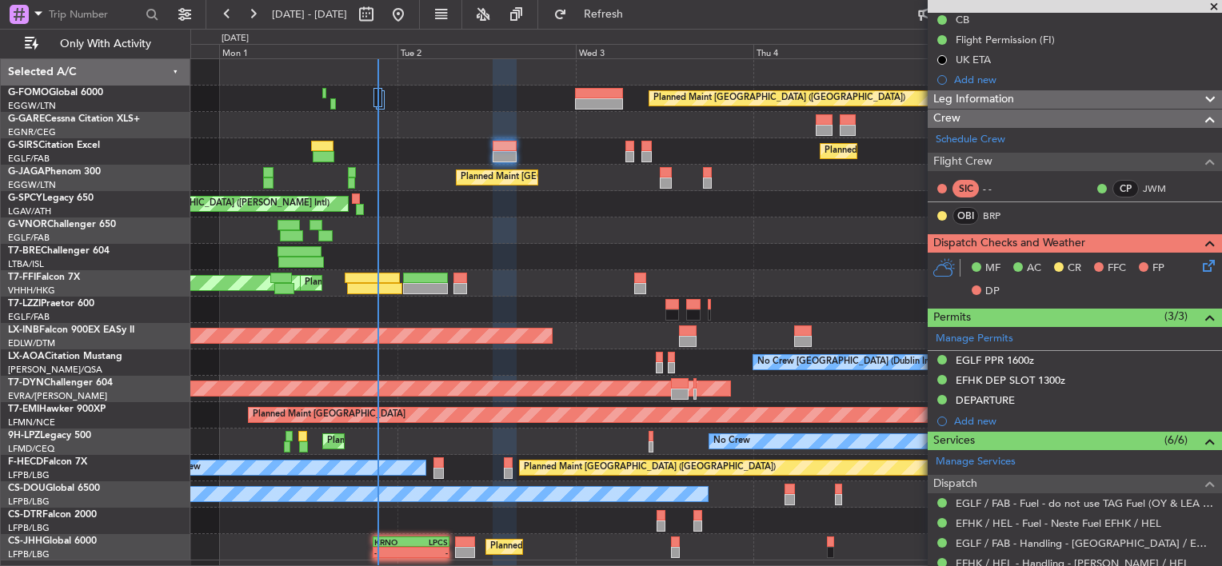
scroll to position [86, 0]
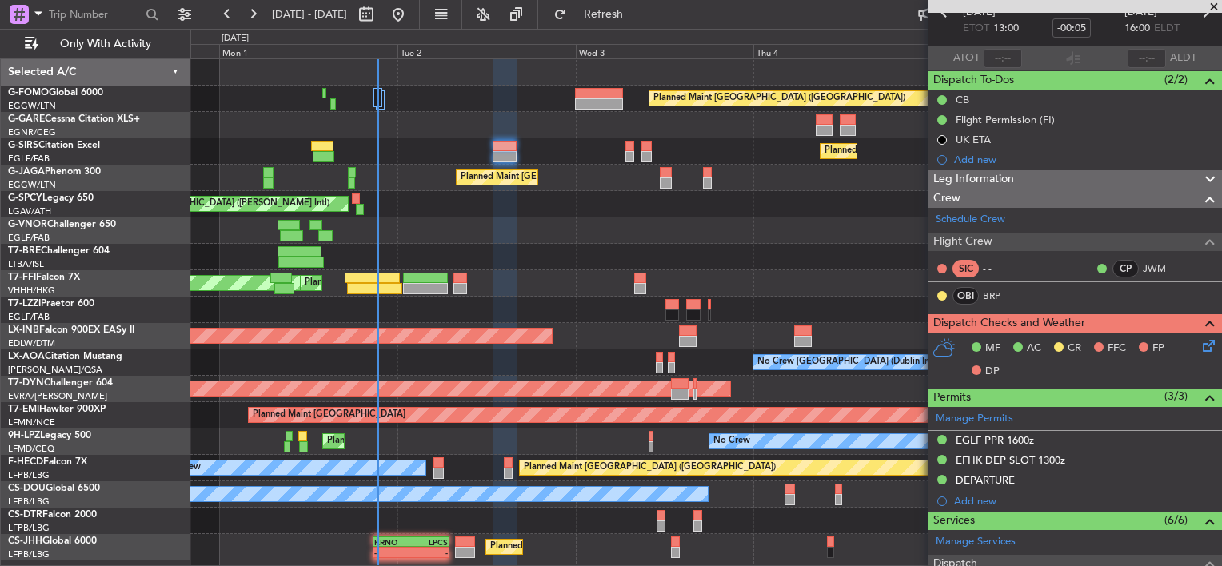
click at [1108, 173] on div "Leg Information" at bounding box center [1075, 179] width 294 height 18
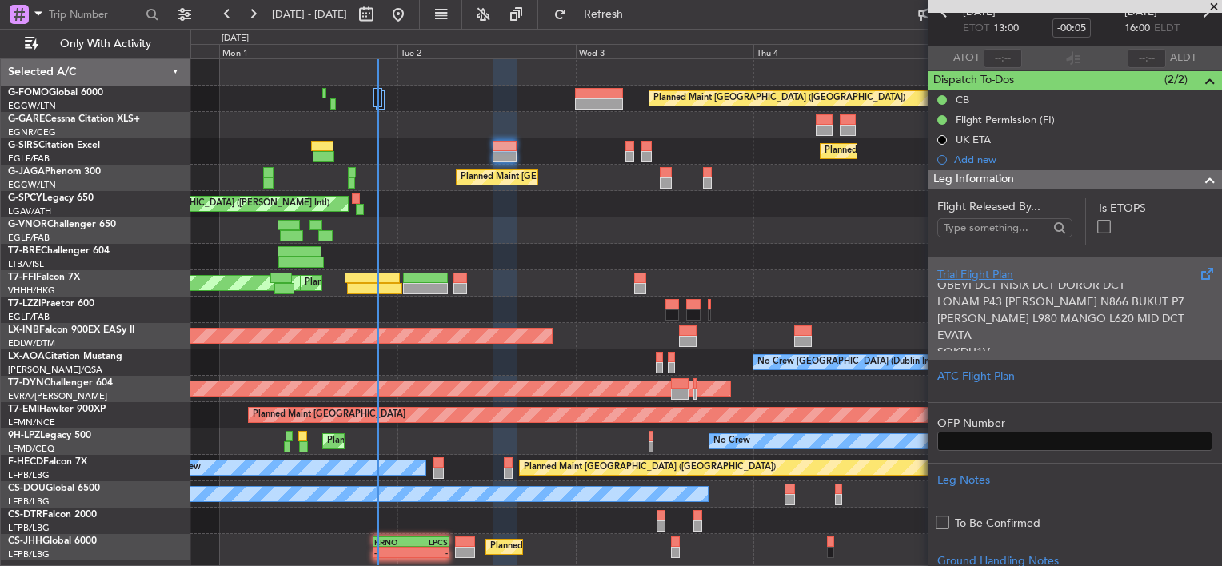
scroll to position [160, 0]
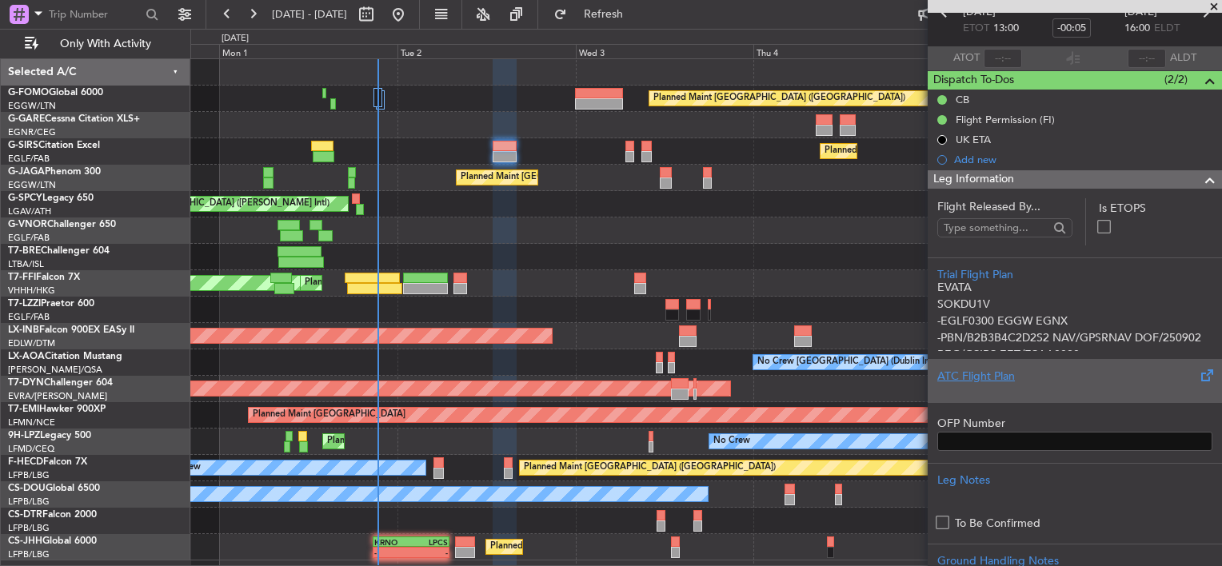
click at [995, 386] on div at bounding box center [1074, 390] width 275 height 10
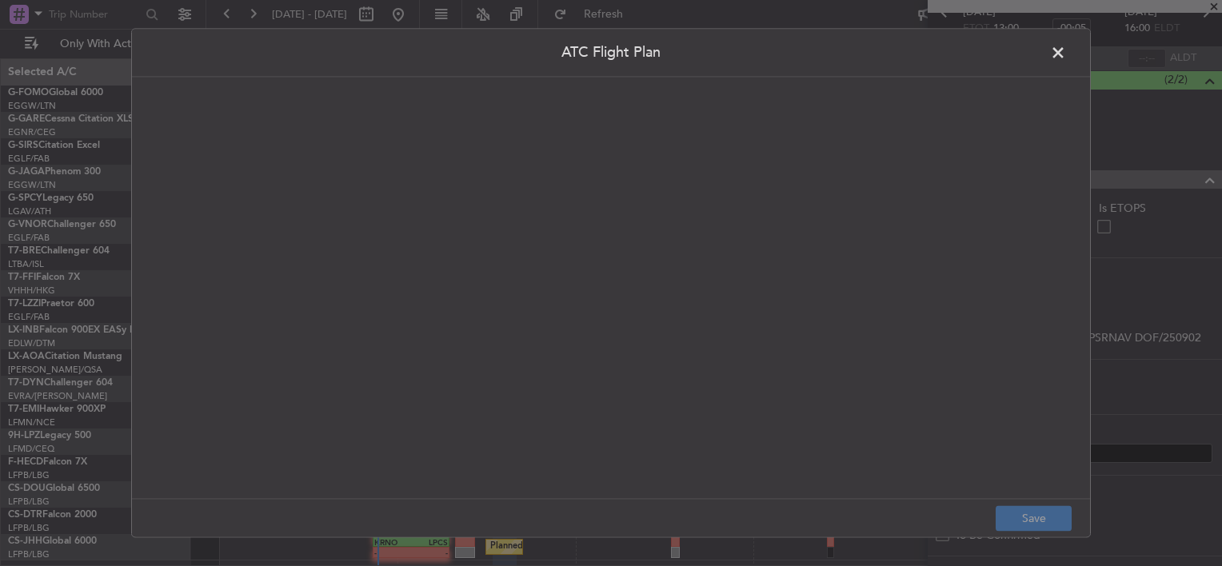
click at [465, 184] on quill-editor at bounding box center [611, 271] width 926 height 356
click at [418, 170] on div at bounding box center [611, 305] width 925 height 354
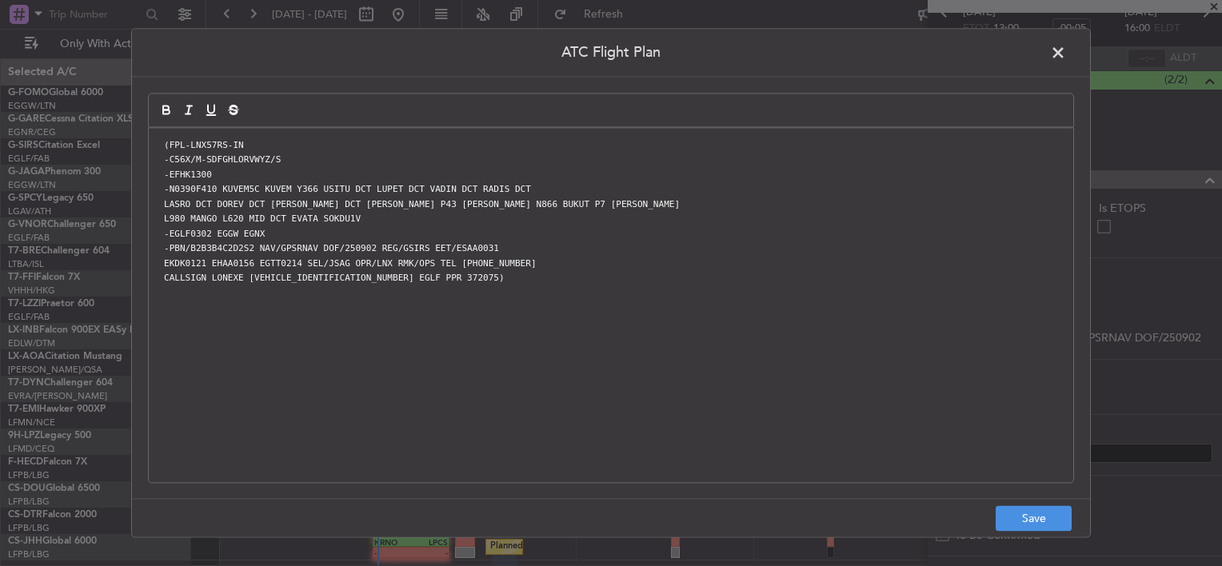
scroll to position [0, 0]
click at [1037, 528] on button "Save" at bounding box center [1034, 519] width 76 height 26
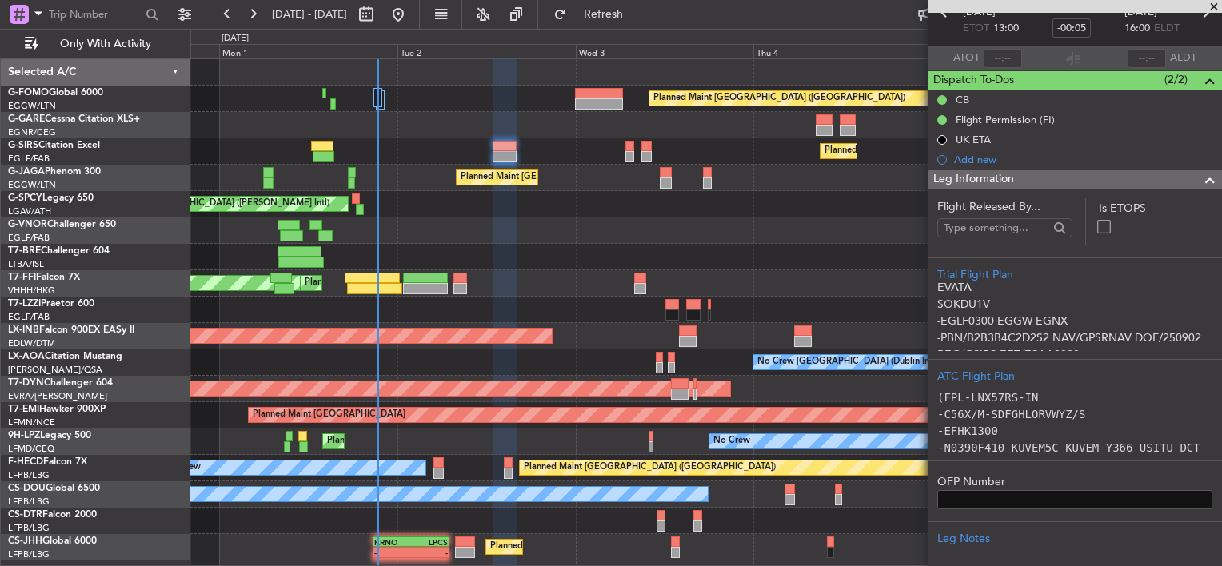
scroll to position [406, 0]
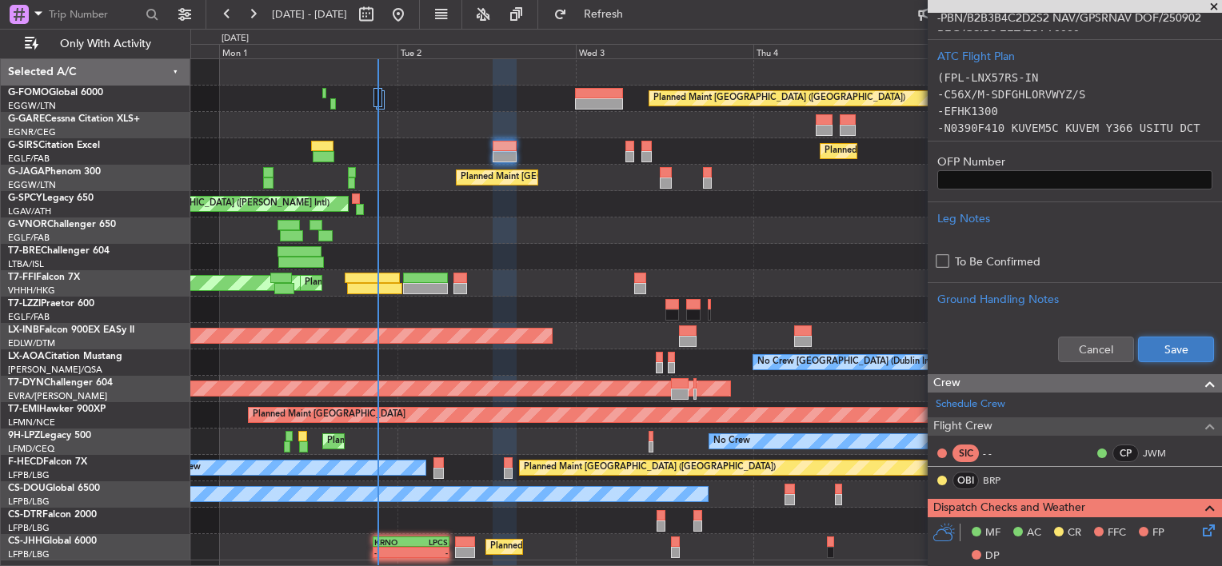
click at [1173, 337] on button "Save" at bounding box center [1176, 350] width 76 height 26
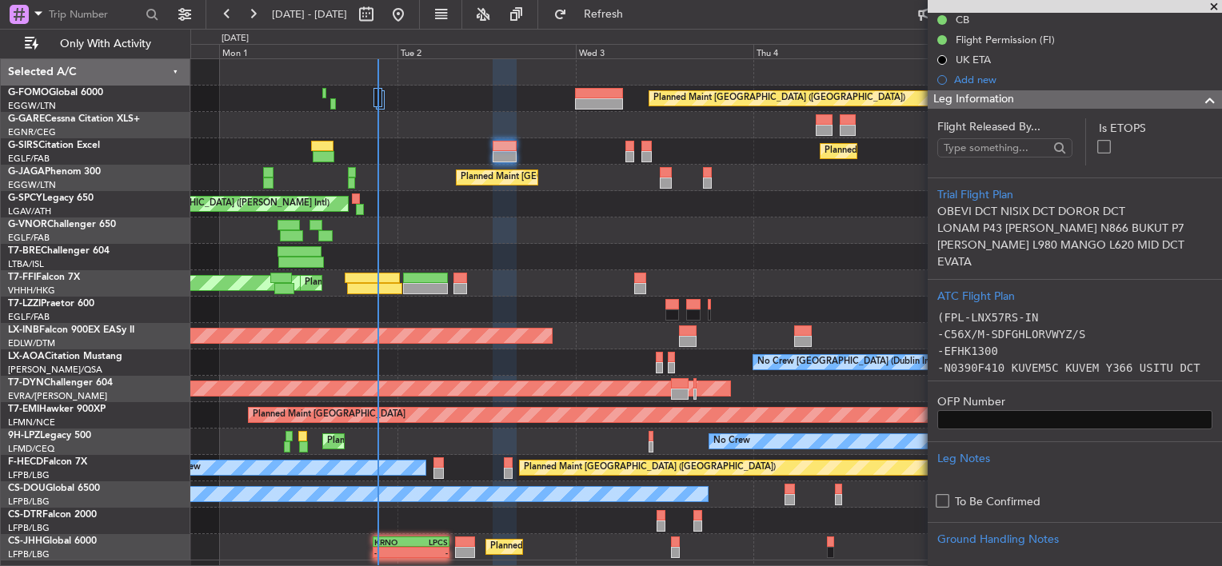
scroll to position [80, 0]
click at [1201, 101] on span at bounding box center [1210, 99] width 19 height 19
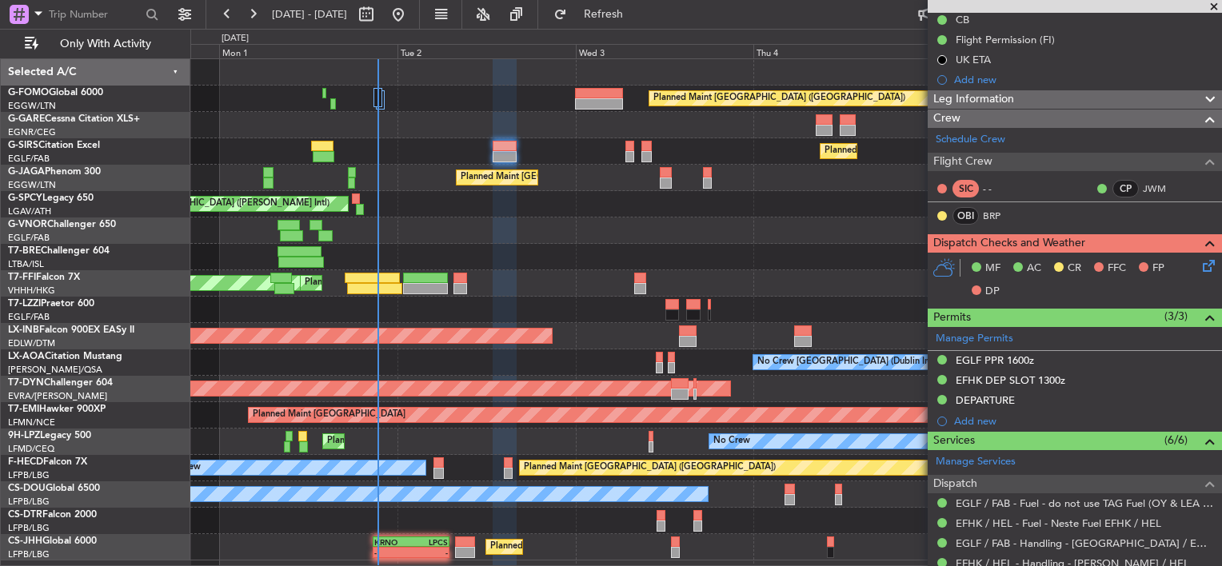
click at [1200, 262] on icon at bounding box center [1206, 263] width 13 height 13
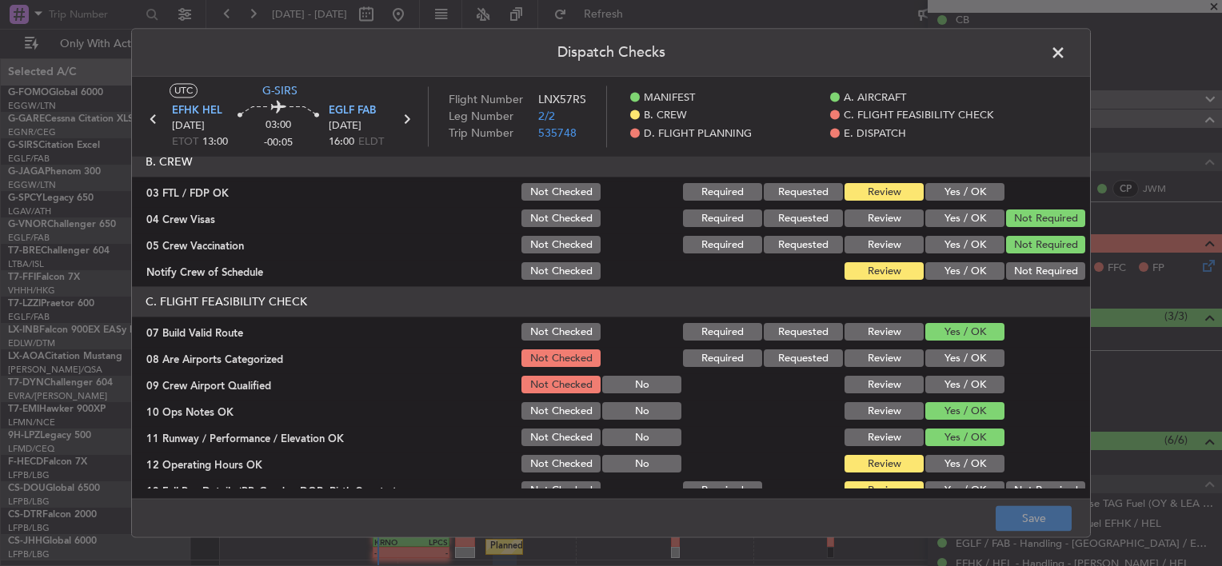
scroll to position [160, 0]
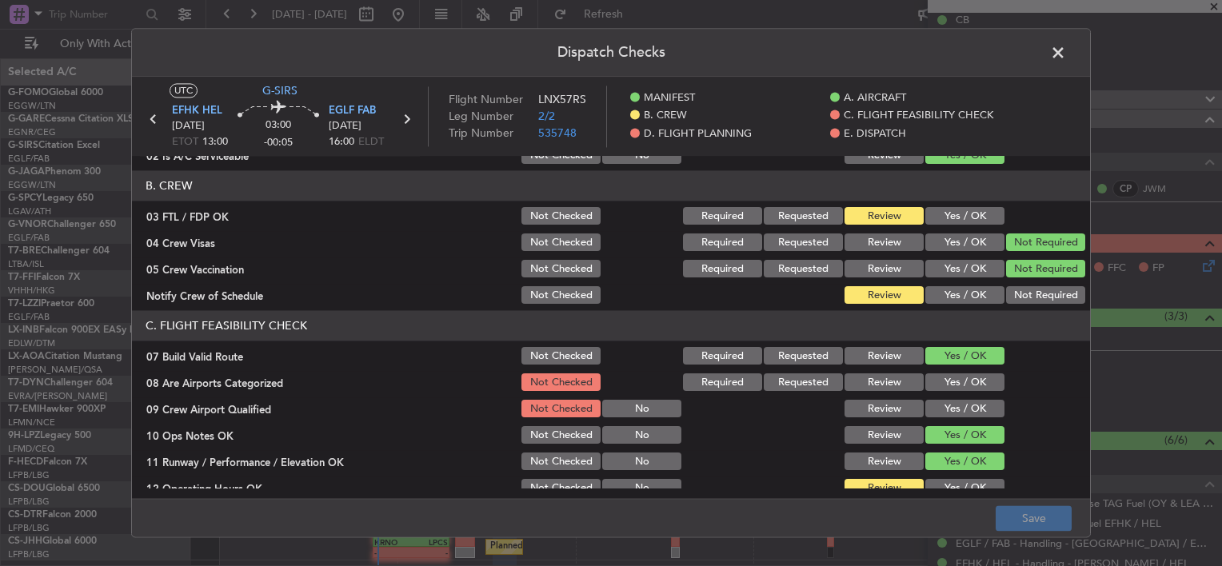
click at [957, 214] on button "Yes / OK" at bounding box center [964, 217] width 79 height 18
click at [968, 300] on button "Yes / OK" at bounding box center [964, 296] width 79 height 18
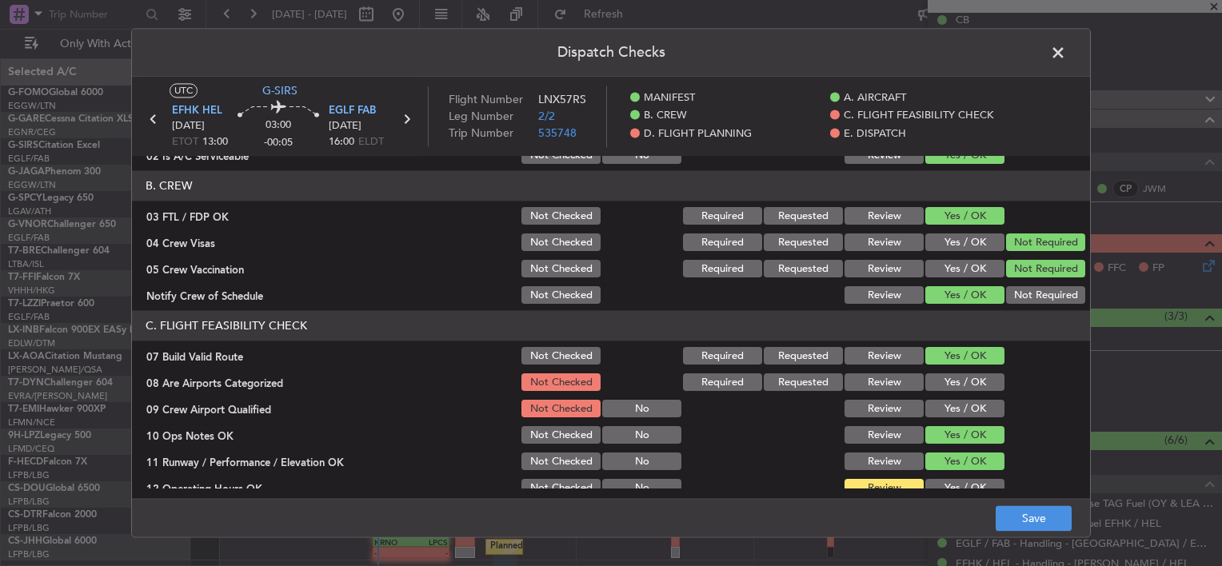
click at [962, 380] on button "Yes / OK" at bounding box center [964, 383] width 79 height 18
click at [966, 405] on button "Yes / OK" at bounding box center [964, 410] width 79 height 18
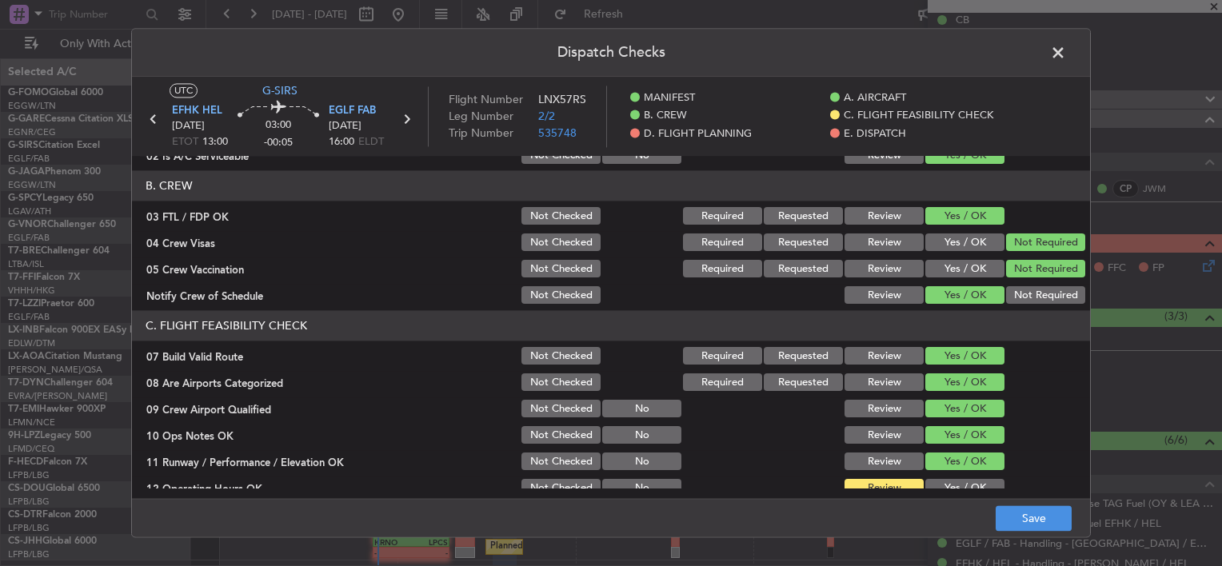
scroll to position [400, 0]
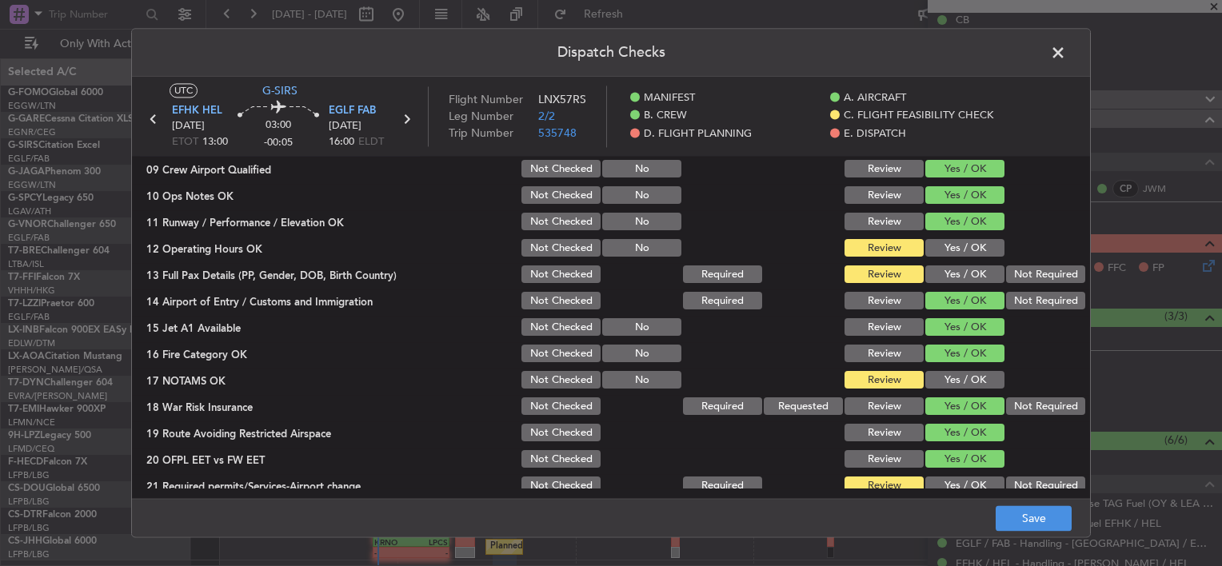
drag, startPoint x: 941, startPoint y: 230, endPoint x: 953, endPoint y: 240, distance: 14.7
click at [942, 230] on button "Yes / OK" at bounding box center [964, 223] width 79 height 18
click at [954, 248] on button "Yes / OK" at bounding box center [964, 249] width 79 height 18
click at [957, 278] on button "Yes / OK" at bounding box center [964, 275] width 79 height 18
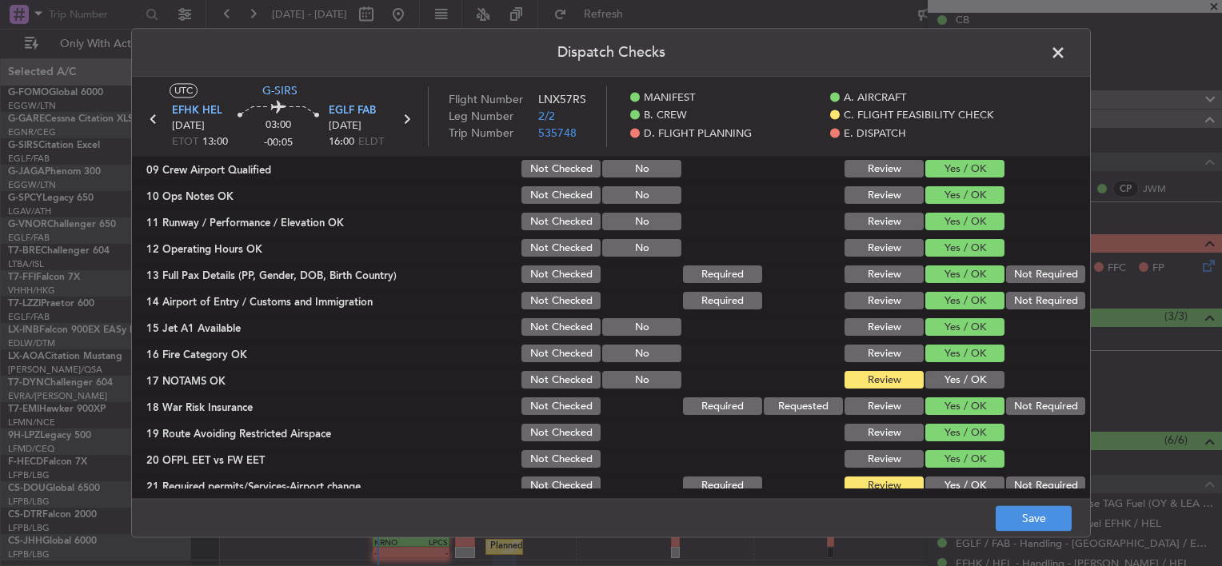
click at [969, 374] on button "Yes / OK" at bounding box center [964, 381] width 79 height 18
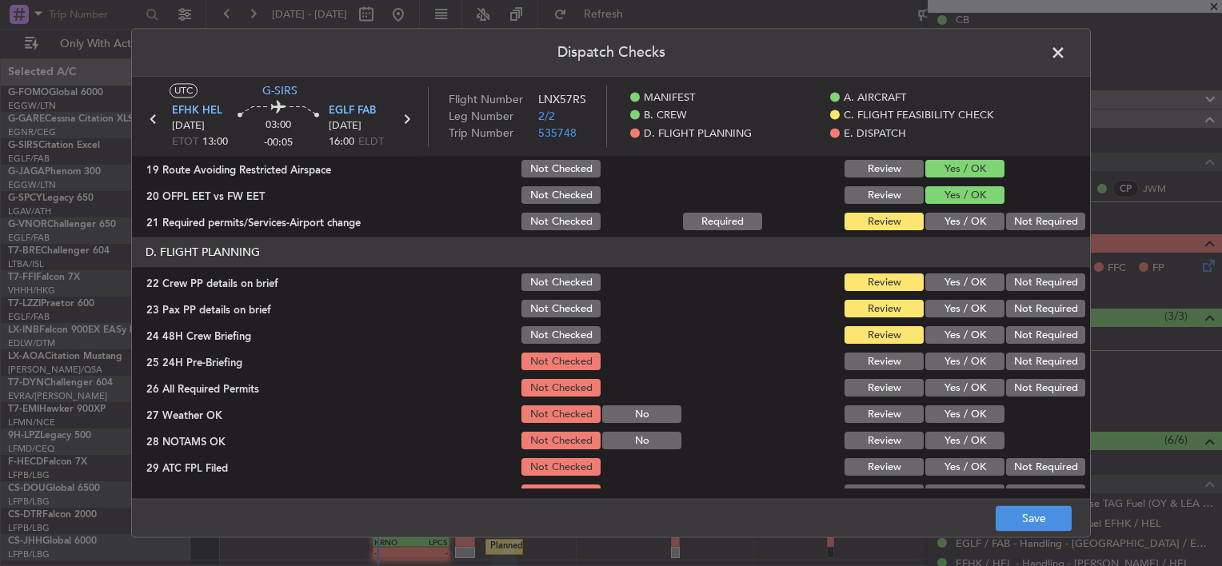
scroll to position [640, 0]
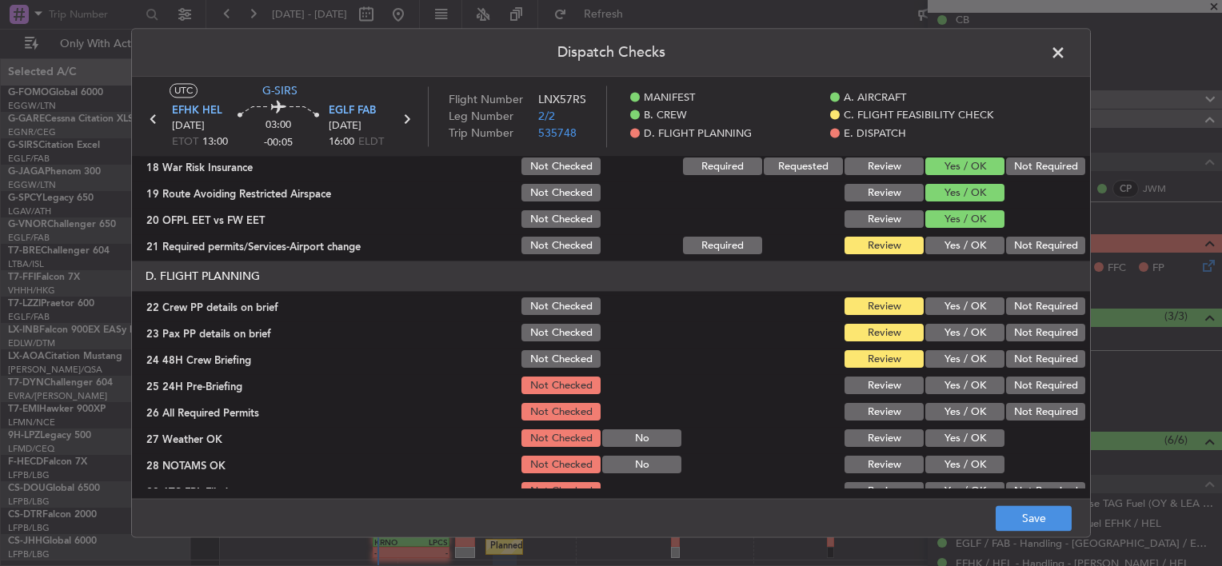
click at [965, 244] on button "Yes / OK" at bounding box center [964, 247] width 79 height 18
click at [966, 310] on button "Yes / OK" at bounding box center [964, 307] width 79 height 18
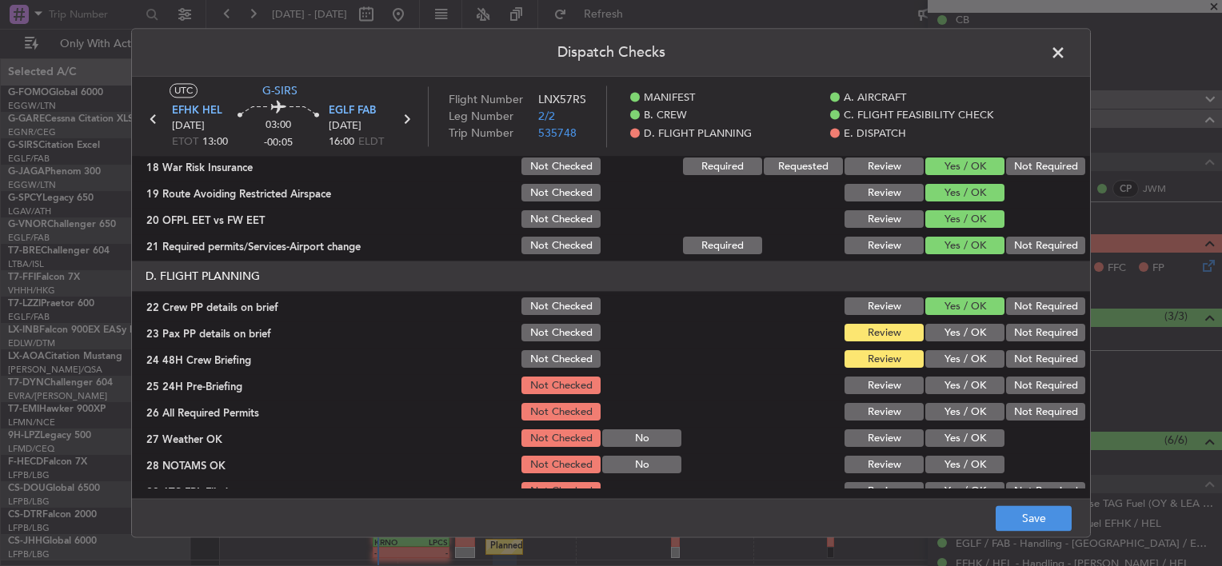
drag, startPoint x: 967, startPoint y: 326, endPoint x: 970, endPoint y: 335, distance: 10.1
click at [967, 326] on button "Yes / OK" at bounding box center [964, 334] width 79 height 18
click at [953, 356] on button "Yes / OK" at bounding box center [964, 360] width 79 height 18
click at [1029, 383] on button "Not Required" at bounding box center [1045, 387] width 79 height 18
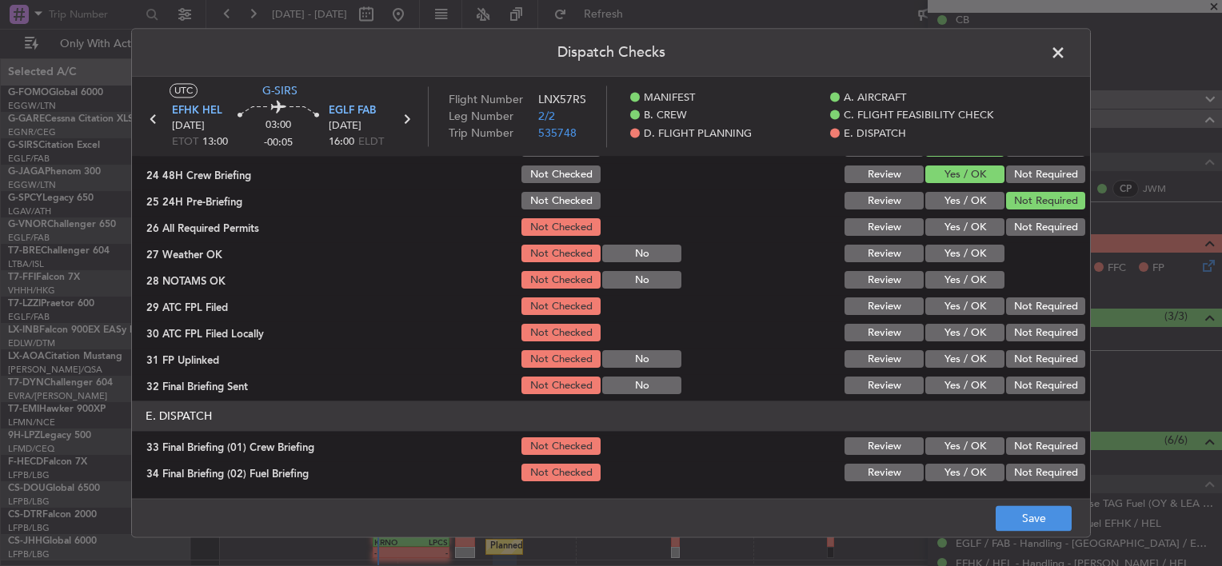
scroll to position [800, 0]
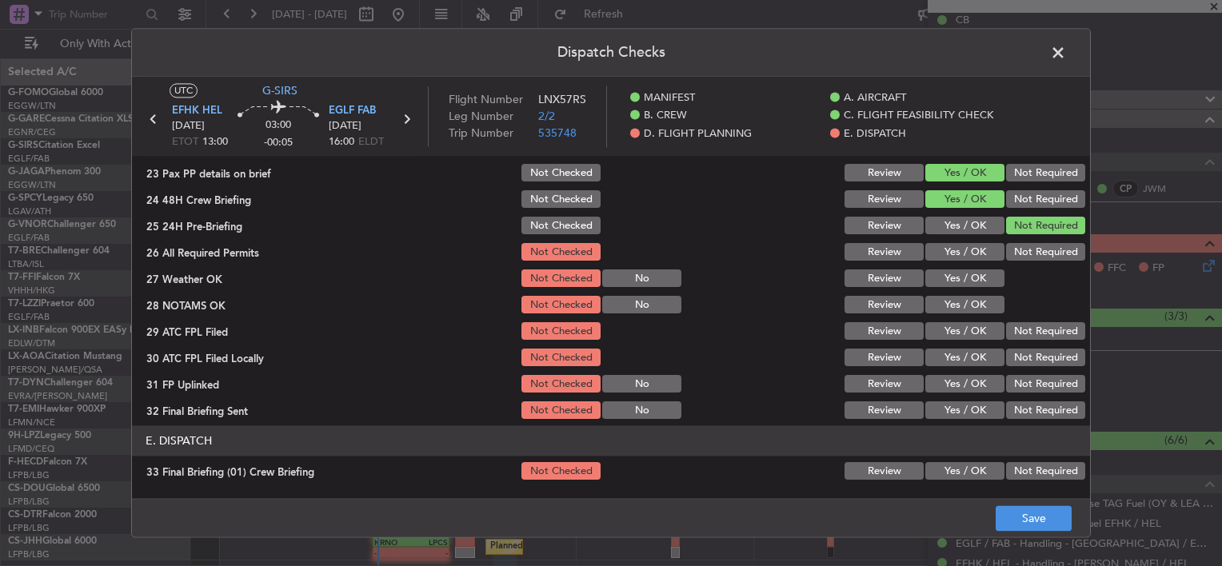
click at [968, 254] on button "Yes / OK" at bounding box center [964, 253] width 79 height 18
click at [969, 270] on button "Yes / OK" at bounding box center [964, 279] width 79 height 18
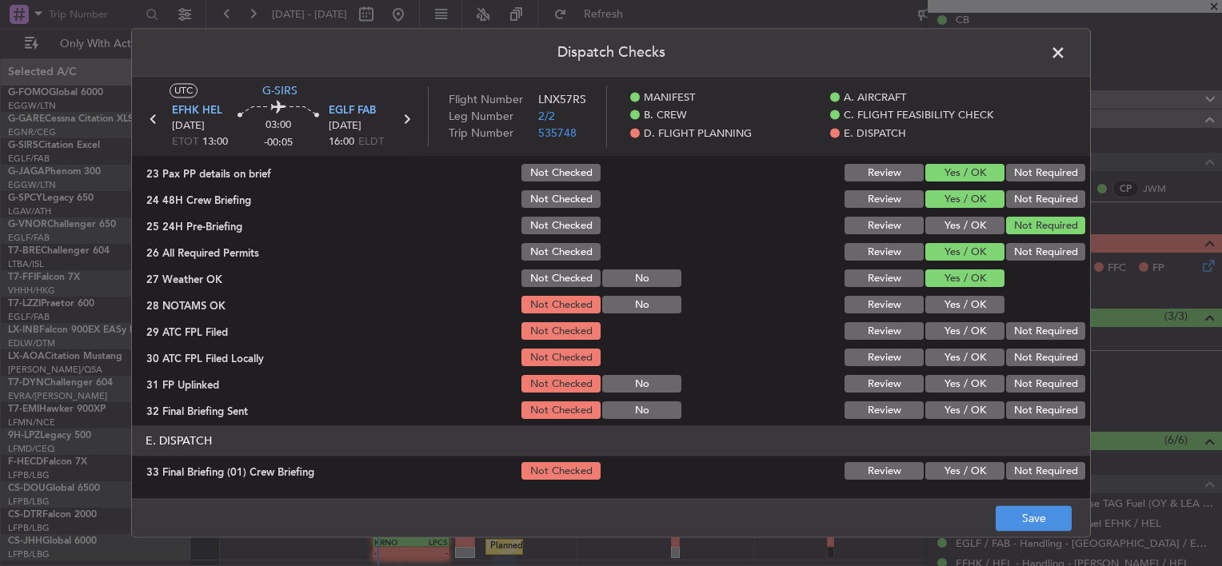
click at [967, 304] on button "Yes / OK" at bounding box center [964, 306] width 79 height 18
drag, startPoint x: 944, startPoint y: 332, endPoint x: 966, endPoint y: 338, distance: 23.1
click at [945, 330] on button "Yes / OK" at bounding box center [964, 332] width 79 height 18
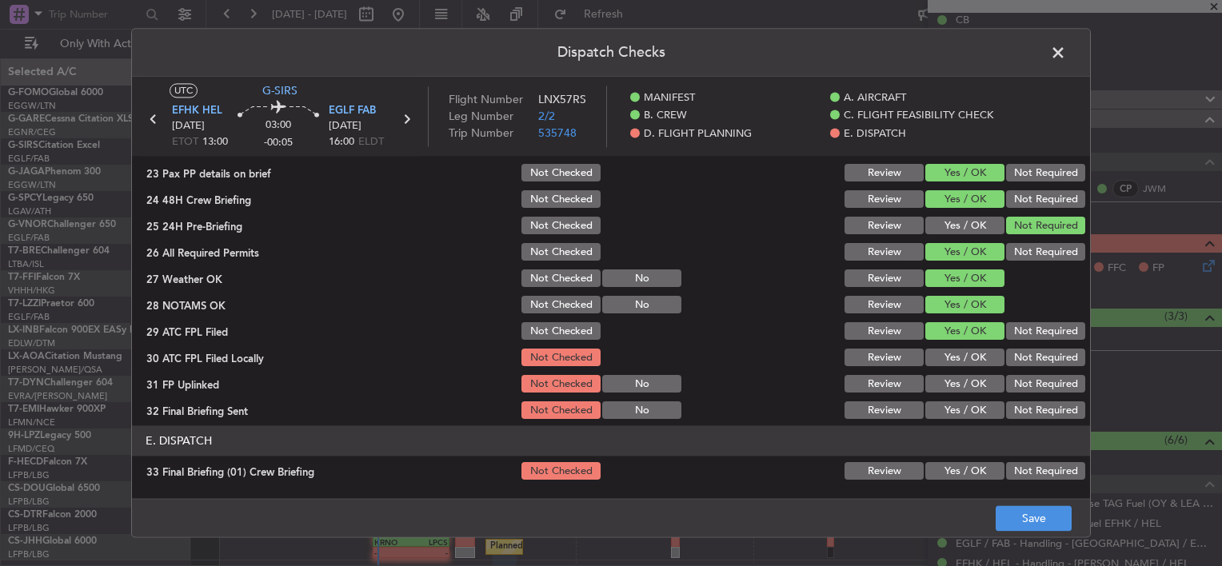
click at [1027, 362] on button "Not Required" at bounding box center [1045, 359] width 79 height 18
drag, startPoint x: 965, startPoint y: 381, endPoint x: 994, endPoint y: 400, distance: 35.3
click at [965, 382] on button "Yes / OK" at bounding box center [964, 385] width 79 height 18
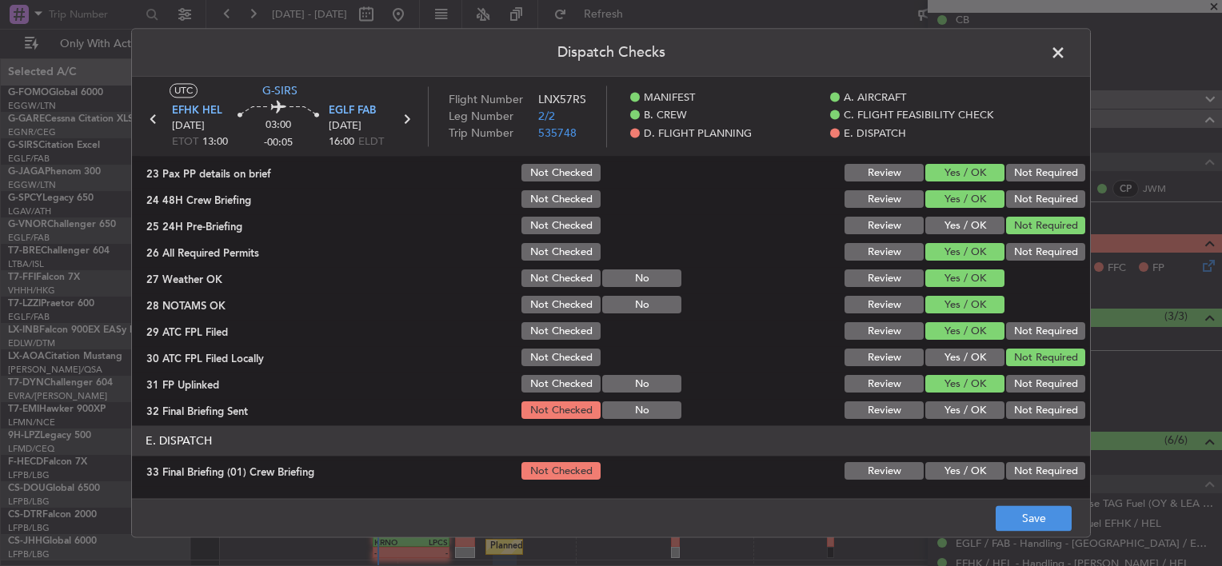
click at [1006, 402] on button "Not Required" at bounding box center [1045, 411] width 79 height 18
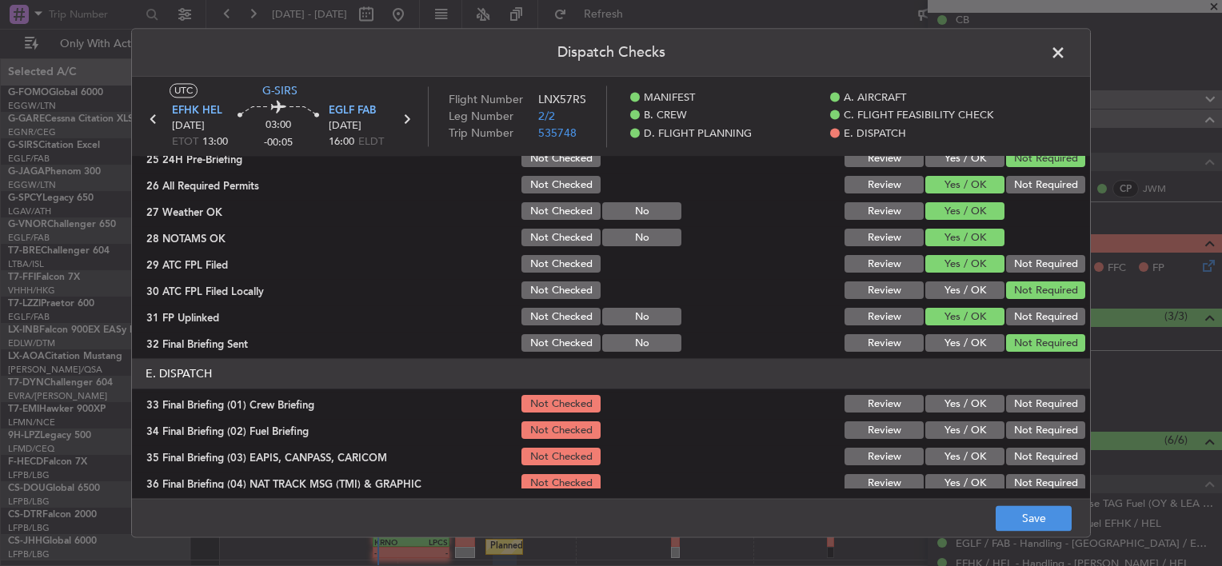
scroll to position [960, 0]
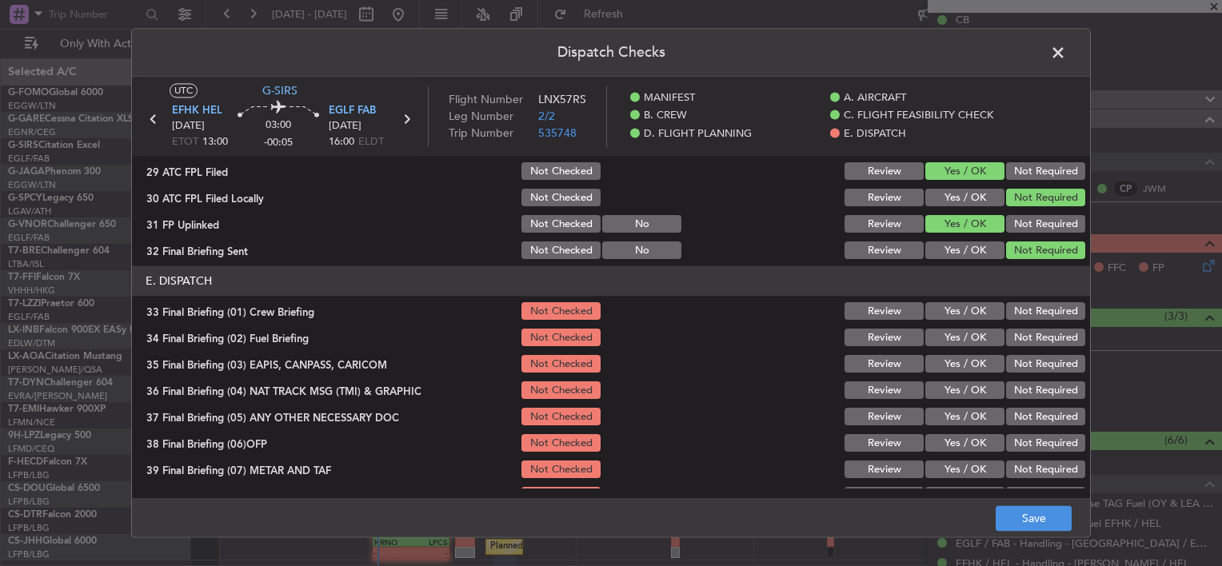
click at [967, 317] on button "Yes / OK" at bounding box center [964, 312] width 79 height 18
click at [969, 330] on button "Yes / OK" at bounding box center [964, 339] width 79 height 18
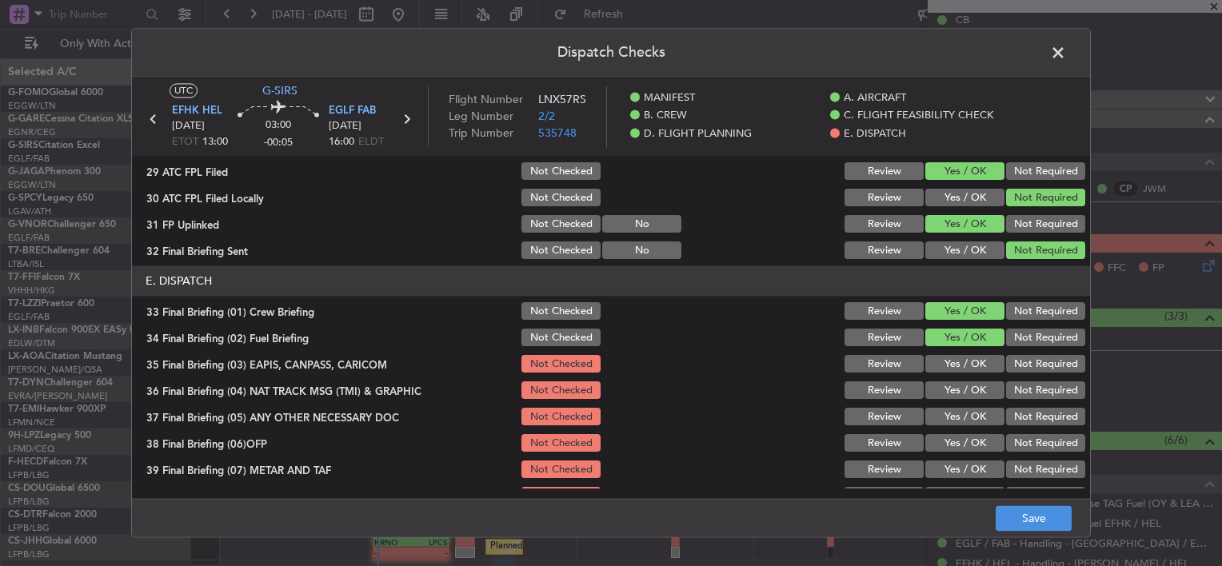
click at [1032, 362] on button "Not Required" at bounding box center [1045, 365] width 79 height 18
click at [1033, 380] on div "Not Required" at bounding box center [1044, 391] width 81 height 22
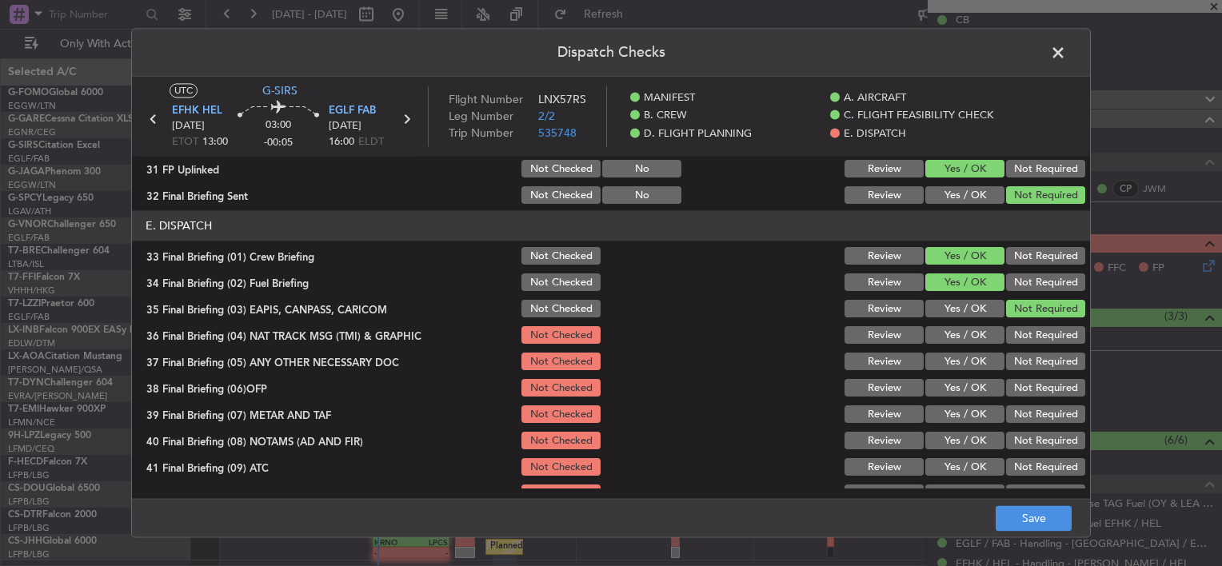
scroll to position [1040, 0]
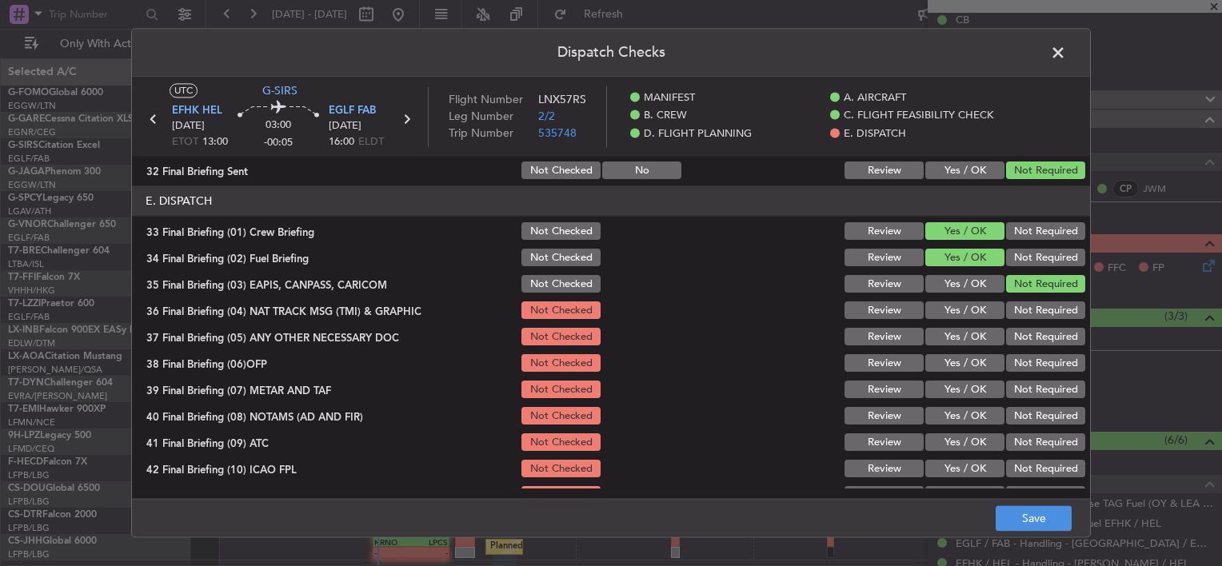
click at [1016, 314] on button "Not Required" at bounding box center [1045, 311] width 79 height 18
click at [979, 334] on button "Yes / OK" at bounding box center [964, 338] width 79 height 18
click at [976, 365] on button "Yes / OK" at bounding box center [964, 364] width 79 height 18
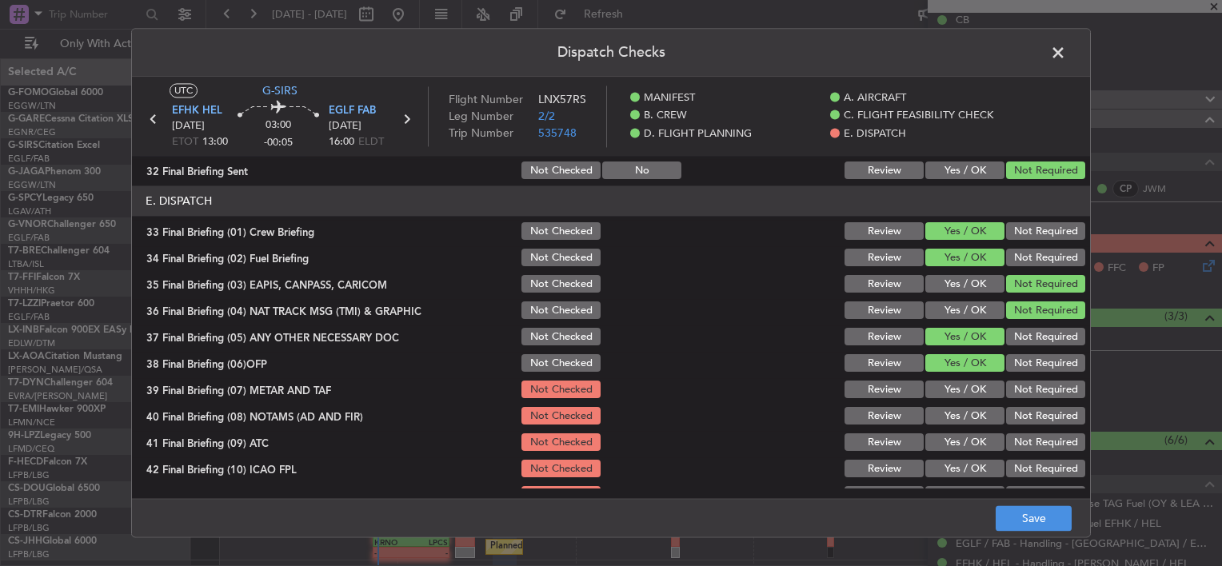
drag, startPoint x: 977, startPoint y: 386, endPoint x: 977, endPoint y: 395, distance: 8.8
click at [977, 387] on button "Yes / OK" at bounding box center [964, 391] width 79 height 18
click at [977, 408] on div "Yes / OK" at bounding box center [963, 417] width 81 height 22
click at [977, 429] on section "E. DISPATCH 33 Final Briefing (01) Crew Briefing Not Checked Review Yes / OK No…" at bounding box center [611, 359] width 958 height 347
drag, startPoint x: 976, startPoint y: 410, endPoint x: 976, endPoint y: 441, distance: 30.4
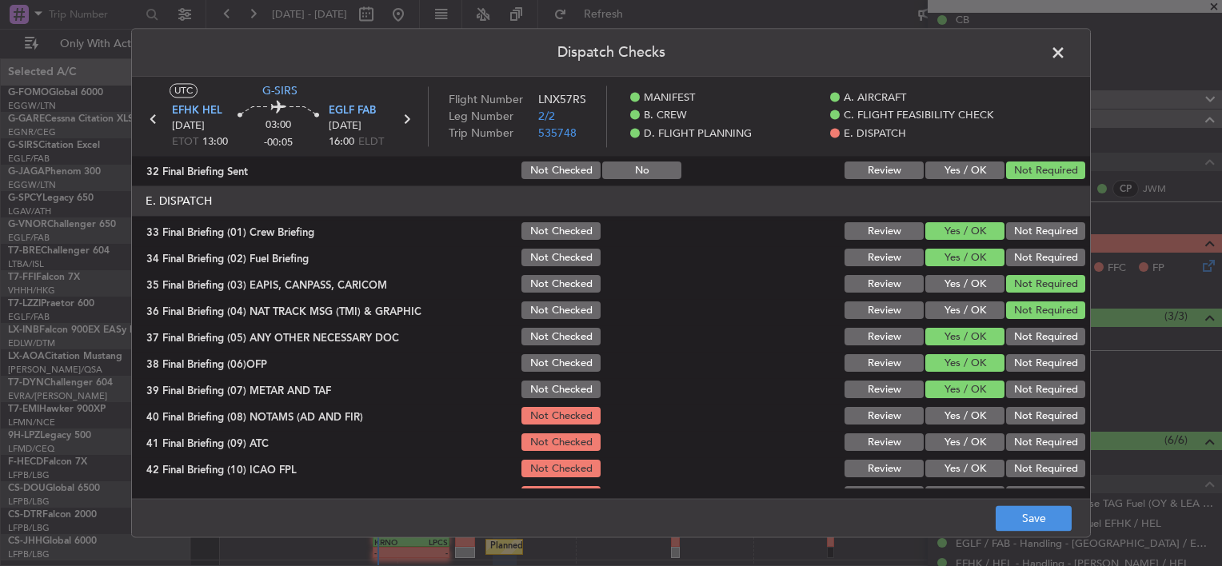
click at [976, 413] on button "Yes / OK" at bounding box center [964, 417] width 79 height 18
click at [976, 443] on button "Yes / OK" at bounding box center [964, 443] width 79 height 18
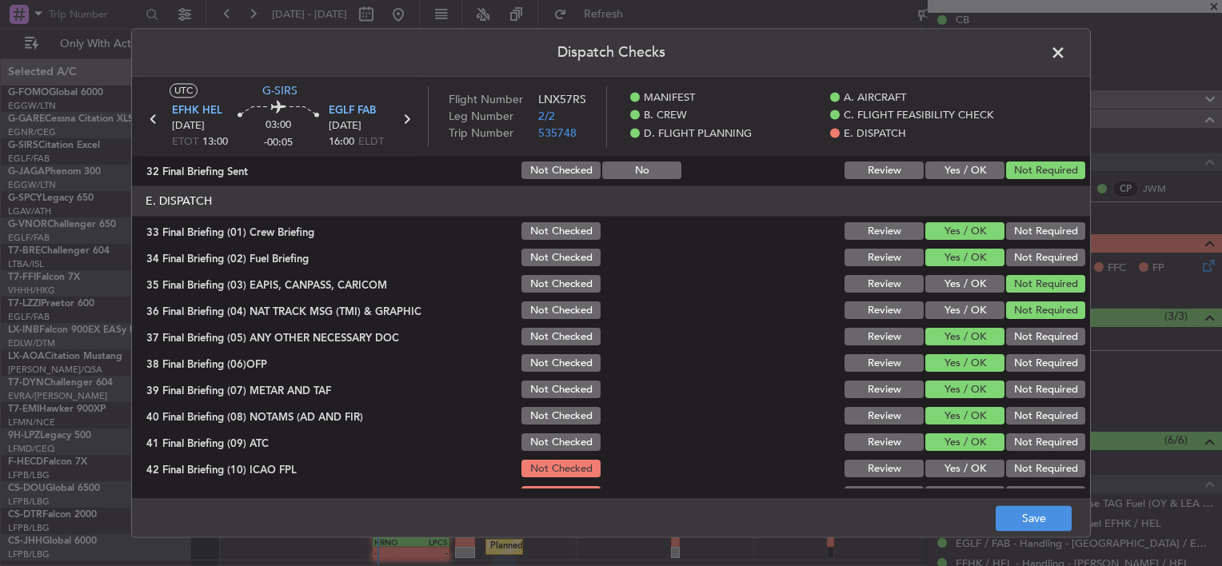
click at [976, 462] on button "Yes / OK" at bounding box center [964, 470] width 79 height 18
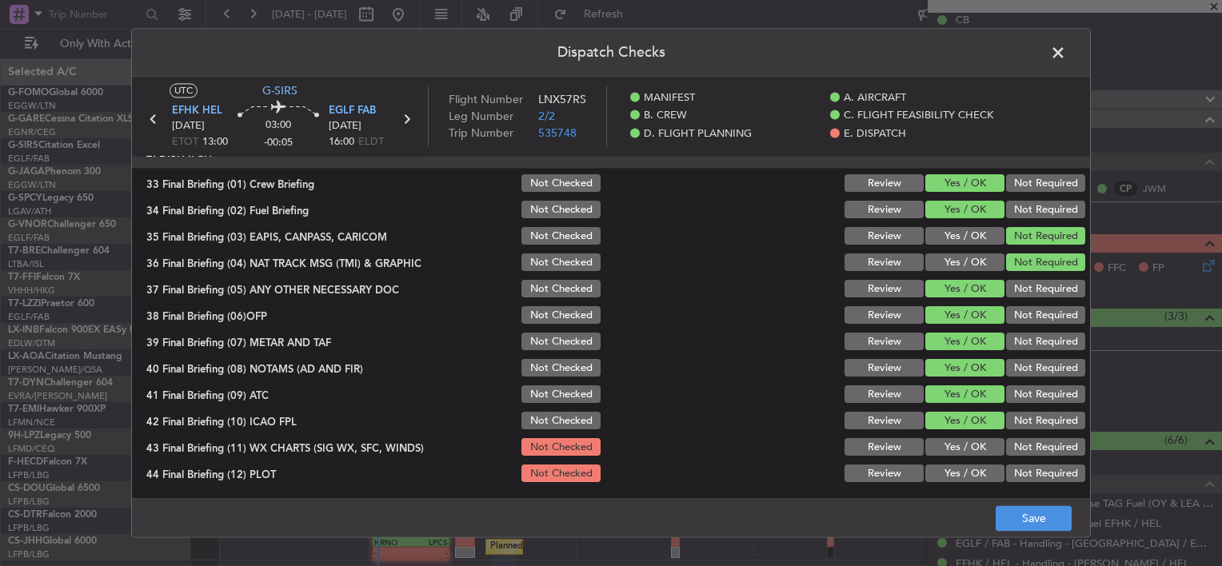
click at [964, 454] on button "Yes / OK" at bounding box center [964, 448] width 79 height 18
click at [970, 474] on button "Yes / OK" at bounding box center [964, 475] width 79 height 18
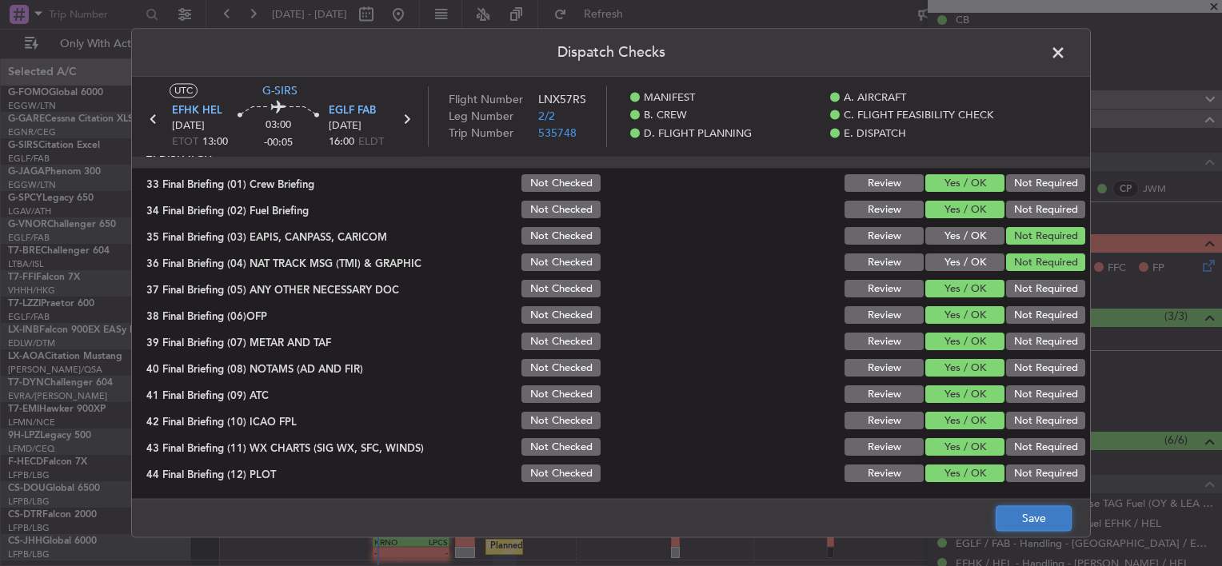
click at [1046, 522] on button "Save" at bounding box center [1034, 519] width 76 height 26
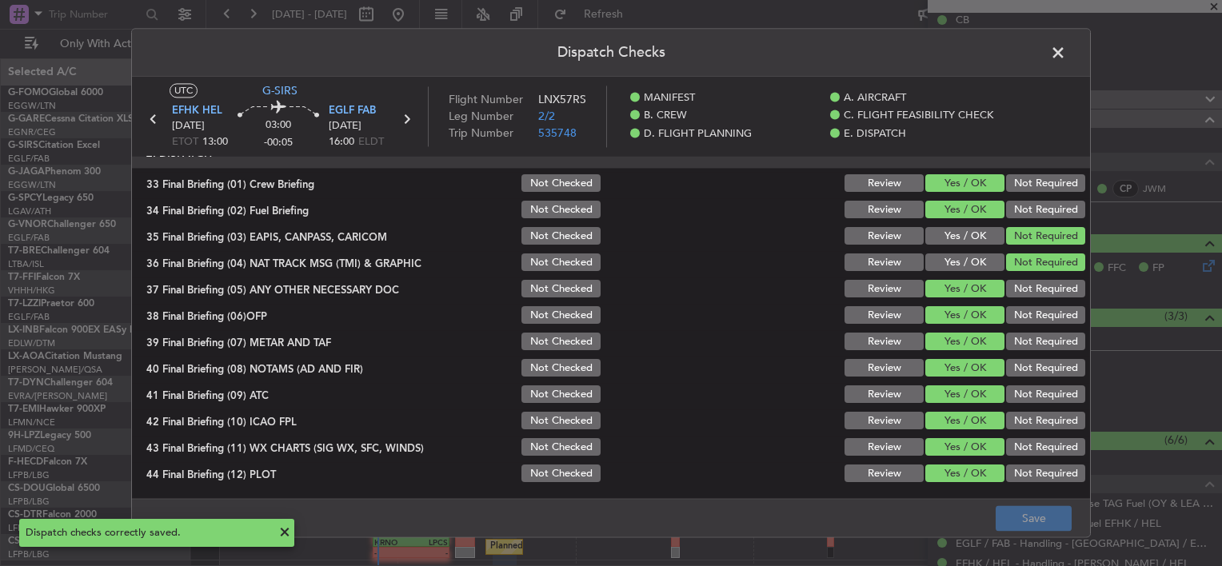
click at [1066, 50] on span at bounding box center [1066, 57] width 0 height 32
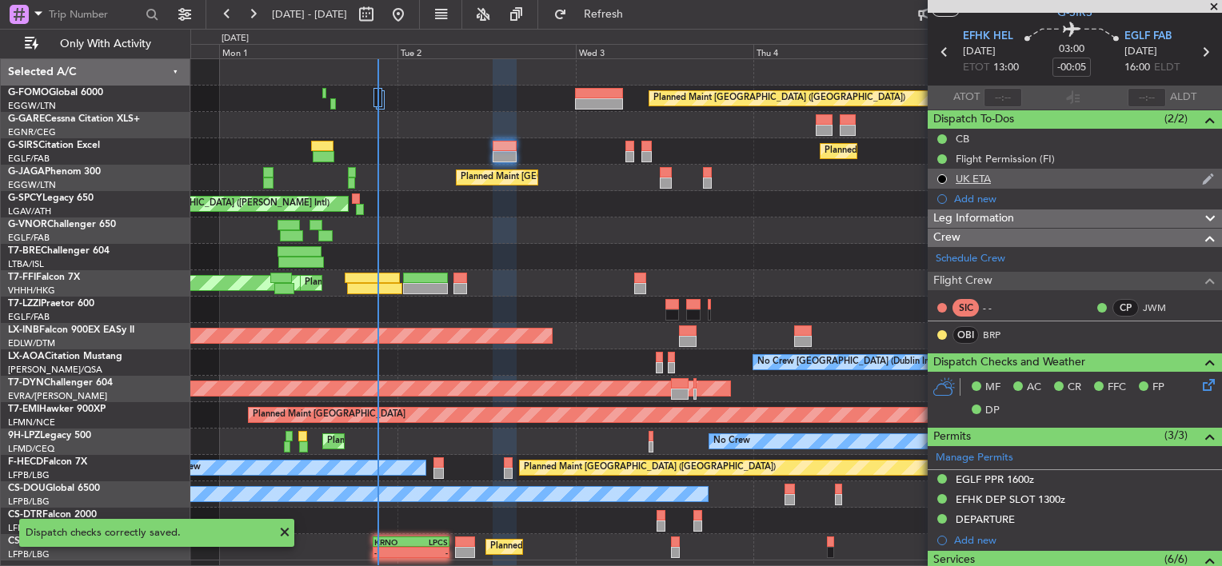
scroll to position [0, 0]
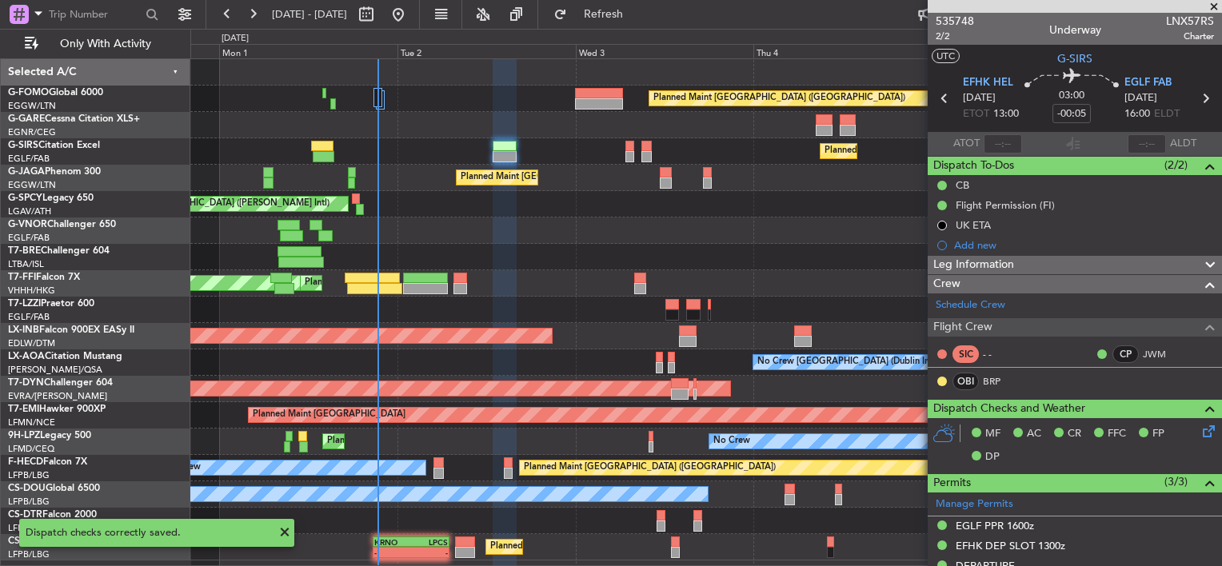
click at [1037, 264] on div "Leg Information" at bounding box center [1075, 265] width 294 height 18
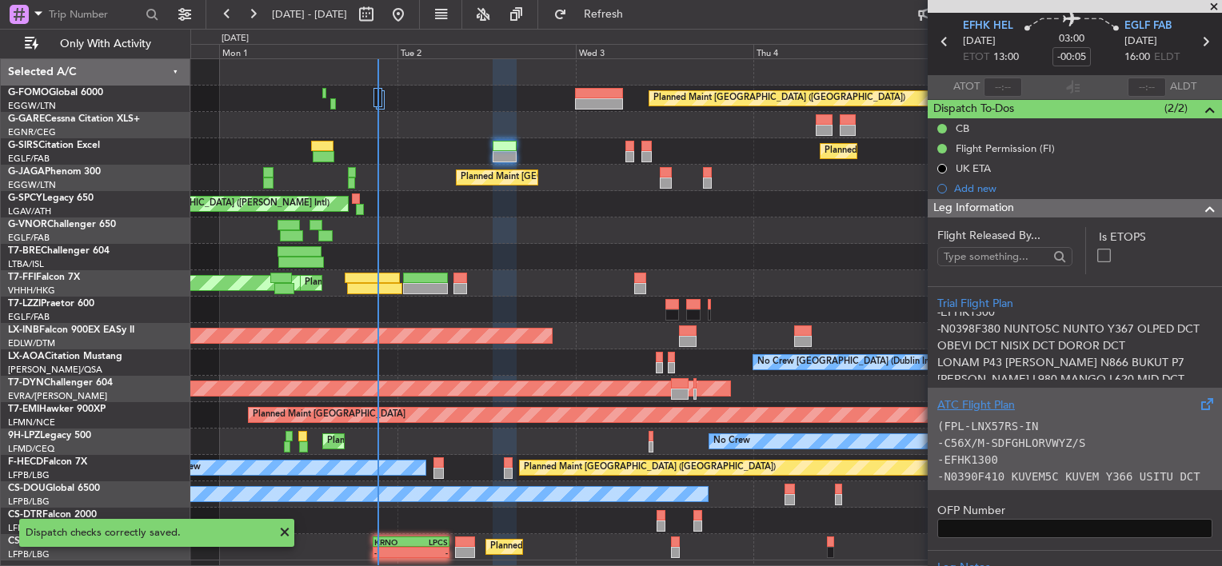
scroll to position [80, 0]
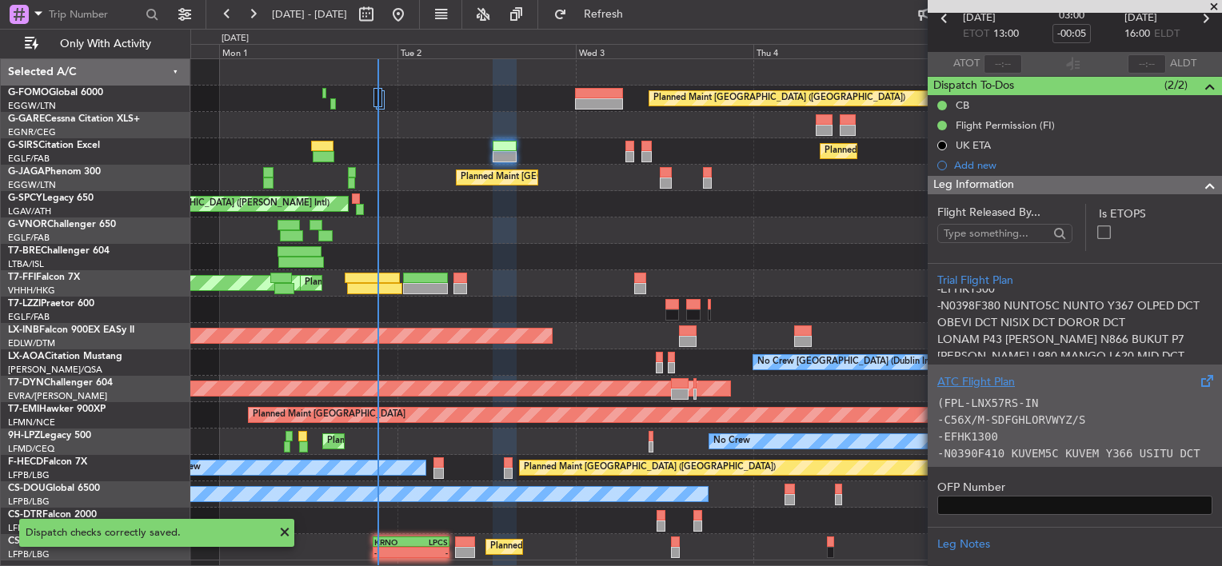
click at [1009, 424] on code "-C56X/M-SDFGHLORVWYZ/S" at bounding box center [1011, 420] width 148 height 13
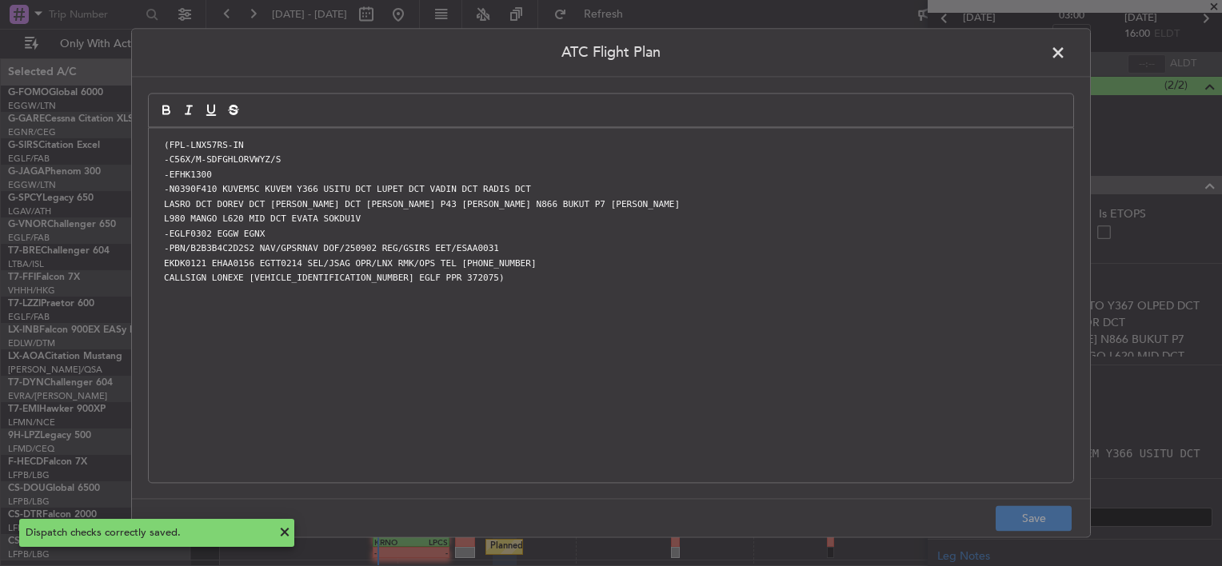
click at [1066, 49] on span at bounding box center [1066, 57] width 0 height 32
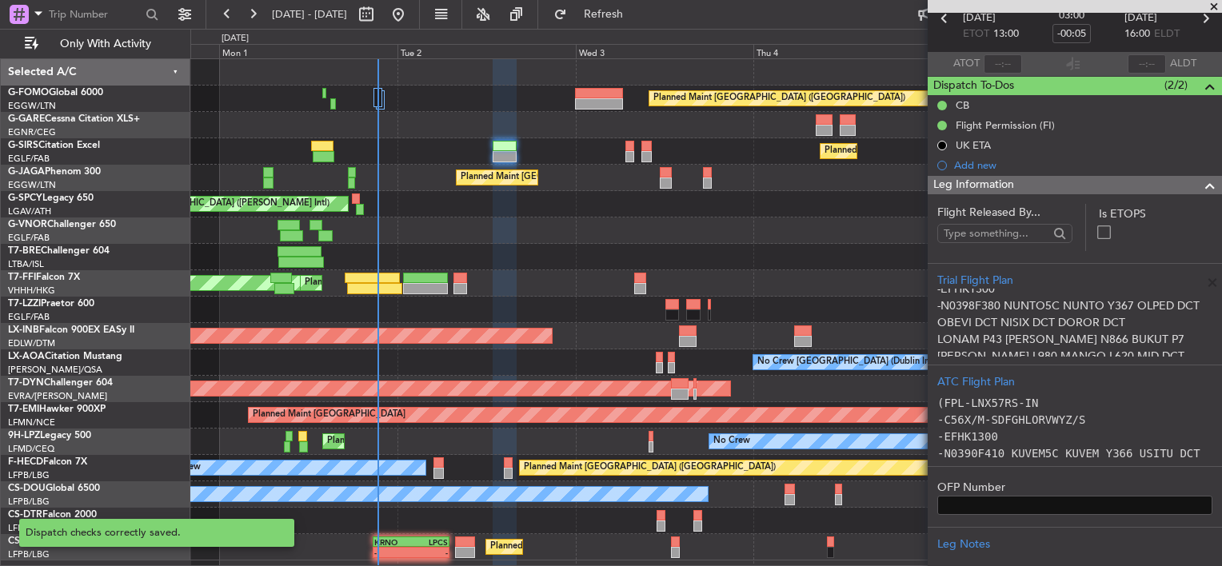
click at [1201, 186] on span at bounding box center [1210, 185] width 19 height 19
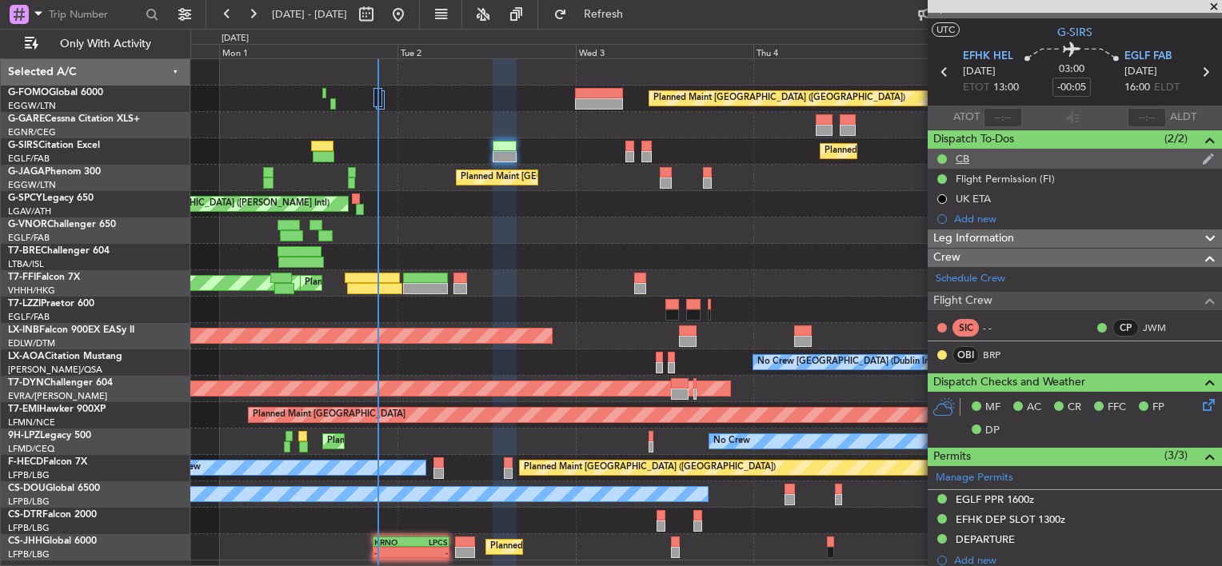
scroll to position [0, 0]
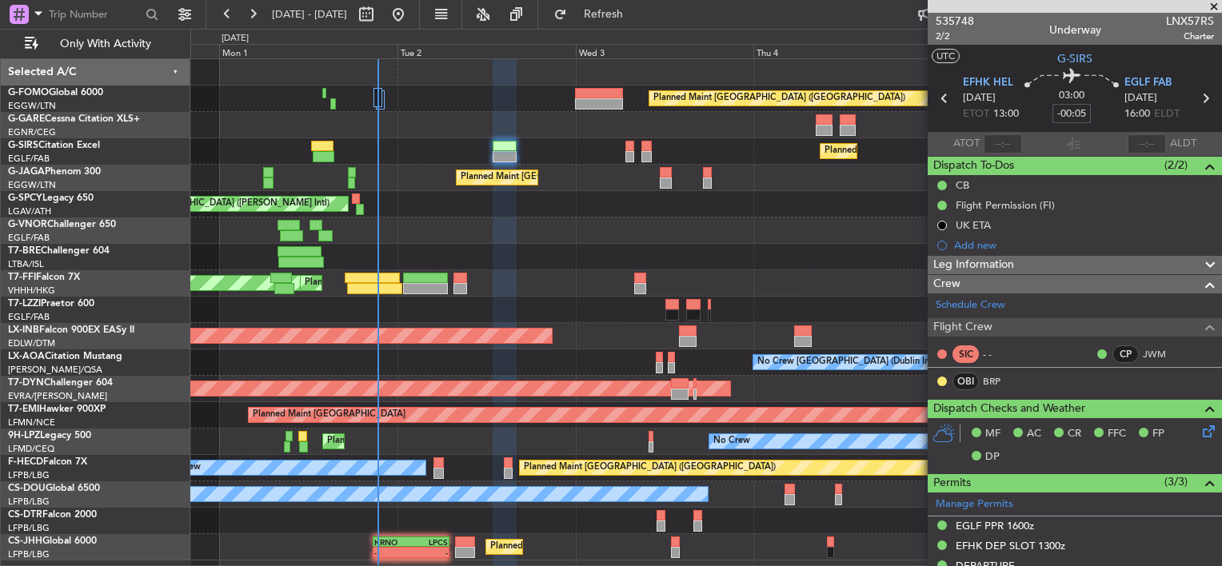
click at [1074, 112] on input "-00:05" at bounding box center [1072, 113] width 38 height 19
type input "-00:00"
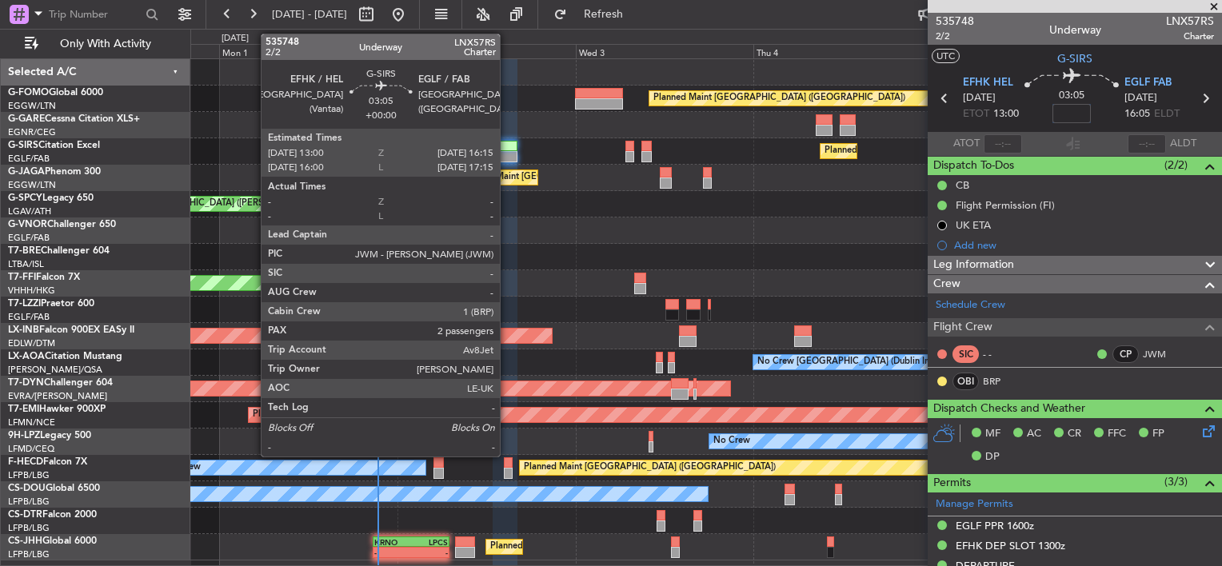
click at [507, 154] on div at bounding box center [505, 156] width 25 height 11
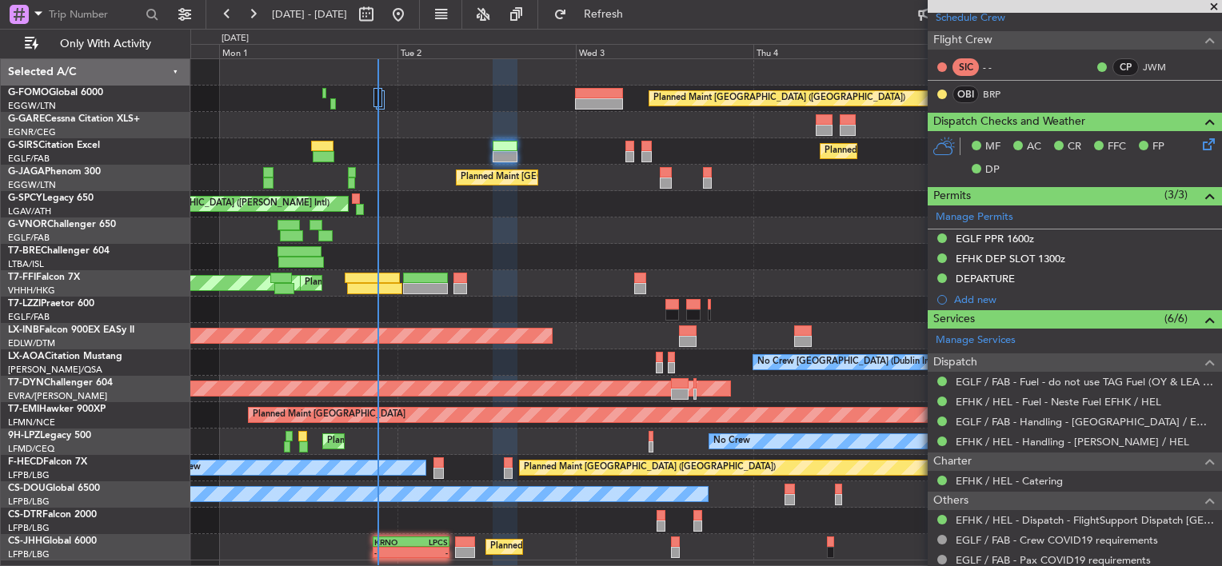
scroll to position [320, 0]
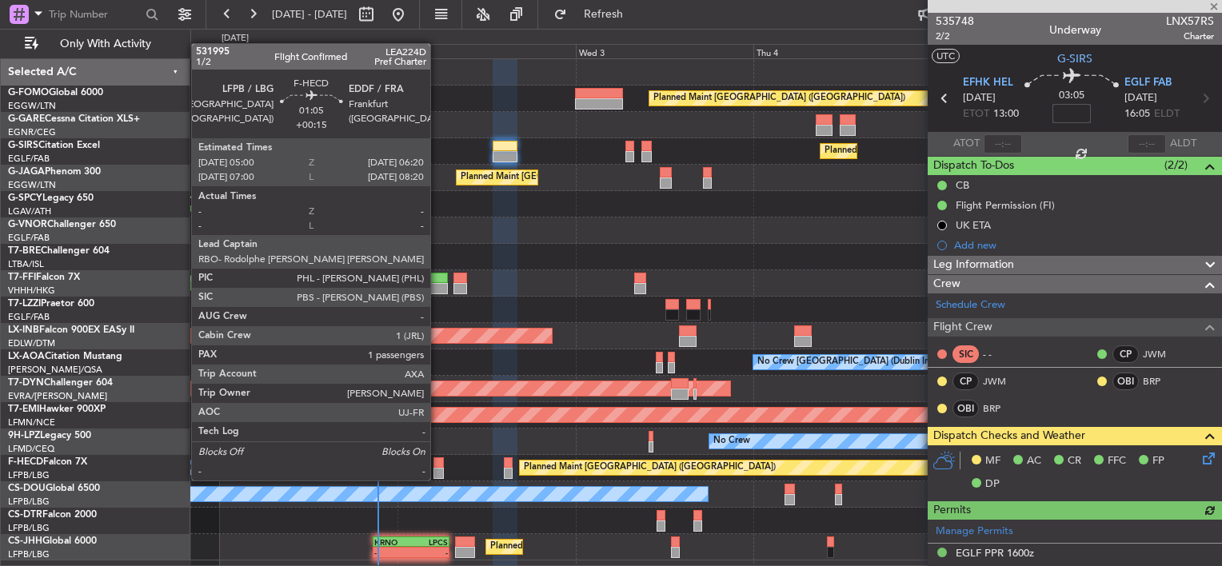
click at [436, 461] on div at bounding box center [439, 463] width 10 height 11
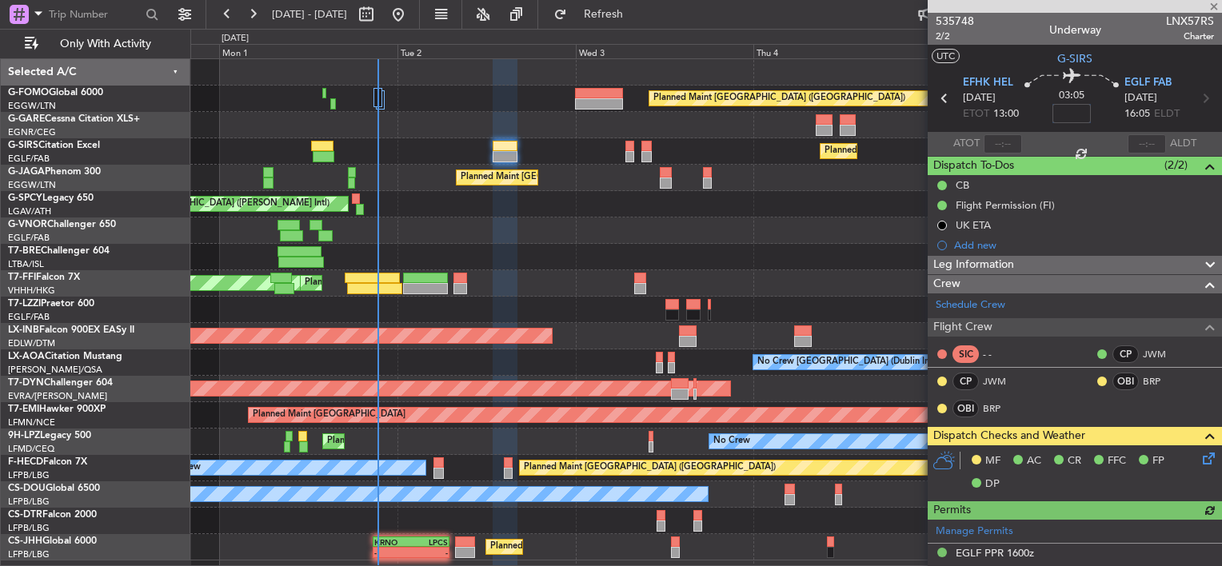
type input "+00:15"
type input "1"
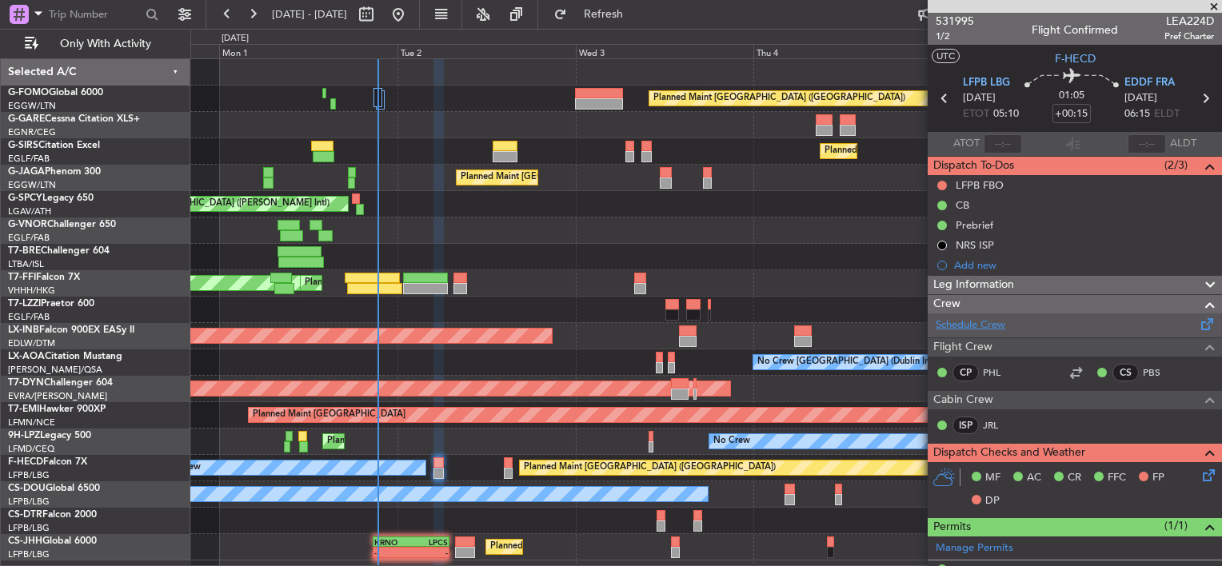
click at [987, 318] on link "Schedule Crew" at bounding box center [971, 326] width 70 height 16
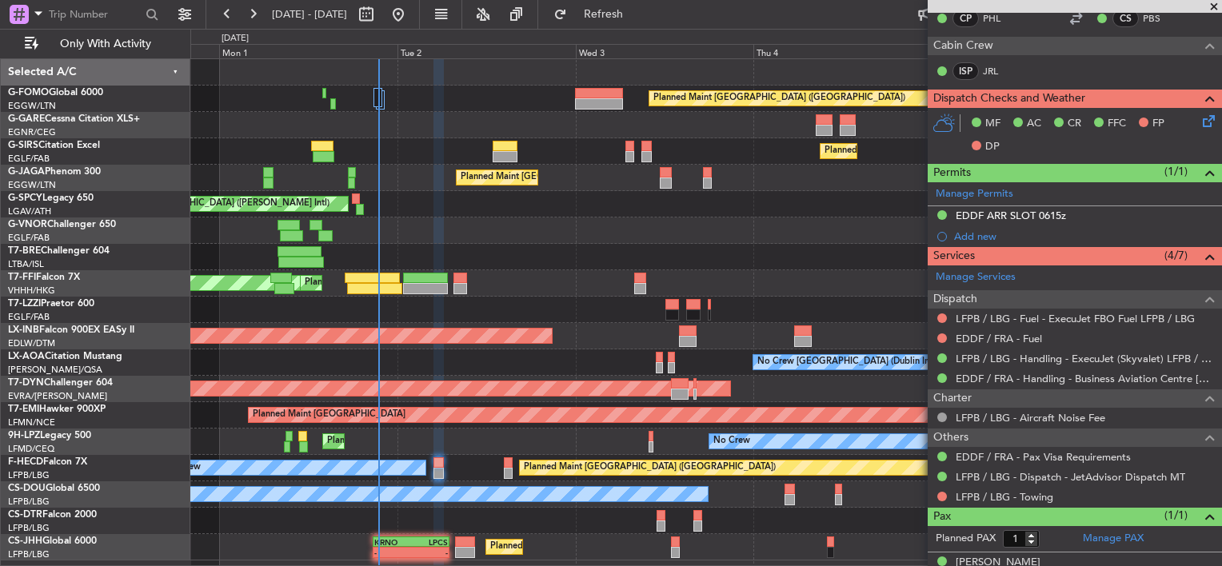
scroll to position [374, 0]
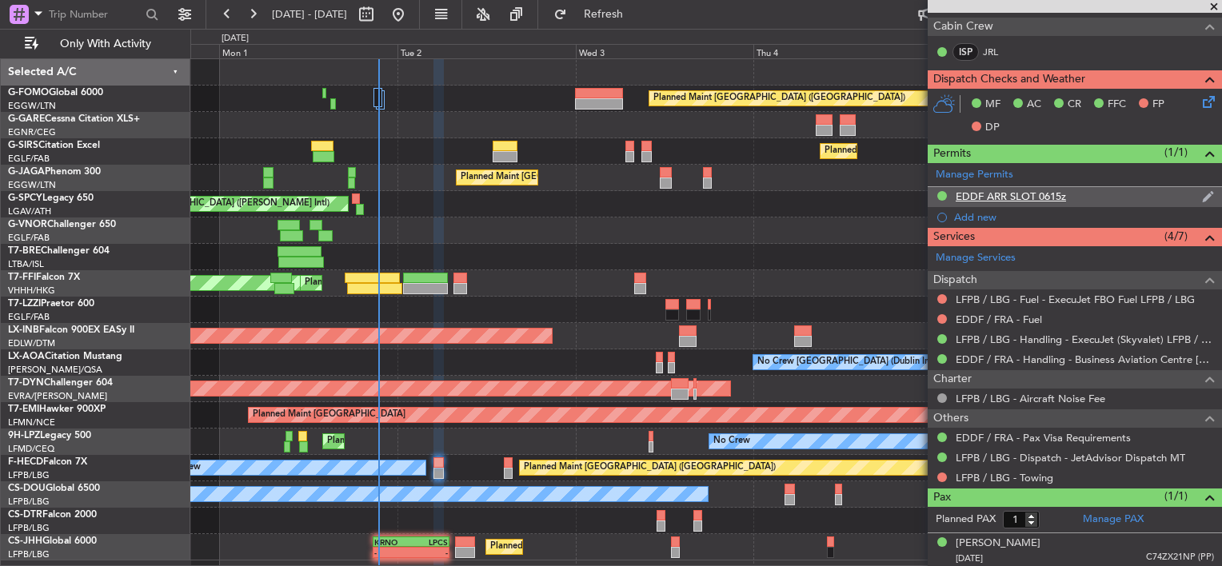
click at [1042, 202] on div "EDDF ARR SLOT 0615z" at bounding box center [1075, 197] width 294 height 20
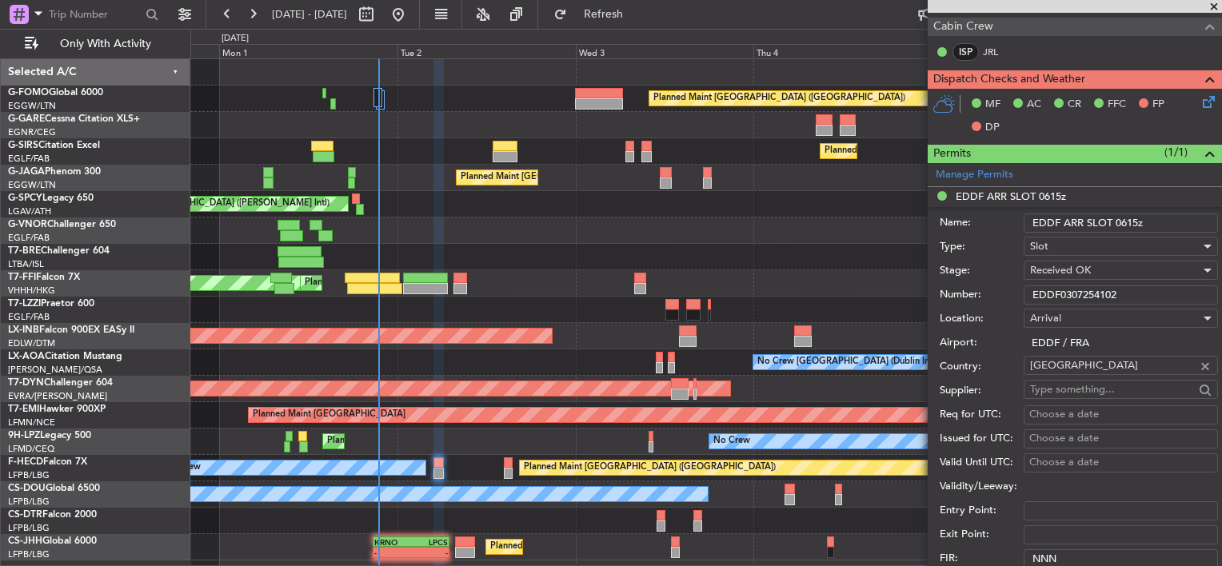
click at [1078, 289] on input "EDDF0307254102" at bounding box center [1121, 295] width 194 height 19
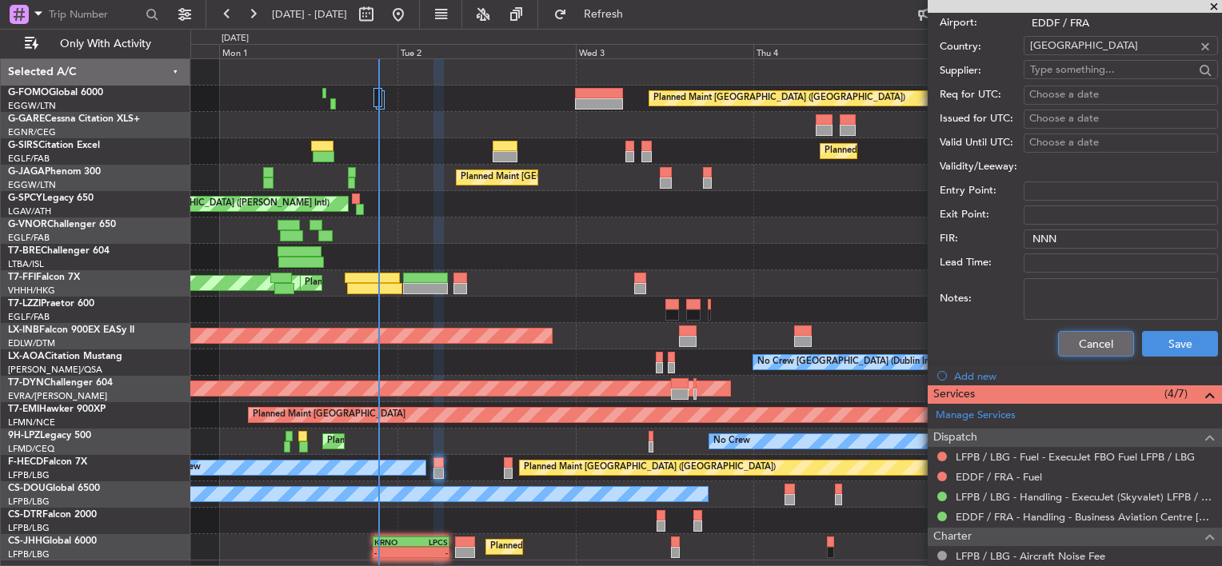
click at [1075, 344] on button "Cancel" at bounding box center [1096, 344] width 76 height 26
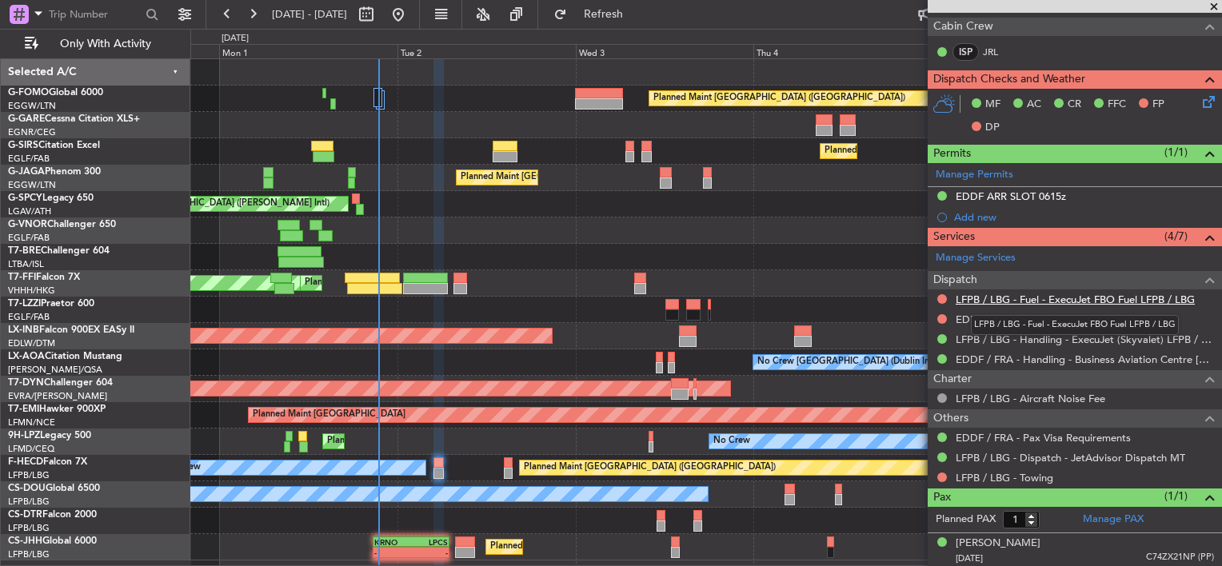
click at [1053, 293] on link "LFPB / LBG - Fuel - ExecuJet FBO Fuel LFPB / LBG" at bounding box center [1075, 300] width 239 height 14
click at [941, 476] on button at bounding box center [942, 478] width 10 height 10
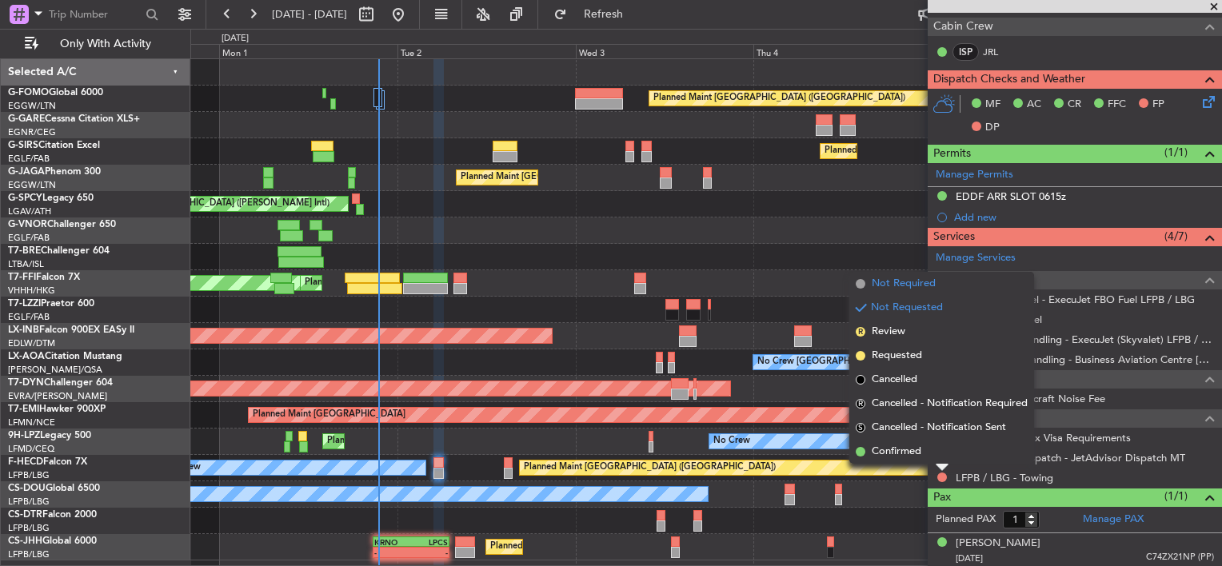
click at [915, 278] on span "Not Required" at bounding box center [904, 284] width 64 height 16
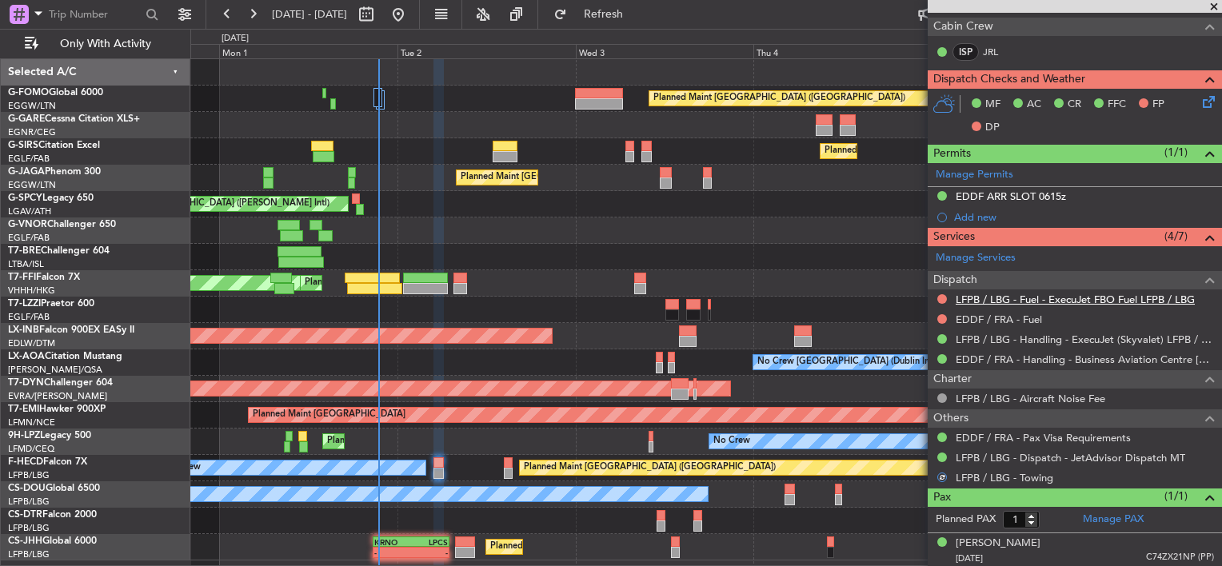
click at [1028, 294] on link "LFPB / LBG - Fuel - ExecuJet FBO Fuel LFPB / LBG" at bounding box center [1075, 300] width 239 height 14
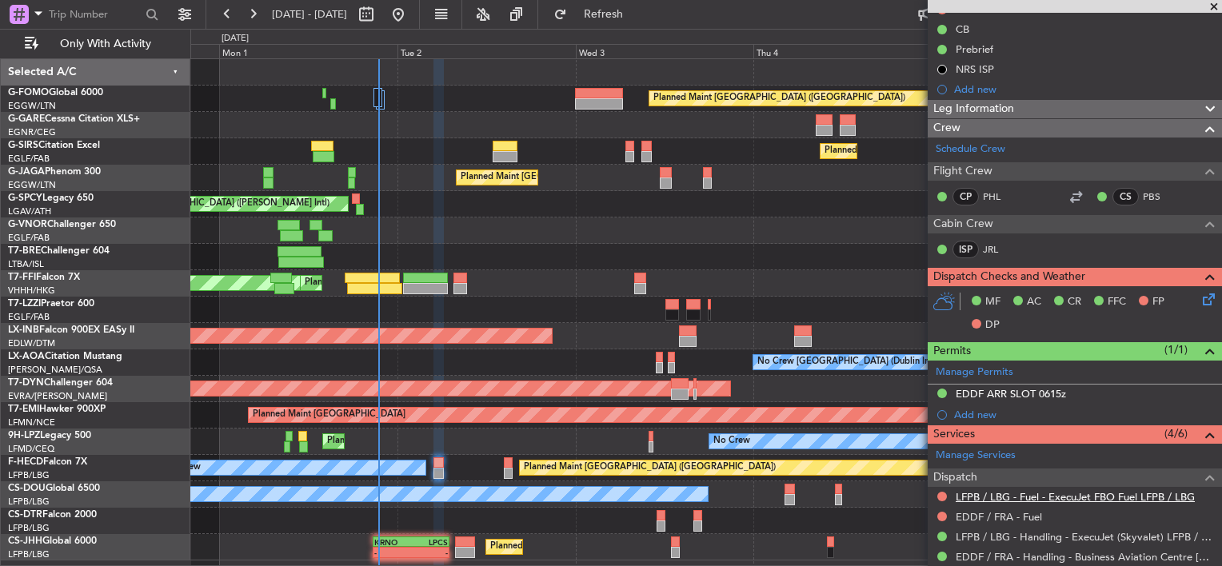
scroll to position [320, 0]
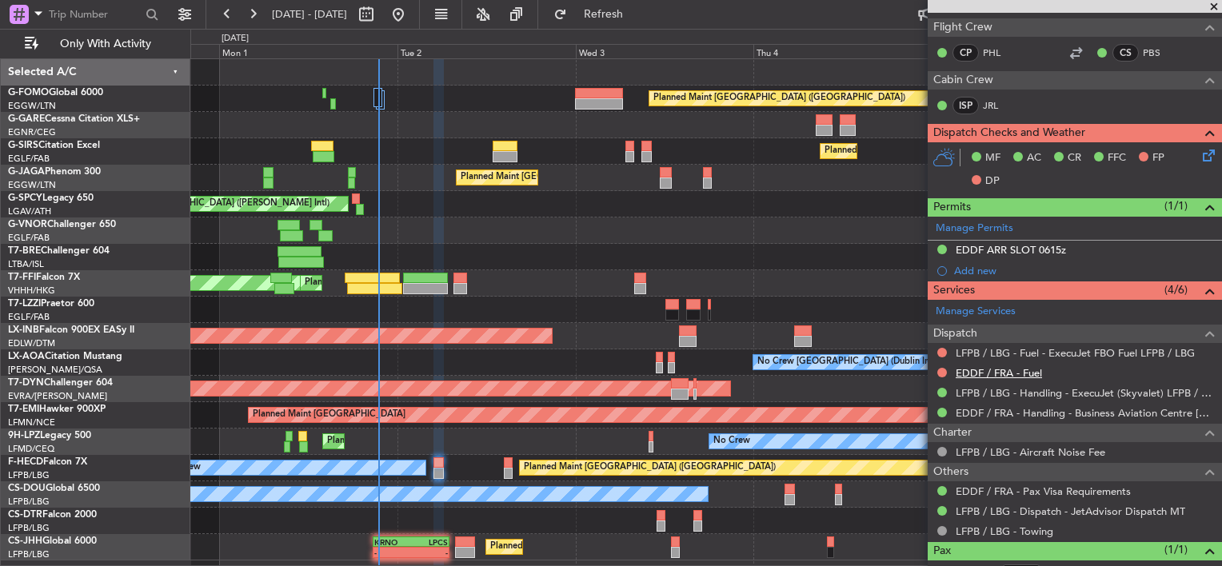
click at [985, 371] on link "EDDF / FRA - Fuel" at bounding box center [999, 373] width 86 height 14
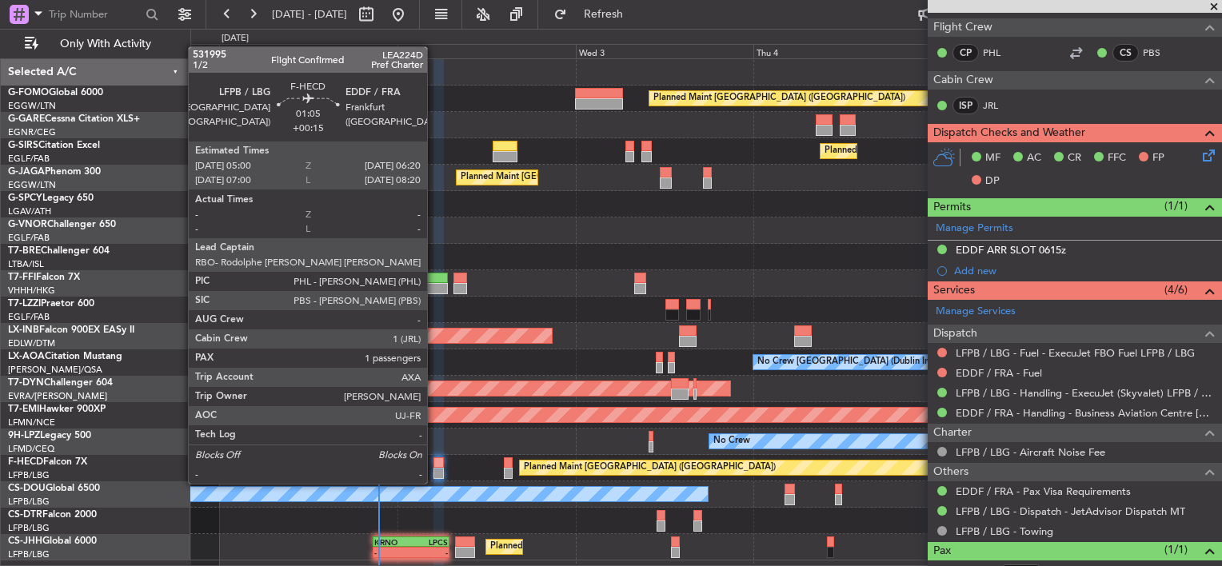
click at [434, 468] on div at bounding box center [439, 473] width 10 height 11
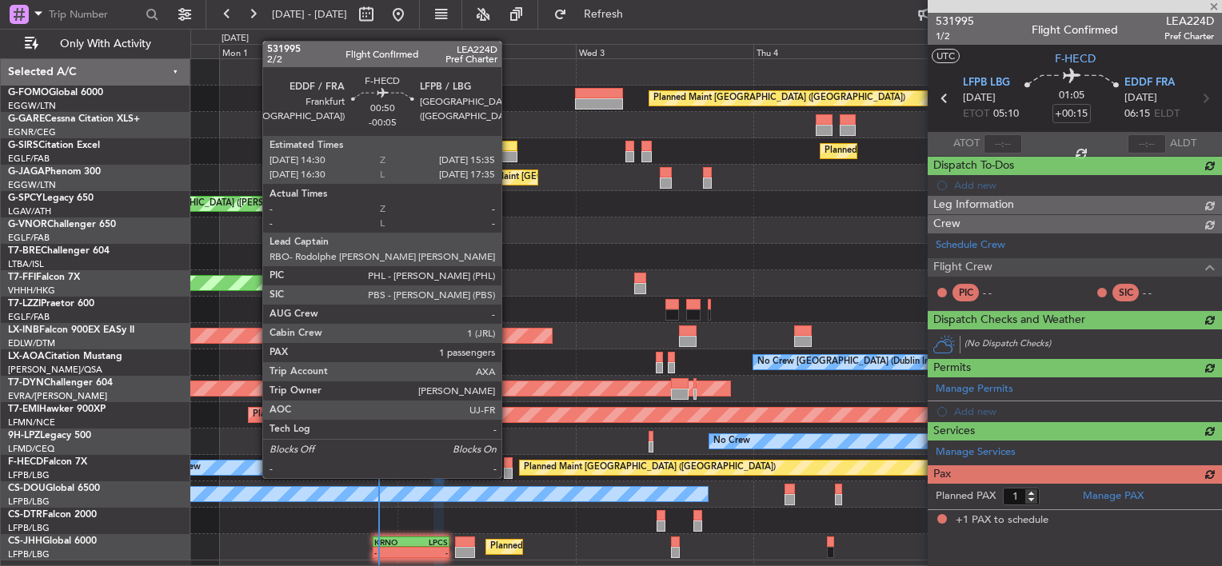
scroll to position [0, 0]
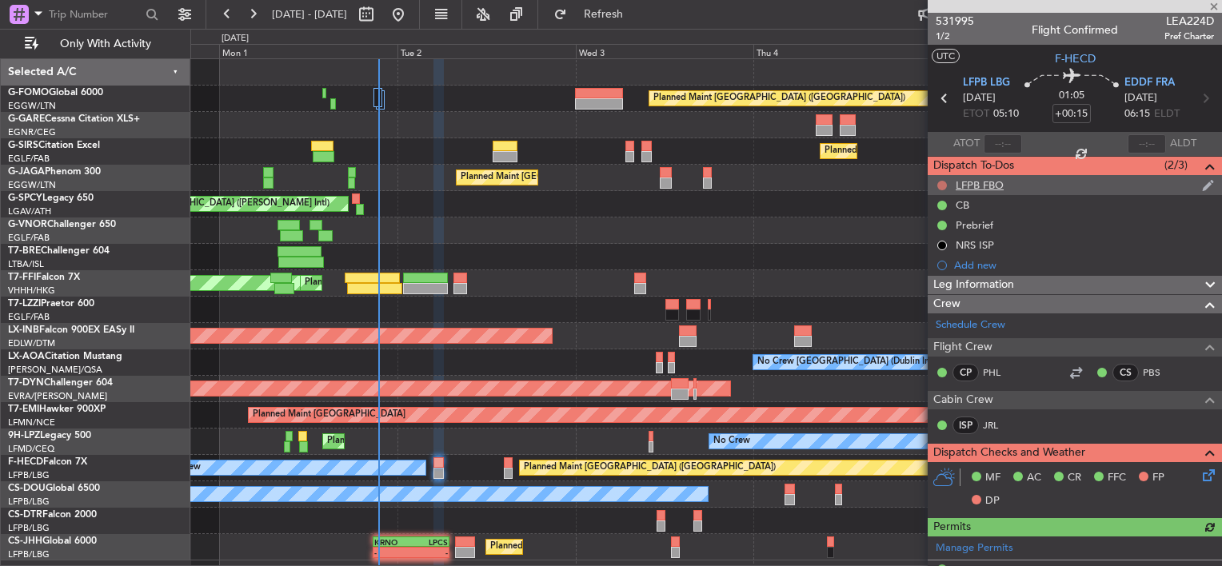
click at [938, 182] on button at bounding box center [942, 186] width 10 height 10
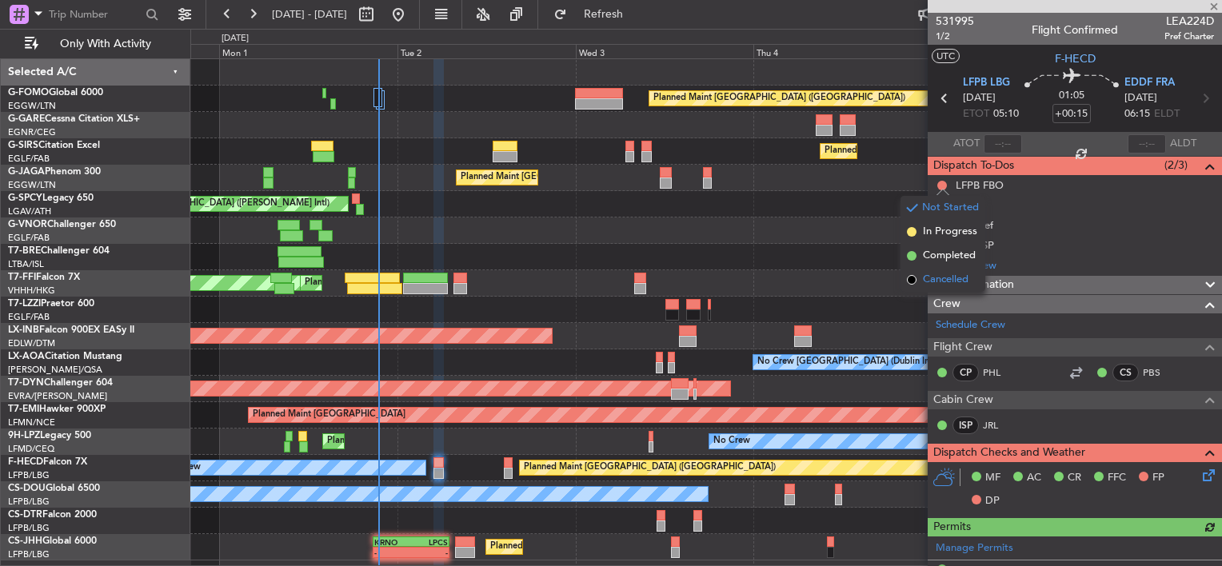
click at [941, 278] on span "Cancelled" at bounding box center [946, 280] width 46 height 16
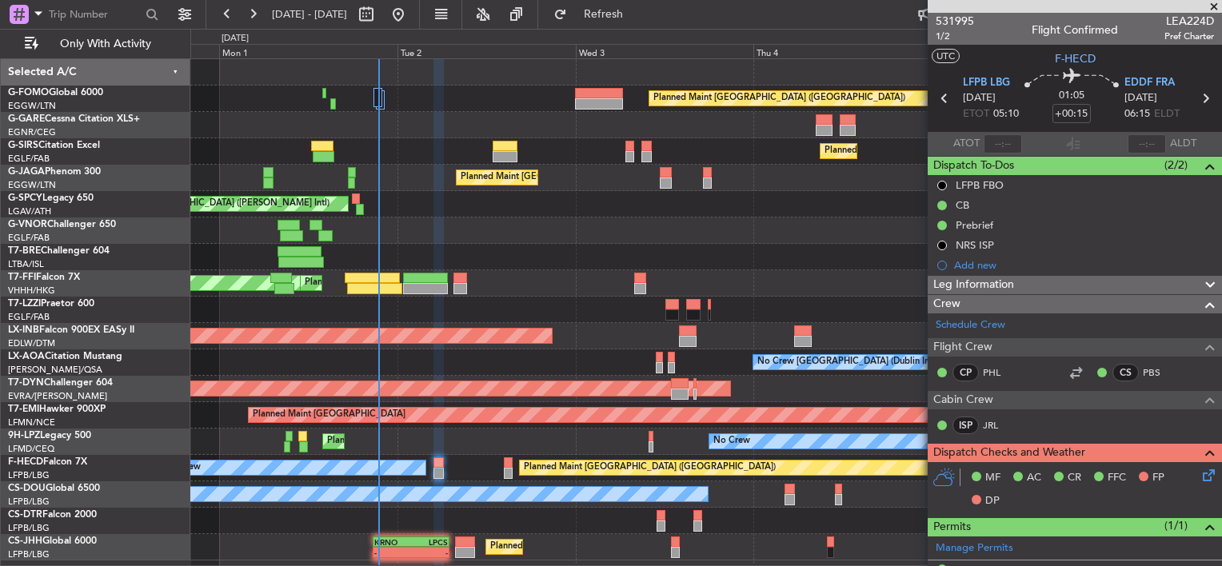
click at [1200, 477] on icon at bounding box center [1206, 472] width 13 height 13
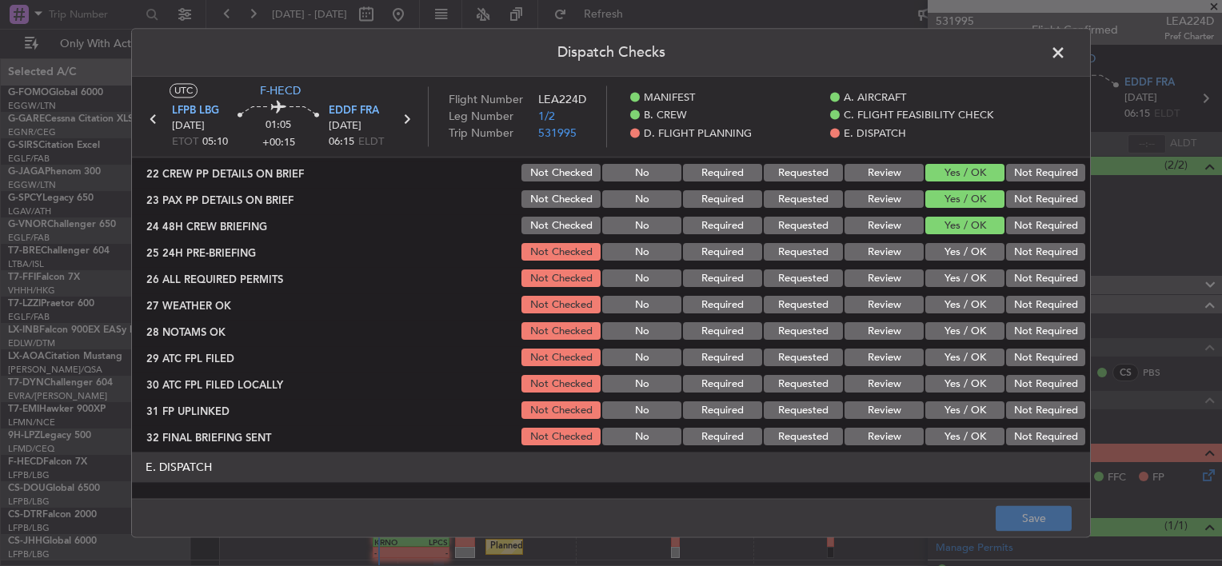
scroll to position [880, 0]
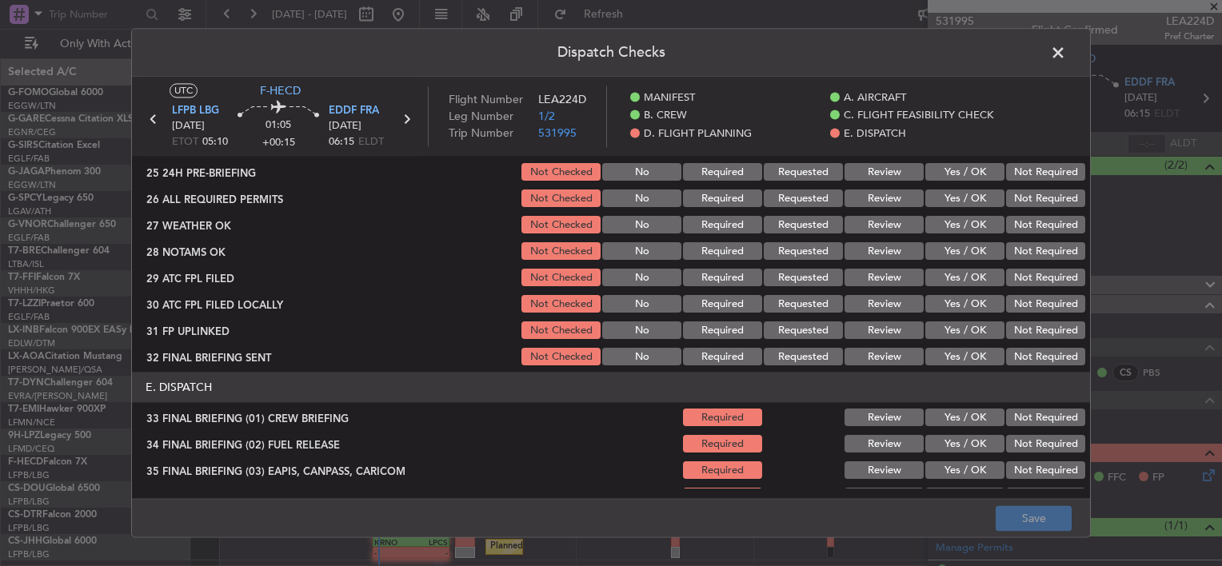
drag, startPoint x: 878, startPoint y: 226, endPoint x: 877, endPoint y: 235, distance: 9.6
click at [877, 226] on button "Review" at bounding box center [884, 226] width 79 height 18
click at [877, 244] on button "Review" at bounding box center [884, 252] width 79 height 18
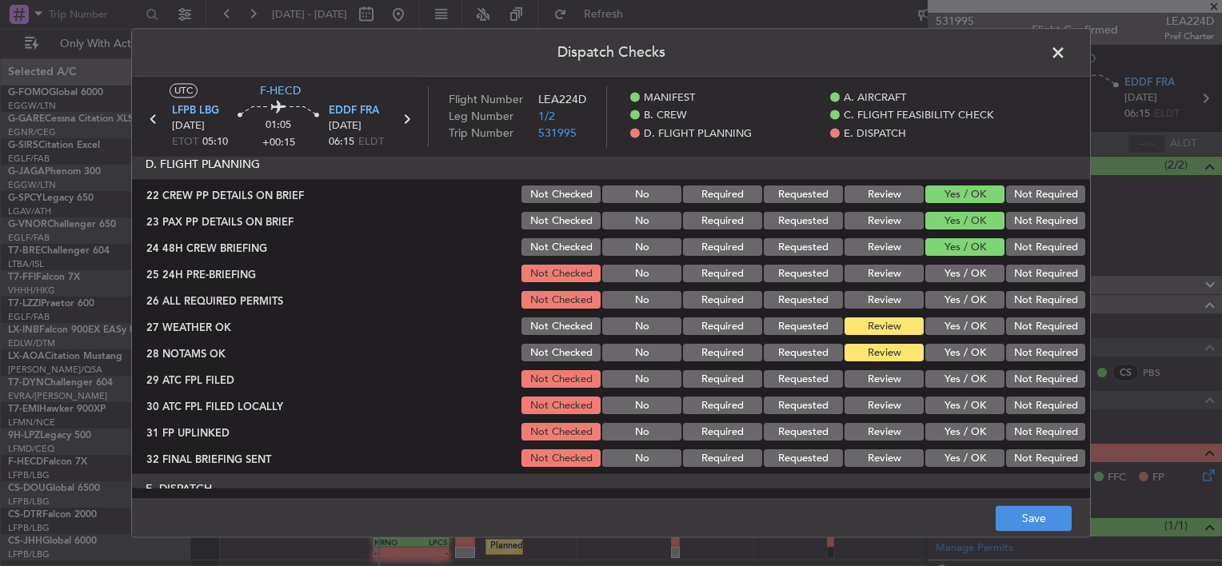
scroll to position [800, 0]
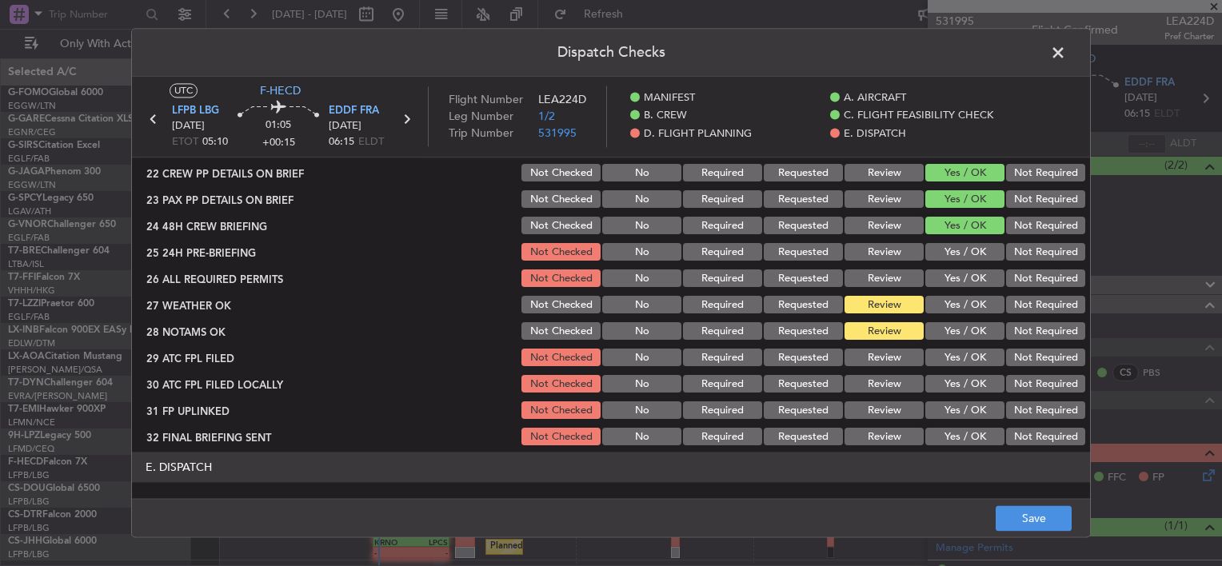
click at [952, 248] on button "Yes / OK" at bounding box center [964, 253] width 79 height 18
click at [957, 272] on button "Yes / OK" at bounding box center [964, 279] width 79 height 18
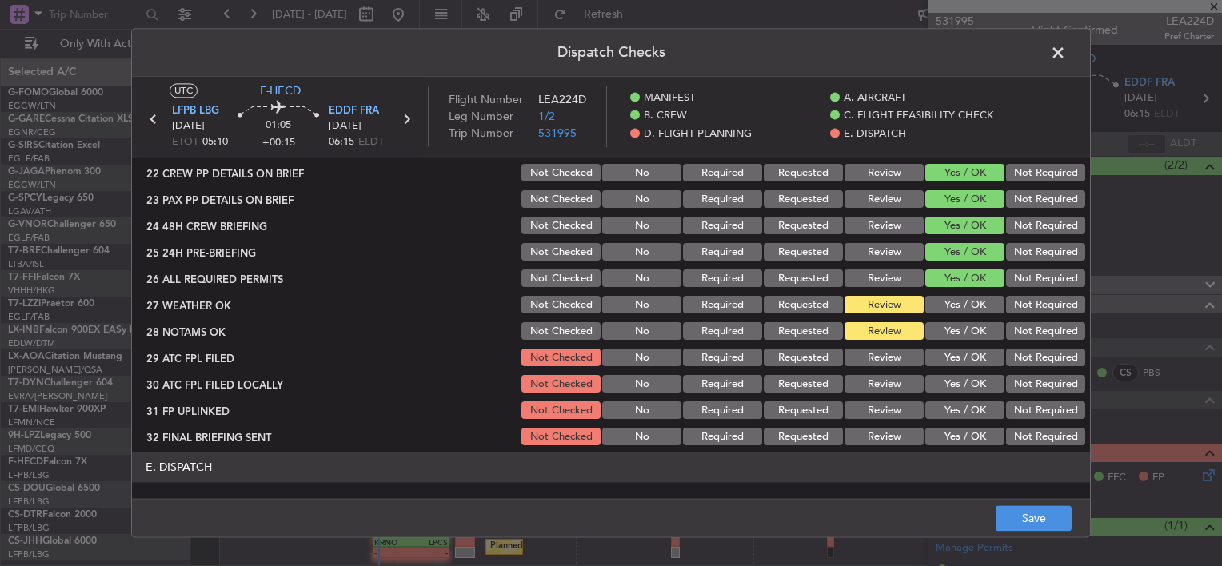
click at [969, 354] on button "Yes / OK" at bounding box center [964, 359] width 79 height 18
click at [969, 380] on button "Yes / OK" at bounding box center [964, 385] width 79 height 18
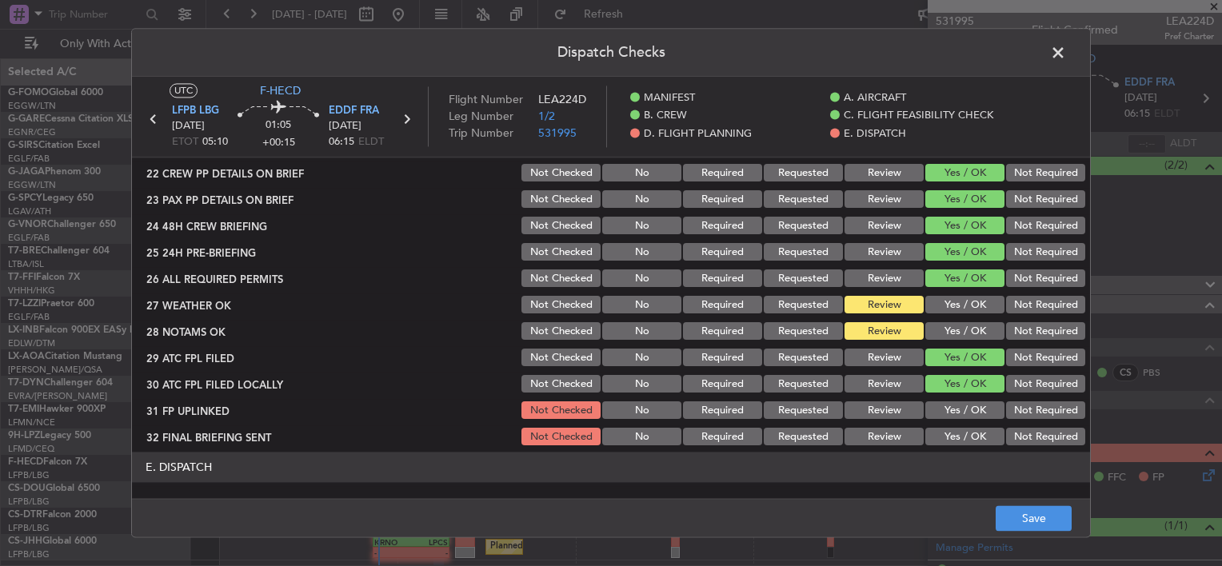
click at [972, 418] on button "Yes / OK" at bounding box center [964, 411] width 79 height 18
click at [971, 438] on button "Yes / OK" at bounding box center [964, 438] width 79 height 18
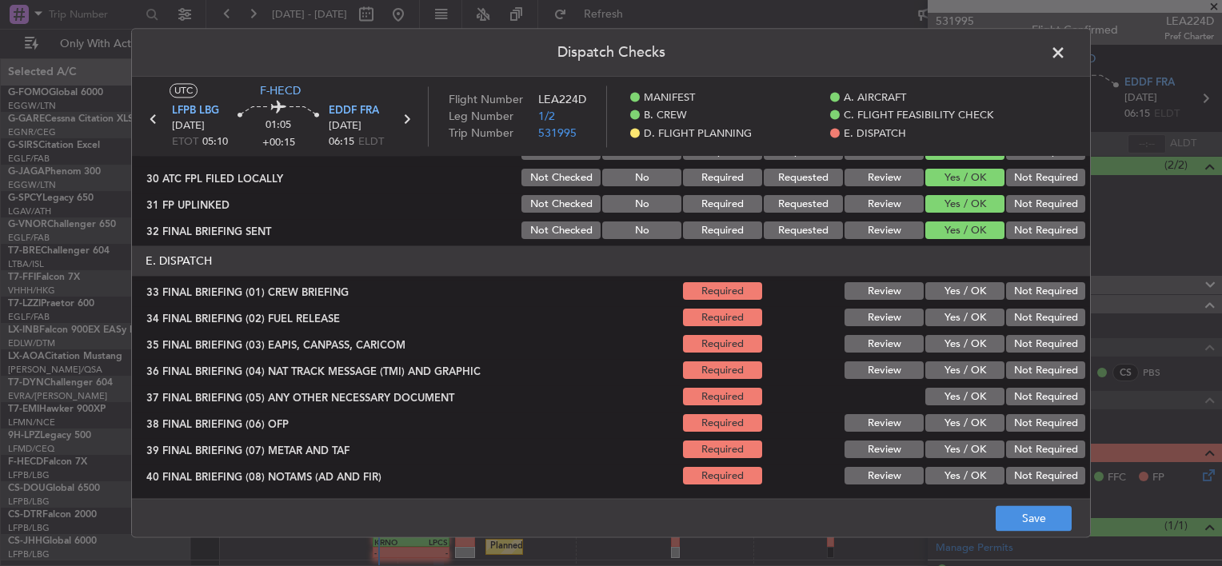
scroll to position [1033, 0]
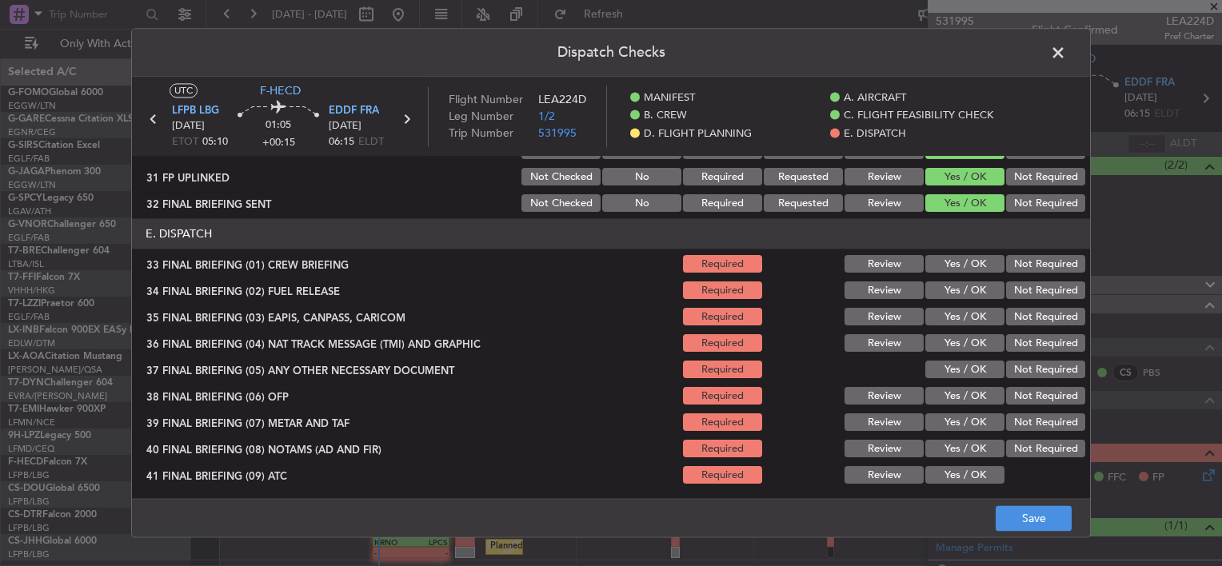
click at [968, 268] on button "Yes / OK" at bounding box center [964, 265] width 79 height 18
click at [972, 288] on button "Yes / OK" at bounding box center [964, 291] width 79 height 18
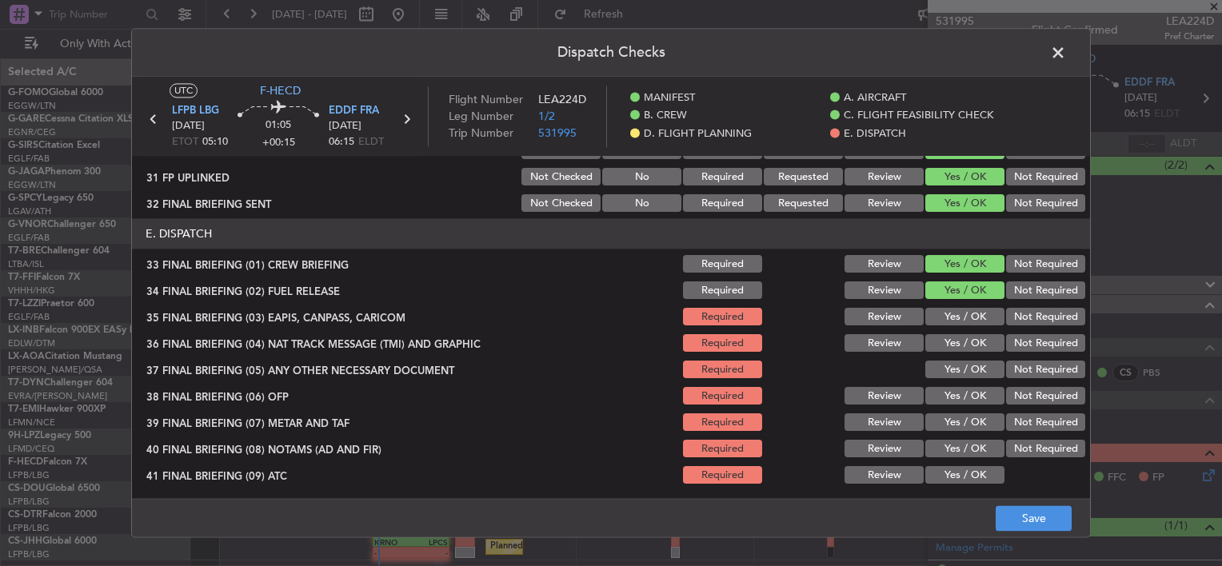
click at [1018, 320] on button "Not Required" at bounding box center [1045, 318] width 79 height 18
click at [1019, 333] on div "Not Required" at bounding box center [1044, 344] width 81 height 22
click at [1021, 346] on button "Not Required" at bounding box center [1045, 344] width 79 height 18
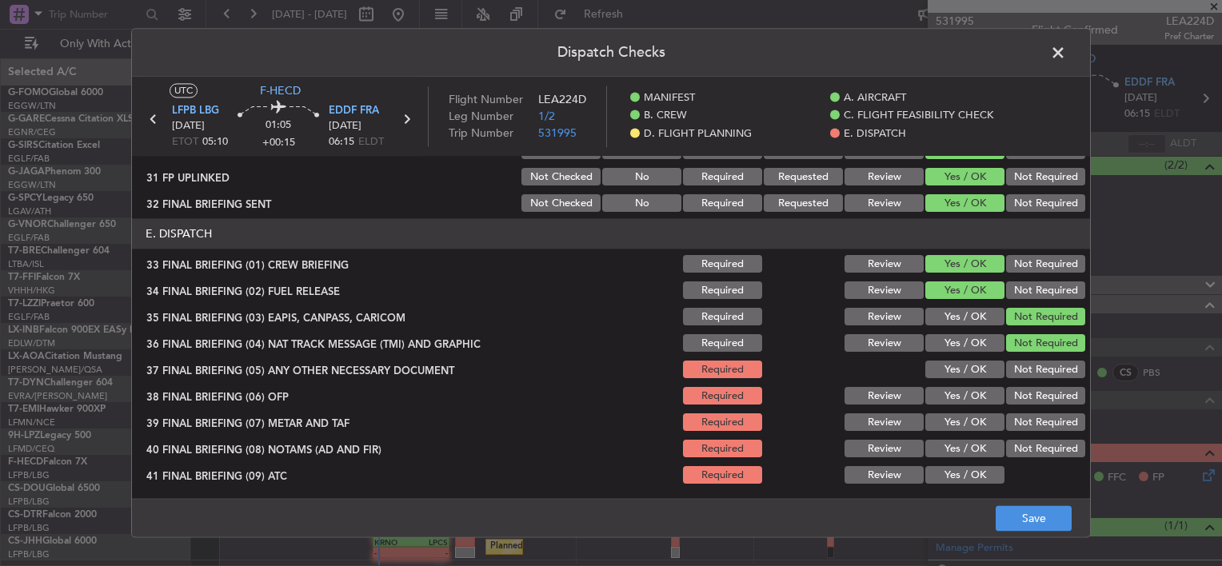
click at [963, 364] on button "Yes / OK" at bounding box center [964, 371] width 79 height 18
drag, startPoint x: 963, startPoint y: 390, endPoint x: 965, endPoint y: 416, distance: 25.6
click at [963, 394] on button "Yes / OK" at bounding box center [964, 397] width 79 height 18
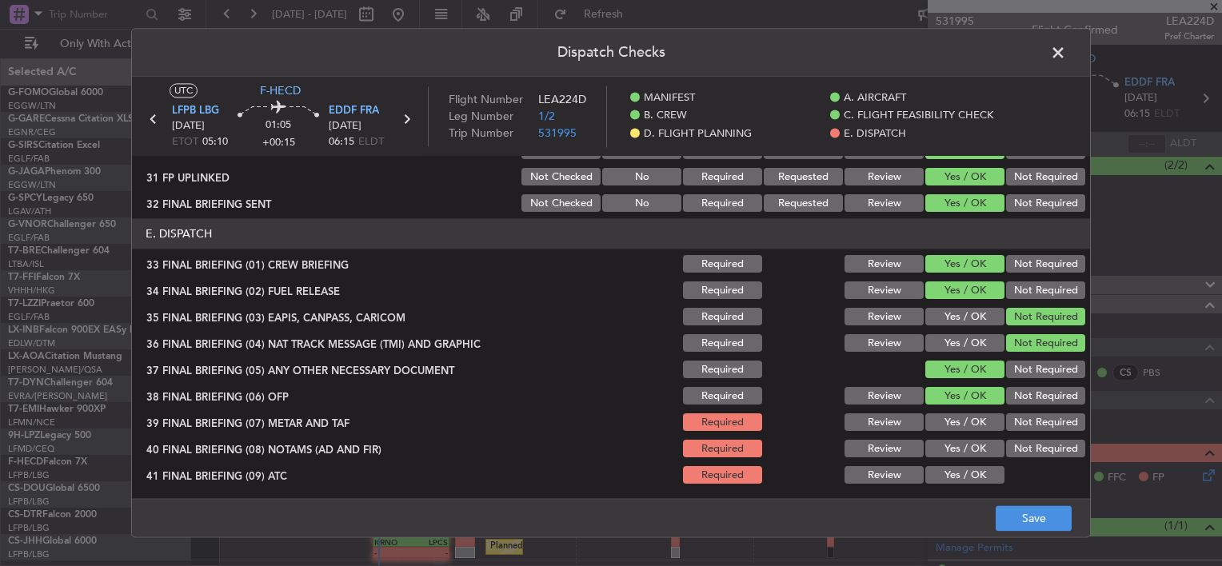
click at [965, 416] on button "Yes / OK" at bounding box center [964, 423] width 79 height 18
drag, startPoint x: 968, startPoint y: 430, endPoint x: 972, endPoint y: 453, distance: 23.5
click at [969, 436] on section "E. DISPATCH 33 FINAL BRIEFING (01) CREW BRIEFING Required Review Yes / OK Not R…" at bounding box center [611, 392] width 958 height 347
click at [972, 453] on button "Yes / OK" at bounding box center [964, 450] width 79 height 18
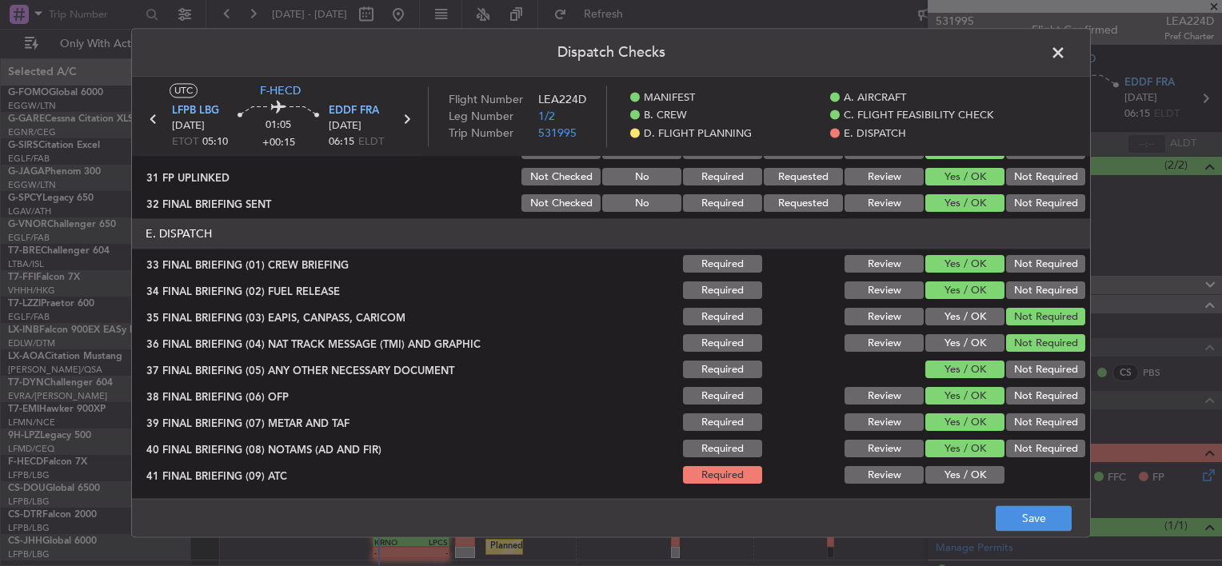
click at [973, 470] on button "Yes / OK" at bounding box center [964, 476] width 79 height 18
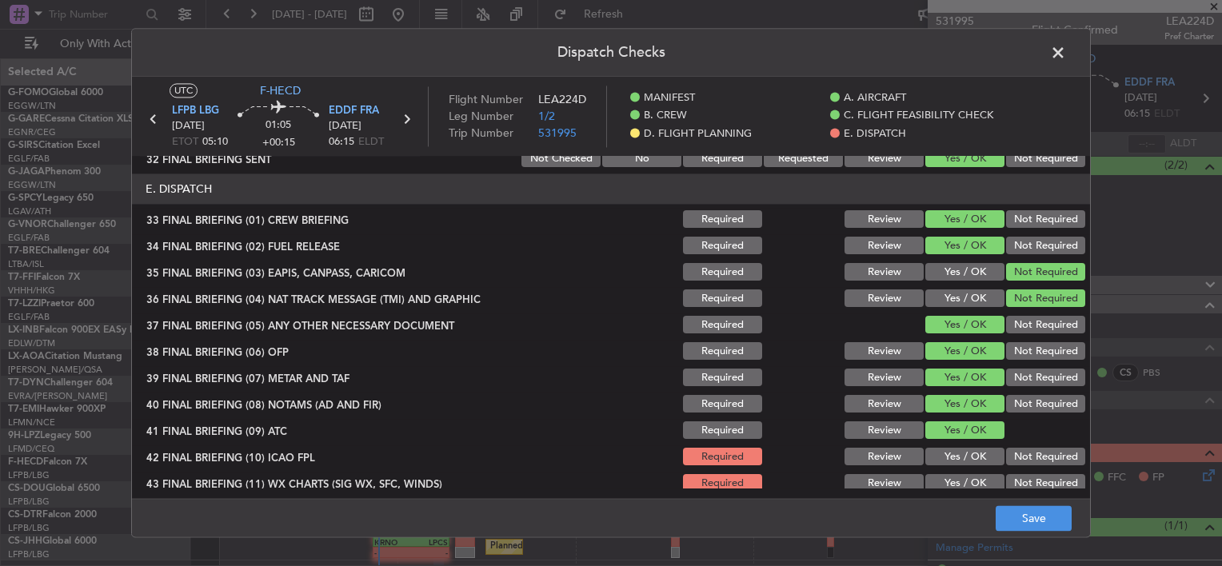
scroll to position [1113, 0]
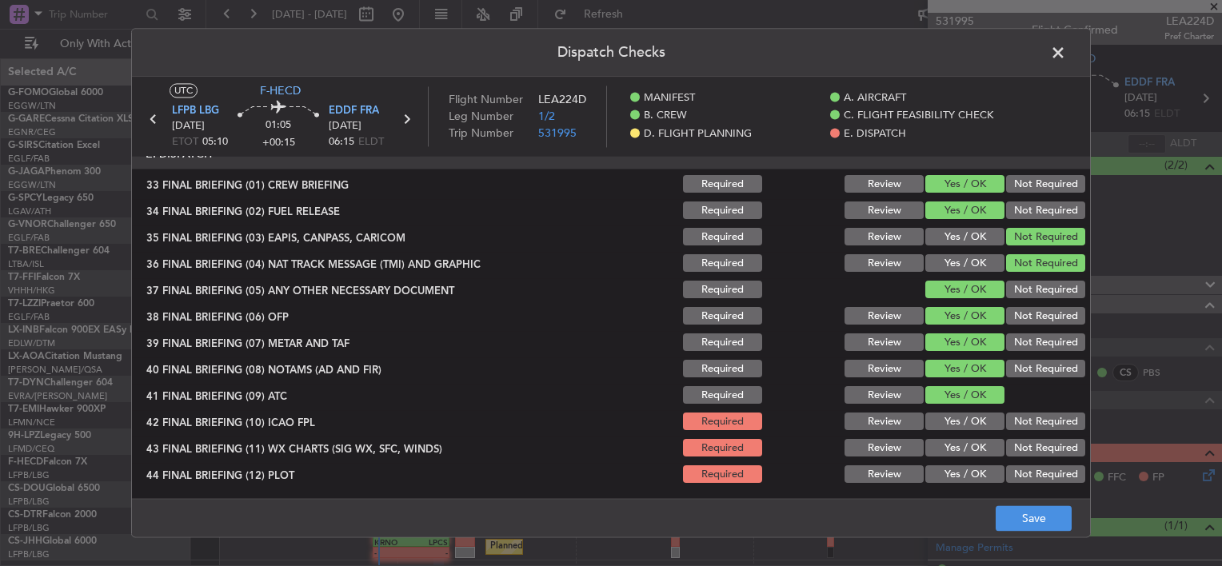
click at [962, 416] on button "Yes / OK" at bounding box center [964, 423] width 79 height 18
click at [969, 448] on button "Yes / OK" at bounding box center [964, 449] width 79 height 18
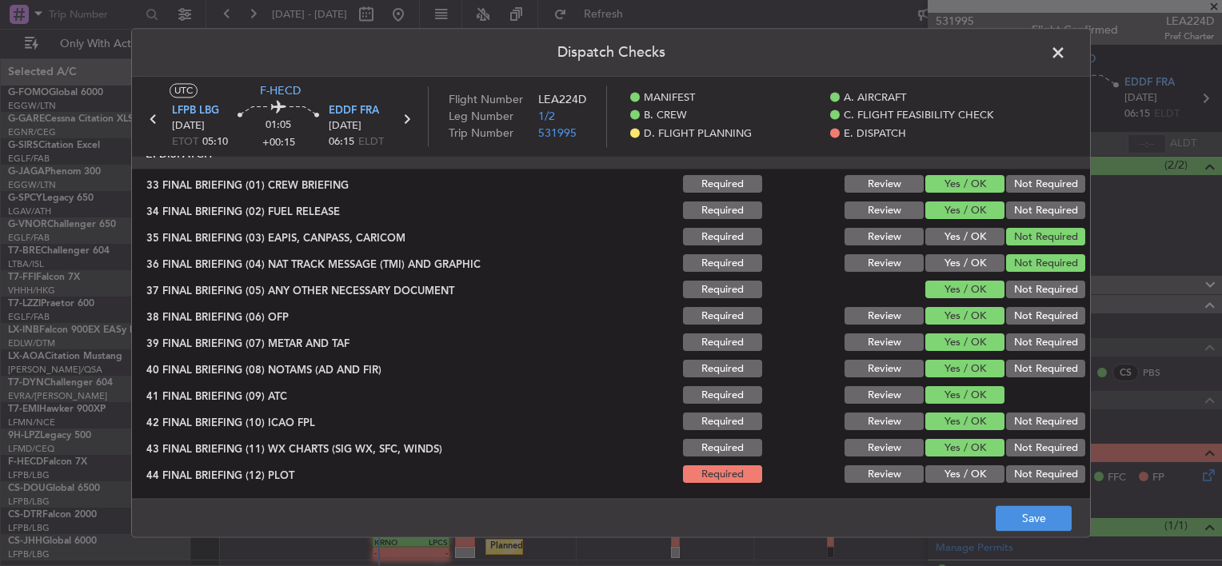
drag, startPoint x: 972, startPoint y: 466, endPoint x: 984, endPoint y: 477, distance: 15.9
click at [973, 467] on button "Yes / OK" at bounding box center [964, 475] width 79 height 18
click at [1003, 495] on main "UTC F-HECD LFPB LBG [DATE] ETOT 05:10 01:05 +00:15 EDDF FRA [DATE] 06:15 ELDT F…" at bounding box center [611, 291] width 958 height 428
drag, startPoint x: 1012, startPoint y: 502, endPoint x: 1021, endPoint y: 508, distance: 10.4
click at [1014, 505] on footer "Save" at bounding box center [611, 518] width 958 height 38
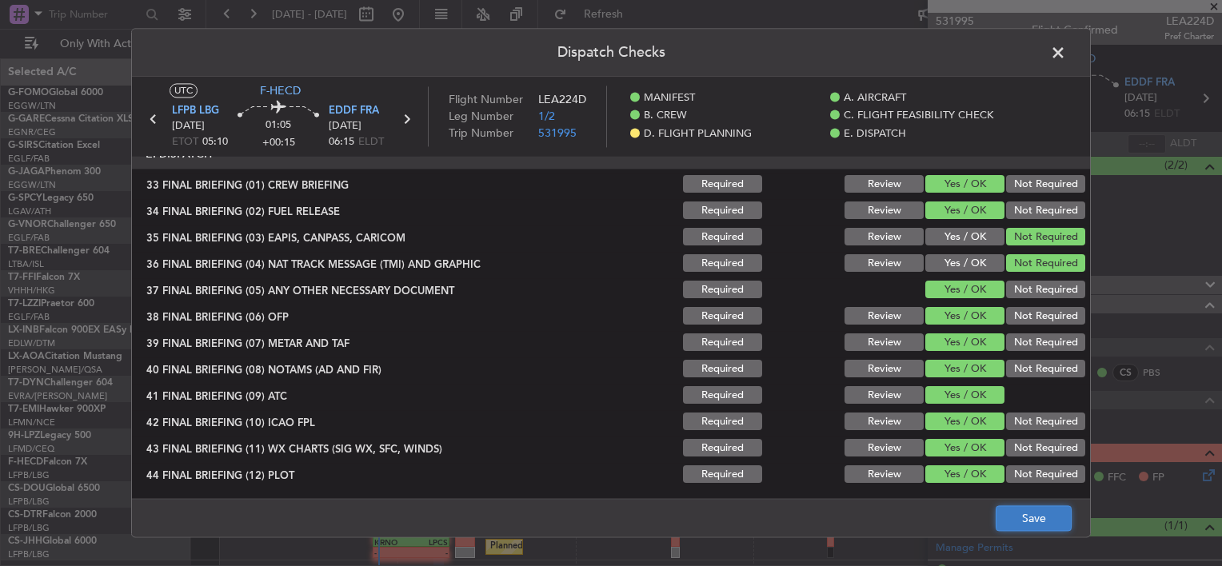
click at [1022, 510] on button "Save" at bounding box center [1034, 519] width 76 height 26
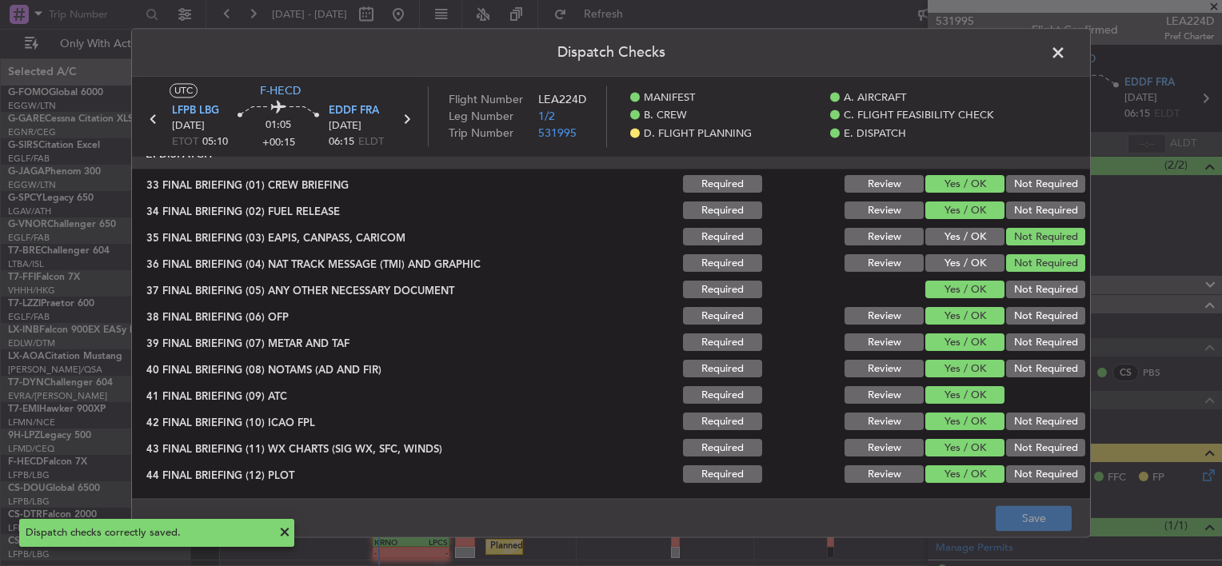
click at [1066, 50] on span at bounding box center [1066, 57] width 0 height 32
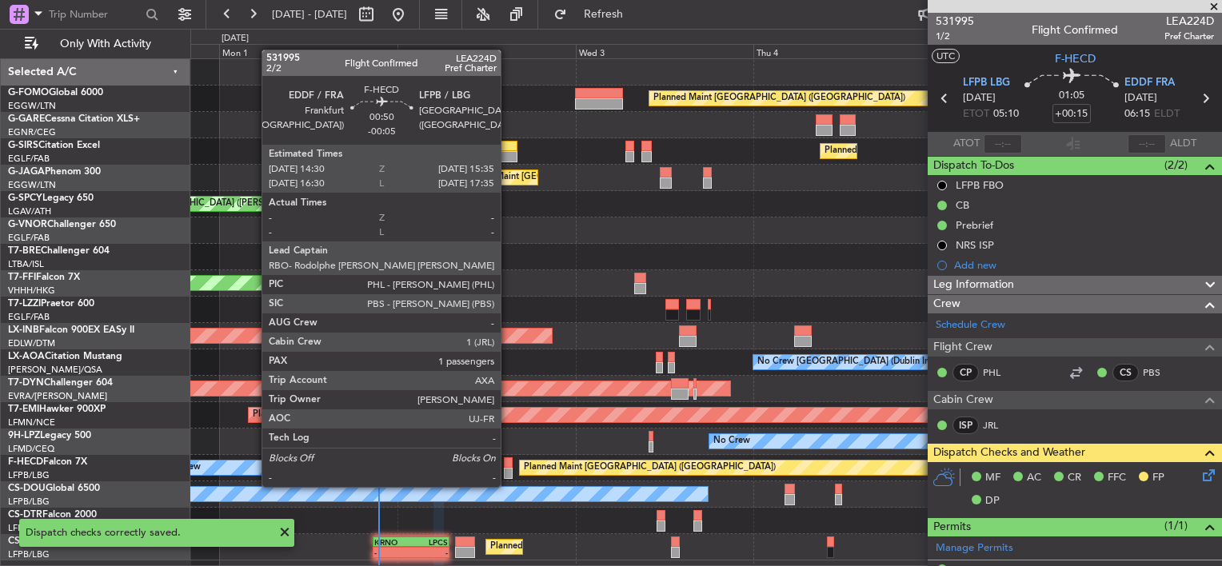
click at [508, 470] on div at bounding box center [508, 473] width 9 height 11
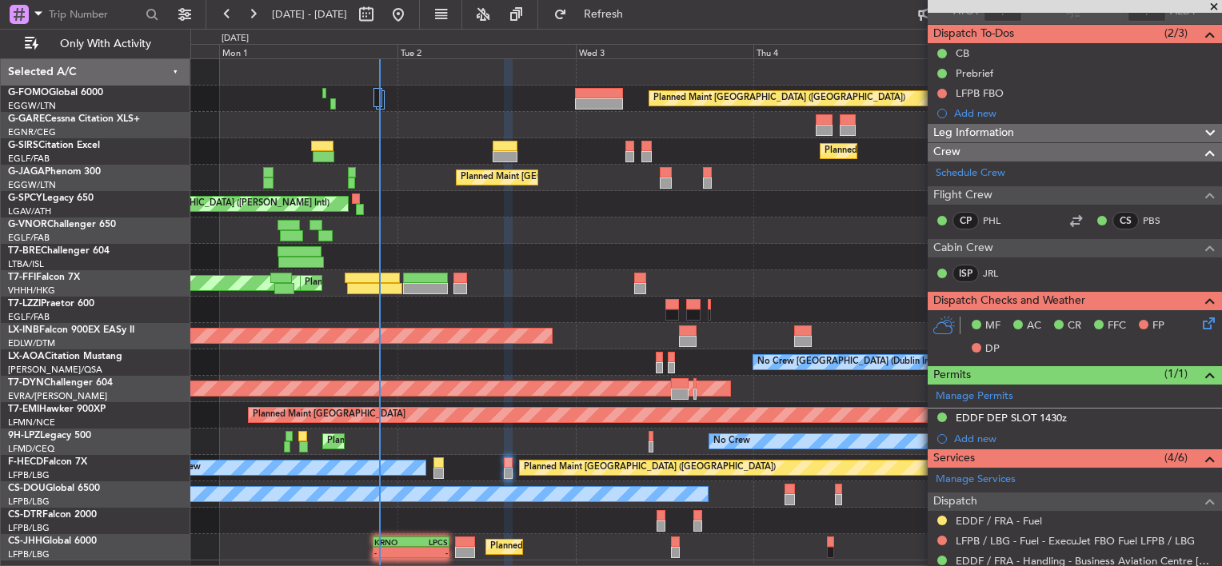
scroll to position [294, 0]
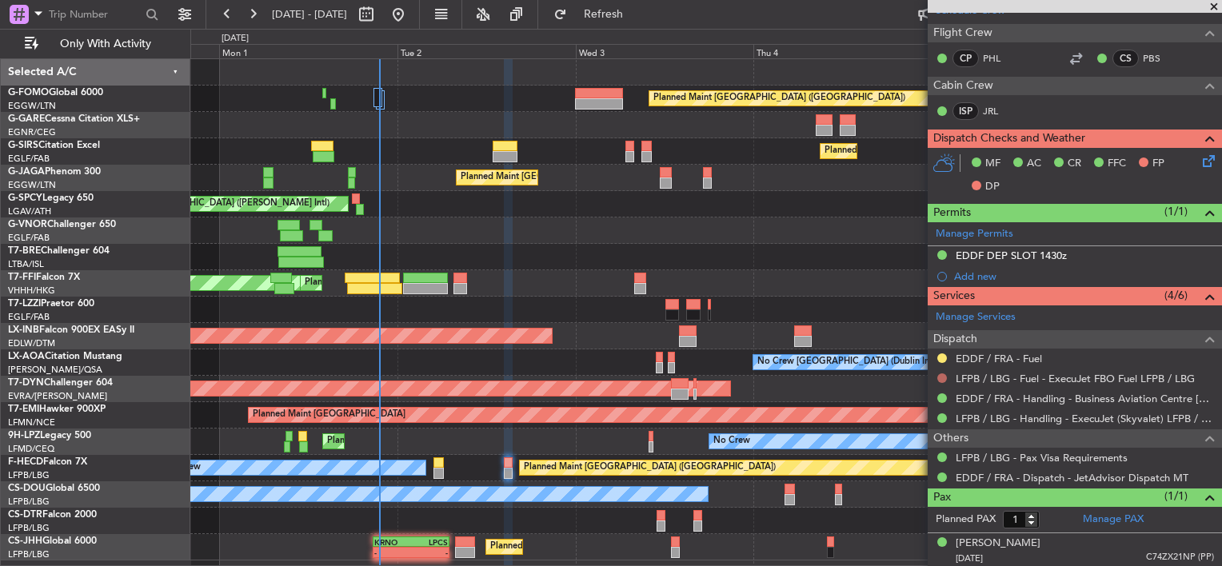
click at [941, 374] on button at bounding box center [942, 379] width 10 height 10
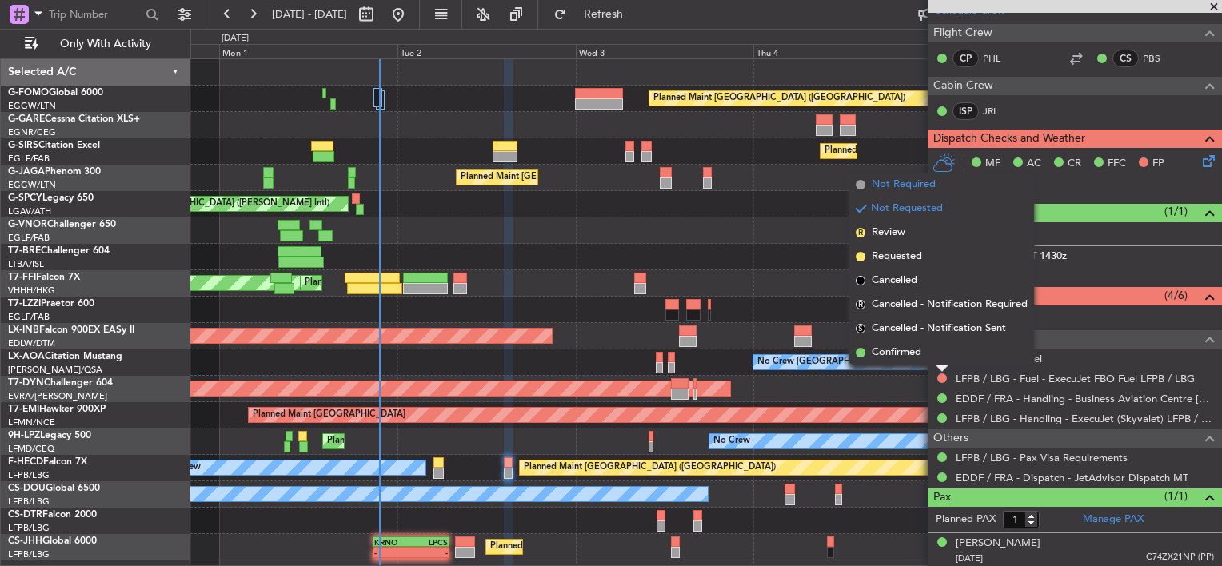
click at [905, 181] on span "Not Required" at bounding box center [904, 185] width 64 height 16
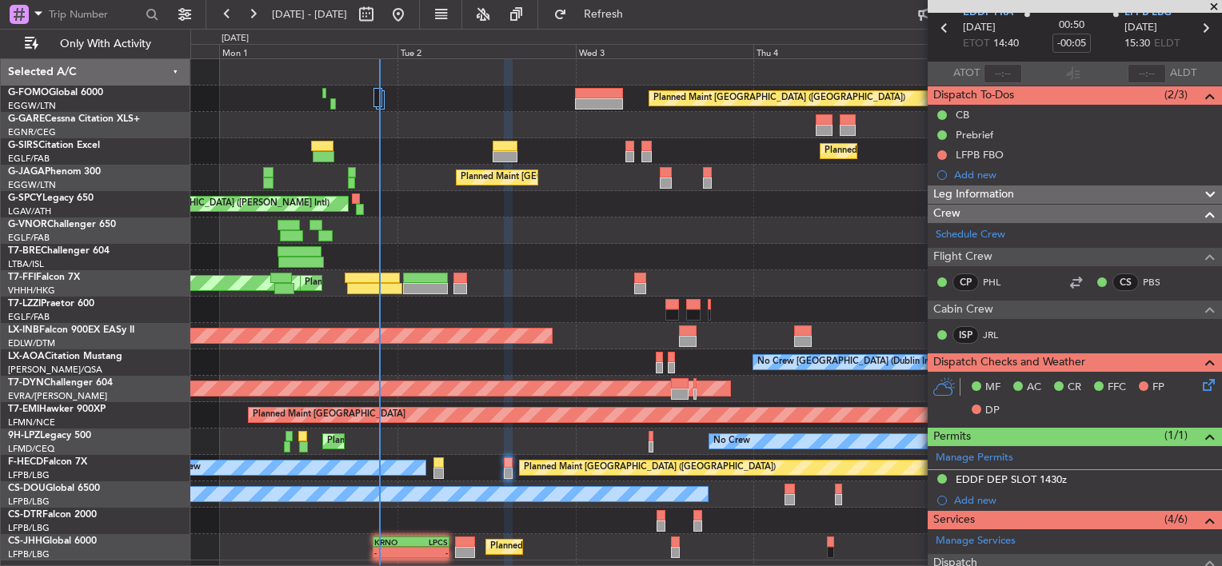
scroll to position [0, 0]
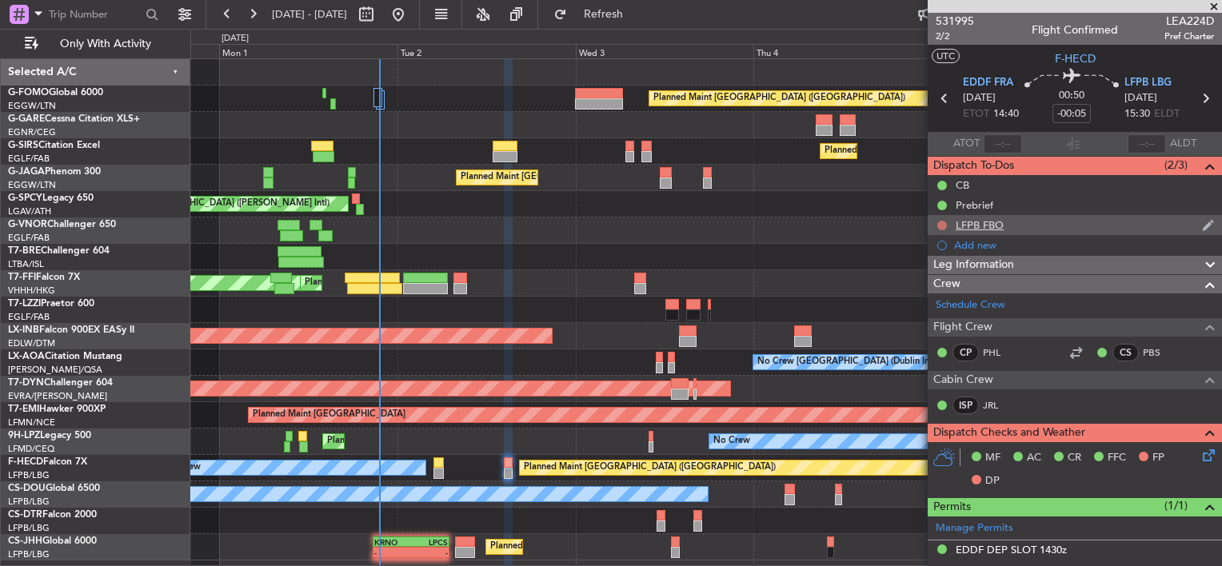
click at [941, 225] on button at bounding box center [942, 226] width 10 height 10
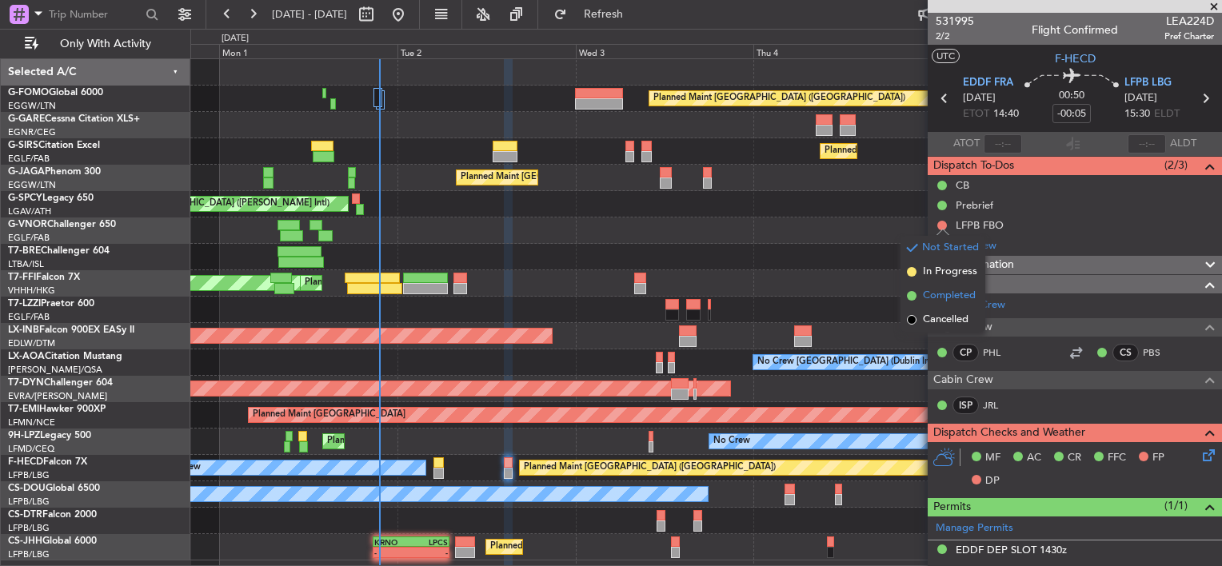
click at [937, 294] on span "Completed" at bounding box center [949, 296] width 53 height 16
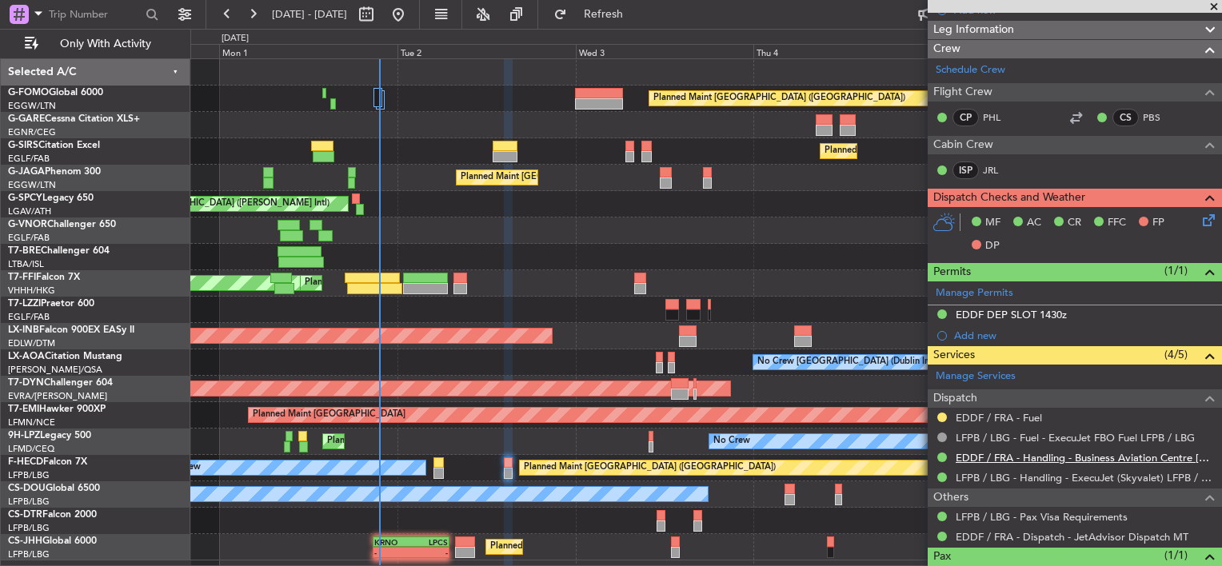
scroll to position [240, 0]
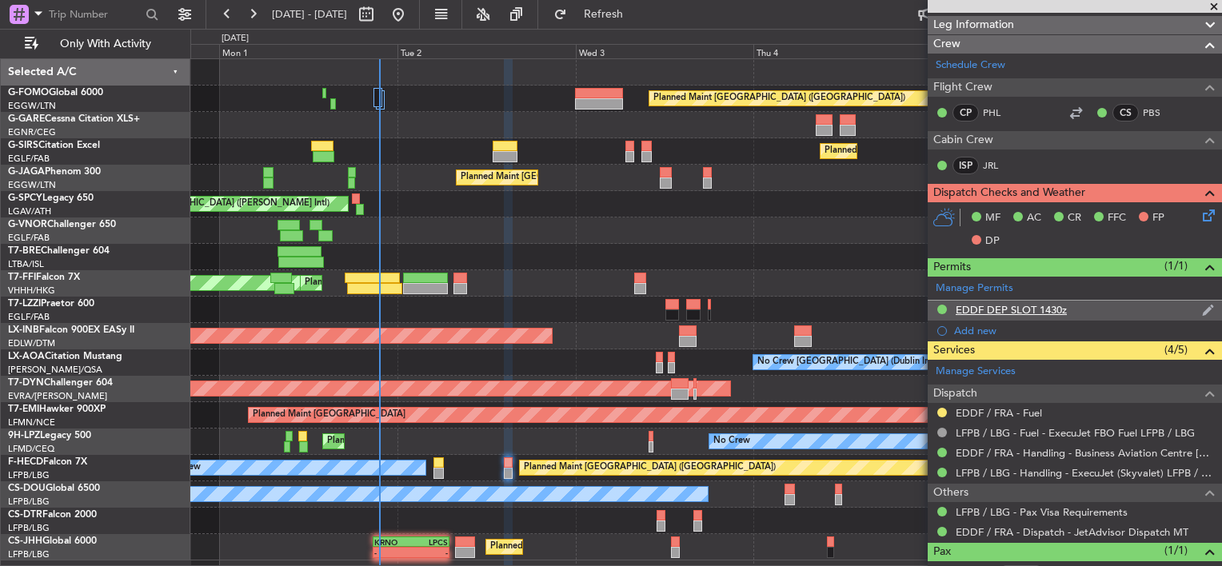
click at [1043, 310] on div "EDDF DEP SLOT 1430z" at bounding box center [1011, 310] width 111 height 14
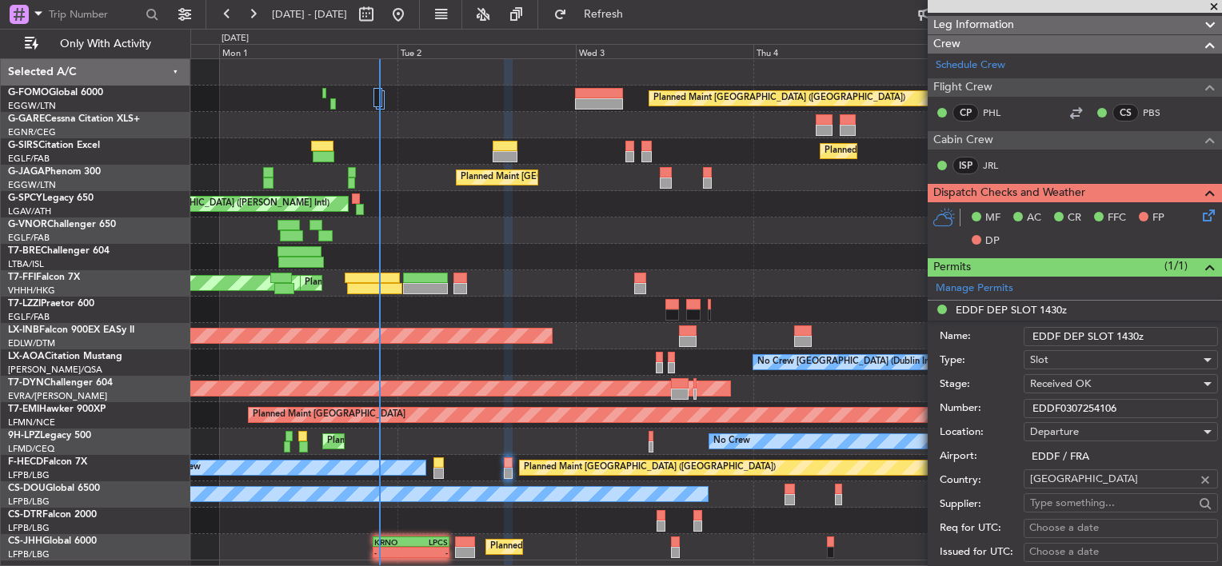
click at [1081, 403] on input "EDDF0307254106" at bounding box center [1121, 408] width 194 height 19
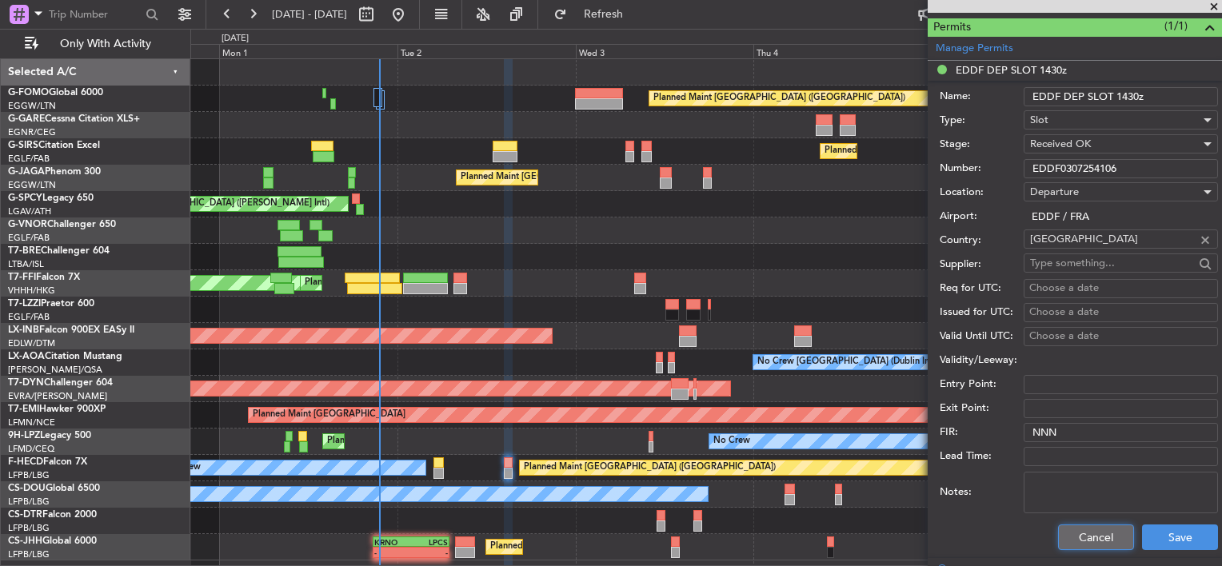
click at [1094, 544] on button "Cancel" at bounding box center [1096, 538] width 76 height 26
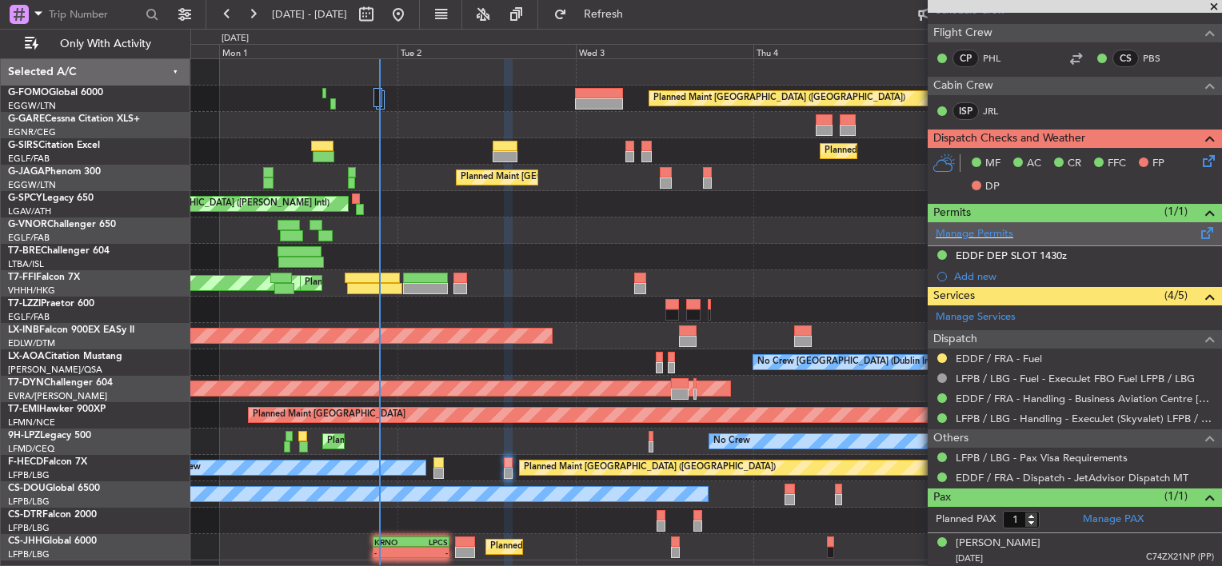
scroll to position [0, 0]
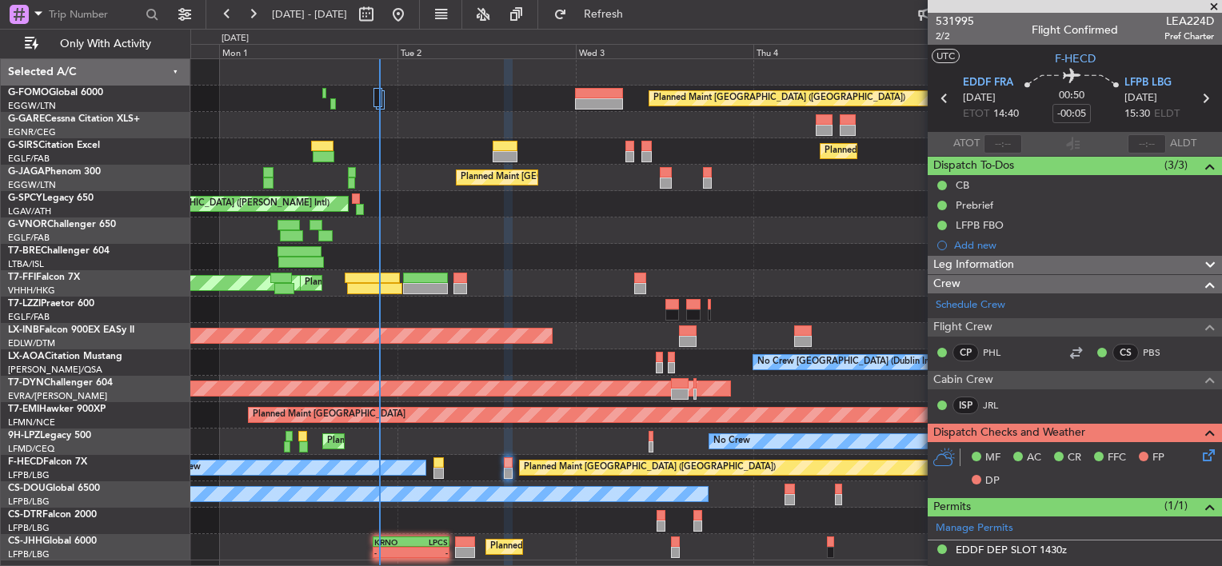
click at [1048, 258] on div "Leg Information" at bounding box center [1075, 265] width 294 height 18
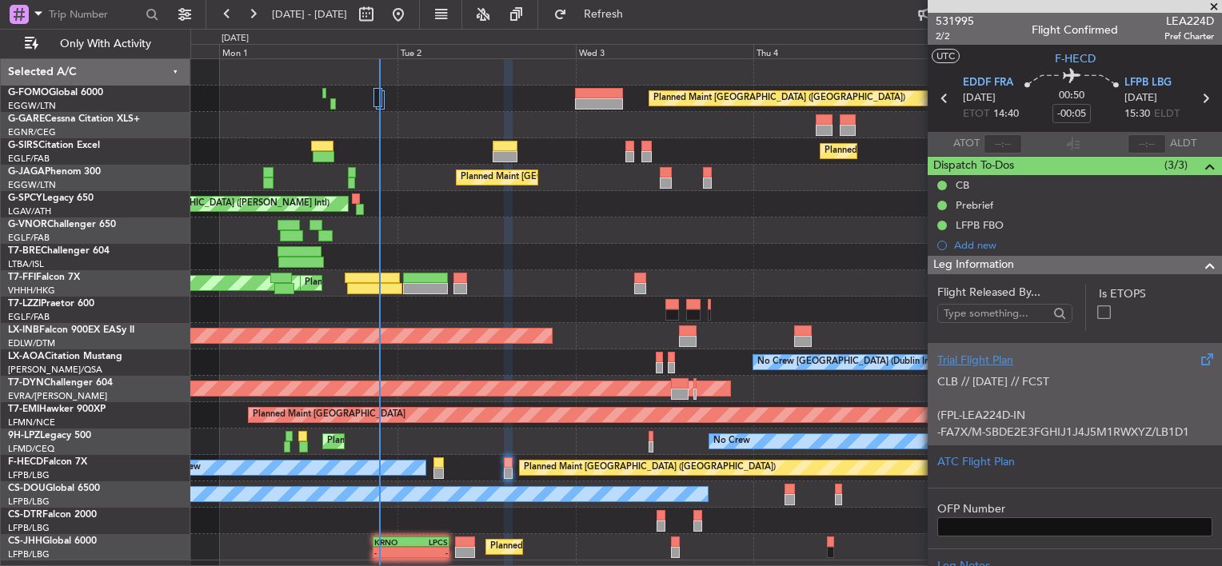
click at [985, 358] on div "Trial Flight Plan" at bounding box center [1074, 360] width 275 height 17
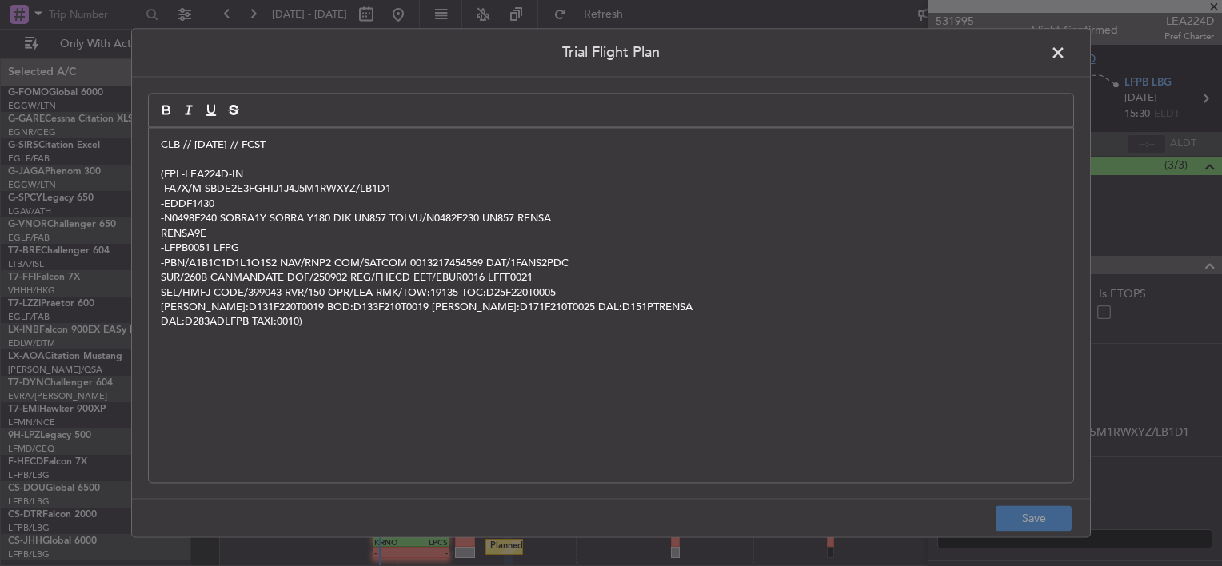
click at [1066, 51] on span at bounding box center [1066, 57] width 0 height 32
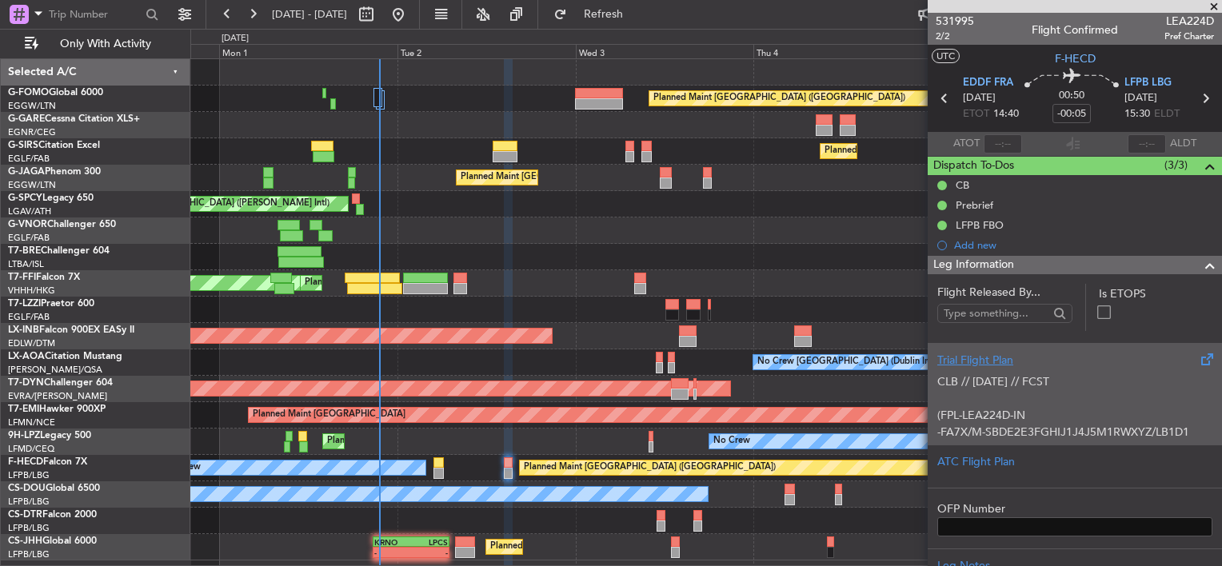
scroll to position [261, 0]
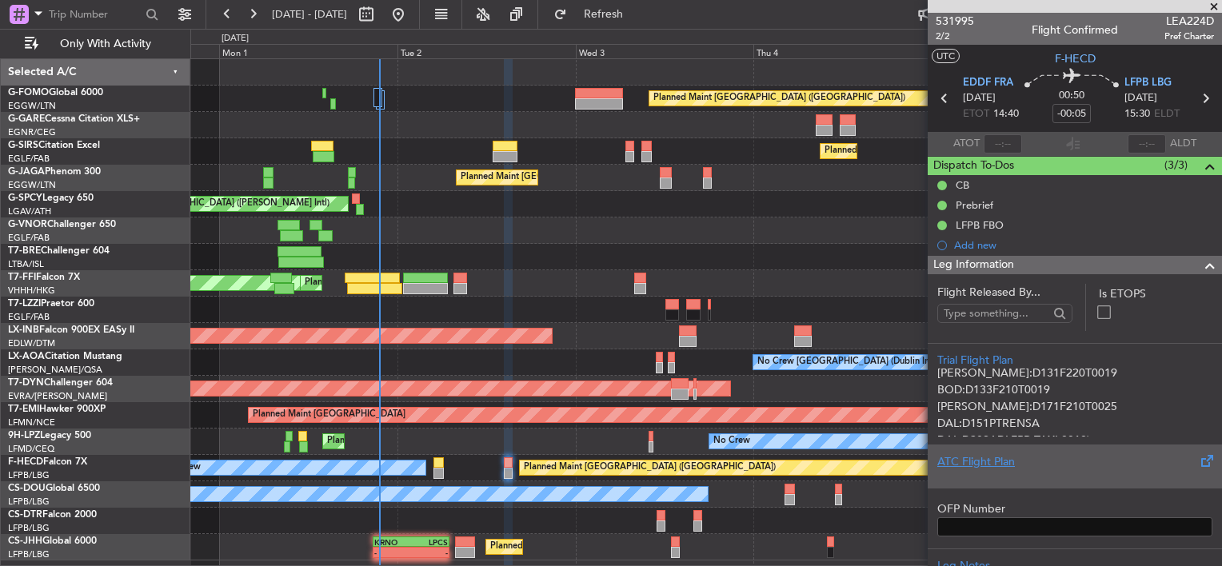
click at [981, 470] on div at bounding box center [1074, 475] width 275 height 10
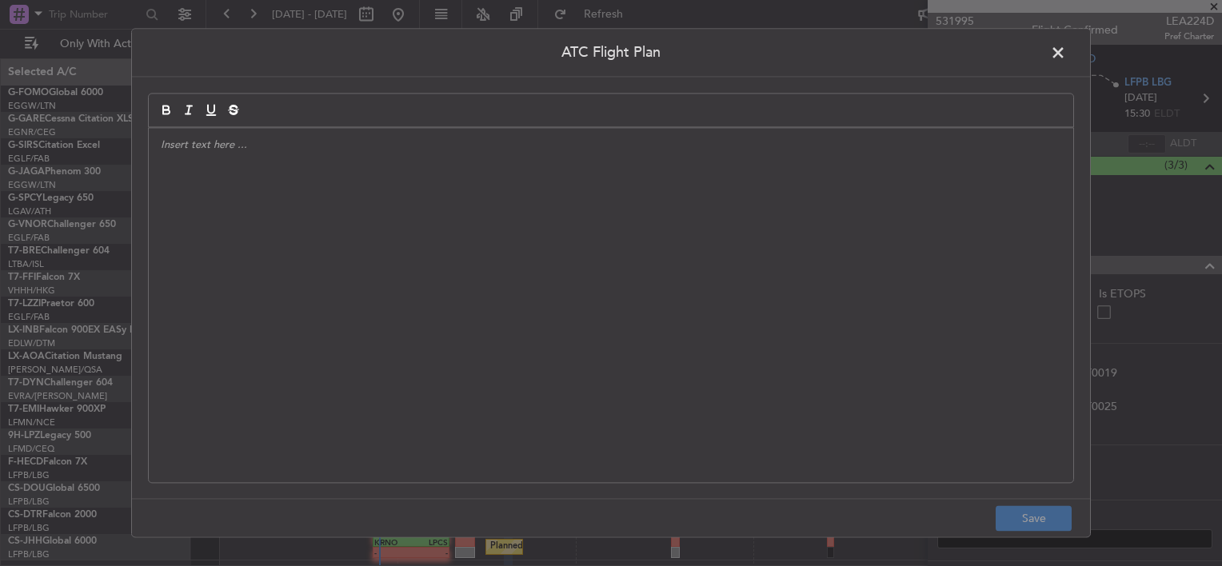
click at [456, 262] on div at bounding box center [611, 305] width 925 height 354
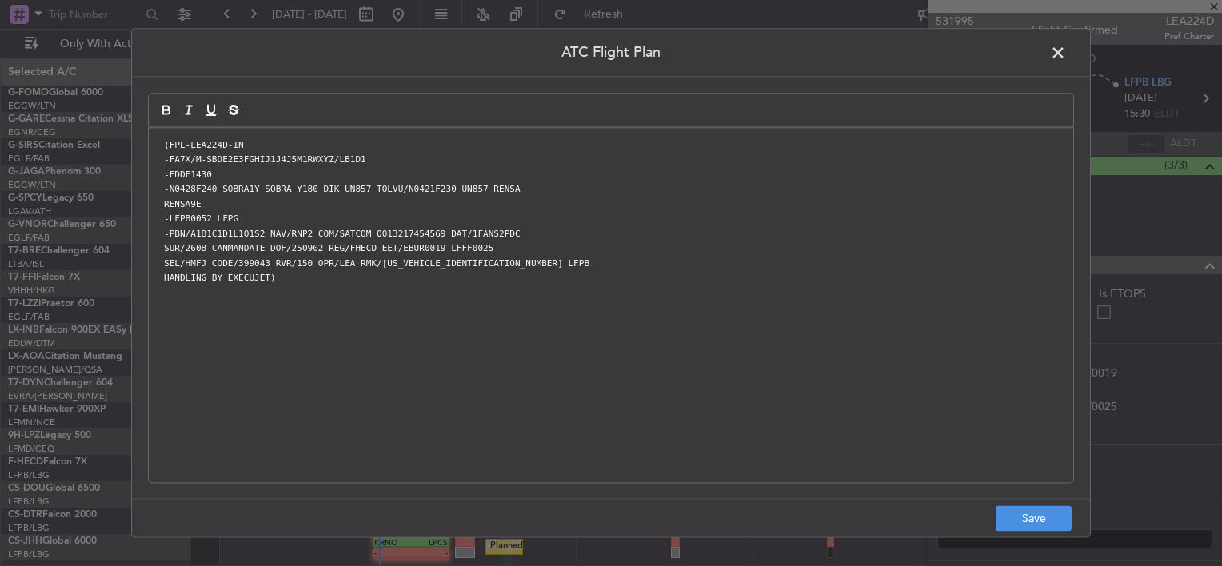
scroll to position [0, 0]
drag, startPoint x: 1037, startPoint y: 523, endPoint x: 1091, endPoint y: 446, distance: 94.7
click at [1037, 522] on button "Save" at bounding box center [1034, 519] width 76 height 26
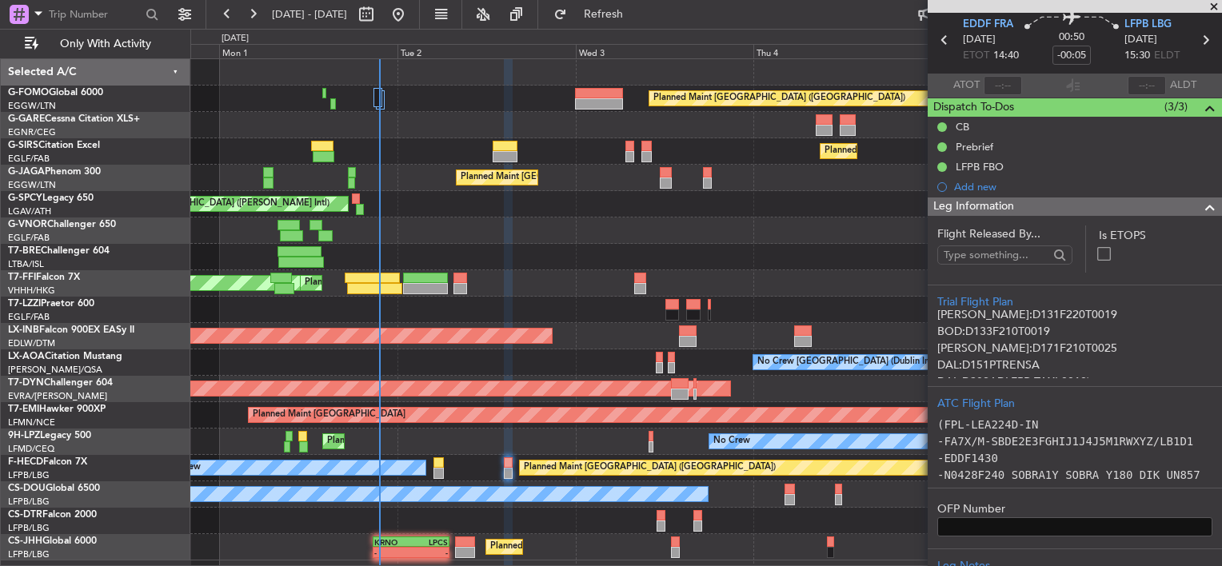
scroll to position [240, 0]
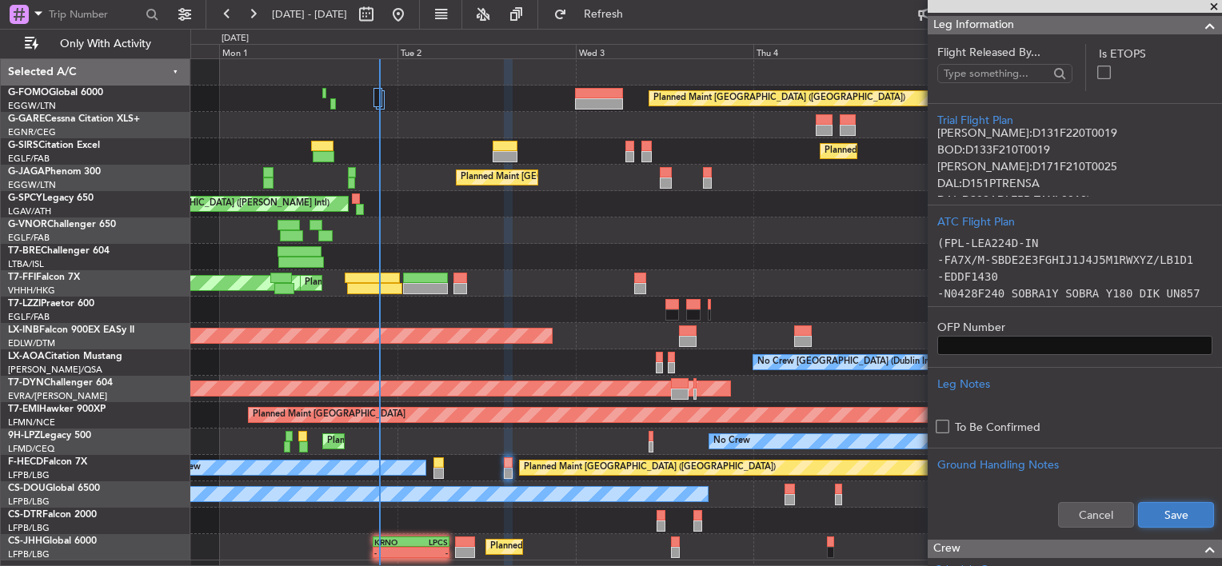
click at [1168, 503] on button "Save" at bounding box center [1176, 515] width 76 height 26
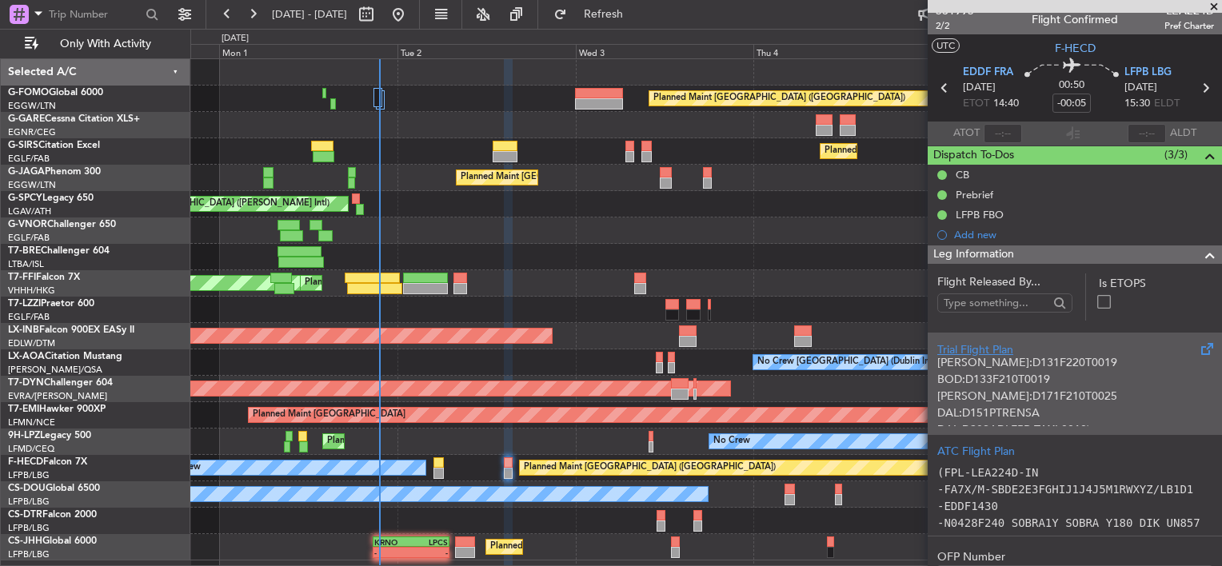
scroll to position [0, 0]
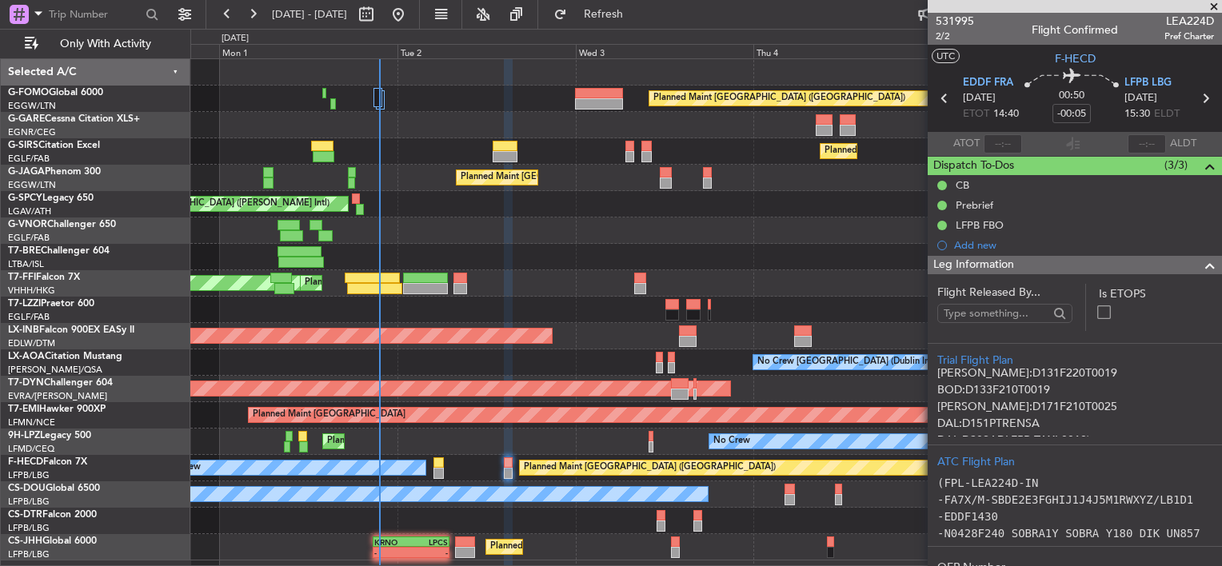
click at [1188, 269] on div at bounding box center [1204, 265] width 32 height 19
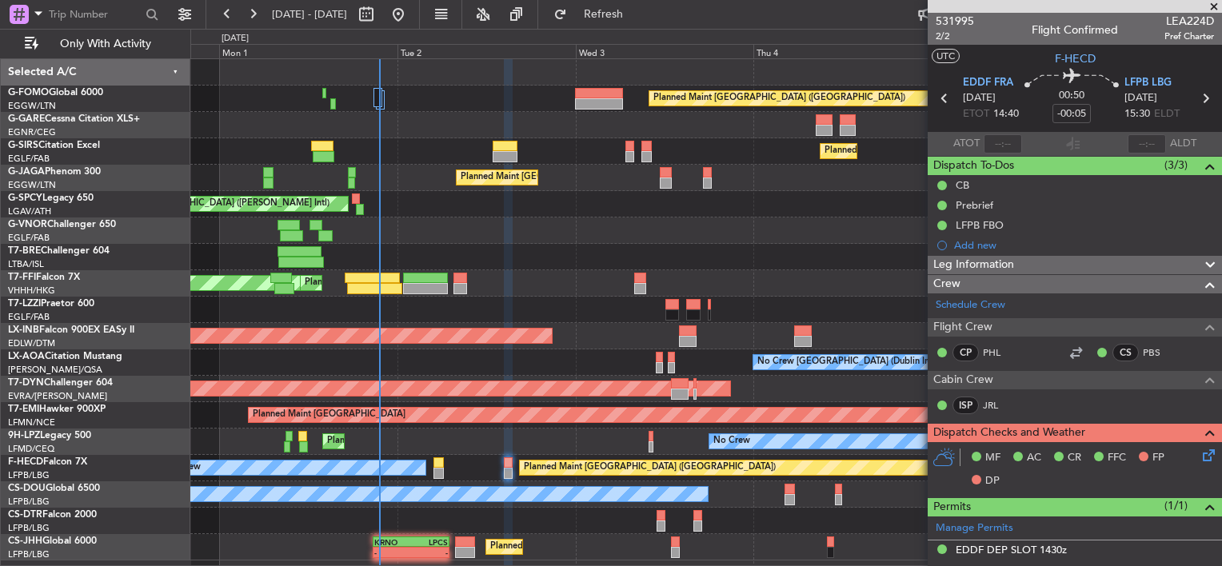
click at [1188, 270] on div at bounding box center [1204, 265] width 32 height 19
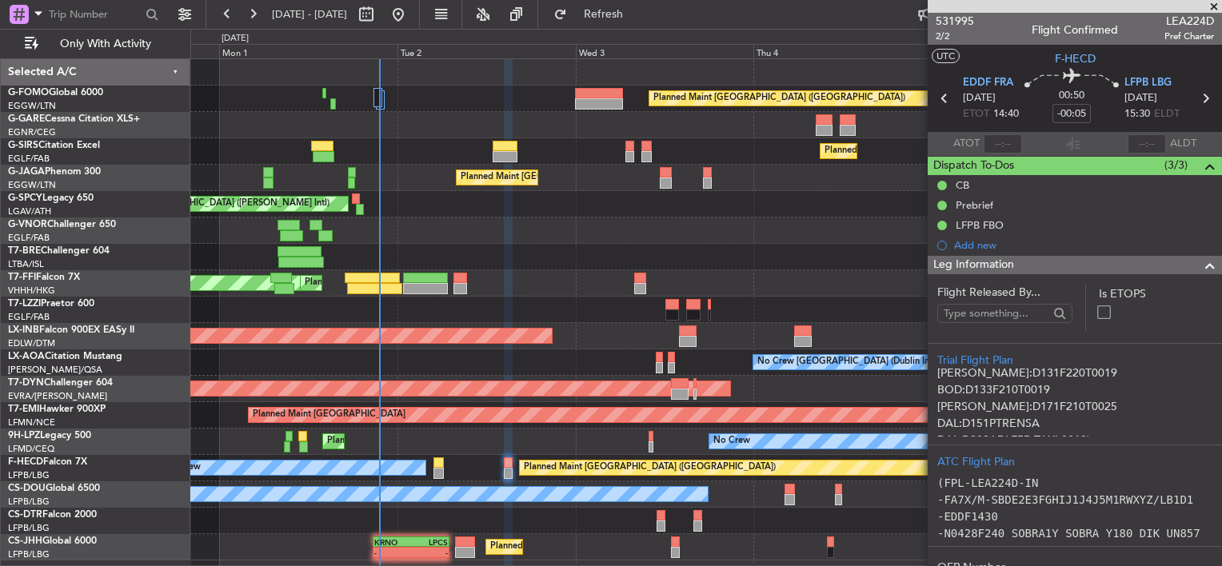
click at [1188, 270] on div at bounding box center [1204, 265] width 32 height 19
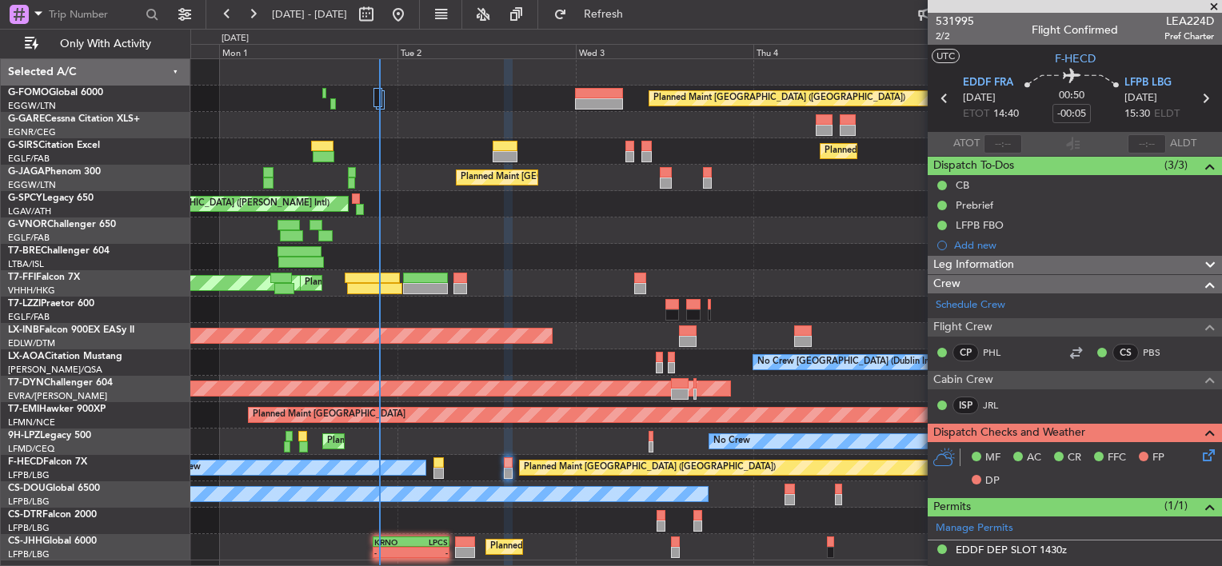
click at [1078, 109] on mat-tooltip-component "Flight Time" at bounding box center [1068, 125] width 74 height 42
click at [1072, 112] on mat-tooltip-component "Flight Time" at bounding box center [1068, 125] width 74 height 42
click at [1059, 109] on input "-00:05" at bounding box center [1072, 113] width 38 height 19
type input "-00:00"
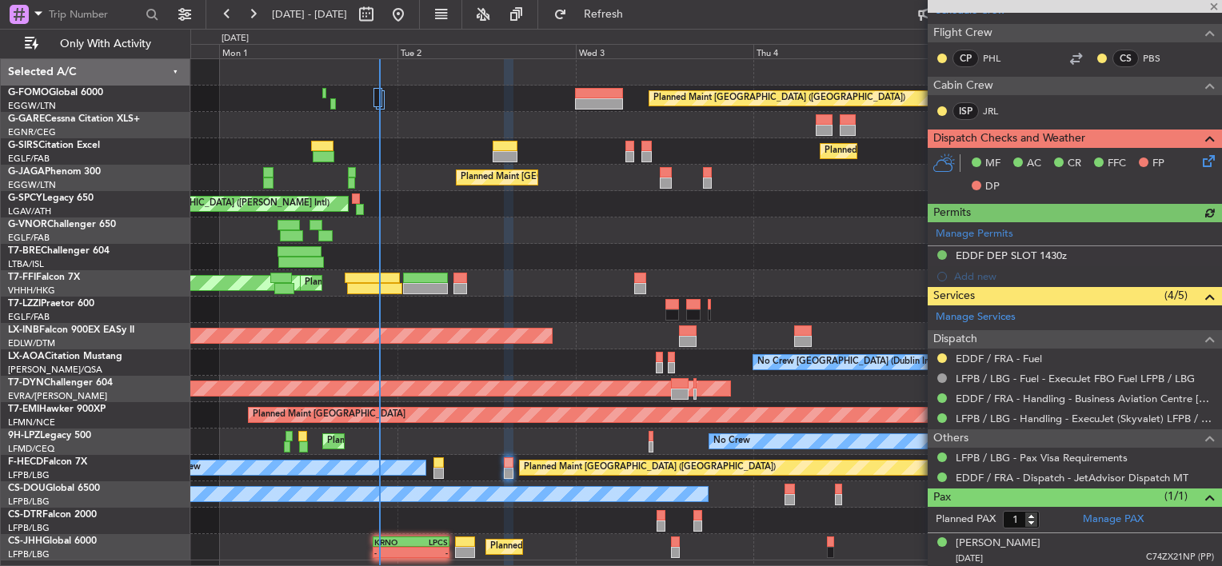
scroll to position [54, 0]
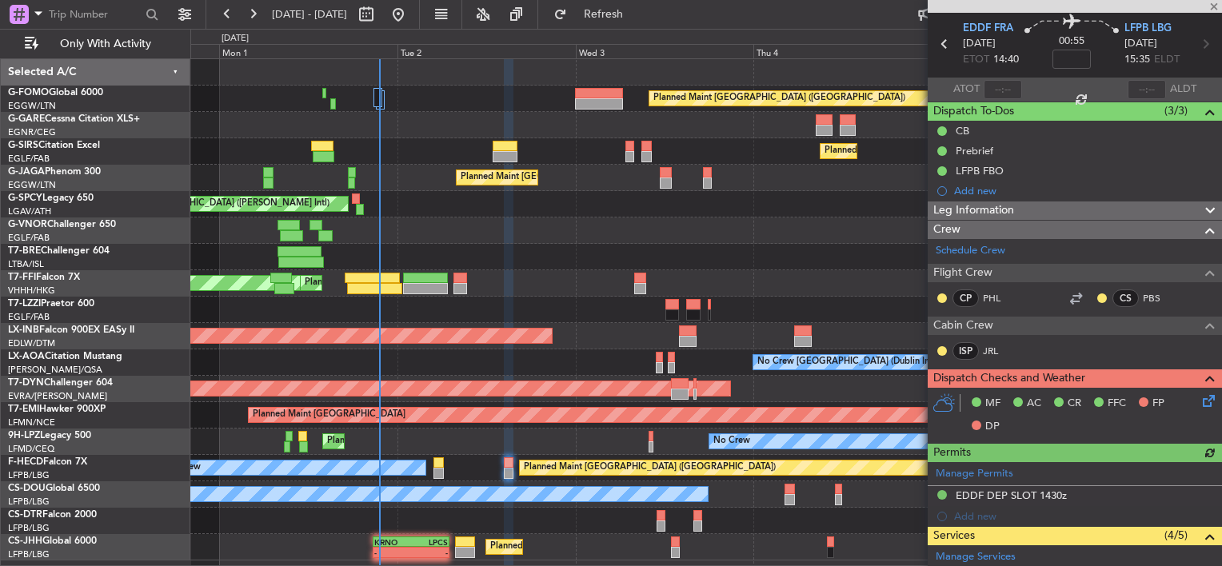
click at [1200, 404] on icon at bounding box center [1206, 398] width 13 height 13
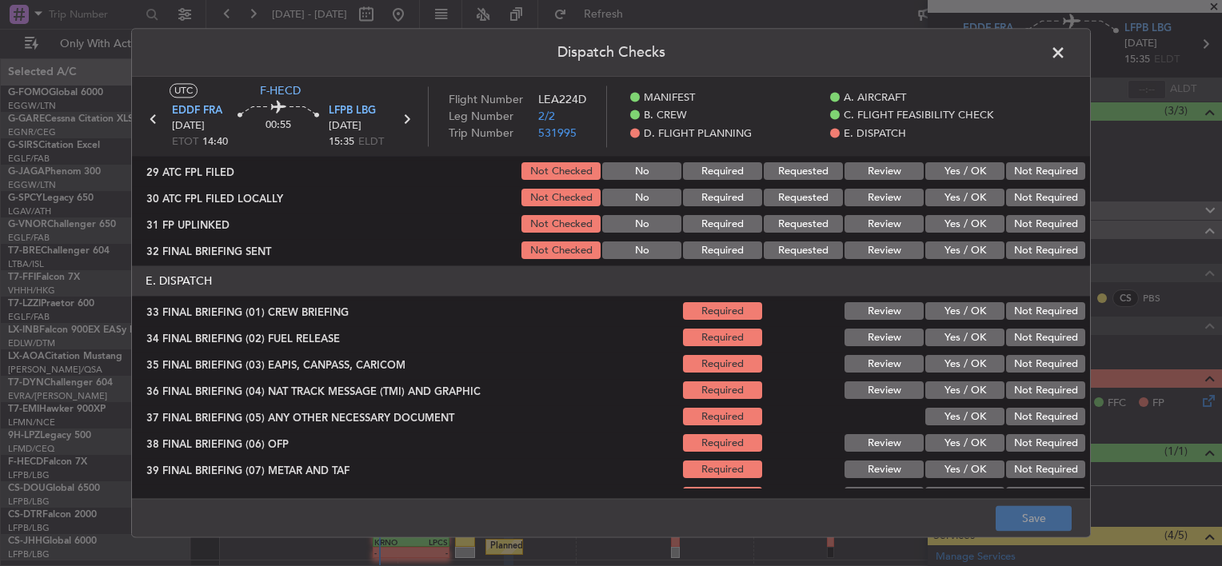
scroll to position [873, 0]
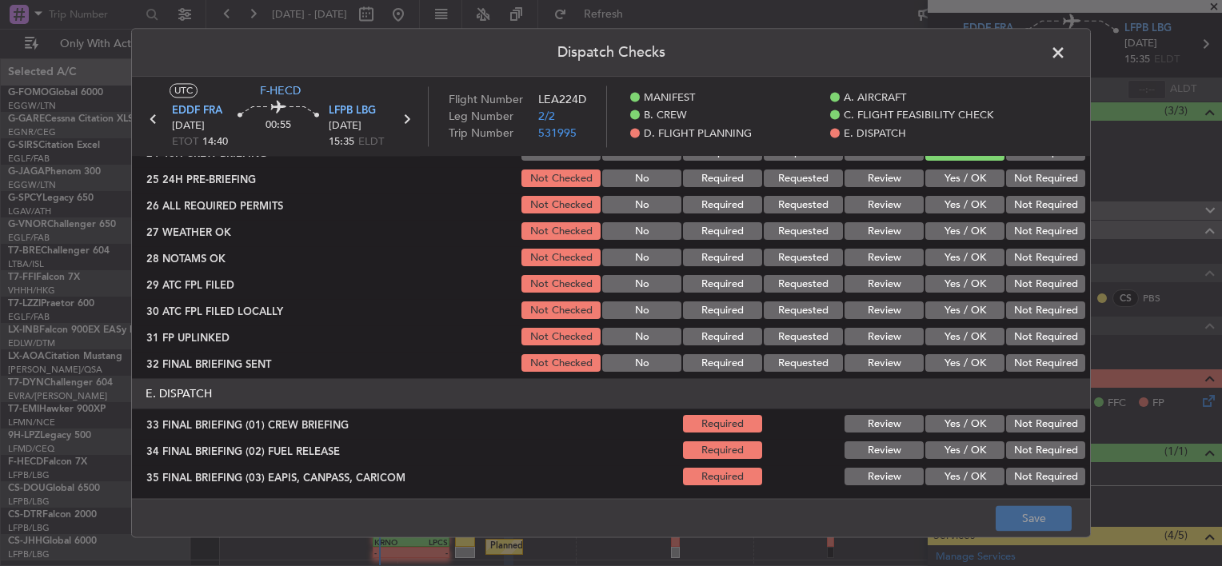
click at [957, 189] on div "Yes / OK" at bounding box center [963, 179] width 81 height 22
click at [967, 186] on button "Yes / OK" at bounding box center [964, 179] width 79 height 18
click at [967, 204] on button "Yes / OK" at bounding box center [964, 206] width 79 height 18
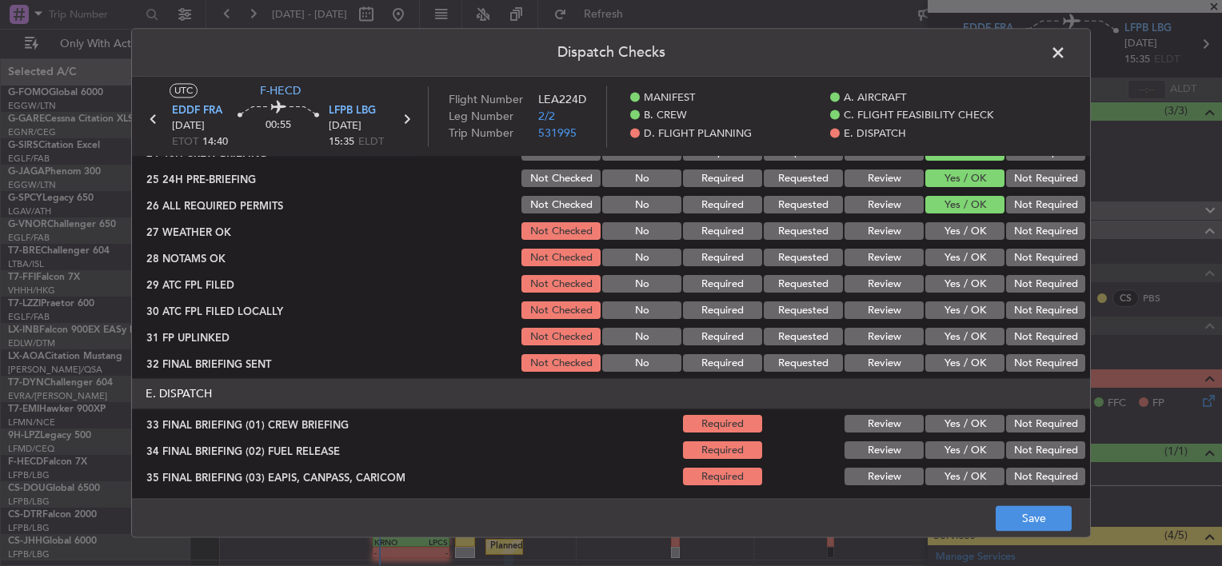
click at [973, 224] on button "Yes / OK" at bounding box center [964, 232] width 79 height 18
drag, startPoint x: 977, startPoint y: 247, endPoint x: 979, endPoint y: 259, distance: 12.1
click at [977, 248] on div "Yes / OK" at bounding box center [963, 258] width 81 height 22
click at [979, 259] on button "Yes / OK" at bounding box center [964, 259] width 79 height 18
drag, startPoint x: 977, startPoint y: 284, endPoint x: 988, endPoint y: 294, distance: 15.3
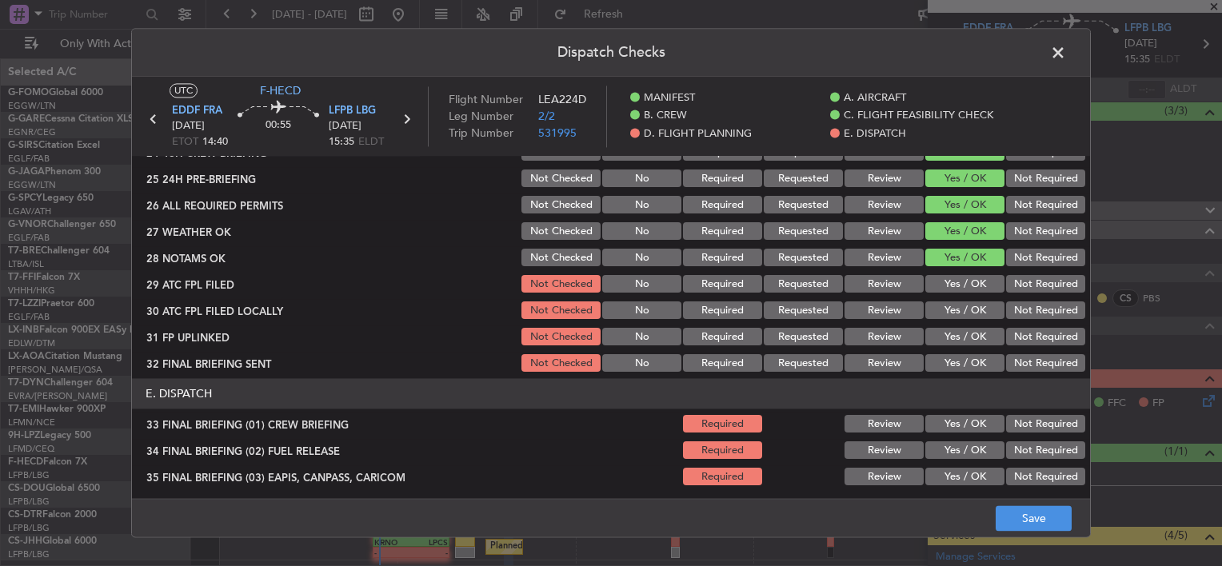
click at [986, 293] on div "Yes / OK" at bounding box center [963, 285] width 81 height 22
drag, startPoint x: 1017, startPoint y: 307, endPoint x: 979, endPoint y: 326, distance: 42.2
click at [1014, 310] on button "Not Required" at bounding box center [1045, 311] width 79 height 18
click at [964, 282] on button "Yes / OK" at bounding box center [964, 285] width 79 height 18
click at [973, 339] on button "Yes / OK" at bounding box center [964, 338] width 79 height 18
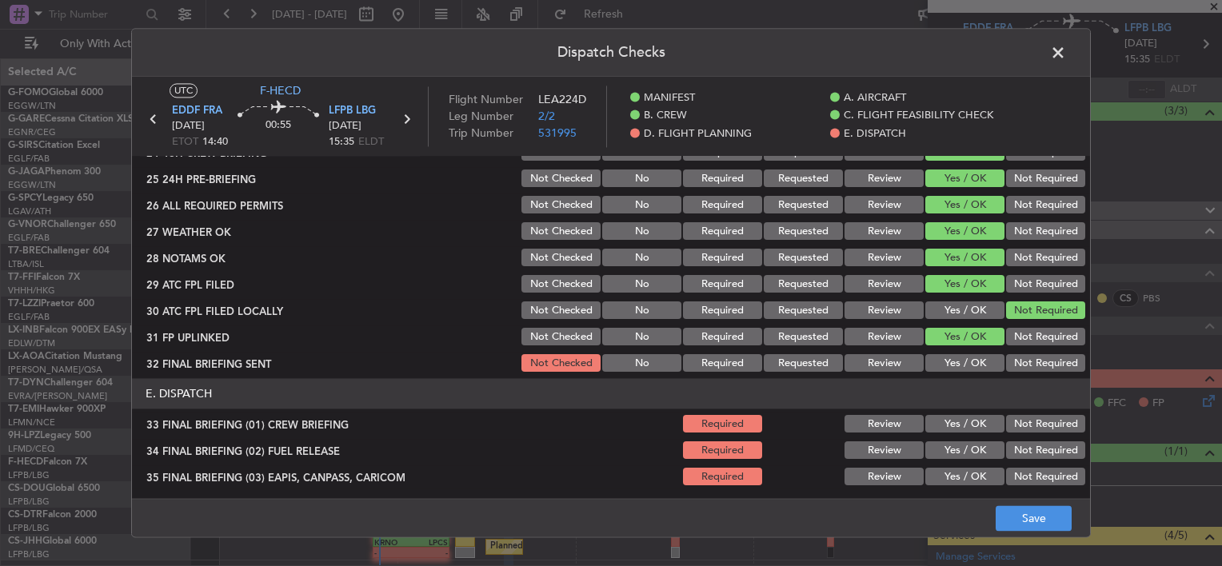
click at [1013, 358] on button "Not Required" at bounding box center [1045, 364] width 79 height 18
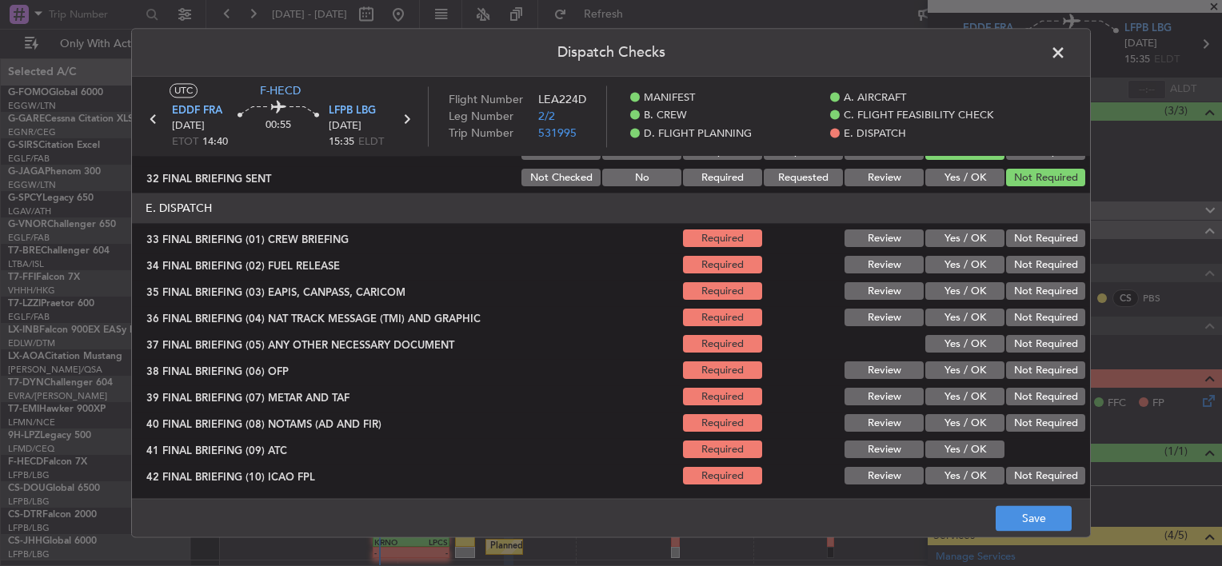
scroll to position [1033, 0]
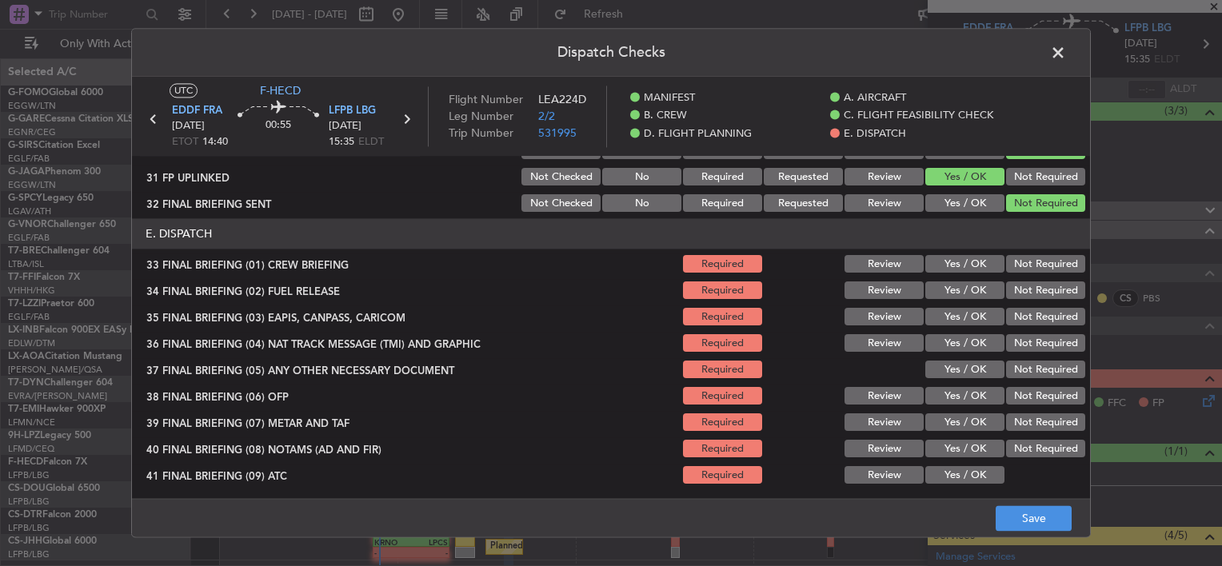
drag, startPoint x: 968, startPoint y: 266, endPoint x: 971, endPoint y: 294, distance: 29.0
click at [968, 266] on button "Yes / OK" at bounding box center [964, 265] width 79 height 18
click at [971, 296] on button "Yes / OK" at bounding box center [964, 291] width 79 height 18
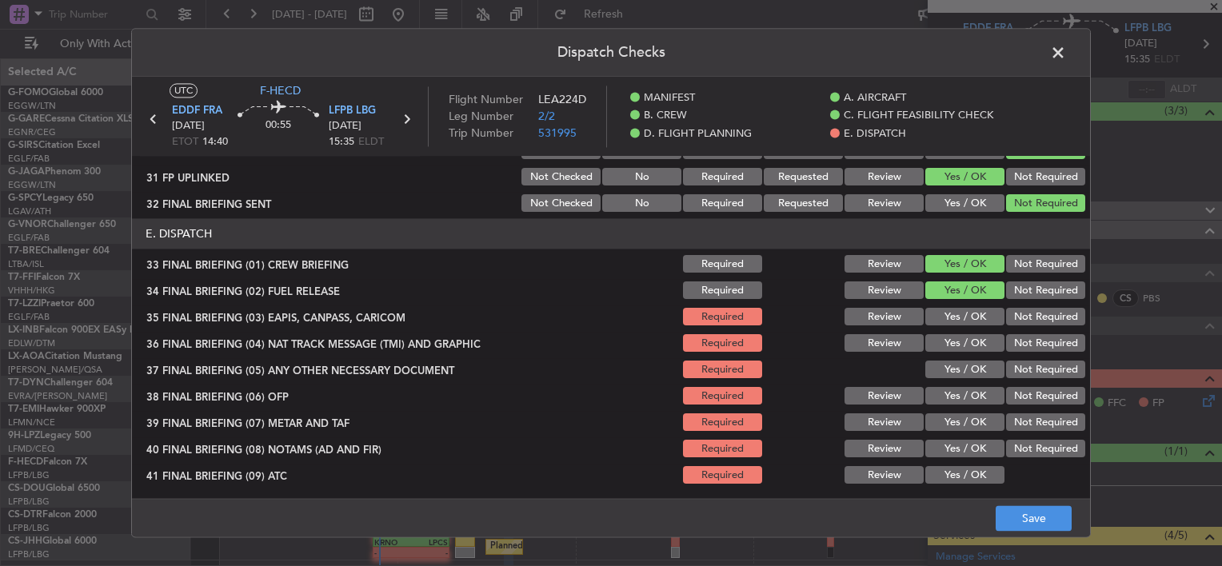
click at [1007, 312] on button "Not Required" at bounding box center [1045, 318] width 79 height 18
click at [1015, 343] on button "Not Required" at bounding box center [1045, 344] width 79 height 18
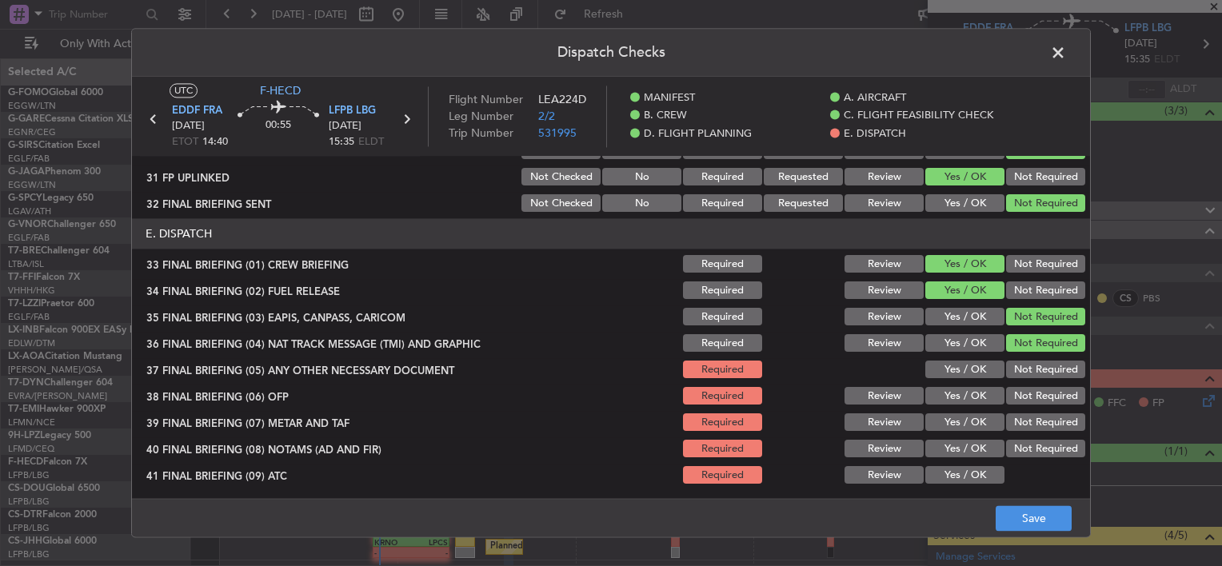
click at [962, 368] on button "Yes / OK" at bounding box center [964, 371] width 79 height 18
click at [964, 399] on button "Yes / OK" at bounding box center [964, 397] width 79 height 18
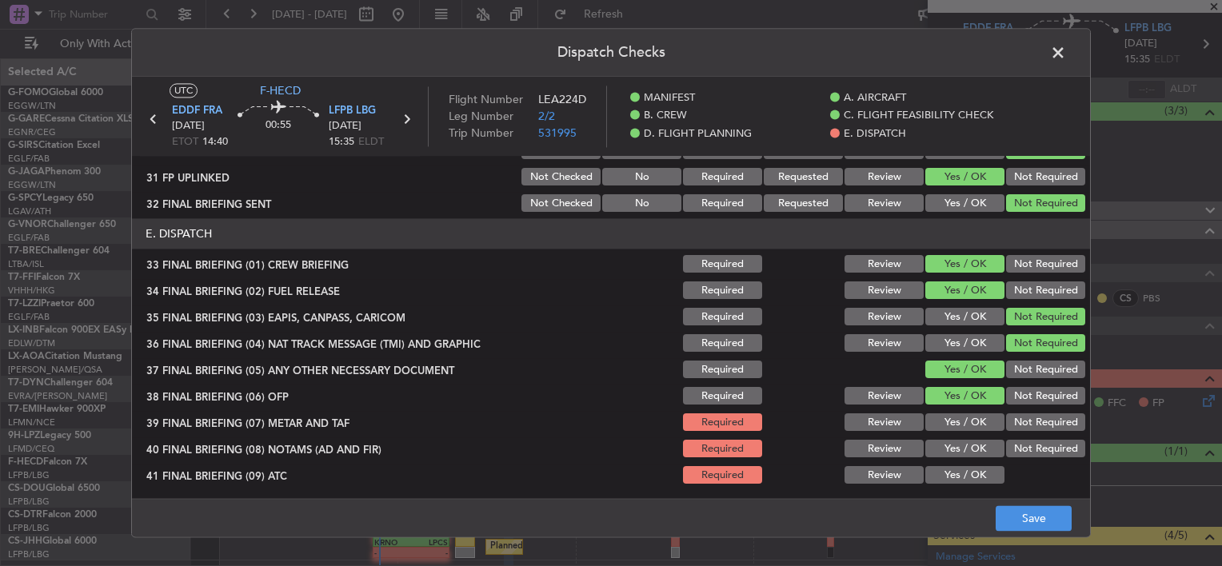
click at [965, 430] on button "Yes / OK" at bounding box center [964, 423] width 79 height 18
click at [967, 465] on div "Yes / OK" at bounding box center [963, 476] width 81 height 22
click at [969, 474] on button "Yes / OK" at bounding box center [964, 476] width 79 height 18
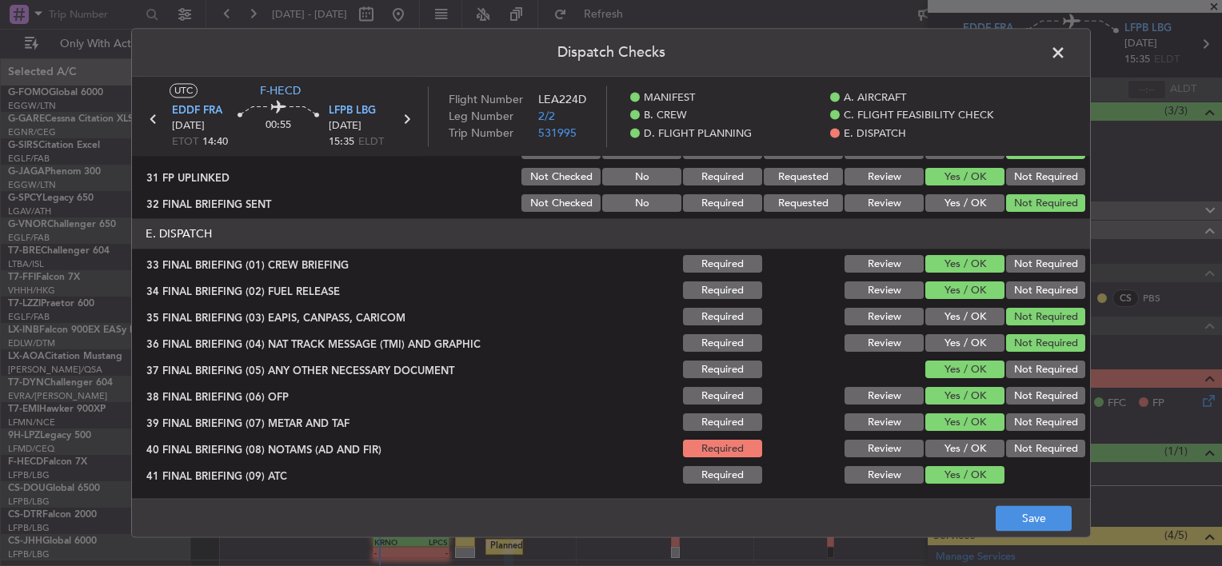
click at [970, 451] on button "Yes / OK" at bounding box center [964, 450] width 79 height 18
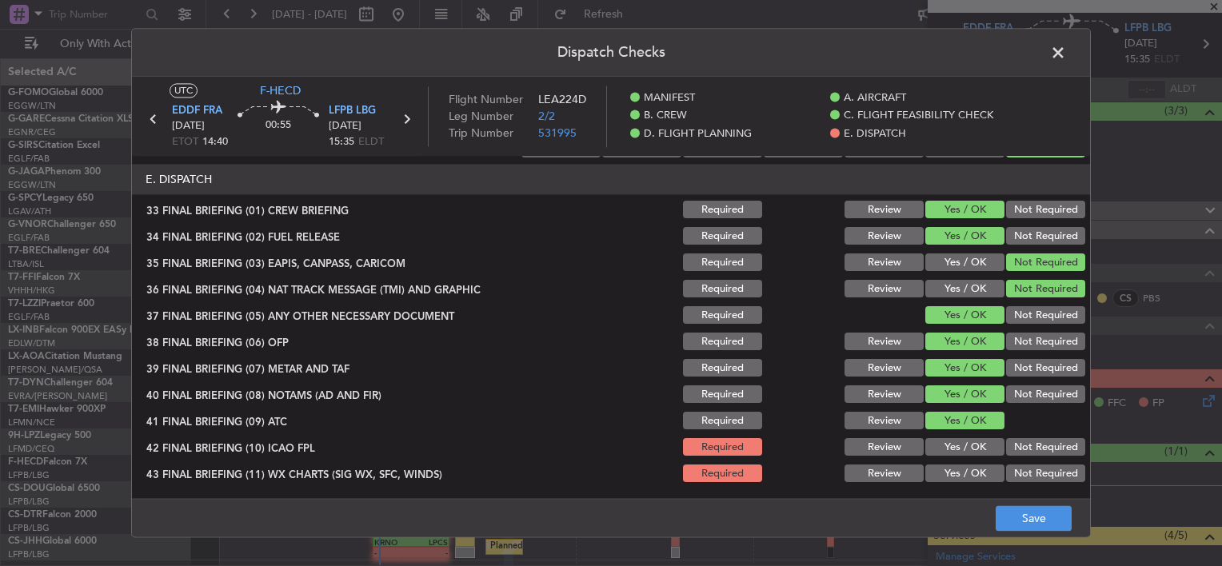
scroll to position [1113, 0]
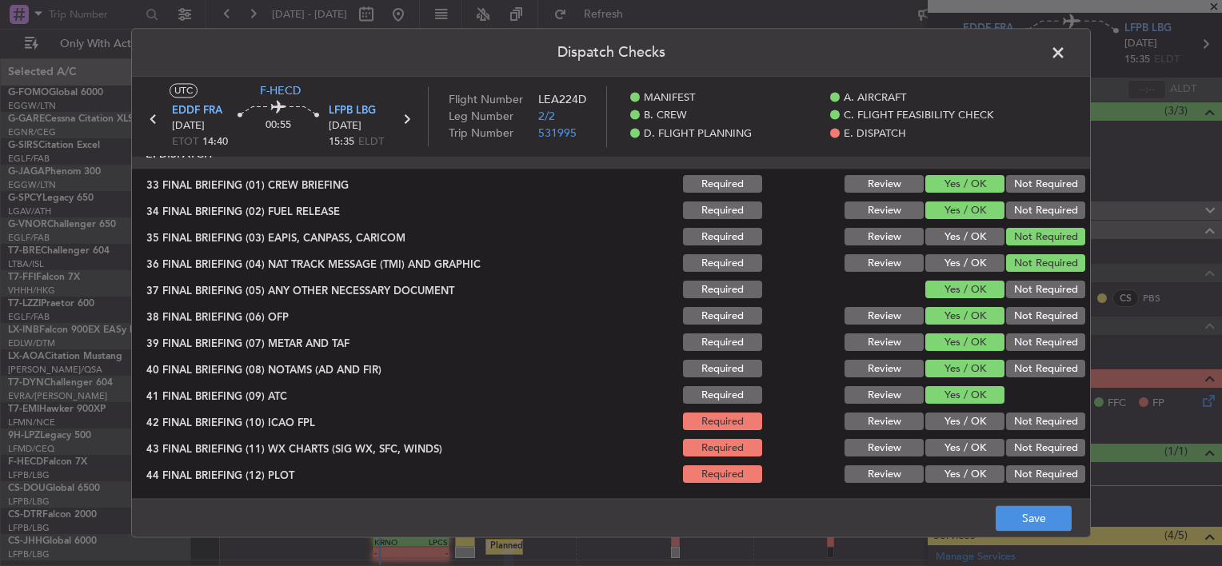
click at [965, 432] on section "E. DISPATCH 33 FINAL BRIEFING (01) CREW BRIEFING Required Review Yes / OK Not R…" at bounding box center [611, 312] width 958 height 347
click at [966, 422] on button "Yes / OK" at bounding box center [964, 423] width 79 height 18
click at [975, 454] on button "Yes / OK" at bounding box center [964, 449] width 79 height 18
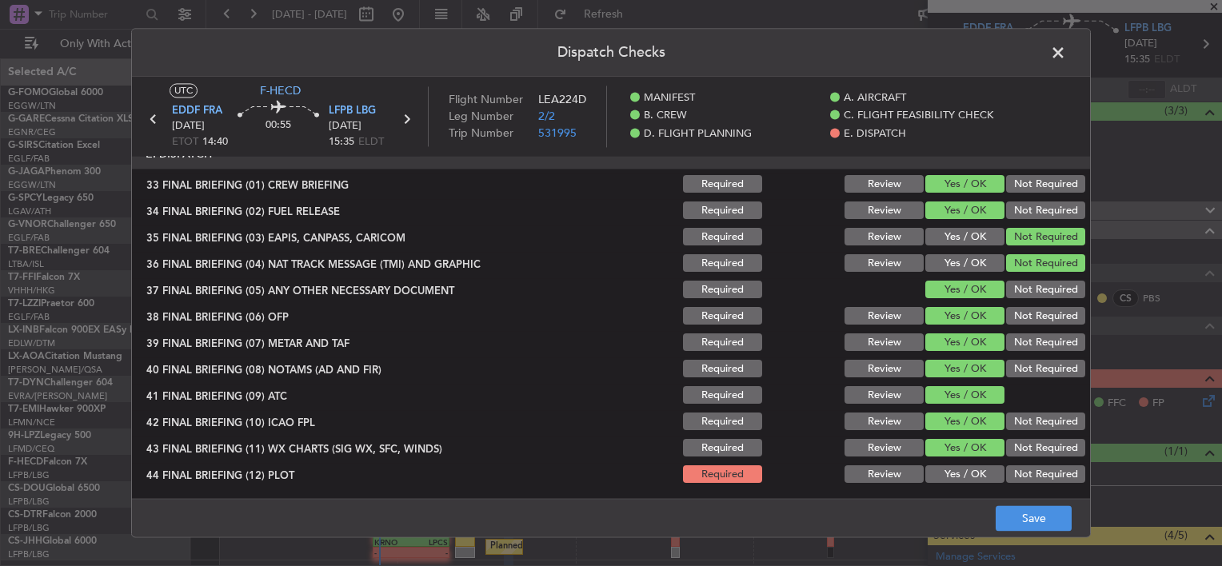
click at [974, 468] on button "Yes / OK" at bounding box center [964, 475] width 79 height 18
click at [1023, 521] on button "Save" at bounding box center [1034, 519] width 76 height 26
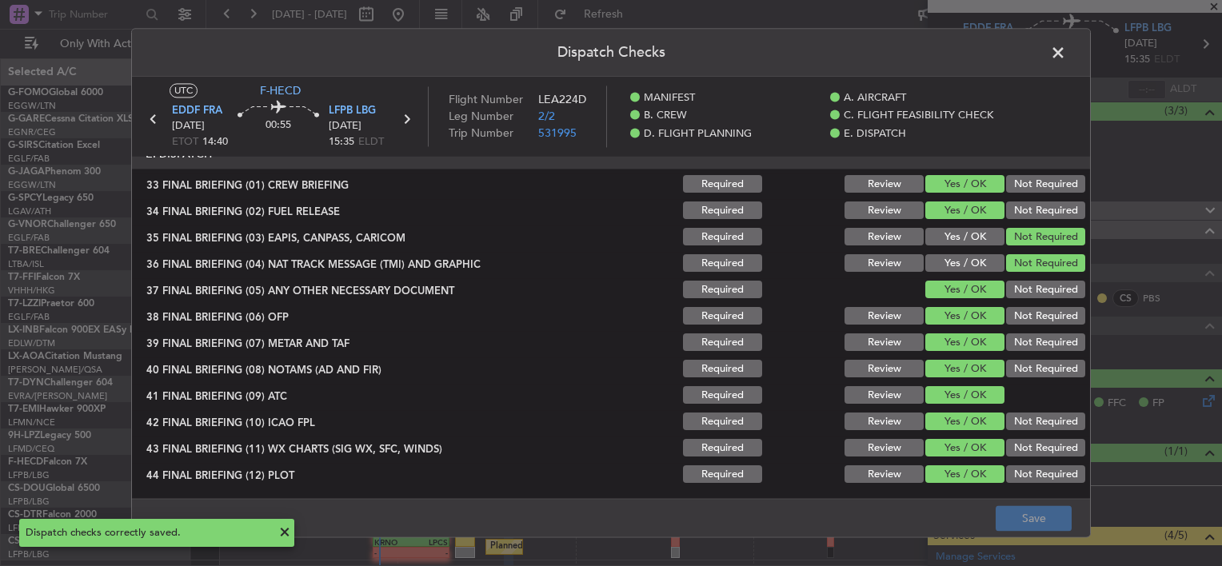
click at [1066, 54] on span at bounding box center [1066, 57] width 0 height 32
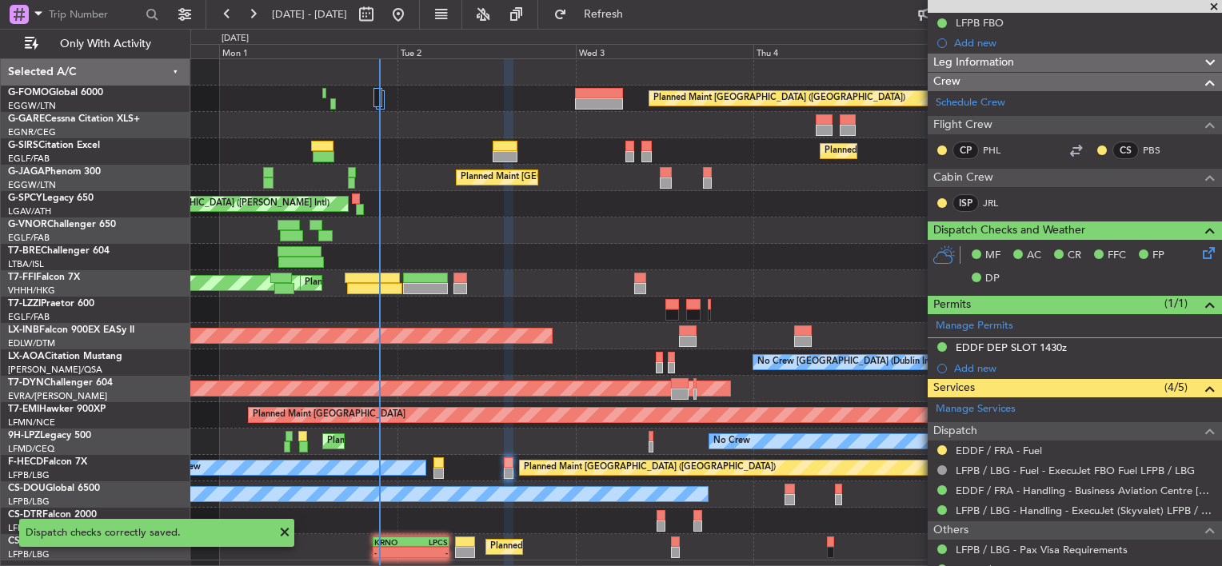
scroll to position [294, 0]
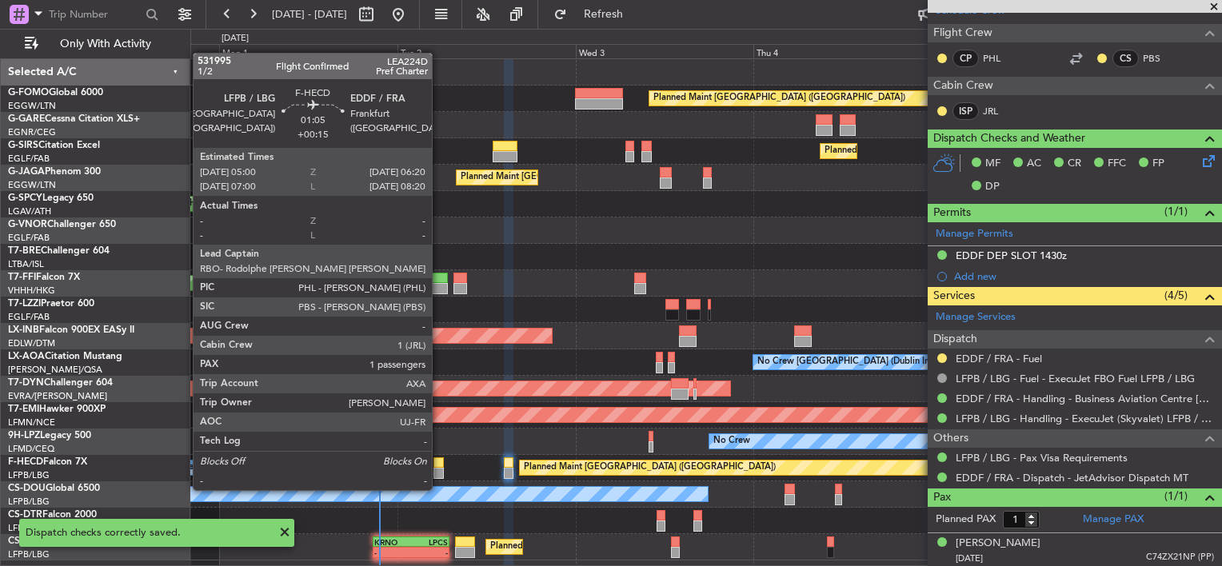
click at [438, 474] on div at bounding box center [439, 473] width 10 height 11
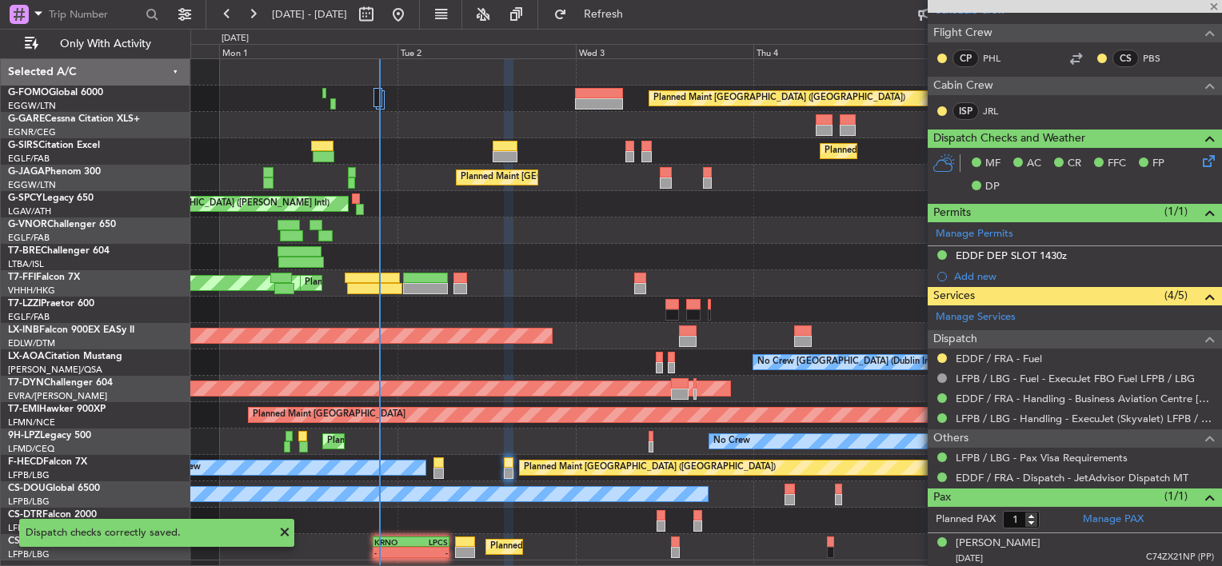
type input "+00:15"
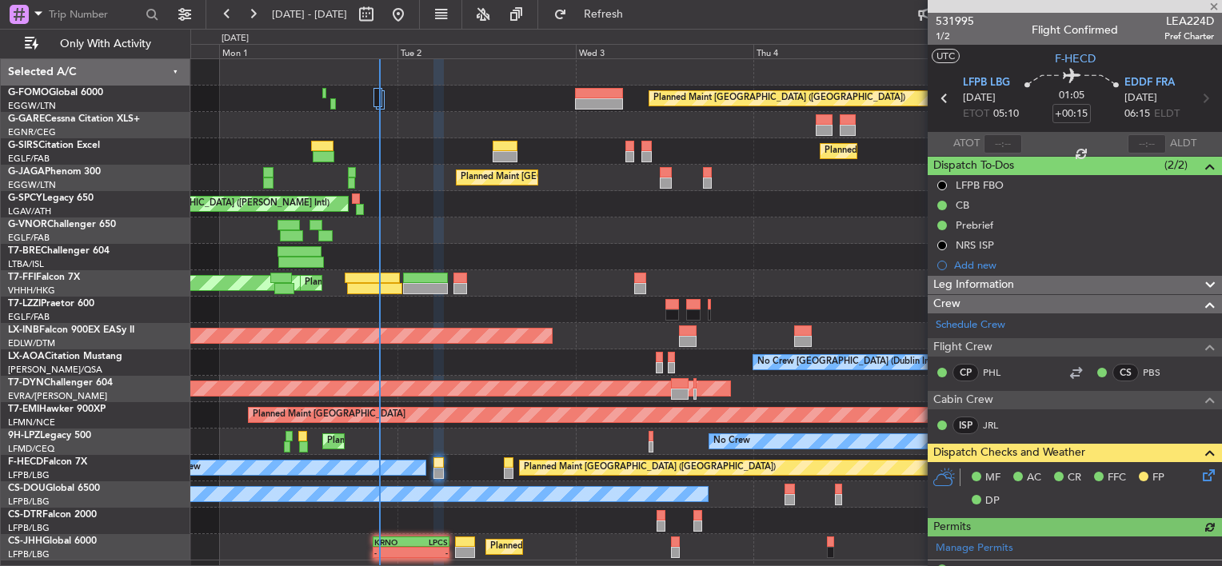
click at [1041, 282] on div "Leg Information" at bounding box center [1075, 285] width 294 height 18
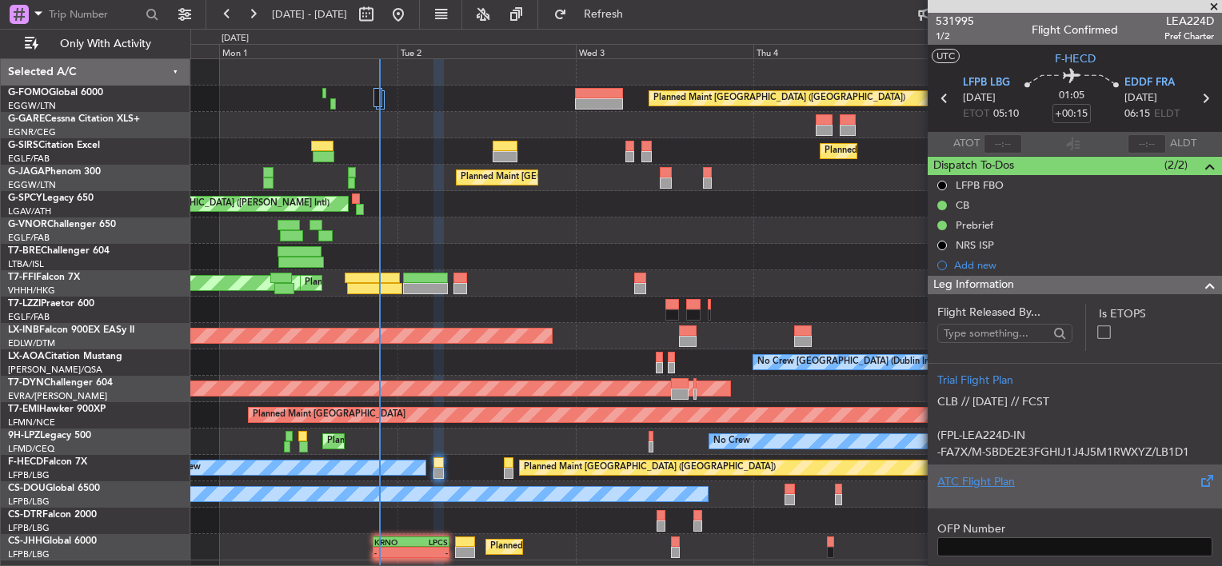
scroll to position [80, 0]
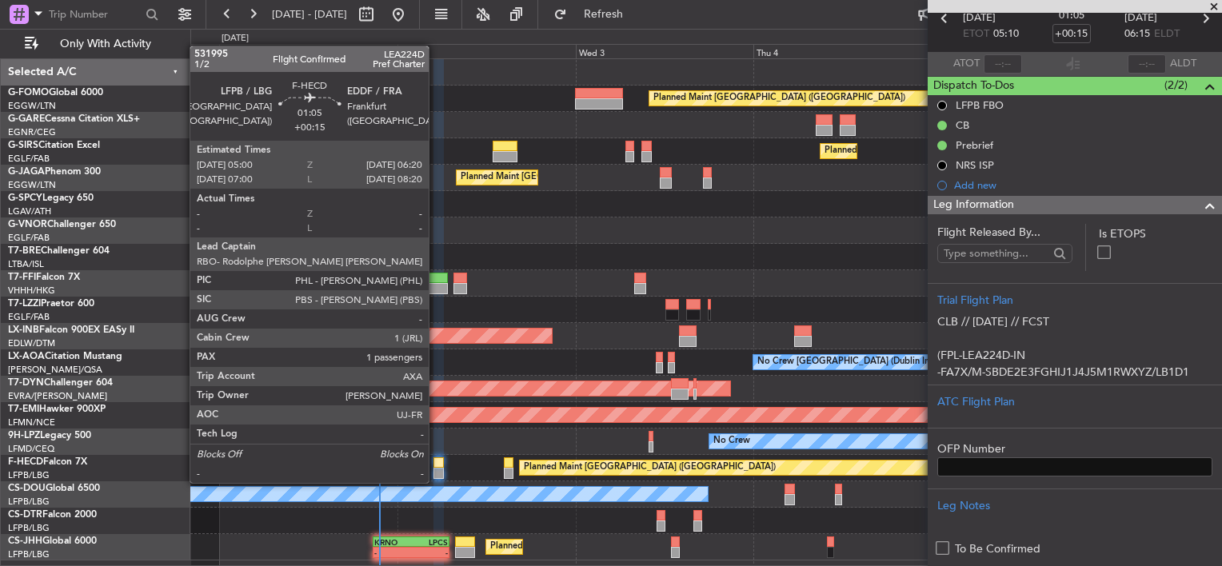
click at [436, 468] on div at bounding box center [439, 473] width 10 height 11
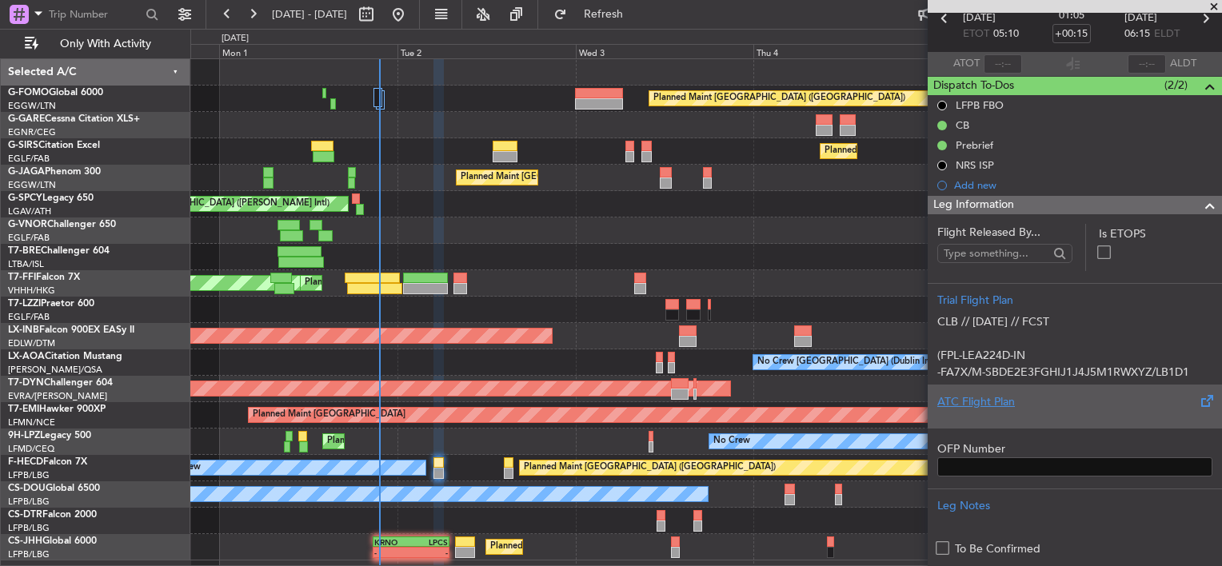
click at [1001, 390] on div "ATC Flight Plan" at bounding box center [1075, 406] width 294 height 43
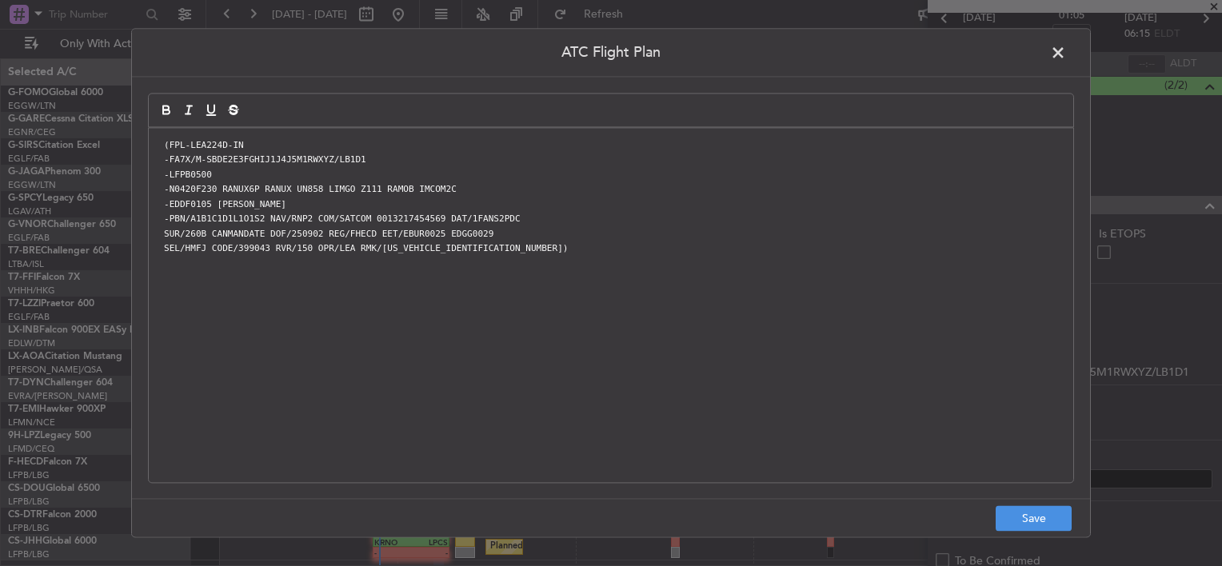
scroll to position [0, 0]
click at [1027, 509] on button "Save" at bounding box center [1034, 519] width 76 height 26
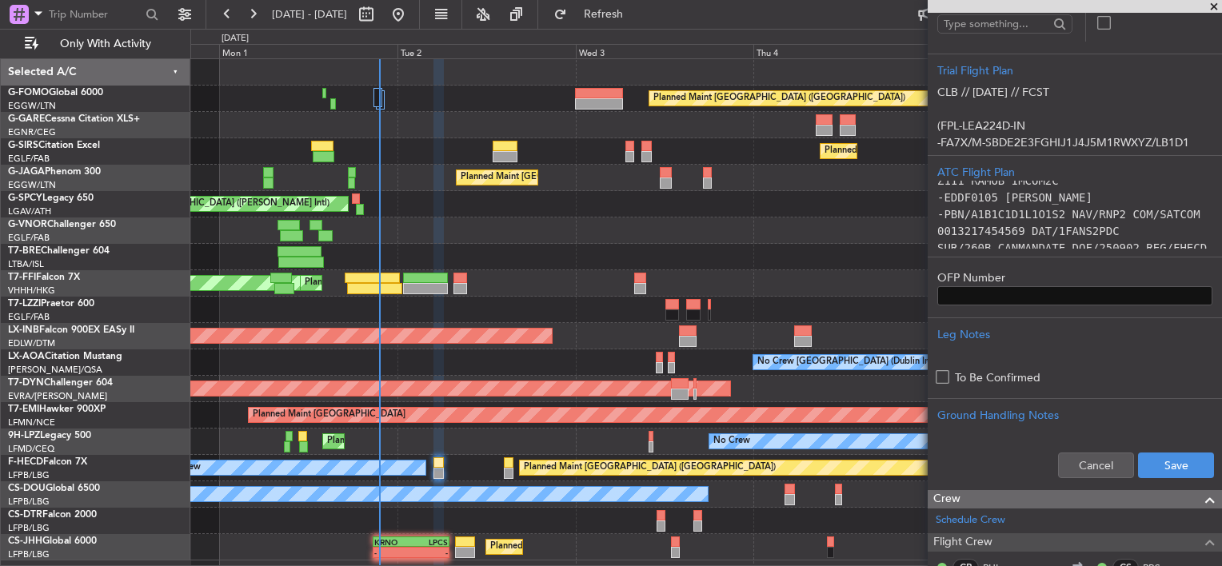
scroll to position [320, 0]
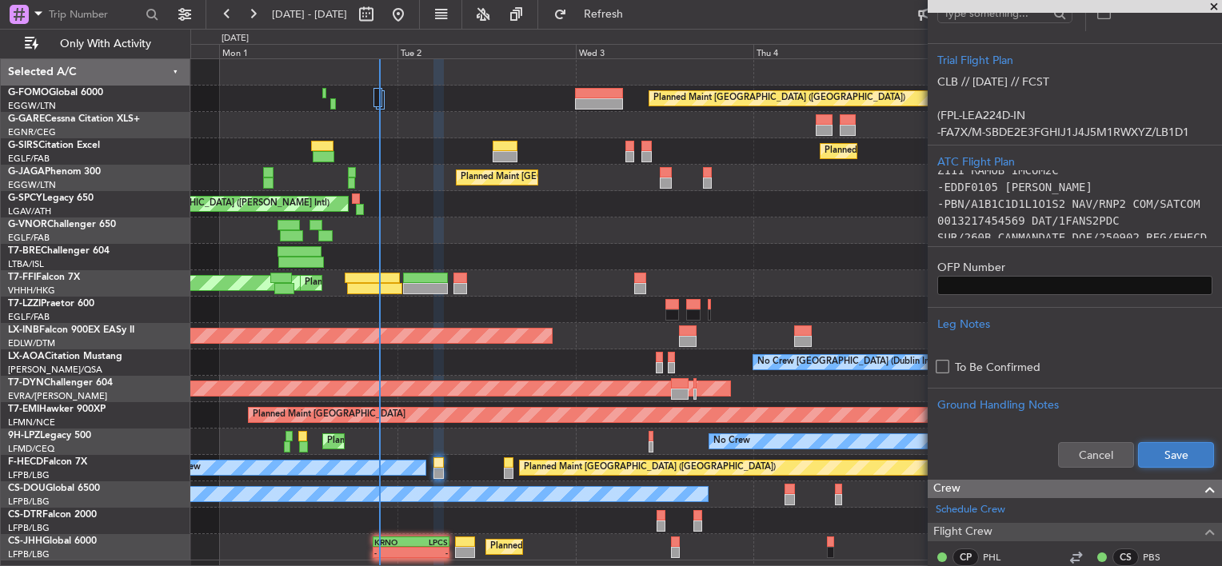
click at [1168, 458] on button "Save" at bounding box center [1176, 455] width 76 height 26
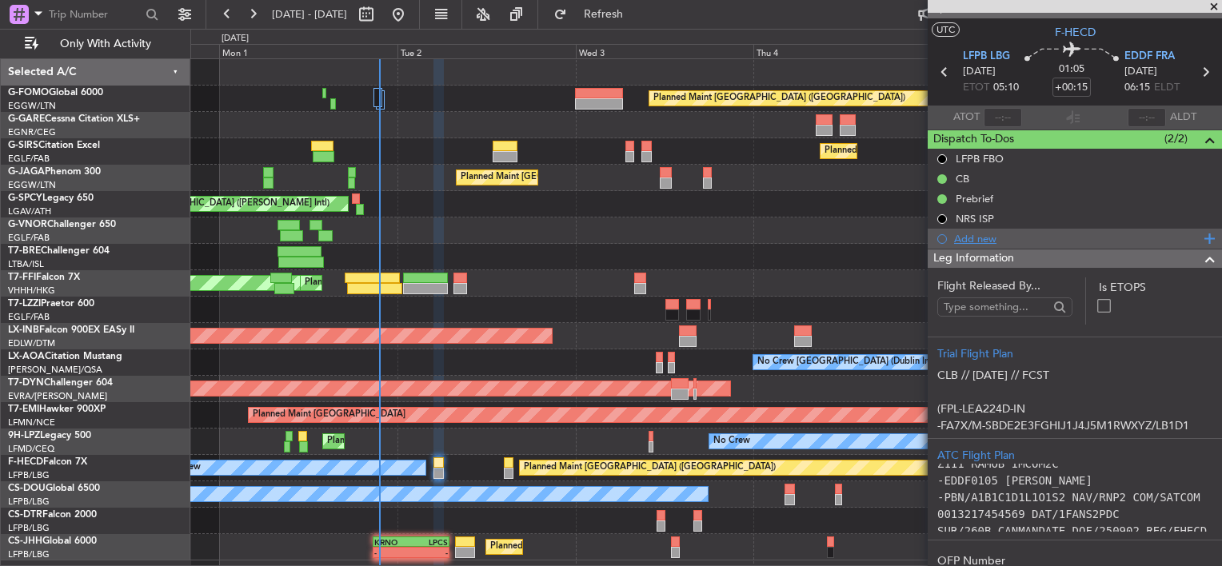
scroll to position [0, 0]
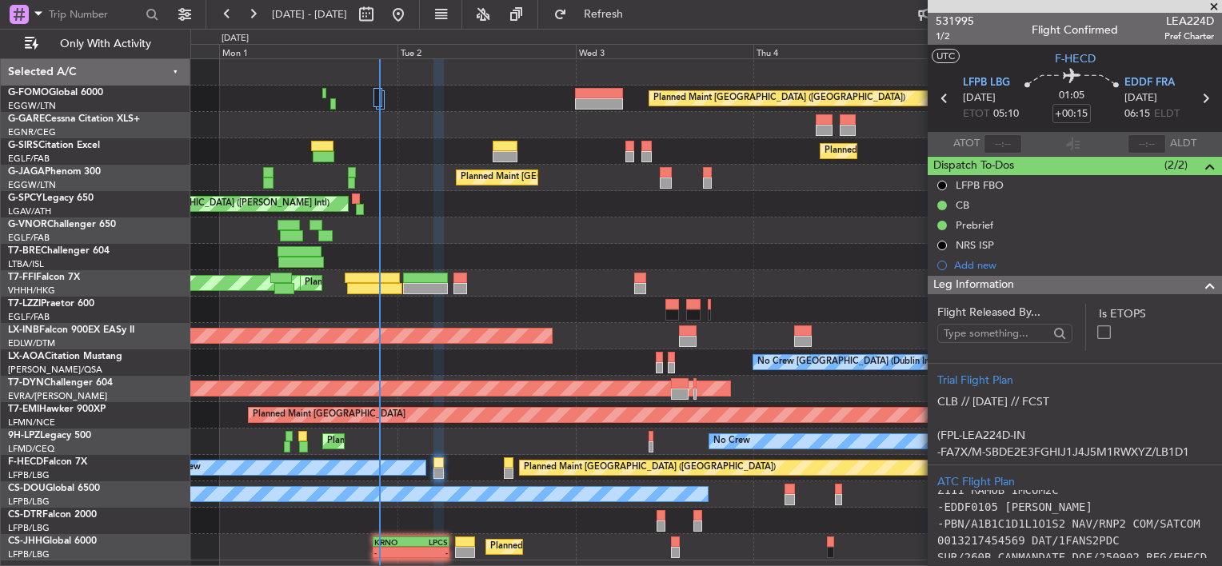
click at [1201, 285] on span at bounding box center [1210, 285] width 19 height 19
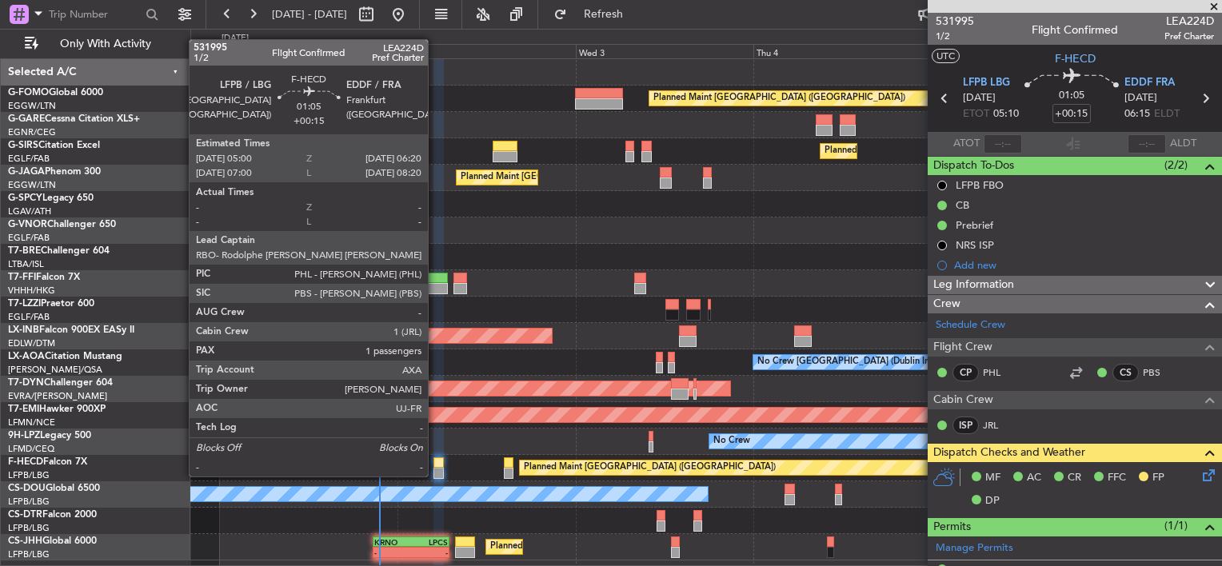
click at [435, 462] on div at bounding box center [439, 463] width 10 height 11
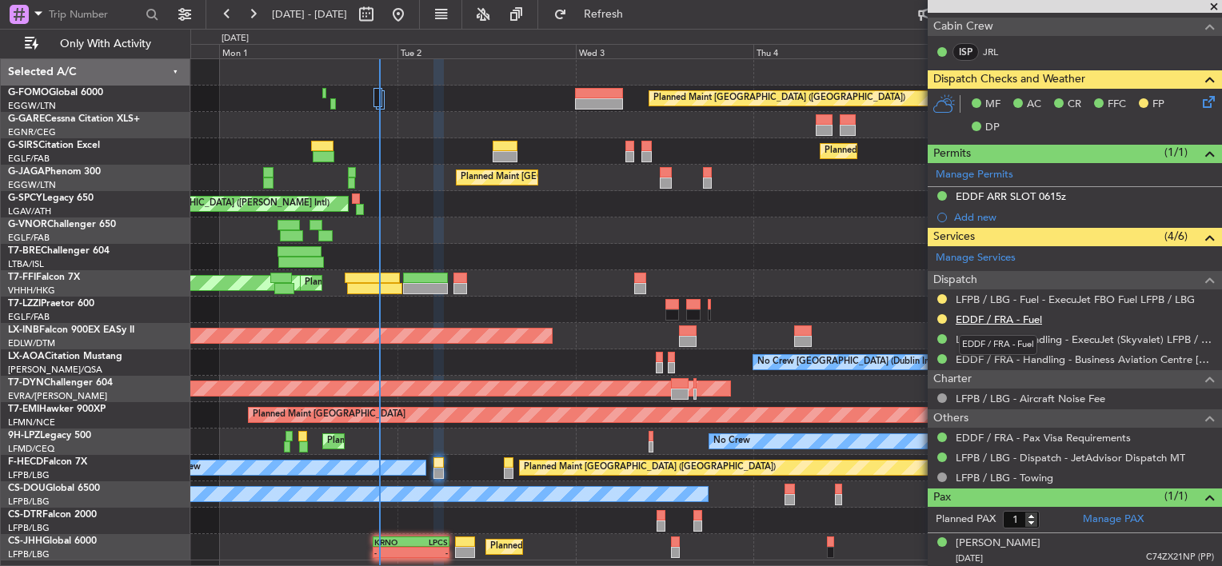
scroll to position [134, 0]
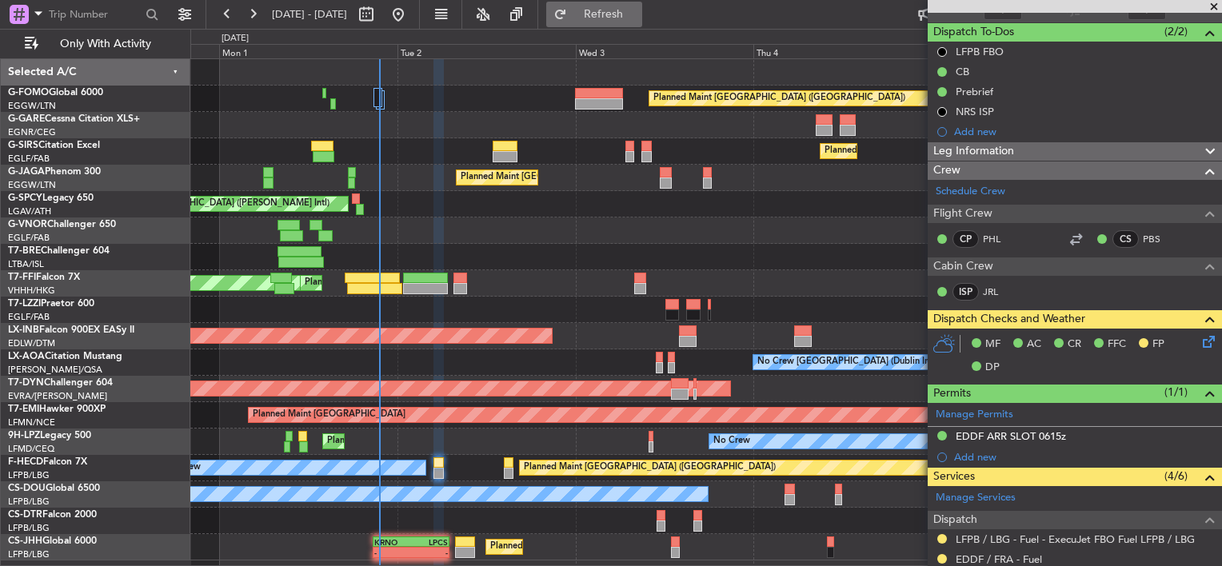
click at [637, 20] on span "Refresh" at bounding box center [603, 14] width 67 height 11
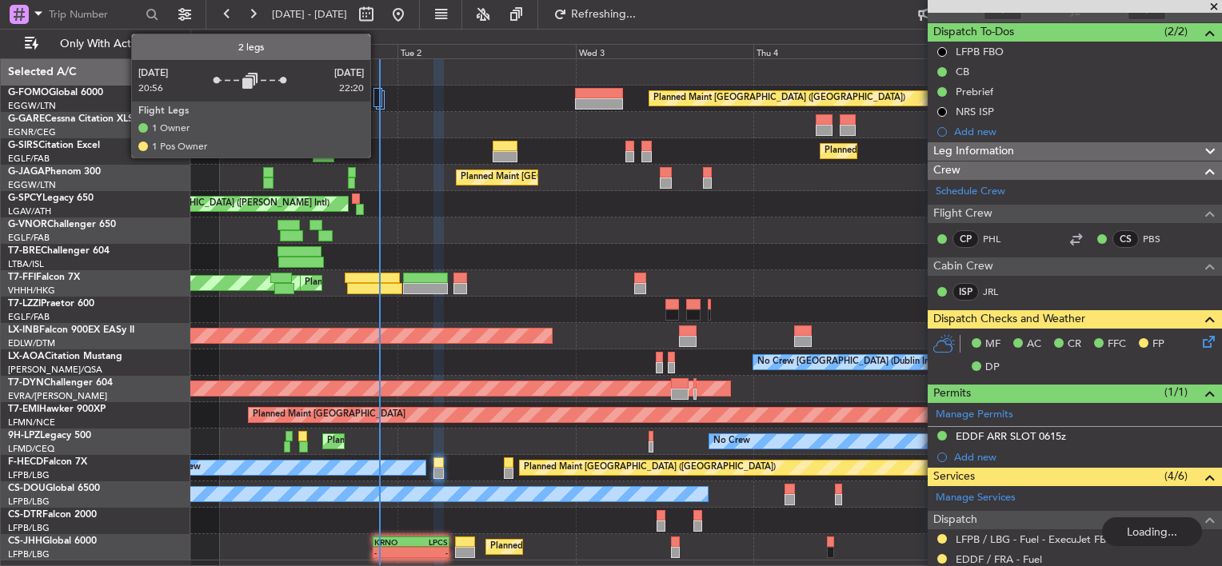
scroll to position [0, 0]
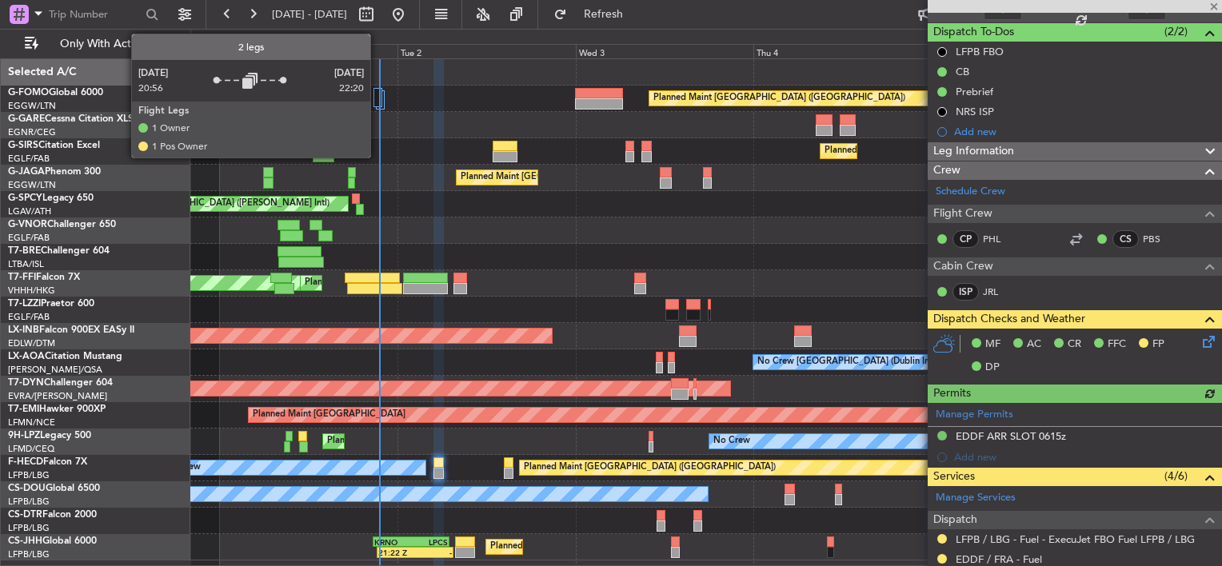
click at [378, 102] on div at bounding box center [378, 97] width 8 height 19
